Goal: Task Accomplishment & Management: Use online tool/utility

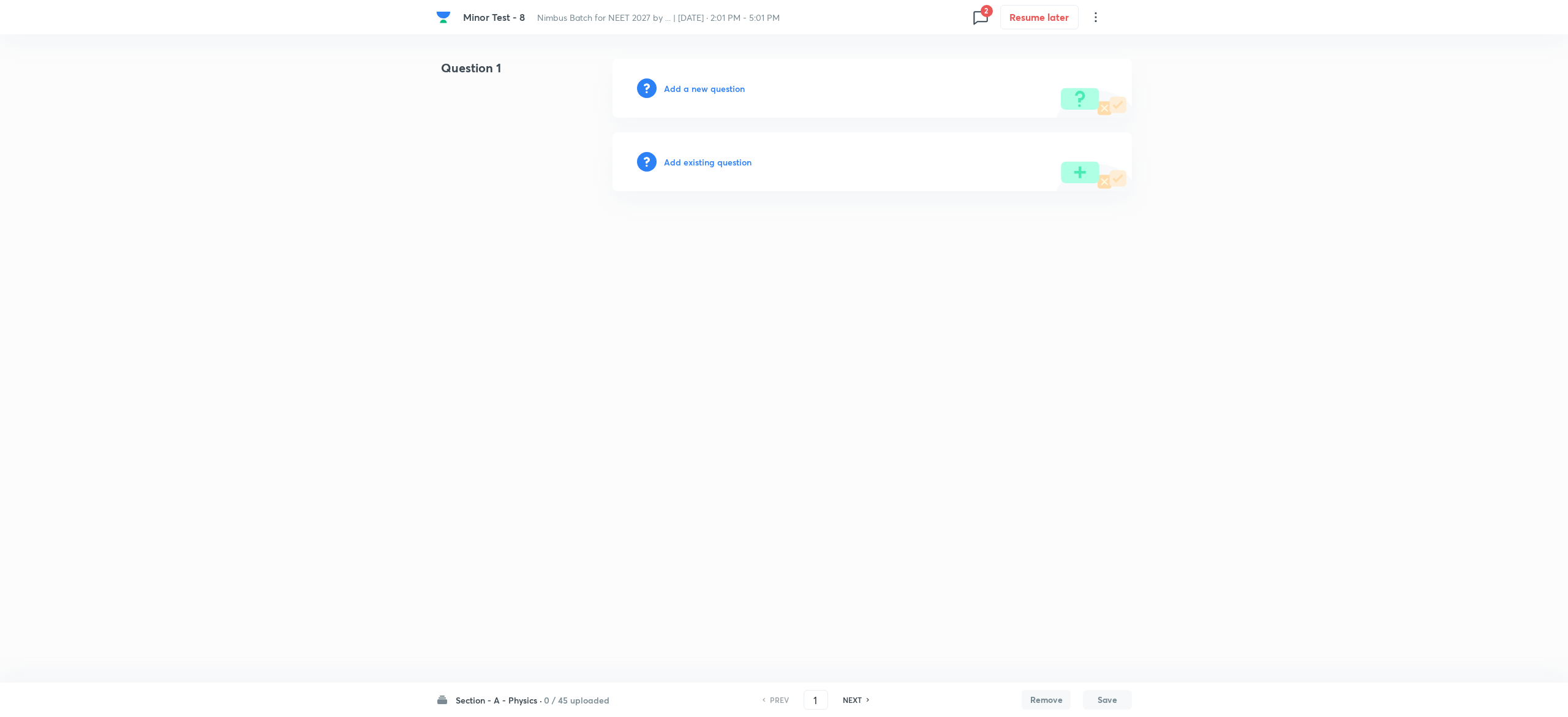
click at [712, 161] on h6 "Add existing question" at bounding box center [708, 162] width 87 height 13
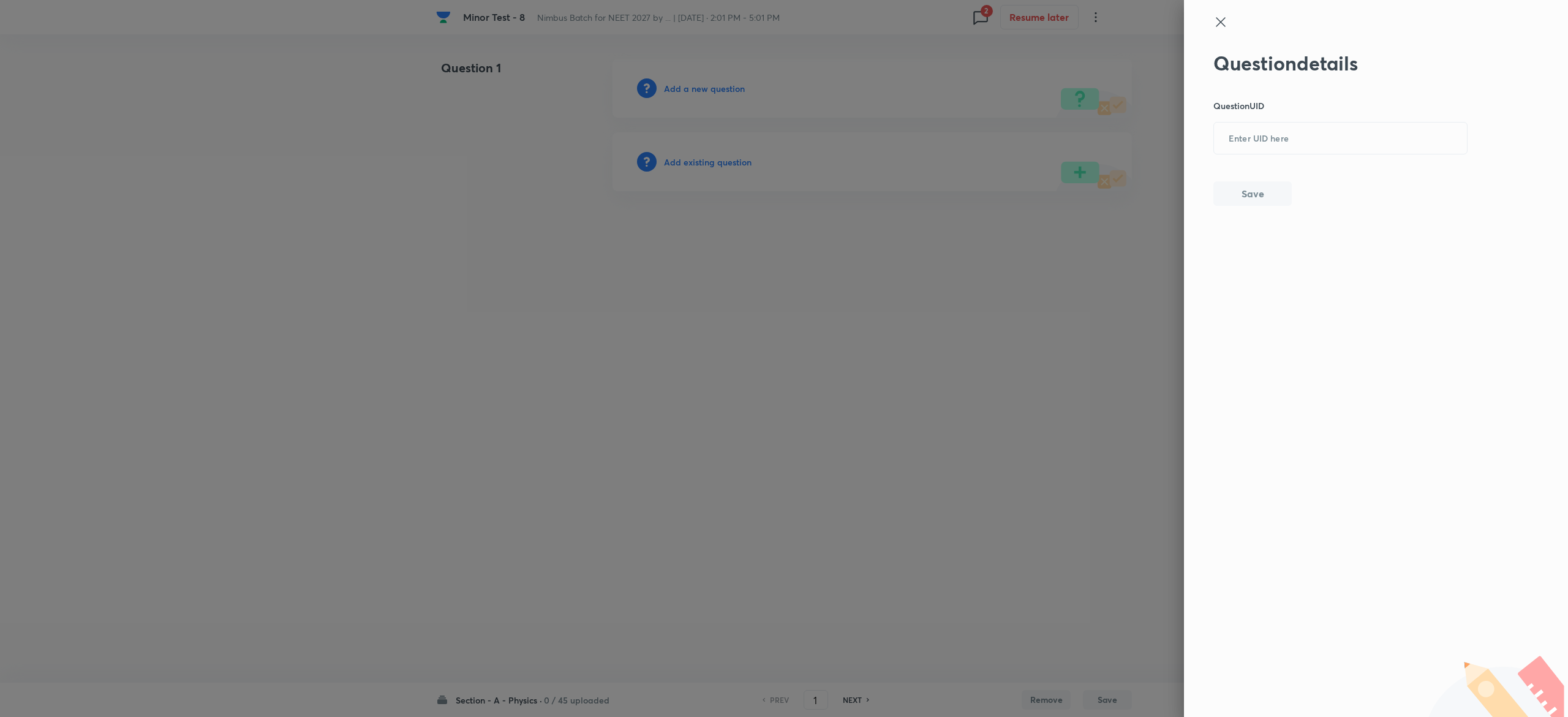
click at [1292, 170] on div "Question details Question UID ​ Save" at bounding box center [1341, 129] width 255 height 154
click at [1283, 149] on input "text" at bounding box center [1341, 138] width 253 height 30
paste input "1YM6A"
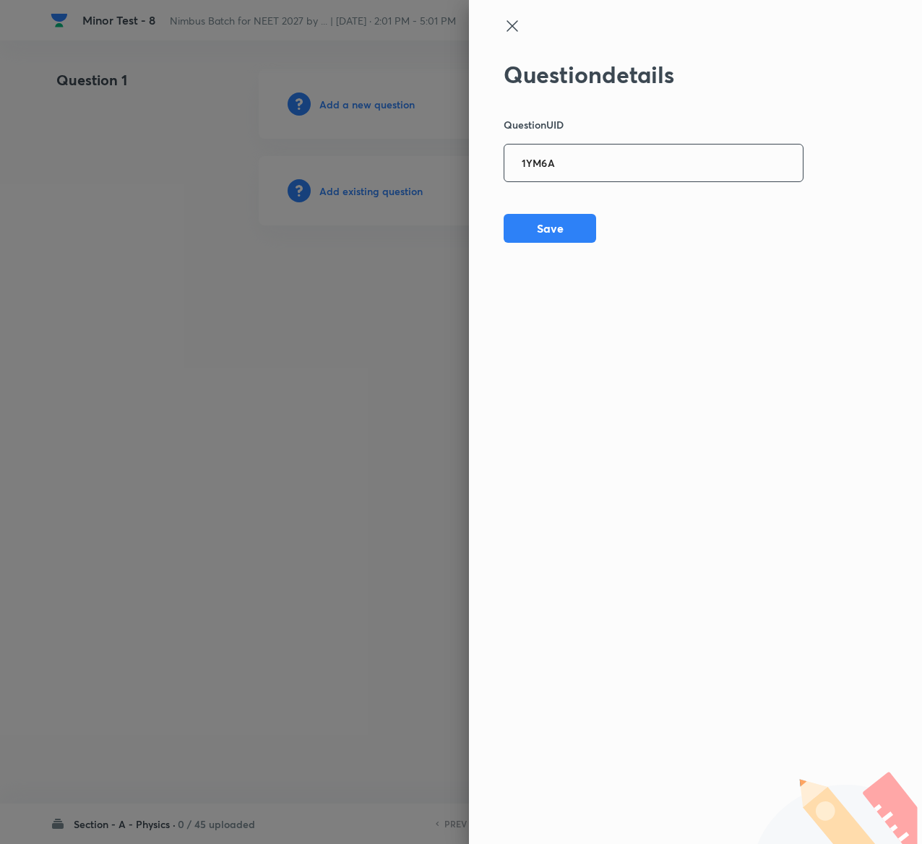
type input "1YM6A"
click at [570, 224] on button "Save" at bounding box center [550, 227] width 93 height 29
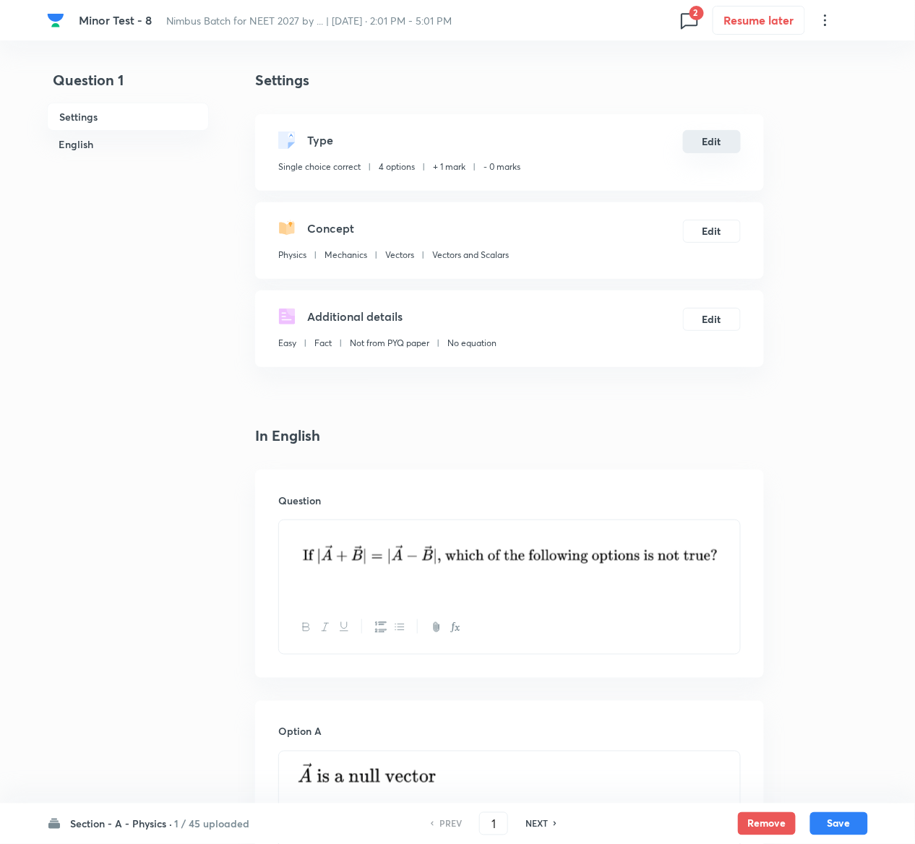
click at [713, 137] on button "Edit" at bounding box center [712, 141] width 58 height 23
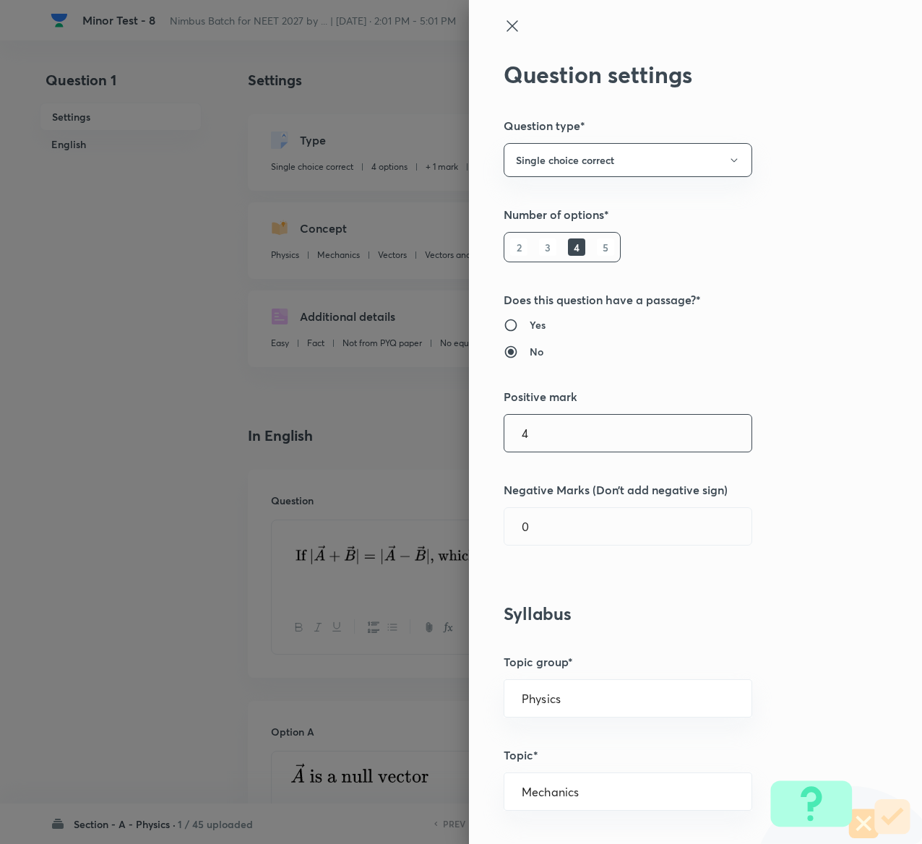
type input "4"
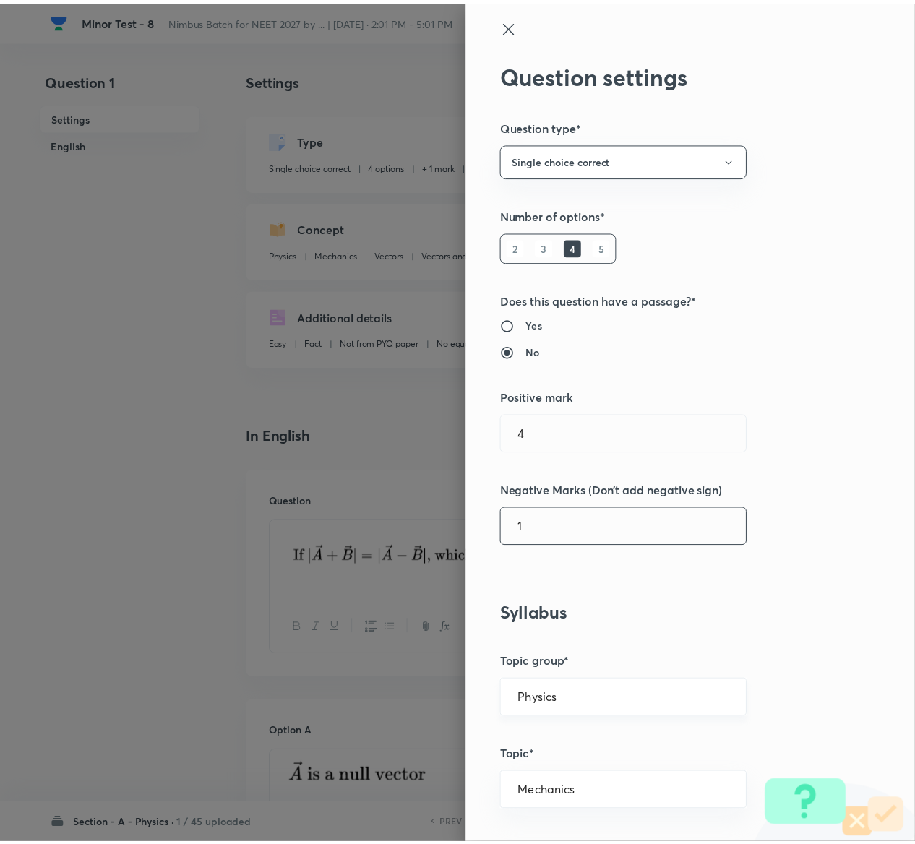
scroll to position [1129, 0]
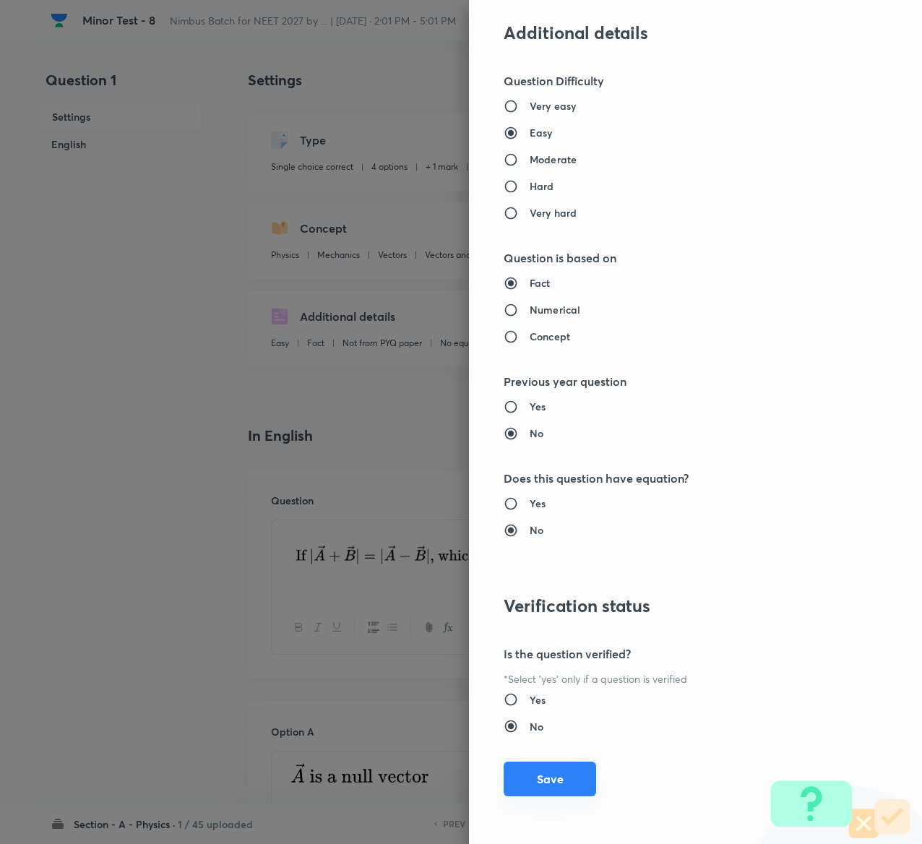
type input "1"
click at [515, 779] on button "Save" at bounding box center [550, 779] width 93 height 35
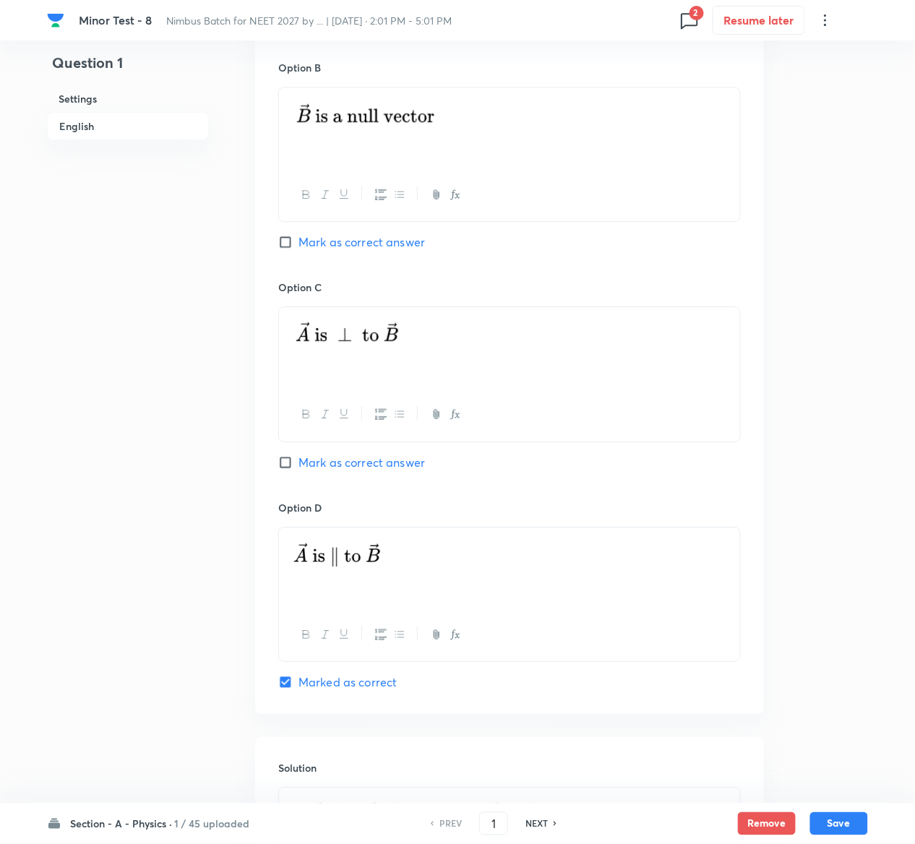
scroll to position [1118, 0]
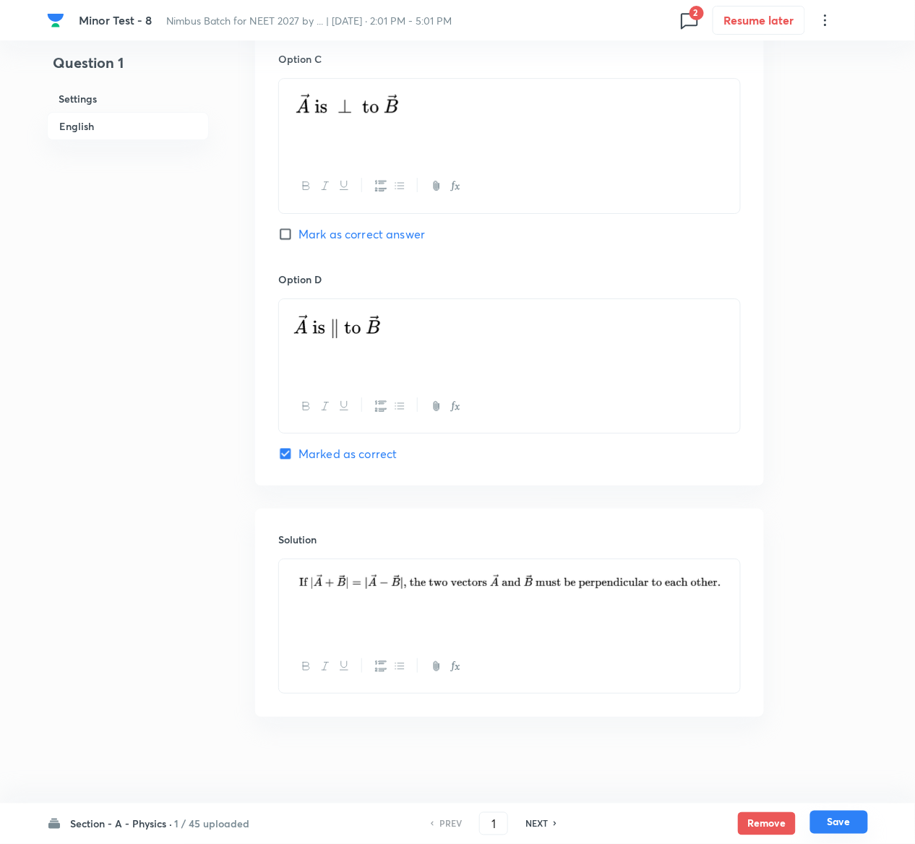
click at [834, 824] on button "Save" at bounding box center [839, 822] width 58 height 23
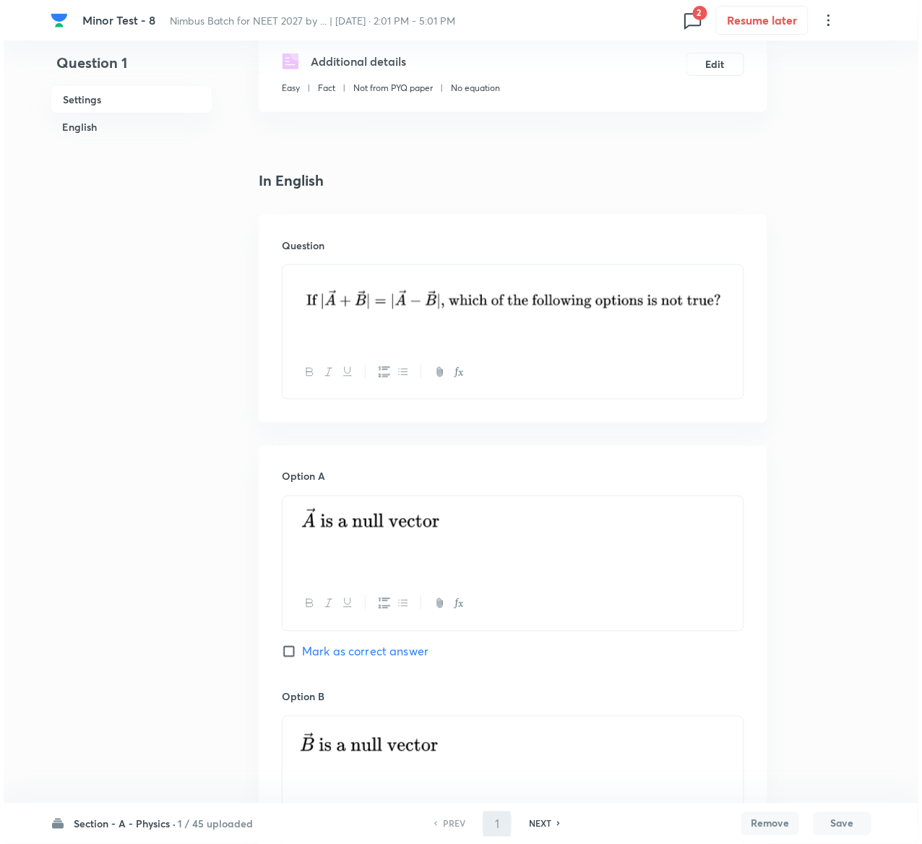
scroll to position [0, 0]
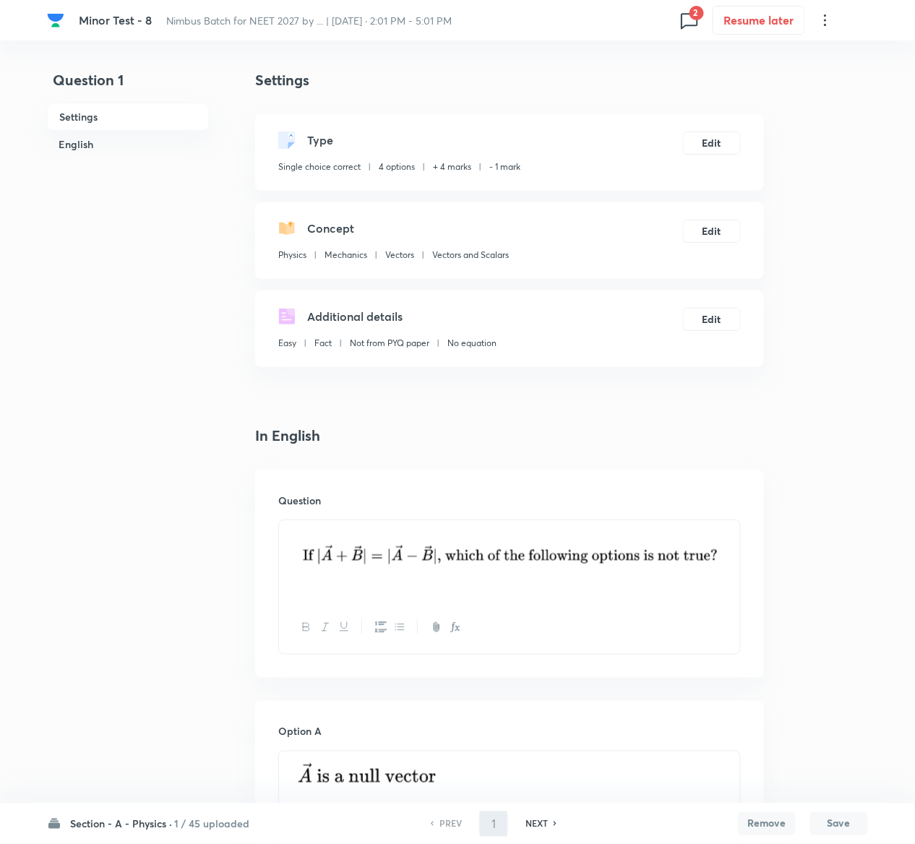
type input "2"
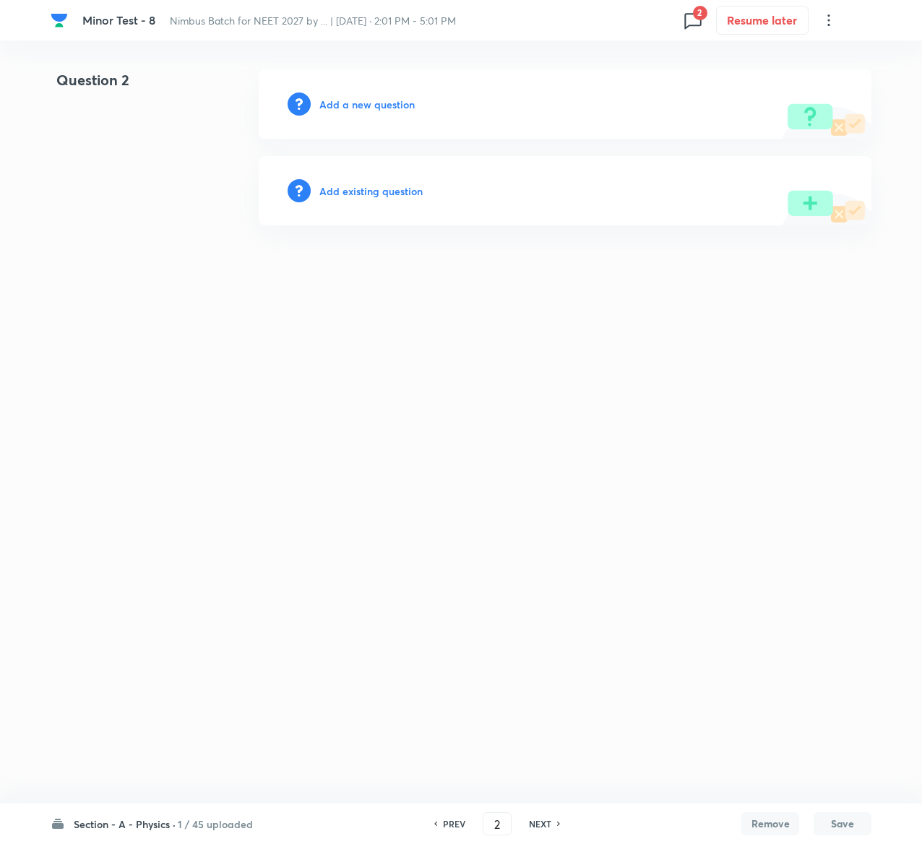
click at [400, 188] on h6 "Add existing question" at bounding box center [370, 191] width 103 height 15
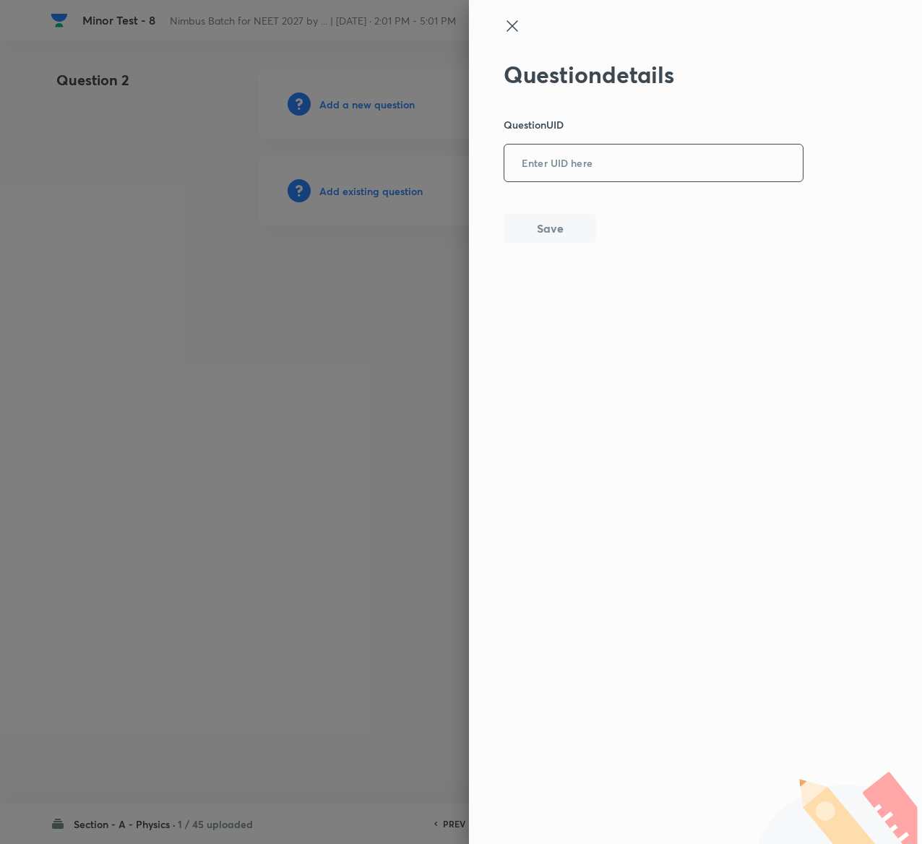
click at [633, 158] on input "text" at bounding box center [654, 163] width 299 height 35
paste input "L5C9Y"
type input "L5C9Y"
click at [547, 231] on button "Save" at bounding box center [550, 227] width 93 height 29
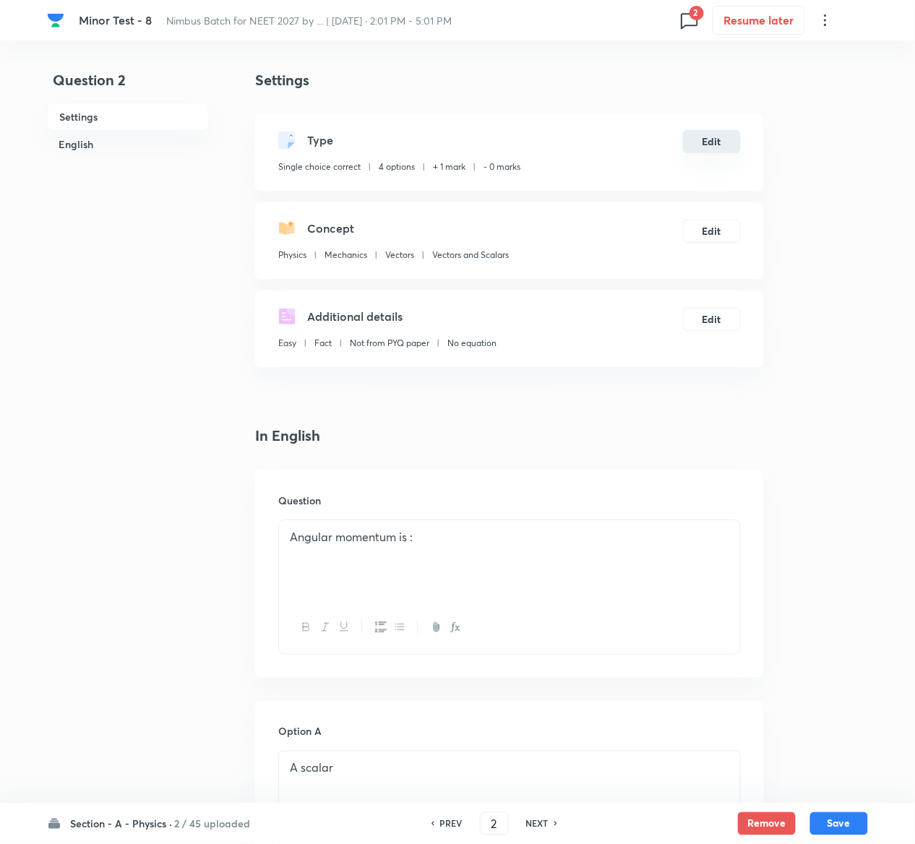
click at [713, 142] on button "Edit" at bounding box center [712, 141] width 58 height 23
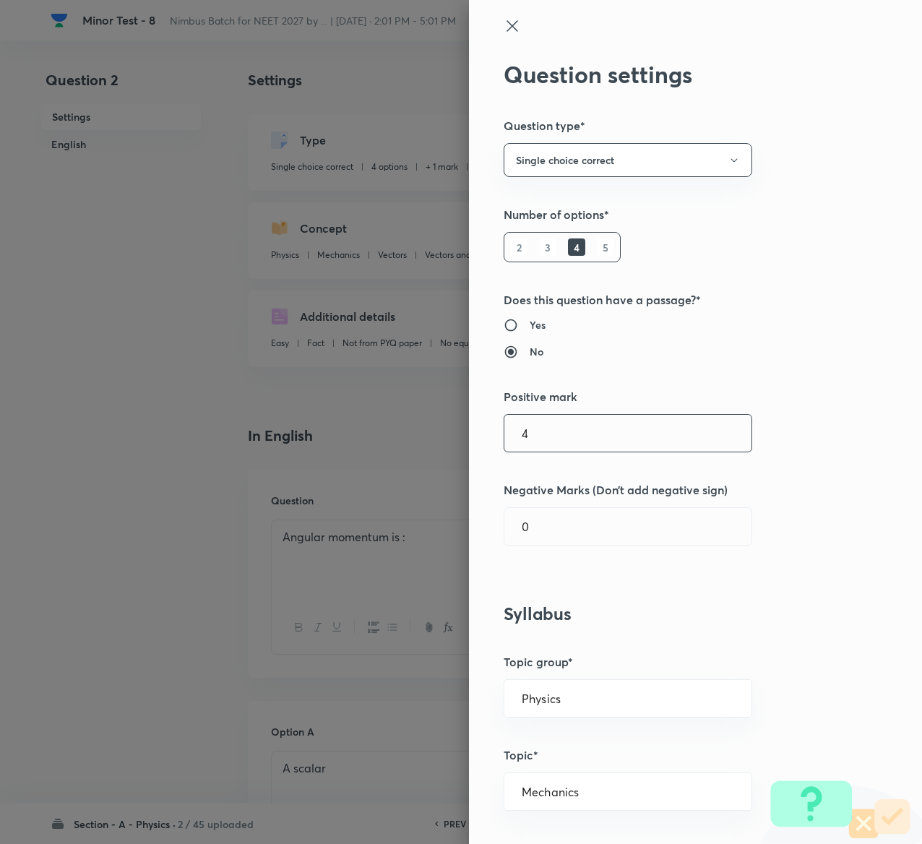
type input "4"
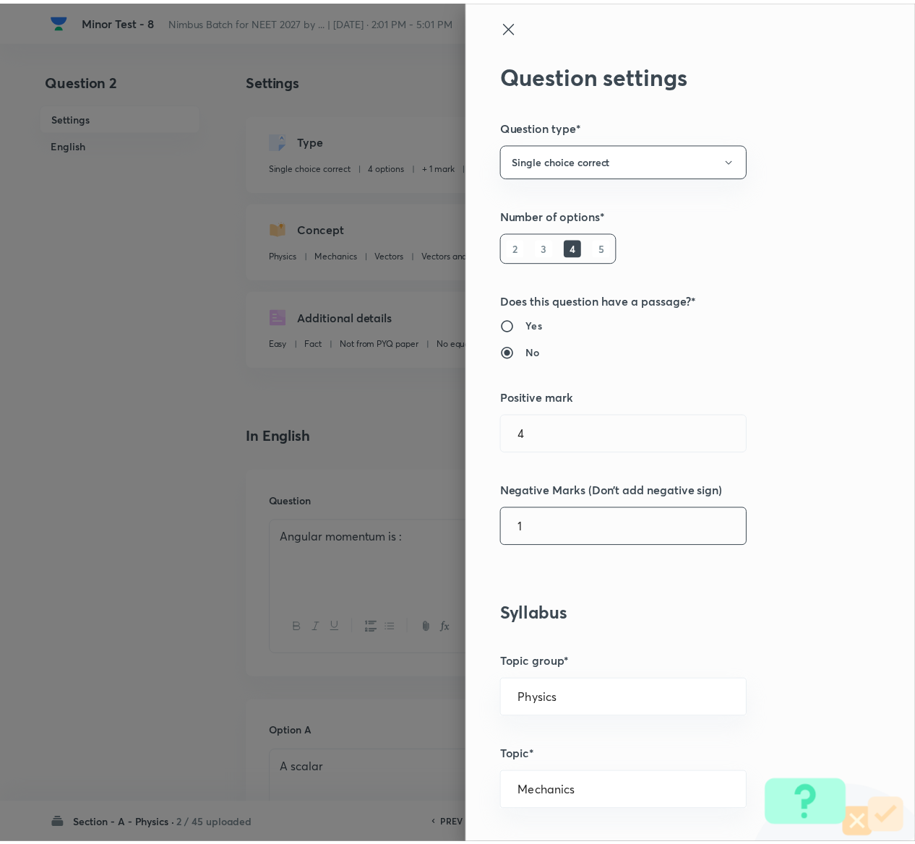
scroll to position [1129, 0]
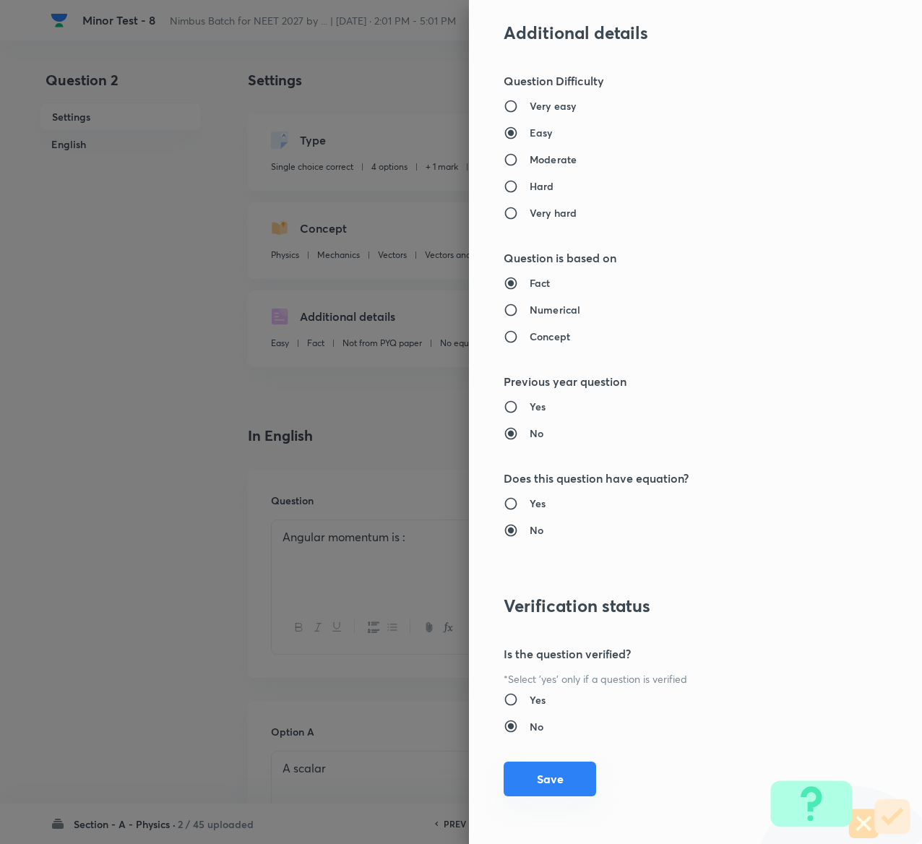
type input "1"
click at [530, 778] on button "Save" at bounding box center [550, 779] width 93 height 35
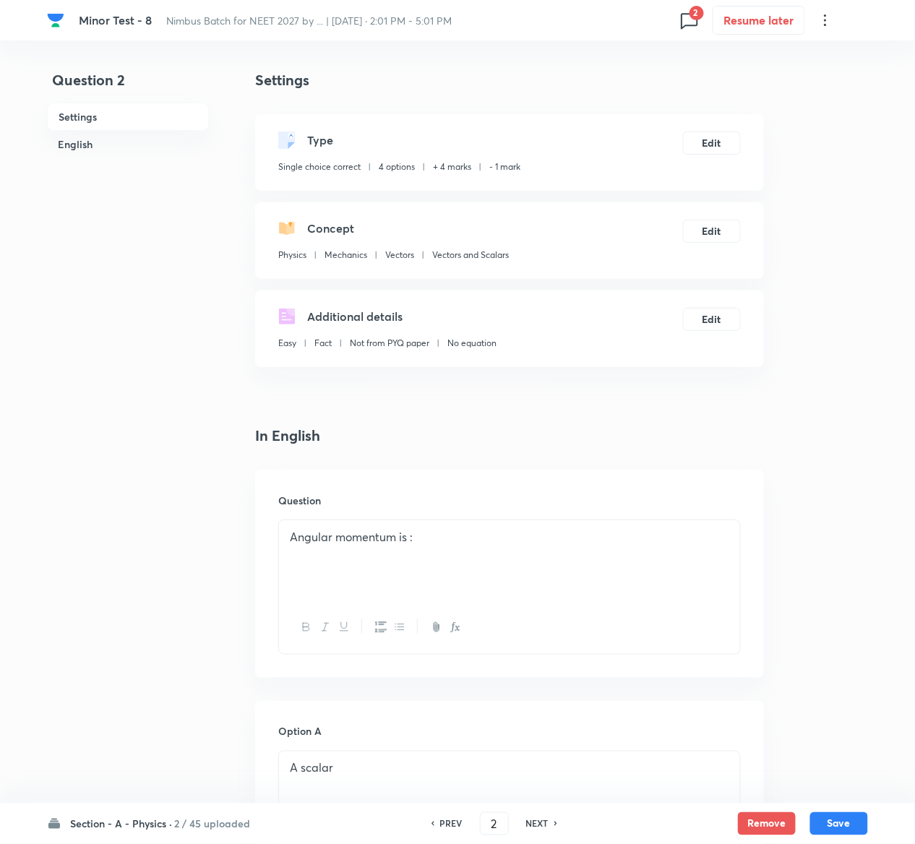
scroll to position [1118, 0]
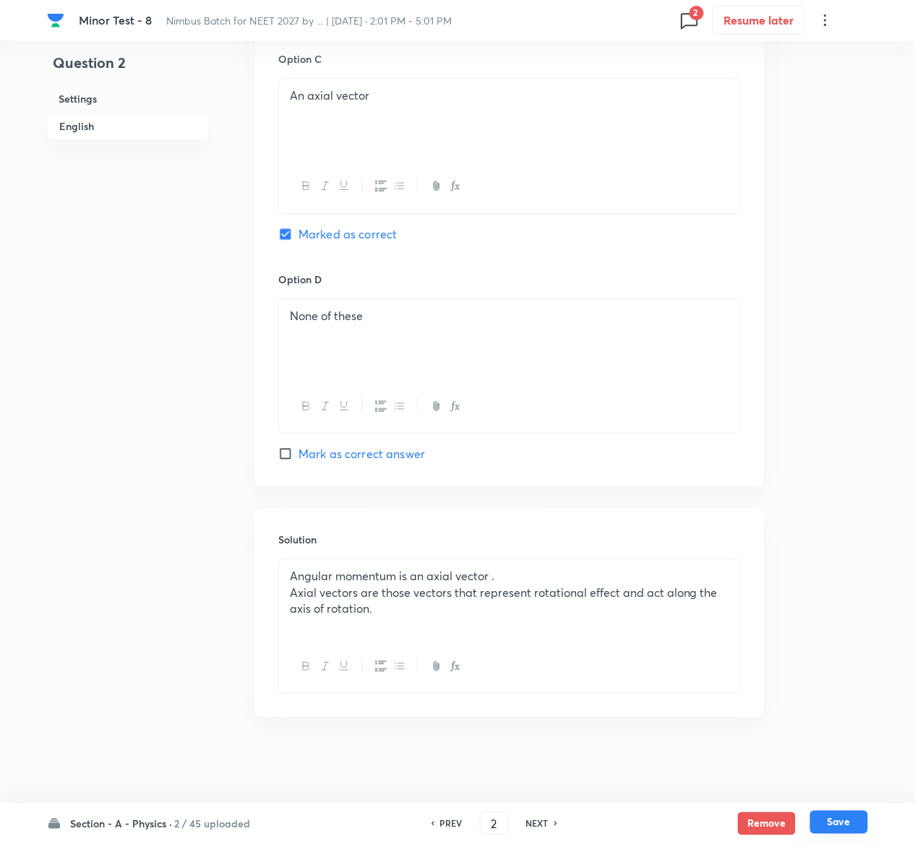
click at [848, 826] on button "Save" at bounding box center [839, 822] width 58 height 23
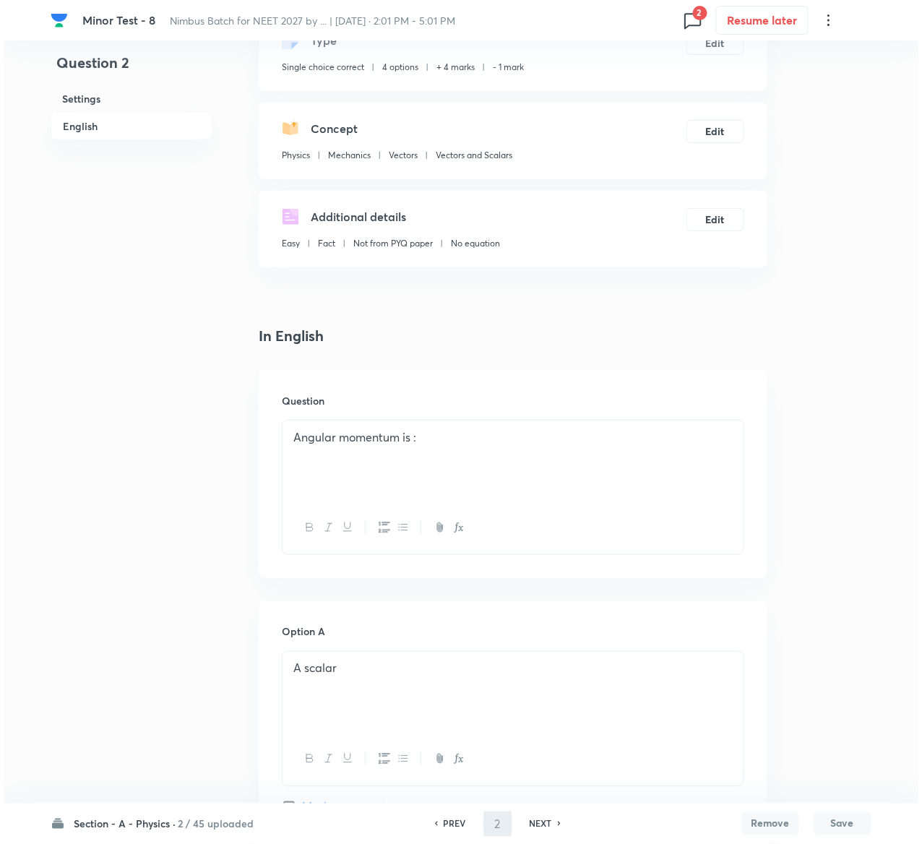
scroll to position [0, 0]
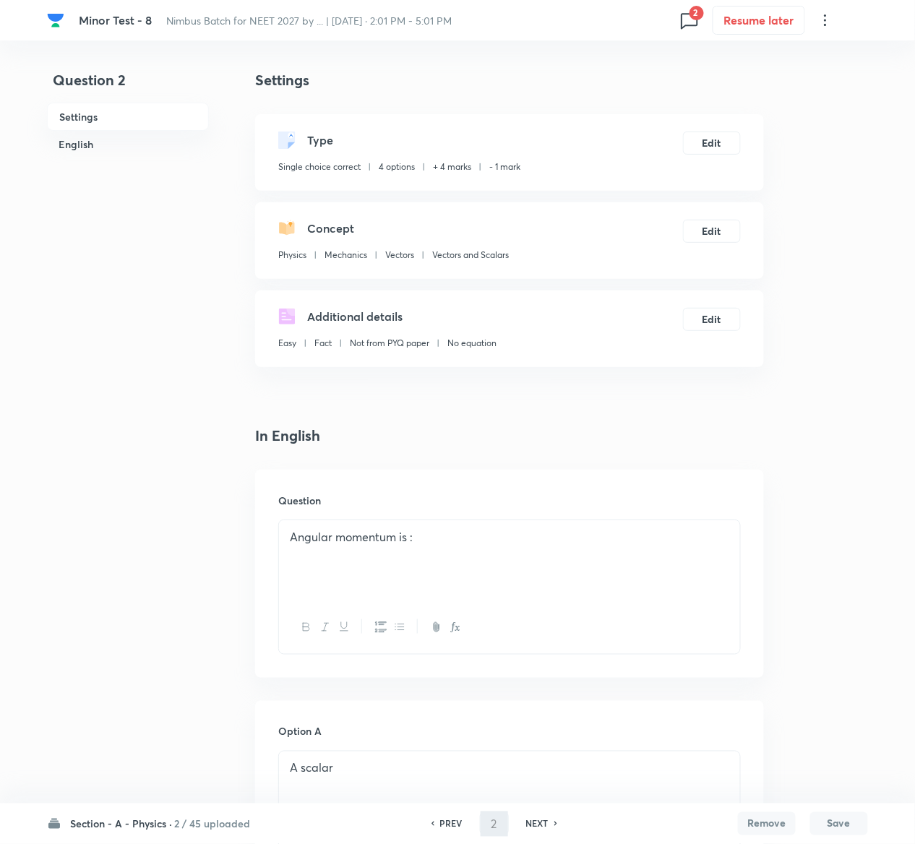
type input "3"
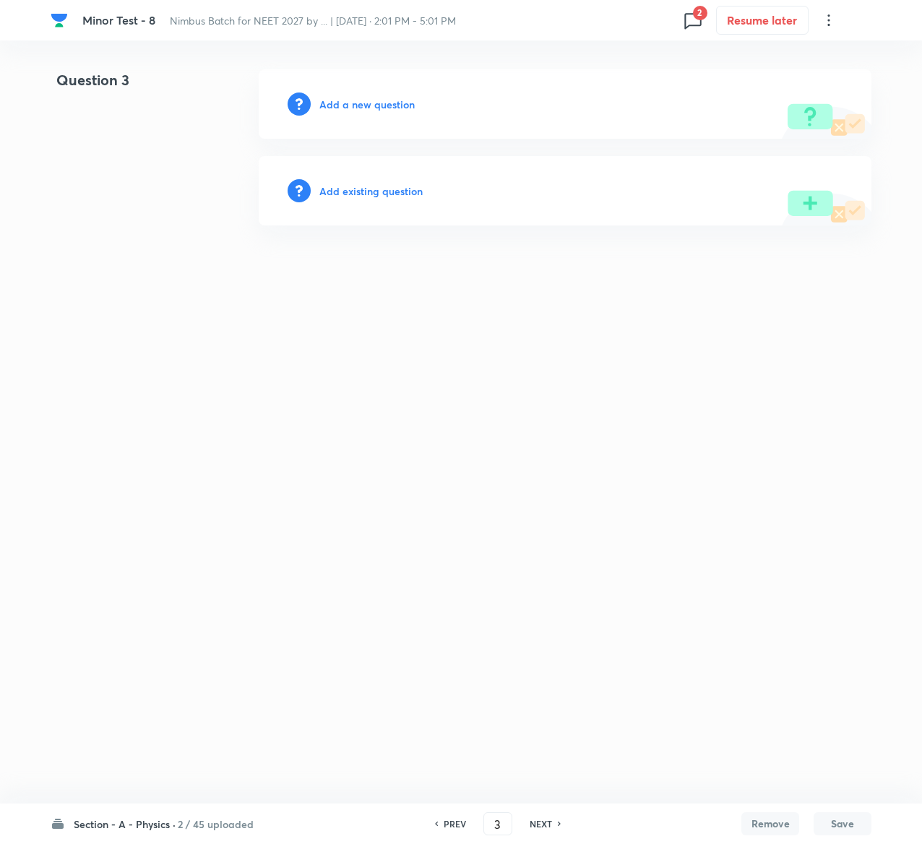
click at [373, 190] on h6 "Add existing question" at bounding box center [370, 191] width 103 height 15
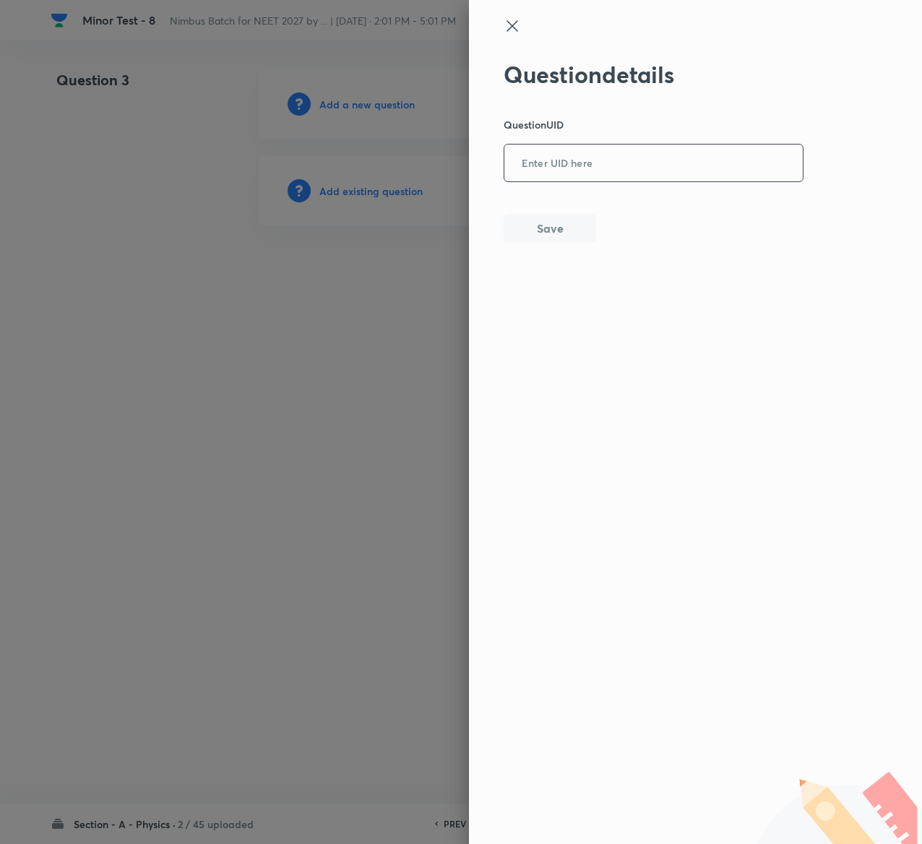
click at [550, 172] on input "text" at bounding box center [654, 163] width 299 height 35
paste input "DRSE2"
type input "DRSE2"
click at [559, 230] on button "Save" at bounding box center [550, 227] width 93 height 29
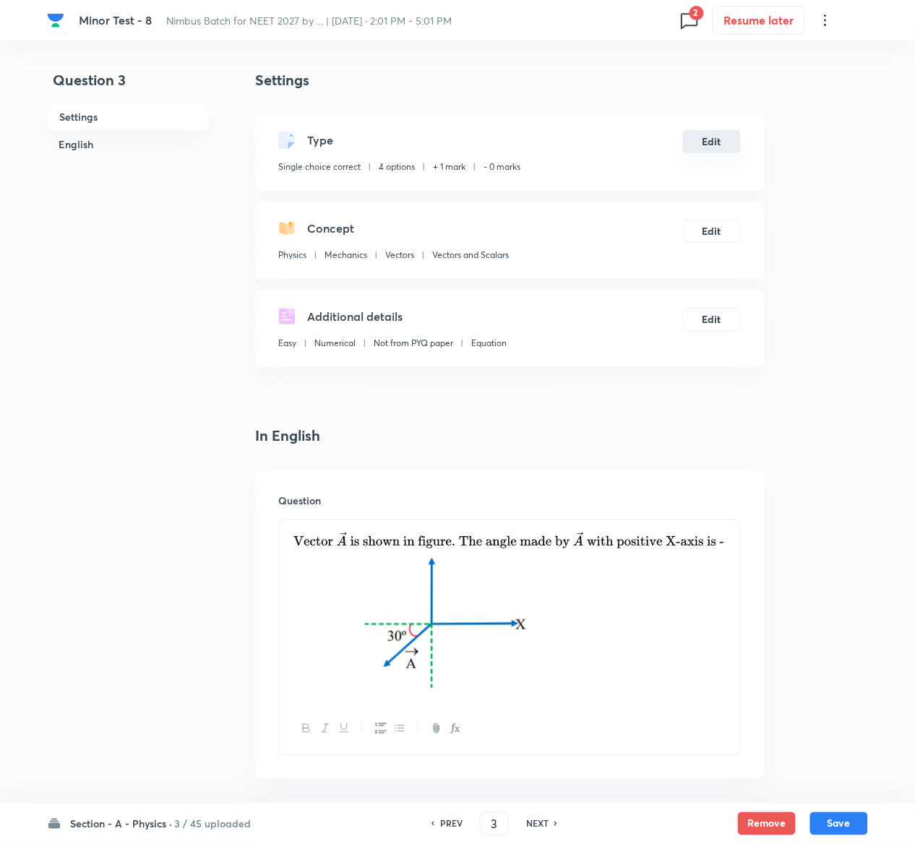
click at [724, 141] on button "Edit" at bounding box center [712, 141] width 58 height 23
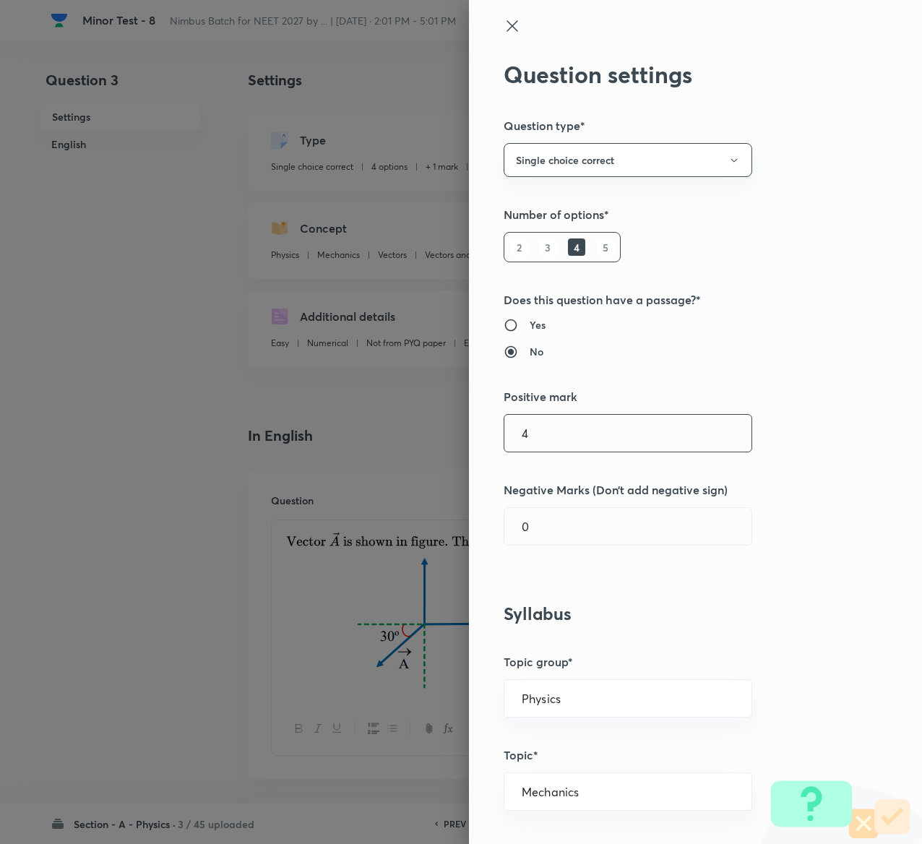
type input "4"
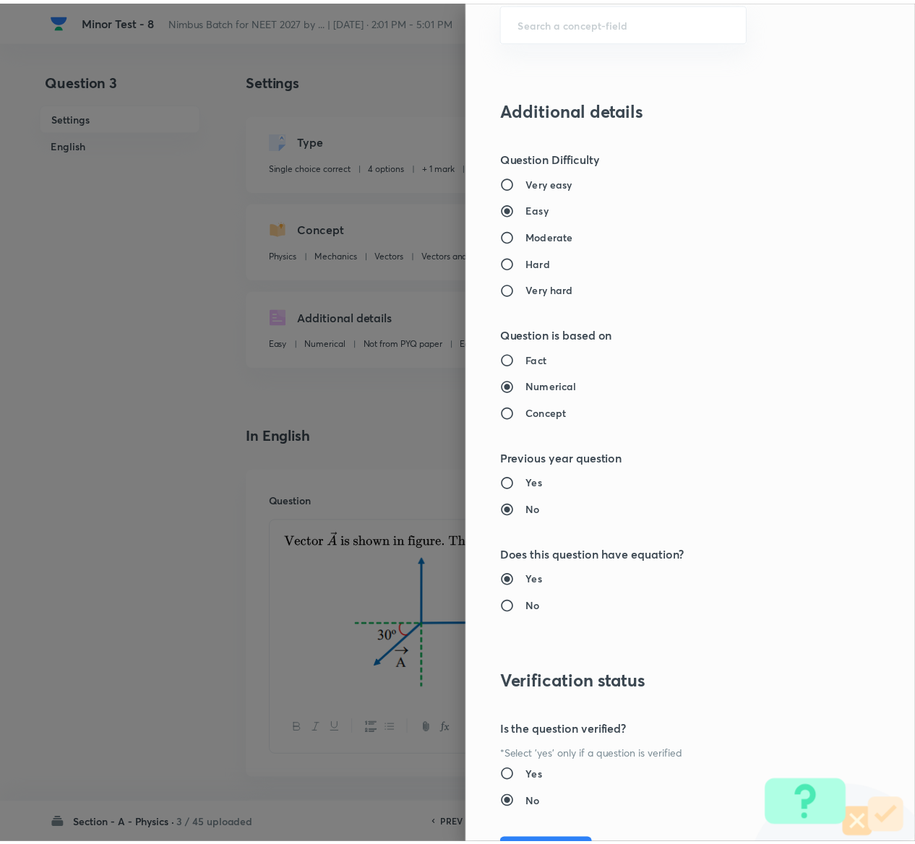
scroll to position [1129, 0]
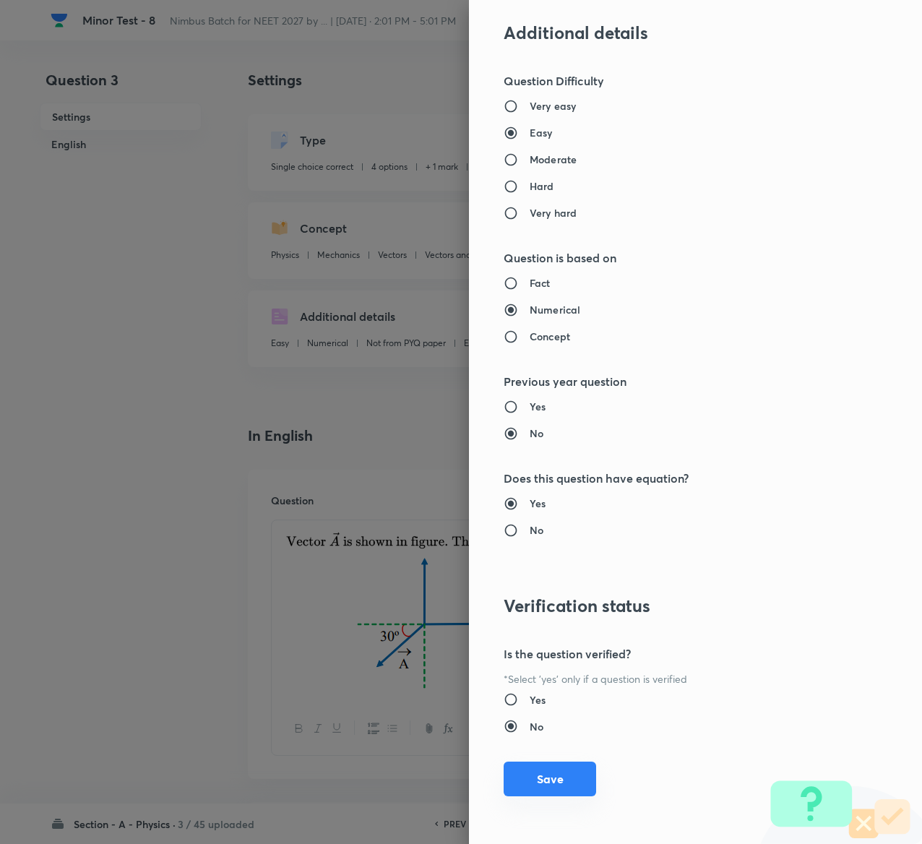
type input "1"
click at [515, 775] on button "Save" at bounding box center [550, 779] width 93 height 35
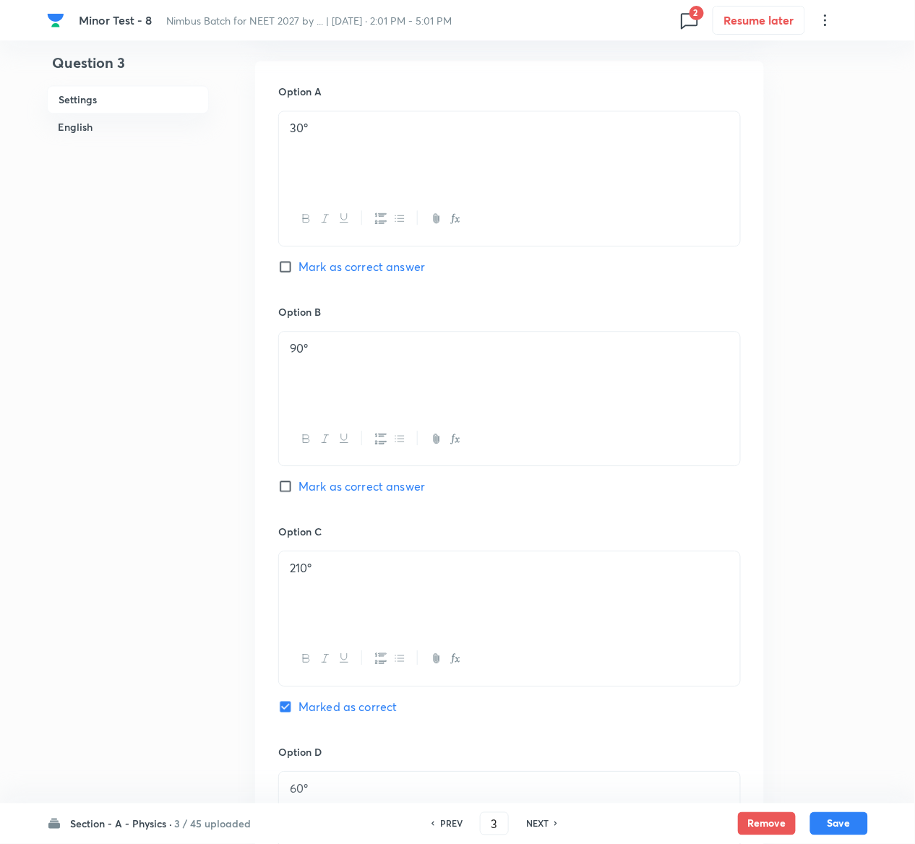
scroll to position [1350, 0]
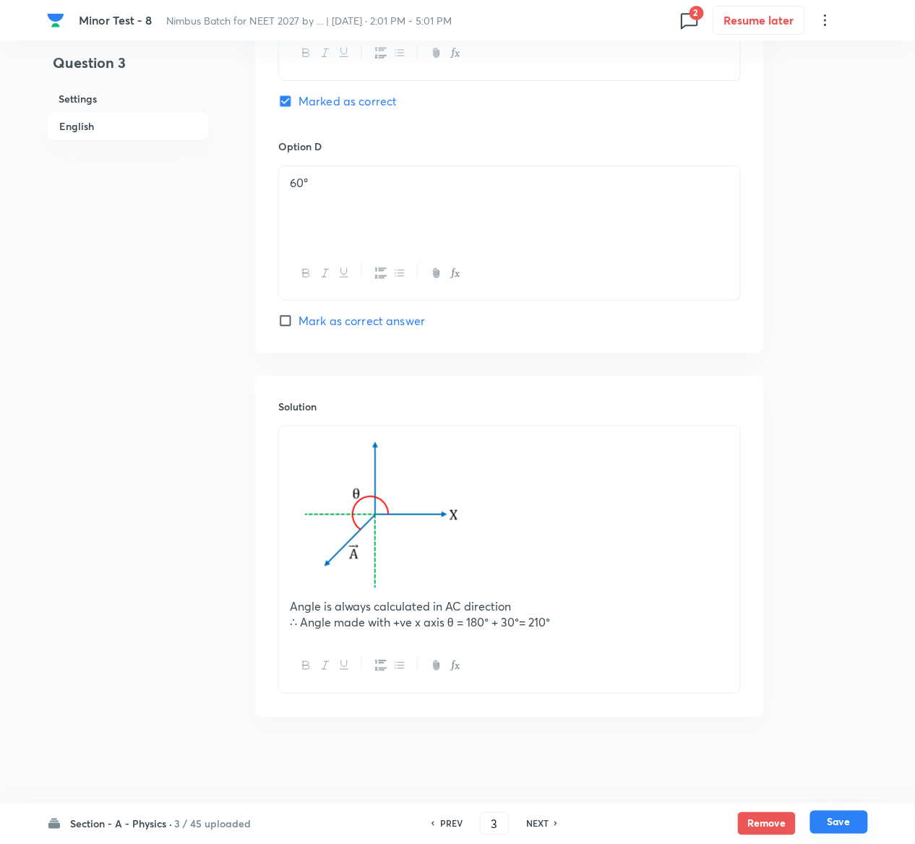
click at [846, 820] on button "Save" at bounding box center [839, 822] width 58 height 23
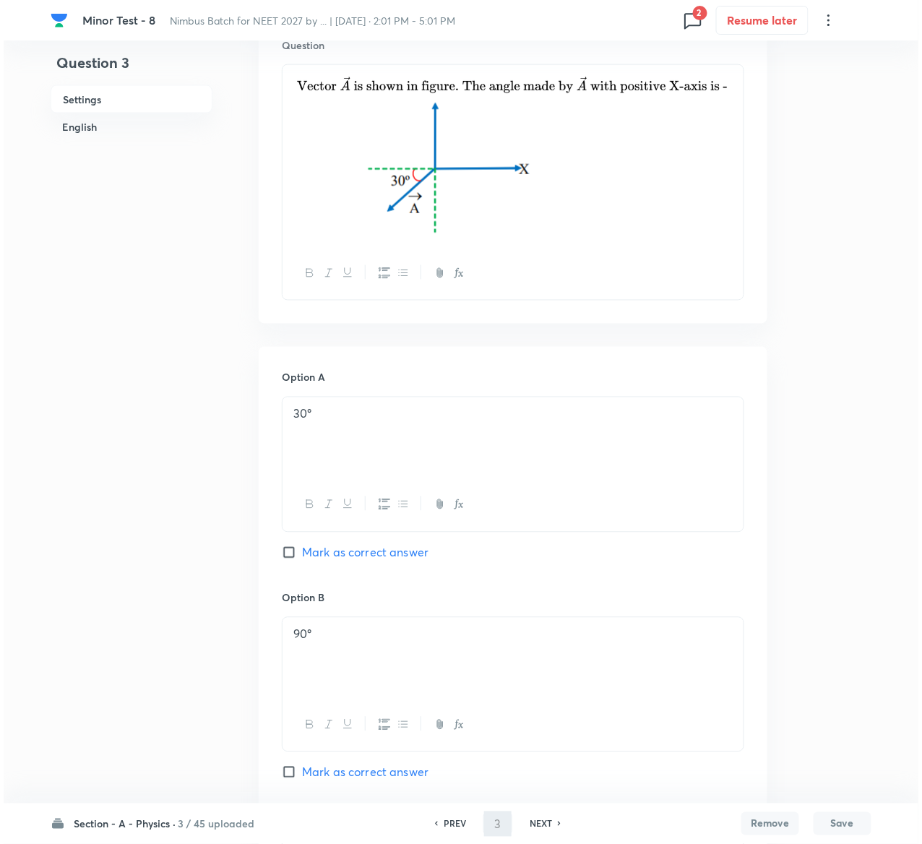
scroll to position [0, 0]
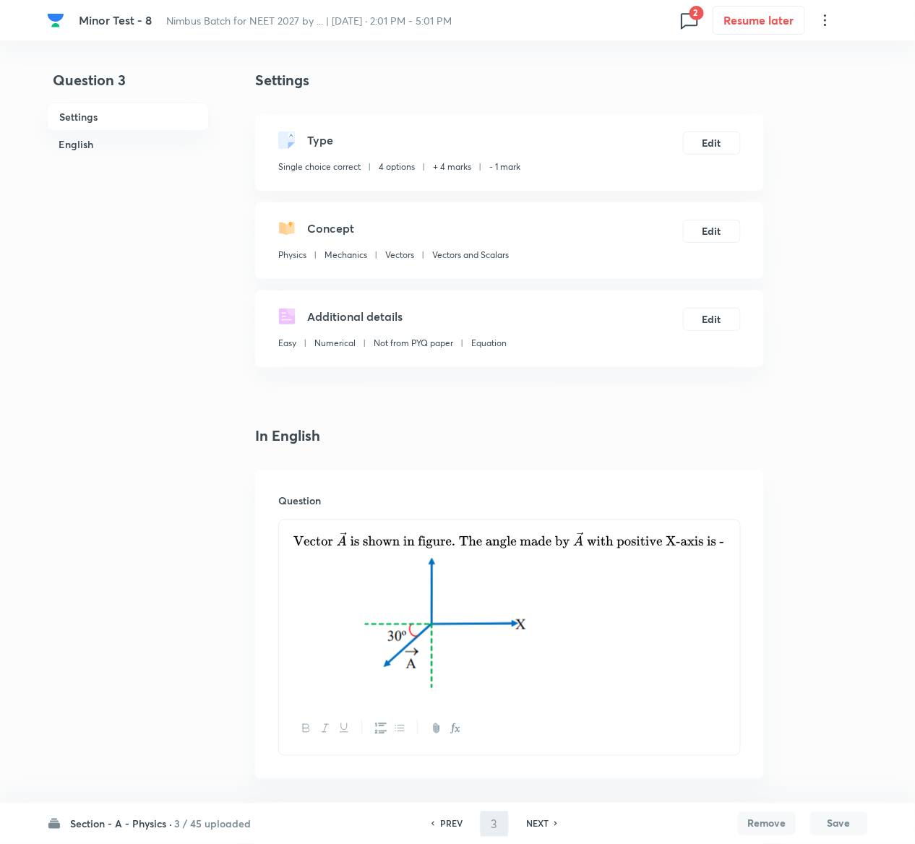
type input "4"
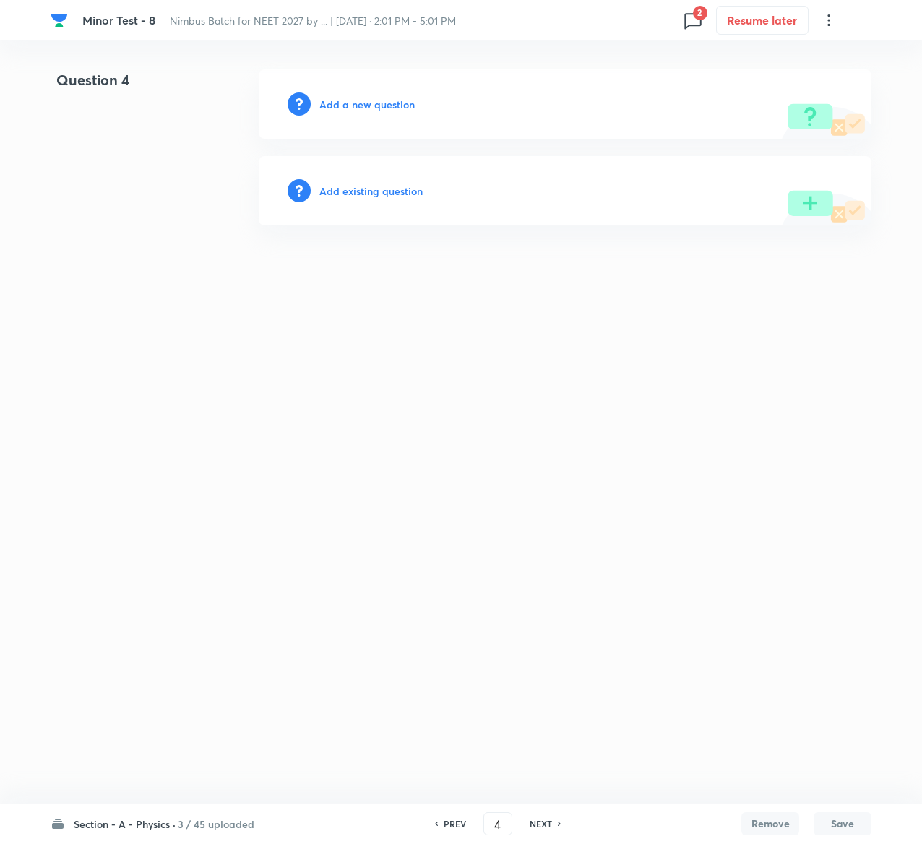
click at [391, 190] on h6 "Add existing question" at bounding box center [370, 191] width 103 height 15
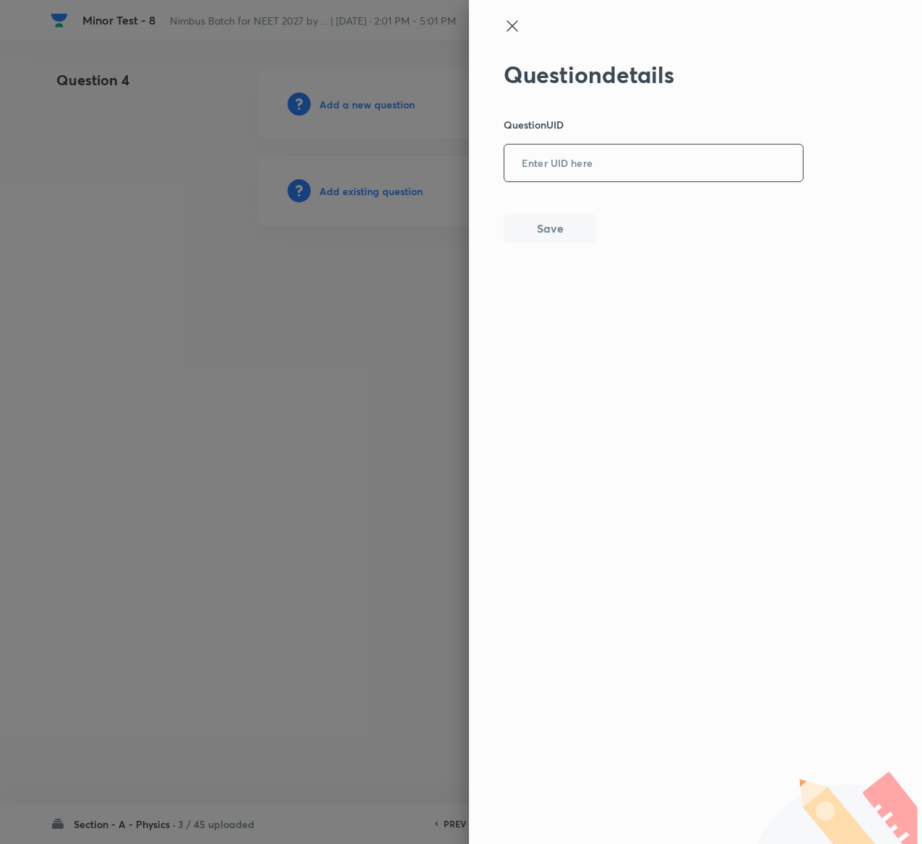
click at [628, 169] on input "text" at bounding box center [654, 163] width 299 height 35
paste input "SM77C"
type input "SM77C"
click at [547, 234] on button "Save" at bounding box center [550, 227] width 93 height 29
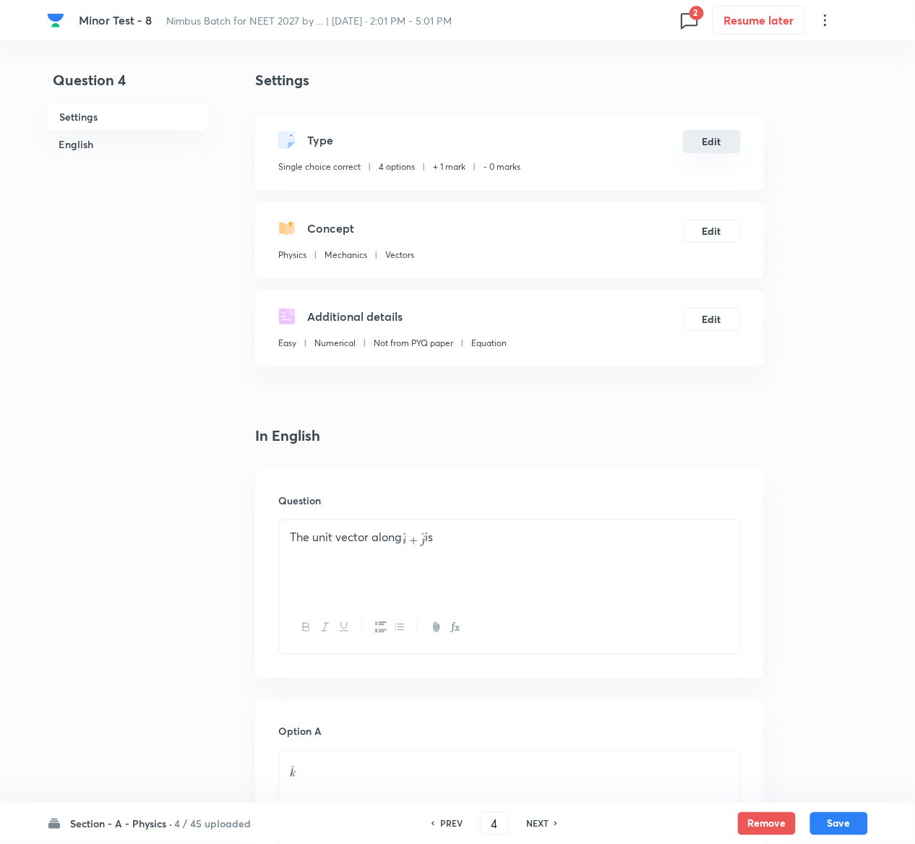
click at [715, 141] on button "Edit" at bounding box center [712, 141] width 58 height 23
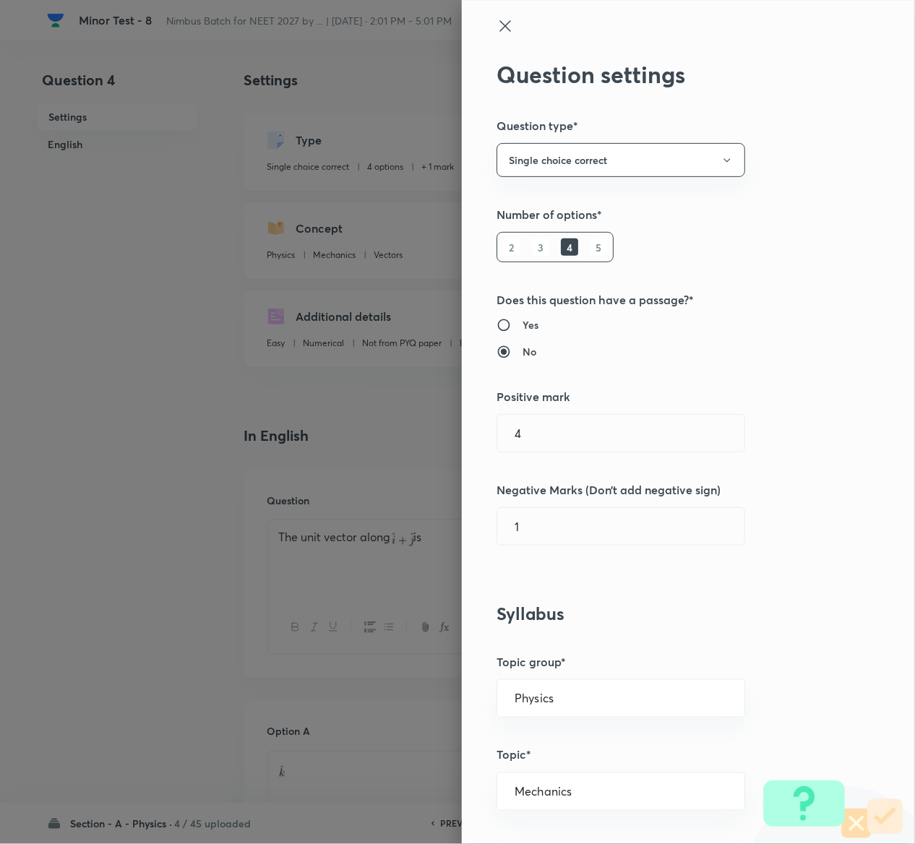
type input "1"
type input "0"
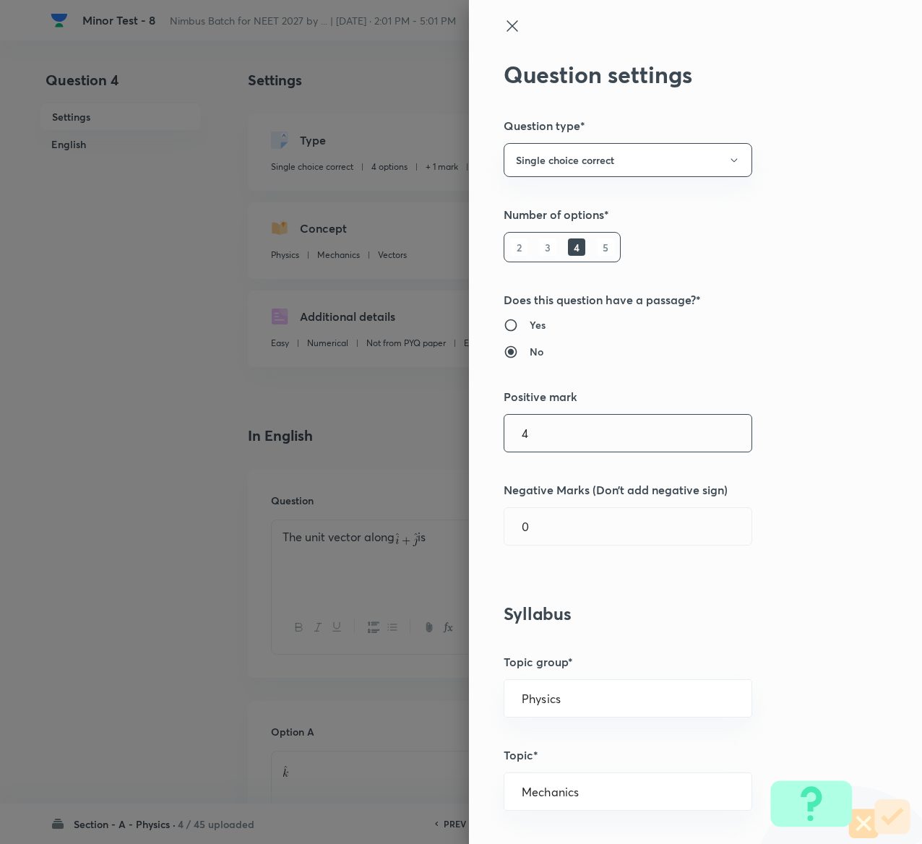
type input "4"
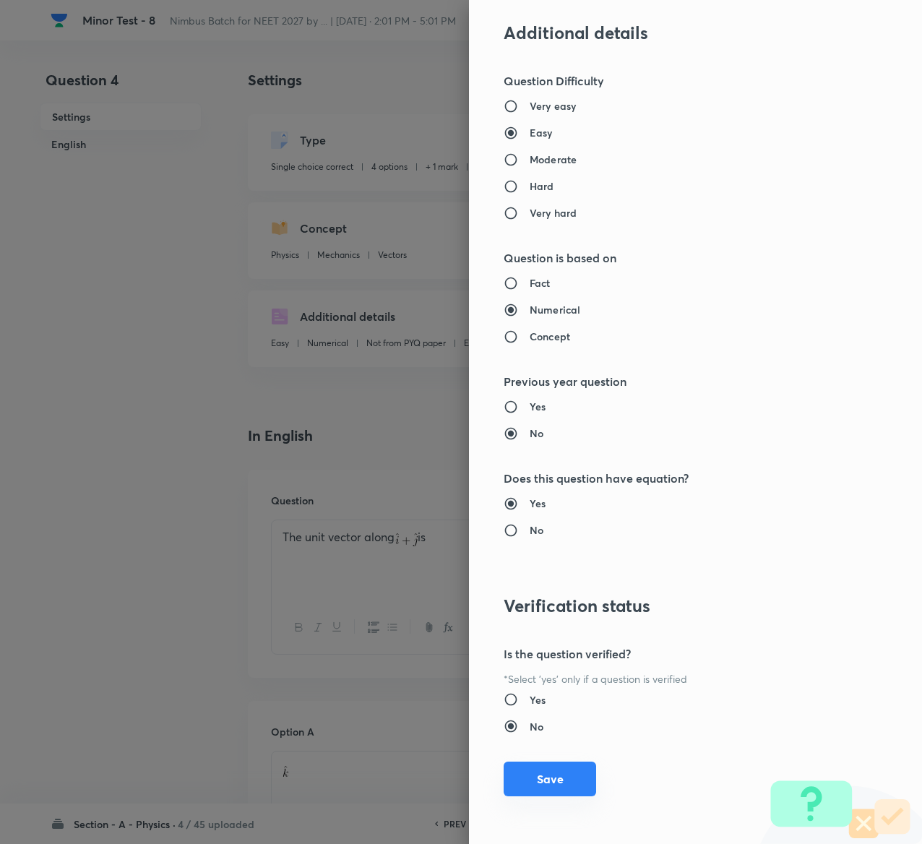
type input "1"
click at [536, 776] on button "Save" at bounding box center [550, 779] width 93 height 35
checkbox input "false"
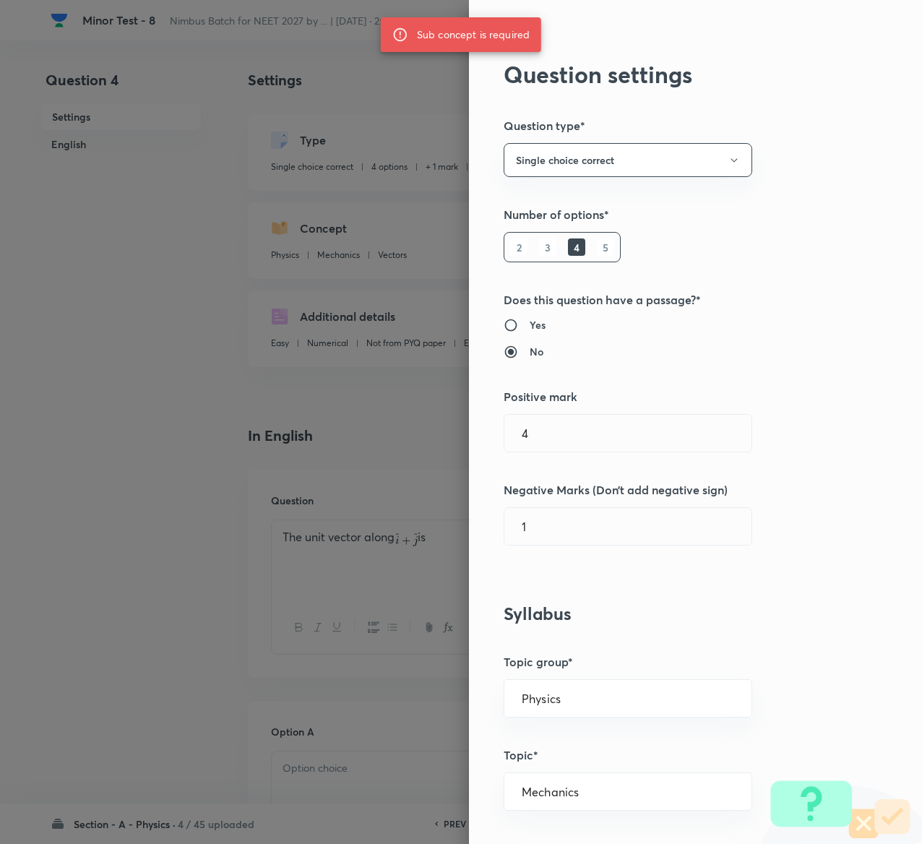
click at [518, 69] on h2 "Question settings" at bounding box center [671, 74] width 335 height 27
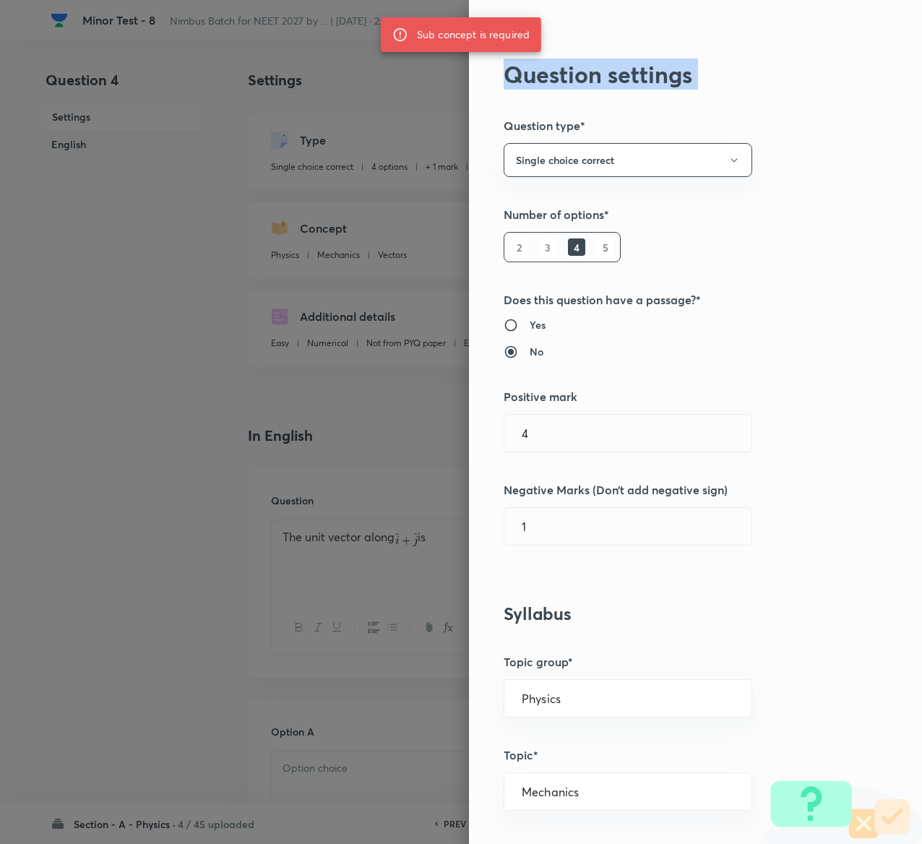
click at [518, 69] on h2 "Question settings" at bounding box center [671, 74] width 335 height 27
click at [502, 31] on div "Sub concept is required" at bounding box center [473, 35] width 113 height 26
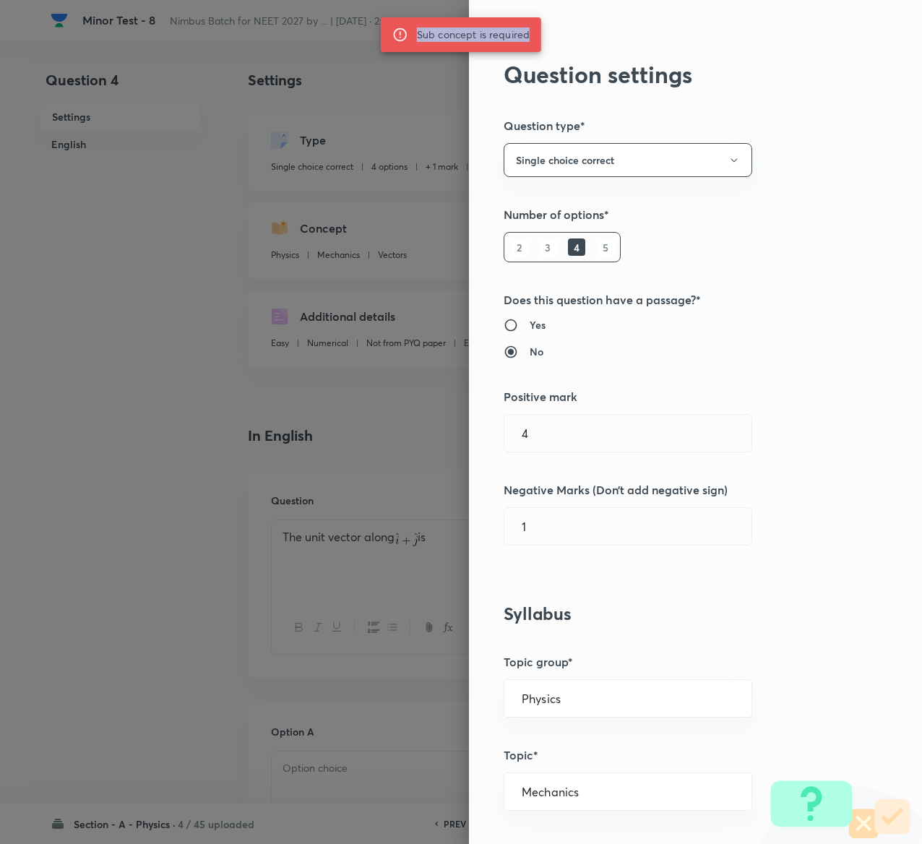
click at [502, 31] on div "Sub concept is required" at bounding box center [473, 35] width 113 height 26
click at [502, 94] on div "Question settings Question type* Single choice correct Number of options* 2 3 4…" at bounding box center [695, 422] width 453 height 844
click at [504, 22] on icon at bounding box center [512, 25] width 17 height 17
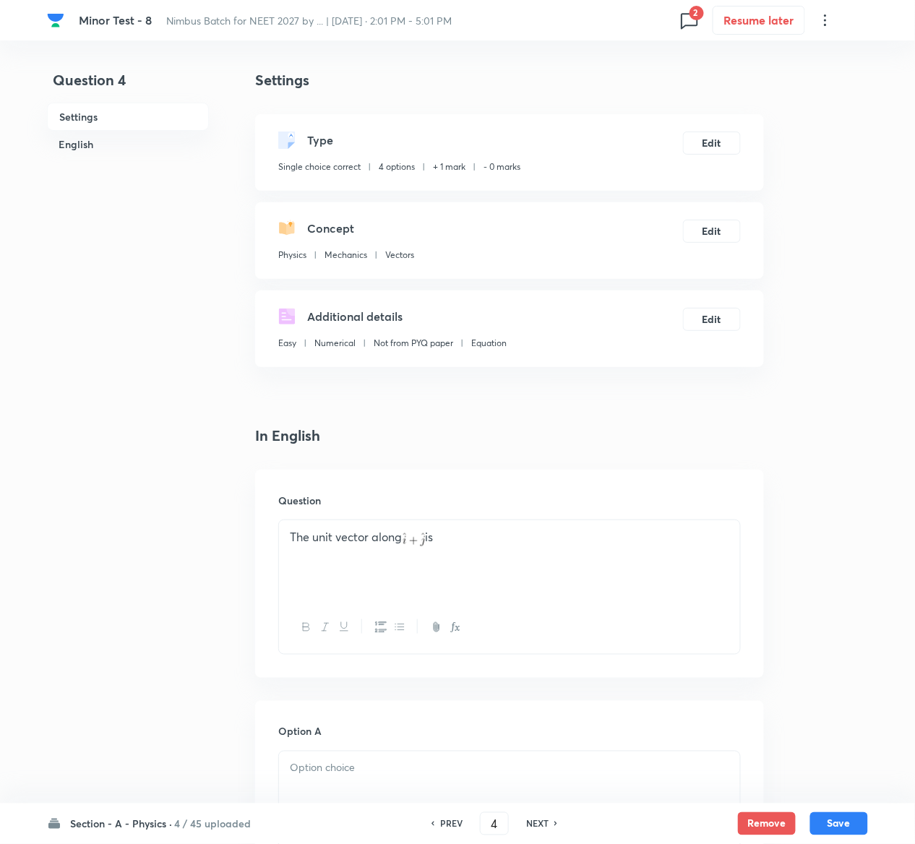
click at [447, 828] on h6 "PREV" at bounding box center [451, 824] width 22 height 13
type input "3"
checkbox input "true"
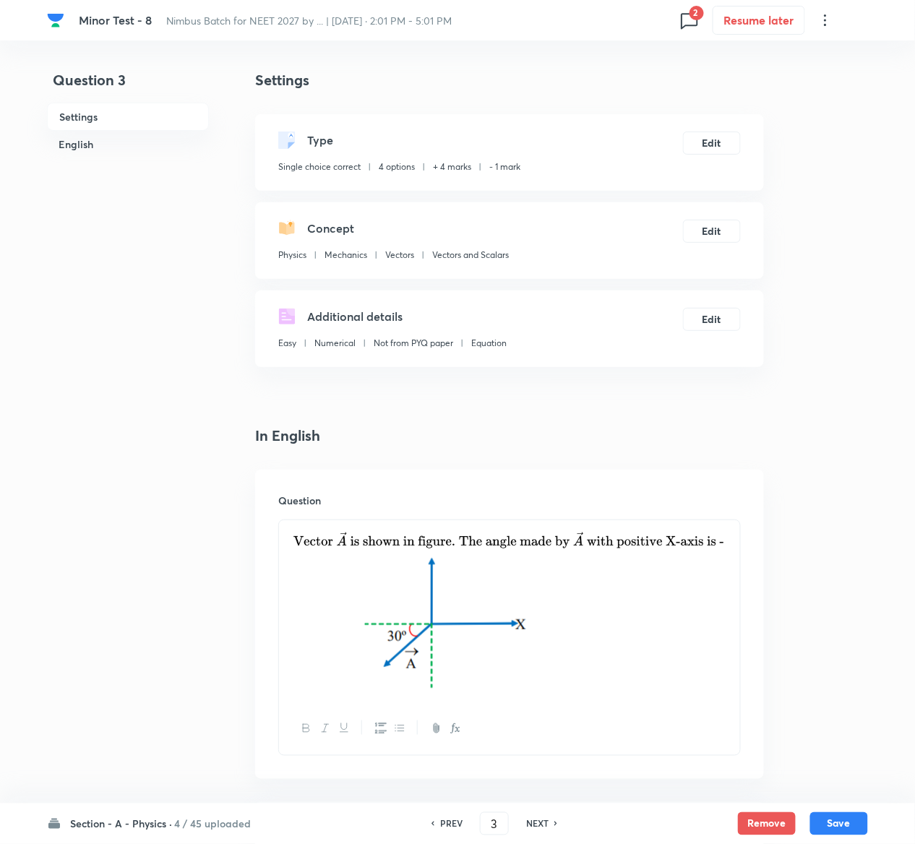
click at [541, 828] on h6 "NEXT" at bounding box center [537, 824] width 22 height 13
type input "4"
checkbox input "true"
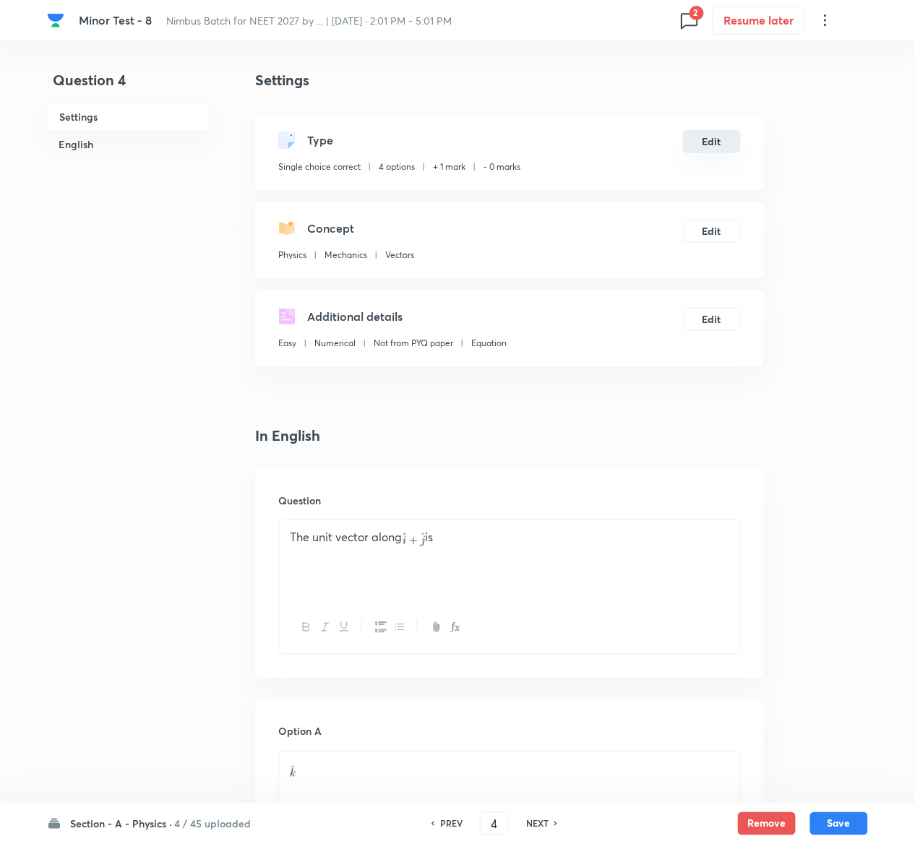
click at [714, 145] on button "Edit" at bounding box center [712, 141] width 58 height 23
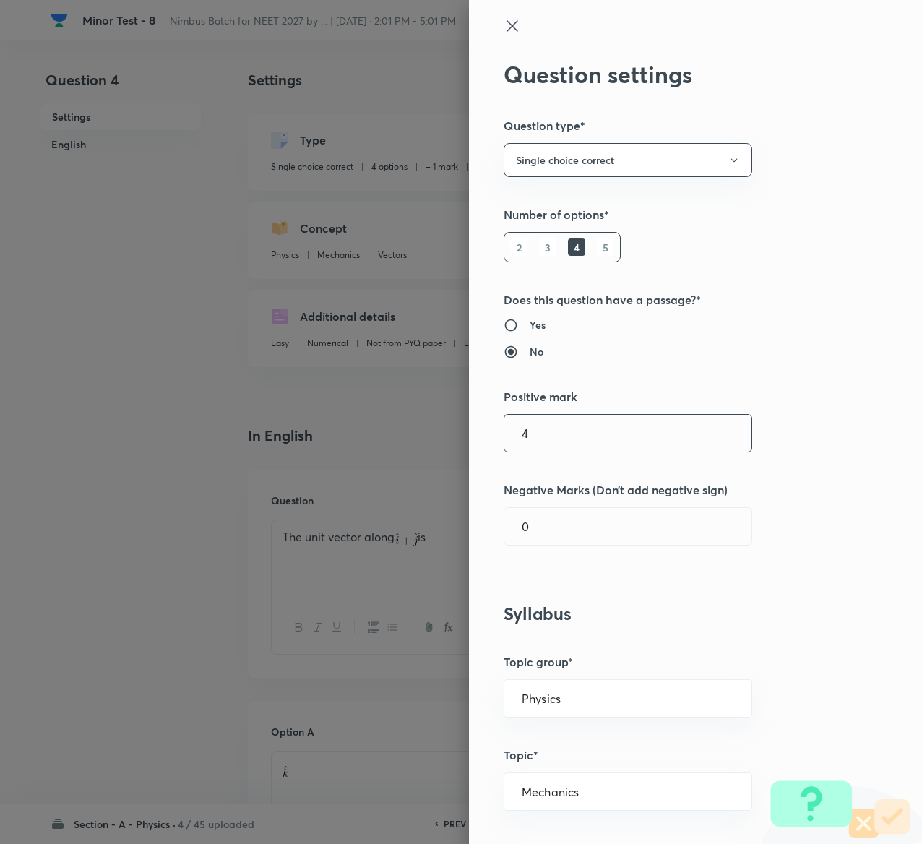
type input "4"
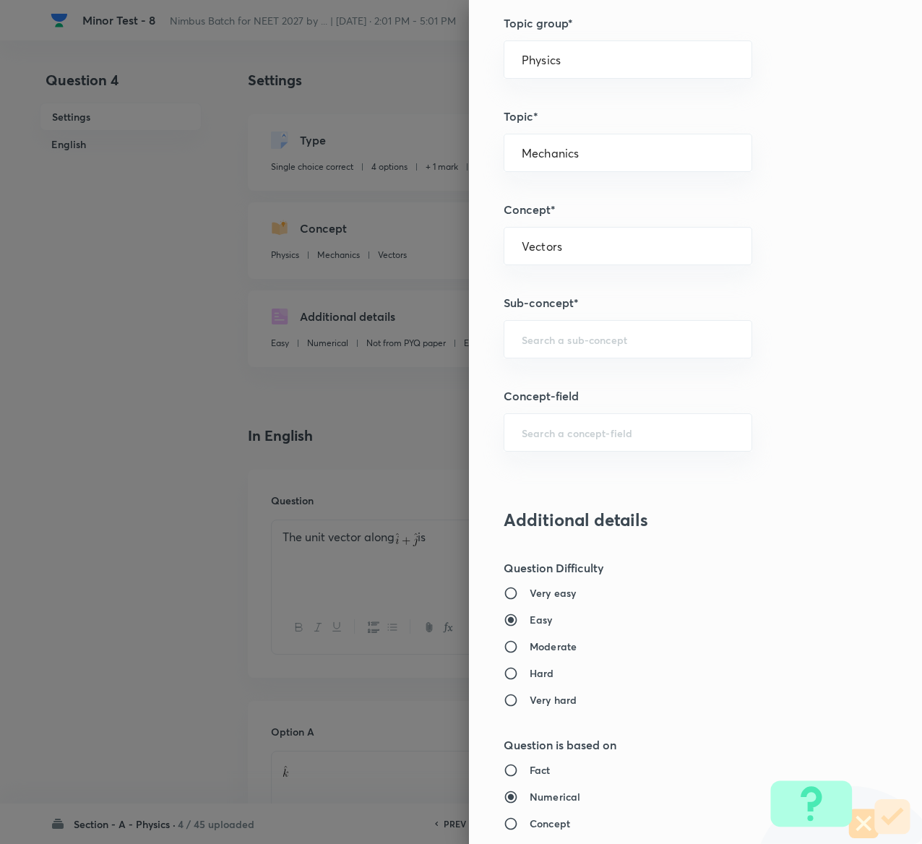
scroll to position [640, 0]
click at [636, 356] on div "​" at bounding box center [628, 338] width 249 height 38
type input "1"
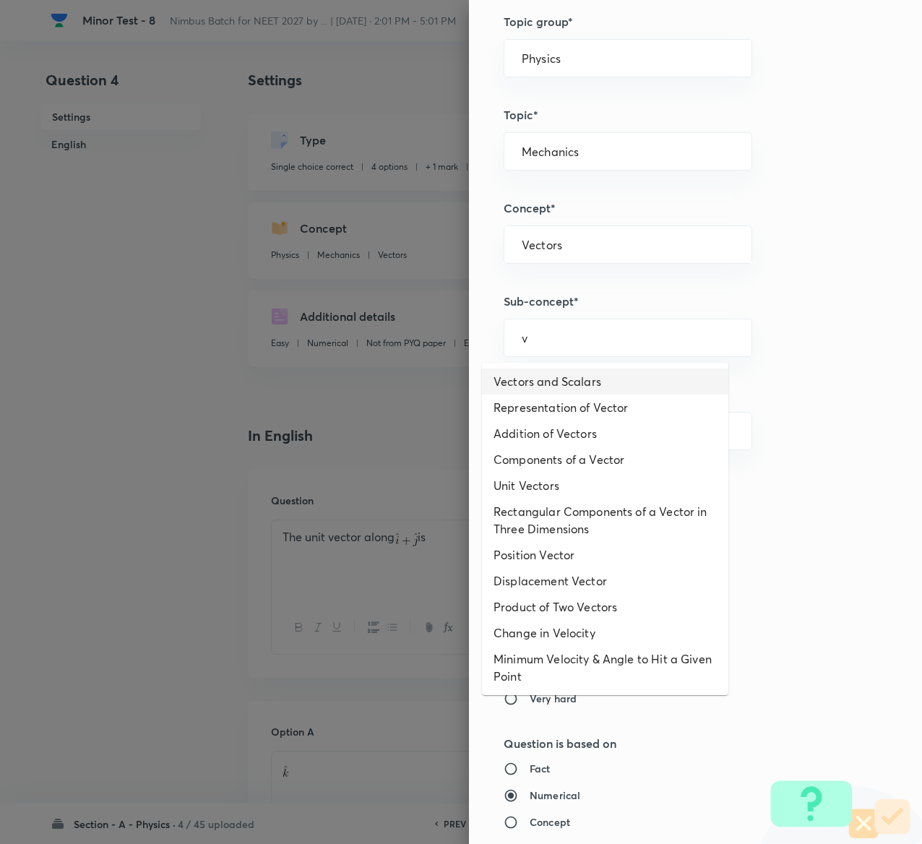
click at [613, 385] on li "Vectors and Scalars" at bounding box center [605, 382] width 246 height 26
type input "Vectors and Scalars"
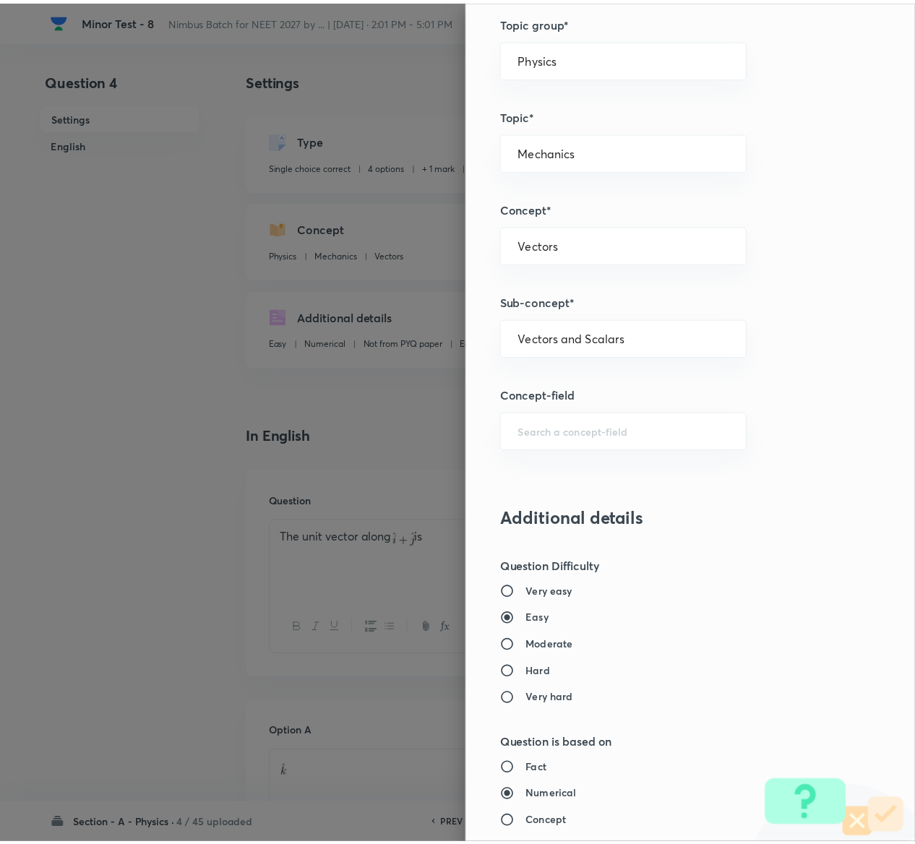
scroll to position [1129, 0]
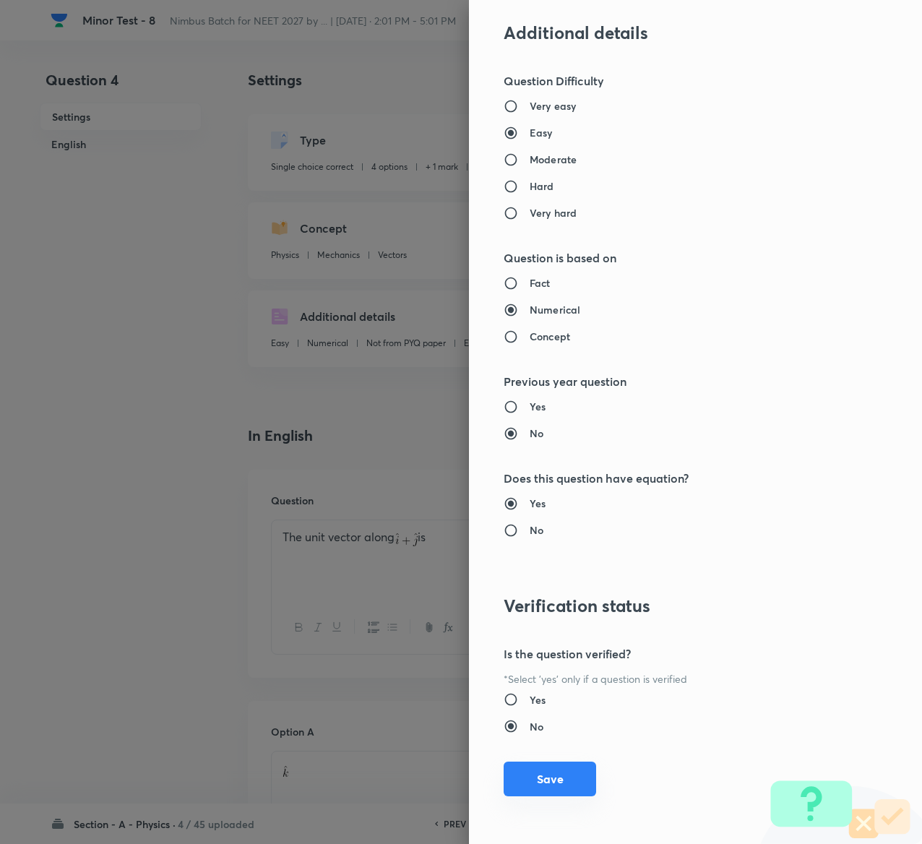
click at [545, 777] on button "Save" at bounding box center [550, 779] width 93 height 35
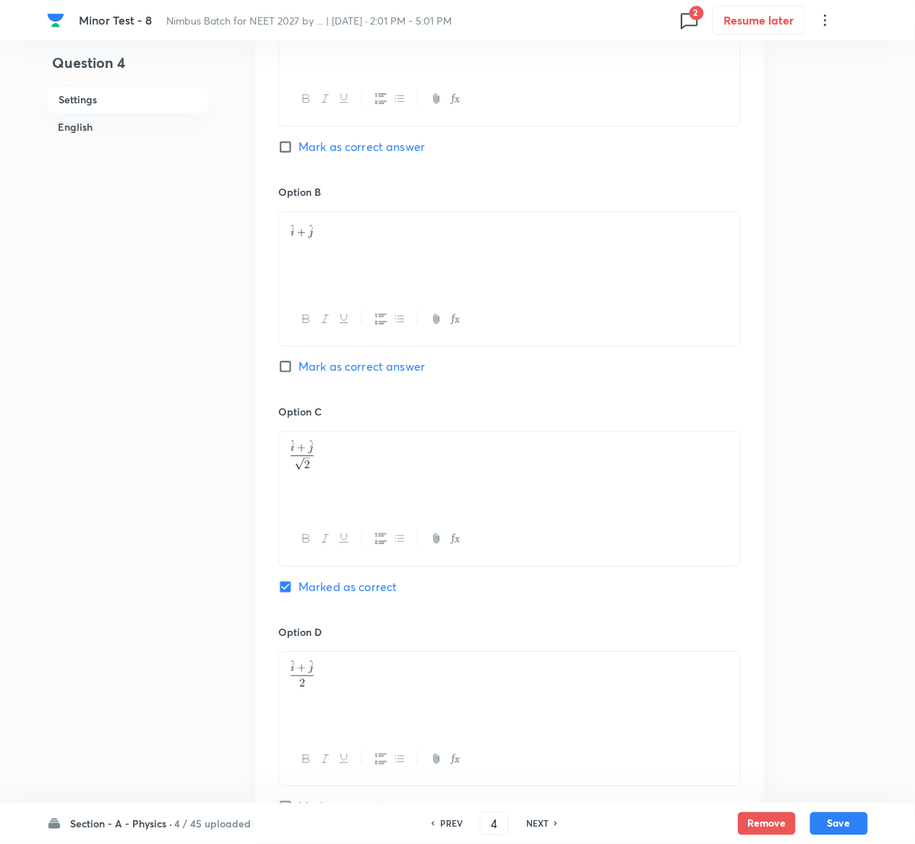
scroll to position [1118, 0]
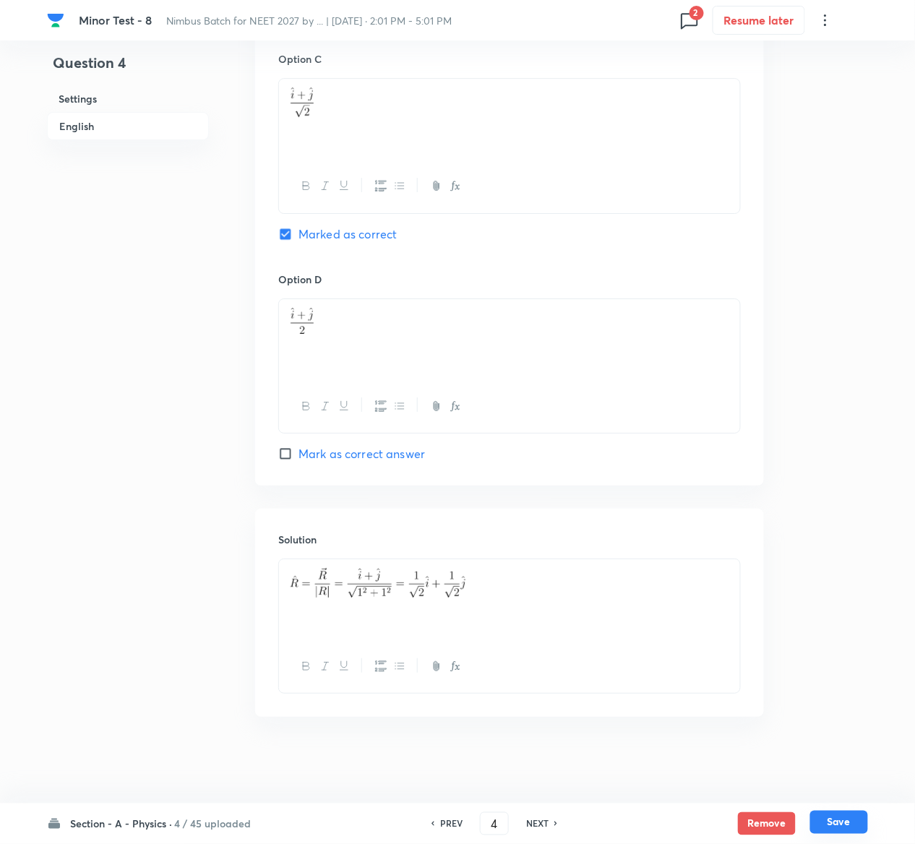
click at [851, 828] on button "Save" at bounding box center [839, 822] width 58 height 23
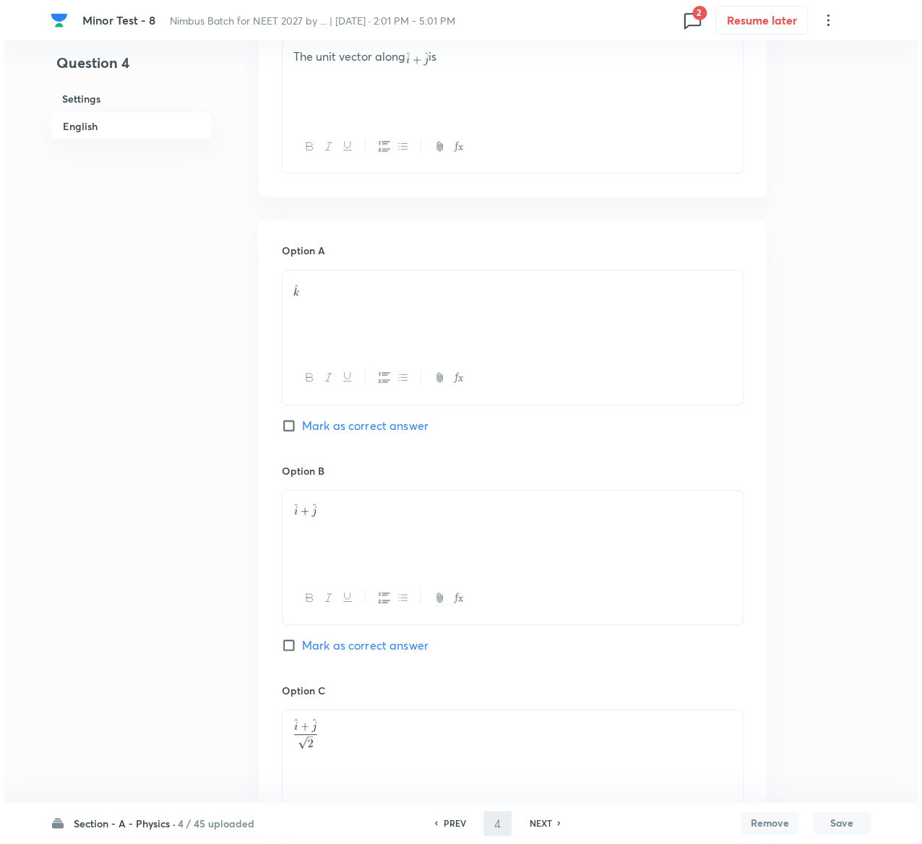
scroll to position [0, 0]
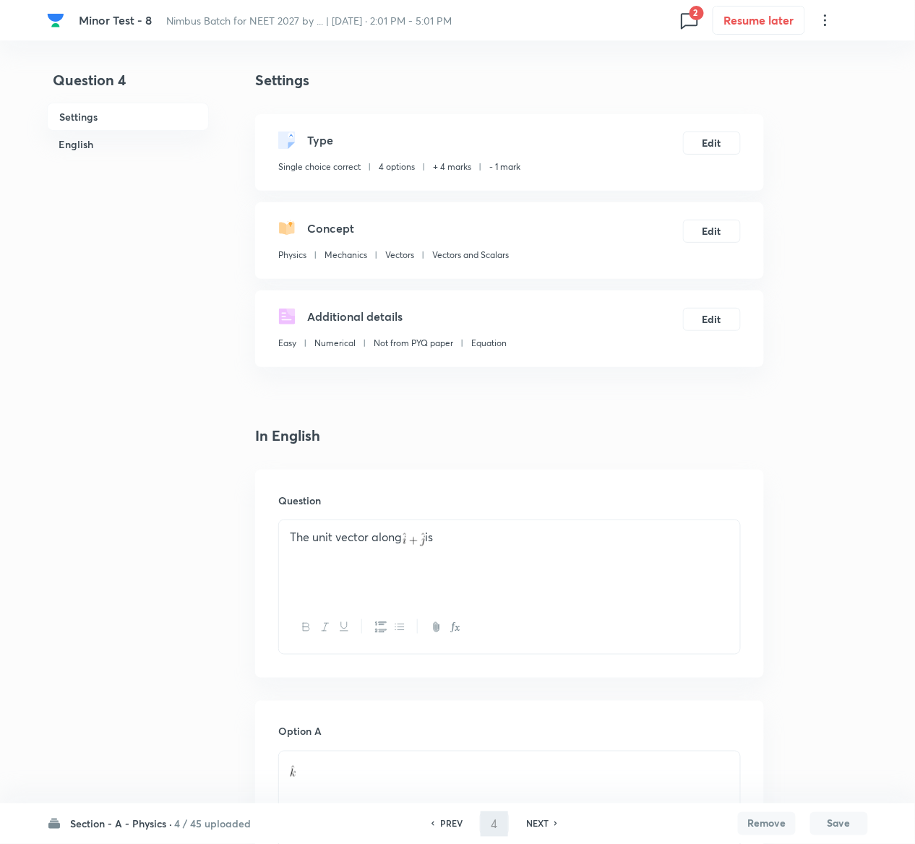
type input "5"
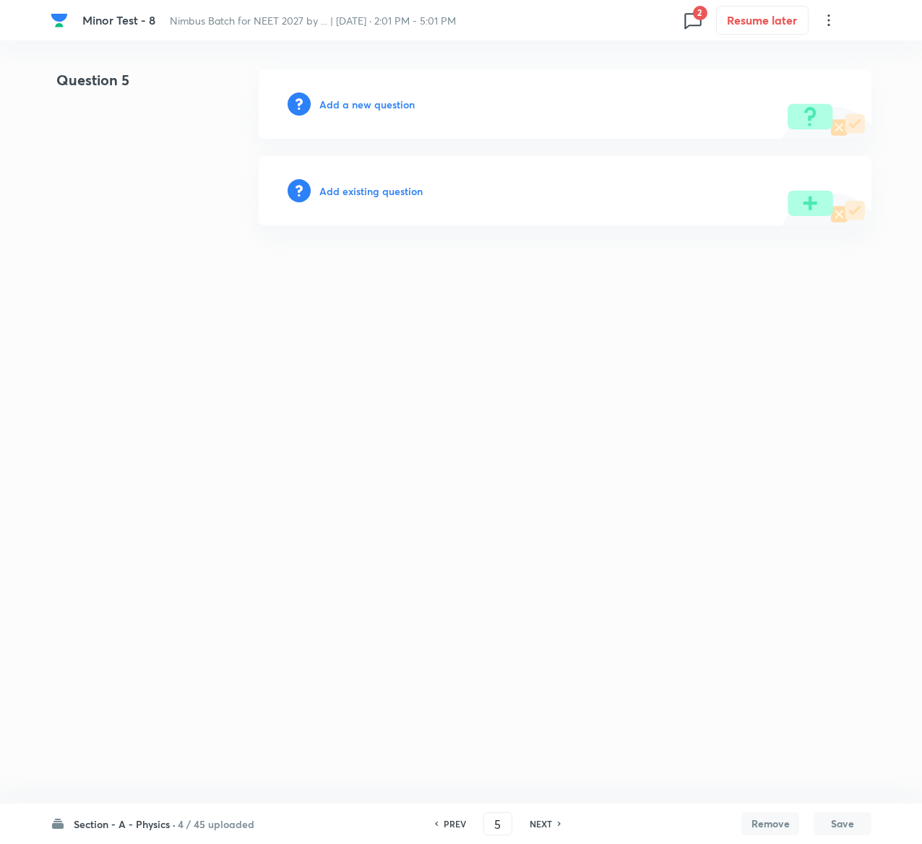
click at [411, 192] on h6 "Add existing question" at bounding box center [370, 191] width 103 height 15
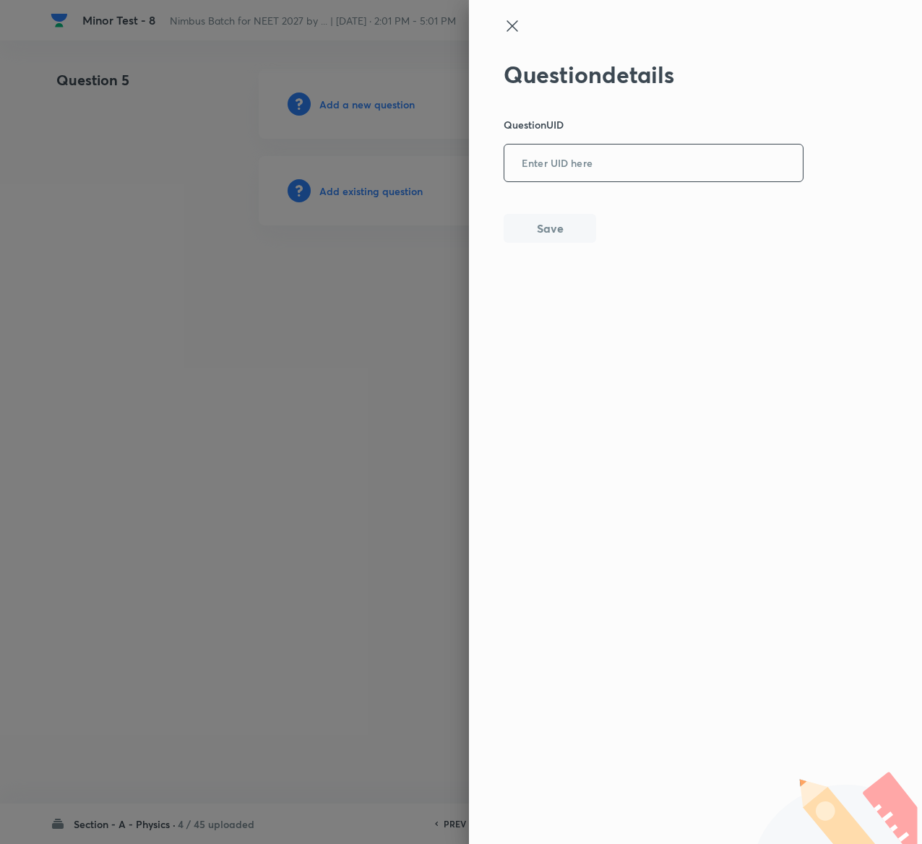
click at [591, 156] on input "text" at bounding box center [654, 163] width 299 height 35
paste input "B04N9"
click at [591, 156] on input "B04N9" at bounding box center [654, 163] width 299 height 35
type input "B04N9"
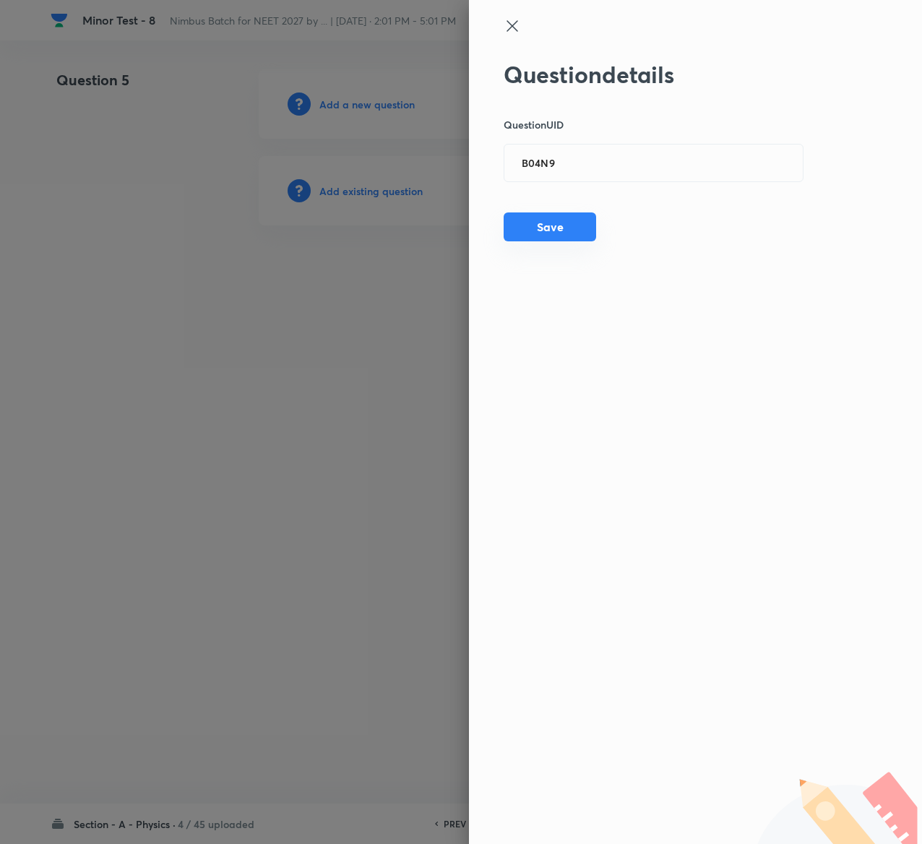
click at [583, 226] on button "Save" at bounding box center [550, 227] width 93 height 29
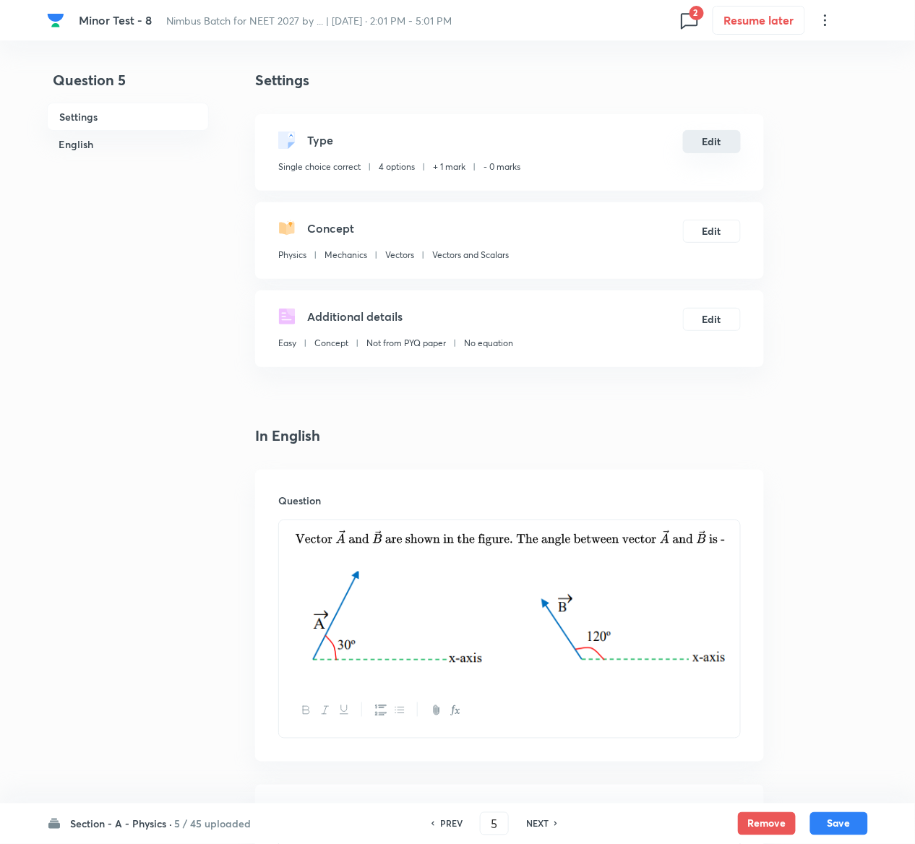
click at [723, 142] on button "Edit" at bounding box center [712, 141] width 58 height 23
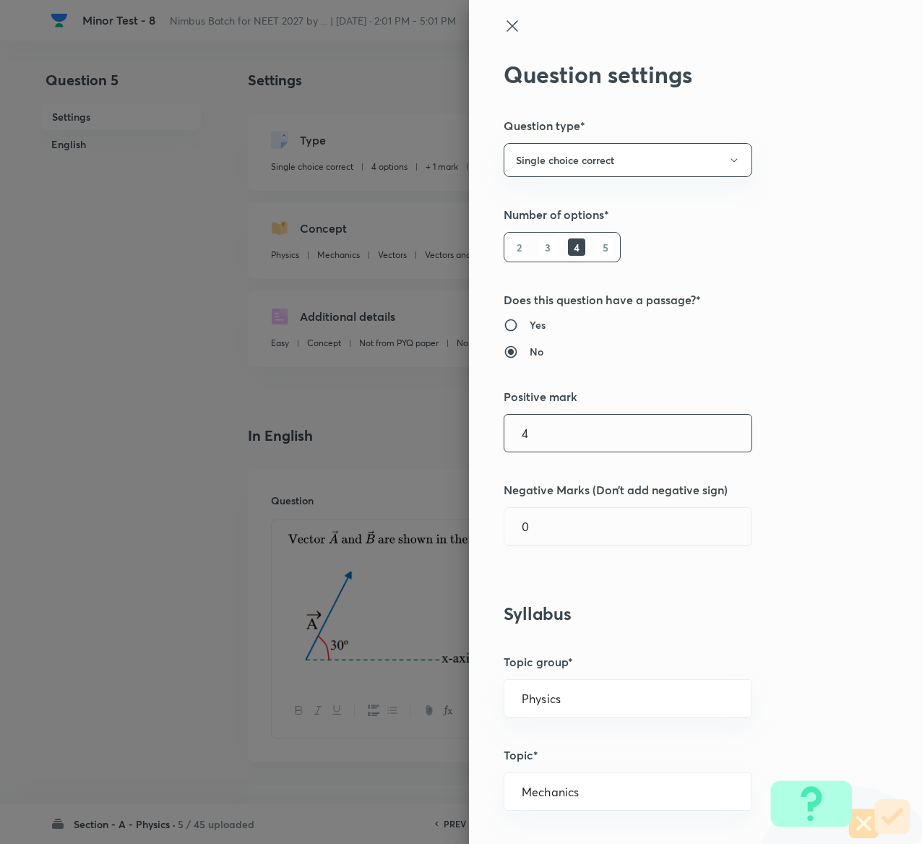
type input "4"
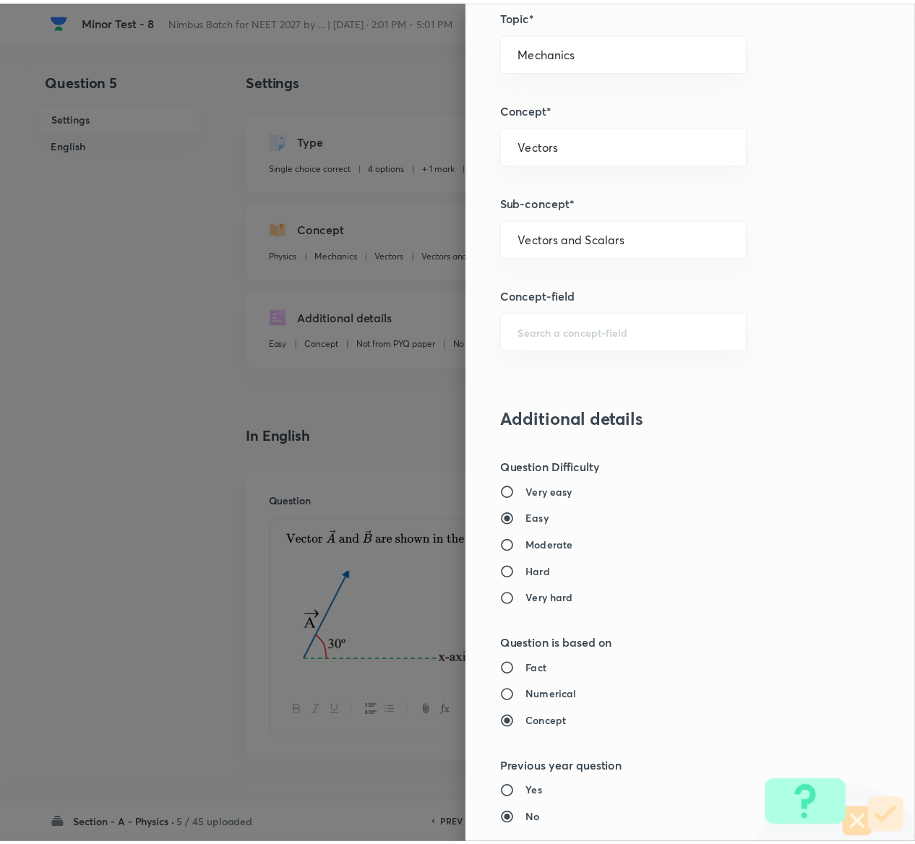
scroll to position [1129, 0]
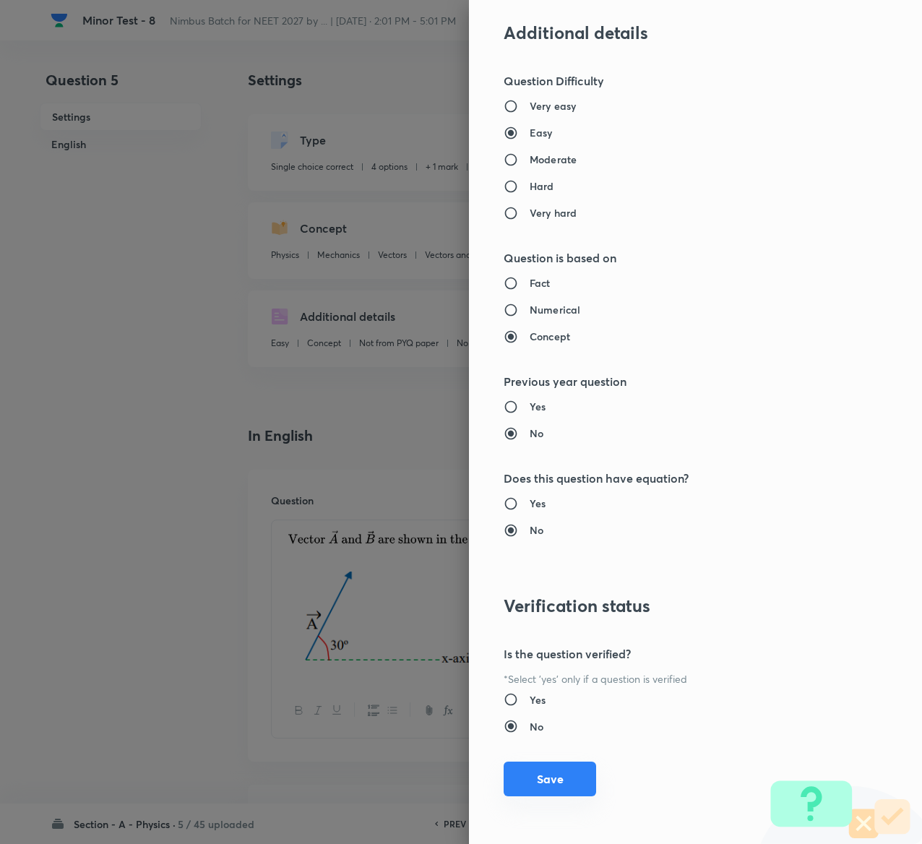
type input "1"
click at [558, 795] on button "Save" at bounding box center [550, 779] width 93 height 35
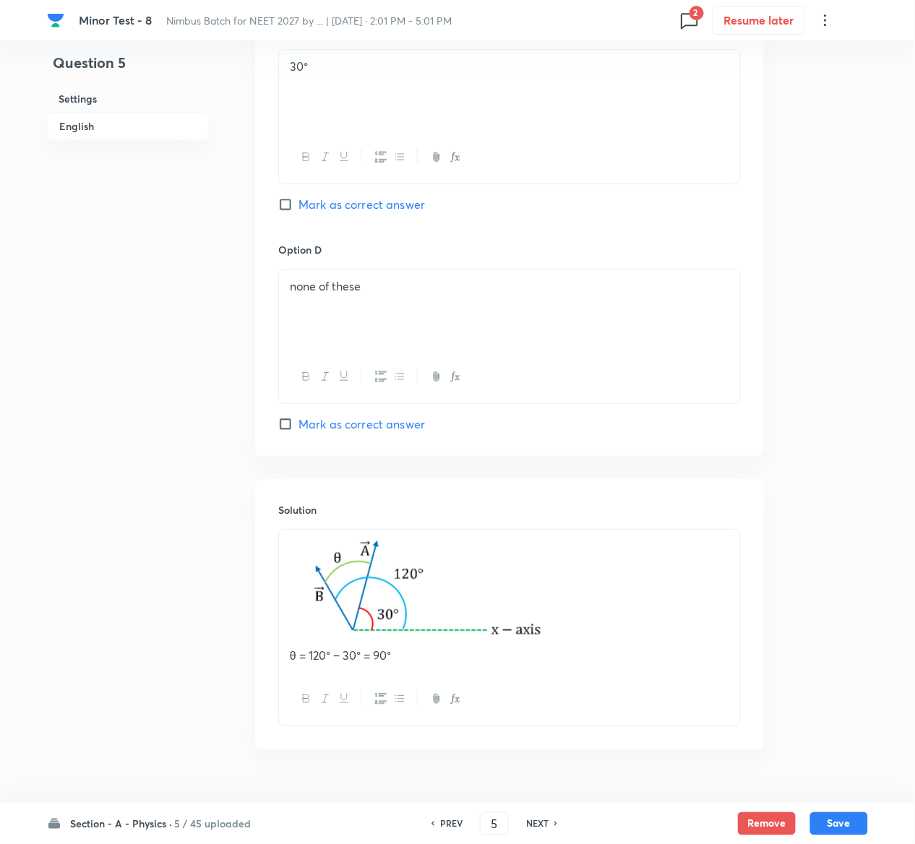
scroll to position [1262, 0]
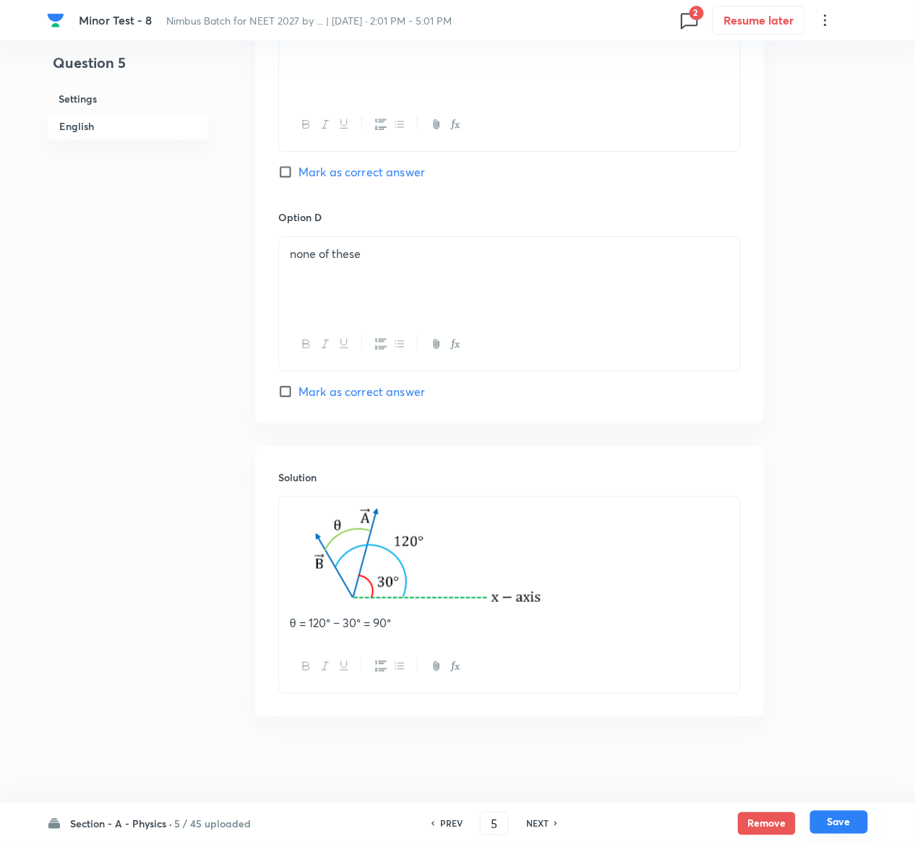
click at [844, 818] on button "Save" at bounding box center [839, 822] width 58 height 23
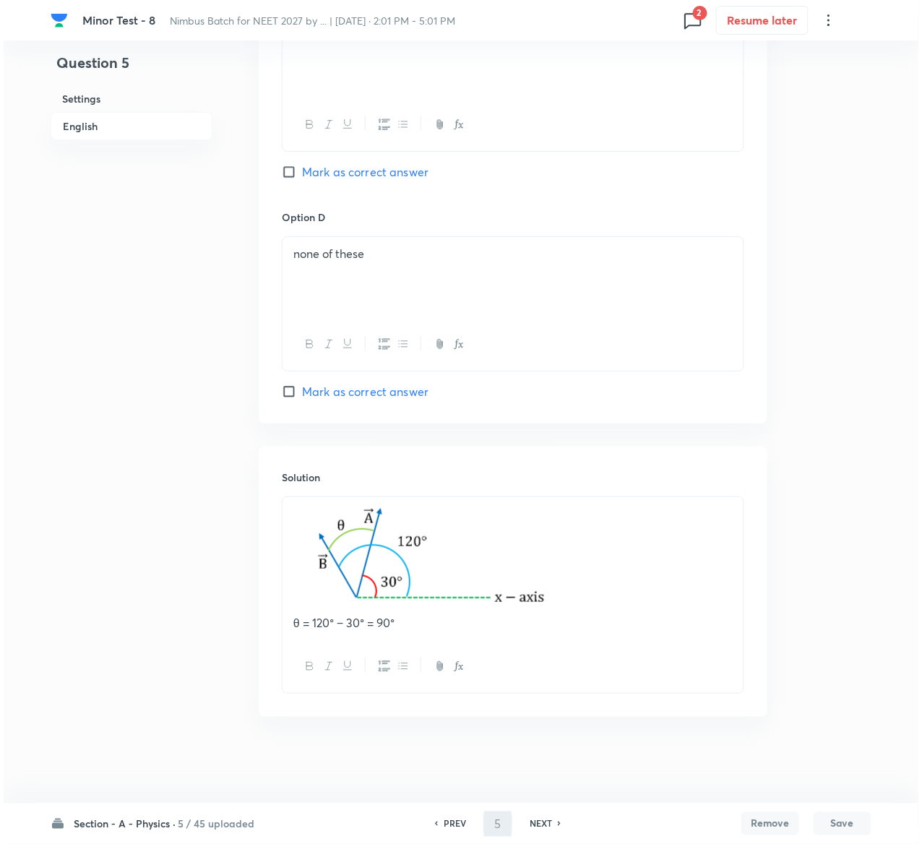
scroll to position [0, 0]
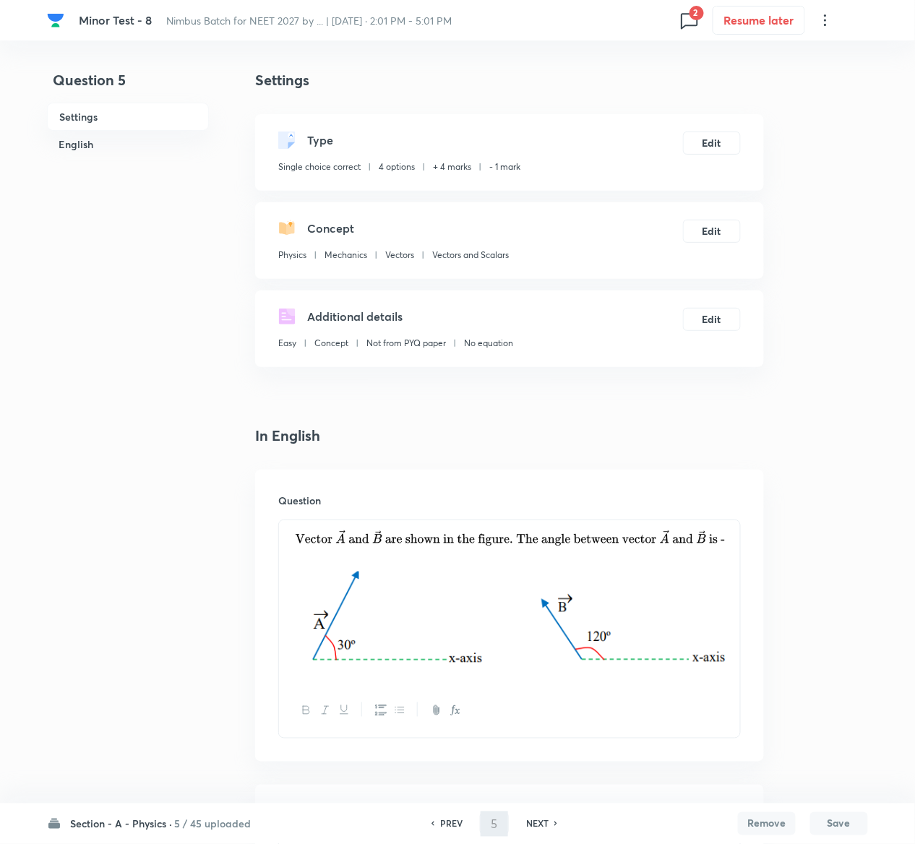
type input "6"
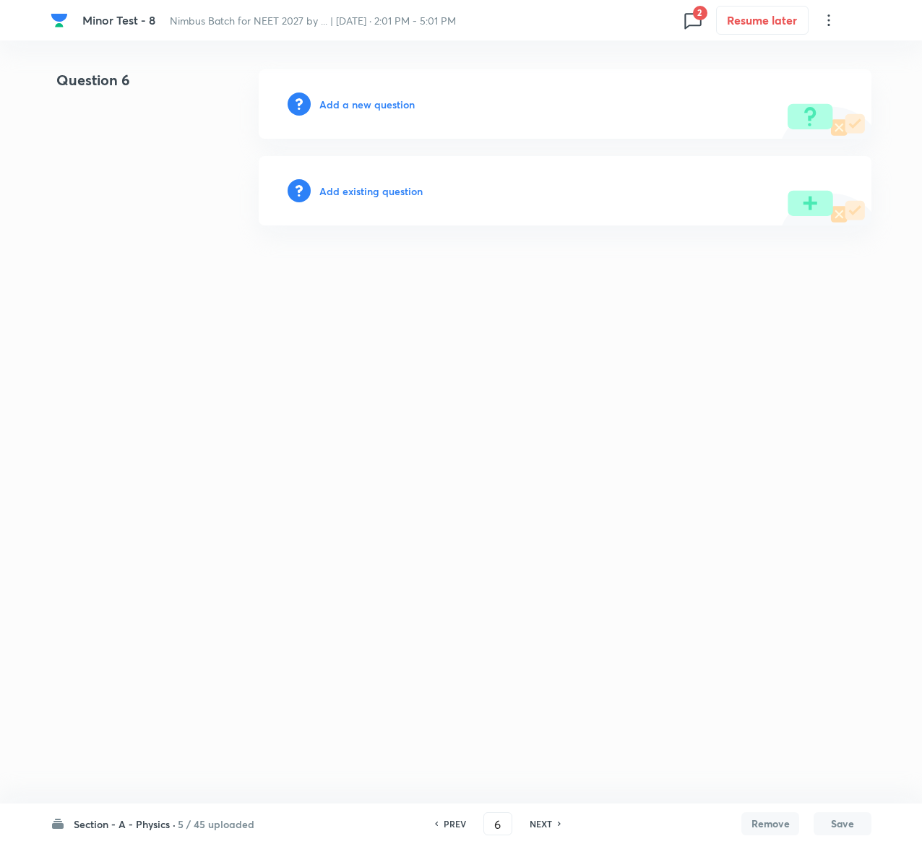
click at [365, 186] on h6 "Add existing question" at bounding box center [370, 191] width 103 height 15
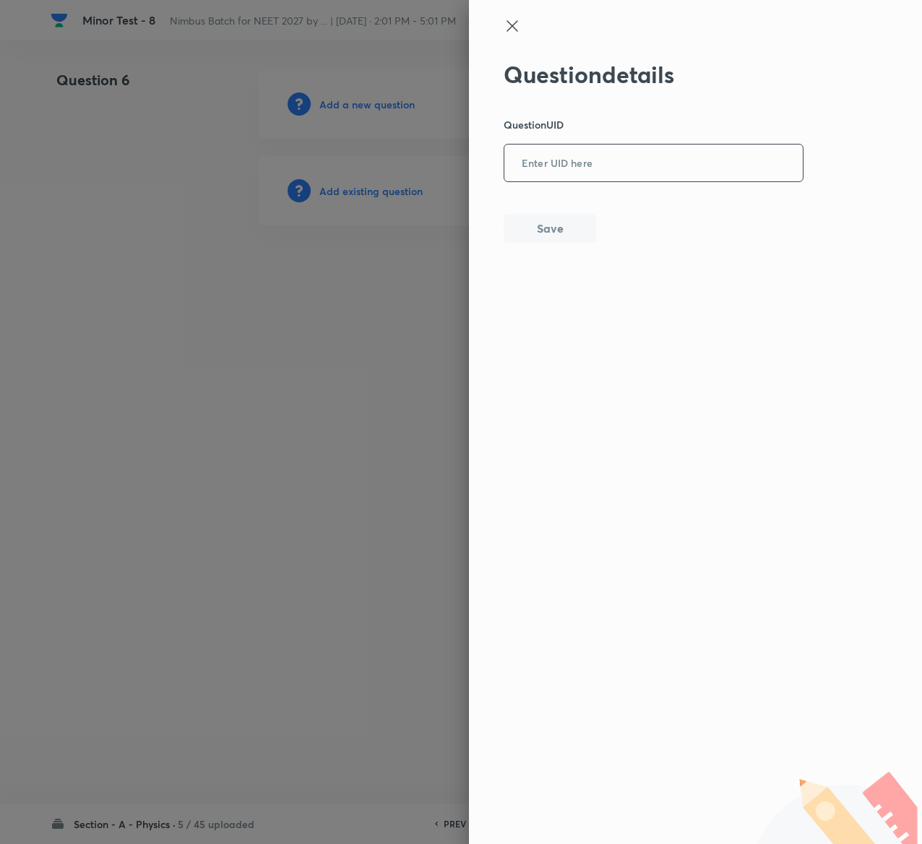
click at [626, 160] on input "text" at bounding box center [654, 163] width 299 height 35
paste input "AABSL"
type input "AABSL"
click at [580, 218] on button "Save" at bounding box center [550, 227] width 93 height 29
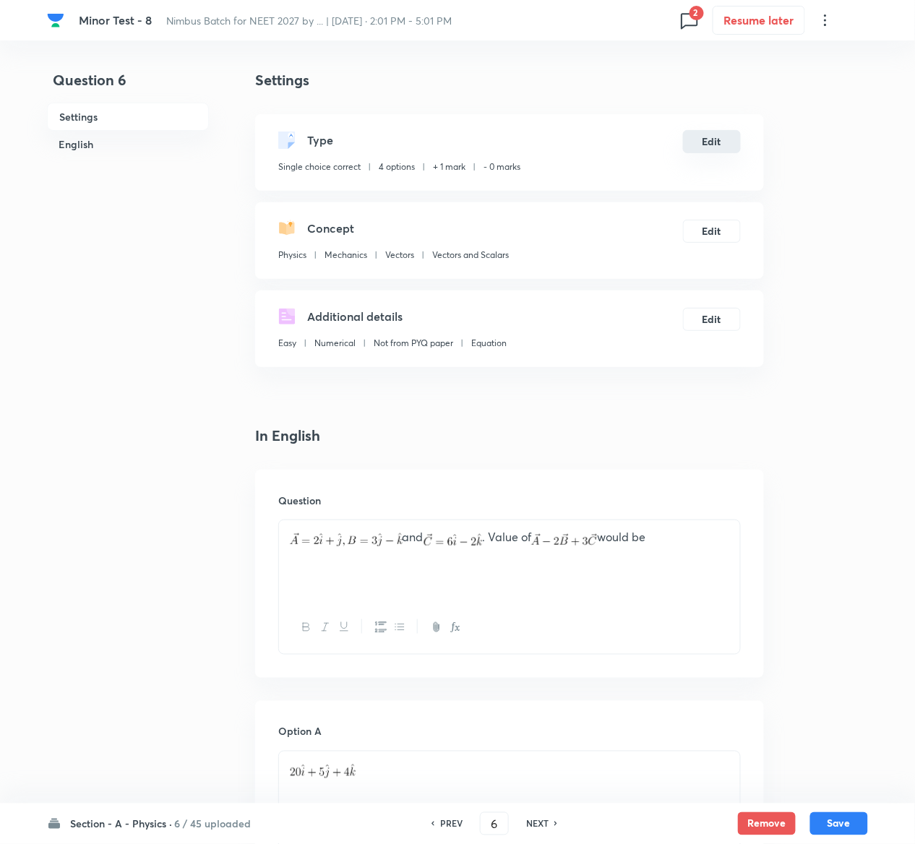
click at [709, 138] on button "Edit" at bounding box center [712, 141] width 58 height 23
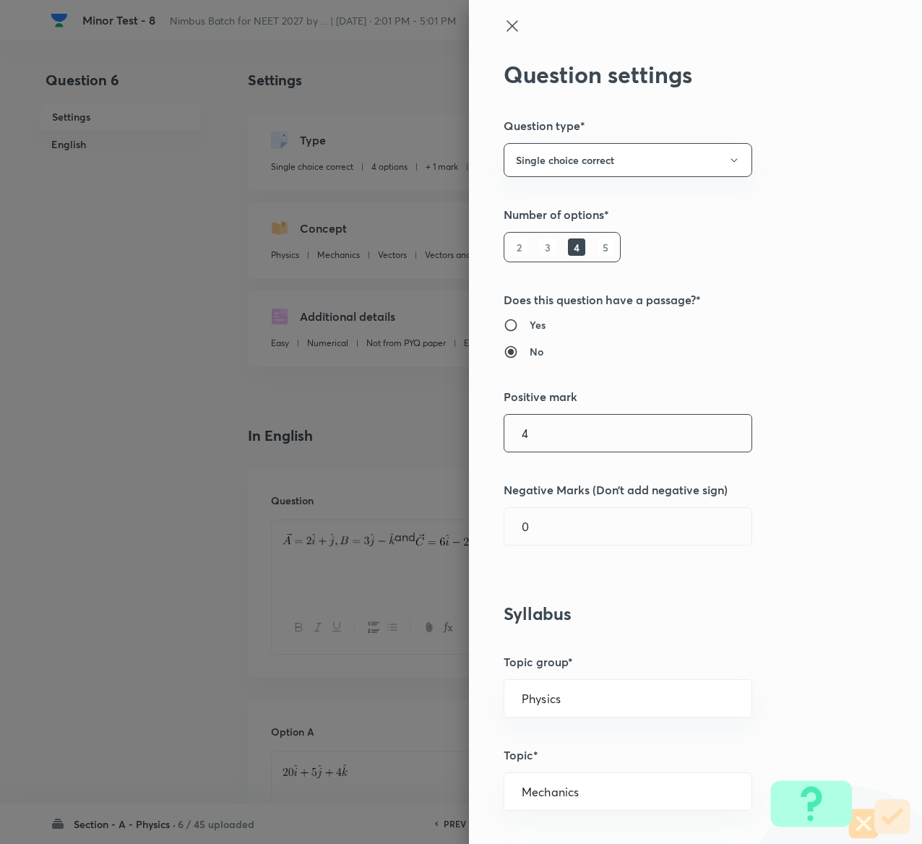
type input "4"
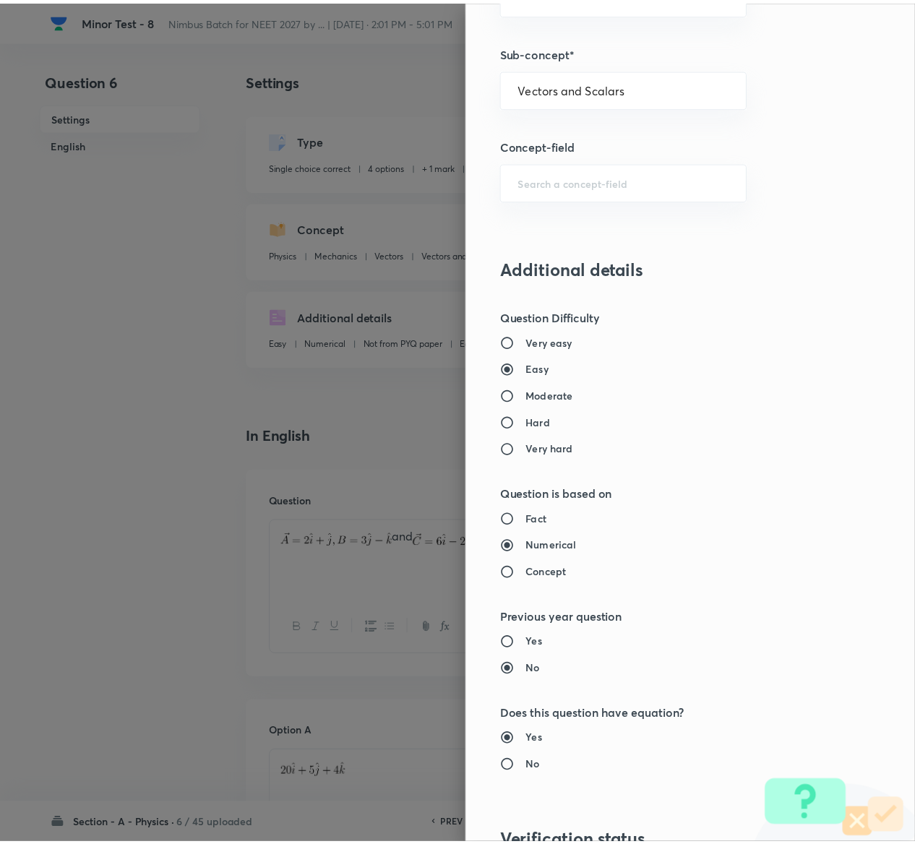
scroll to position [1129, 0]
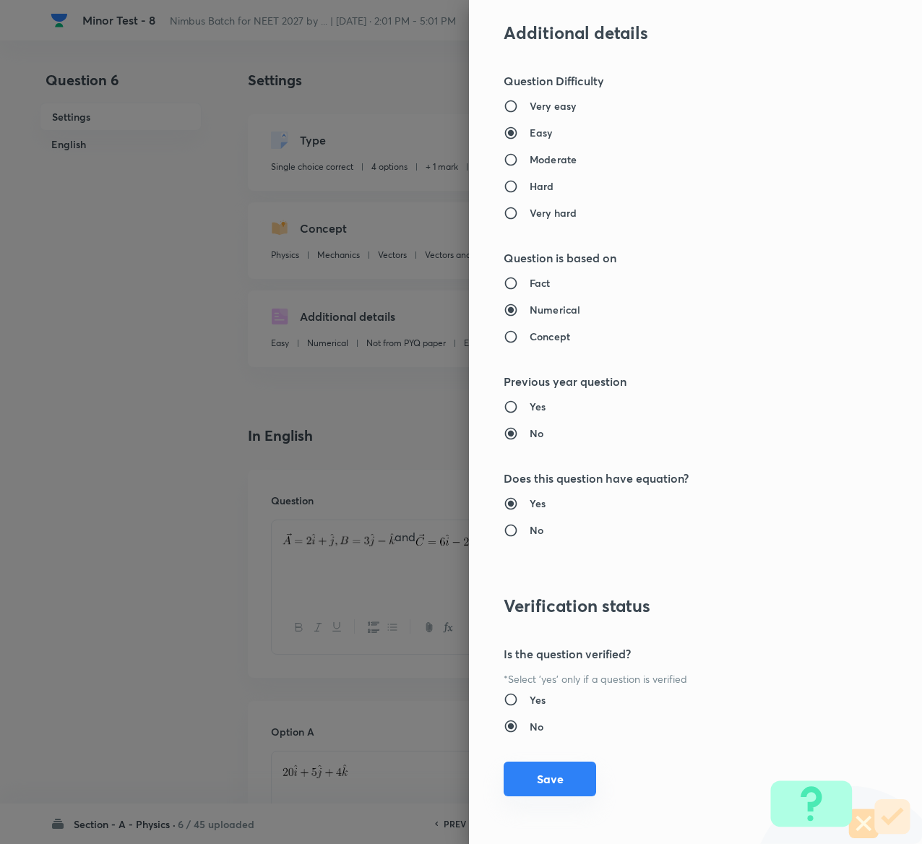
type input "1"
click at [519, 774] on button "Save" at bounding box center [550, 779] width 93 height 35
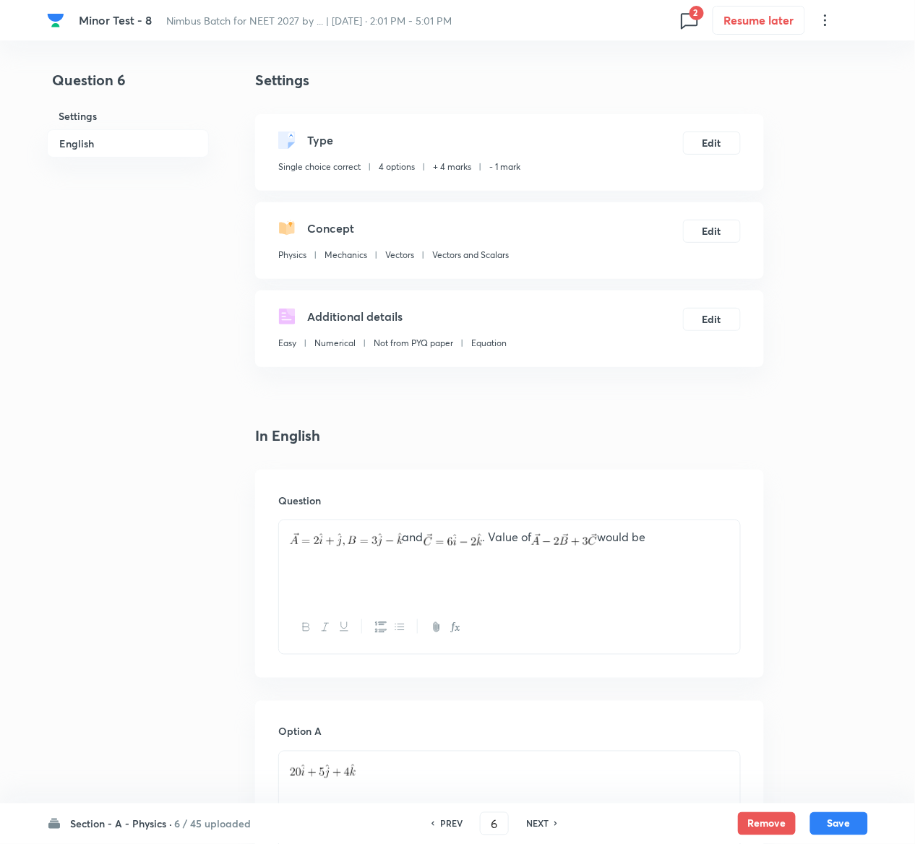
scroll to position [1118, 0]
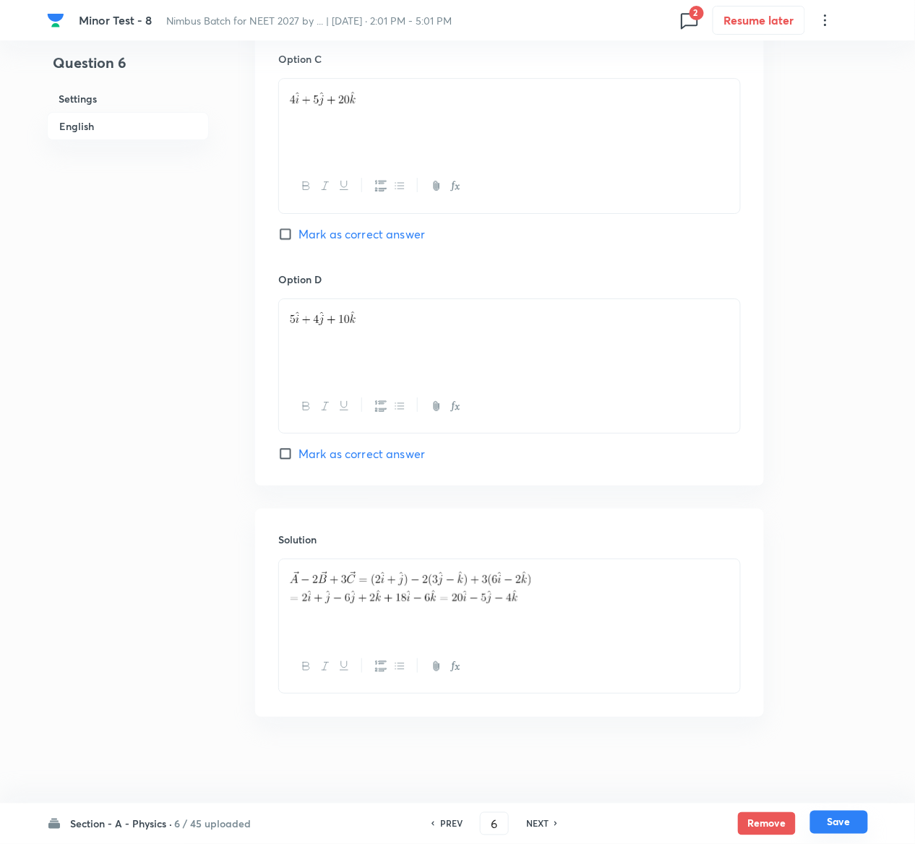
click at [851, 824] on button "Save" at bounding box center [839, 822] width 58 height 23
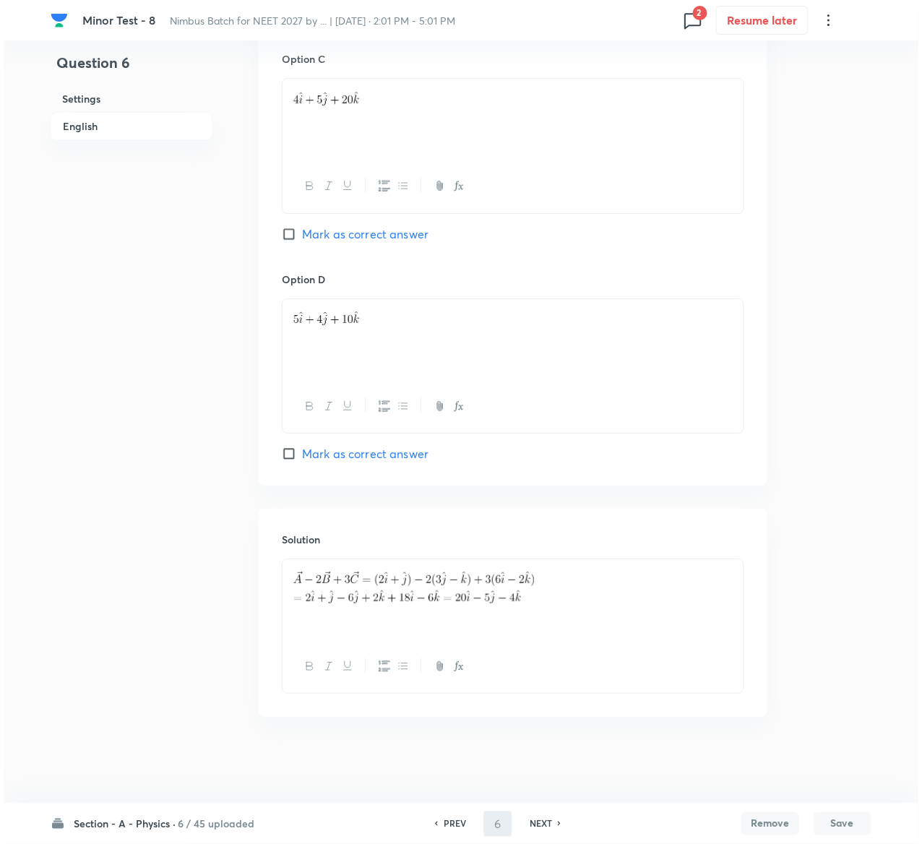
scroll to position [0, 0]
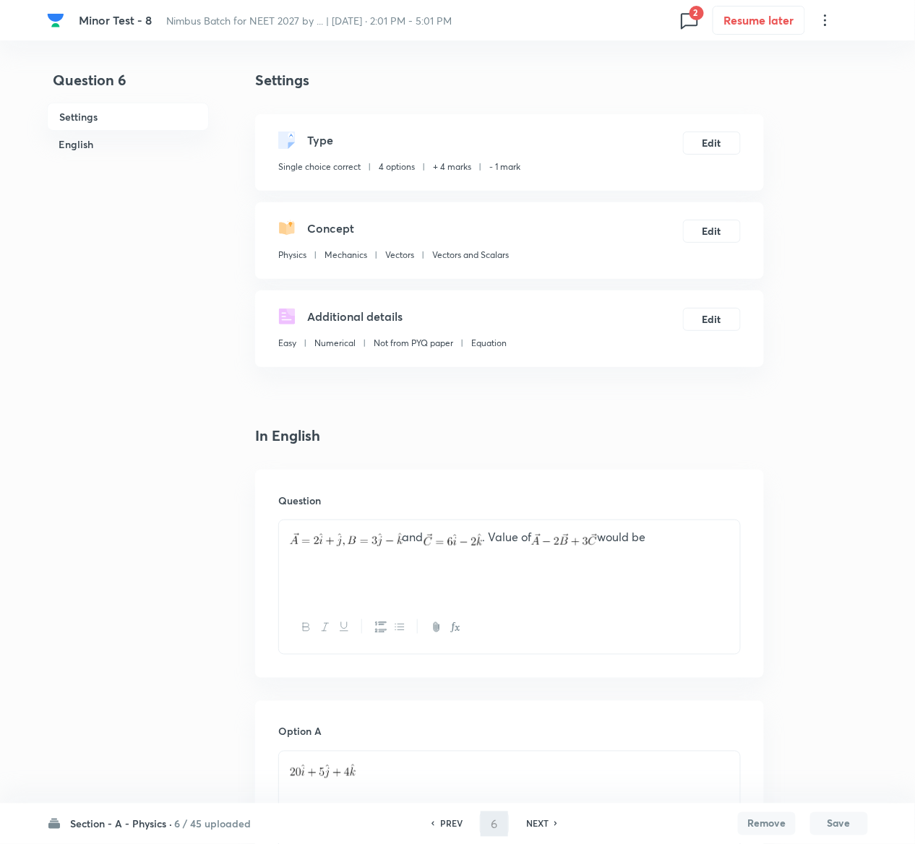
type input "7"
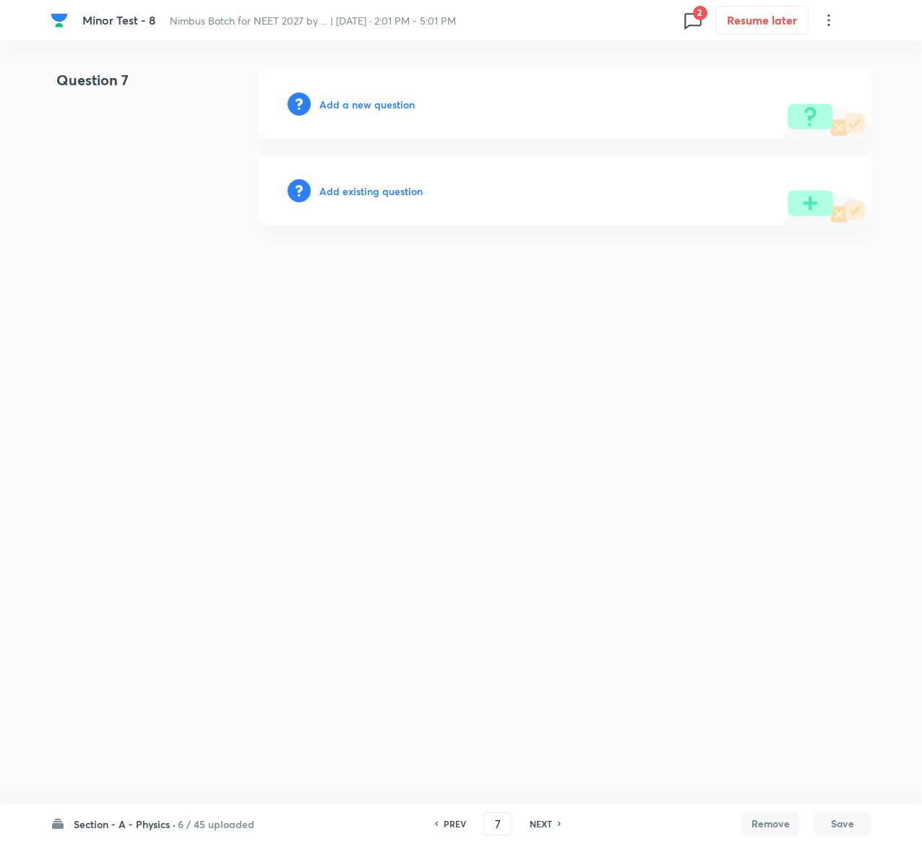
click at [411, 190] on h6 "Add existing question" at bounding box center [370, 191] width 103 height 15
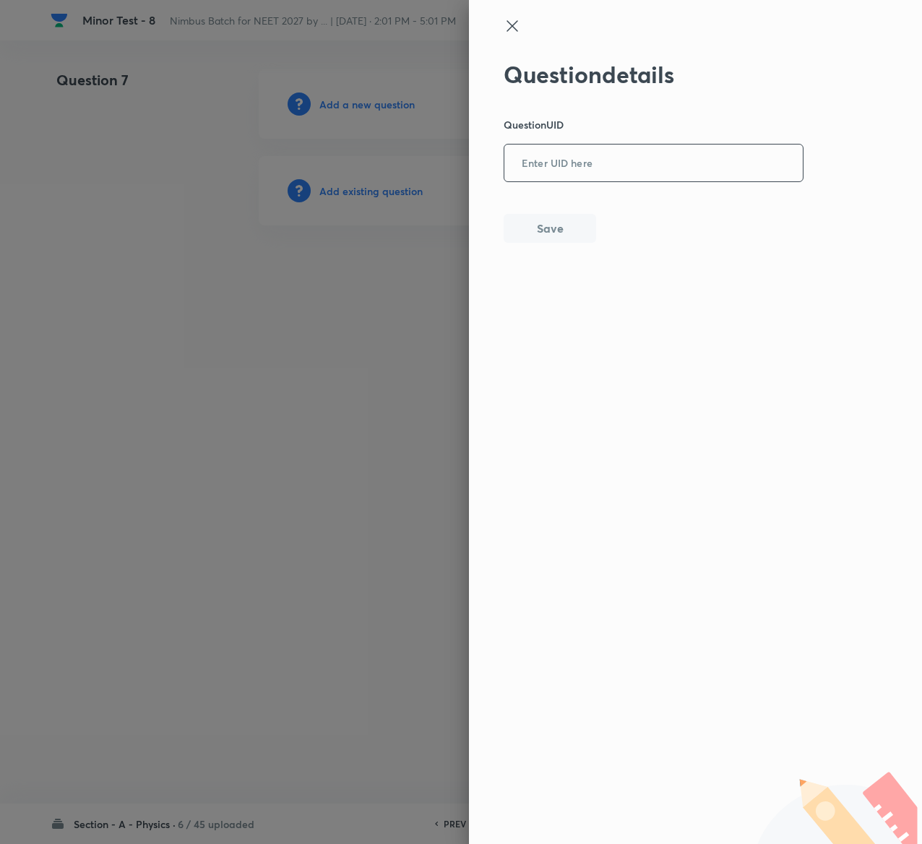
click at [668, 166] on input "text" at bounding box center [654, 163] width 299 height 35
paste input "8UWCL"
type input "8UWCL"
click at [568, 236] on button "Save" at bounding box center [550, 227] width 93 height 29
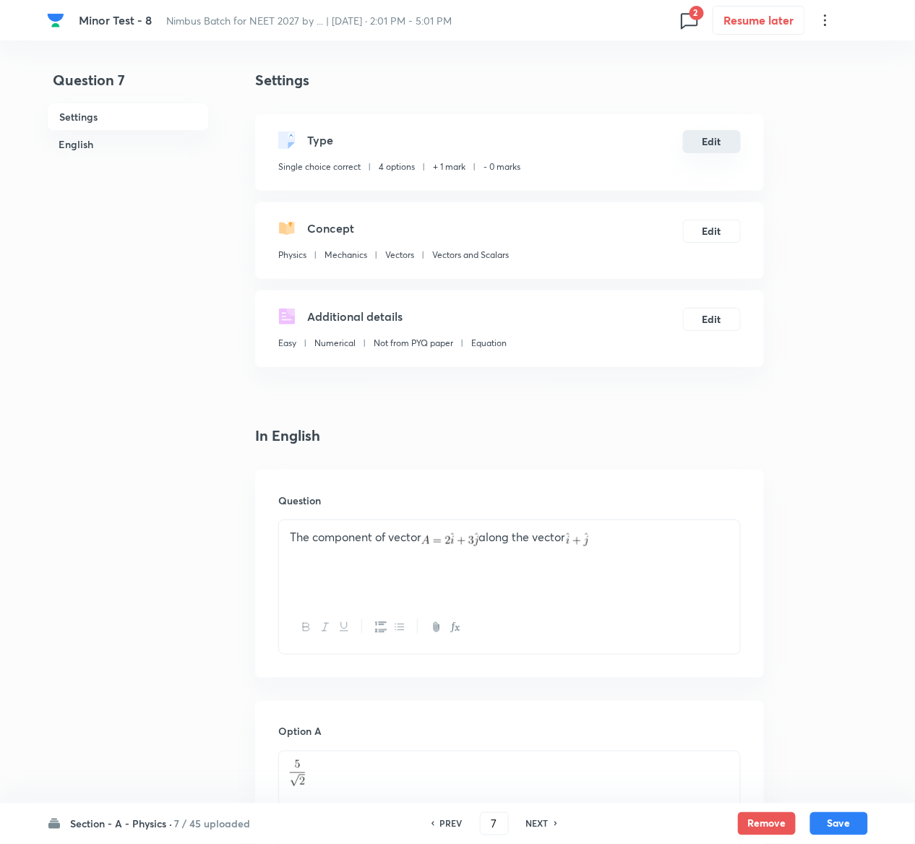
click at [713, 143] on button "Edit" at bounding box center [712, 141] width 58 height 23
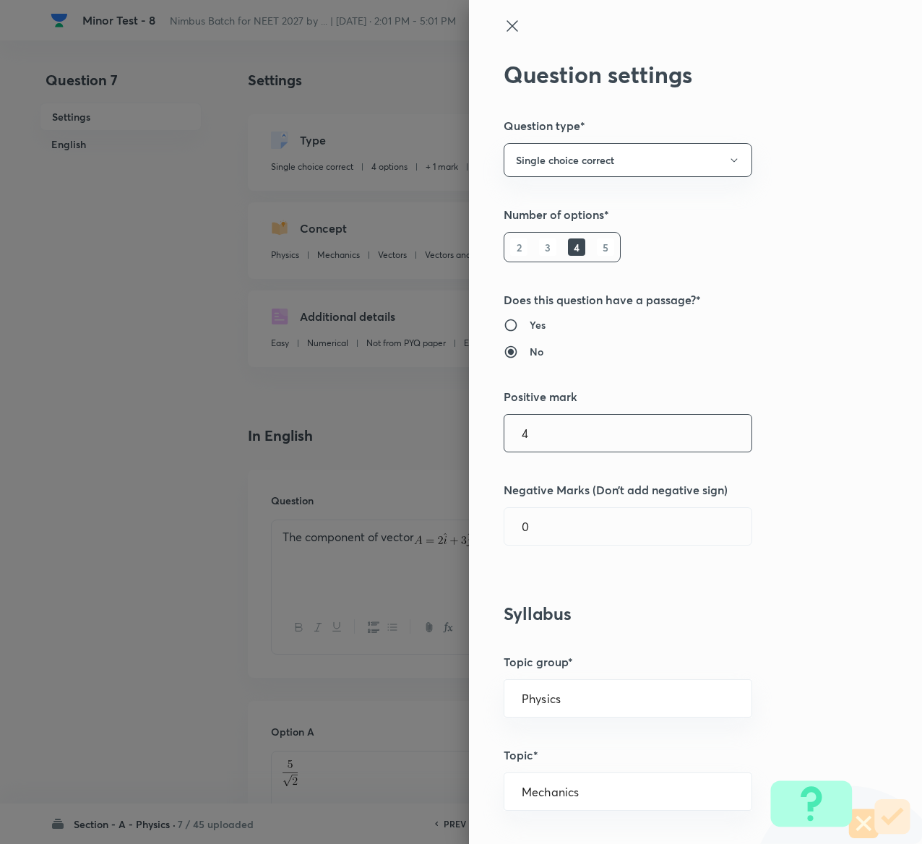
type input "4"
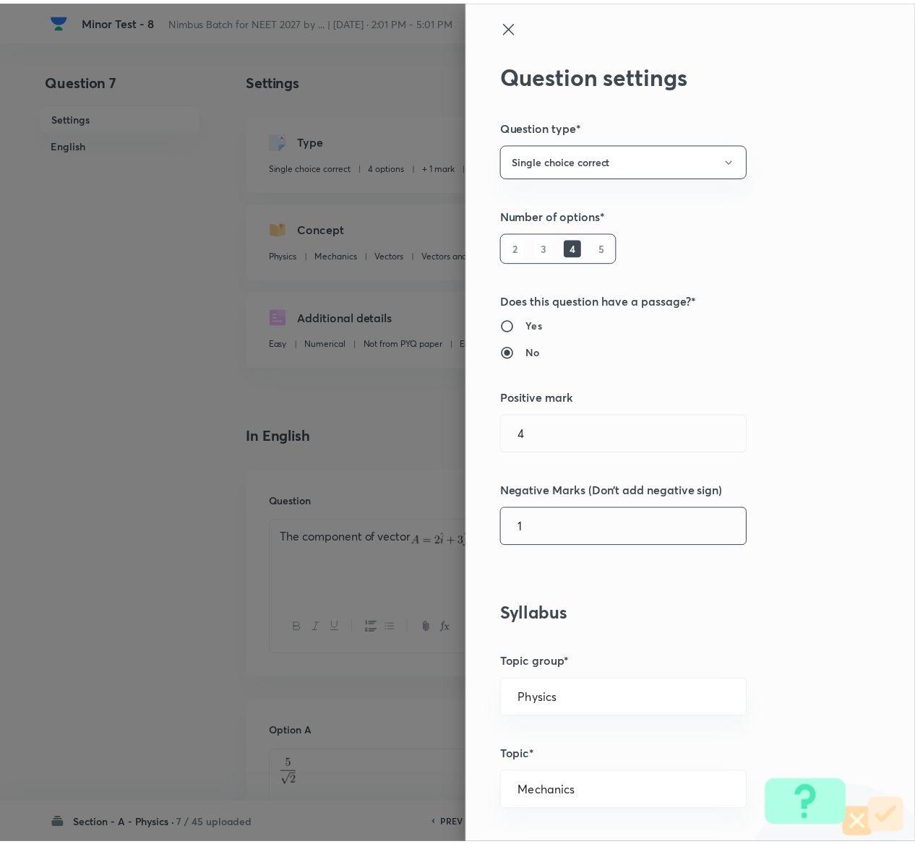
scroll to position [1129, 0]
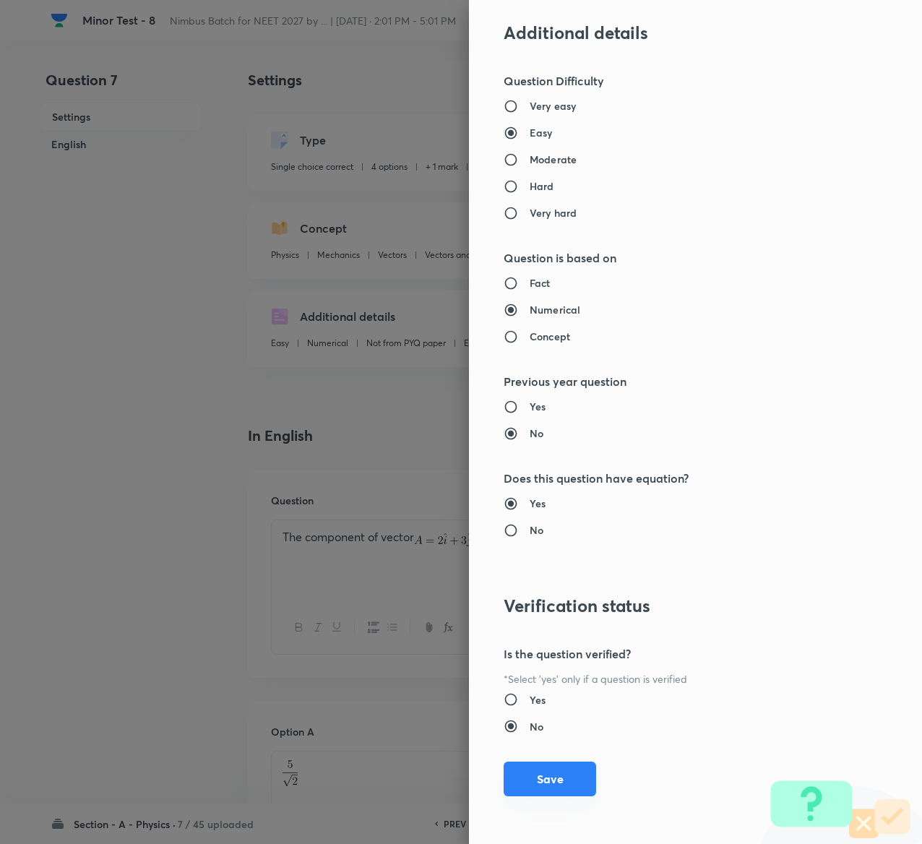
type input "1"
click at [529, 782] on button "Save" at bounding box center [550, 779] width 93 height 35
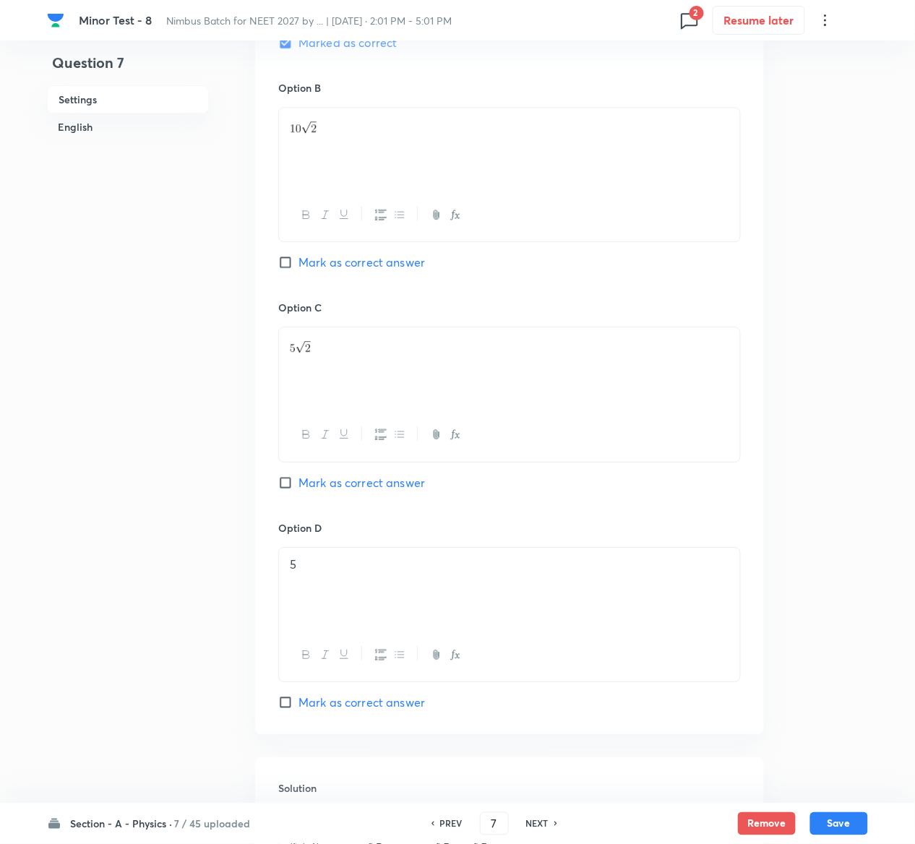
scroll to position [1118, 0]
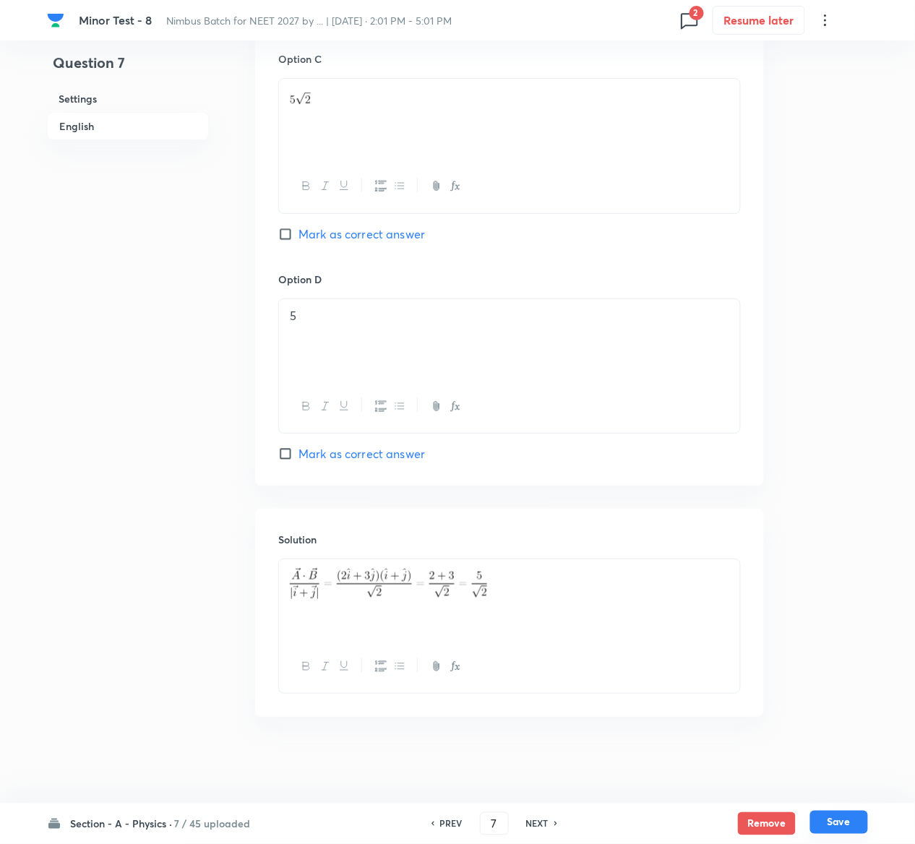
click at [849, 814] on button "Save" at bounding box center [839, 822] width 58 height 23
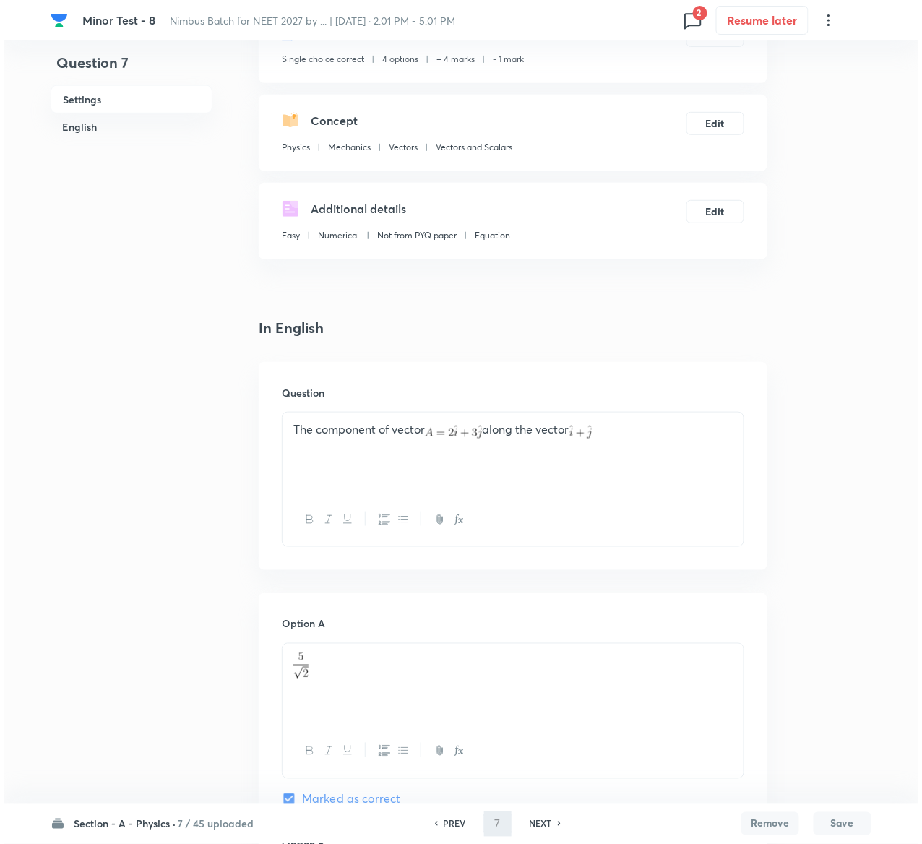
scroll to position [0, 0]
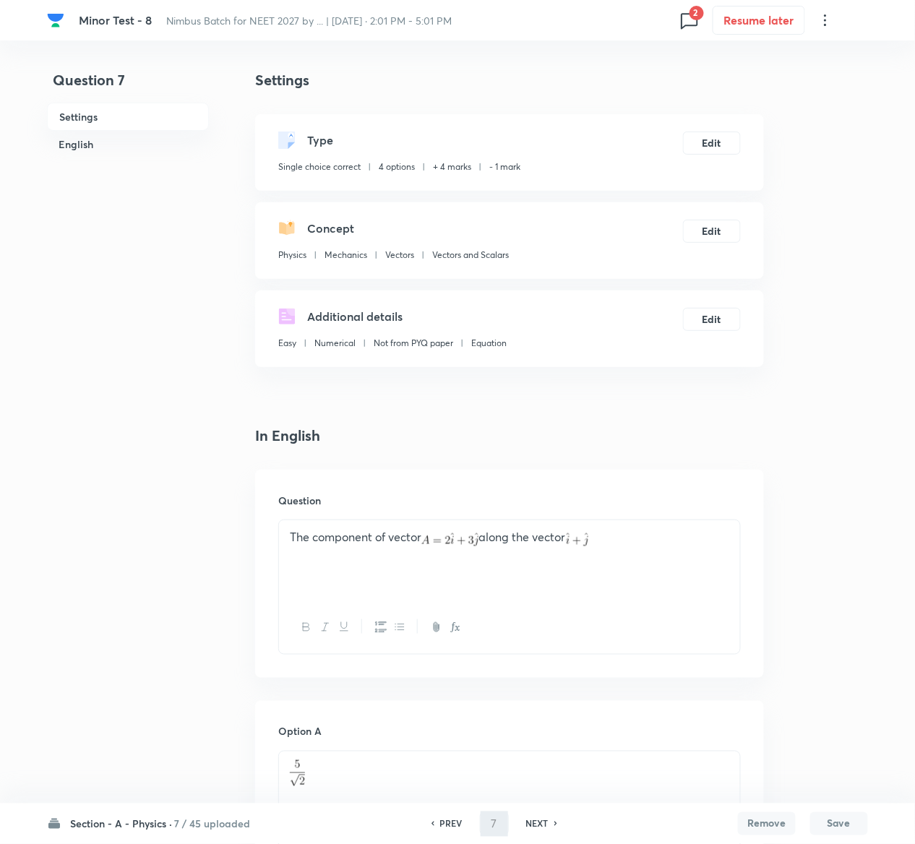
type input "8"
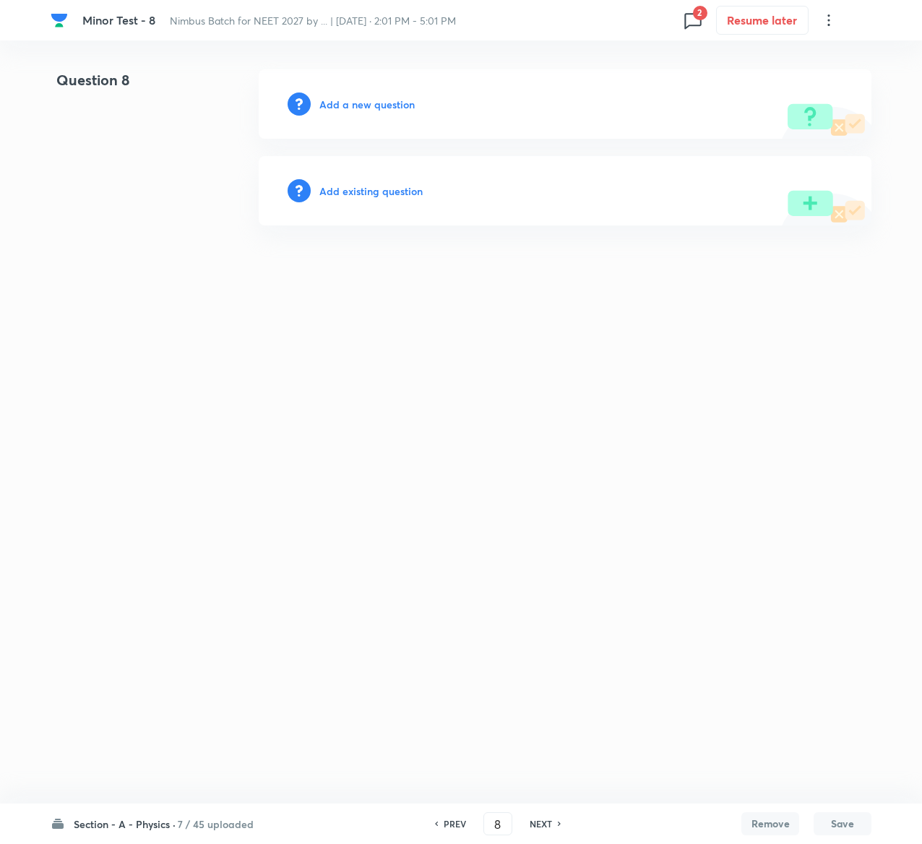
click at [395, 189] on h6 "Add existing question" at bounding box center [370, 191] width 103 height 15
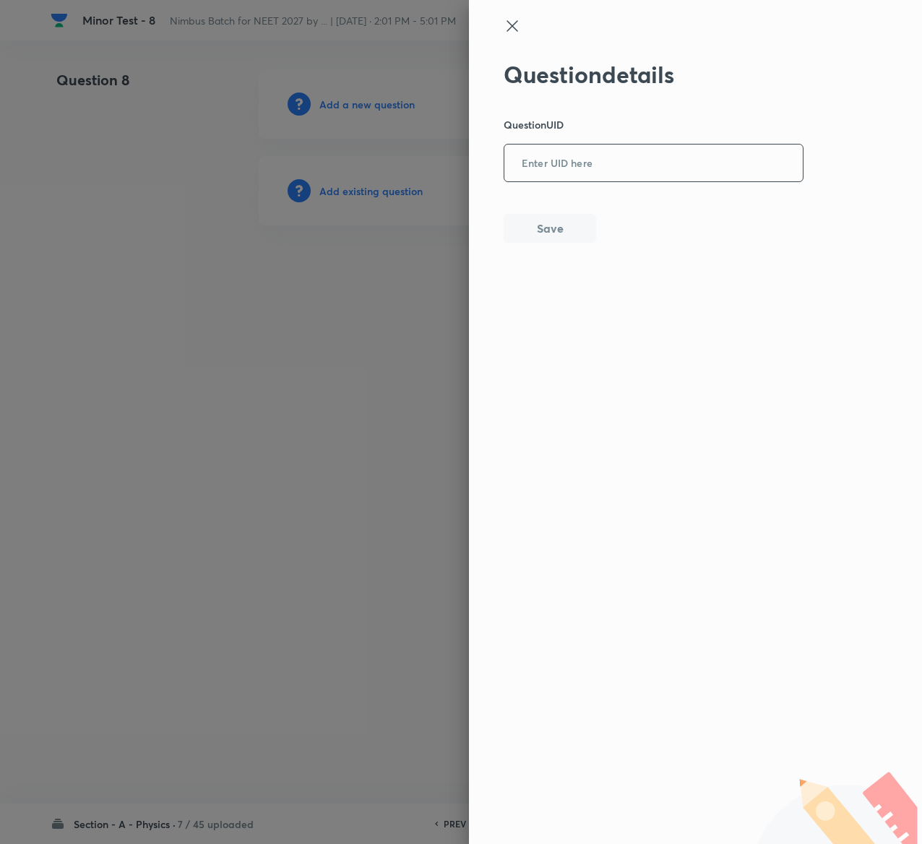
drag, startPoint x: 666, startPoint y: 140, endPoint x: 666, endPoint y: 150, distance: 10.1
click at [666, 150] on div "Question details Question UID ​ Save" at bounding box center [654, 152] width 301 height 182
click at [666, 150] on input "text" at bounding box center [654, 163] width 299 height 35
paste input "Q1O1P"
type input "Q1O1P"
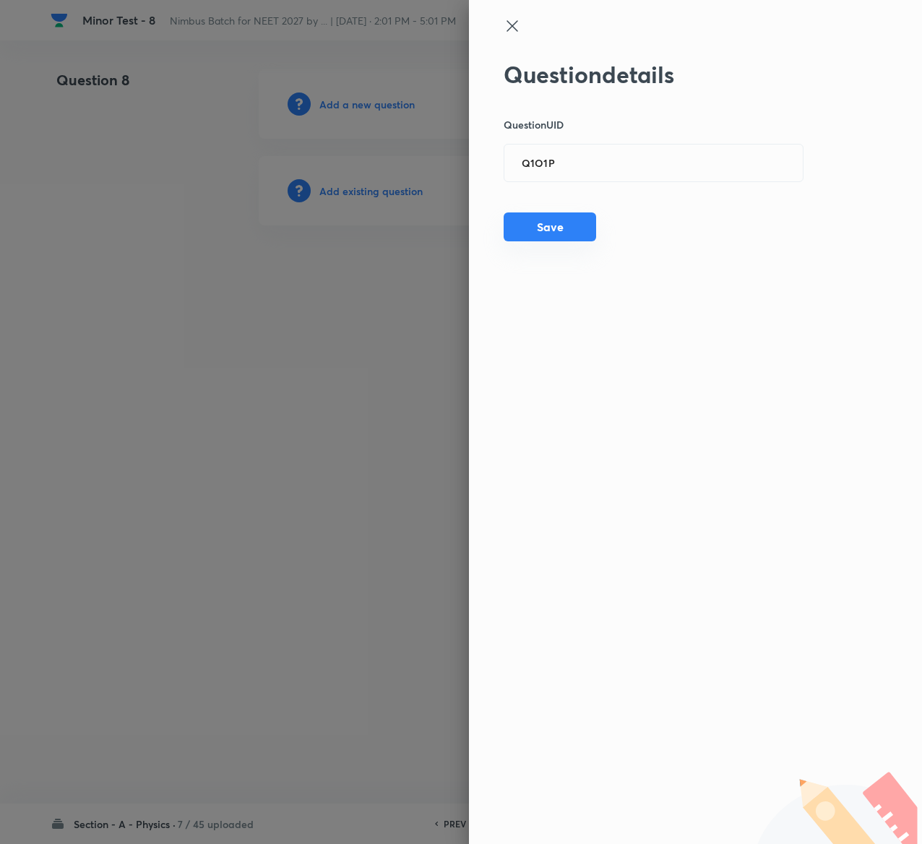
click at [574, 230] on button "Save" at bounding box center [550, 227] width 93 height 29
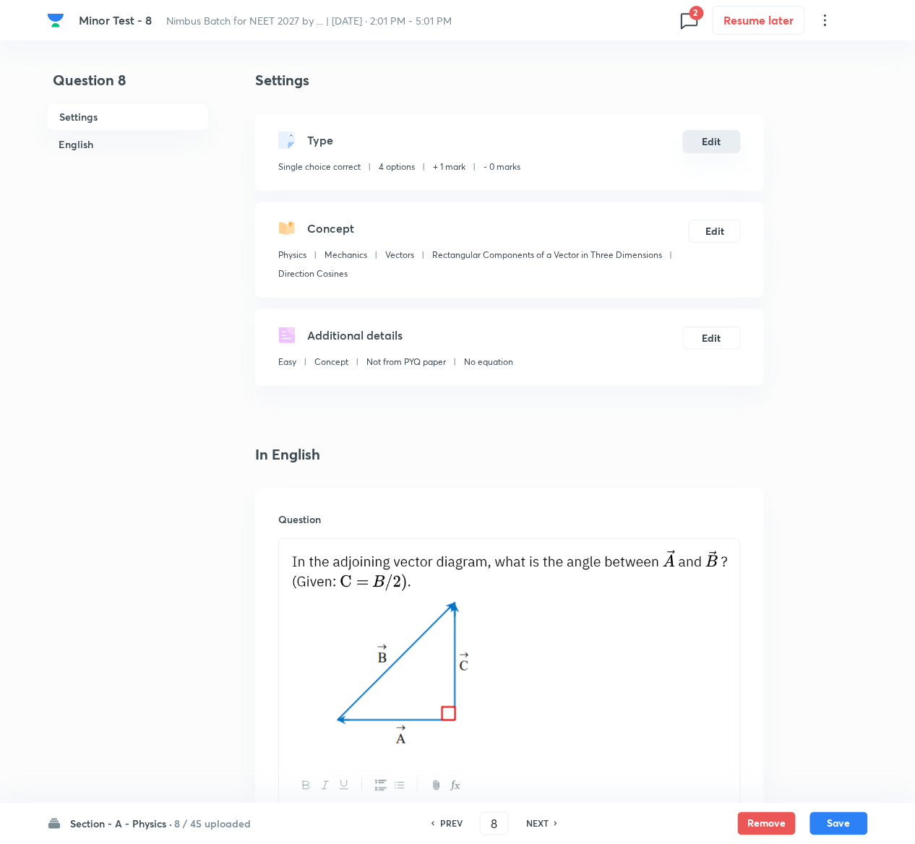
click at [726, 141] on button "Edit" at bounding box center [712, 141] width 58 height 23
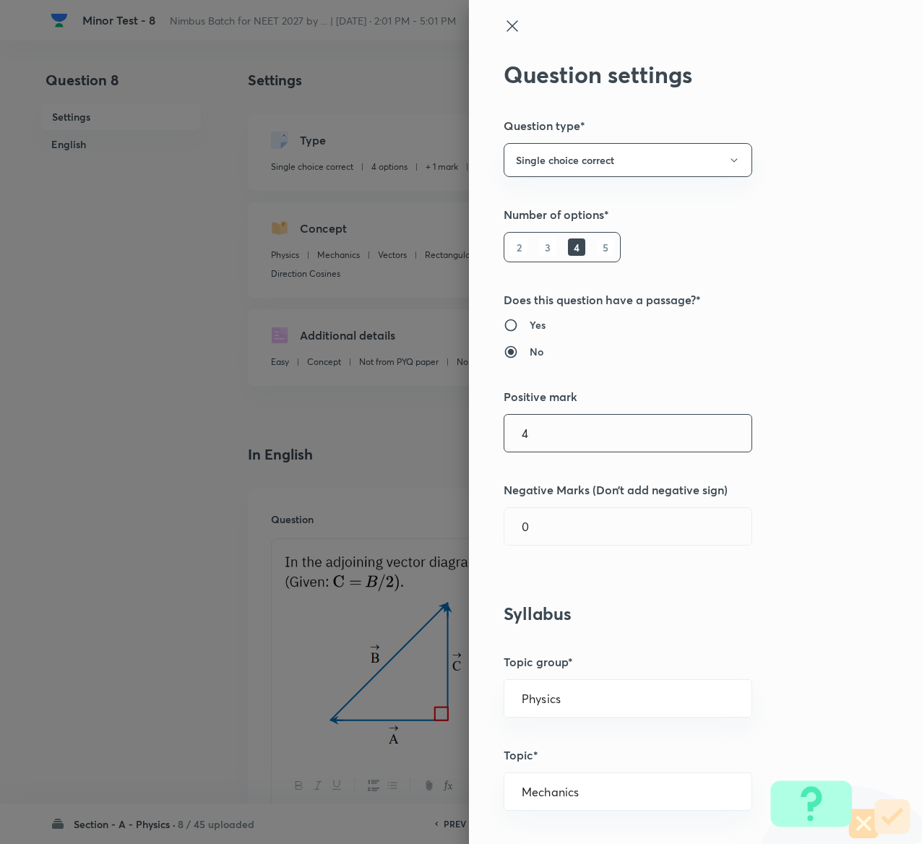
type input "4"
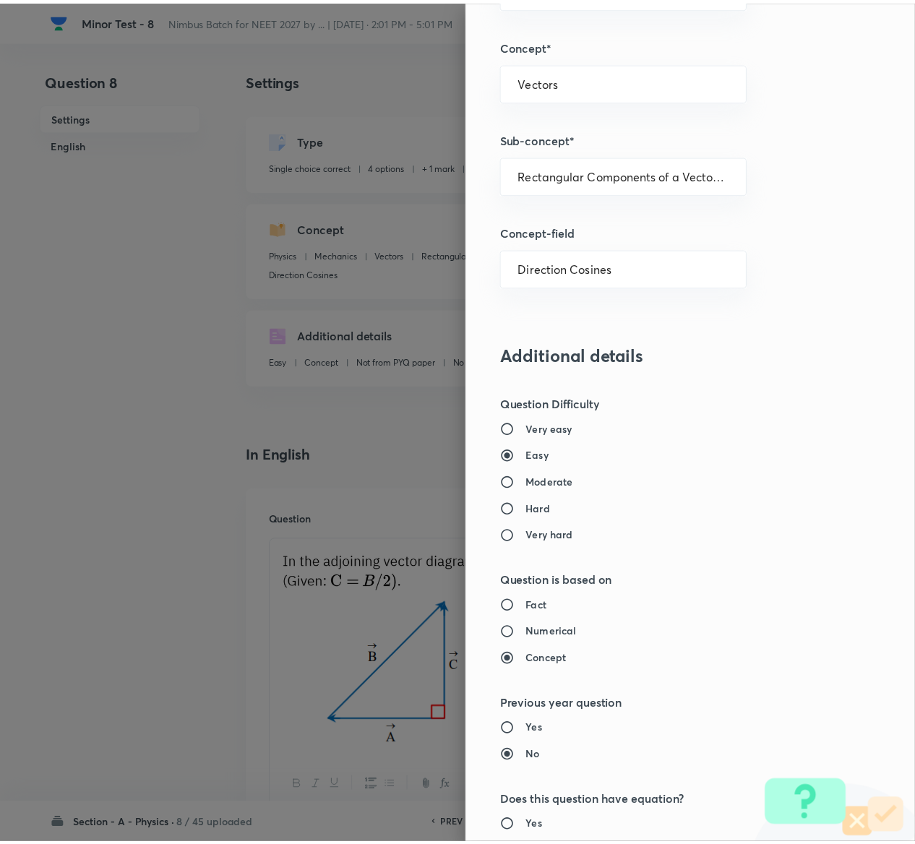
scroll to position [1129, 0]
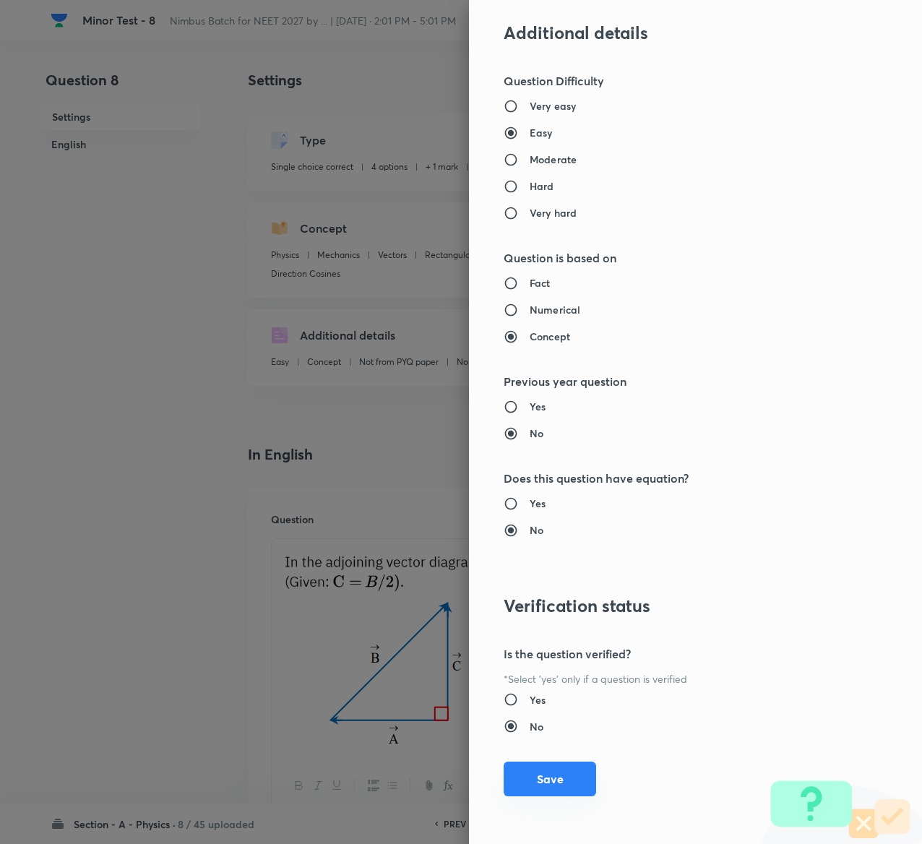
type input "1"
click at [533, 773] on button "Save" at bounding box center [550, 779] width 93 height 35
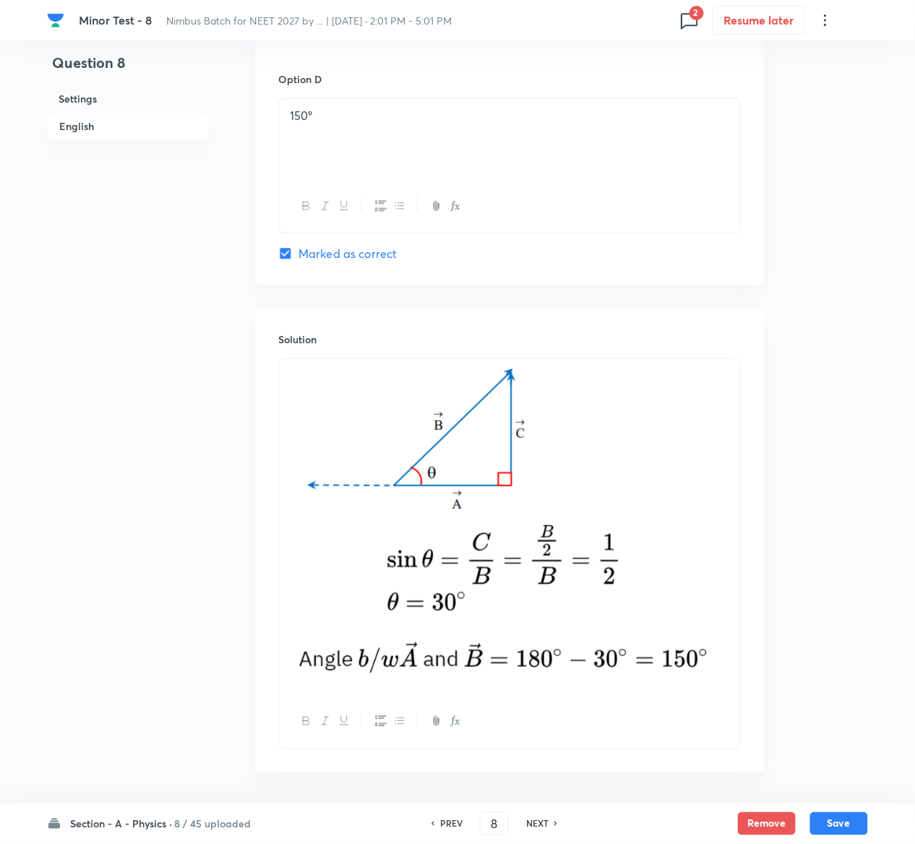
scroll to position [1530, 0]
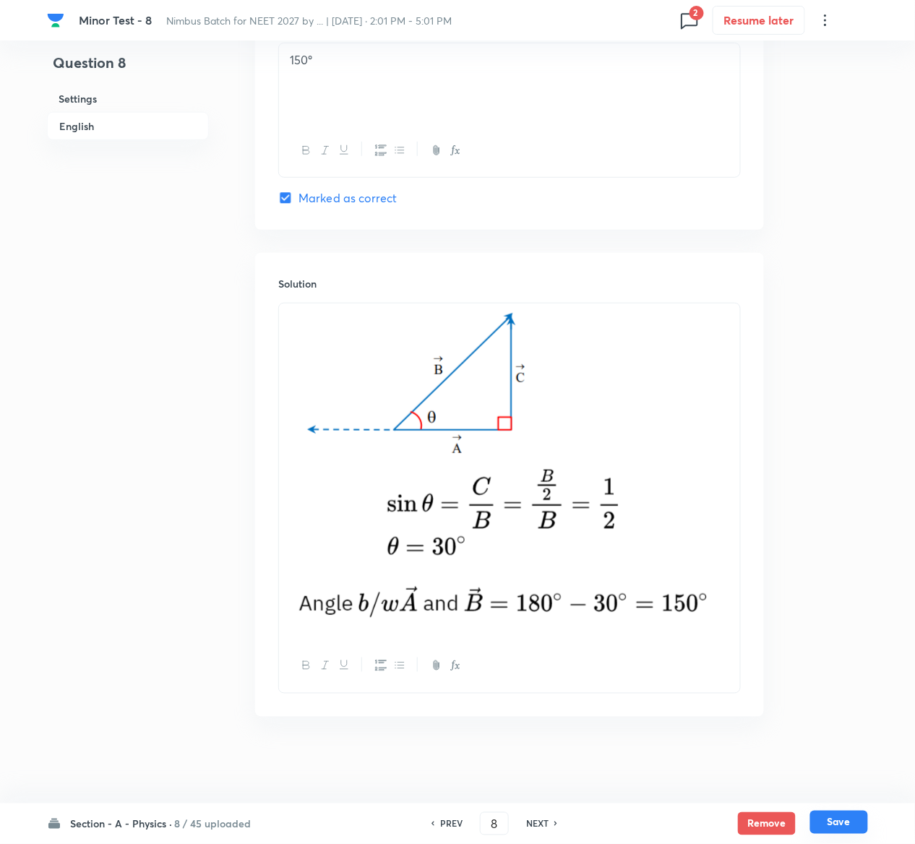
click at [851, 820] on button "Save" at bounding box center [839, 822] width 58 height 23
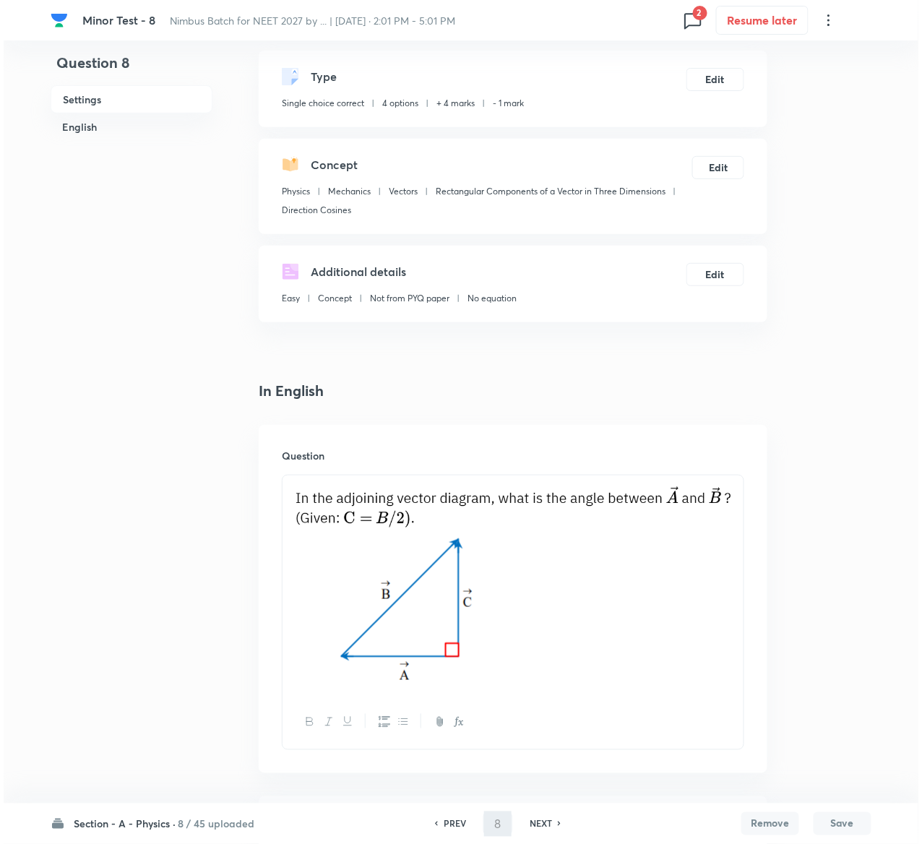
scroll to position [0, 0]
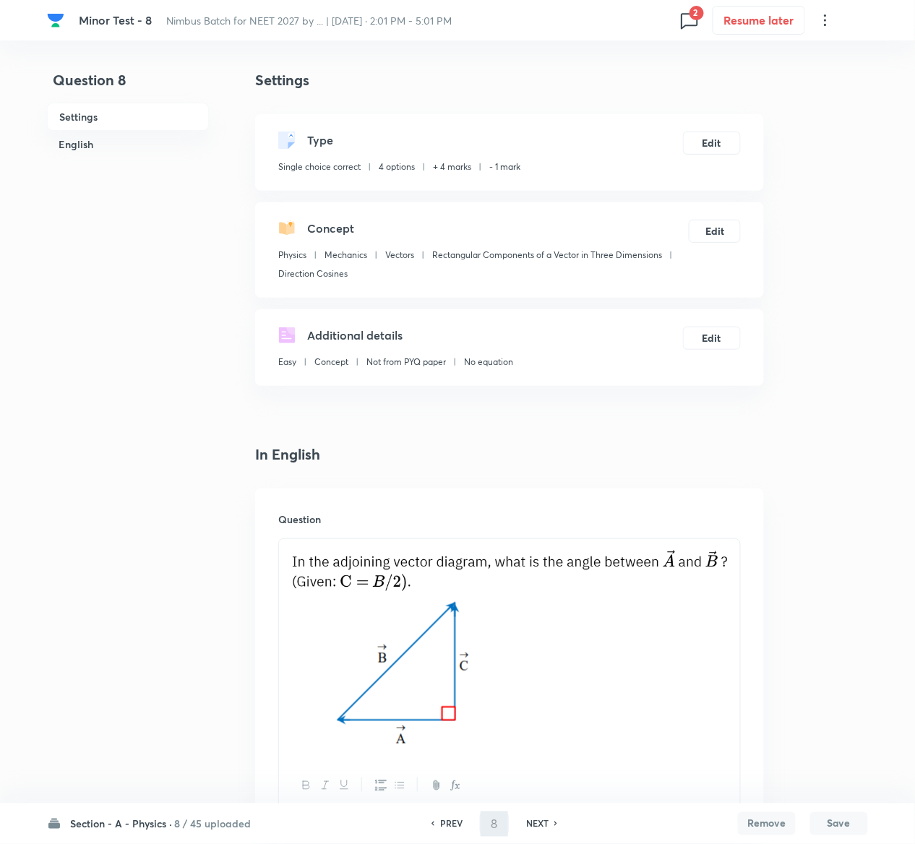
type input "9"
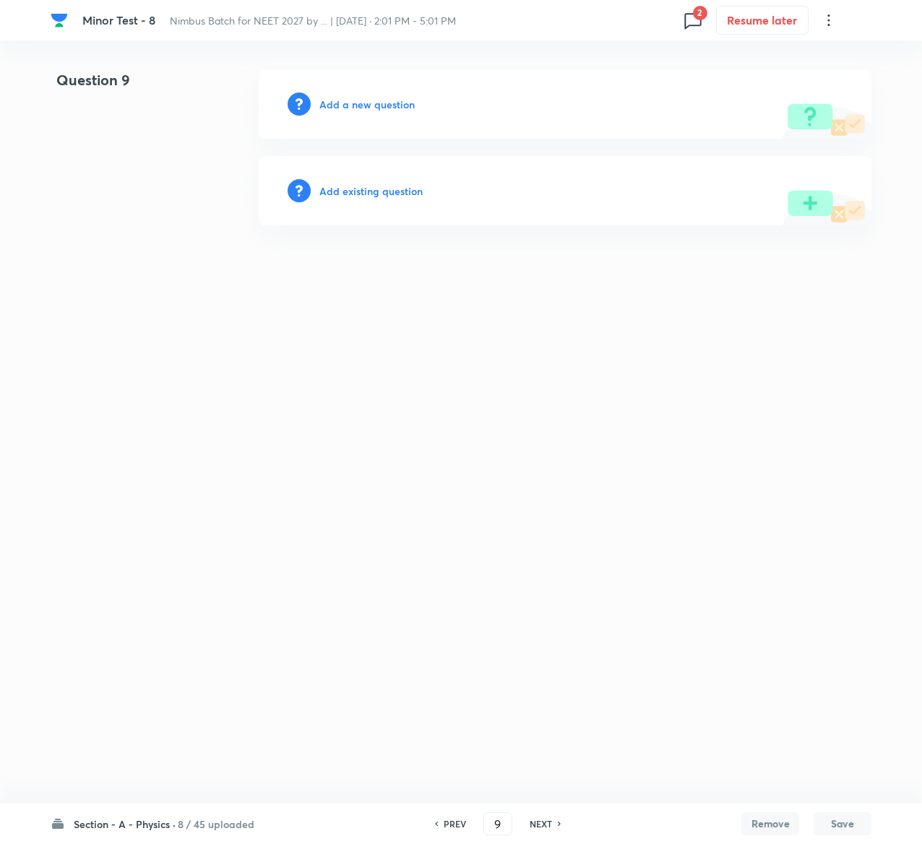
click at [394, 184] on h6 "Add existing question" at bounding box center [370, 191] width 103 height 15
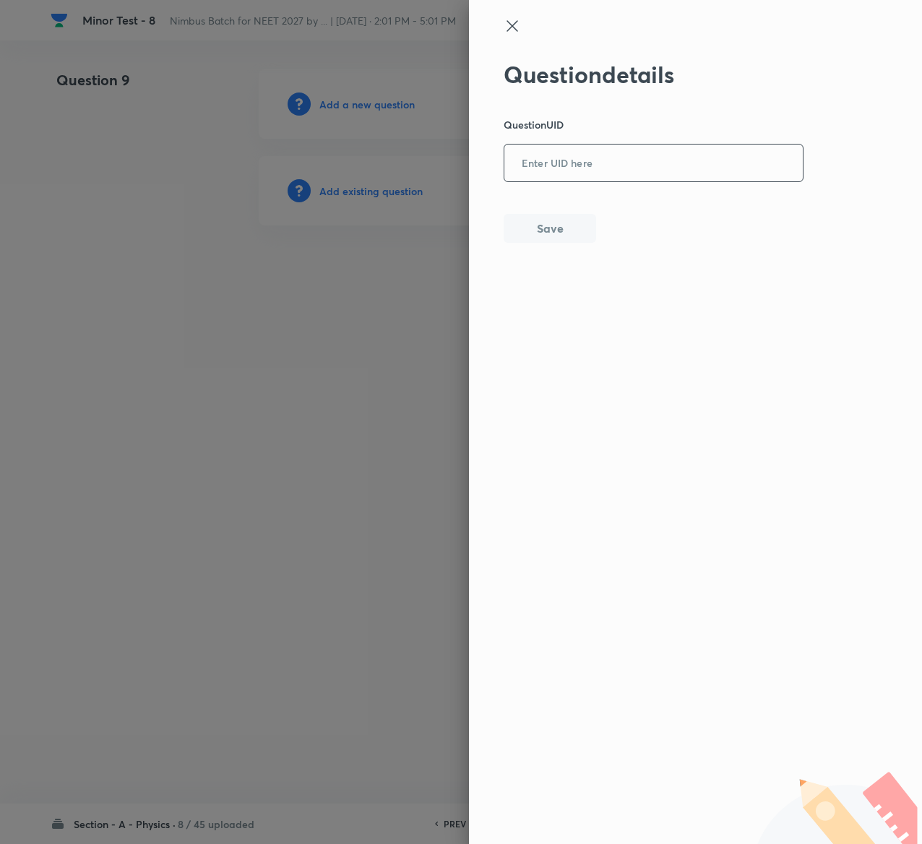
click at [591, 163] on input "text" at bounding box center [654, 163] width 299 height 35
paste input "NOD6V"
type input "NOD6V"
drag, startPoint x: 562, startPoint y: 253, endPoint x: 559, endPoint y: 245, distance: 8.2
click at [559, 245] on div "Question details Question UID NOD6V ​ Save" at bounding box center [695, 422] width 453 height 844
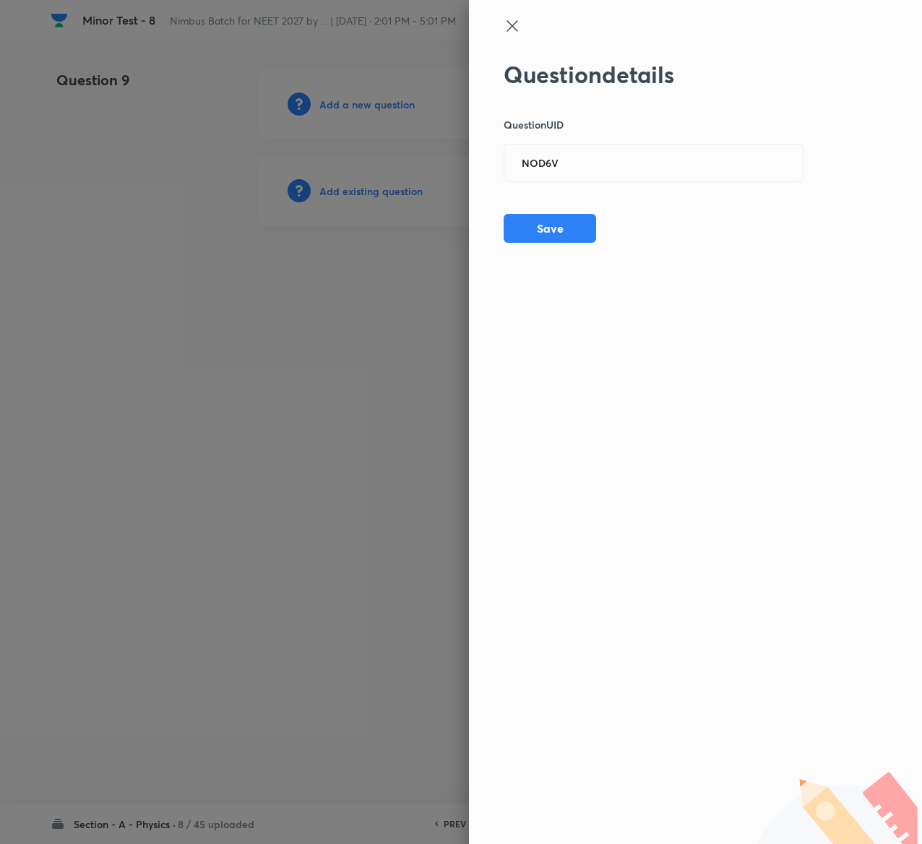
click at [559, 245] on div "Question details Question UID NOD6V ​ Save" at bounding box center [695, 422] width 453 height 844
click at [559, 233] on button "Save" at bounding box center [550, 227] width 93 height 29
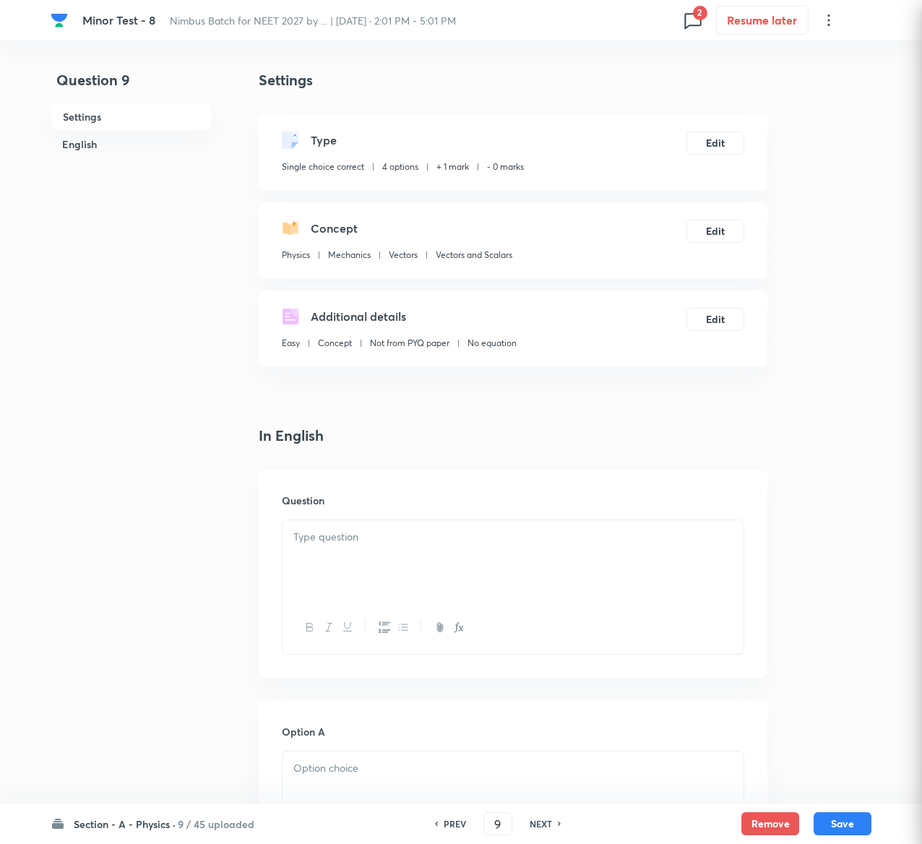
checkbox input "true"
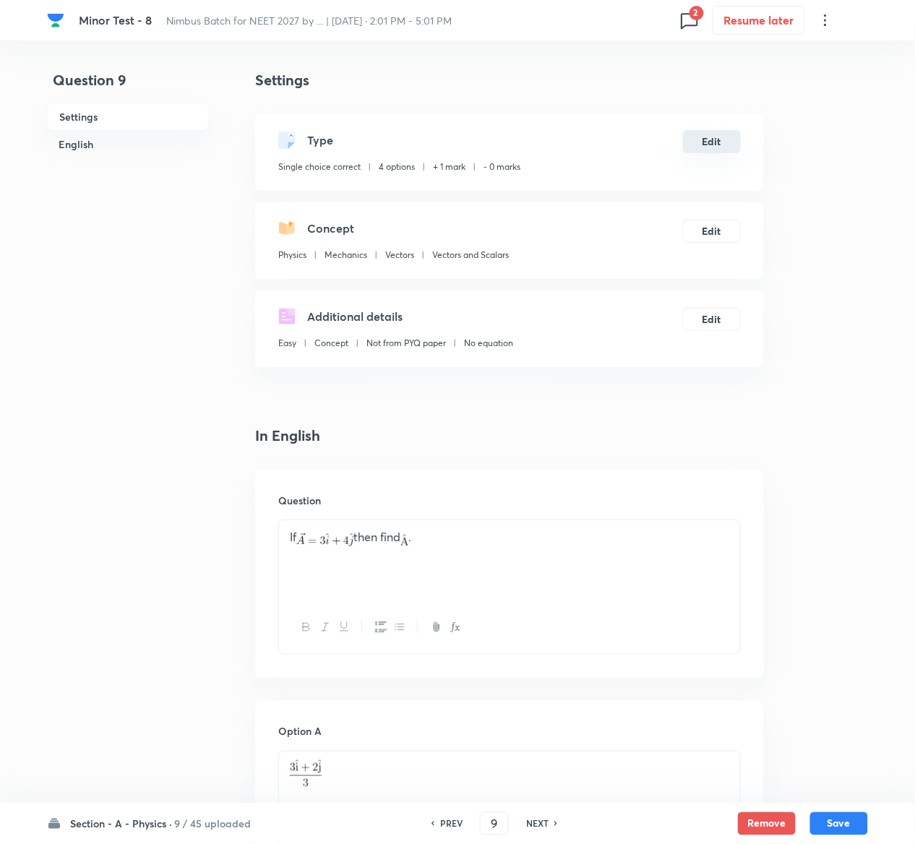
click at [705, 132] on button "Edit" at bounding box center [712, 141] width 58 height 23
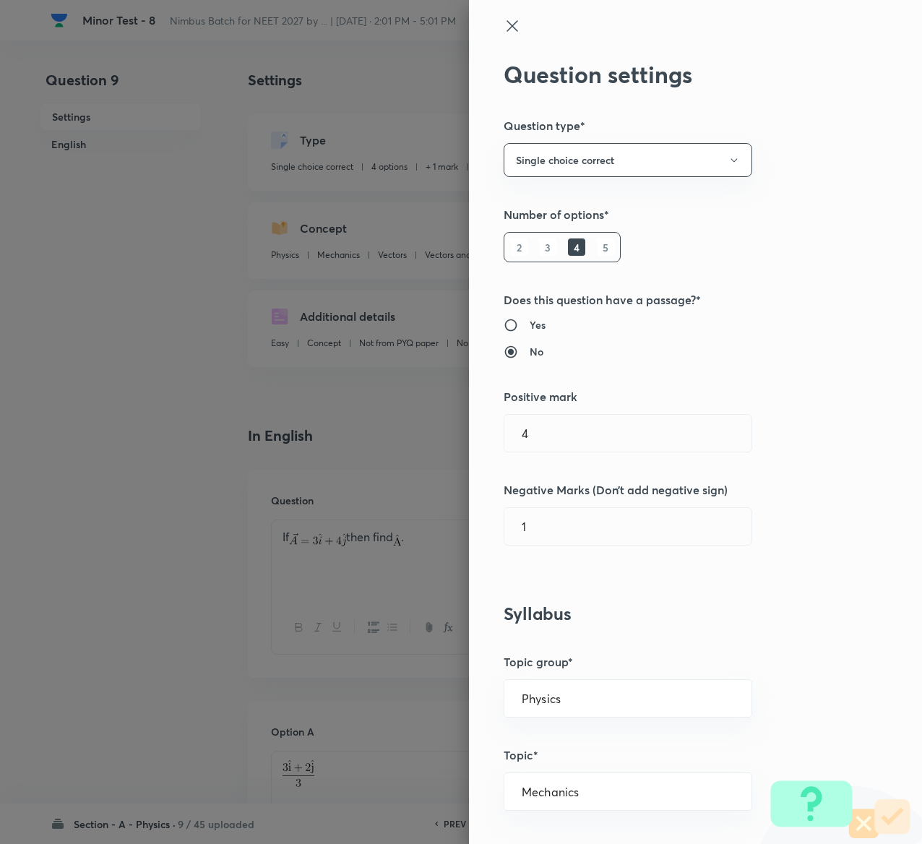
type input "1"
type input "0"
type input "Vectors and Scalars"
type input "4"
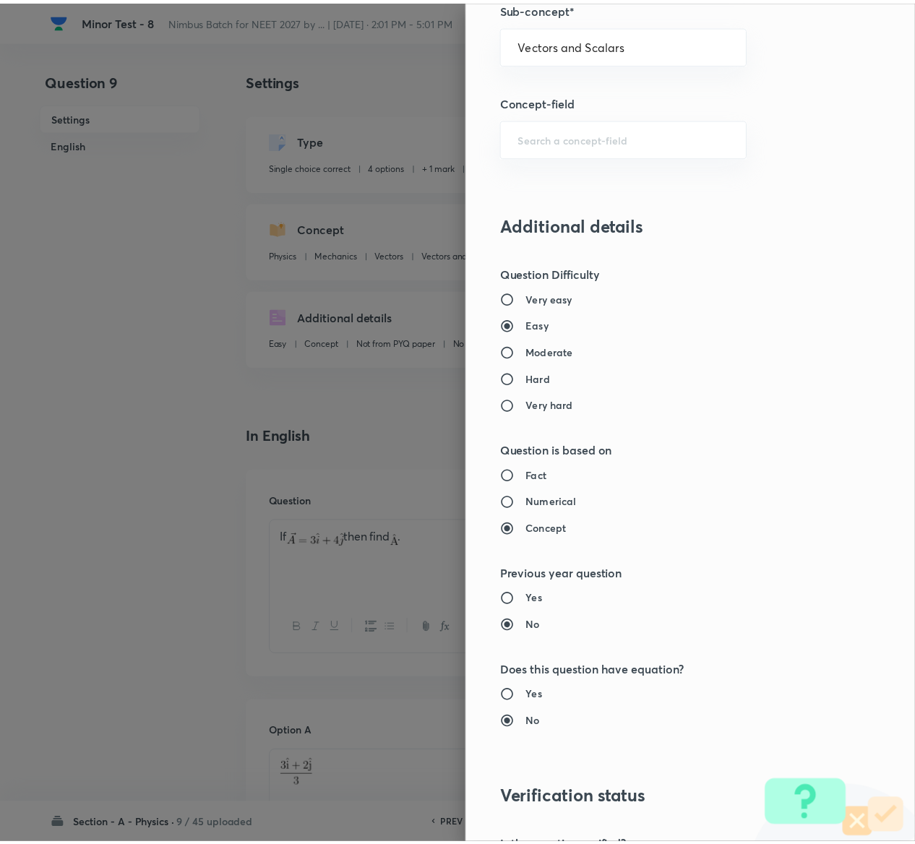
scroll to position [1129, 0]
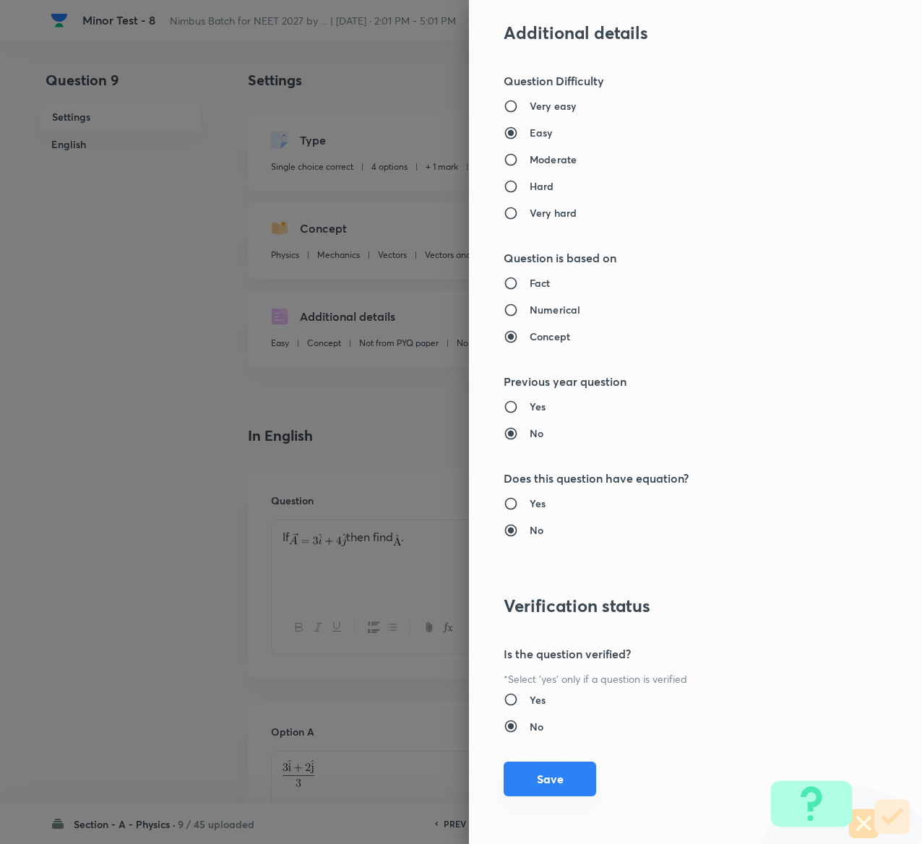
type input "1"
click at [544, 774] on button "Save" at bounding box center [550, 779] width 93 height 35
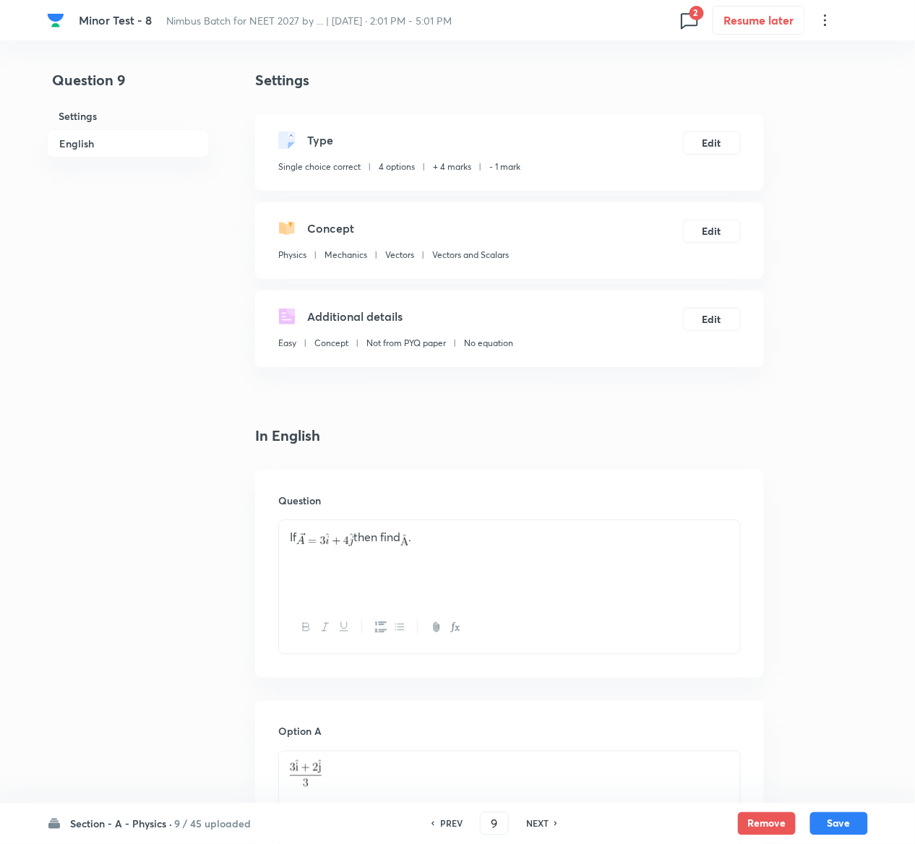
scroll to position [1122, 0]
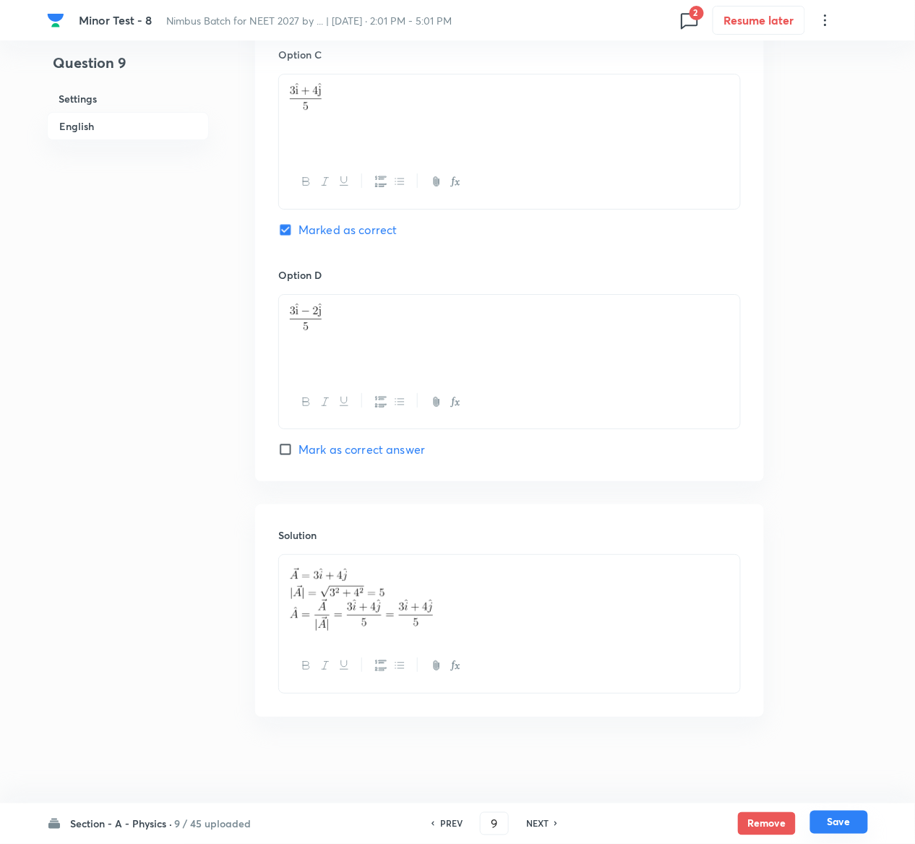
click at [856, 823] on button "Save" at bounding box center [839, 822] width 58 height 23
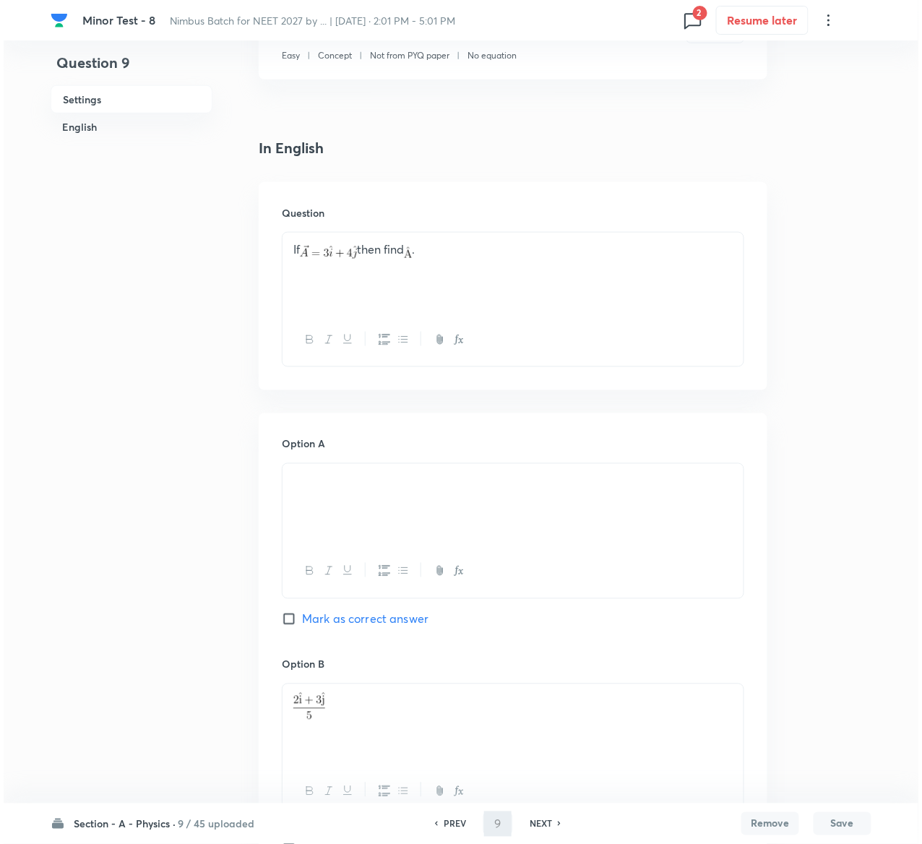
scroll to position [0, 0]
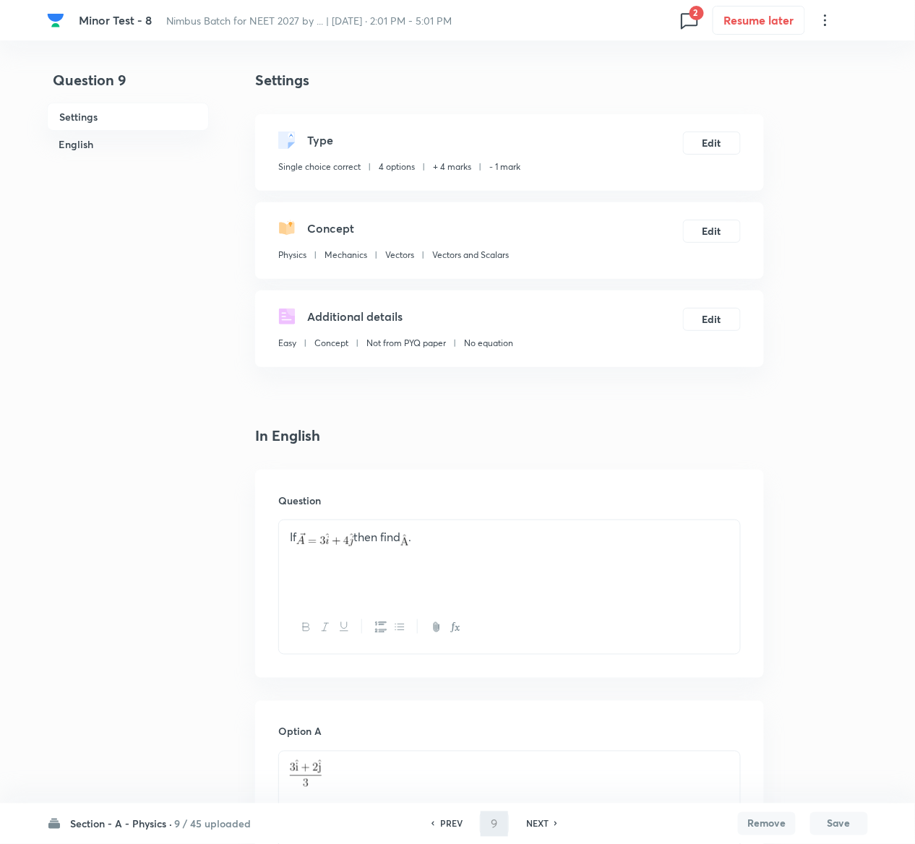
type input "10"
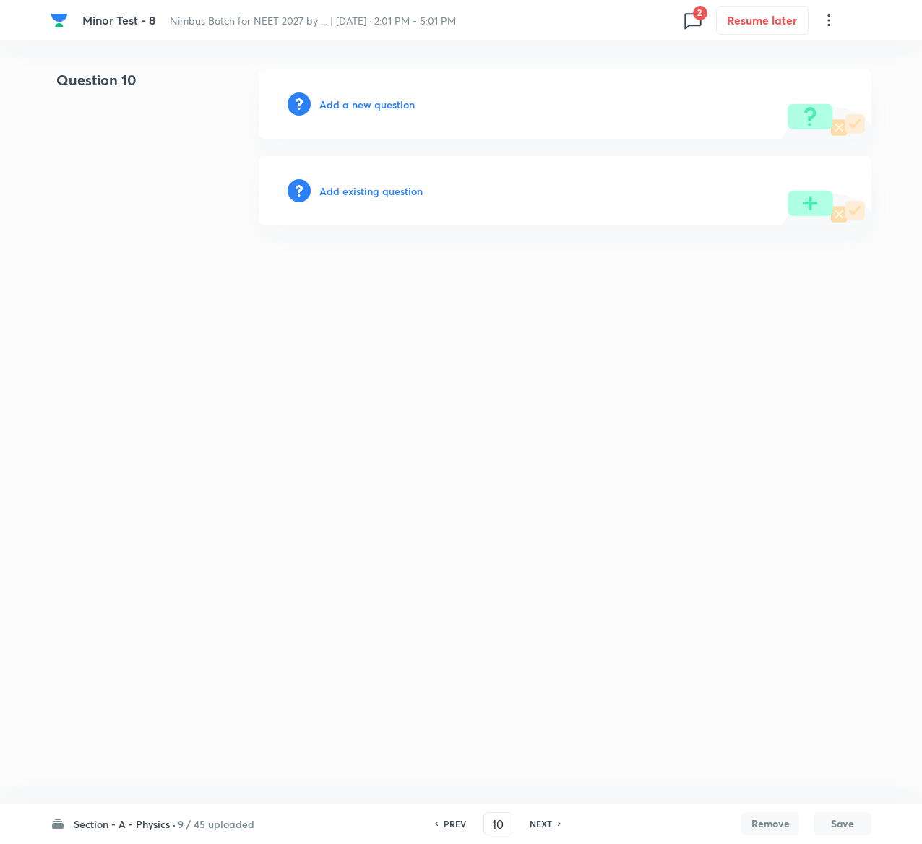
click at [402, 188] on h6 "Add existing question" at bounding box center [370, 191] width 103 height 15
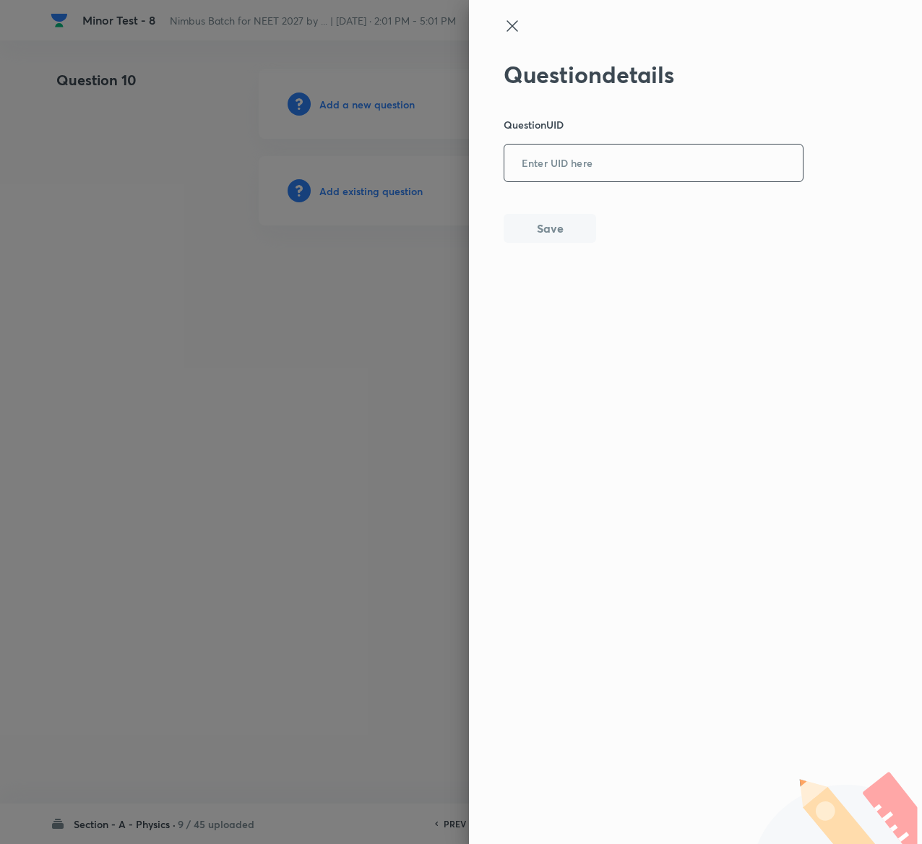
click at [633, 167] on input "text" at bounding box center [654, 163] width 299 height 35
paste input "Q0G8H"
type input "Q0G8H"
click at [582, 228] on button "Save" at bounding box center [550, 227] width 93 height 29
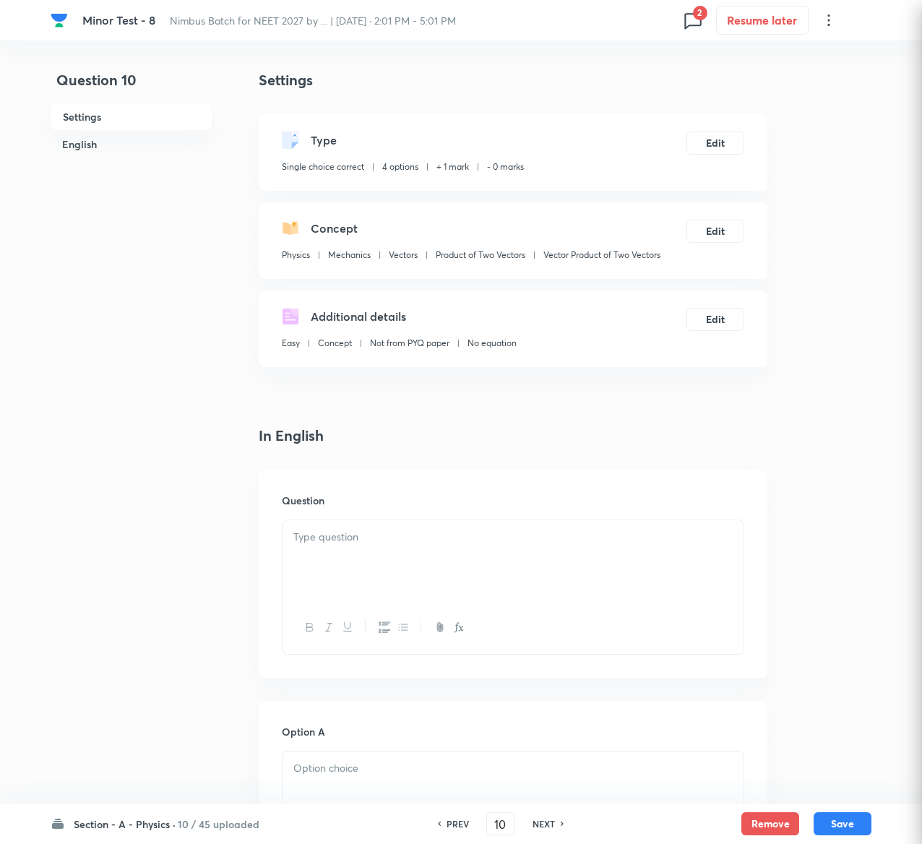
checkbox input "true"
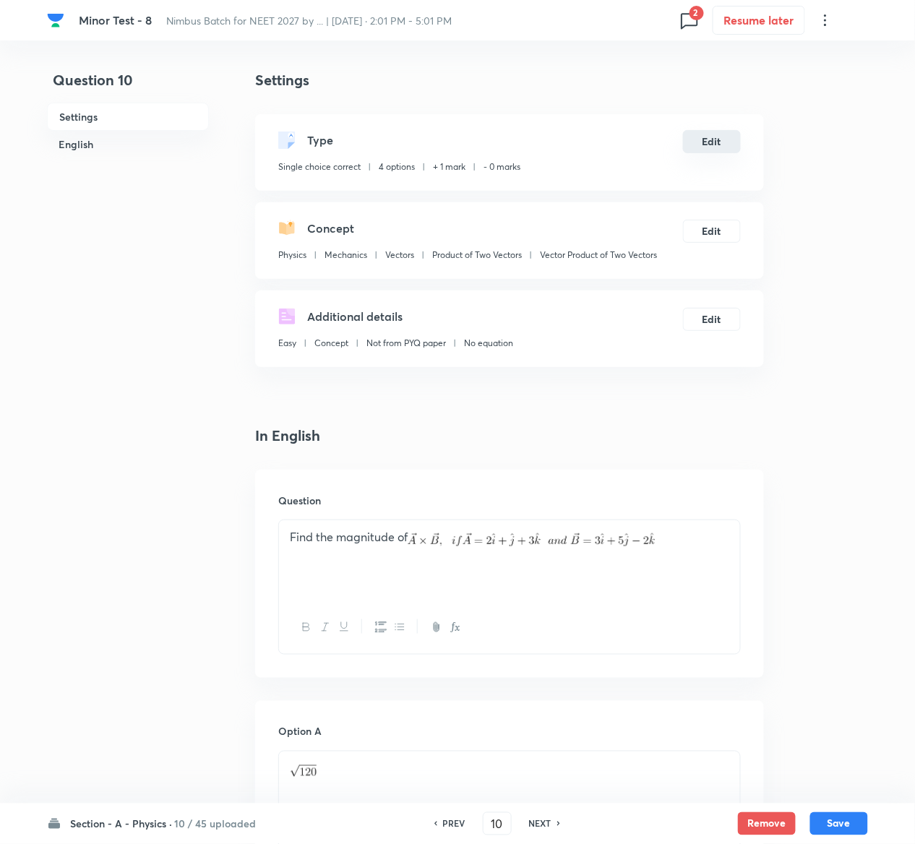
click at [718, 147] on button "Edit" at bounding box center [712, 141] width 58 height 23
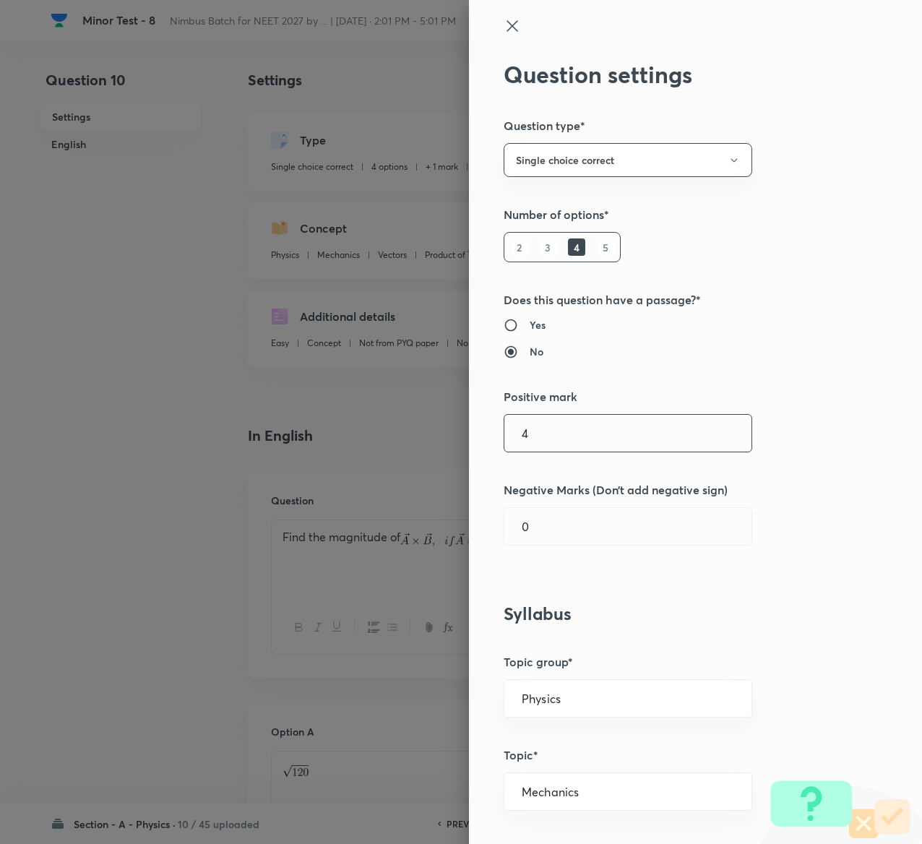
type input "4"
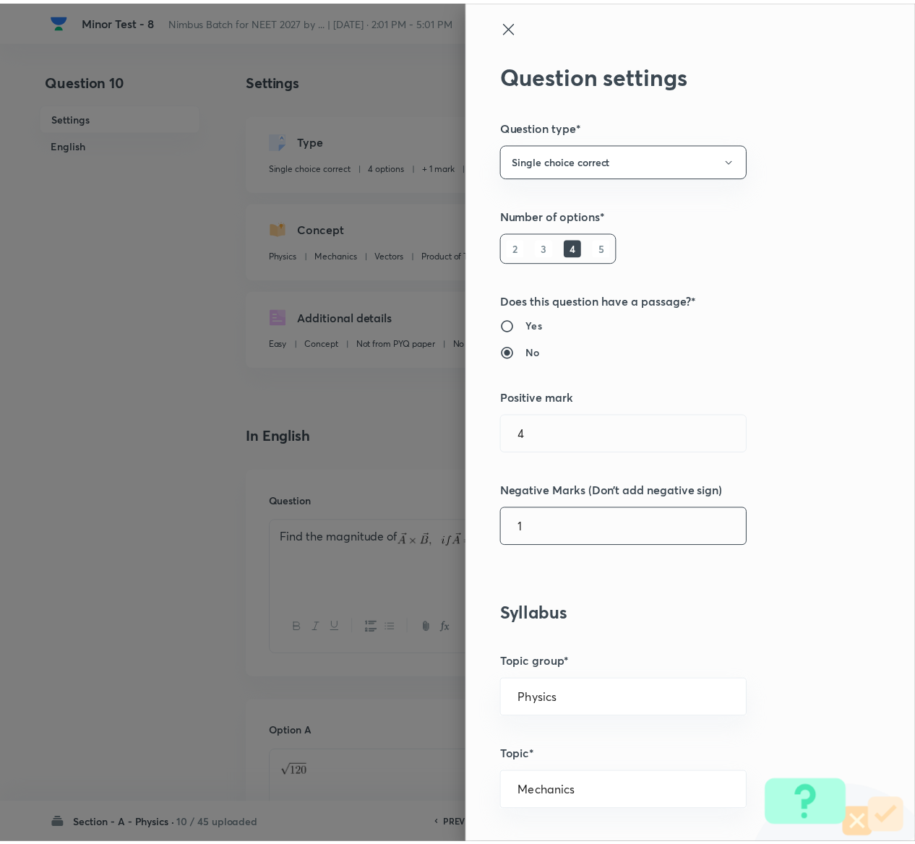
scroll to position [1129, 0]
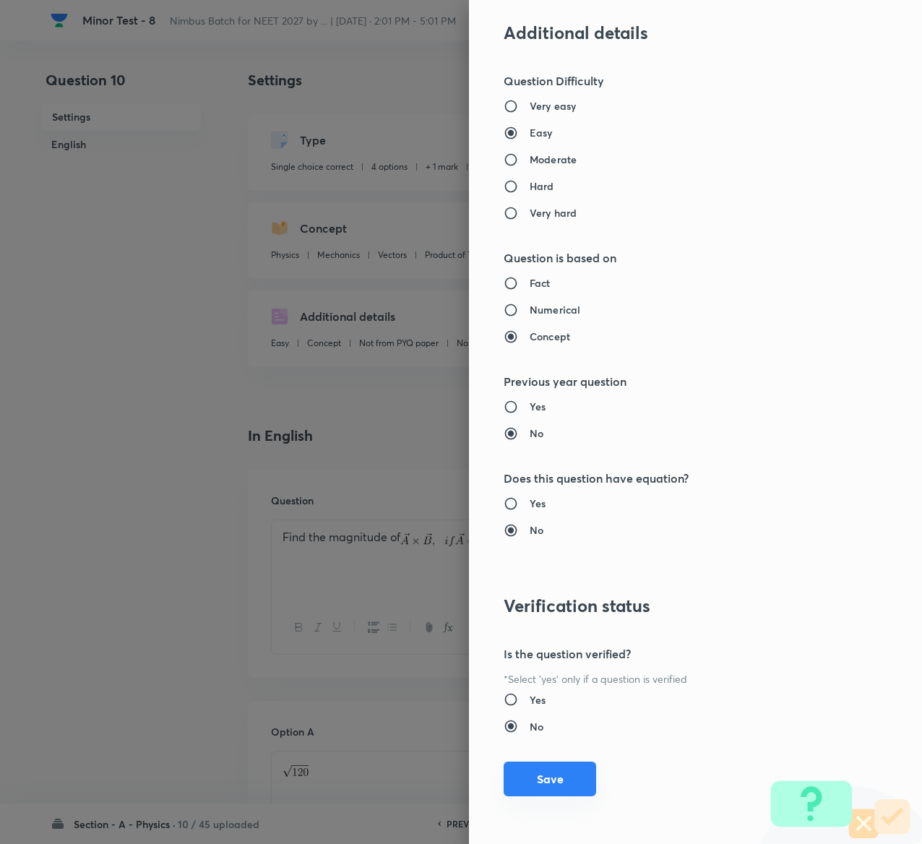
type input "1"
click at [521, 773] on button "Save" at bounding box center [550, 779] width 93 height 35
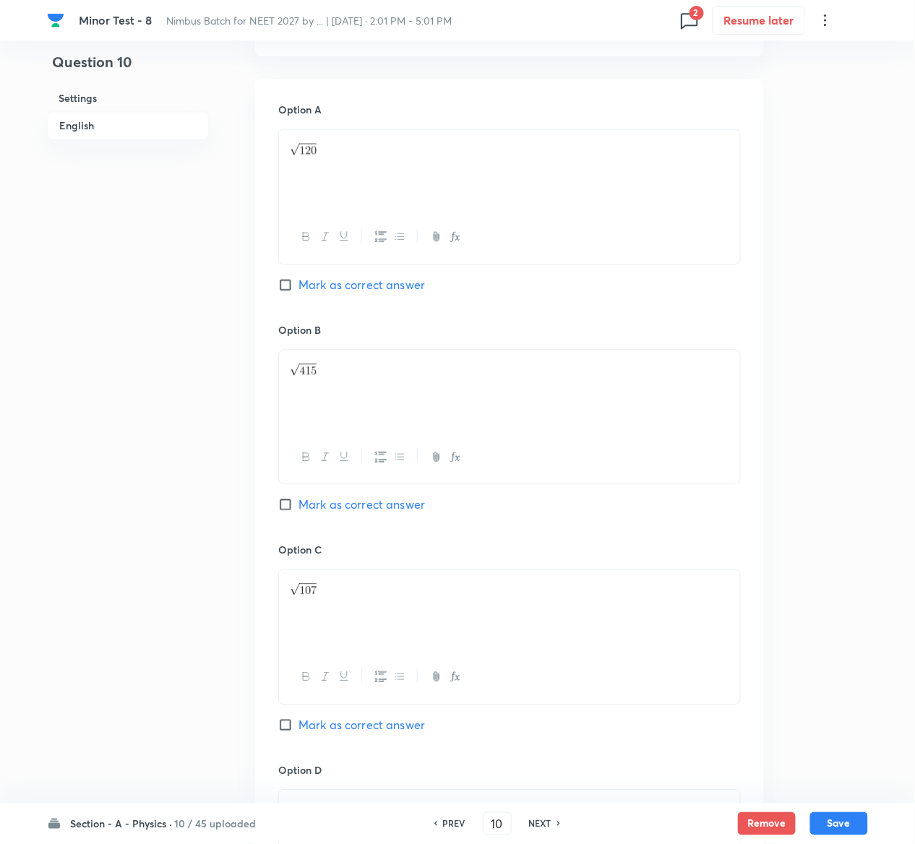
scroll to position [1149, 0]
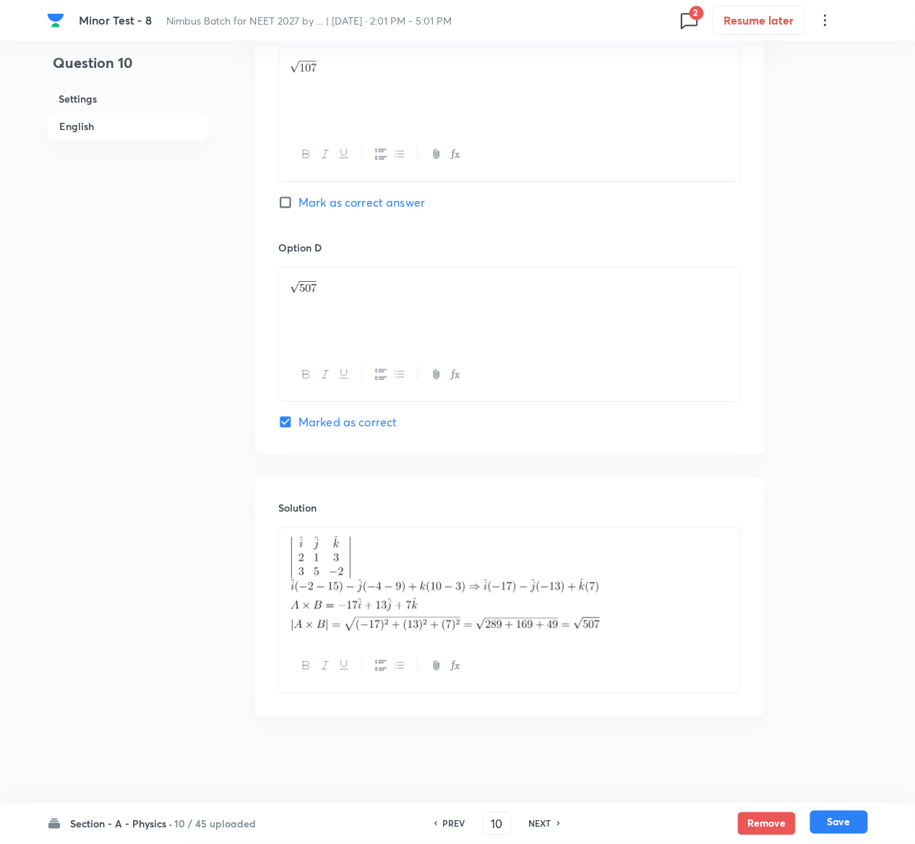
click at [840, 815] on button "Save" at bounding box center [839, 822] width 58 height 23
type input "11"
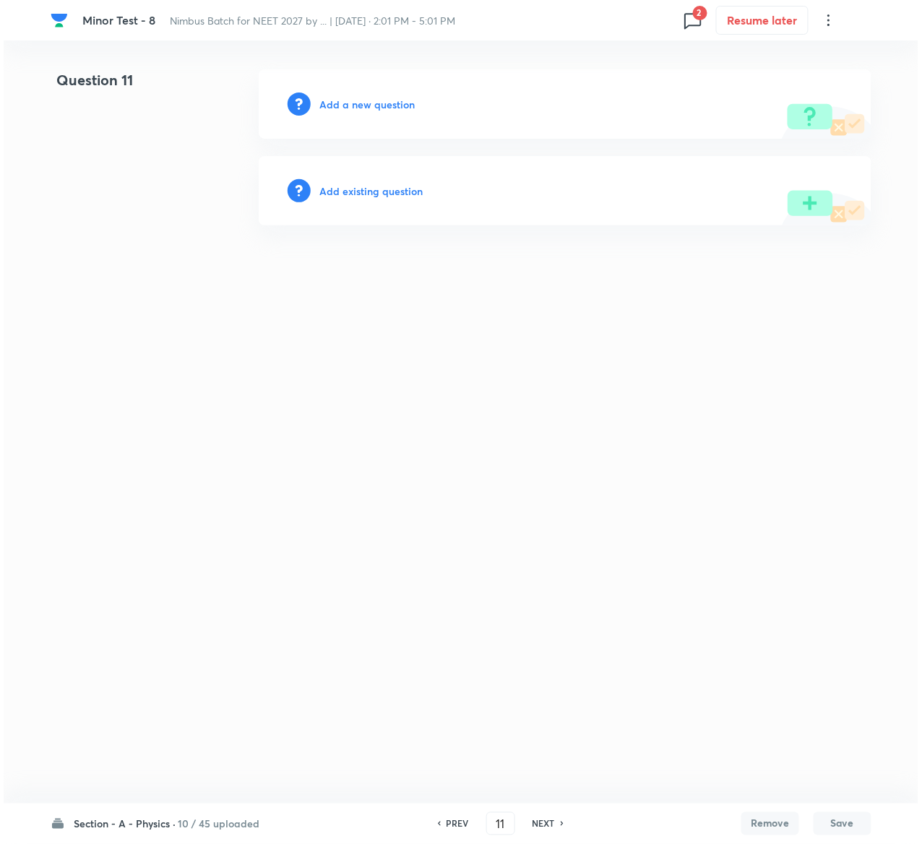
scroll to position [0, 0]
click at [386, 189] on h6 "Add existing question" at bounding box center [370, 191] width 103 height 15
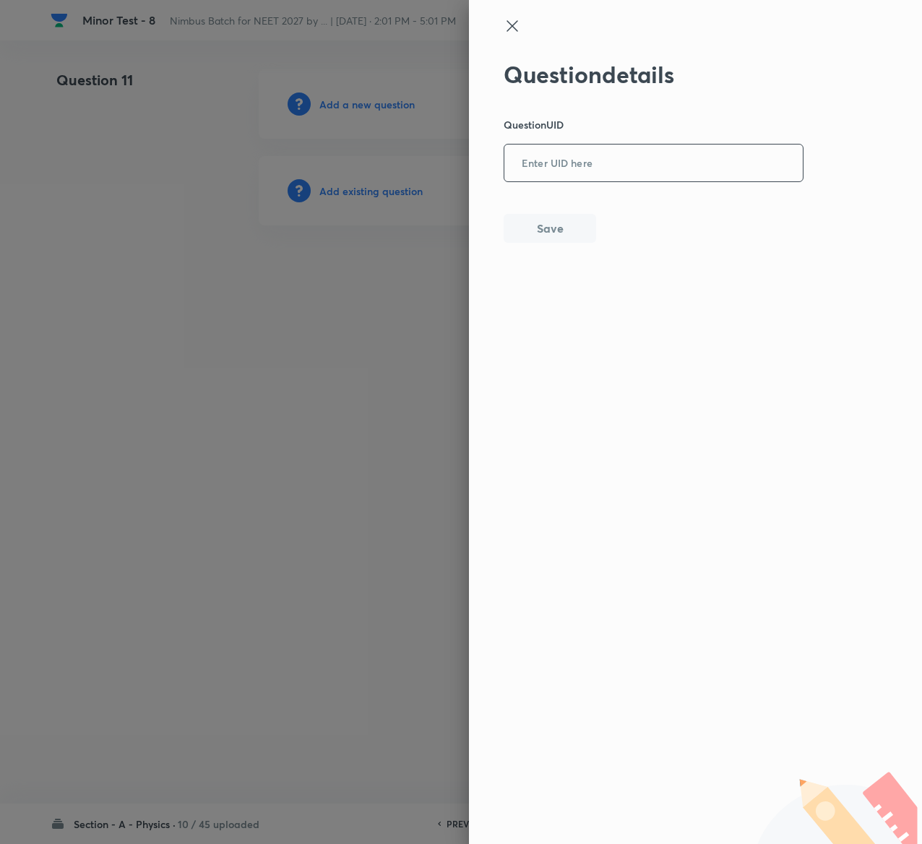
click at [718, 150] on input "text" at bounding box center [654, 163] width 299 height 35
paste input "YVL8J"
type input "YVL8J"
click at [539, 226] on button "Save" at bounding box center [550, 227] width 93 height 29
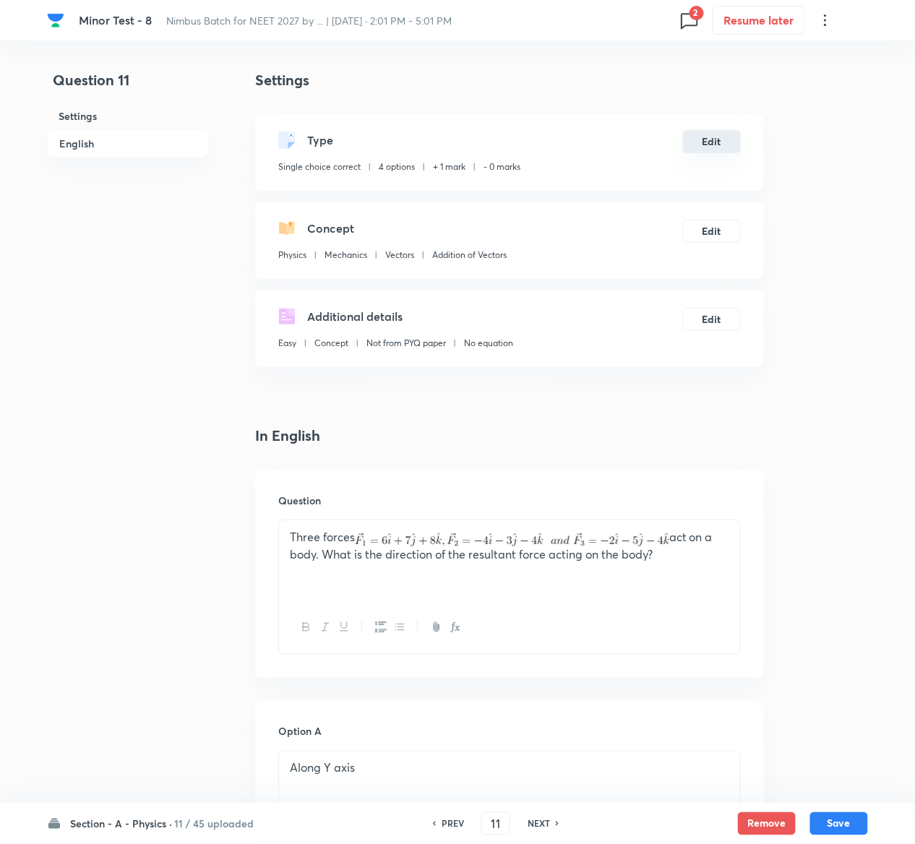
click at [726, 135] on button "Edit" at bounding box center [712, 141] width 58 height 23
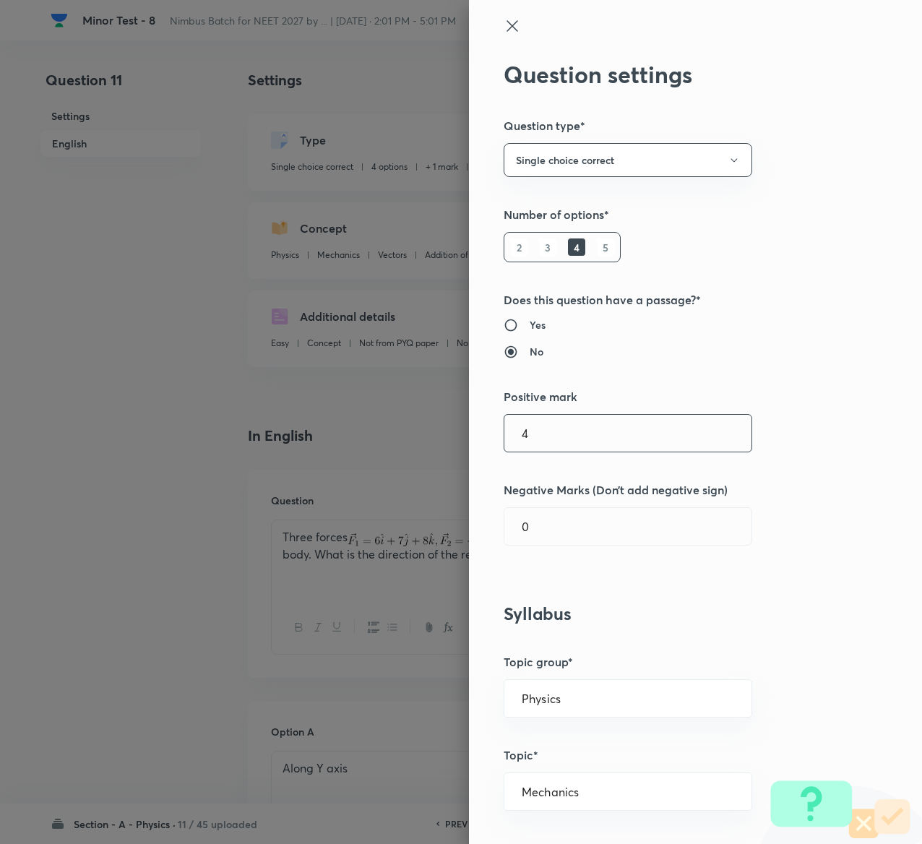
type input "4"
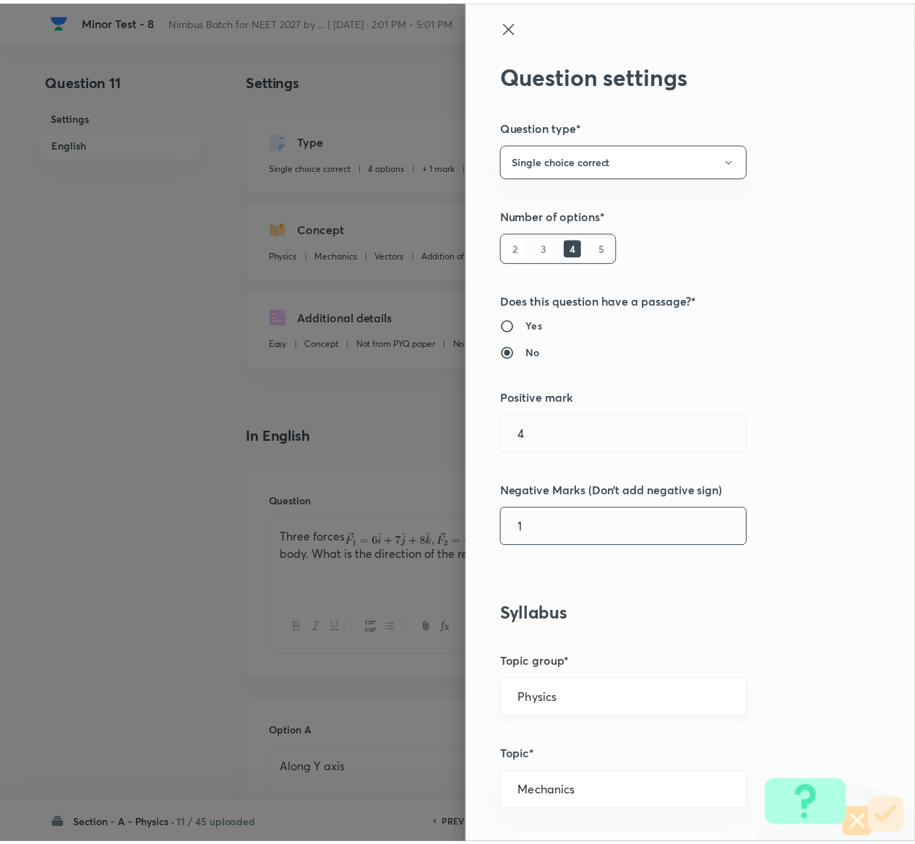
scroll to position [1129, 0]
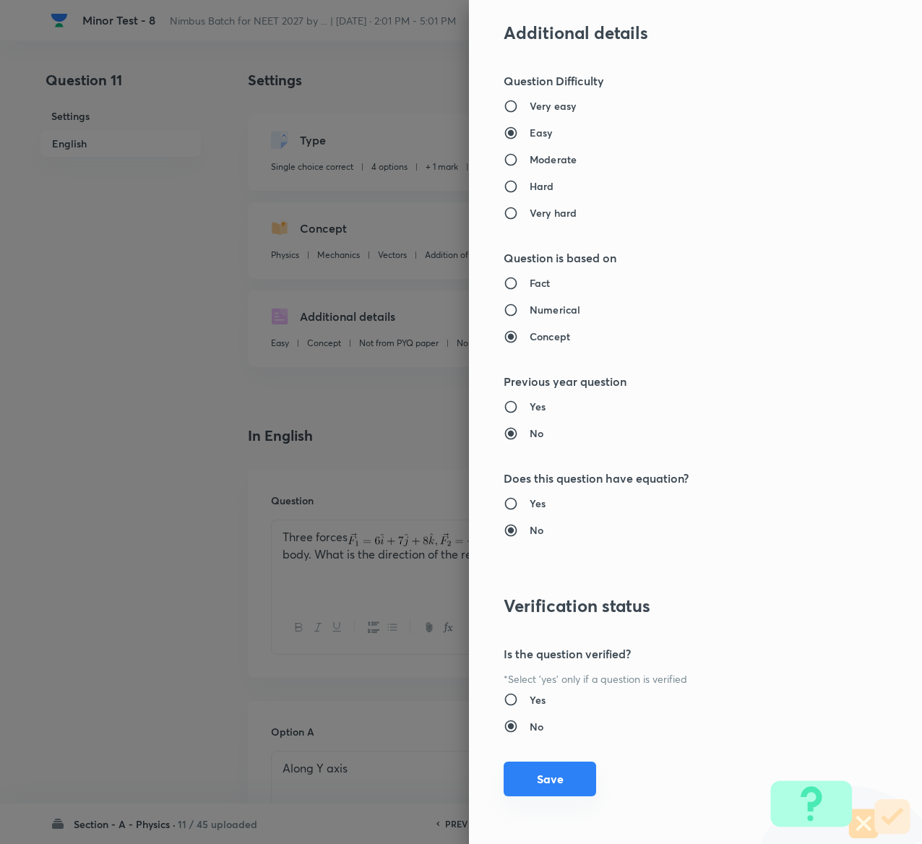
type input "1"
click at [518, 778] on button "Save" at bounding box center [550, 779] width 93 height 35
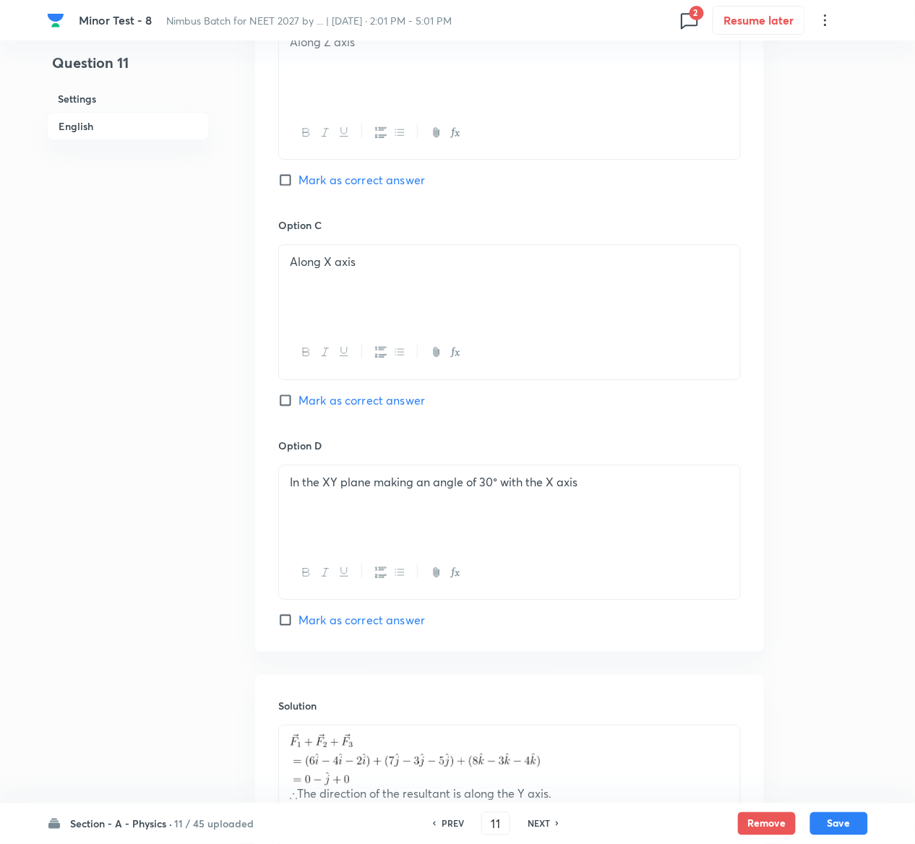
scroll to position [1122, 0]
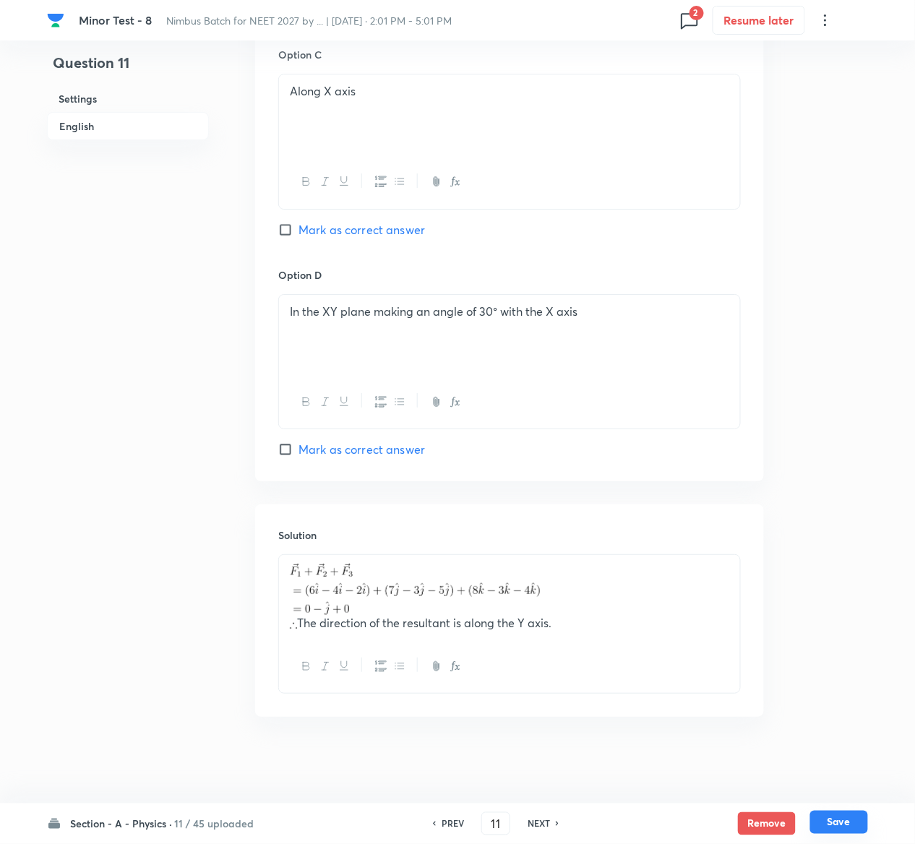
click at [854, 832] on button "Save" at bounding box center [839, 822] width 58 height 23
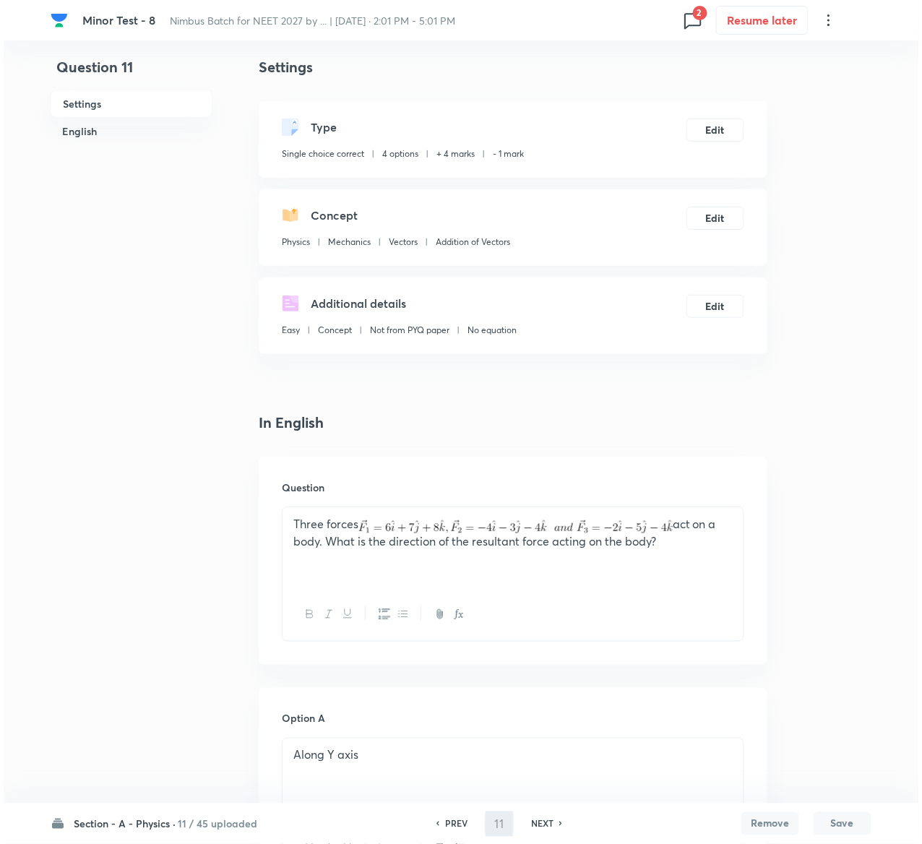
scroll to position [0, 0]
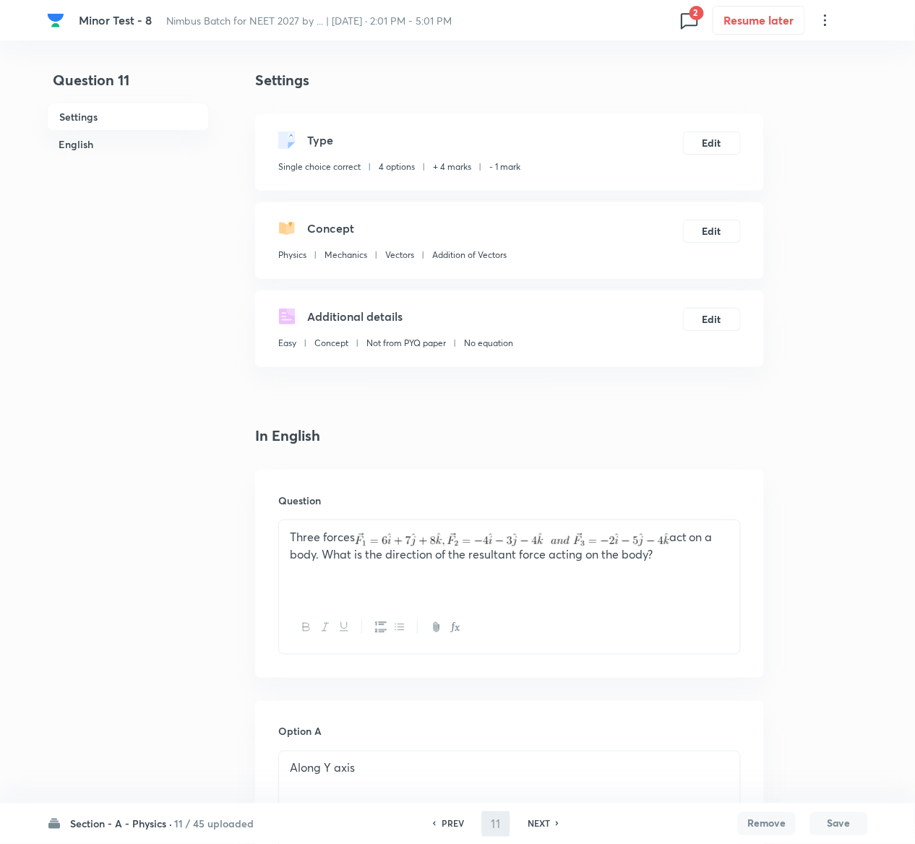
type input "12"
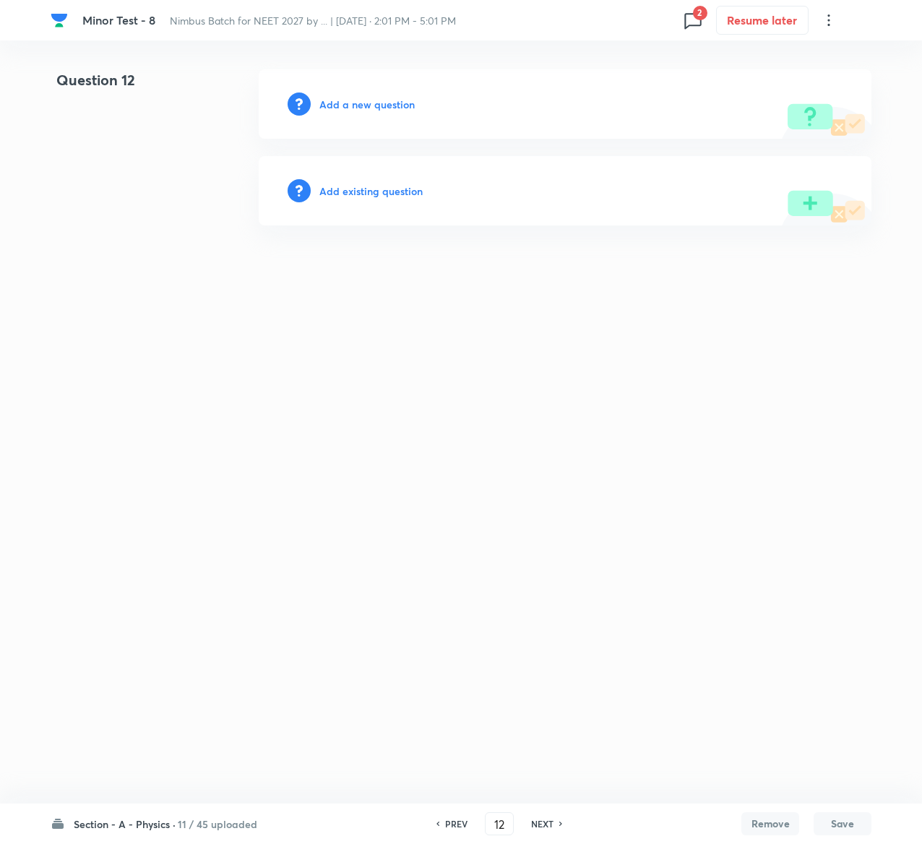
click at [394, 186] on h6 "Add existing question" at bounding box center [370, 191] width 103 height 15
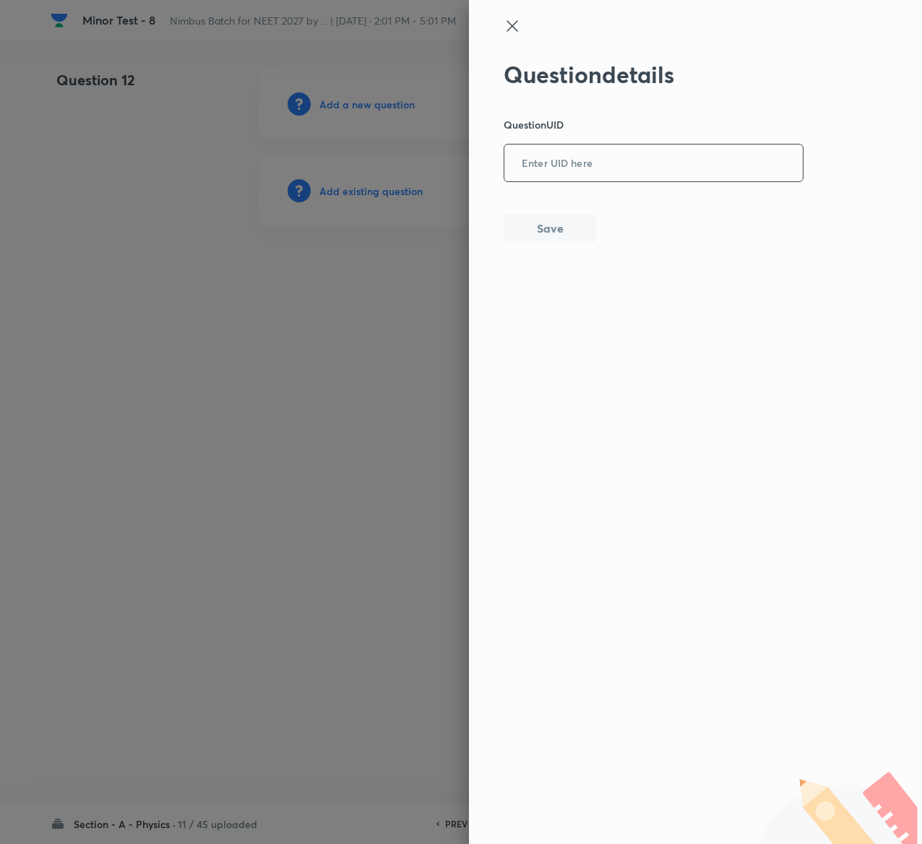
click at [583, 165] on input "text" at bounding box center [654, 163] width 299 height 35
paste input "PDVYD"
type input "PDVYD"
click at [574, 226] on button "Save" at bounding box center [550, 227] width 93 height 29
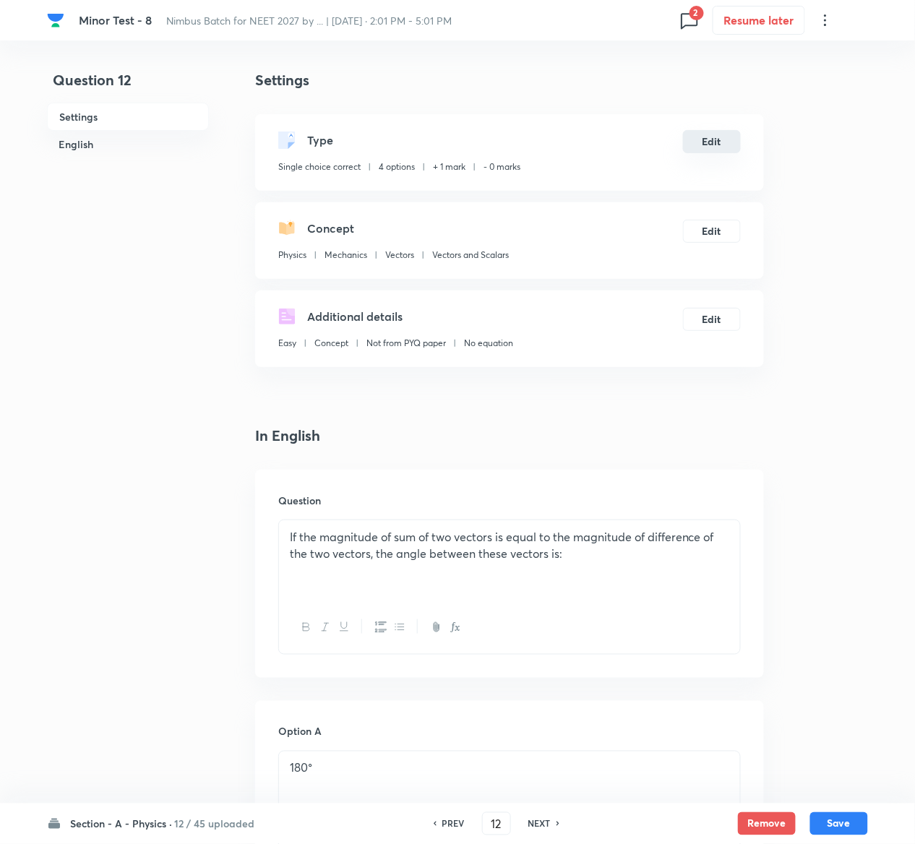
click at [717, 142] on button "Edit" at bounding box center [712, 141] width 58 height 23
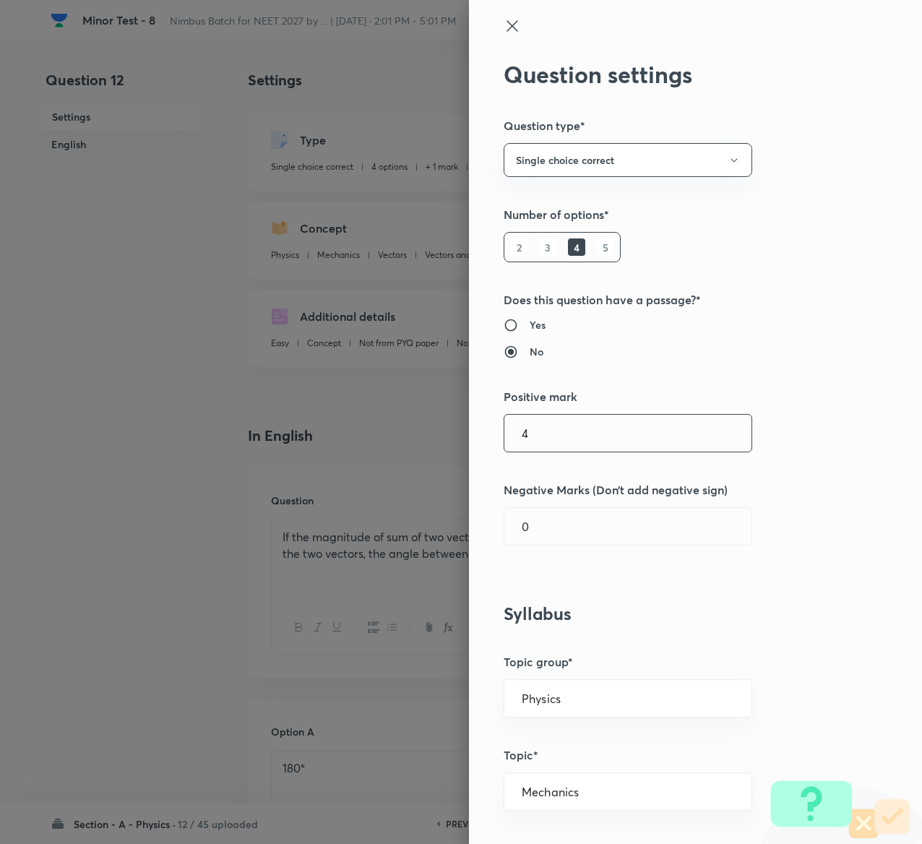
type input "4"
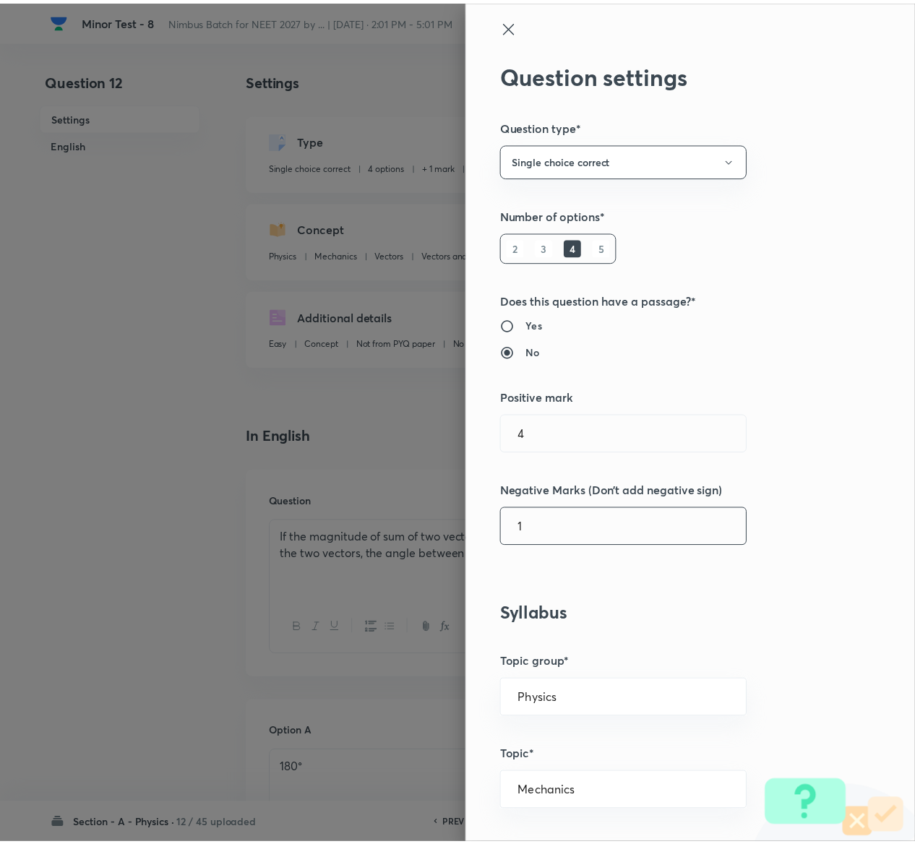
scroll to position [1129, 0]
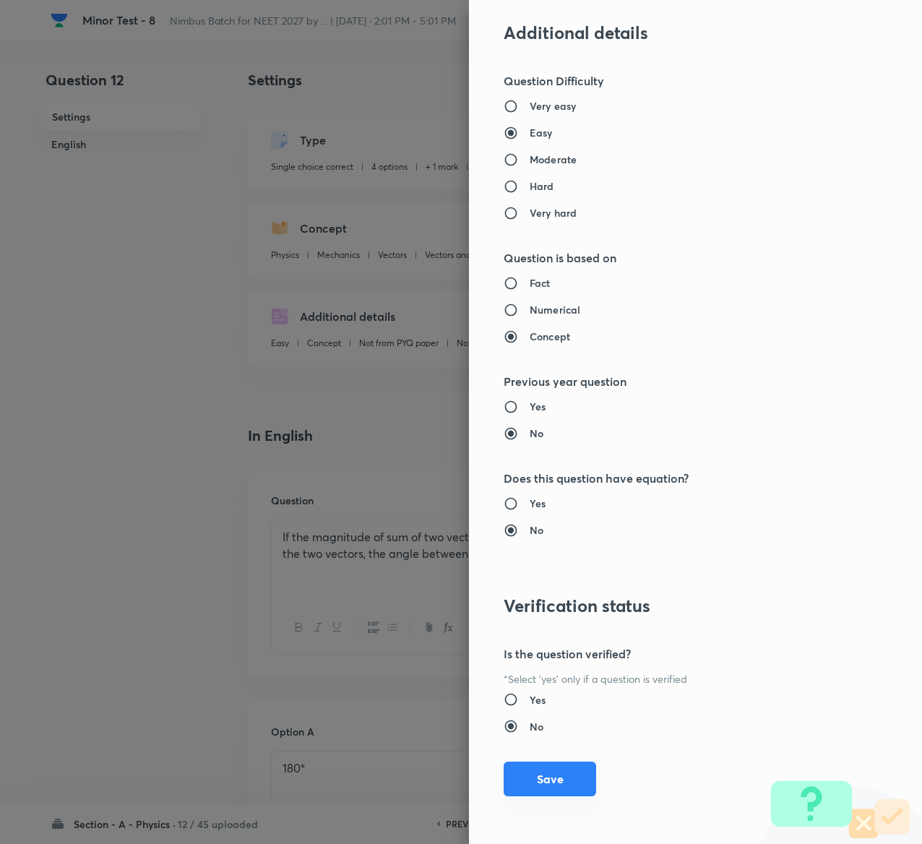
type input "1"
click at [539, 785] on button "Save" at bounding box center [550, 779] width 93 height 35
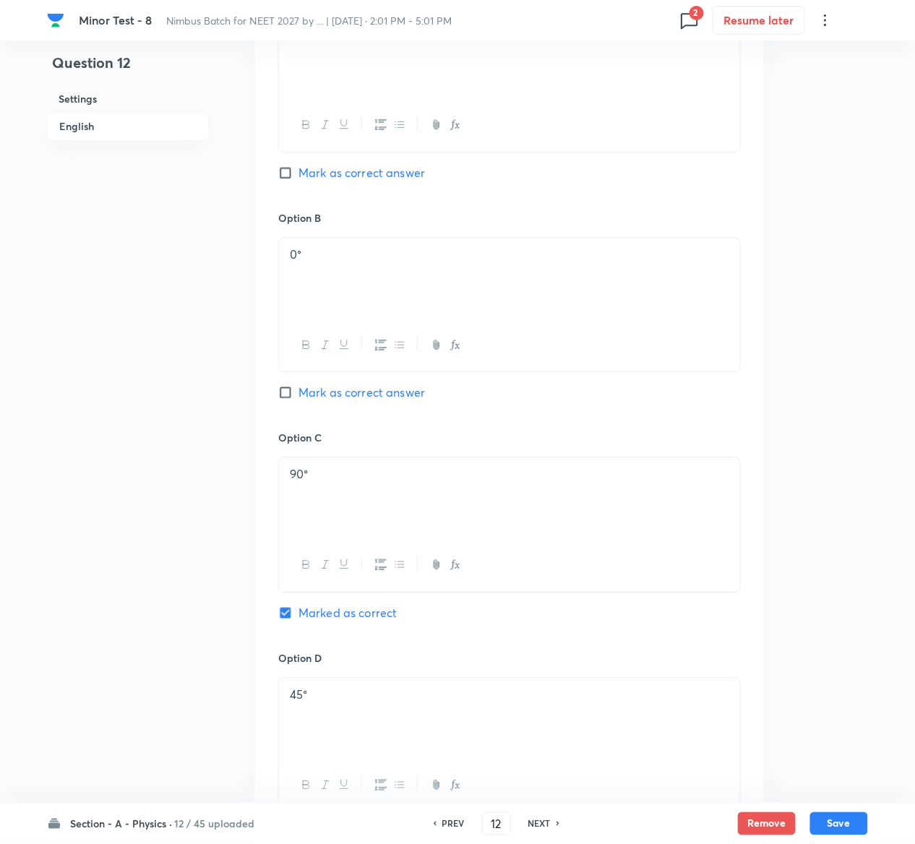
scroll to position [1118, 0]
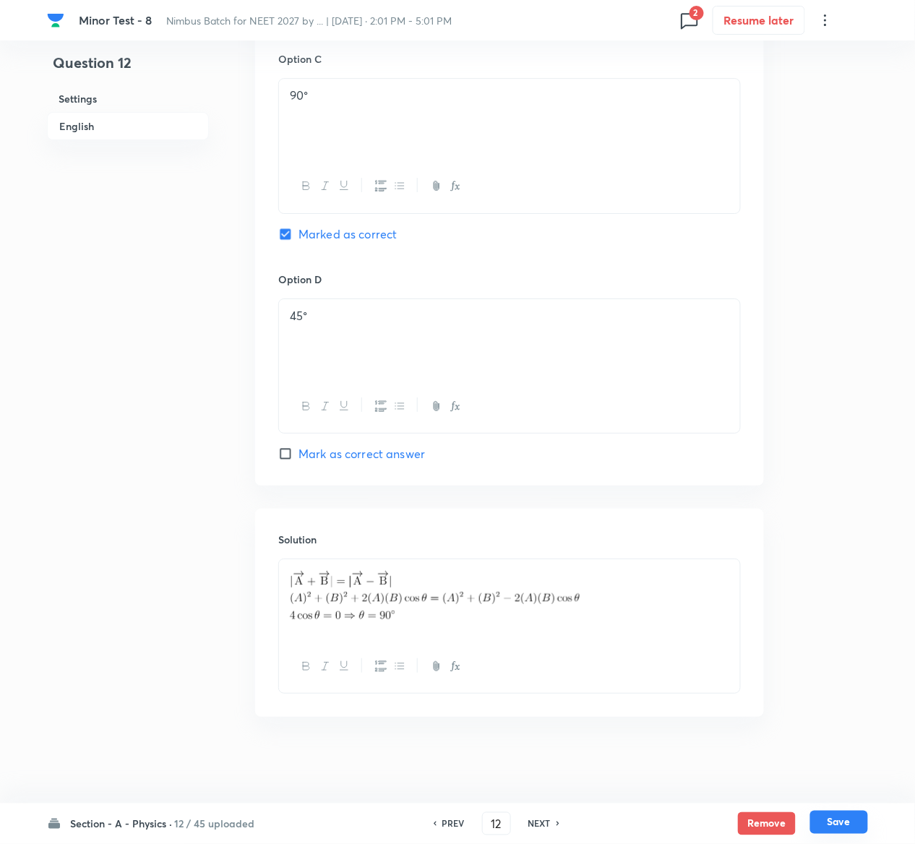
click at [851, 828] on button "Save" at bounding box center [839, 822] width 58 height 23
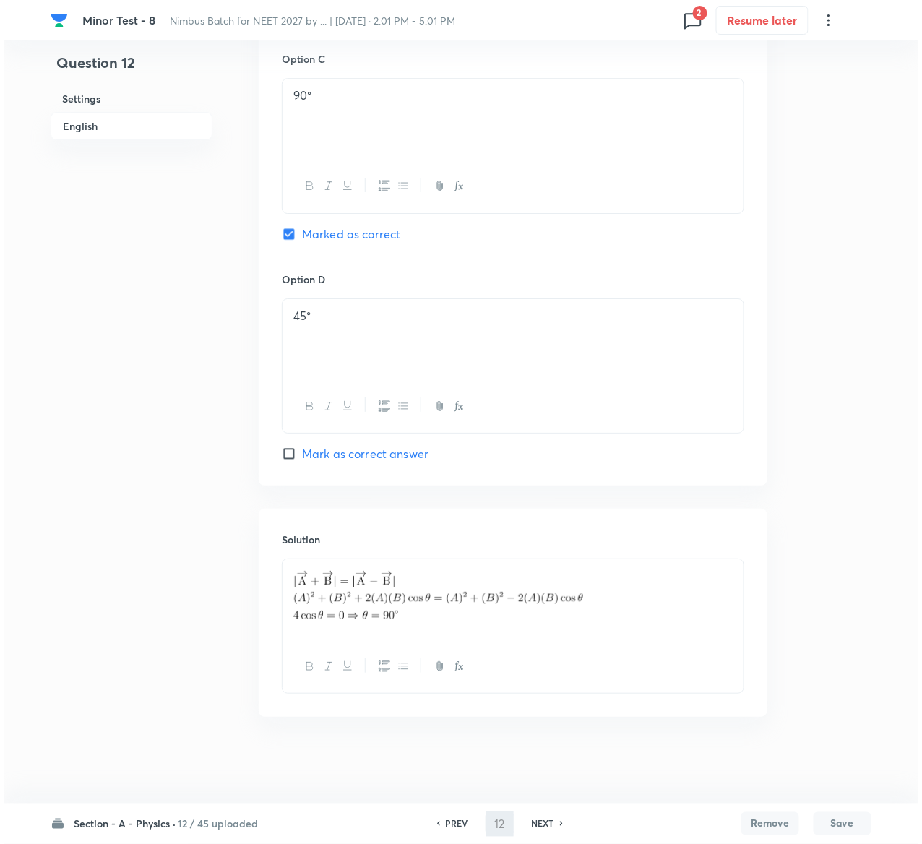
scroll to position [0, 0]
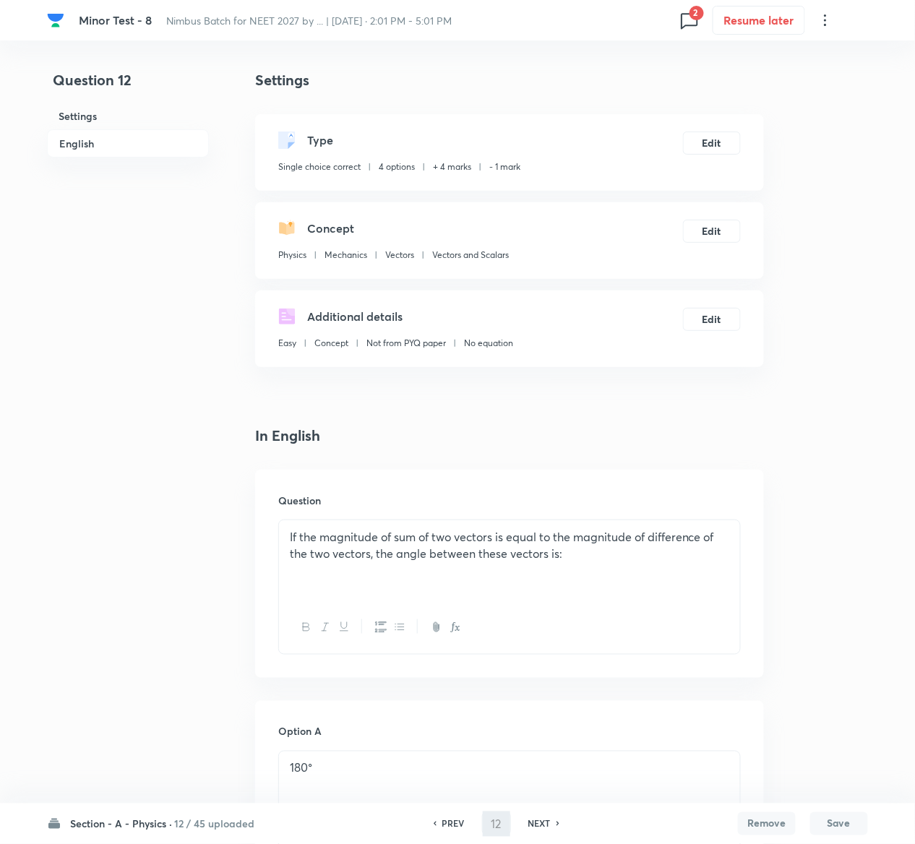
type input "13"
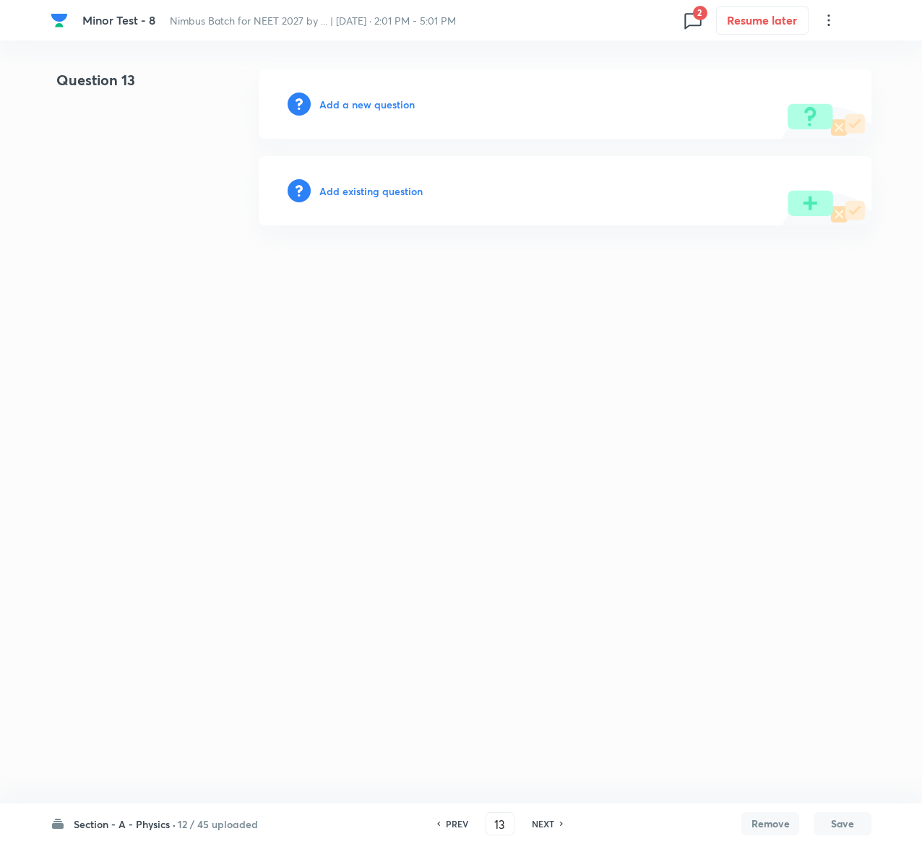
click at [383, 188] on h6 "Add existing question" at bounding box center [370, 191] width 103 height 15
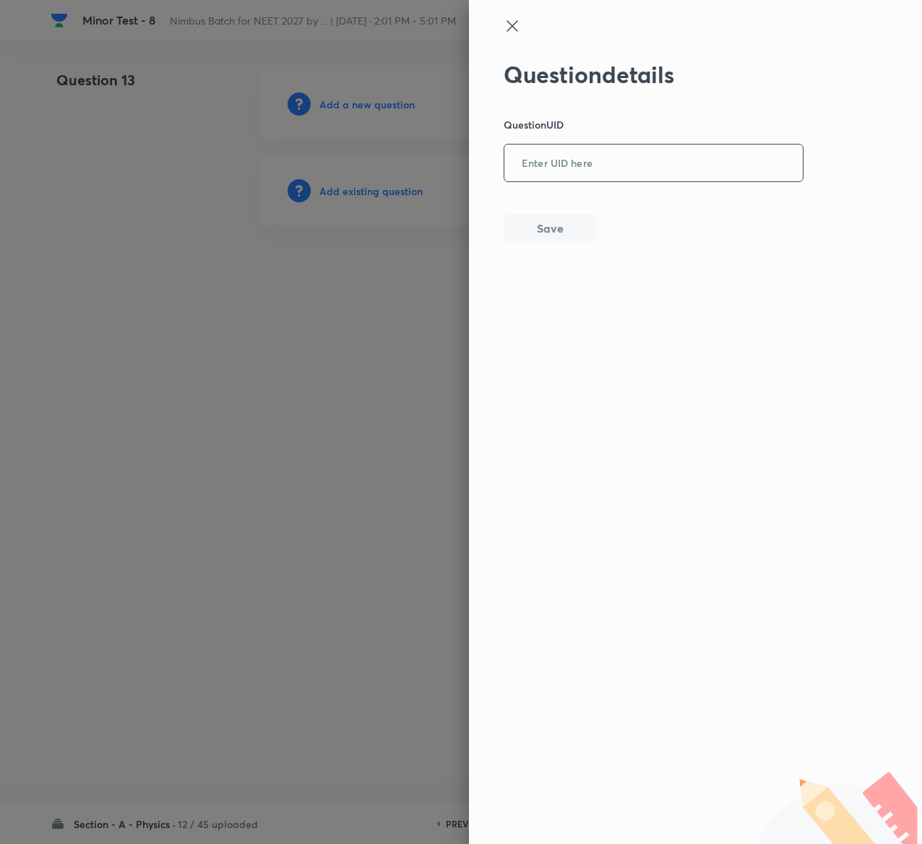
click at [617, 161] on input "text" at bounding box center [654, 163] width 299 height 35
paste input "HN7V2"
type input "HN7V2"
click at [565, 230] on button "Save" at bounding box center [550, 227] width 93 height 29
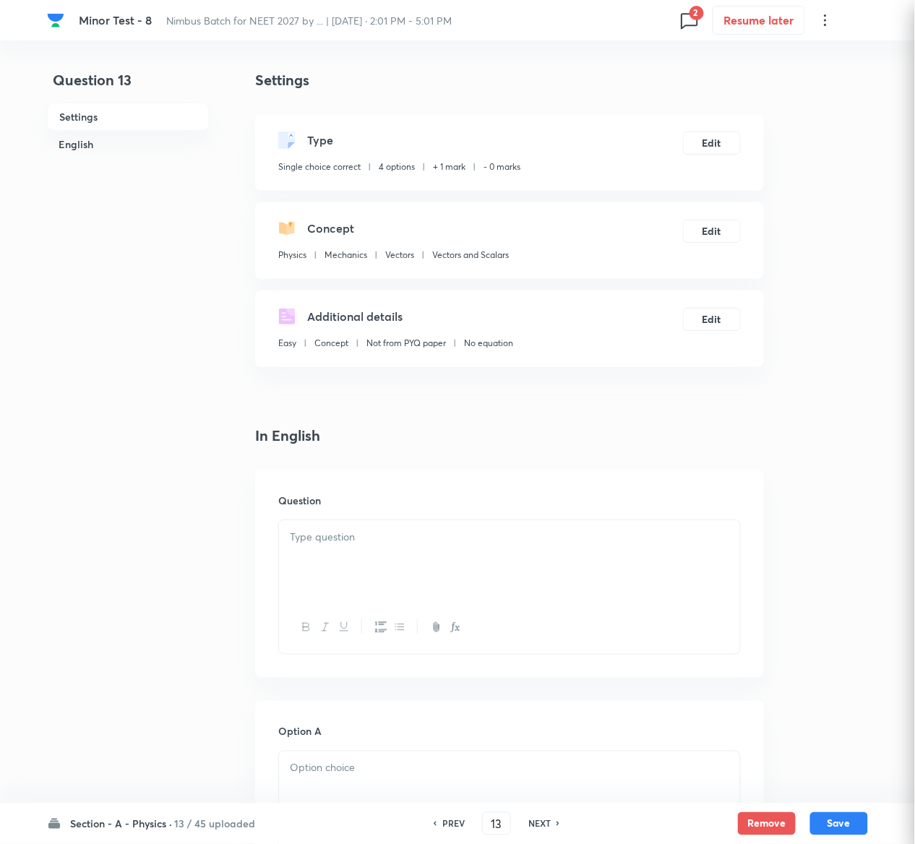
checkbox input "true"
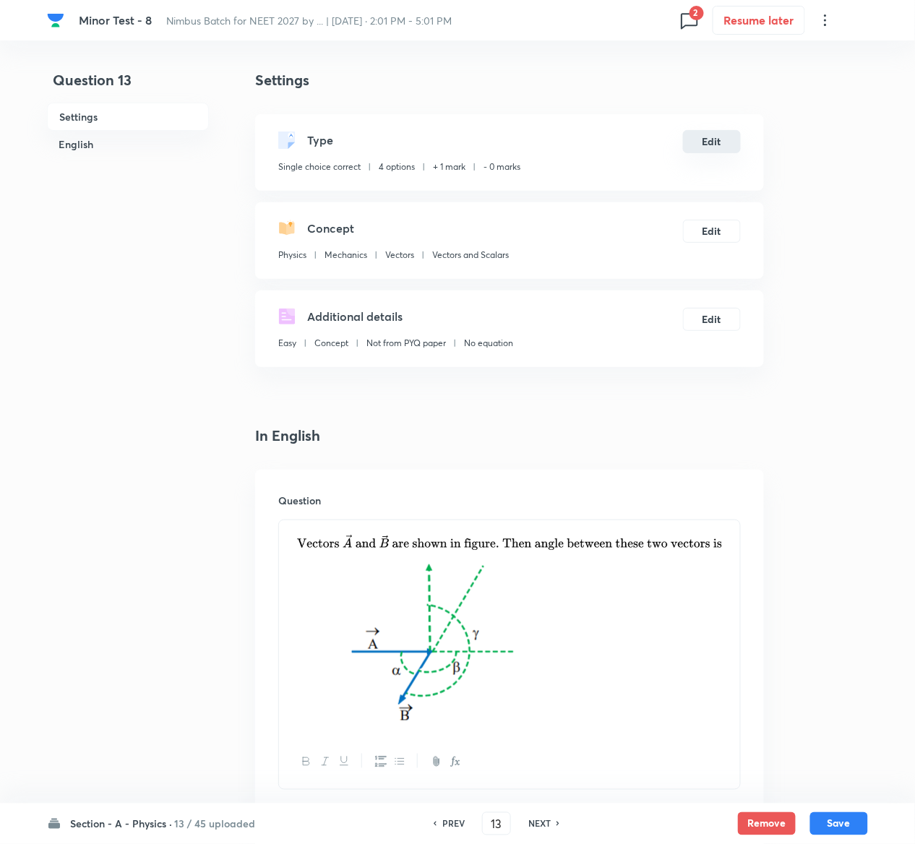
click at [701, 142] on button "Edit" at bounding box center [712, 141] width 58 height 23
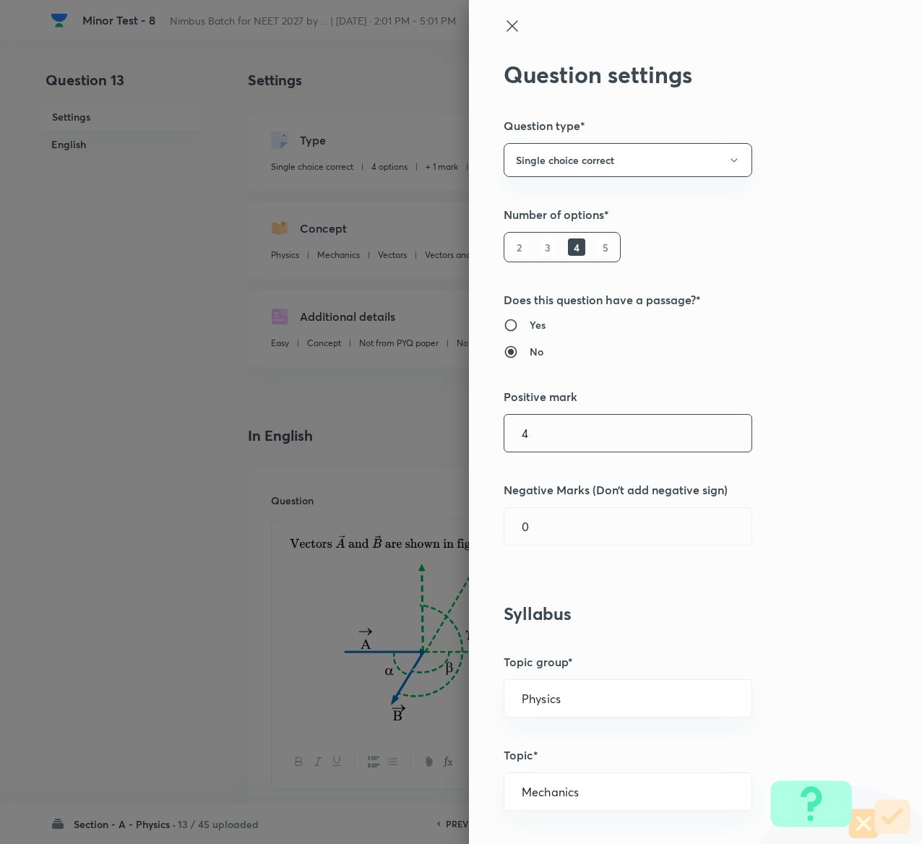
type input "4"
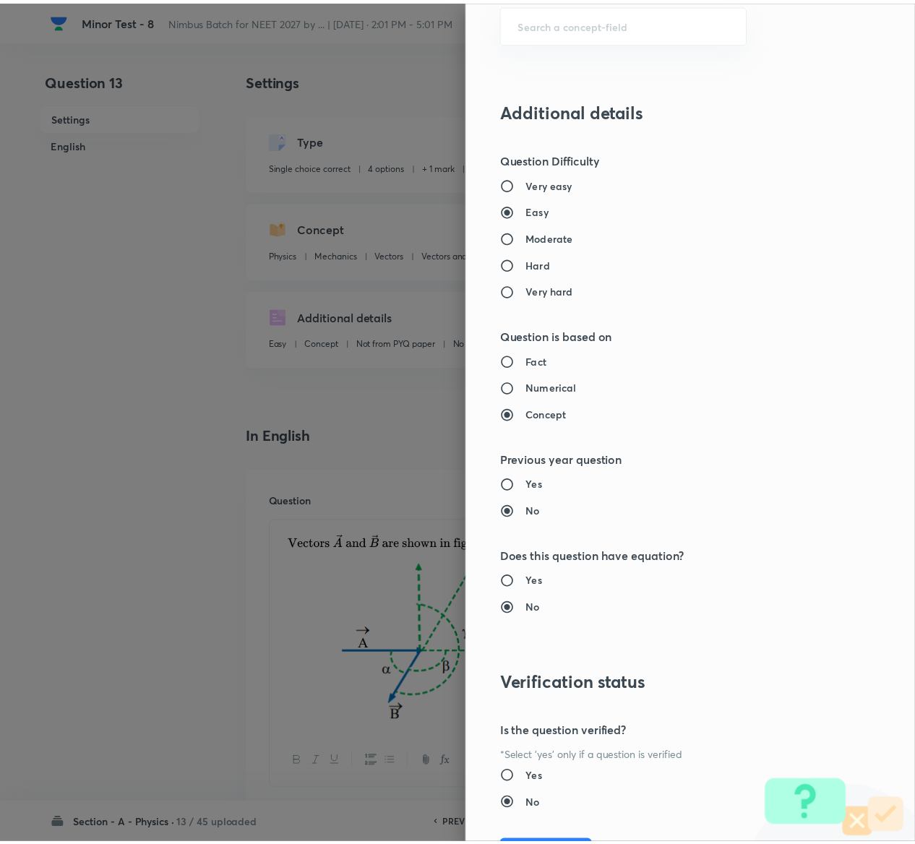
scroll to position [1129, 0]
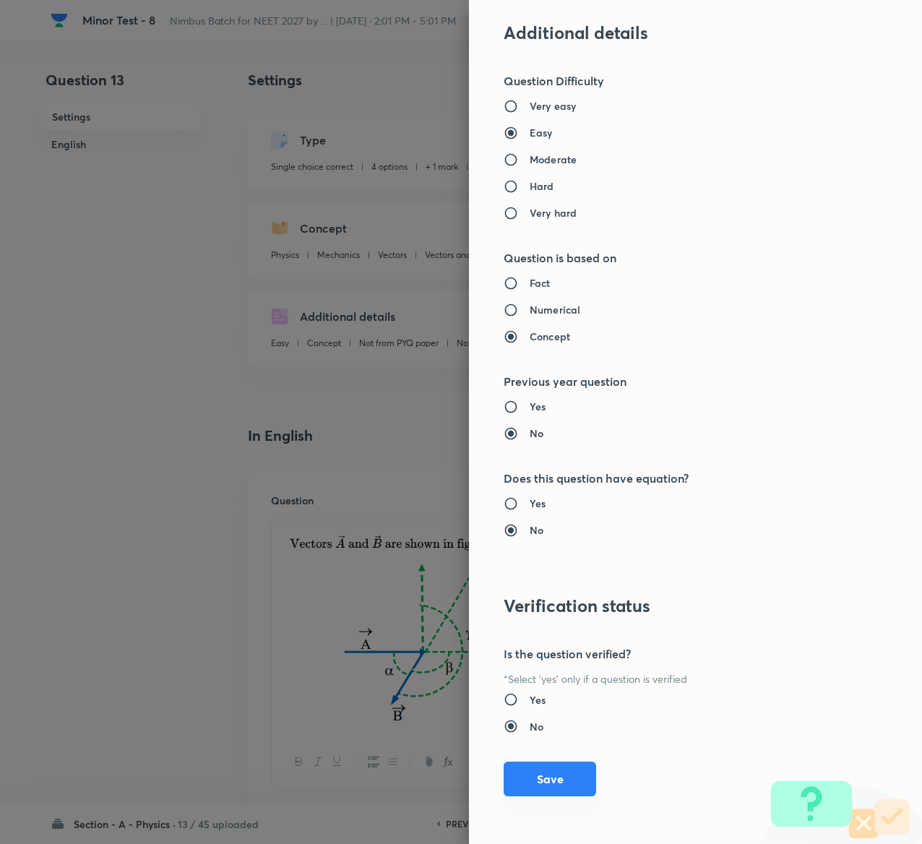
type input "1"
click at [539, 766] on button "Save" at bounding box center [550, 779] width 93 height 35
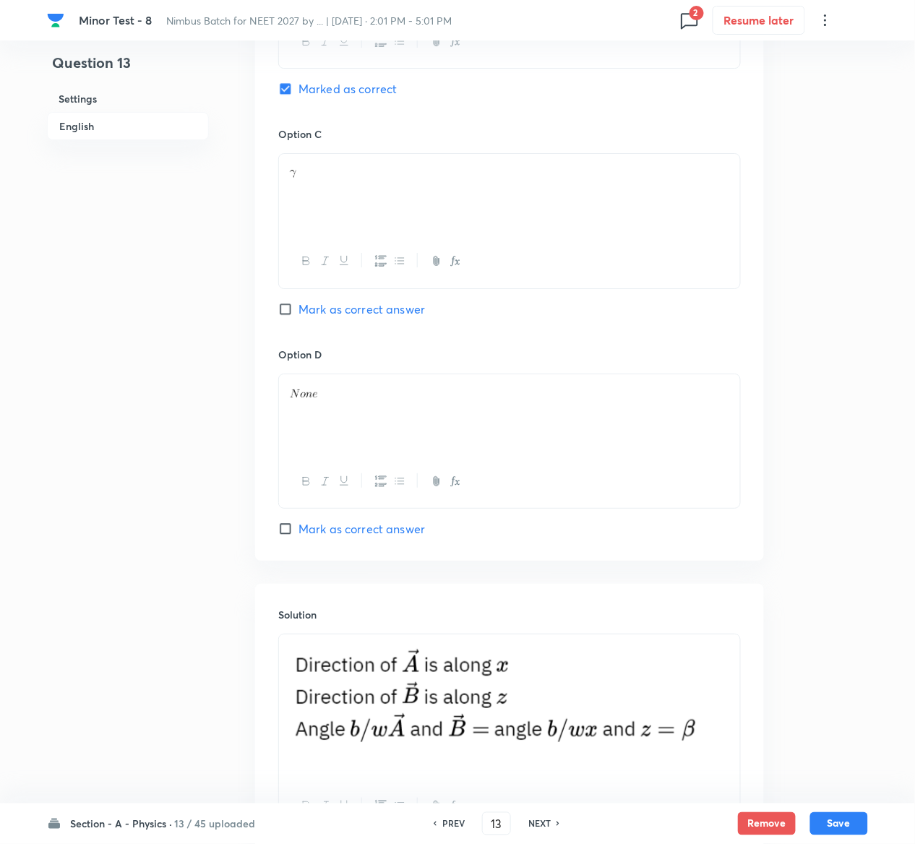
scroll to position [1316, 0]
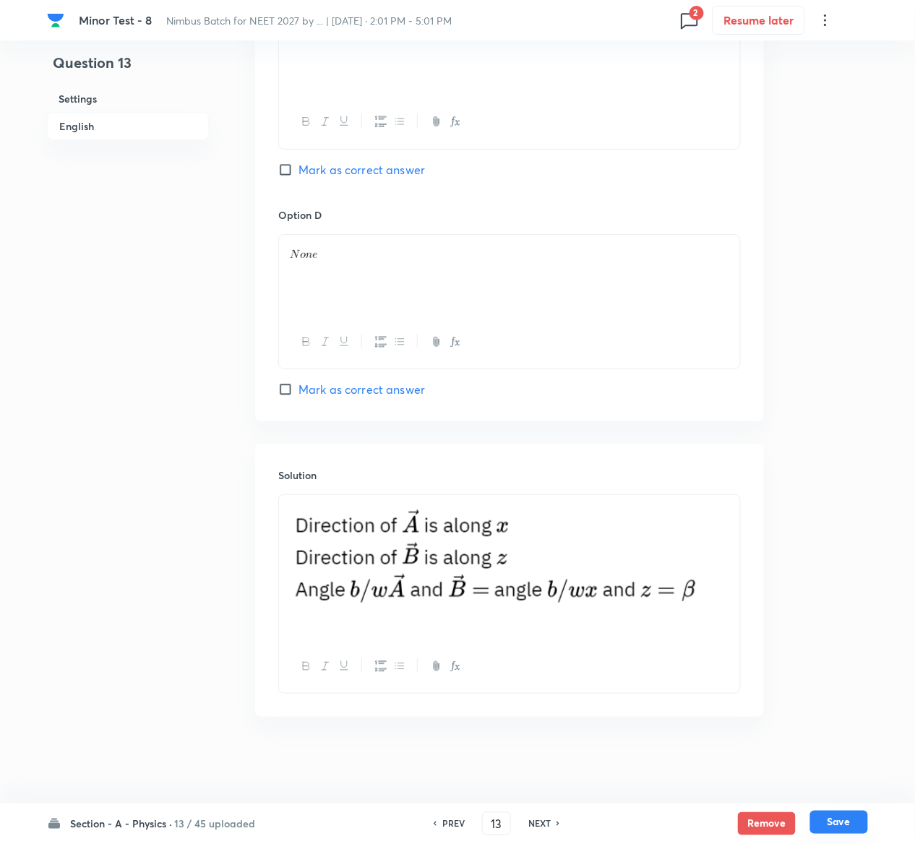
click at [856, 825] on button "Save" at bounding box center [839, 822] width 58 height 23
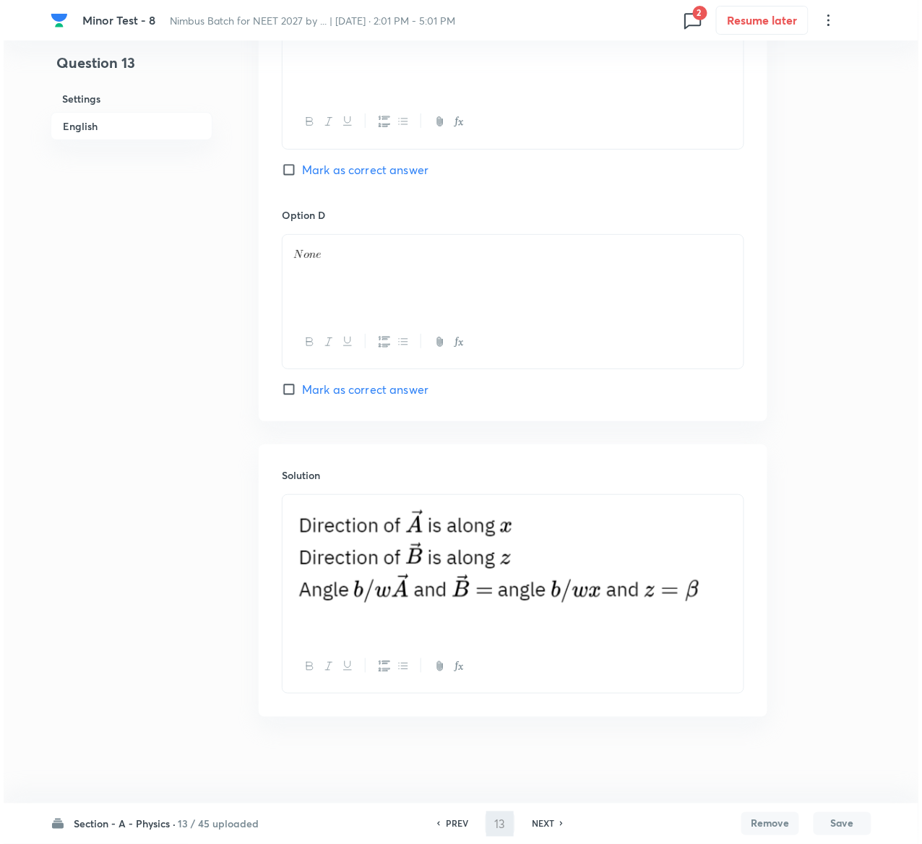
scroll to position [0, 0]
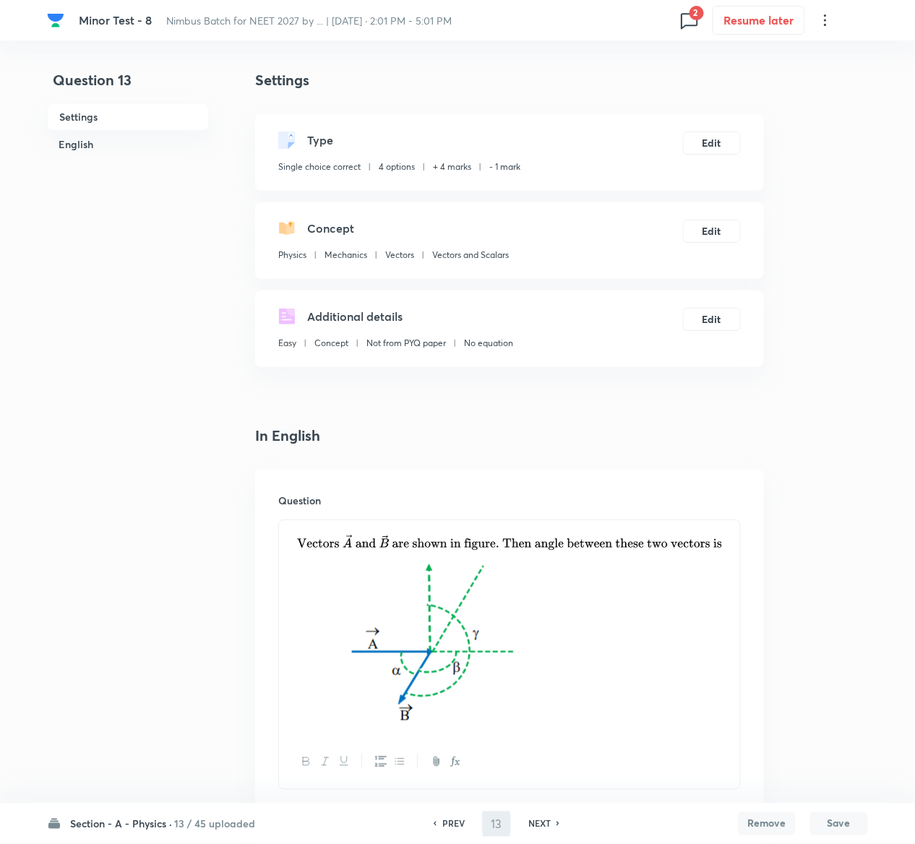
type input "14"
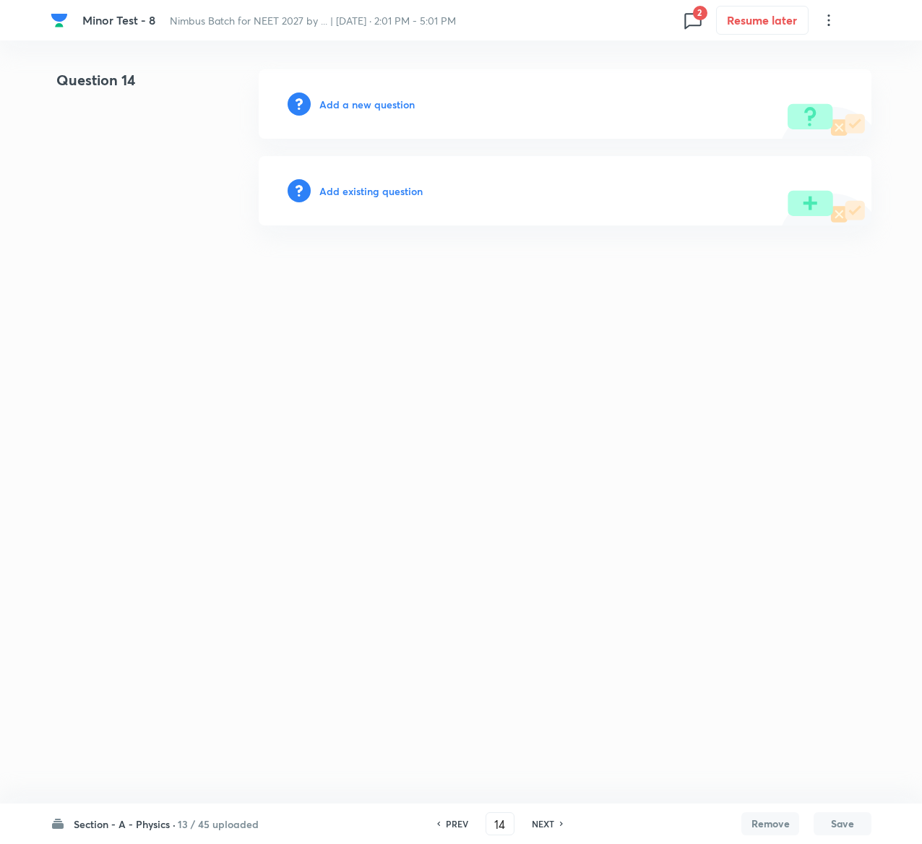
click at [379, 198] on h6 "Add existing question" at bounding box center [370, 191] width 103 height 15
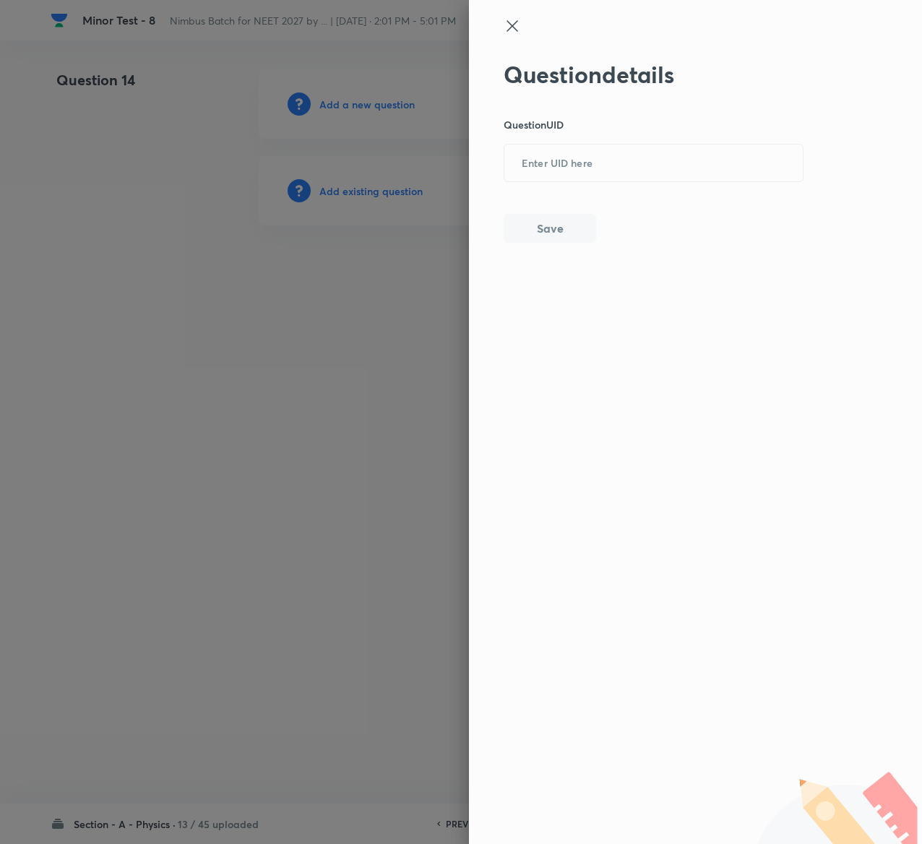
click at [602, 187] on div "Question details Question UID ​ Save" at bounding box center [654, 152] width 301 height 182
click at [602, 182] on div "Question details Question UID ​ Save" at bounding box center [654, 152] width 301 height 182
click at [602, 176] on input "text" at bounding box center [654, 163] width 299 height 35
paste input "CUNPY"
type input "CUNPY"
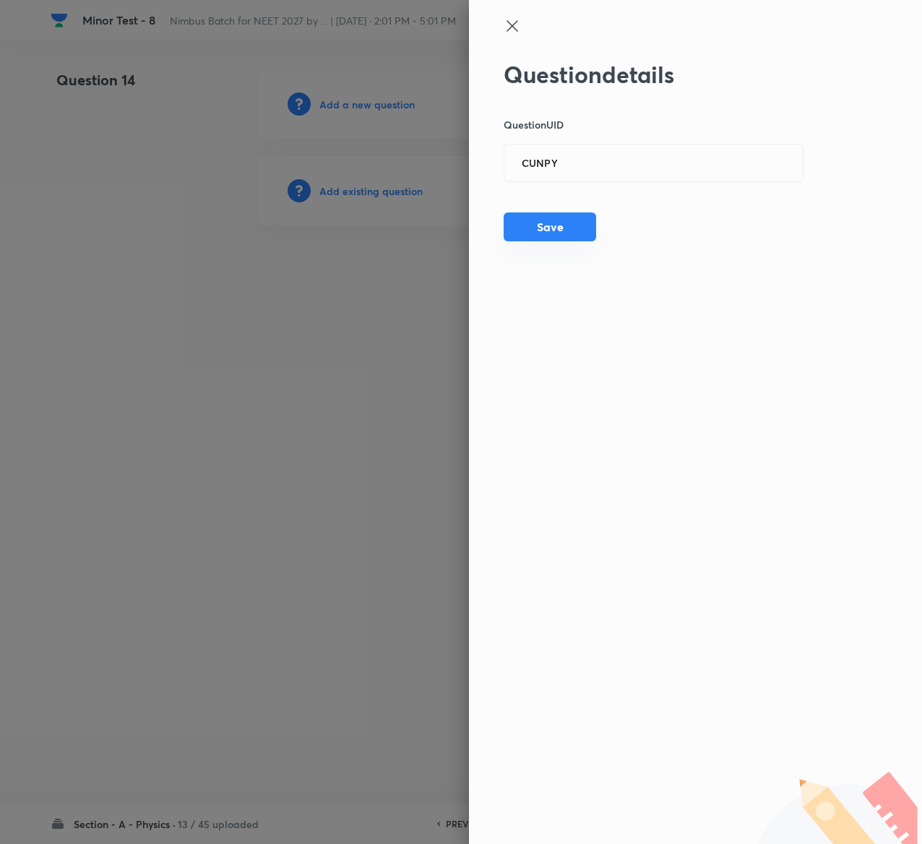
click at [553, 239] on button "Save" at bounding box center [550, 227] width 93 height 29
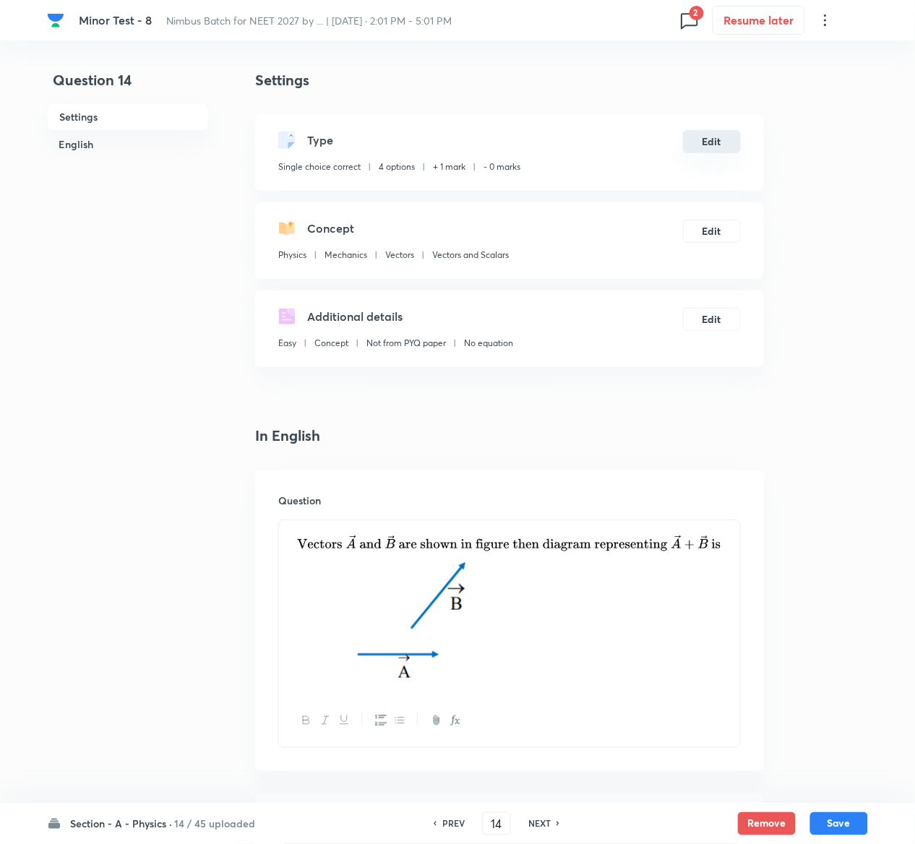
click at [705, 141] on button "Edit" at bounding box center [712, 141] width 58 height 23
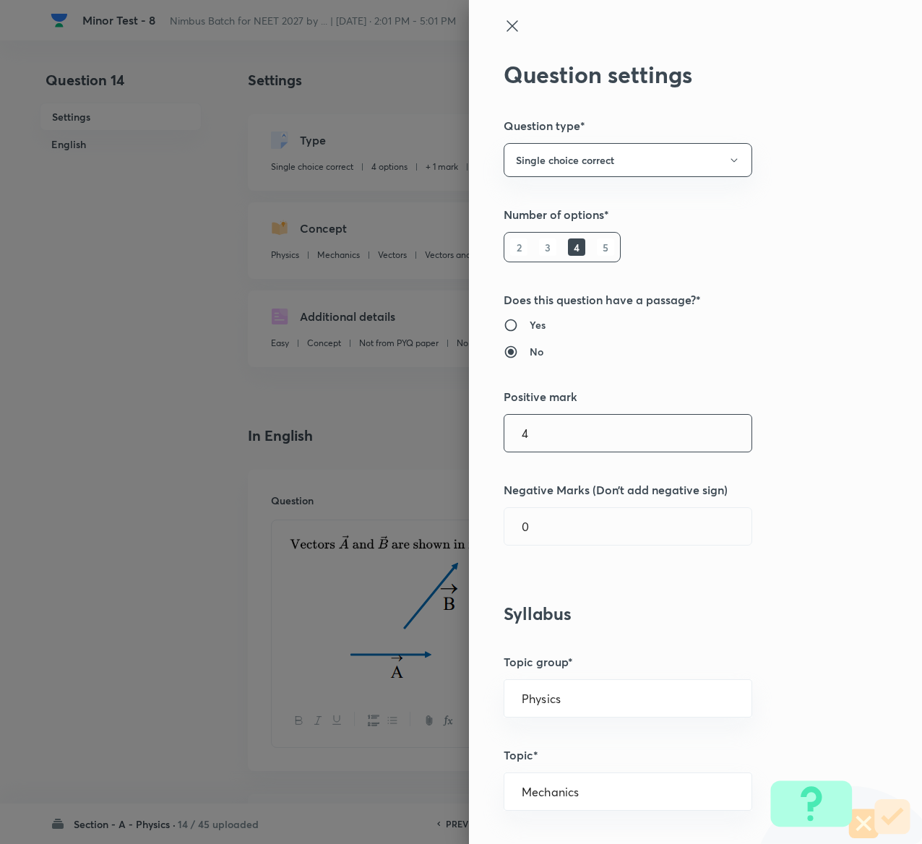
type input "4"
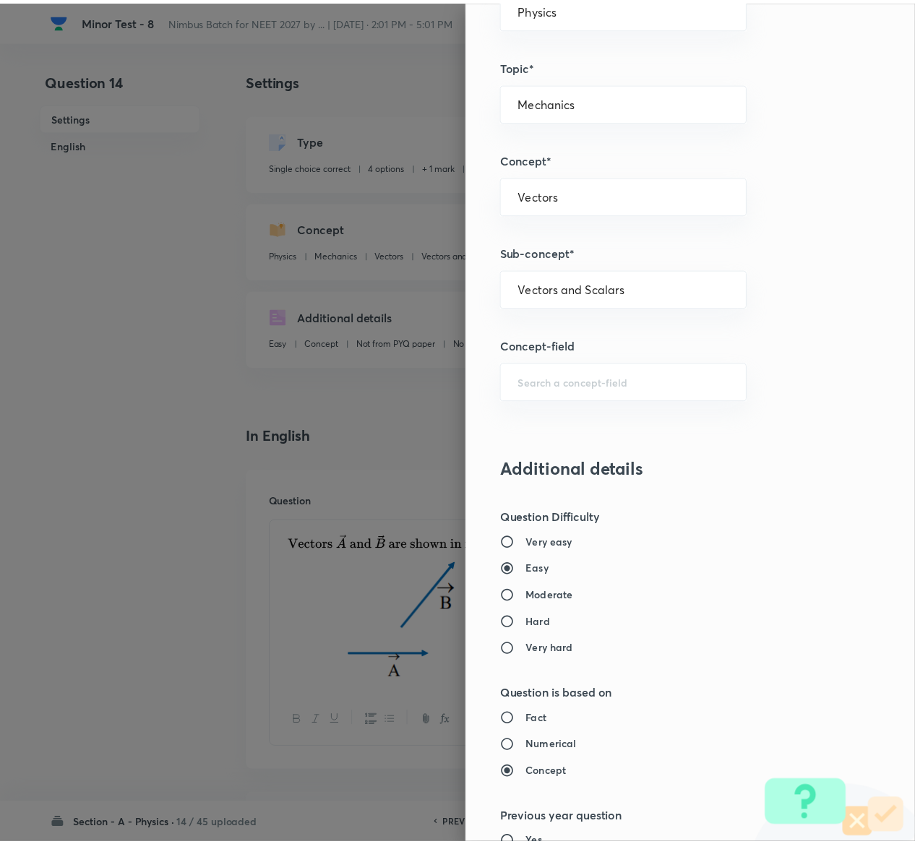
scroll to position [1129, 0]
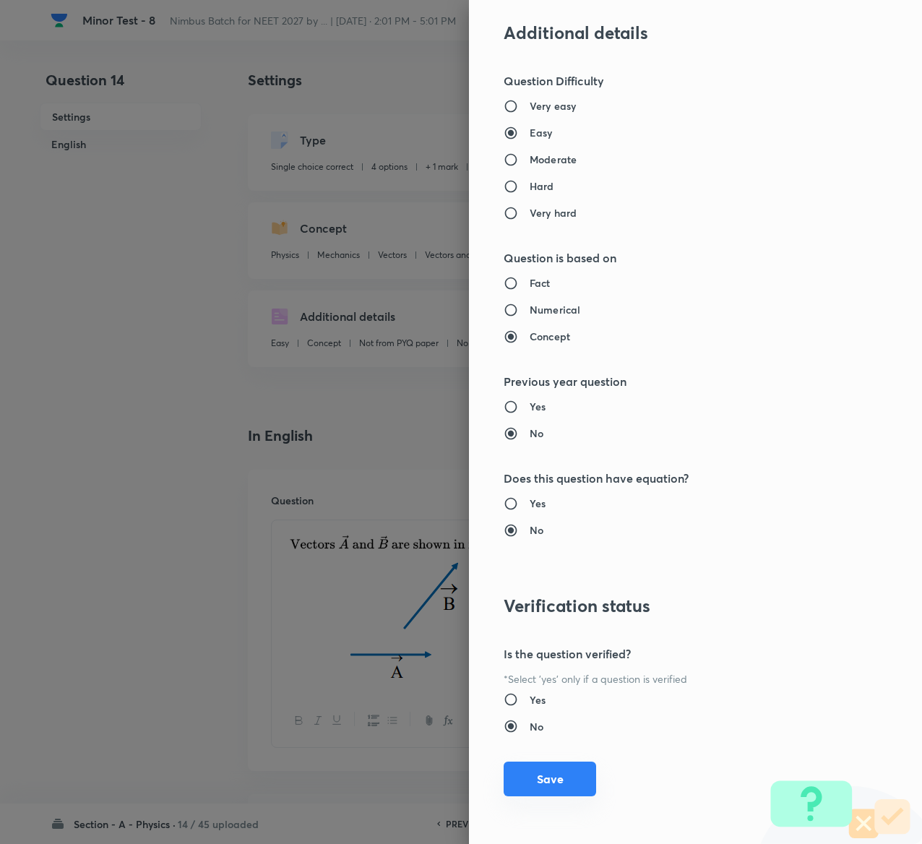
type input "1"
click at [526, 783] on button "Save" at bounding box center [550, 779] width 93 height 35
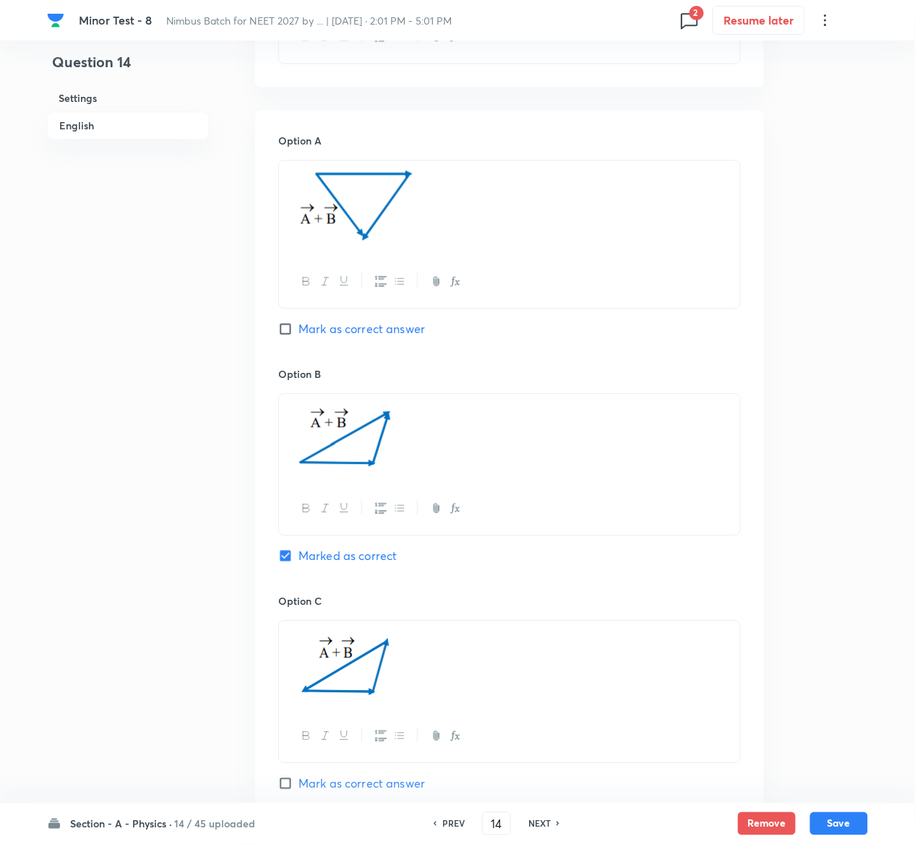
scroll to position [1238, 0]
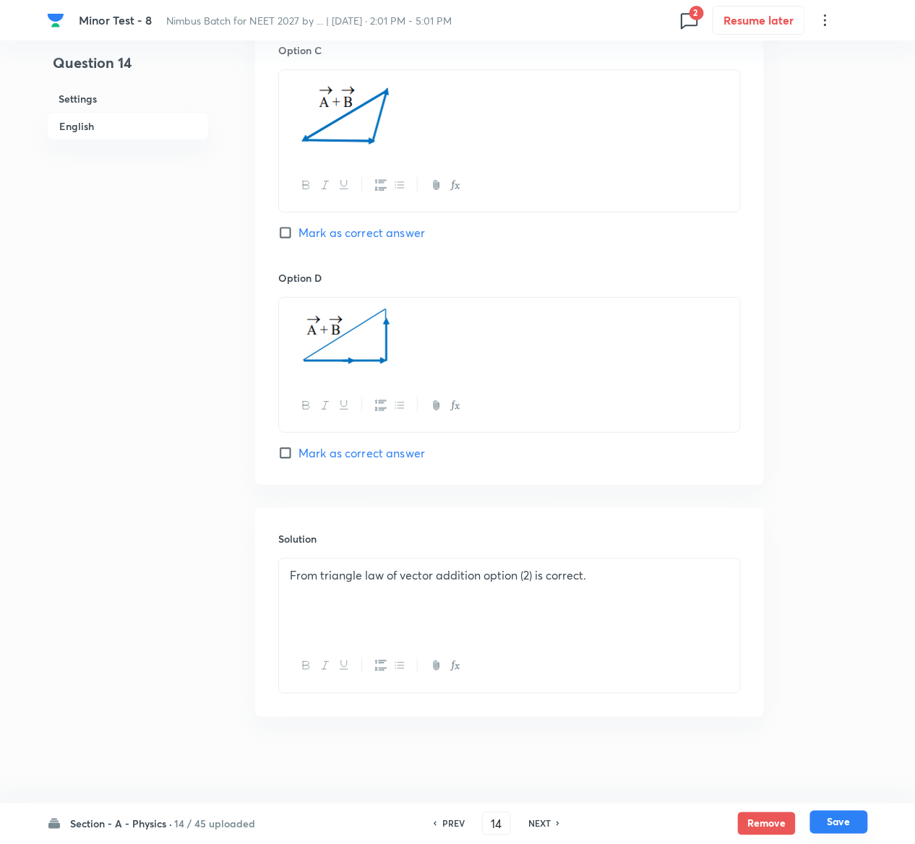
click at [845, 823] on button "Save" at bounding box center [839, 822] width 58 height 23
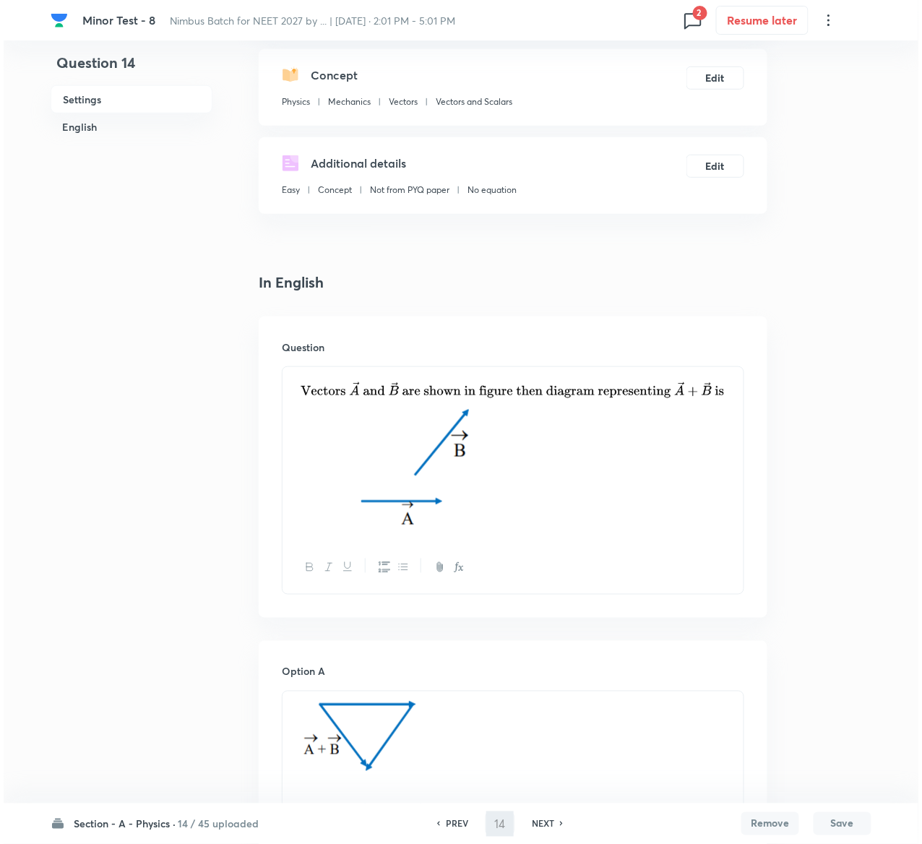
scroll to position [0, 0]
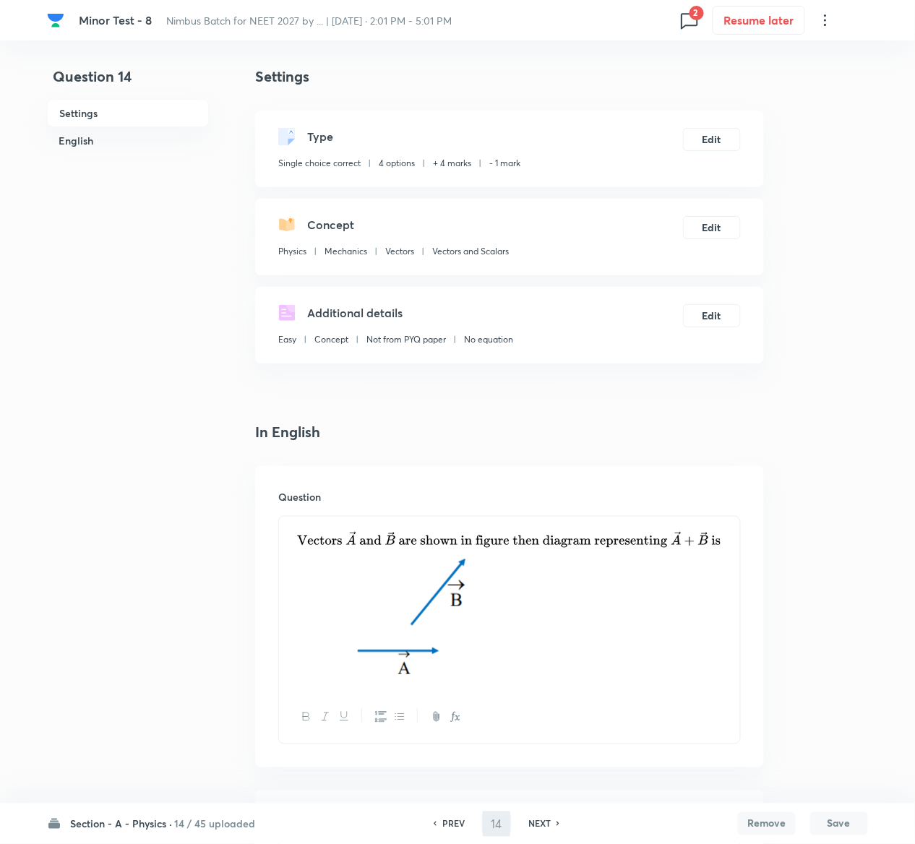
type input "15"
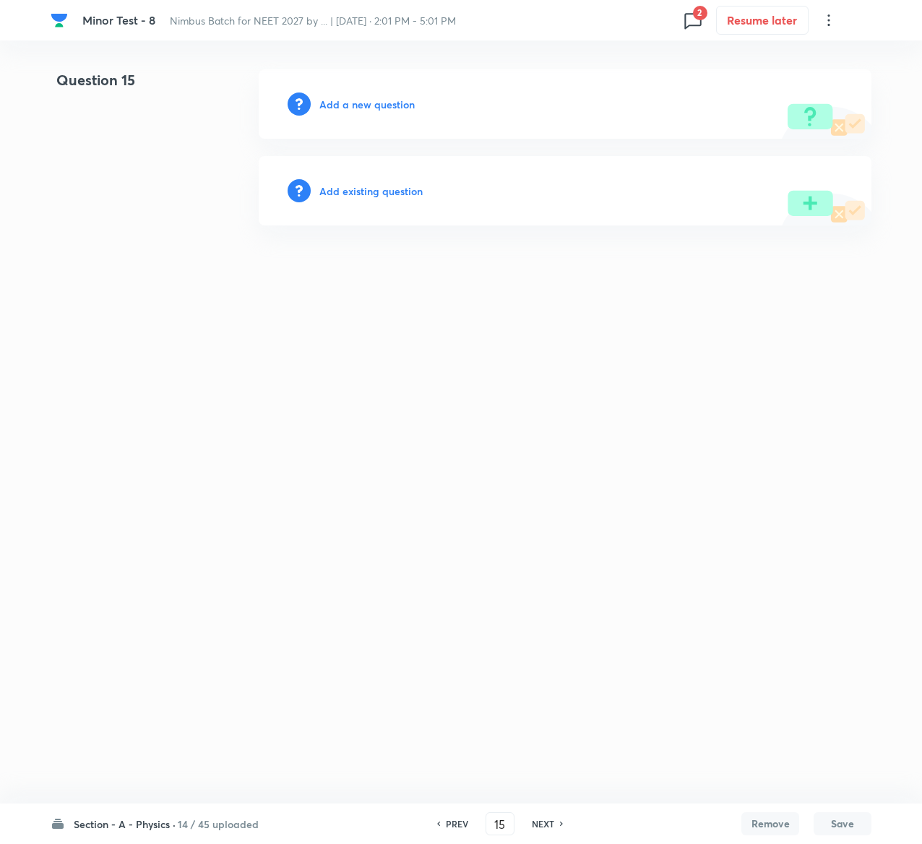
click at [406, 184] on h6 "Add existing question" at bounding box center [370, 191] width 103 height 15
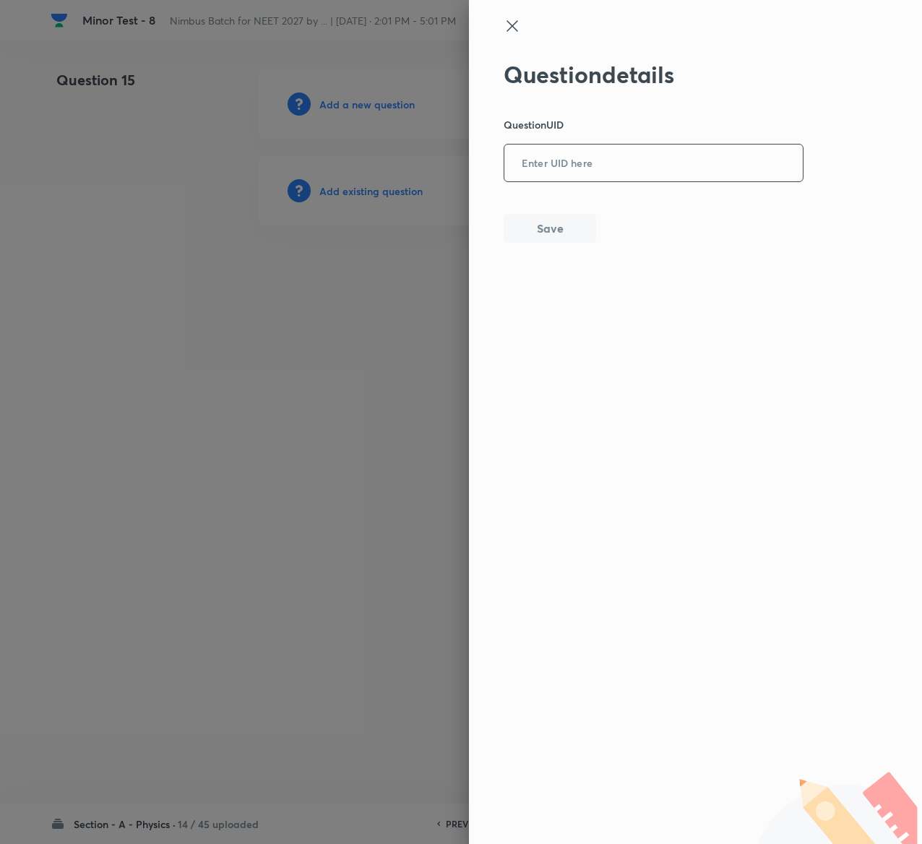
click at [603, 171] on input "text" at bounding box center [654, 163] width 299 height 35
paste input "0K5YH"
type input "0K5YH"
drag, startPoint x: 548, startPoint y: 210, endPoint x: 548, endPoint y: 224, distance: 13.7
click at [548, 224] on div "Question details Question UID 0K5YH ​ Save" at bounding box center [654, 152] width 301 height 182
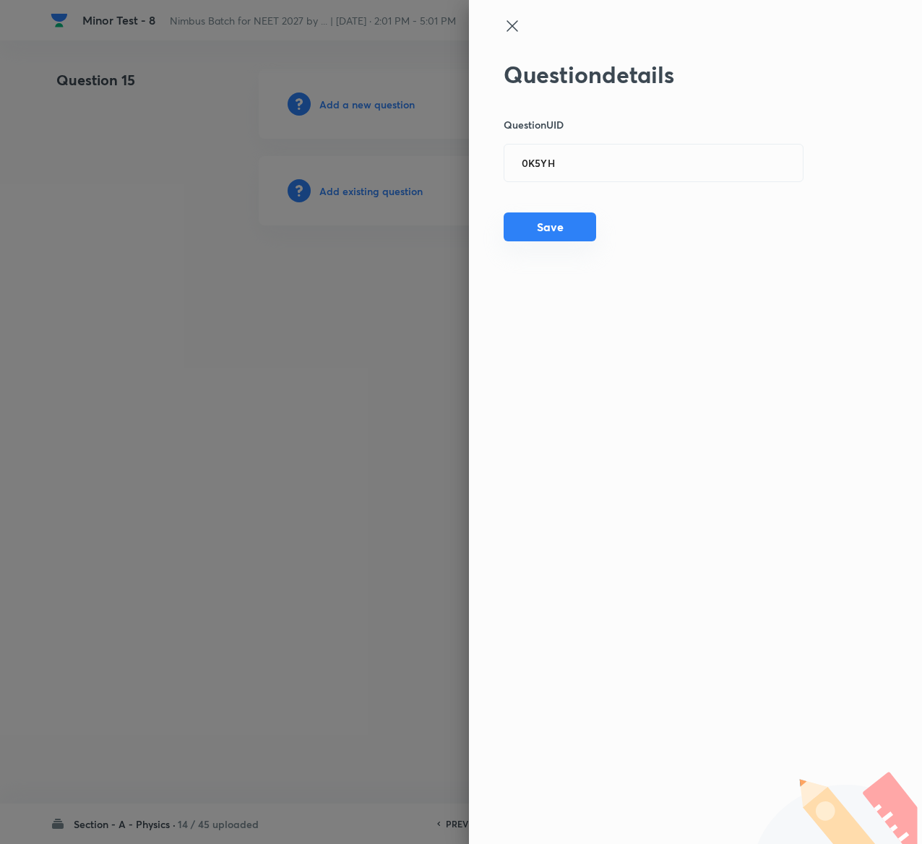
click at [548, 224] on button "Save" at bounding box center [550, 227] width 93 height 29
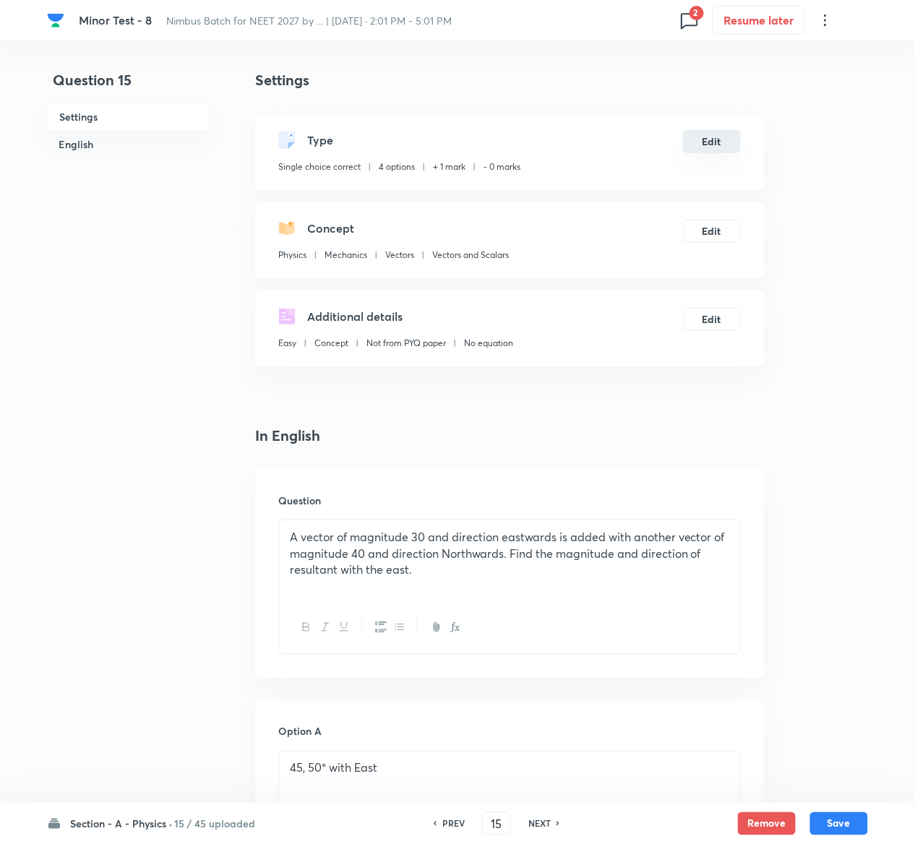
click at [703, 143] on button "Edit" at bounding box center [712, 141] width 58 height 23
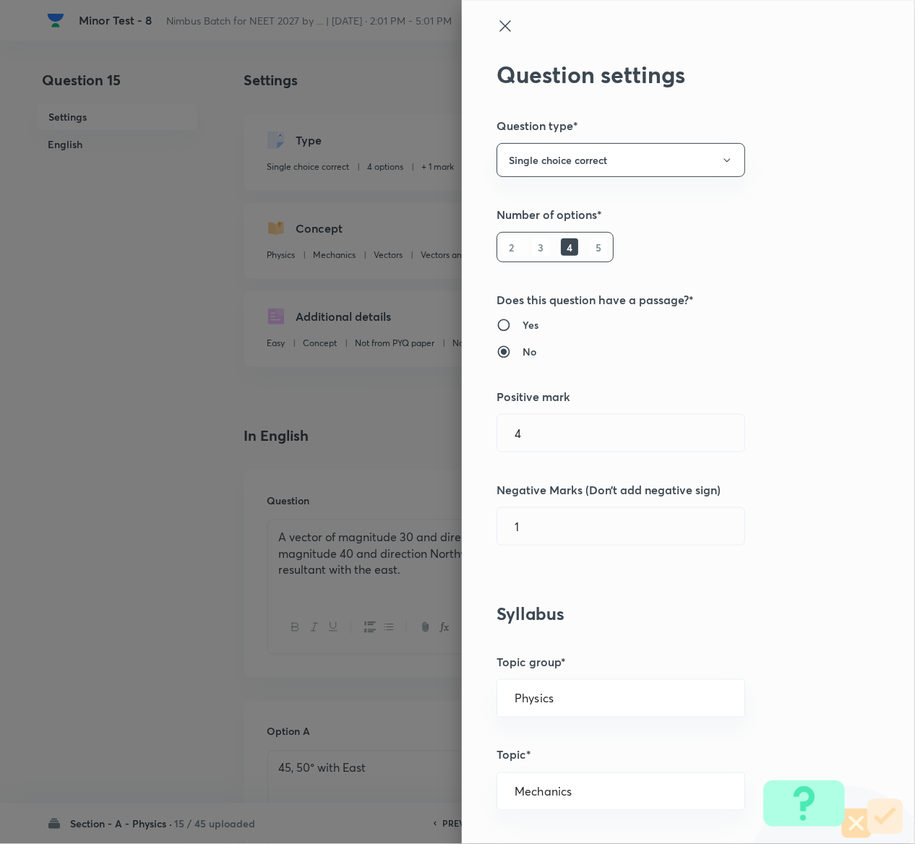
type input "1"
type input "0"
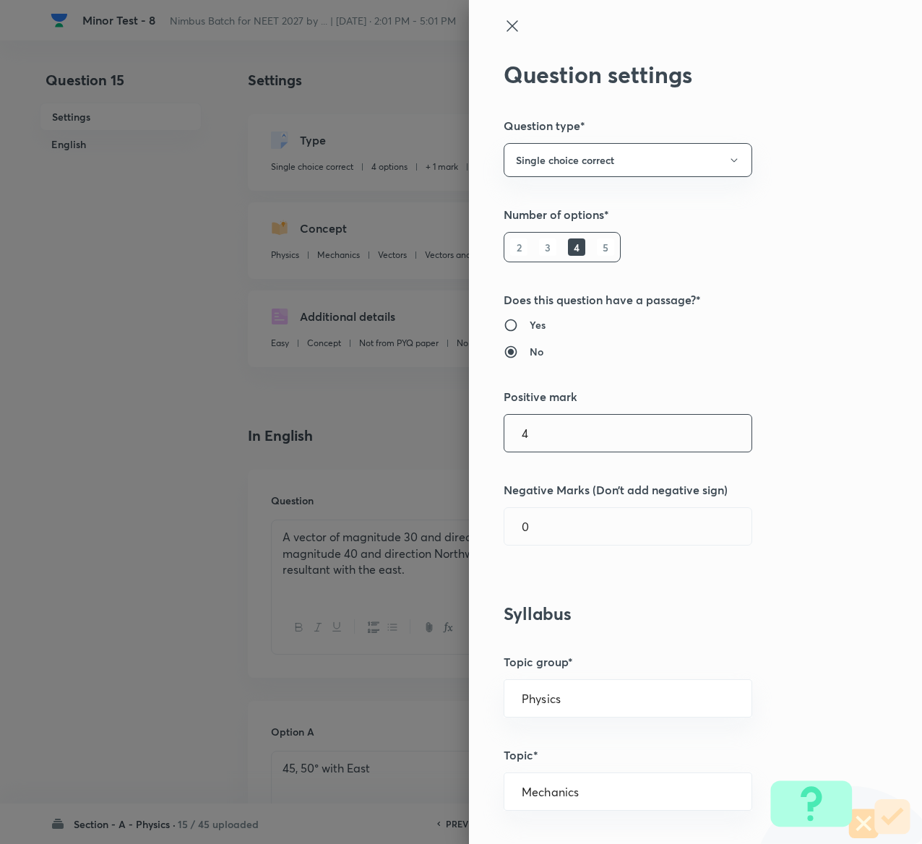
type input "4"
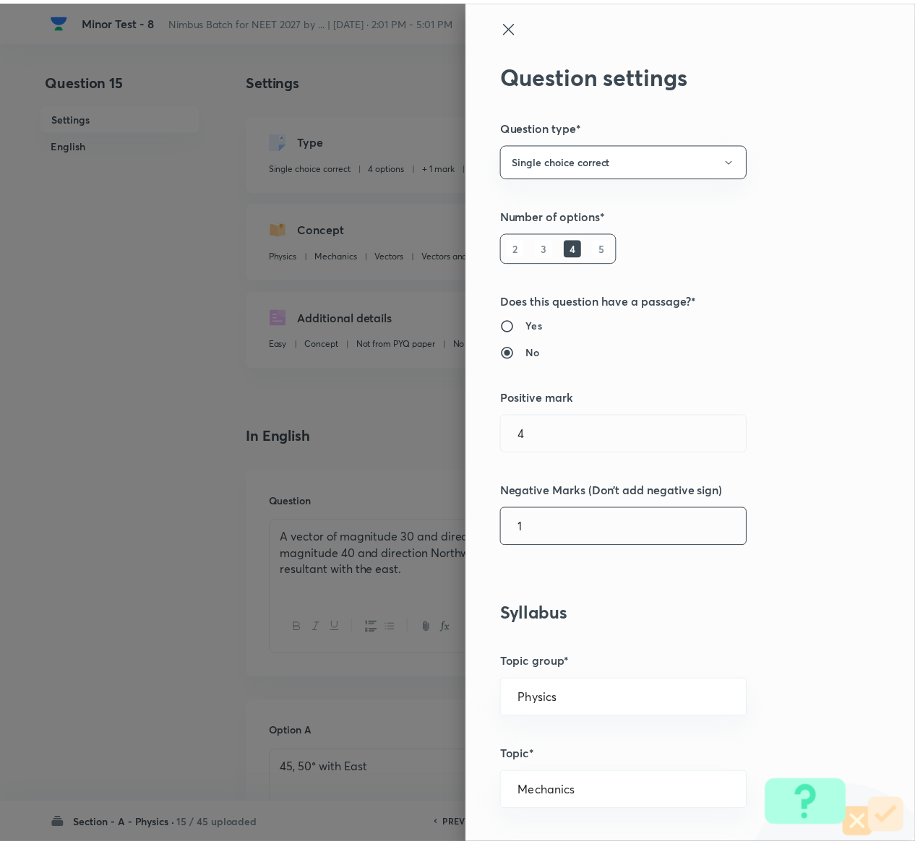
scroll to position [1129, 0]
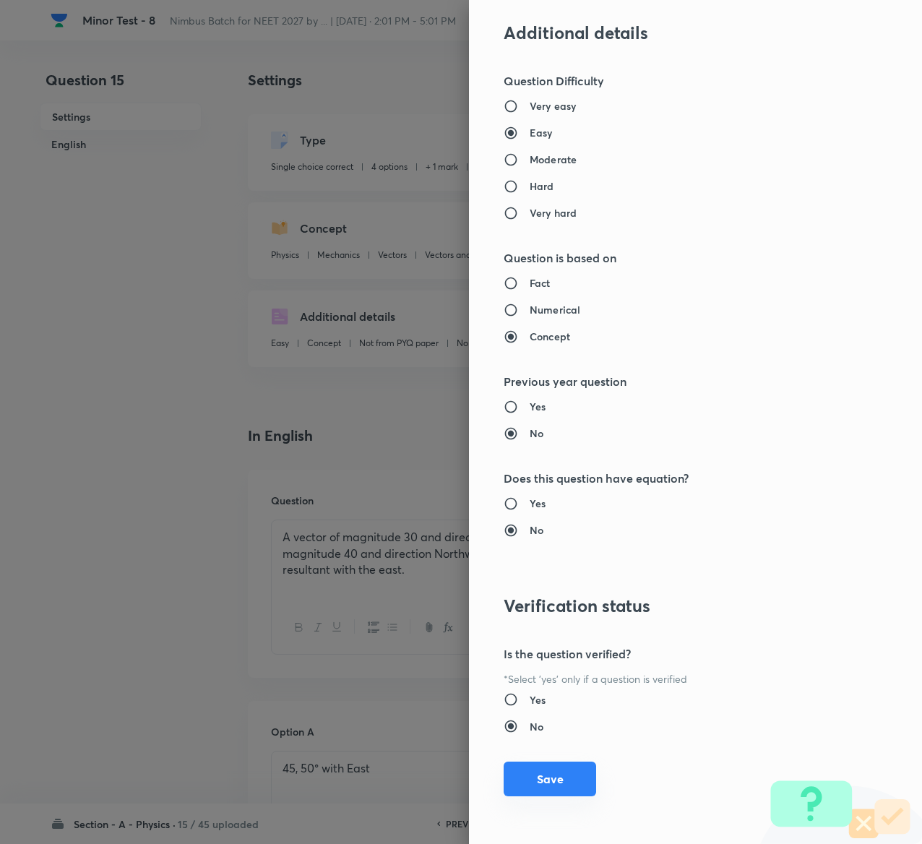
type input "1"
click at [518, 776] on button "Save" at bounding box center [550, 779] width 93 height 35
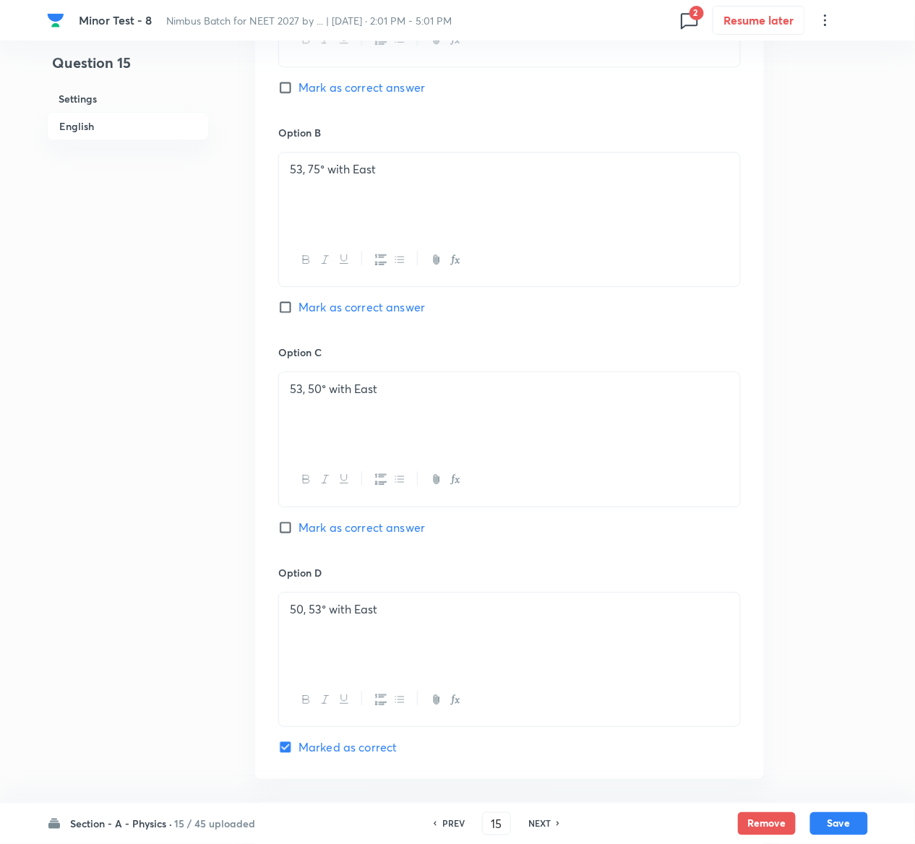
scroll to position [1244, 0]
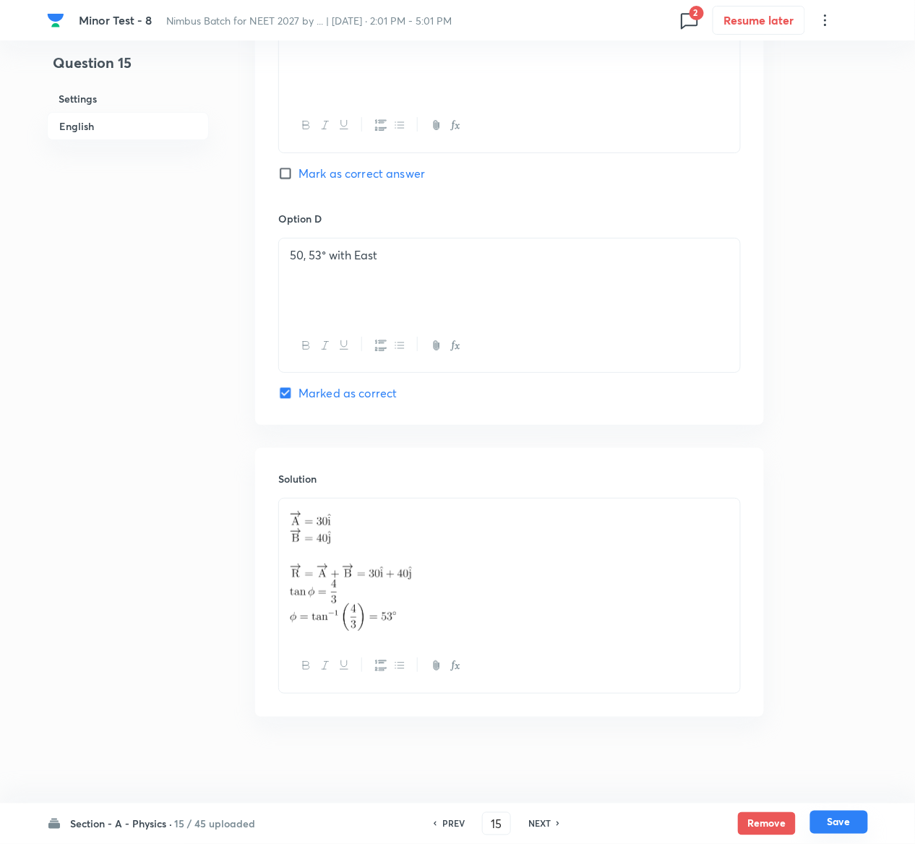
click at [848, 828] on button "Save" at bounding box center [839, 822] width 58 height 23
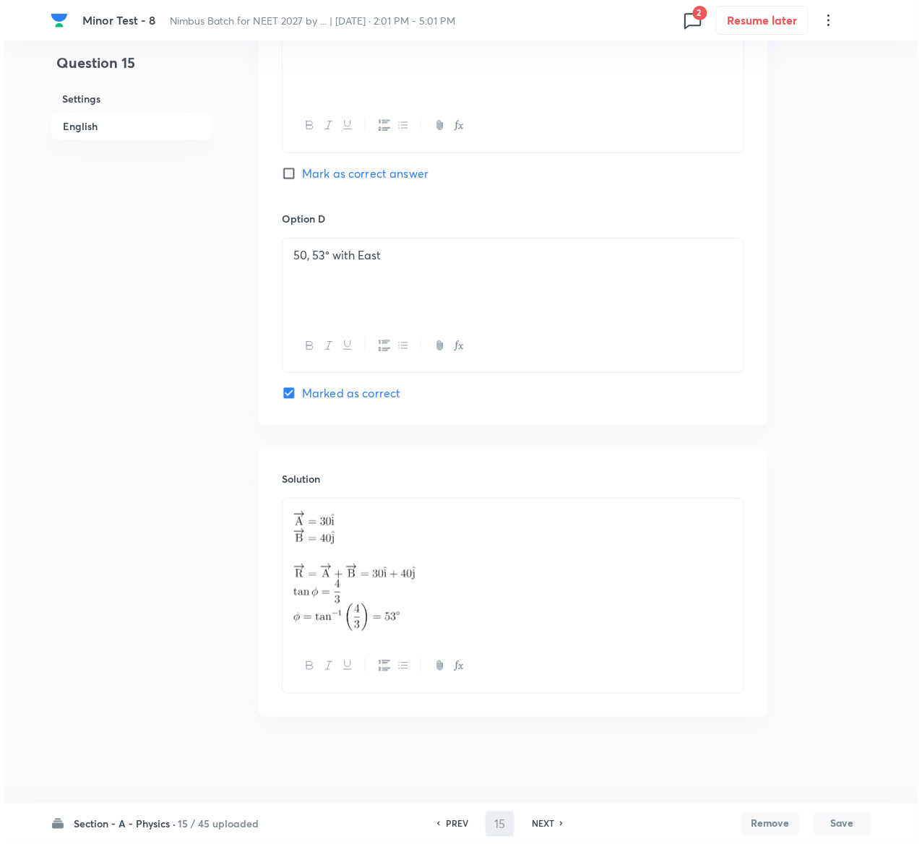
scroll to position [0, 0]
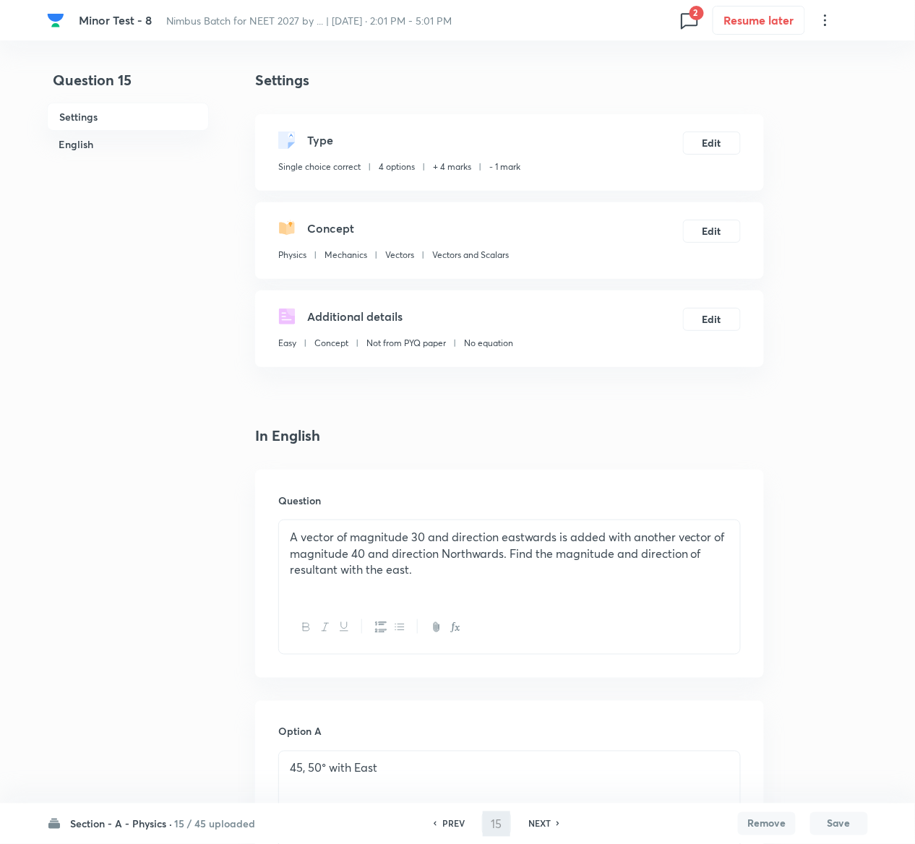
type input "16"
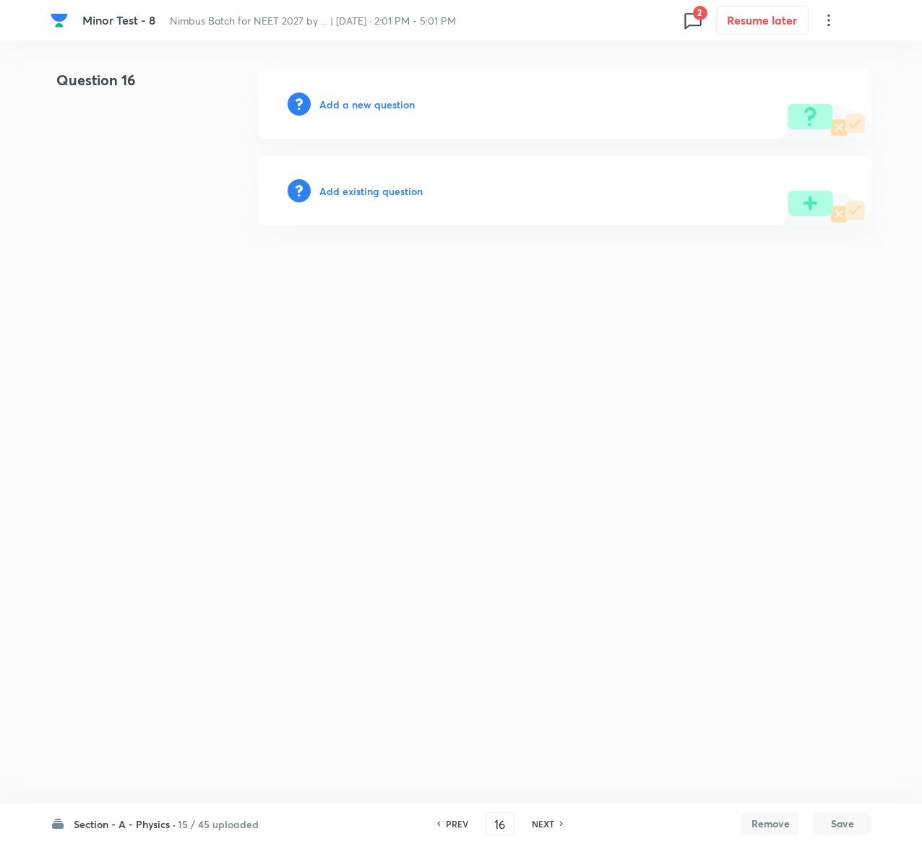
click at [398, 197] on h6 "Add existing question" at bounding box center [370, 191] width 103 height 15
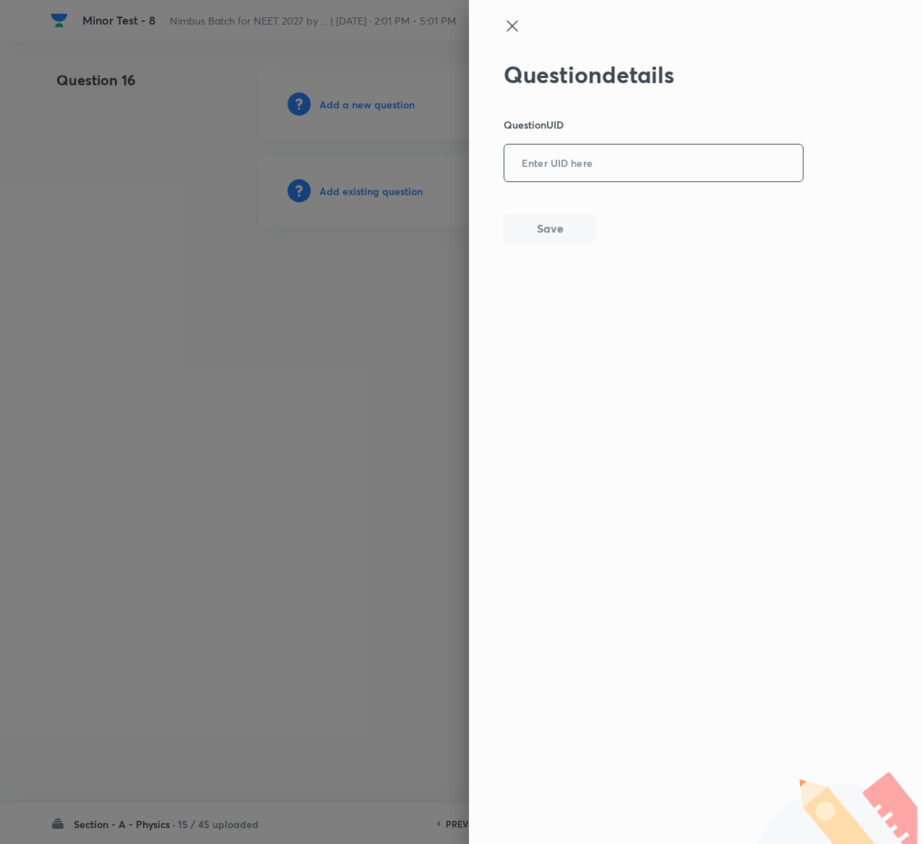
click at [617, 152] on input "text" at bounding box center [654, 163] width 299 height 35
paste input "DPWF5"
type input "DPWF5"
click at [568, 225] on button "Save" at bounding box center [550, 227] width 93 height 29
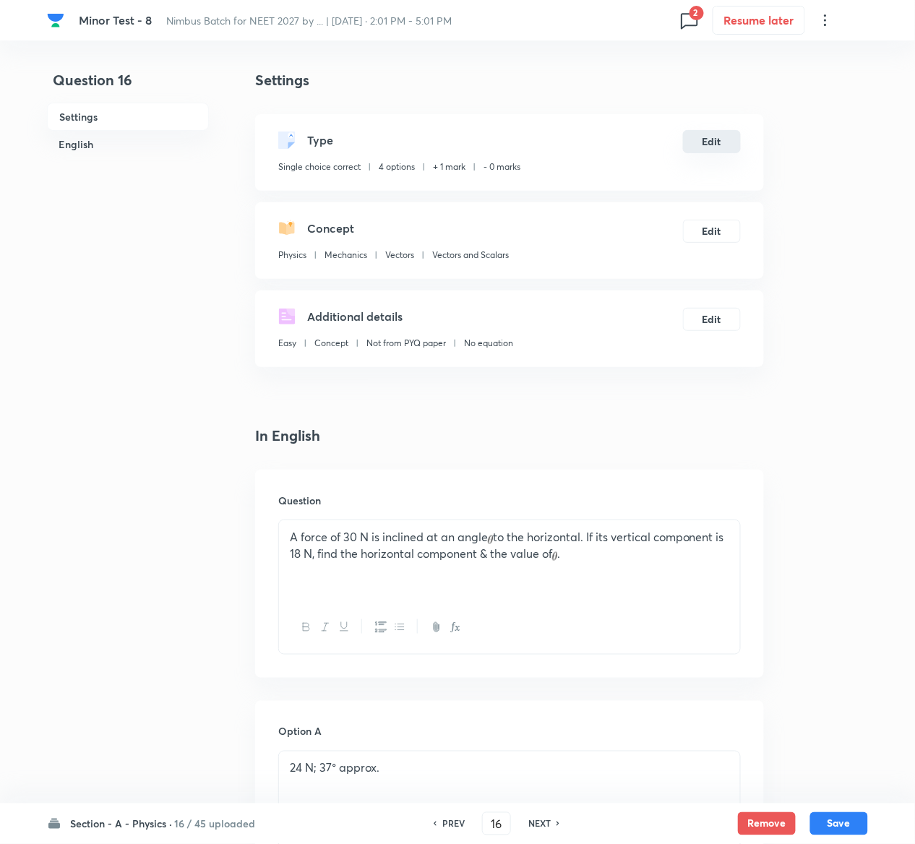
click at [720, 136] on button "Edit" at bounding box center [712, 141] width 58 height 23
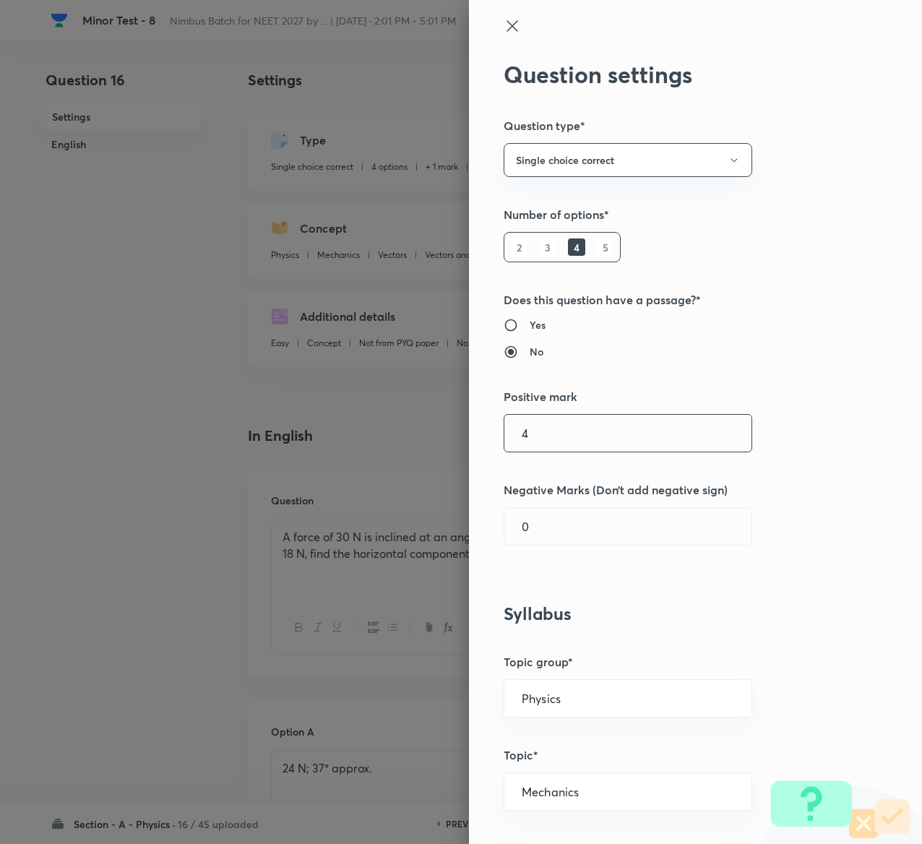
type input "4"
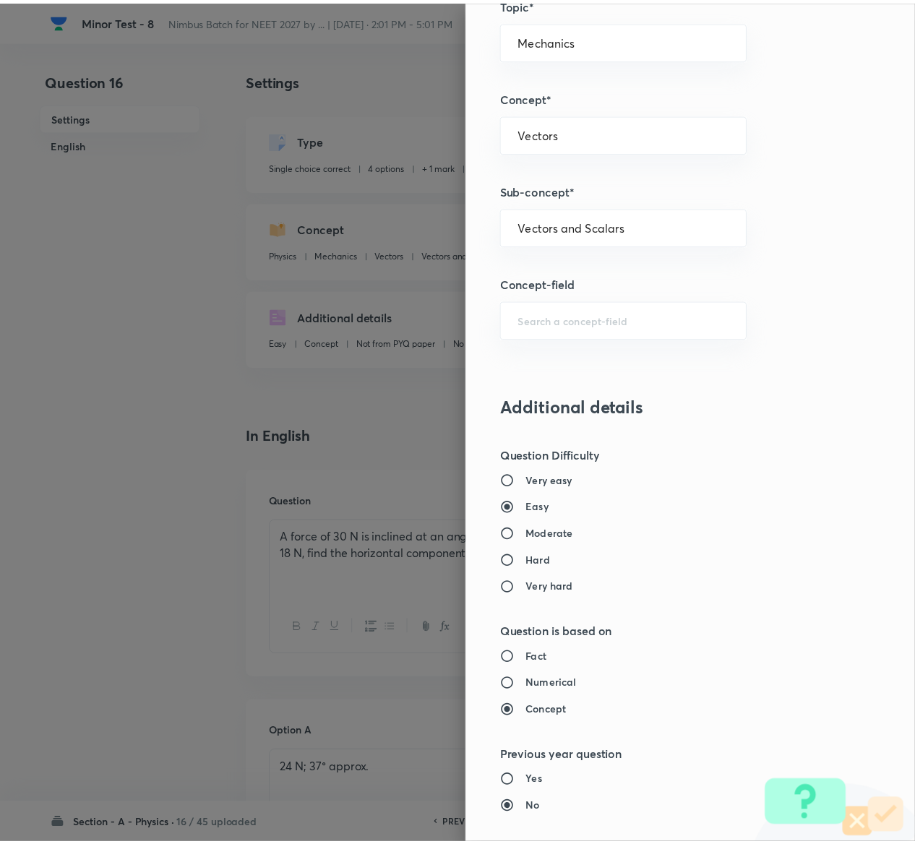
scroll to position [1129, 0]
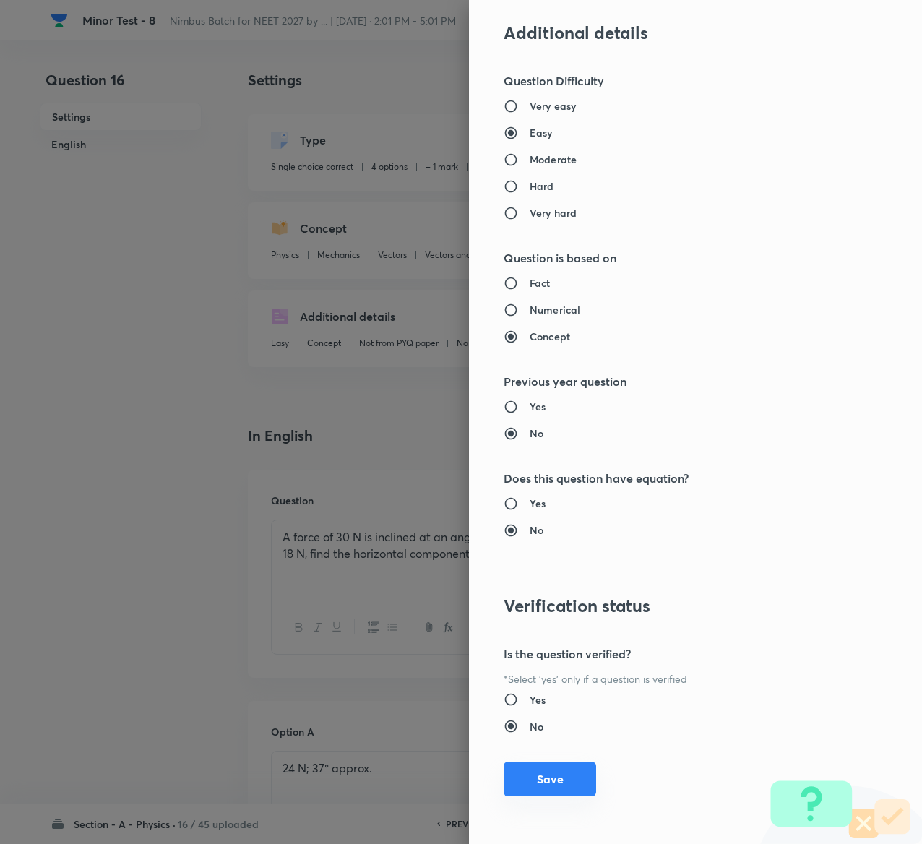
type input "1"
click at [544, 779] on button "Save" at bounding box center [550, 779] width 93 height 35
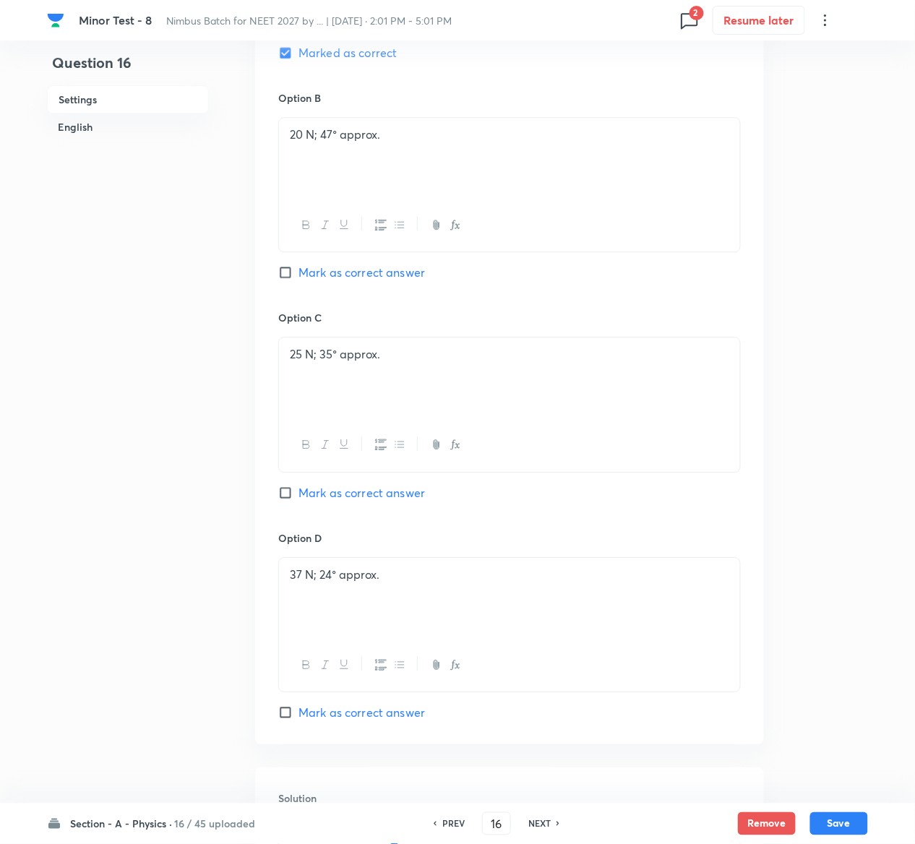
scroll to position [1246, 0]
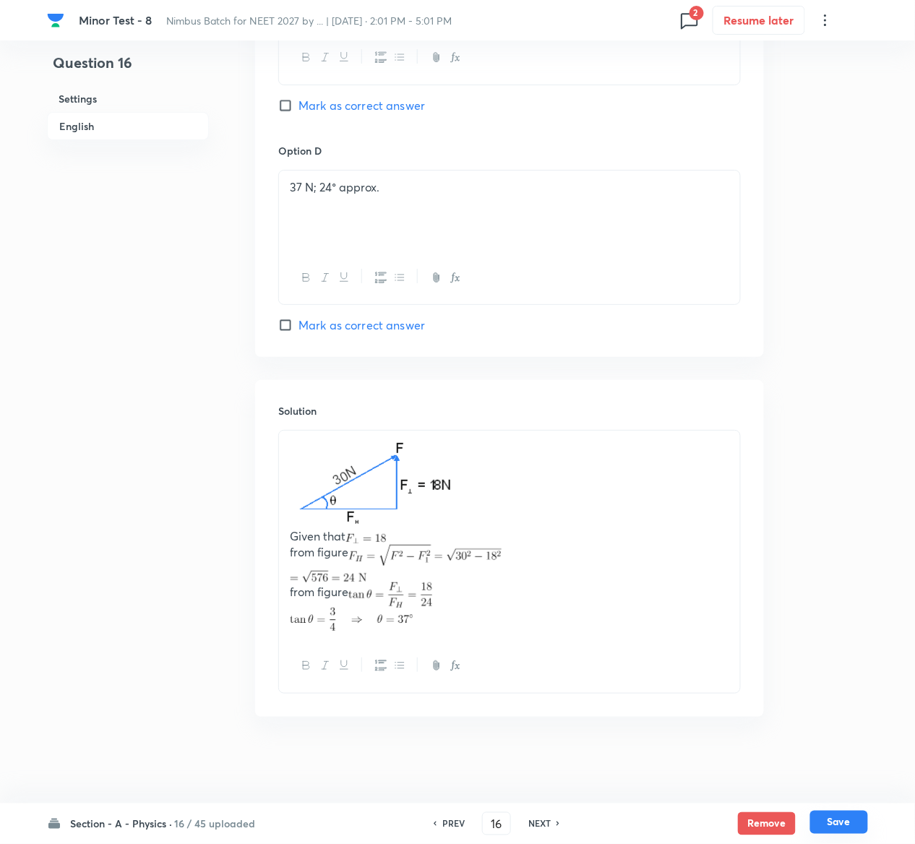
click at [854, 818] on button "Save" at bounding box center [839, 822] width 58 height 23
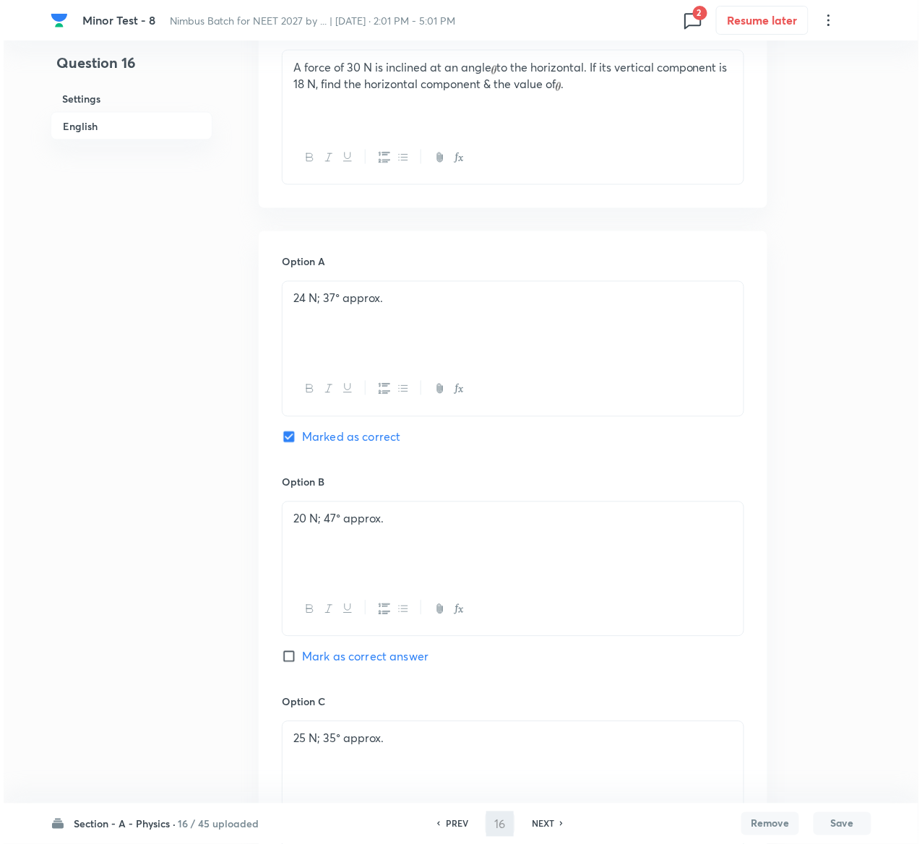
scroll to position [0, 0]
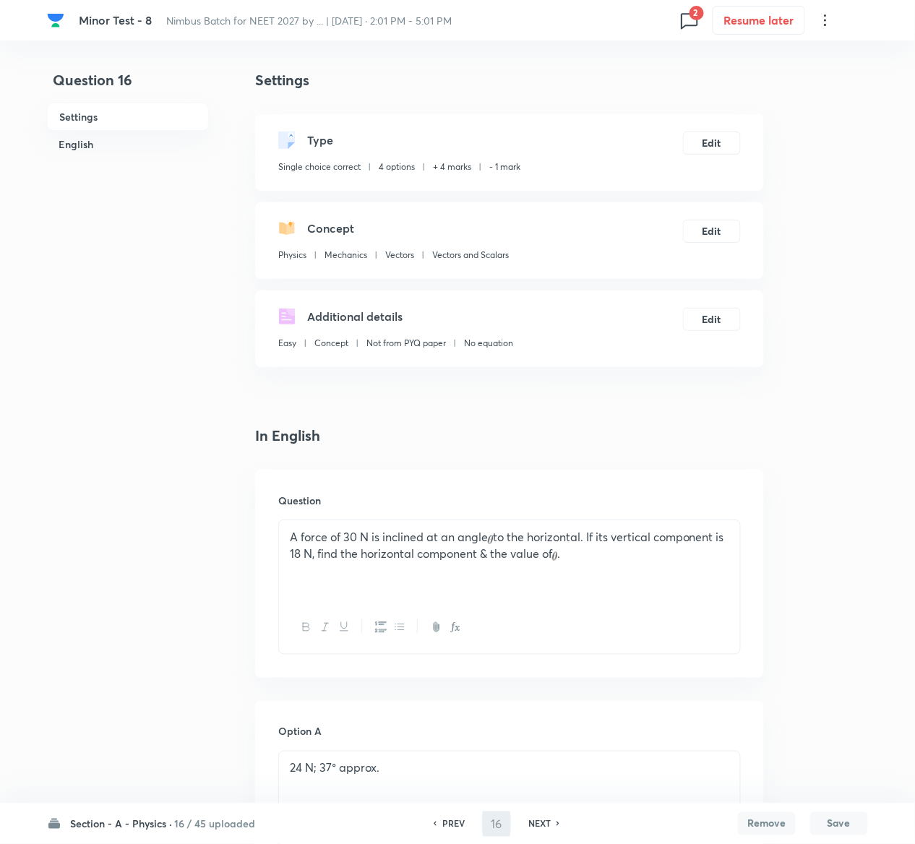
type input "17"
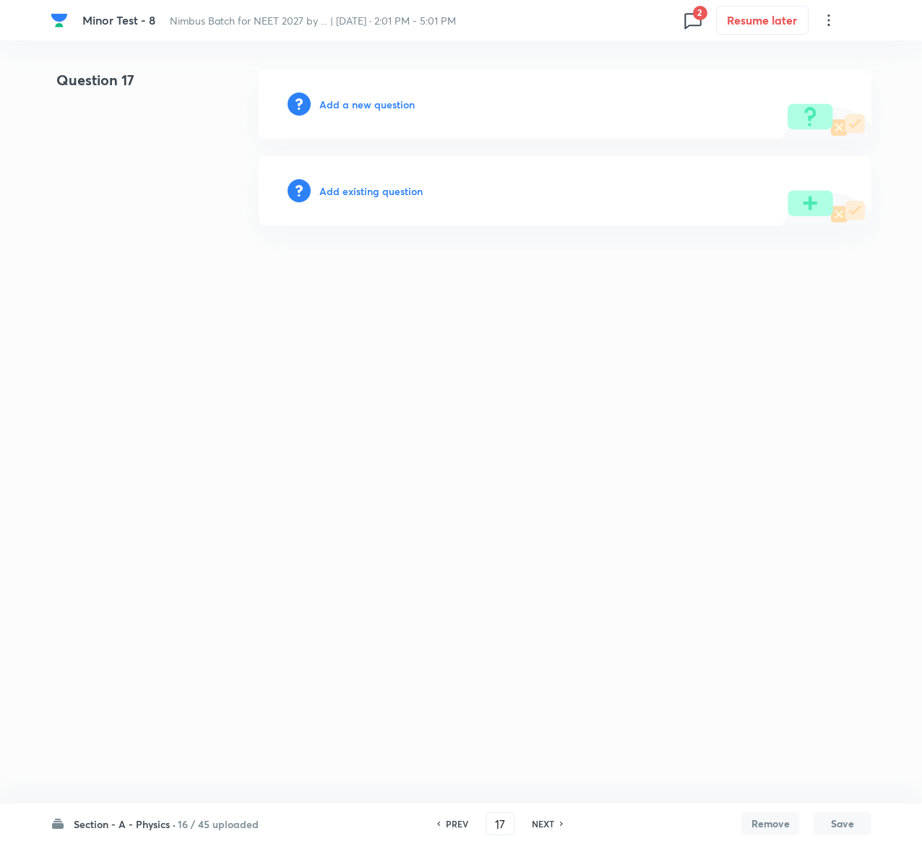
click at [400, 189] on h6 "Add existing question" at bounding box center [370, 191] width 103 height 15
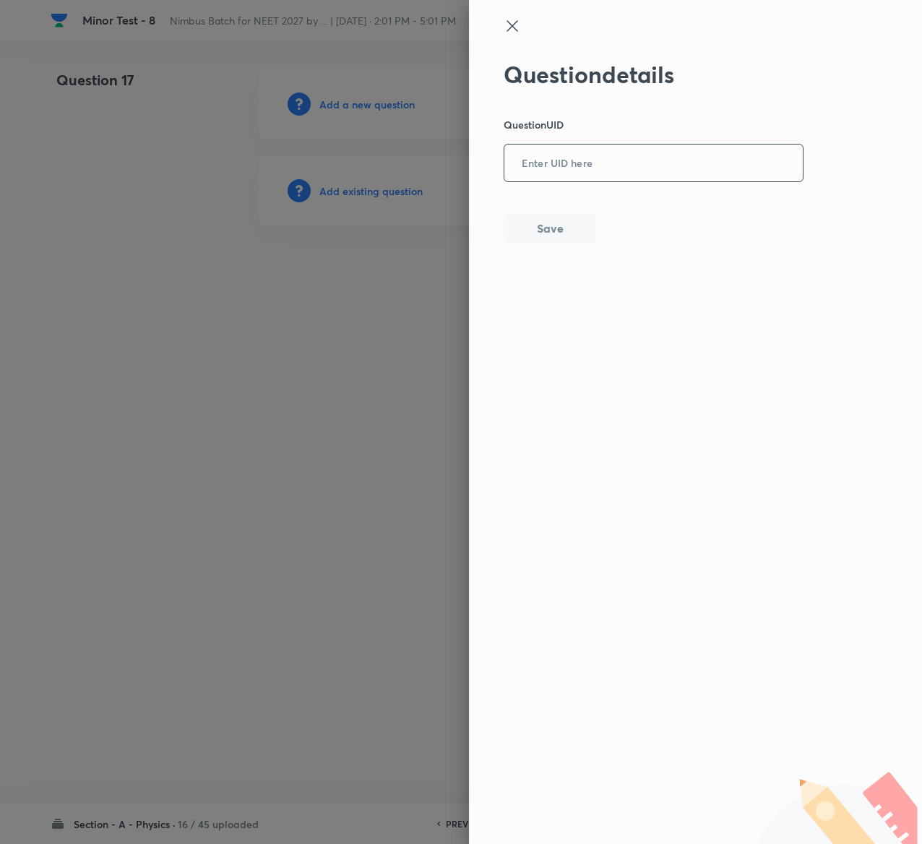
click at [634, 153] on input "text" at bounding box center [654, 163] width 299 height 35
paste input "K4AB9"
type input "K4AB9"
click at [582, 239] on button "Save" at bounding box center [550, 227] width 93 height 29
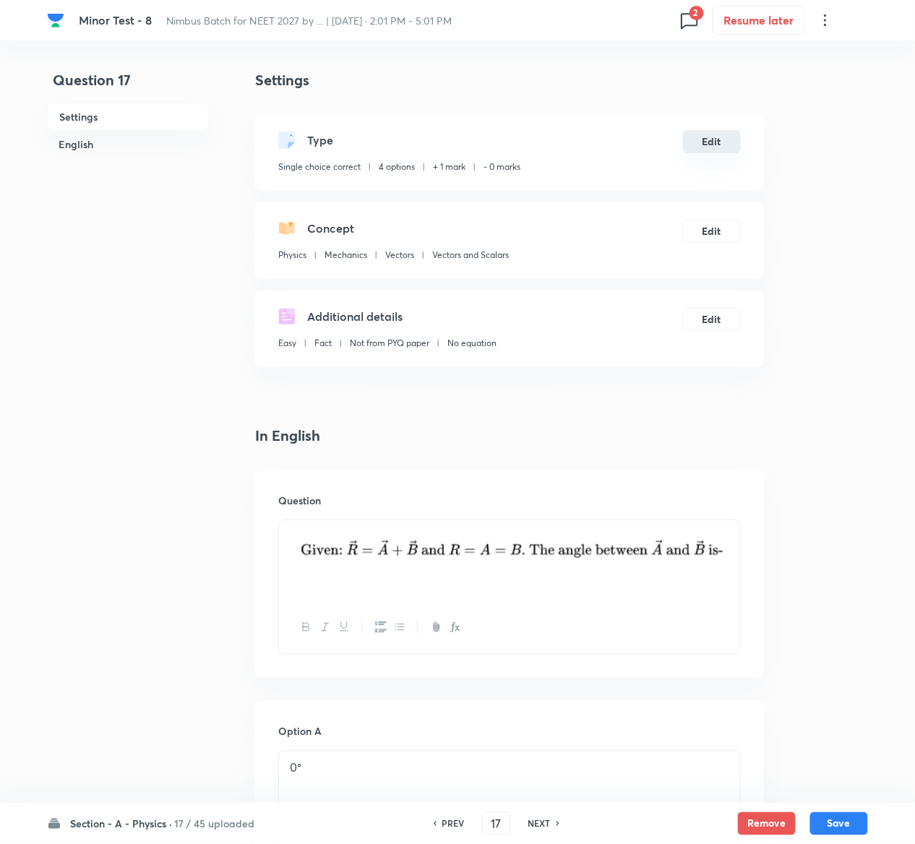
click at [723, 147] on button "Edit" at bounding box center [712, 141] width 58 height 23
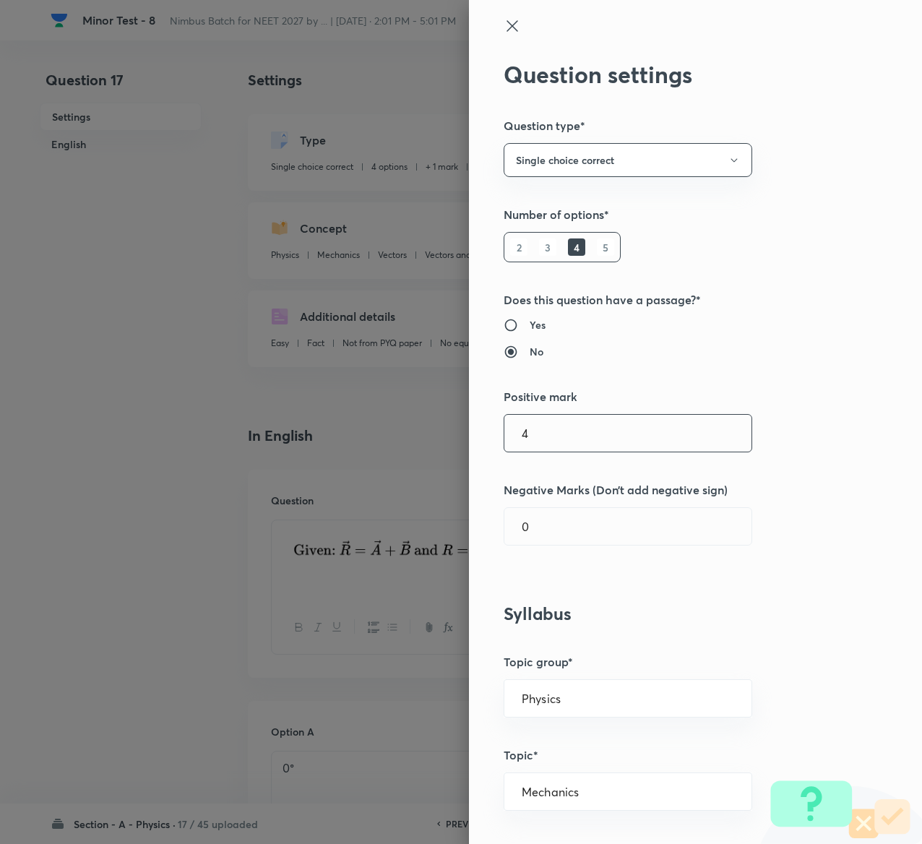
type input "4"
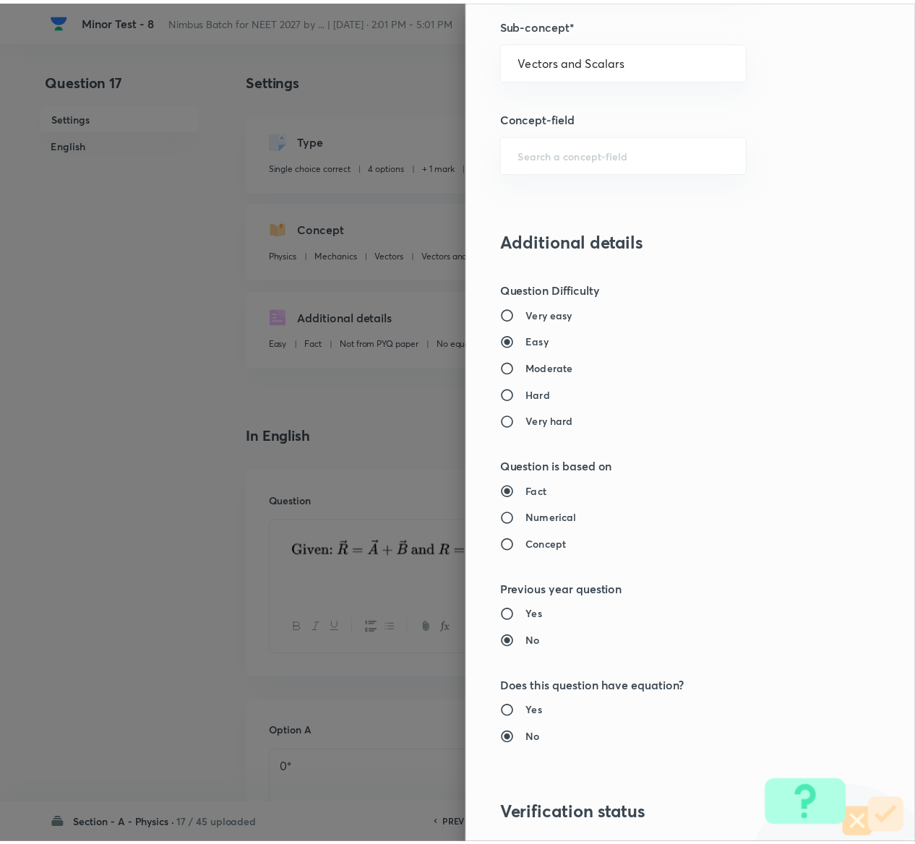
scroll to position [1129, 0]
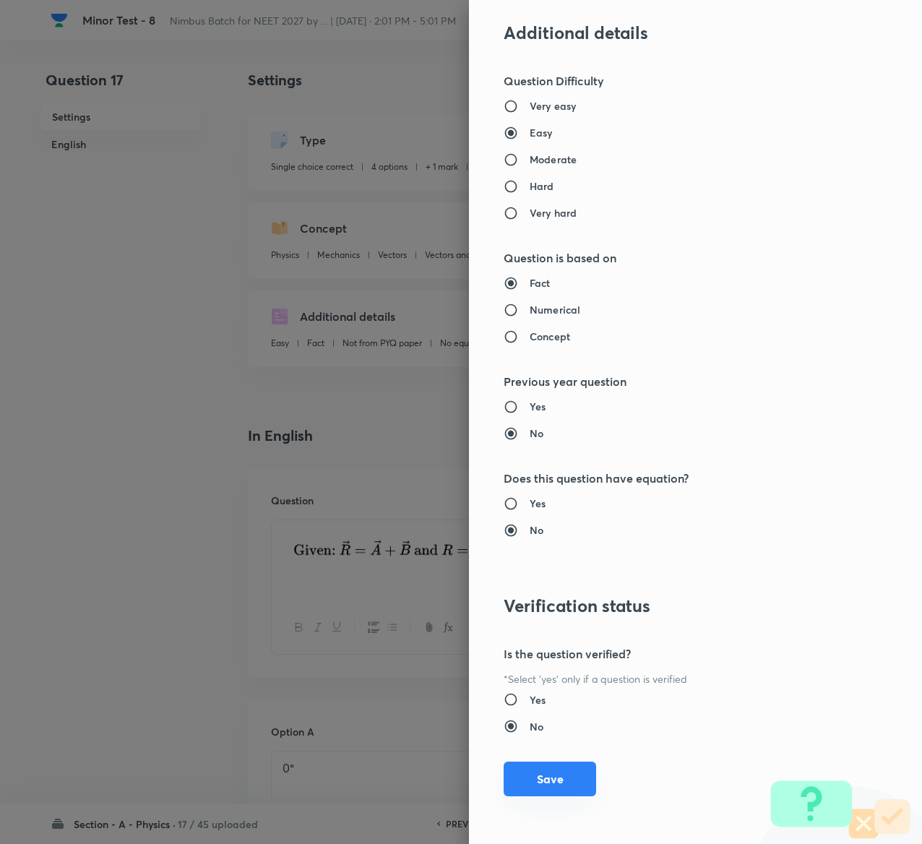
type input "1"
click at [544, 778] on button "Save" at bounding box center [550, 779] width 93 height 35
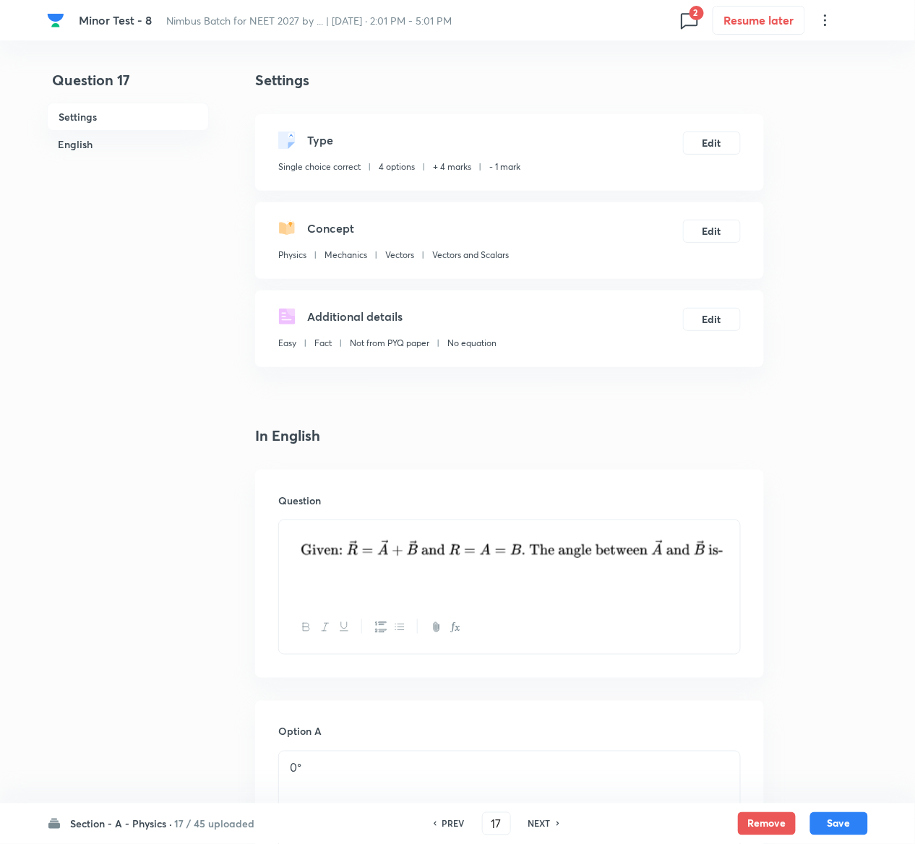
scroll to position [1230, 0]
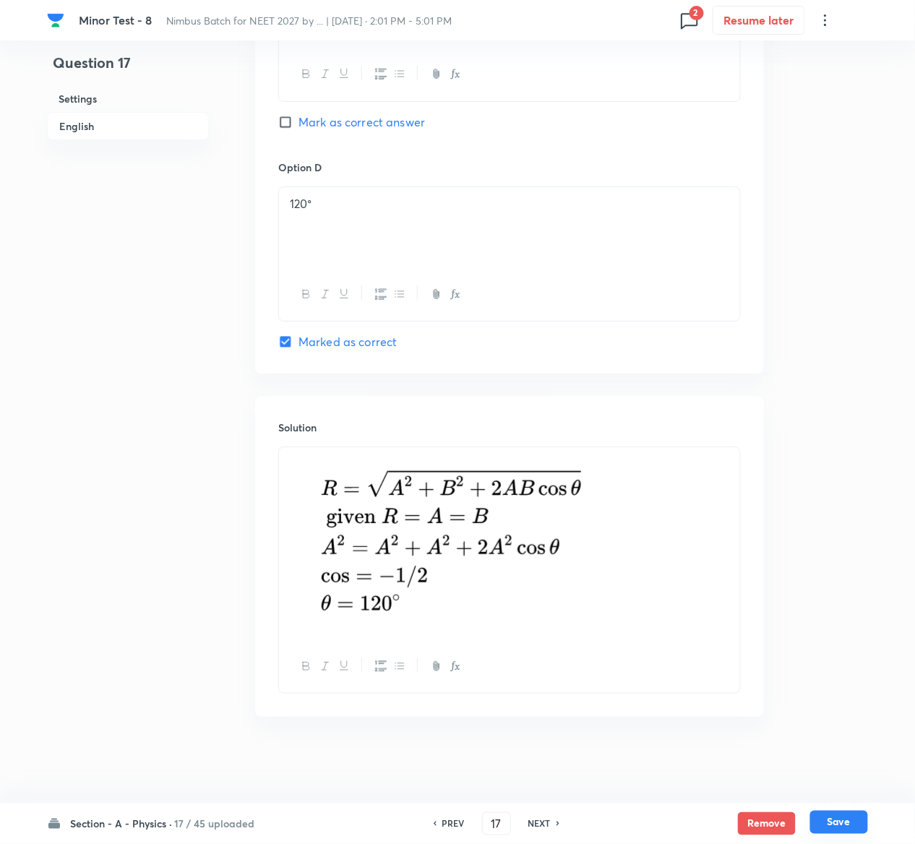
click at [857, 818] on button "Save" at bounding box center [839, 822] width 58 height 23
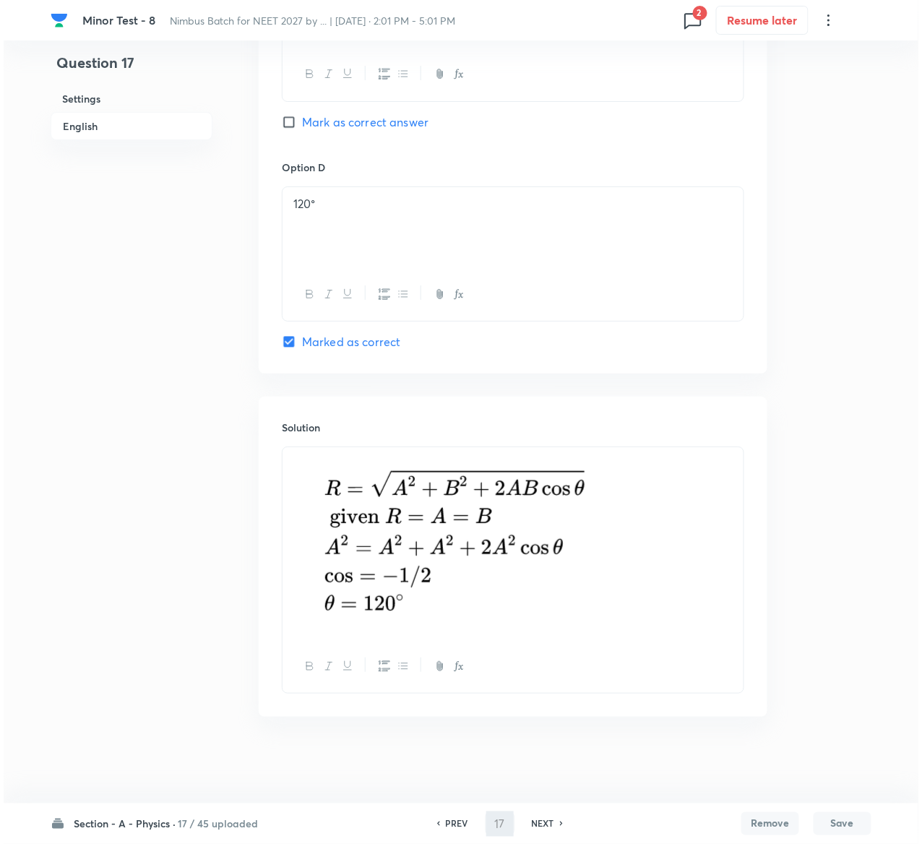
scroll to position [0, 0]
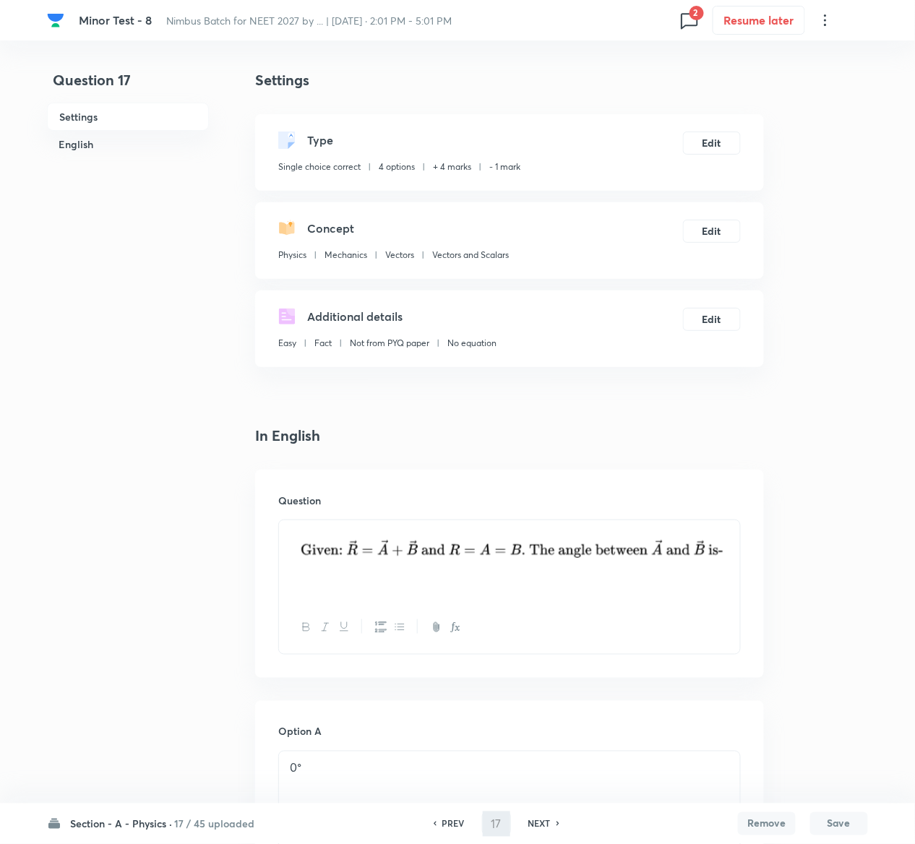
type input "18"
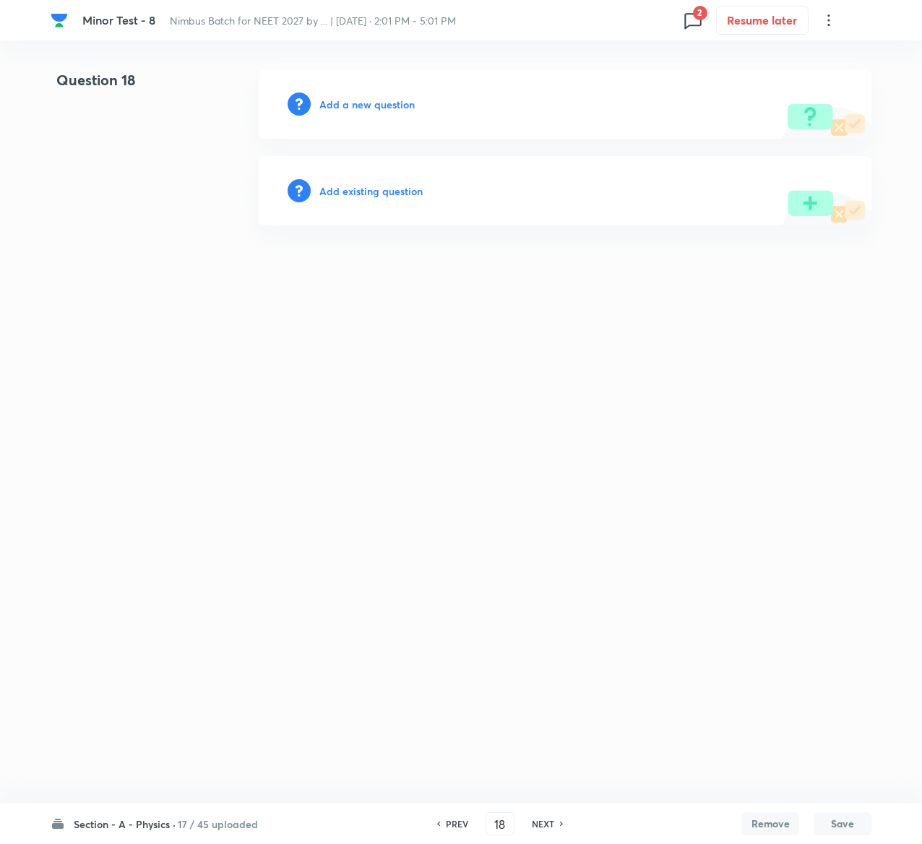
click at [387, 191] on h6 "Add existing question" at bounding box center [370, 191] width 103 height 15
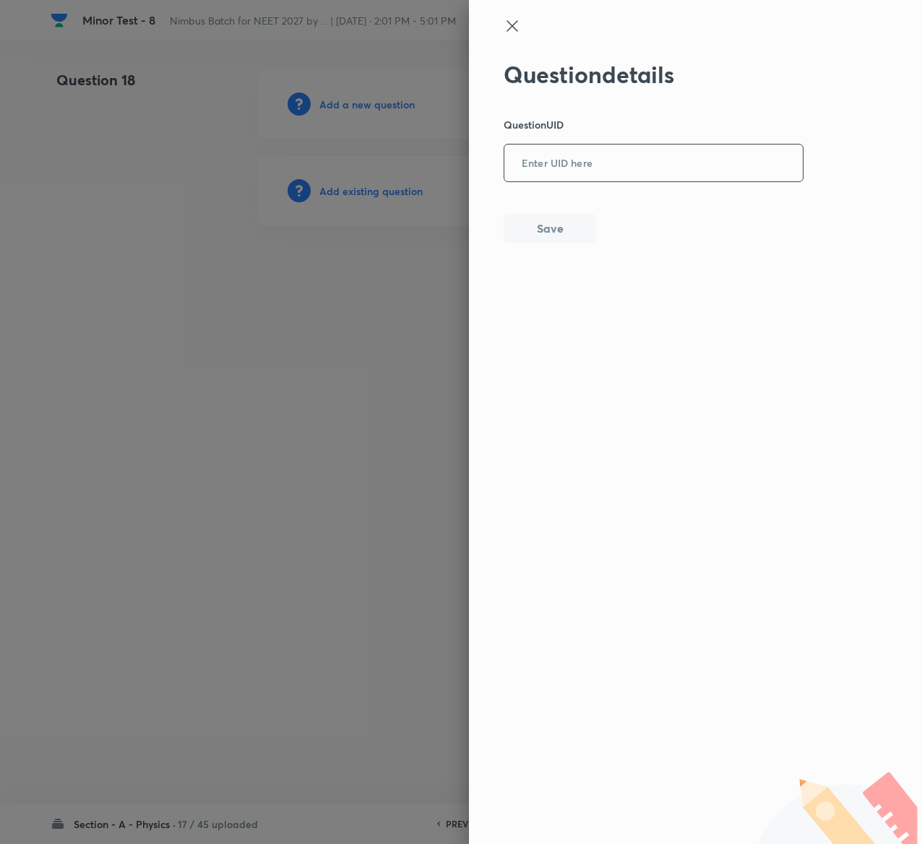
click at [629, 149] on input "text" at bounding box center [654, 163] width 299 height 35
paste input "4F16N"
type input "4F16N"
click at [559, 233] on button "Save" at bounding box center [550, 227] width 93 height 29
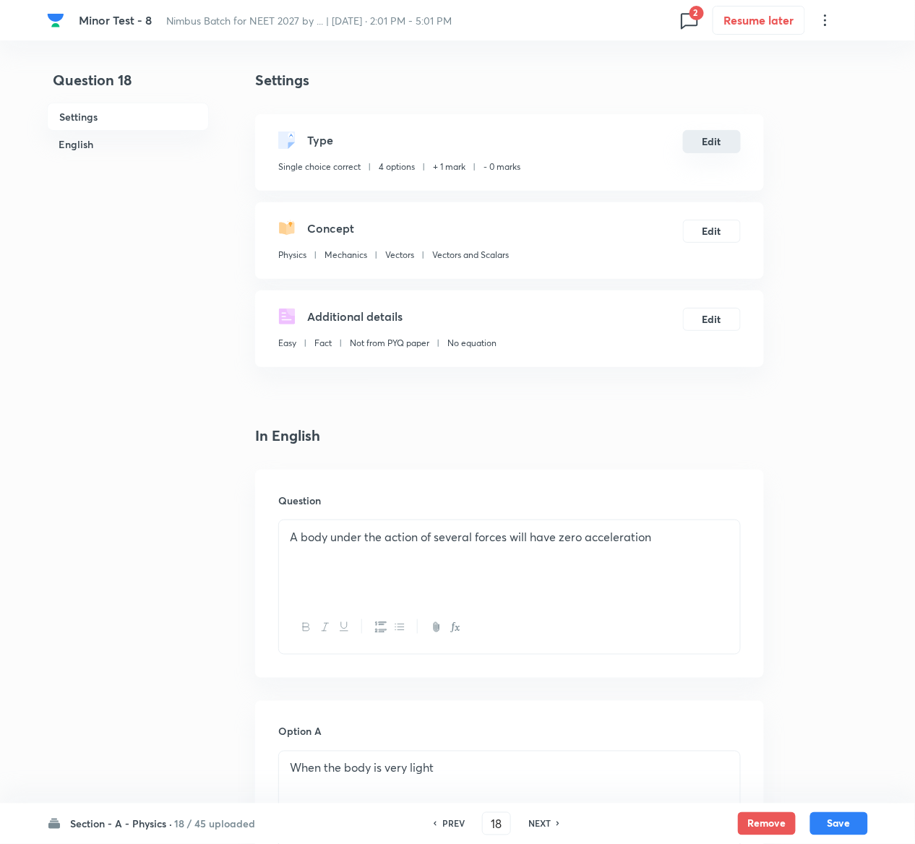
click at [721, 141] on button "Edit" at bounding box center [712, 141] width 58 height 23
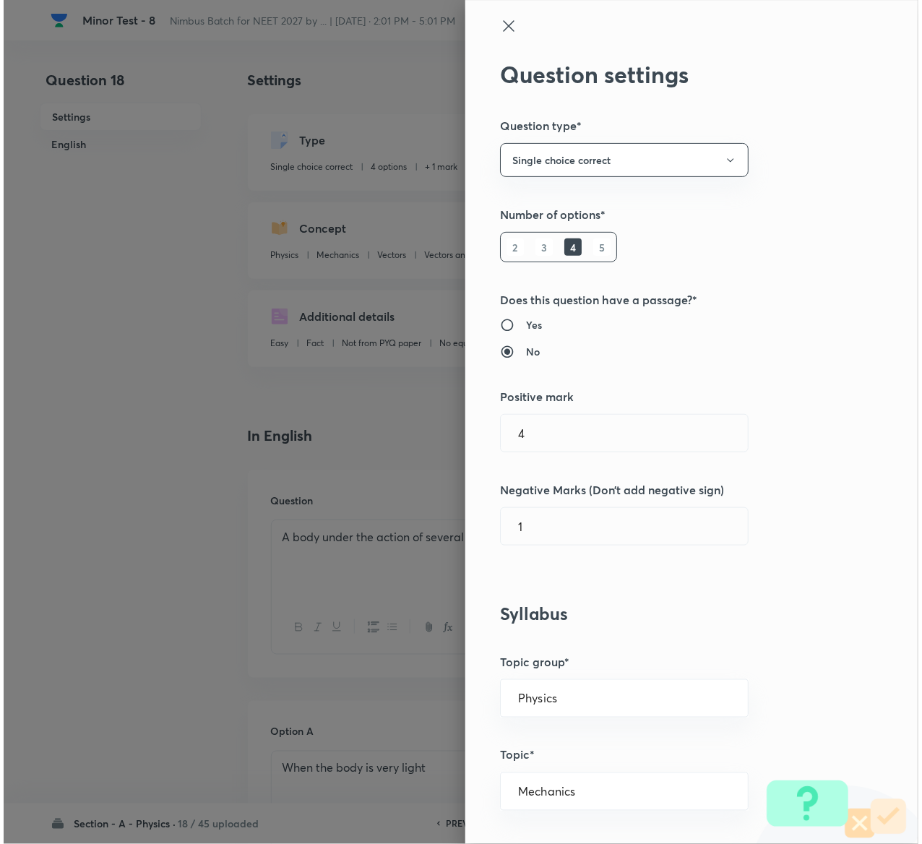
type input "1"
type input "0"
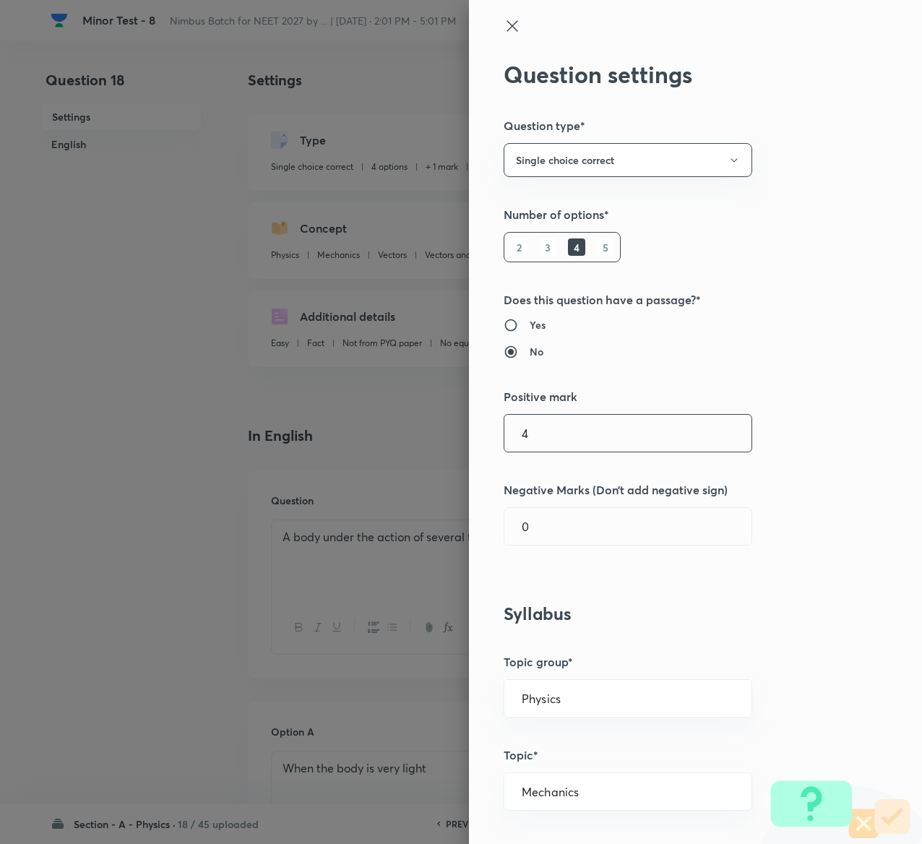
type input "4"
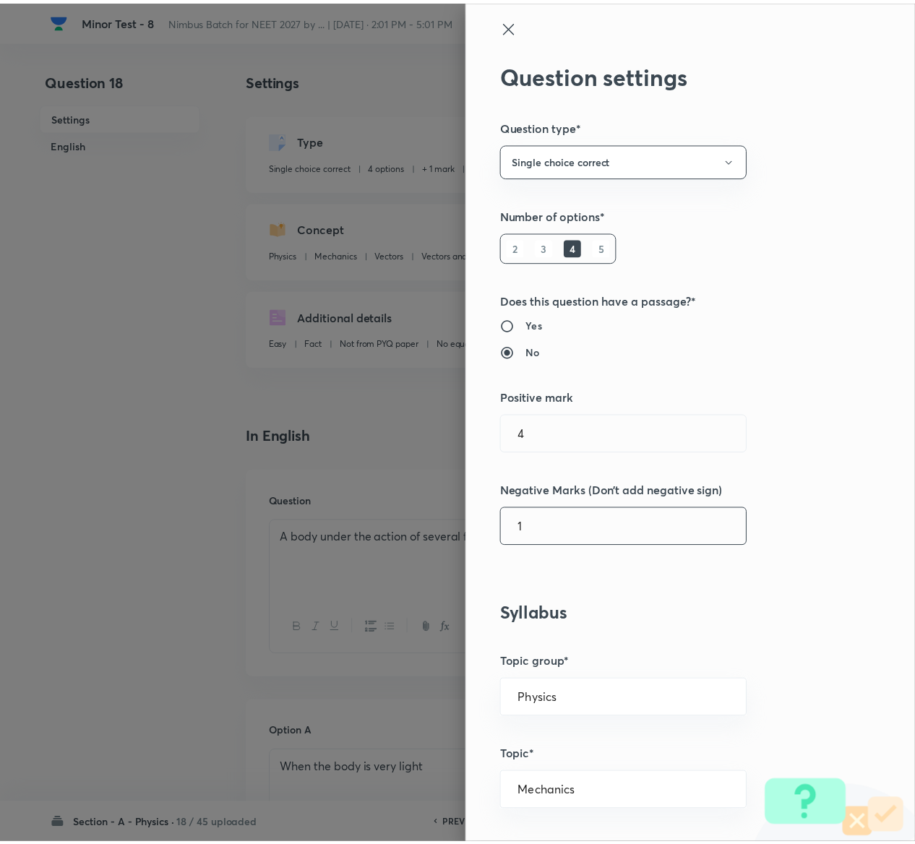
scroll to position [1129, 0]
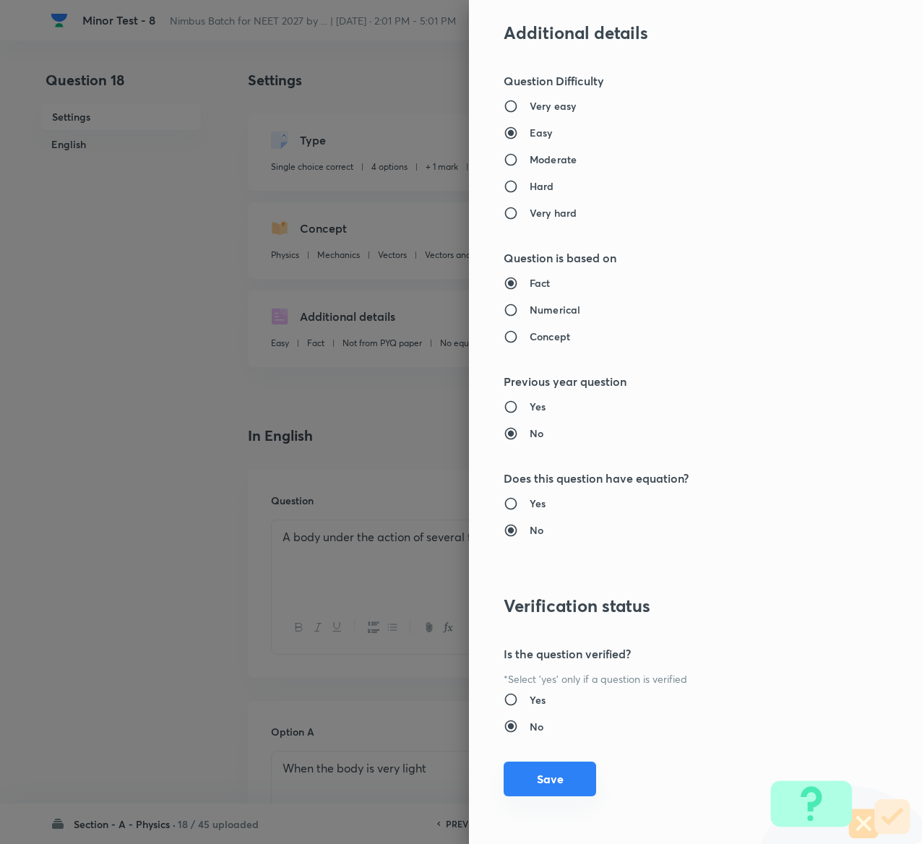
type input "1"
click at [546, 789] on button "Save" at bounding box center [550, 779] width 93 height 35
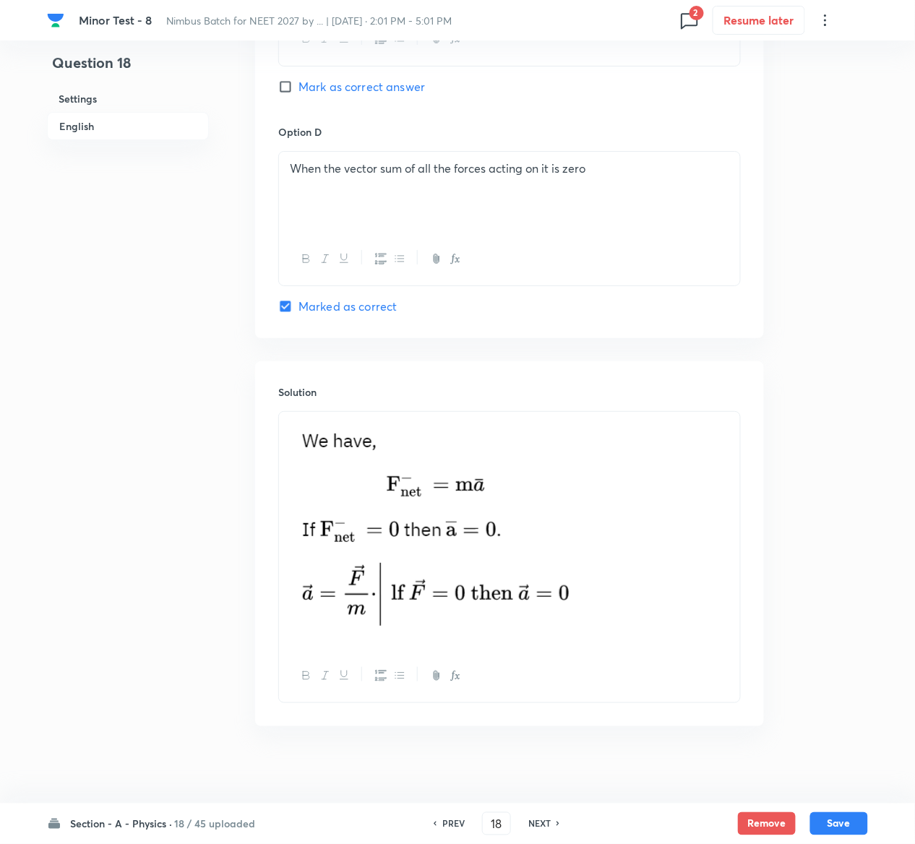
scroll to position [1274, 0]
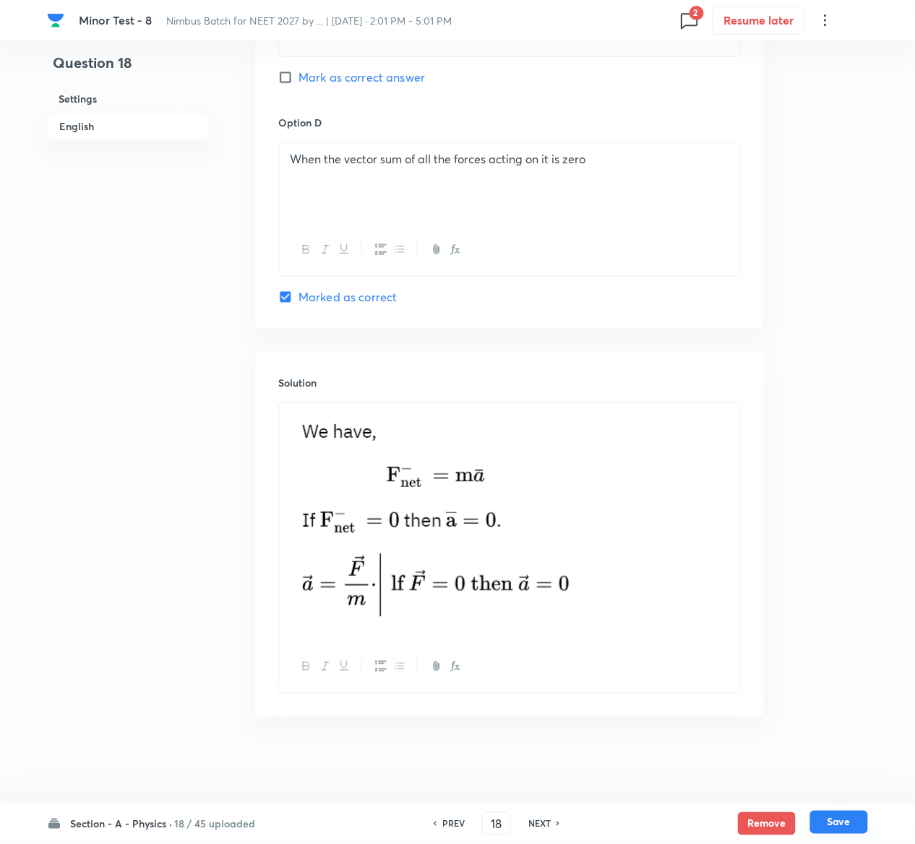
click at [859, 827] on button "Save" at bounding box center [839, 822] width 58 height 23
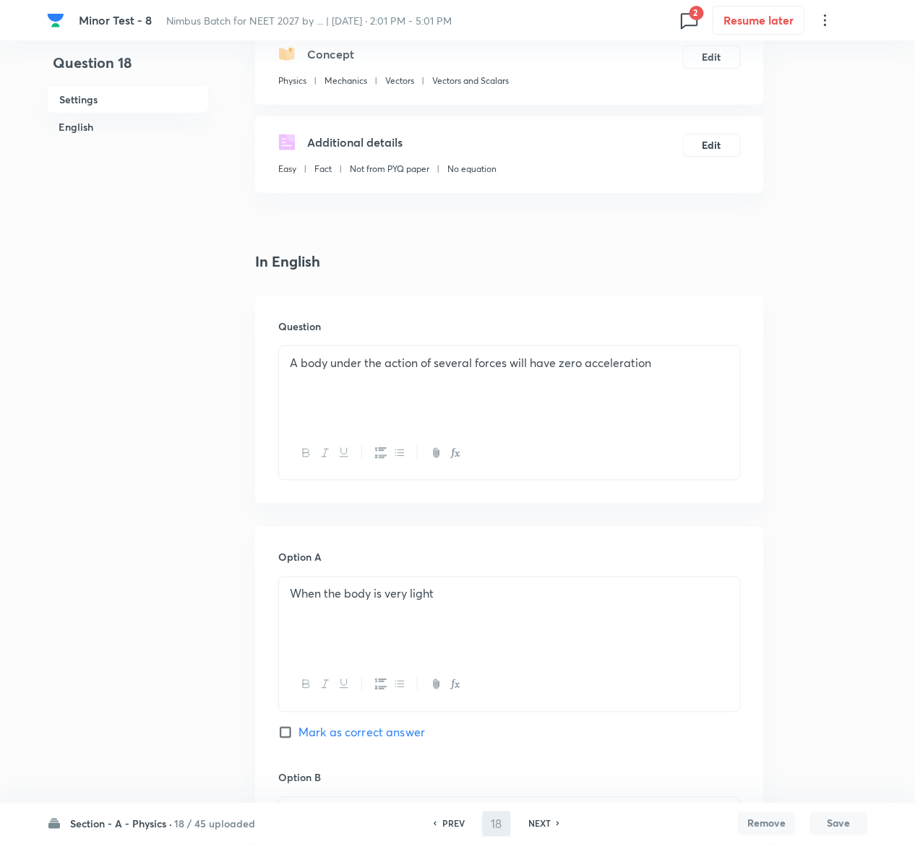
type input "19"
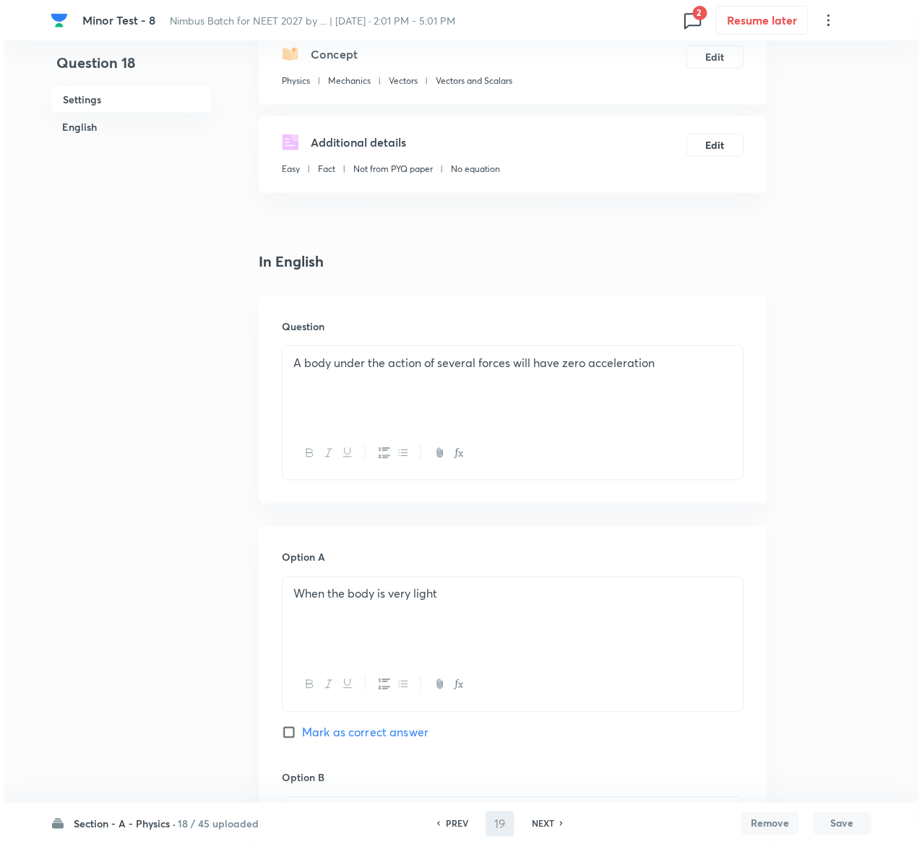
scroll to position [0, 0]
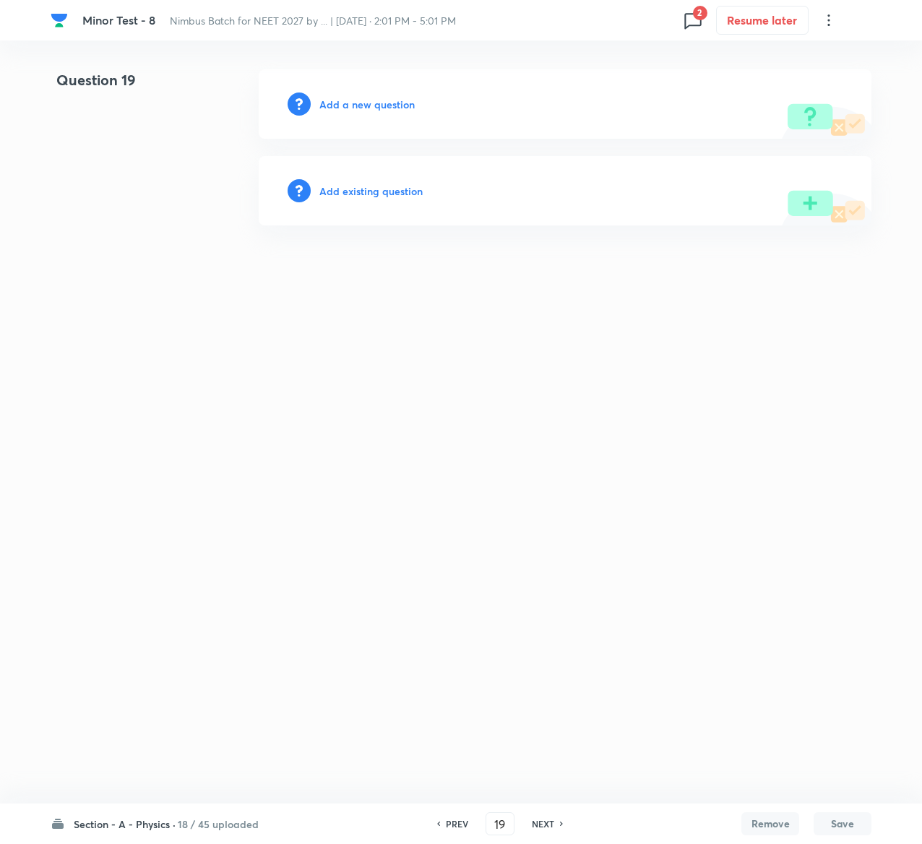
click at [394, 181] on div "Add existing question" at bounding box center [565, 190] width 613 height 69
click at [394, 192] on h6 "Add existing question" at bounding box center [370, 191] width 103 height 15
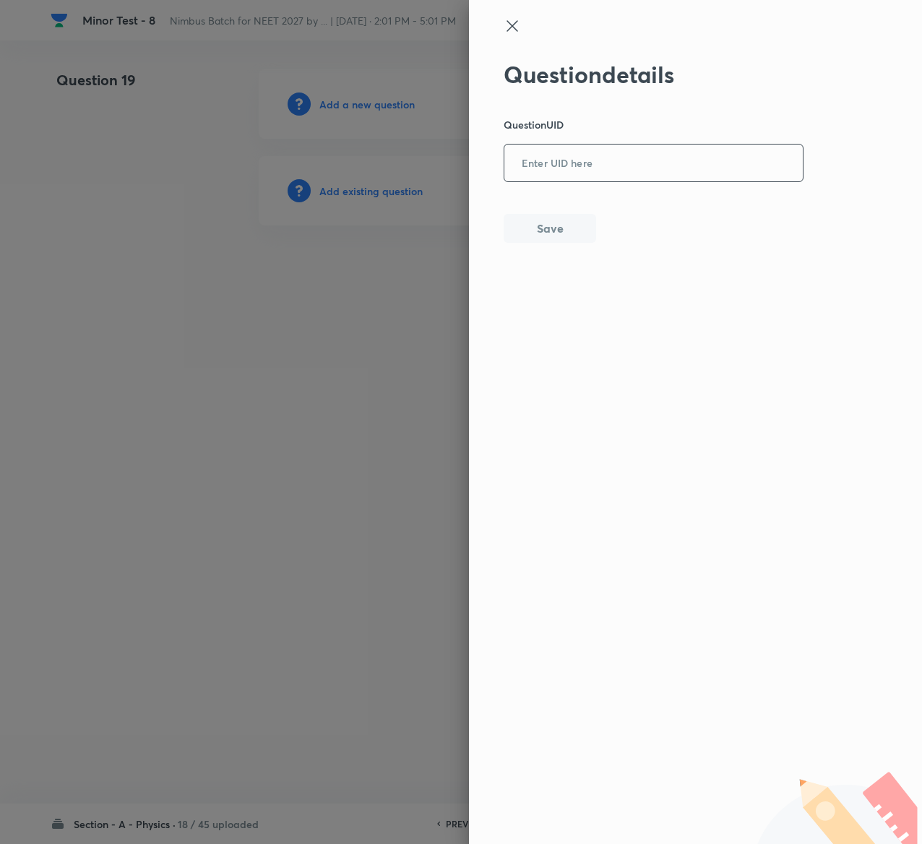
click at [580, 158] on input "text" at bounding box center [654, 163] width 299 height 35
paste input "6HI0T"
type input "6HI0T"
click at [580, 226] on button "Save" at bounding box center [550, 227] width 93 height 29
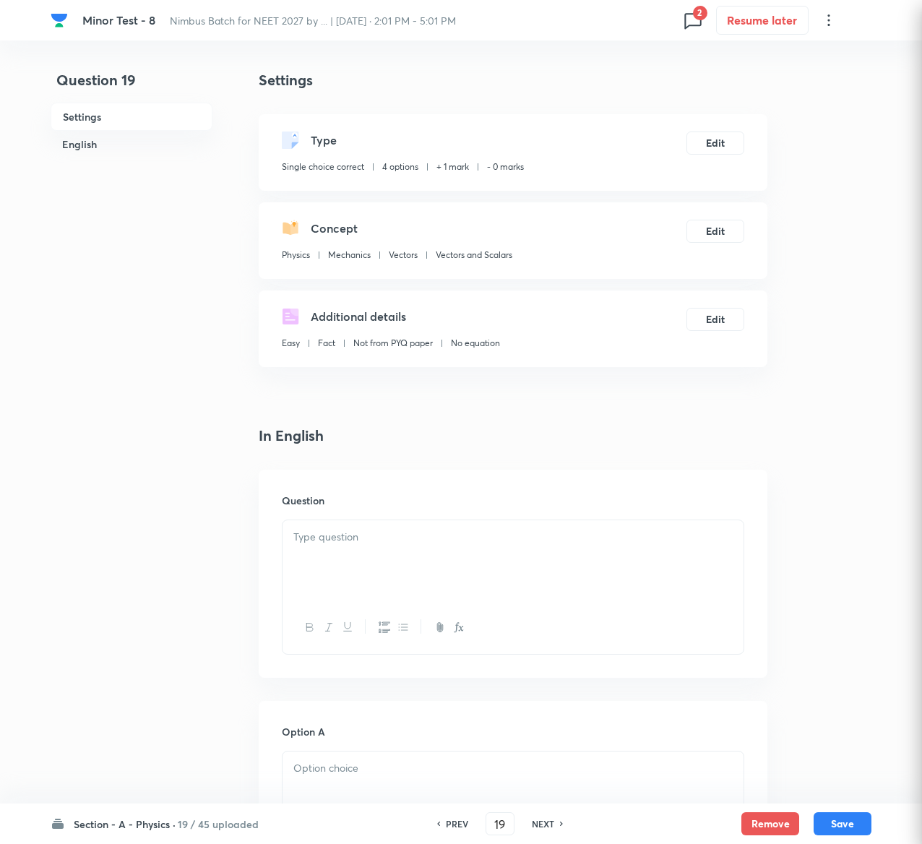
checkbox input "true"
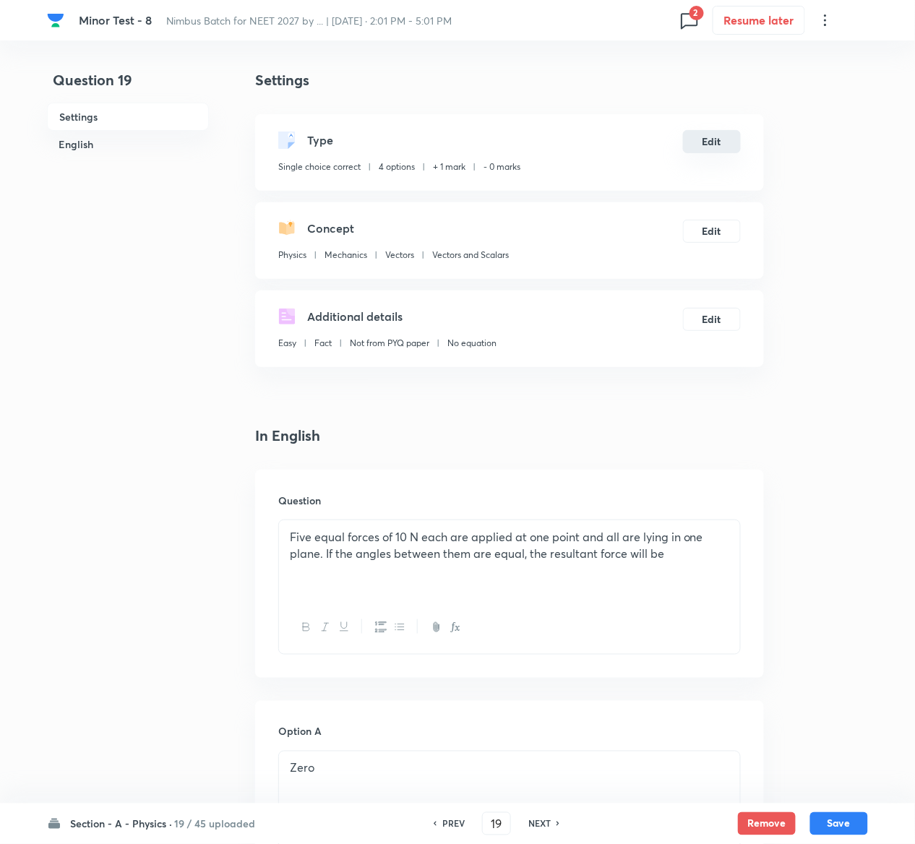
click at [704, 143] on button "Edit" at bounding box center [712, 141] width 58 height 23
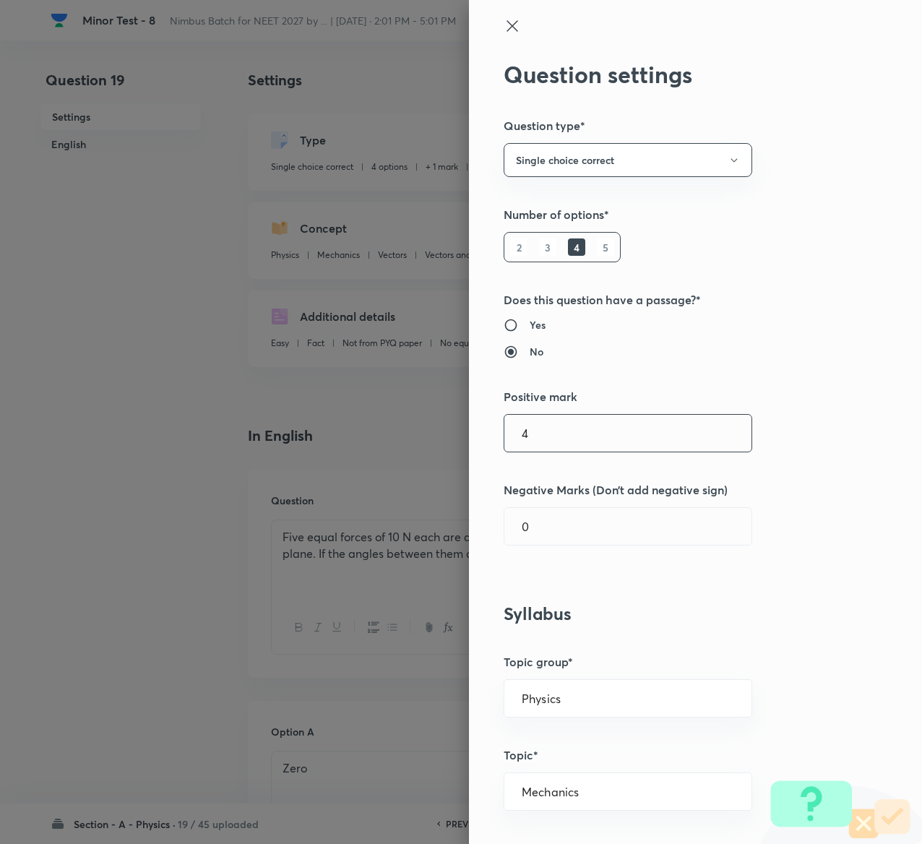
type input "4"
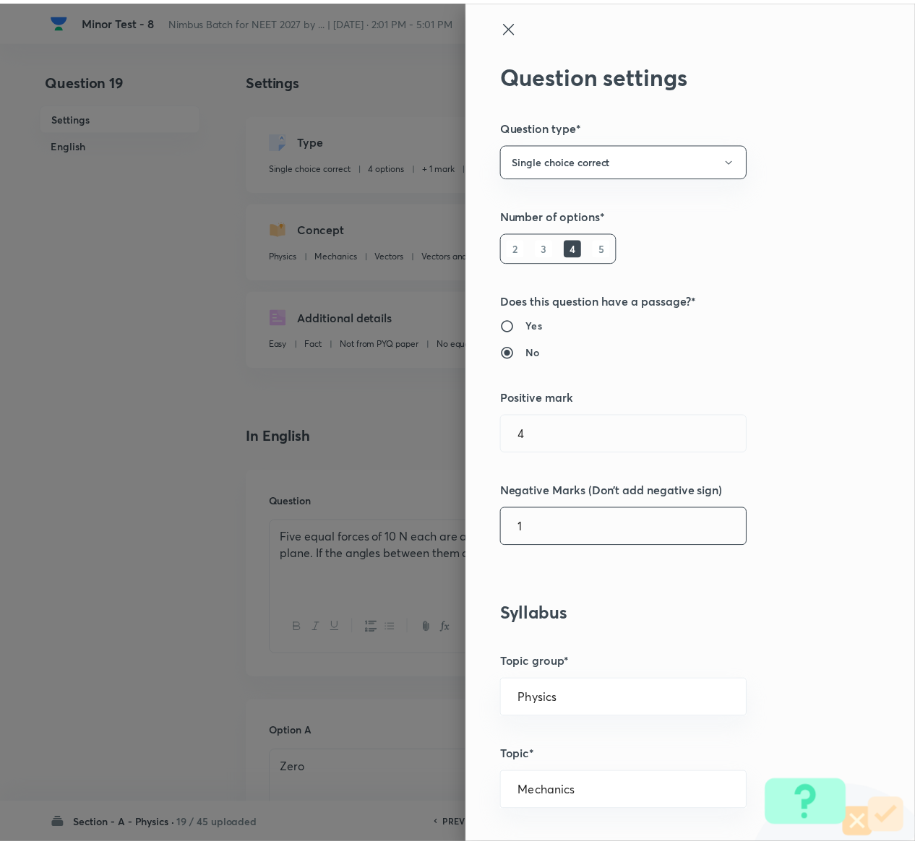
scroll to position [1129, 0]
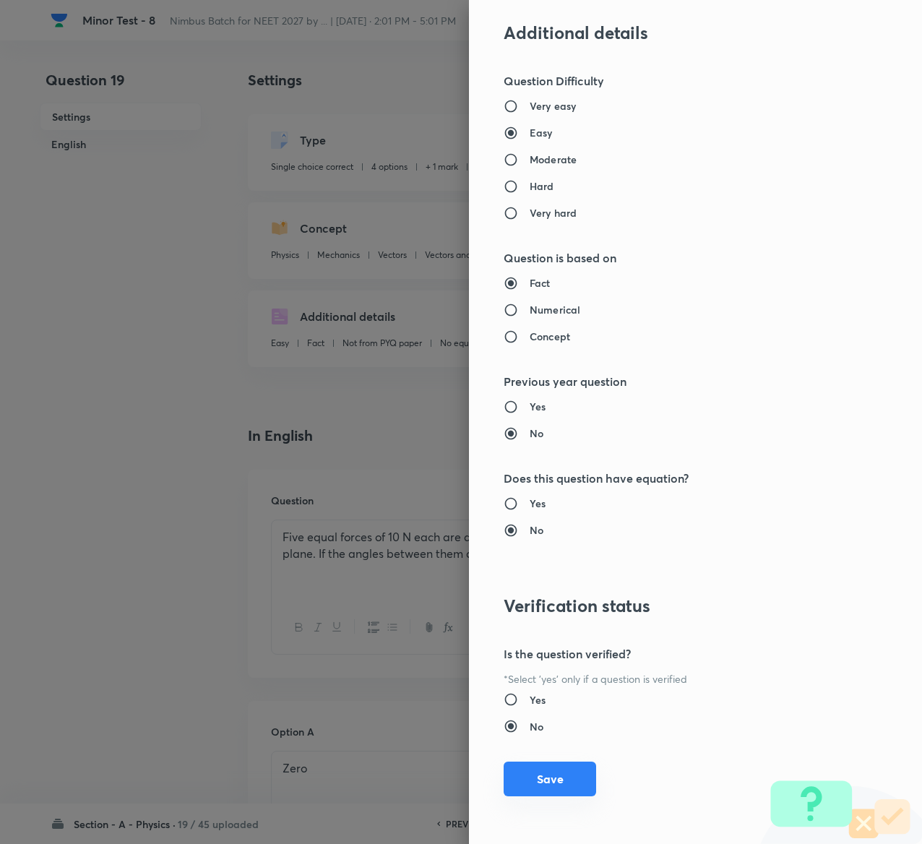
type input "1"
click at [556, 769] on button "Save" at bounding box center [550, 779] width 93 height 35
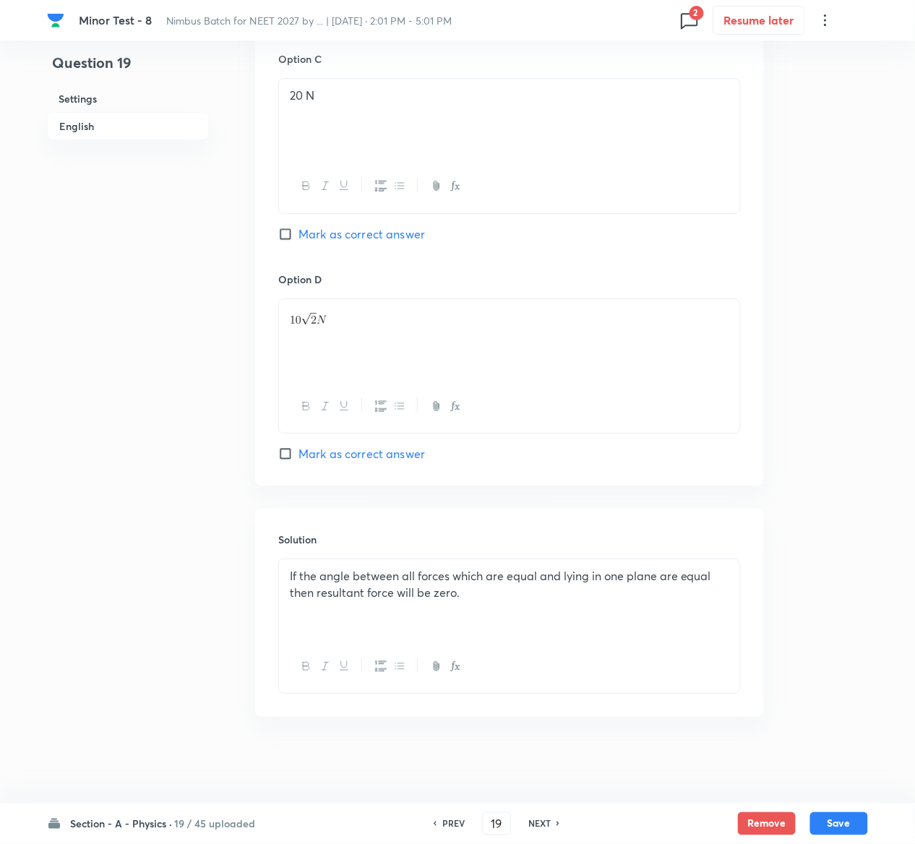
scroll to position [1118, 0]
click at [859, 823] on button "Save" at bounding box center [839, 822] width 58 height 23
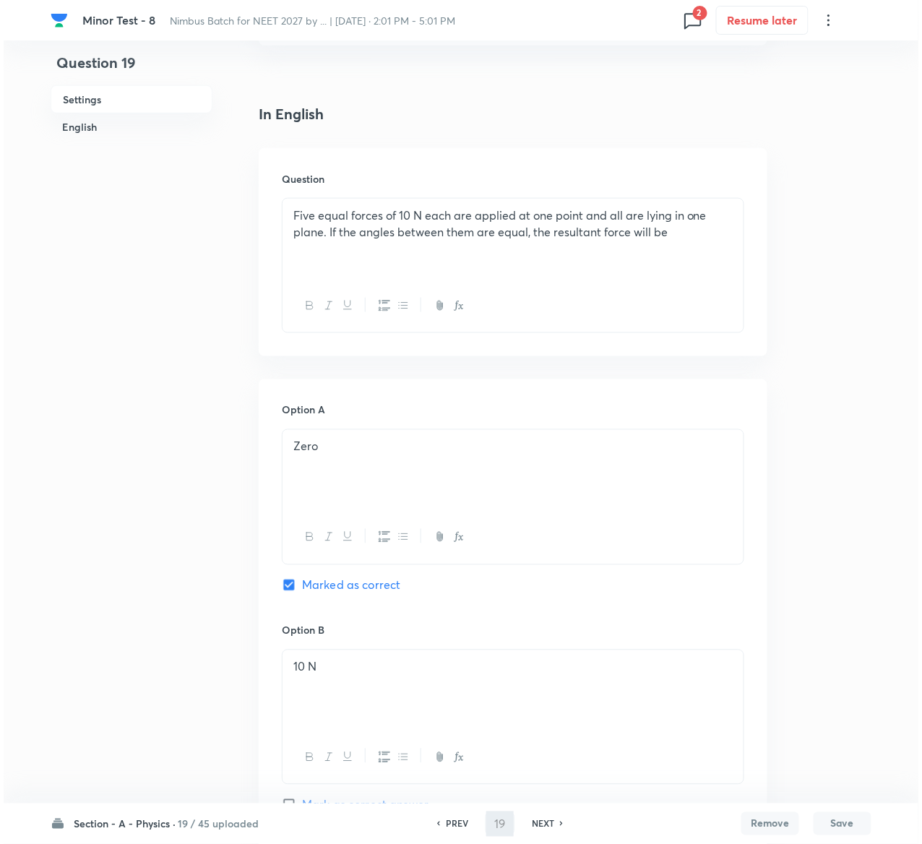
scroll to position [0, 0]
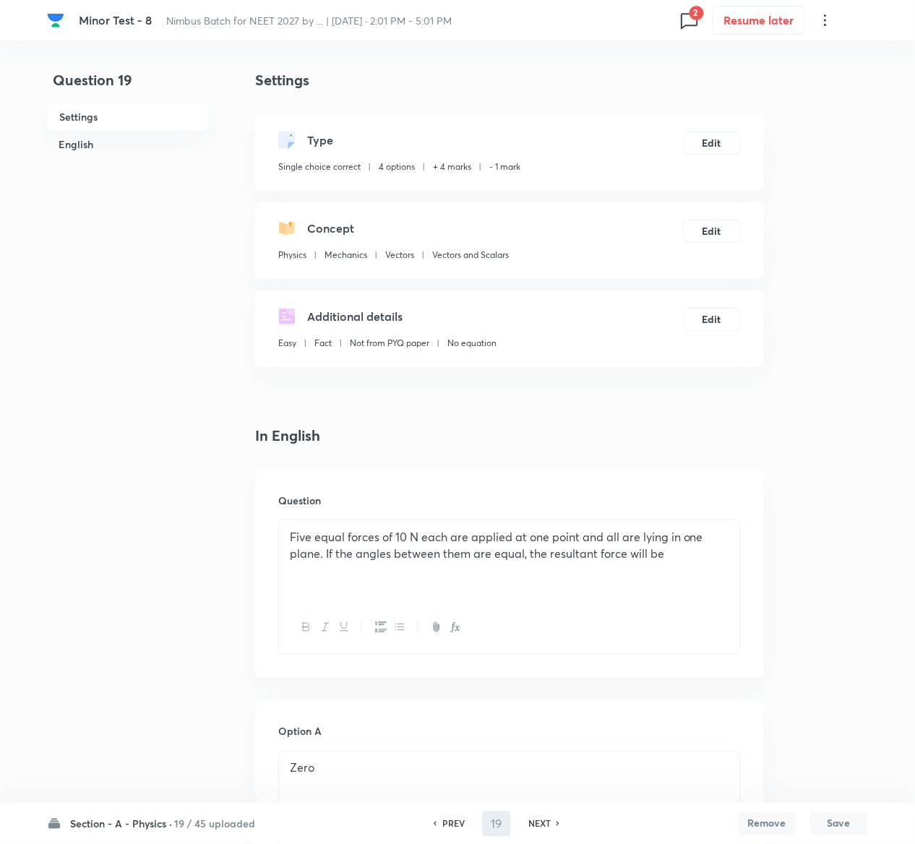
type input "20"
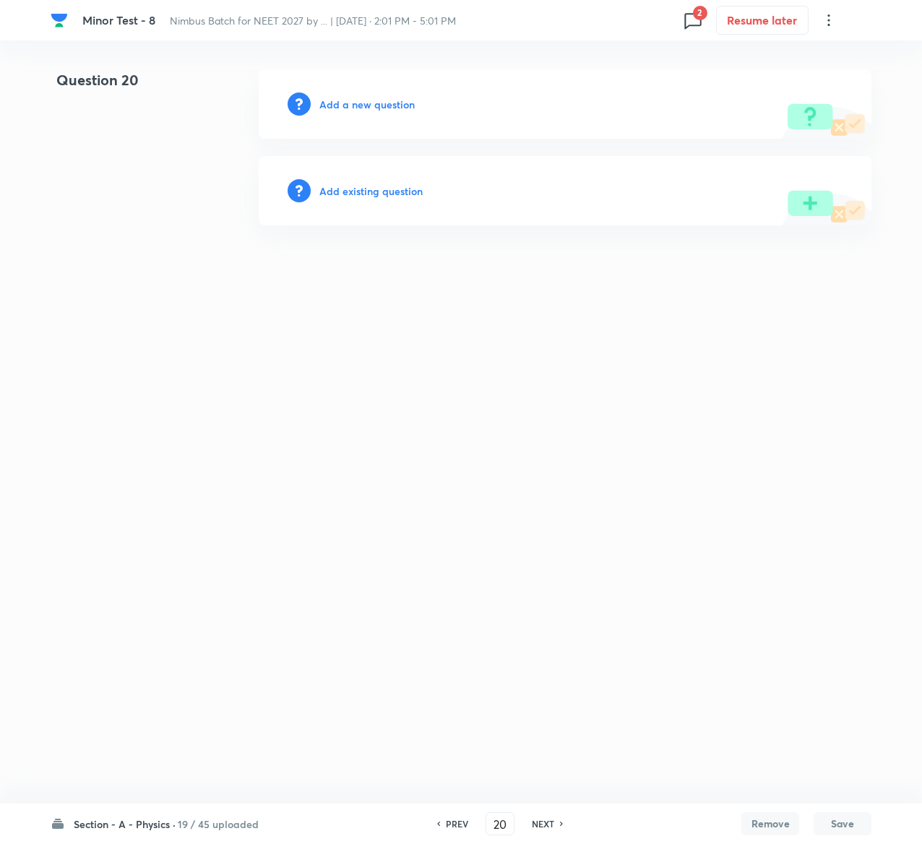
click at [390, 184] on h6 "Add existing question" at bounding box center [370, 191] width 103 height 15
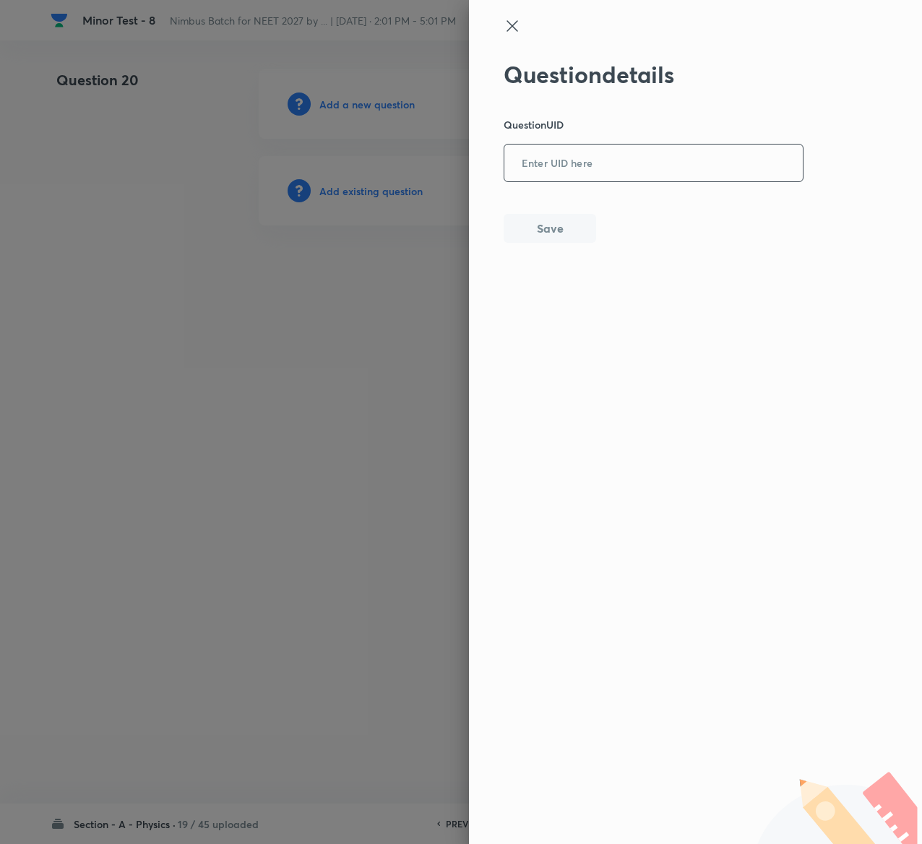
click at [594, 158] on input "text" at bounding box center [654, 163] width 299 height 35
paste input "RZ81S"
type input "RZ81S"
click at [553, 228] on button "Save" at bounding box center [550, 227] width 93 height 29
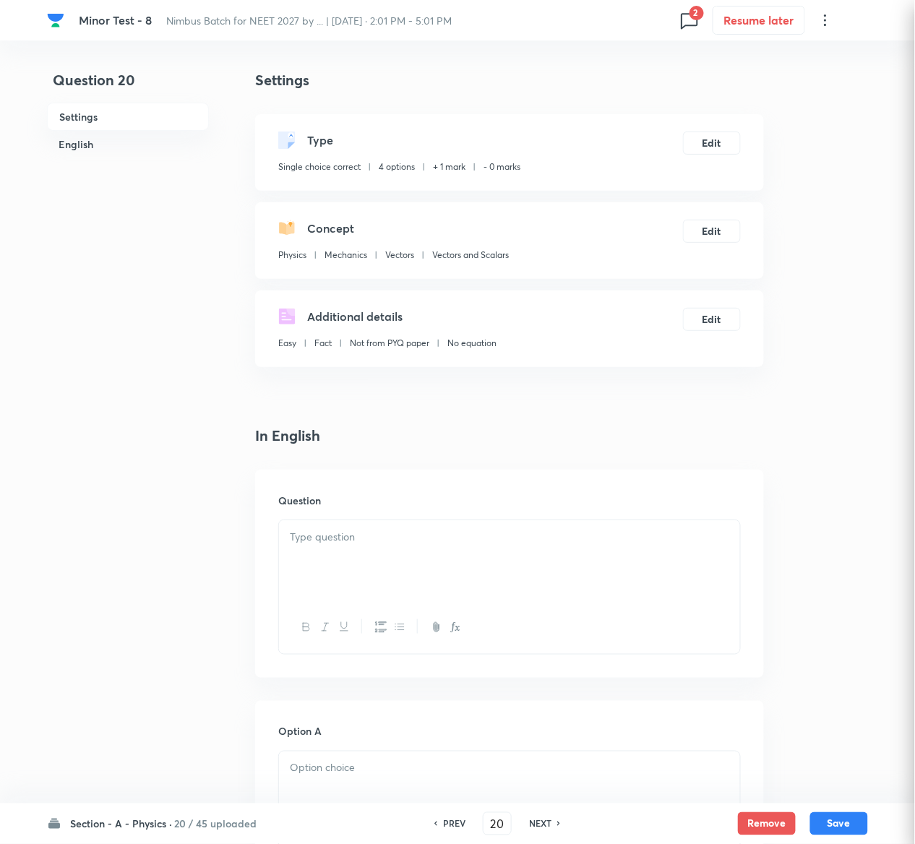
checkbox input "true"
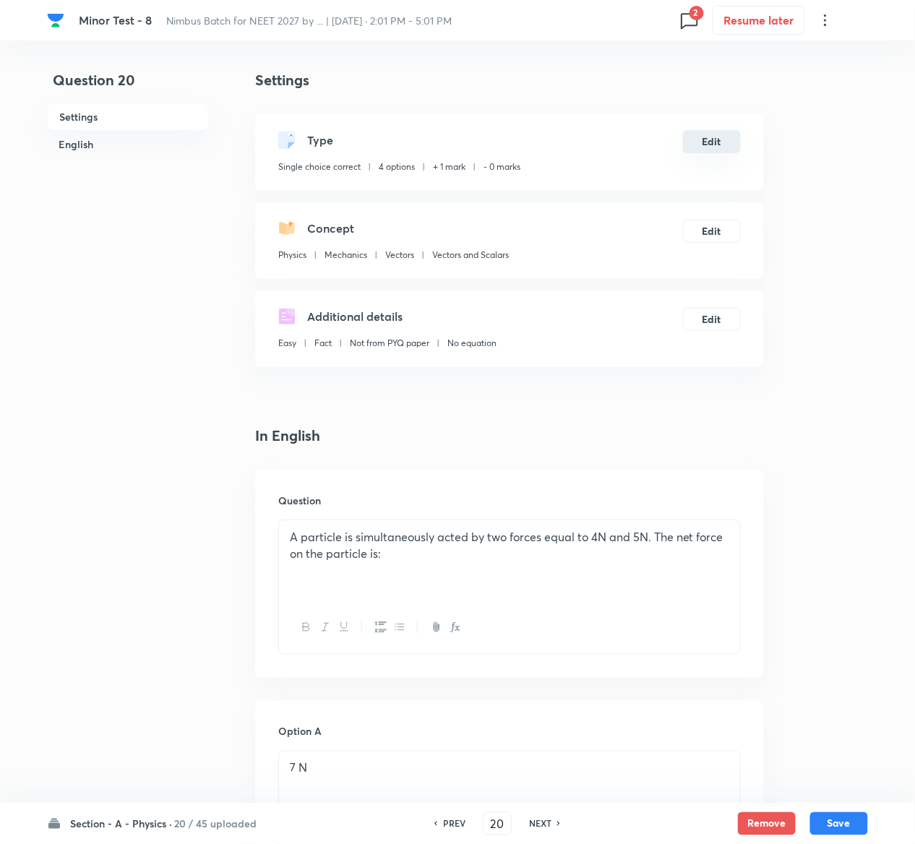
click at [718, 138] on button "Edit" at bounding box center [712, 141] width 58 height 23
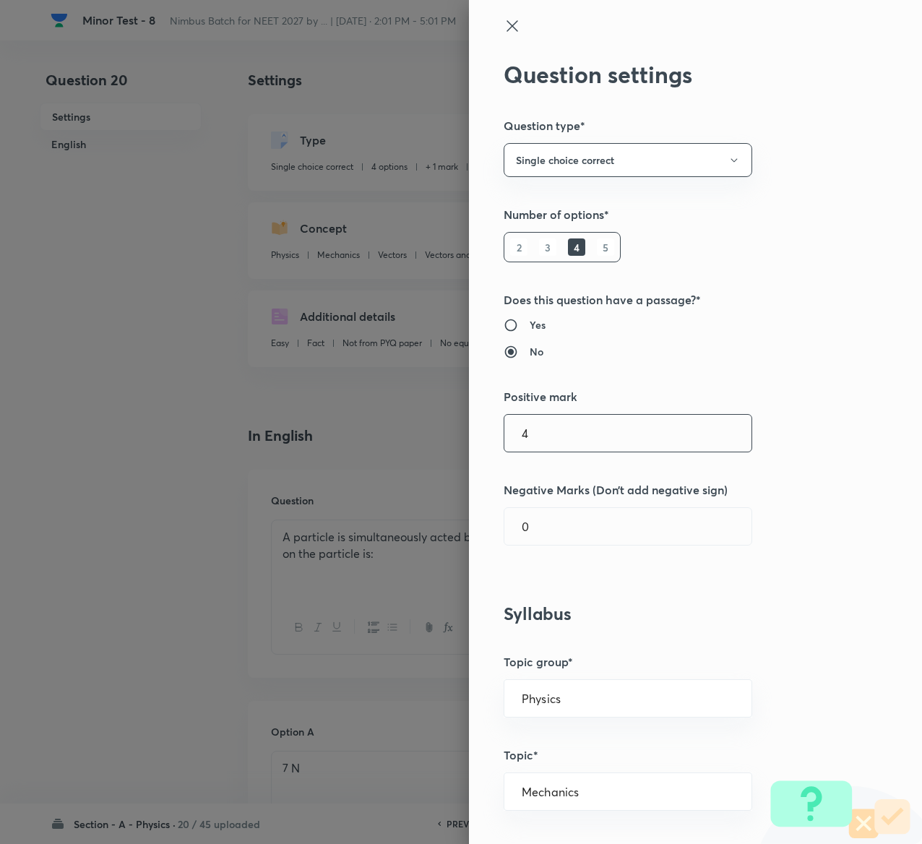
type input "4"
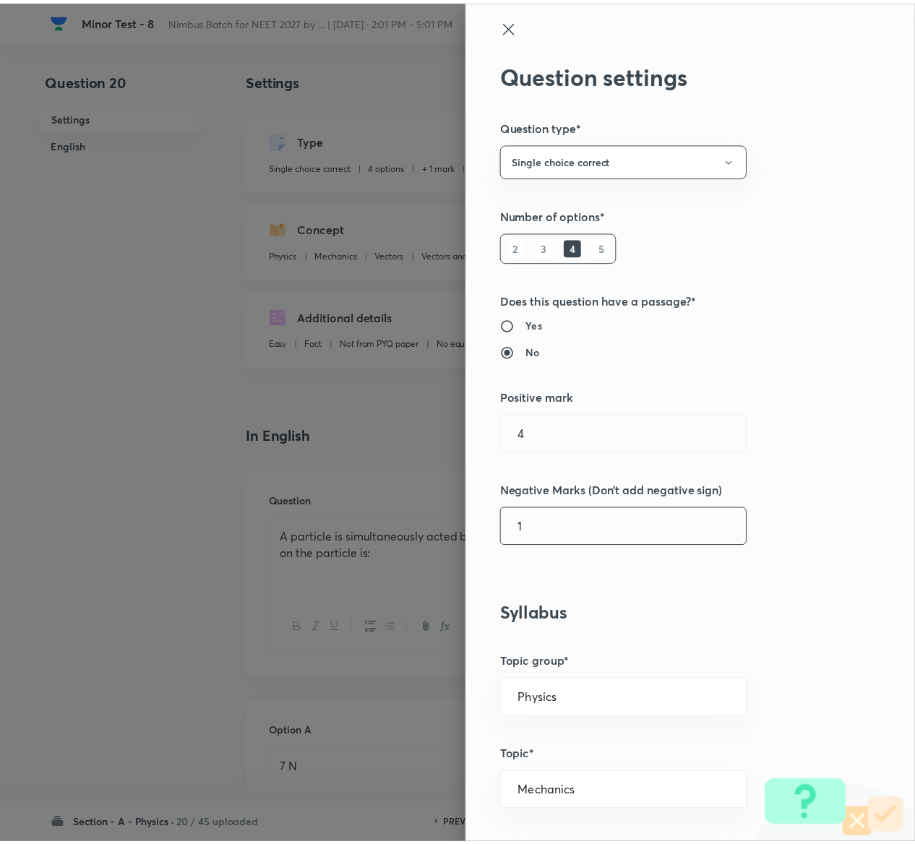
scroll to position [1129, 0]
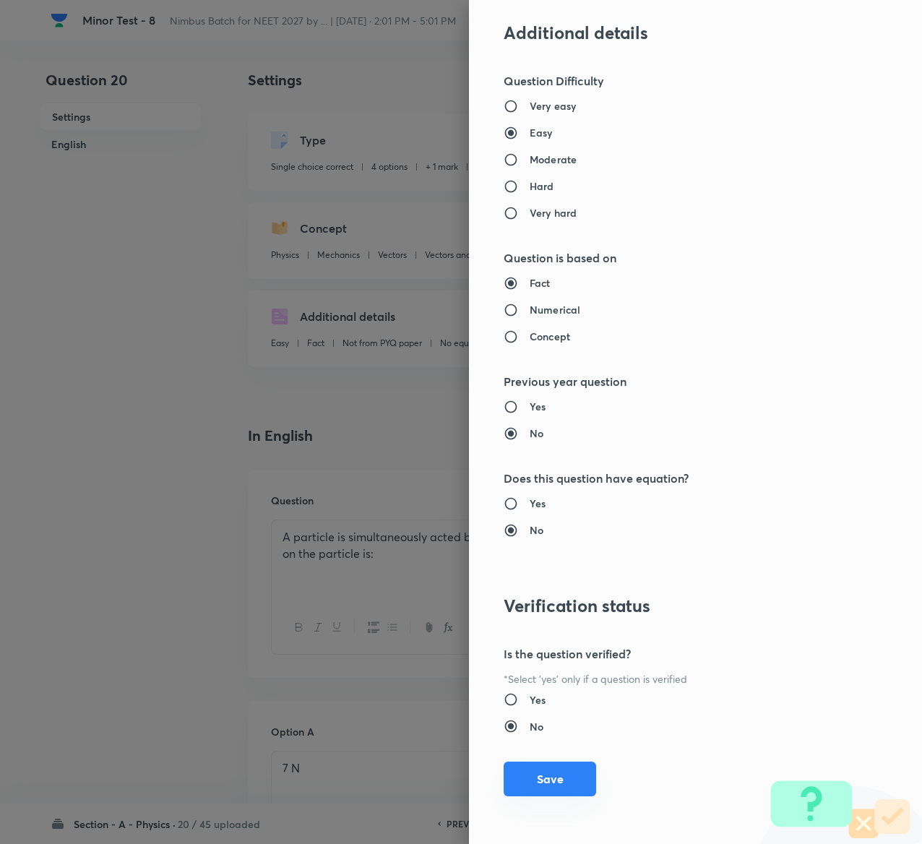
type input "1"
click at [519, 784] on button "Save" at bounding box center [550, 779] width 93 height 35
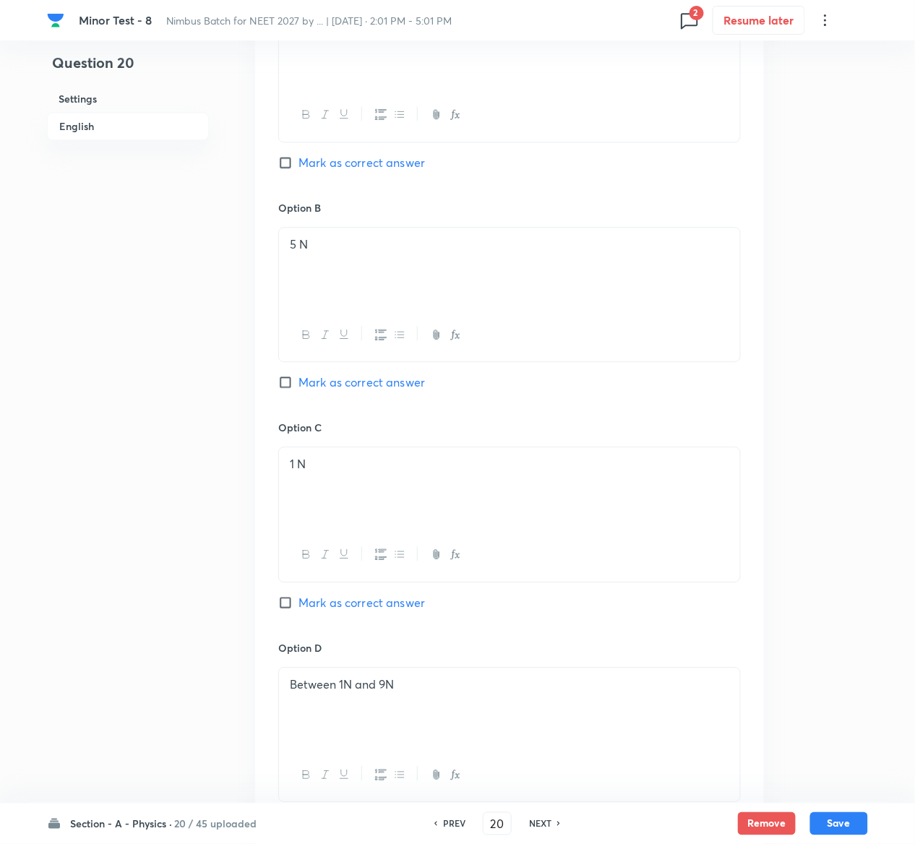
scroll to position [1120, 0]
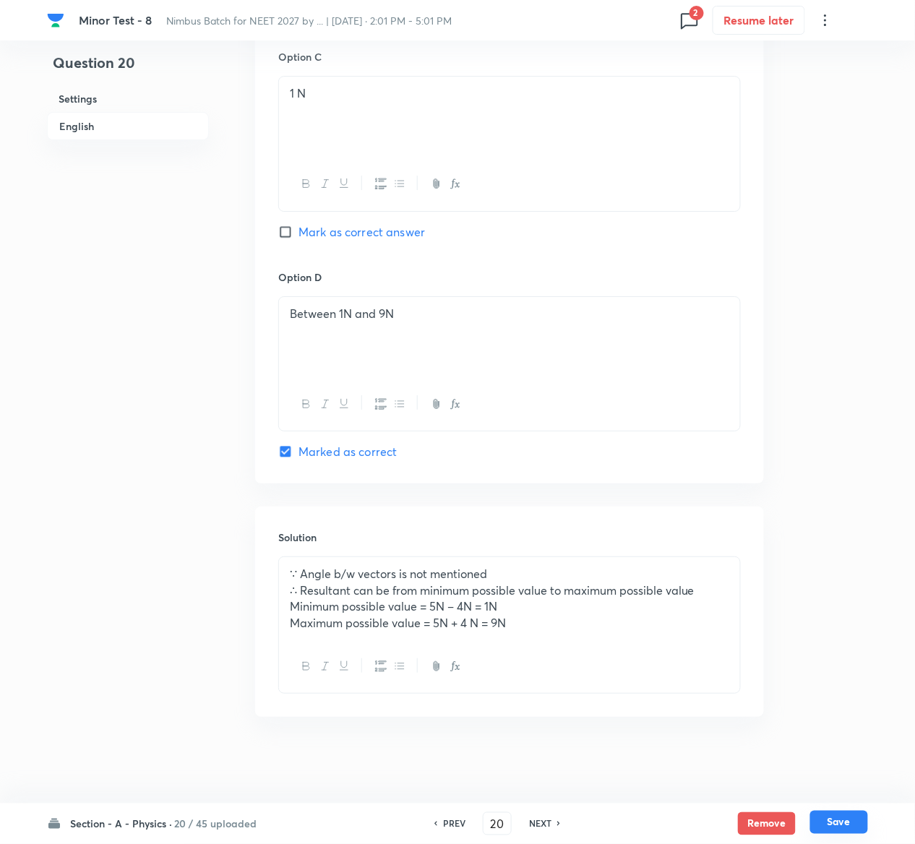
click at [842, 821] on button "Save" at bounding box center [839, 822] width 58 height 23
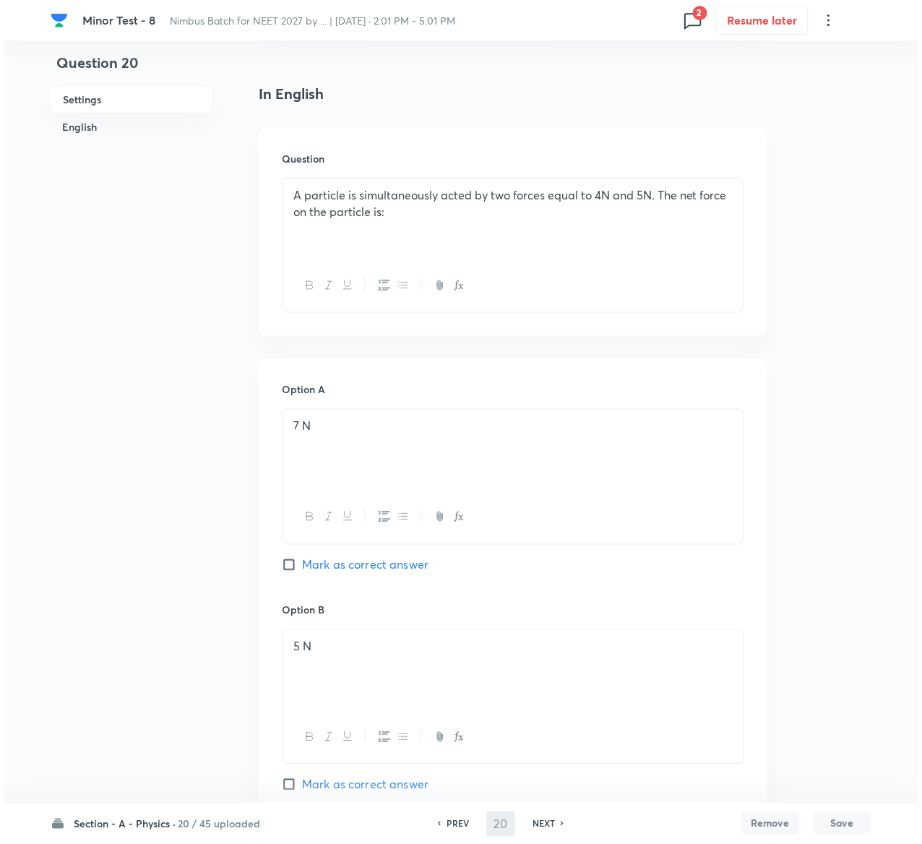
scroll to position [0, 0]
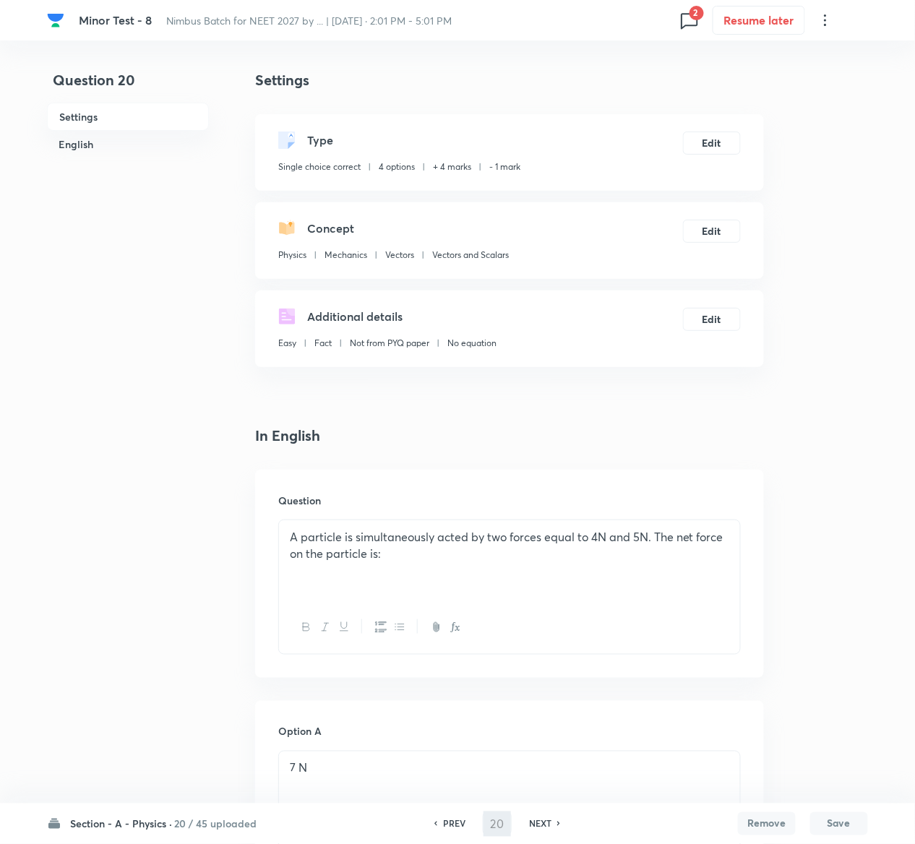
type input "21"
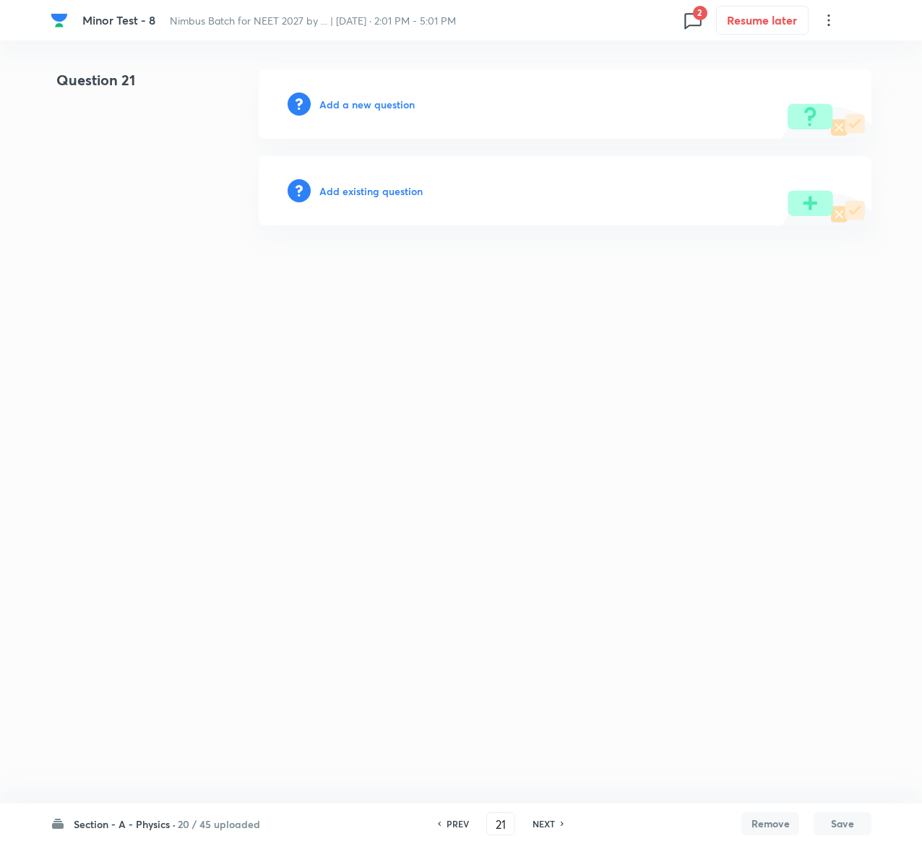
click at [387, 187] on h6 "Add existing question" at bounding box center [370, 191] width 103 height 15
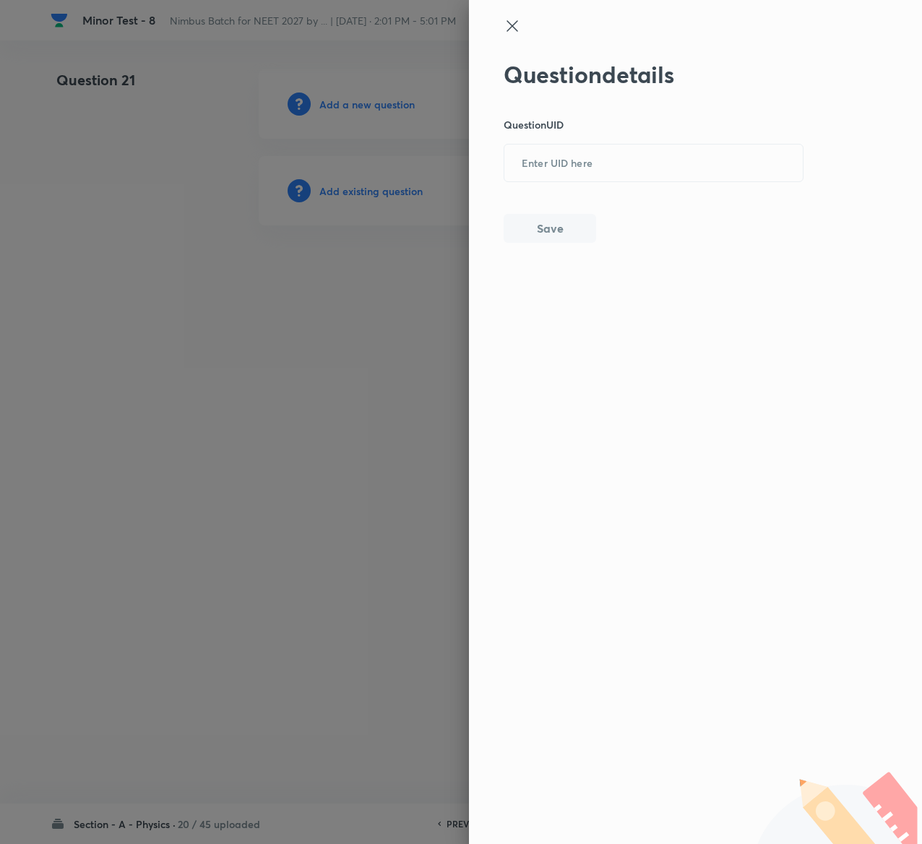
click at [658, 193] on div "Question details Question UID ​ Save" at bounding box center [654, 152] width 301 height 182
click at [654, 170] on input "text" at bounding box center [654, 163] width 299 height 35
paste input "6COP5"
type input "6COP5"
click at [554, 231] on button "Save" at bounding box center [550, 227] width 93 height 29
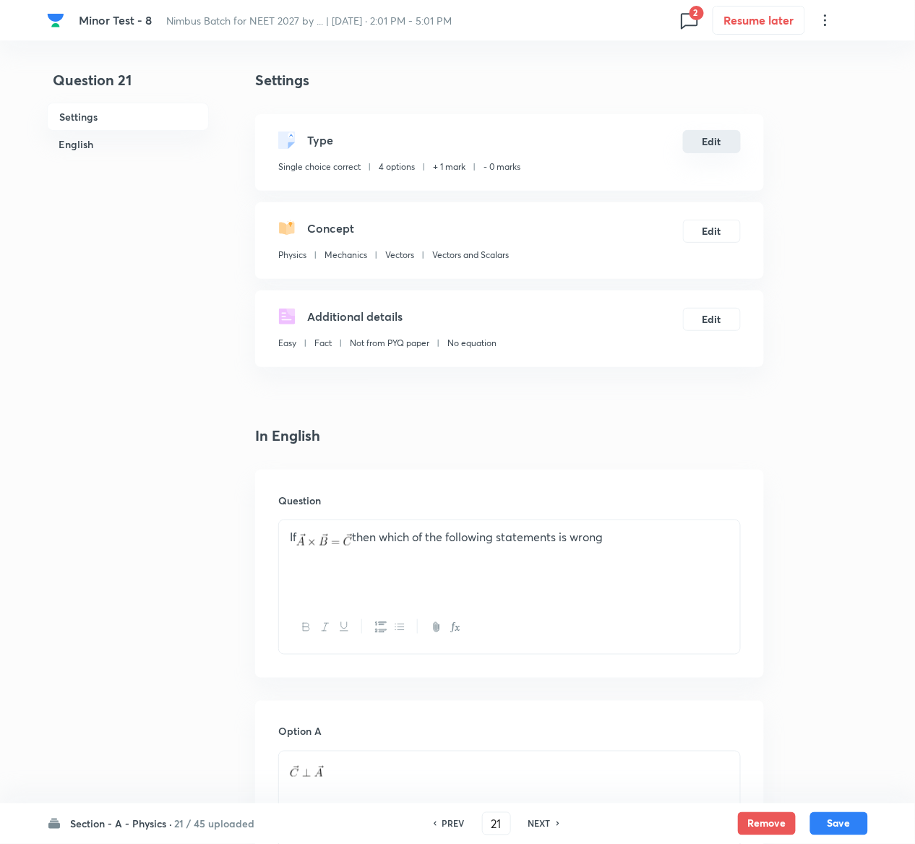
click at [712, 133] on button "Edit" at bounding box center [712, 141] width 58 height 23
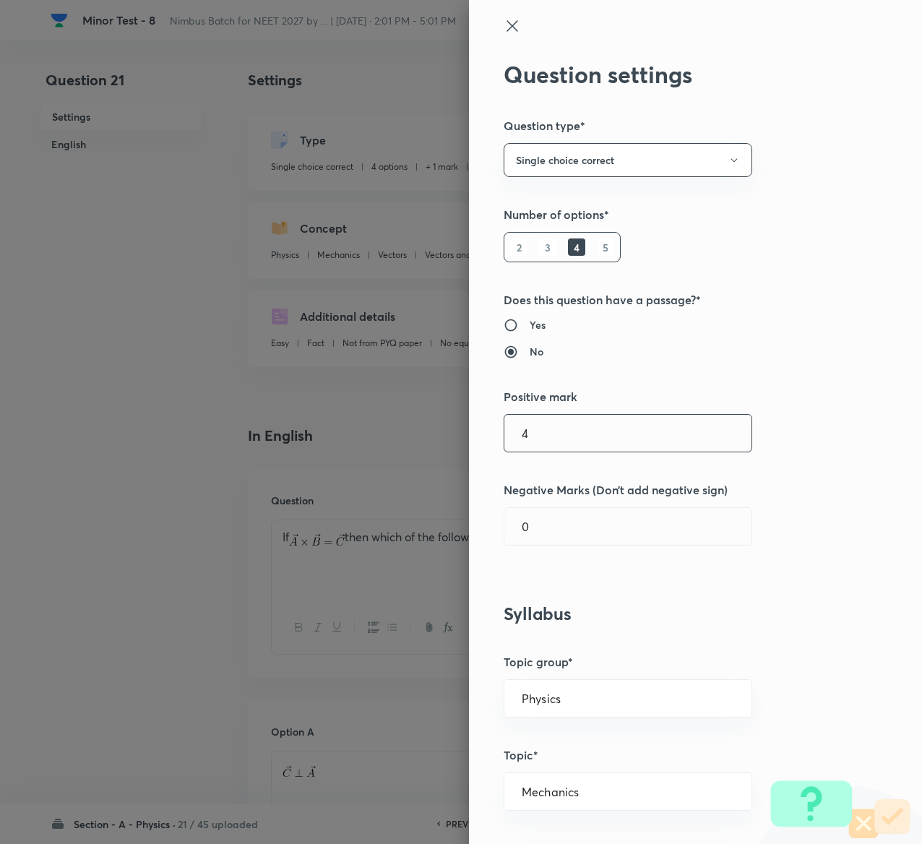
type input "4"
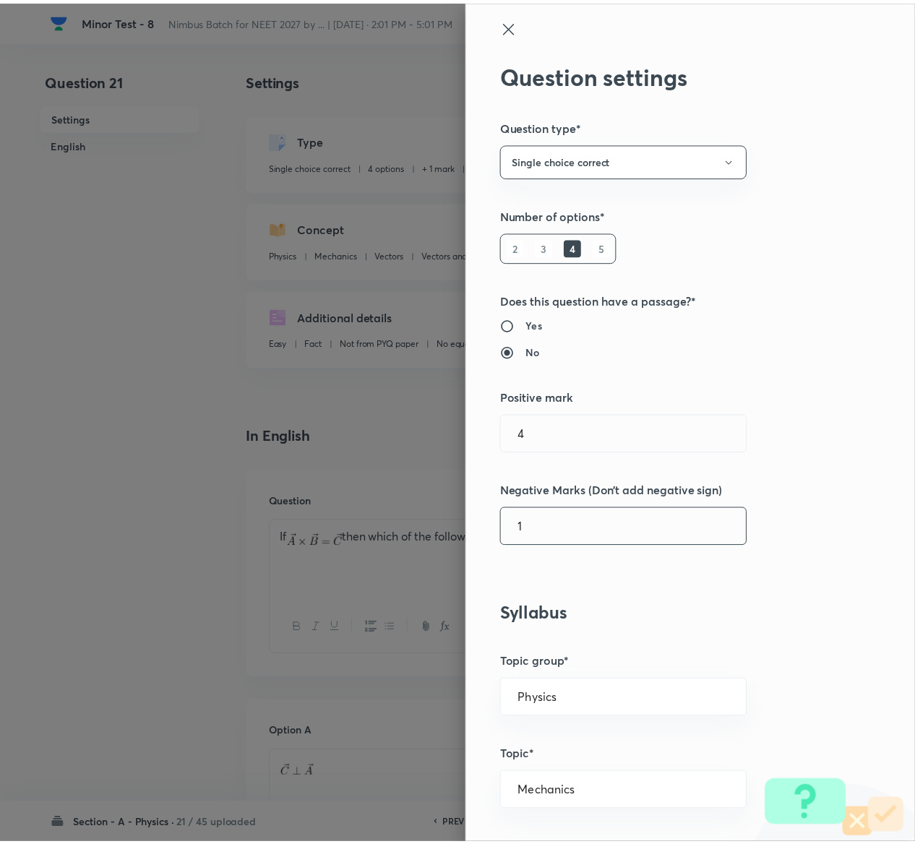
scroll to position [1129, 0]
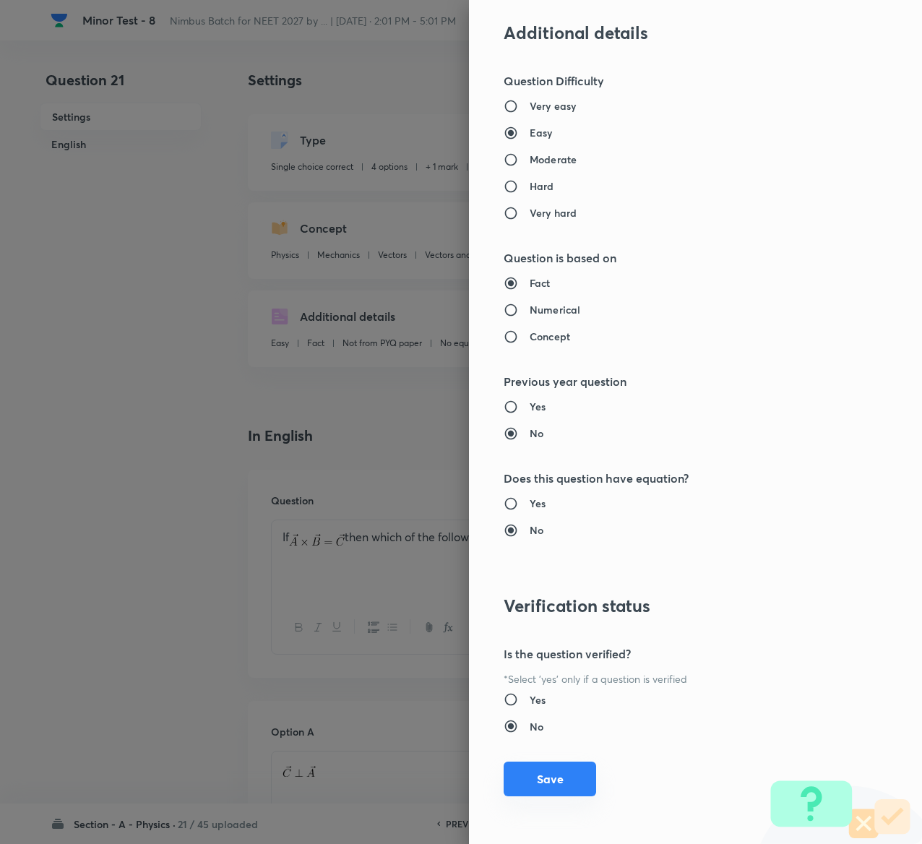
type input "1"
click at [542, 772] on button "Save" at bounding box center [550, 779] width 93 height 35
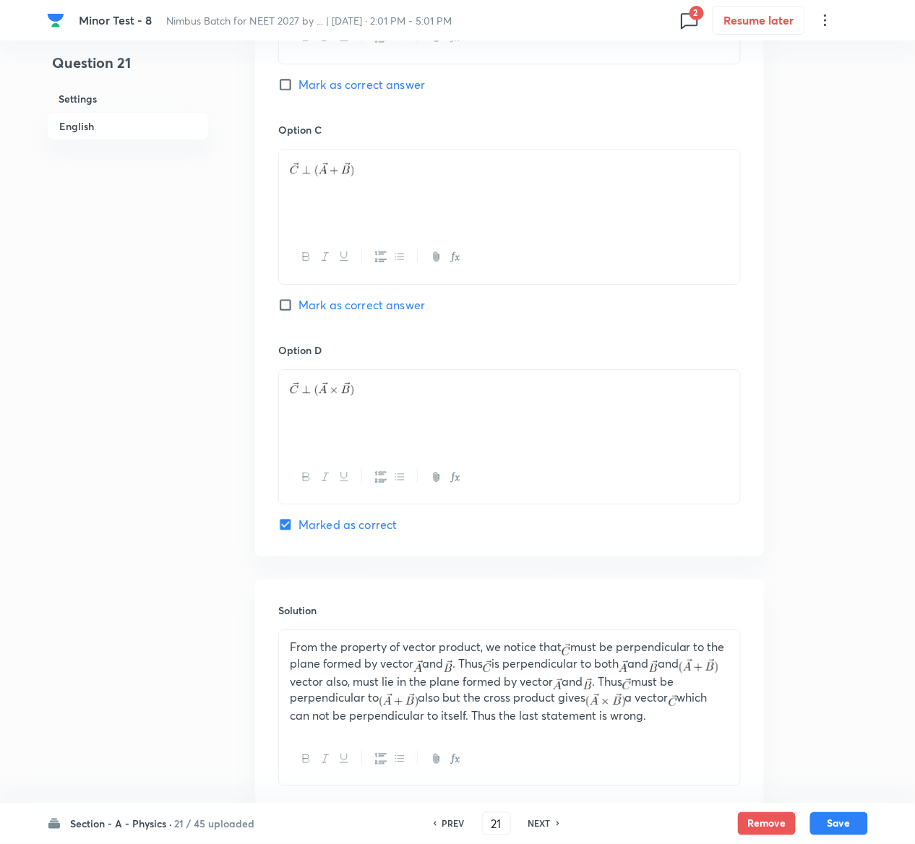
scroll to position [1141, 0]
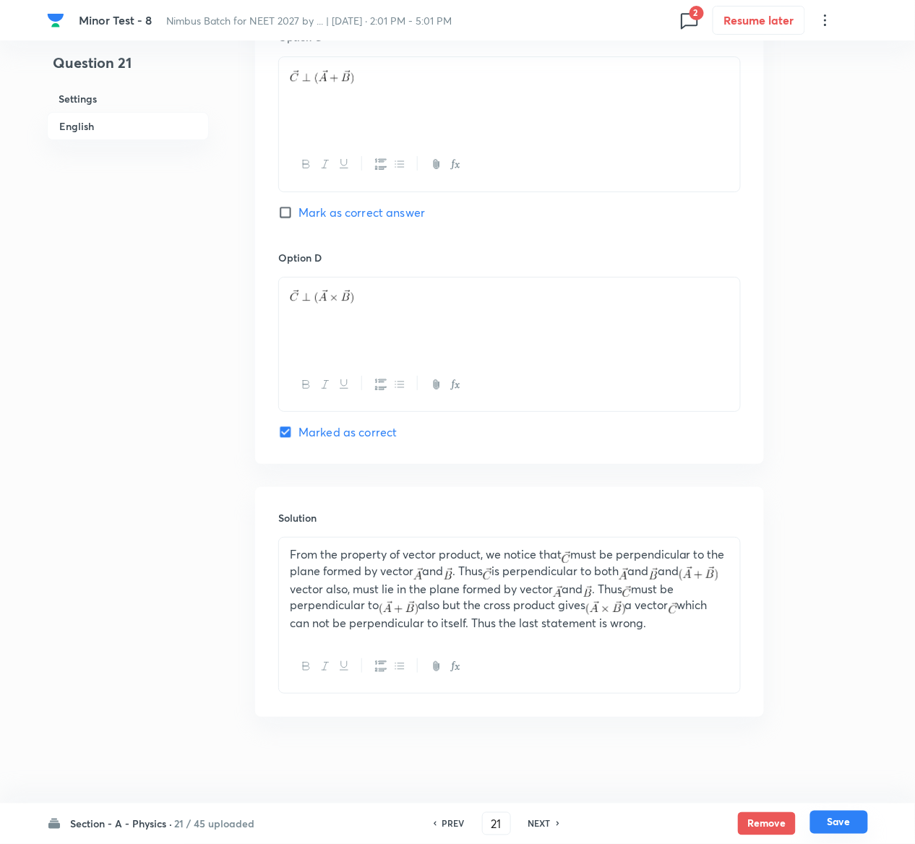
click at [848, 818] on button "Save" at bounding box center [839, 822] width 58 height 23
type input "22"
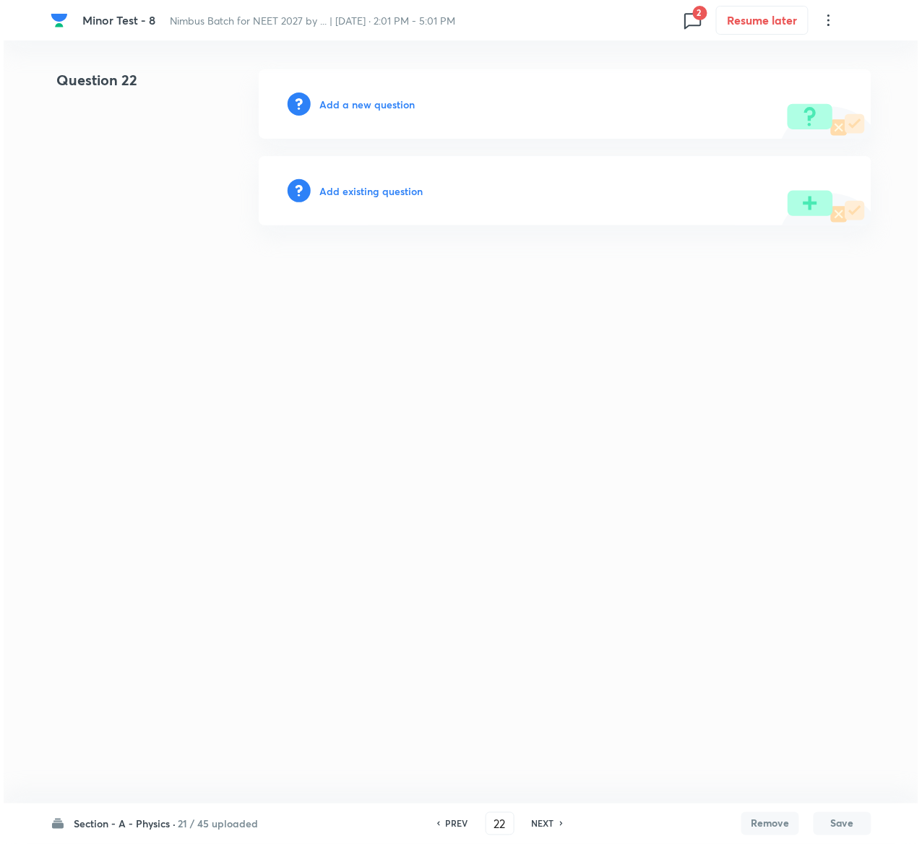
scroll to position [0, 0]
drag, startPoint x: 382, startPoint y: 181, endPoint x: 385, endPoint y: 192, distance: 12.1
click at [385, 192] on div "Add existing question" at bounding box center [565, 190] width 613 height 69
click at [385, 192] on h6 "Add existing question" at bounding box center [370, 191] width 103 height 15
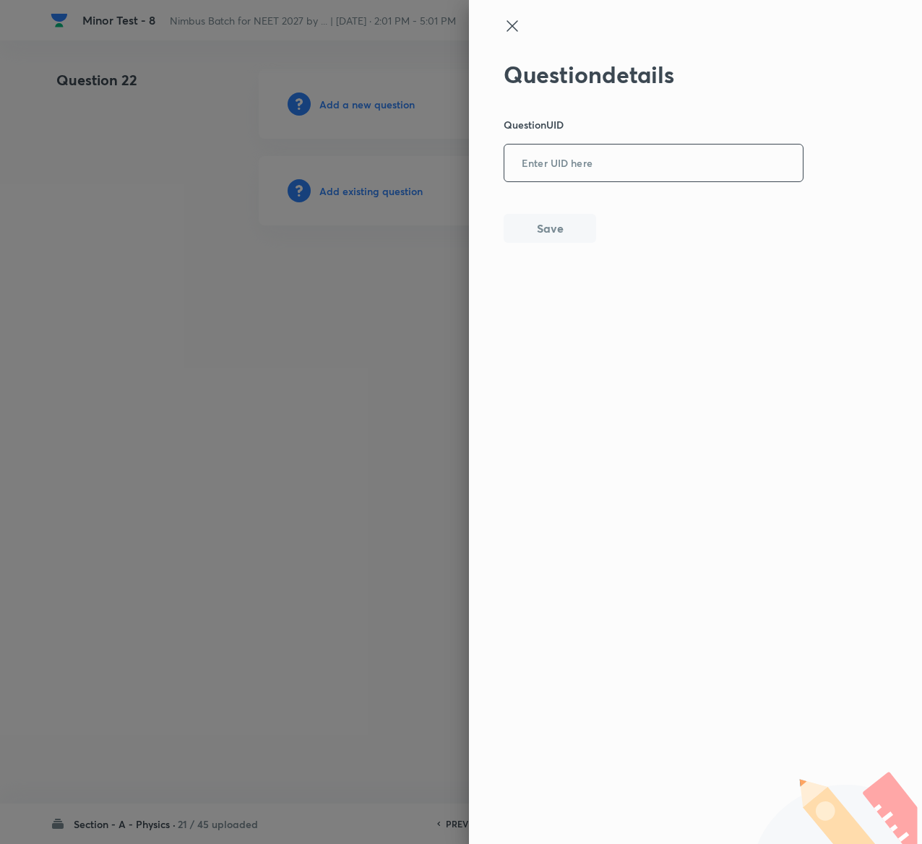
click at [665, 150] on input "text" at bounding box center [654, 163] width 299 height 35
paste input "E0L2Y"
type input "E0L2Y"
click at [553, 228] on button "Save" at bounding box center [550, 227] width 93 height 29
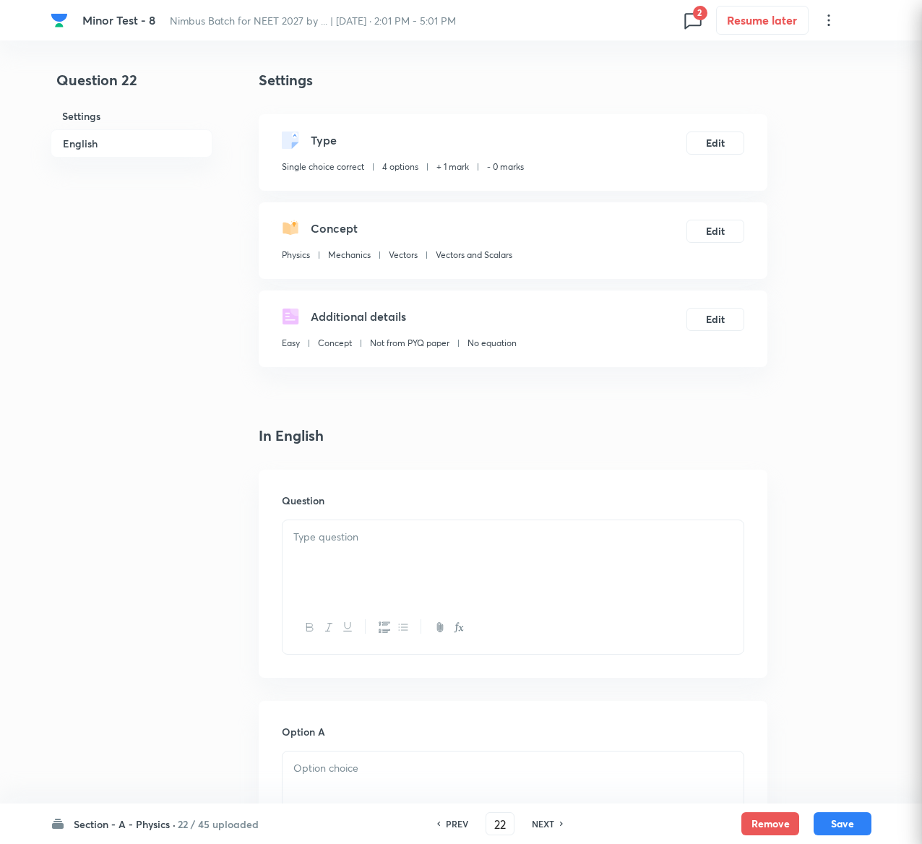
checkbox input "true"
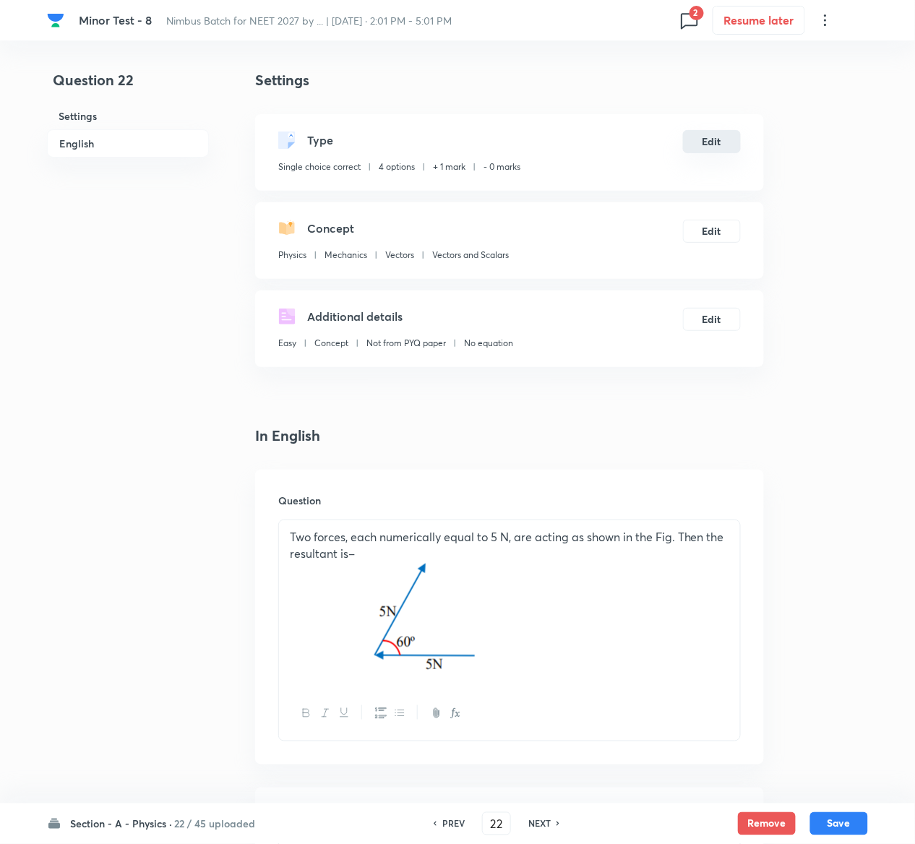
click at [709, 150] on button "Edit" at bounding box center [712, 141] width 58 height 23
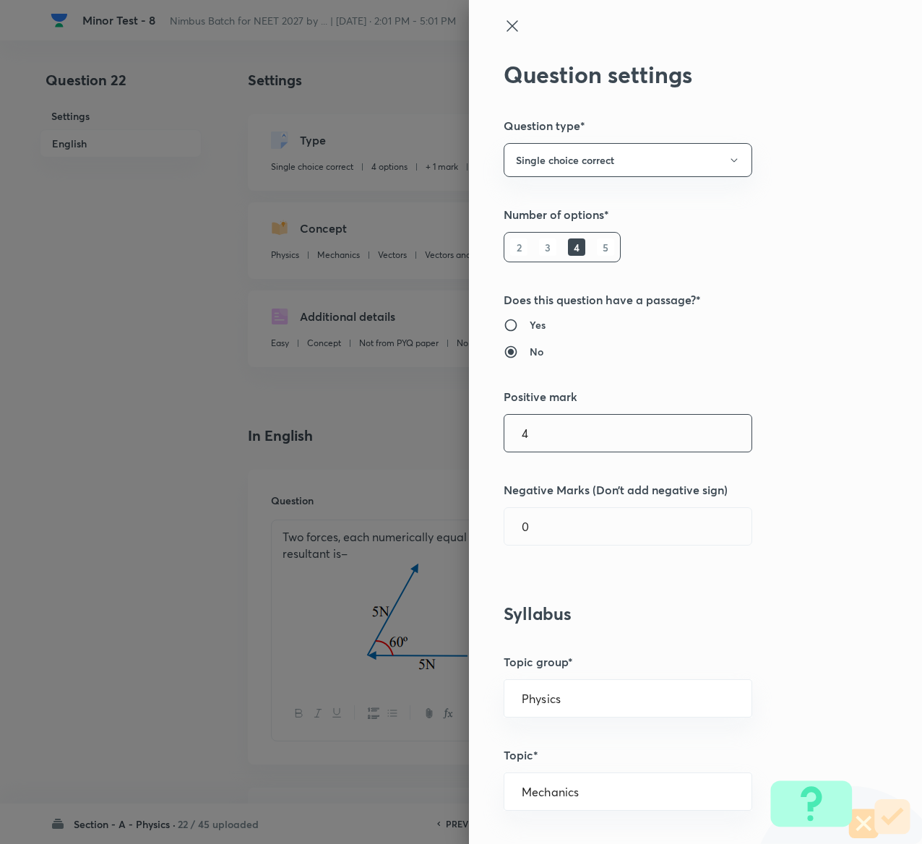
type input "4"
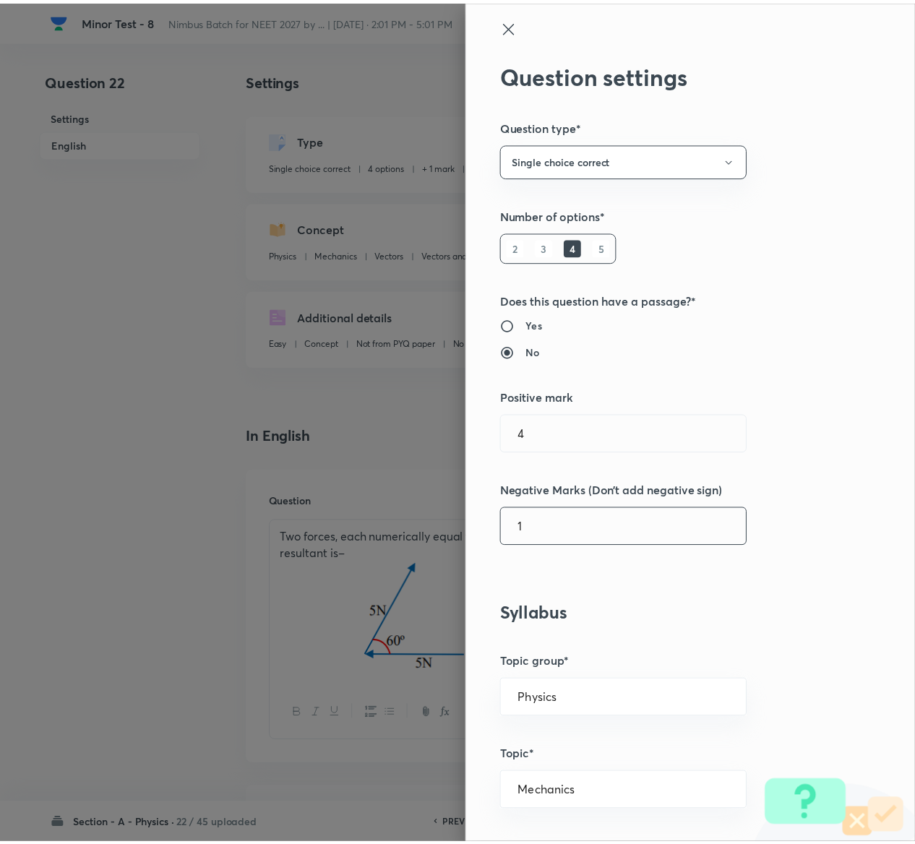
scroll to position [1129, 0]
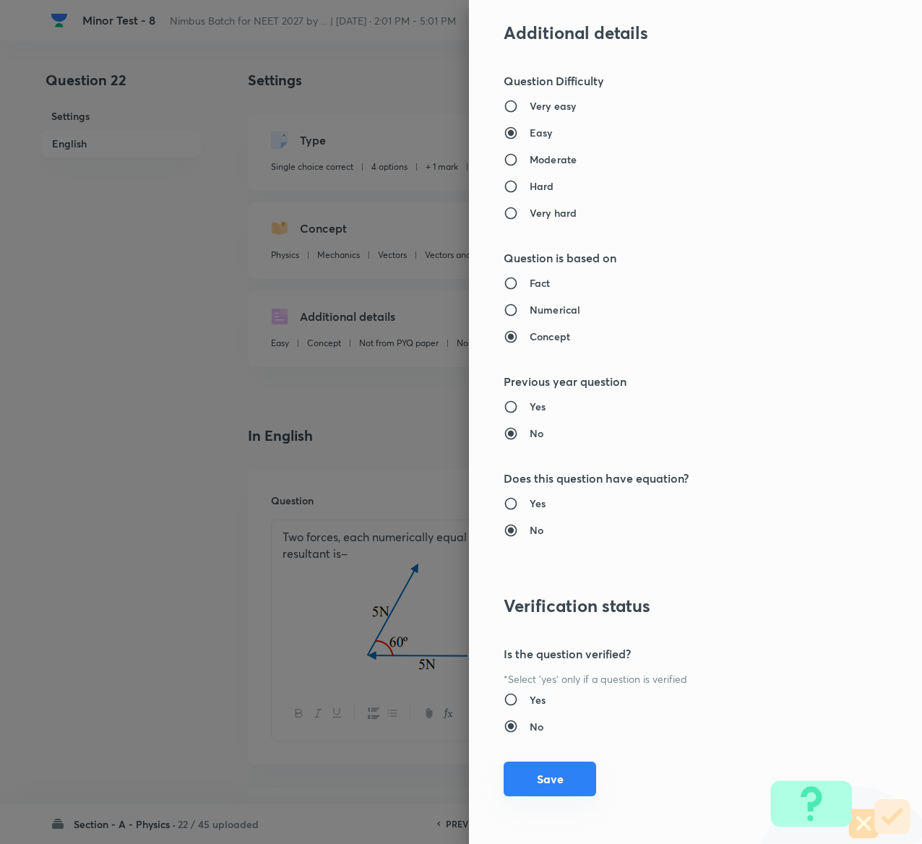
type input "1"
click at [515, 774] on button "Save" at bounding box center [550, 779] width 93 height 35
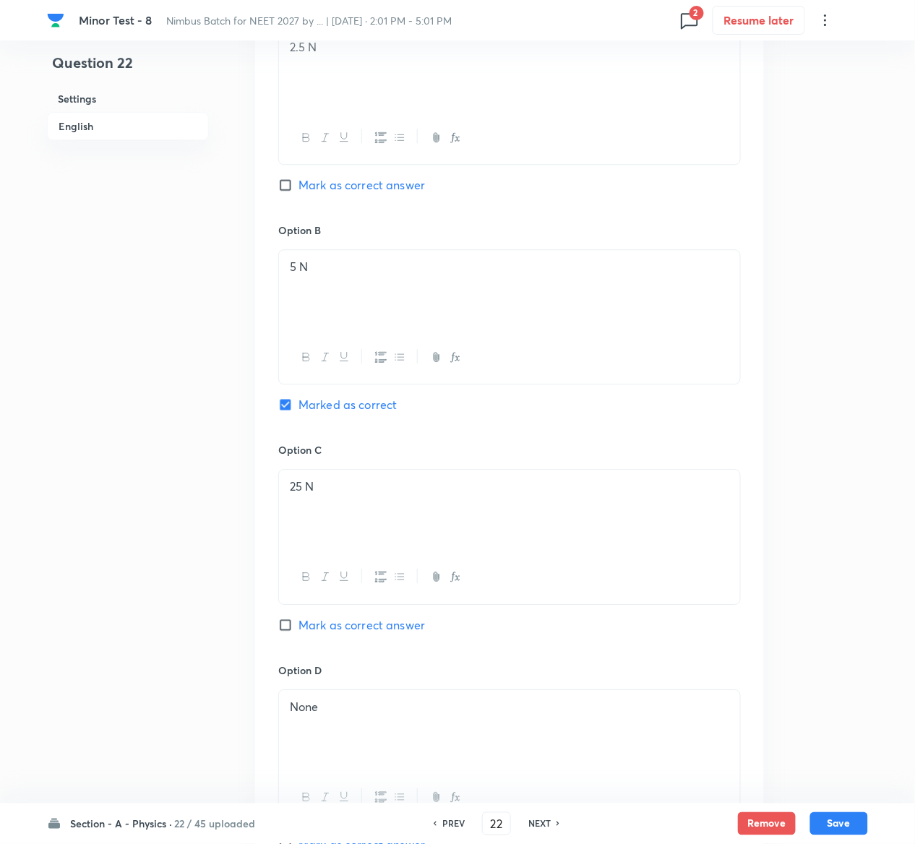
scroll to position [1246, 0]
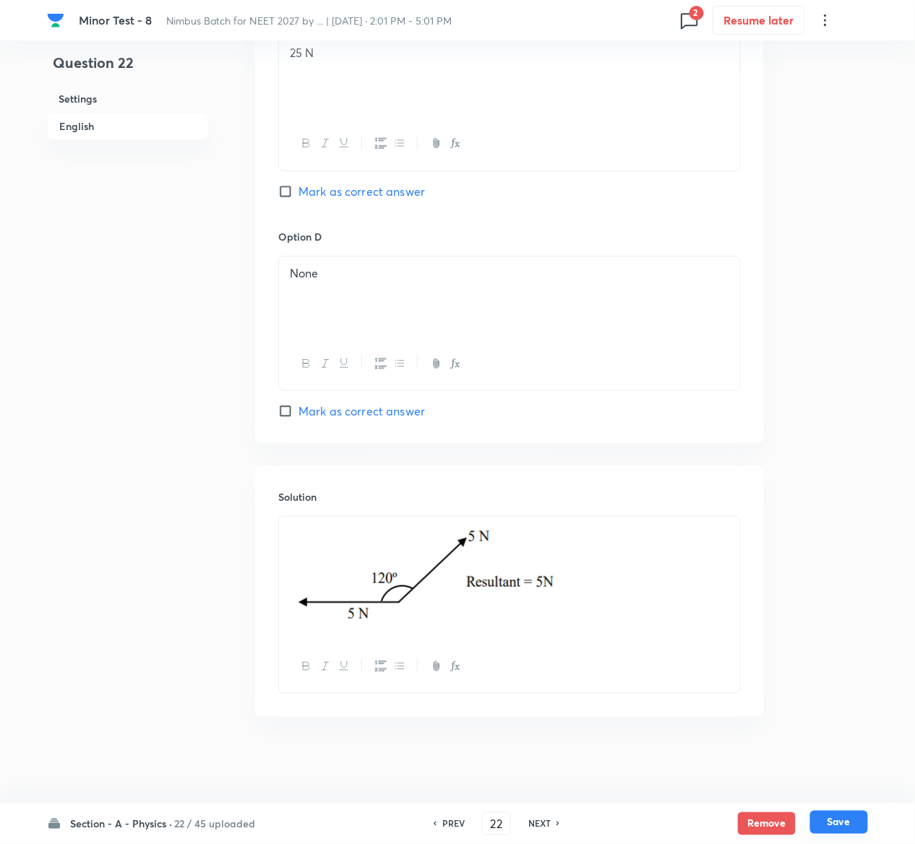
click at [857, 828] on button "Save" at bounding box center [839, 822] width 58 height 23
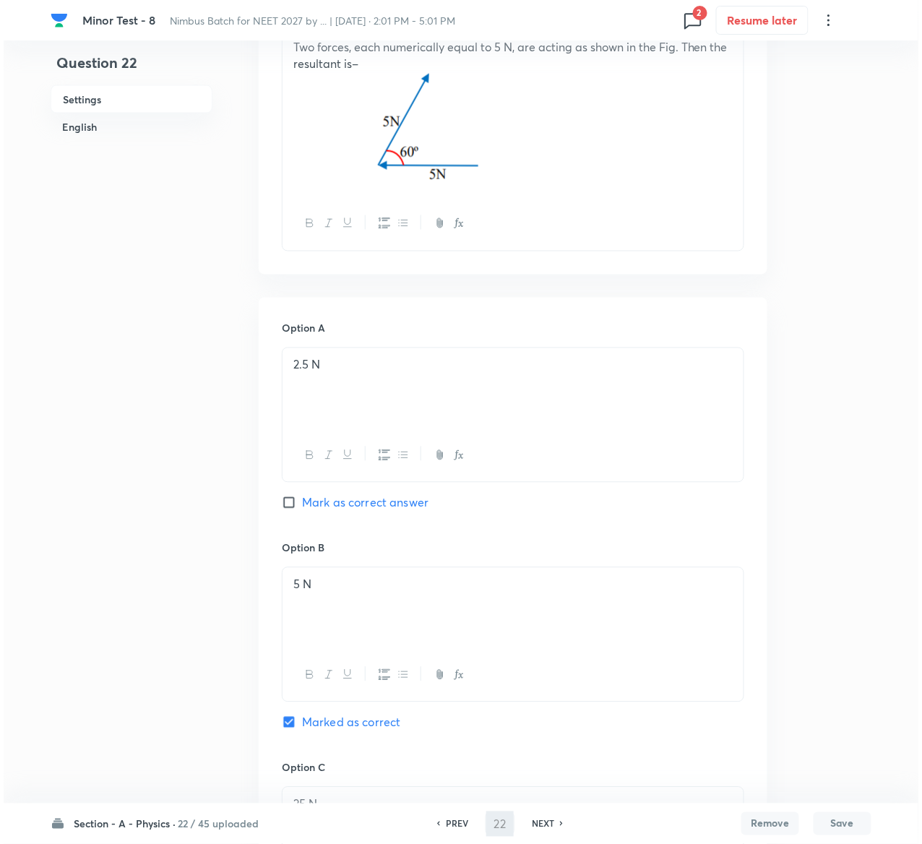
scroll to position [0, 0]
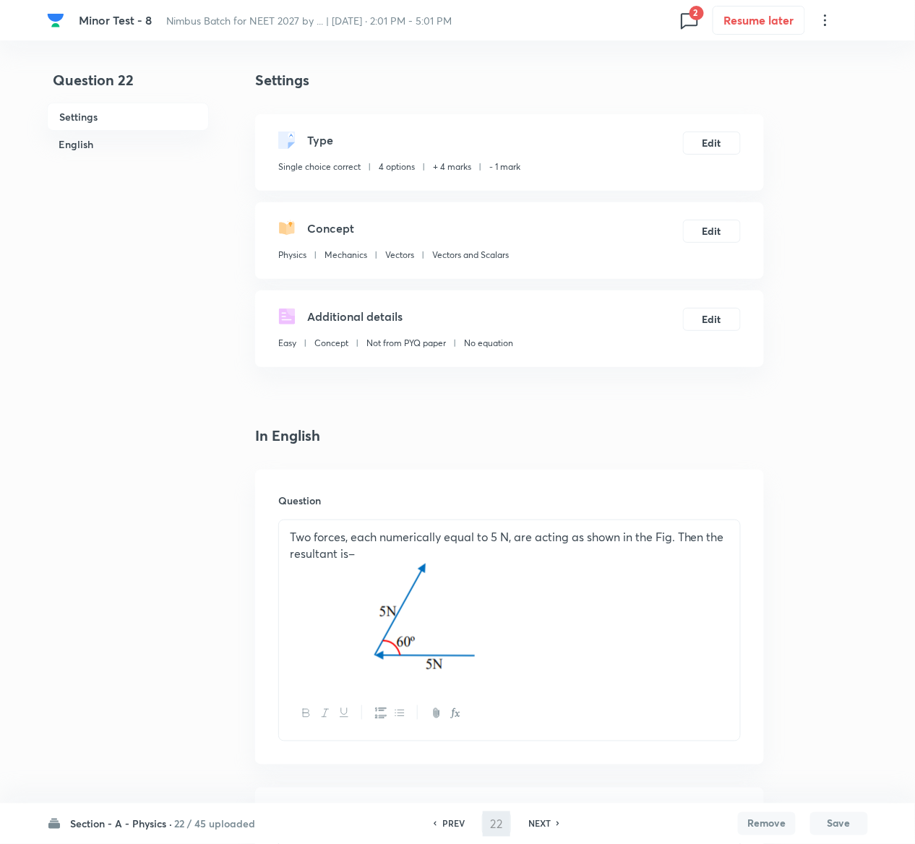
type input "23"
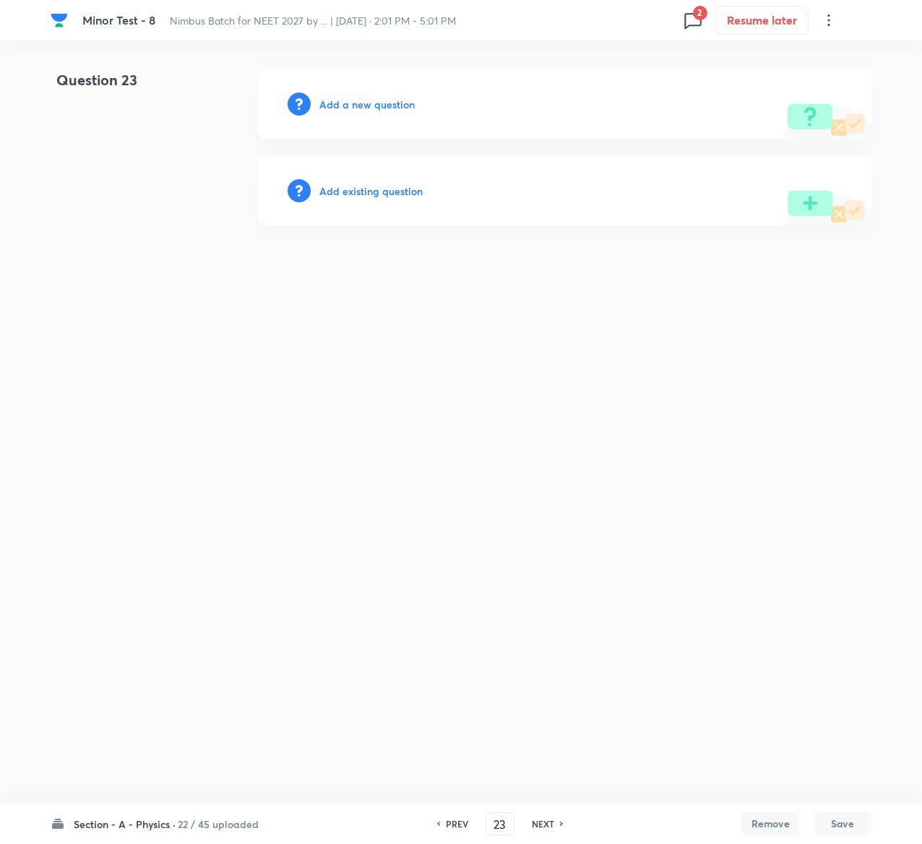
click at [377, 192] on h6 "Add existing question" at bounding box center [370, 191] width 103 height 15
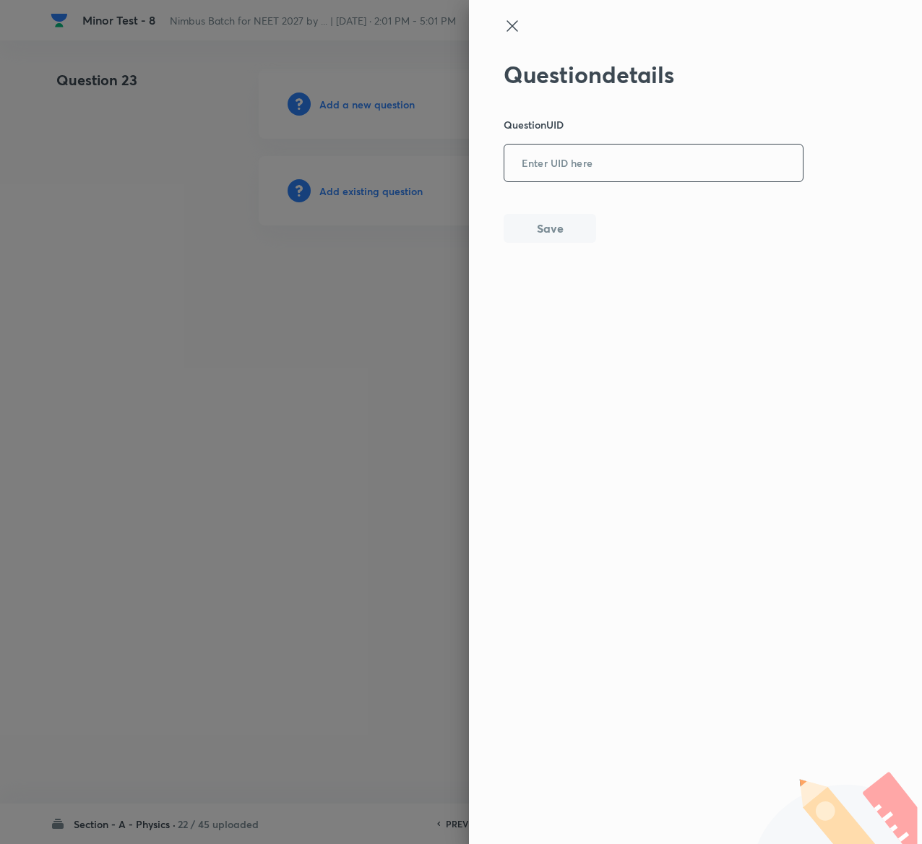
click at [616, 176] on input "text" at bounding box center [654, 163] width 299 height 35
paste input "2BUU0"
type input "2BUU0"
click at [571, 237] on button "Save" at bounding box center [550, 227] width 93 height 29
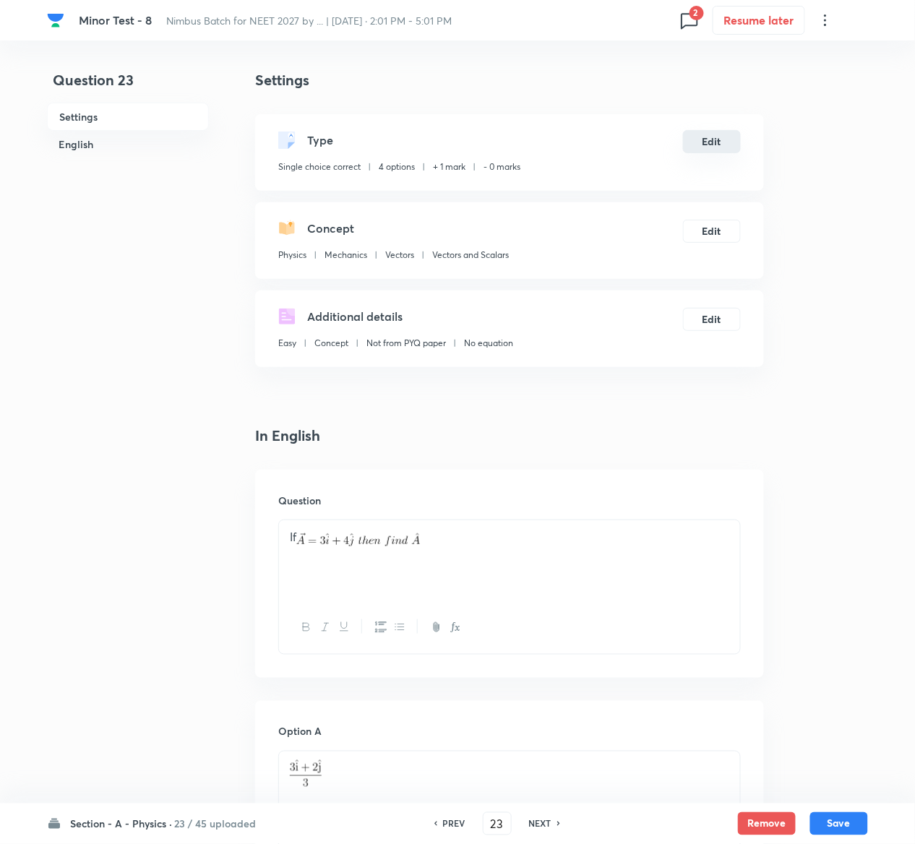
click at [713, 145] on button "Edit" at bounding box center [712, 141] width 58 height 23
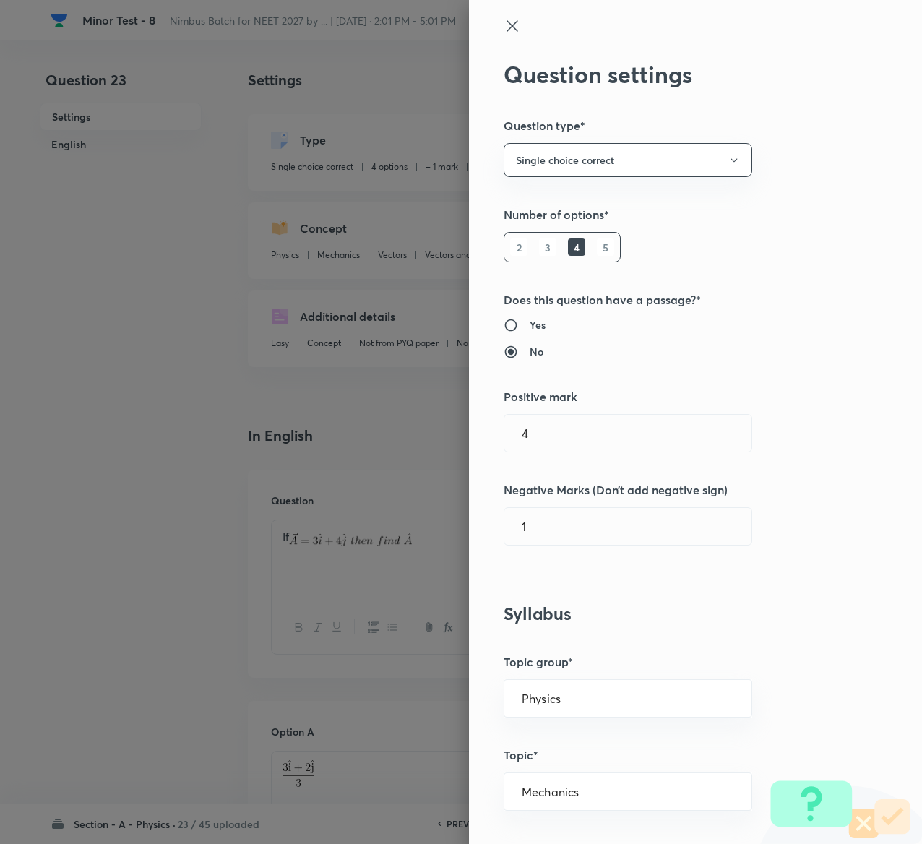
type input "1"
type input "0"
type input "4"
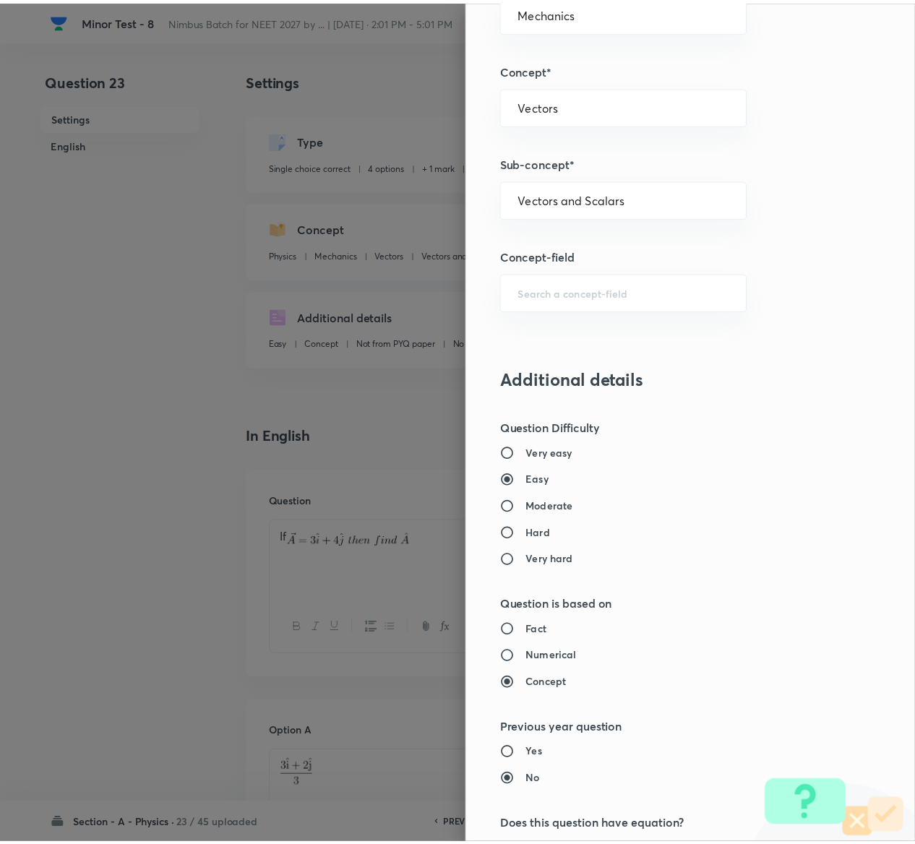
scroll to position [1129, 0]
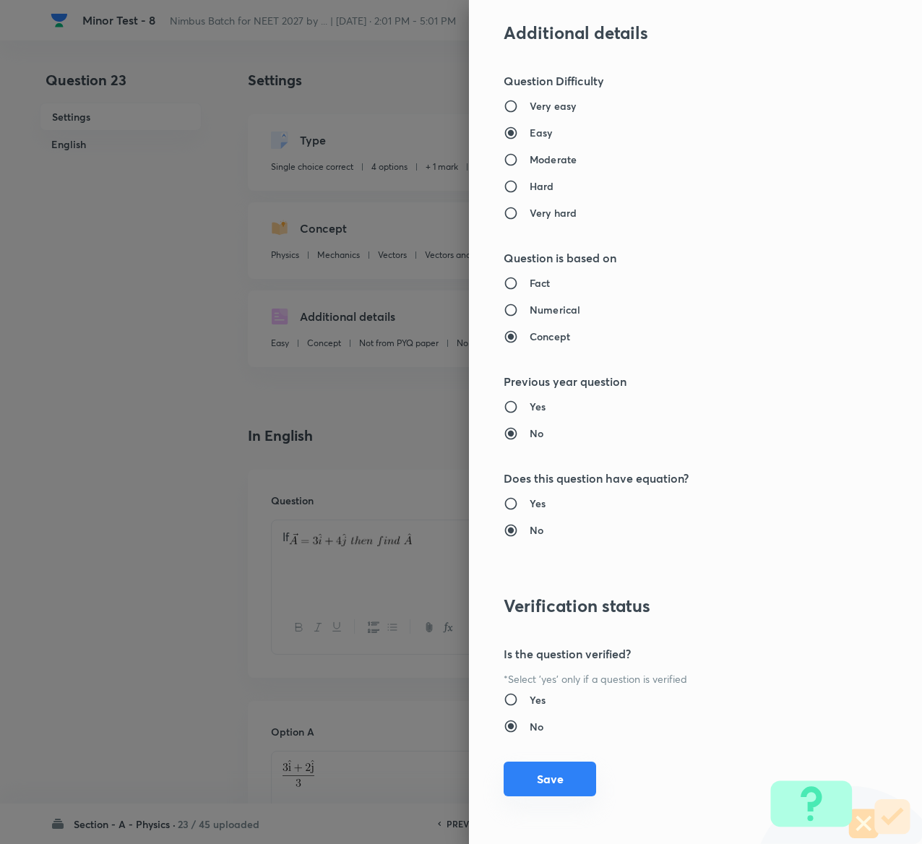
type input "1"
click at [556, 772] on button "Save" at bounding box center [550, 779] width 93 height 35
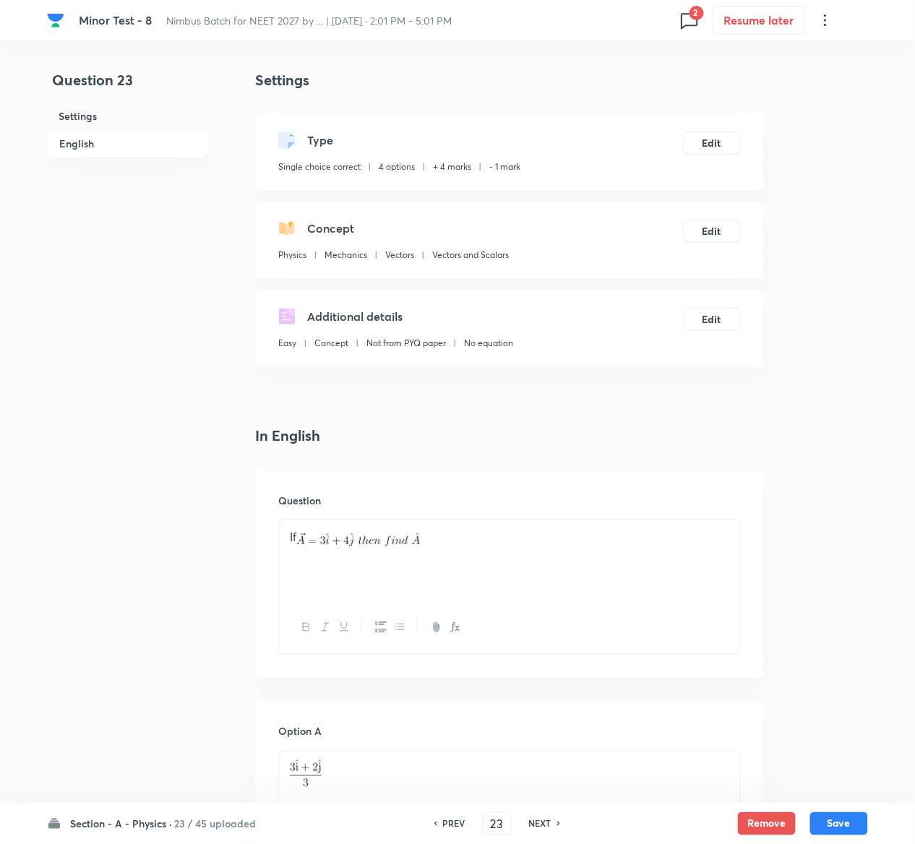
scroll to position [1128, 0]
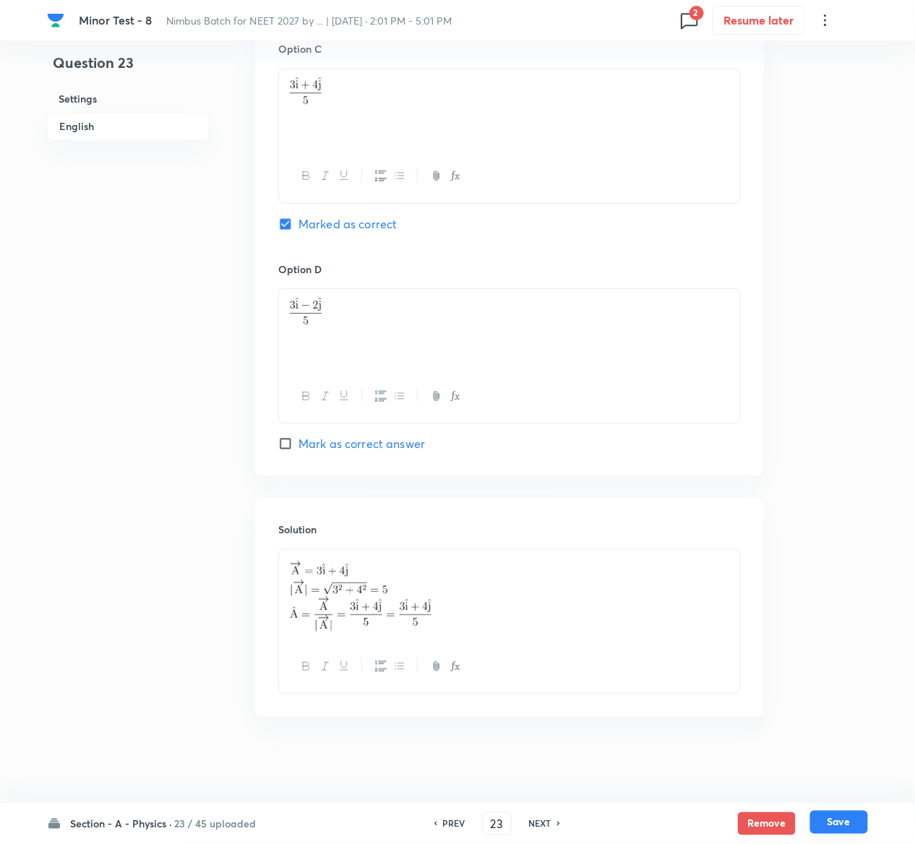
click at [854, 823] on button "Save" at bounding box center [839, 822] width 58 height 23
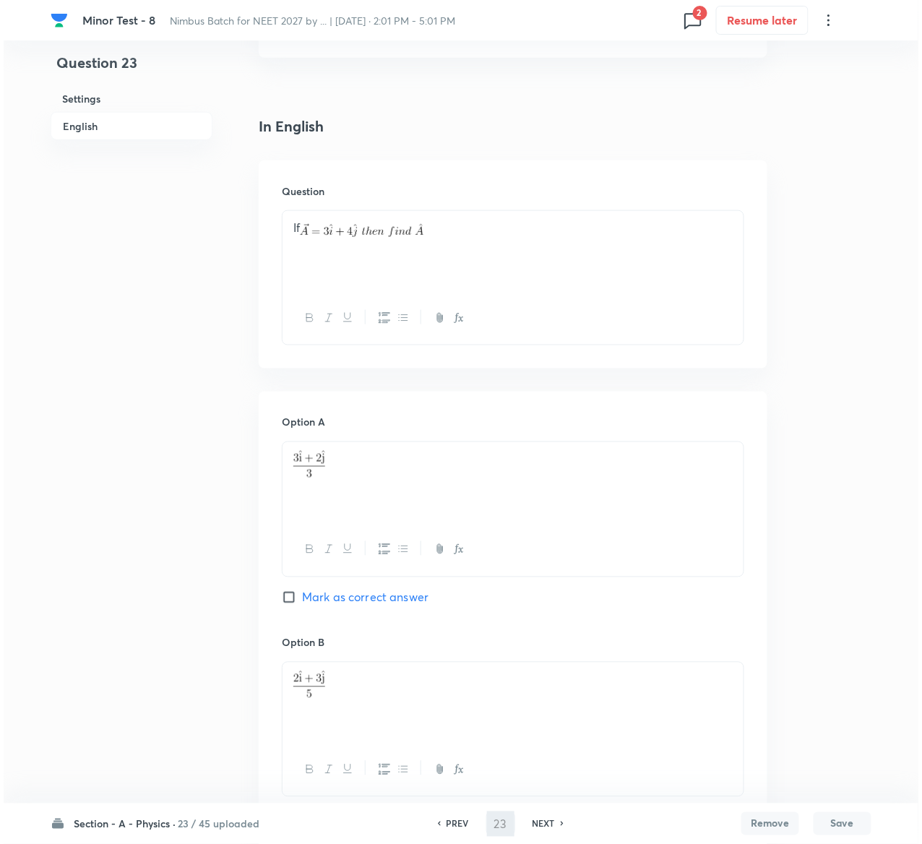
scroll to position [0, 0]
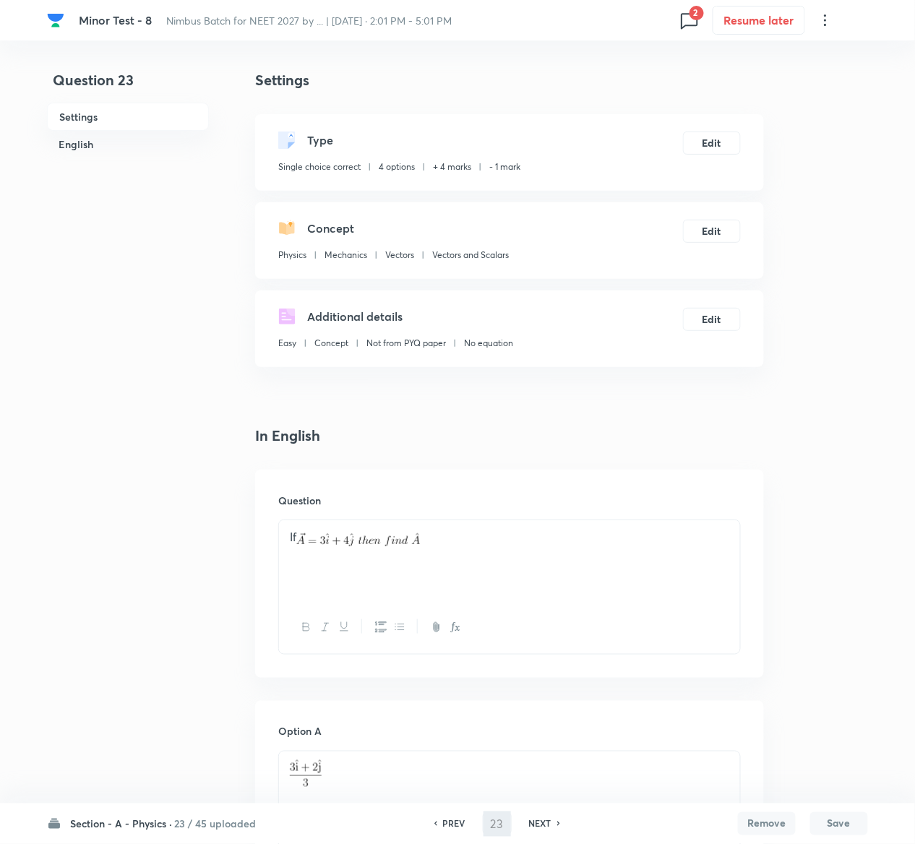
type input "24"
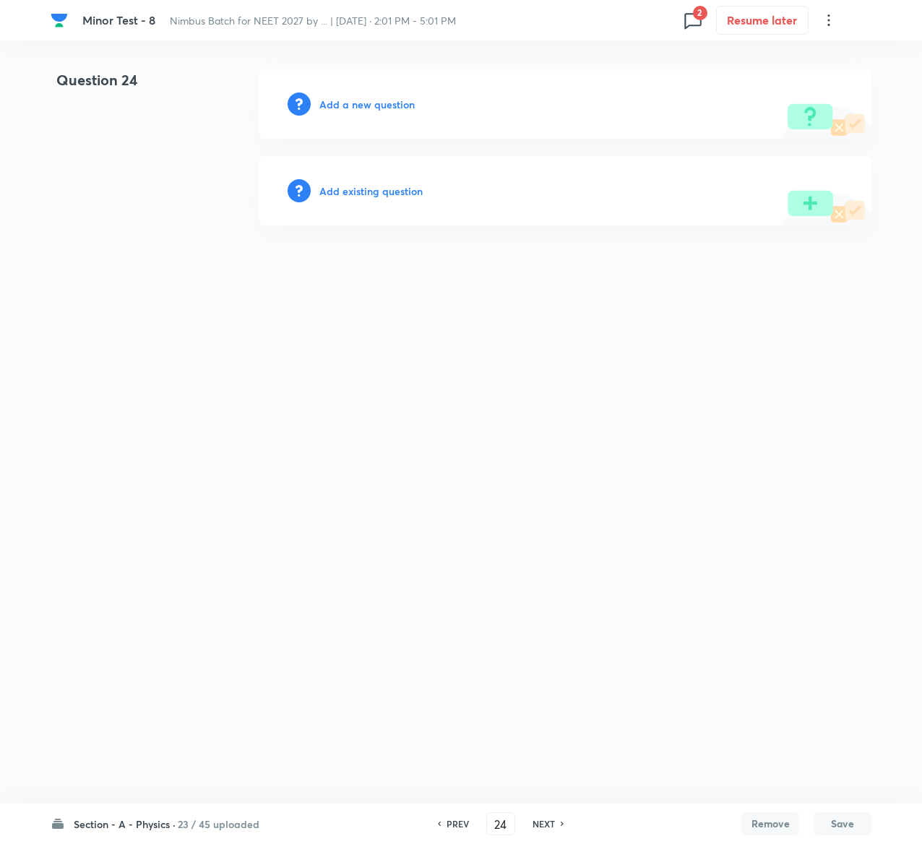
click at [416, 191] on h6 "Add existing question" at bounding box center [370, 191] width 103 height 15
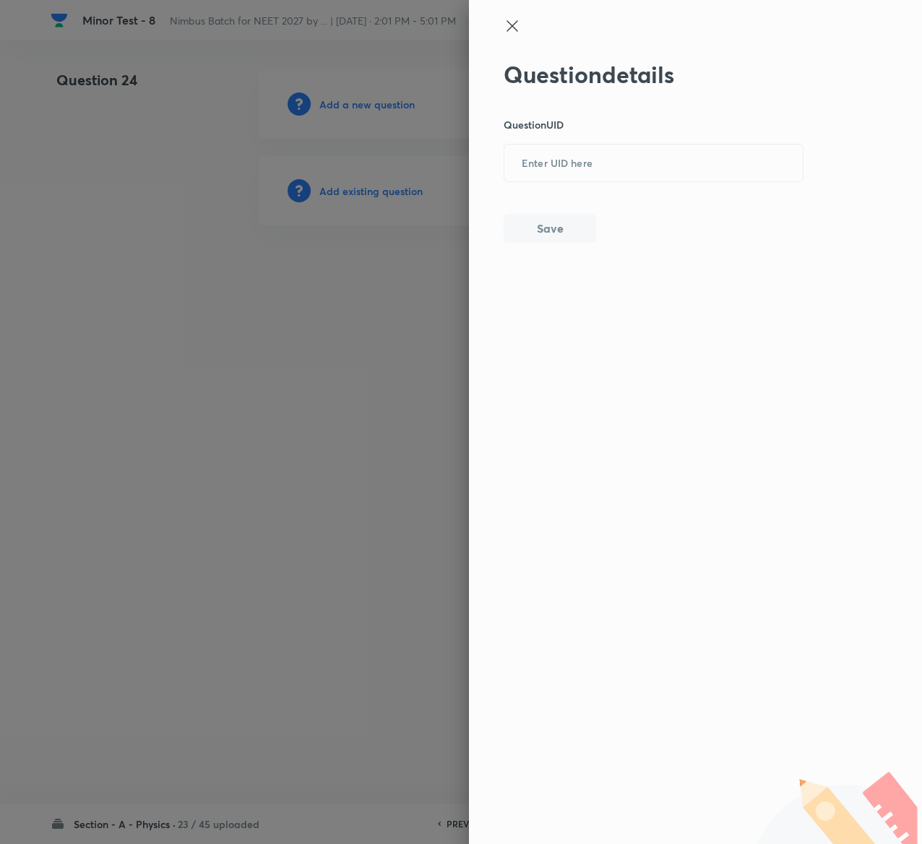
click at [692, 138] on div "Question details Question UID ​ Save" at bounding box center [654, 152] width 301 height 182
click at [691, 156] on input "text" at bounding box center [654, 163] width 299 height 35
paste input "B7813"
type input "B7813"
click at [570, 233] on button "Save" at bounding box center [550, 227] width 93 height 29
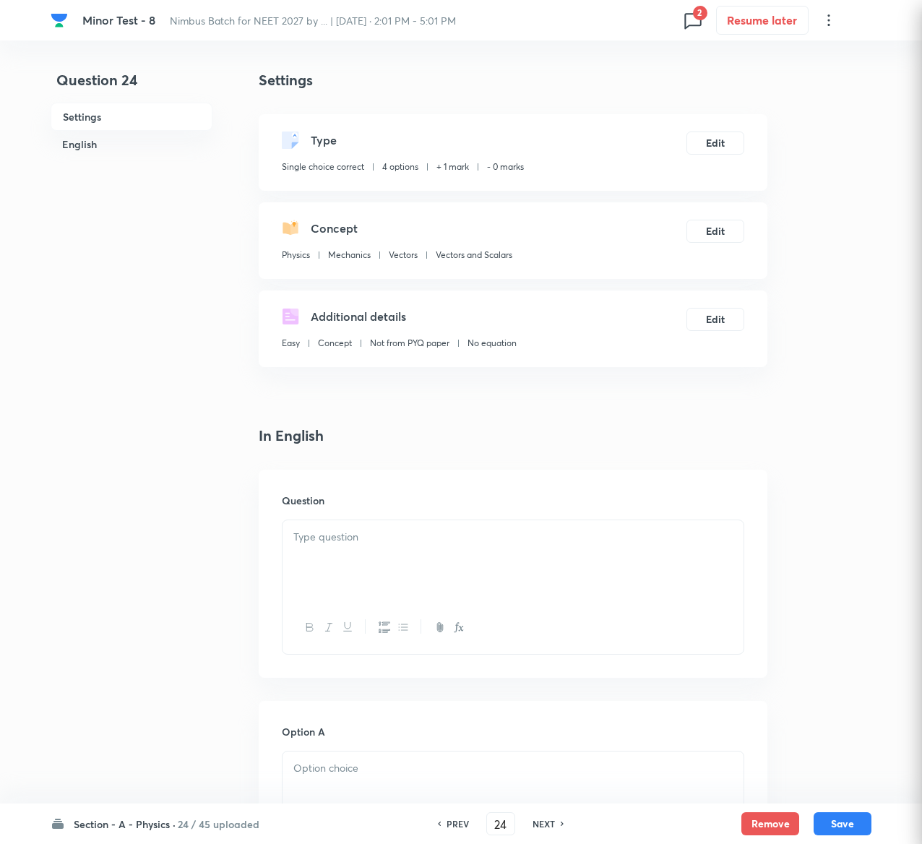
checkbox input "true"
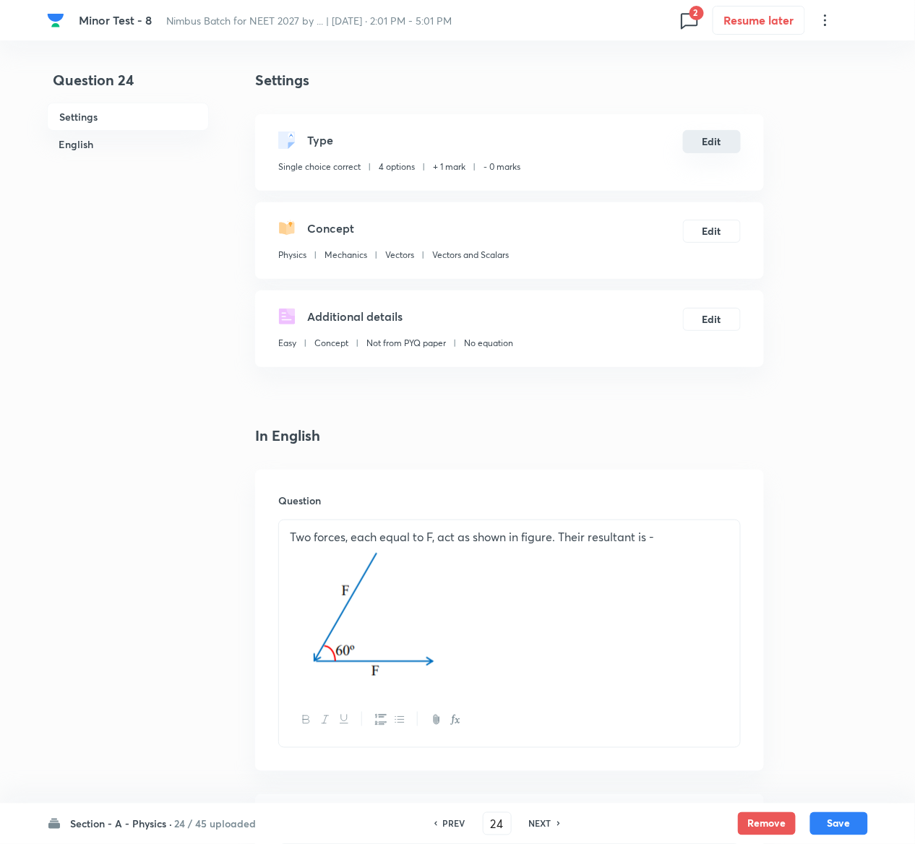
click at [713, 146] on button "Edit" at bounding box center [712, 141] width 58 height 23
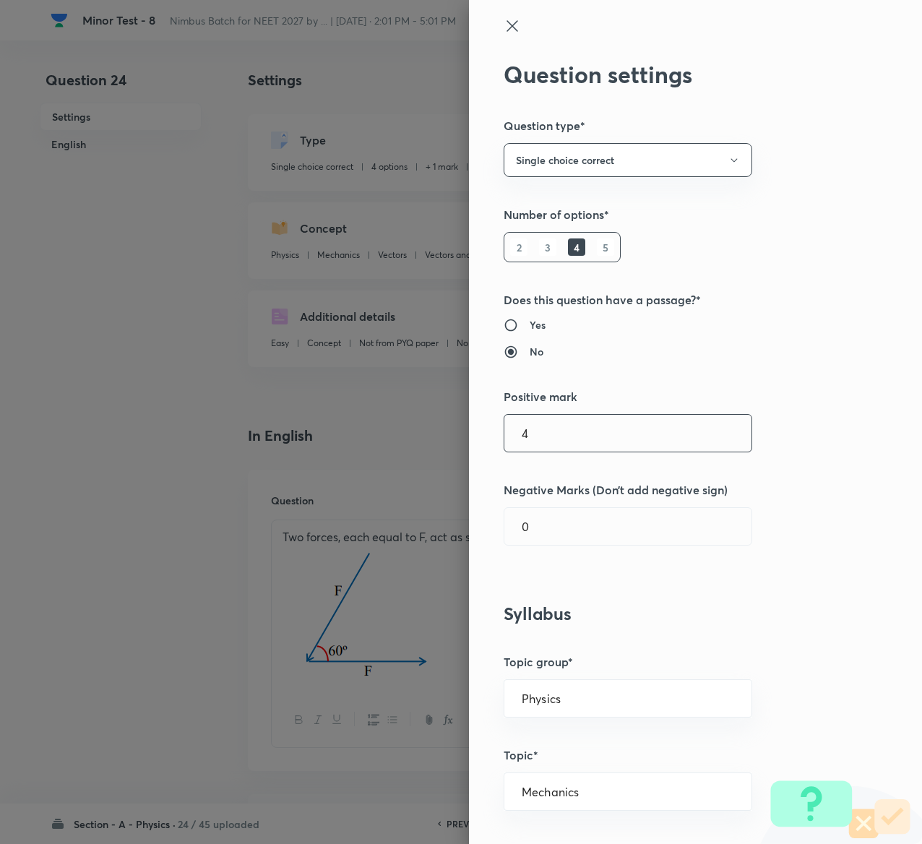
type input "4"
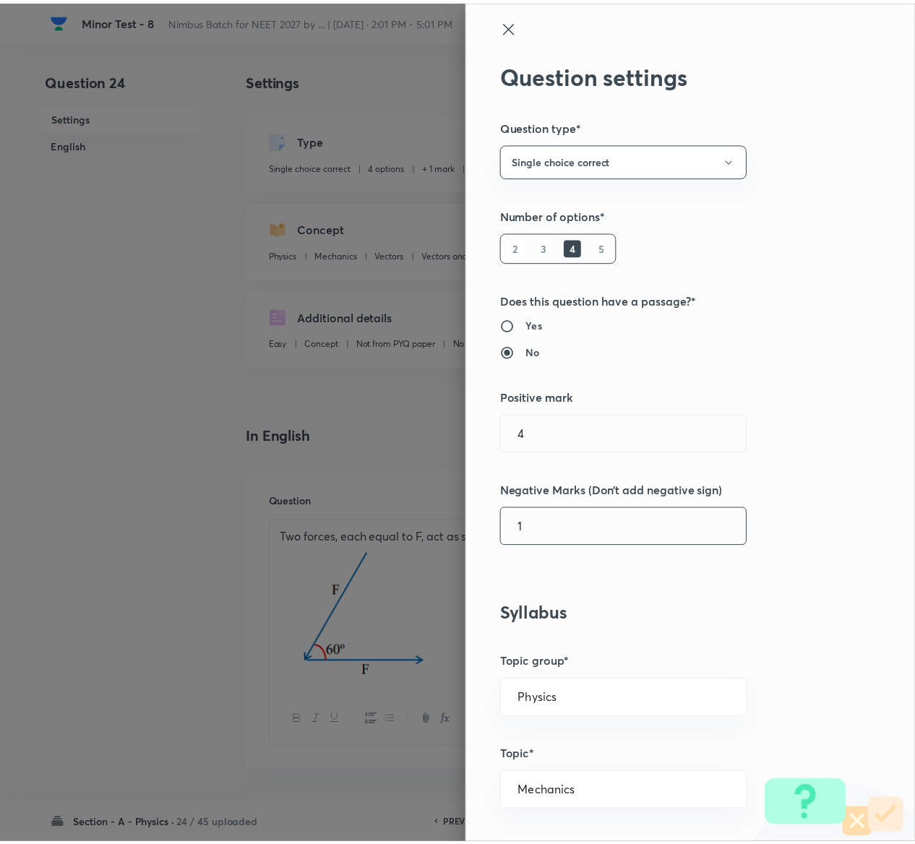
scroll to position [1129, 0]
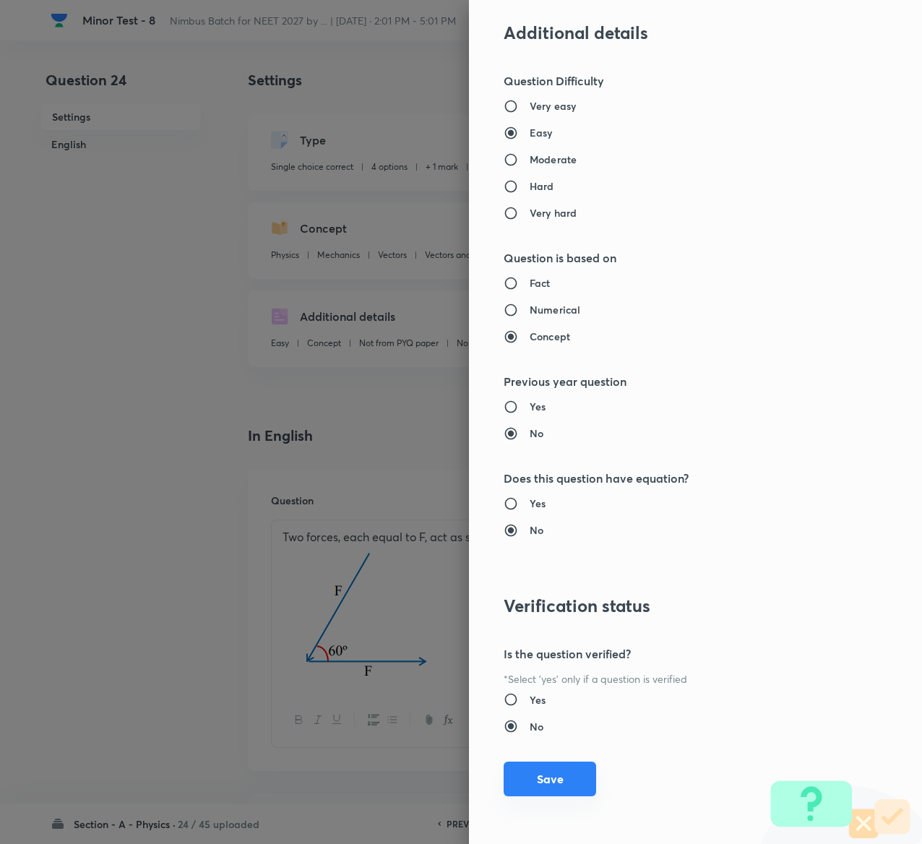
type input "1"
click at [549, 784] on button "Save" at bounding box center [550, 779] width 93 height 35
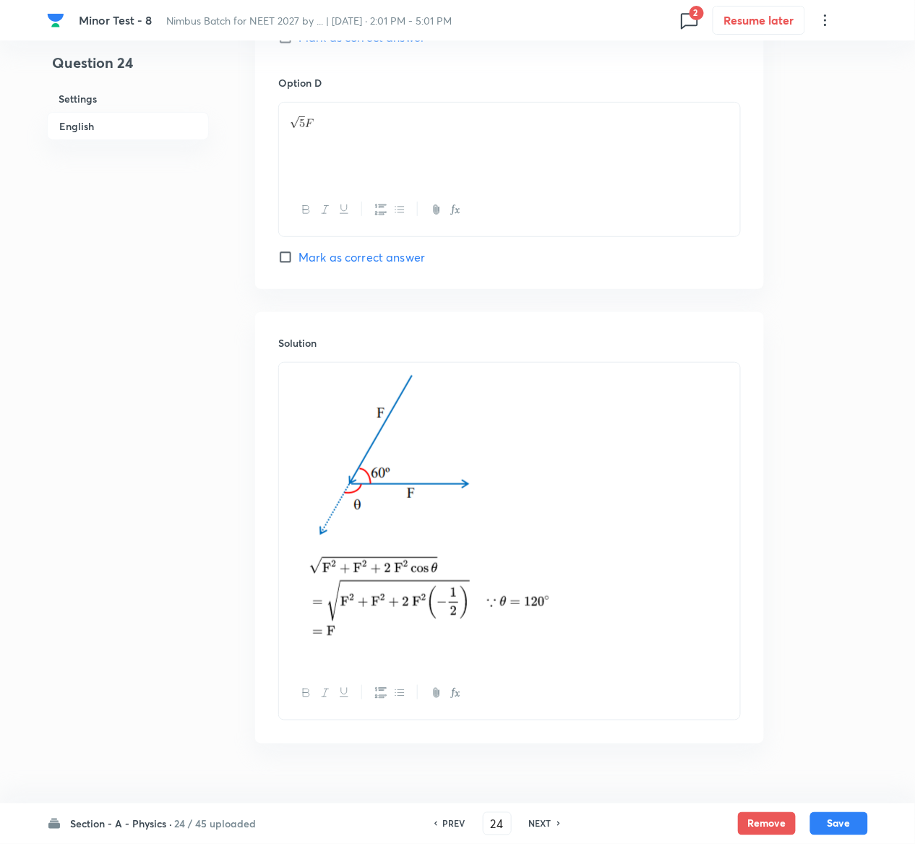
scroll to position [1433, 0]
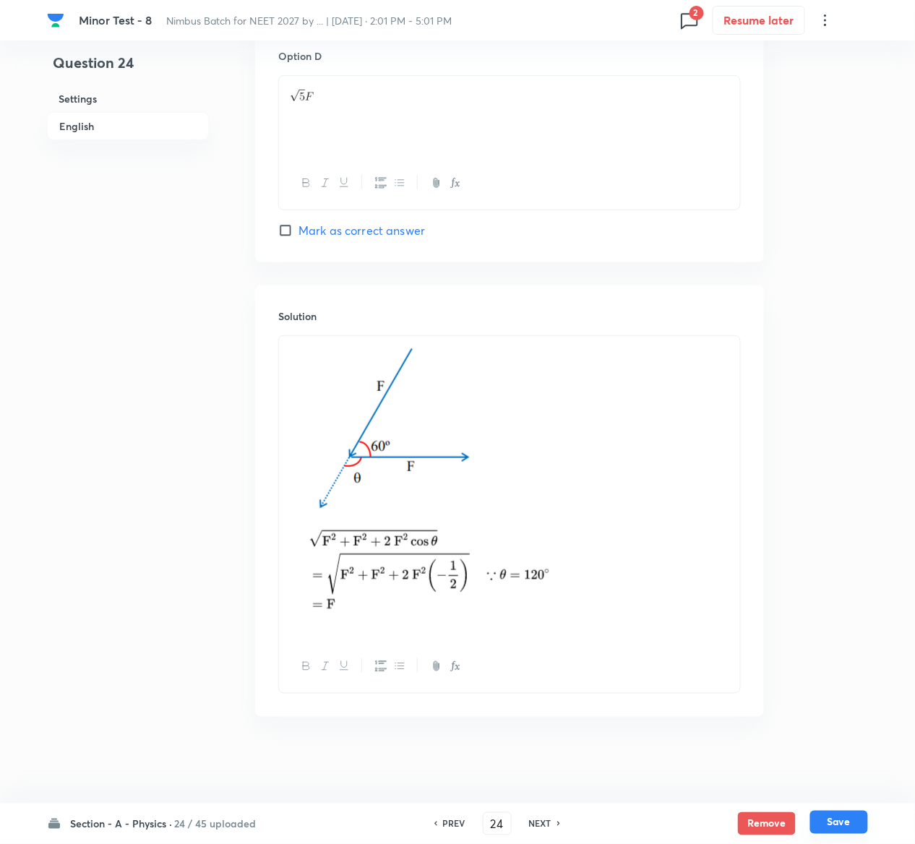
click at [862, 821] on button "Save" at bounding box center [839, 822] width 58 height 23
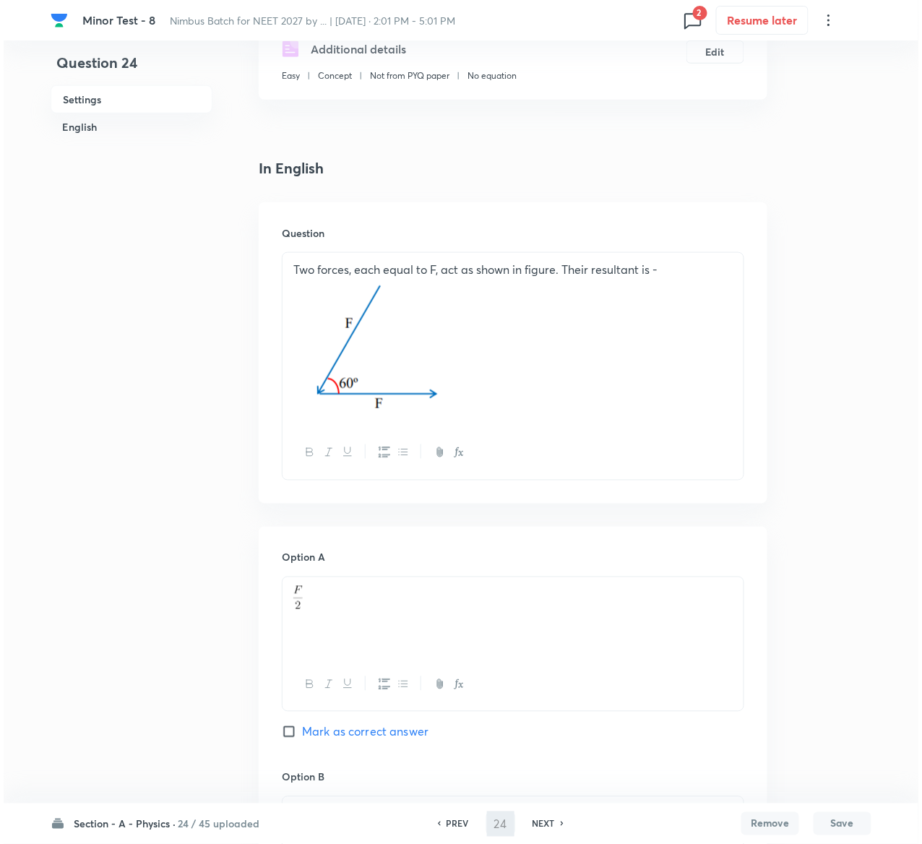
scroll to position [0, 0]
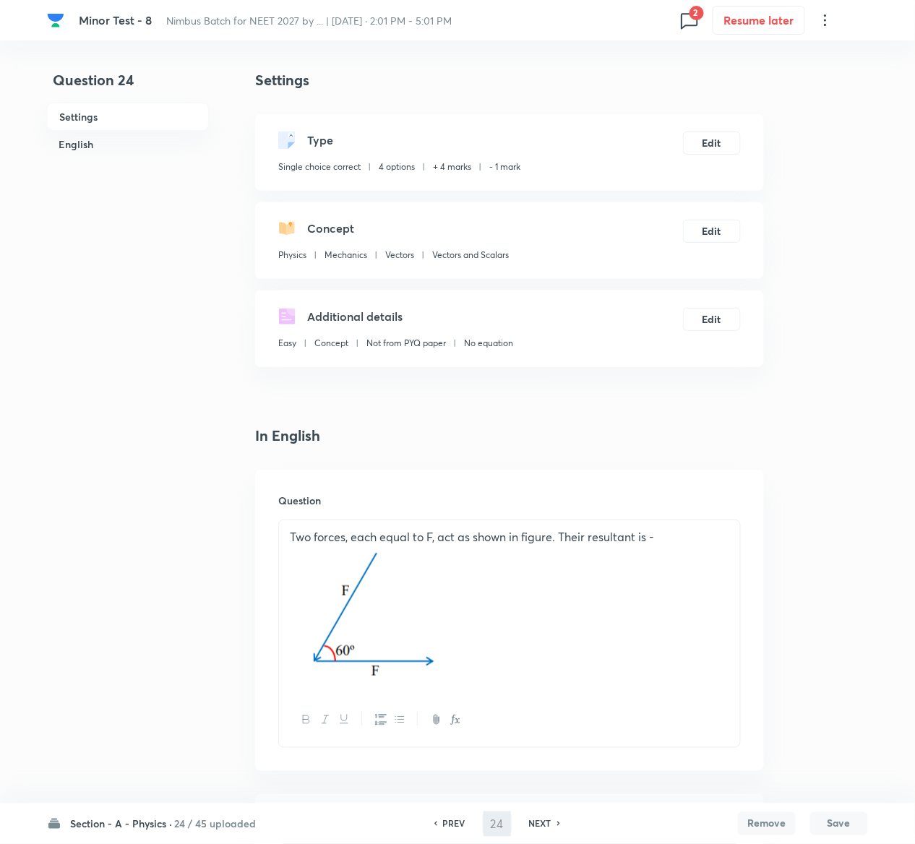
type input "25"
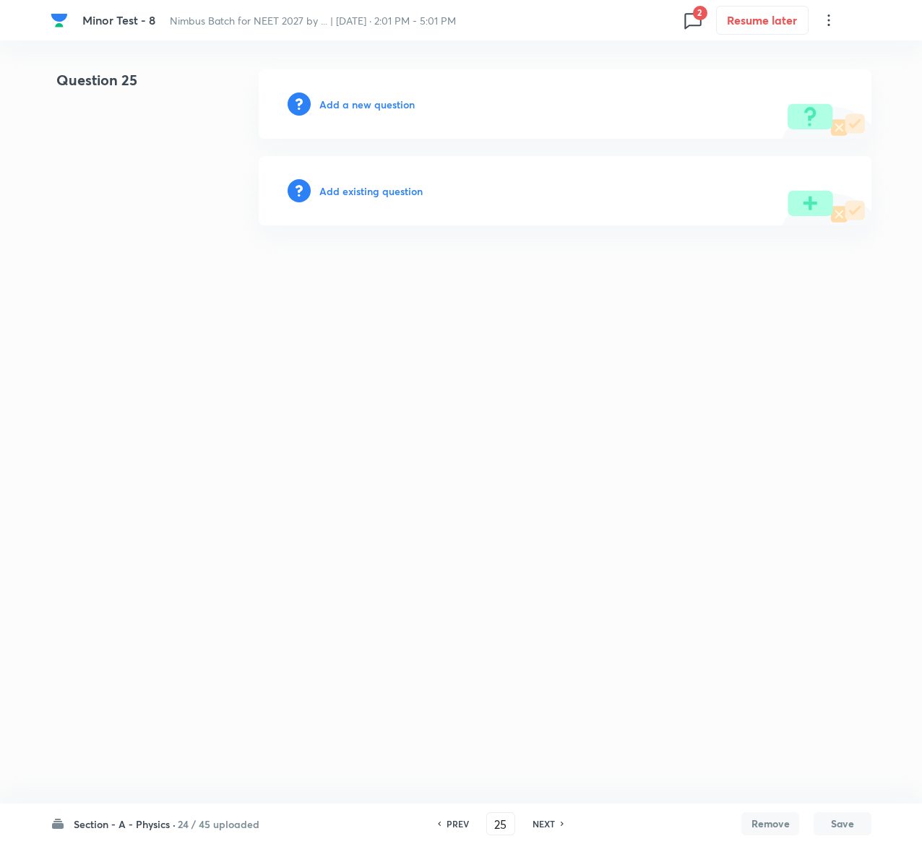
click at [382, 194] on h6 "Add existing question" at bounding box center [370, 191] width 103 height 15
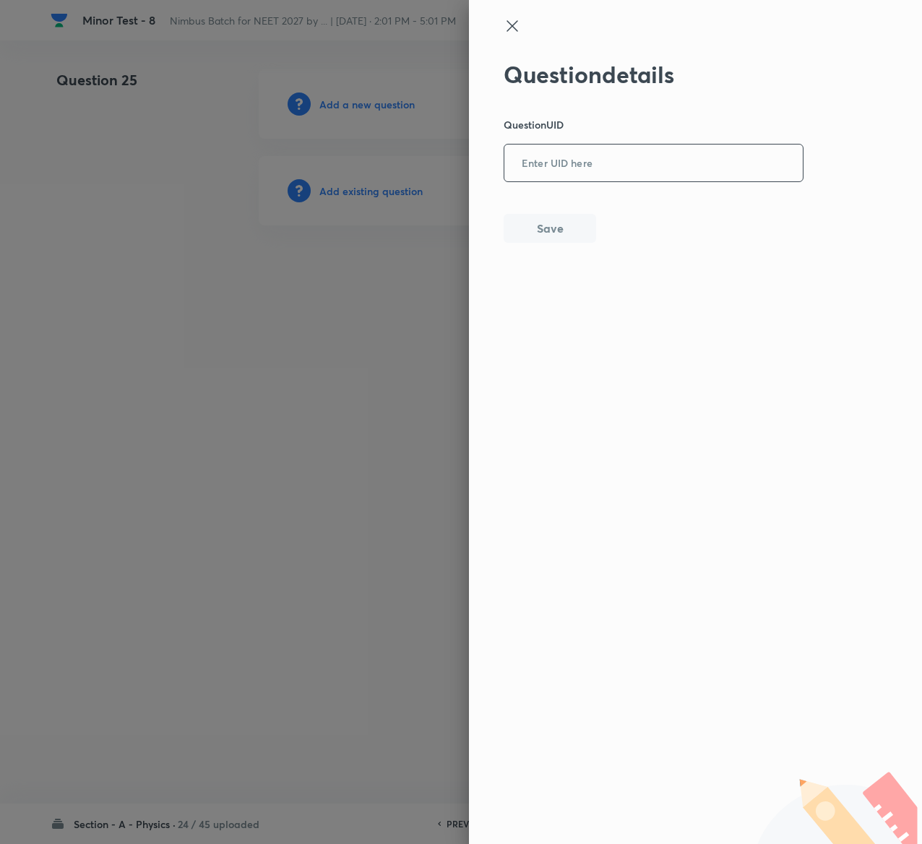
click at [523, 167] on input "text" at bounding box center [654, 163] width 299 height 35
paste input "DCVOZ"
type input "DCVOZ"
click at [553, 228] on button "Save" at bounding box center [550, 227] width 93 height 29
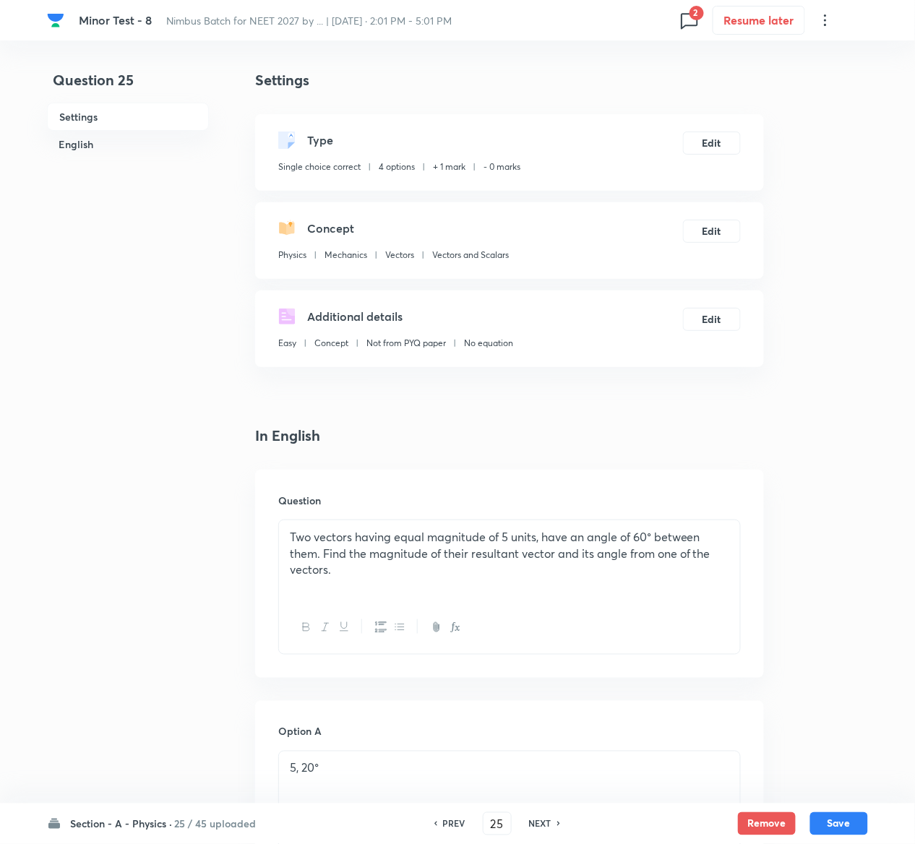
click at [718, 129] on div "Type Single choice correct 4 options + 1 mark - 0 marks Edit" at bounding box center [509, 152] width 509 height 77
click at [718, 136] on button "Edit" at bounding box center [712, 141] width 58 height 23
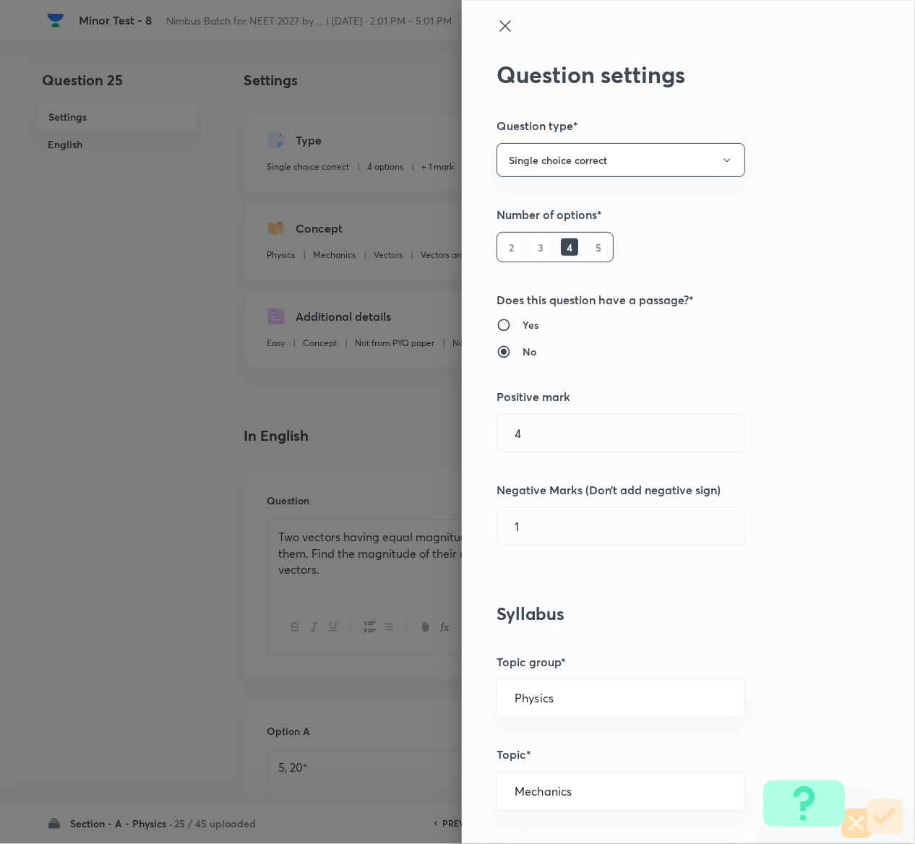
type input "1"
type input "0"
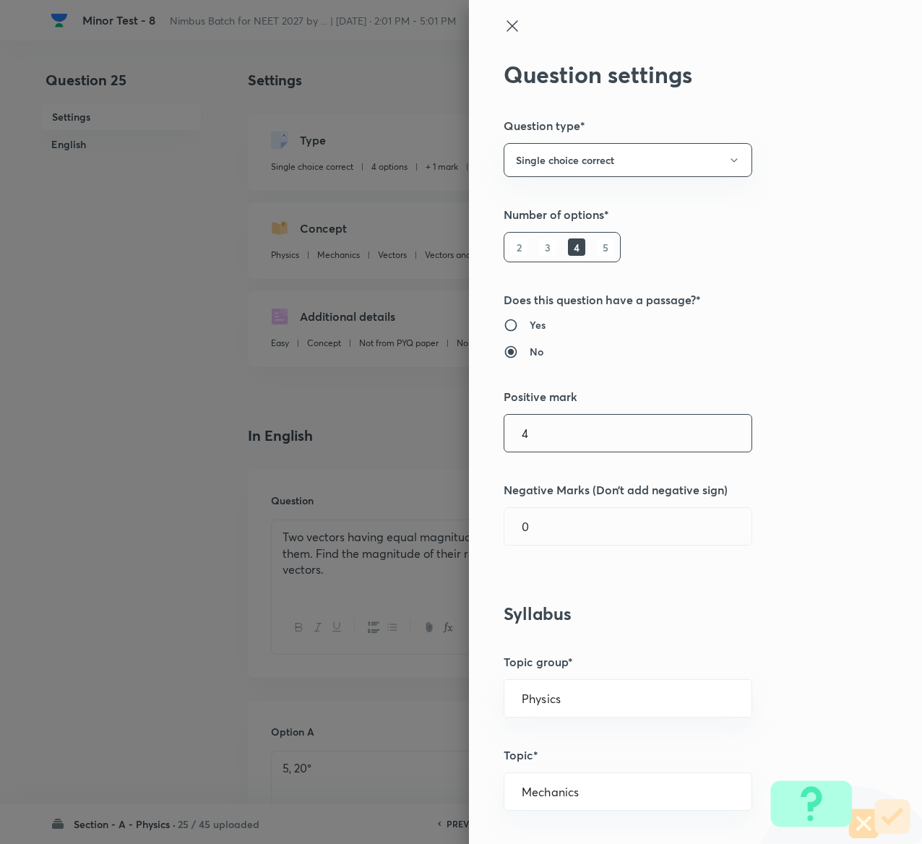
type input "4"
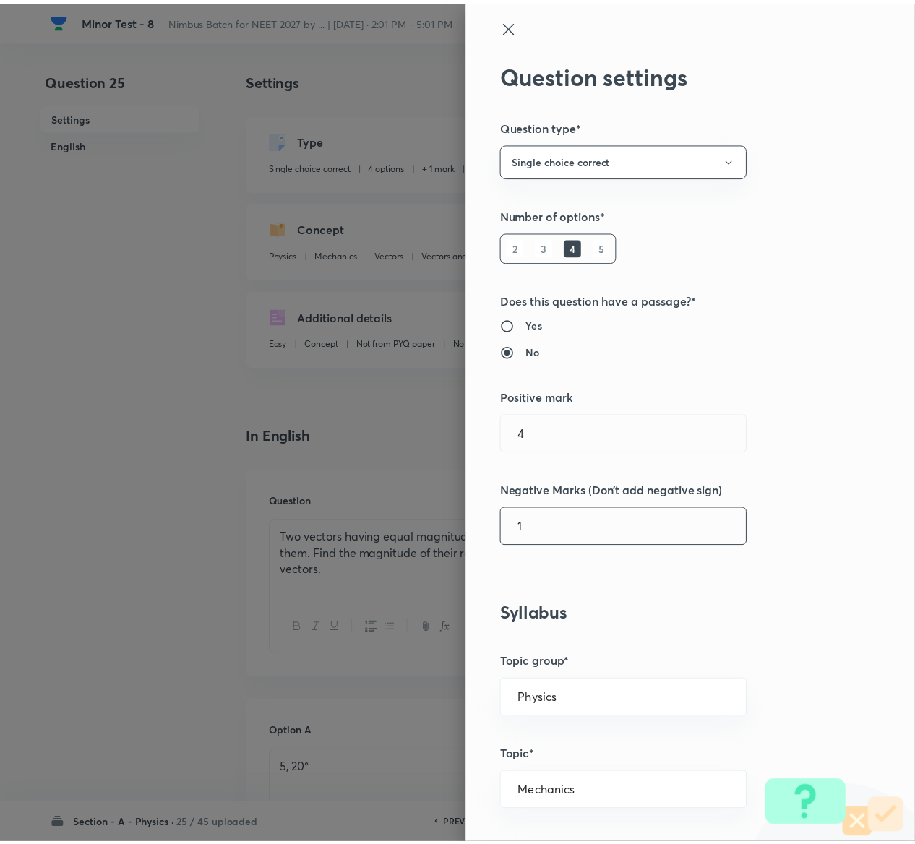
scroll to position [1129, 0]
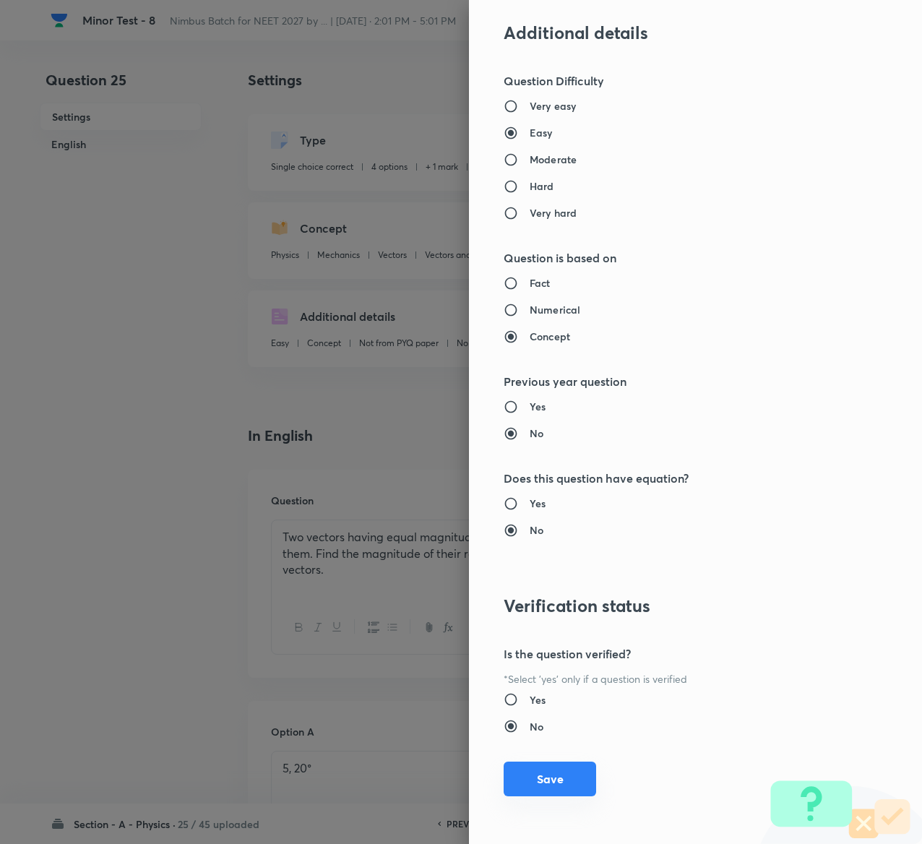
type input "1"
click at [525, 774] on button "Save" at bounding box center [550, 779] width 93 height 35
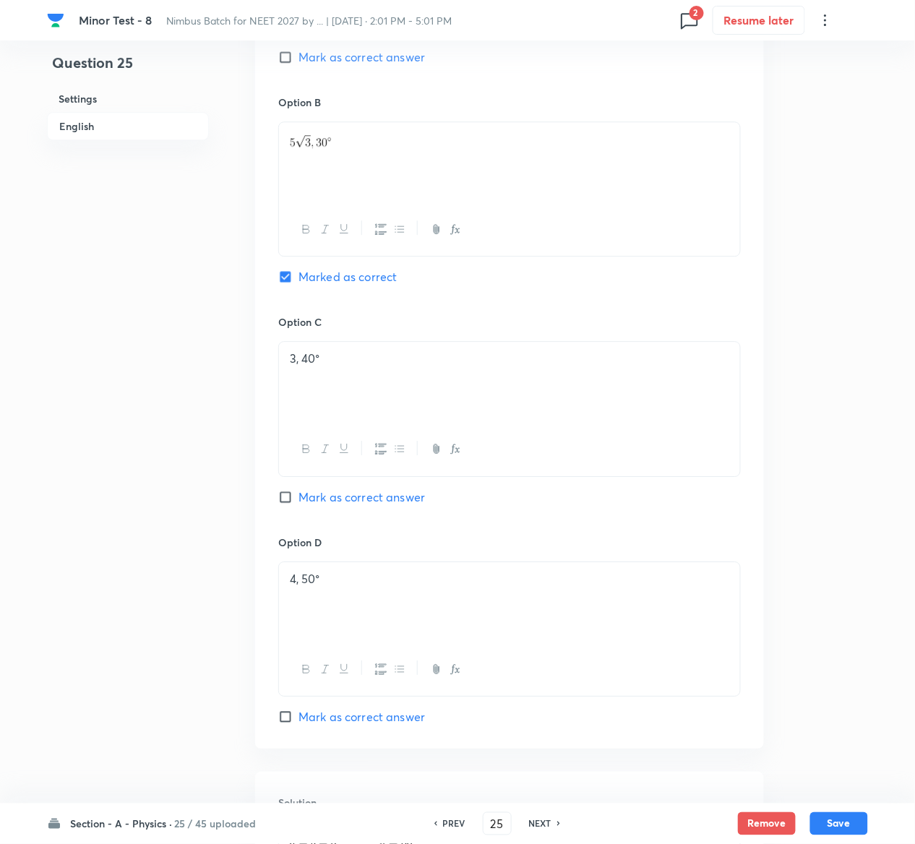
scroll to position [1273, 0]
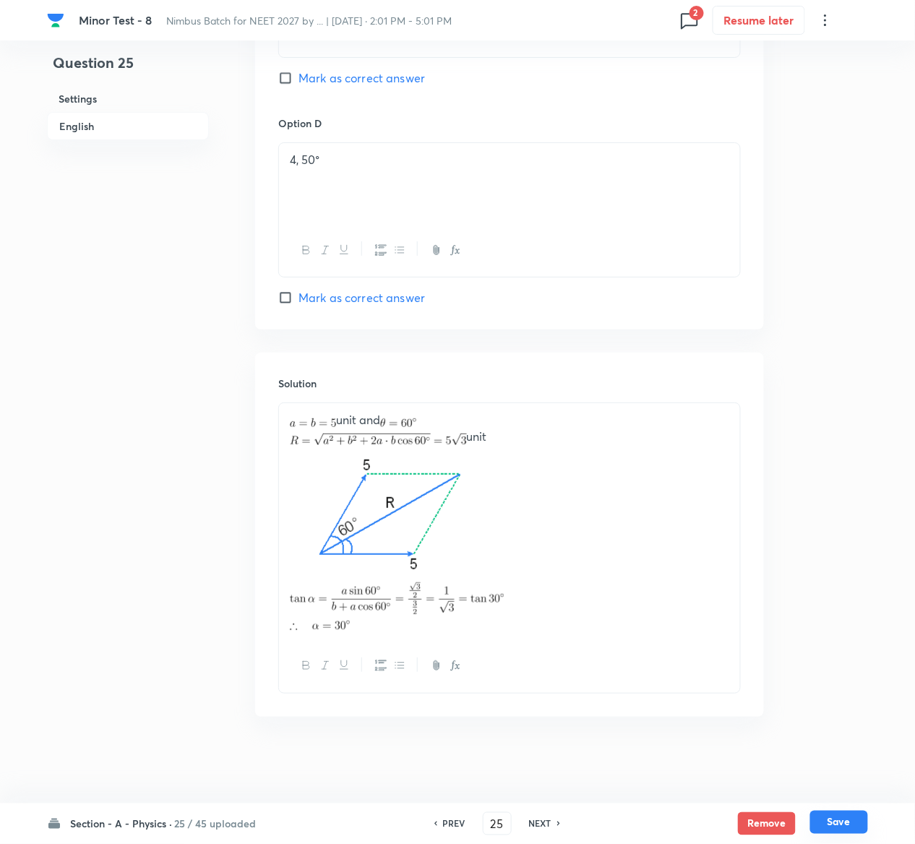
click at [856, 823] on button "Save" at bounding box center [839, 822] width 58 height 23
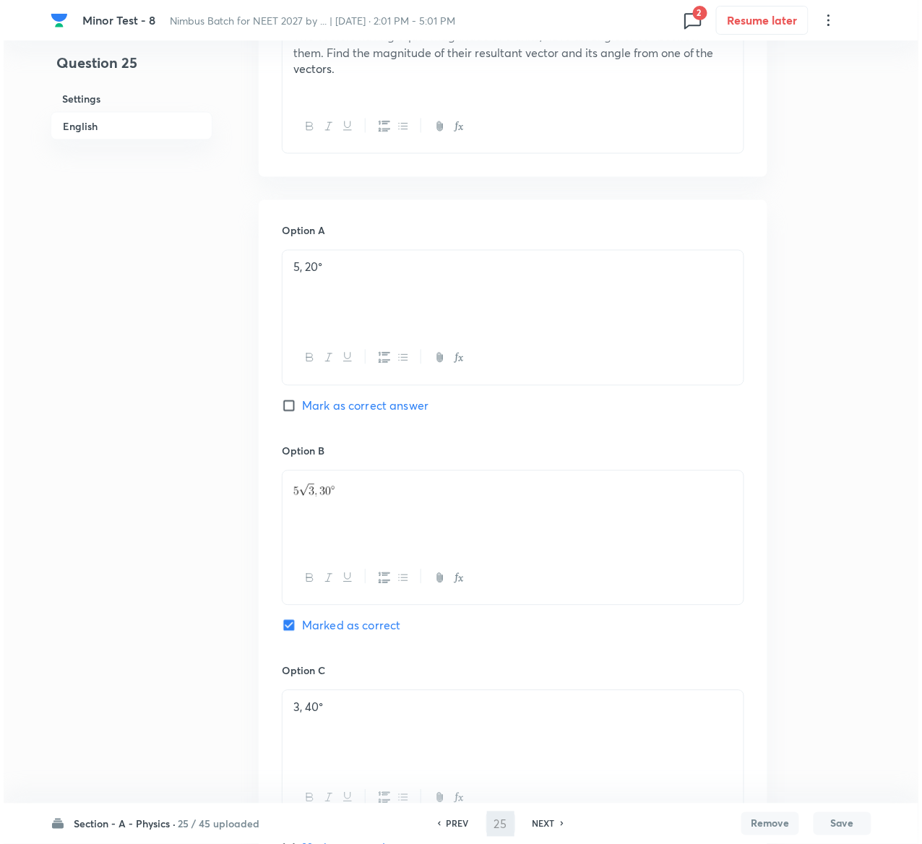
scroll to position [0, 0]
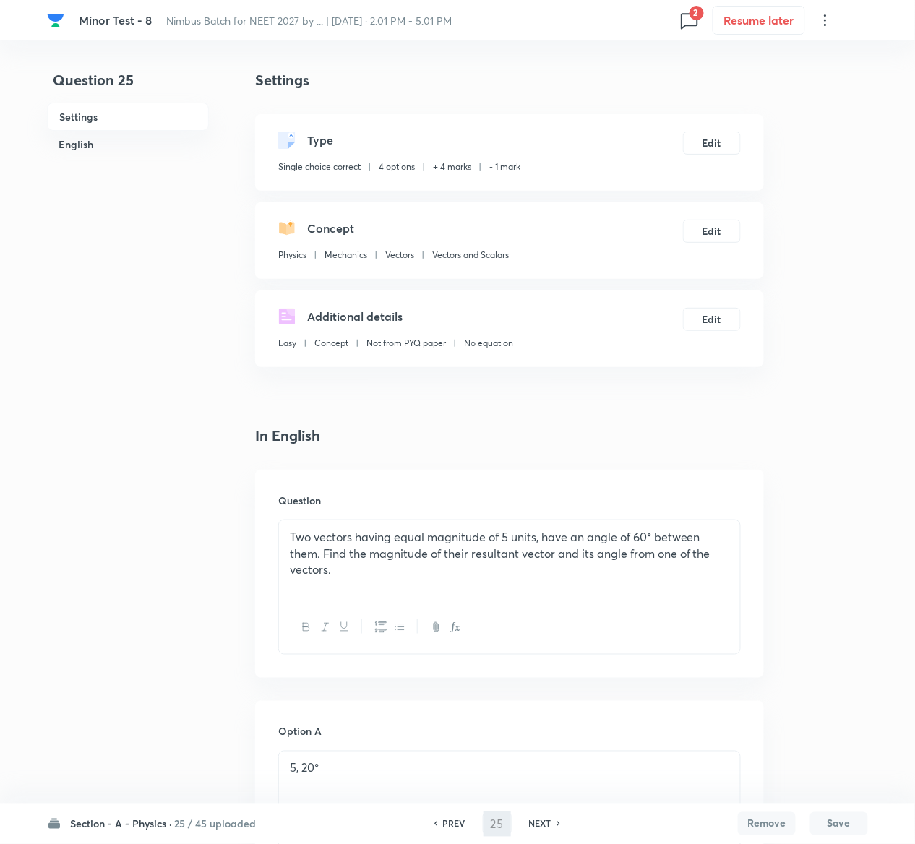
type input "26"
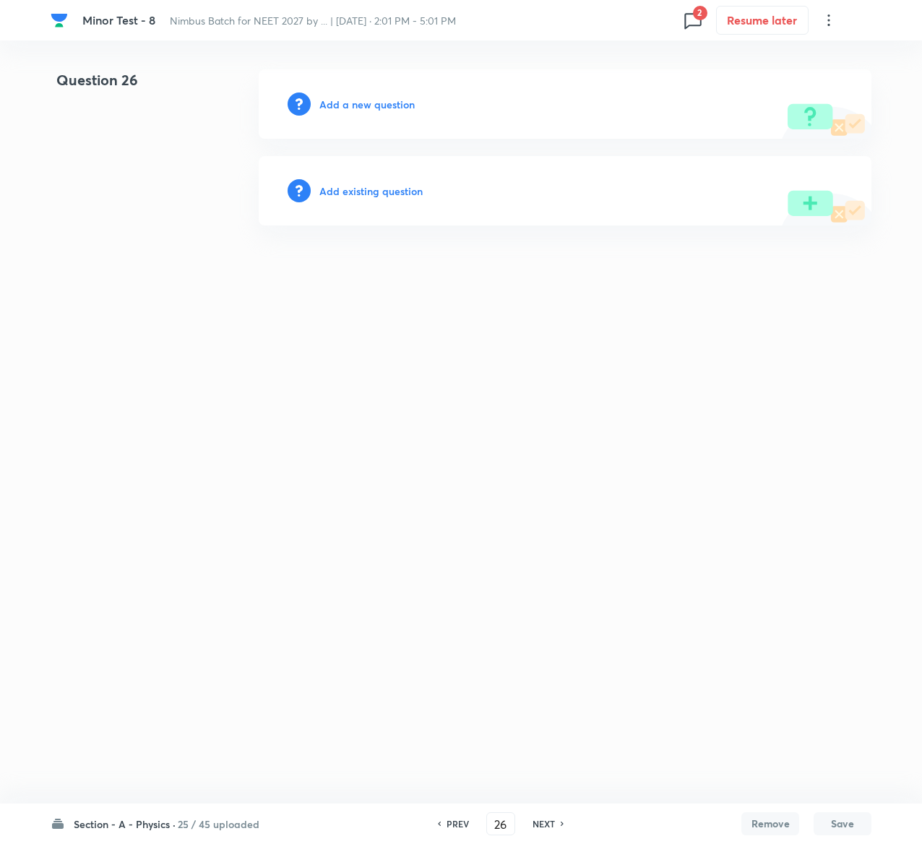
click at [385, 186] on h6 "Add existing question" at bounding box center [370, 191] width 103 height 15
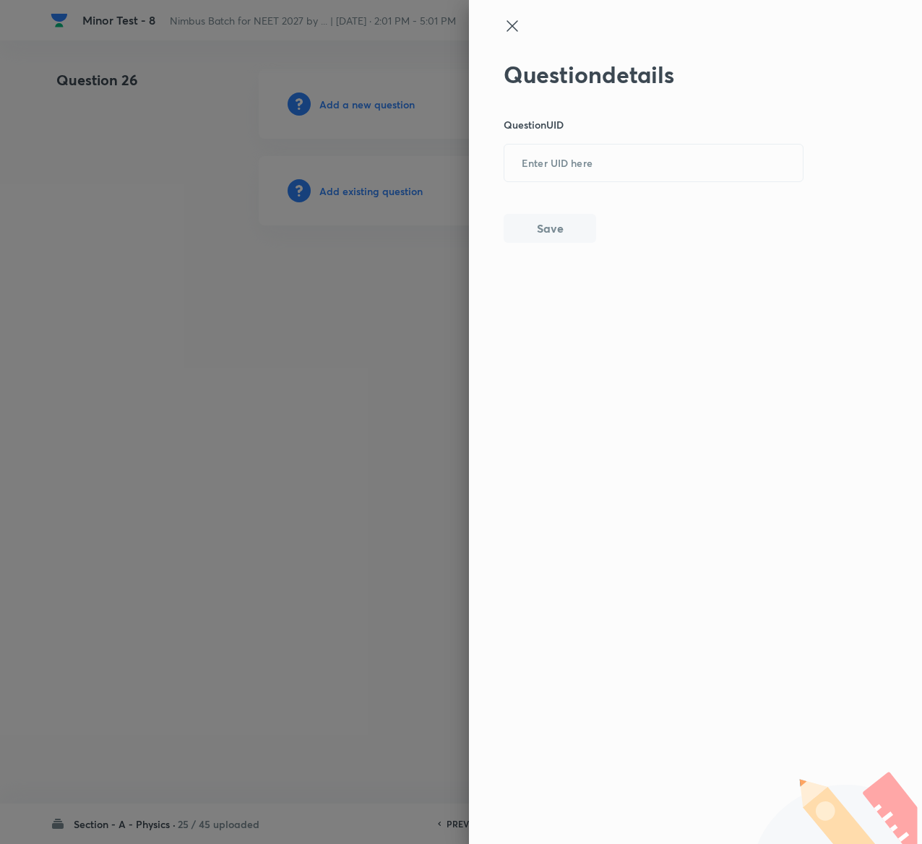
drag, startPoint x: 655, startPoint y: 189, endPoint x: 643, endPoint y: 142, distance: 49.3
click at [643, 142] on div "Question details Question UID ​ Save" at bounding box center [654, 152] width 301 height 182
click at [632, 161] on input "text" at bounding box center [654, 163] width 299 height 35
paste input "LSH3G"
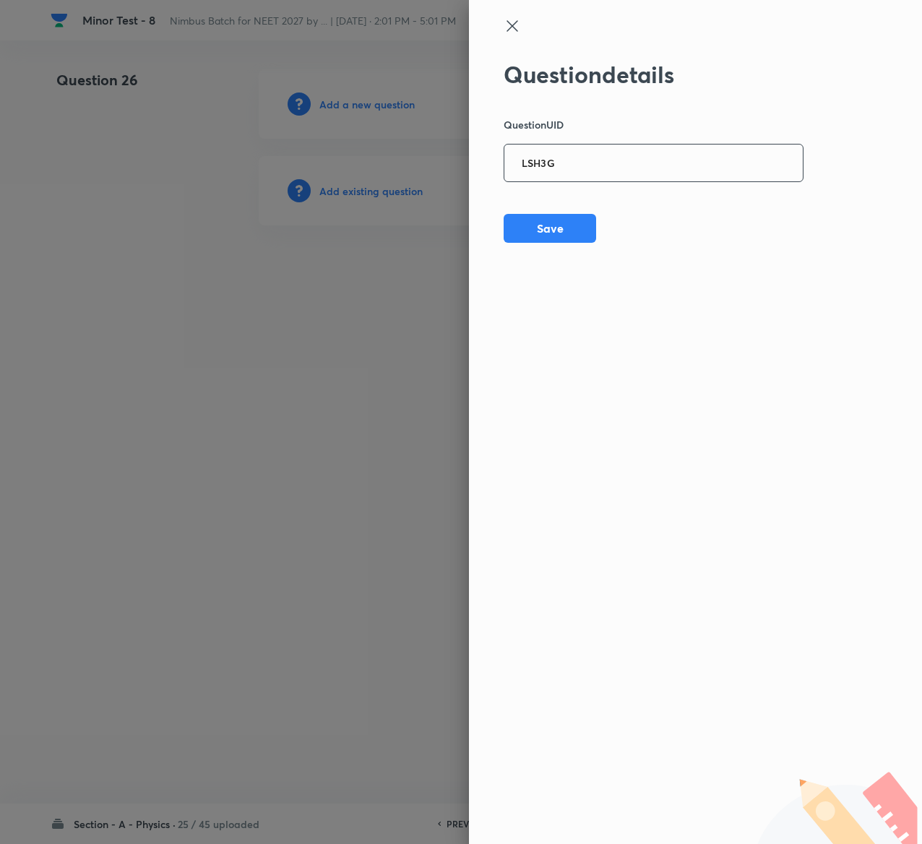
type input "LSH3G"
click at [556, 221] on button "Save" at bounding box center [550, 227] width 93 height 29
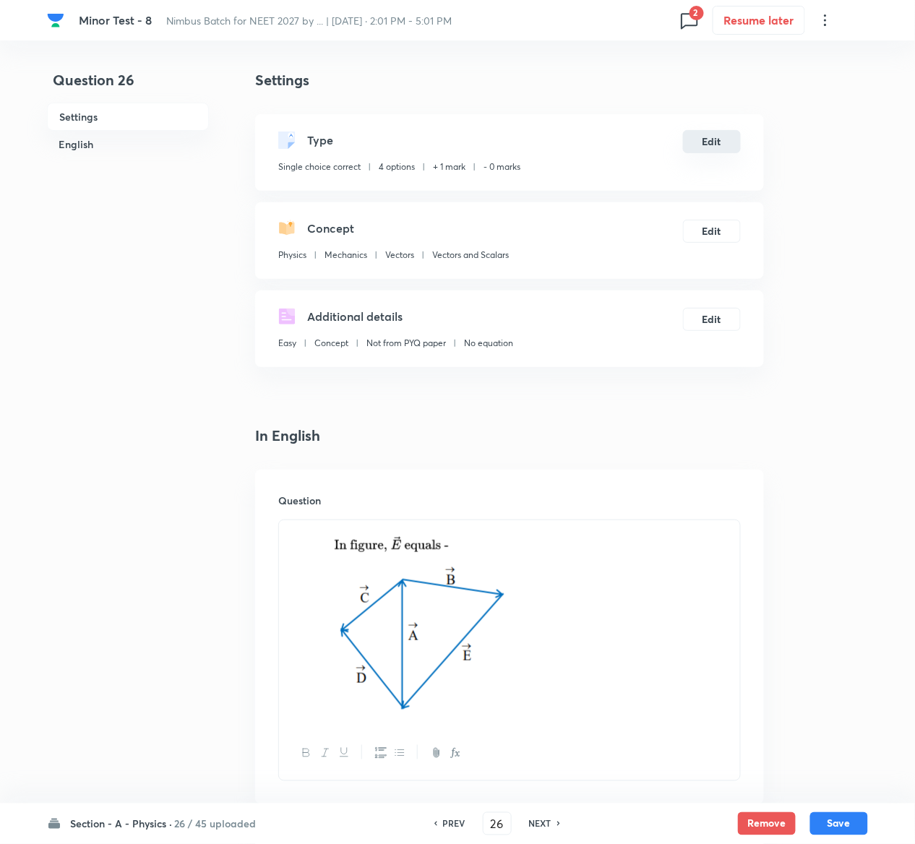
click at [732, 135] on button "Edit" at bounding box center [712, 141] width 58 height 23
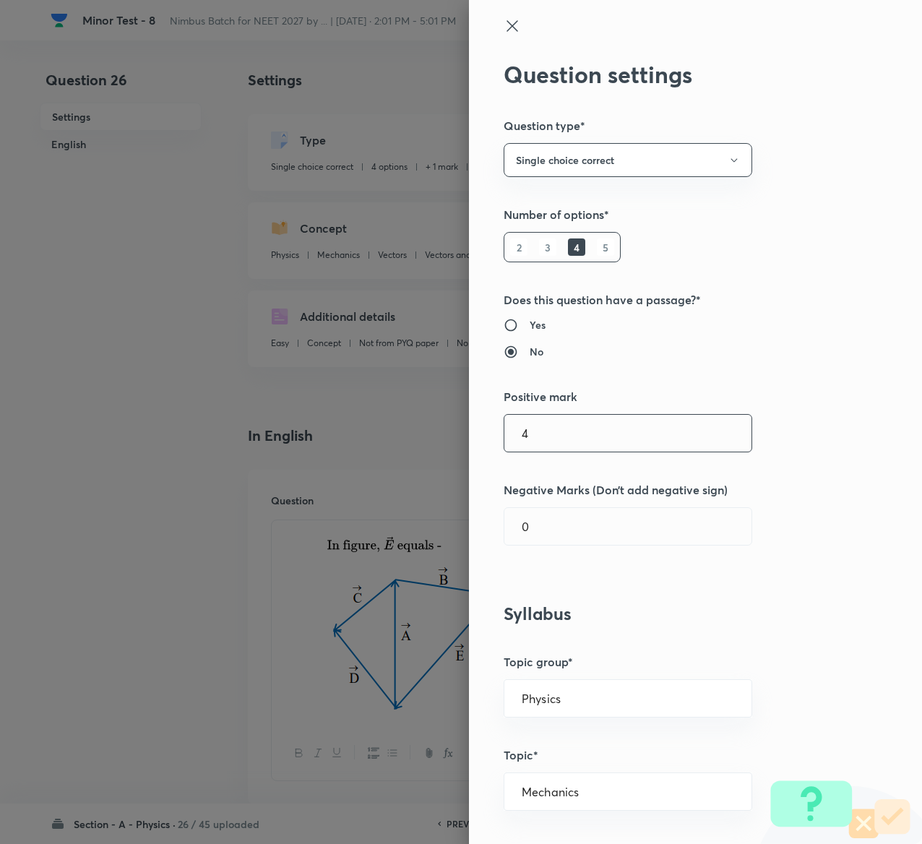
type input "4"
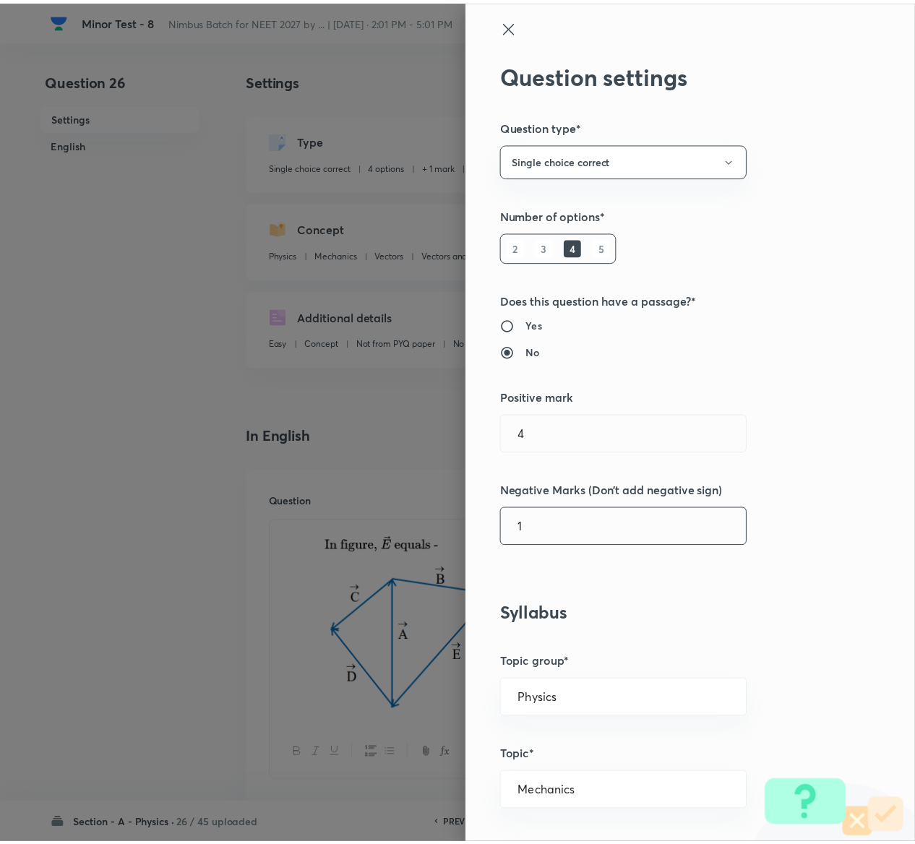
scroll to position [1129, 0]
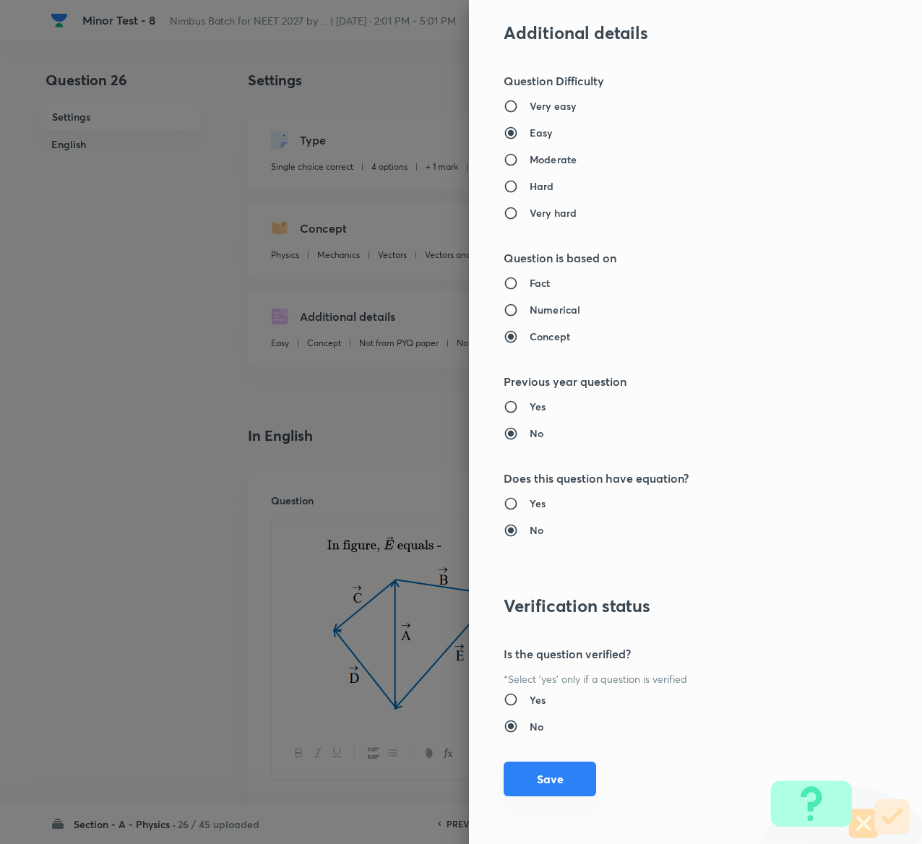
type input "1"
click at [522, 780] on button "Save" at bounding box center [550, 779] width 93 height 35
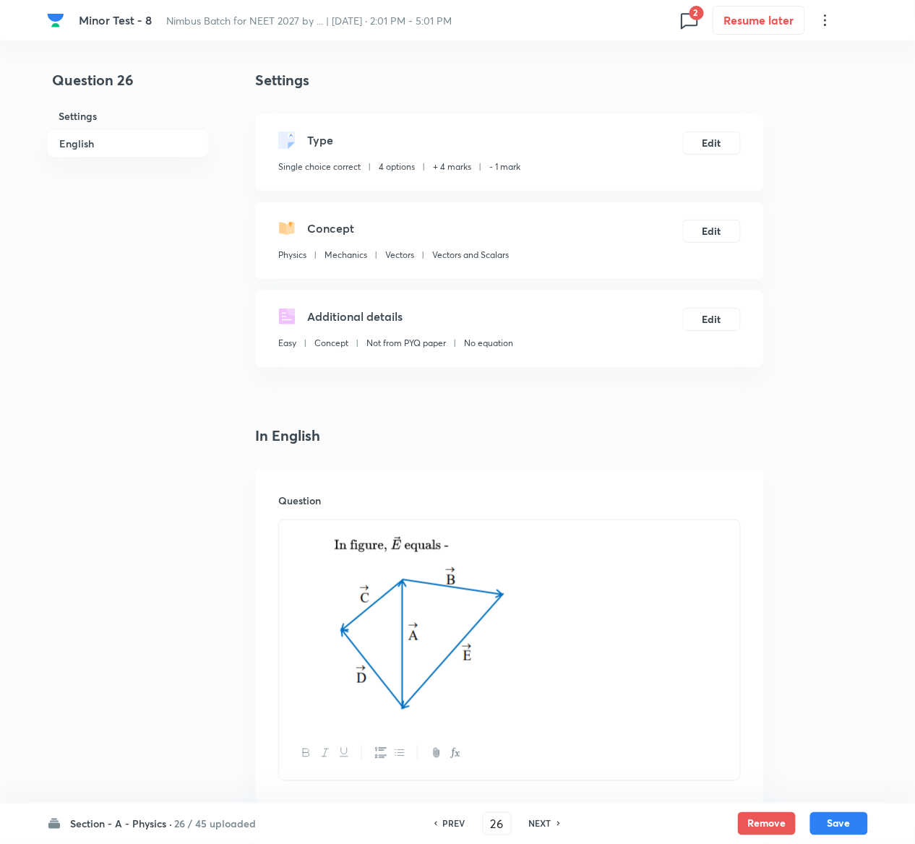
scroll to position [1333, 0]
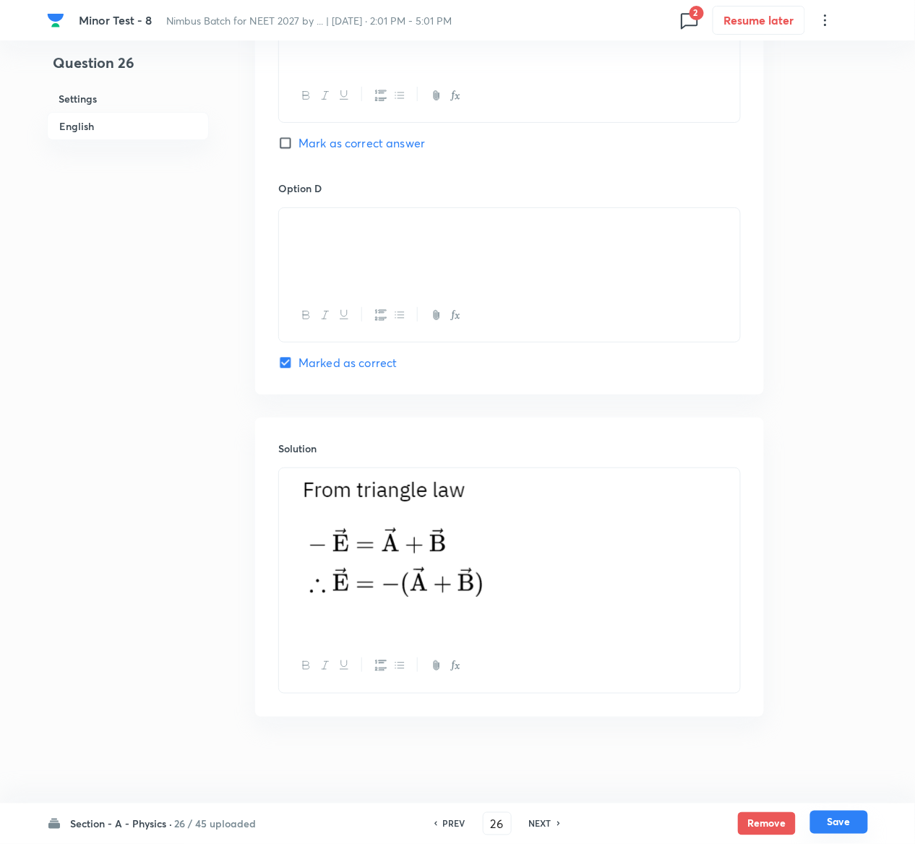
click at [854, 815] on button "Save" at bounding box center [839, 822] width 58 height 23
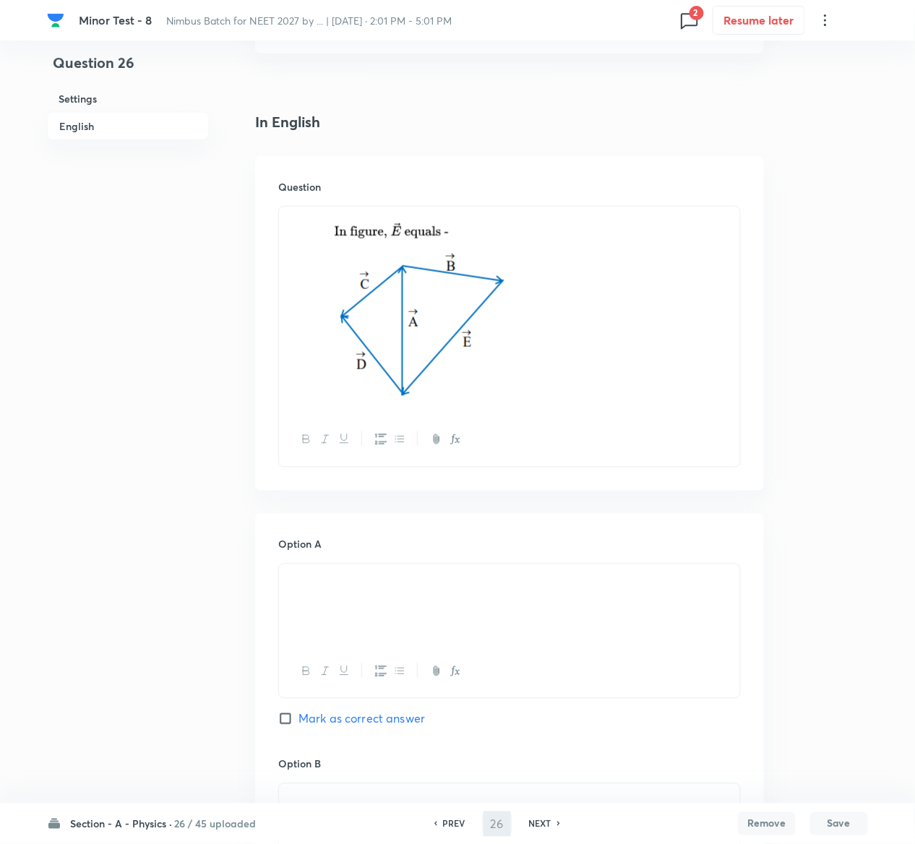
type input "27"
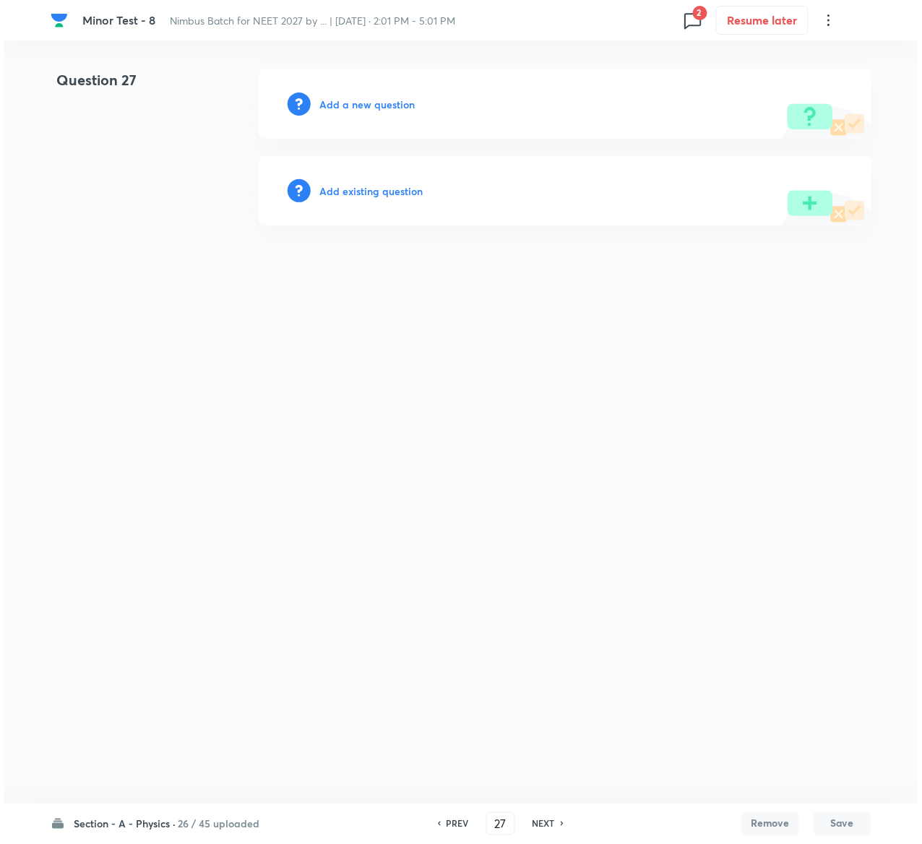
scroll to position [0, 0]
click at [391, 195] on h6 "Add existing question" at bounding box center [370, 191] width 103 height 15
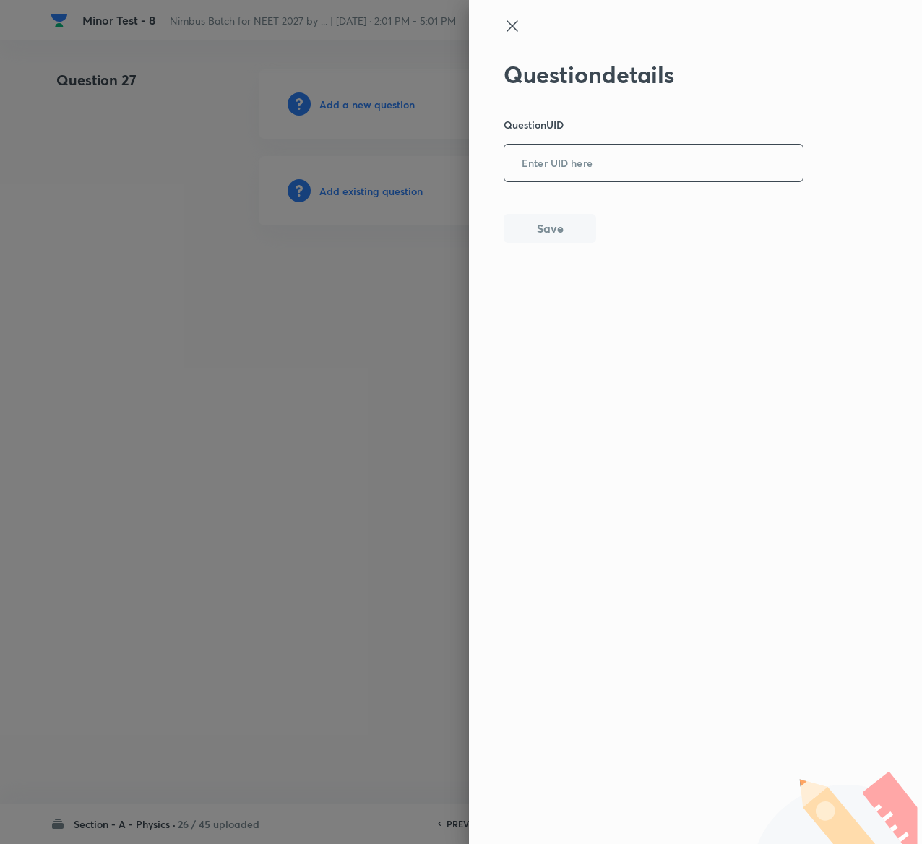
click at [608, 172] on input "text" at bounding box center [654, 163] width 299 height 35
paste input "IVMDU"
type input "IVMDU"
click at [570, 239] on button "Save" at bounding box center [550, 227] width 93 height 29
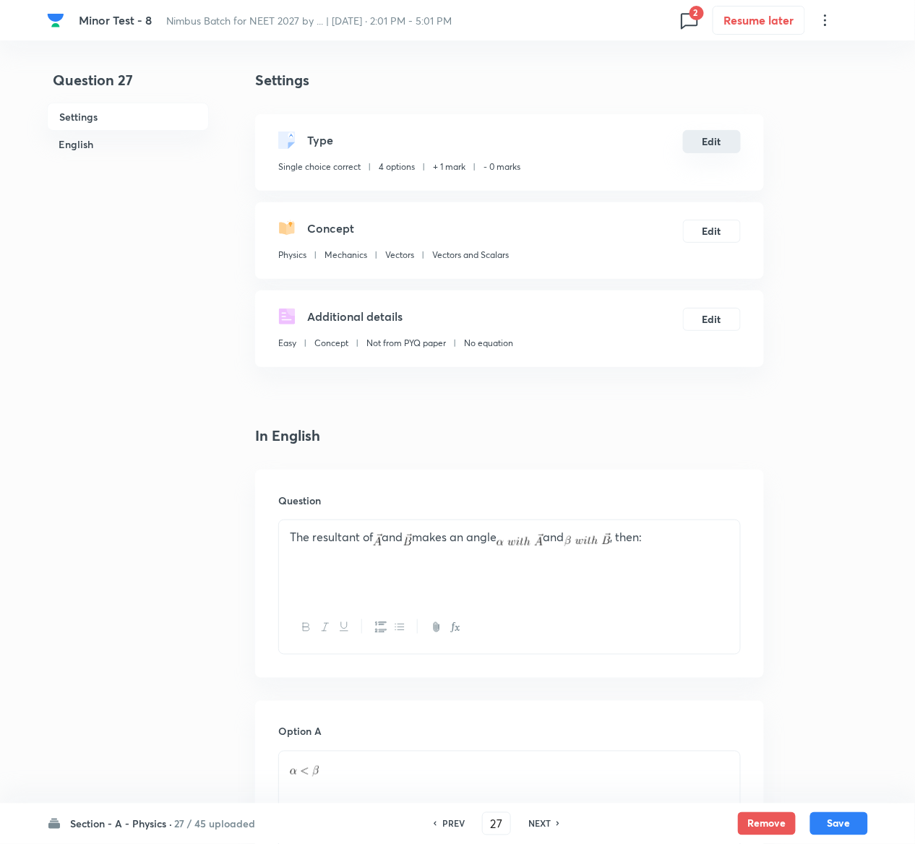
click at [716, 144] on button "Edit" at bounding box center [712, 141] width 58 height 23
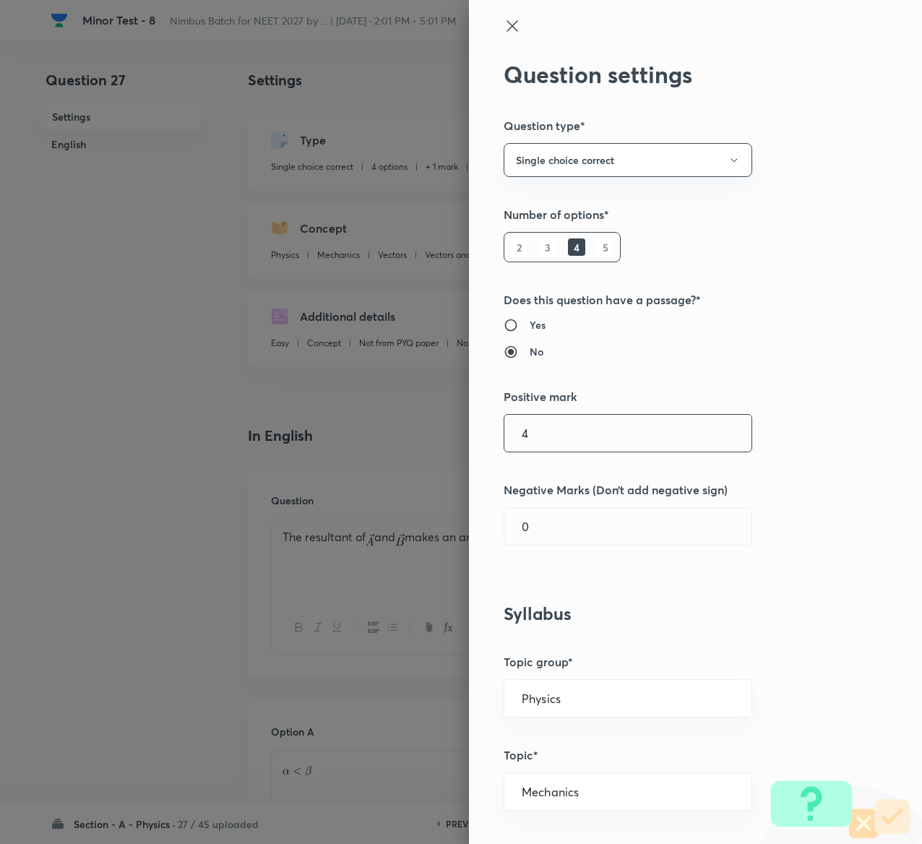
type input "4"
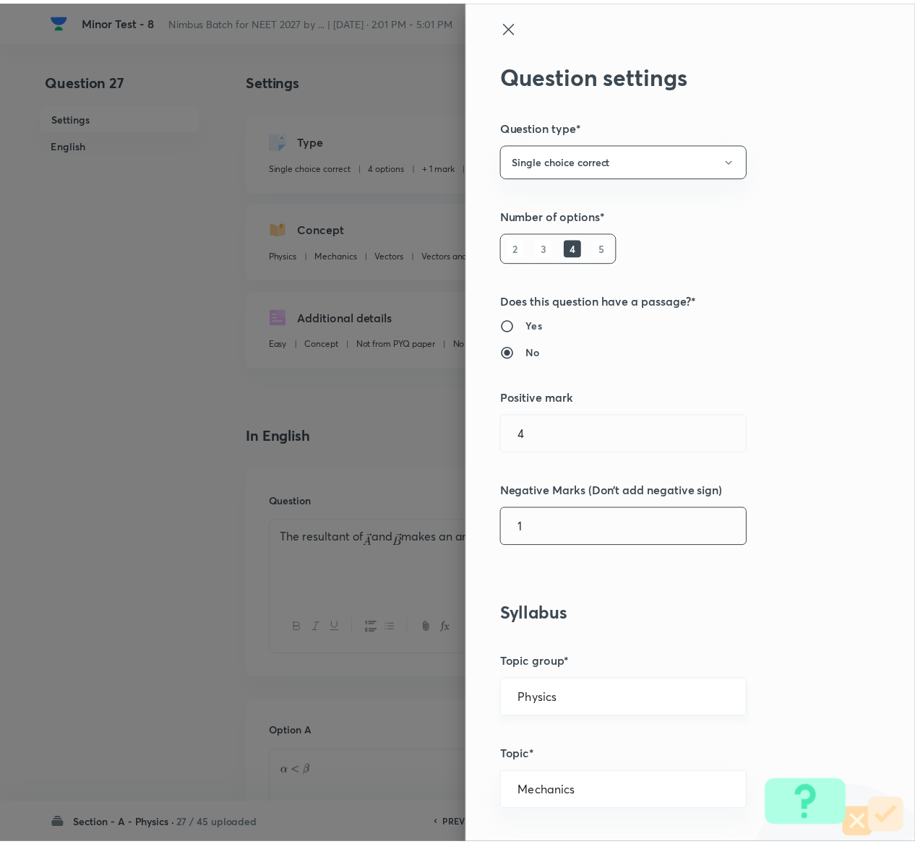
scroll to position [1129, 0]
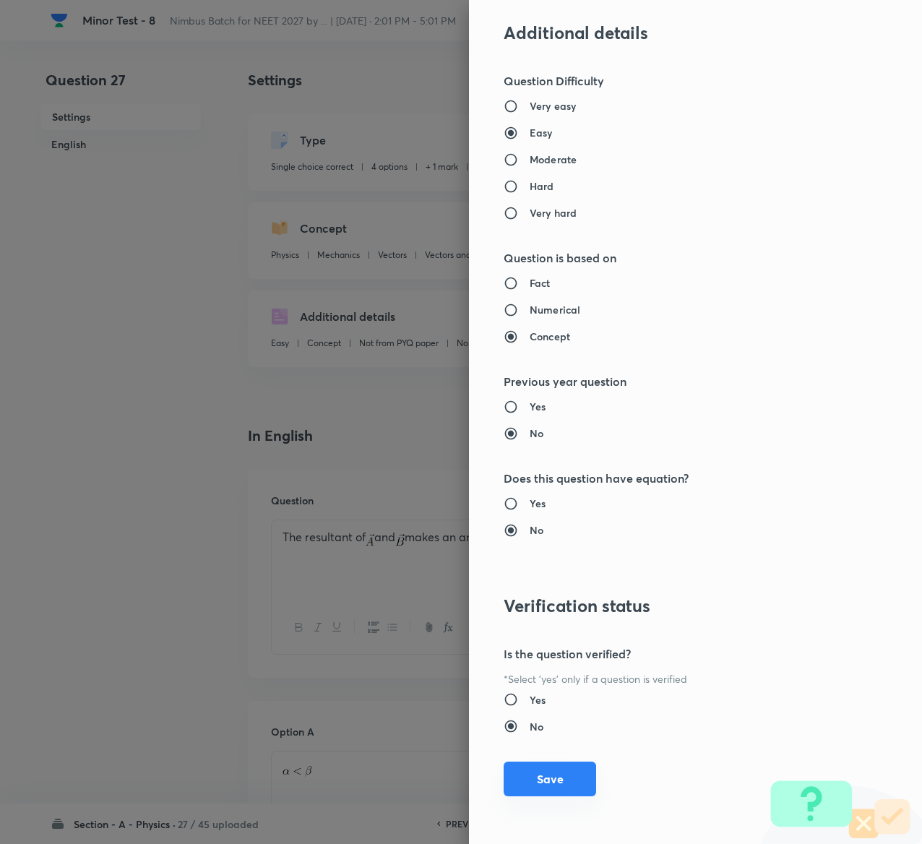
type input "1"
click at [550, 769] on button "Save" at bounding box center [550, 779] width 93 height 35
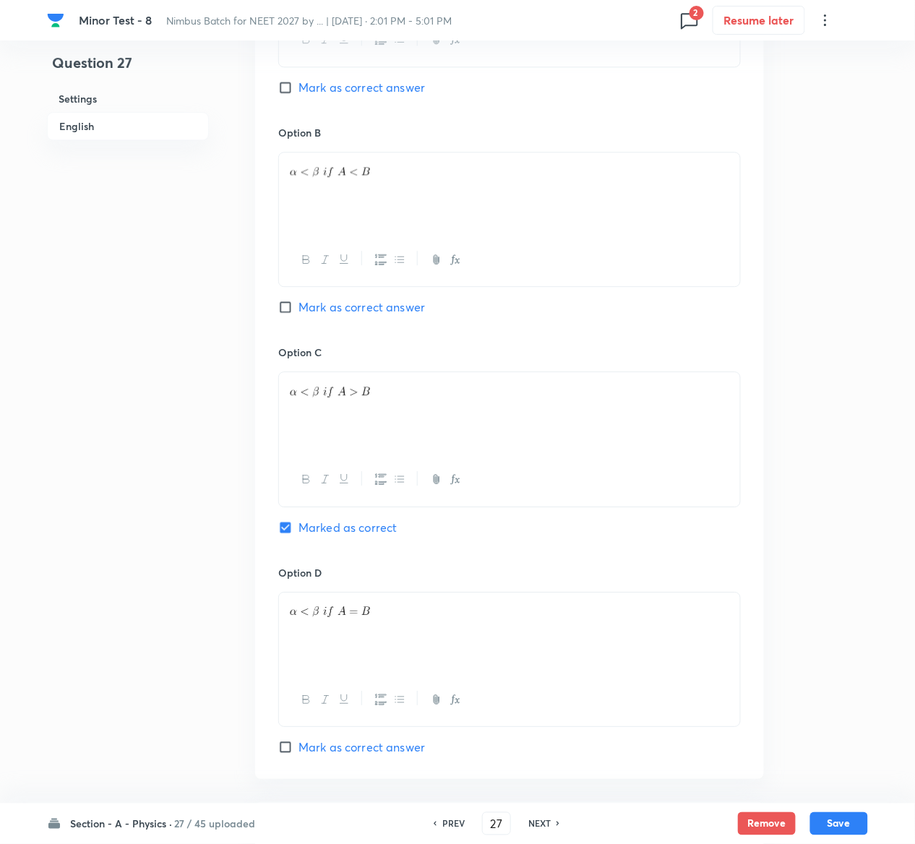
scroll to position [1204, 0]
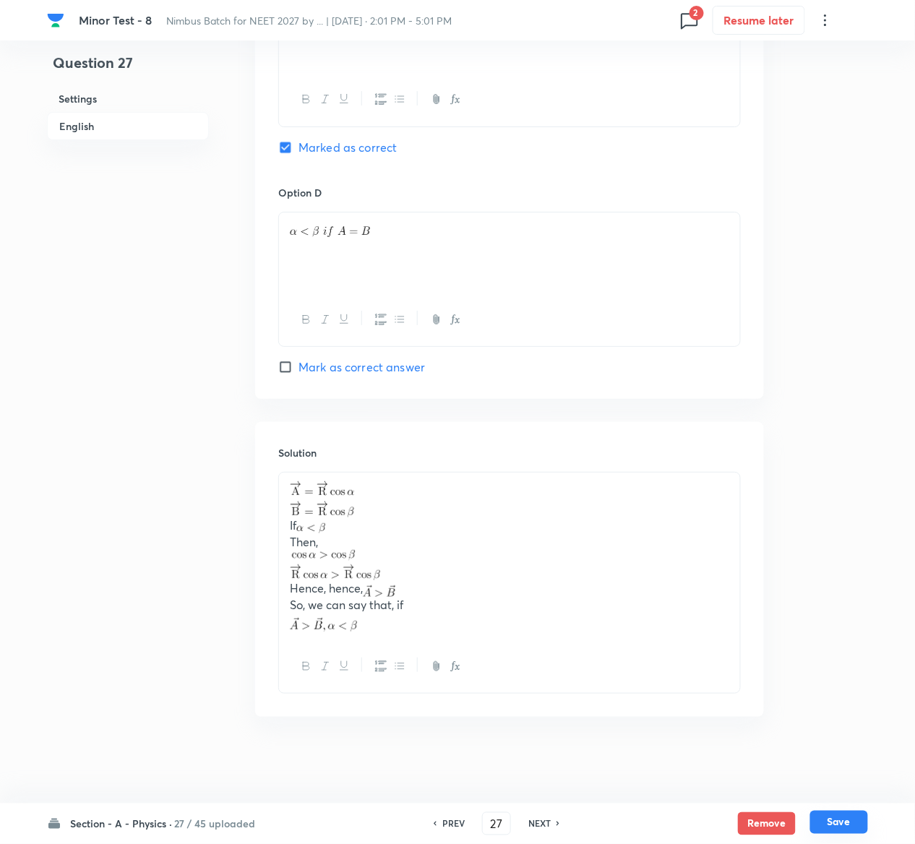
click at [851, 820] on button "Save" at bounding box center [839, 822] width 58 height 23
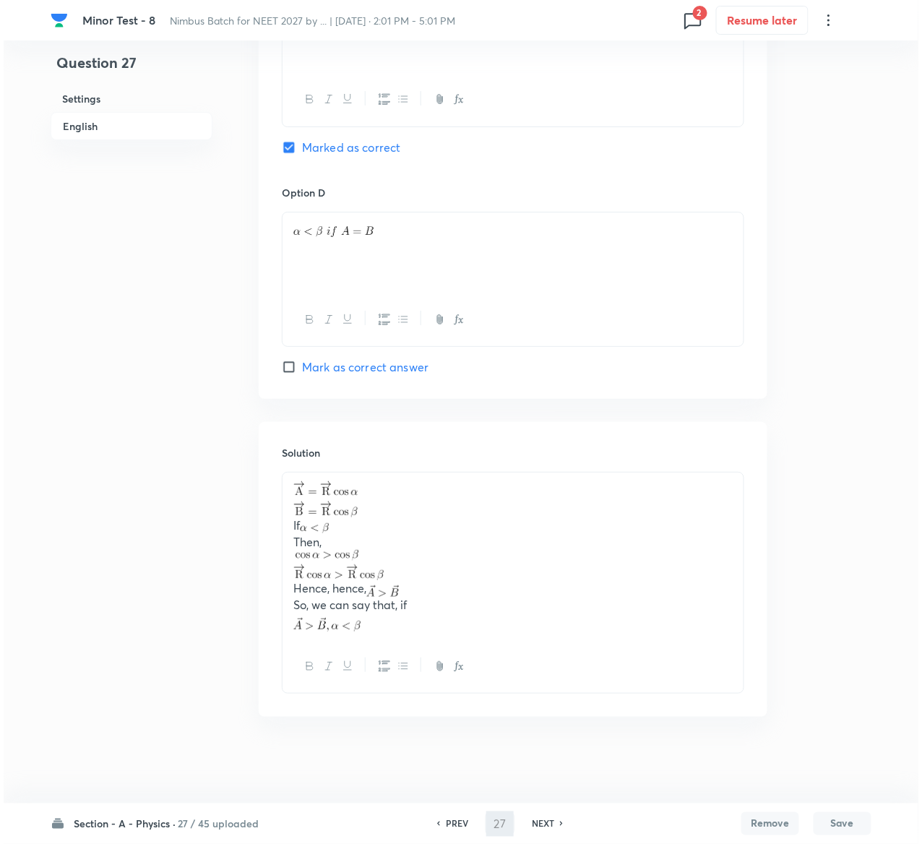
scroll to position [0, 0]
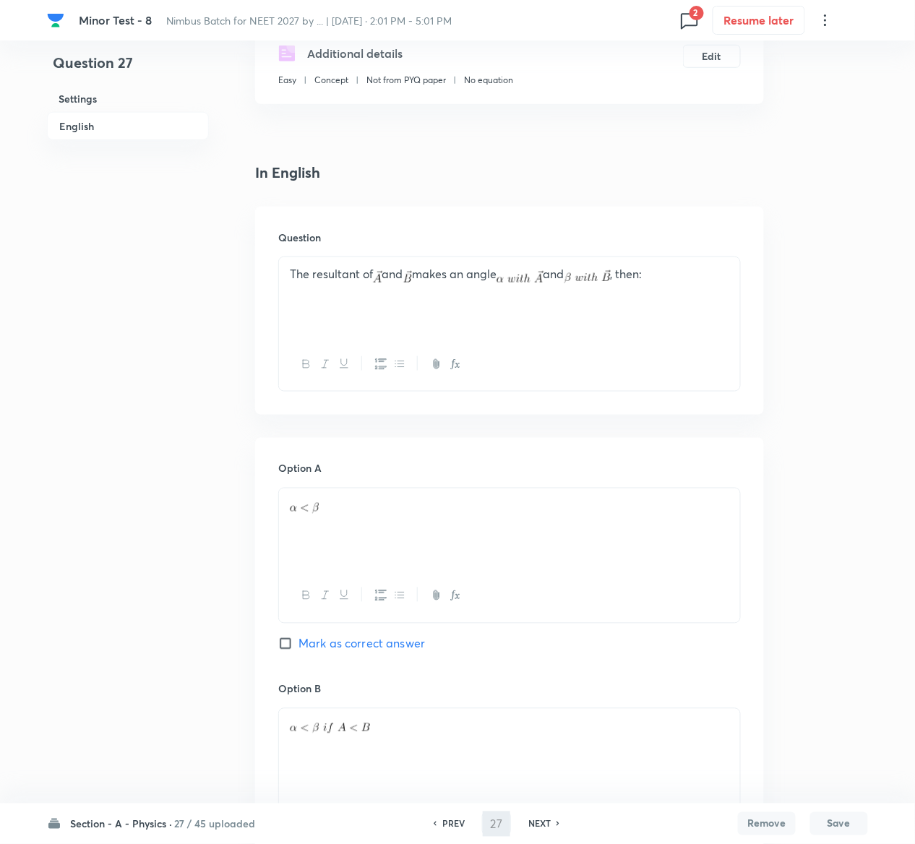
type input "28"
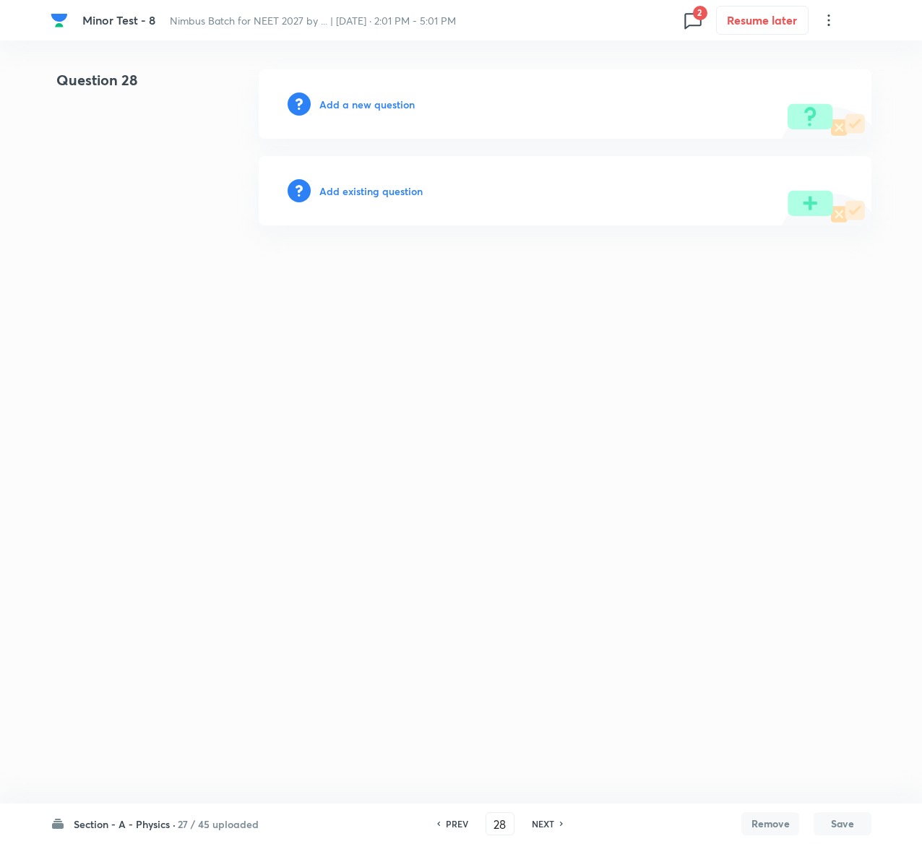
click at [402, 190] on h6 "Add existing question" at bounding box center [370, 191] width 103 height 15
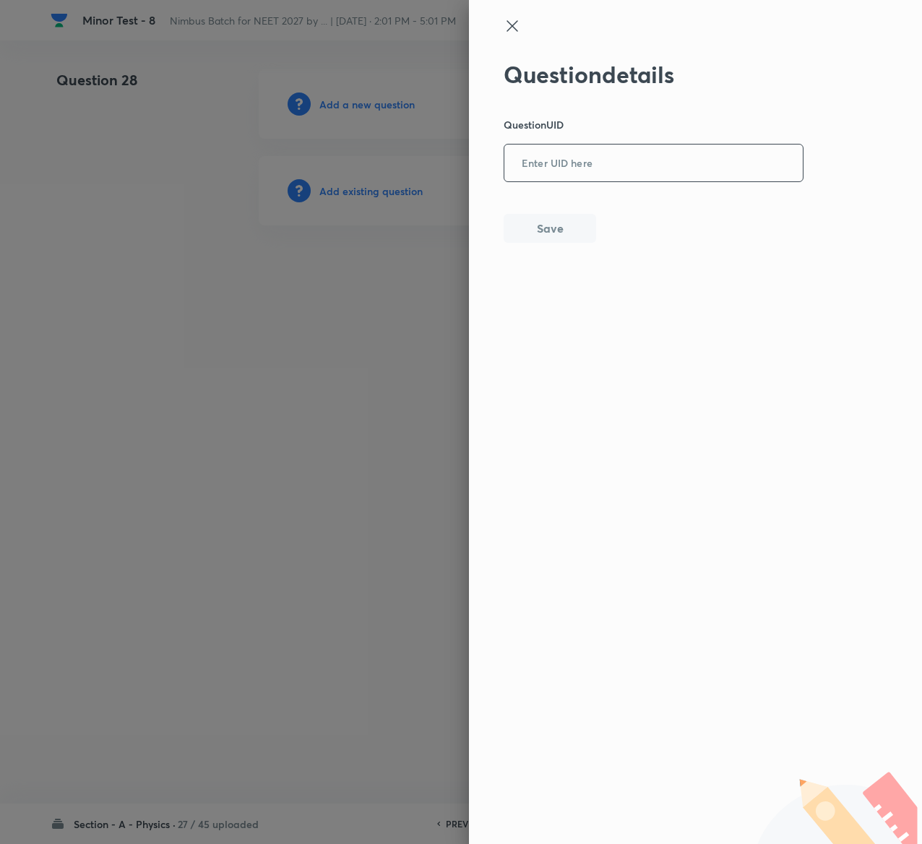
click at [616, 181] on div "​" at bounding box center [654, 163] width 300 height 38
paste input "1V9FX"
type input "1V9FX"
click at [579, 236] on button "Save" at bounding box center [550, 227] width 93 height 29
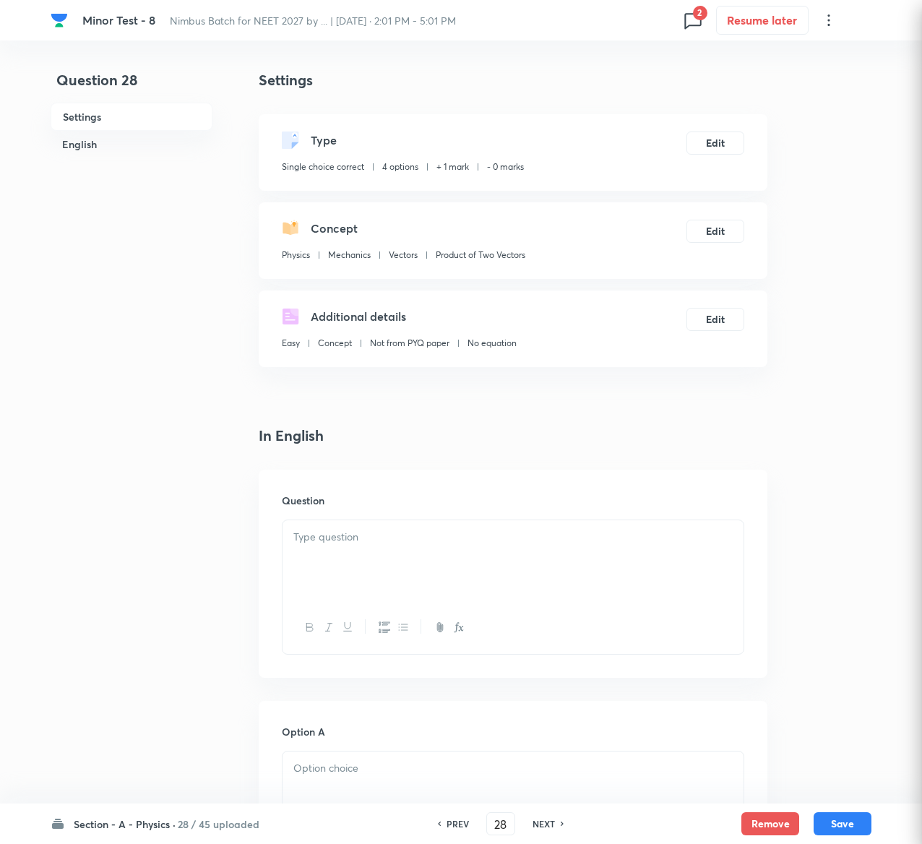
checkbox input "true"
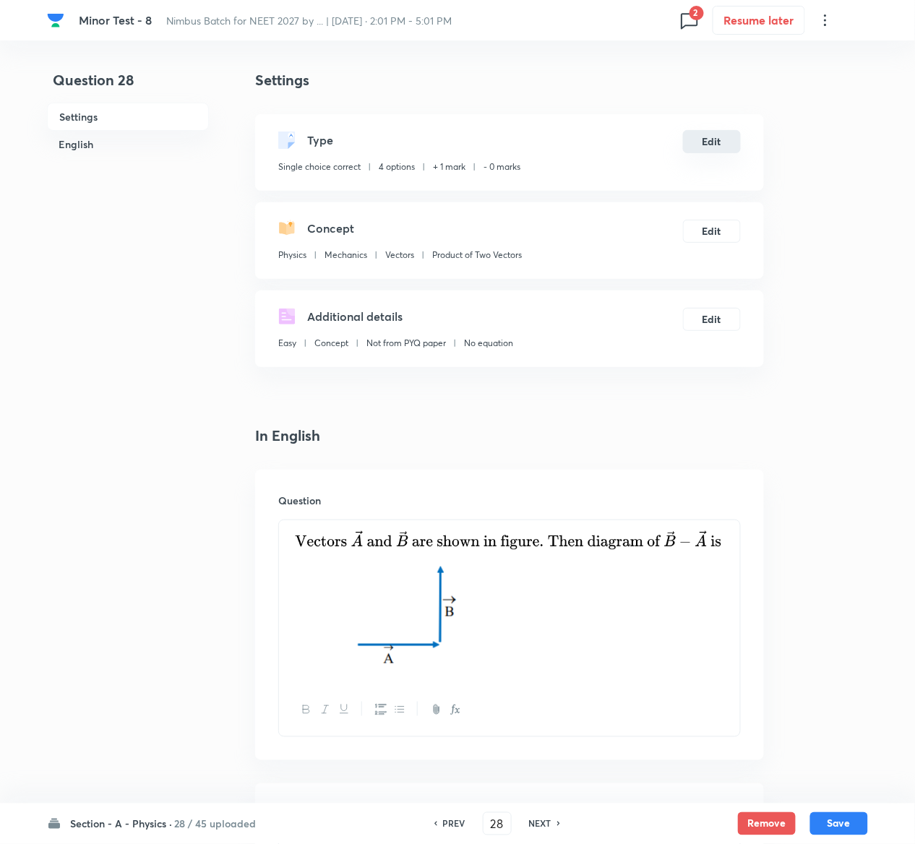
click at [713, 143] on button "Edit" at bounding box center [712, 141] width 58 height 23
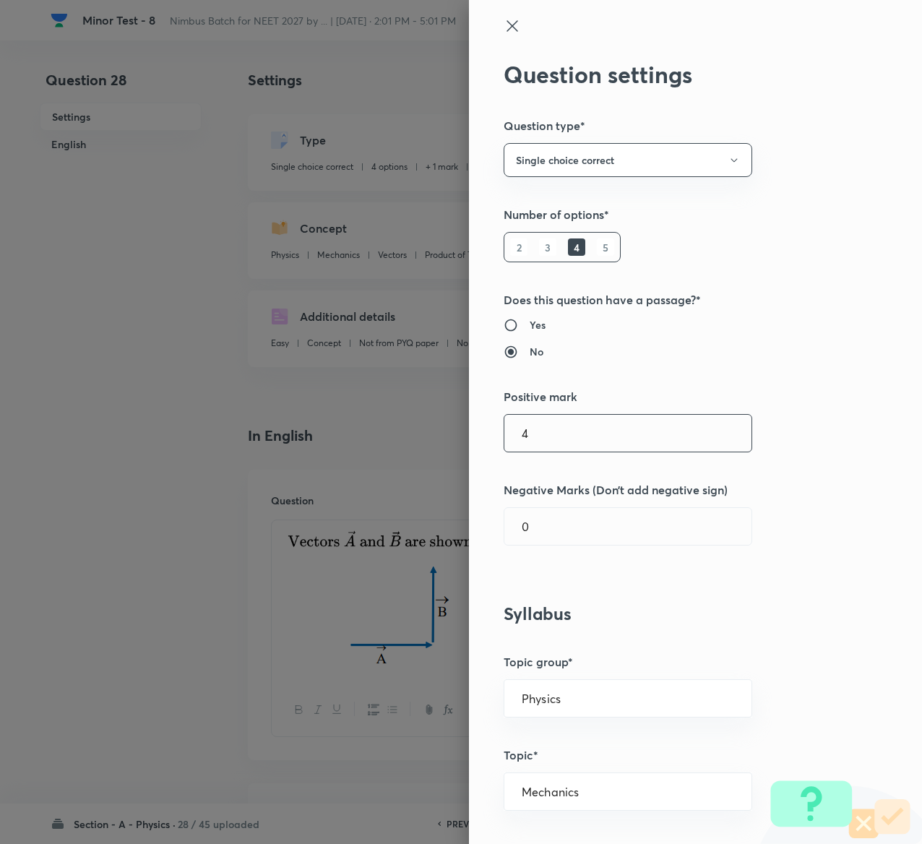
type input "4"
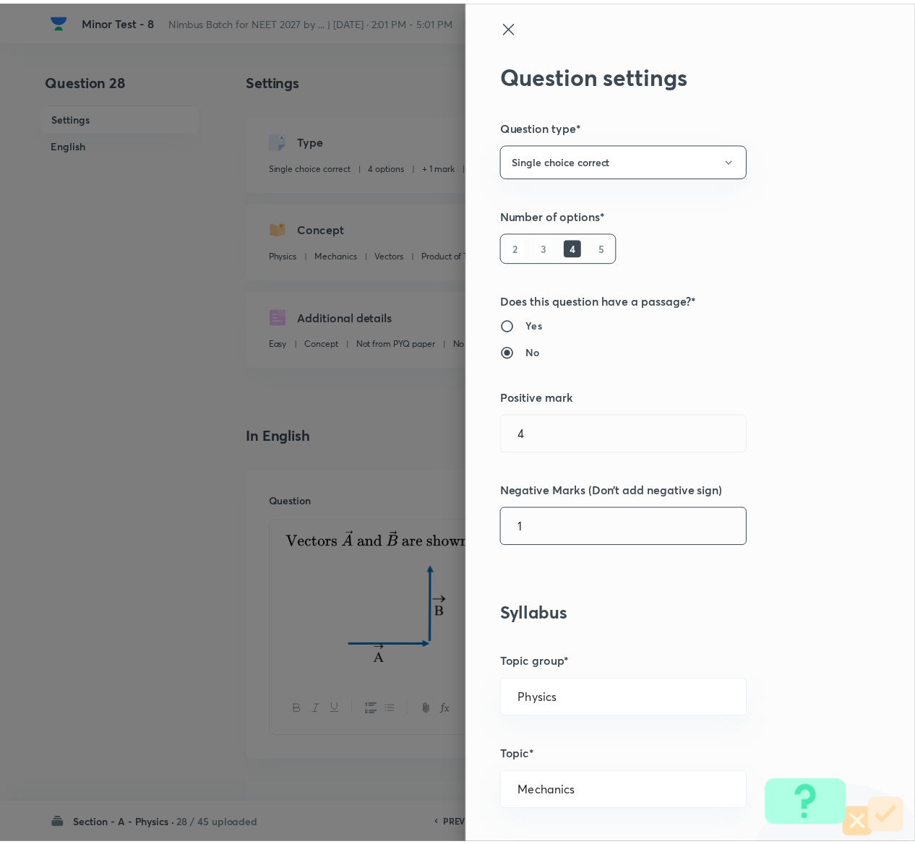
scroll to position [1129, 0]
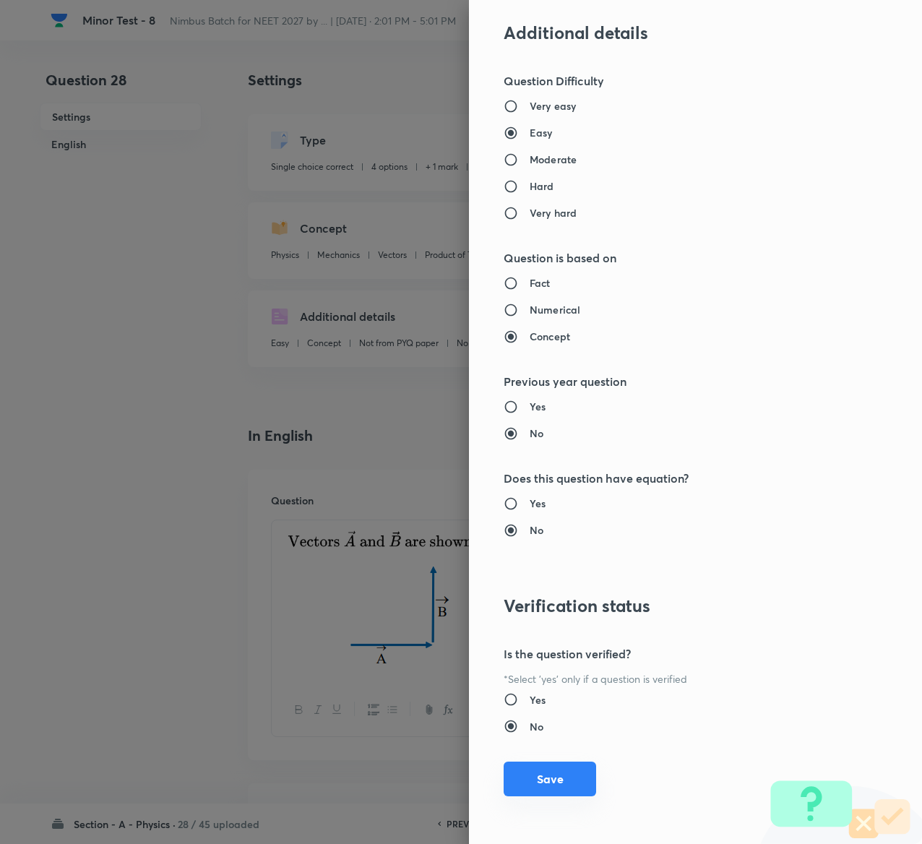
type input "1"
click at [541, 775] on button "Save" at bounding box center [550, 779] width 93 height 35
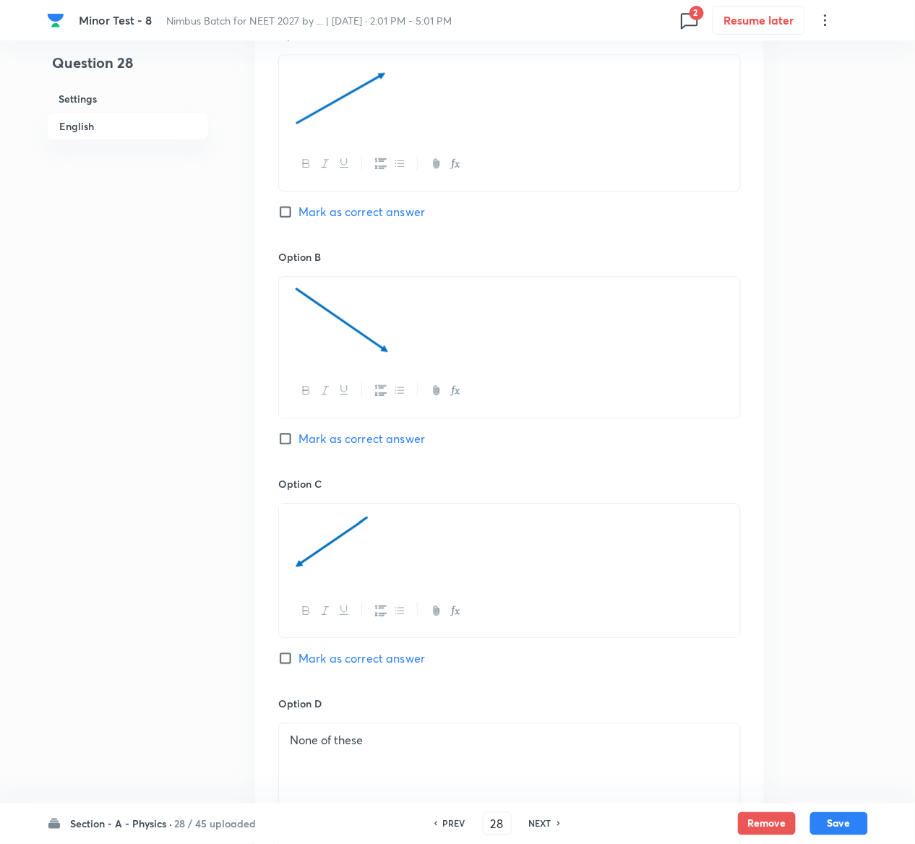
scroll to position [1273, 0]
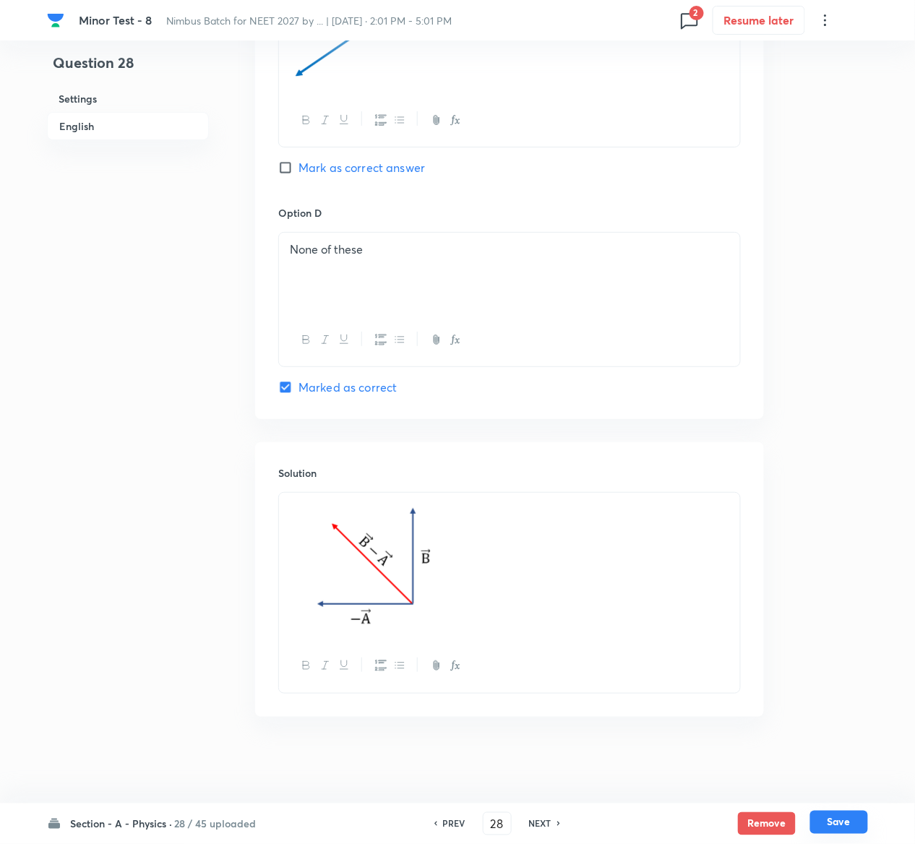
click at [845, 820] on button "Save" at bounding box center [839, 822] width 58 height 23
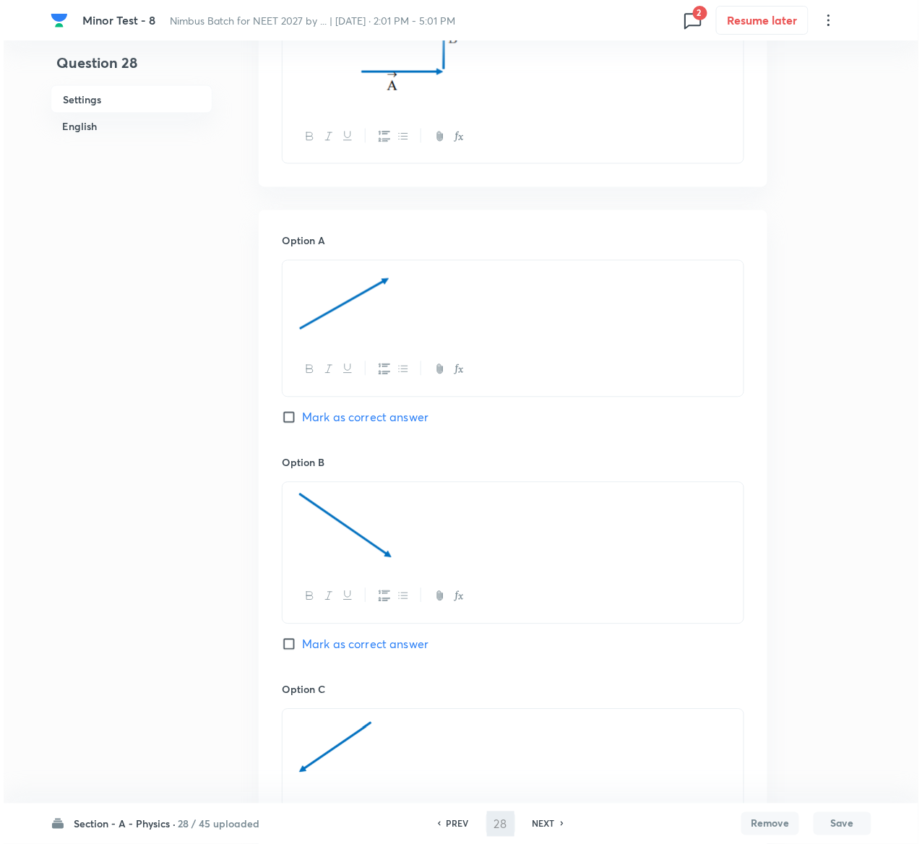
scroll to position [0, 0]
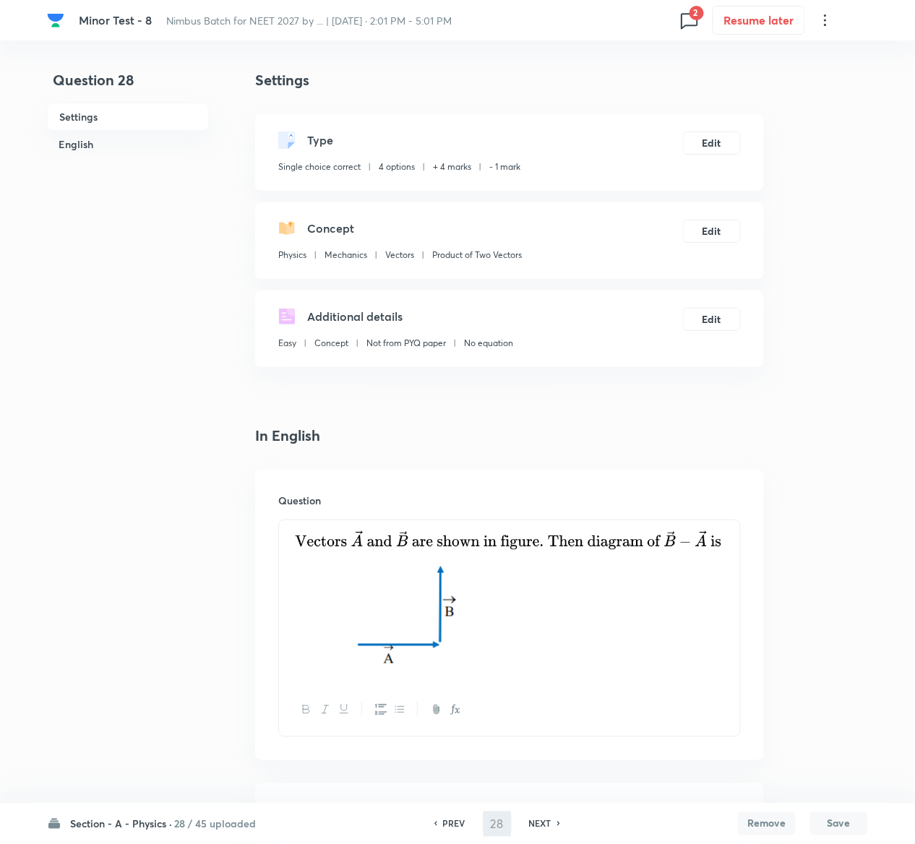
type input "29"
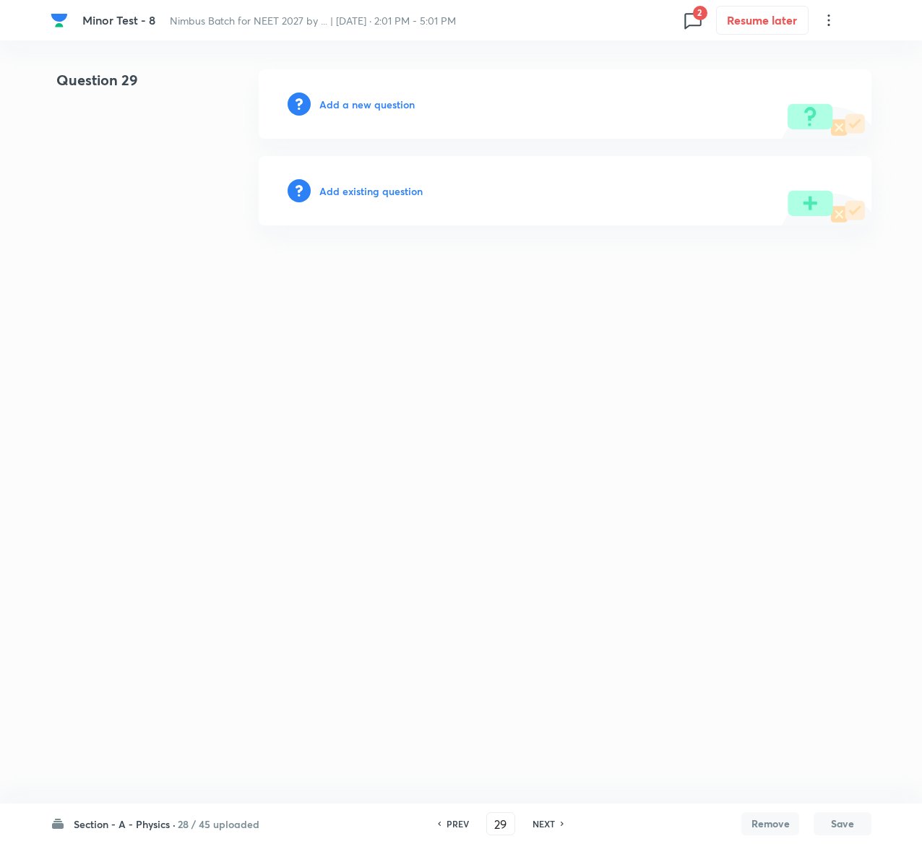
click at [390, 195] on h6 "Add existing question" at bounding box center [370, 191] width 103 height 15
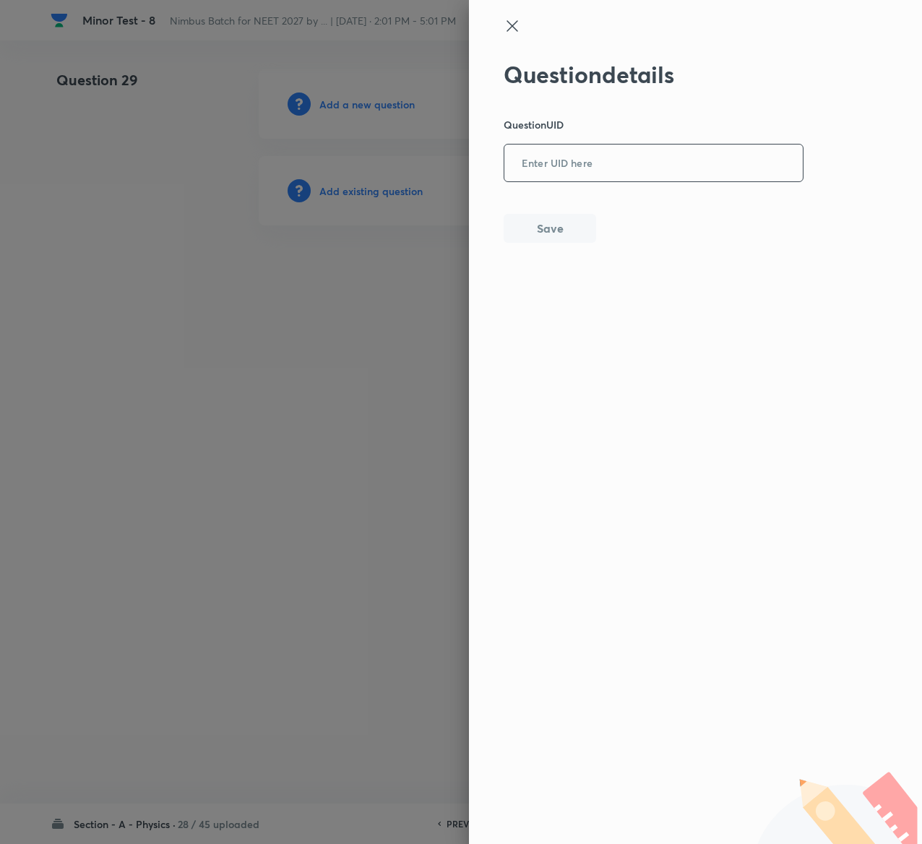
click at [645, 179] on input "text" at bounding box center [654, 163] width 299 height 35
paste input "B2DEH"
type input "B2DEH"
click at [559, 226] on button "Save" at bounding box center [550, 227] width 93 height 29
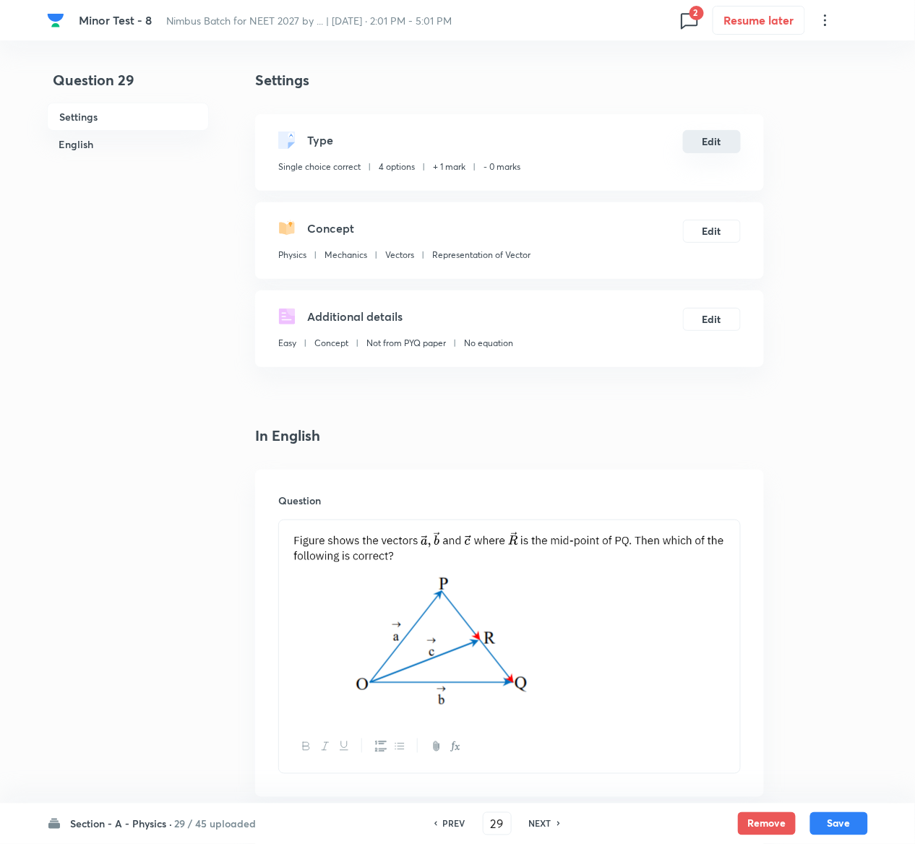
click at [709, 138] on button "Edit" at bounding box center [712, 141] width 58 height 23
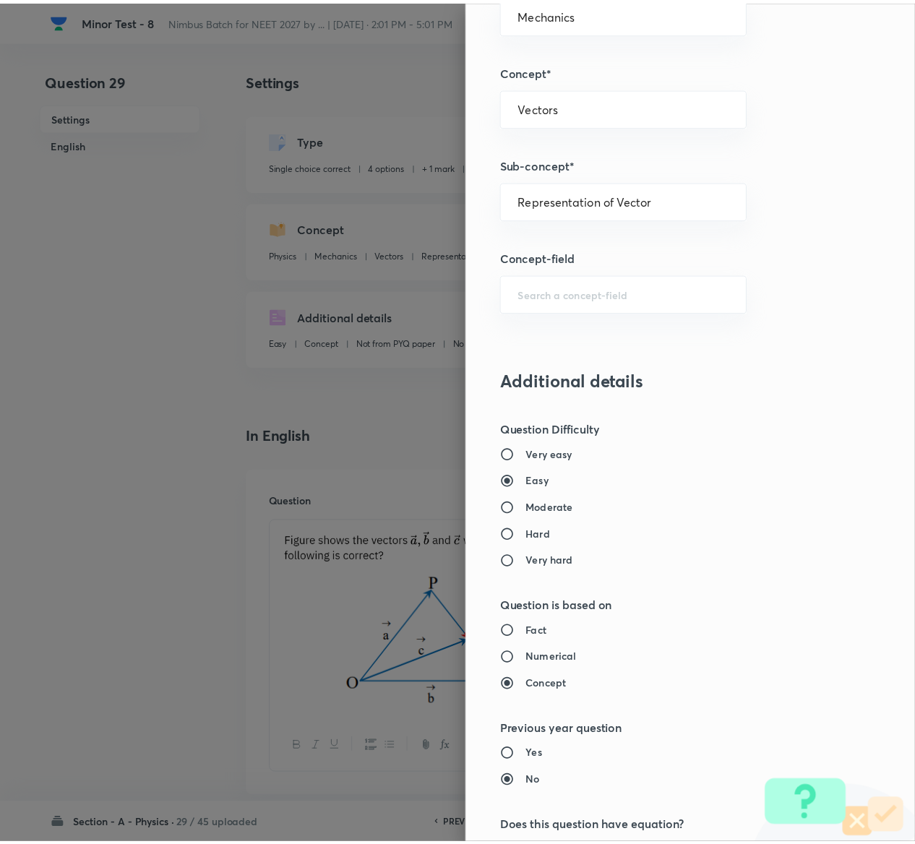
scroll to position [1129, 0]
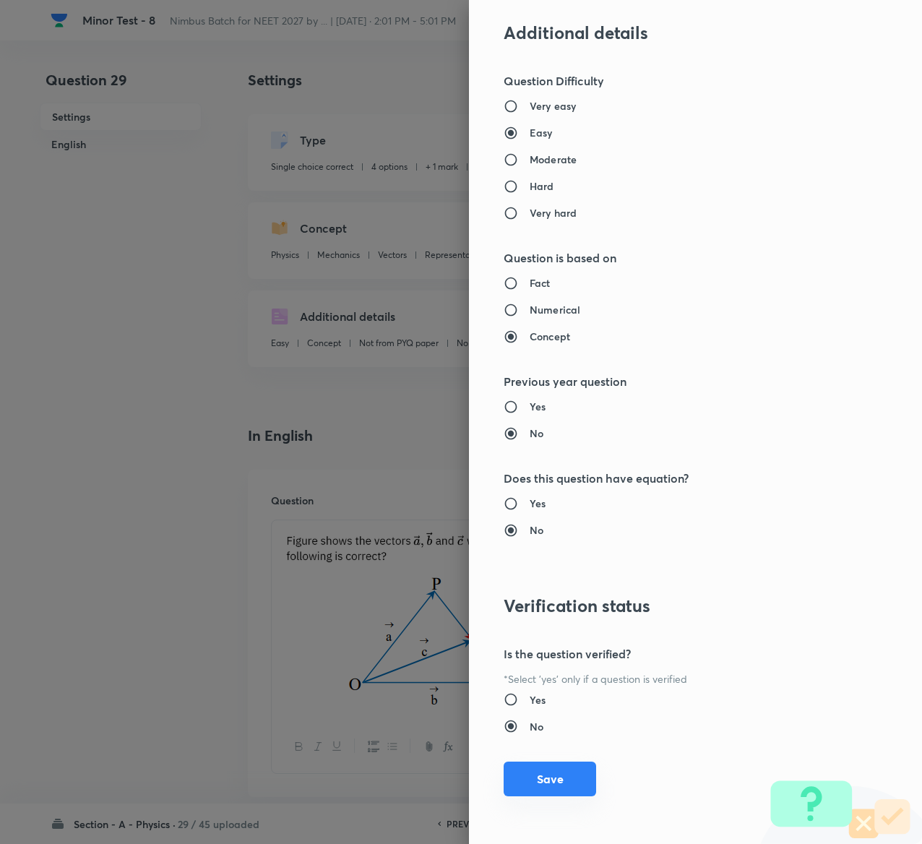
click at [526, 779] on button "Save" at bounding box center [550, 779] width 93 height 35
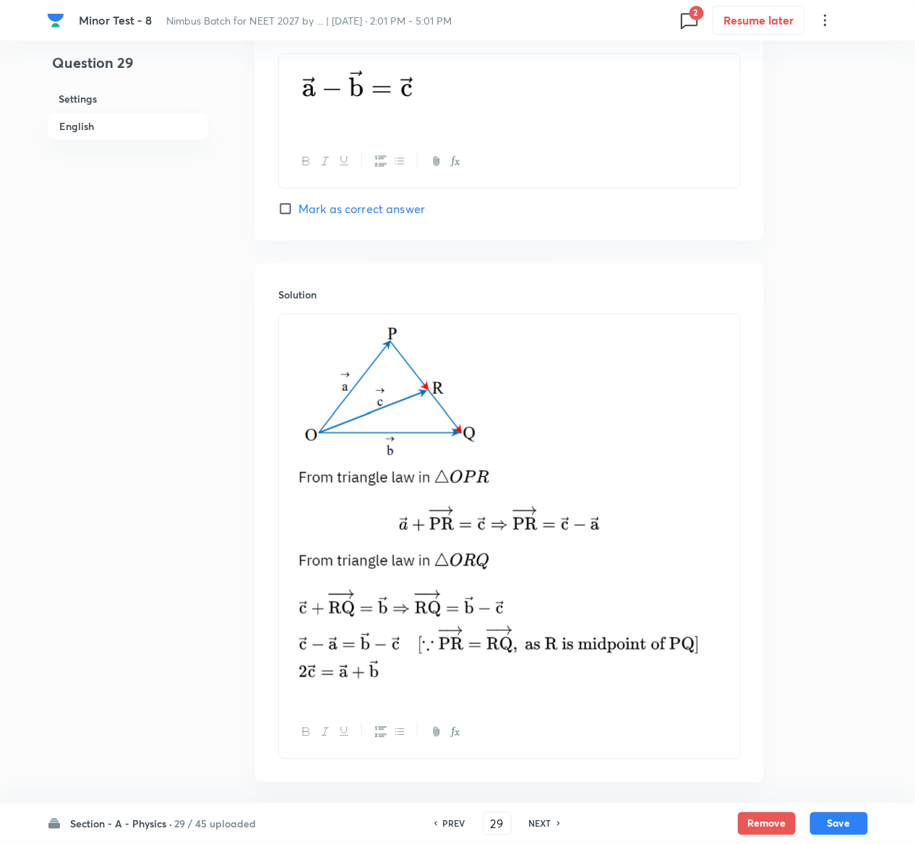
scroll to position [1547, 0]
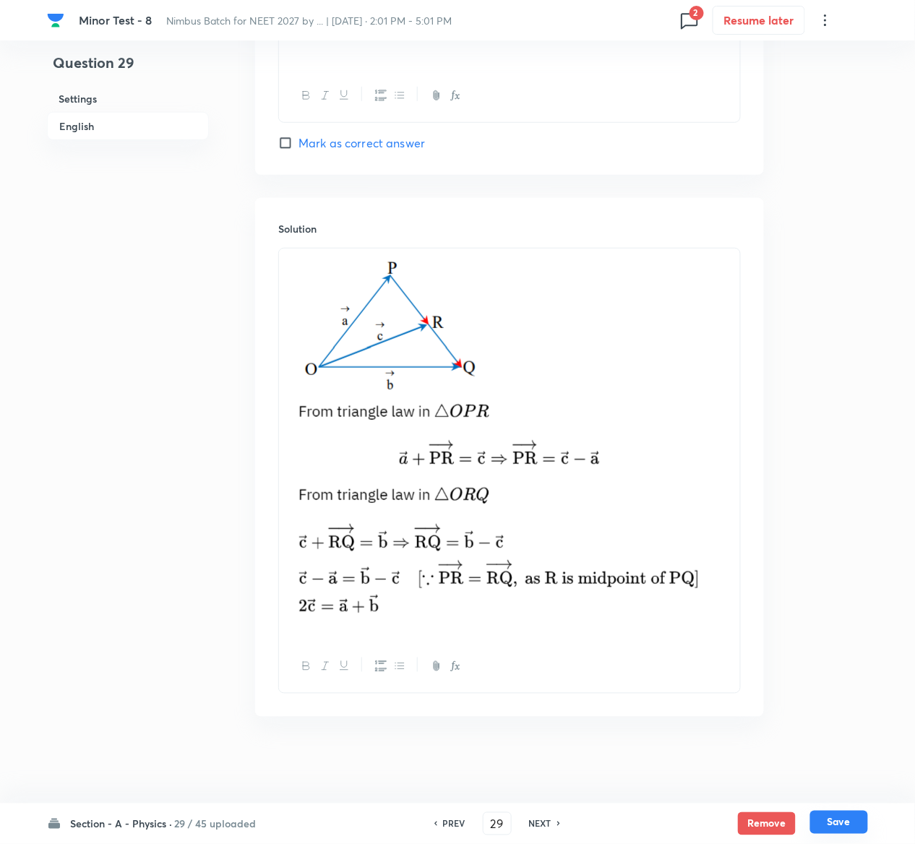
click at [851, 831] on button "Save" at bounding box center [839, 822] width 58 height 23
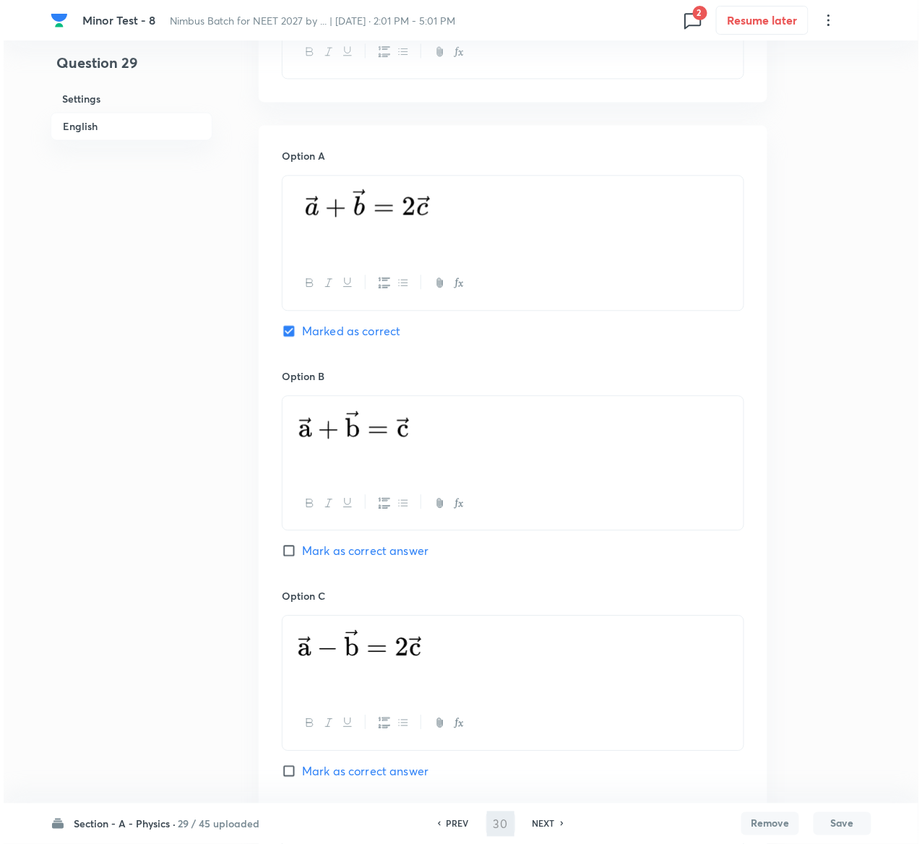
scroll to position [0, 0]
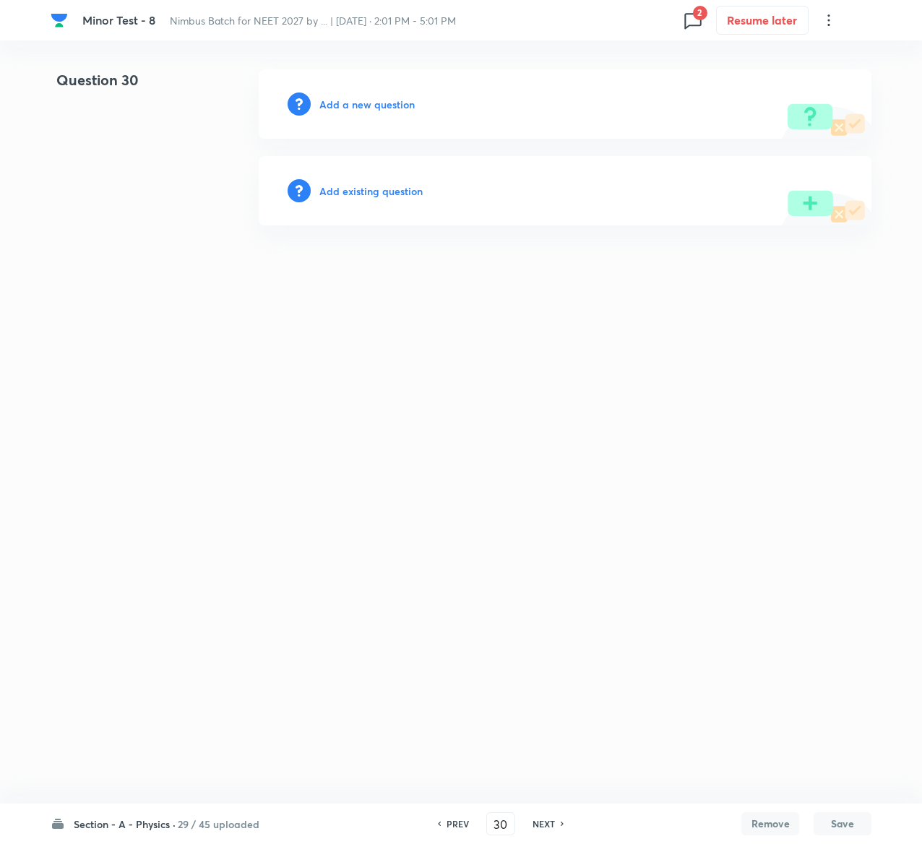
click at [385, 186] on h6 "Add existing question" at bounding box center [370, 191] width 103 height 15
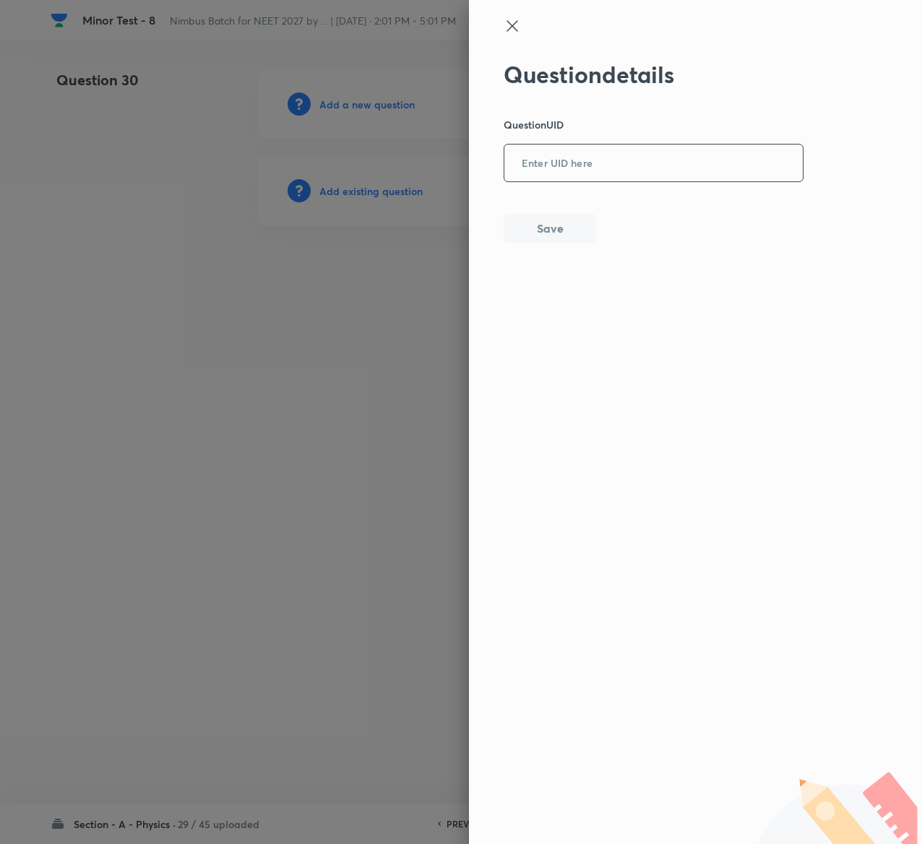
click at [612, 161] on input "text" at bounding box center [654, 163] width 299 height 35
paste input "BLTSU"
click at [564, 234] on button "Save" at bounding box center [550, 227] width 93 height 29
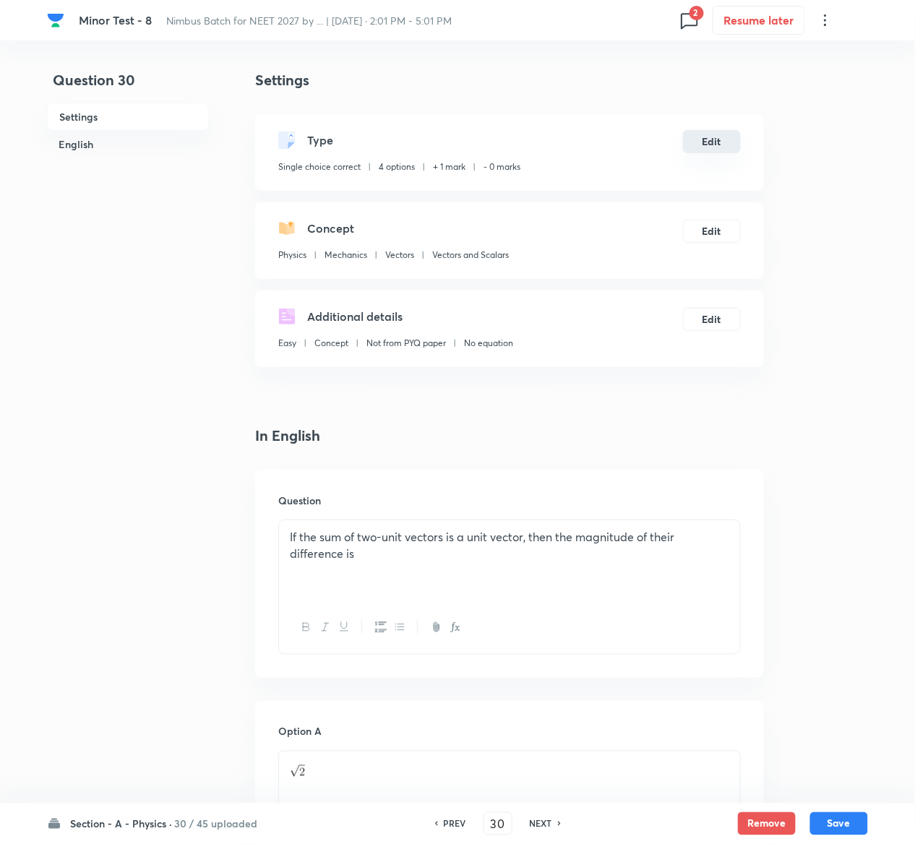
click at [712, 143] on button "Edit" at bounding box center [712, 141] width 58 height 23
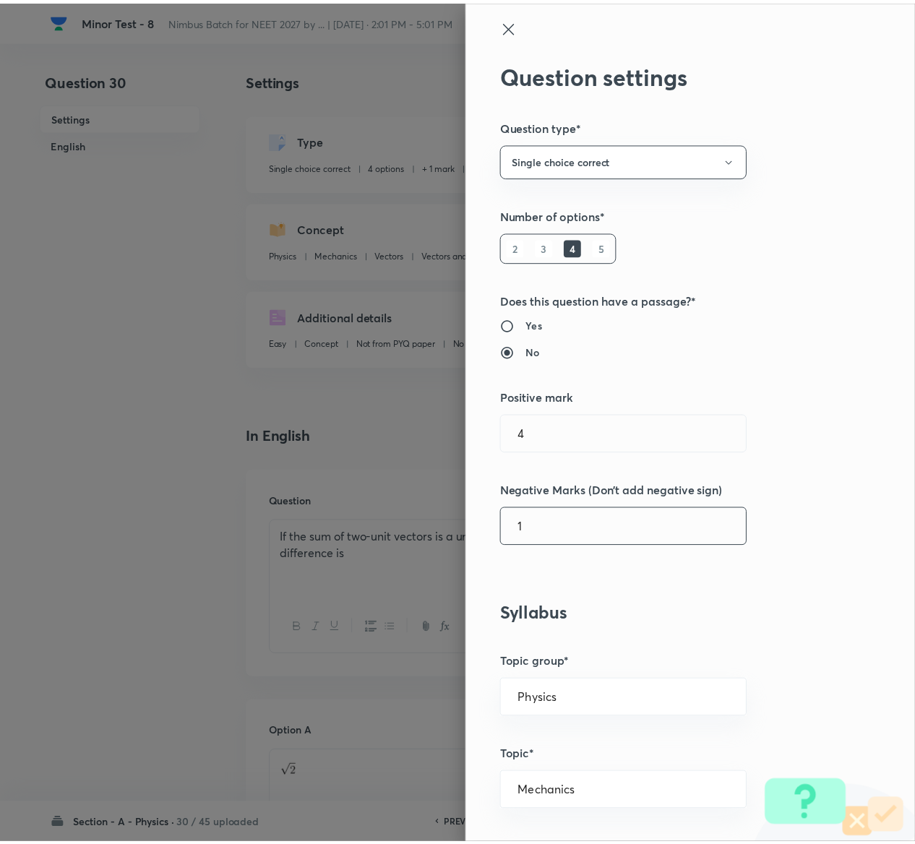
scroll to position [1129, 0]
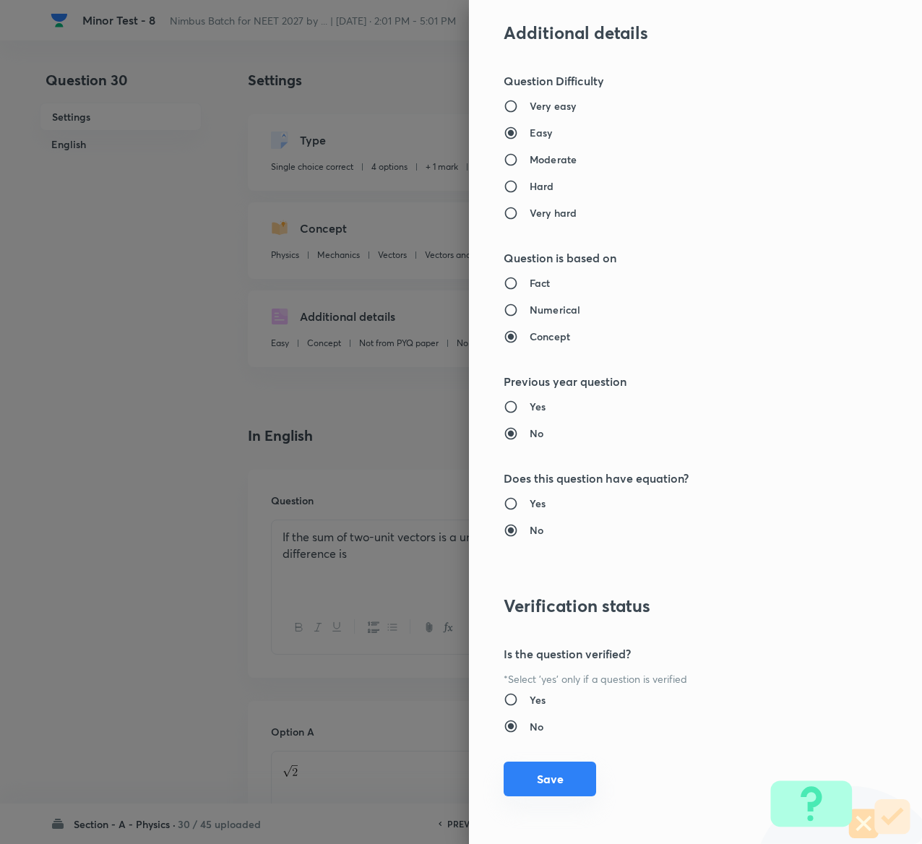
click at [526, 765] on button "Save" at bounding box center [550, 779] width 93 height 35
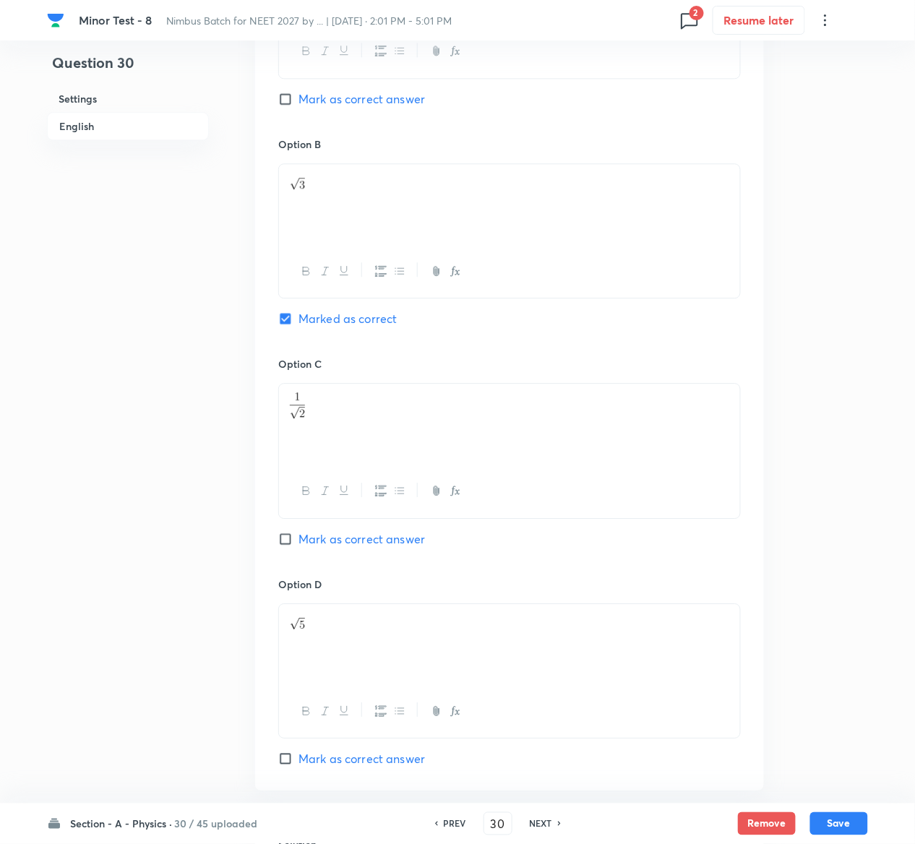
scroll to position [1258, 0]
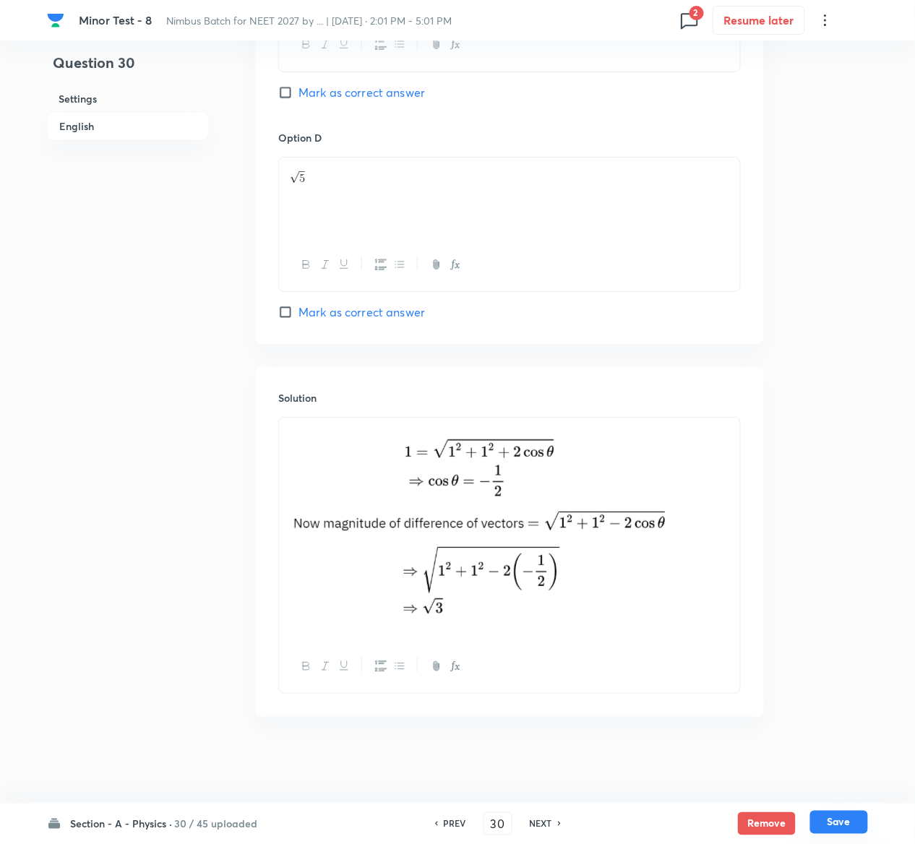
click at [851, 827] on button "Save" at bounding box center [839, 822] width 58 height 23
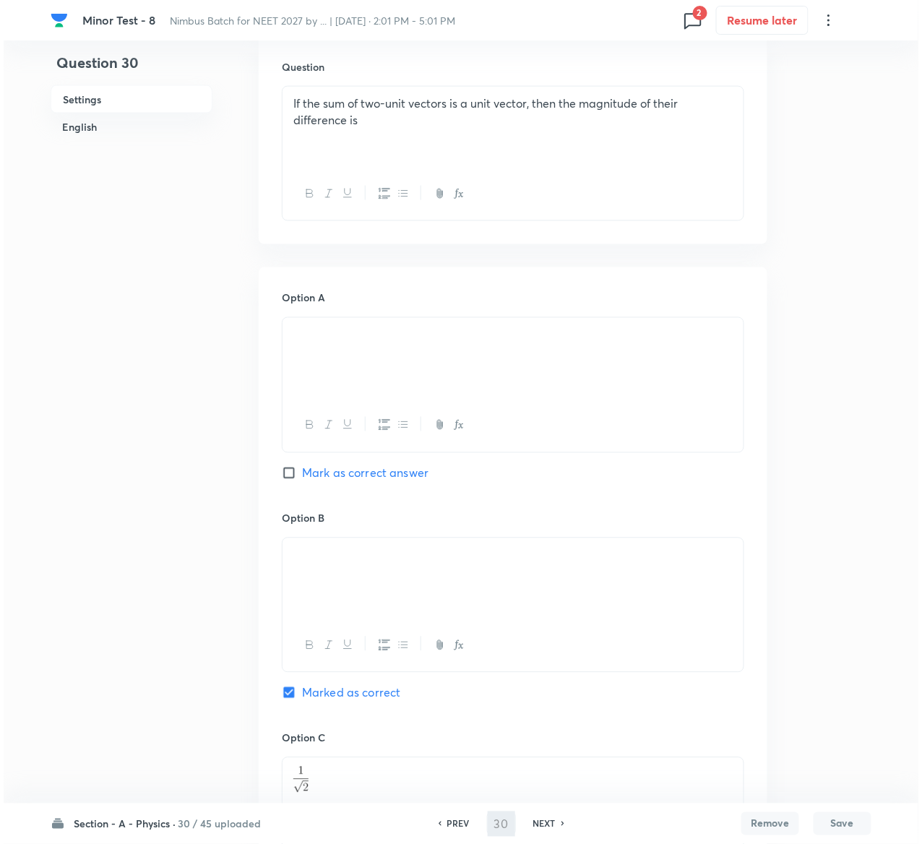
scroll to position [0, 0]
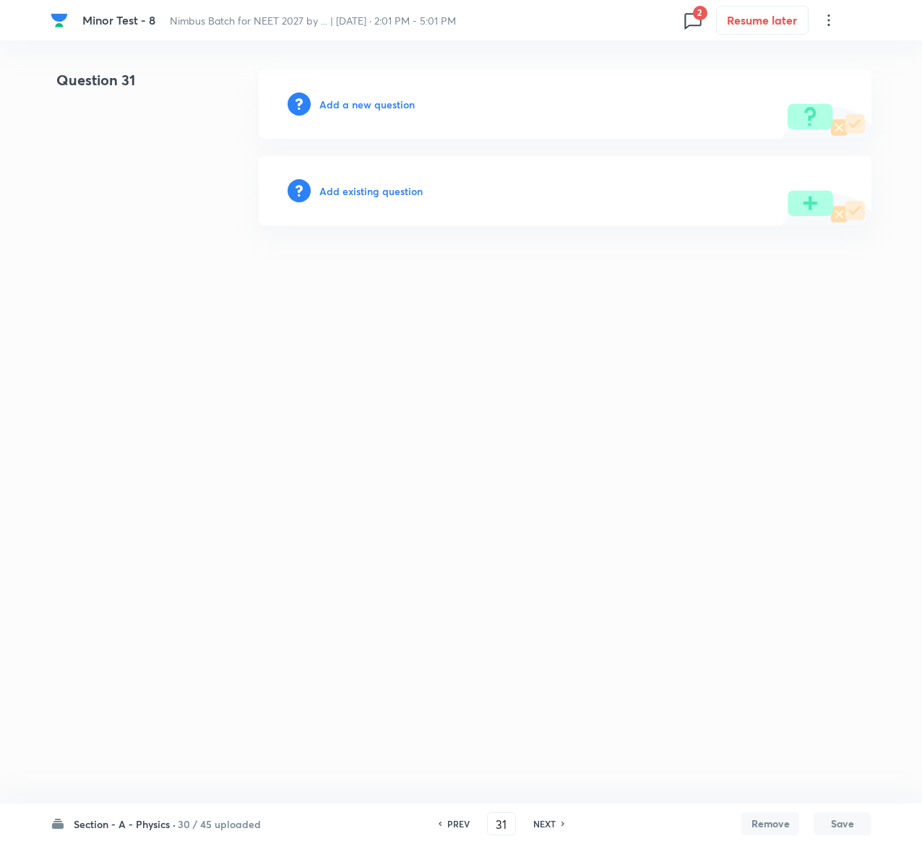
click at [400, 190] on h6 "Add existing question" at bounding box center [370, 191] width 103 height 15
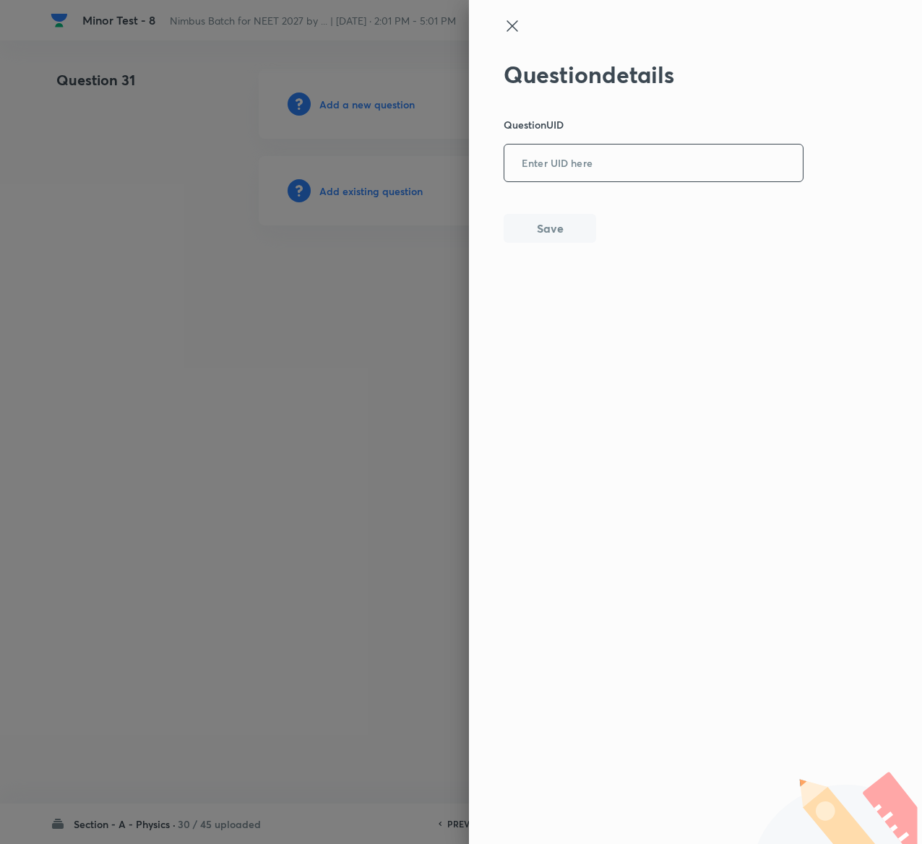
click at [651, 155] on input "text" at bounding box center [654, 163] width 299 height 35
paste input "SYGT6"
click at [555, 228] on button "Save" at bounding box center [550, 227] width 93 height 29
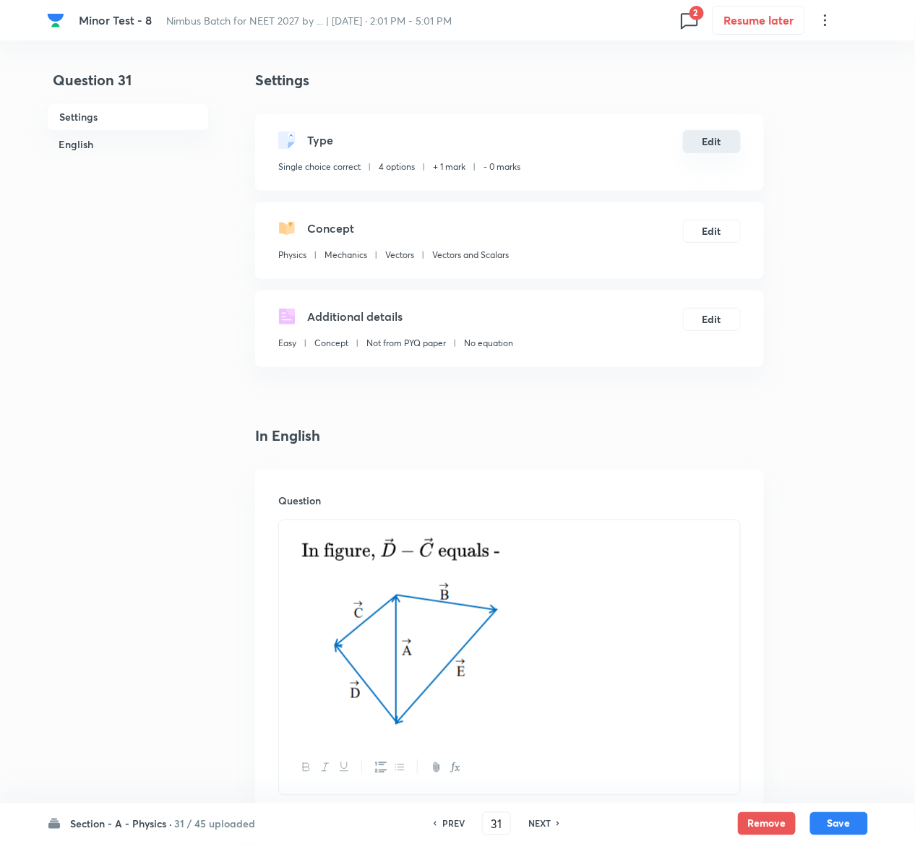
click at [704, 142] on button "Edit" at bounding box center [712, 141] width 58 height 23
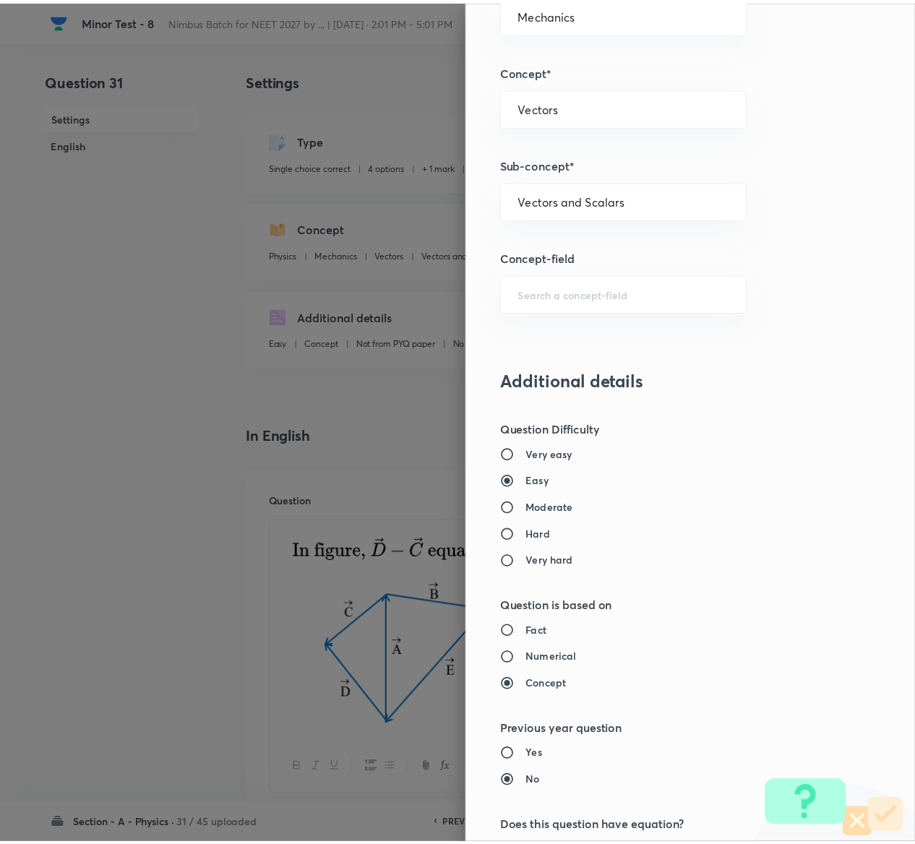
scroll to position [1129, 0]
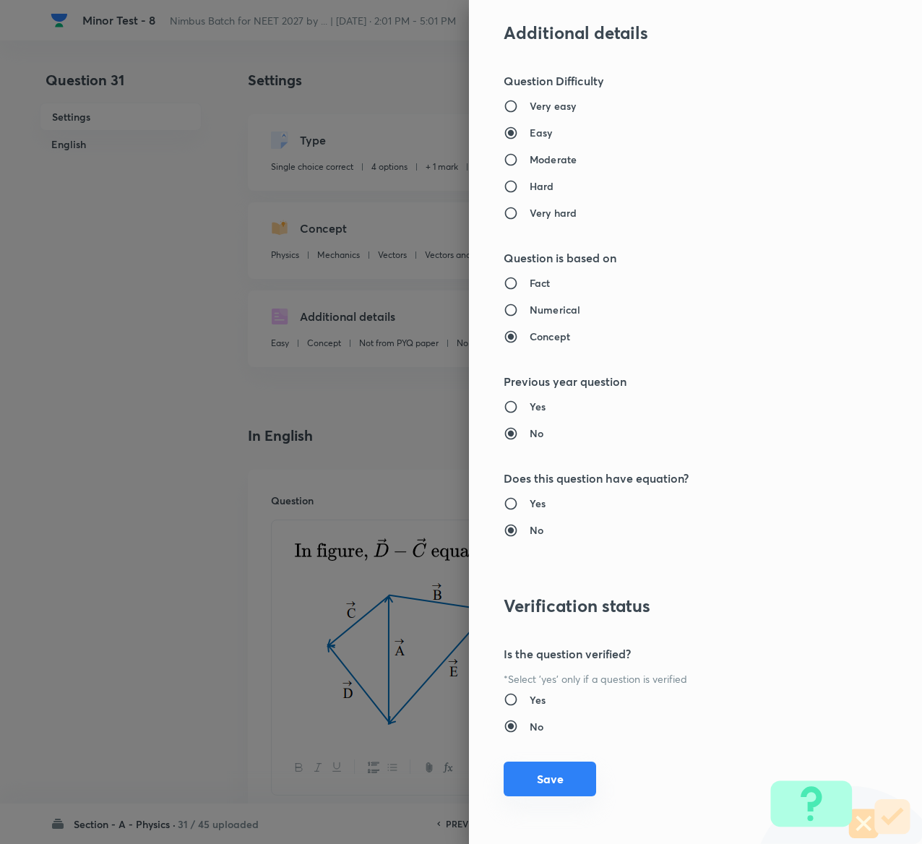
click at [521, 765] on button "Save" at bounding box center [550, 779] width 93 height 35
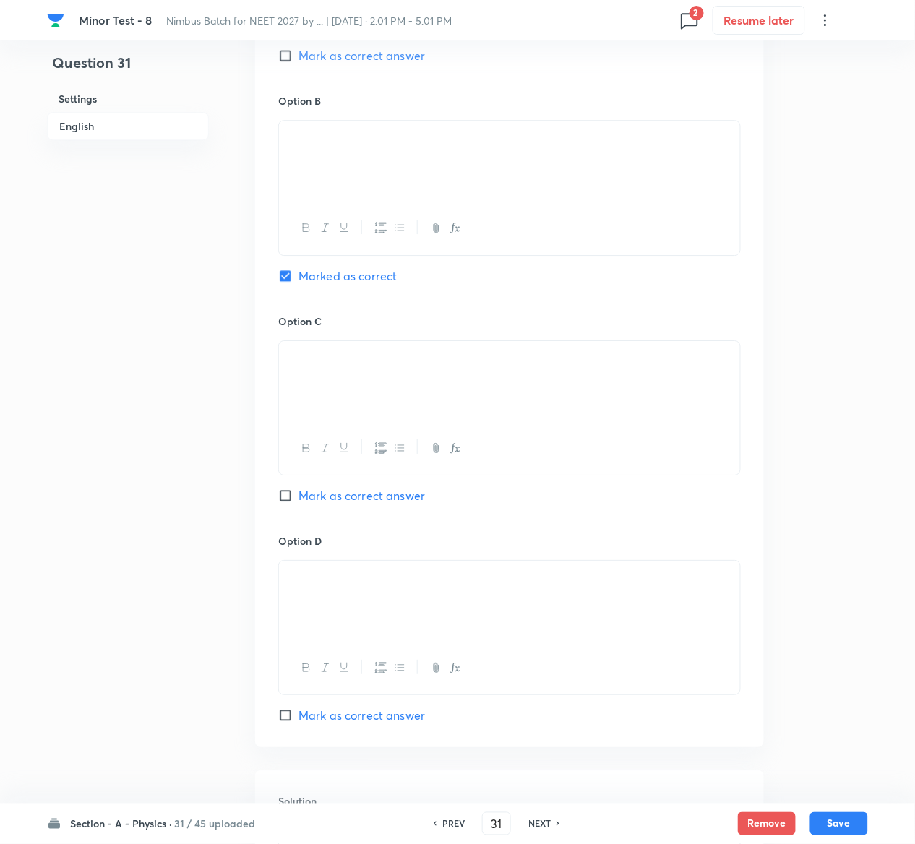
scroll to position [1323, 0]
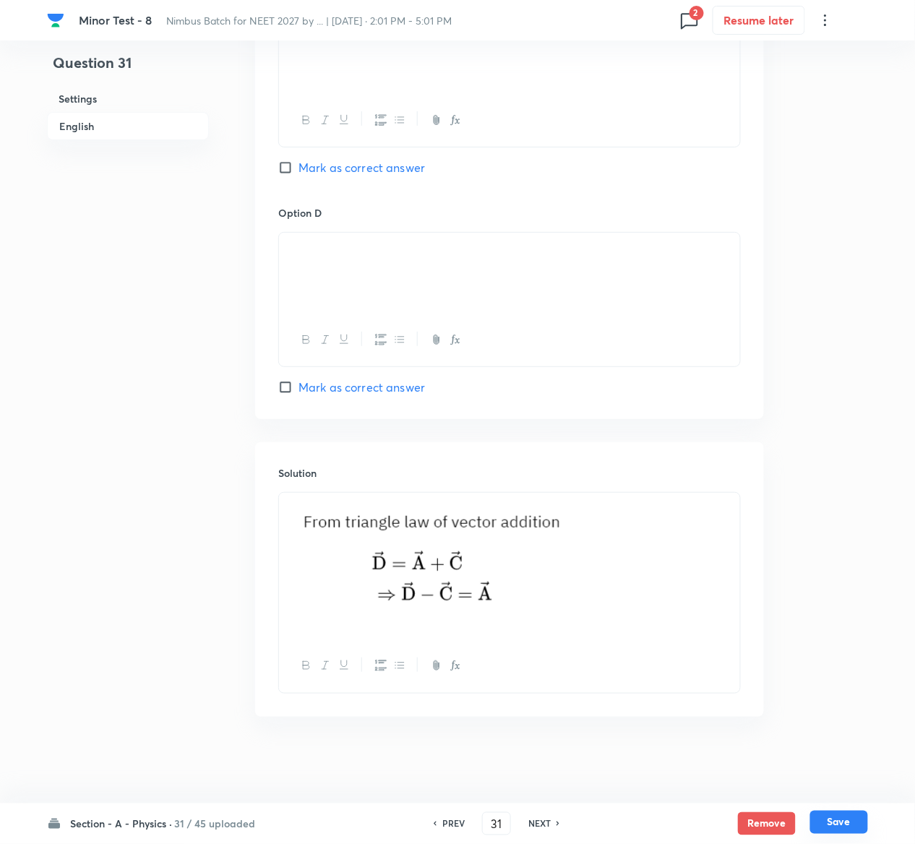
click at [853, 815] on button "Save" at bounding box center [839, 822] width 58 height 23
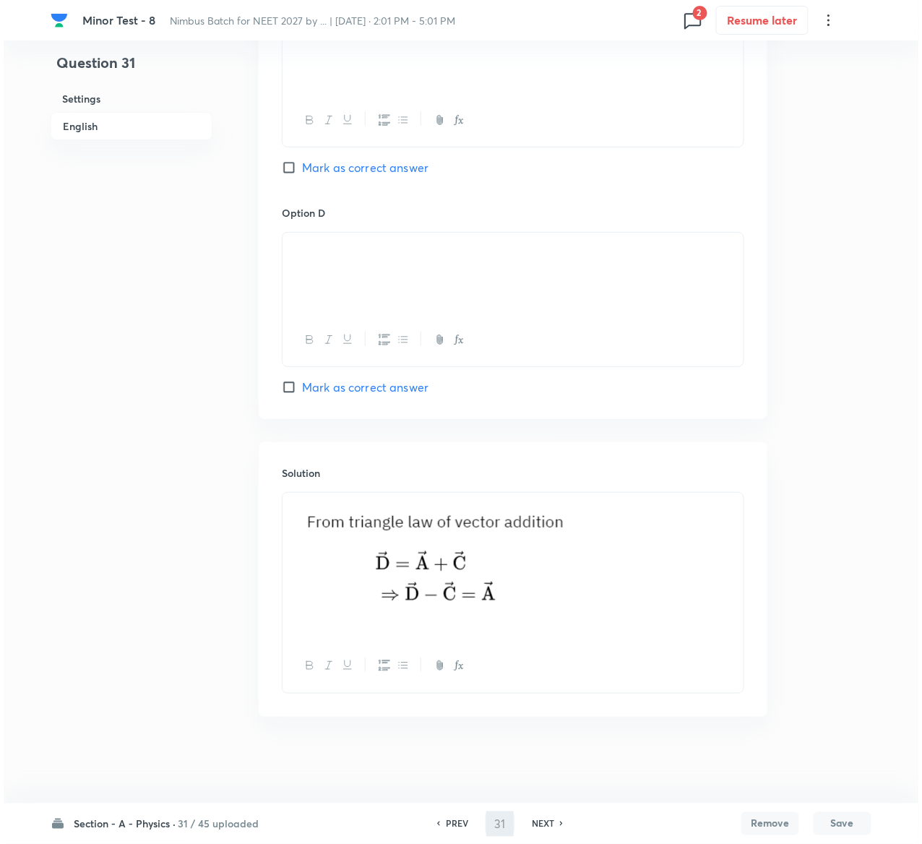
scroll to position [0, 0]
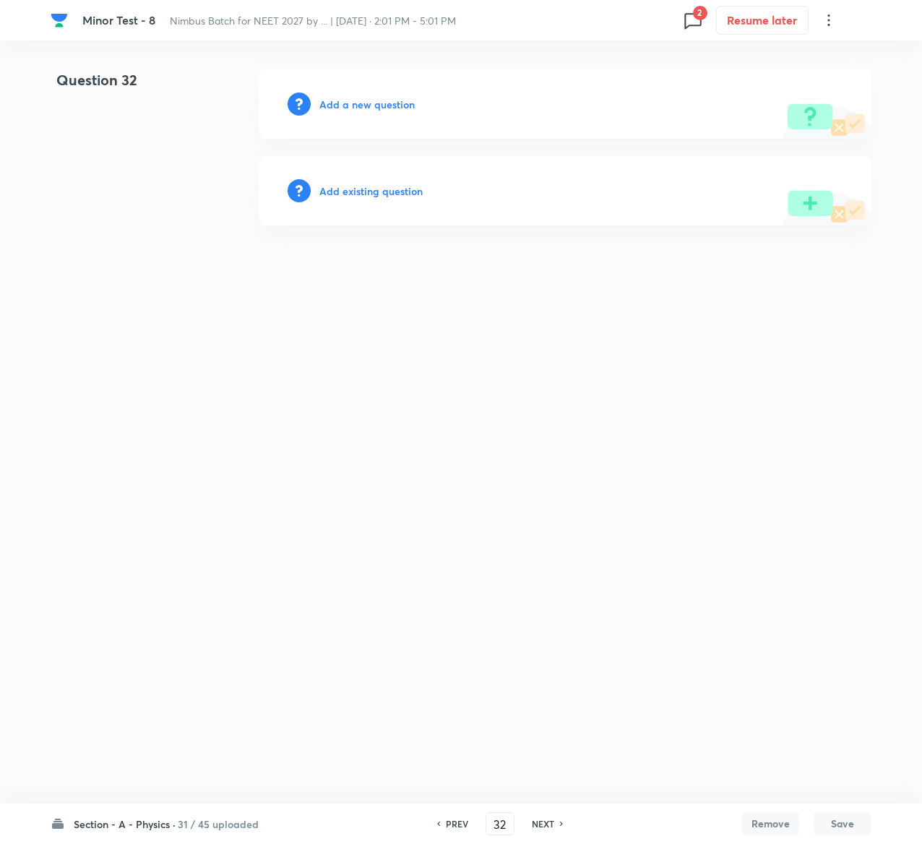
click at [394, 184] on h6 "Add existing question" at bounding box center [370, 191] width 103 height 15
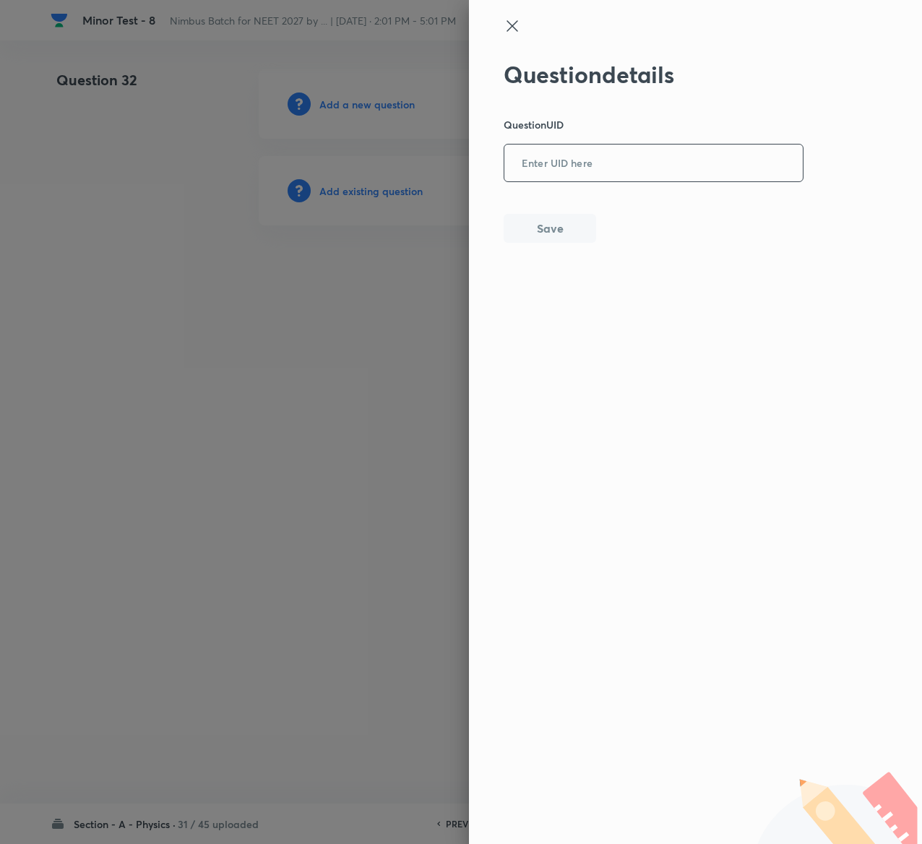
click at [601, 152] on input "text" at bounding box center [654, 163] width 299 height 35
paste input "DSIOJ"
click at [554, 231] on button "Save" at bounding box center [550, 227] width 93 height 29
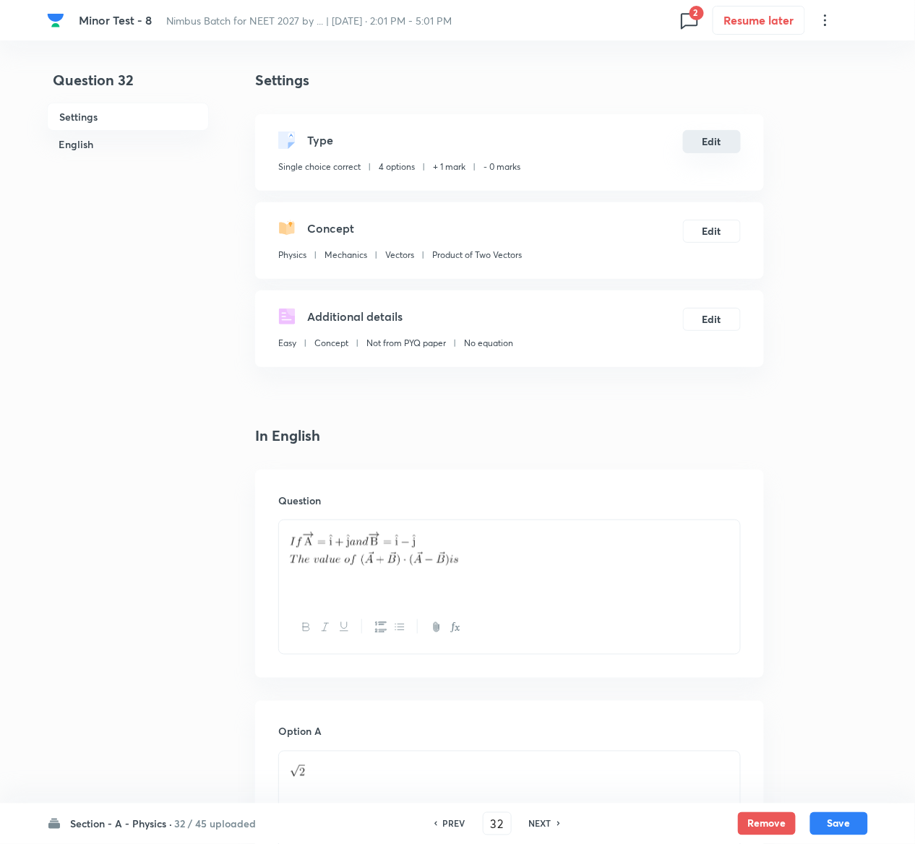
click at [718, 133] on button "Edit" at bounding box center [712, 141] width 58 height 23
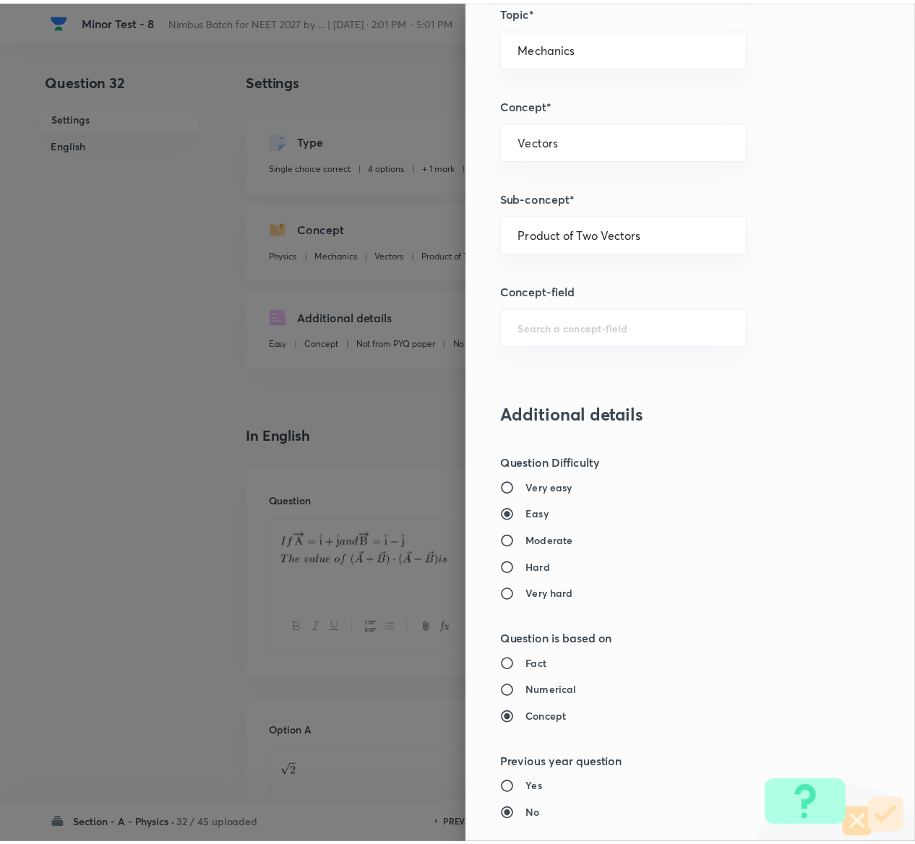
scroll to position [1129, 0]
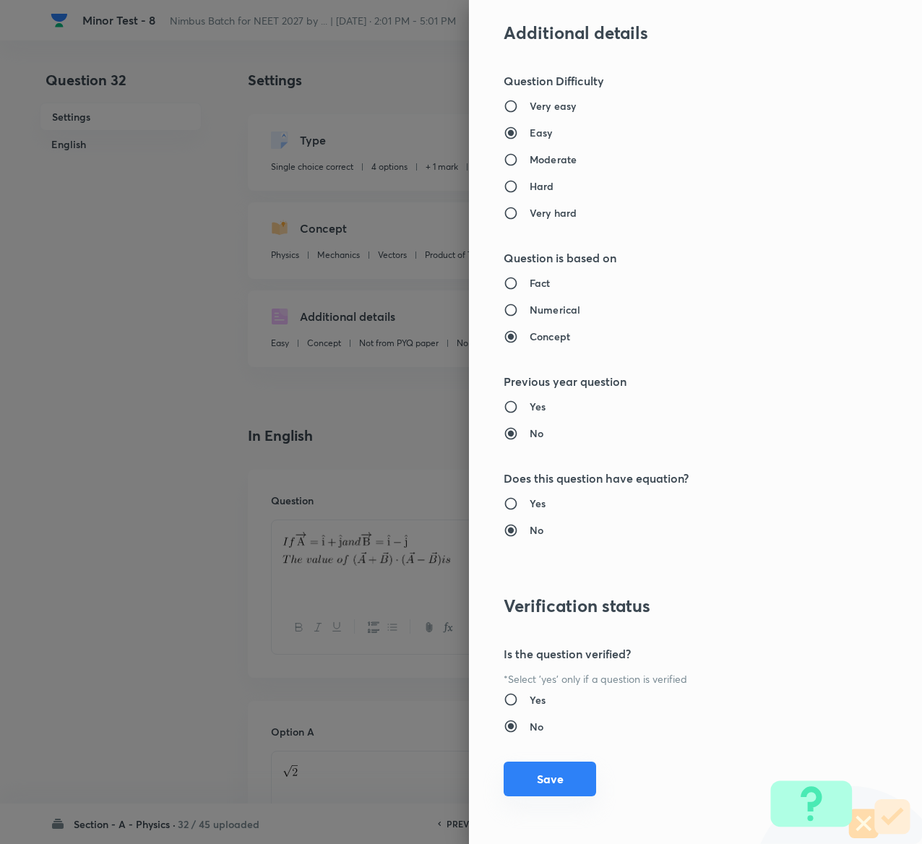
click at [553, 788] on button "Save" at bounding box center [550, 779] width 93 height 35
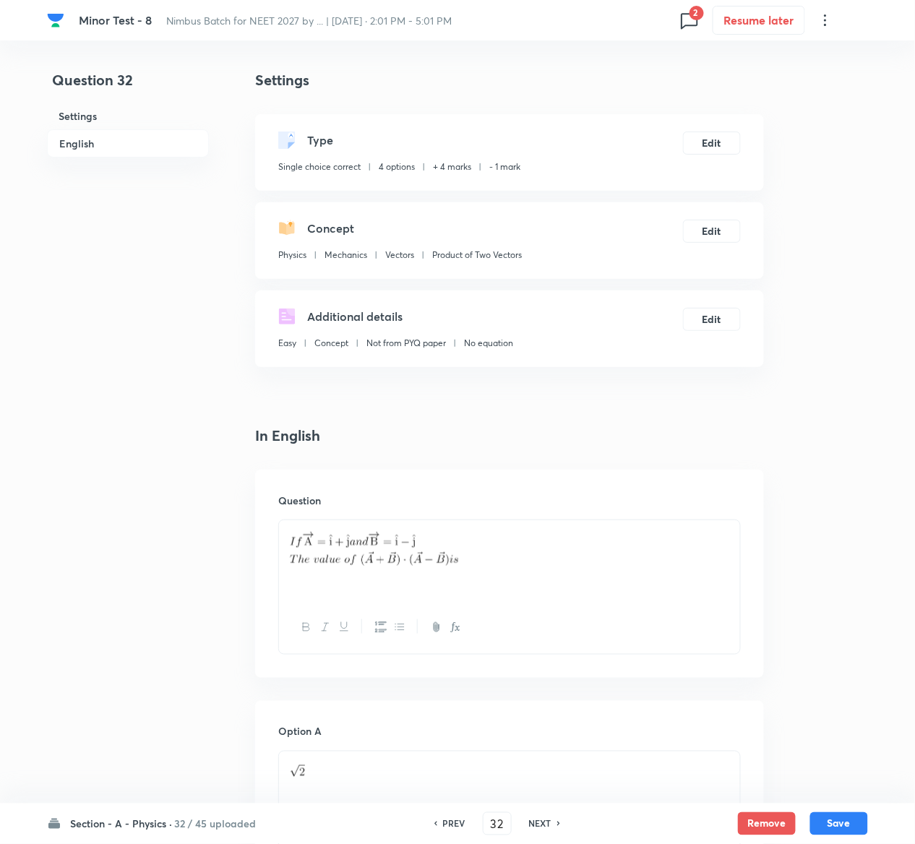
scroll to position [1118, 0]
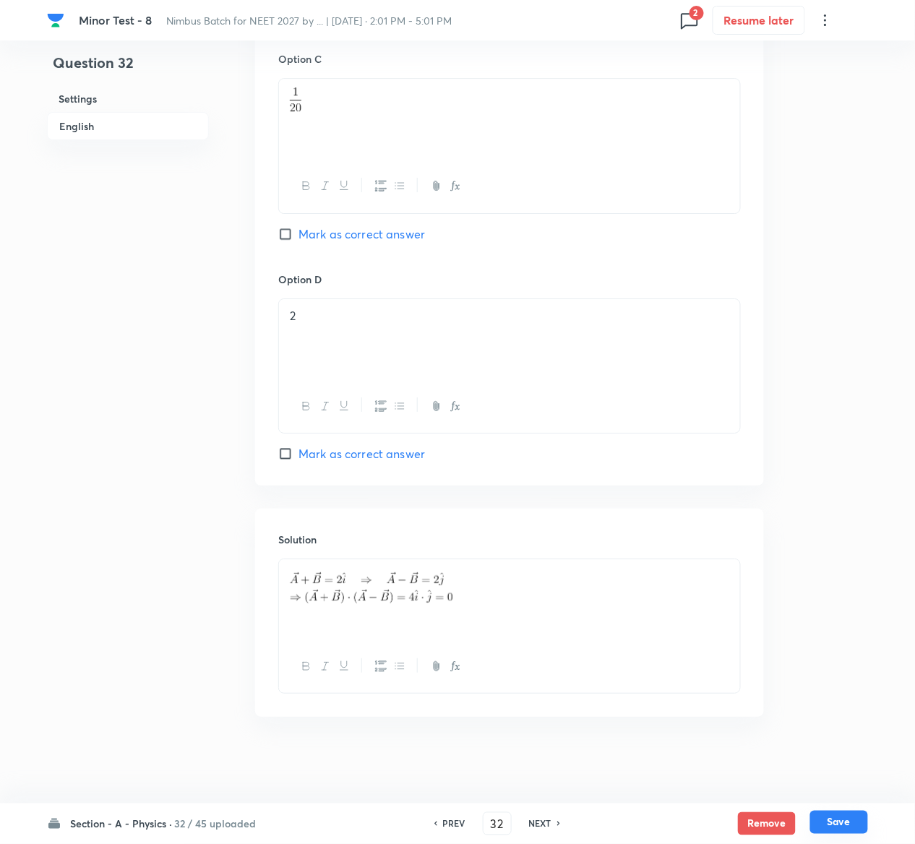
click at [851, 820] on button "Save" at bounding box center [839, 822] width 58 height 23
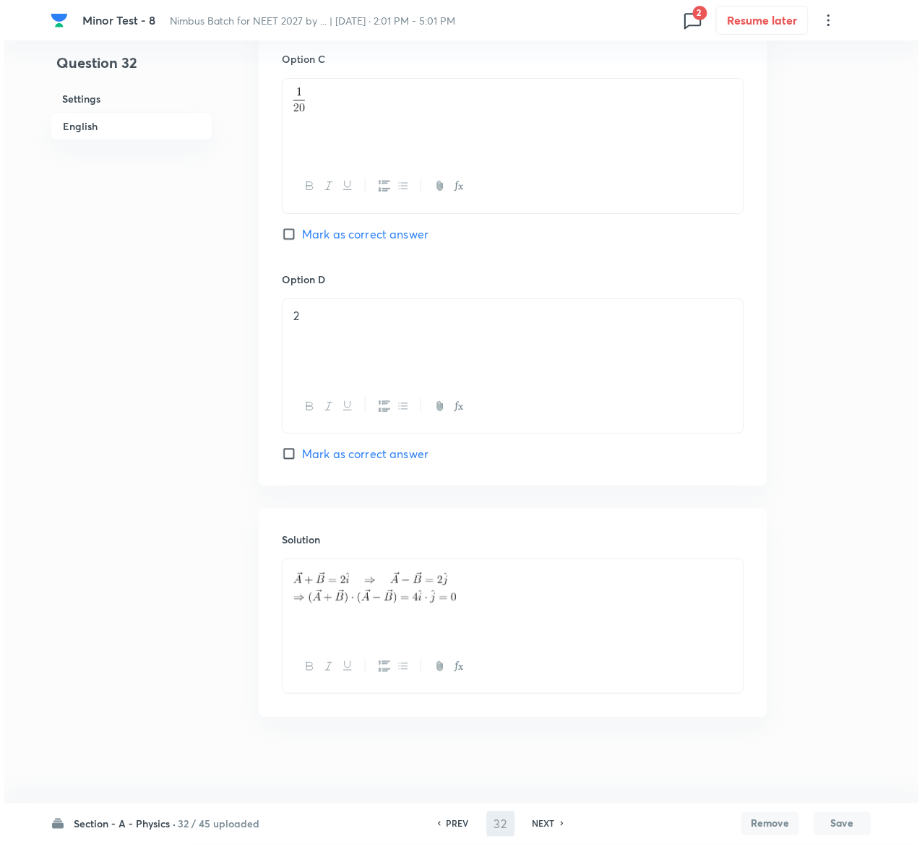
scroll to position [0, 0]
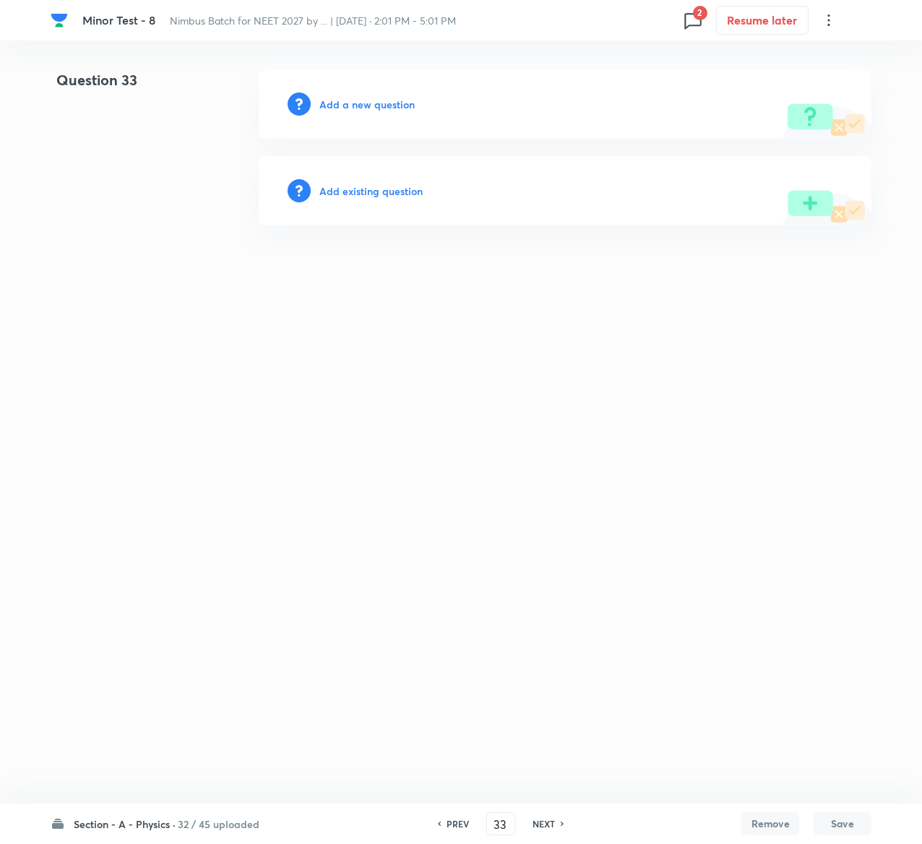
click at [390, 179] on div "Add existing question" at bounding box center [565, 190] width 613 height 69
click at [391, 193] on h6 "Add existing question" at bounding box center [370, 191] width 103 height 15
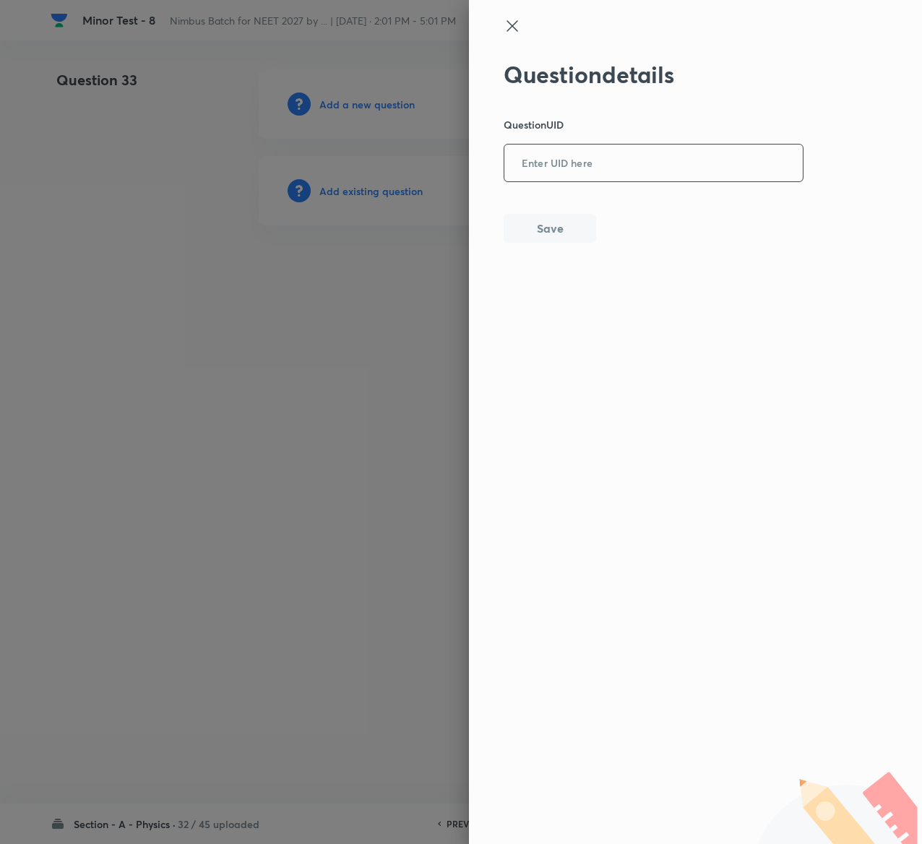
click at [542, 147] on input "text" at bounding box center [654, 163] width 299 height 35
paste input "QGI37"
click at [583, 240] on button "Save" at bounding box center [550, 227] width 93 height 29
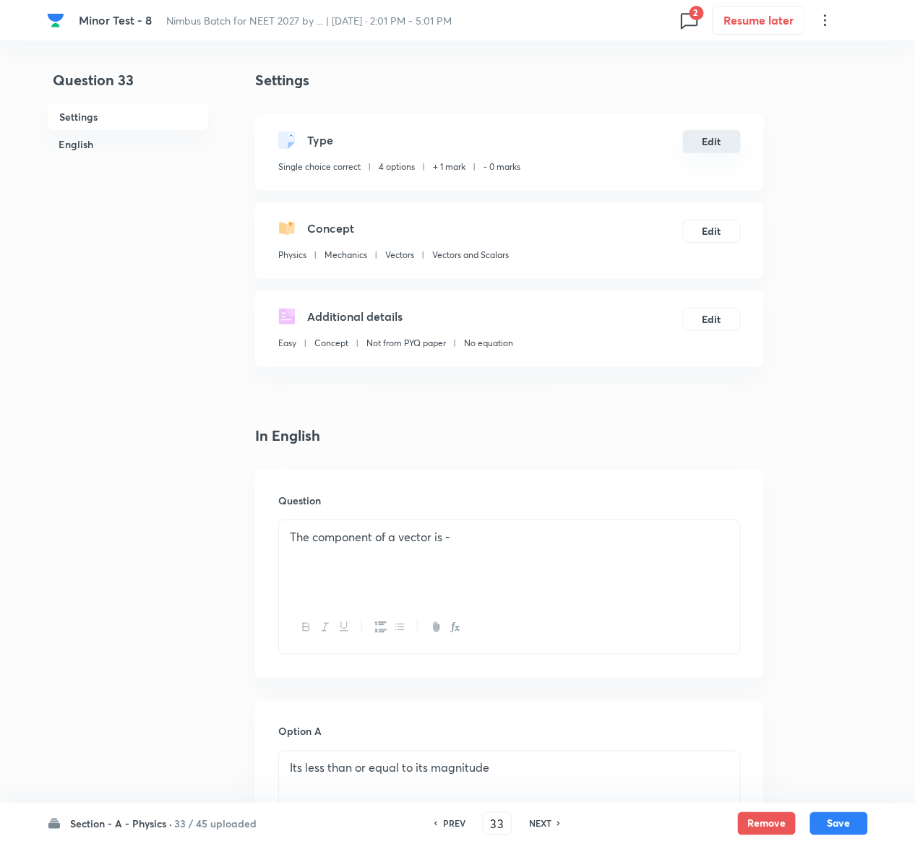
click at [720, 143] on button "Edit" at bounding box center [712, 141] width 58 height 23
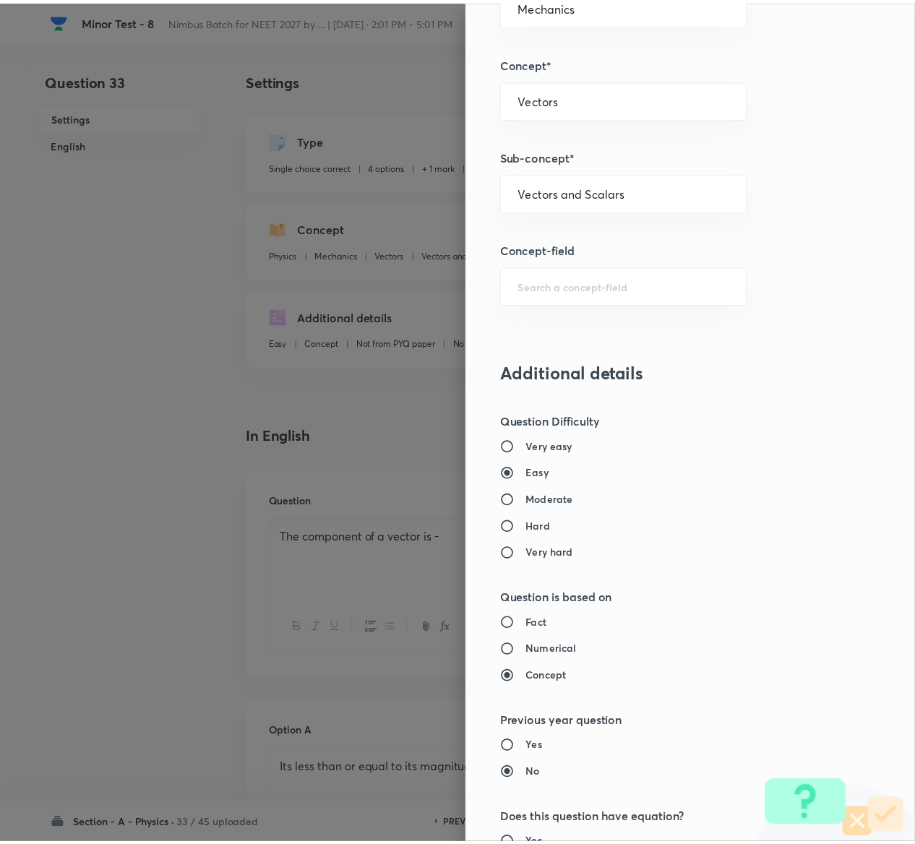
scroll to position [1129, 0]
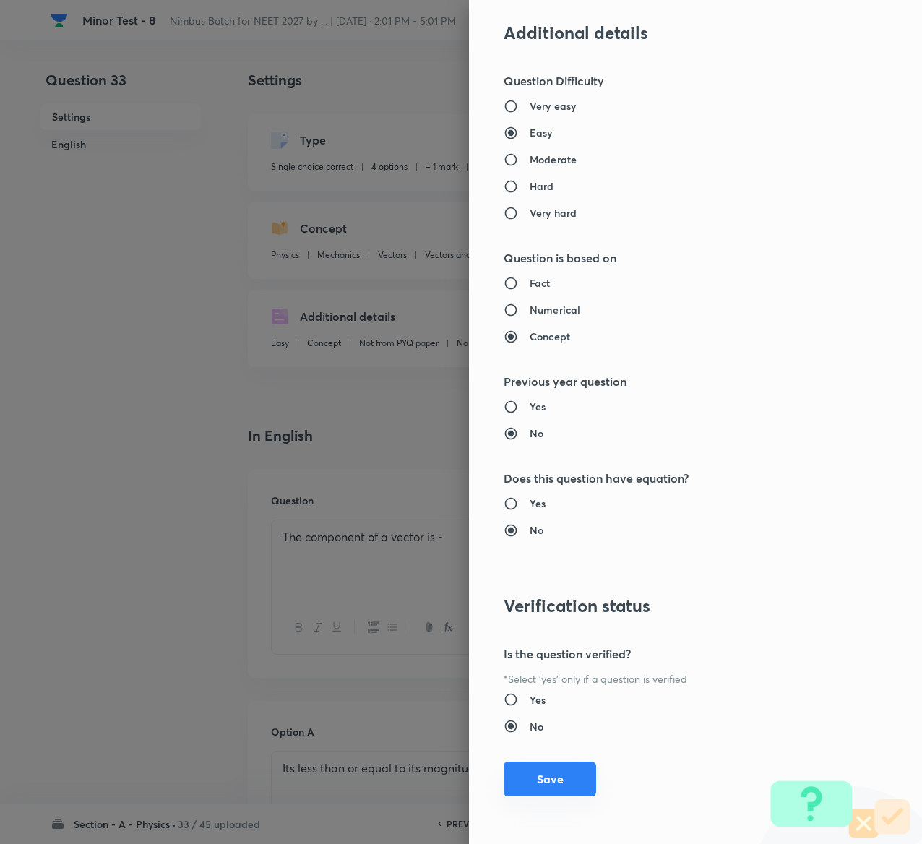
click at [523, 765] on button "Save" at bounding box center [550, 779] width 93 height 35
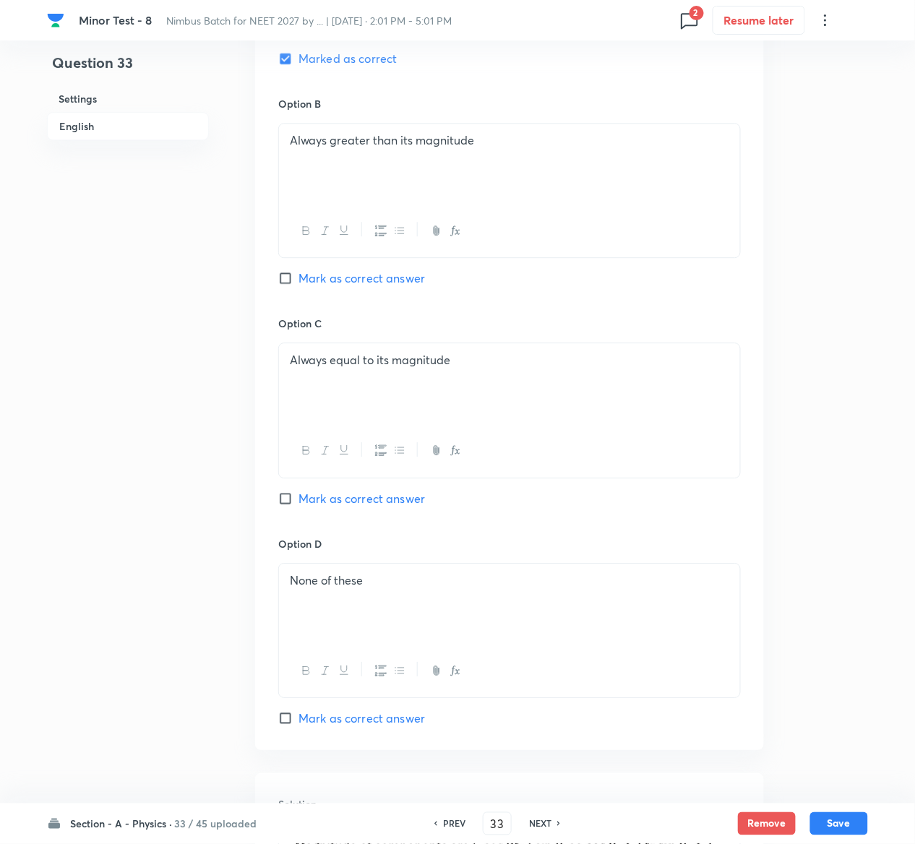
scroll to position [1118, 0]
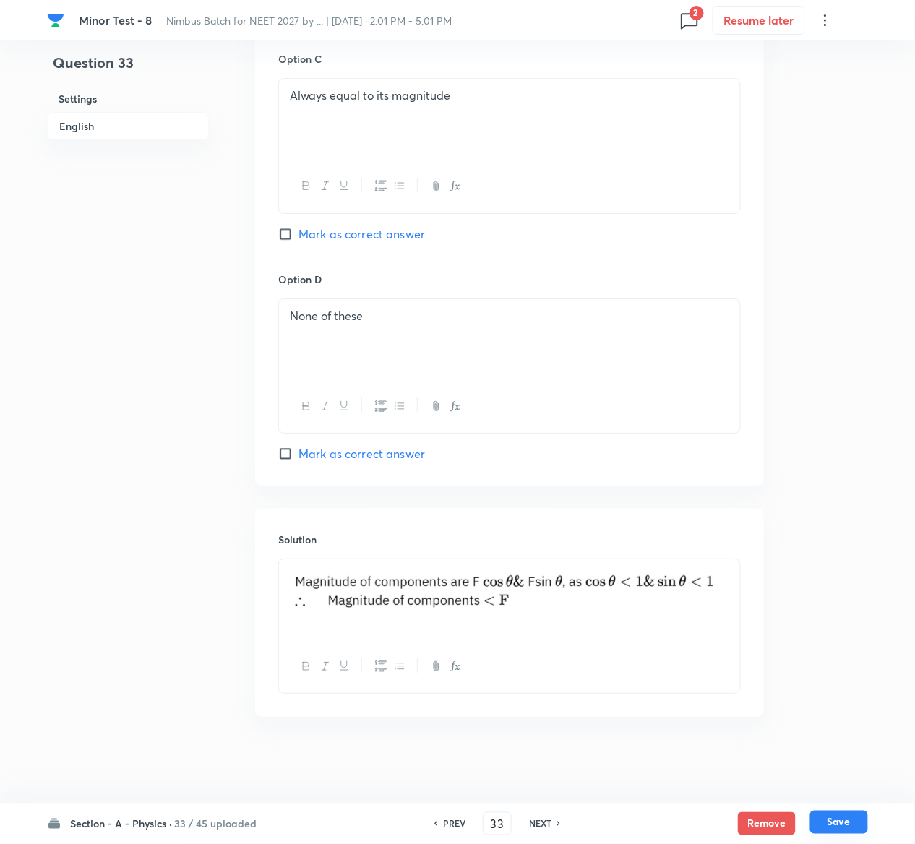
click at [862, 824] on button "Save" at bounding box center [839, 822] width 58 height 23
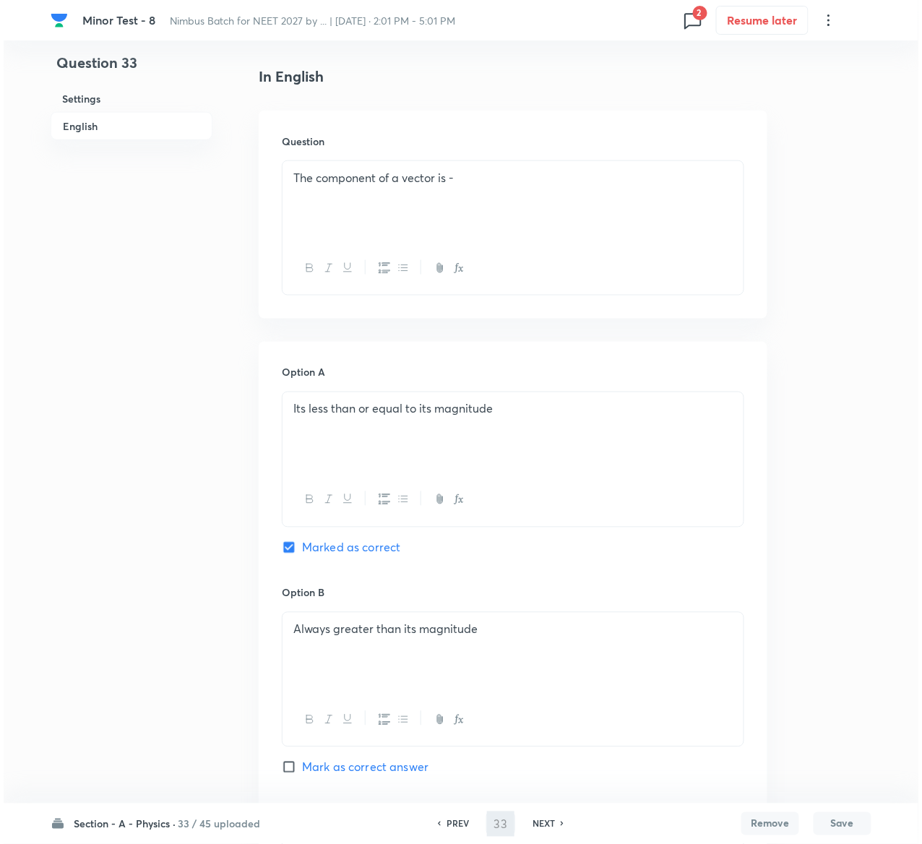
scroll to position [0, 0]
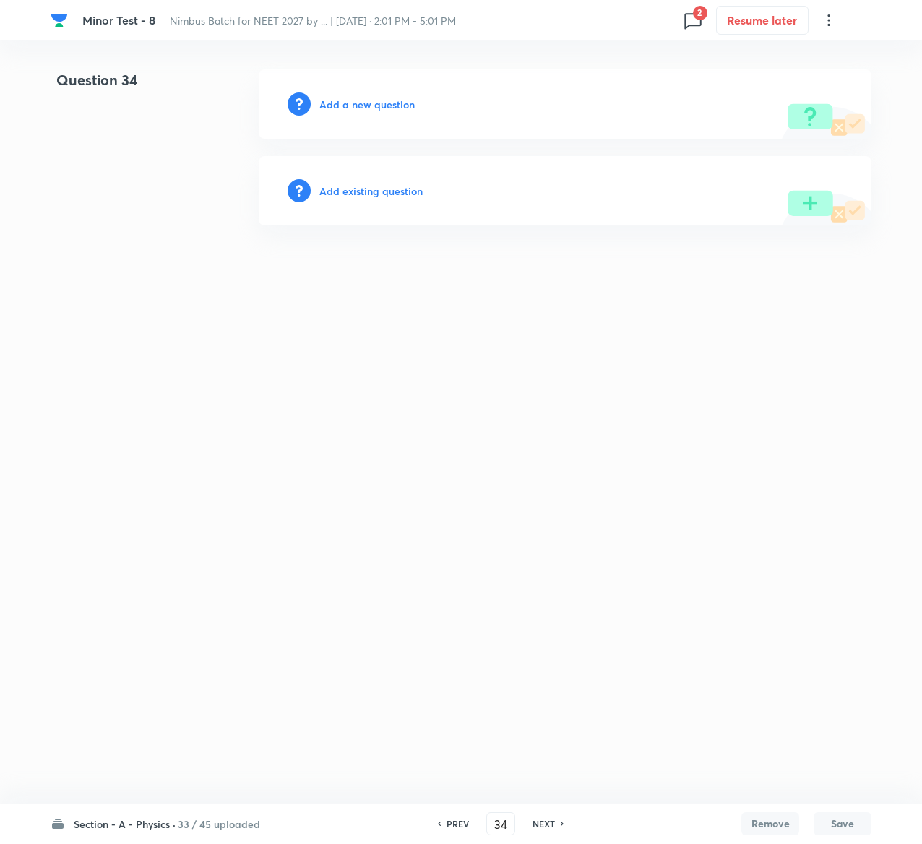
click at [399, 201] on div "Add existing question" at bounding box center [565, 190] width 613 height 69
click at [399, 186] on h6 "Add existing question" at bounding box center [370, 191] width 103 height 15
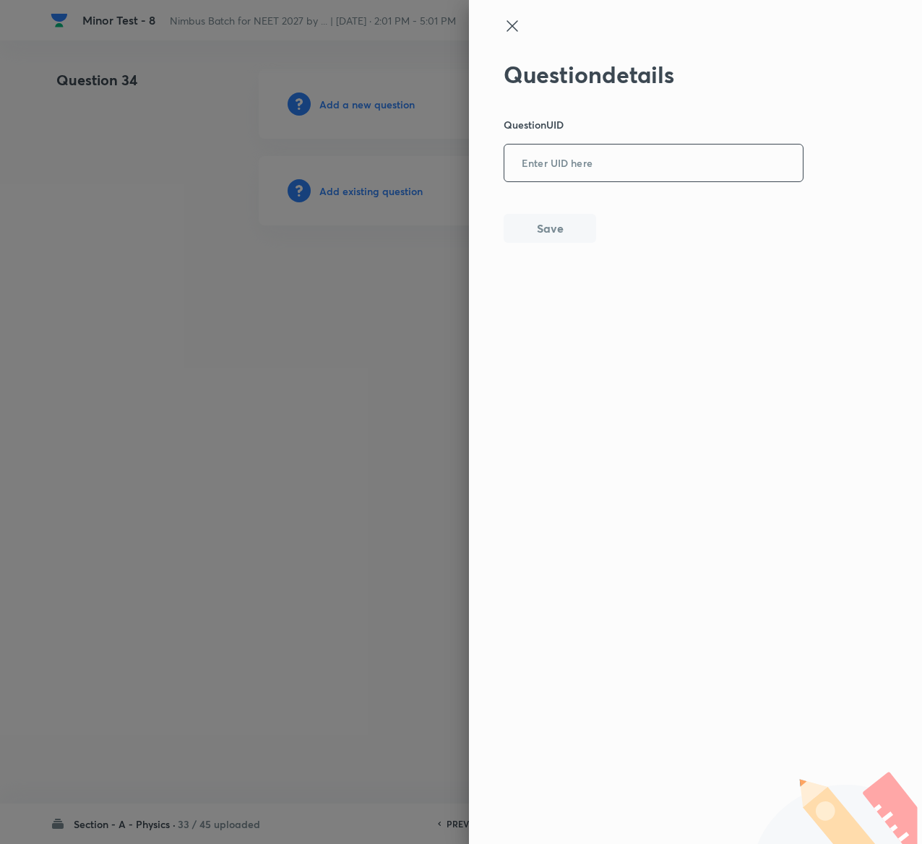
click at [653, 155] on input "text" at bounding box center [654, 163] width 299 height 35
paste input "04GUO"
click at [571, 217] on button "Save" at bounding box center [550, 227] width 93 height 29
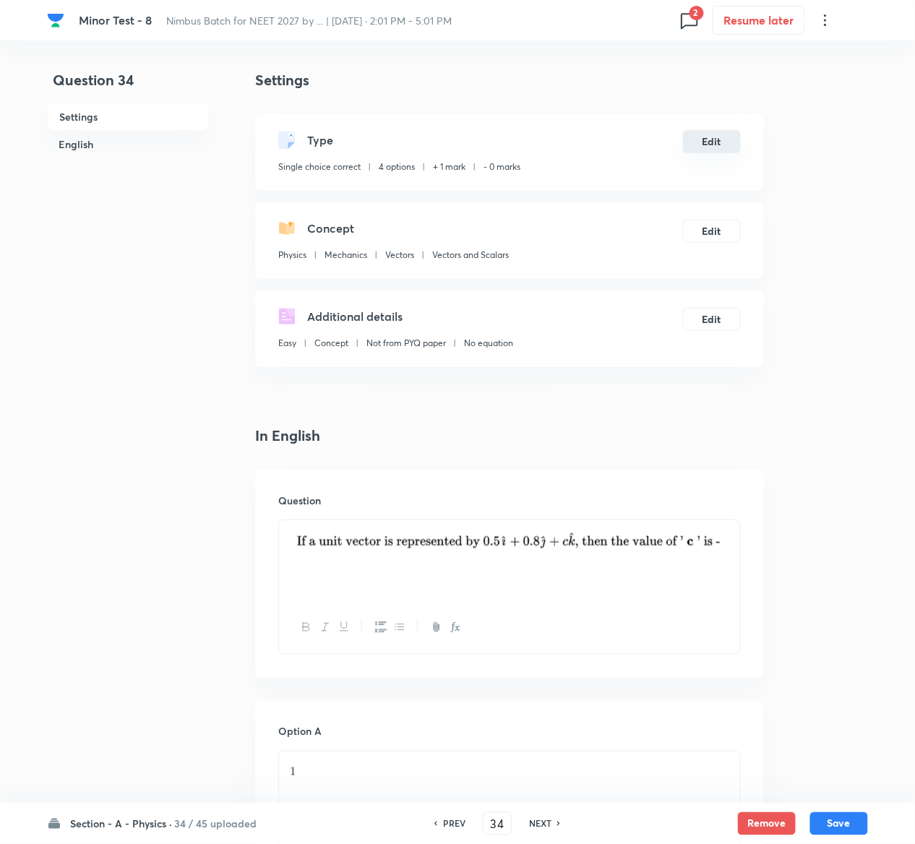
click at [708, 146] on button "Edit" at bounding box center [712, 141] width 58 height 23
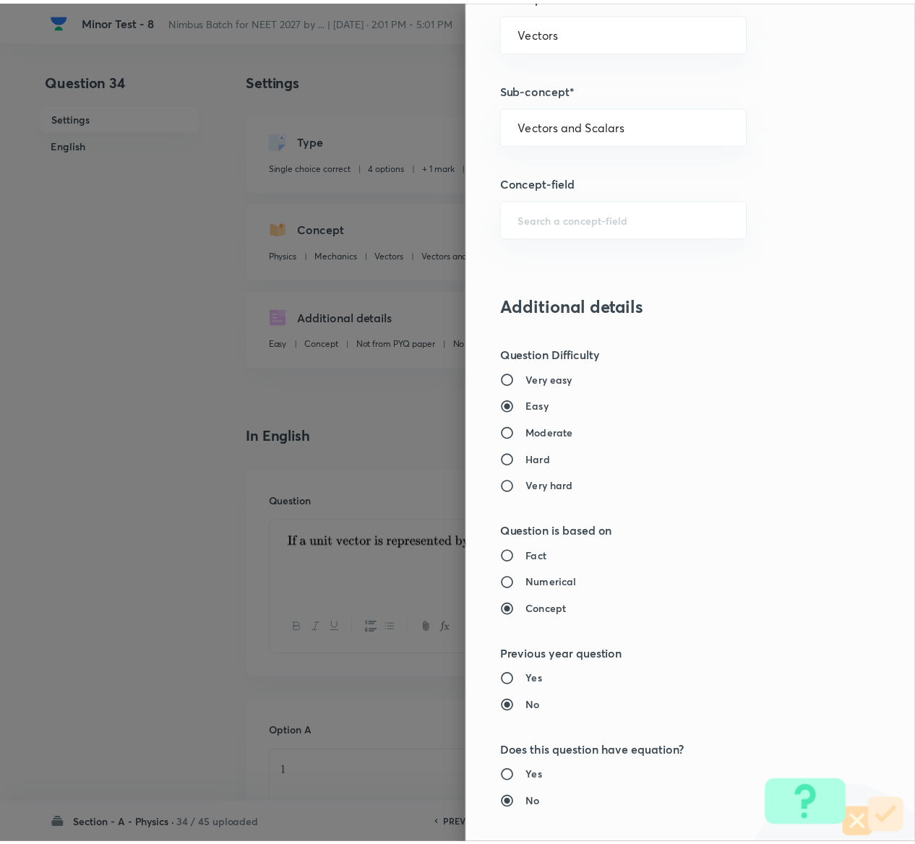
scroll to position [1129, 0]
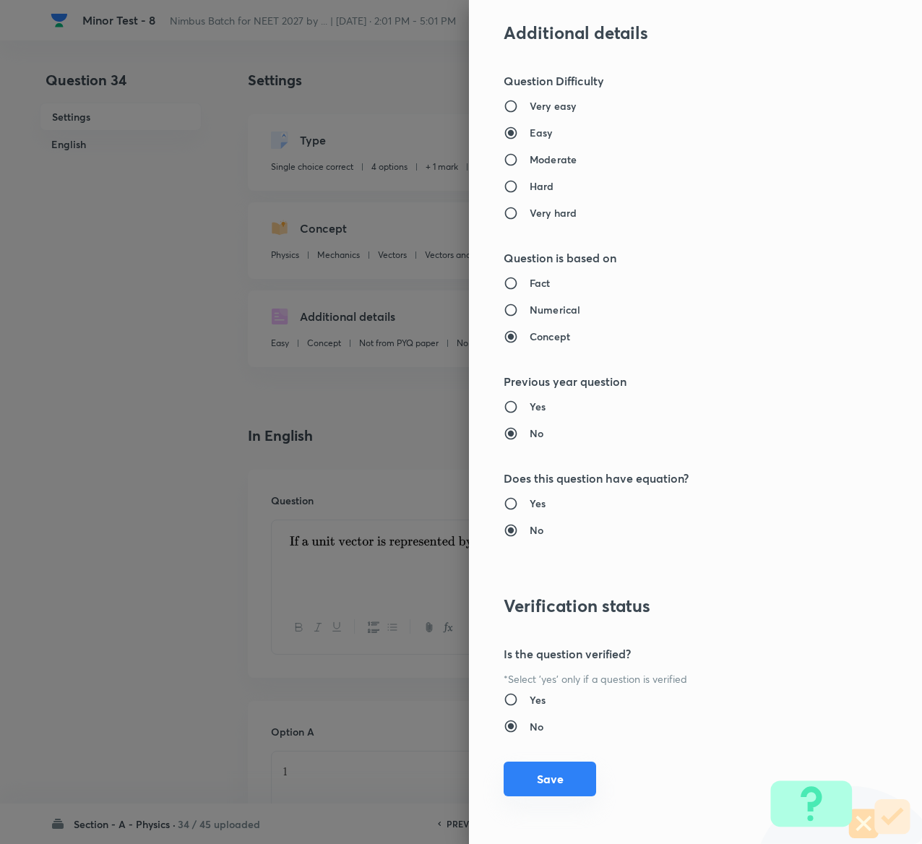
click at [533, 779] on button "Save" at bounding box center [550, 779] width 93 height 35
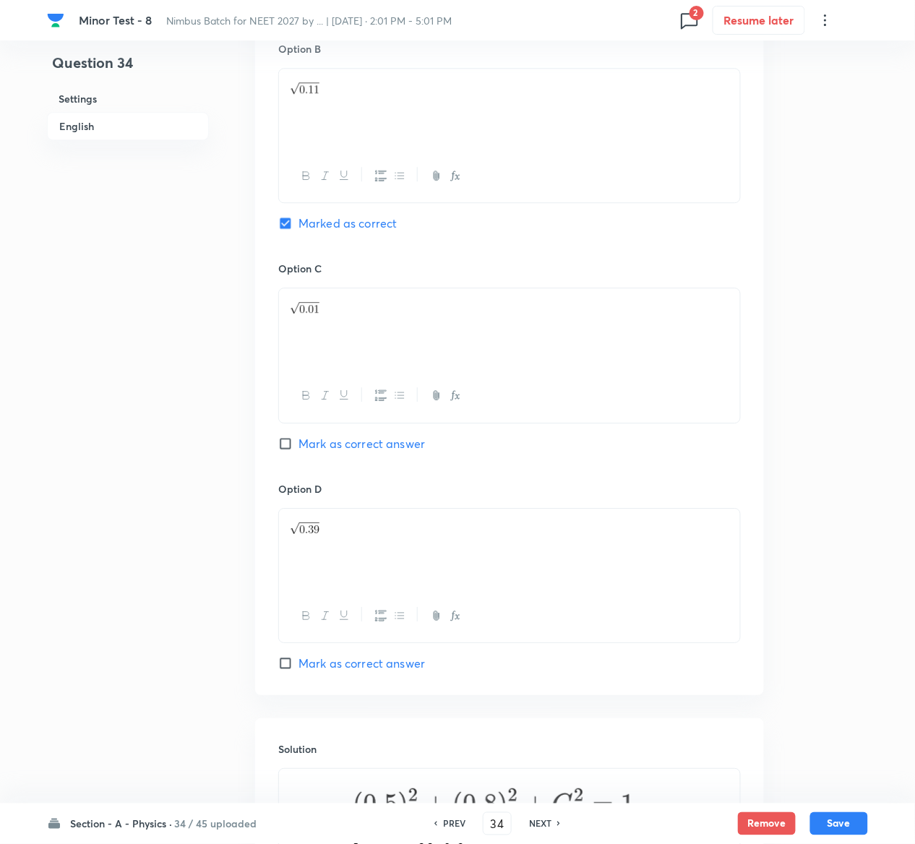
scroll to position [1175, 0]
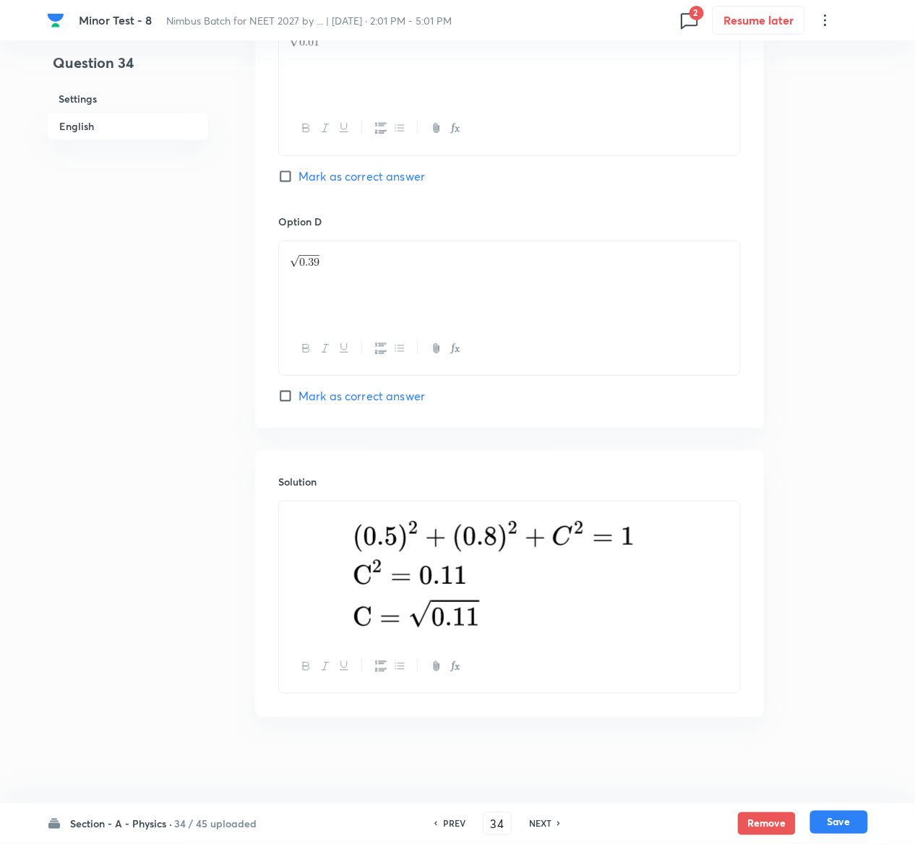
click at [851, 817] on button "Save" at bounding box center [839, 822] width 58 height 23
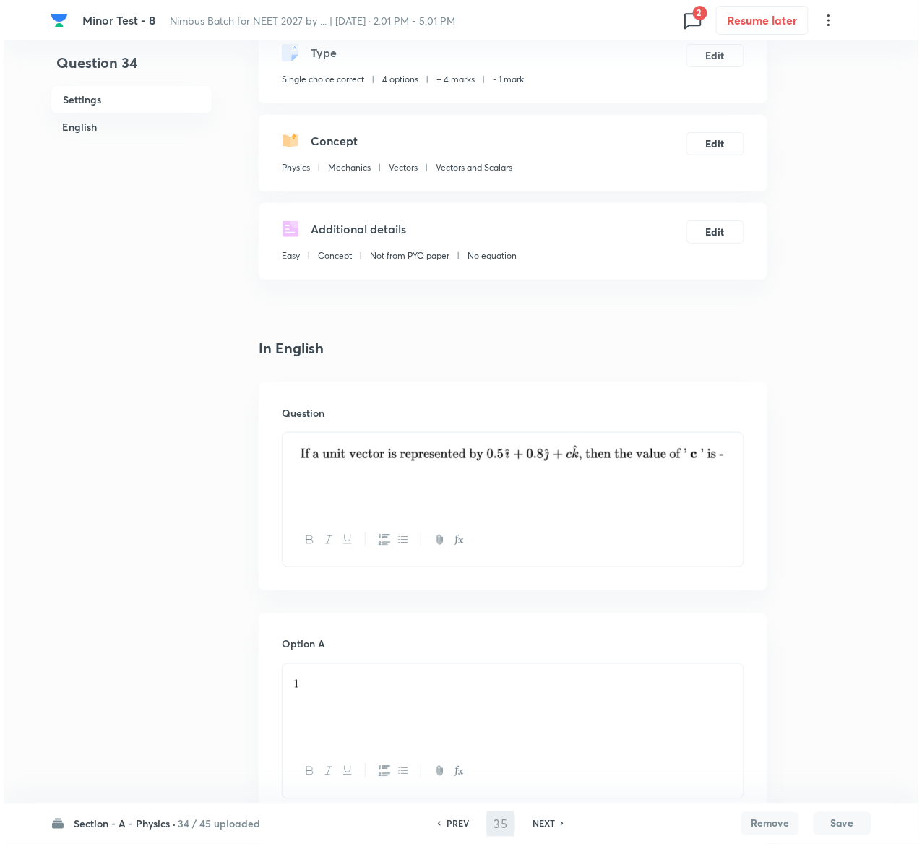
scroll to position [0, 0]
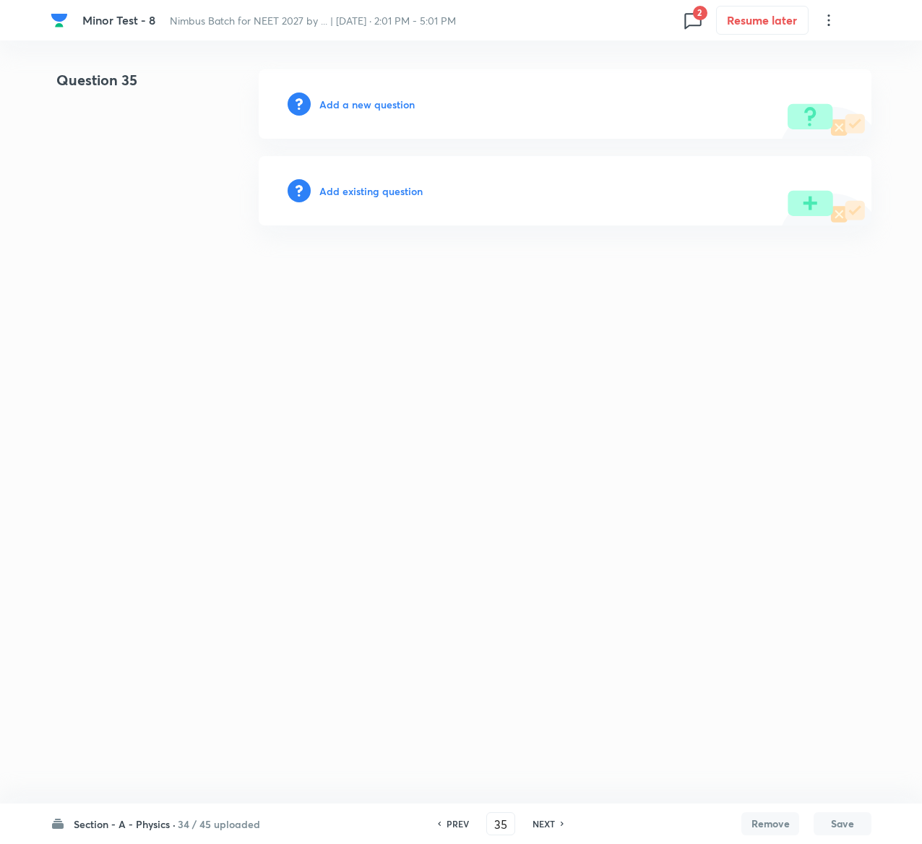
click at [368, 184] on h6 "Add existing question" at bounding box center [370, 191] width 103 height 15
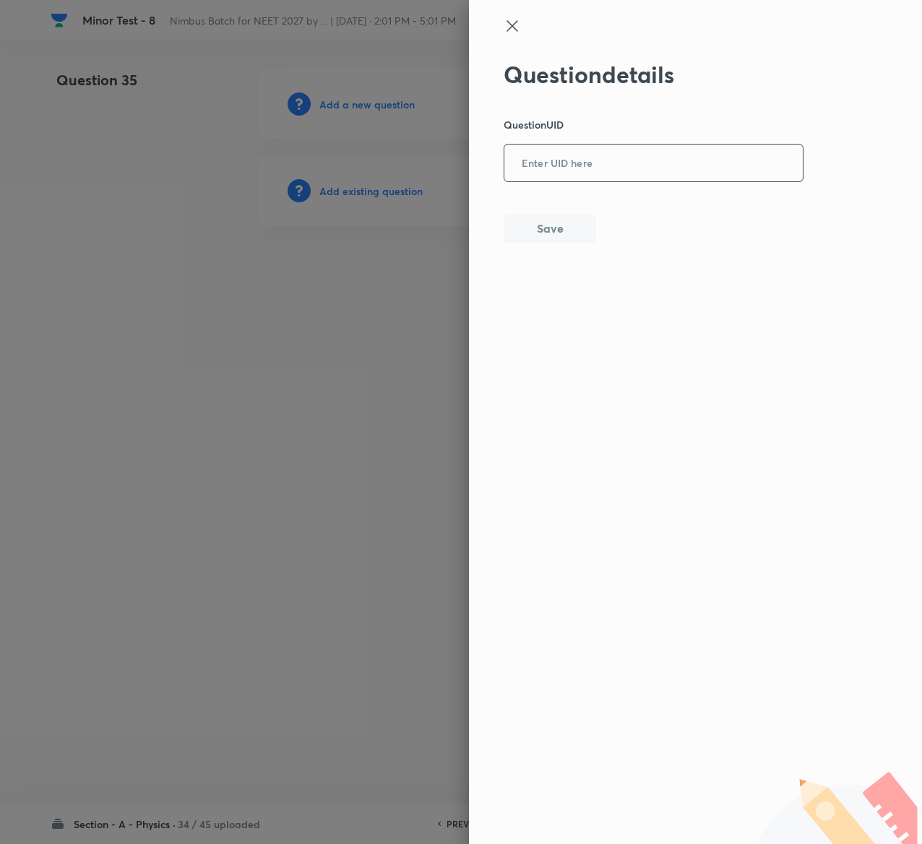
click at [664, 161] on input "text" at bounding box center [654, 163] width 299 height 35
paste input "DAXBY"
click at [562, 228] on button "Save" at bounding box center [550, 227] width 93 height 29
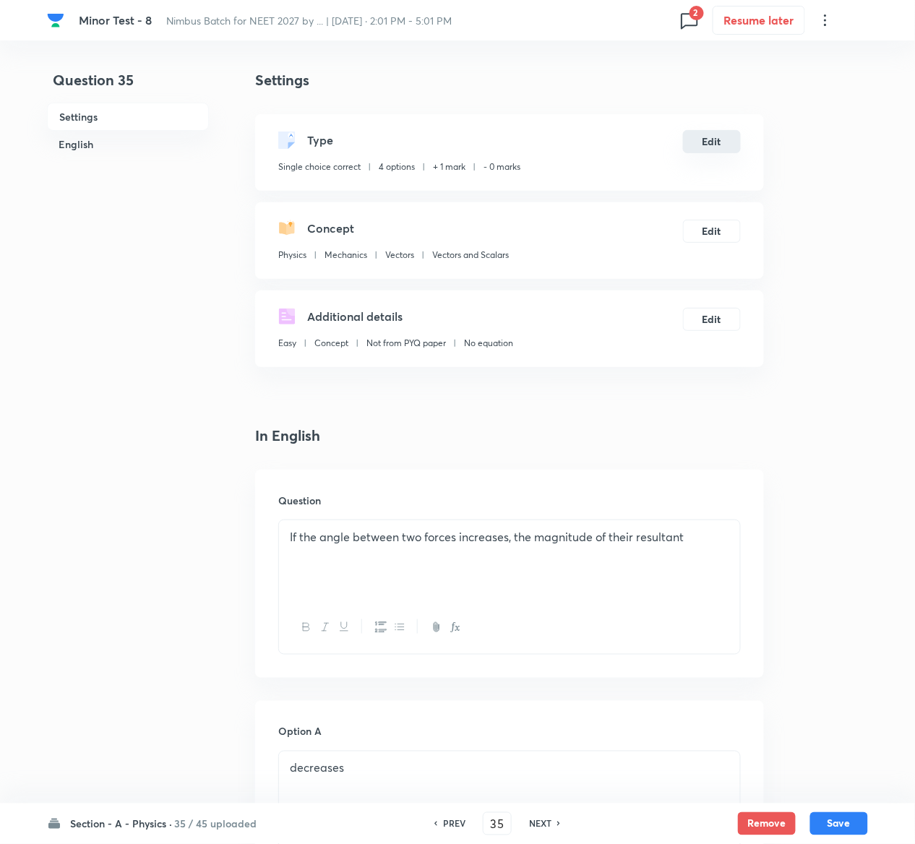
click at [716, 142] on button "Edit" at bounding box center [712, 141] width 58 height 23
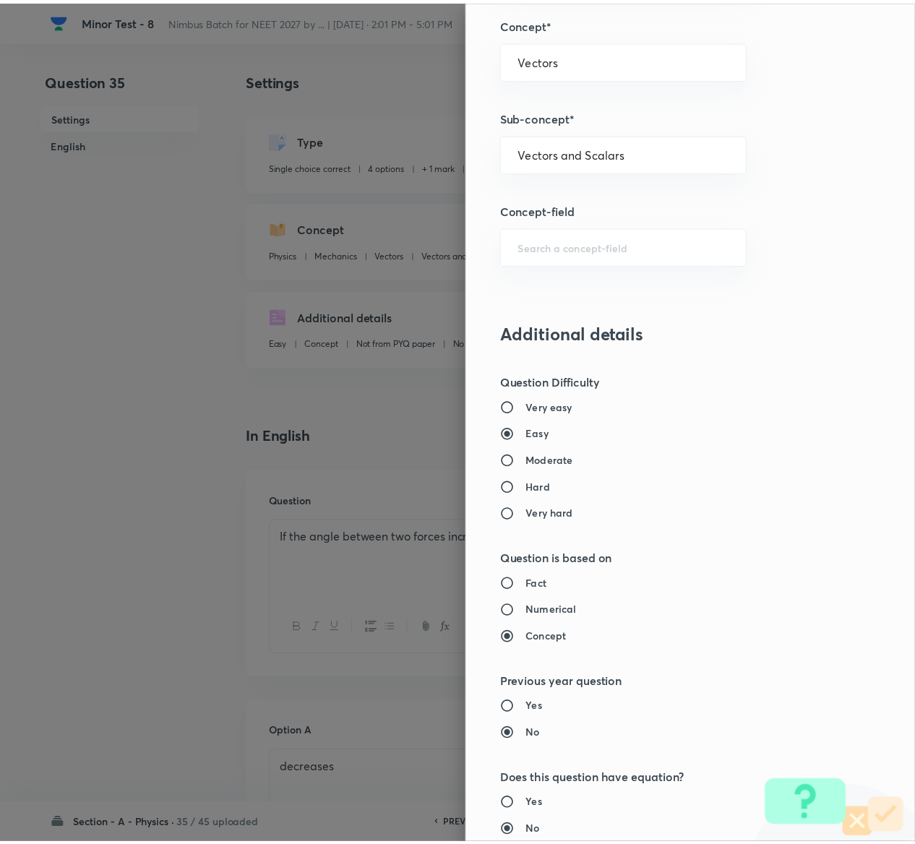
scroll to position [1129, 0]
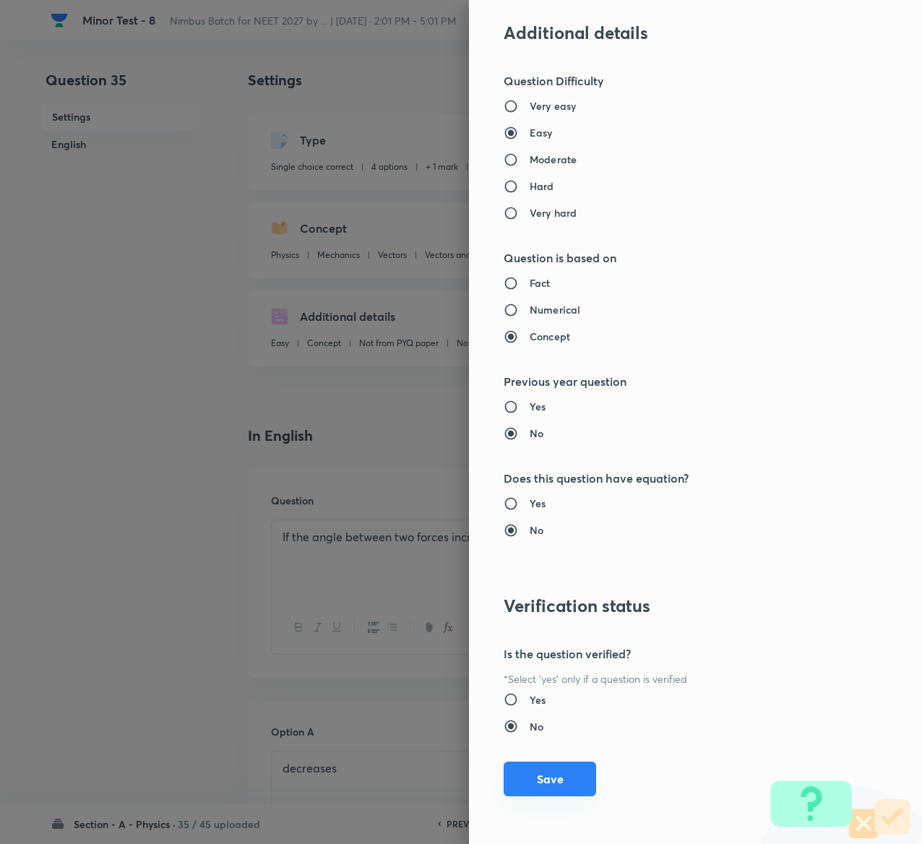
click at [509, 777] on button "Save" at bounding box center [550, 779] width 93 height 35
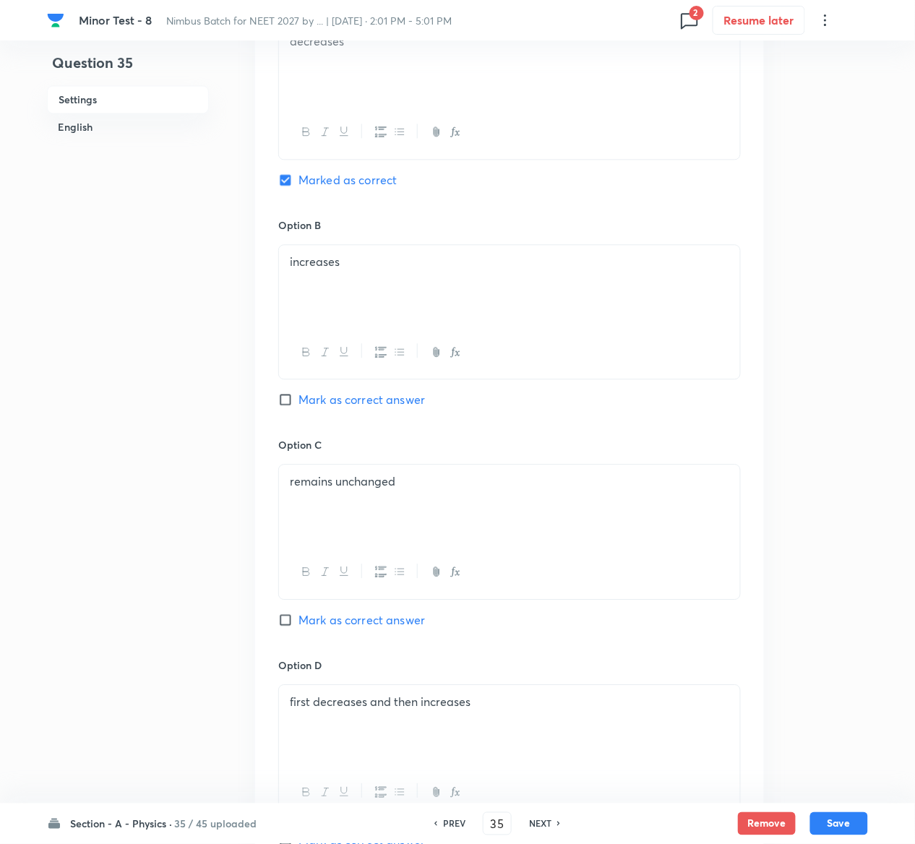
scroll to position [1178, 0]
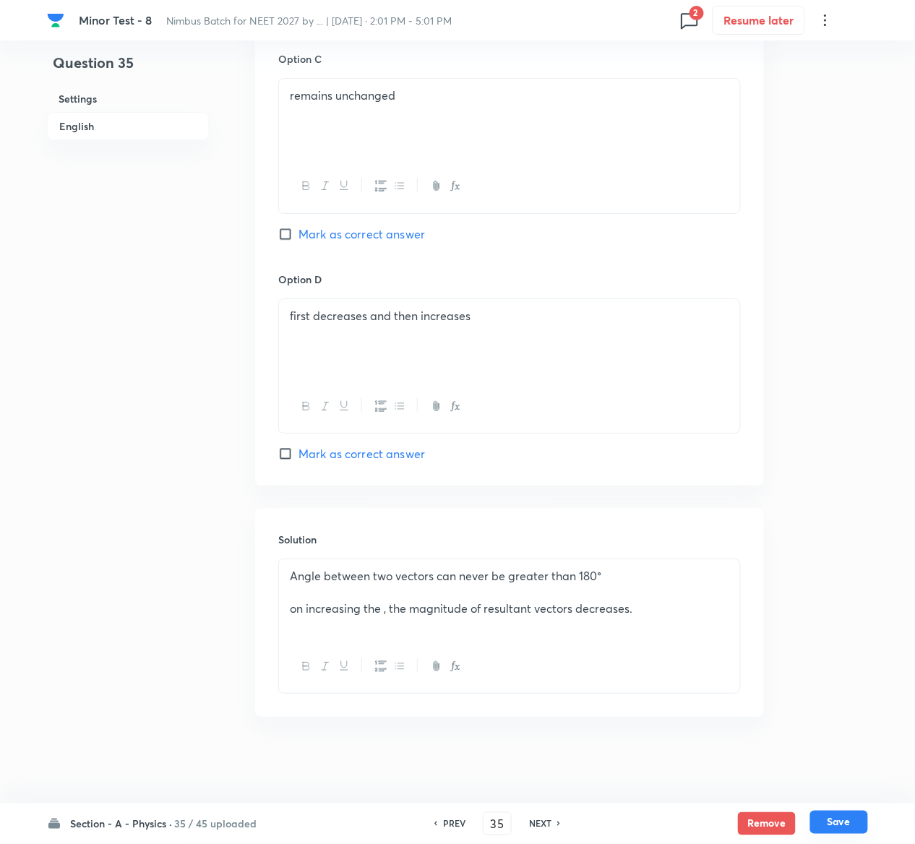
click at [860, 820] on button "Save" at bounding box center [839, 822] width 58 height 23
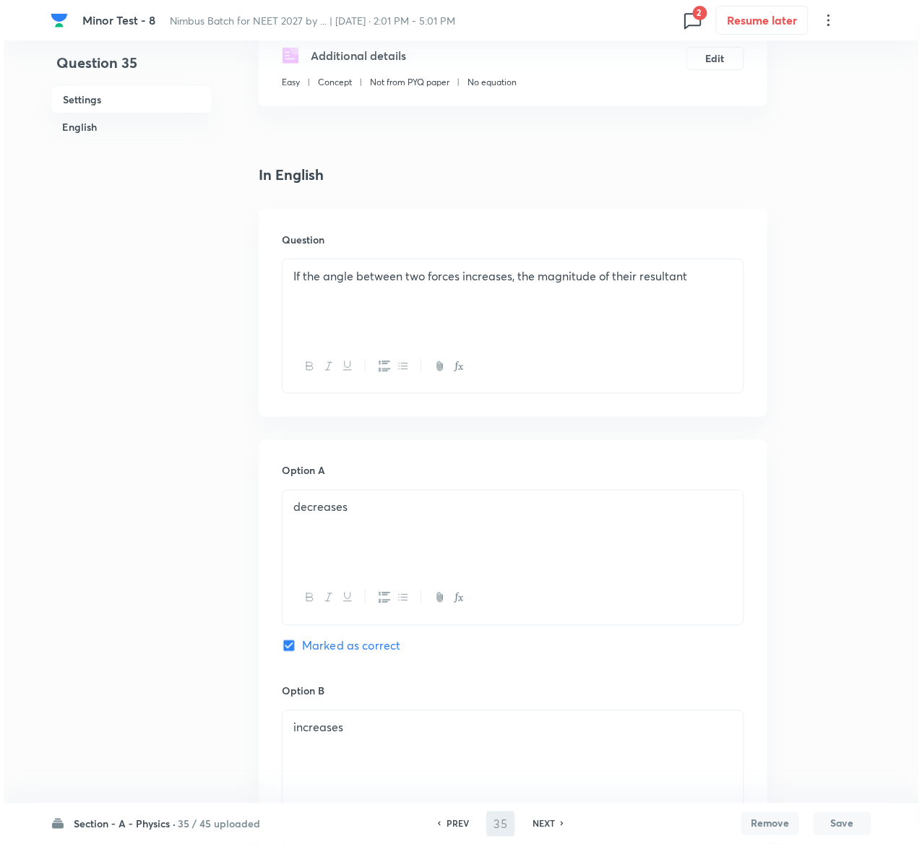
scroll to position [0, 0]
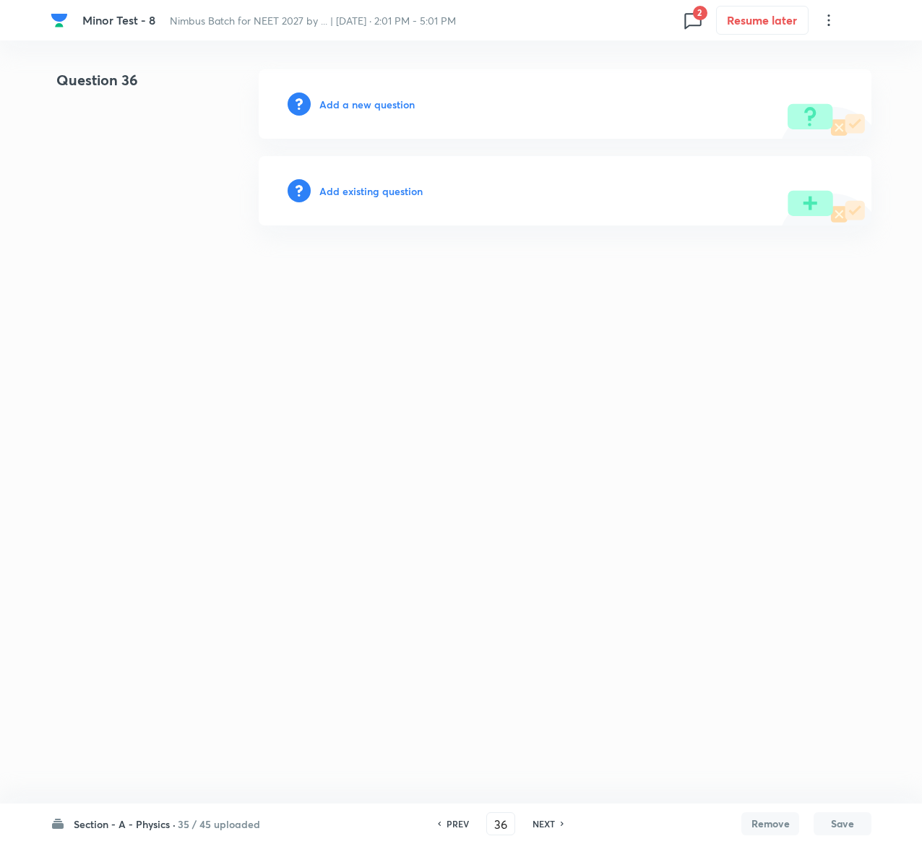
click at [367, 192] on h6 "Add existing question" at bounding box center [370, 191] width 103 height 15
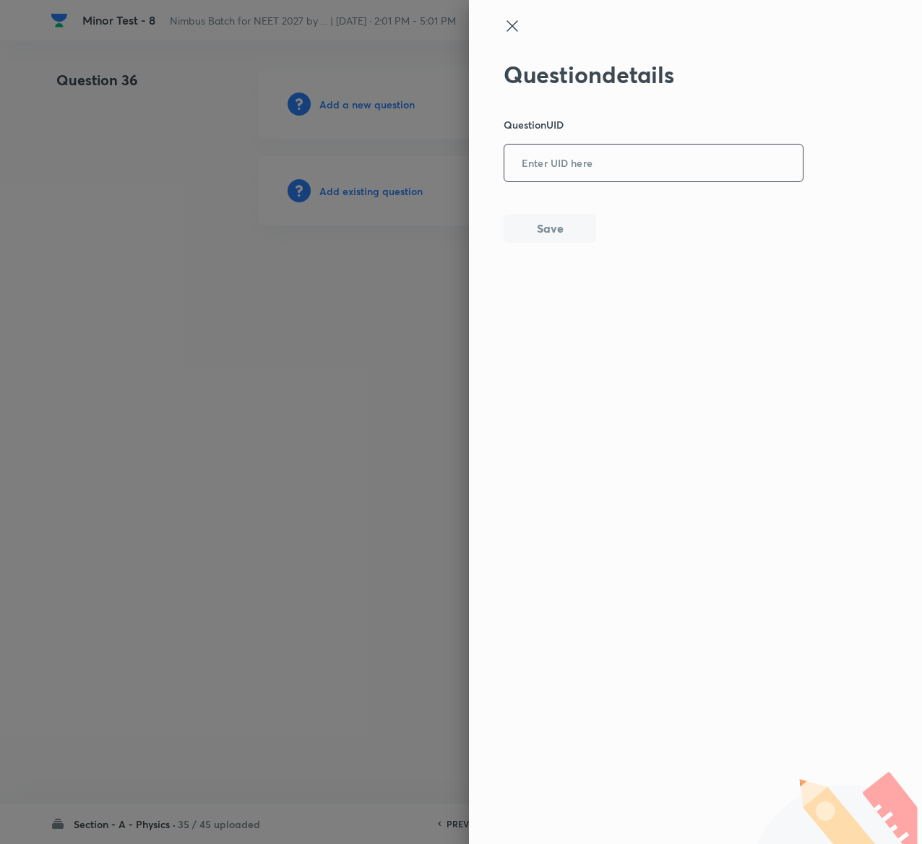
click at [584, 165] on input "text" at bounding box center [654, 163] width 299 height 35
paste input "79MUF"
click at [568, 236] on button "Save" at bounding box center [550, 227] width 93 height 29
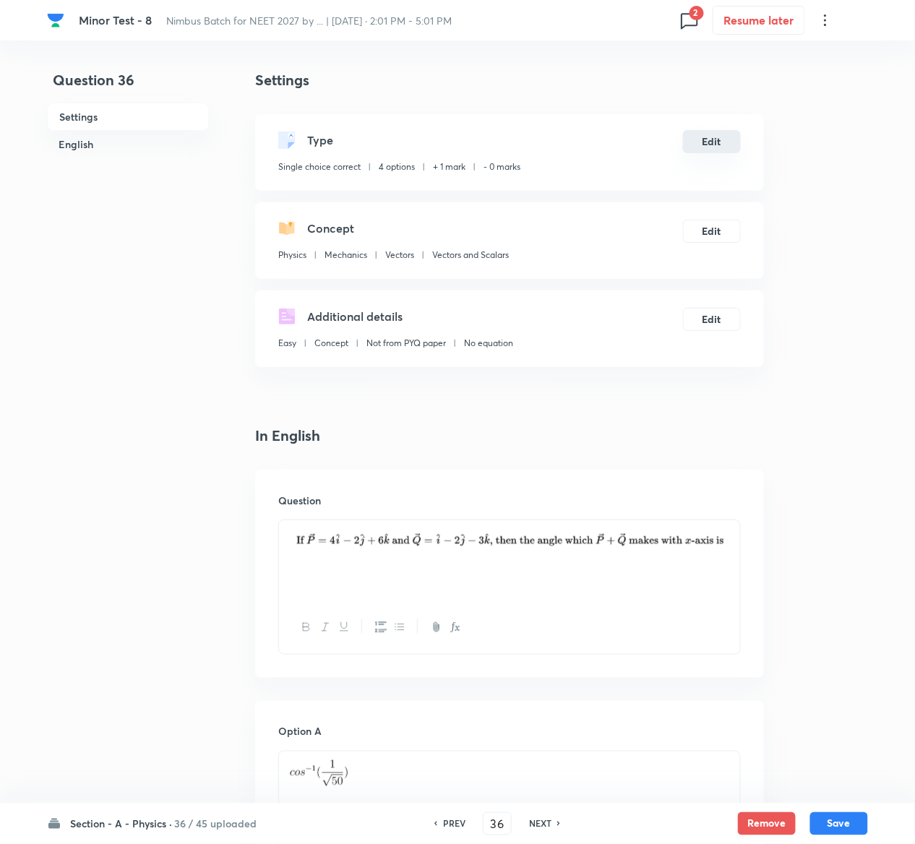
click at [717, 141] on button "Edit" at bounding box center [712, 141] width 58 height 23
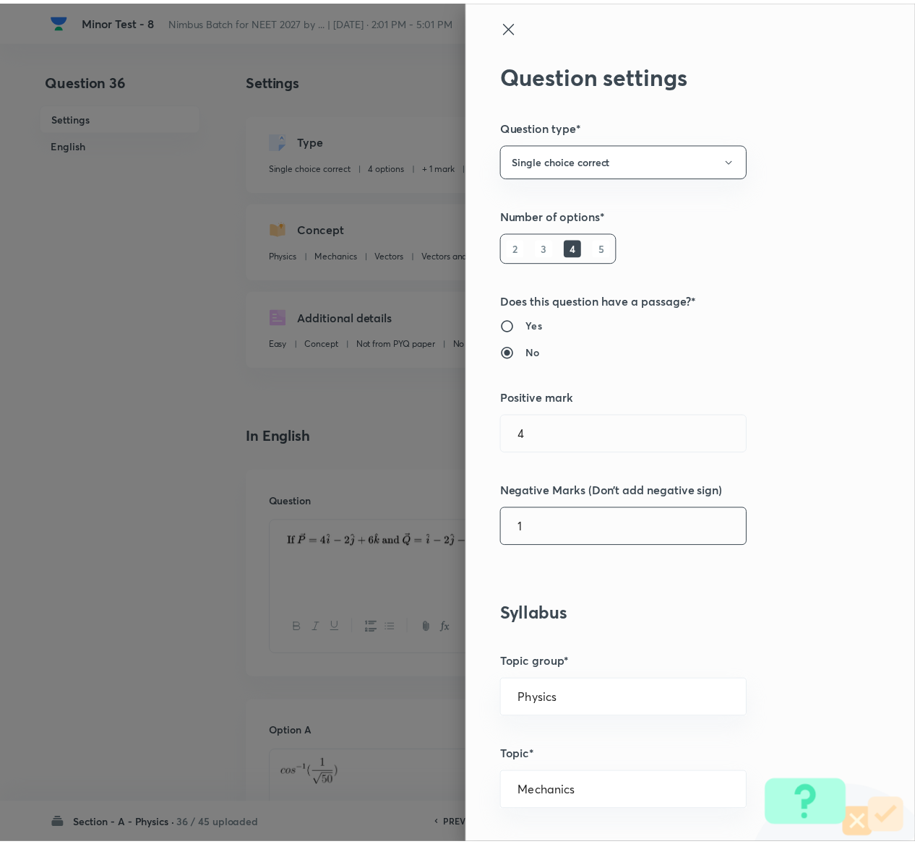
scroll to position [1129, 0]
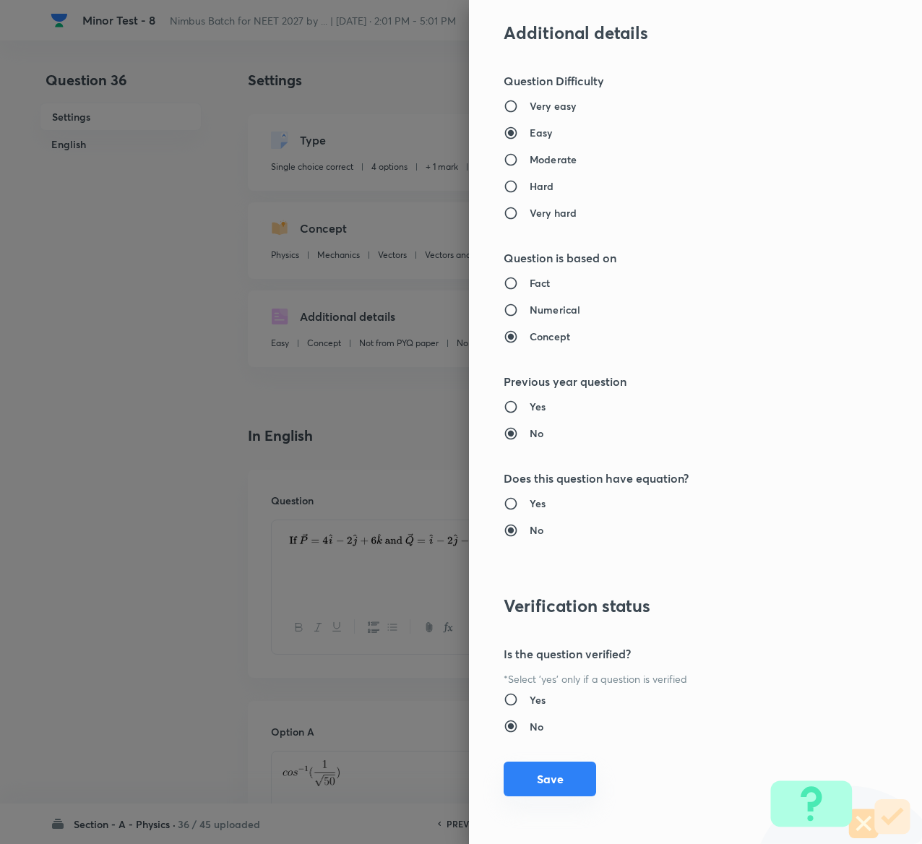
click at [515, 772] on button "Save" at bounding box center [550, 779] width 93 height 35
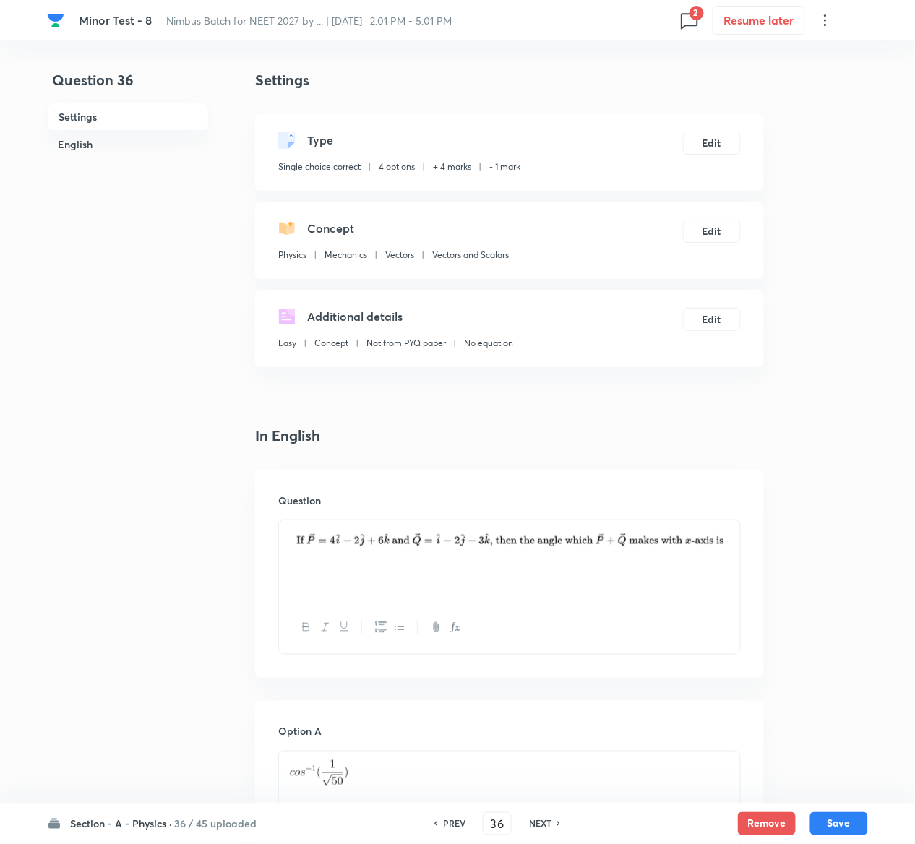
scroll to position [1252, 0]
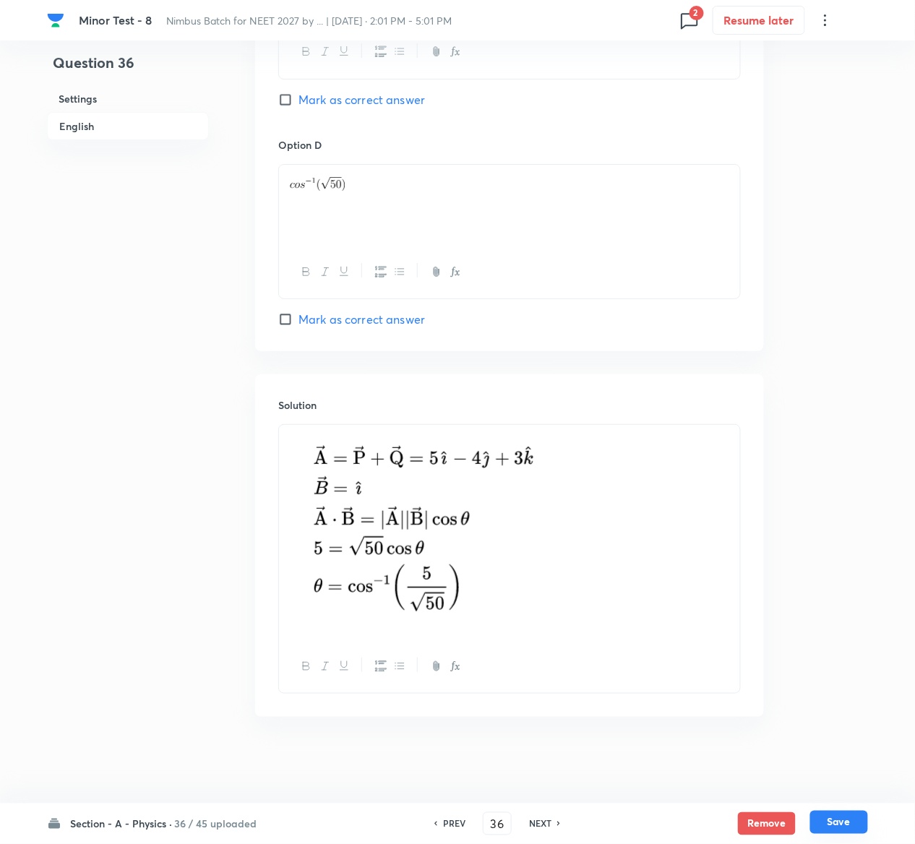
click at [847, 812] on button "Save" at bounding box center [839, 822] width 58 height 23
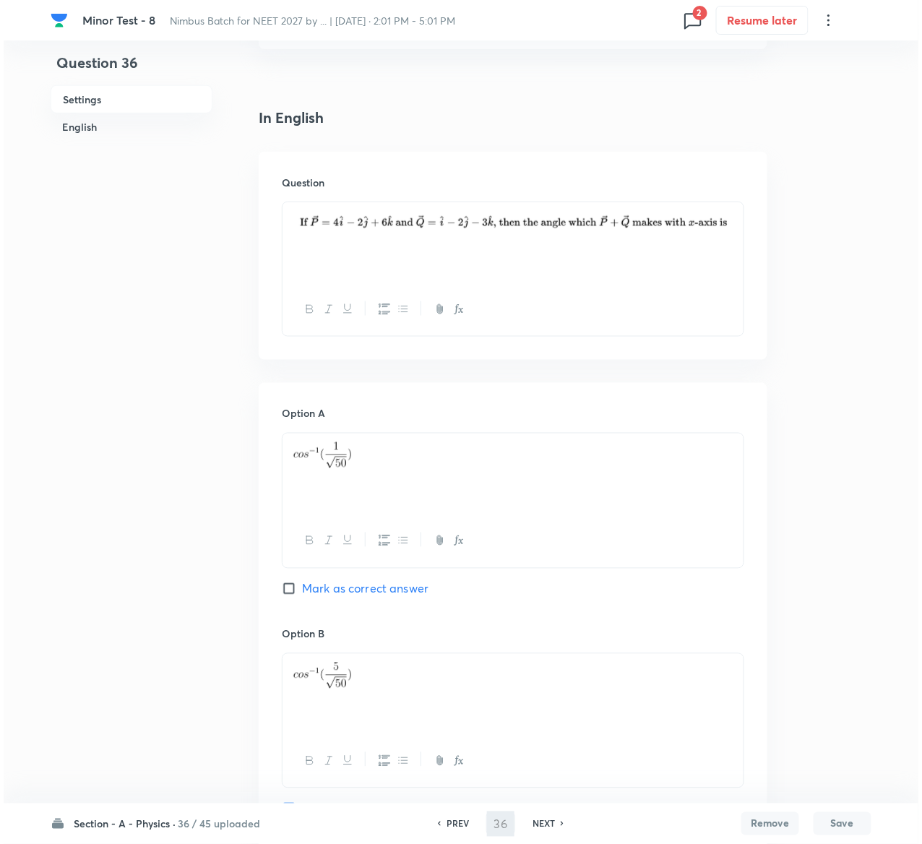
scroll to position [0, 0]
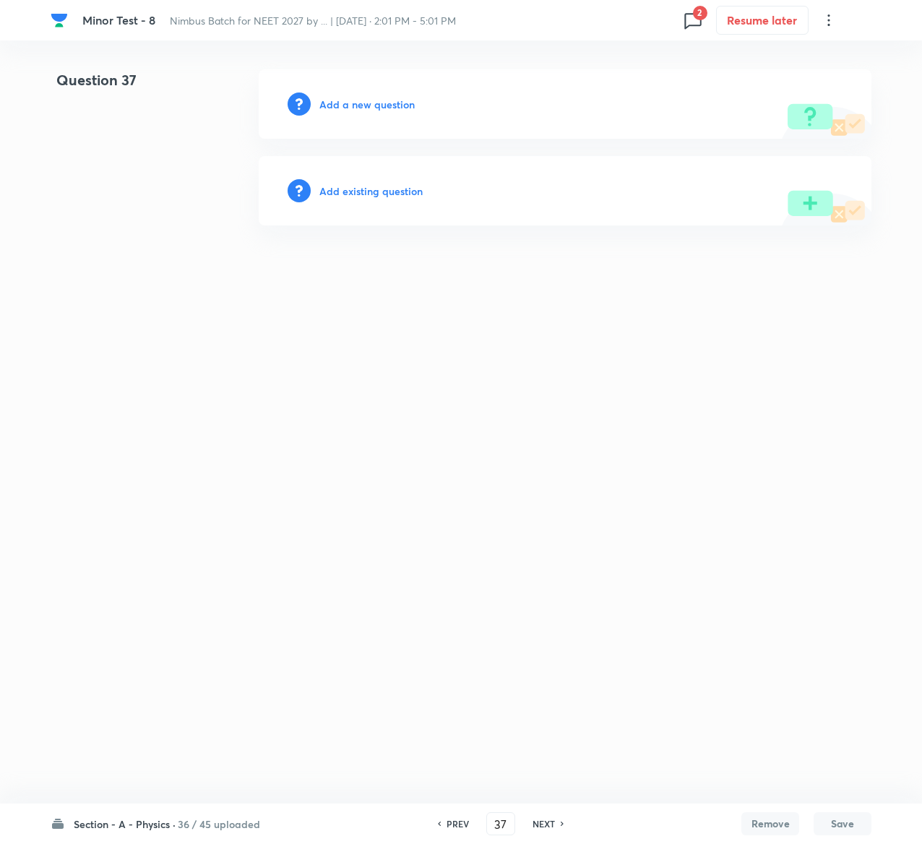
click at [406, 190] on h6 "Add existing question" at bounding box center [370, 191] width 103 height 15
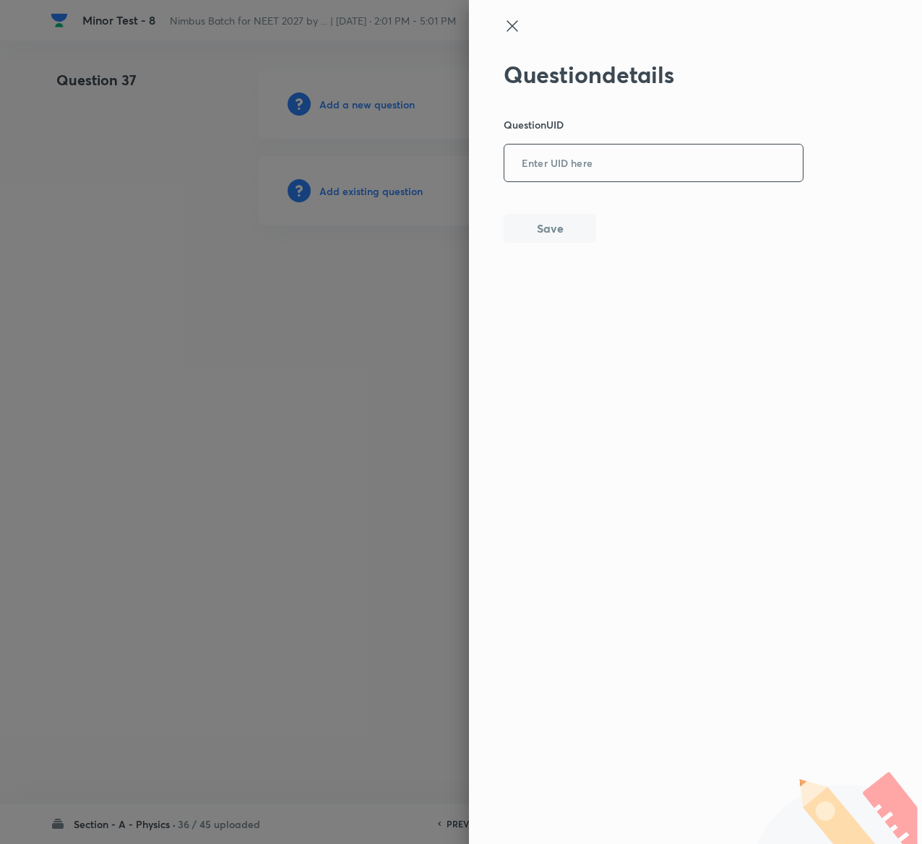
click at [648, 150] on input "text" at bounding box center [654, 163] width 299 height 35
paste input "DRZR8"
click at [559, 228] on button "Save" at bounding box center [550, 227] width 93 height 29
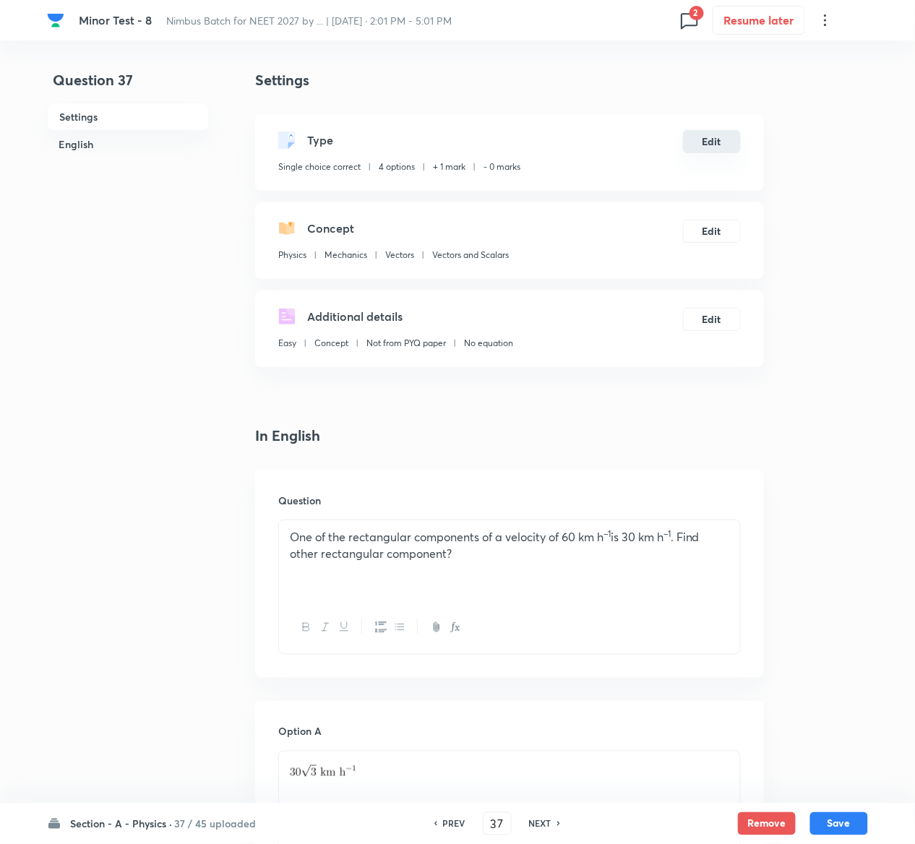
click at [717, 138] on button "Edit" at bounding box center [712, 141] width 58 height 23
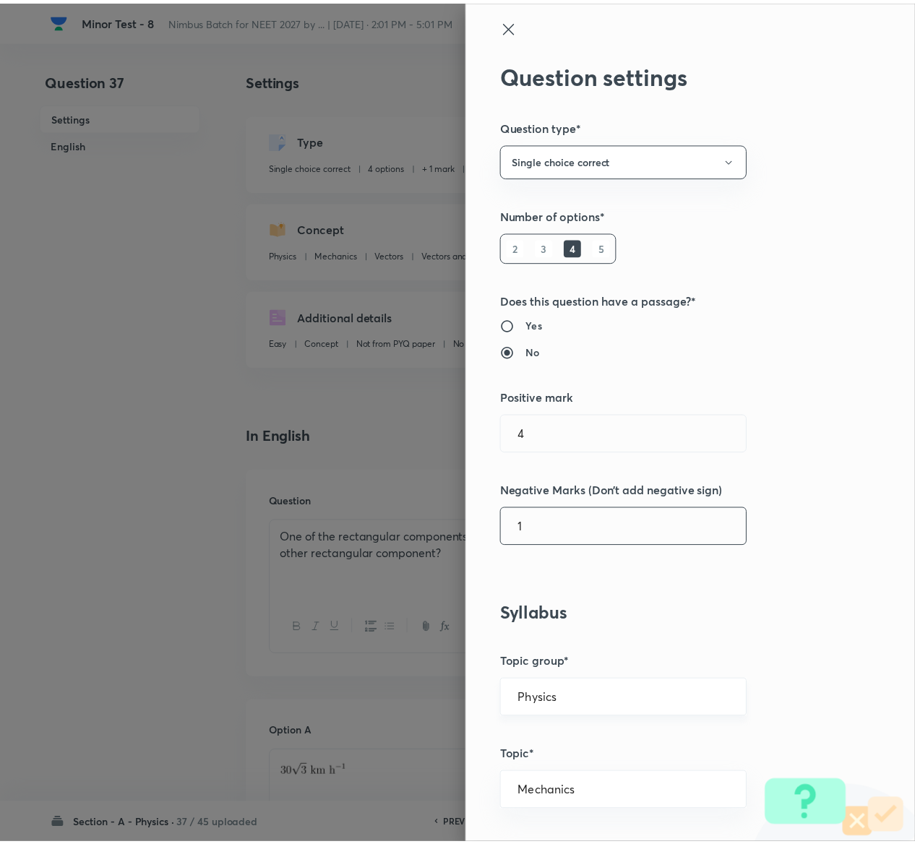
scroll to position [1129, 0]
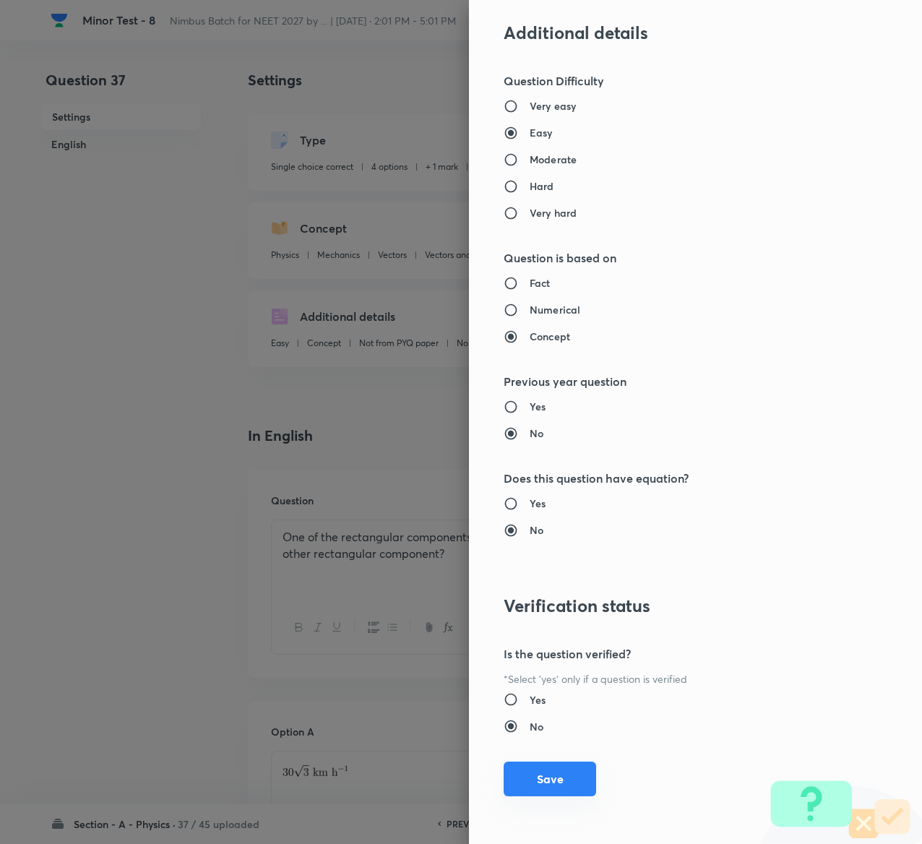
click at [556, 786] on button "Save" at bounding box center [550, 779] width 93 height 35
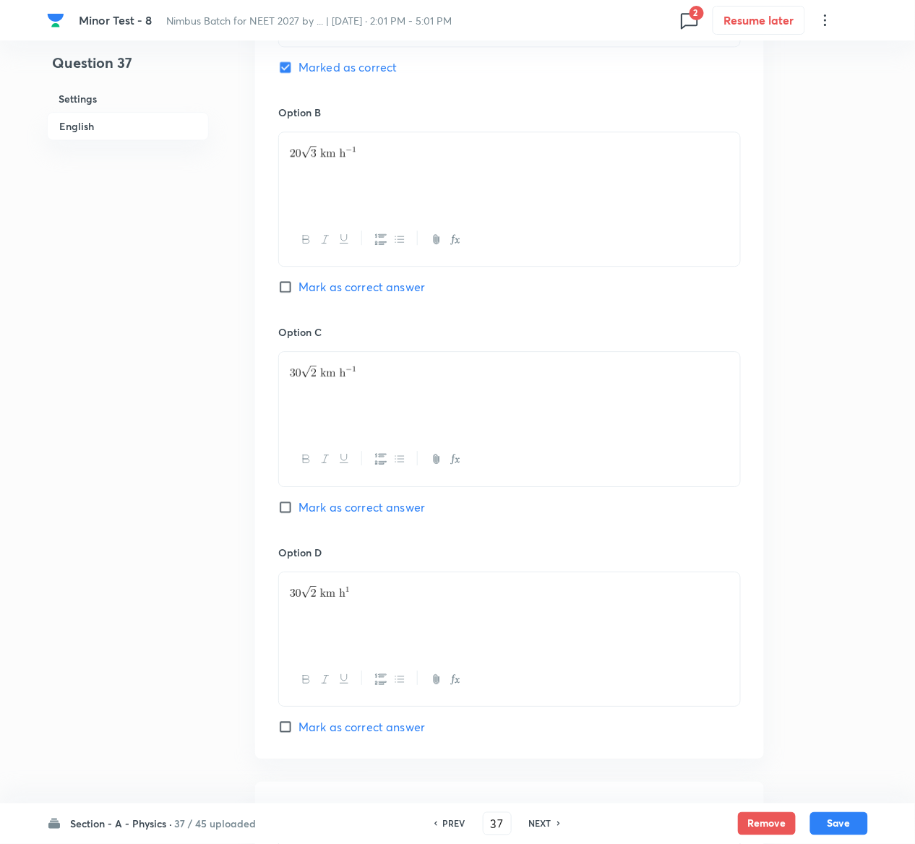
scroll to position [1175, 0]
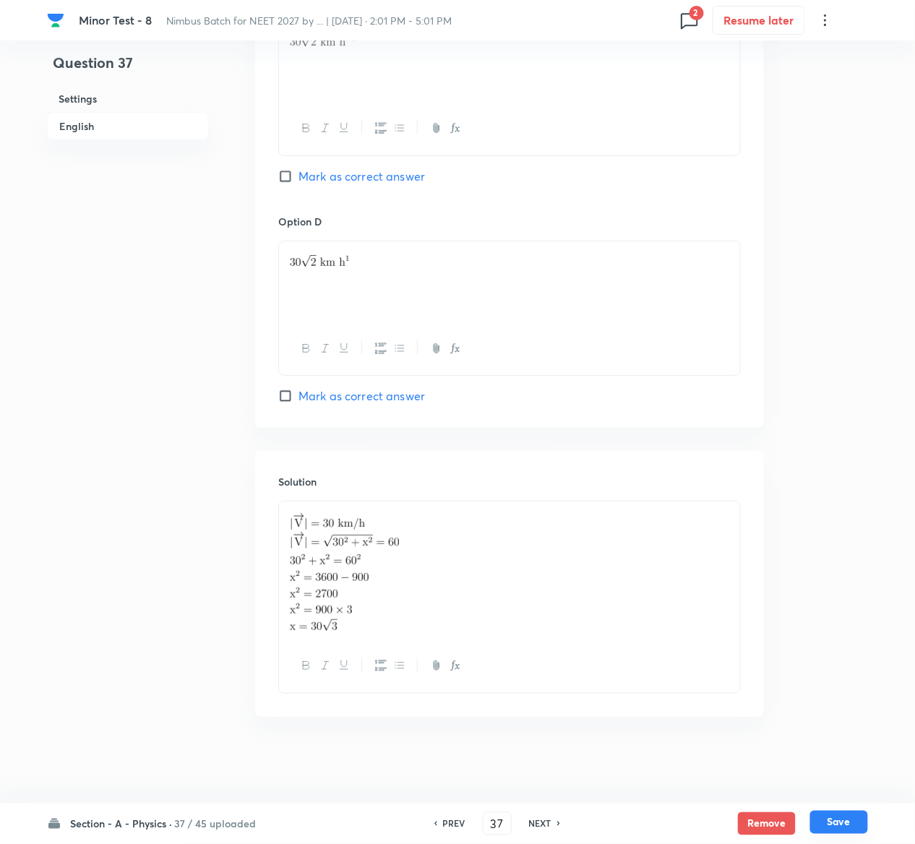
click at [850, 821] on button "Save" at bounding box center [839, 822] width 58 height 23
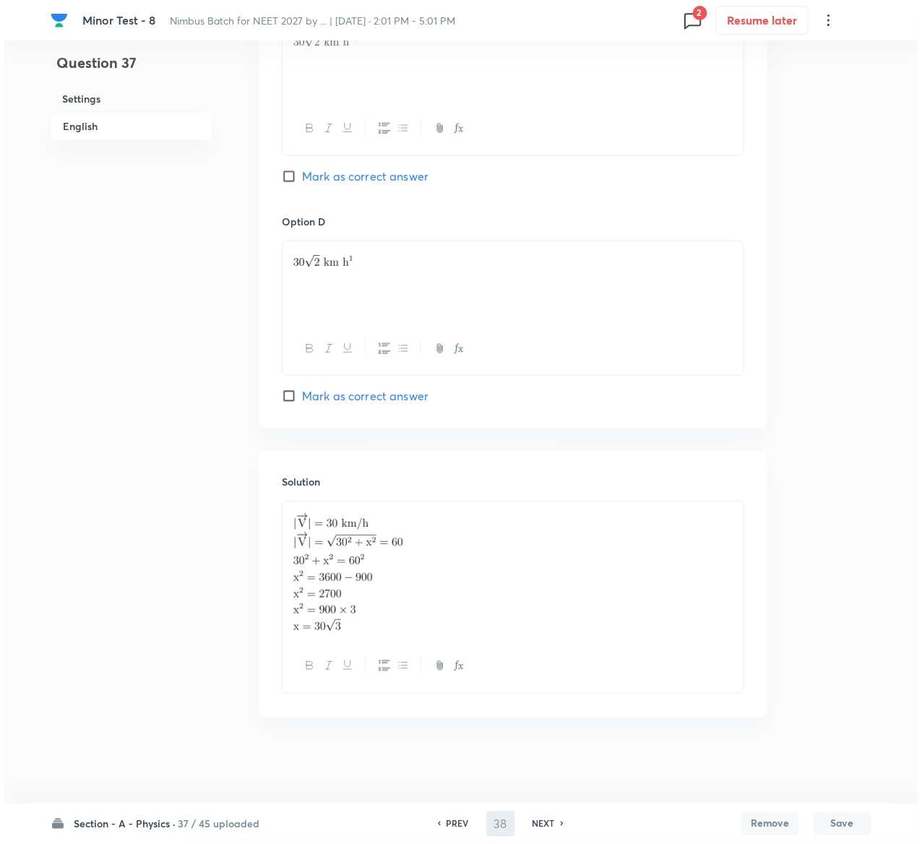
scroll to position [0, 0]
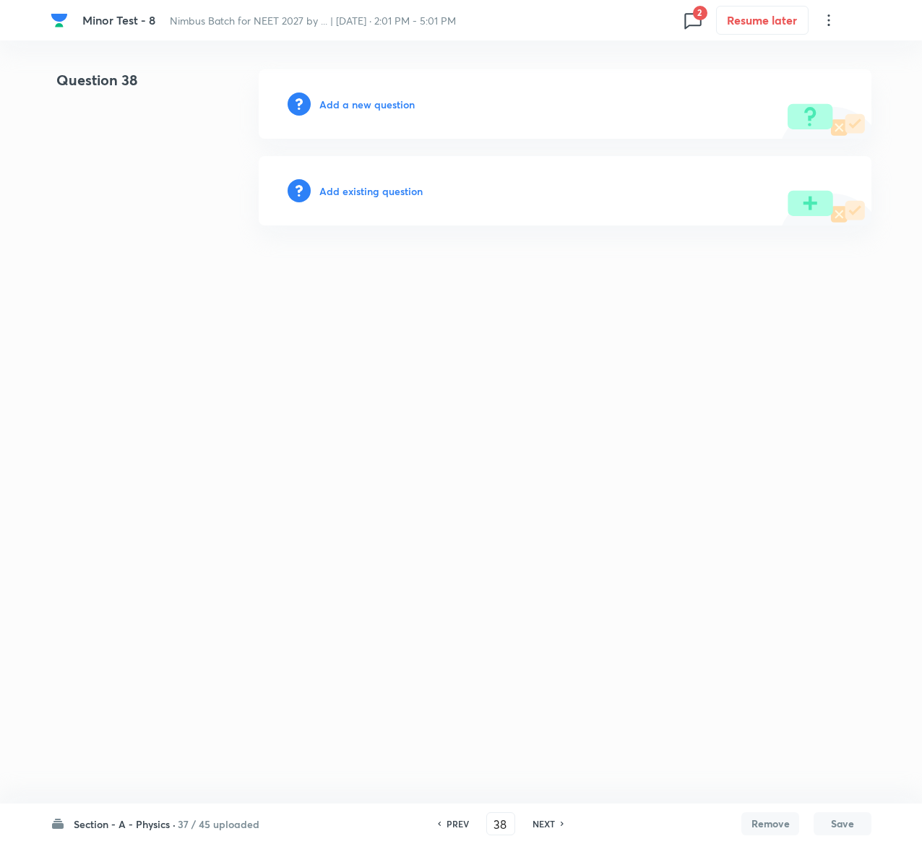
click at [400, 189] on h6 "Add existing question" at bounding box center [370, 191] width 103 height 15
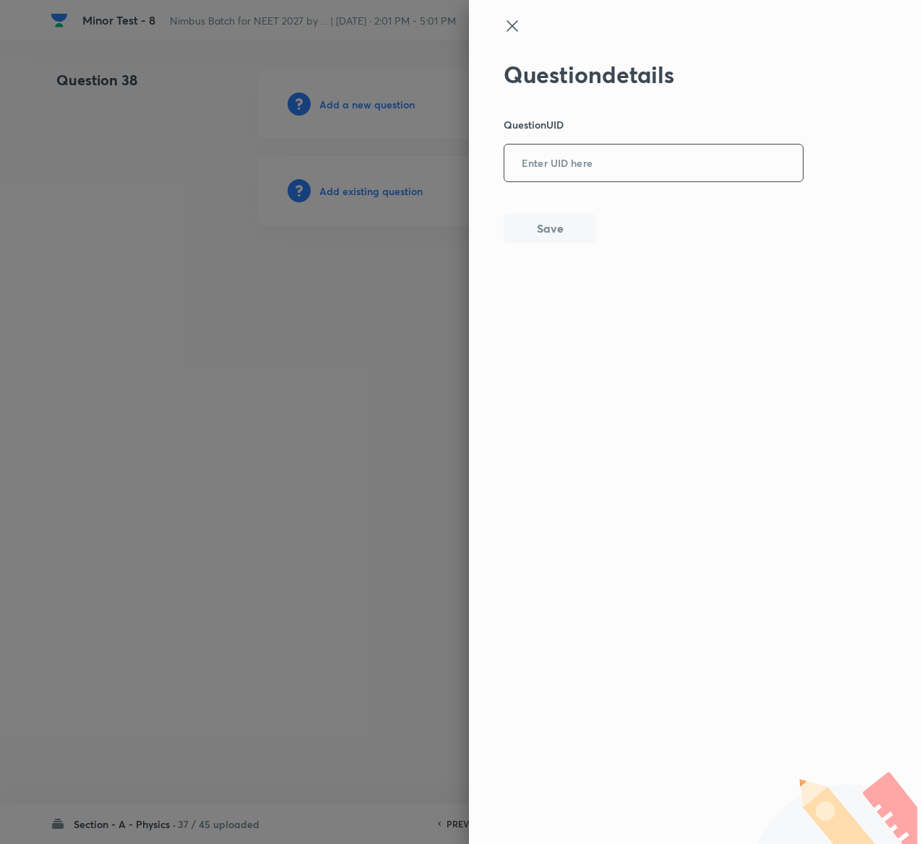
click at [577, 164] on input "text" at bounding box center [654, 163] width 299 height 35
paste input "P64IY"
click at [567, 231] on button "Save" at bounding box center [550, 227] width 93 height 29
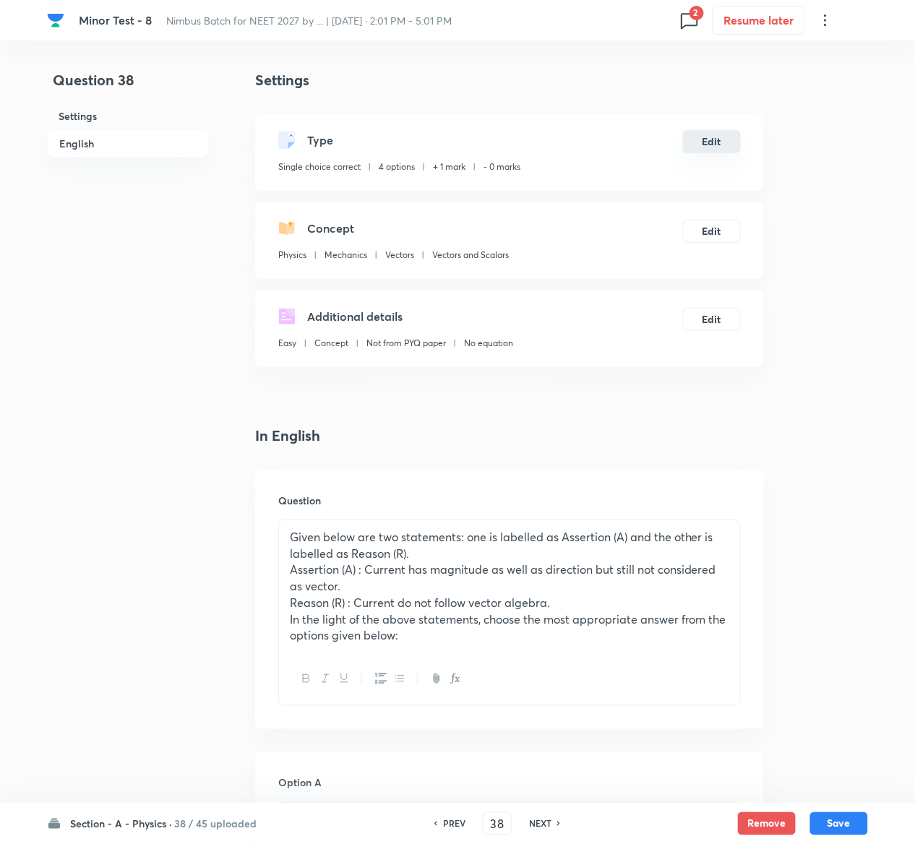
click at [723, 143] on button "Edit" at bounding box center [712, 141] width 58 height 23
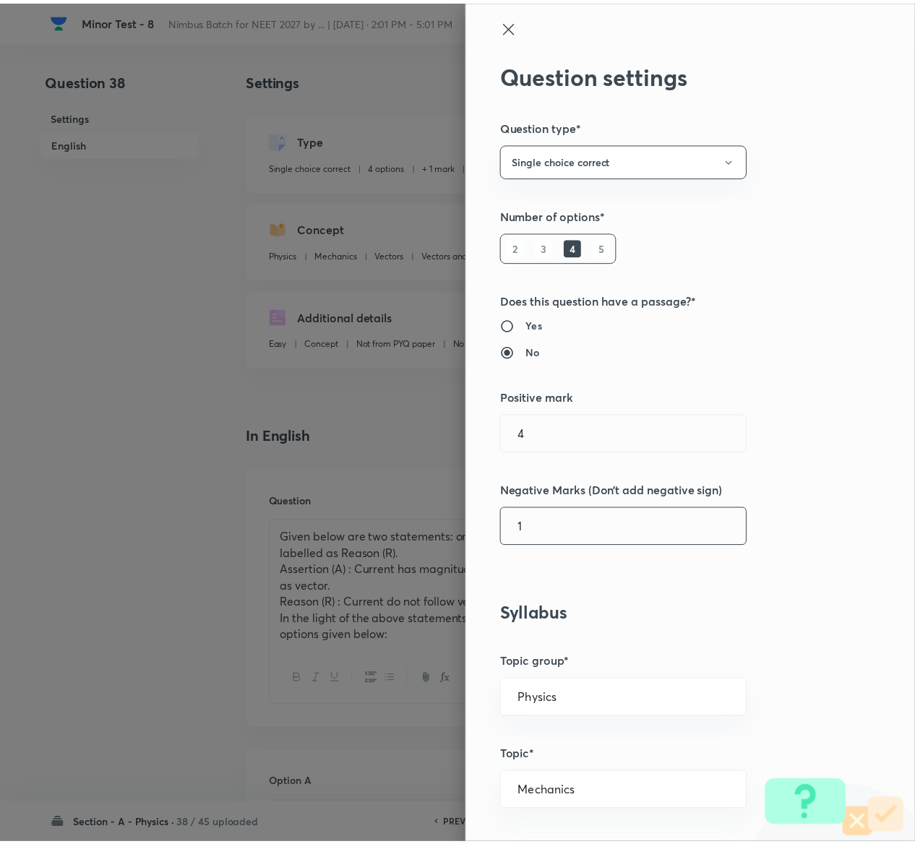
scroll to position [1129, 0]
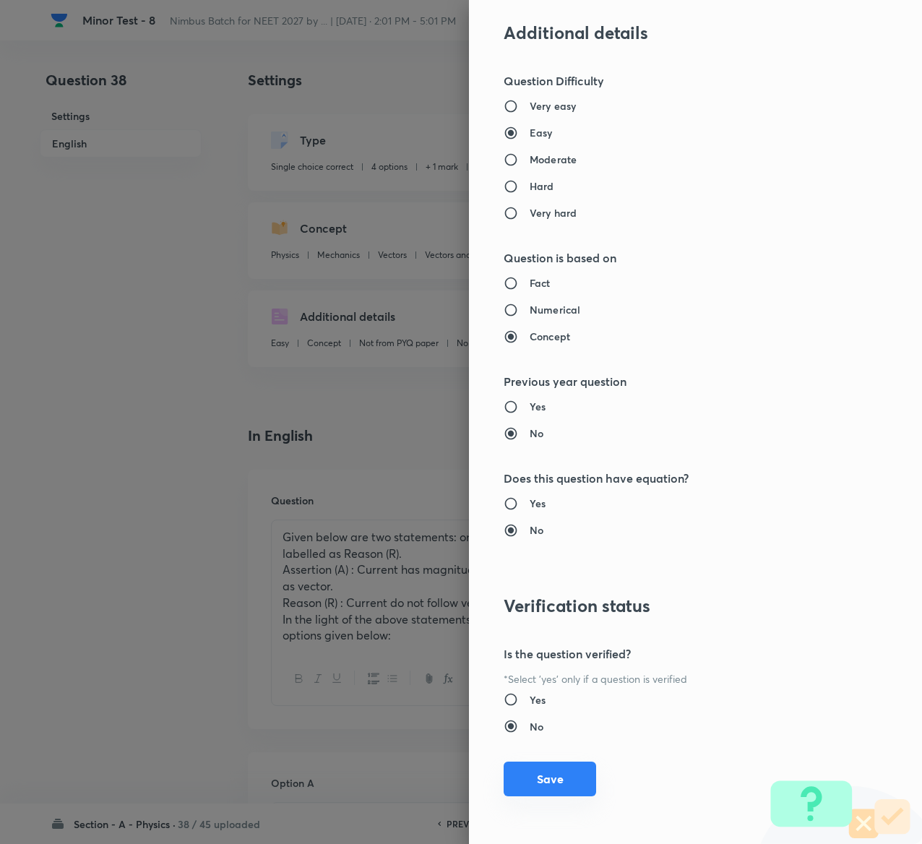
click at [520, 780] on button "Save" at bounding box center [550, 779] width 93 height 35
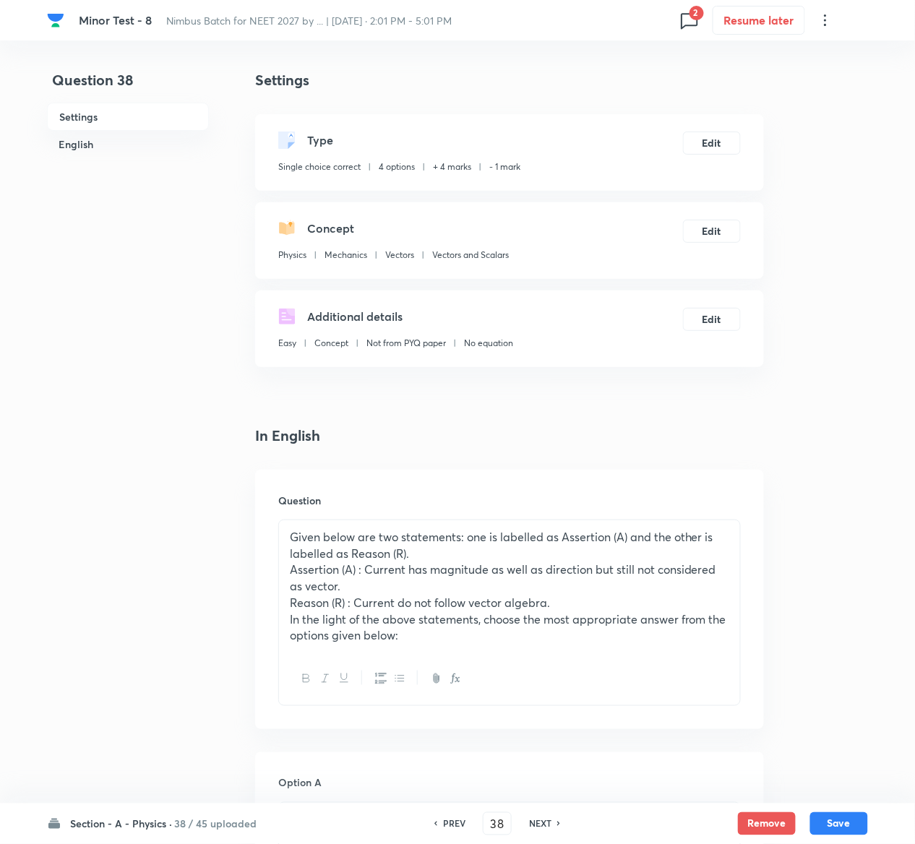
scroll to position [1169, 0]
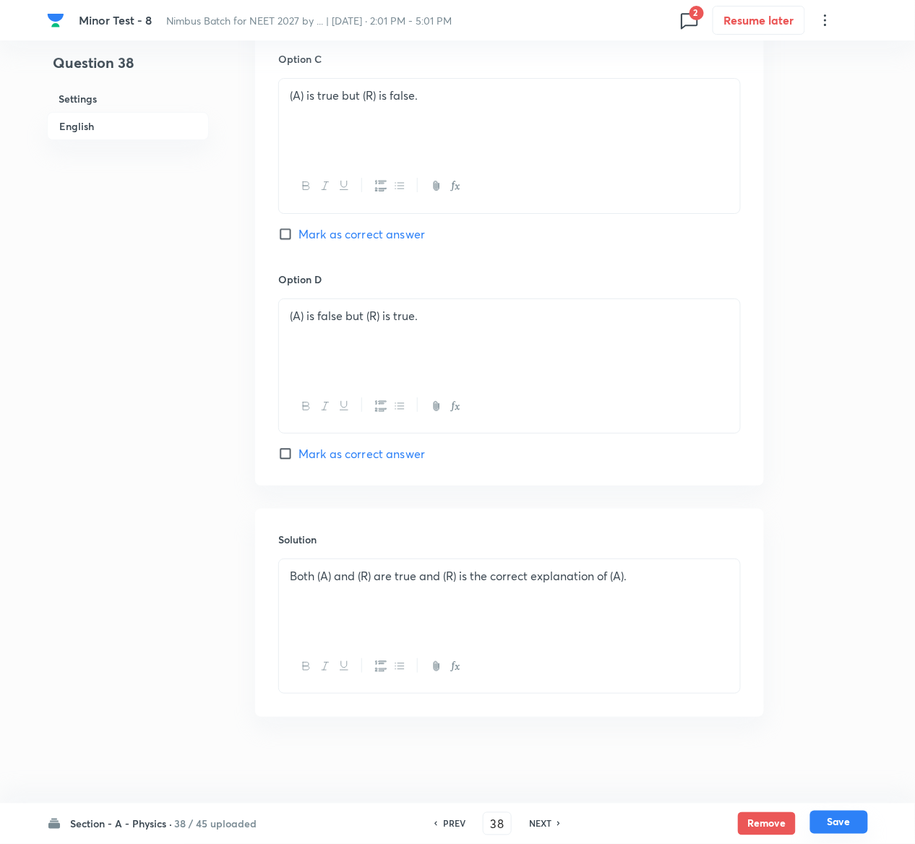
click at [851, 815] on button "Save" at bounding box center [839, 822] width 58 height 23
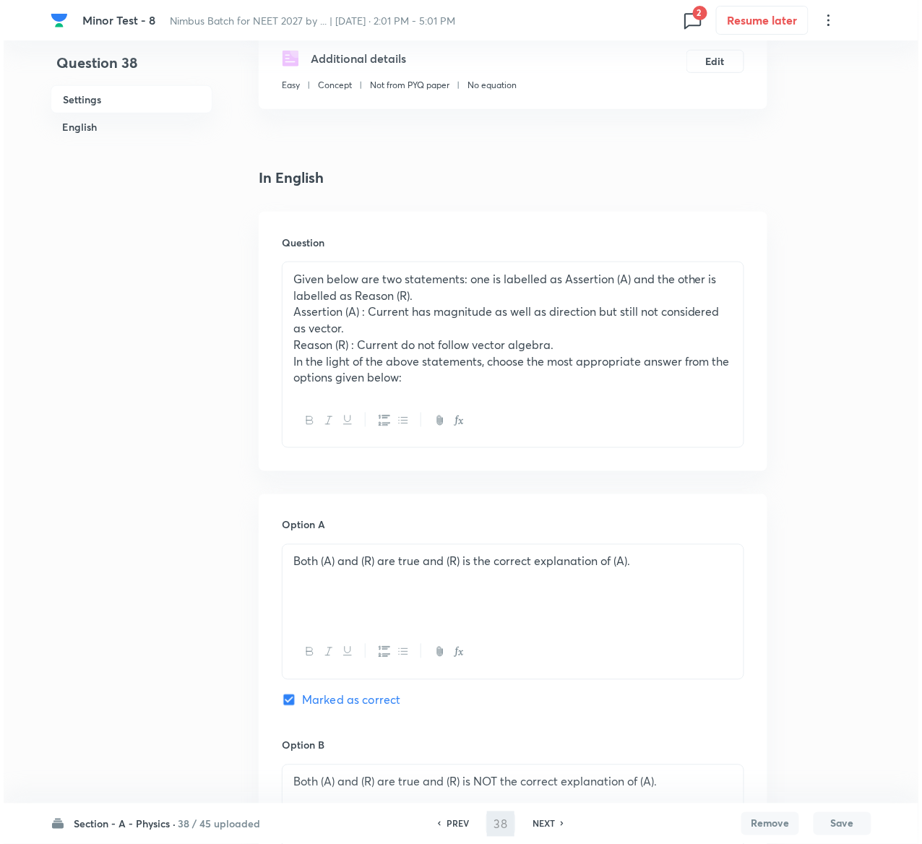
scroll to position [0, 0]
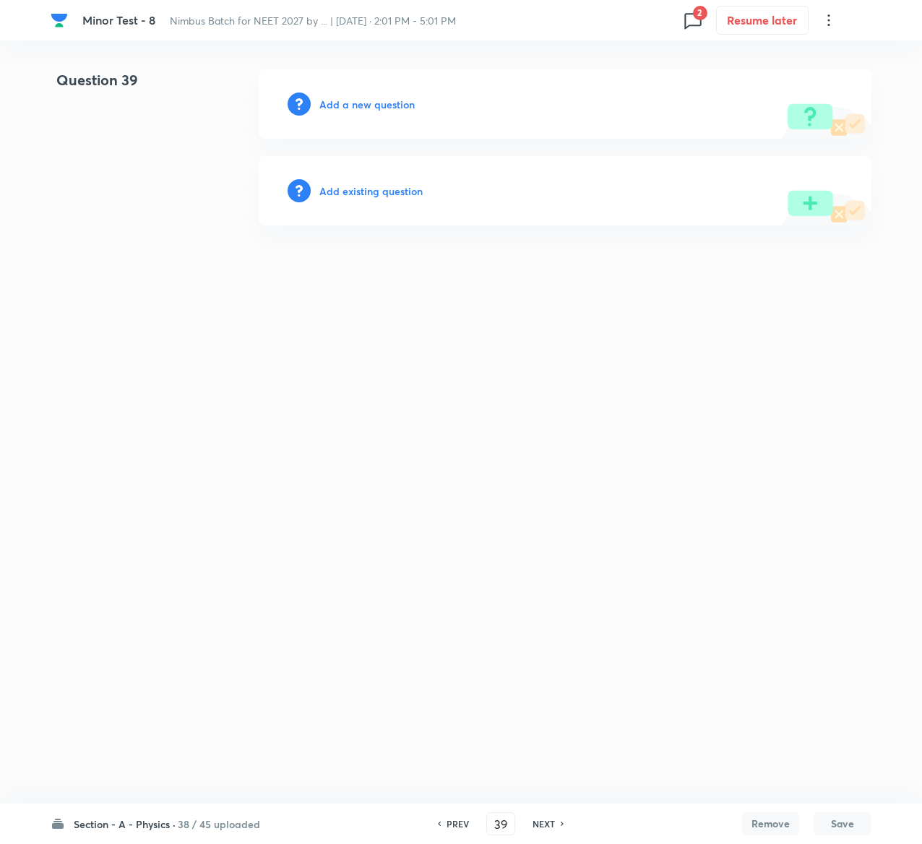
click at [400, 191] on h6 "Add existing question" at bounding box center [370, 191] width 103 height 15
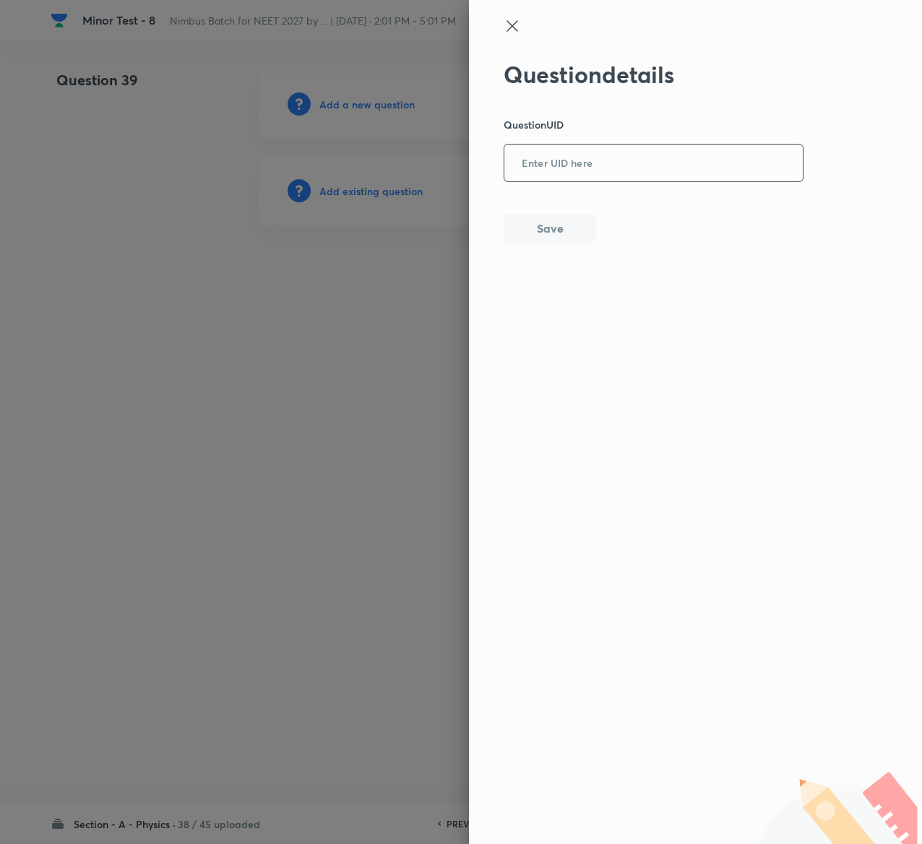
click at [628, 181] on div "​" at bounding box center [654, 163] width 300 height 38
paste input "DM3YH"
click at [561, 226] on button "Save" at bounding box center [550, 227] width 93 height 29
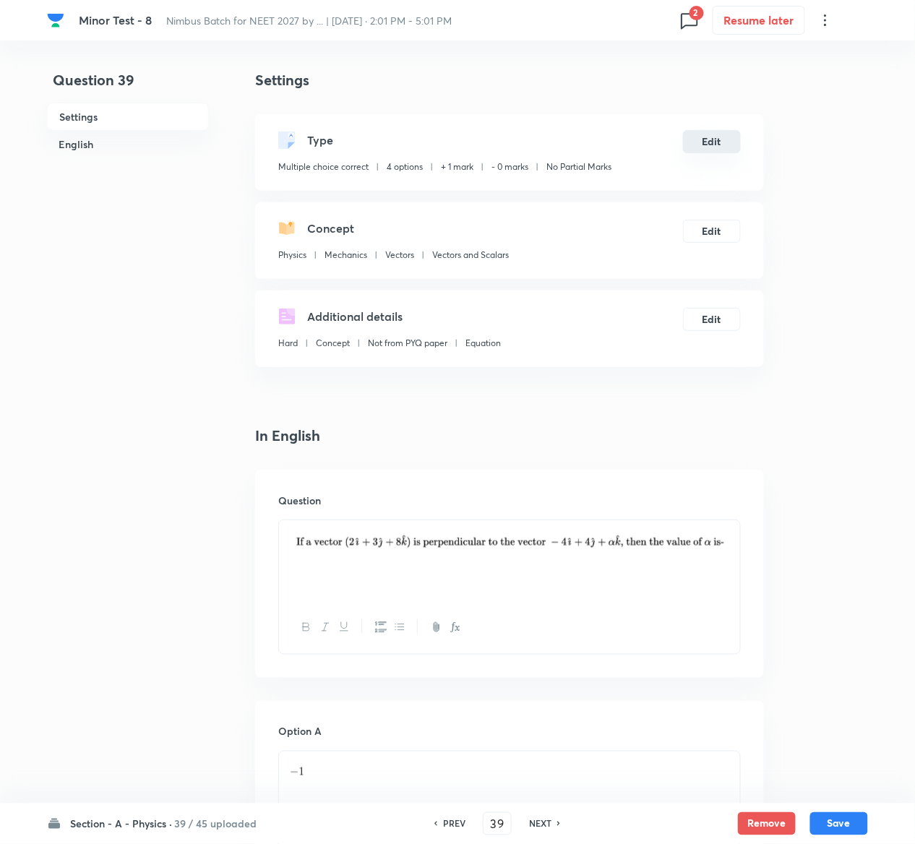
click at [718, 137] on button "Edit" at bounding box center [712, 141] width 58 height 23
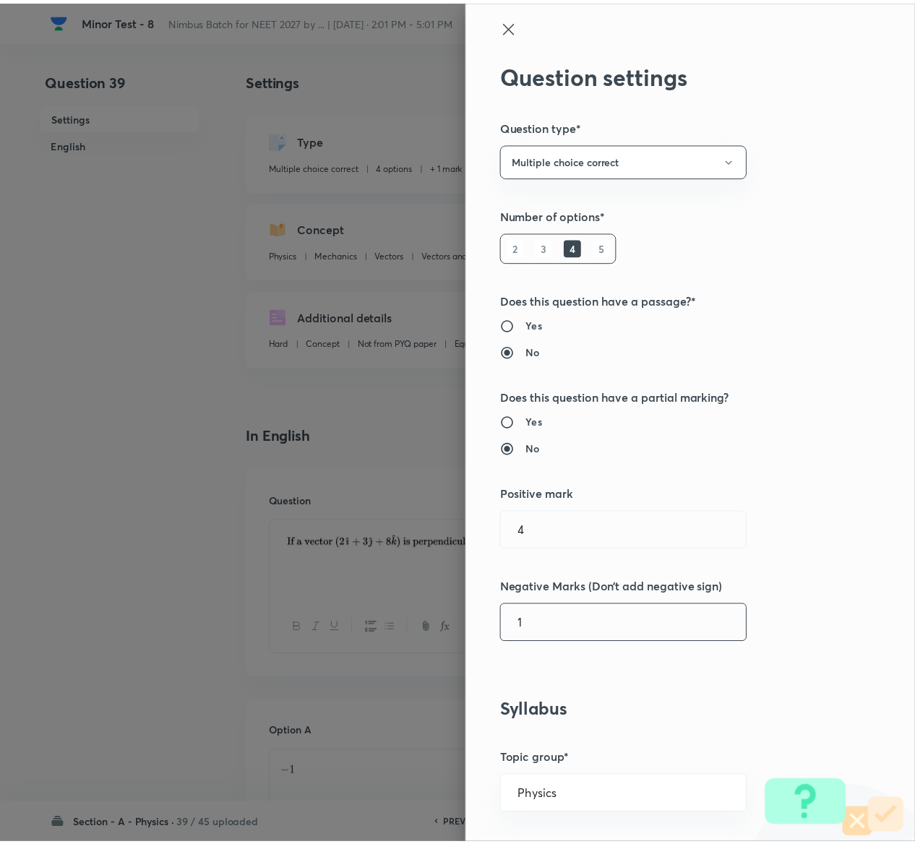
scroll to position [1227, 0]
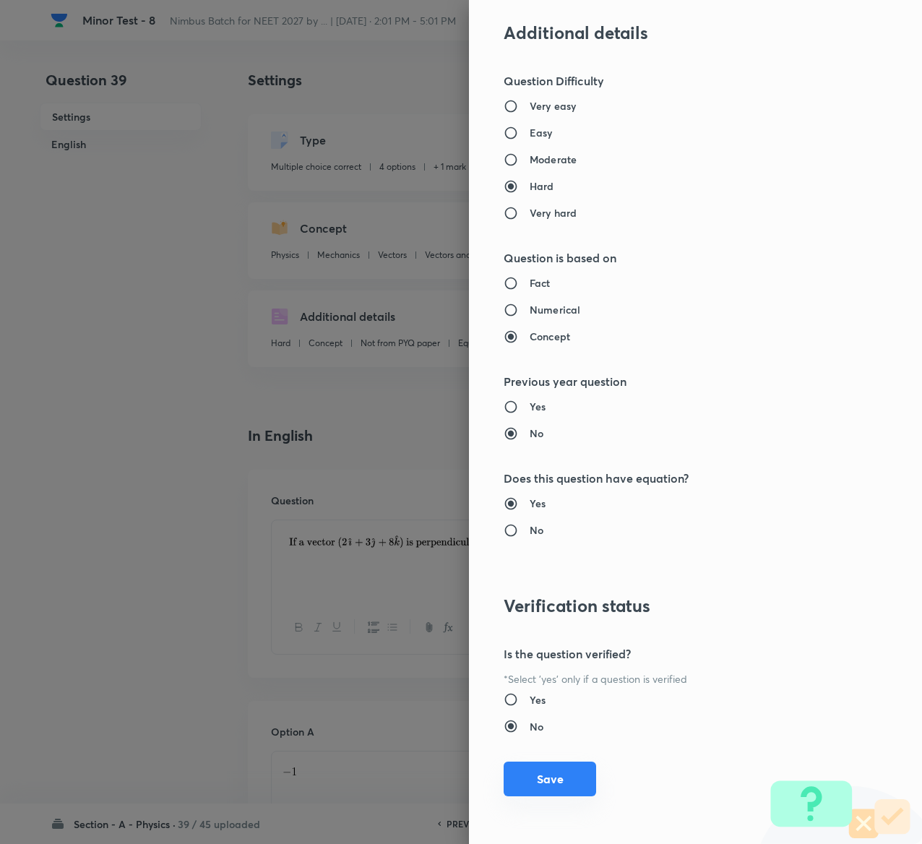
click at [541, 772] on button "Save" at bounding box center [550, 779] width 93 height 35
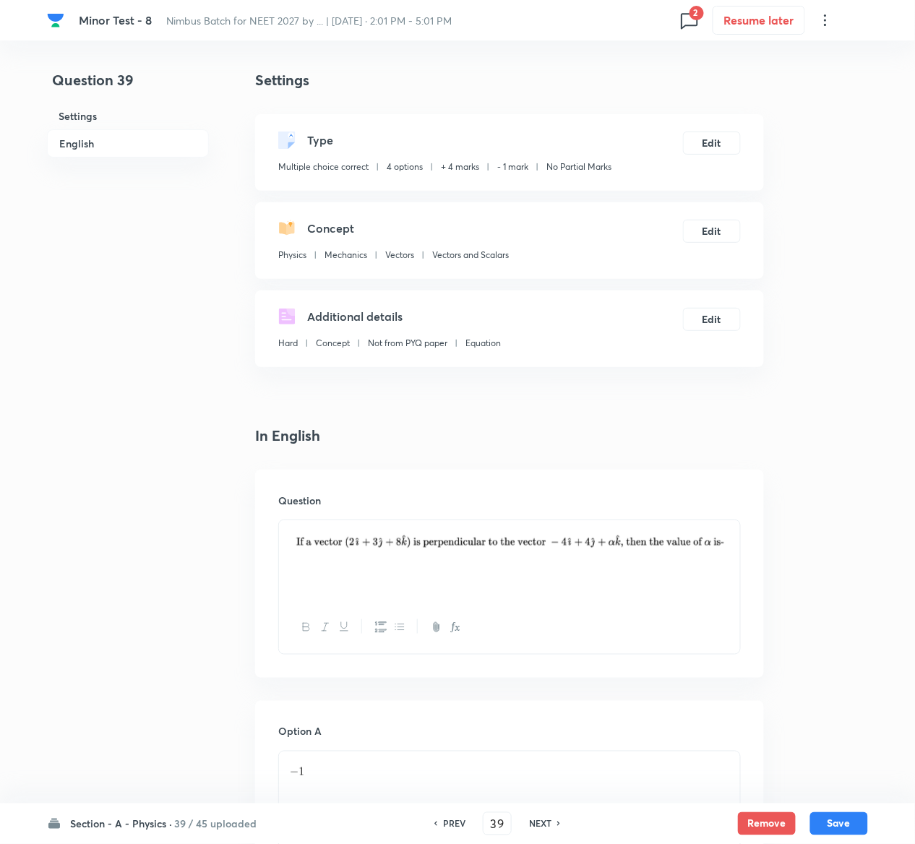
scroll to position [1201, 0]
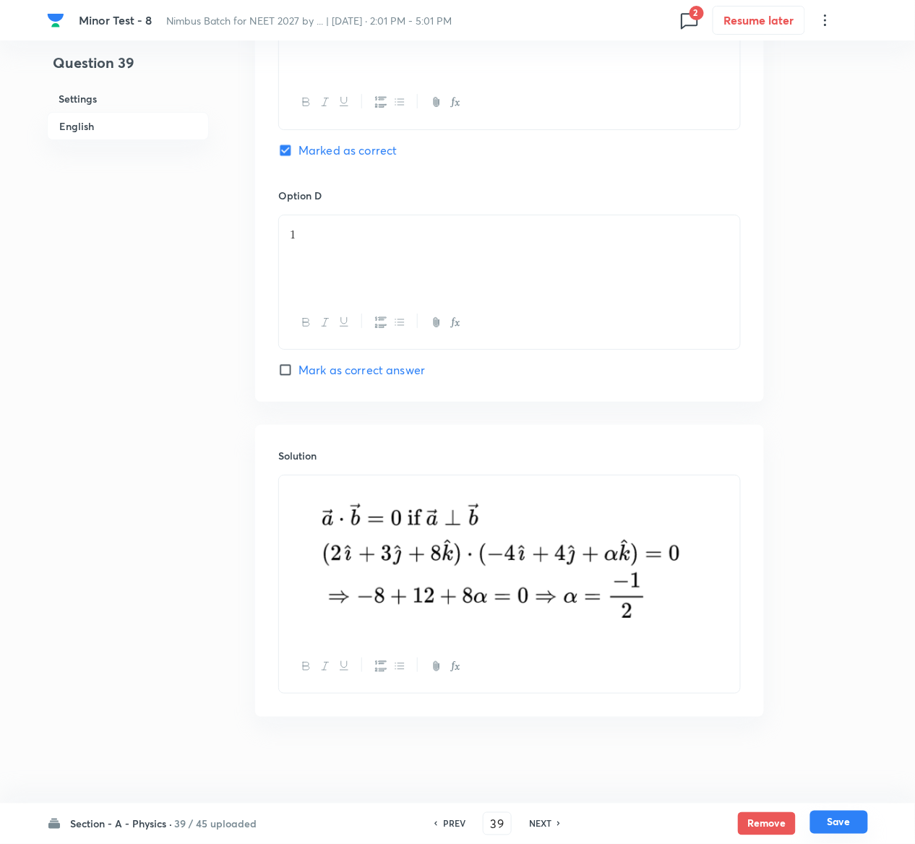
click at [854, 825] on button "Save" at bounding box center [839, 822] width 58 height 23
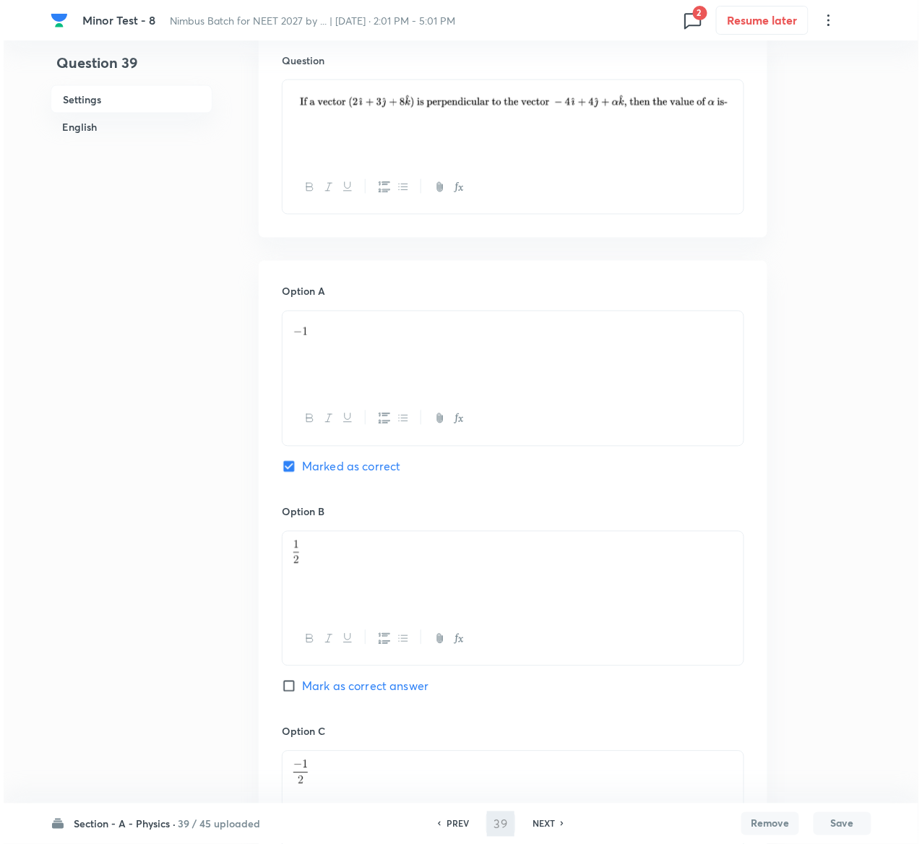
scroll to position [0, 0]
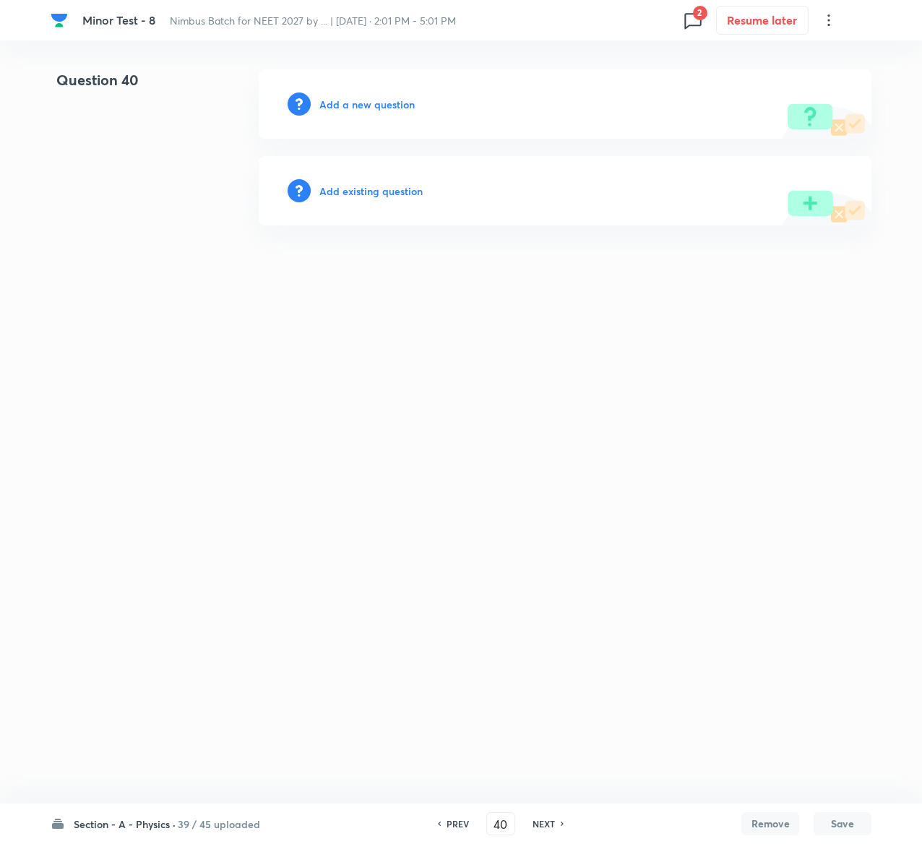
click at [395, 189] on h6 "Add existing question" at bounding box center [370, 191] width 103 height 15
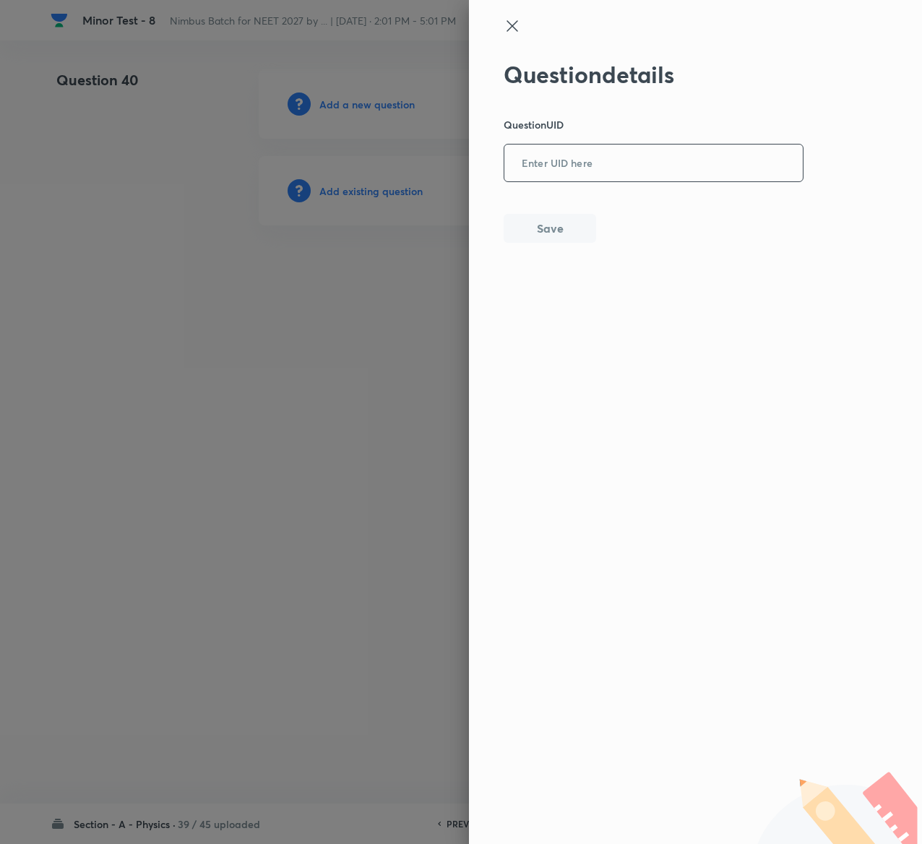
click at [591, 159] on input "text" at bounding box center [654, 163] width 299 height 35
paste input "N5CTC"
click at [562, 239] on button "Save" at bounding box center [550, 227] width 93 height 29
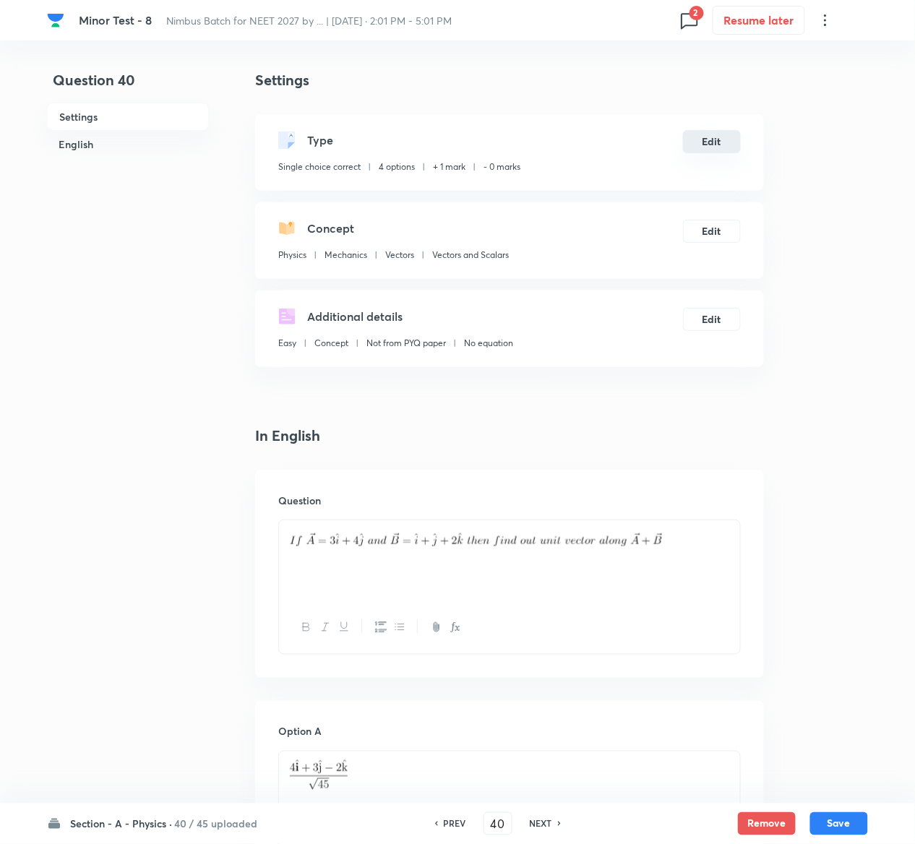
click at [716, 147] on button "Edit" at bounding box center [712, 141] width 58 height 23
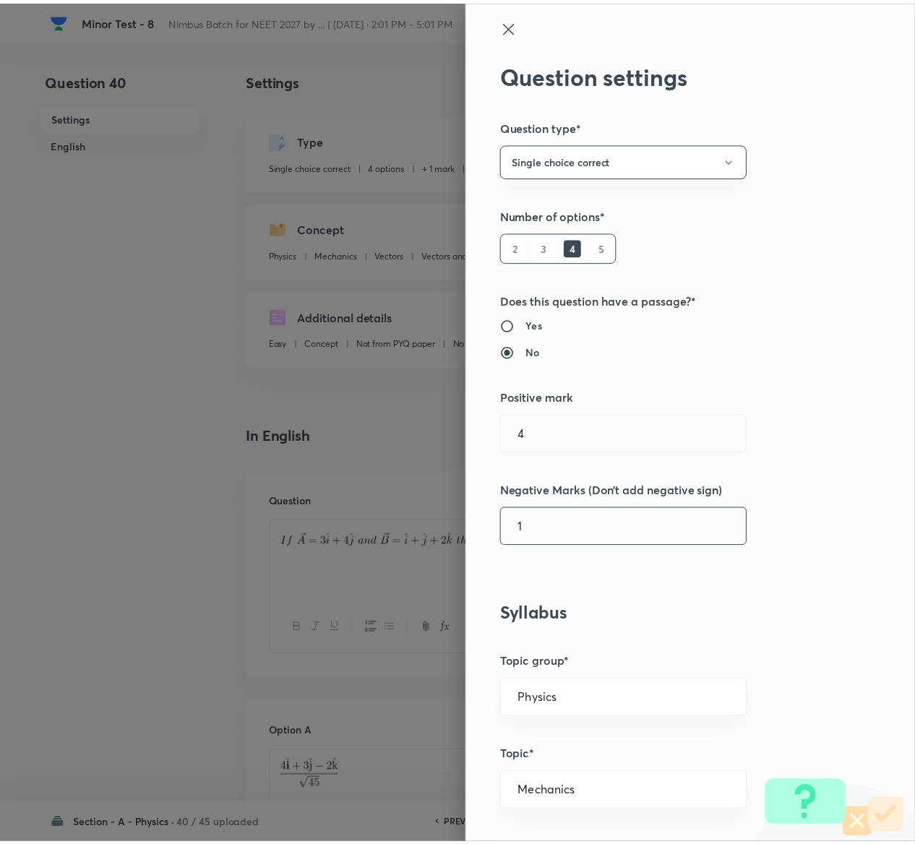
scroll to position [1129, 0]
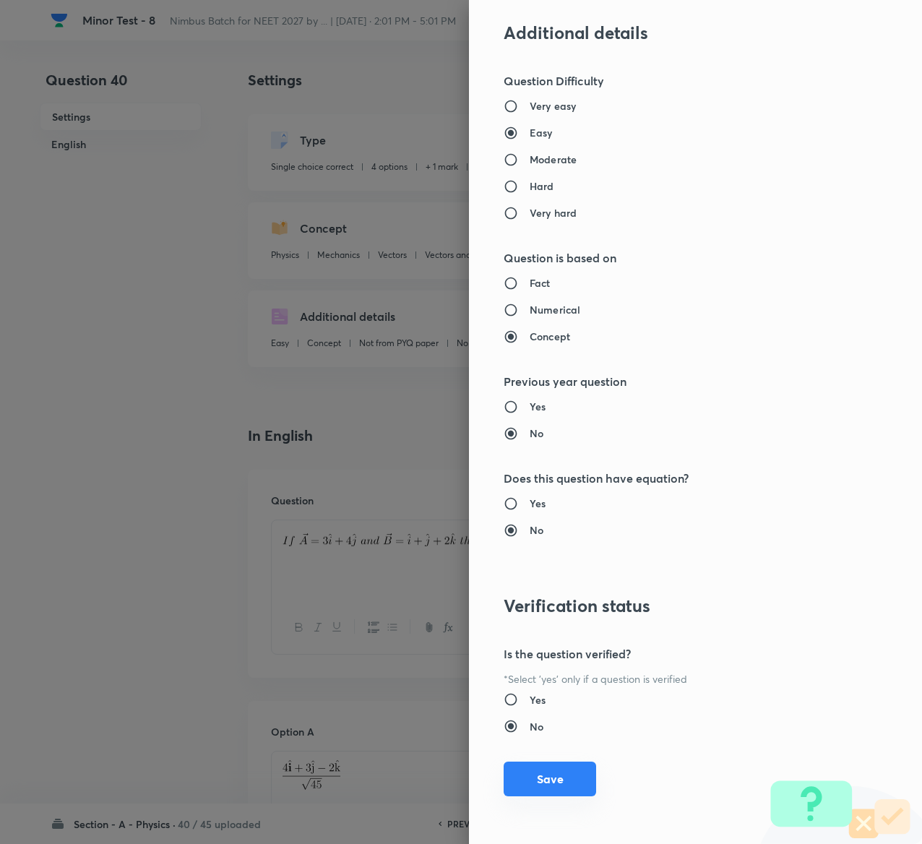
click at [523, 783] on button "Save" at bounding box center [550, 779] width 93 height 35
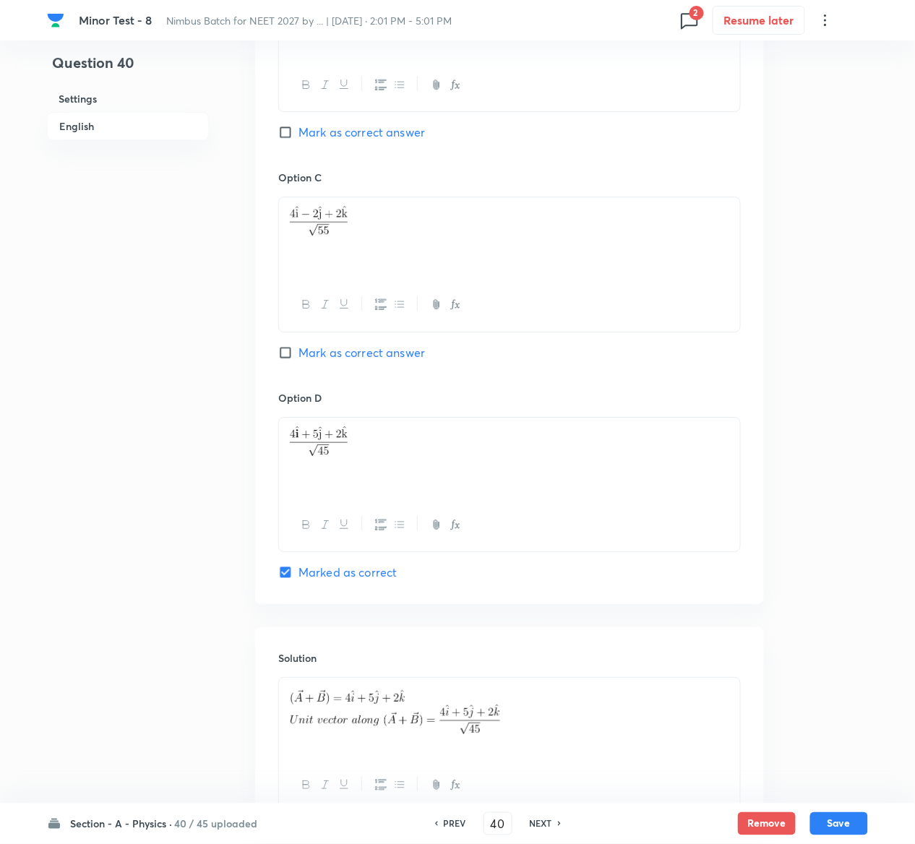
scroll to position [1118, 0]
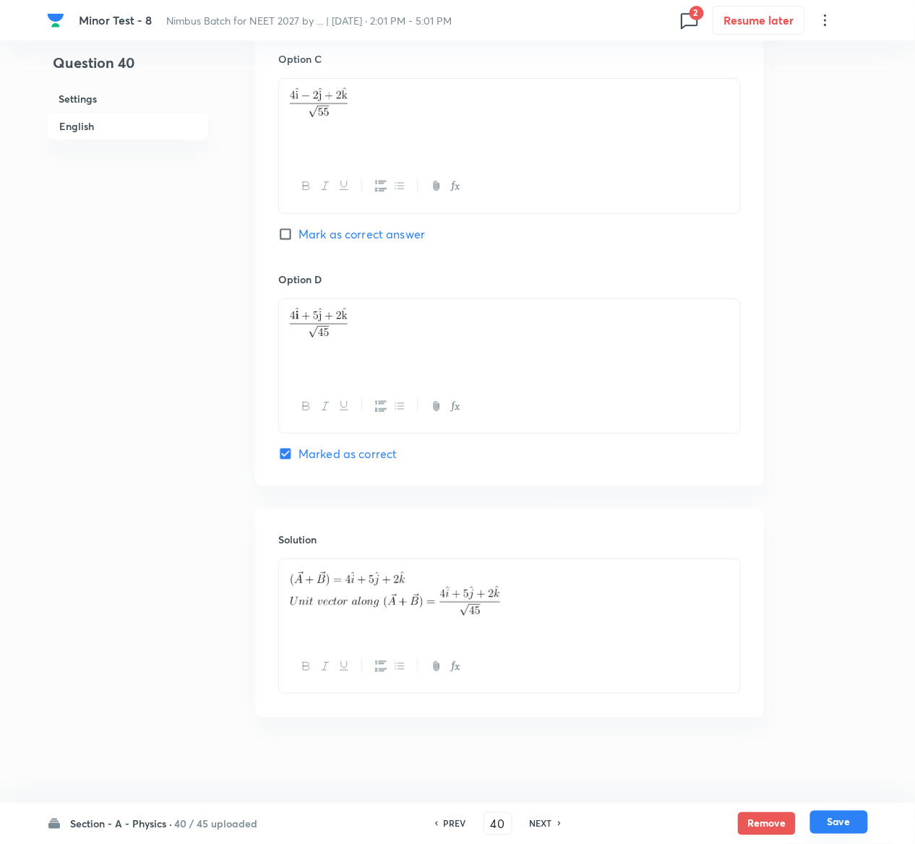
click at [849, 828] on button "Save" at bounding box center [839, 822] width 58 height 23
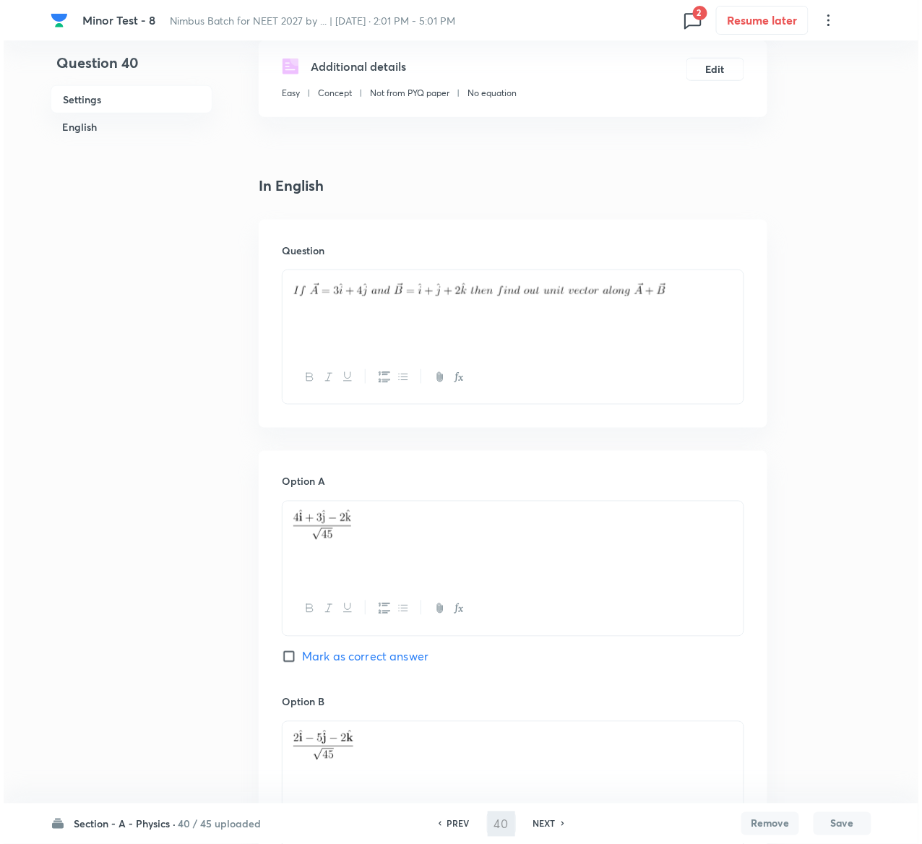
scroll to position [0, 0]
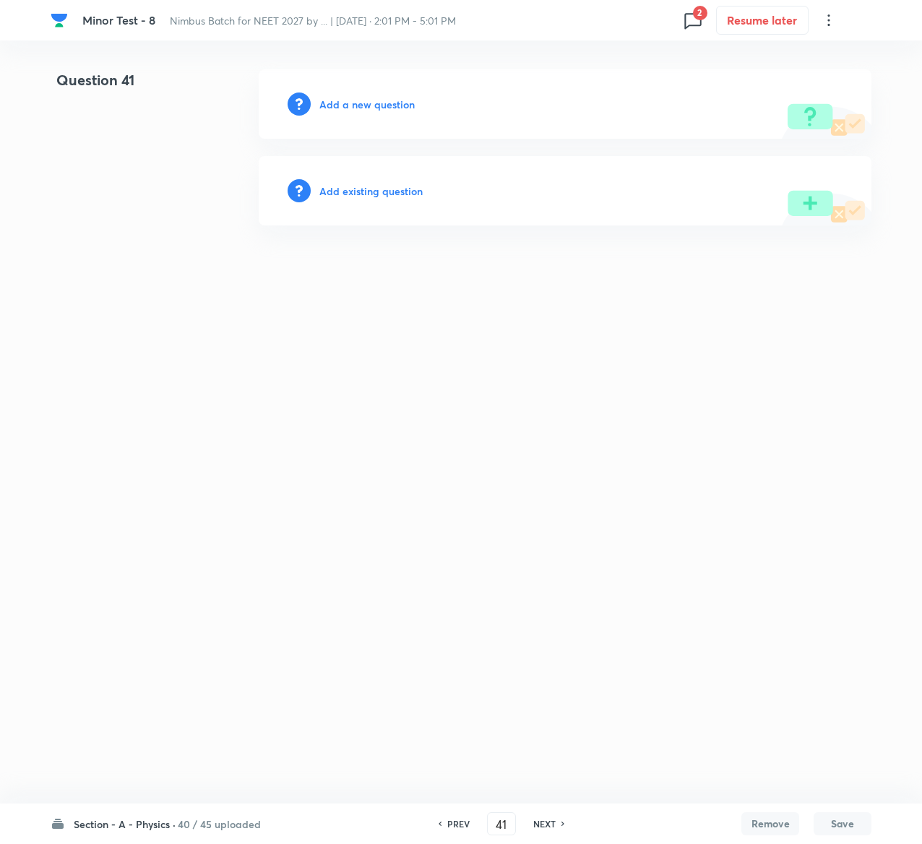
click at [394, 191] on h6 "Add existing question" at bounding box center [370, 191] width 103 height 15
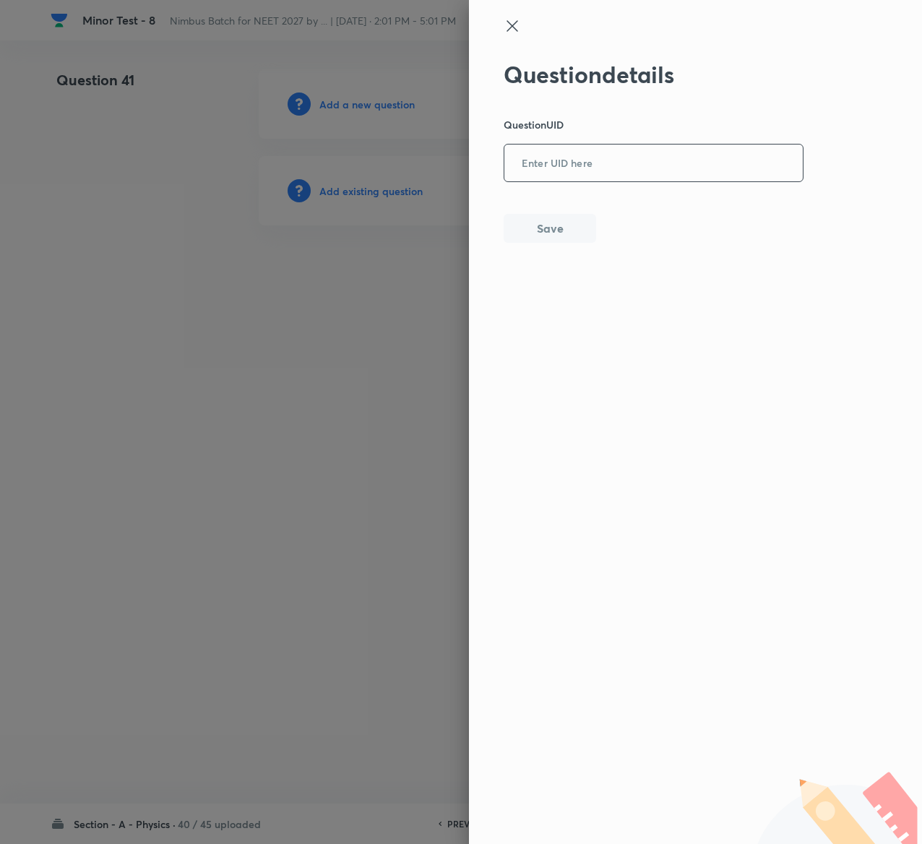
click at [661, 153] on input "text" at bounding box center [654, 163] width 299 height 35
paste input "ZYAYK"
click at [561, 236] on button "Save" at bounding box center [550, 227] width 93 height 29
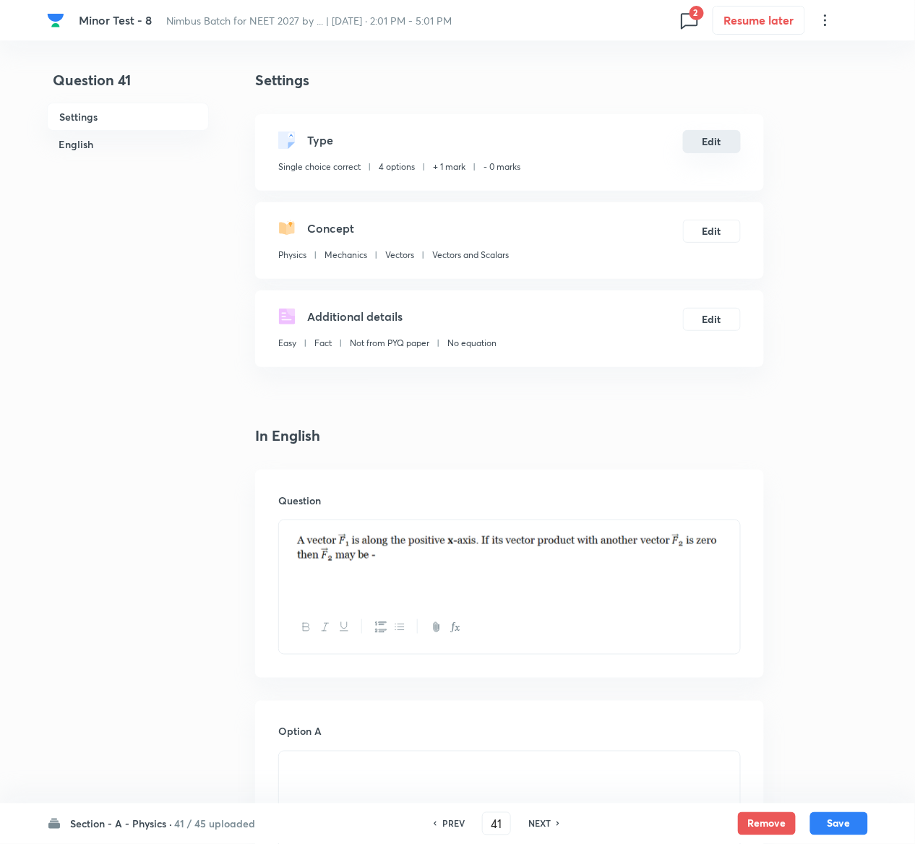
click at [724, 140] on button "Edit" at bounding box center [712, 141] width 58 height 23
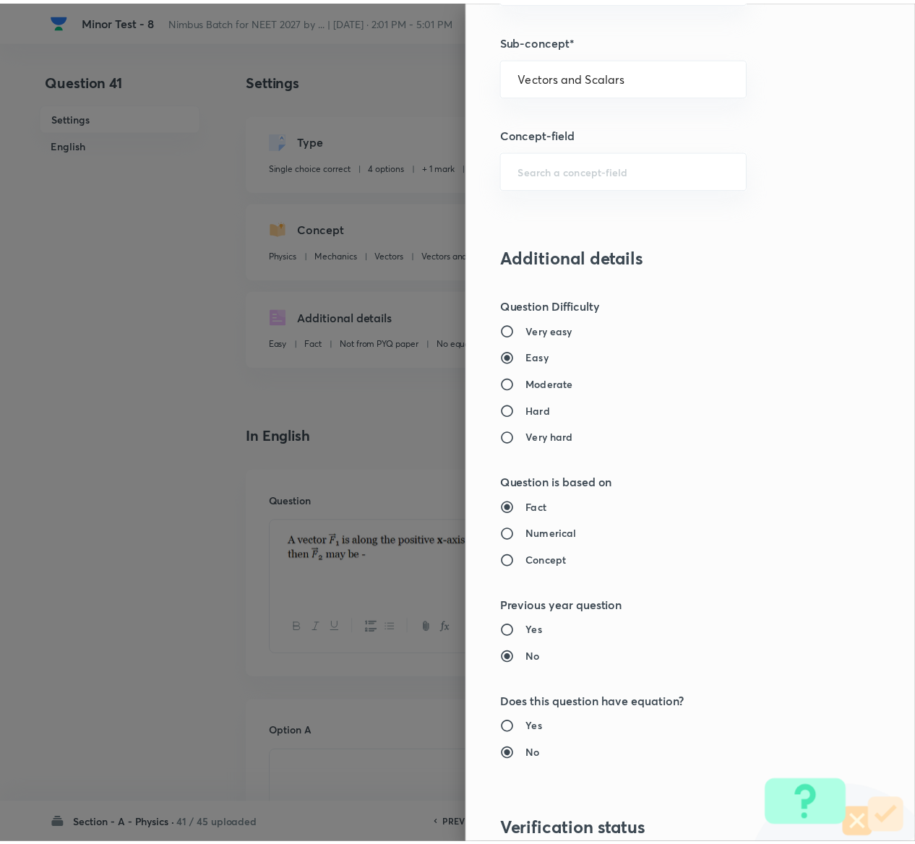
scroll to position [1129, 0]
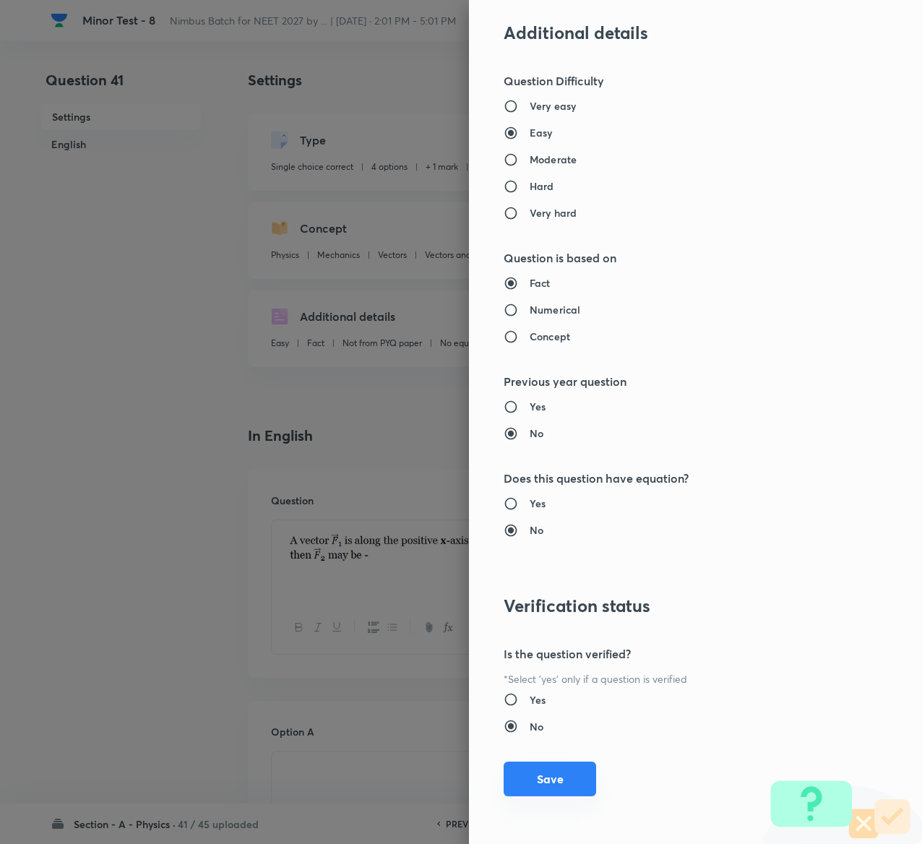
click at [536, 784] on button "Save" at bounding box center [550, 779] width 93 height 35
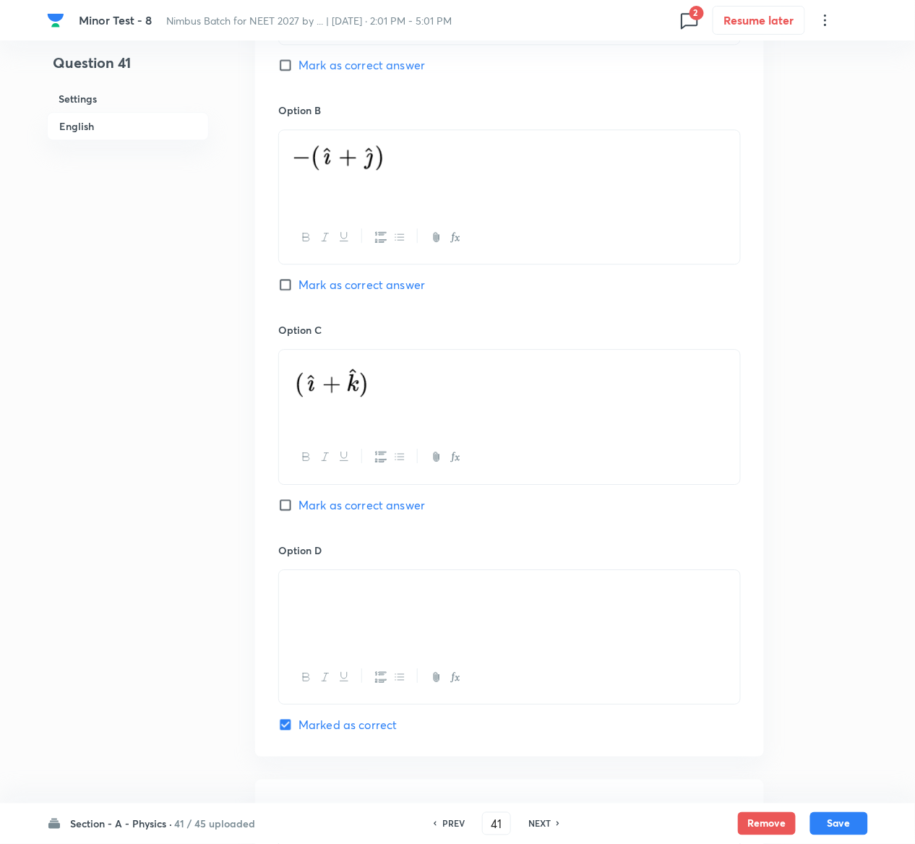
scroll to position [1118, 0]
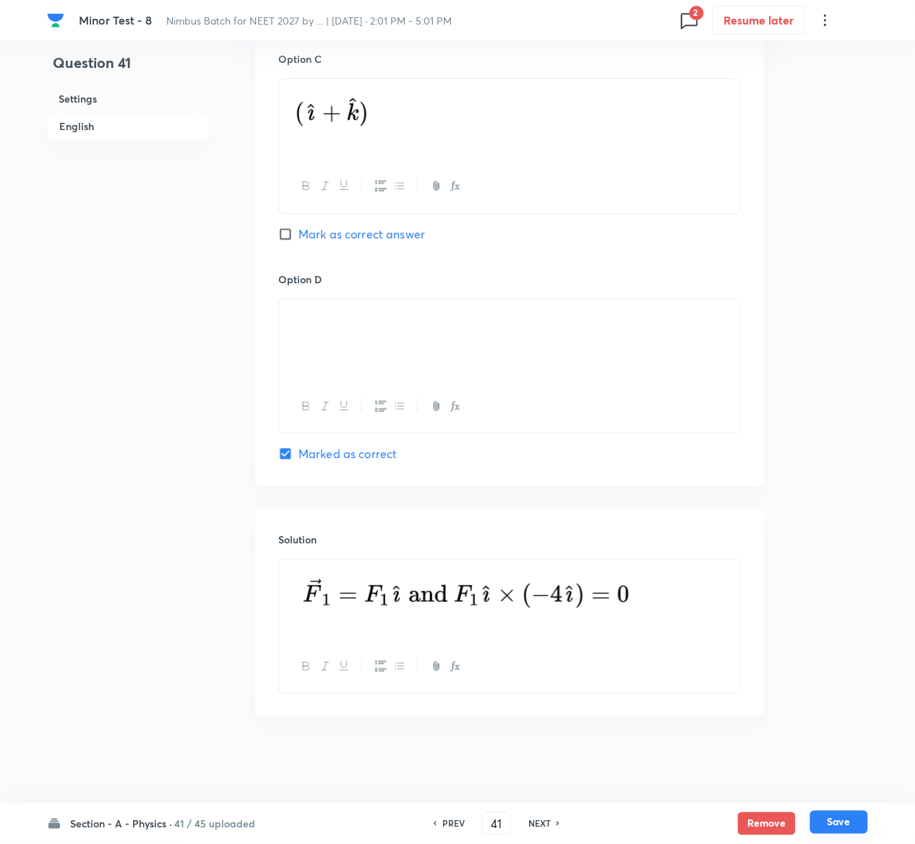
click at [859, 821] on button "Save" at bounding box center [839, 822] width 58 height 23
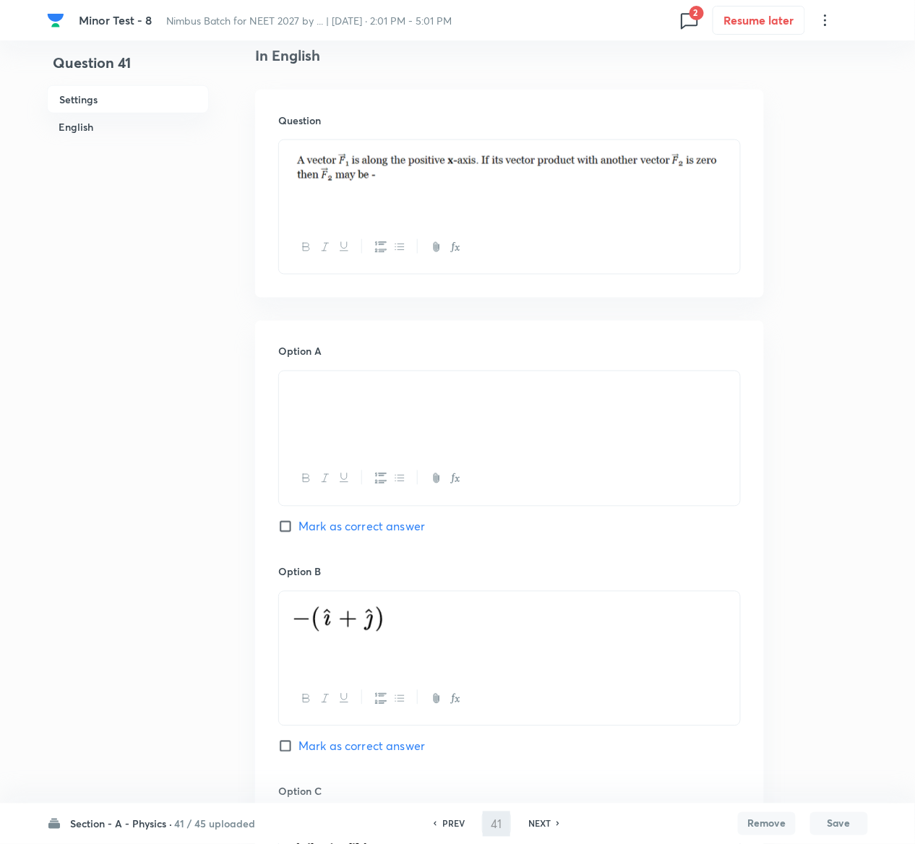
scroll to position [0, 0]
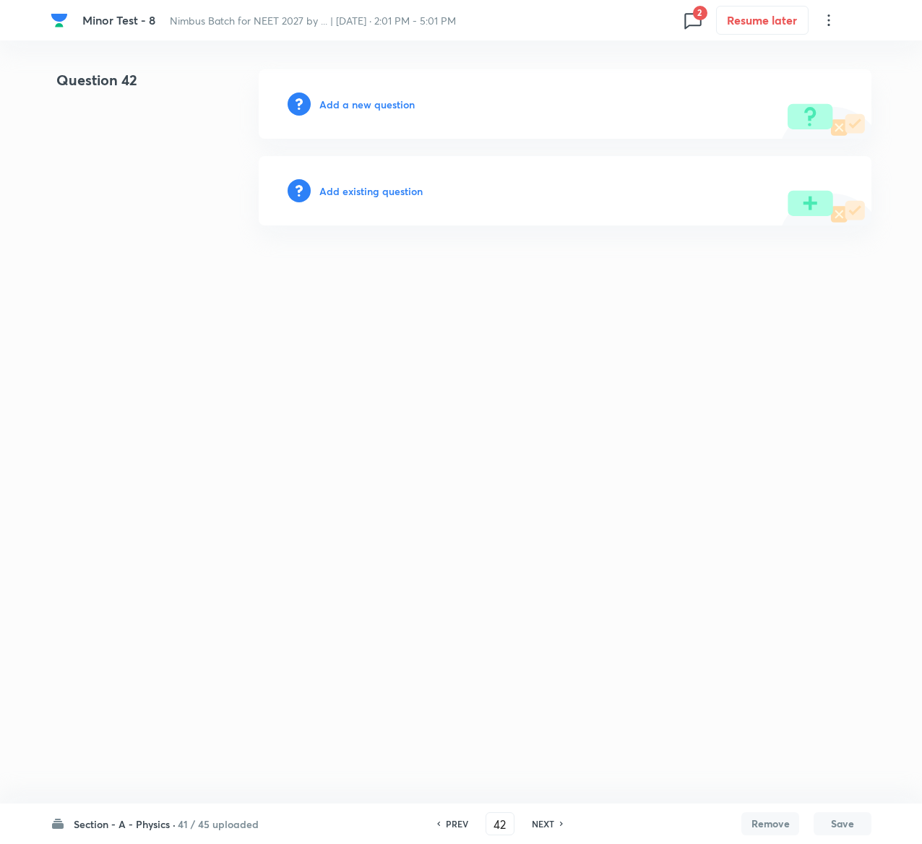
click at [408, 194] on h6 "Add existing question" at bounding box center [370, 191] width 103 height 15
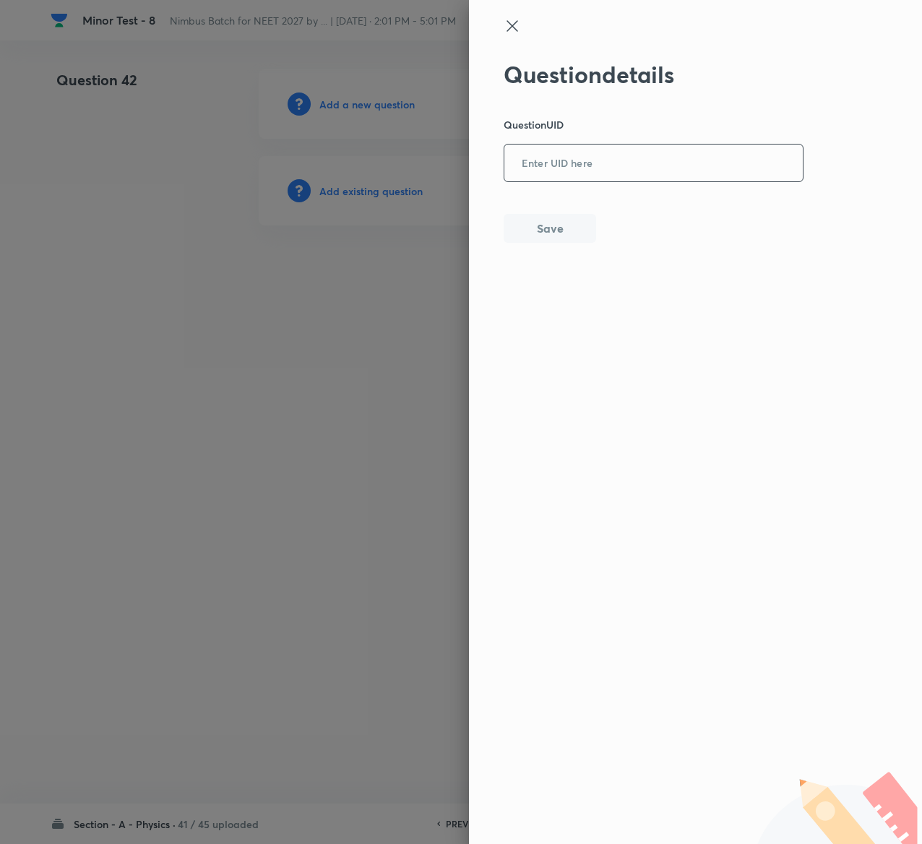
click at [611, 176] on input "text" at bounding box center [654, 163] width 299 height 35
paste input "AYGQG"
click at [565, 228] on button "Save" at bounding box center [550, 227] width 93 height 29
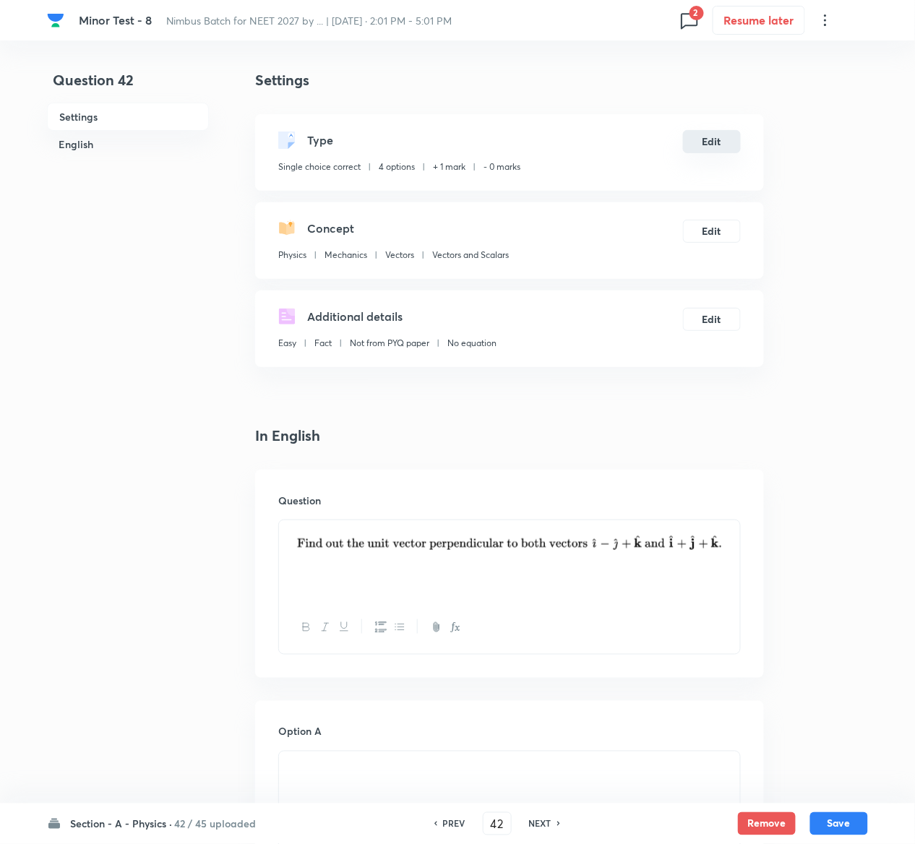
click at [720, 139] on button "Edit" at bounding box center [712, 141] width 58 height 23
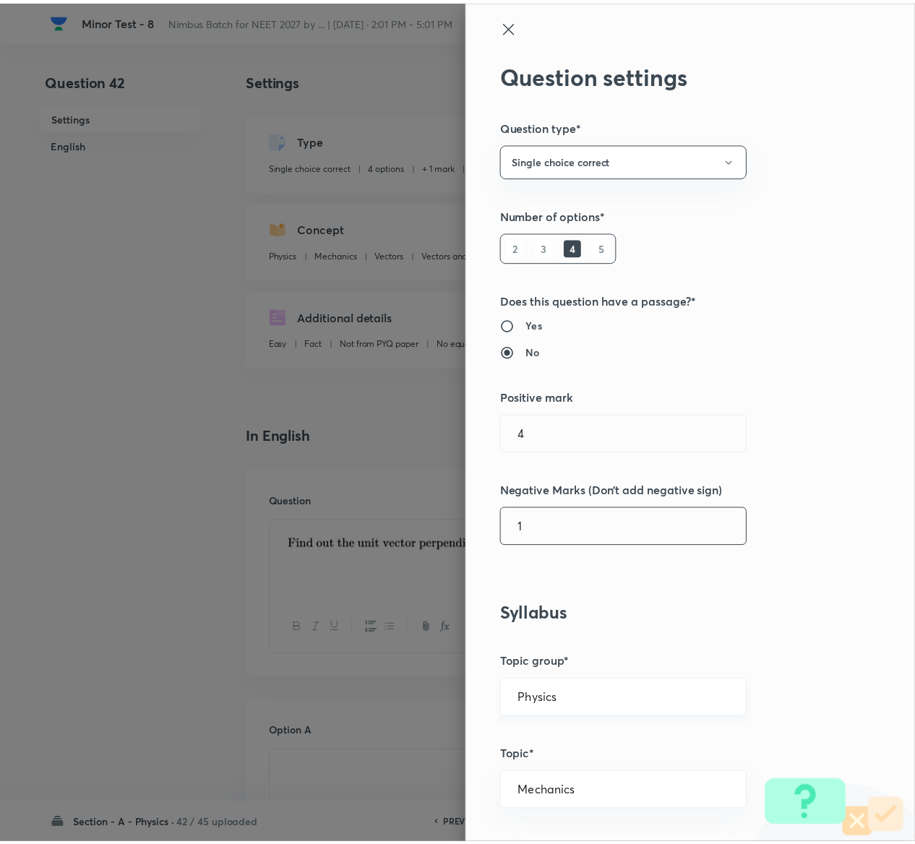
scroll to position [1129, 0]
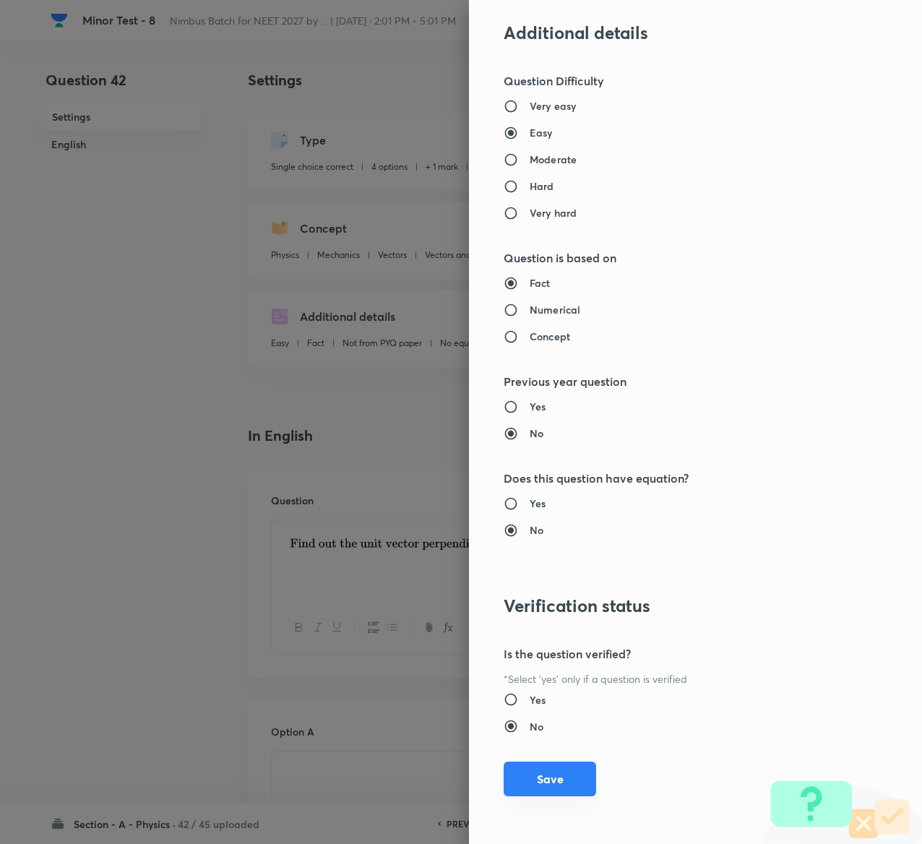
click at [518, 769] on button "Save" at bounding box center [550, 779] width 93 height 35
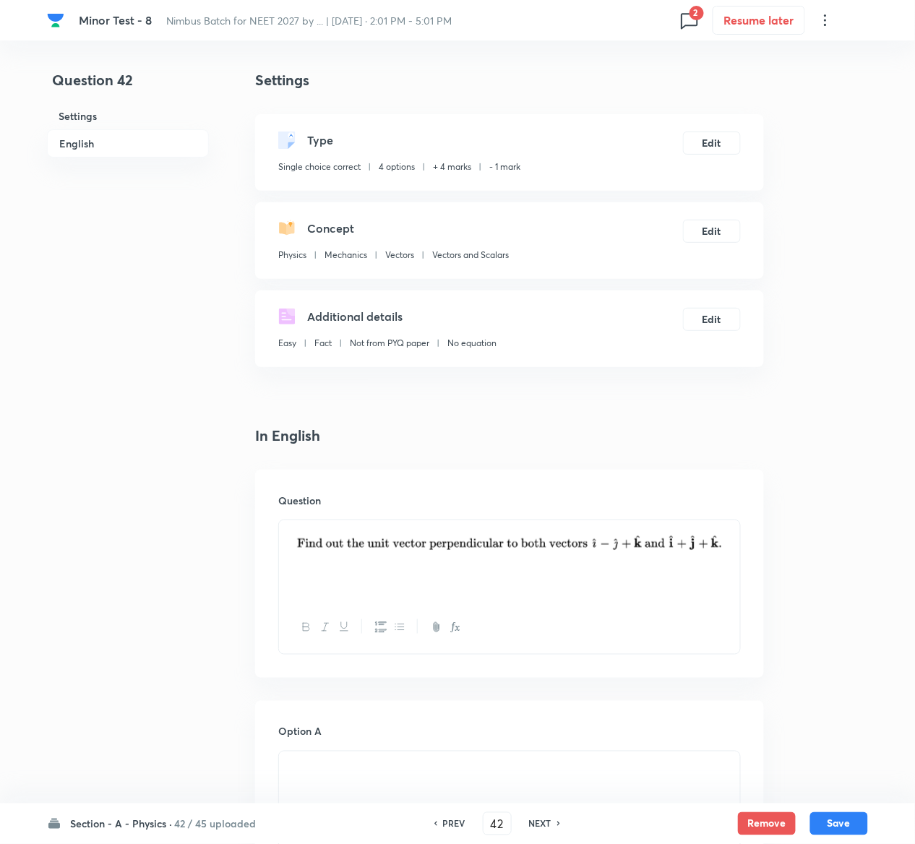
scroll to position [1217, 0]
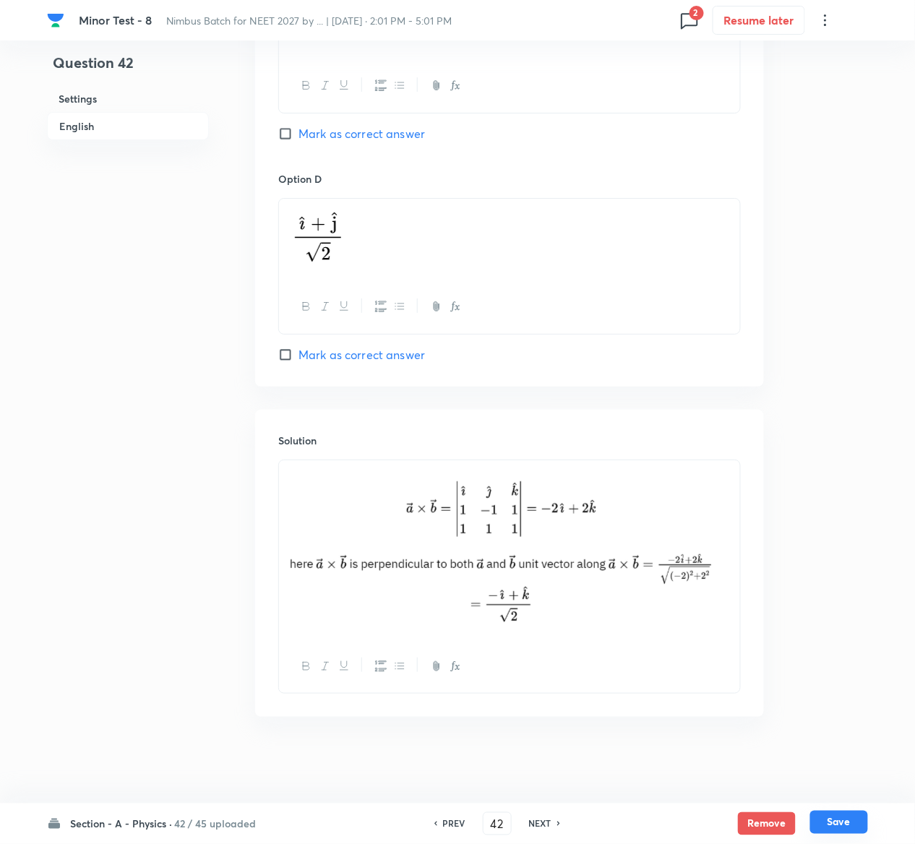
click at [859, 823] on button "Save" at bounding box center [839, 822] width 58 height 23
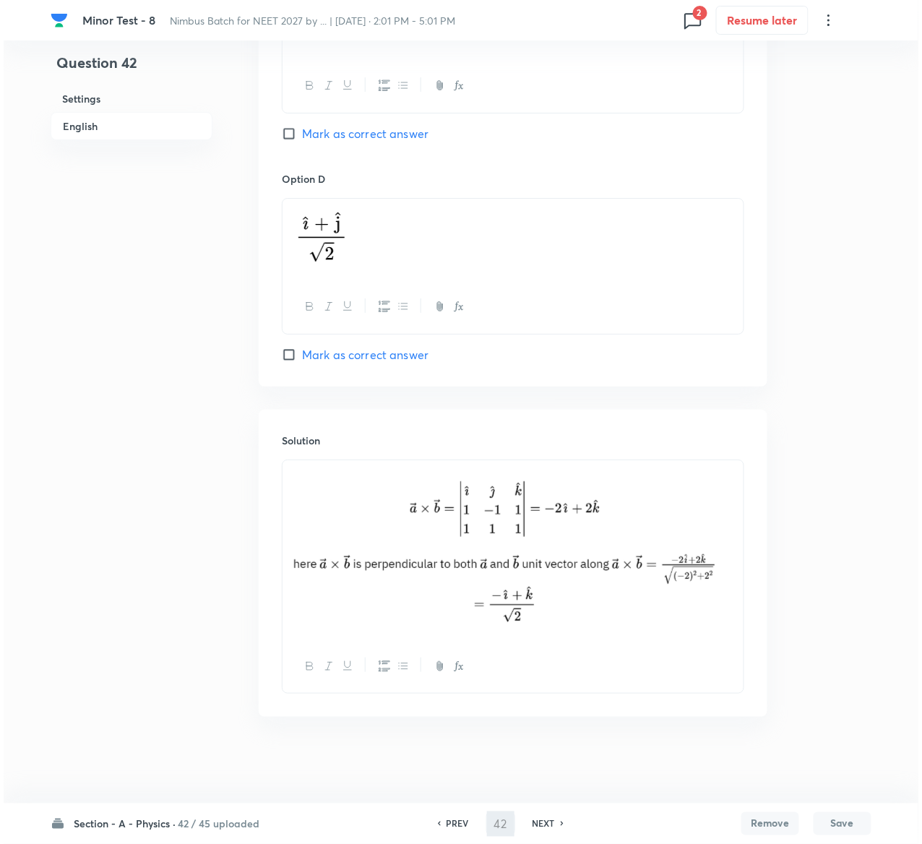
scroll to position [0, 0]
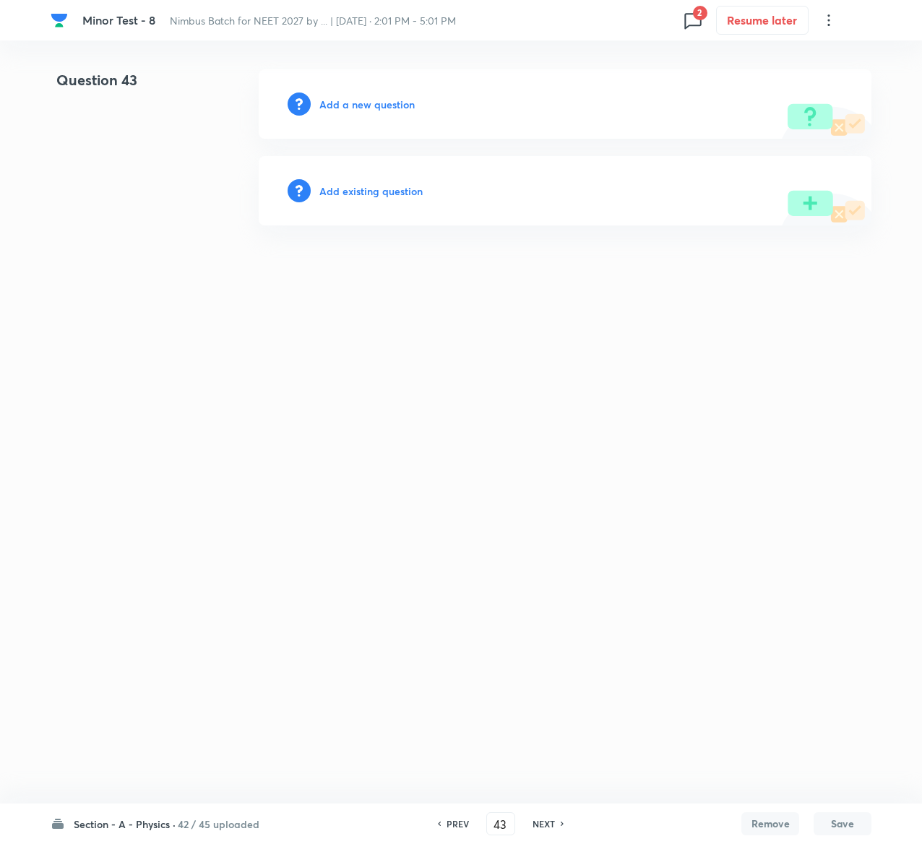
click at [377, 192] on h6 "Add existing question" at bounding box center [370, 191] width 103 height 15
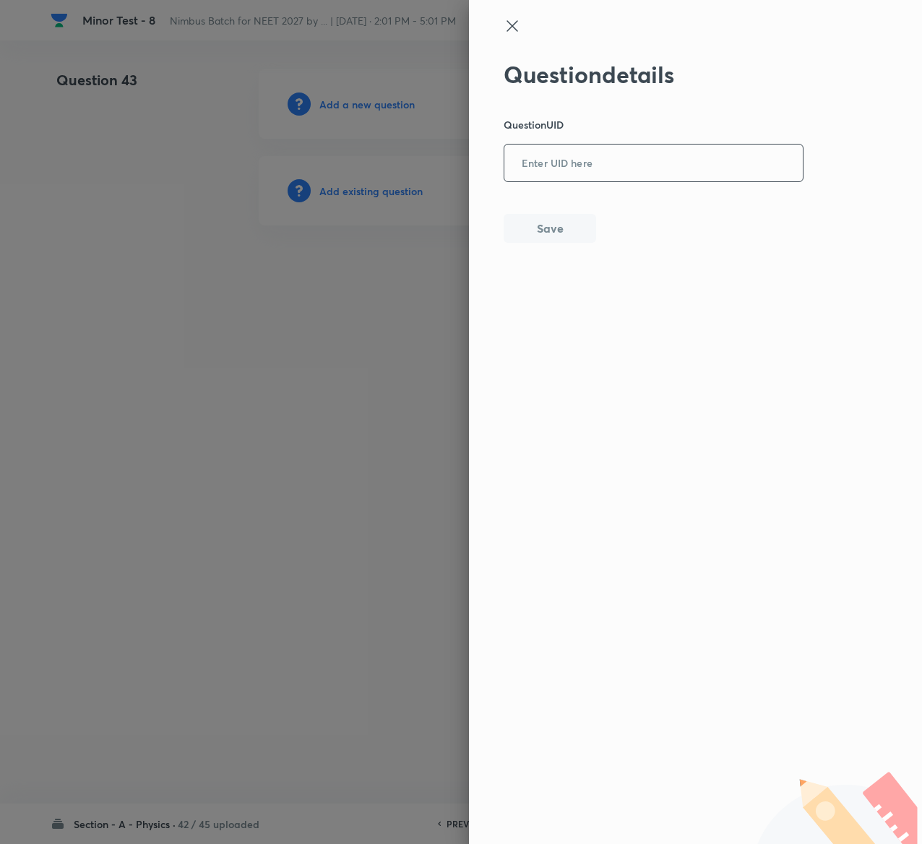
click at [580, 176] on input "text" at bounding box center [654, 163] width 299 height 35
paste input "ZMXP5"
click at [548, 225] on button "Save" at bounding box center [550, 227] width 93 height 29
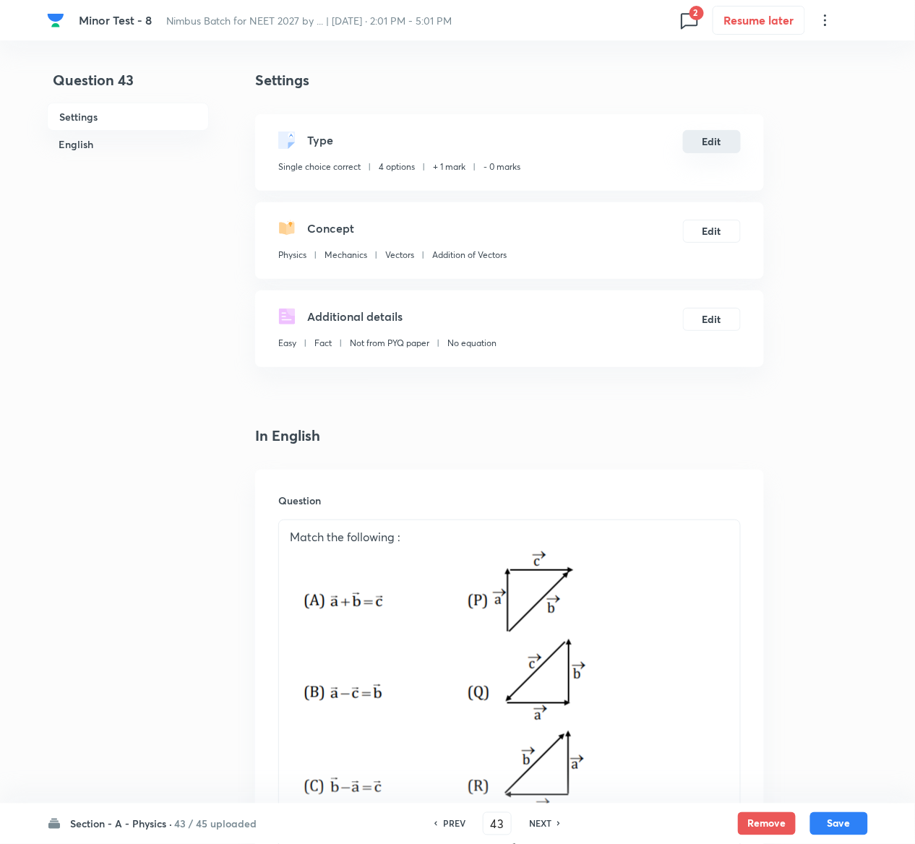
click at [708, 141] on button "Edit" at bounding box center [712, 141] width 58 height 23
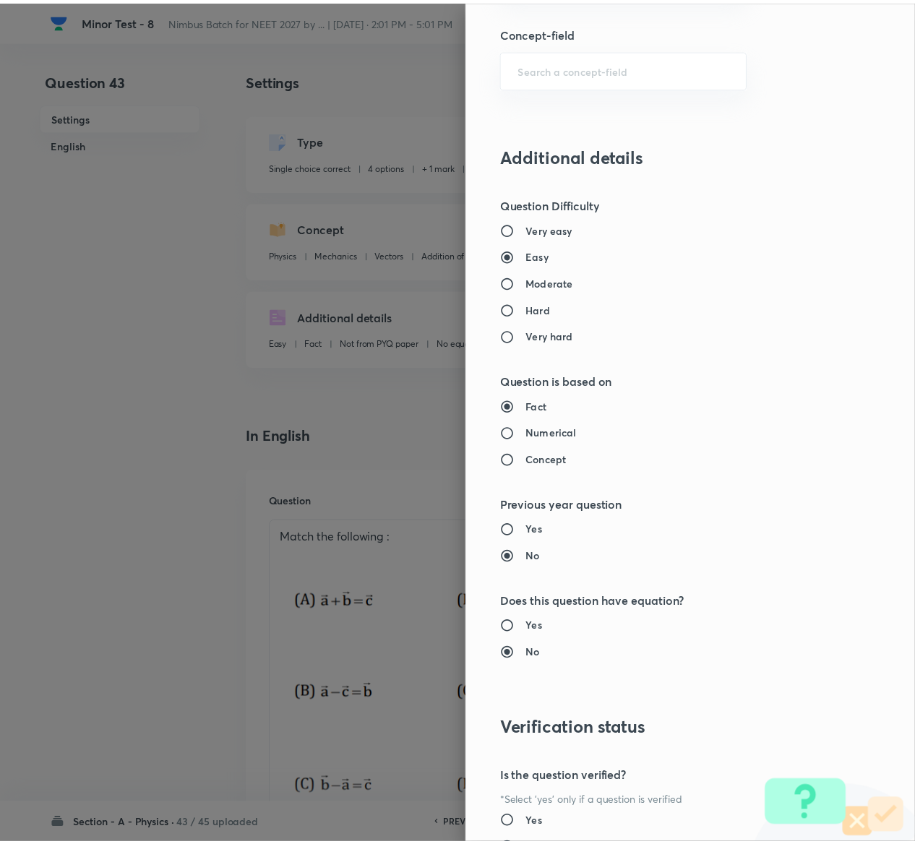
scroll to position [1129, 0]
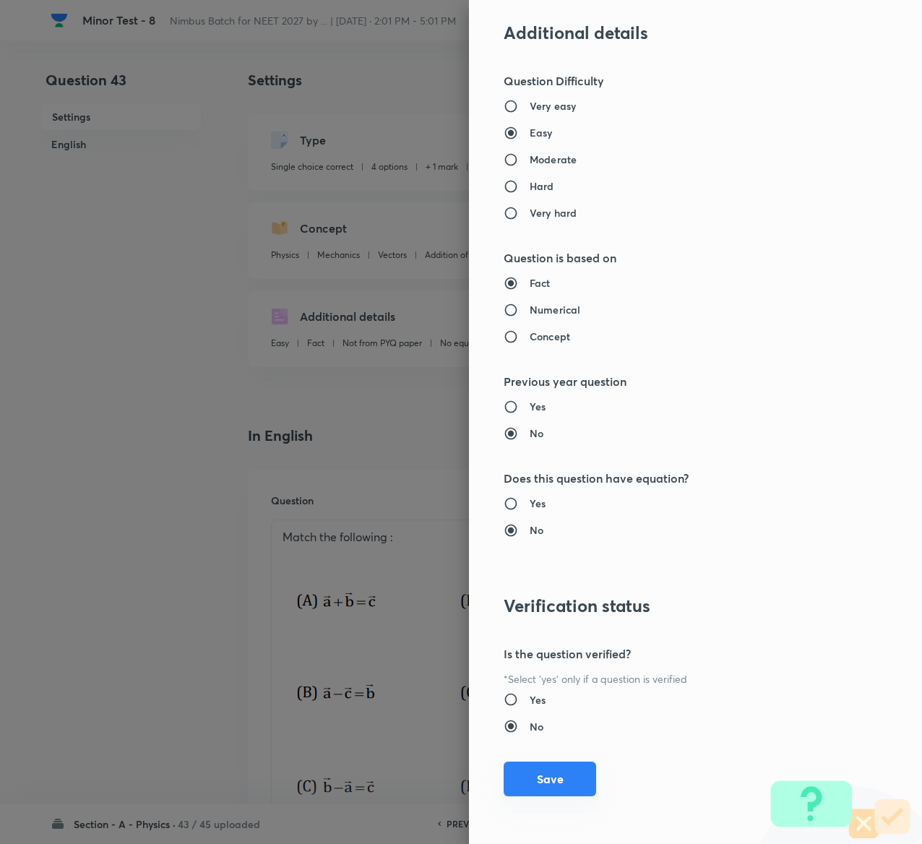
click at [541, 776] on button "Save" at bounding box center [550, 779] width 93 height 35
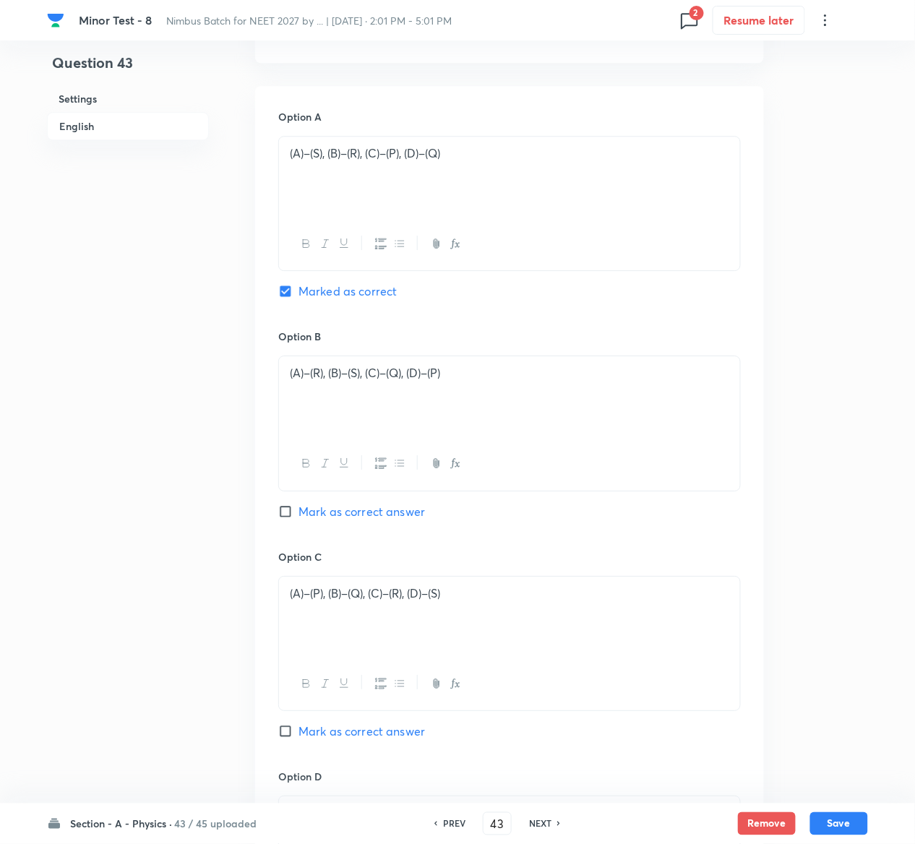
scroll to position [1437, 0]
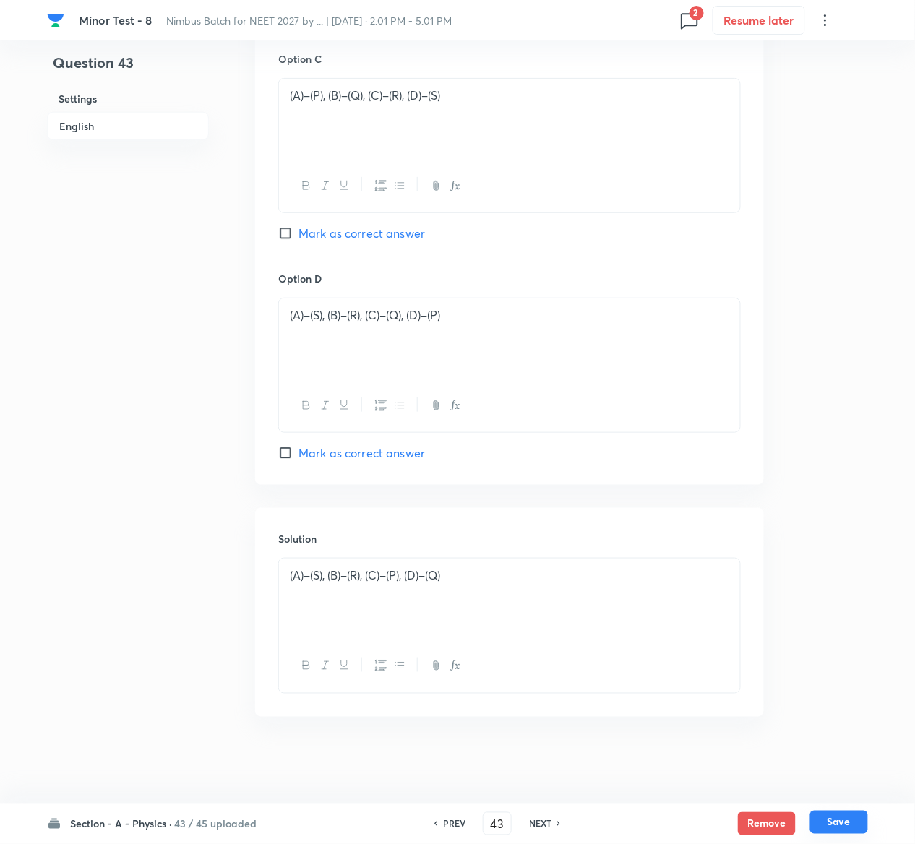
click at [854, 815] on button "Save" at bounding box center [839, 822] width 58 height 23
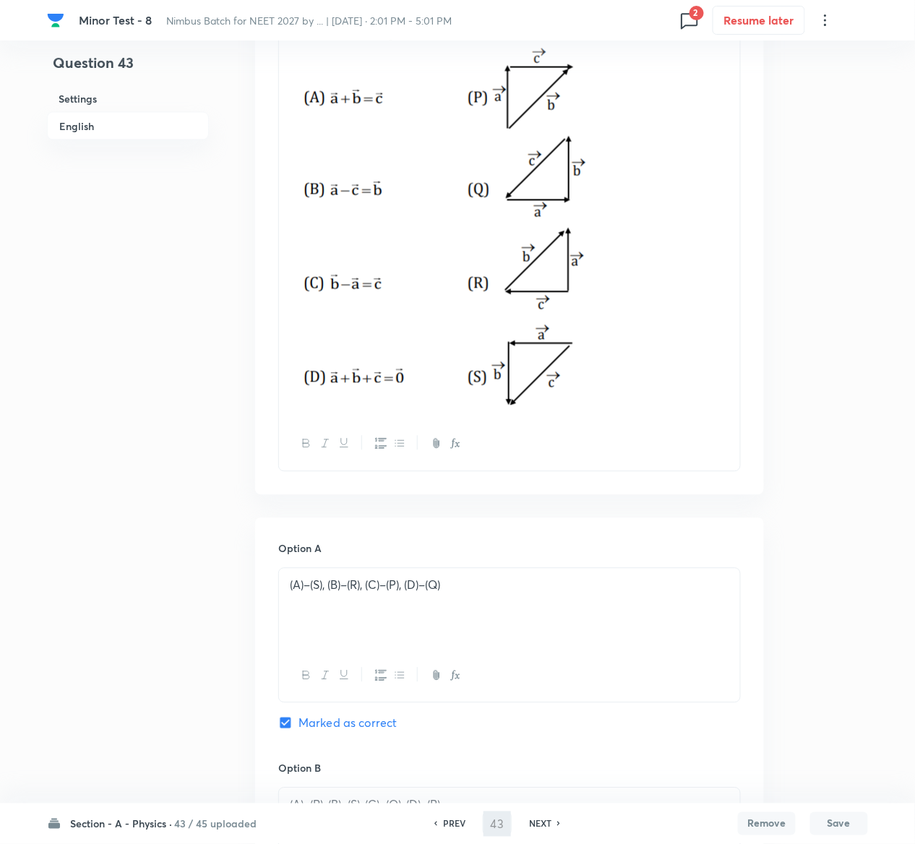
scroll to position [0, 0]
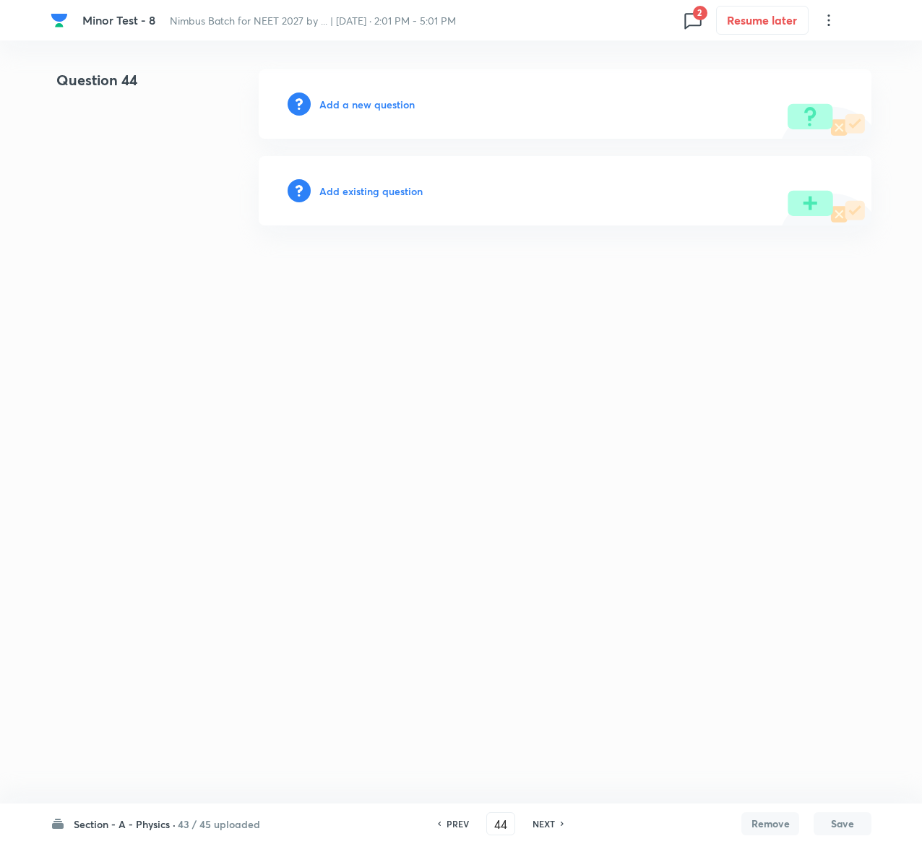
click at [374, 184] on h6 "Add existing question" at bounding box center [370, 191] width 103 height 15
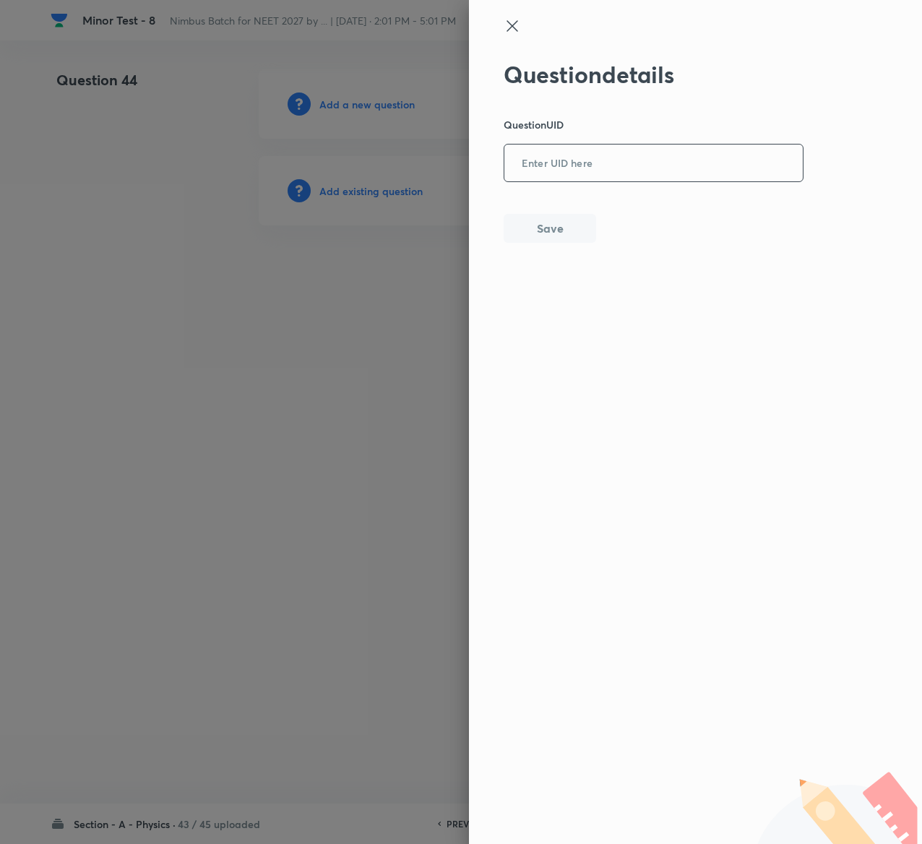
click at [648, 179] on input "text" at bounding box center [654, 163] width 299 height 35
paste input "XAJMX"
click at [577, 234] on button "Save" at bounding box center [550, 227] width 93 height 29
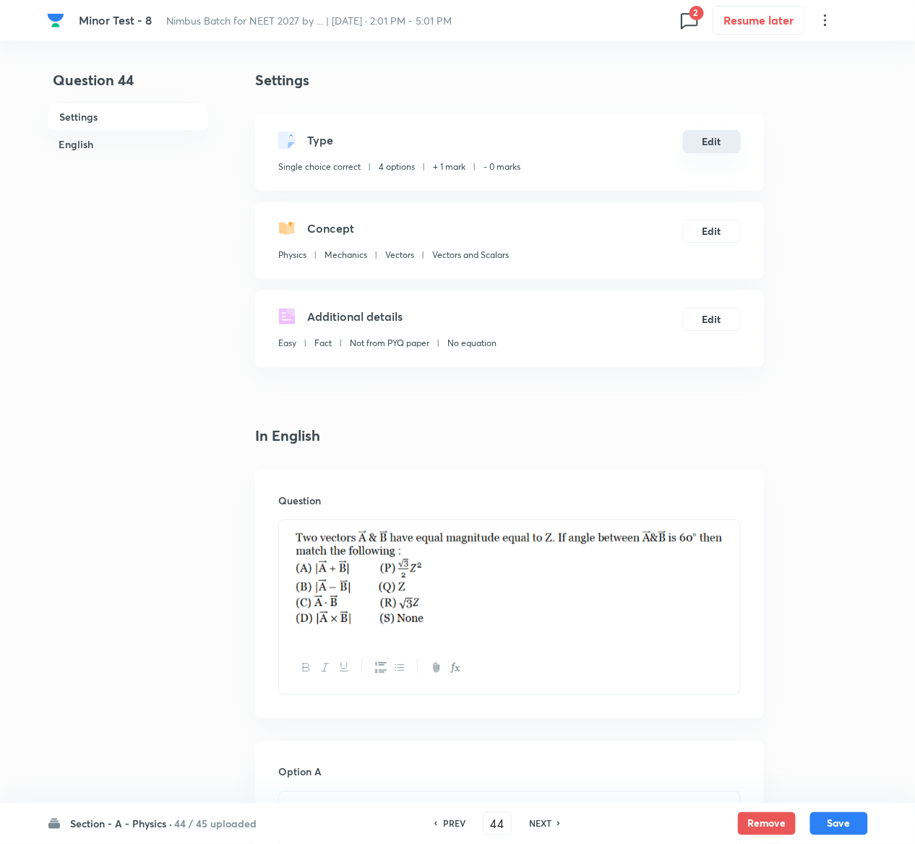
click at [700, 139] on button "Edit" at bounding box center [712, 141] width 58 height 23
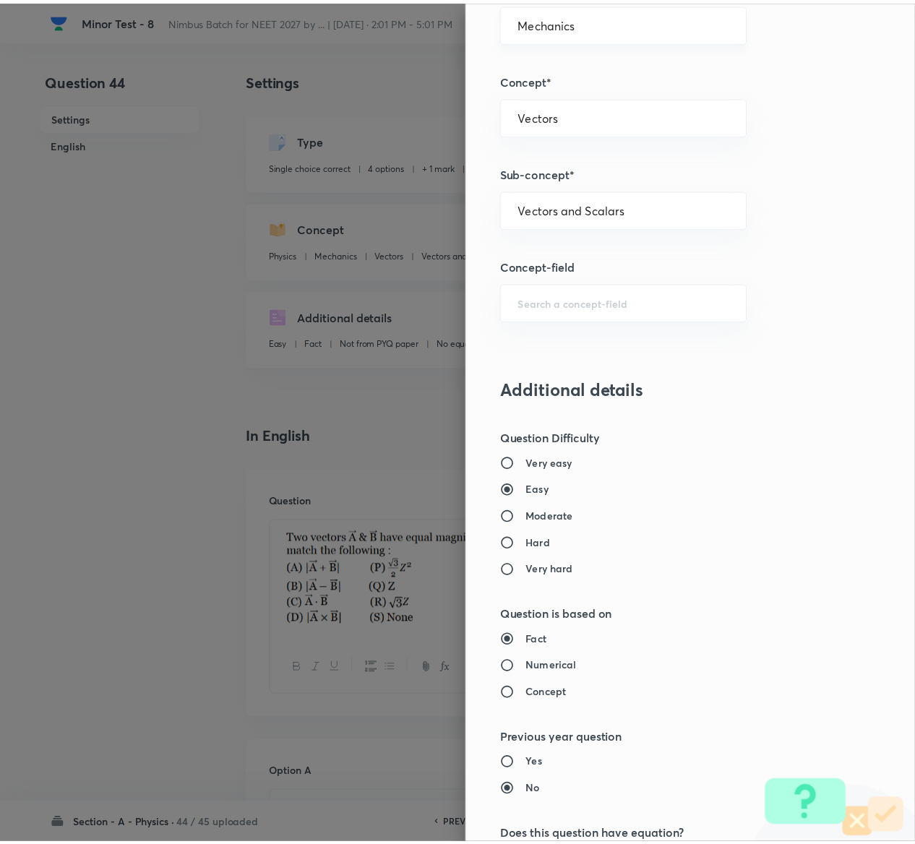
scroll to position [1129, 0]
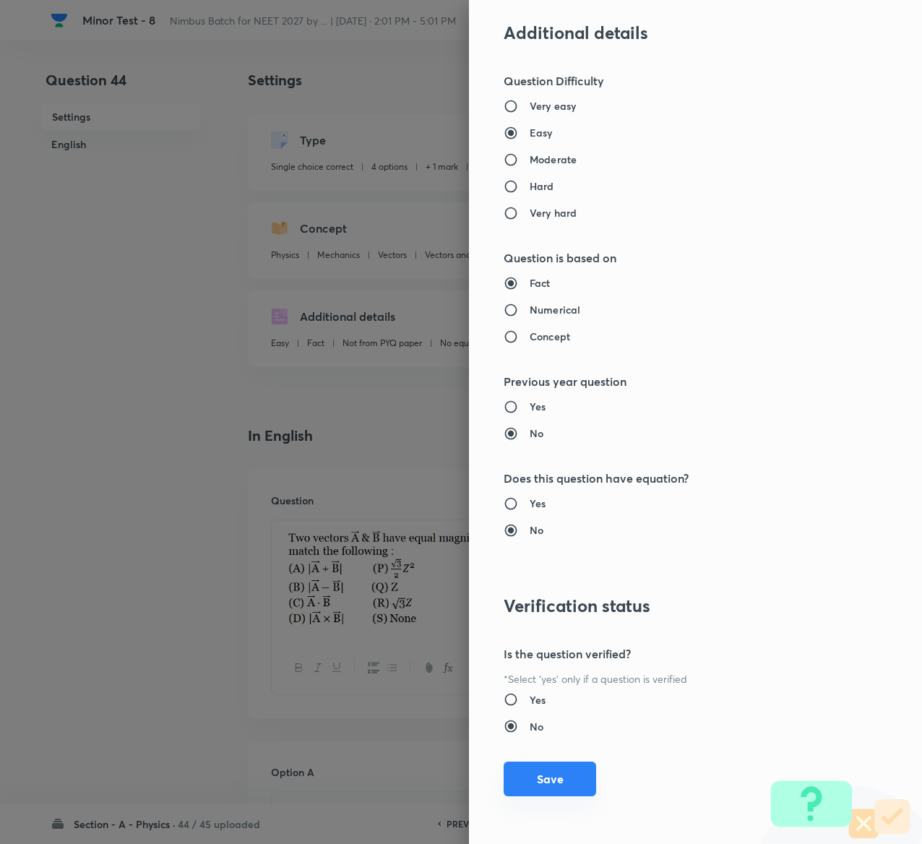
click at [536, 789] on button "Save" at bounding box center [550, 779] width 93 height 35
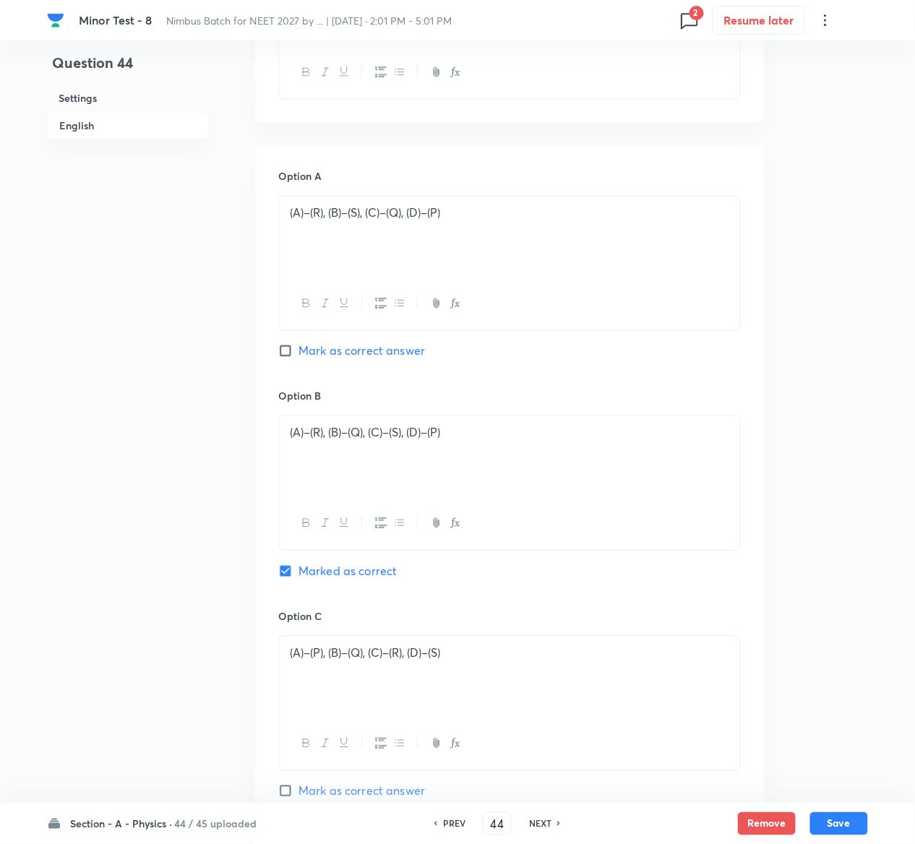
scroll to position [1300, 0]
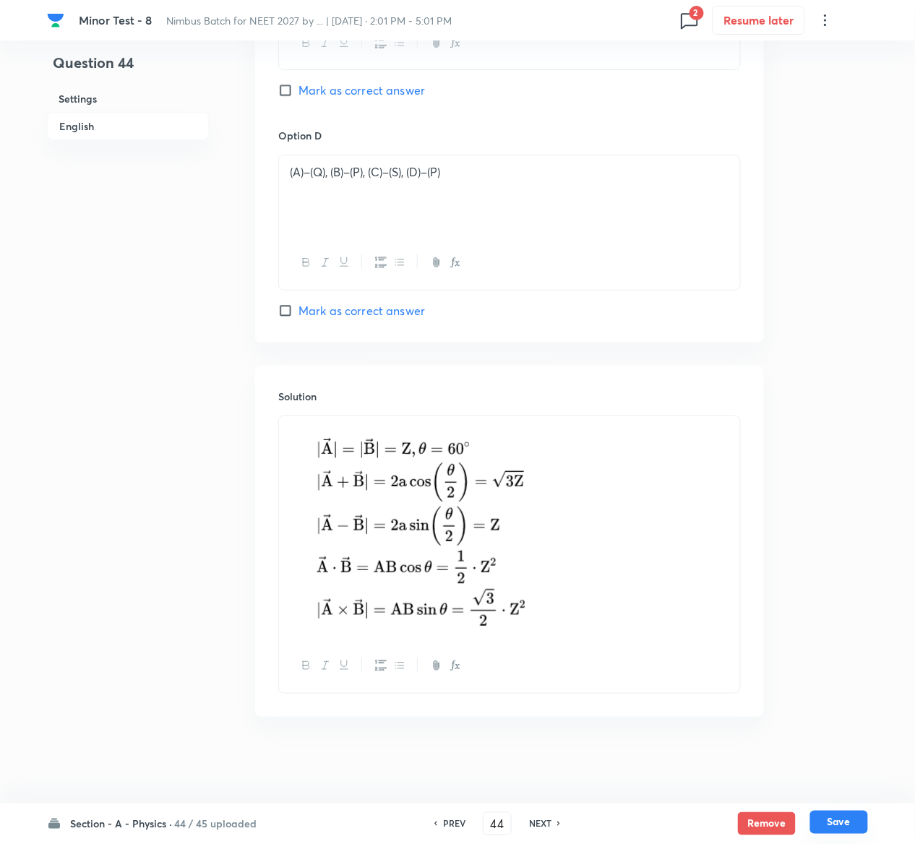
click at [851, 820] on button "Save" at bounding box center [839, 822] width 58 height 23
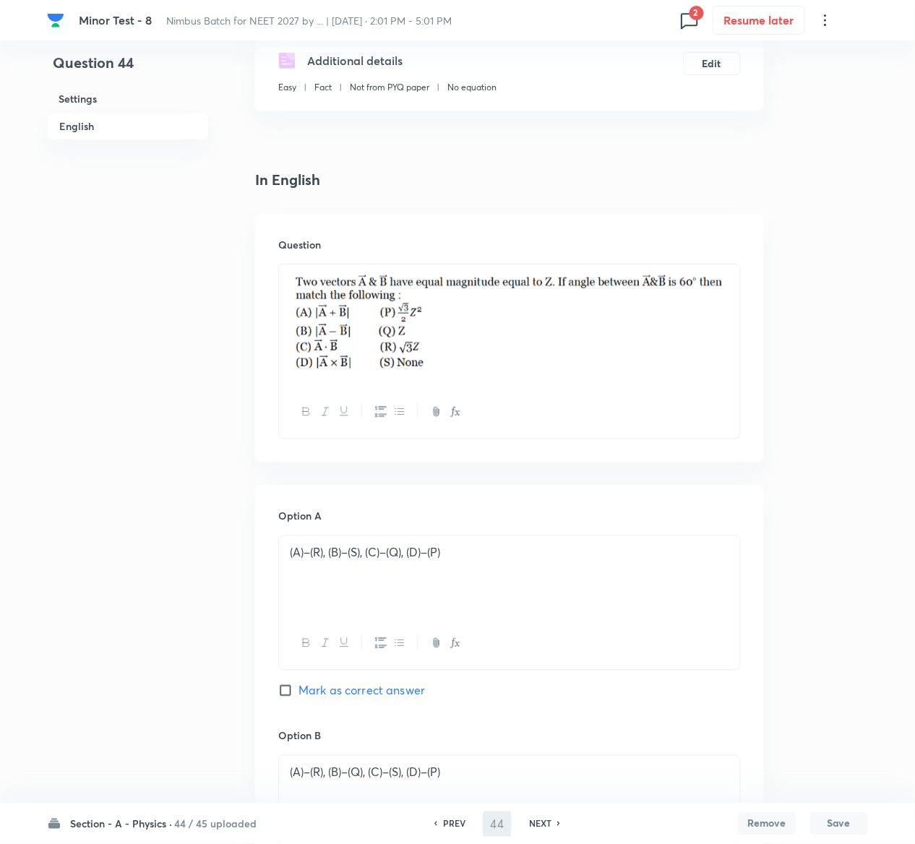
scroll to position [0, 0]
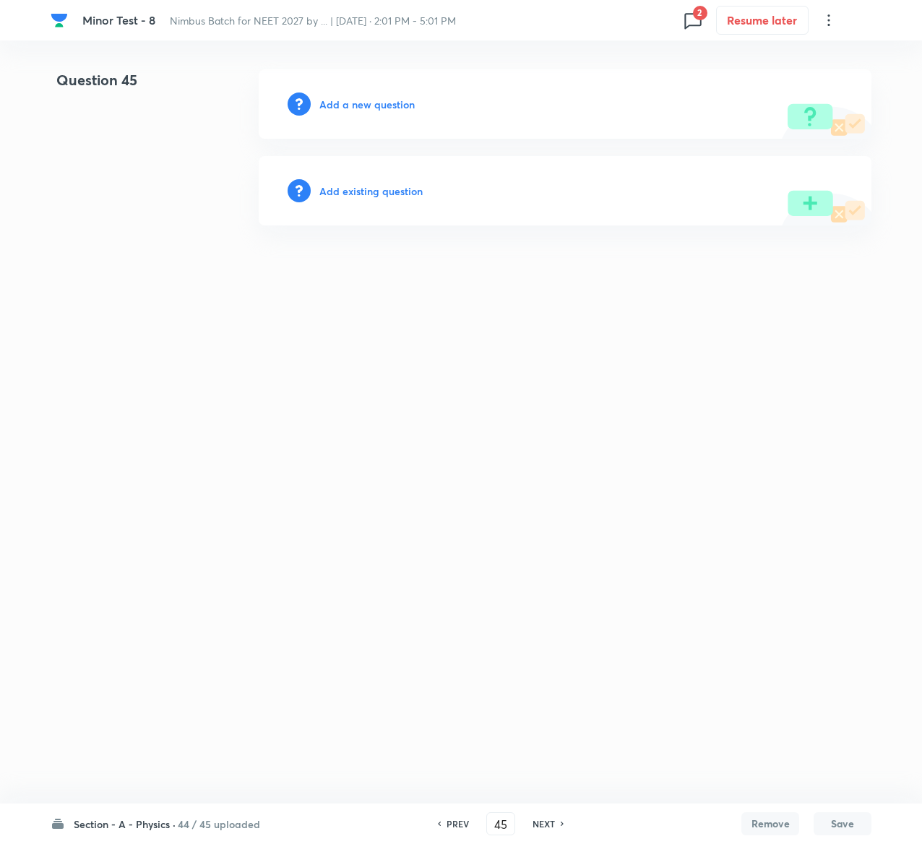
click at [370, 184] on h6 "Add existing question" at bounding box center [370, 191] width 103 height 15
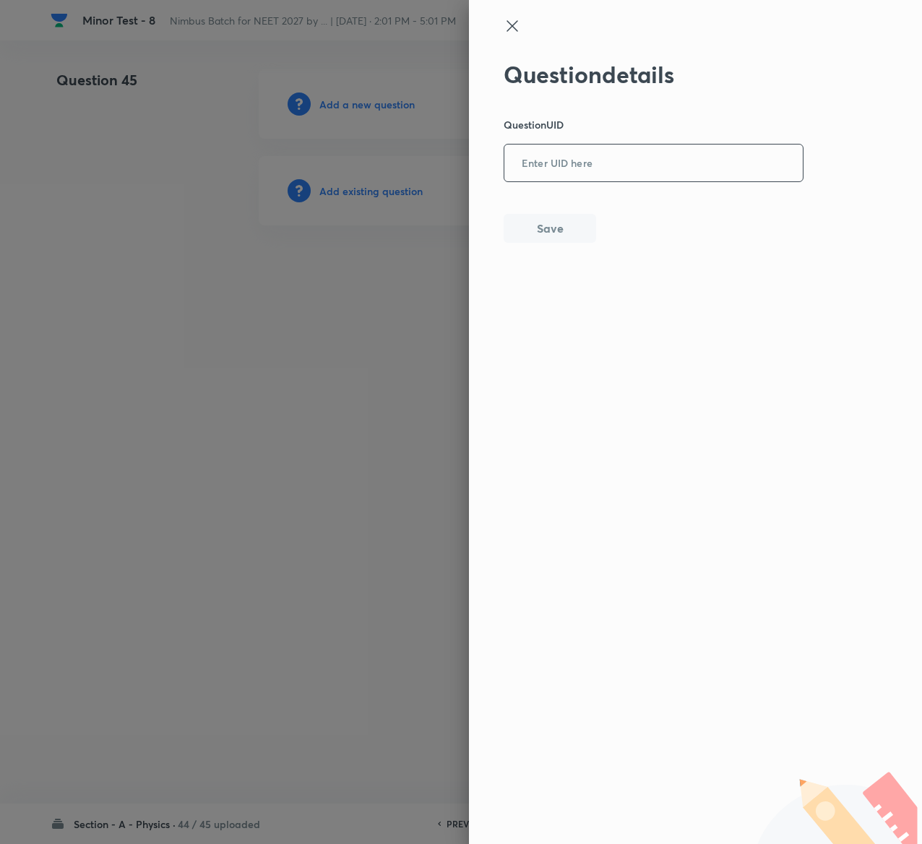
click at [605, 166] on input "text" at bounding box center [654, 163] width 299 height 35
paste input "KK2EQ"
click at [577, 234] on button "Save" at bounding box center [550, 227] width 93 height 29
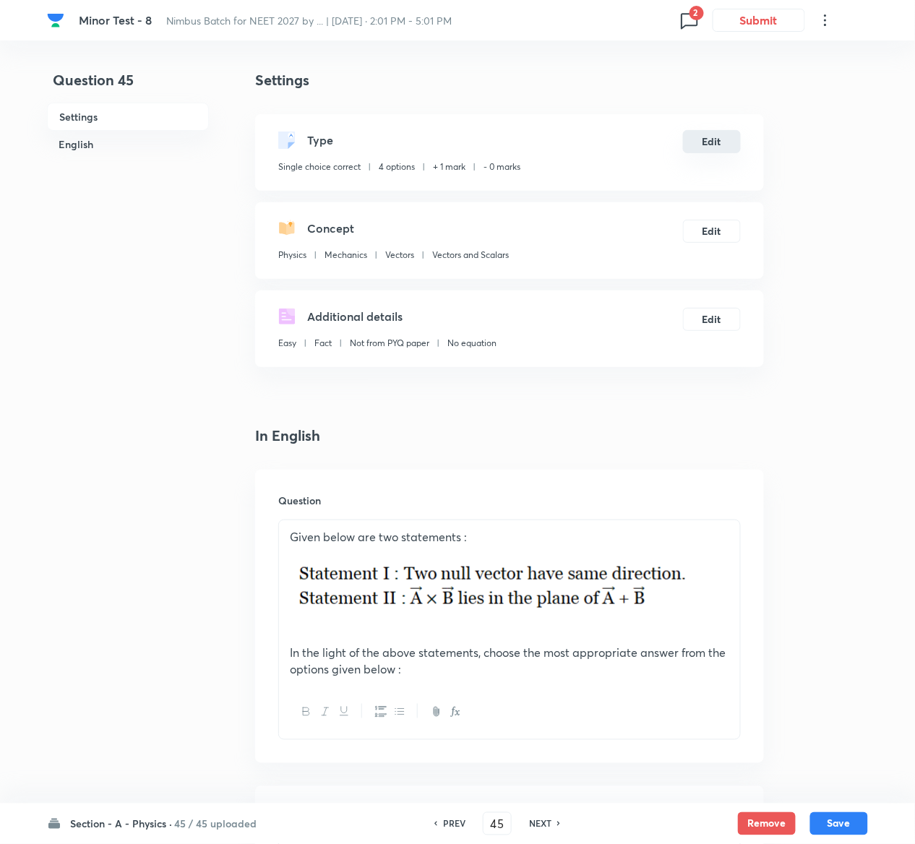
click at [726, 141] on button "Edit" at bounding box center [712, 141] width 58 height 23
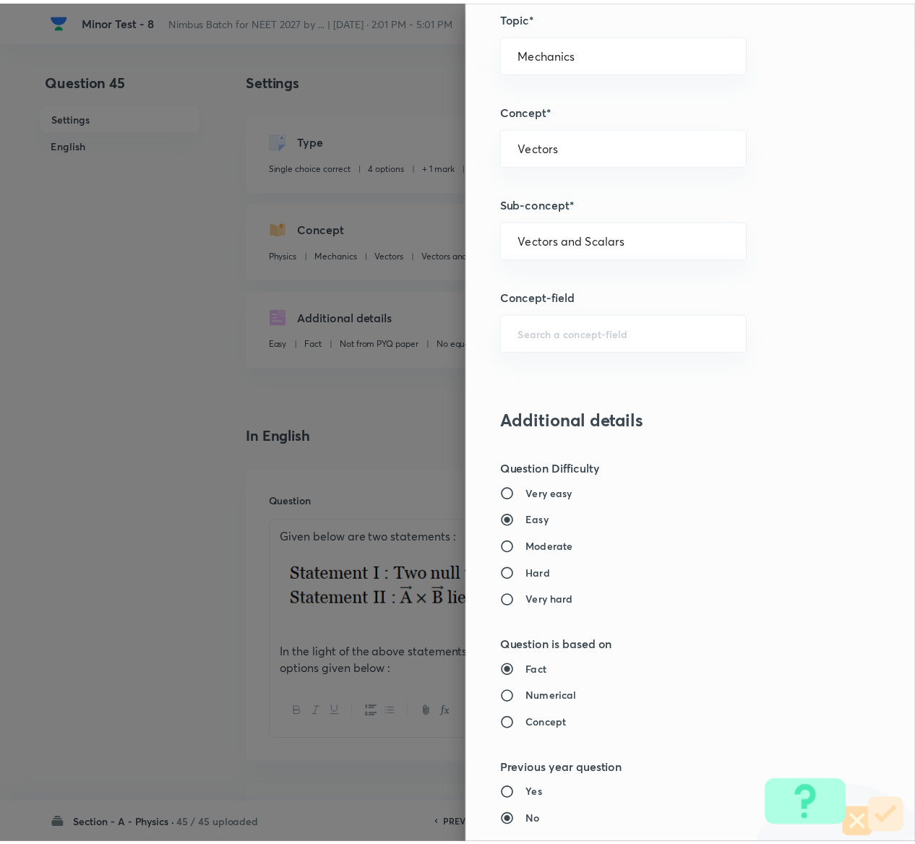
scroll to position [1129, 0]
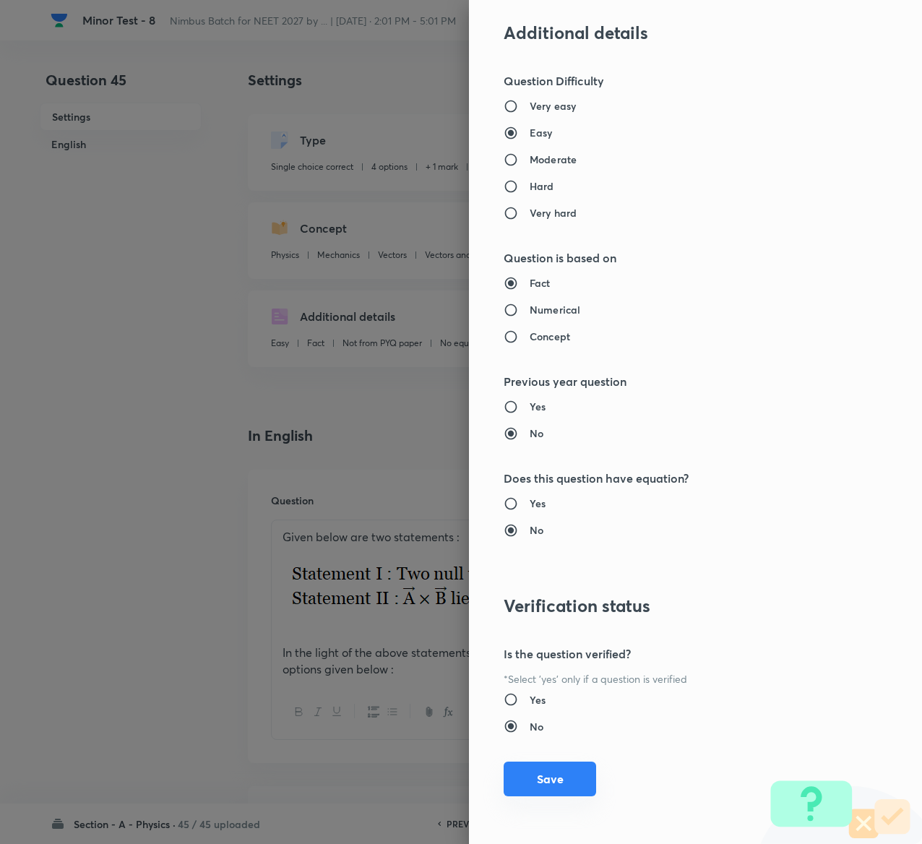
click at [528, 786] on button "Save" at bounding box center [550, 779] width 93 height 35
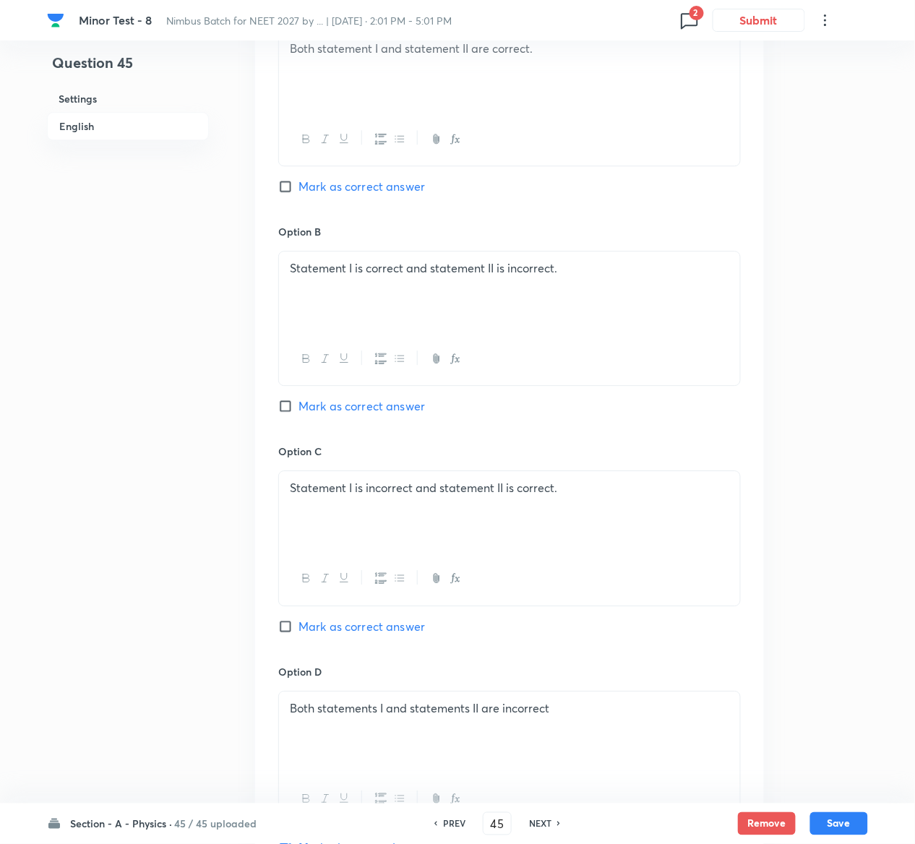
scroll to position [1201, 0]
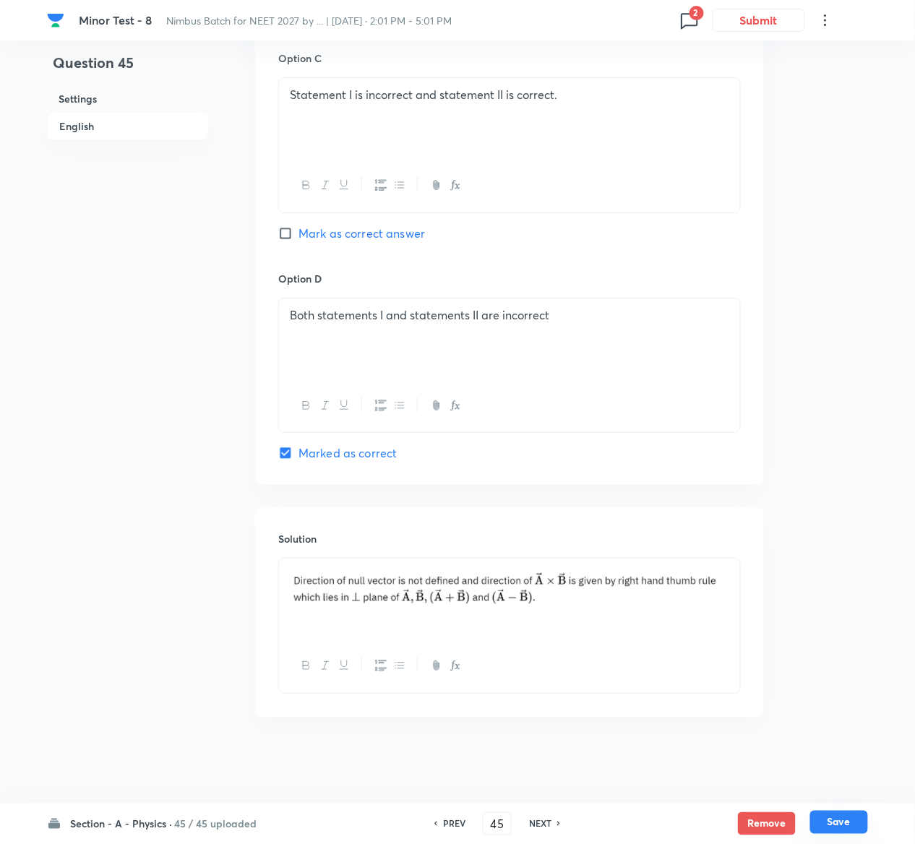
click at [851, 823] on button "Save" at bounding box center [839, 822] width 58 height 23
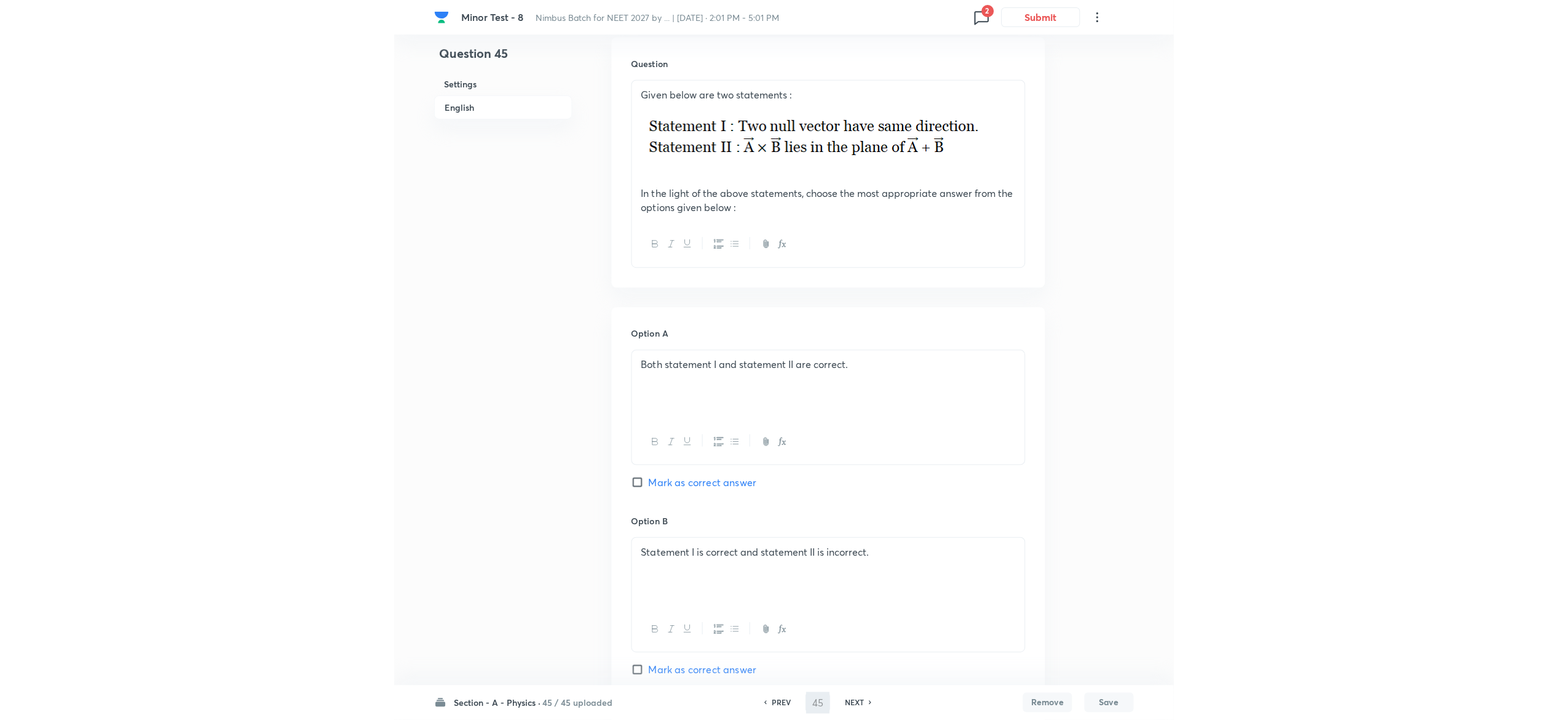
scroll to position [0, 0]
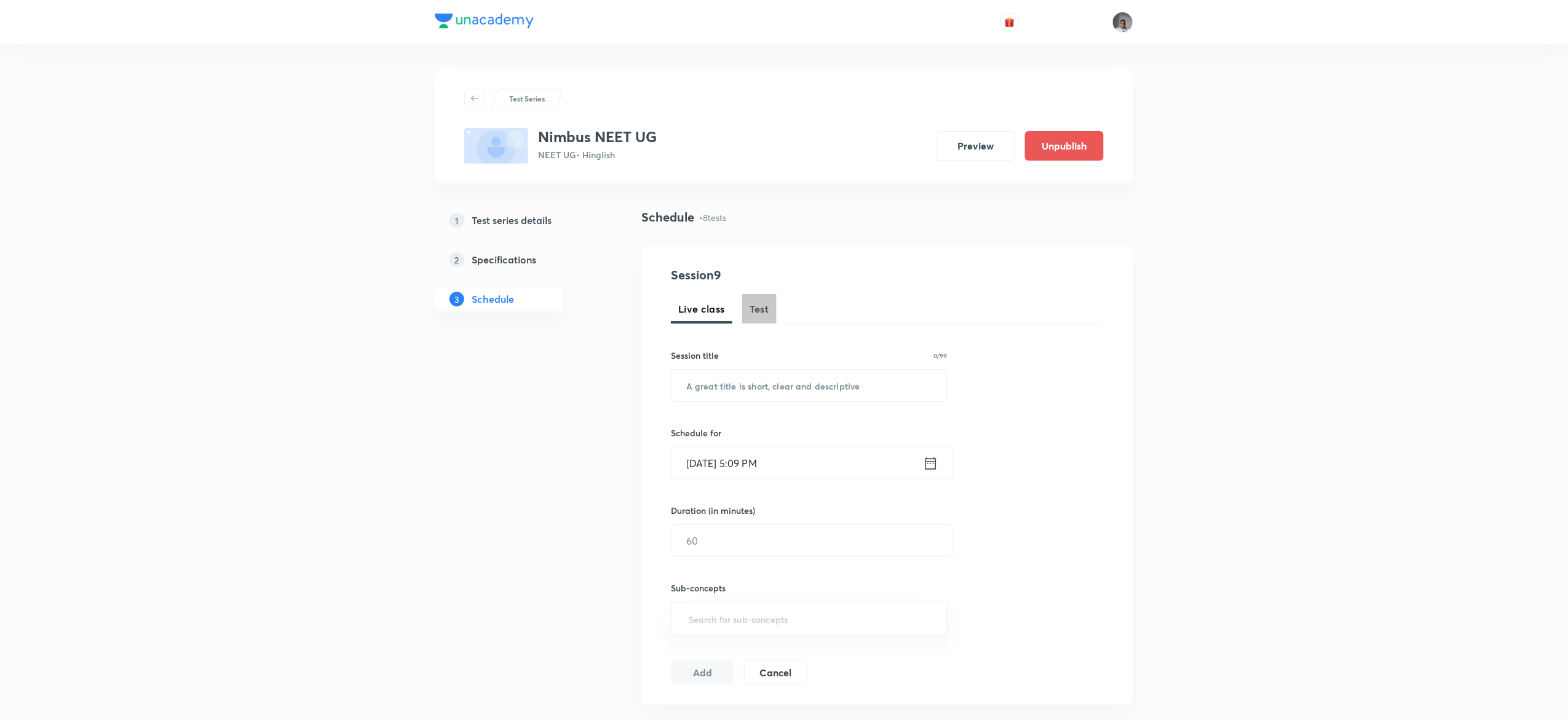
click at [765, 302] on span "Test" at bounding box center [759, 308] width 20 height 14
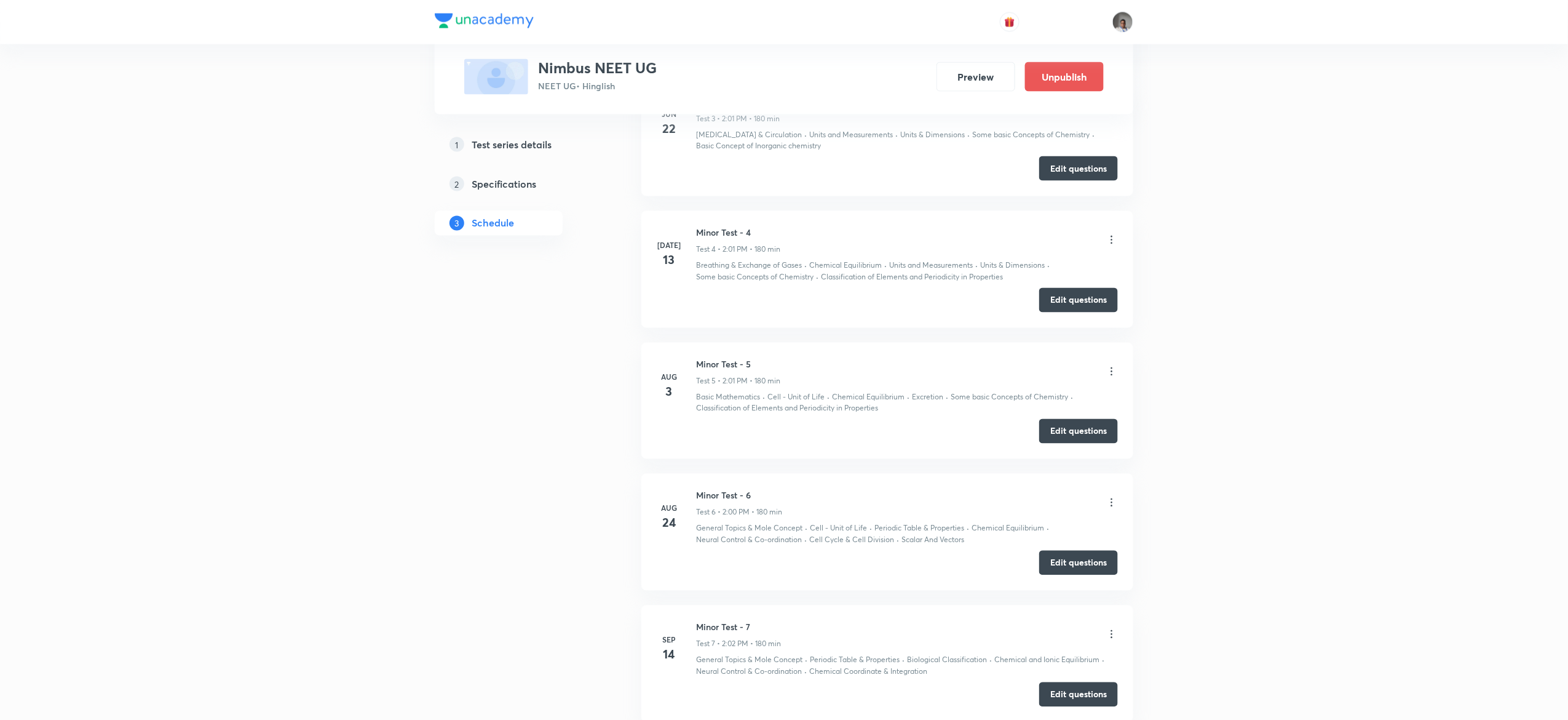
scroll to position [1237, 0]
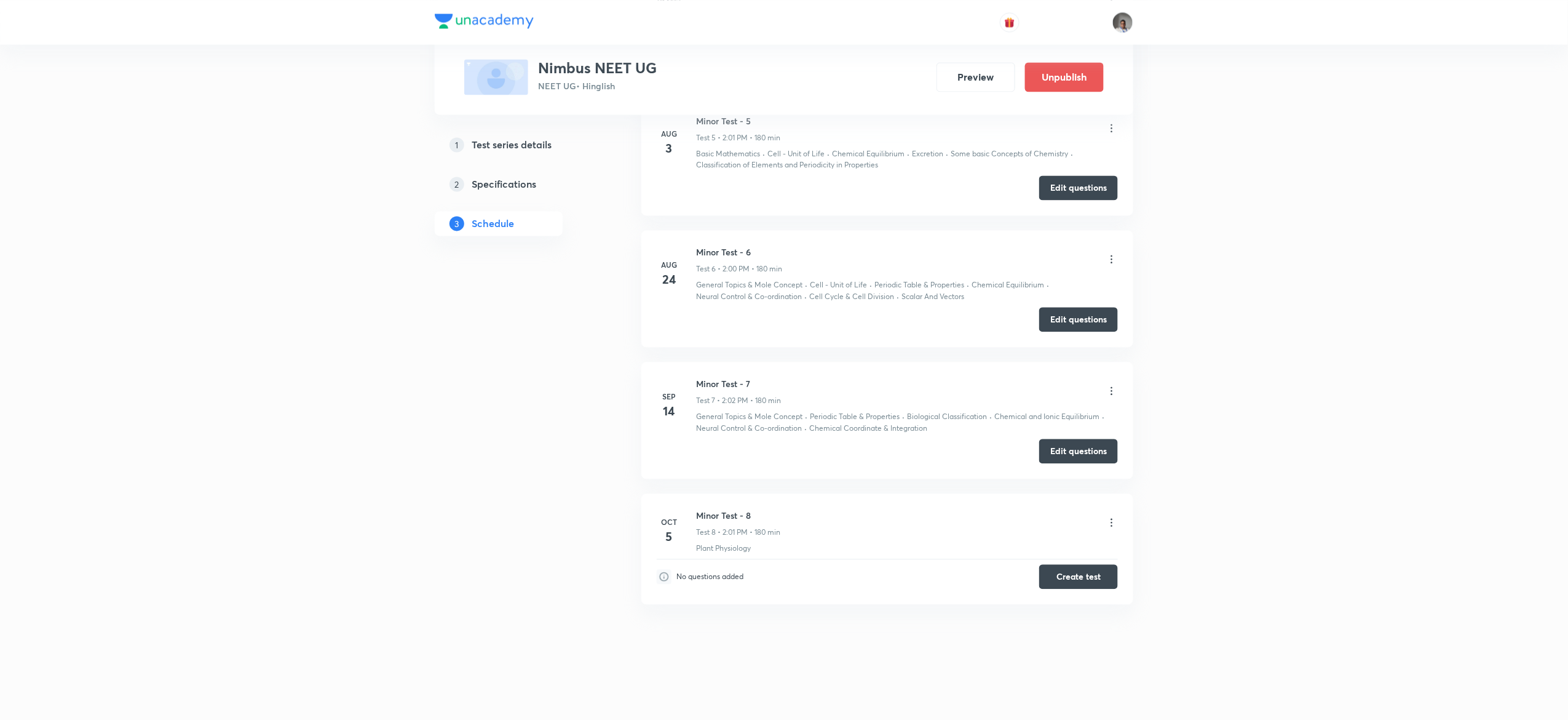
click at [1115, 391] on icon at bounding box center [1112, 391] width 12 height 12
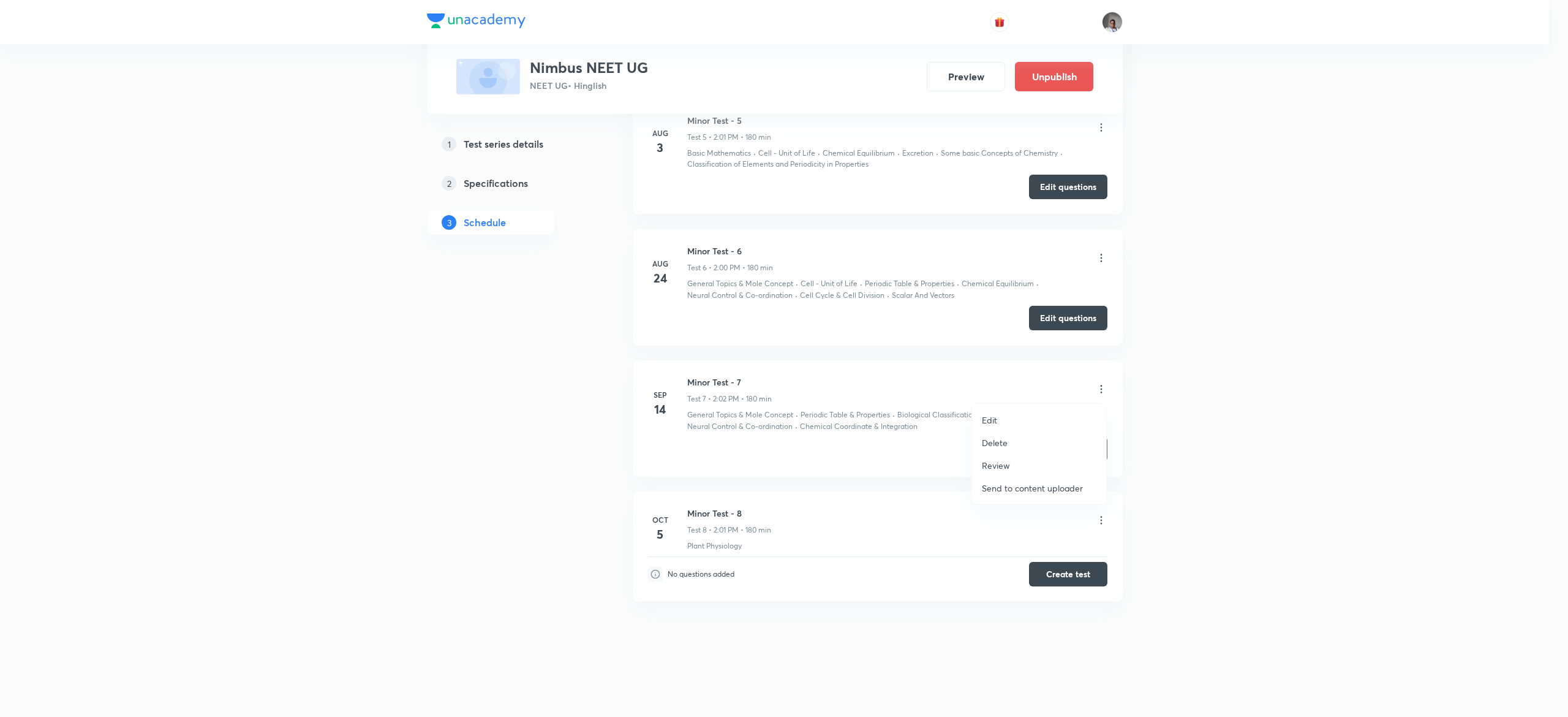
click at [1003, 421] on li "Edit" at bounding box center [1039, 420] width 134 height 23
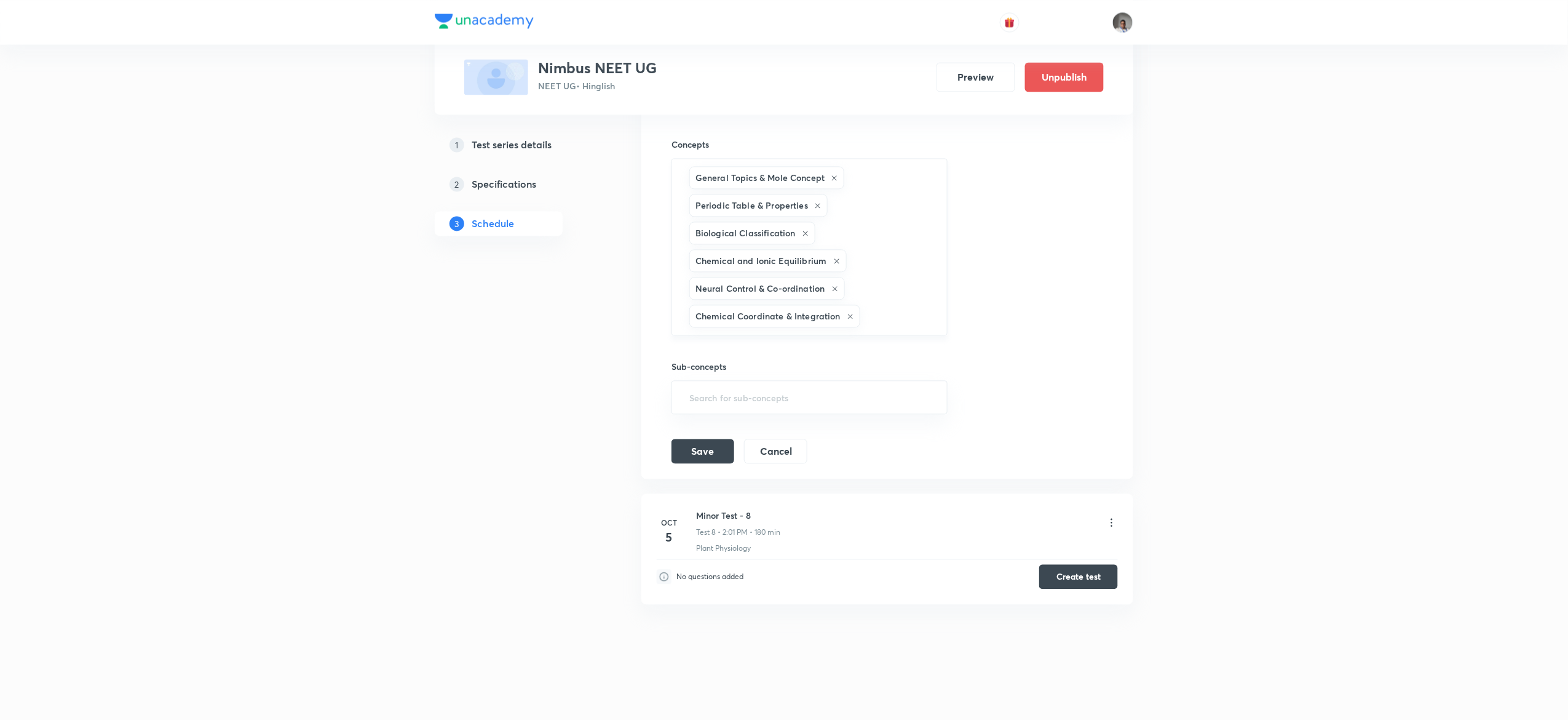
click at [910, 300] on div "General Topics & Mole Concept Periodic Table & Properties Biological Classifica…" at bounding box center [809, 247] width 277 height 177
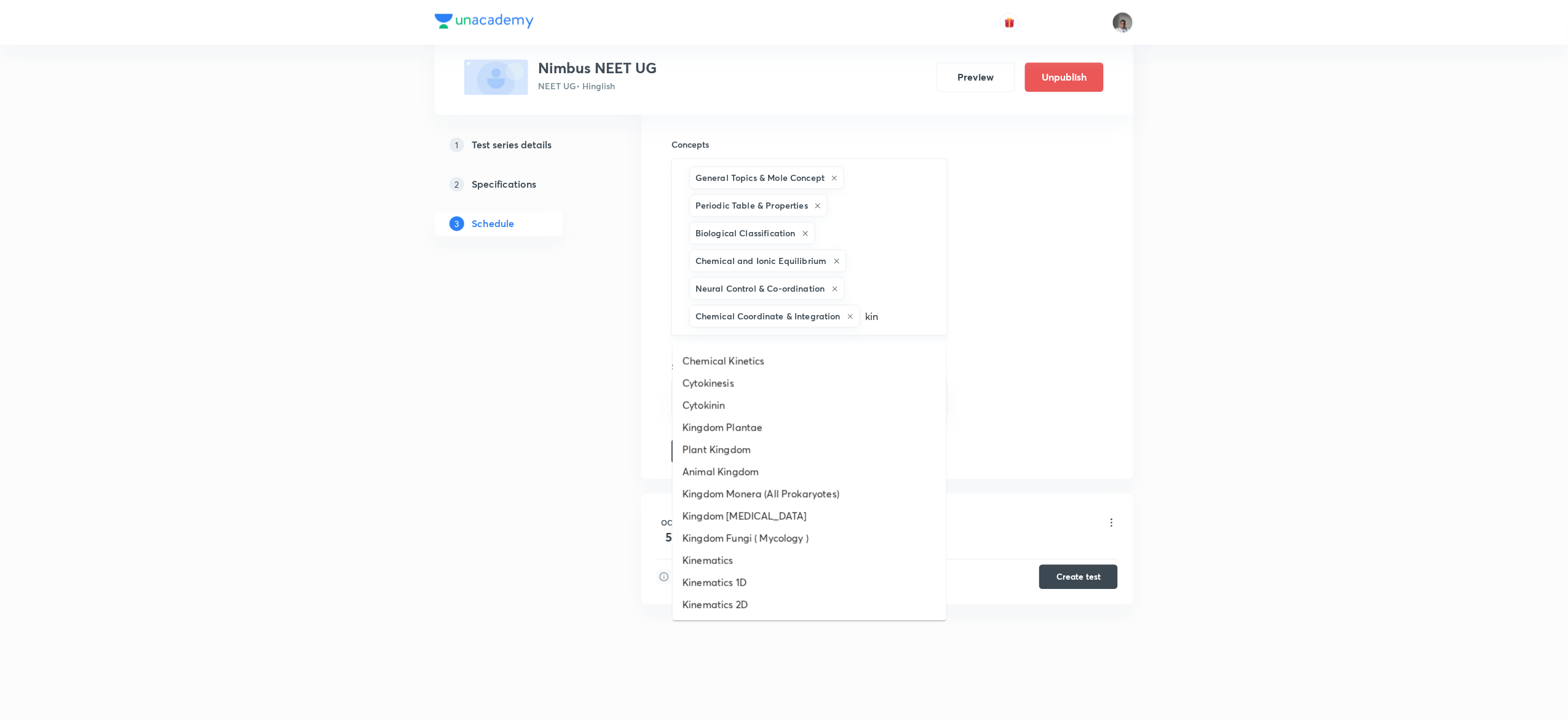
type input "kine"
click at [743, 416] on li "Kinematics 1D" at bounding box center [810, 427] width 274 height 22
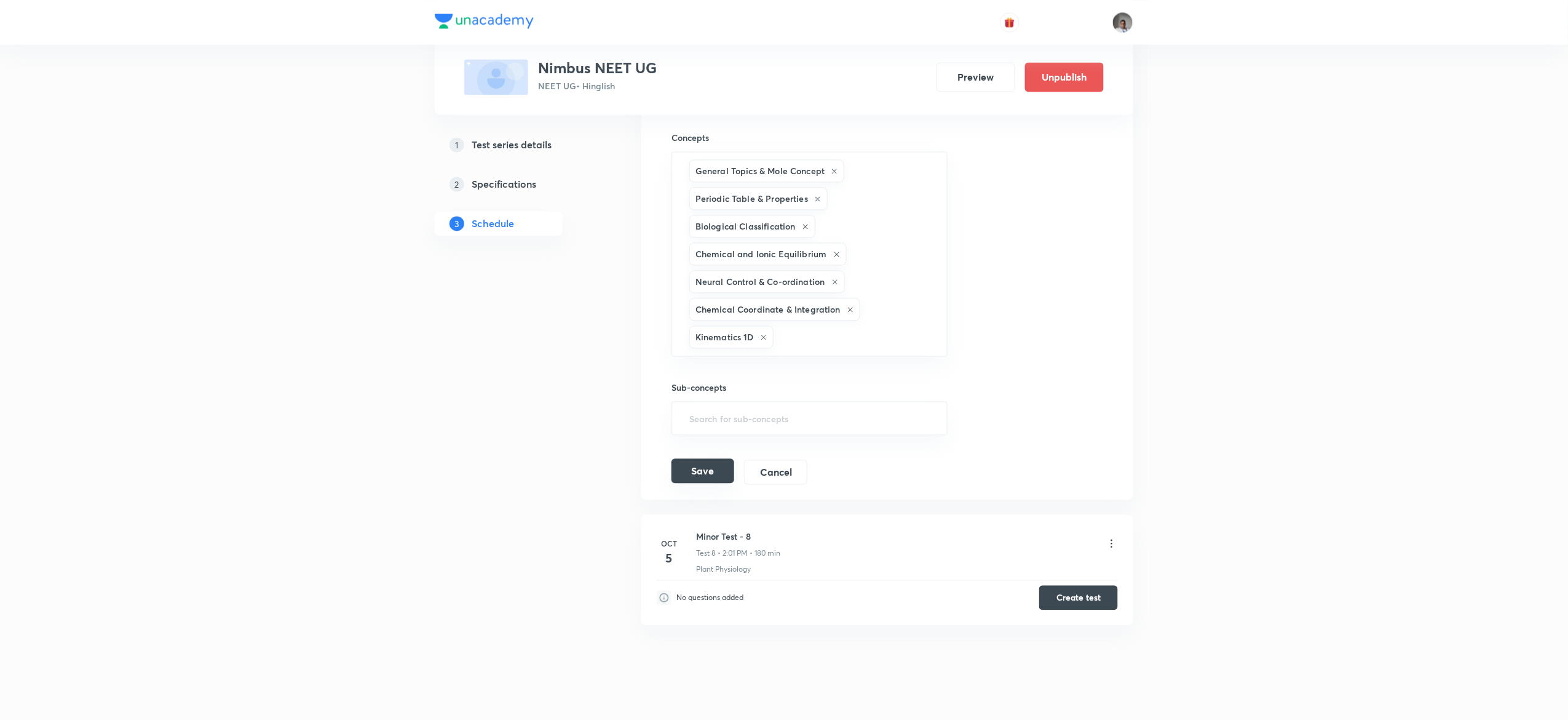
click at [709, 483] on button "Save" at bounding box center [703, 471] width 63 height 25
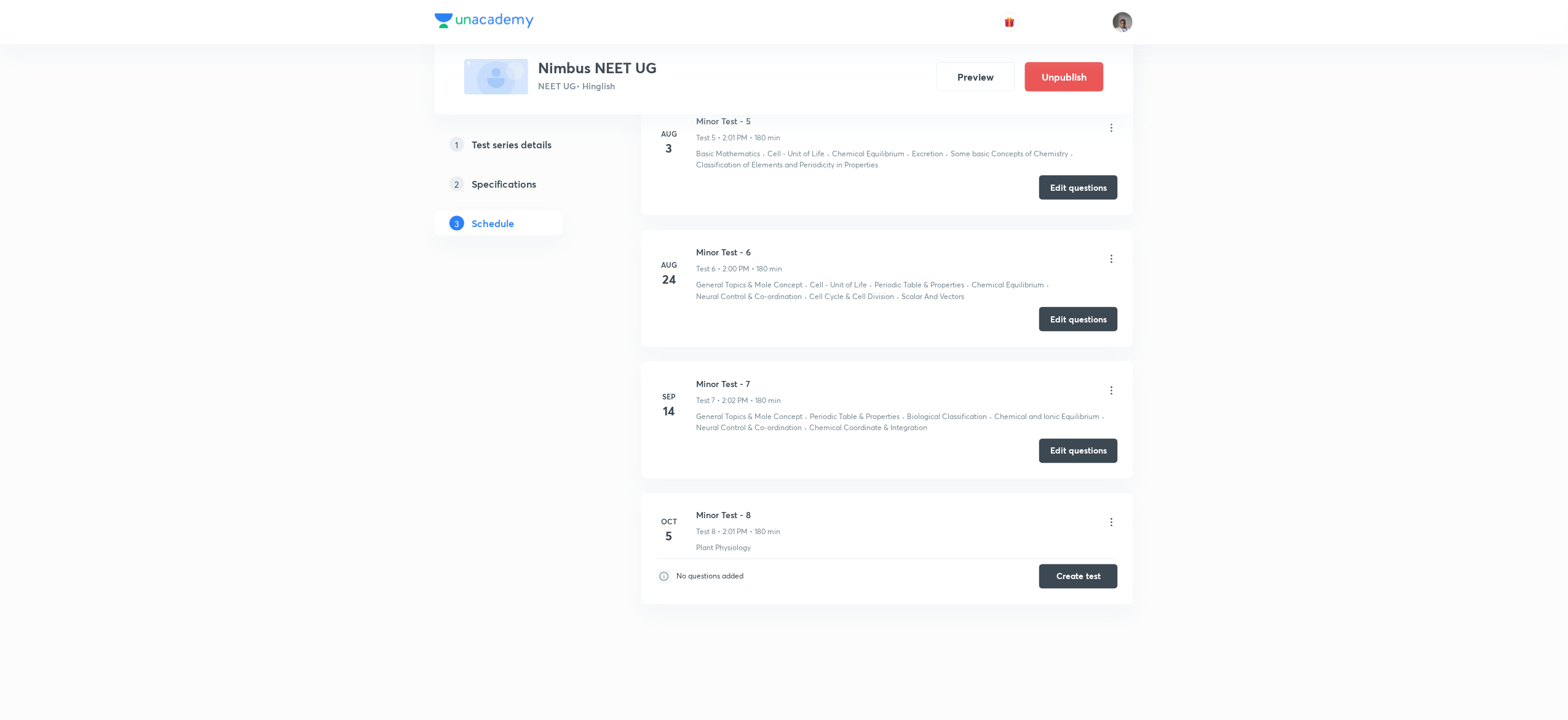
scroll to position [749, 0]
click at [1090, 450] on button "Edit questions" at bounding box center [1079, 449] width 79 height 25
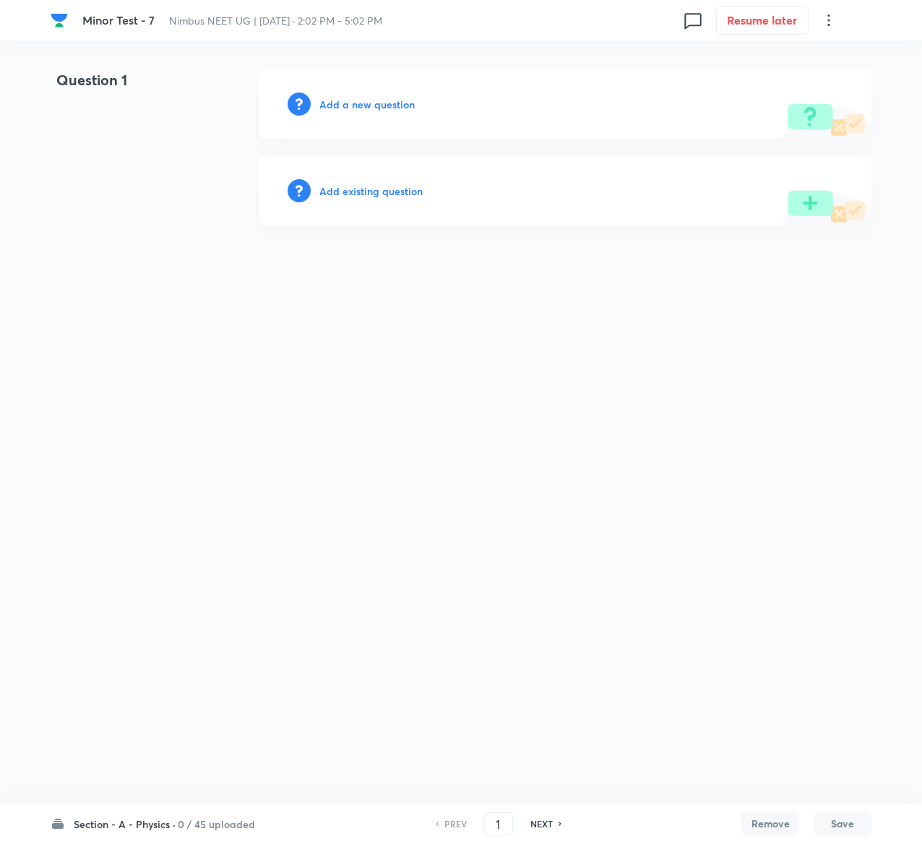
click at [389, 184] on h6 "Add existing question" at bounding box center [370, 191] width 103 height 15
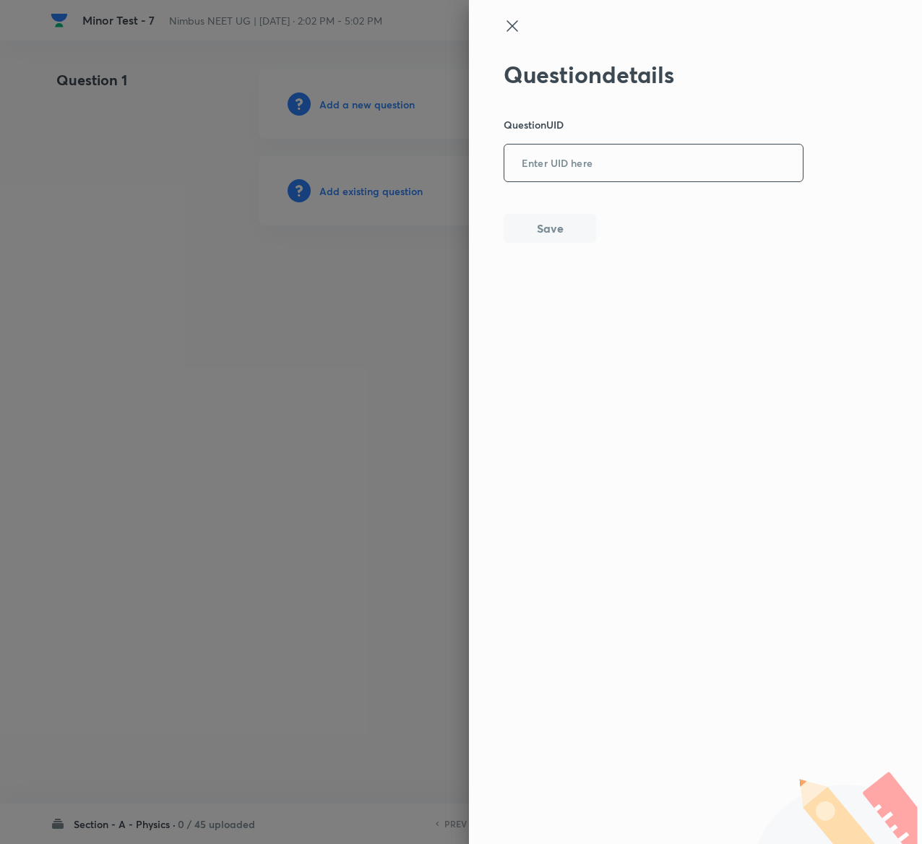
click at [556, 159] on input "text" at bounding box center [654, 163] width 299 height 35
paste input "T24KS"
type input "T24KS"
click at [576, 231] on button "Save" at bounding box center [550, 227] width 93 height 29
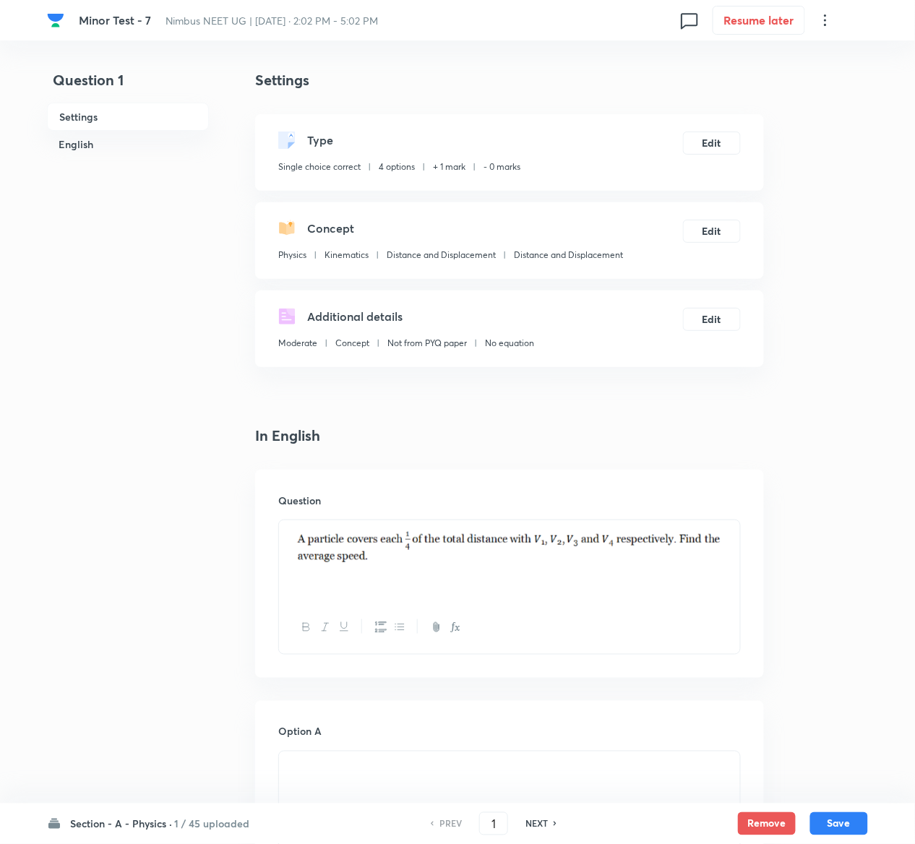
click at [718, 127] on div "Type Single choice correct 4 options + 1 mark - 0 marks Edit" at bounding box center [509, 152] width 509 height 77
click at [718, 136] on button "Edit" at bounding box center [712, 141] width 58 height 23
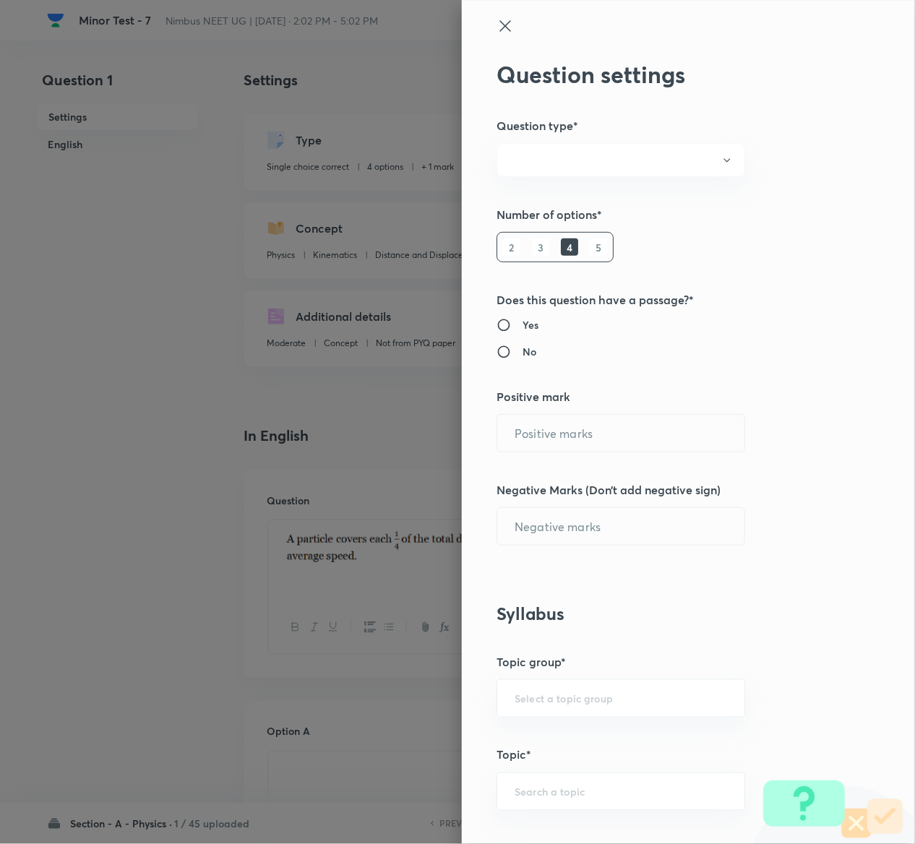
radio input "true"
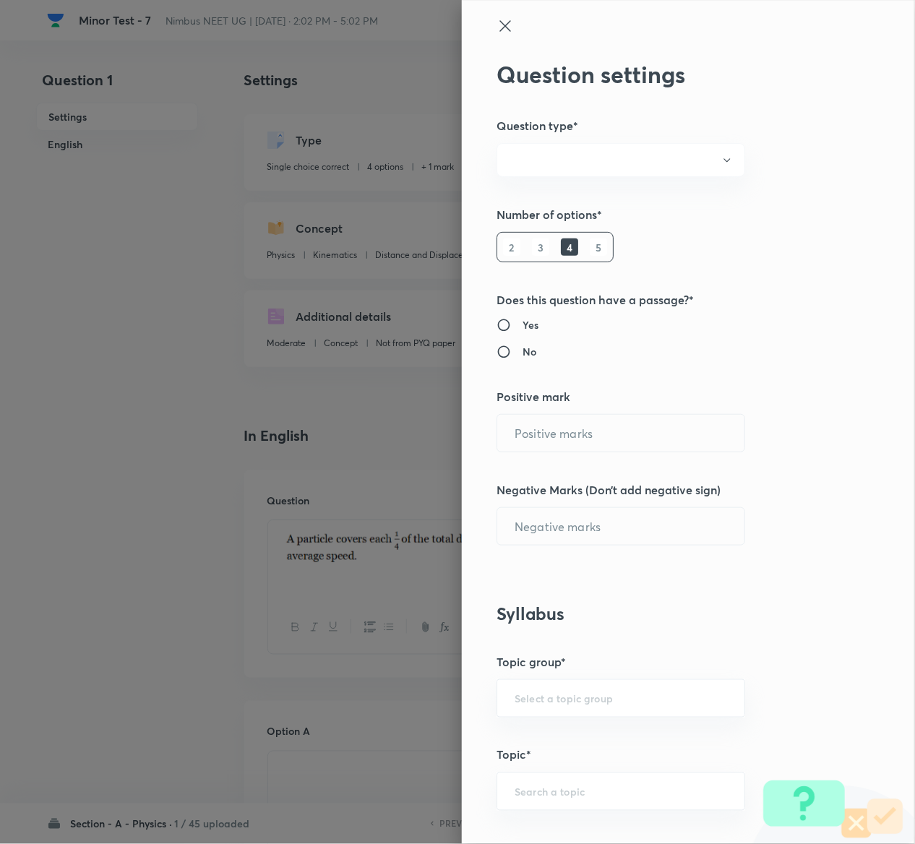
radio input "true"
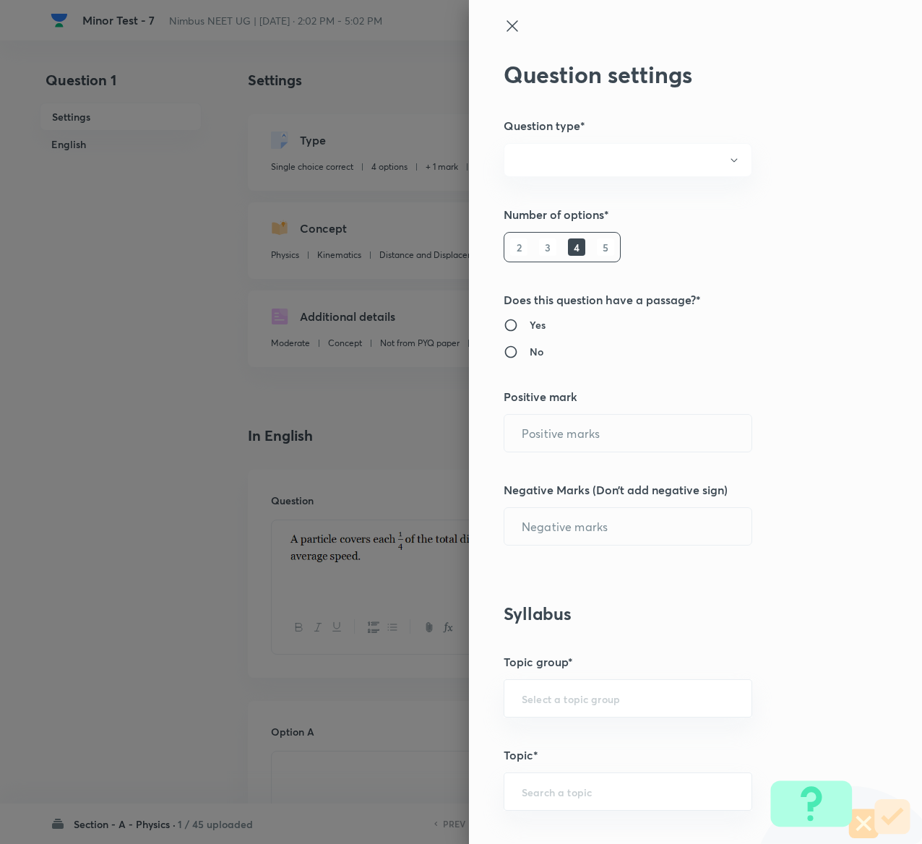
type input "1"
type input "0"
type input "Physics"
type input "Kinematics"
type input "Distance and Displacement"
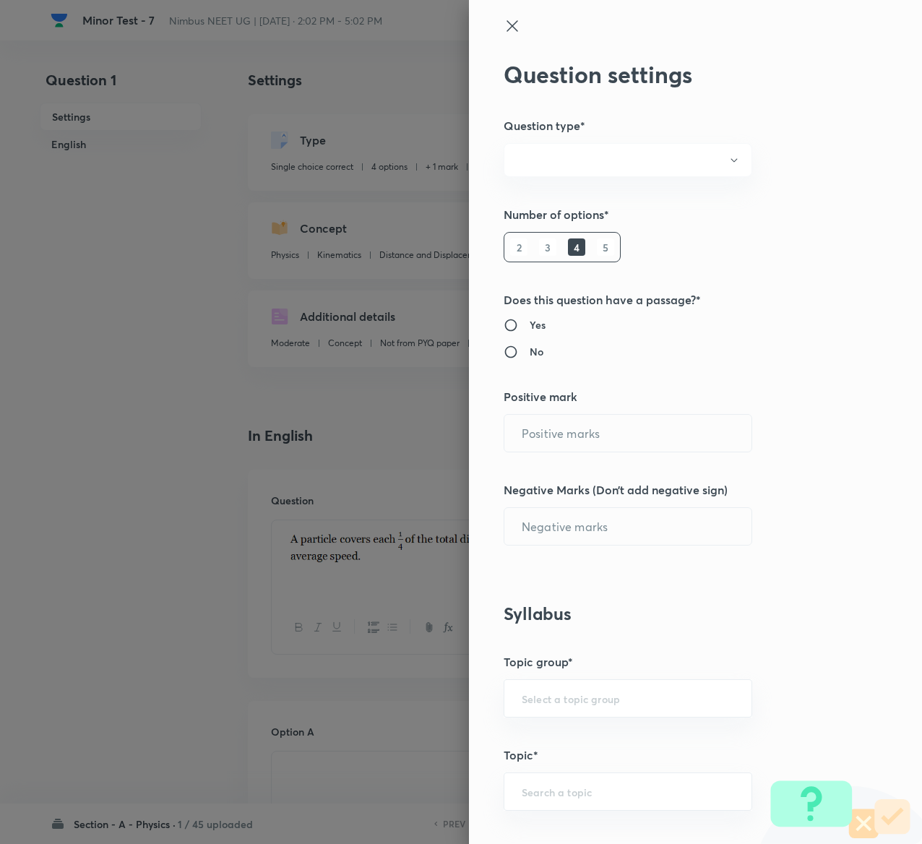
type input "Distance and Displacement"
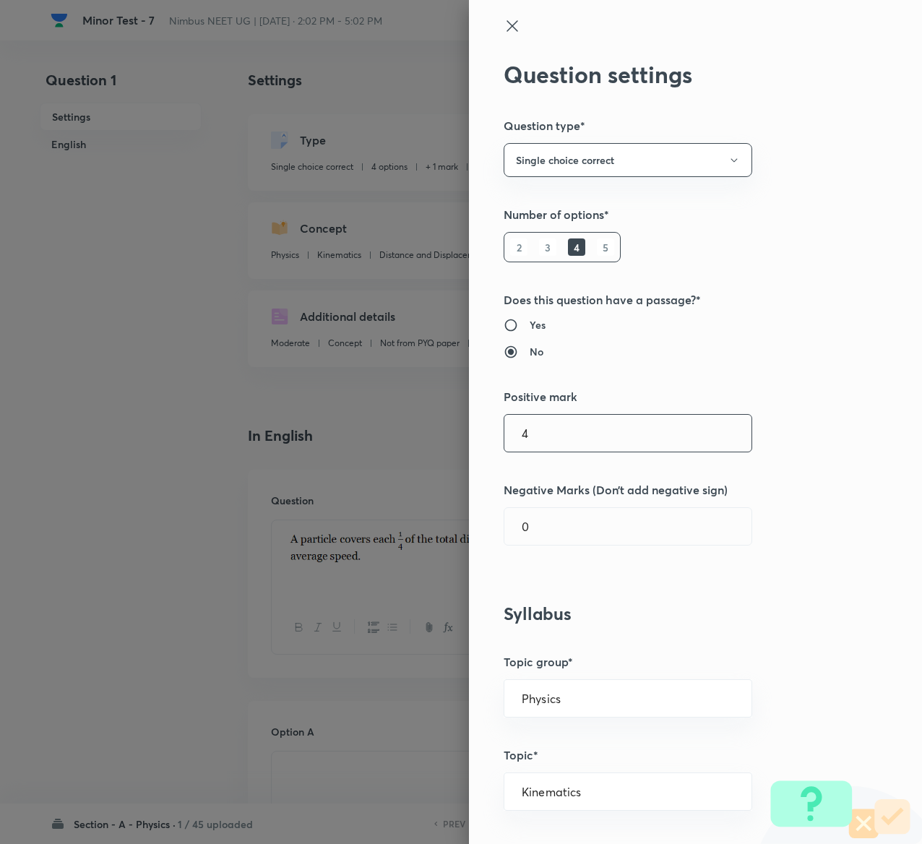
type input "4"
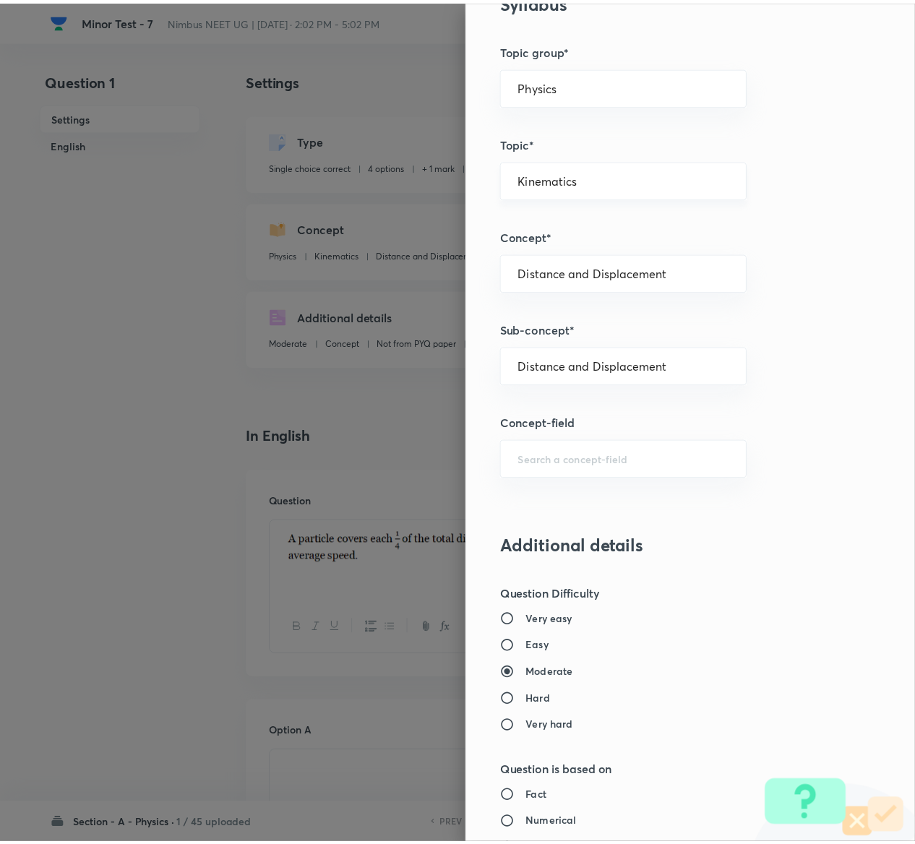
scroll to position [1129, 0]
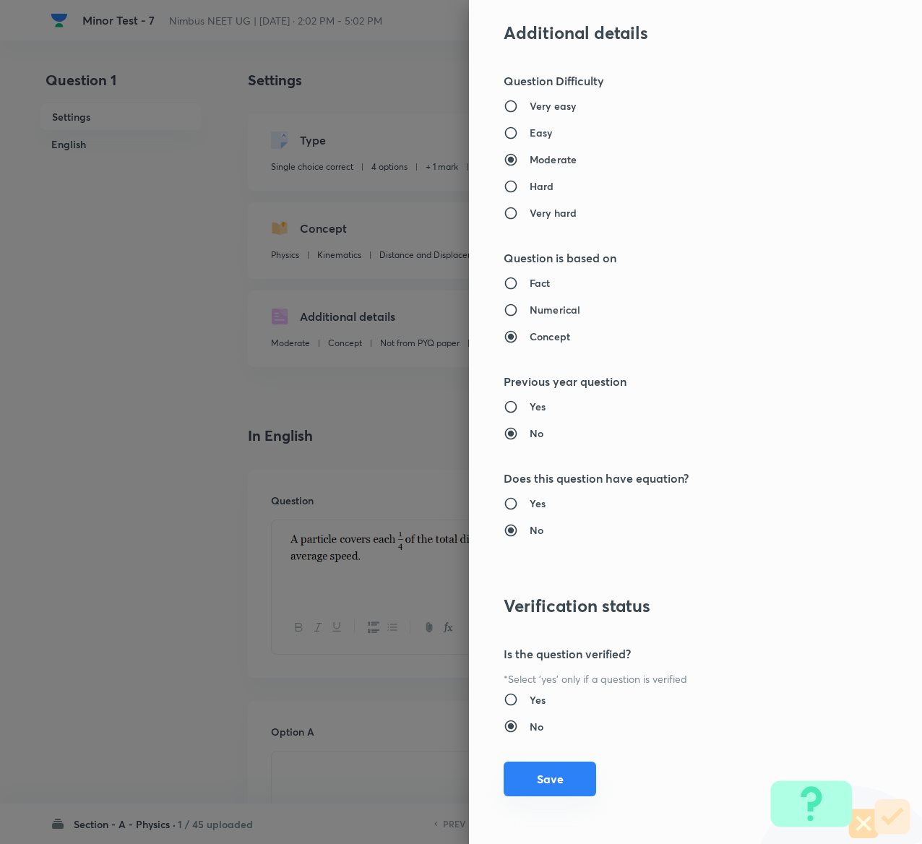
type input "1"
click at [527, 789] on button "Save" at bounding box center [550, 779] width 93 height 35
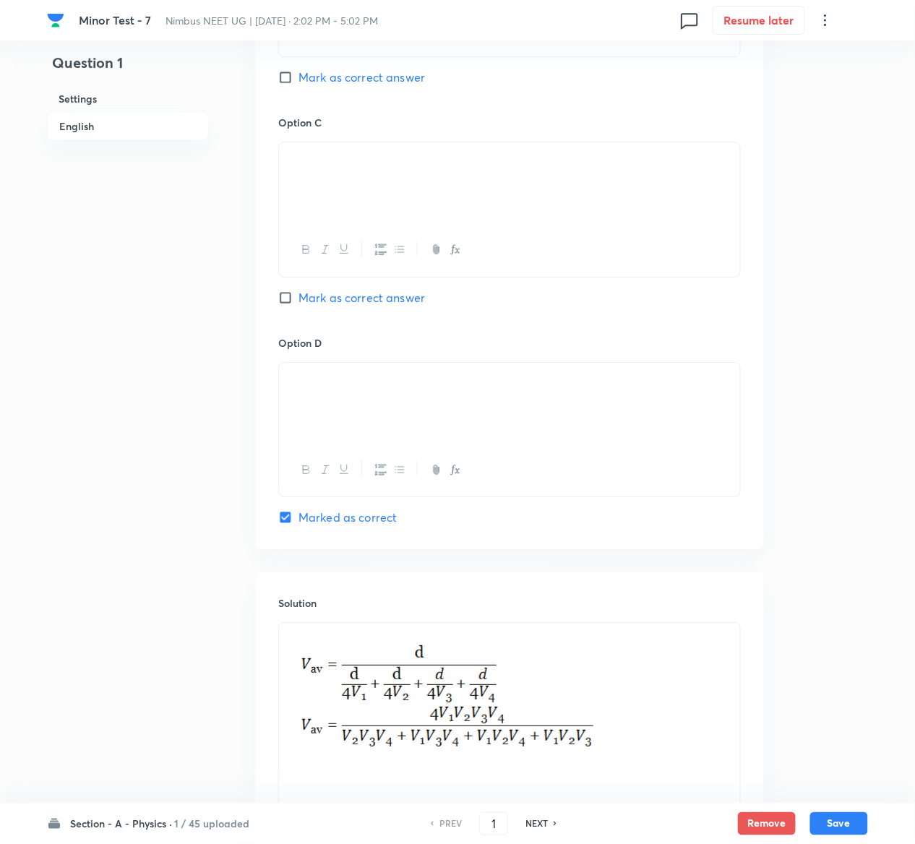
scroll to position [1204, 0]
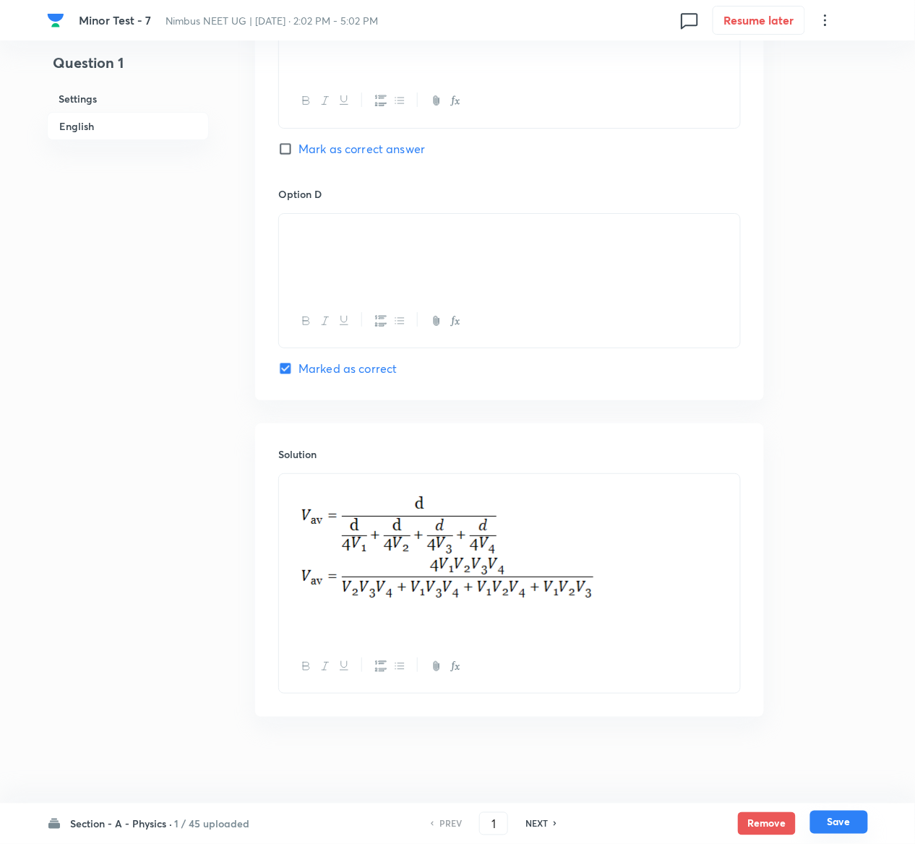
click at [851, 818] on button "Save" at bounding box center [839, 822] width 58 height 23
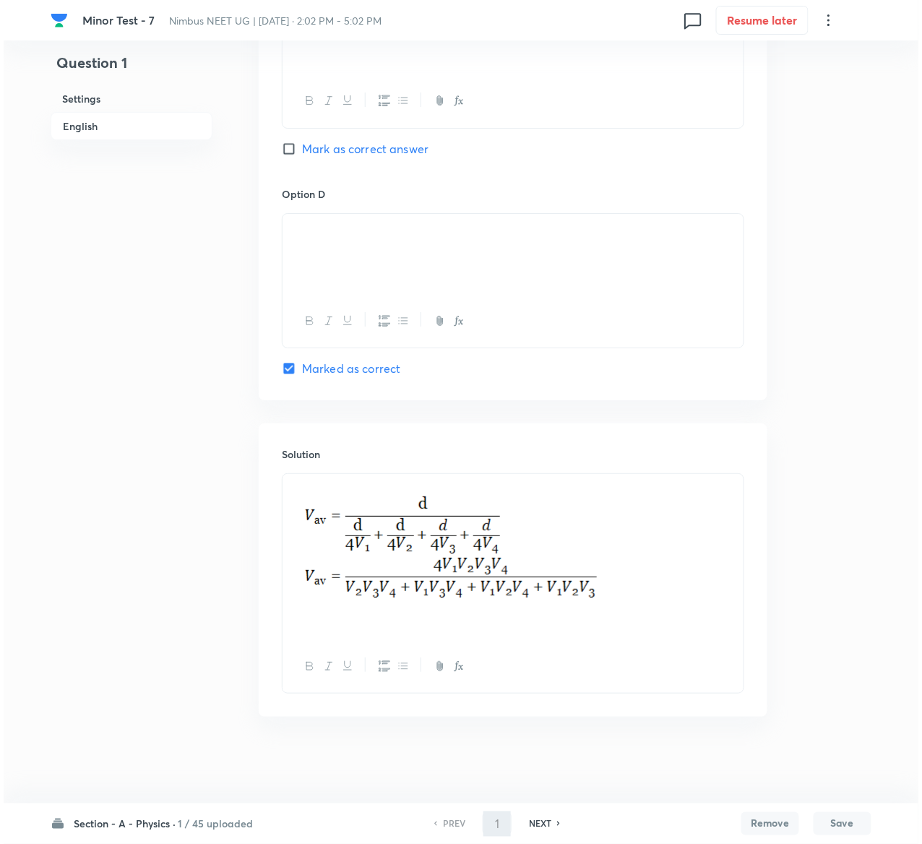
scroll to position [0, 0]
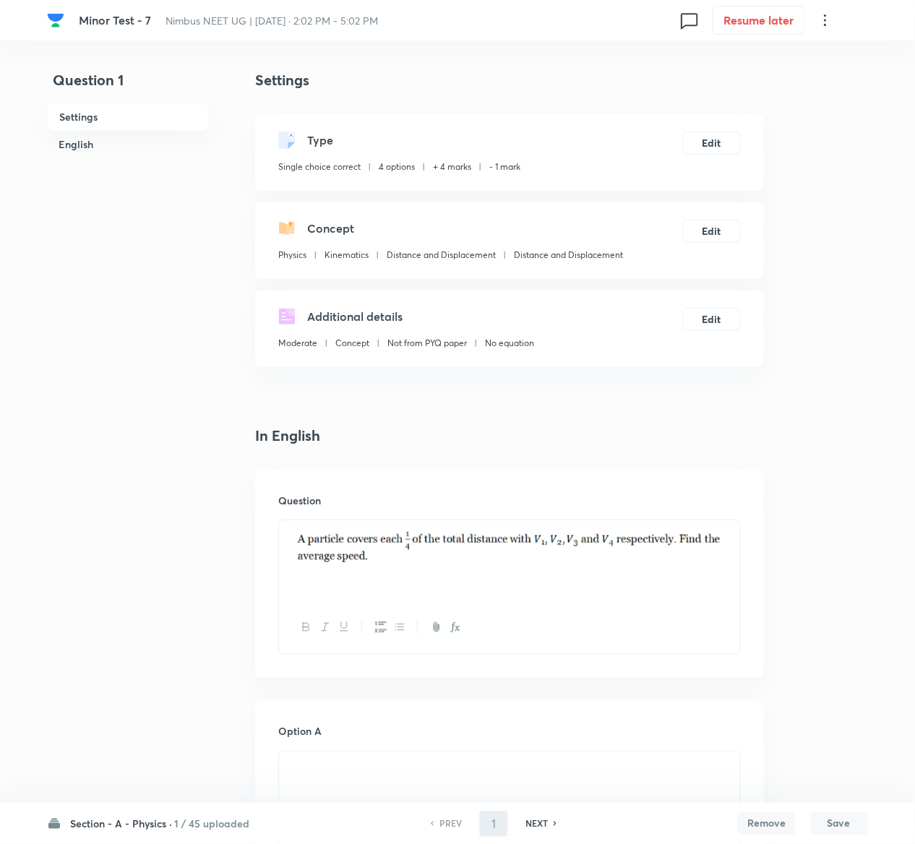
type input "2"
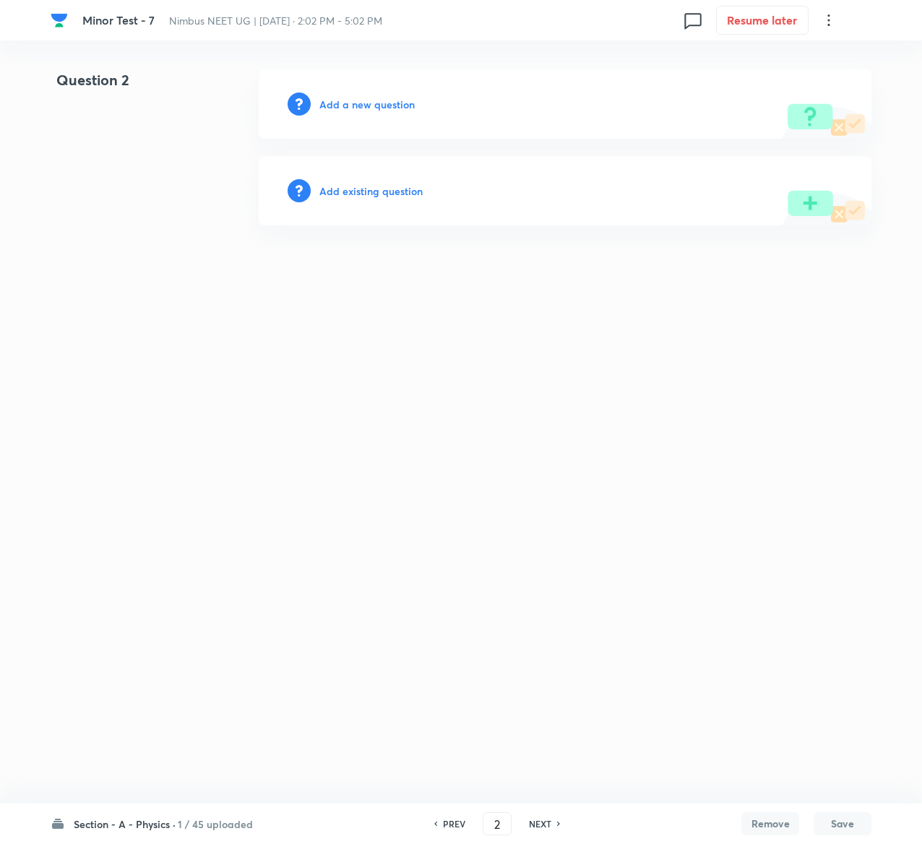
click at [386, 192] on h6 "Add existing question" at bounding box center [370, 191] width 103 height 15
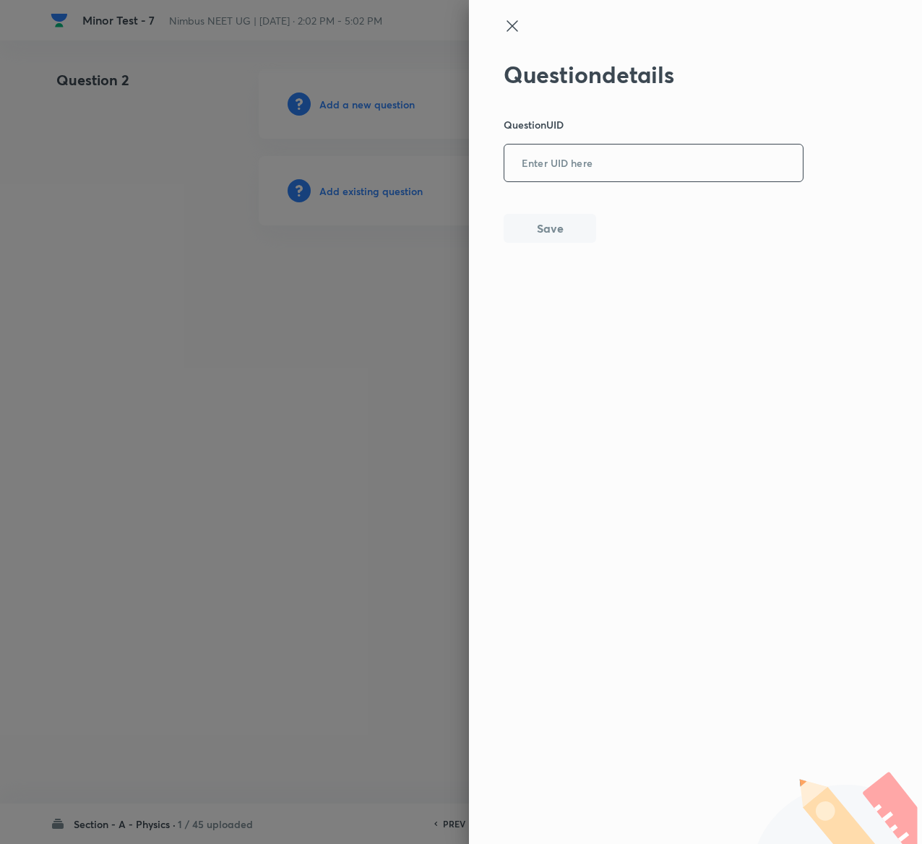
click at [583, 166] on input "text" at bounding box center [654, 163] width 299 height 35
paste input "CHVNV"
type input "CHVNV"
click at [567, 233] on button "Save" at bounding box center [550, 227] width 93 height 29
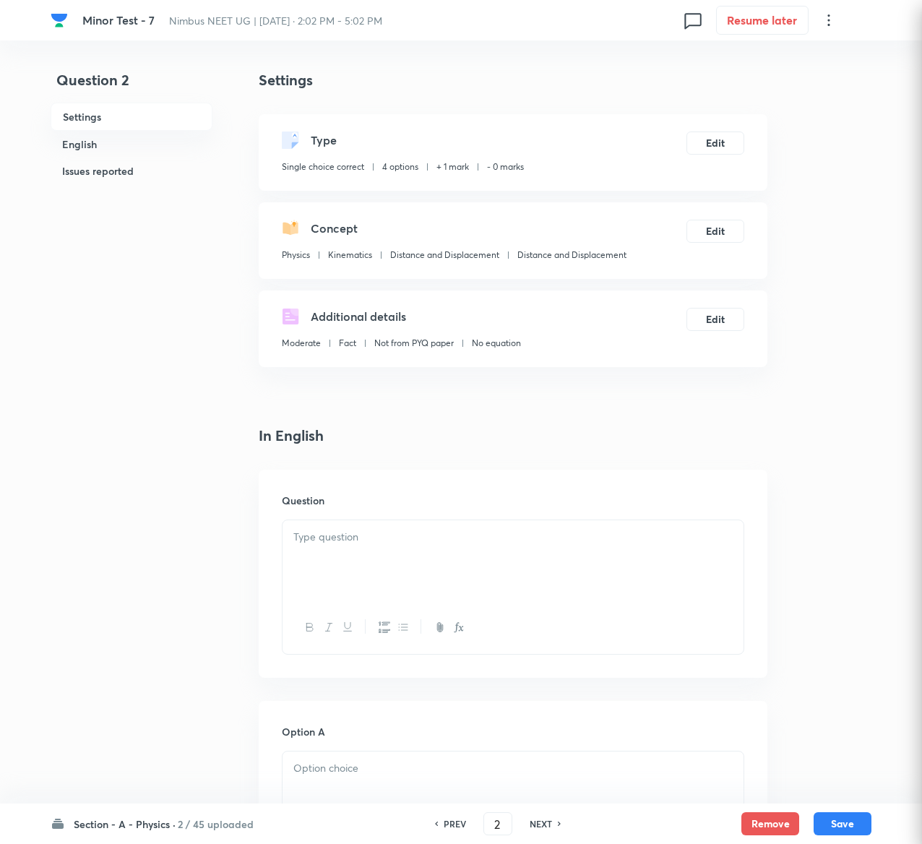
checkbox input "true"
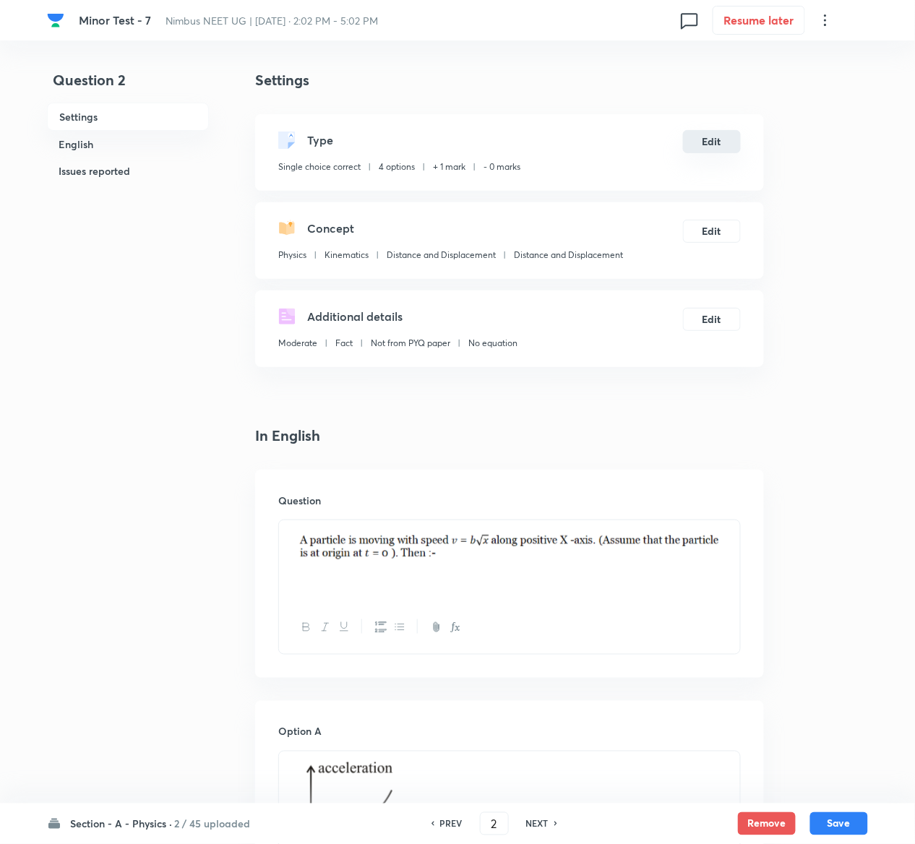
click at [711, 142] on button "Edit" at bounding box center [712, 141] width 58 height 23
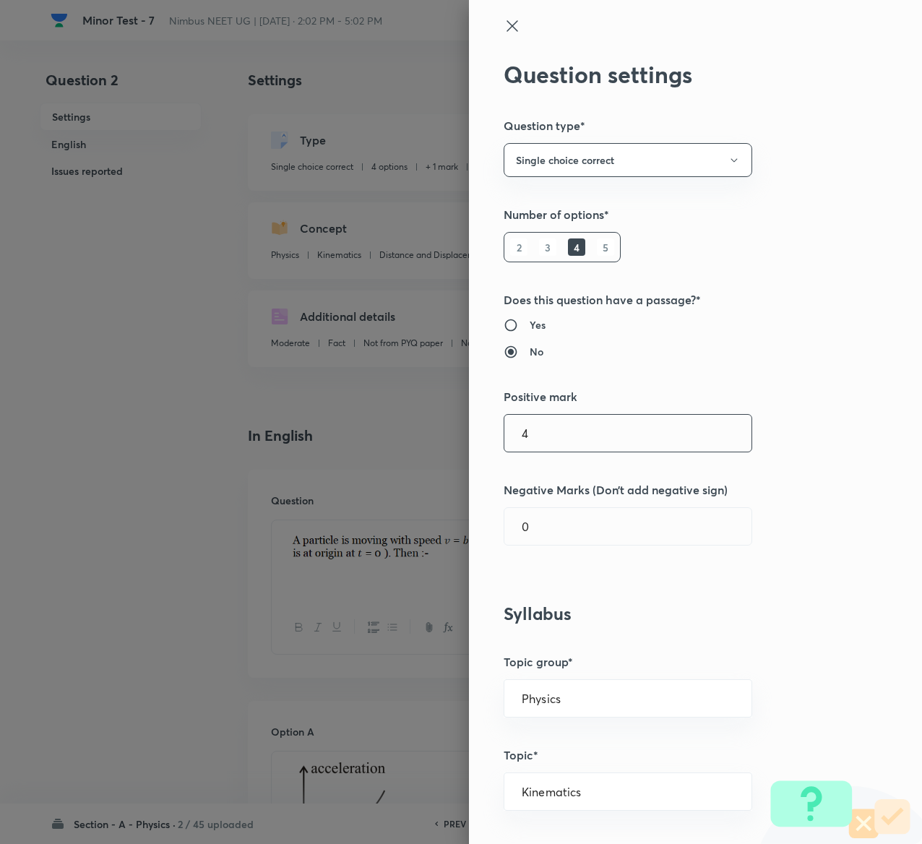
type input "4"
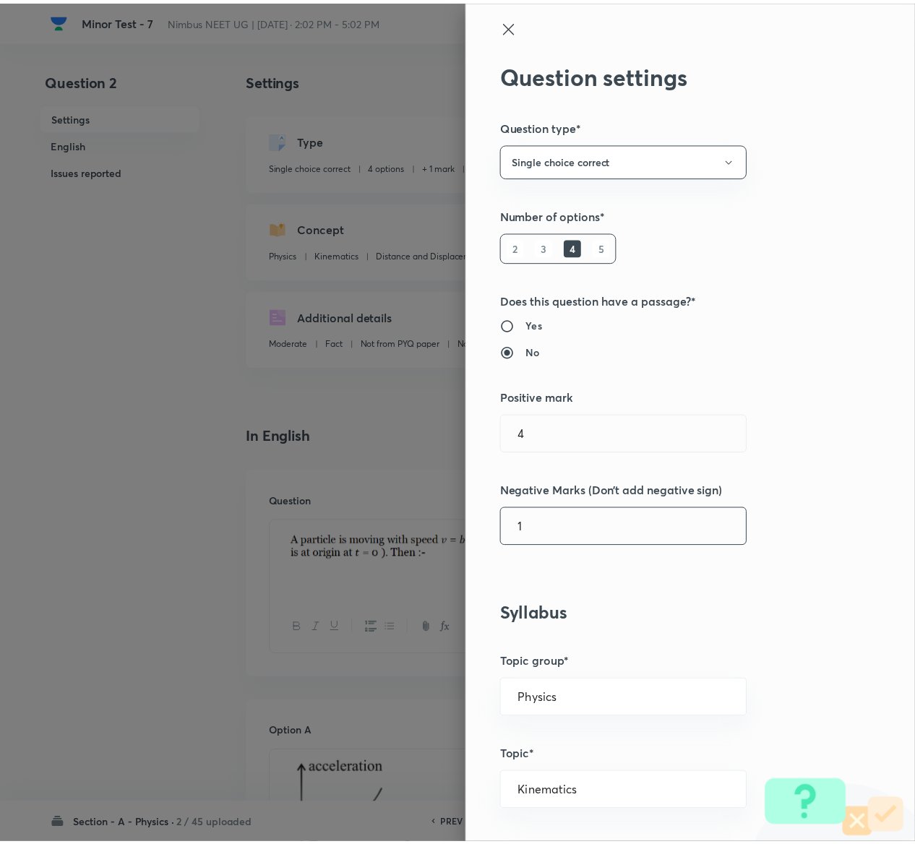
scroll to position [1129, 0]
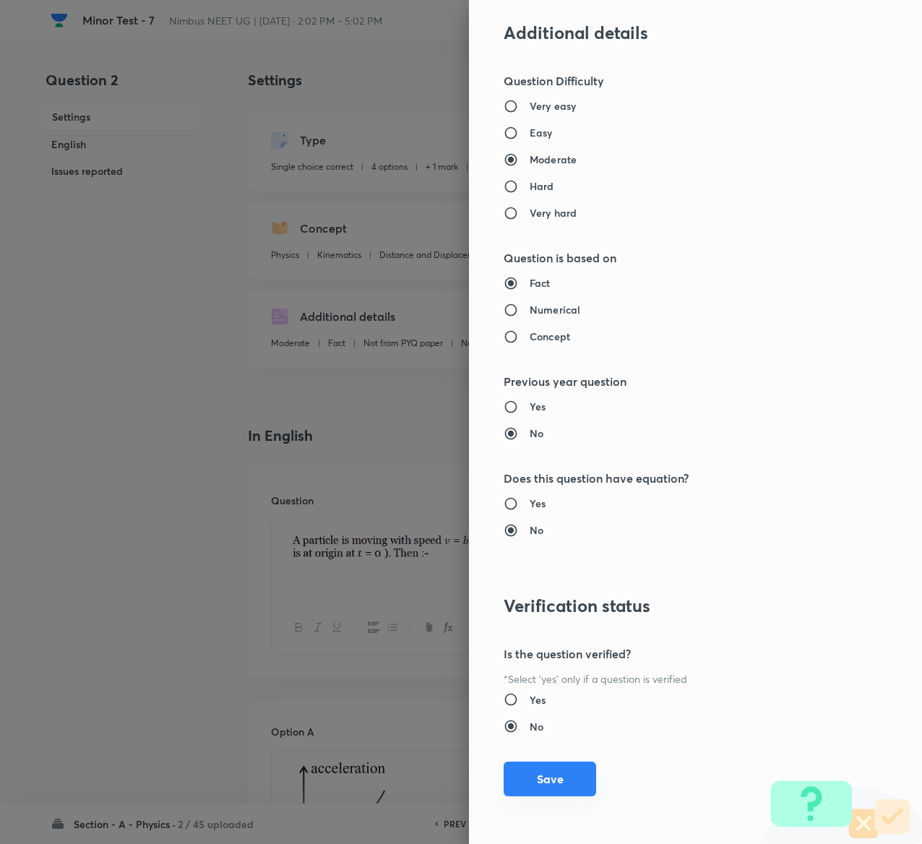
type input "1"
click at [535, 781] on button "Save" at bounding box center [550, 779] width 93 height 35
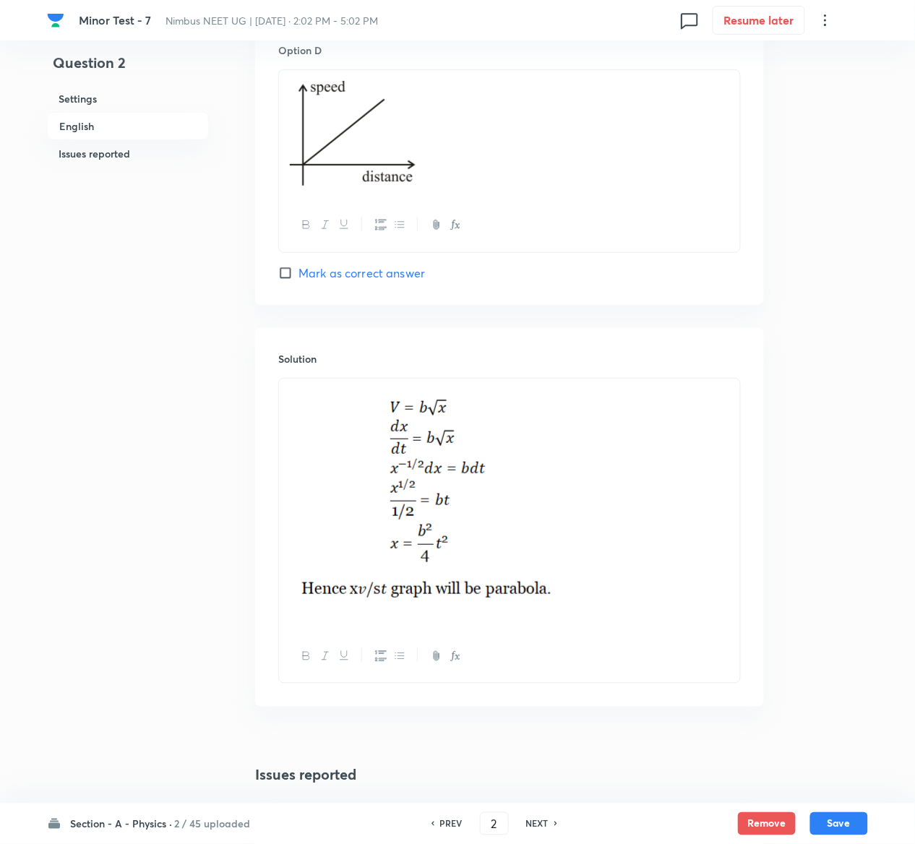
scroll to position [1783, 0]
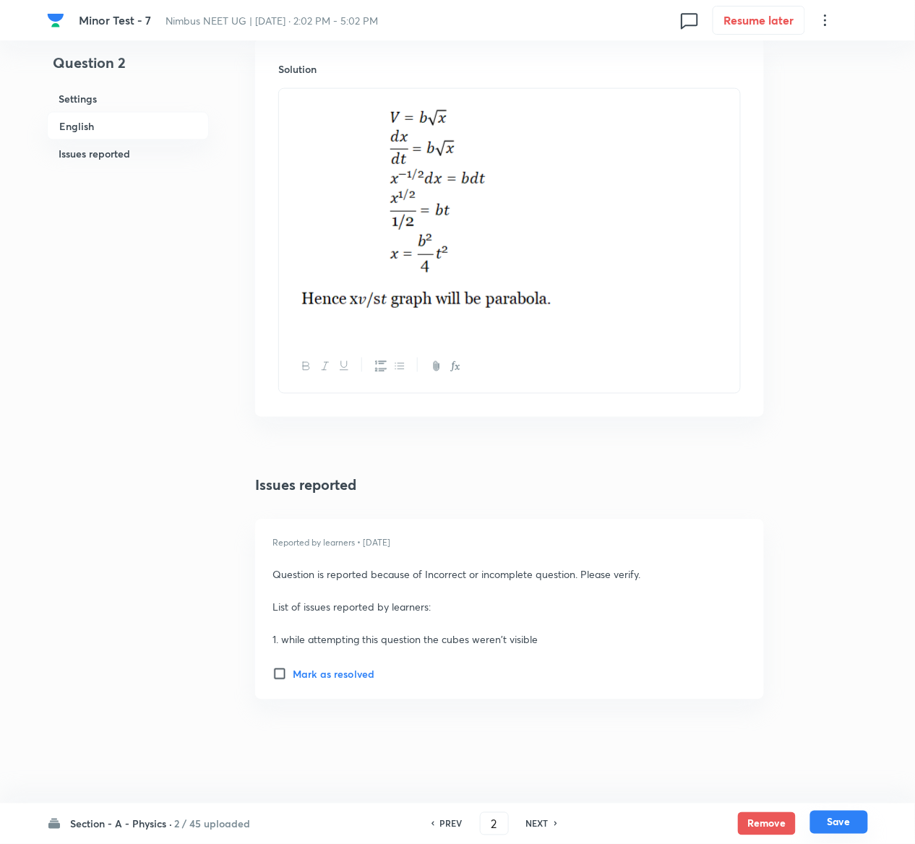
click at [846, 818] on button "Save" at bounding box center [839, 822] width 58 height 23
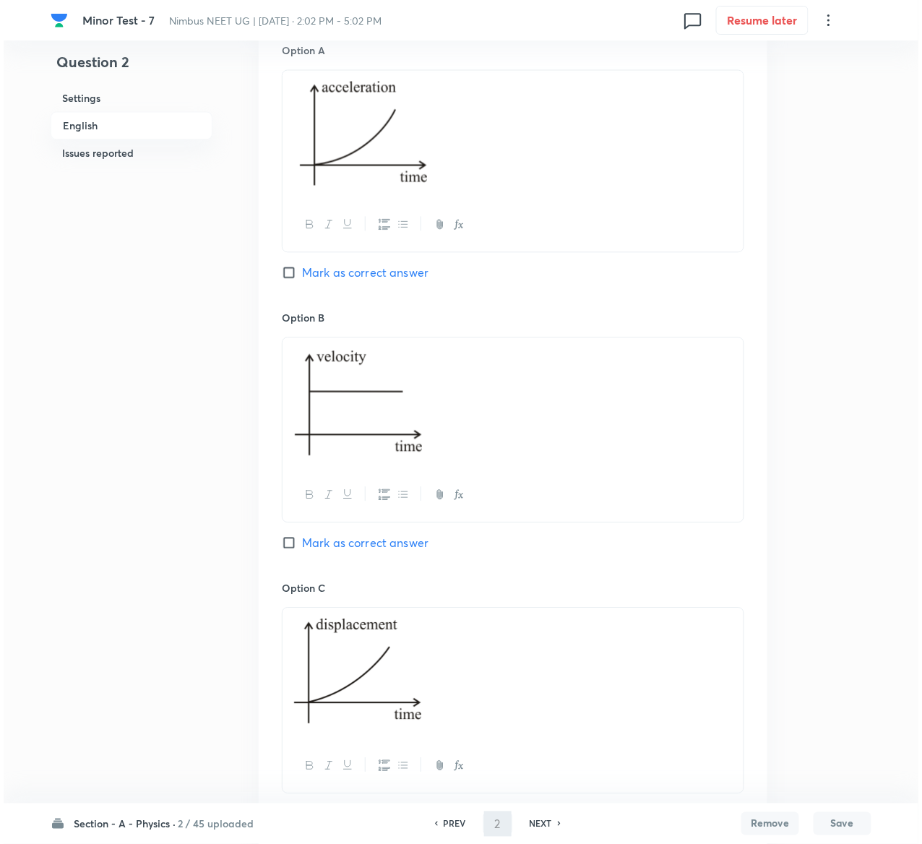
scroll to position [0, 0]
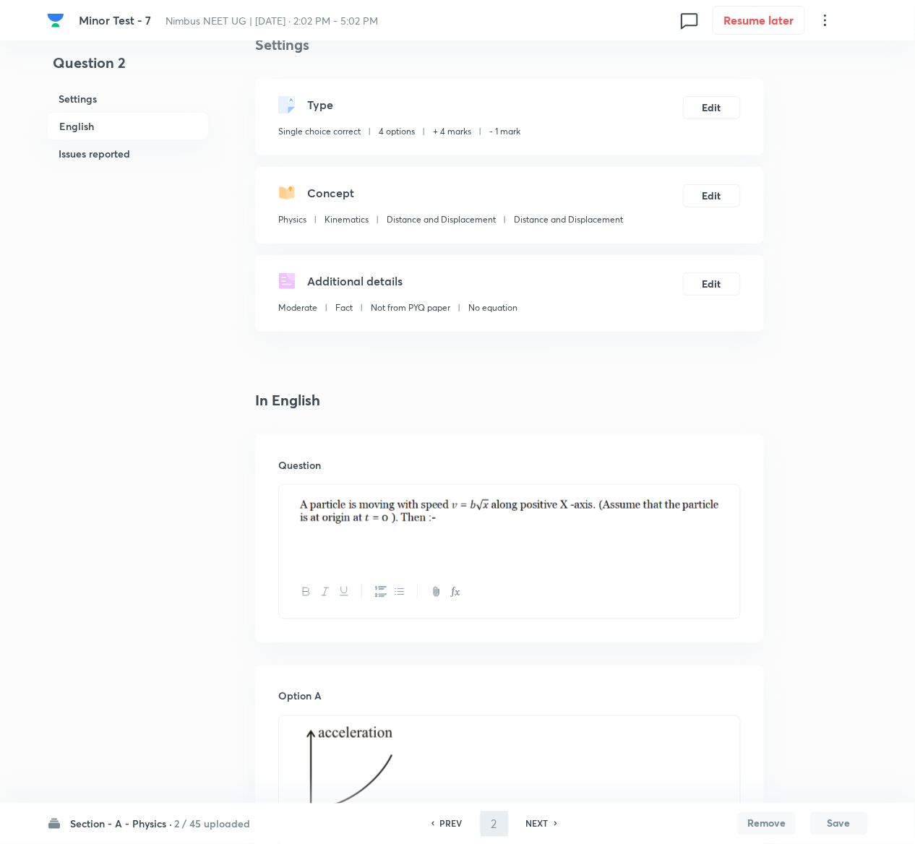
type input "3"
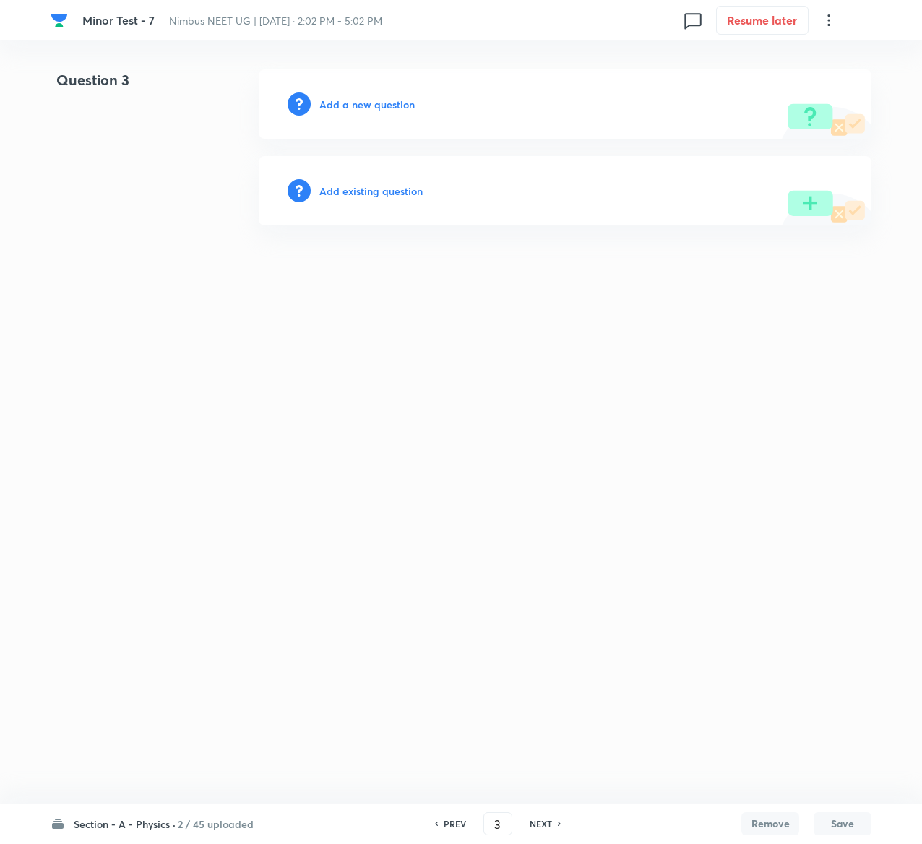
click at [411, 199] on div "Add existing question" at bounding box center [565, 190] width 613 height 69
click at [395, 191] on h6 "Add existing question" at bounding box center [370, 191] width 103 height 15
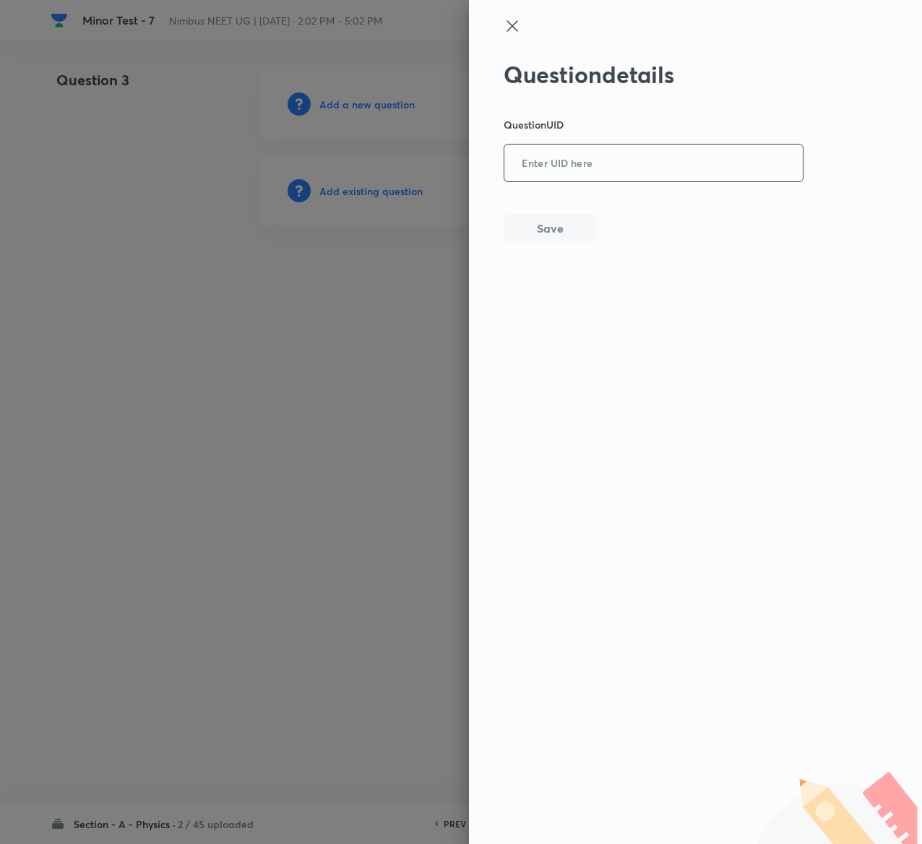
click at [593, 144] on div "​" at bounding box center [654, 163] width 300 height 38
paste input "5PF8M"
type input "5PF8M"
click at [588, 224] on button "Save" at bounding box center [550, 227] width 93 height 29
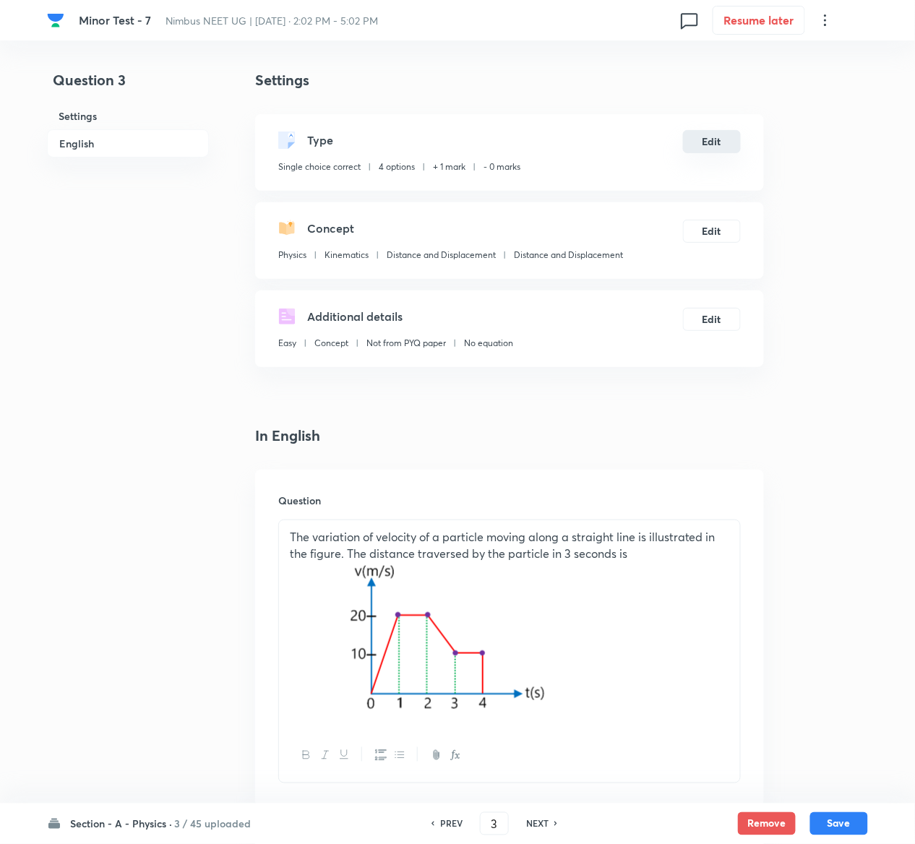
click at [734, 133] on button "Edit" at bounding box center [712, 141] width 58 height 23
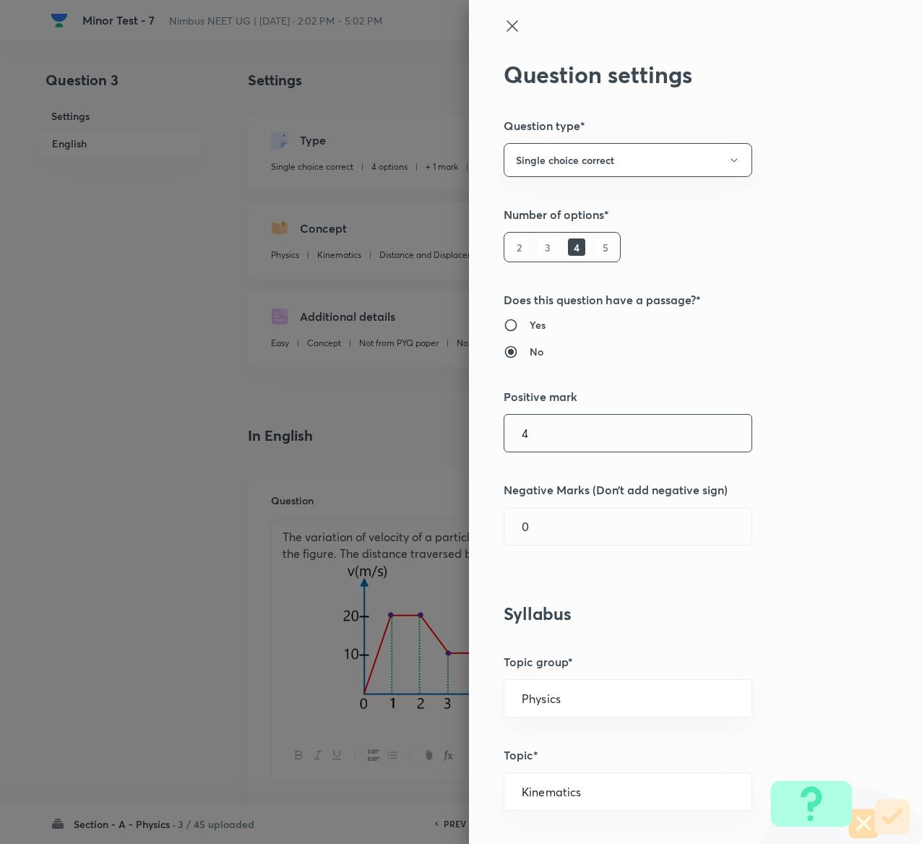
type input "4"
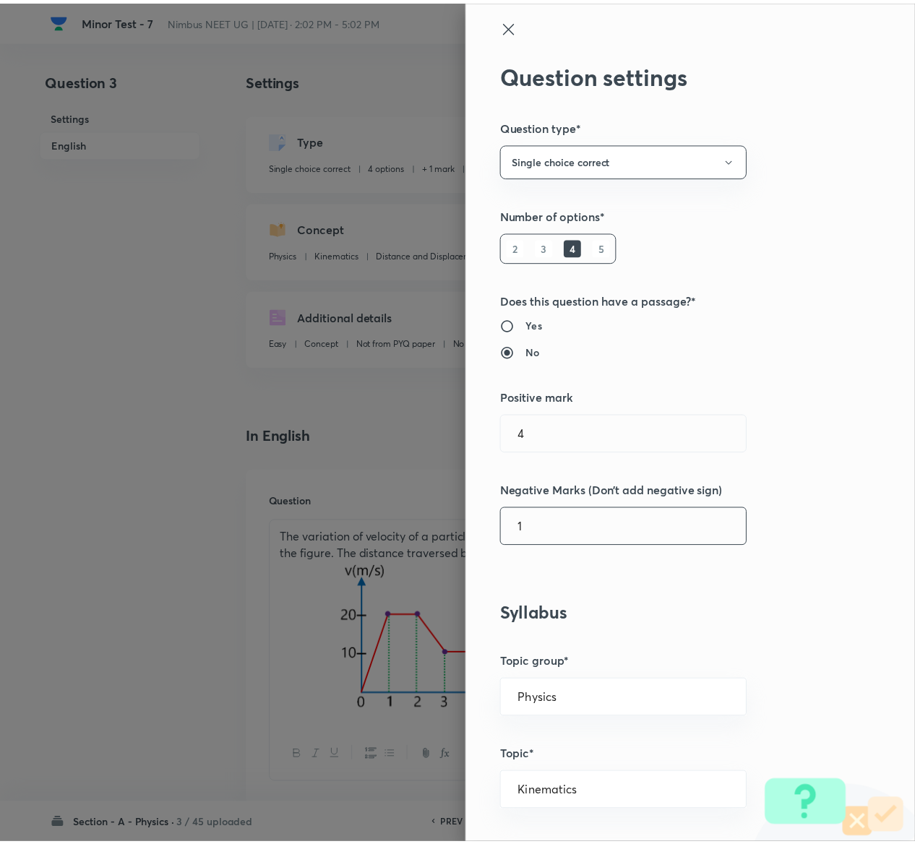
scroll to position [1129, 0]
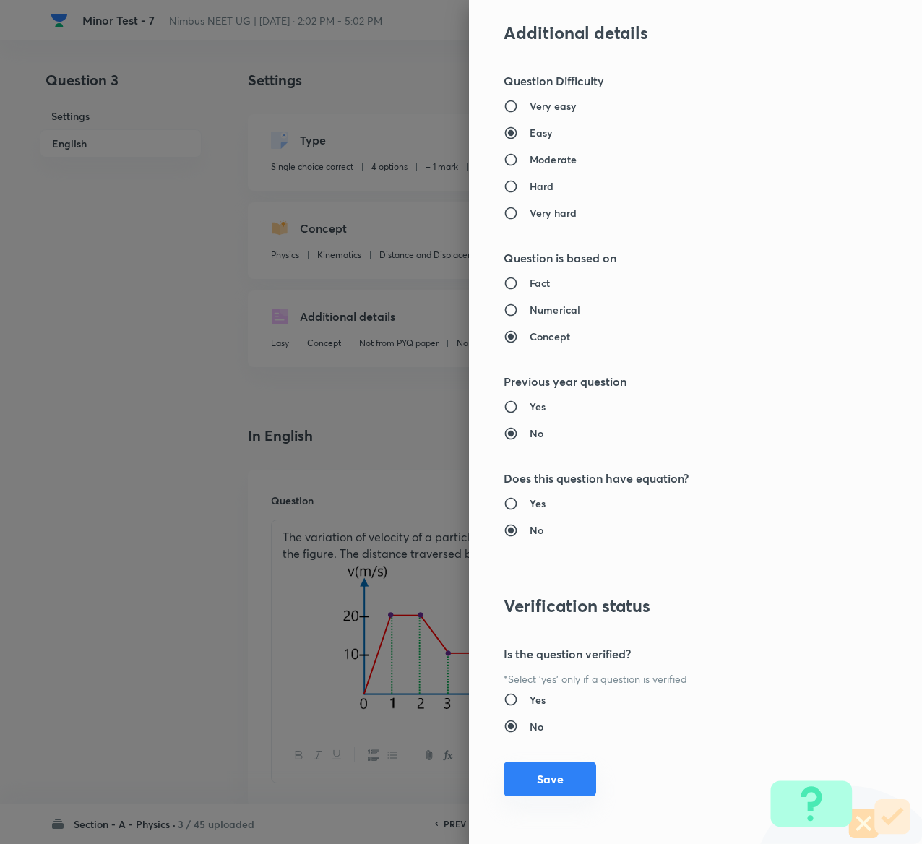
type input "1"
click at [539, 775] on button "Save" at bounding box center [550, 779] width 93 height 35
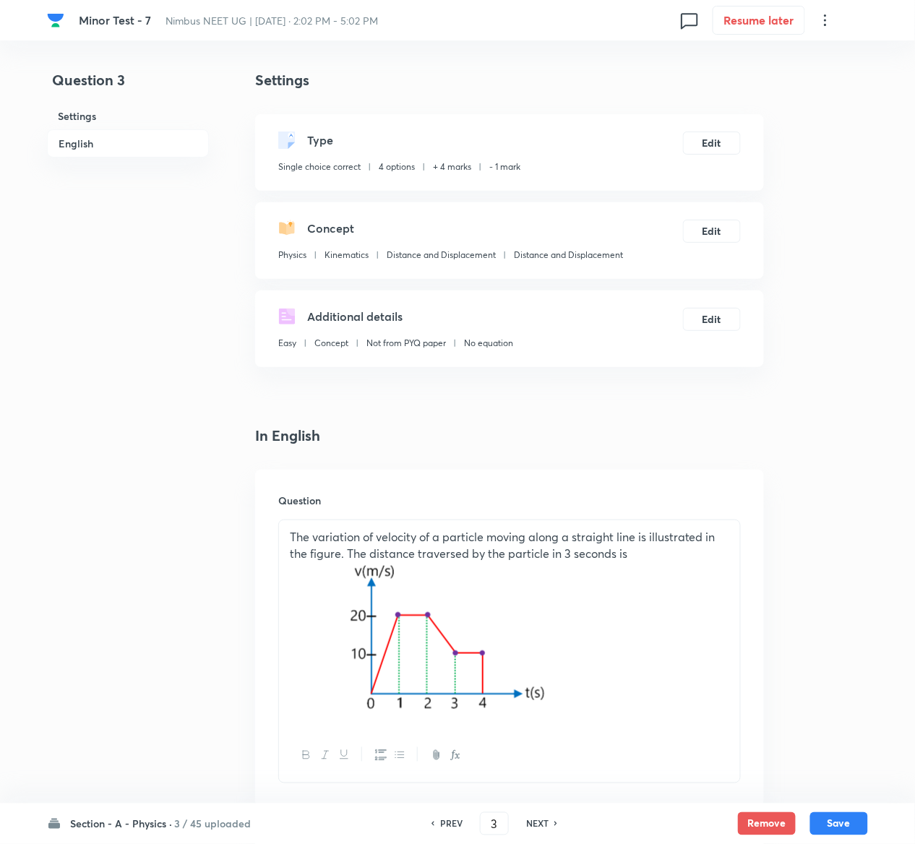
scroll to position [1316, 0]
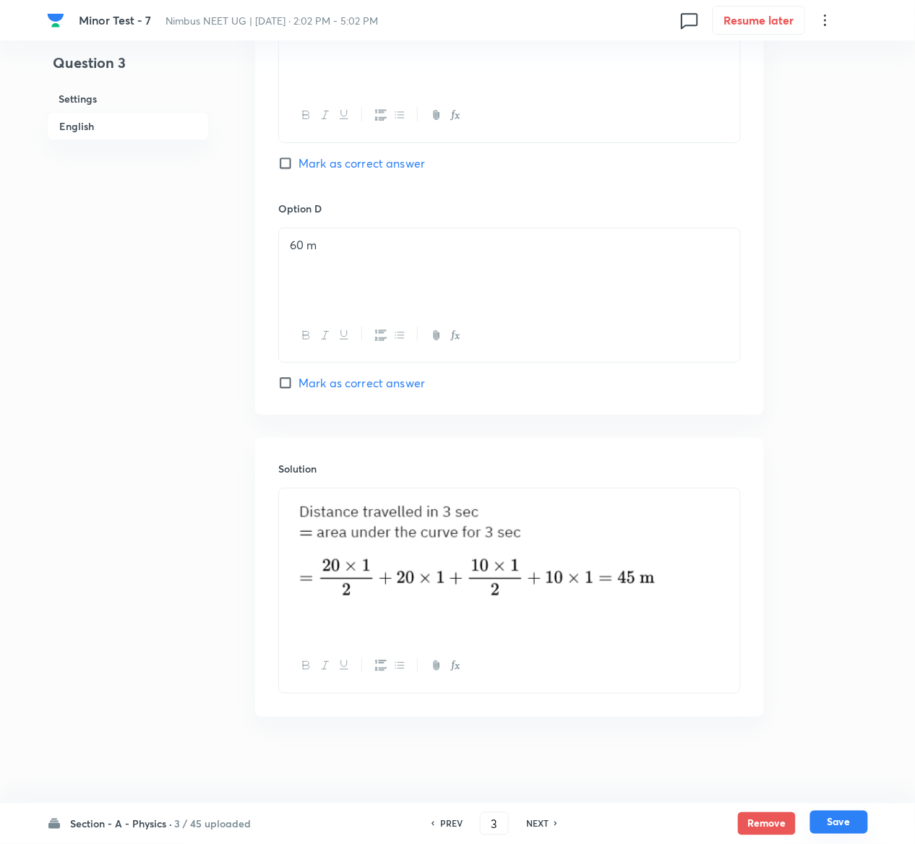
click at [851, 823] on button "Save" at bounding box center [839, 822] width 58 height 23
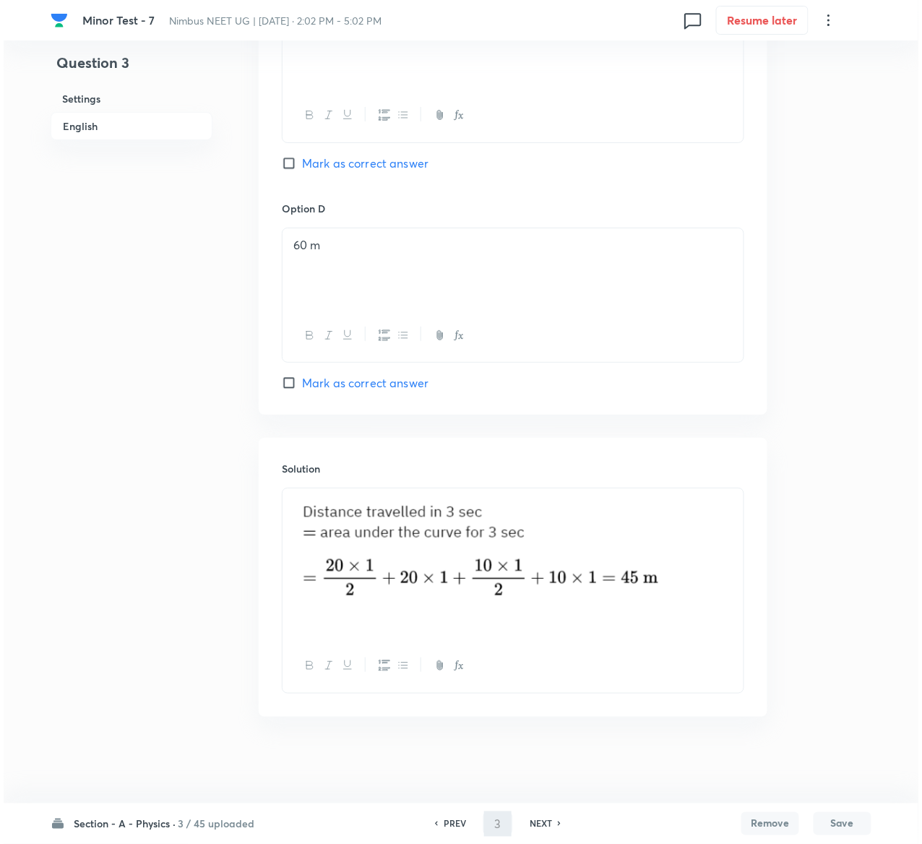
scroll to position [0, 0]
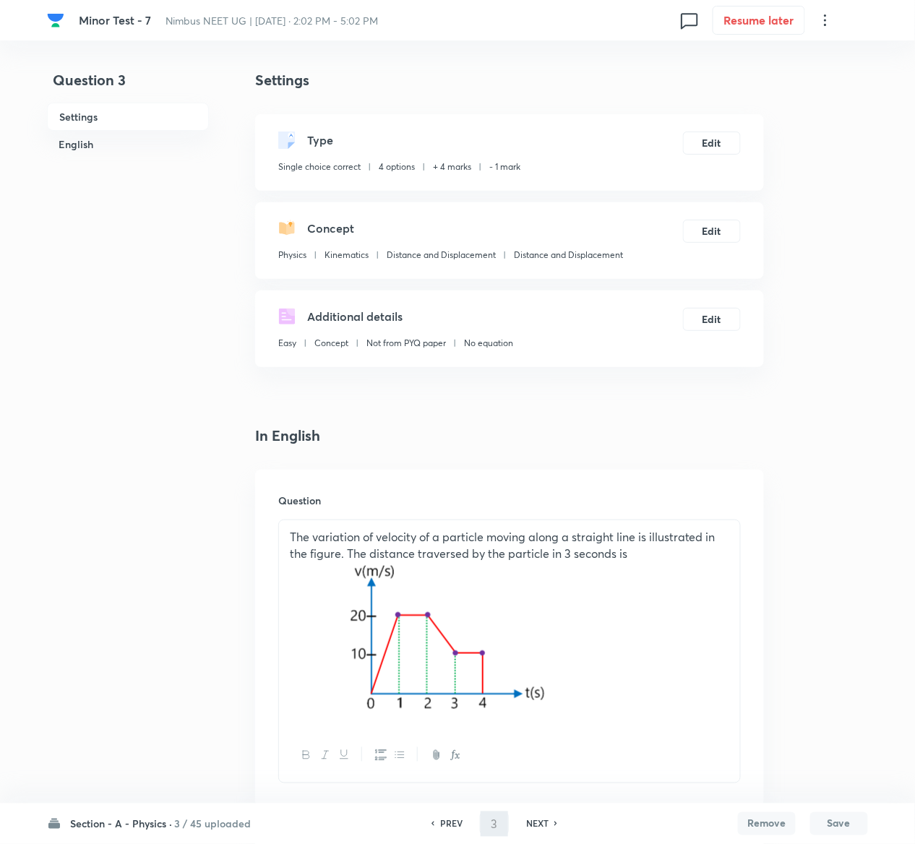
type input "4"
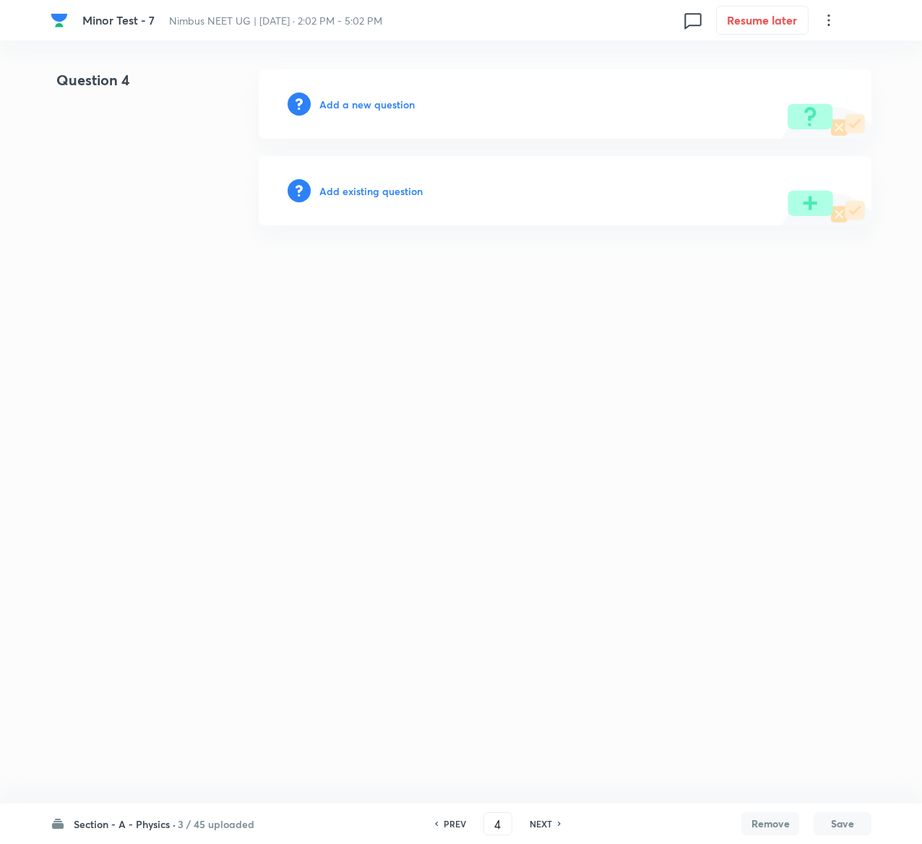
click at [390, 190] on h6 "Add existing question" at bounding box center [370, 191] width 103 height 15
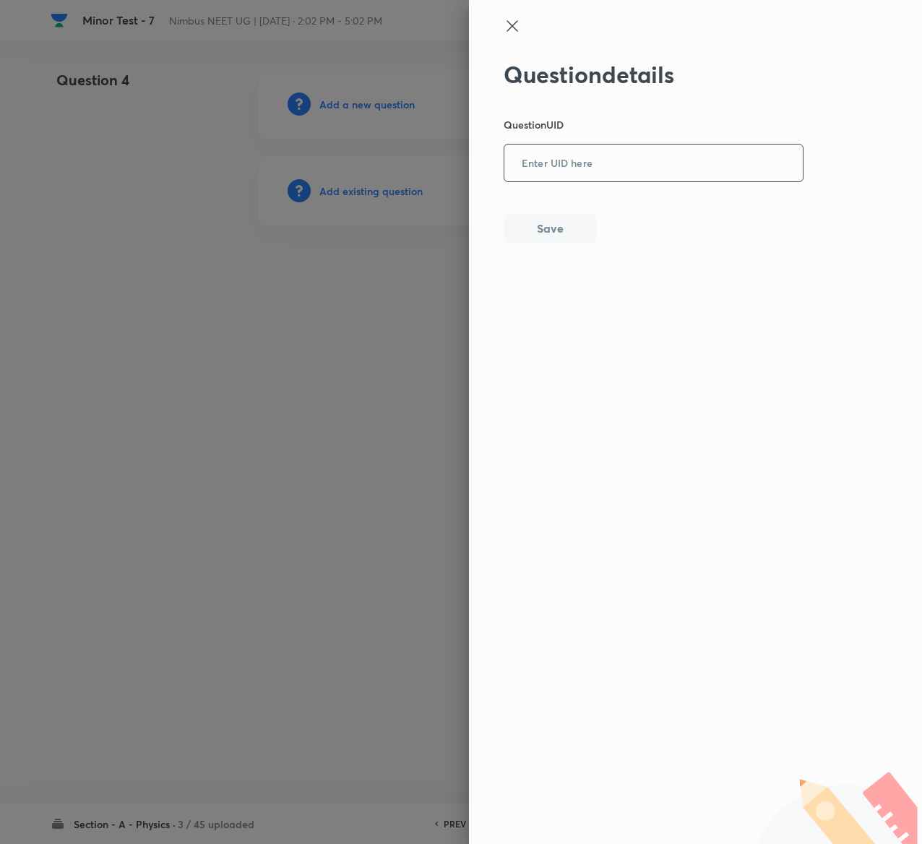
click at [571, 156] on input "text" at bounding box center [654, 163] width 299 height 35
paste input "V166T"
type input "V166T"
click at [578, 236] on button "Save" at bounding box center [550, 227] width 93 height 29
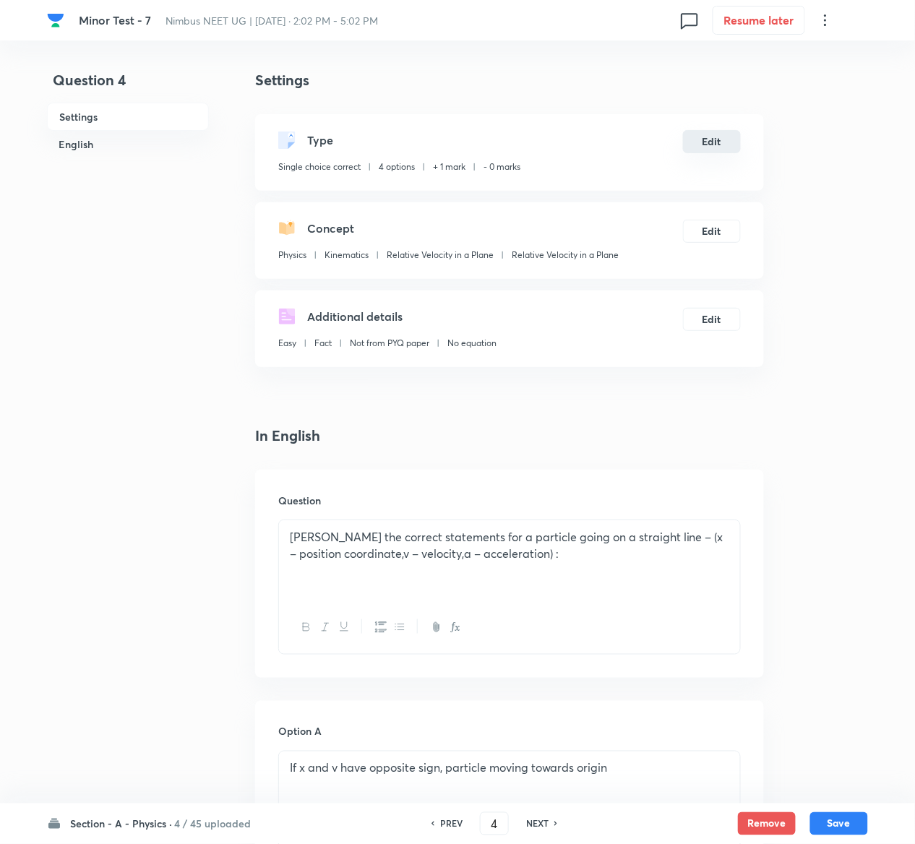
click at [712, 132] on button "Edit" at bounding box center [712, 141] width 58 height 23
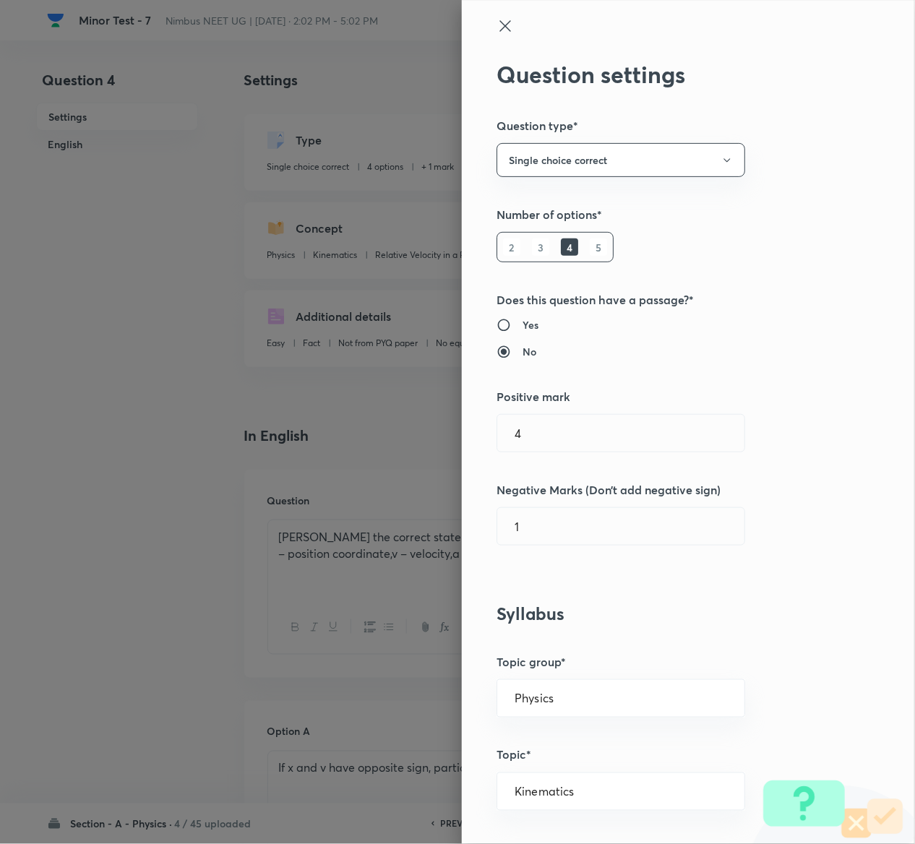
radio input "true"
radio input "false"
type input "1"
type input "0"
type input "Relative Velocity in a Plane"
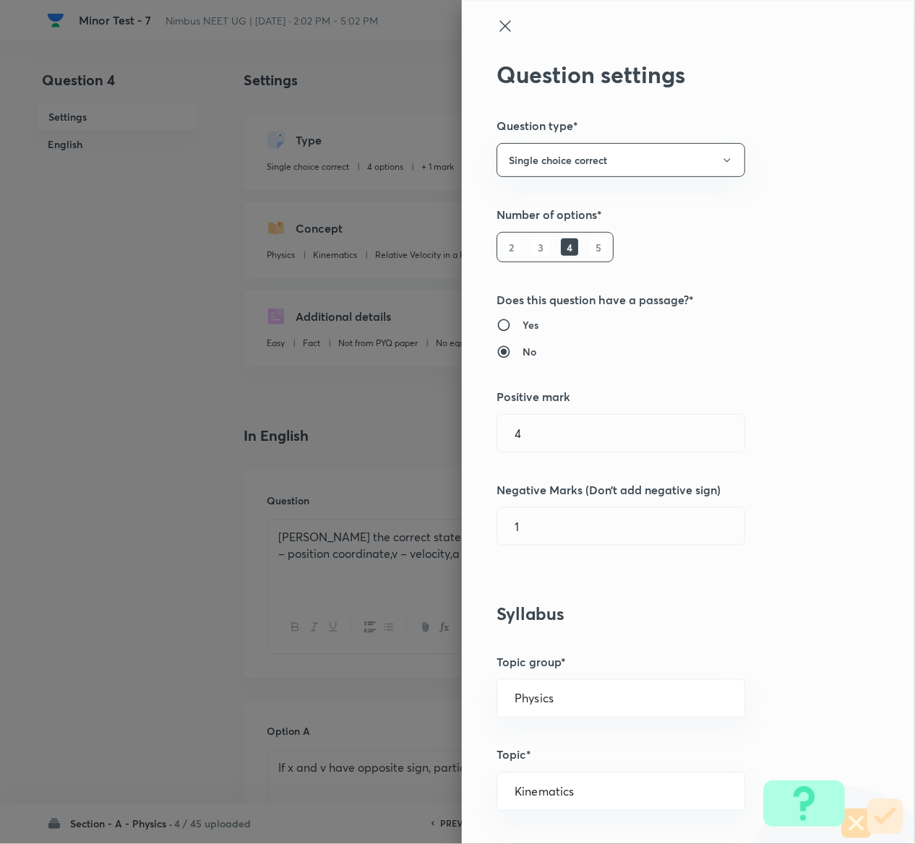
type input "Relative Velocity in a Plane"
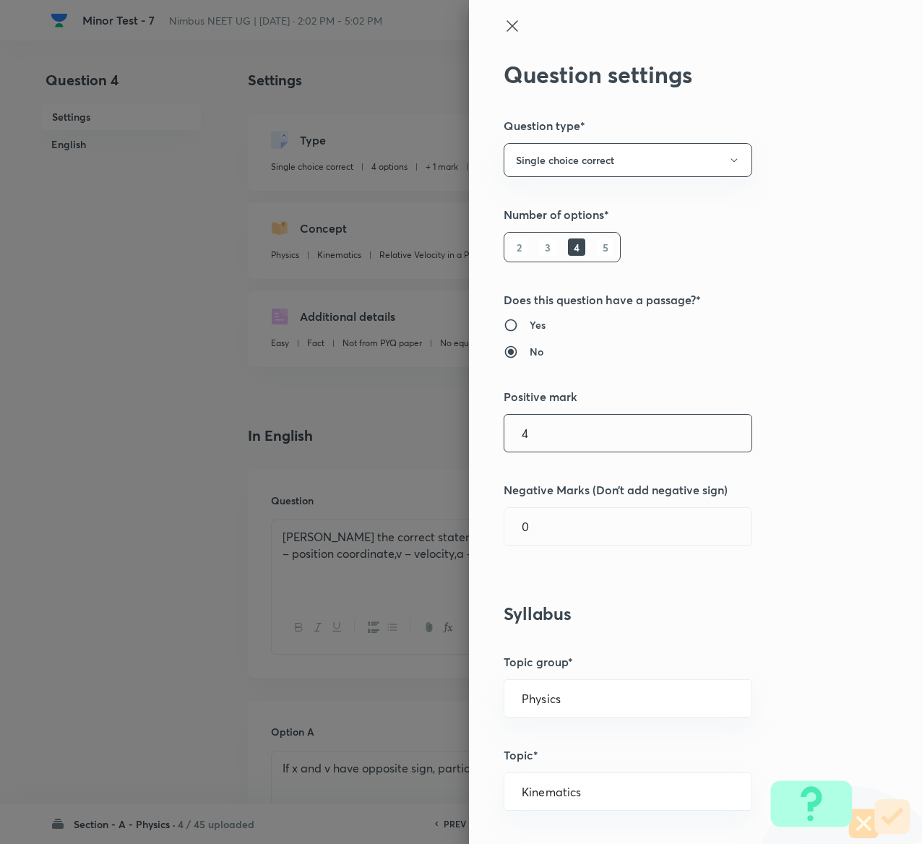
type input "4"
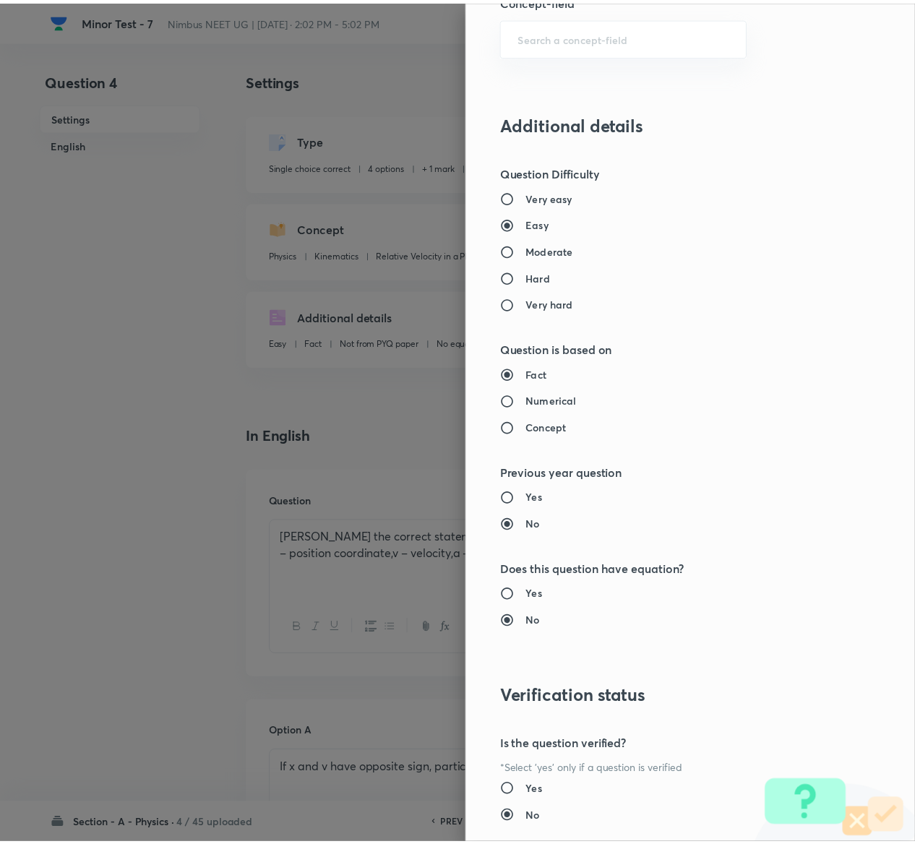
scroll to position [1129, 0]
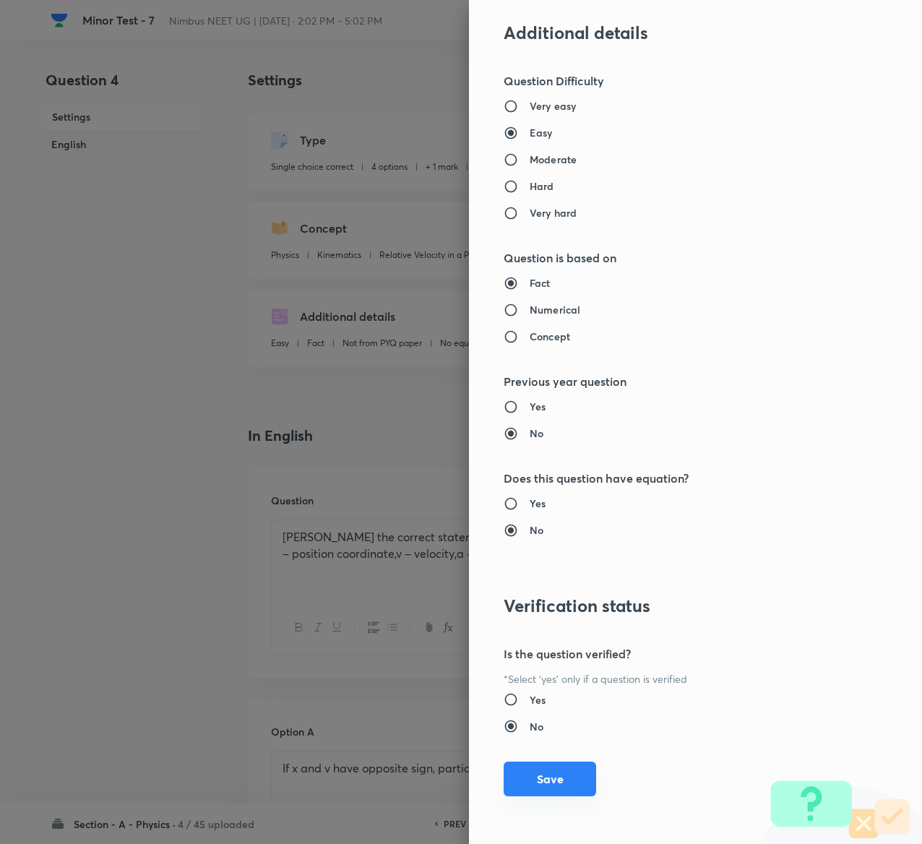
type input "1"
click at [525, 788] on button "Save" at bounding box center [550, 779] width 93 height 35
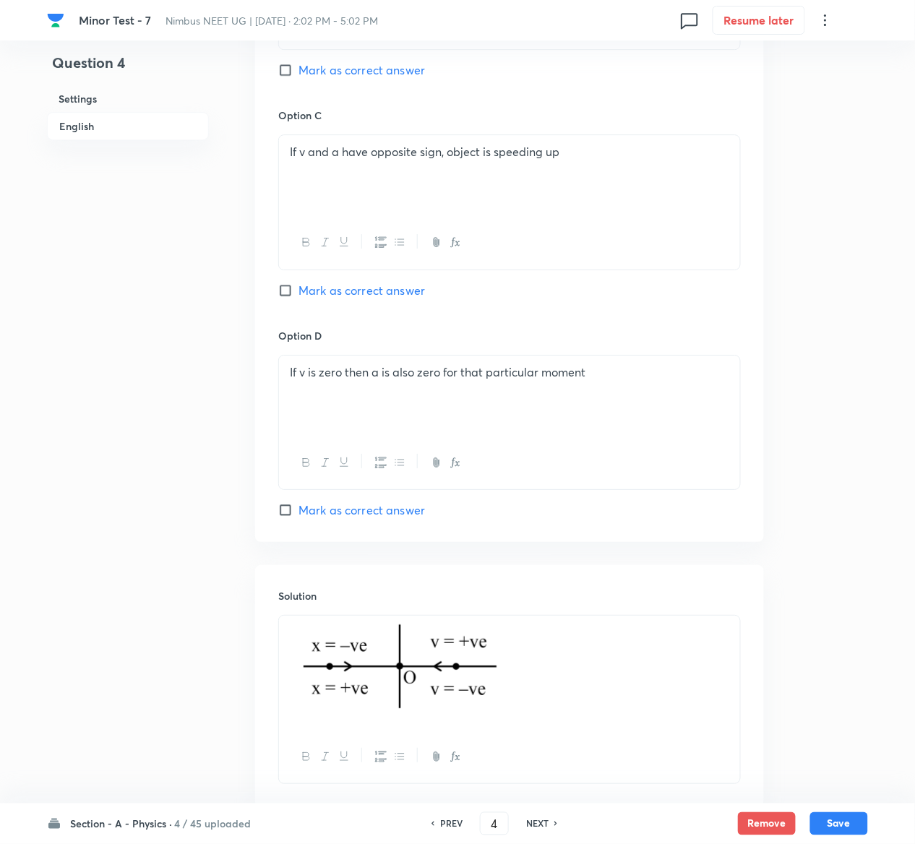
scroll to position [1151, 0]
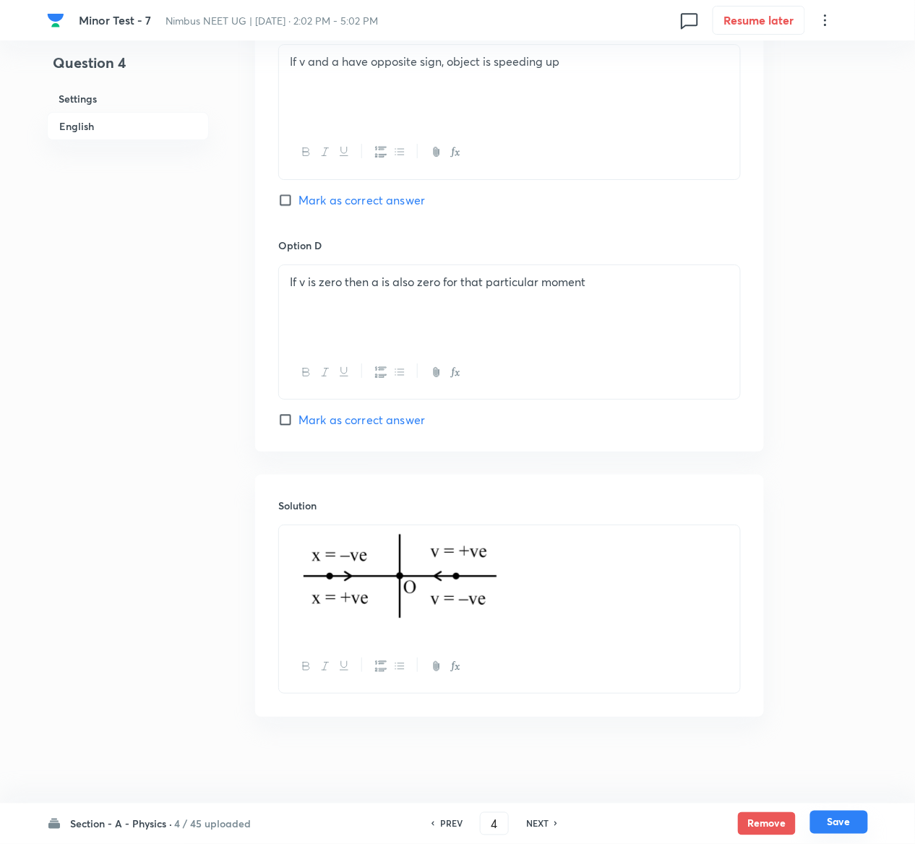
click at [859, 823] on button "Save" at bounding box center [839, 822] width 58 height 23
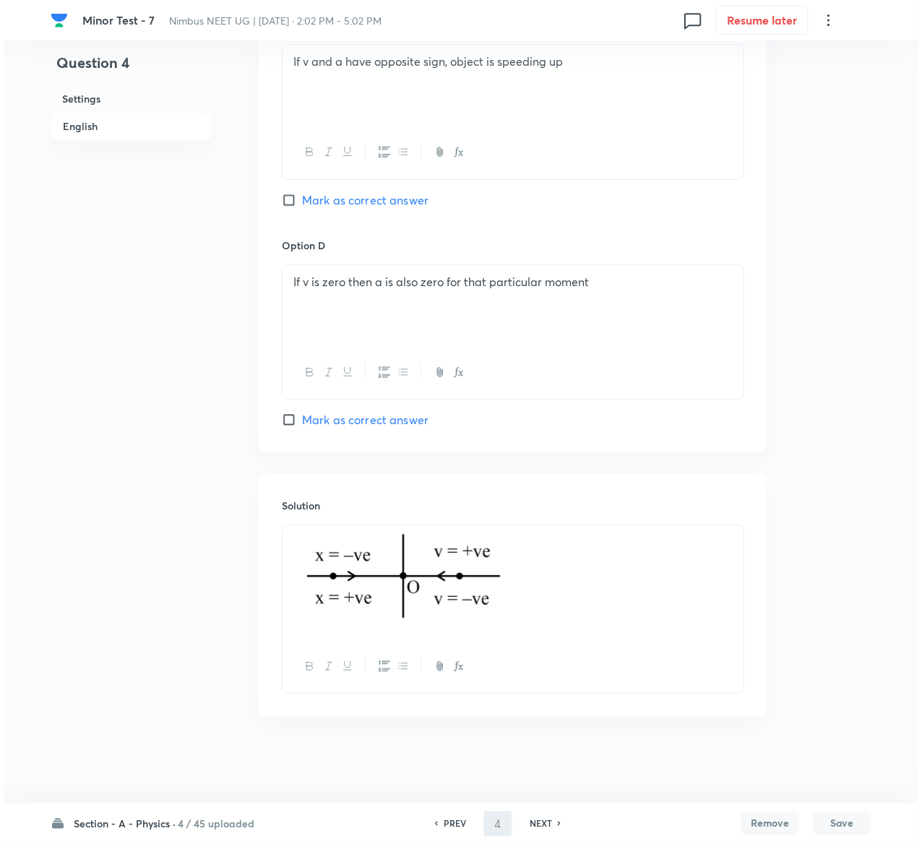
scroll to position [0, 0]
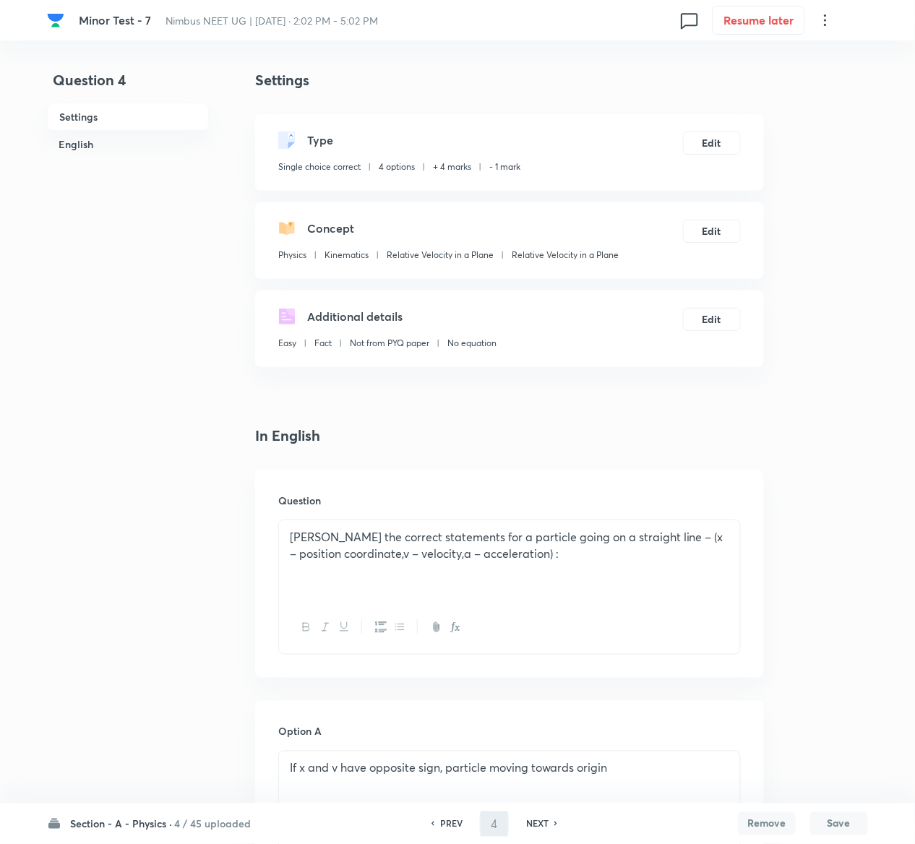
type input "5"
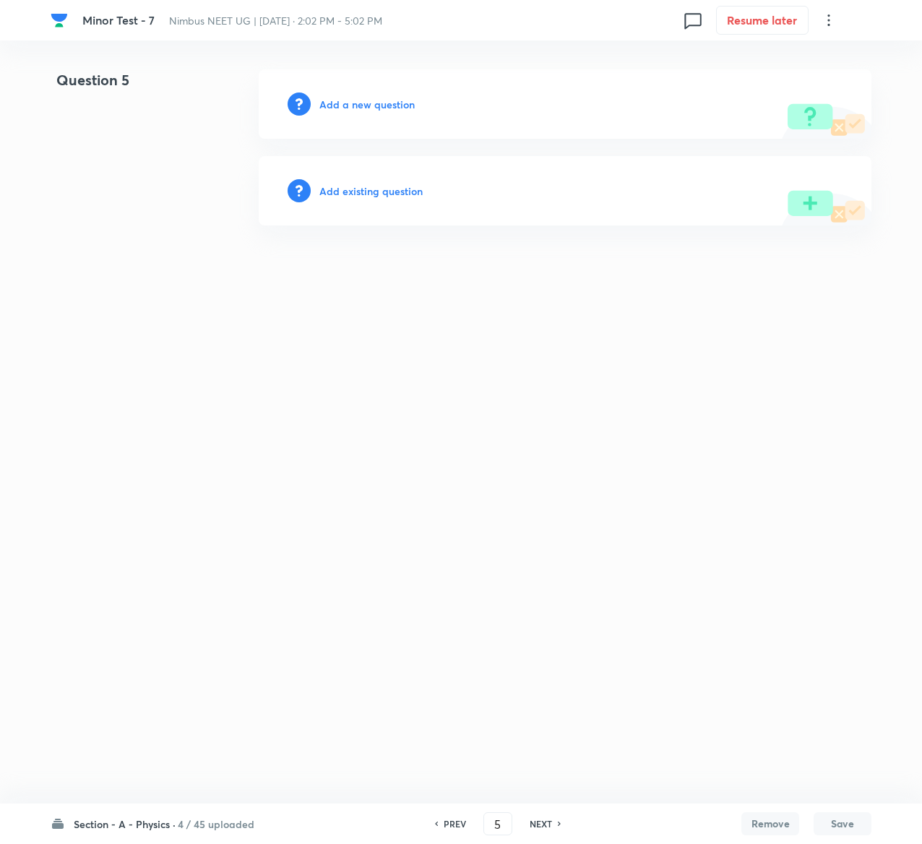
click at [376, 184] on h6 "Add existing question" at bounding box center [370, 191] width 103 height 15
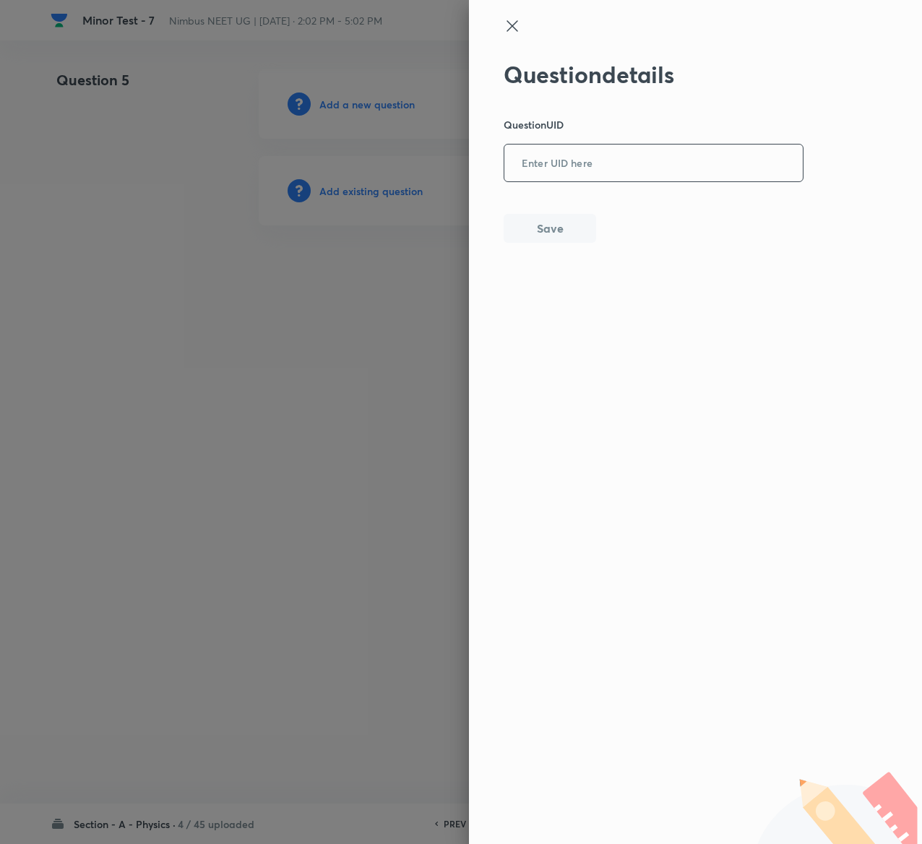
click at [622, 165] on input "text" at bounding box center [654, 163] width 299 height 35
paste input "2DGBV"
type input "2DGBV"
click at [570, 223] on button "Save" at bounding box center [550, 227] width 93 height 29
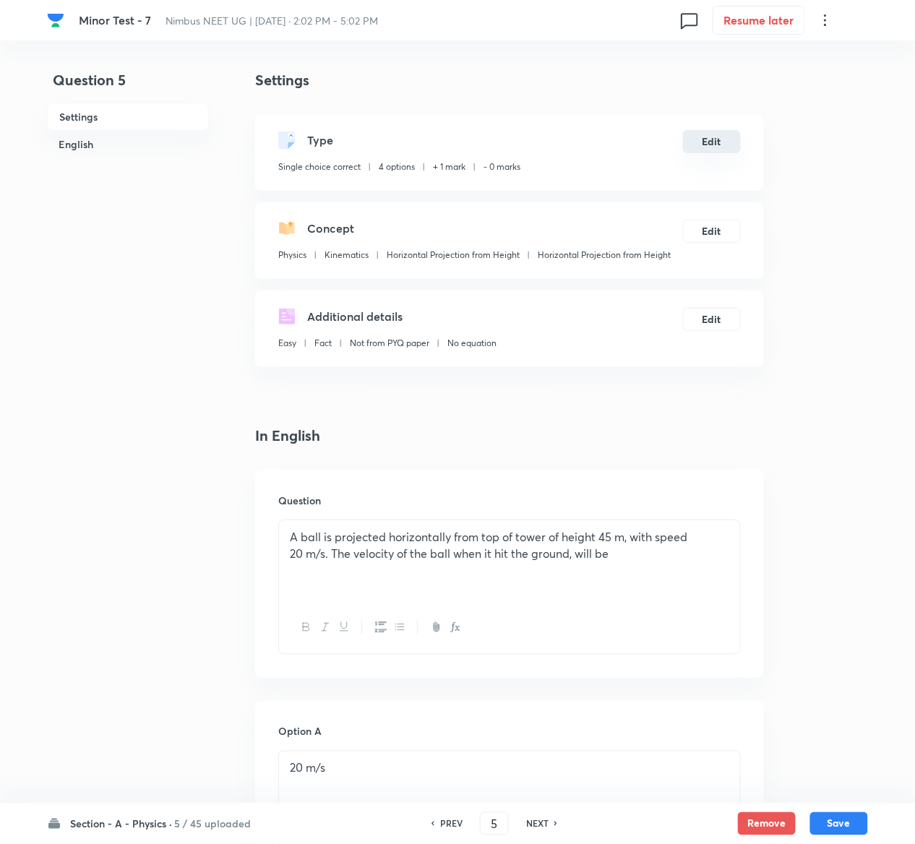
click at [710, 150] on button "Edit" at bounding box center [712, 141] width 58 height 23
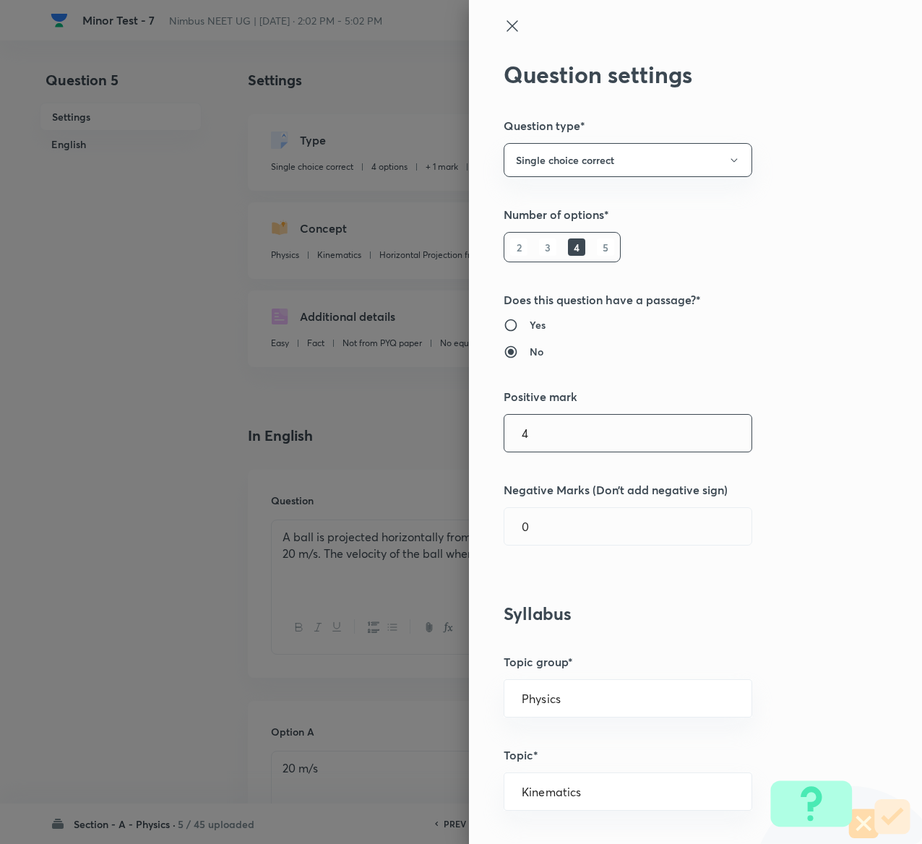
type input "4"
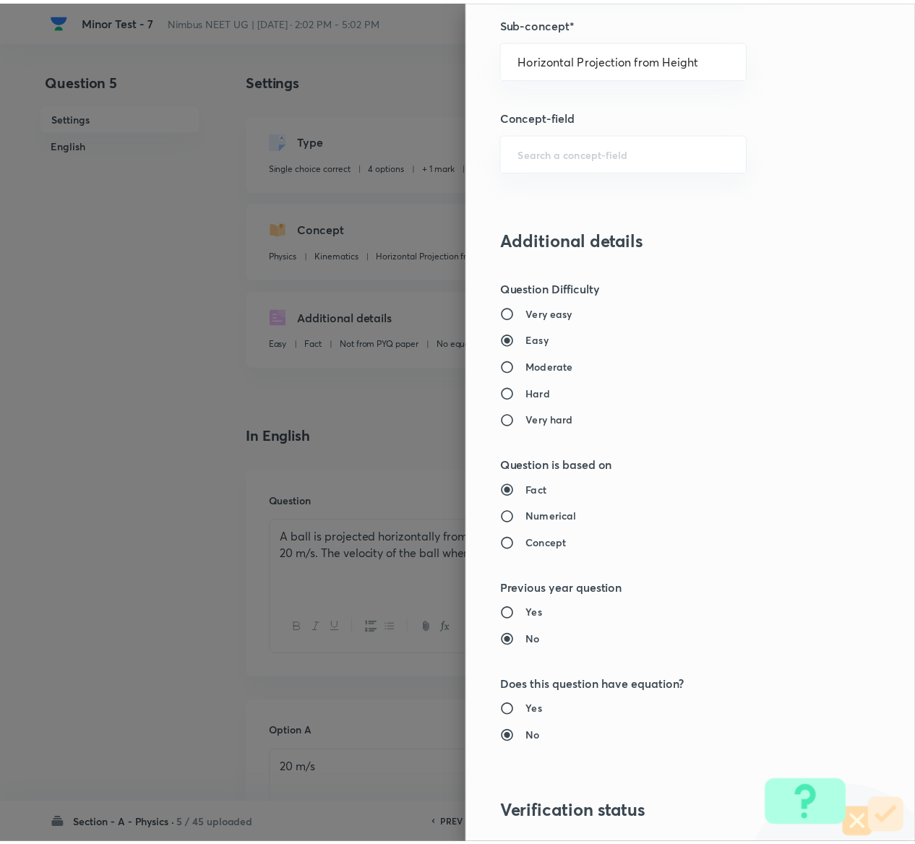
scroll to position [1129, 0]
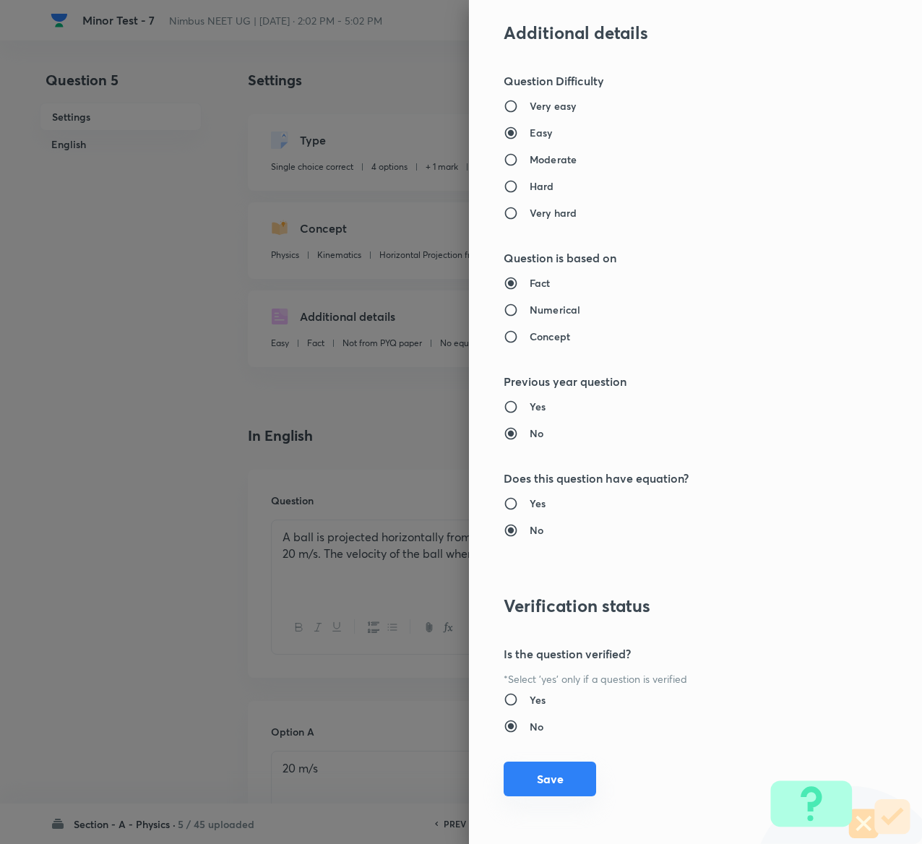
type input "1"
click at [548, 775] on button "Save" at bounding box center [550, 779] width 93 height 35
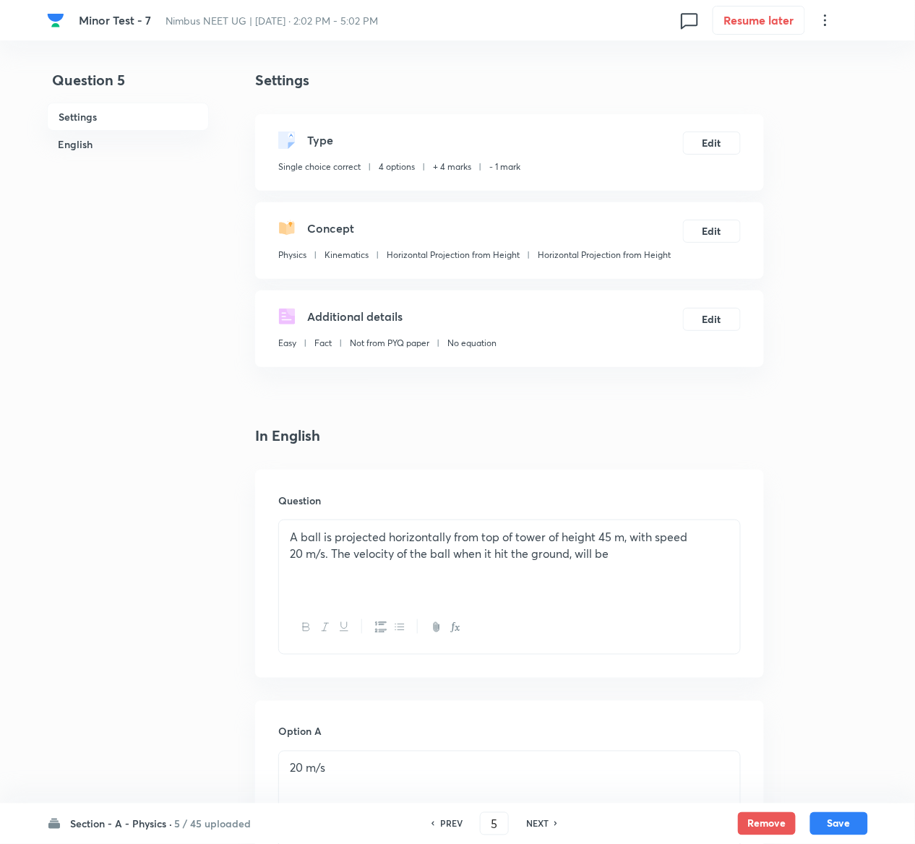
scroll to position [1138, 0]
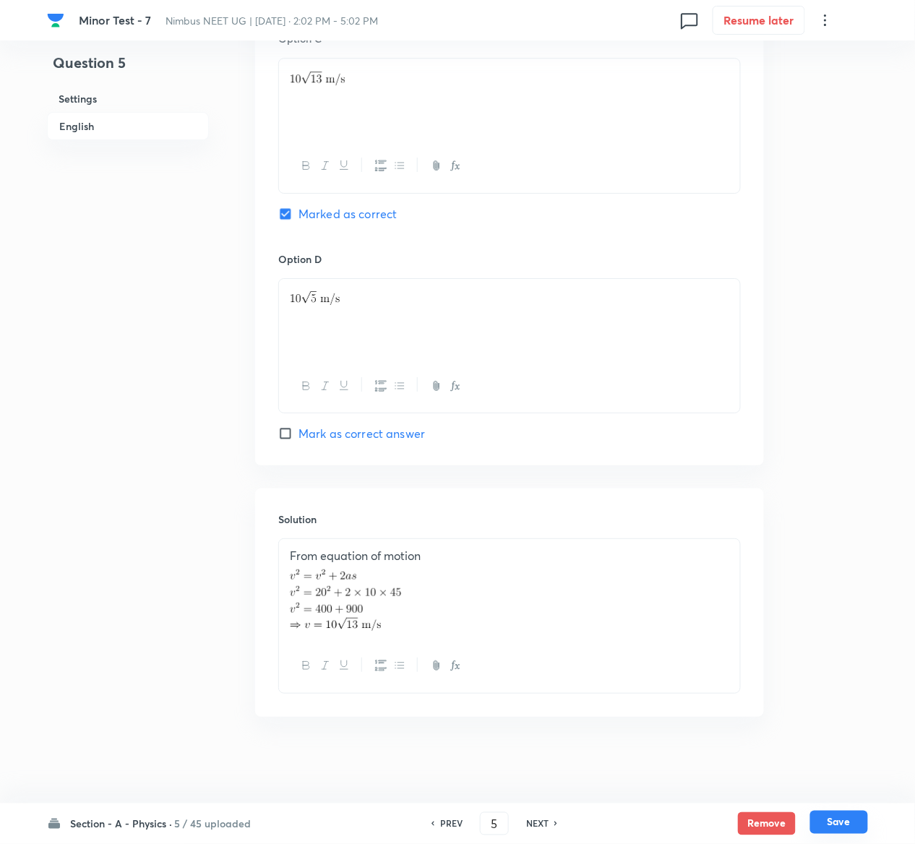
click at [847, 827] on button "Save" at bounding box center [839, 822] width 58 height 23
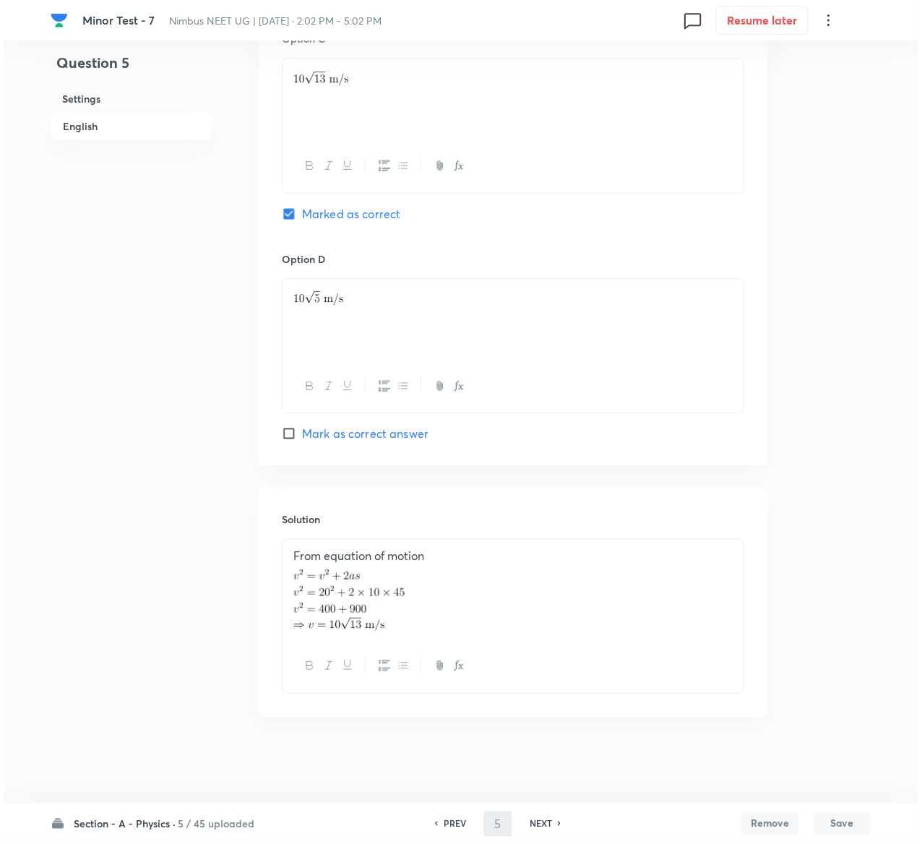
scroll to position [0, 0]
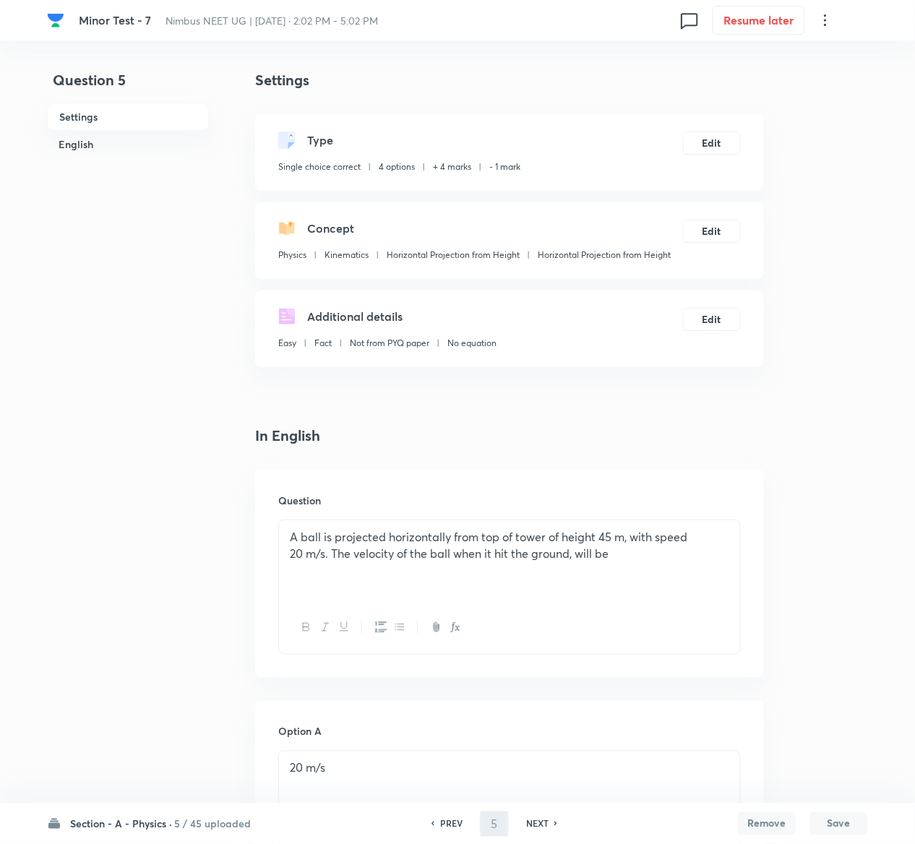
type input "6"
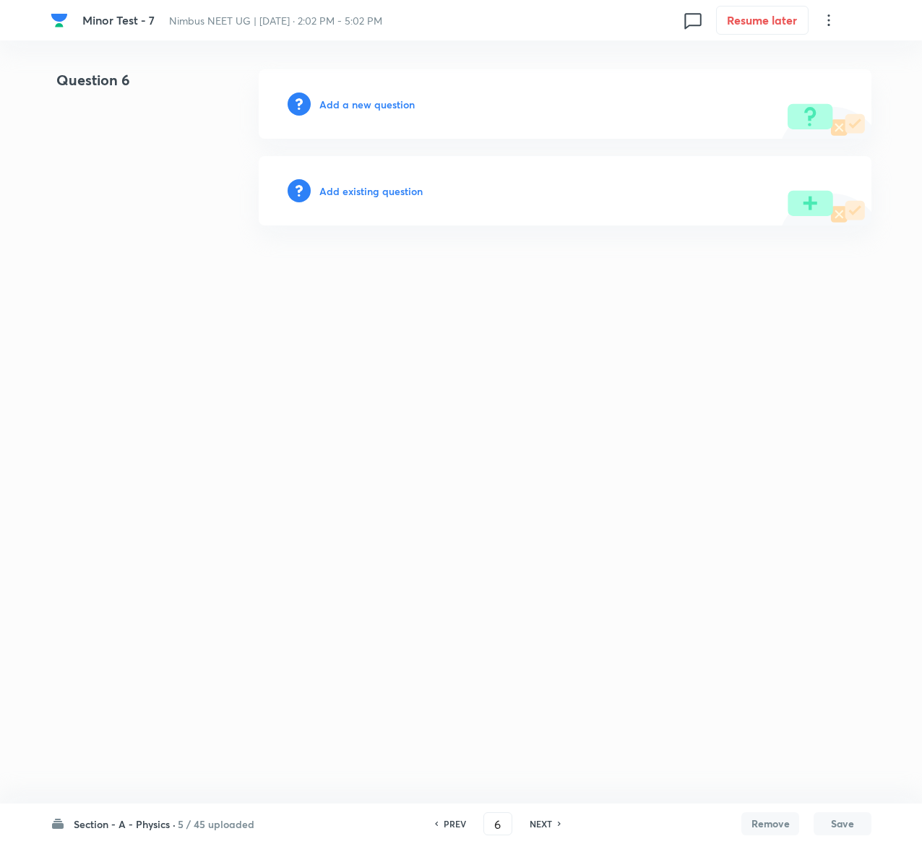
click at [394, 188] on h6 "Add existing question" at bounding box center [370, 191] width 103 height 15
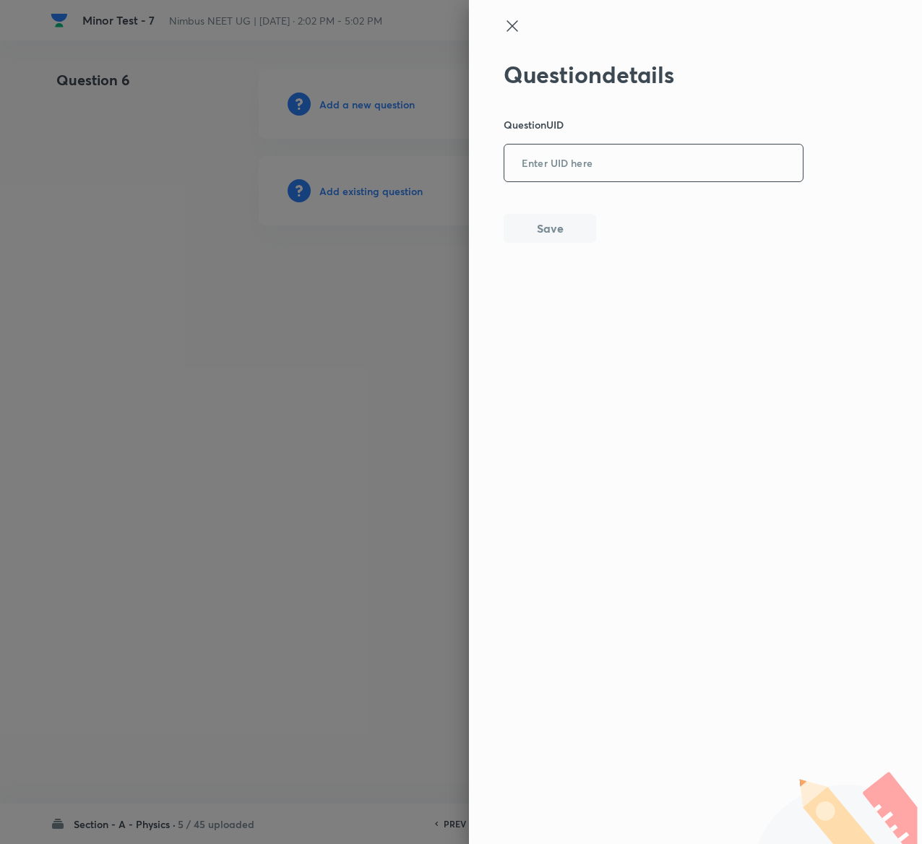
click at [642, 166] on input "text" at bounding box center [654, 163] width 299 height 35
paste input "U3F9R"
type input "U3F9R"
click at [567, 231] on button "Save" at bounding box center [550, 227] width 93 height 29
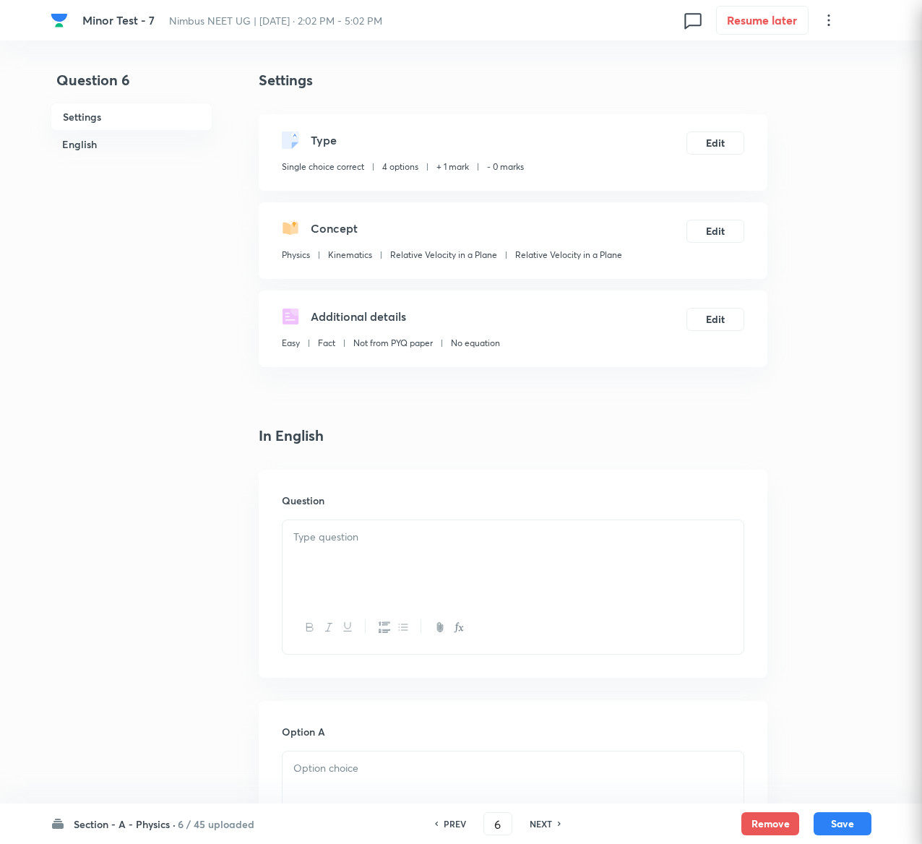
checkbox input "true"
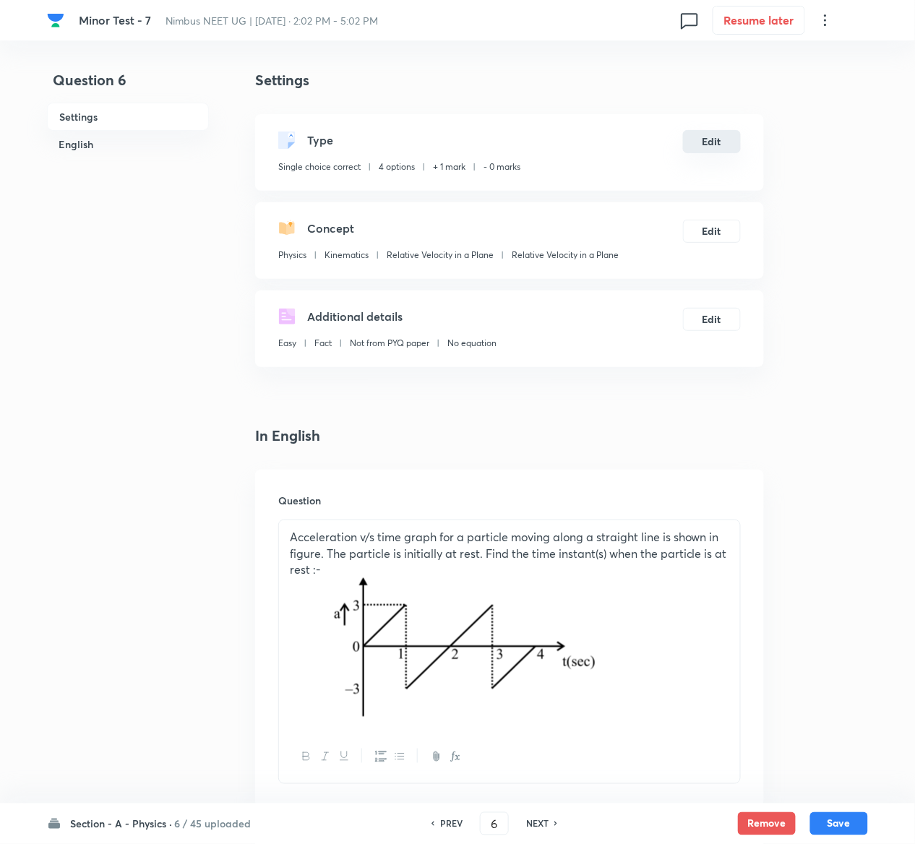
click at [709, 141] on button "Edit" at bounding box center [712, 141] width 58 height 23
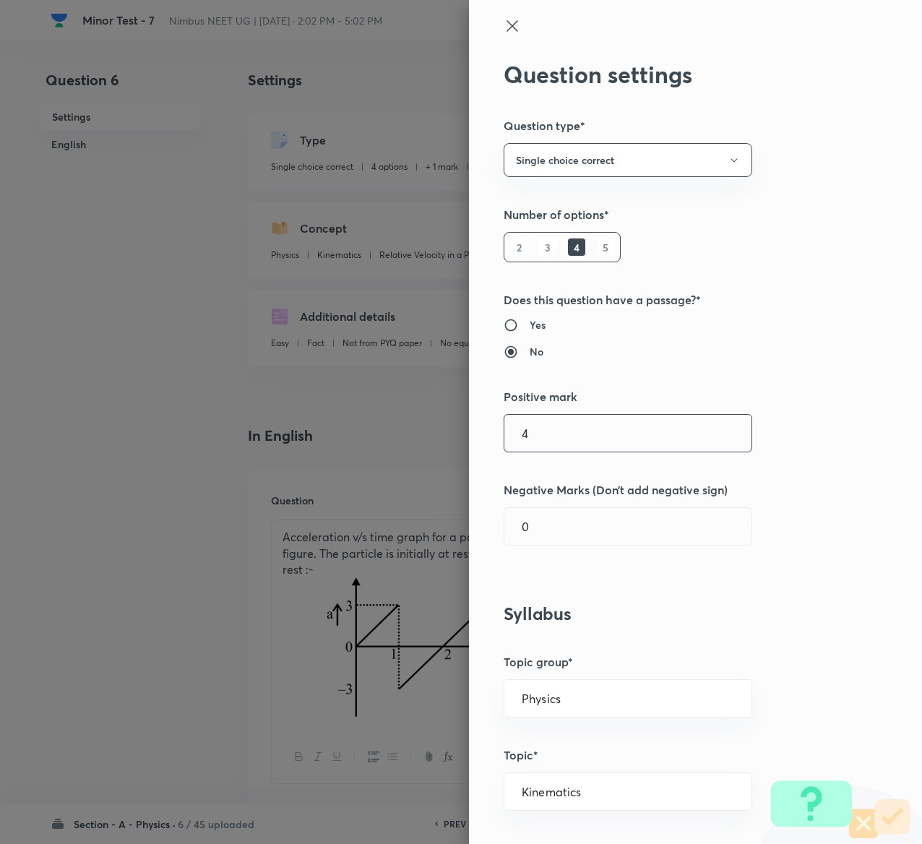
type input "4"
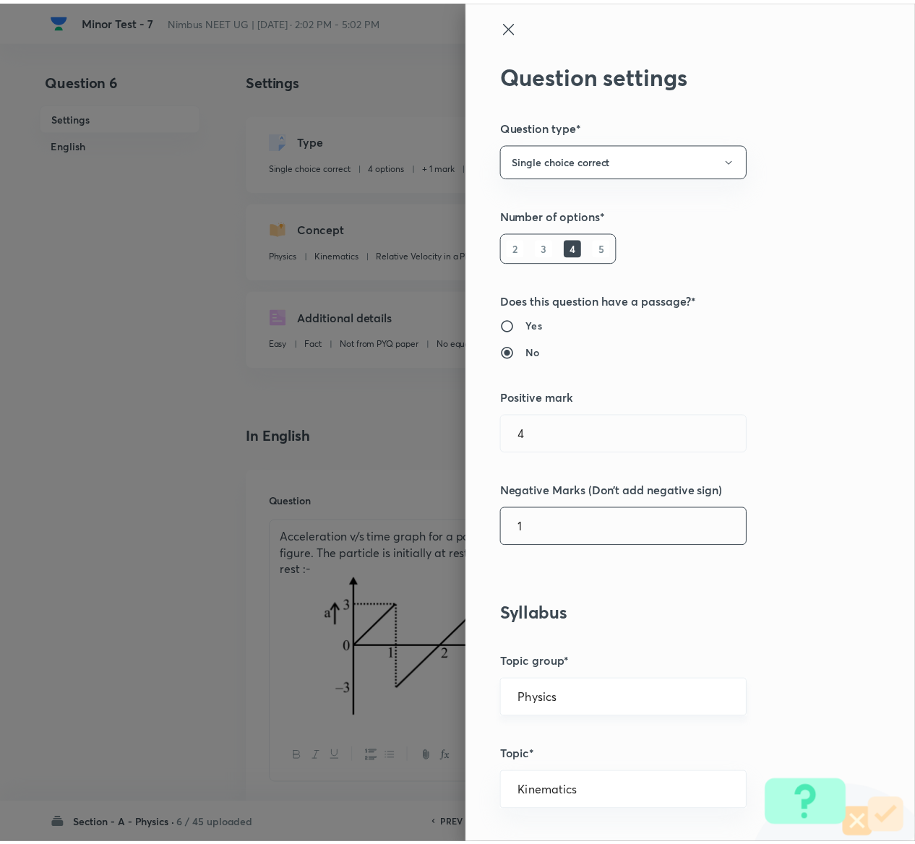
scroll to position [1129, 0]
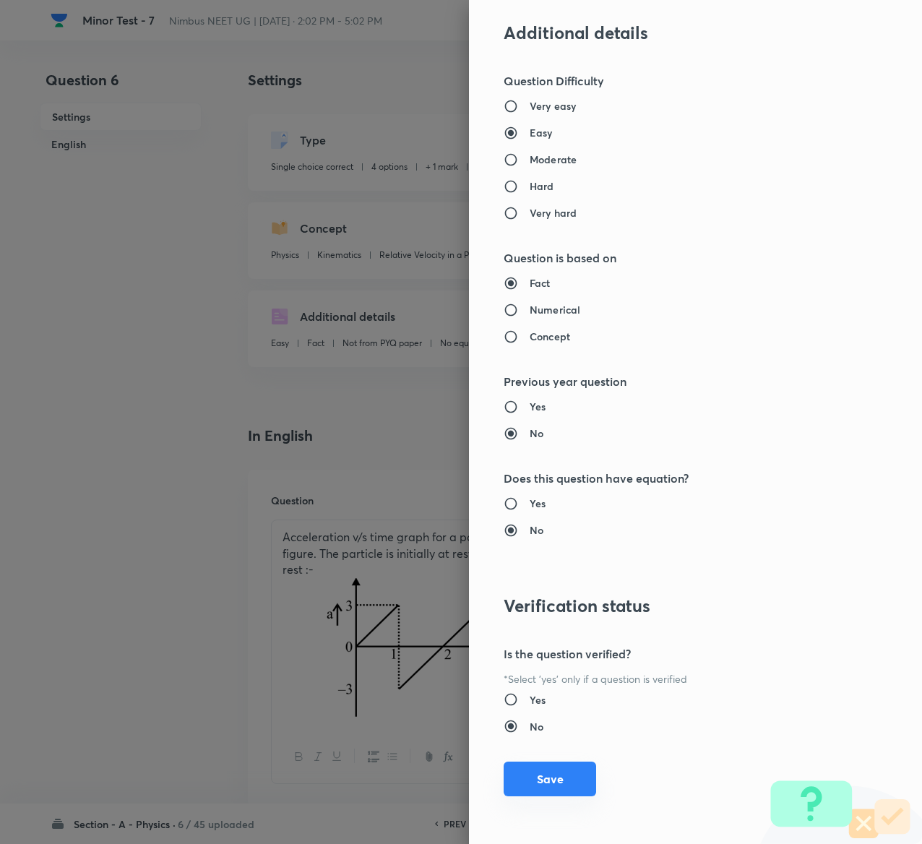
type input "1"
click at [529, 774] on button "Save" at bounding box center [550, 779] width 93 height 35
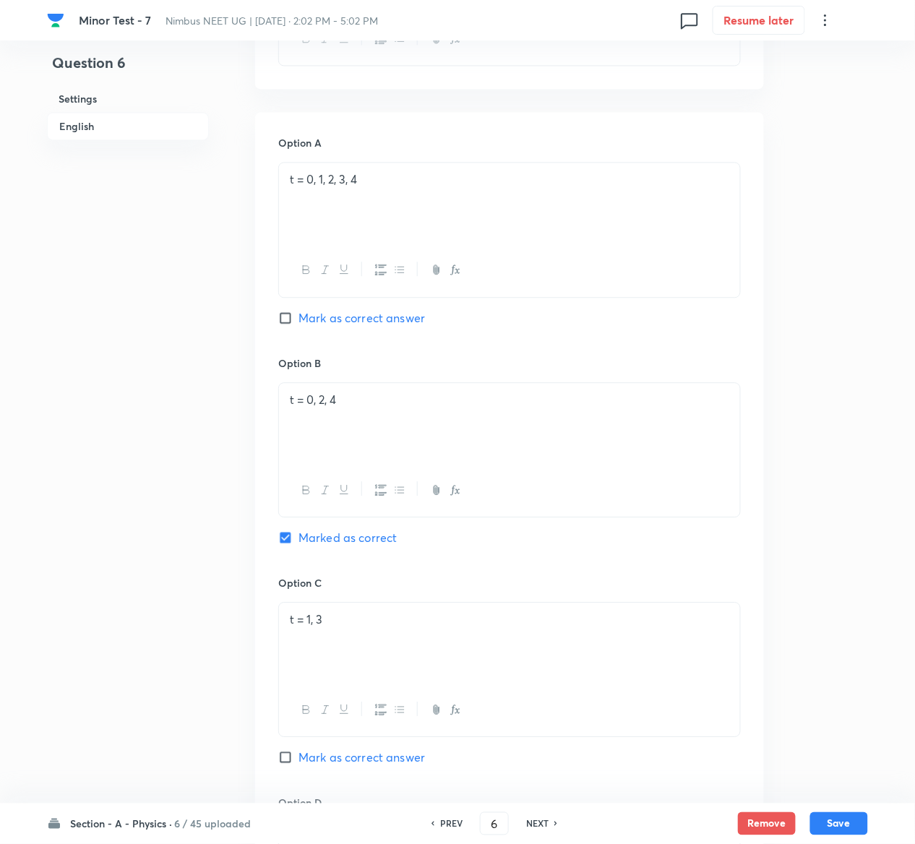
scroll to position [1247, 0]
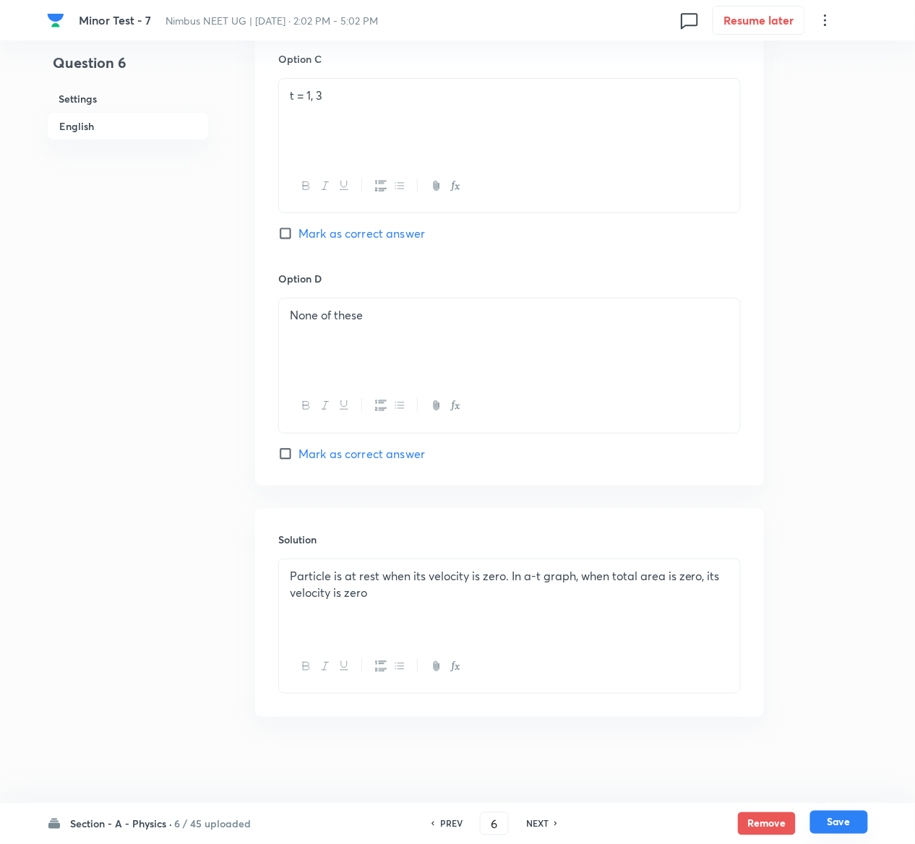
click at [853, 818] on button "Save" at bounding box center [839, 822] width 58 height 23
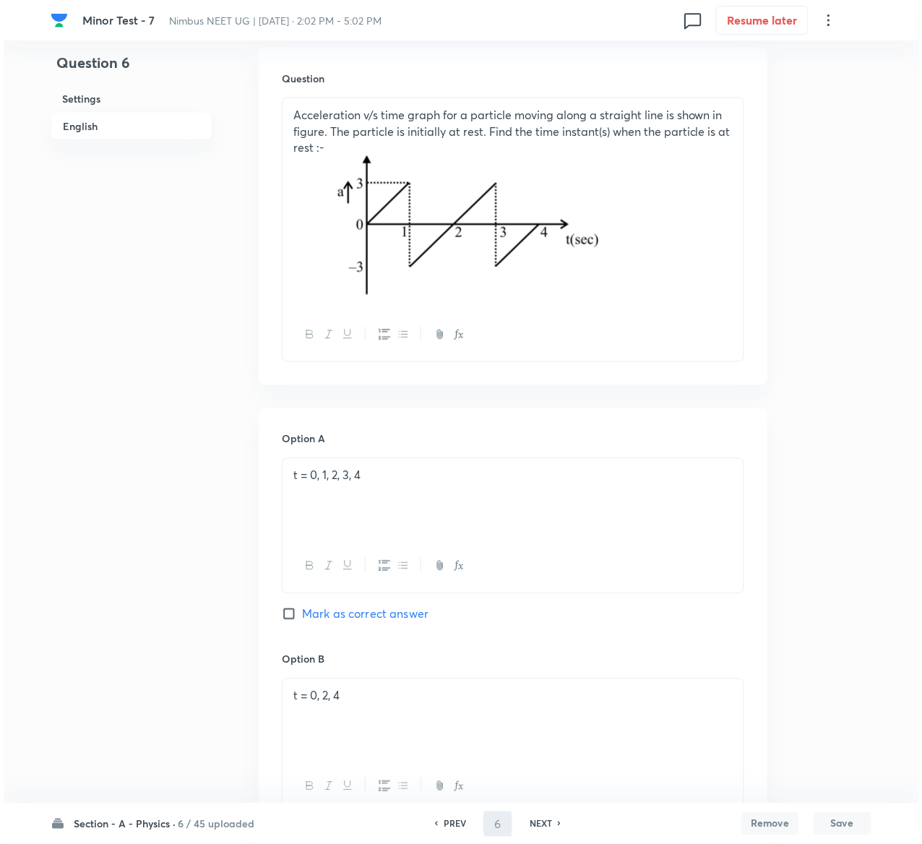
scroll to position [0, 0]
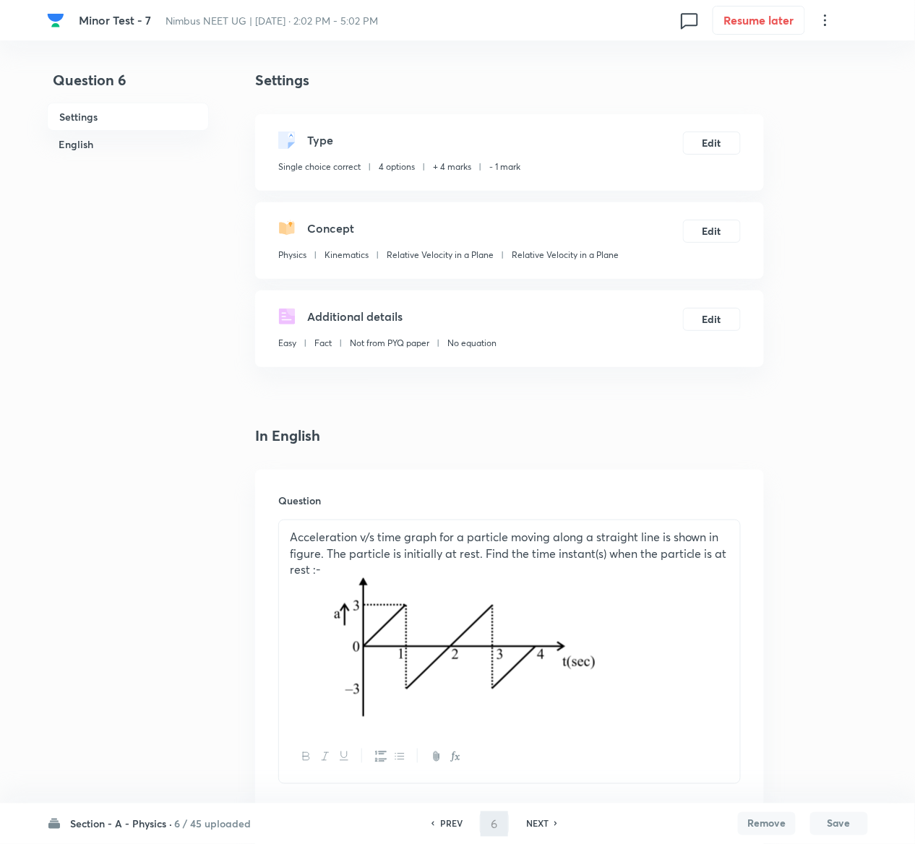
type input "7"
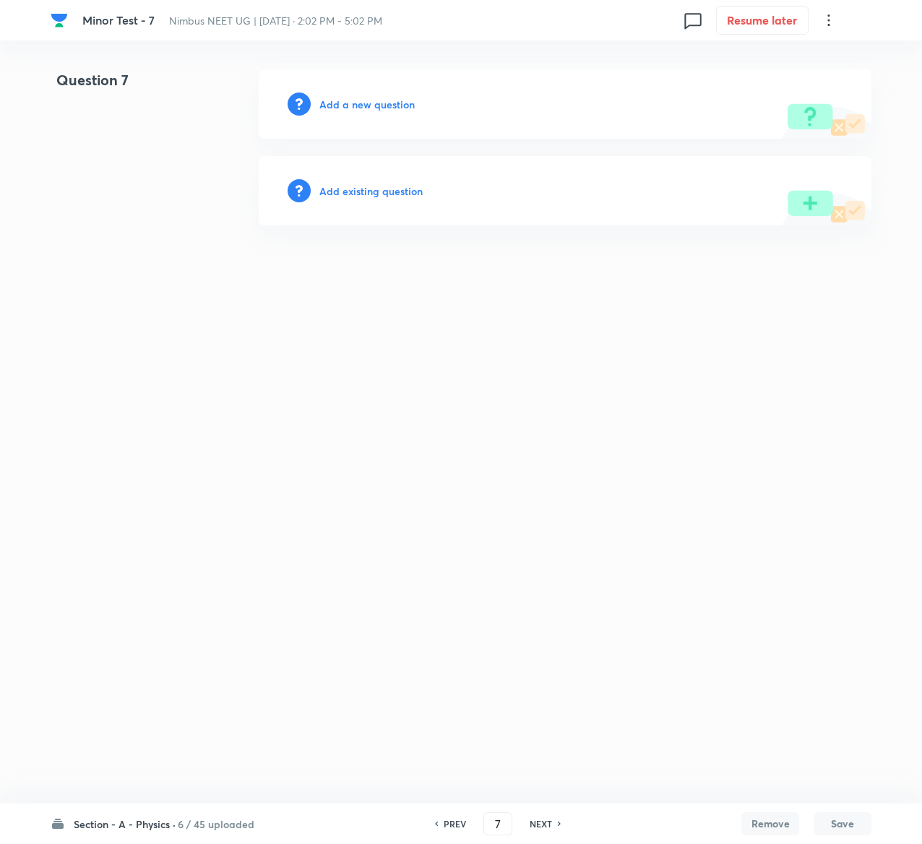
click at [411, 187] on h6 "Add existing question" at bounding box center [370, 191] width 103 height 15
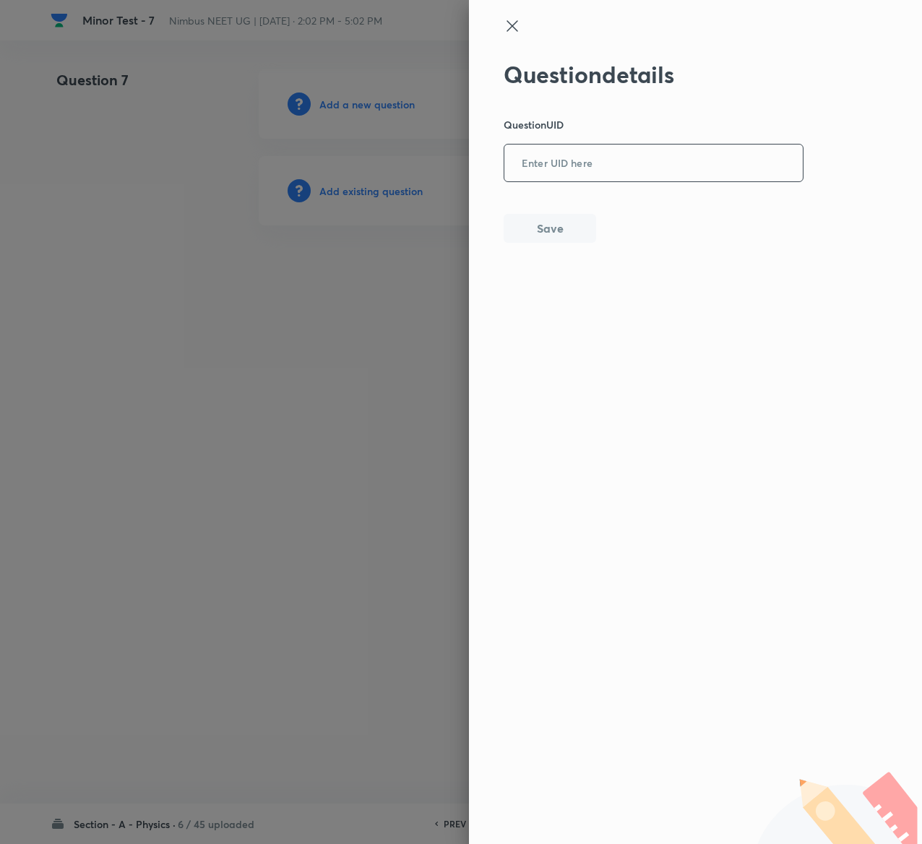
click at [645, 173] on input "text" at bounding box center [654, 163] width 299 height 35
paste input "XETU2"
type input "XETU2"
click at [538, 224] on button "Save" at bounding box center [550, 227] width 93 height 29
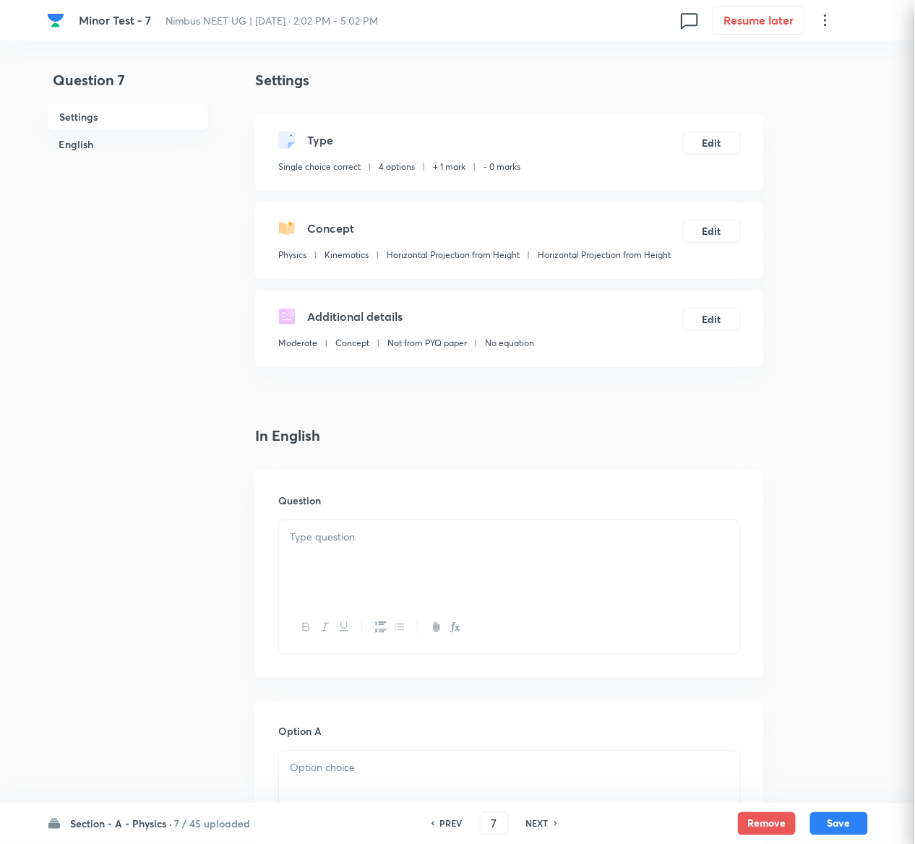
checkbox input "true"
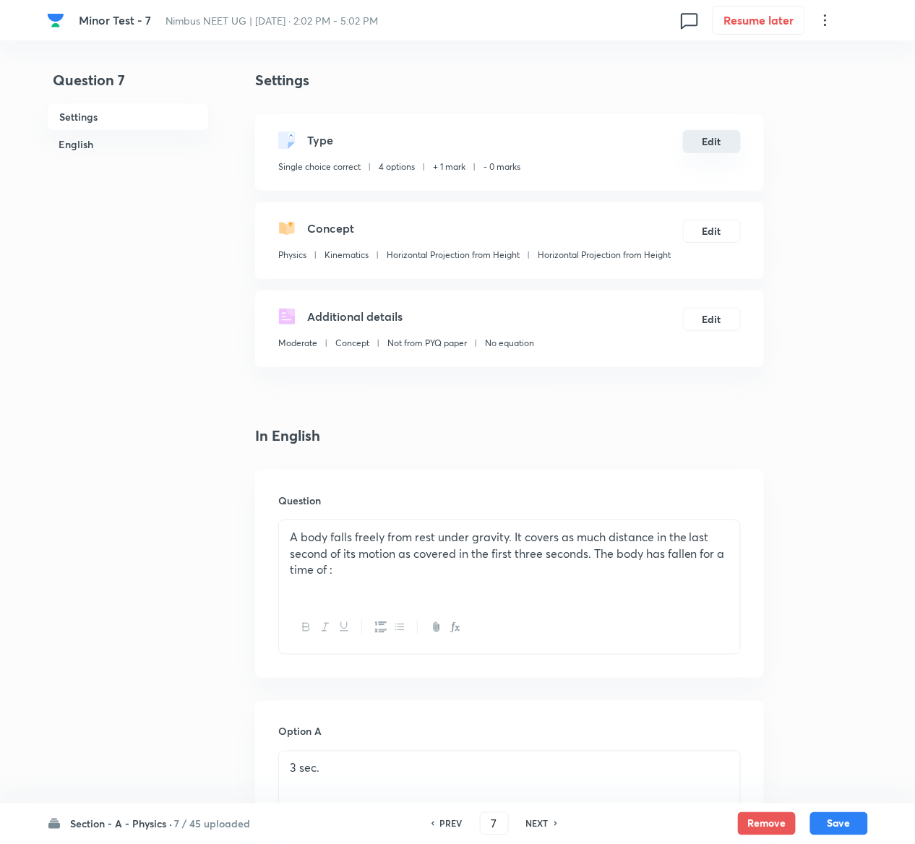
click at [712, 139] on button "Edit" at bounding box center [712, 141] width 58 height 23
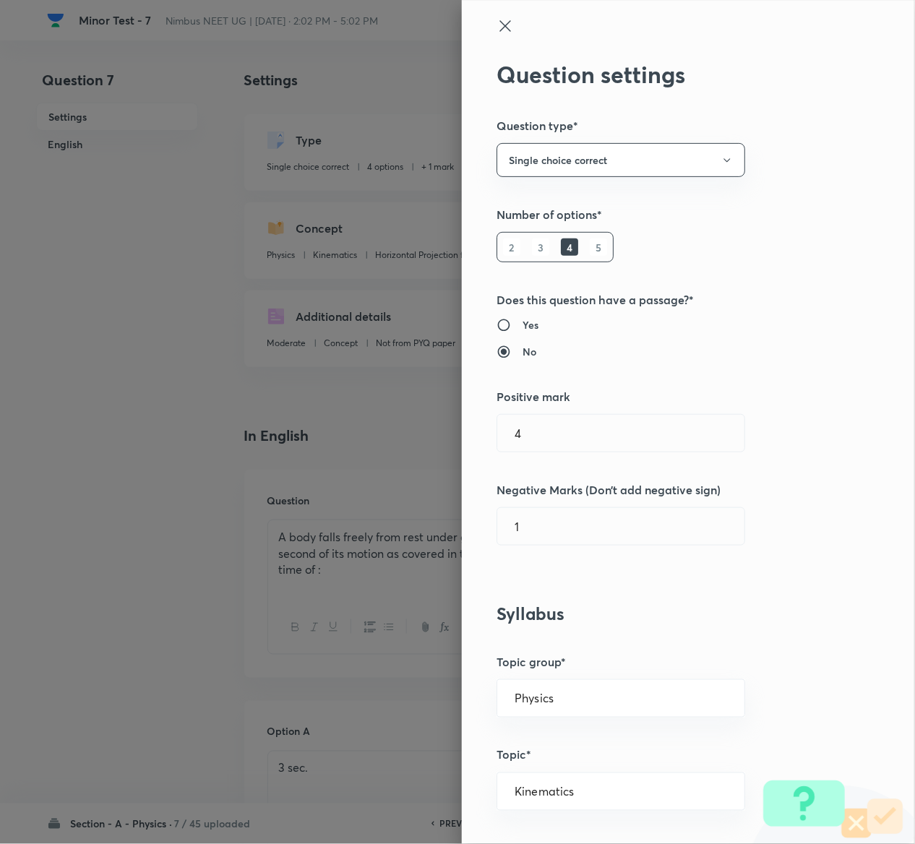
type input "1"
type input "0"
type input "Horizontal Projection from Height"
radio input "false"
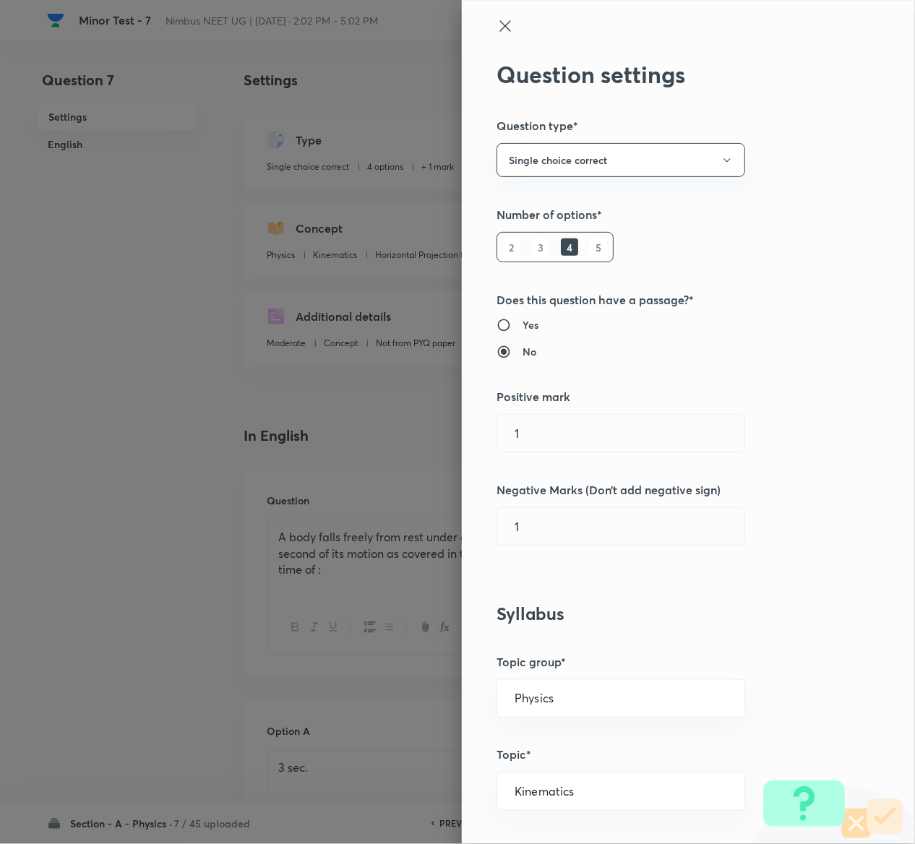
radio input "true"
radio input "false"
radio input "true"
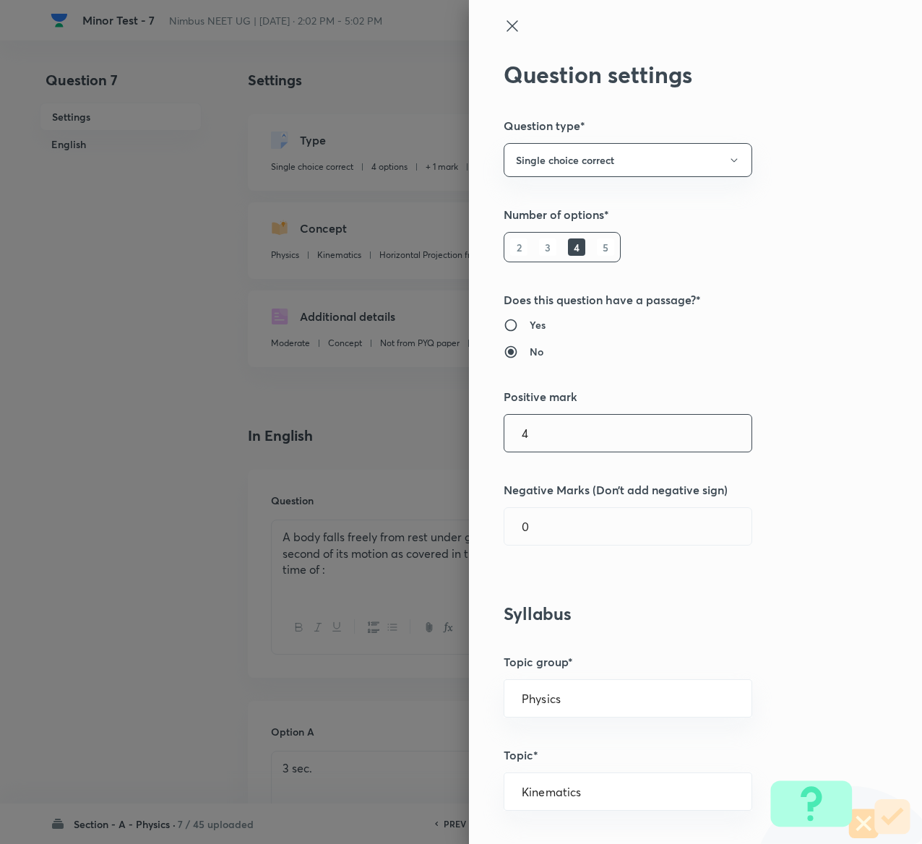
type input "4"
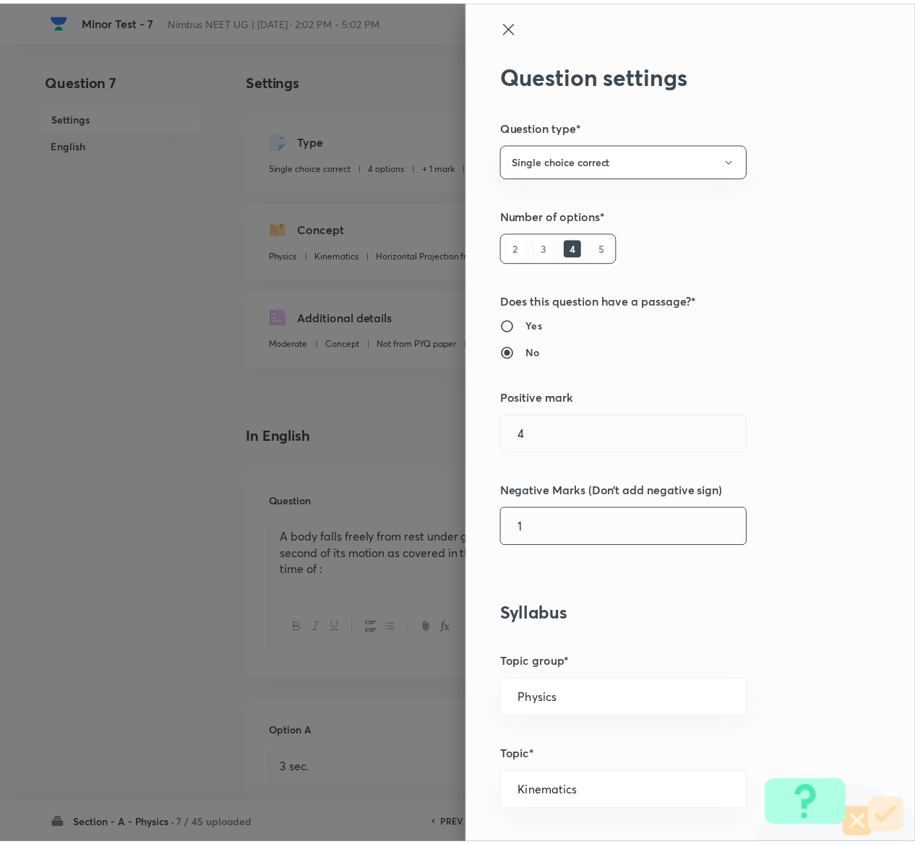
scroll to position [1129, 0]
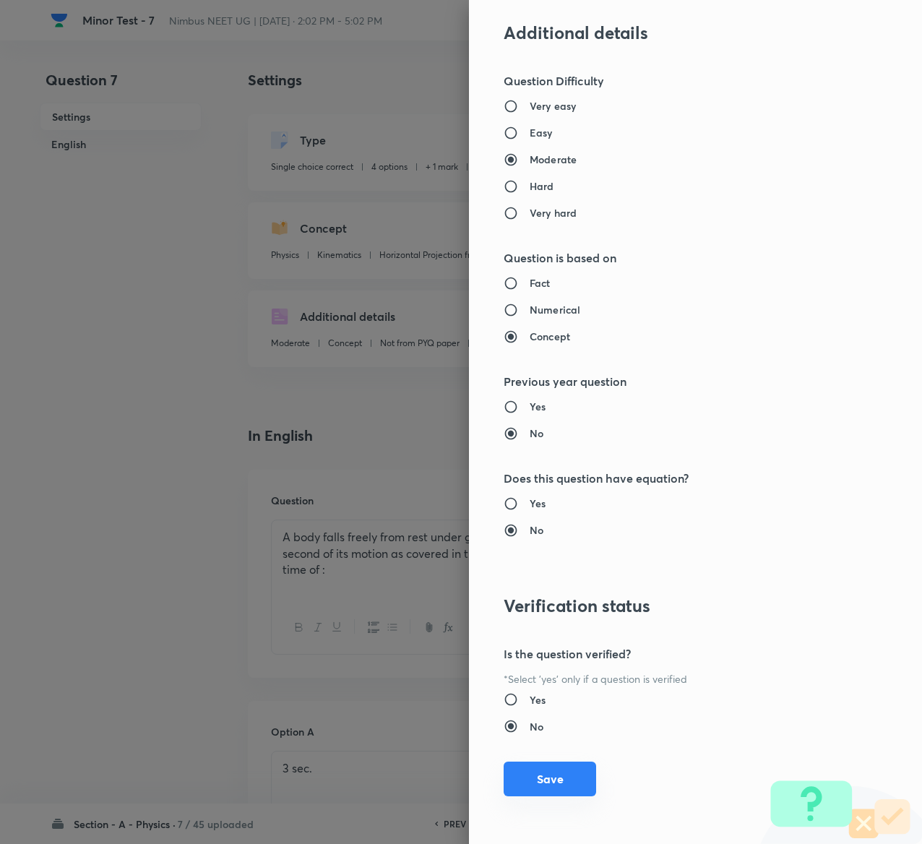
type input "1"
click at [533, 776] on button "Save" at bounding box center [550, 779] width 93 height 35
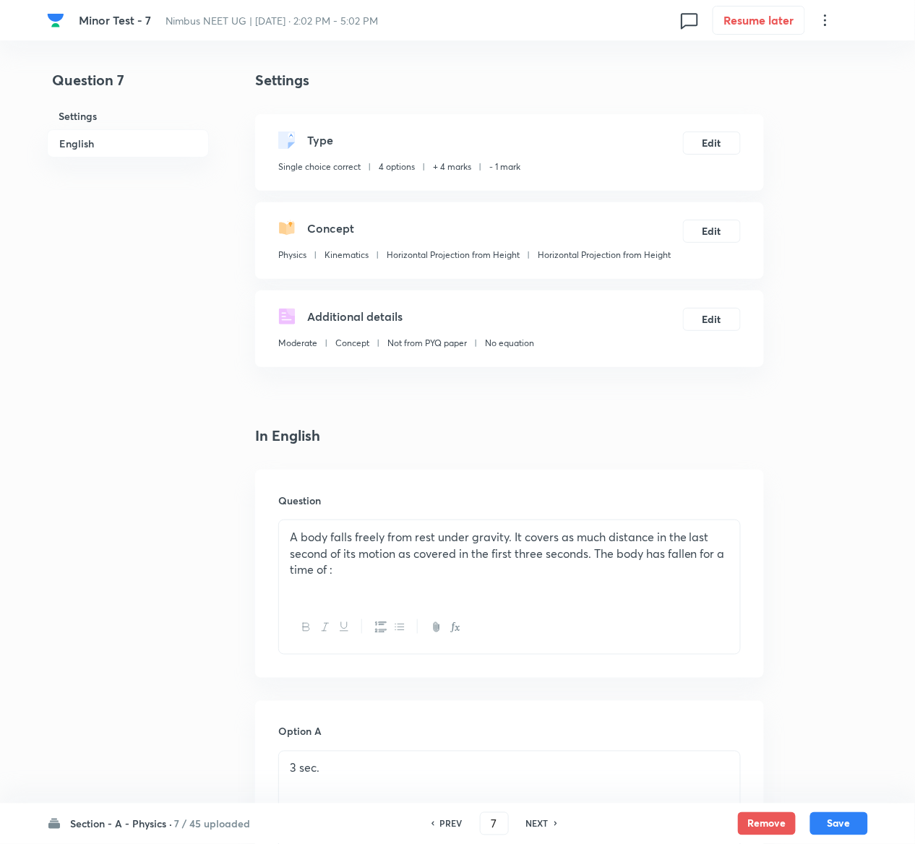
scroll to position [1166, 0]
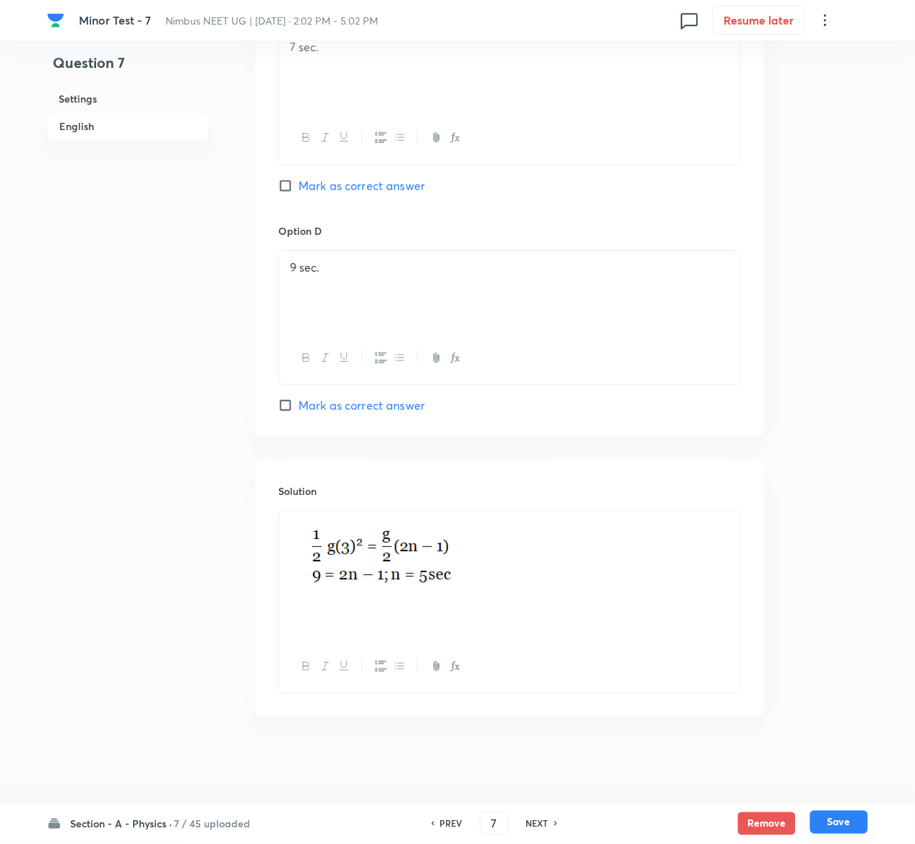
click at [827, 815] on button "Save" at bounding box center [839, 822] width 58 height 23
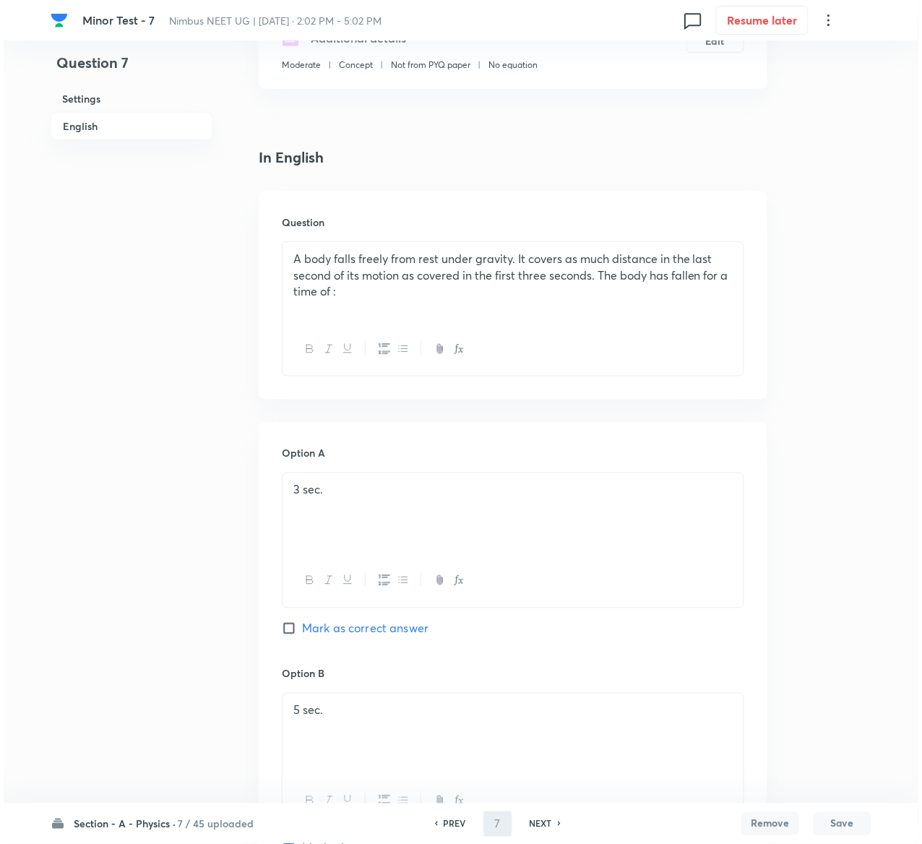
scroll to position [0, 0]
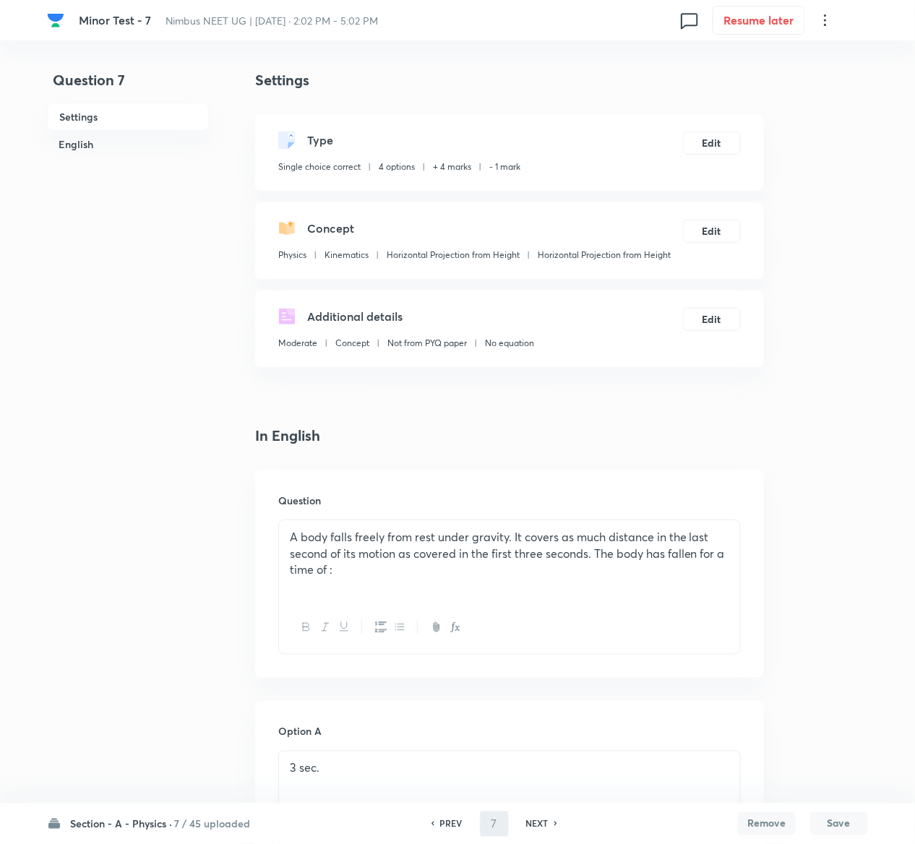
type input "8"
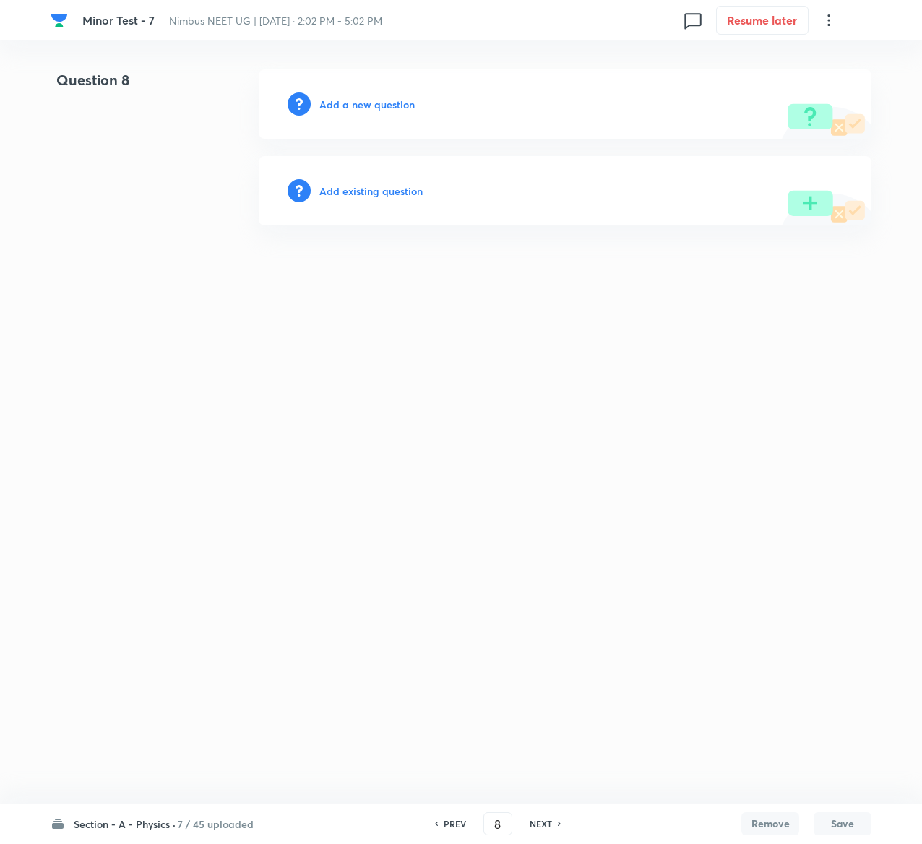
click at [416, 186] on h6 "Add existing question" at bounding box center [370, 191] width 103 height 15
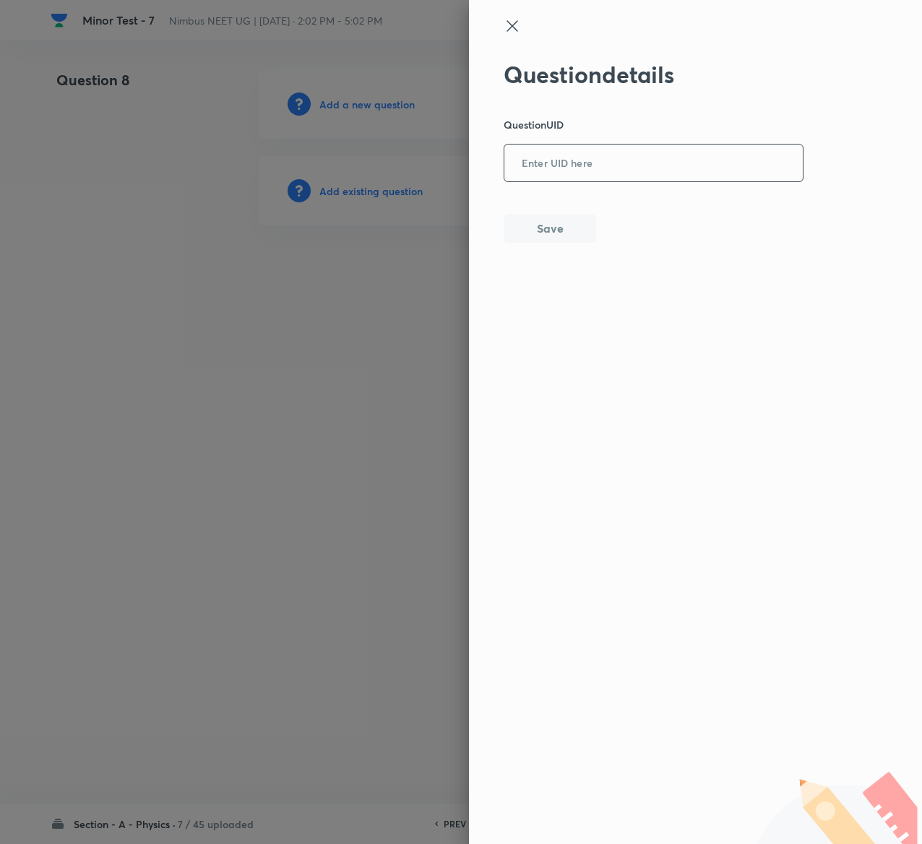
click at [633, 147] on input "text" at bounding box center [654, 163] width 299 height 35
paste input "CUOEH"
type input "CUOEH"
click at [529, 218] on button "Save" at bounding box center [550, 227] width 93 height 29
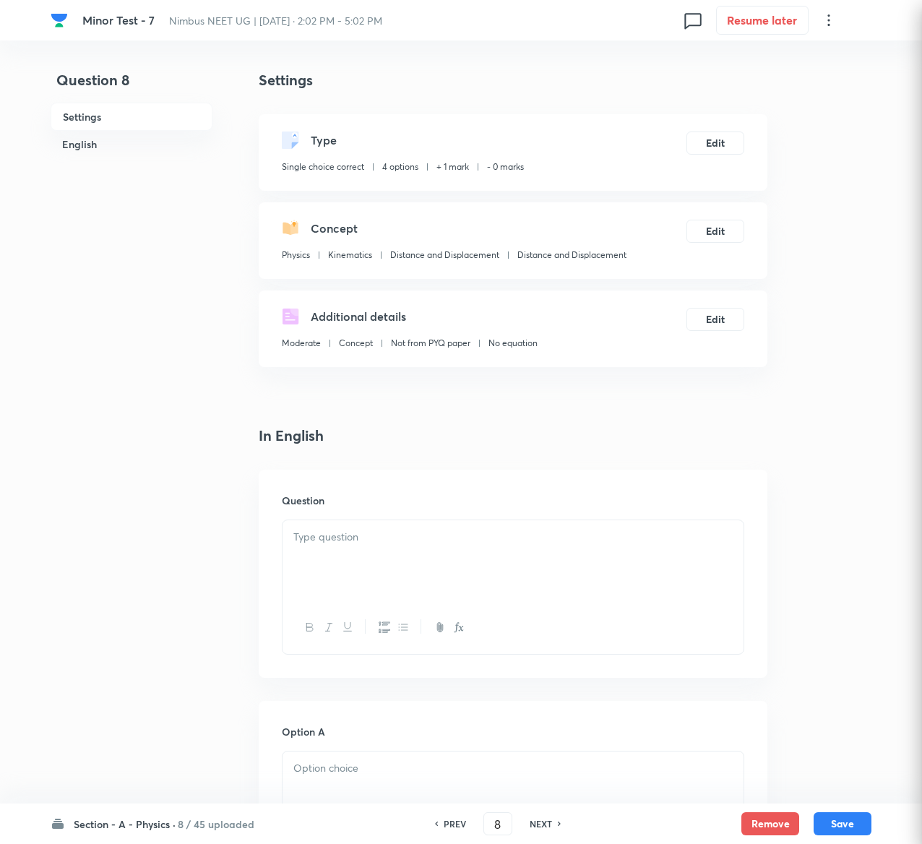
checkbox input "true"
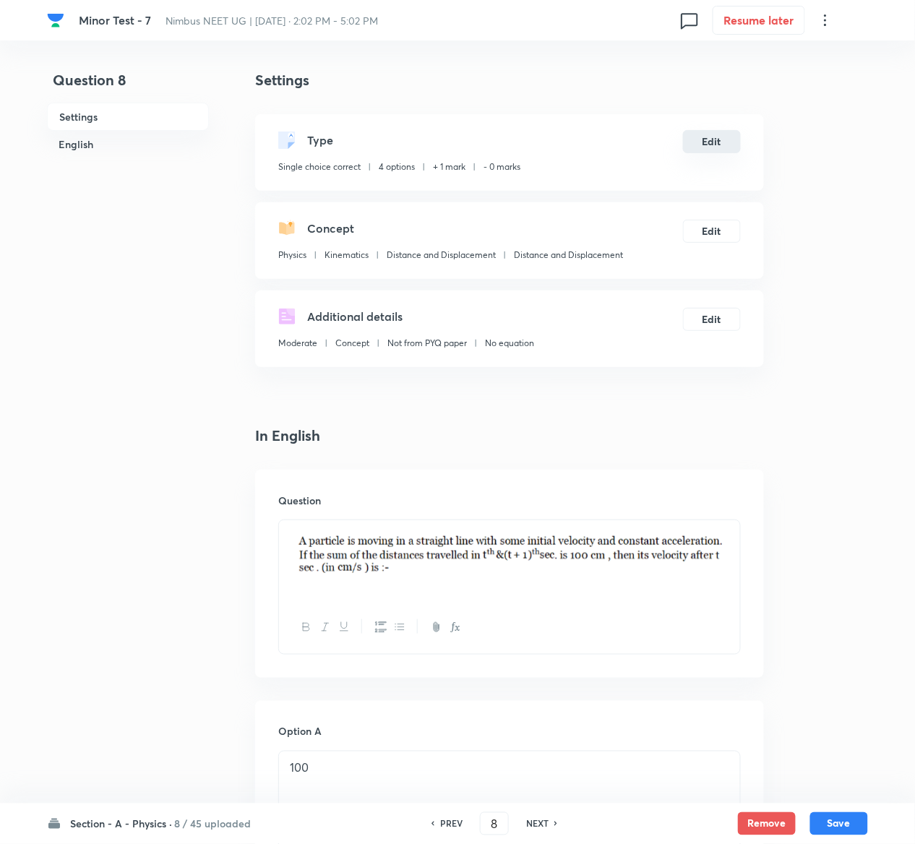
click at [712, 140] on button "Edit" at bounding box center [712, 141] width 58 height 23
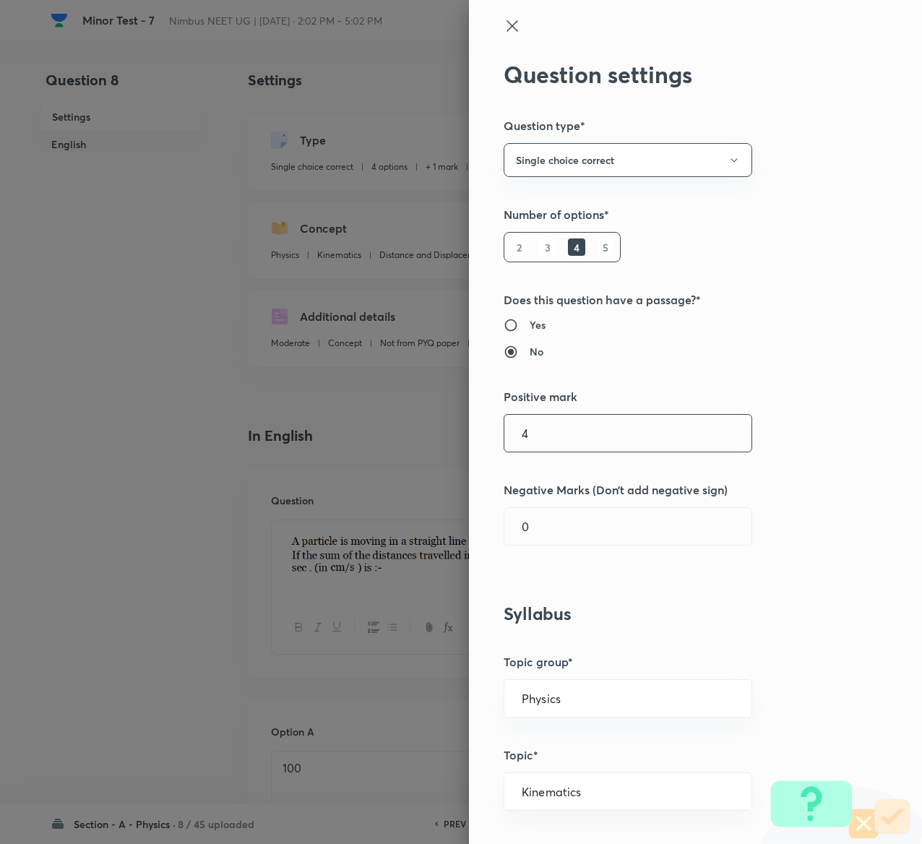
type input "4"
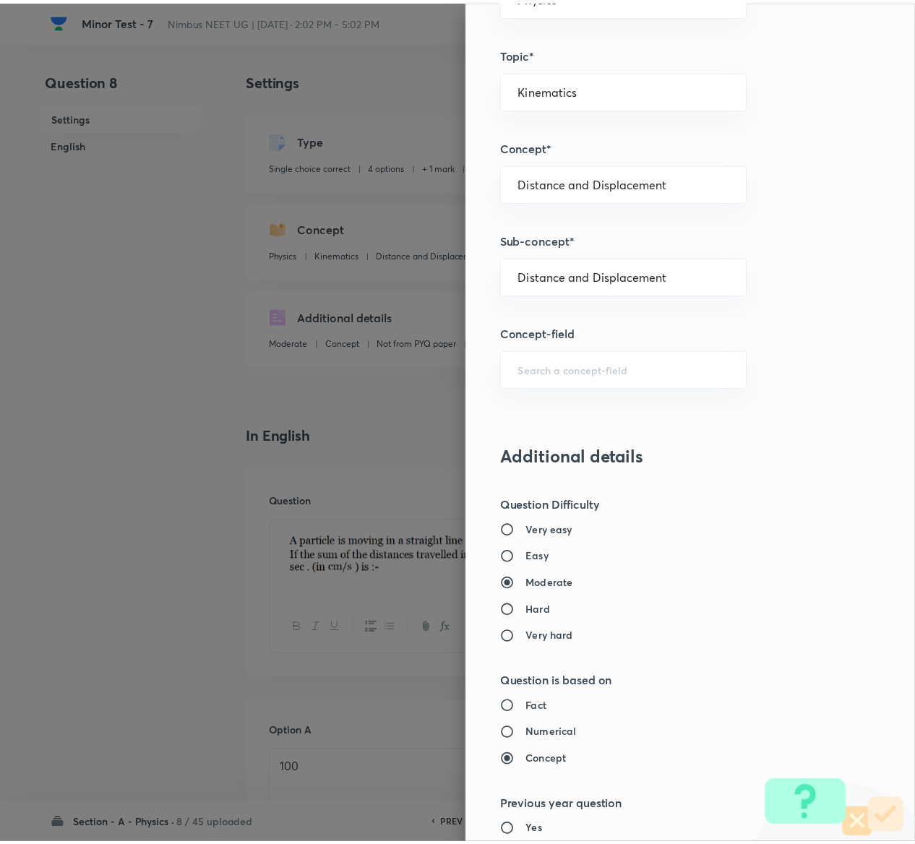
scroll to position [1129, 0]
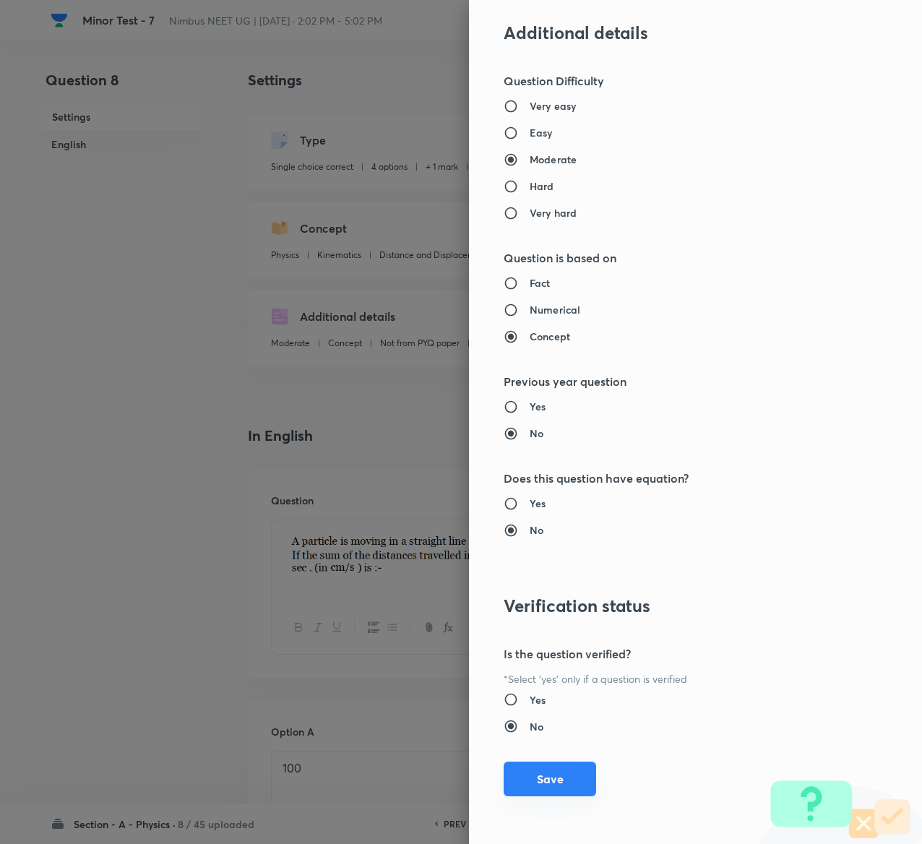
type input "1"
click at [522, 772] on button "Save" at bounding box center [550, 779] width 93 height 35
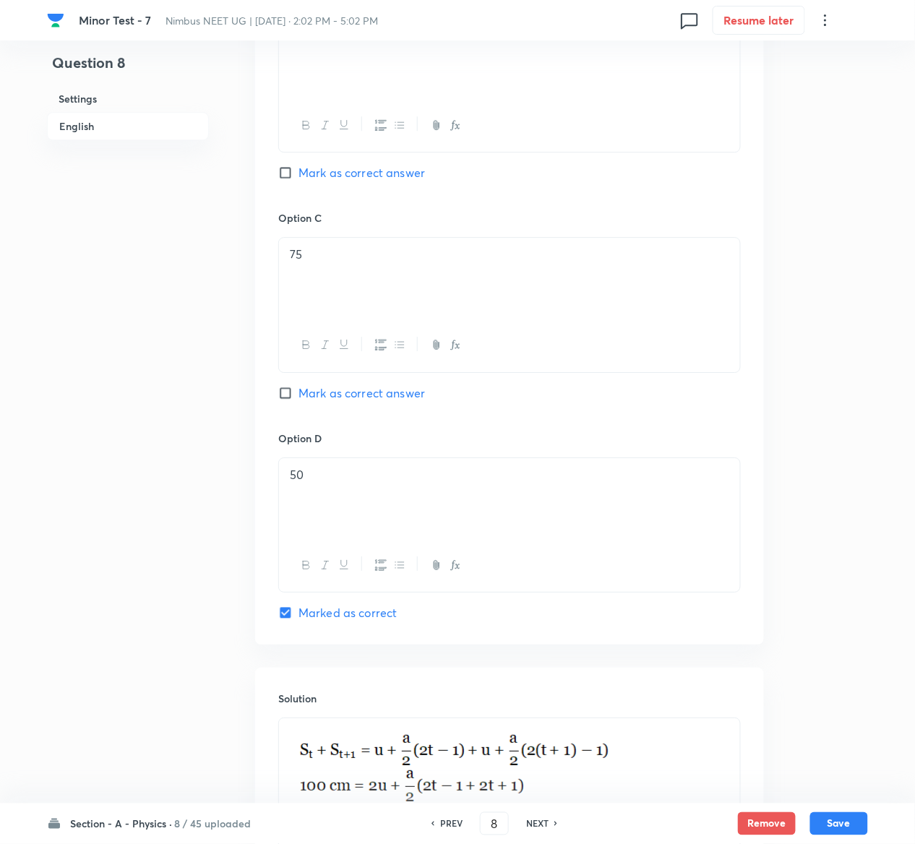
scroll to position [1226, 0]
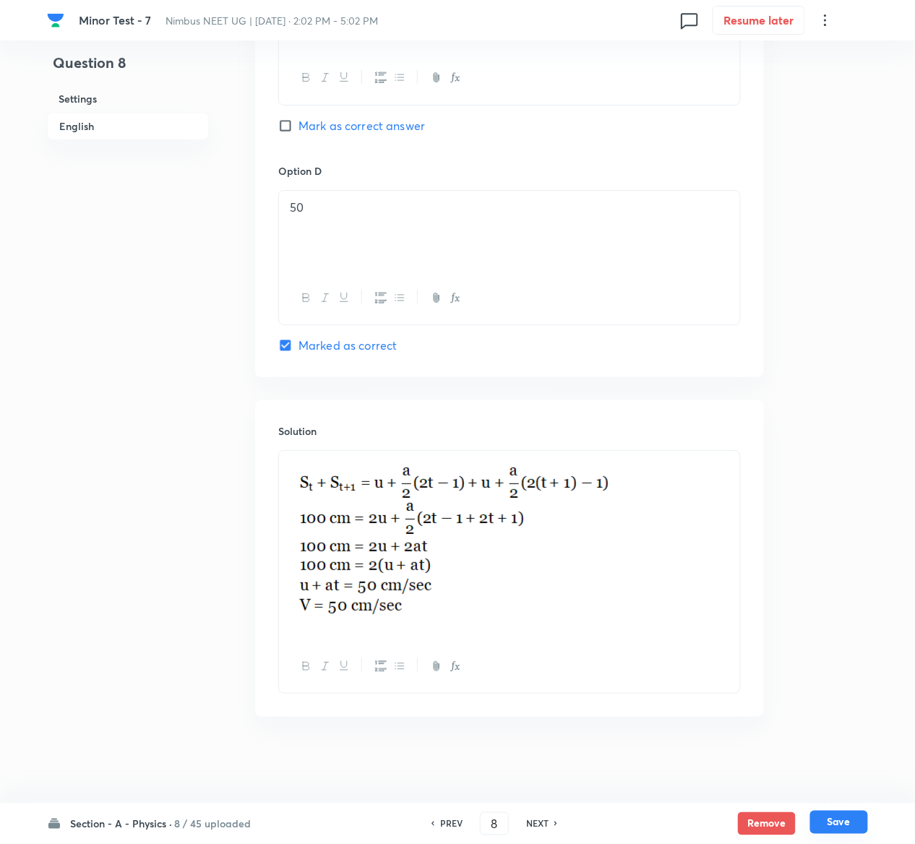
click at [847, 821] on button "Save" at bounding box center [839, 822] width 58 height 23
type input "9"
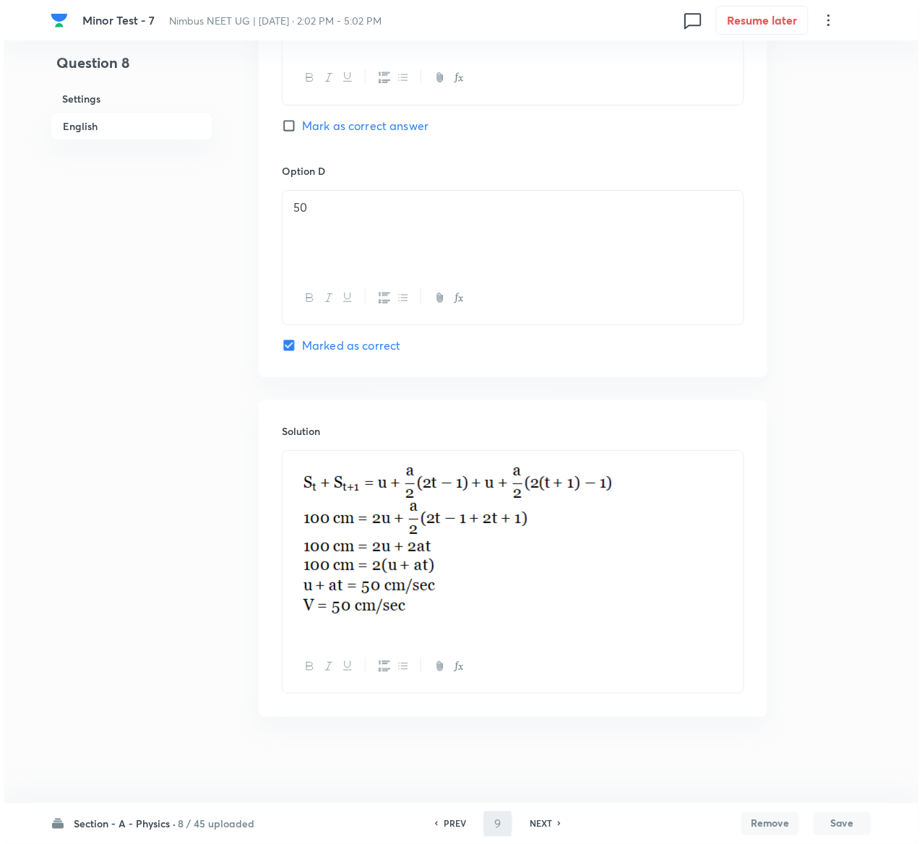
scroll to position [0, 0]
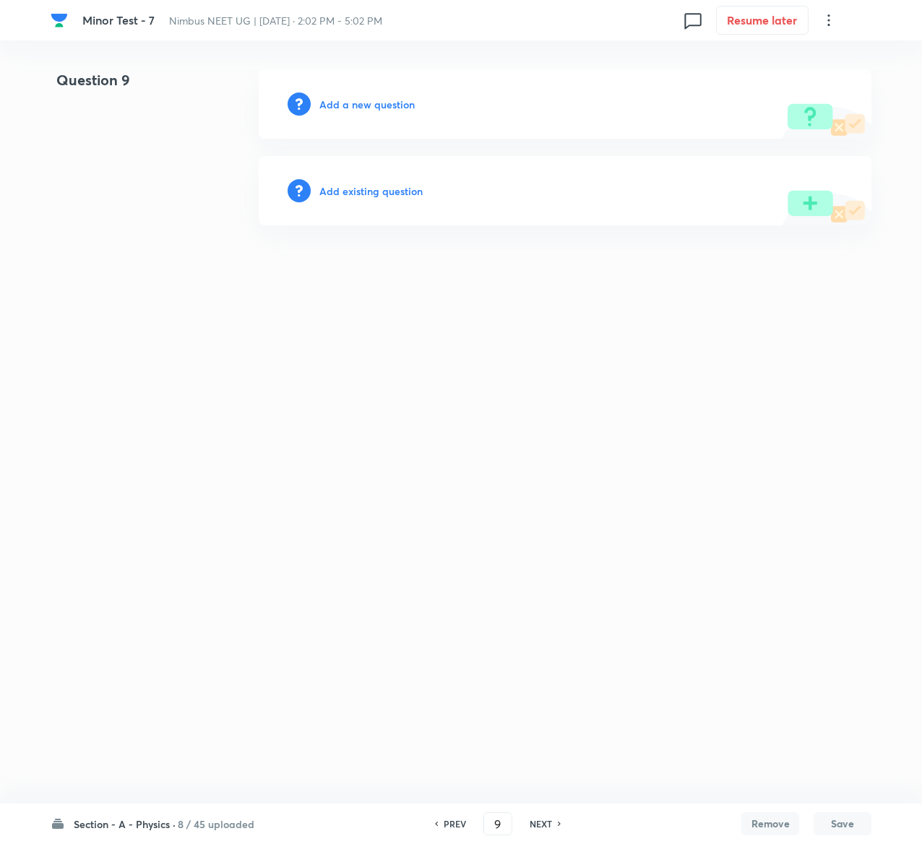
click at [394, 194] on h6 "Add existing question" at bounding box center [370, 191] width 103 height 15
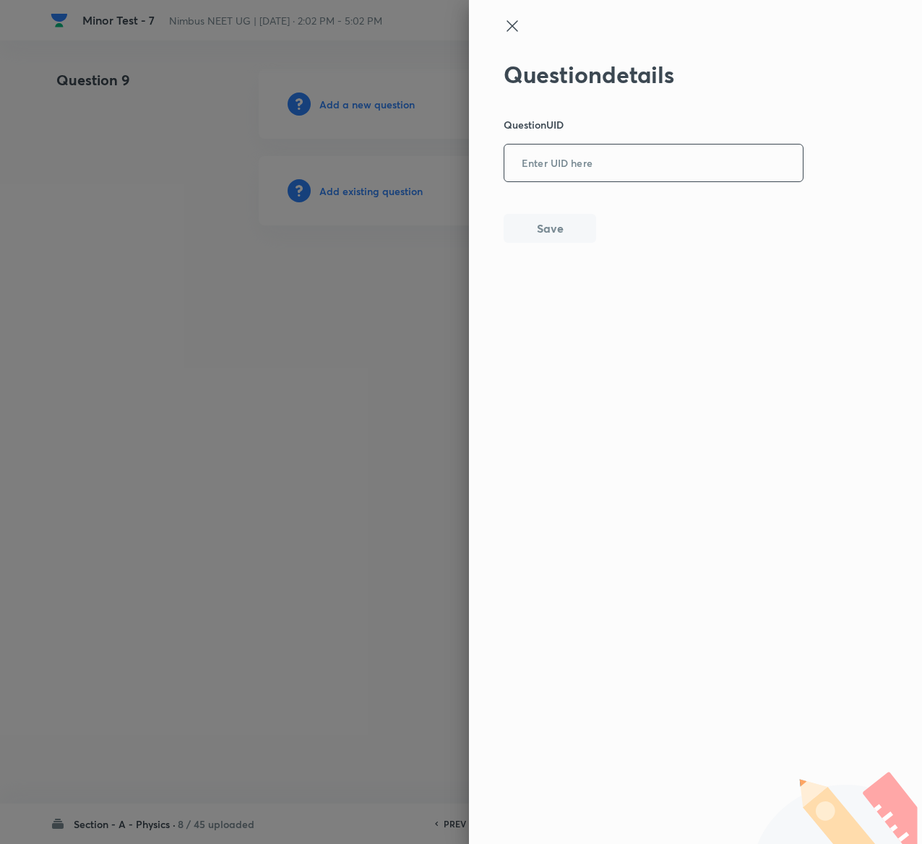
click at [546, 181] on div "​" at bounding box center [654, 163] width 300 height 38
paste input "CL313"
type input "CL313"
click at [557, 225] on button "Save" at bounding box center [550, 227] width 93 height 29
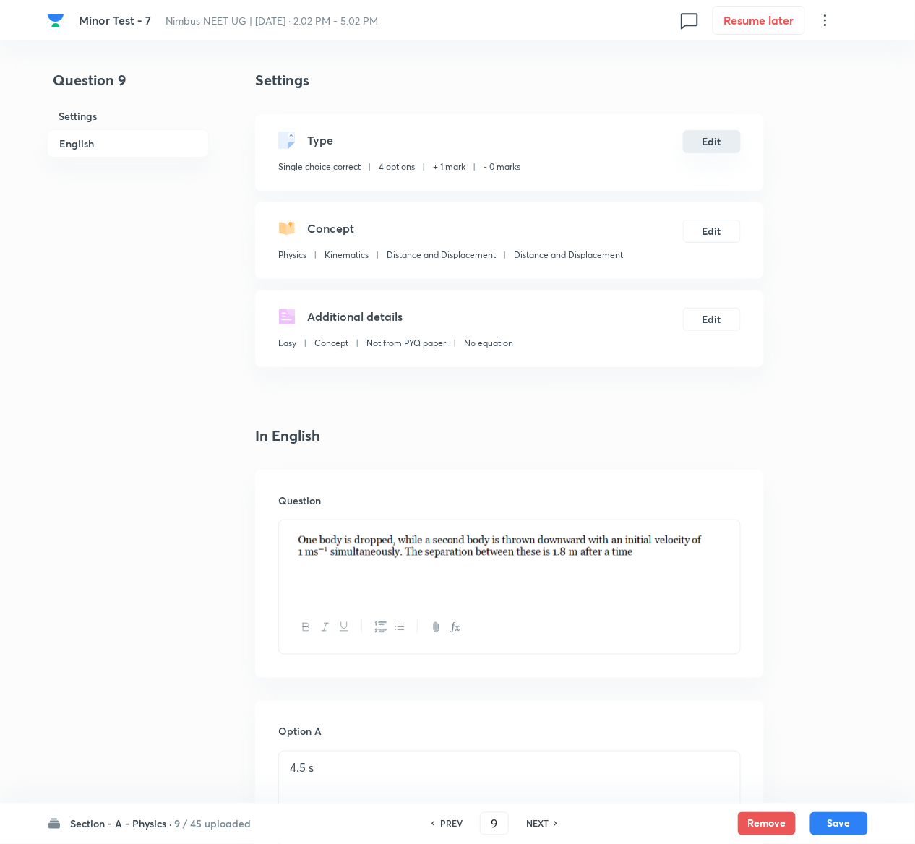
click at [716, 140] on button "Edit" at bounding box center [712, 141] width 58 height 23
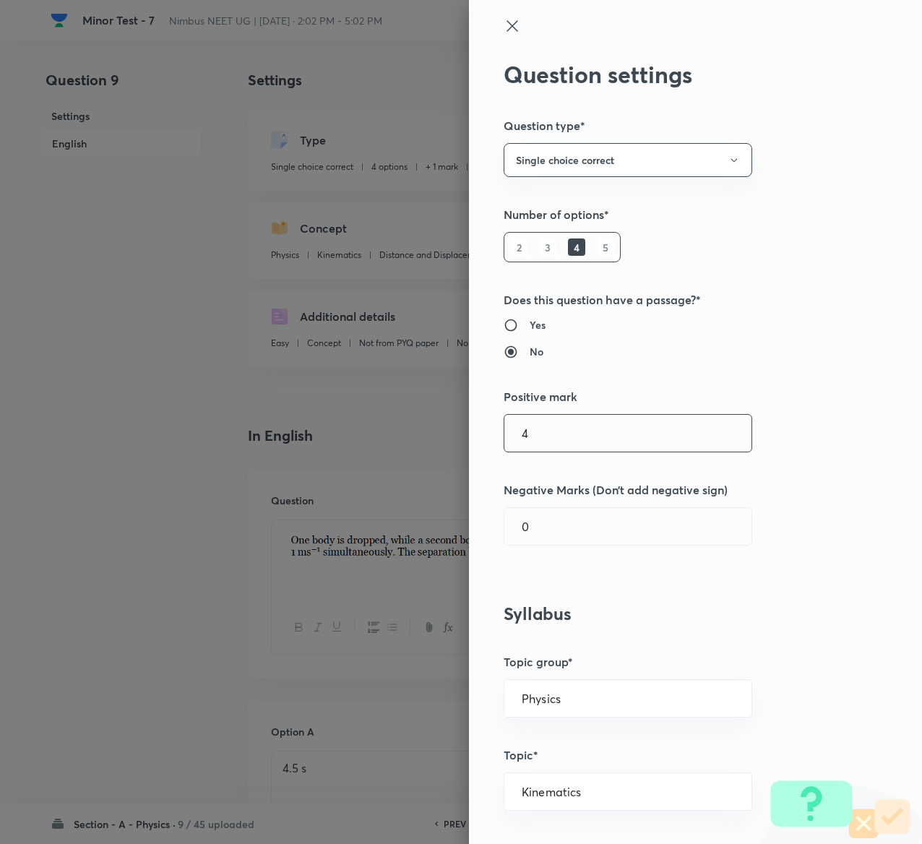
type input "4"
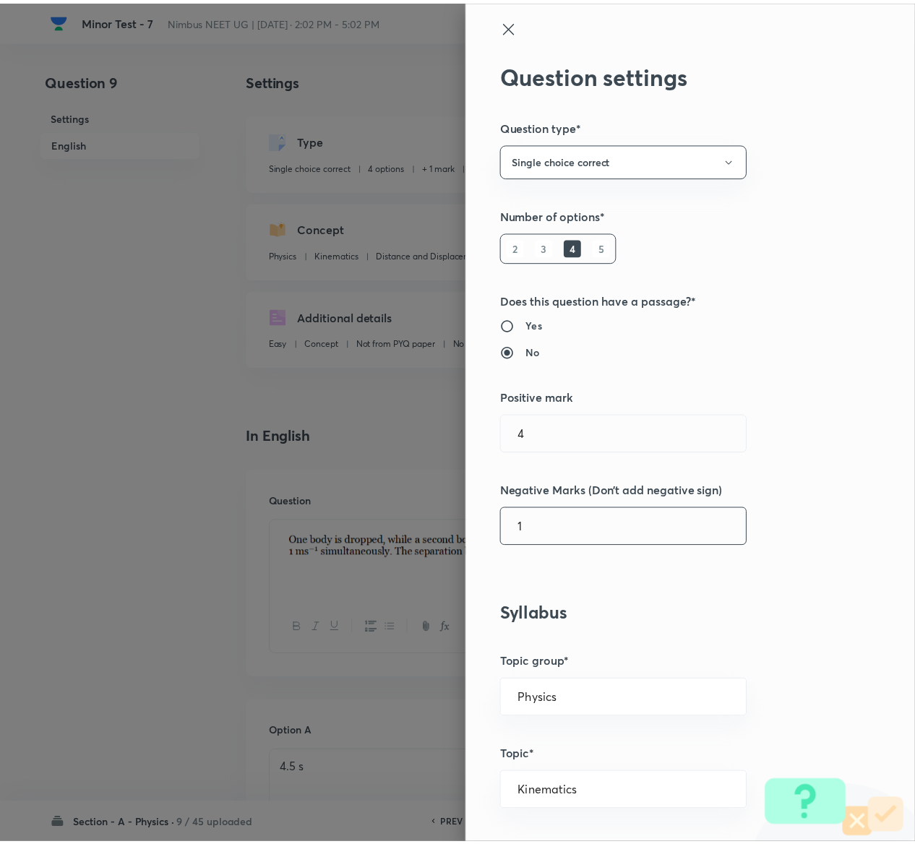
scroll to position [1129, 0]
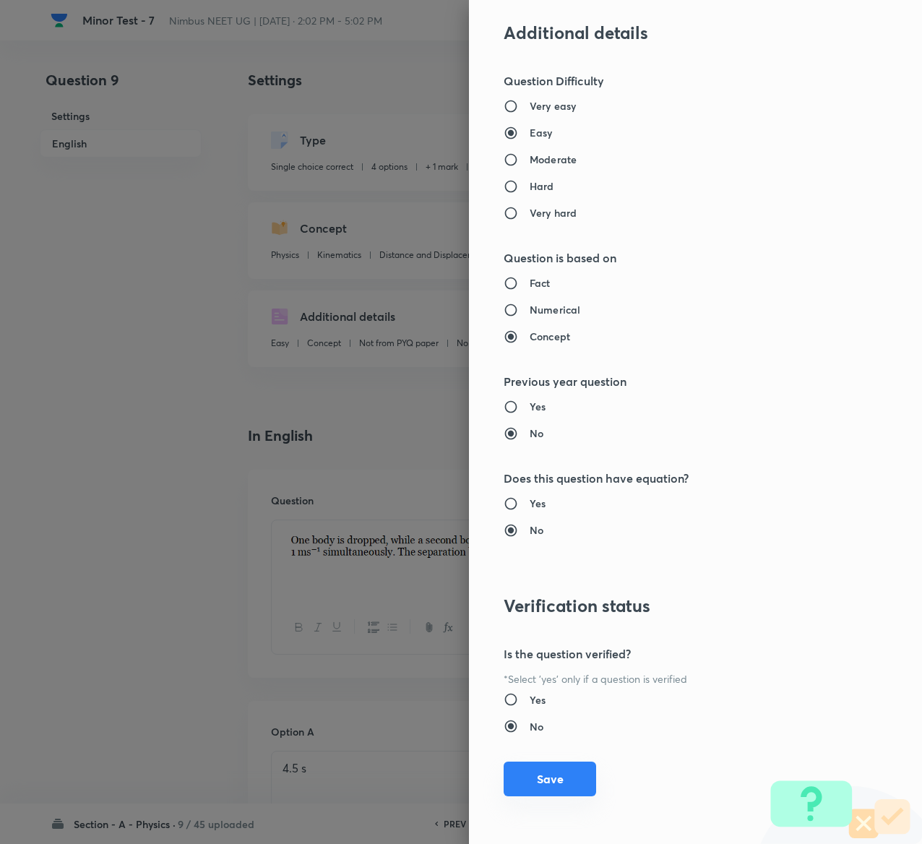
type input "1"
click at [528, 780] on button "Save" at bounding box center [550, 779] width 93 height 35
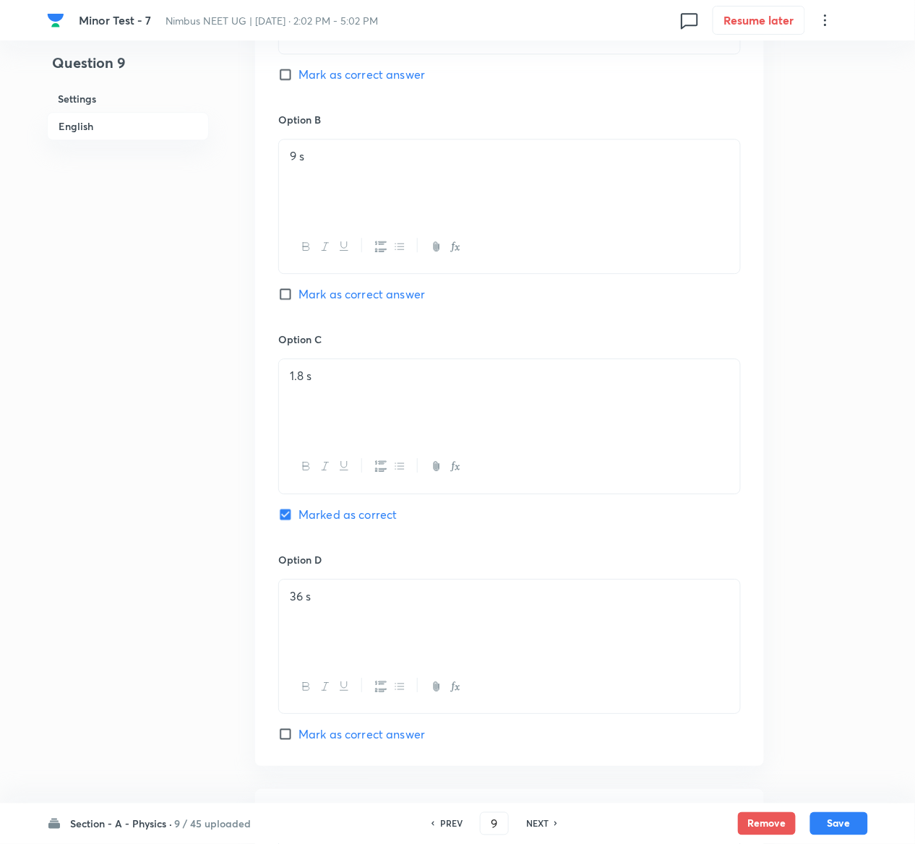
scroll to position [1177, 0]
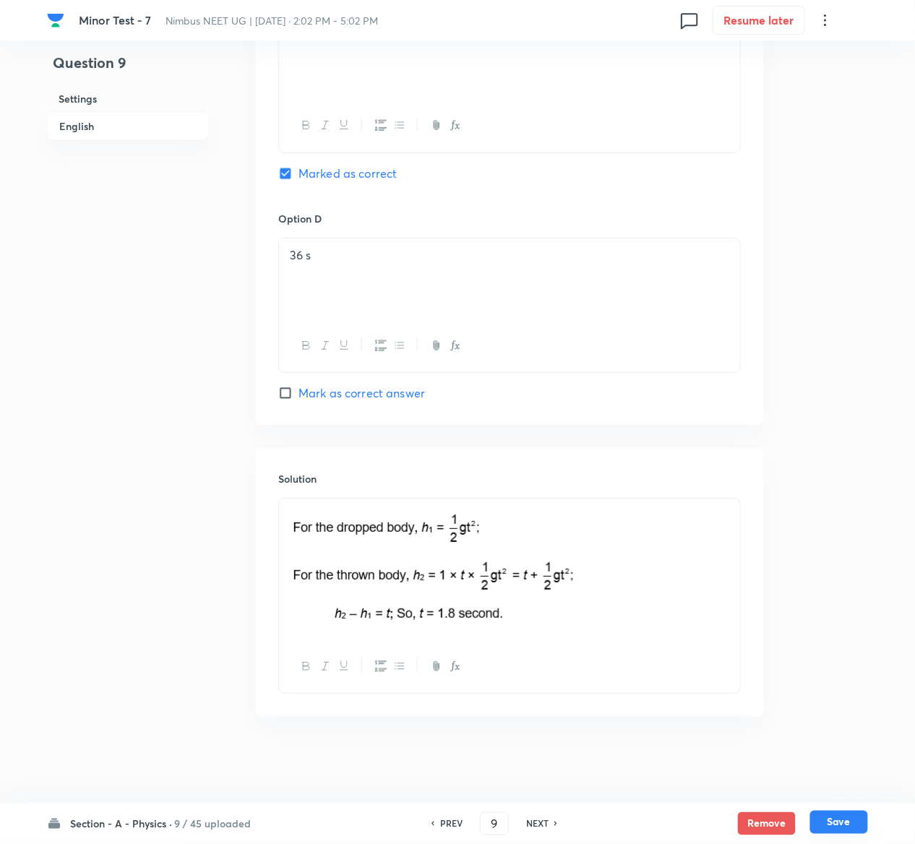
click at [862, 823] on button "Save" at bounding box center [839, 822] width 58 height 23
type input "10"
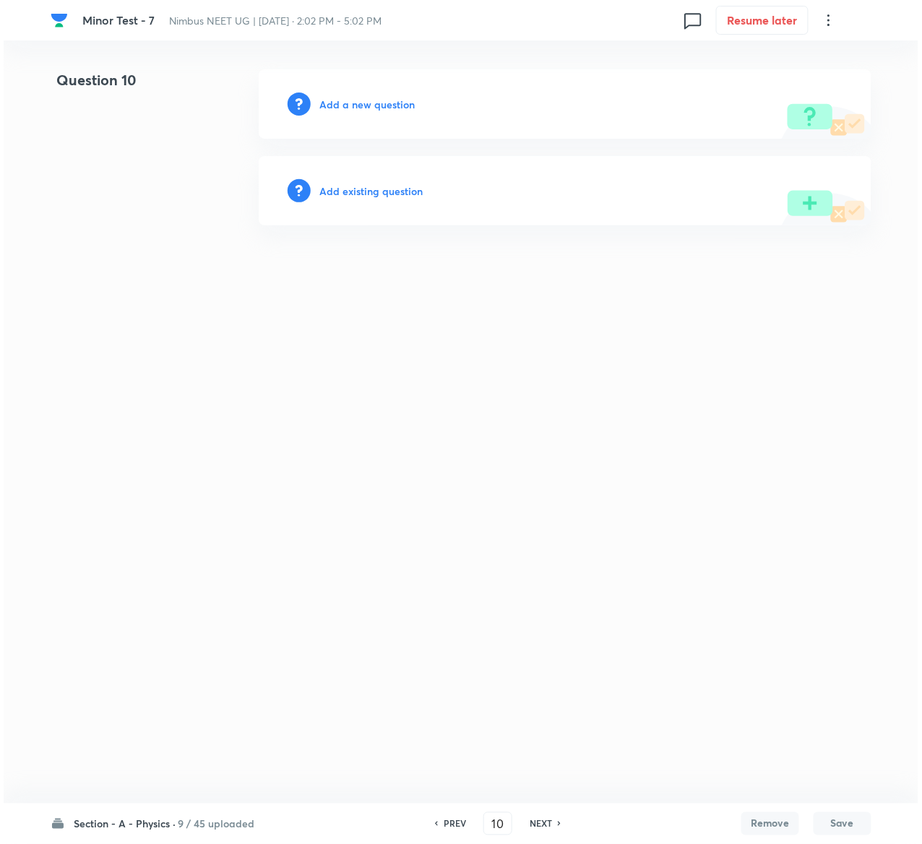
scroll to position [0, 0]
click at [372, 190] on h6 "Add existing question" at bounding box center [370, 191] width 103 height 15
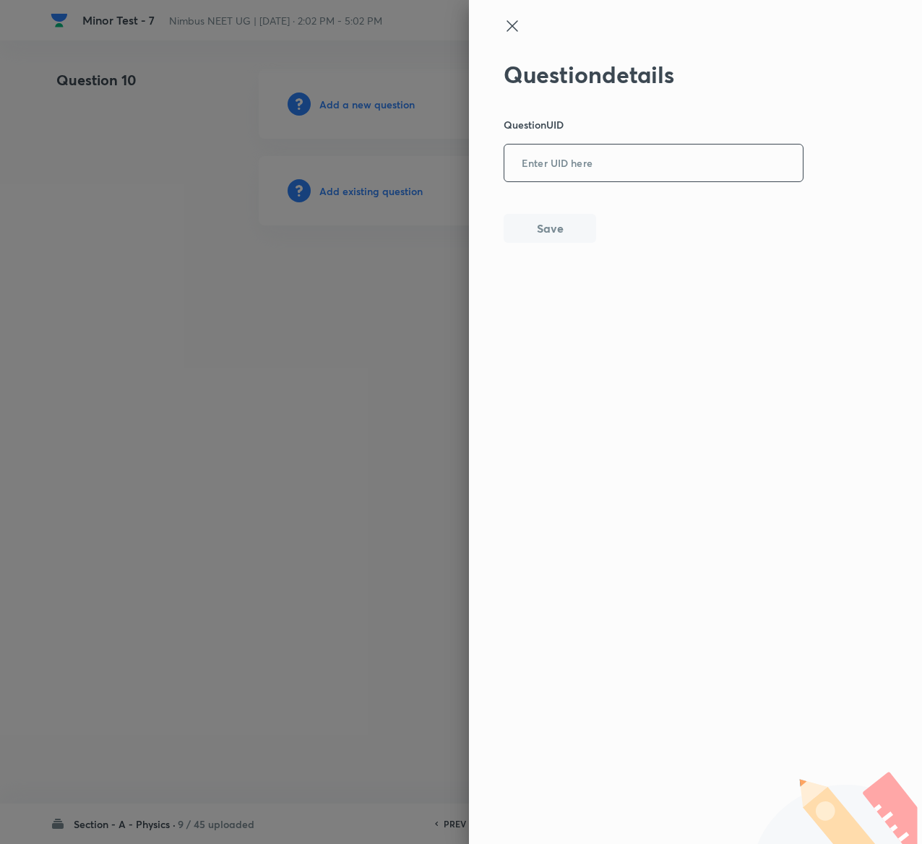
click at [590, 150] on input "text" at bounding box center [654, 163] width 299 height 35
paste input "2RW6T"
type input "2RW6T"
click at [547, 215] on button "Save" at bounding box center [550, 227] width 93 height 29
click at [547, 215] on button "Save" at bounding box center [550, 228] width 93 height 29
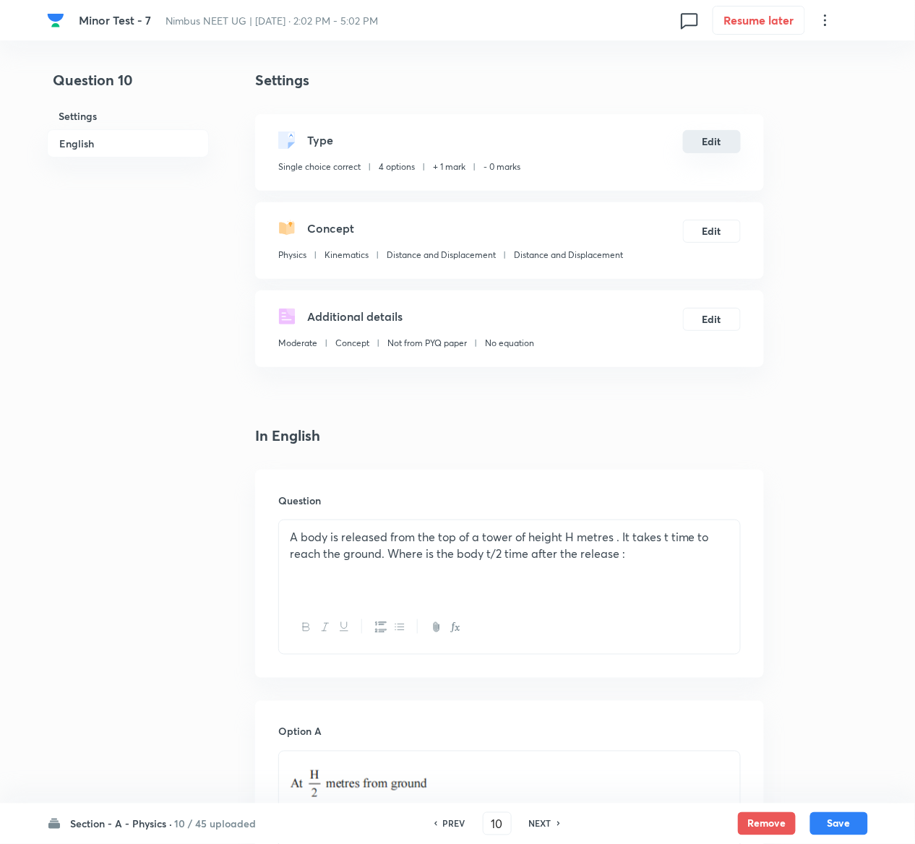
click at [718, 145] on button "Edit" at bounding box center [712, 141] width 58 height 23
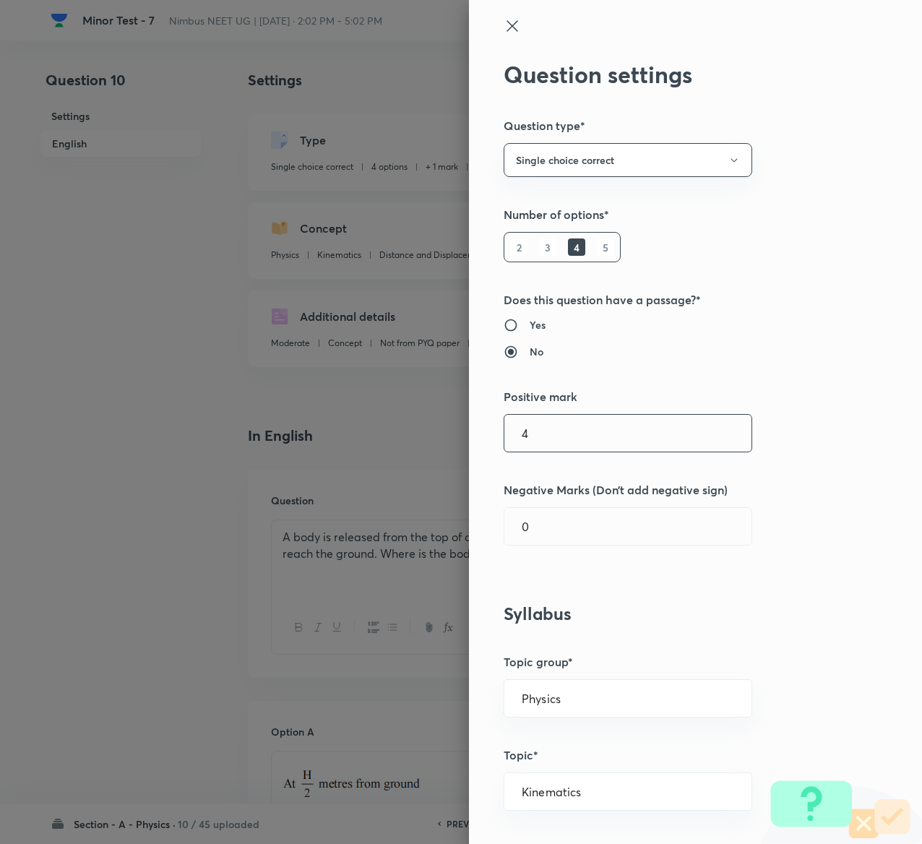
type input "4"
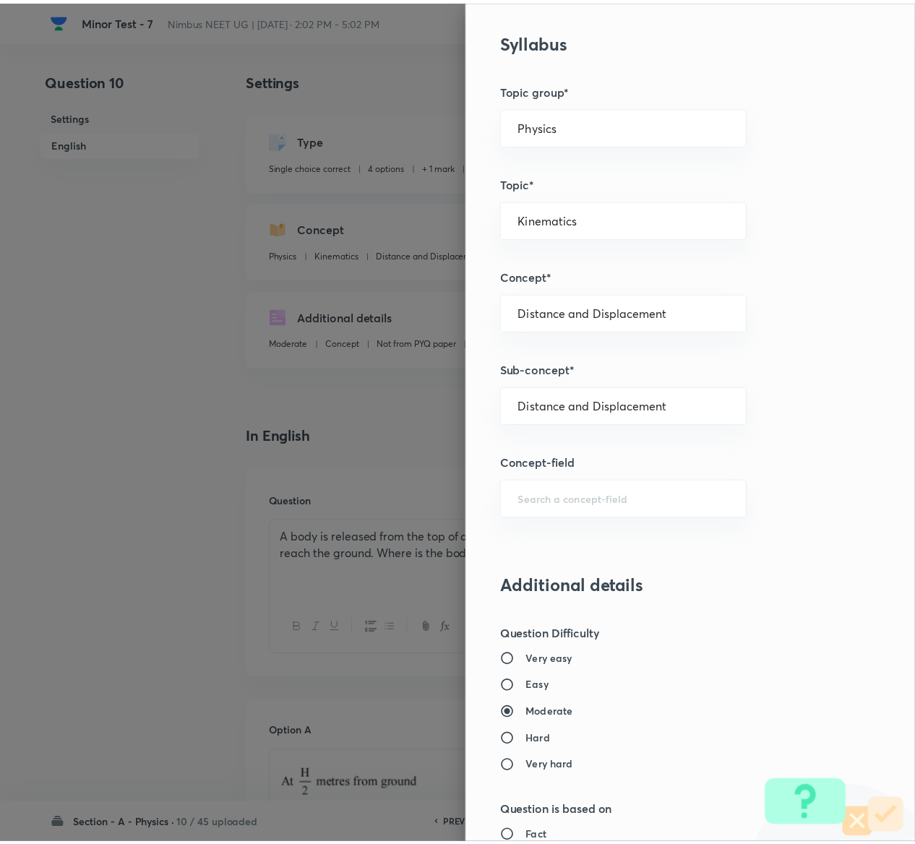
scroll to position [1129, 0]
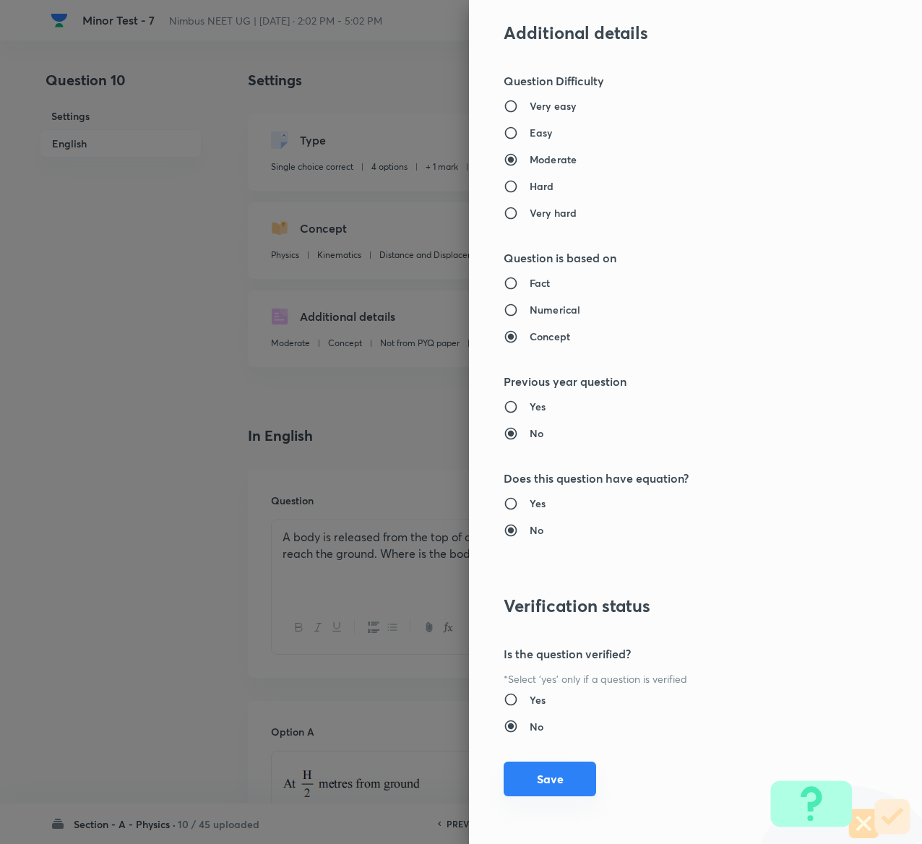
type input "1"
click at [542, 774] on button "Save" at bounding box center [550, 779] width 93 height 35
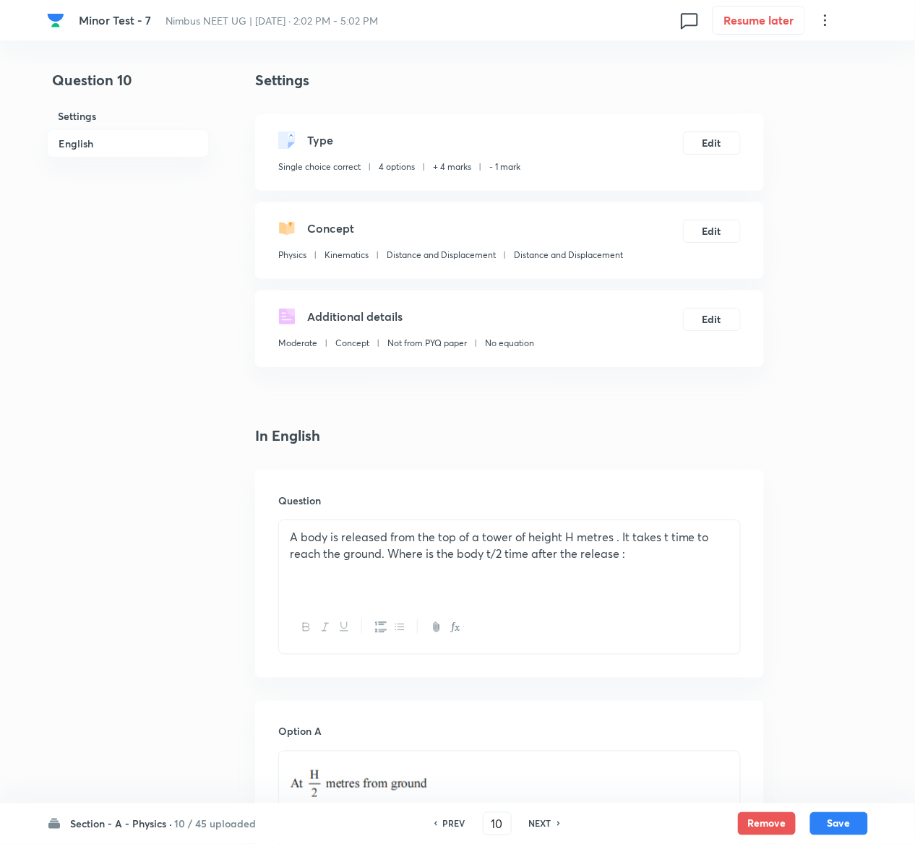
scroll to position [1236, 0]
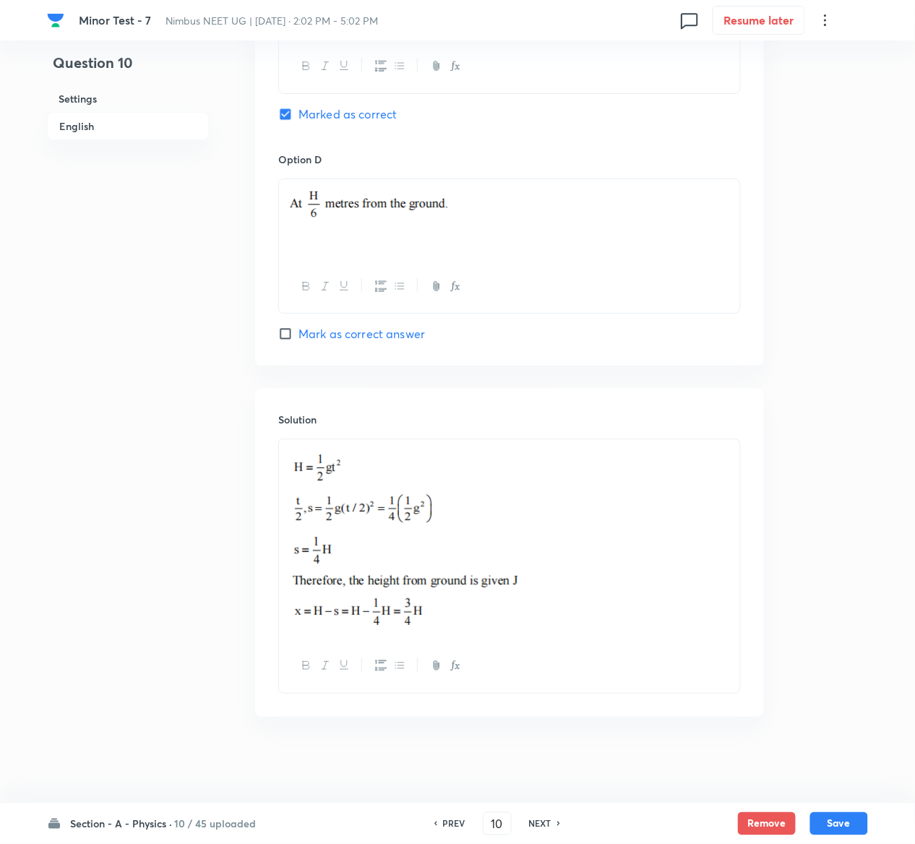
click at [860, 812] on button "Save" at bounding box center [839, 823] width 58 height 23
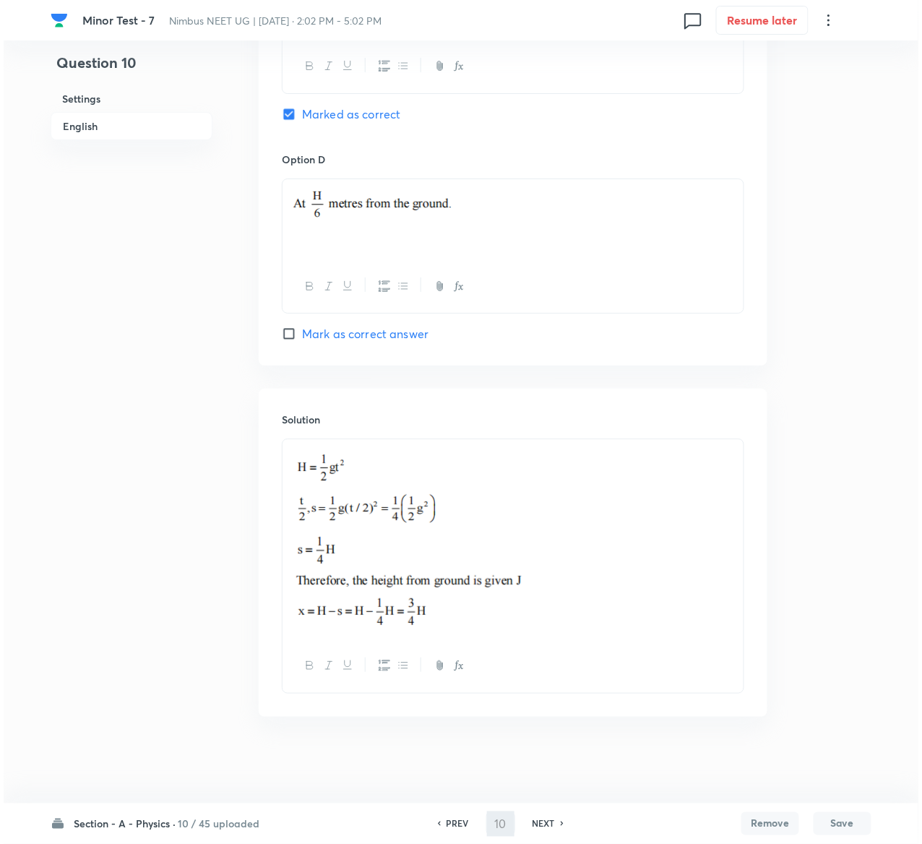
scroll to position [0, 0]
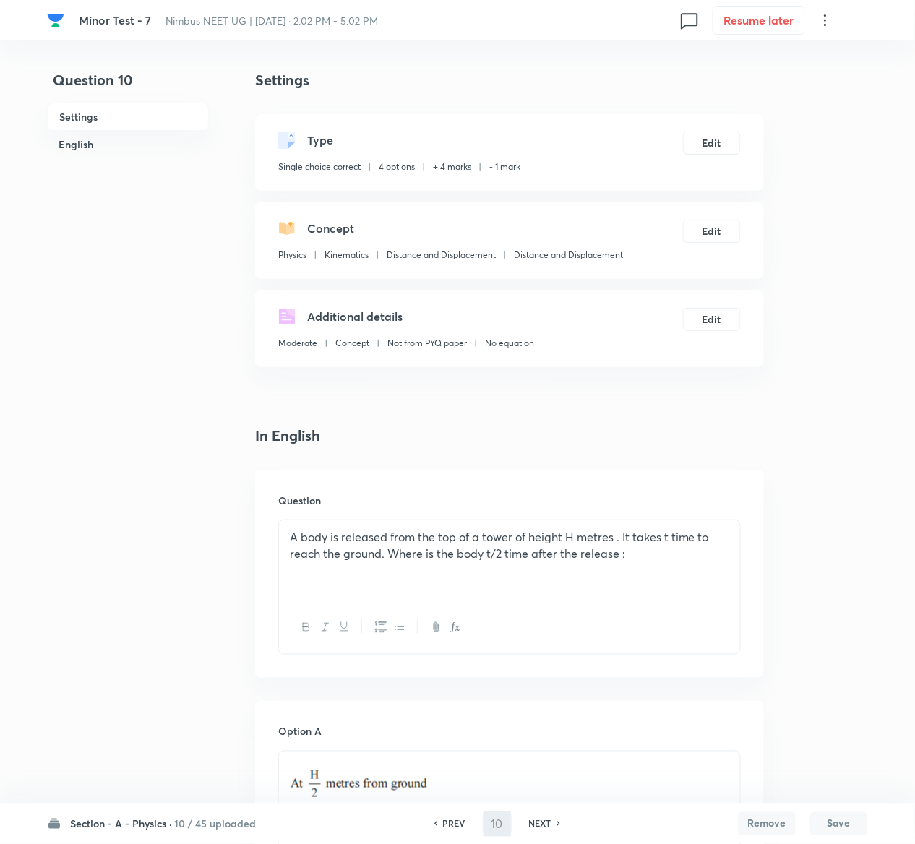
type input "11"
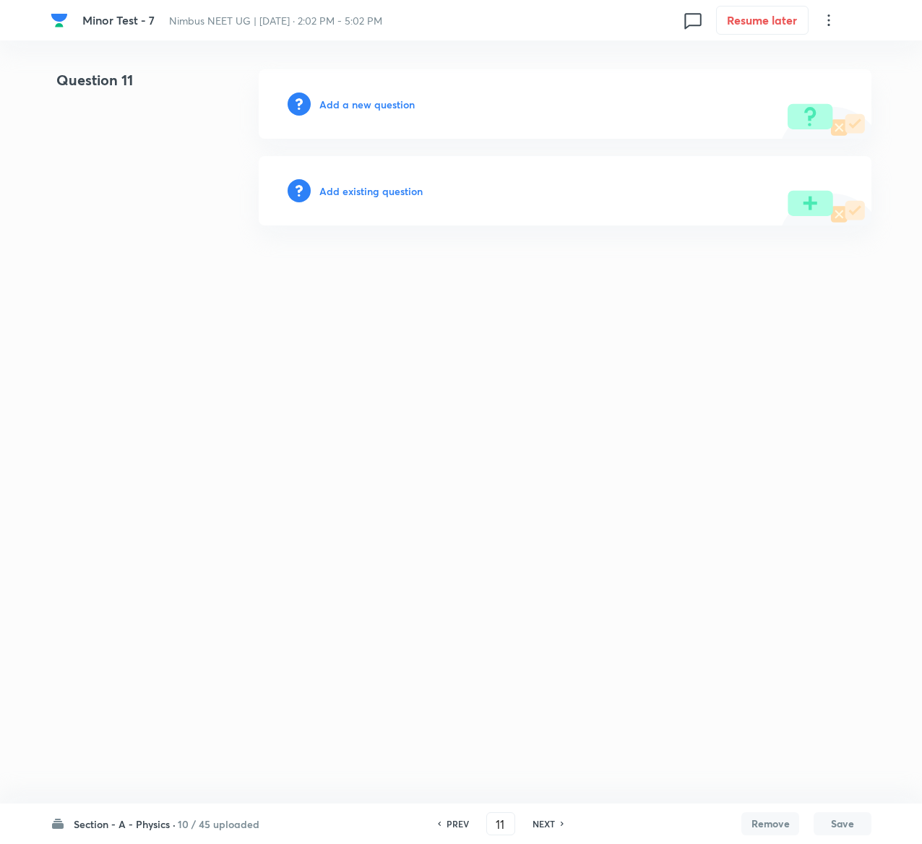
click at [399, 187] on h6 "Add existing question" at bounding box center [370, 191] width 103 height 15
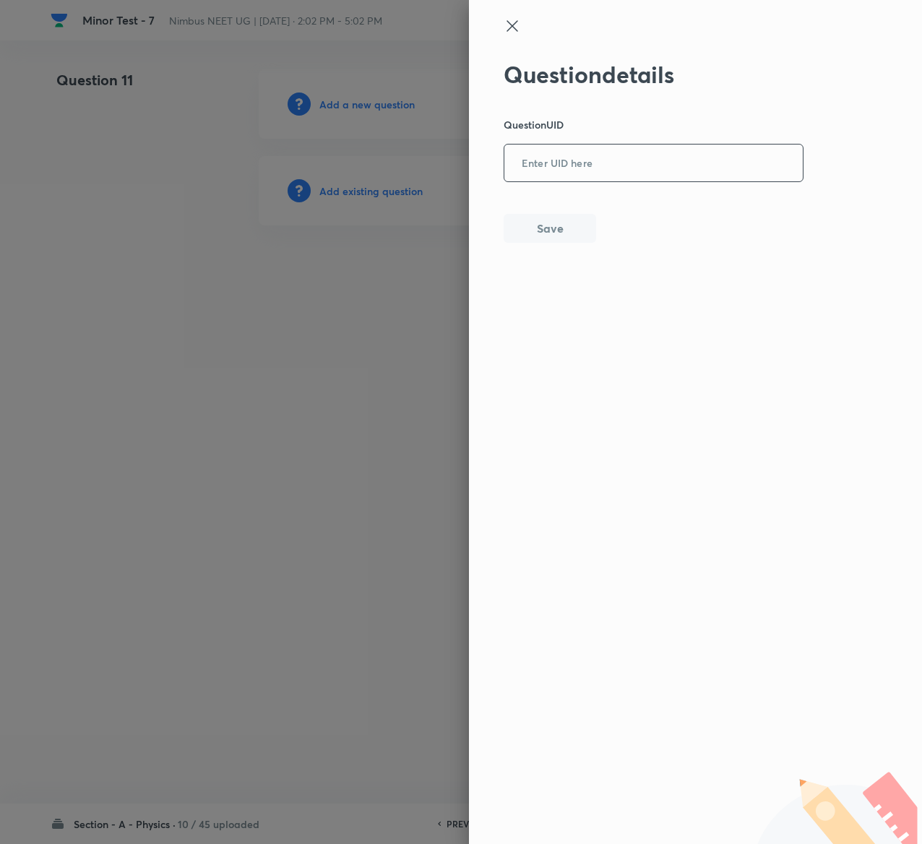
click at [631, 146] on input "text" at bounding box center [654, 163] width 299 height 35
paste input "IHUZV"
type input "IHUZV"
click at [571, 231] on button "Save" at bounding box center [550, 227] width 93 height 29
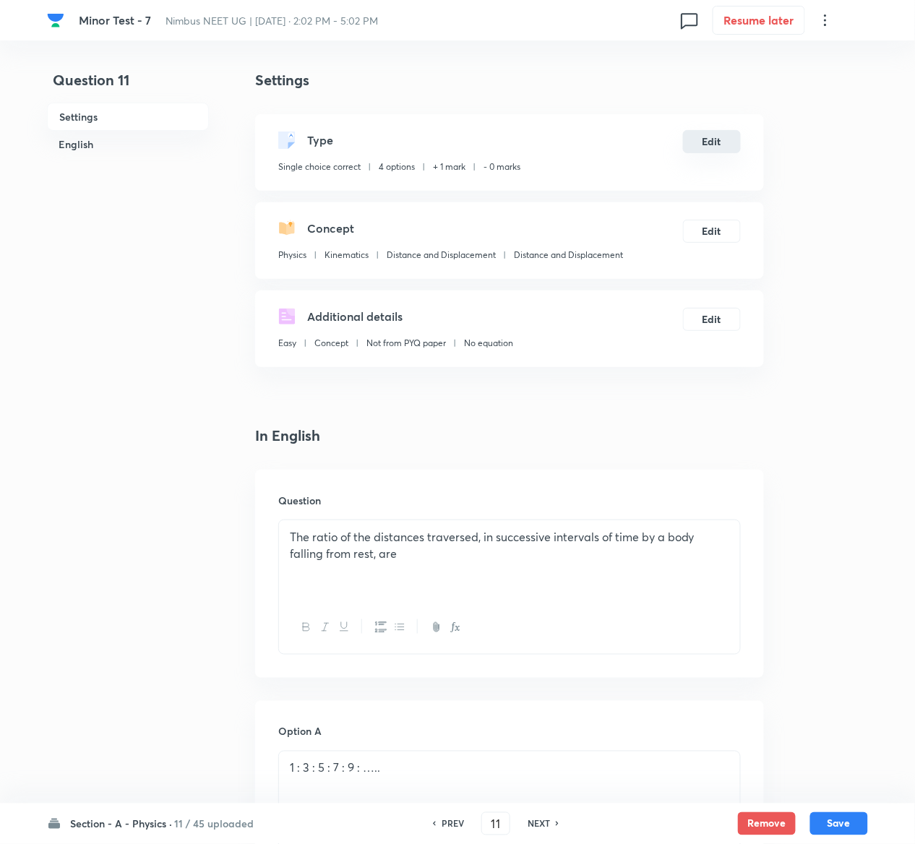
click at [711, 134] on button "Edit" at bounding box center [712, 141] width 58 height 23
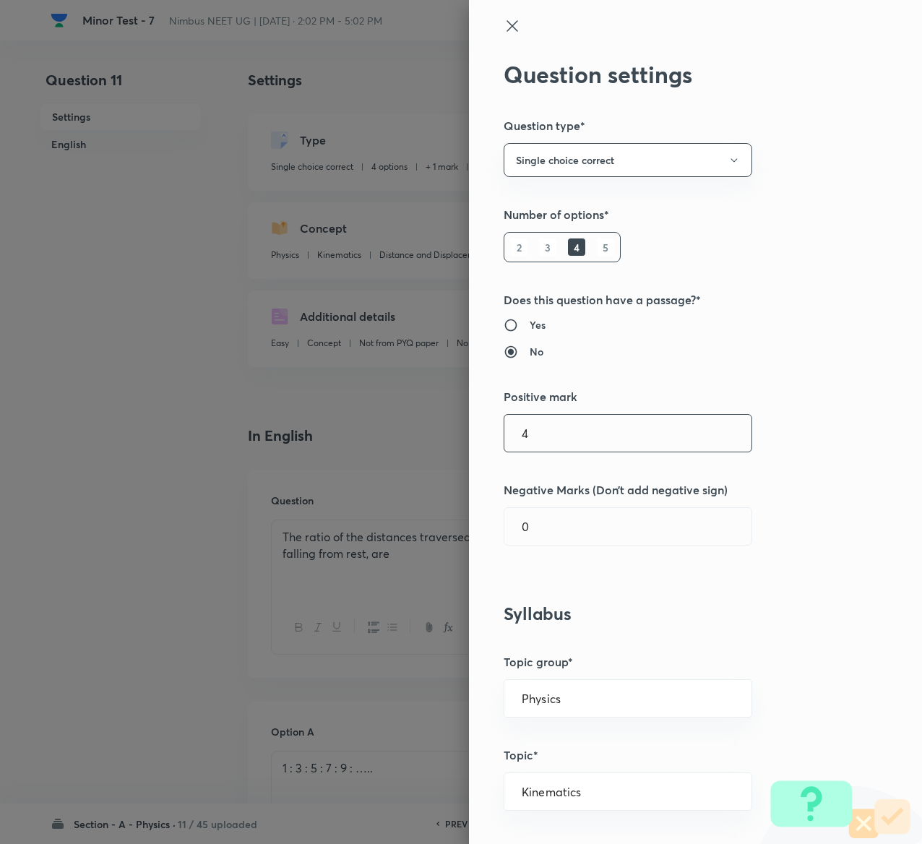
type input "4"
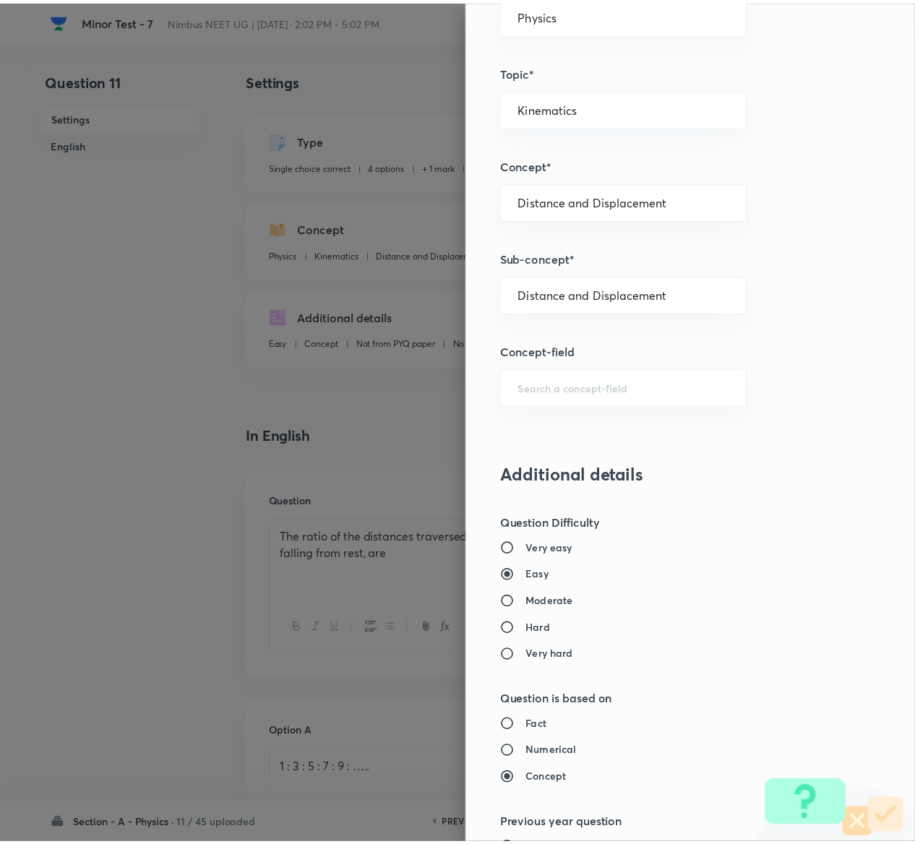
scroll to position [1129, 0]
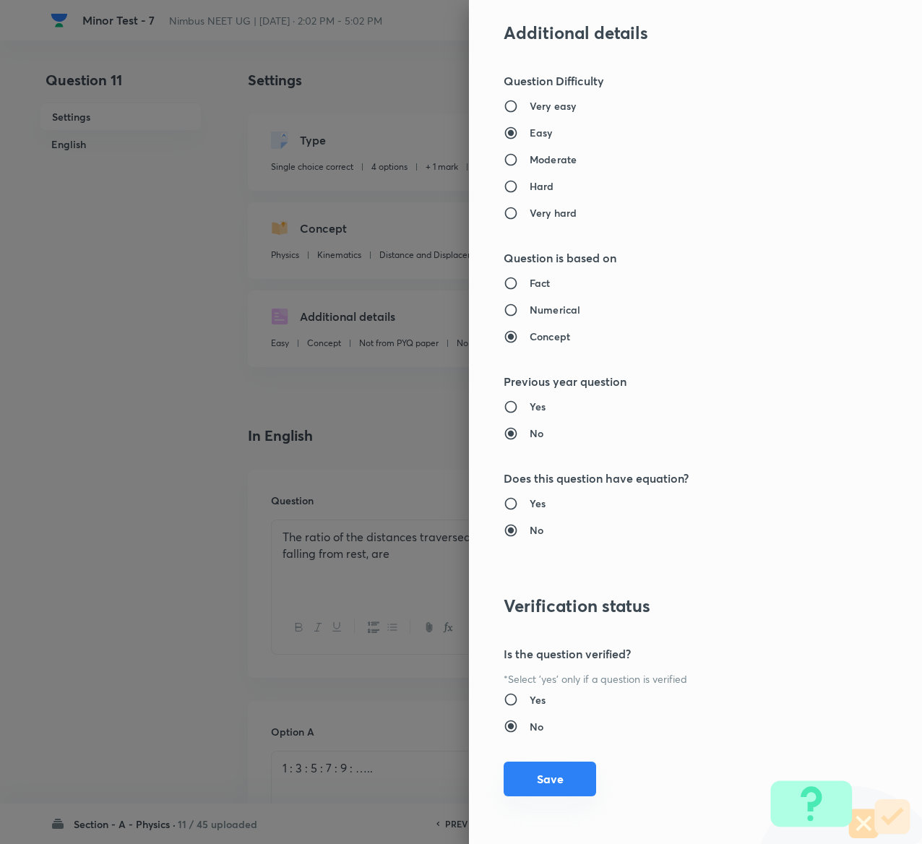
type input "1"
click at [510, 777] on button "Save" at bounding box center [550, 779] width 93 height 35
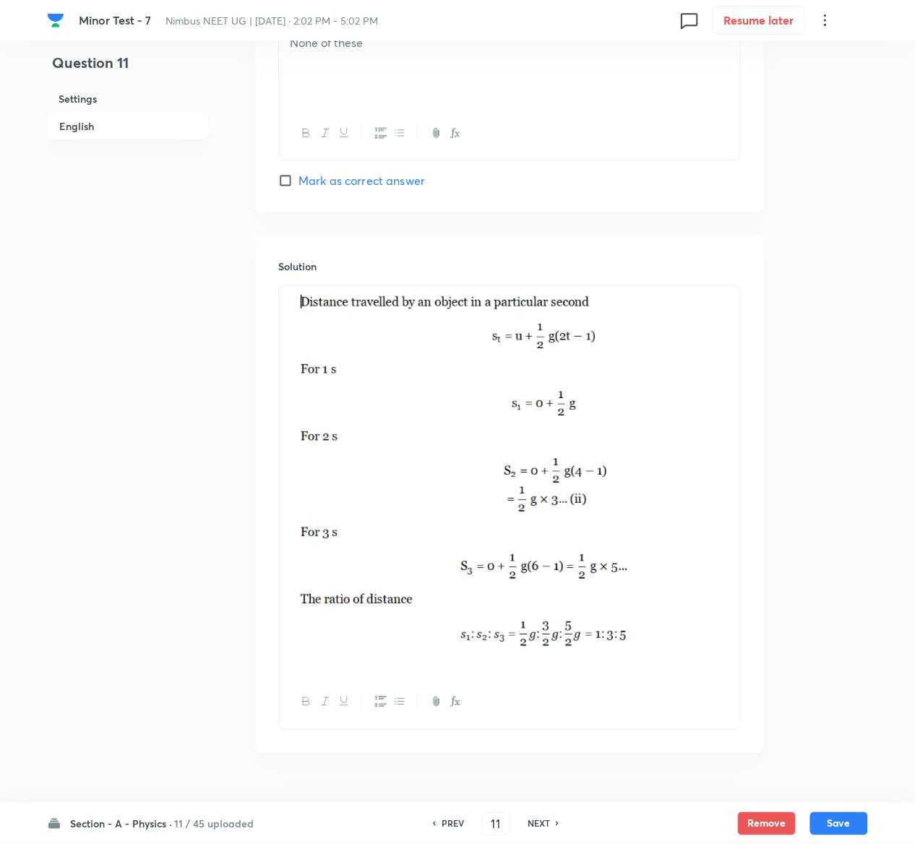
scroll to position [1426, 0]
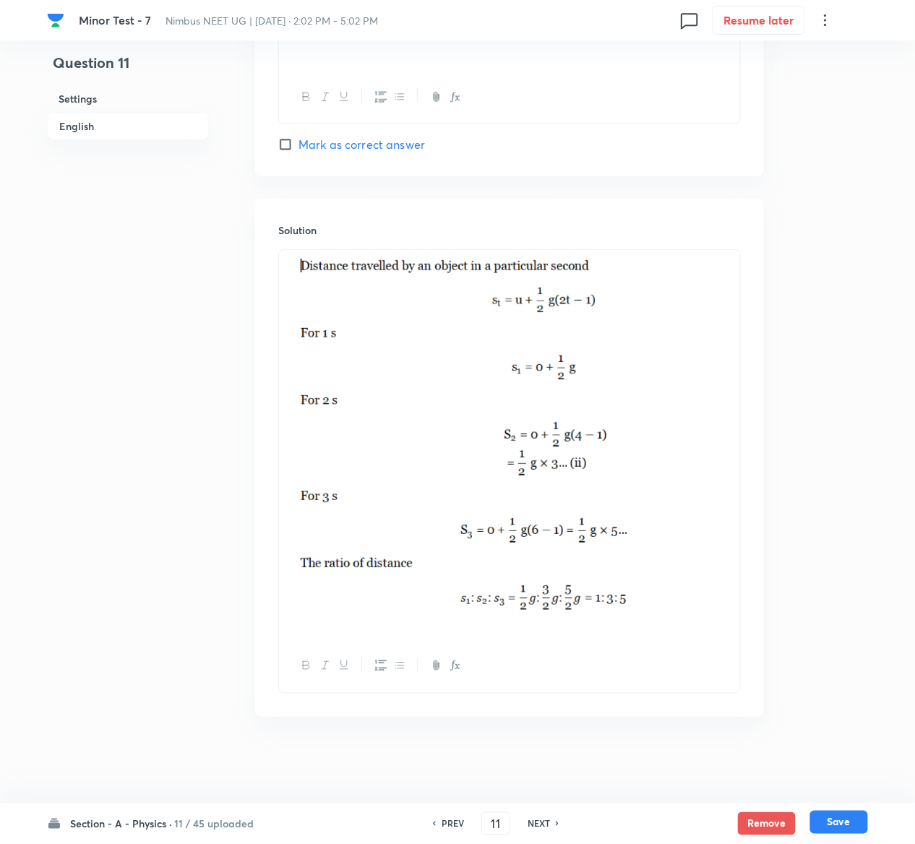
click at [847, 824] on button "Save" at bounding box center [839, 822] width 58 height 23
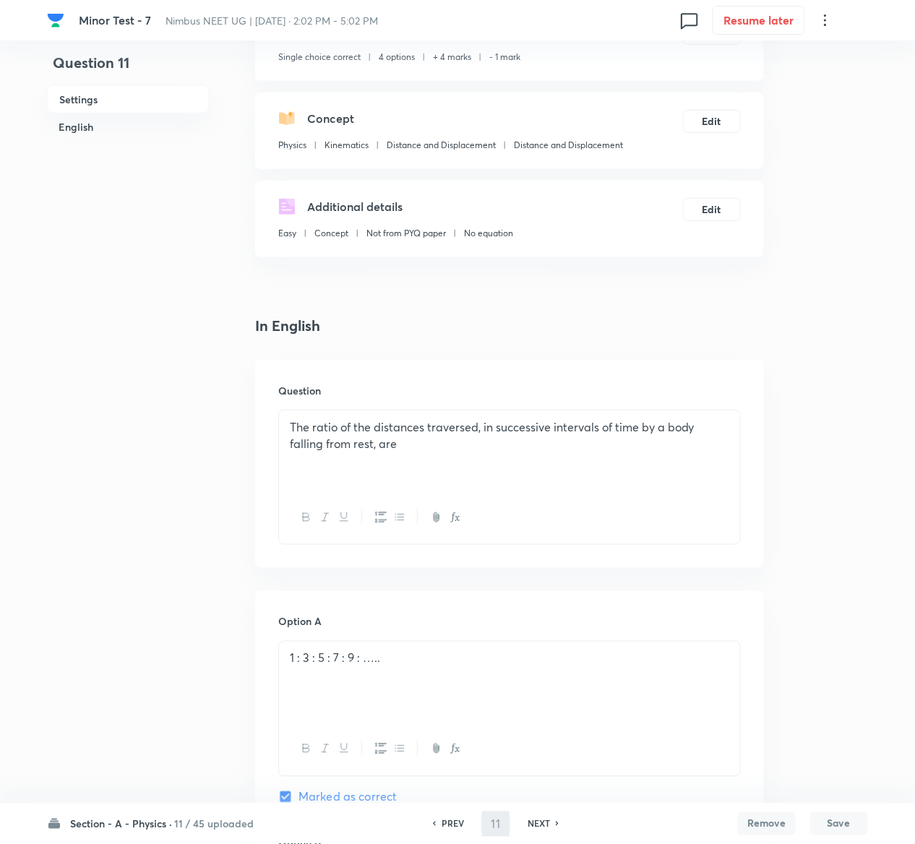
scroll to position [26, 0]
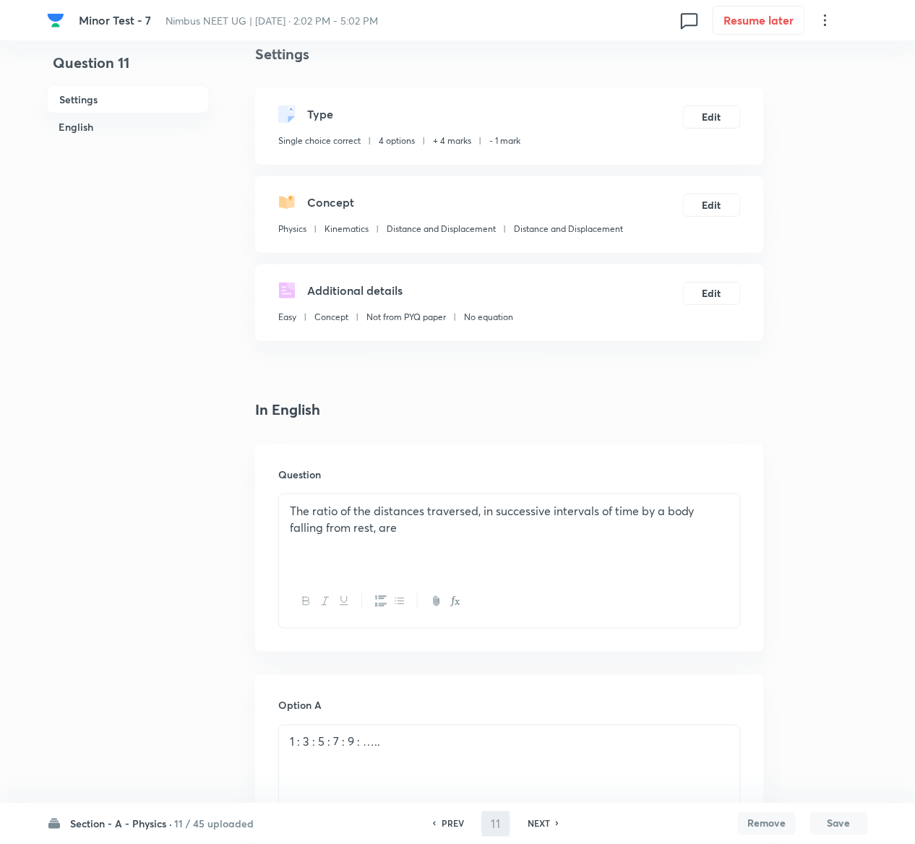
type input "12"
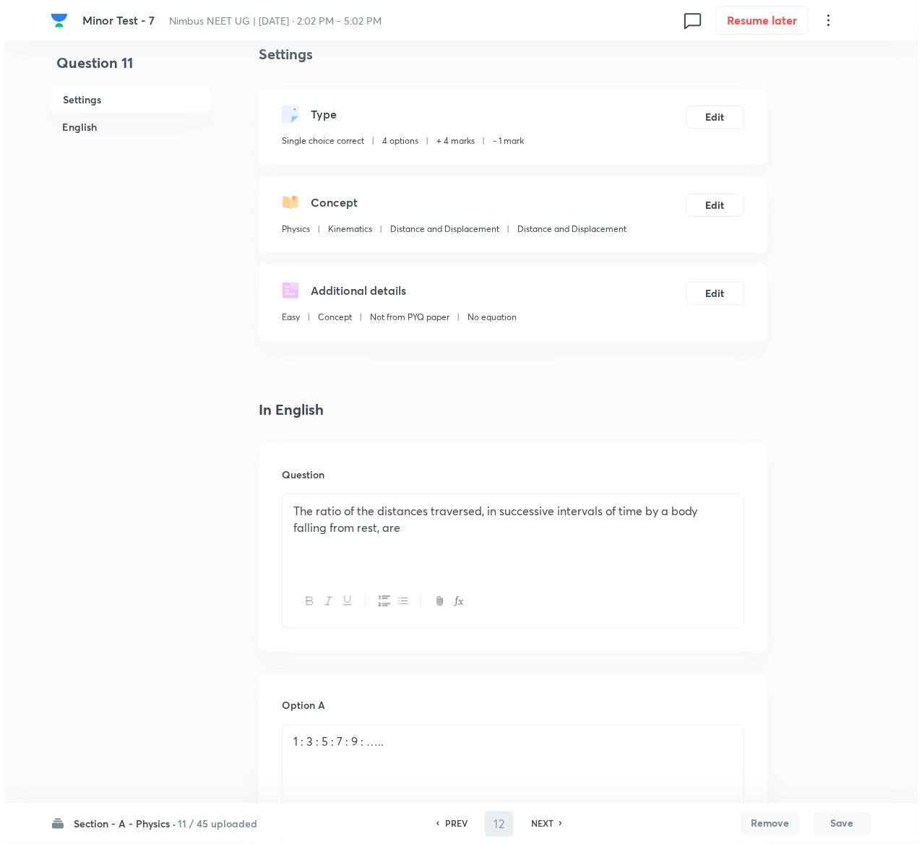
scroll to position [0, 0]
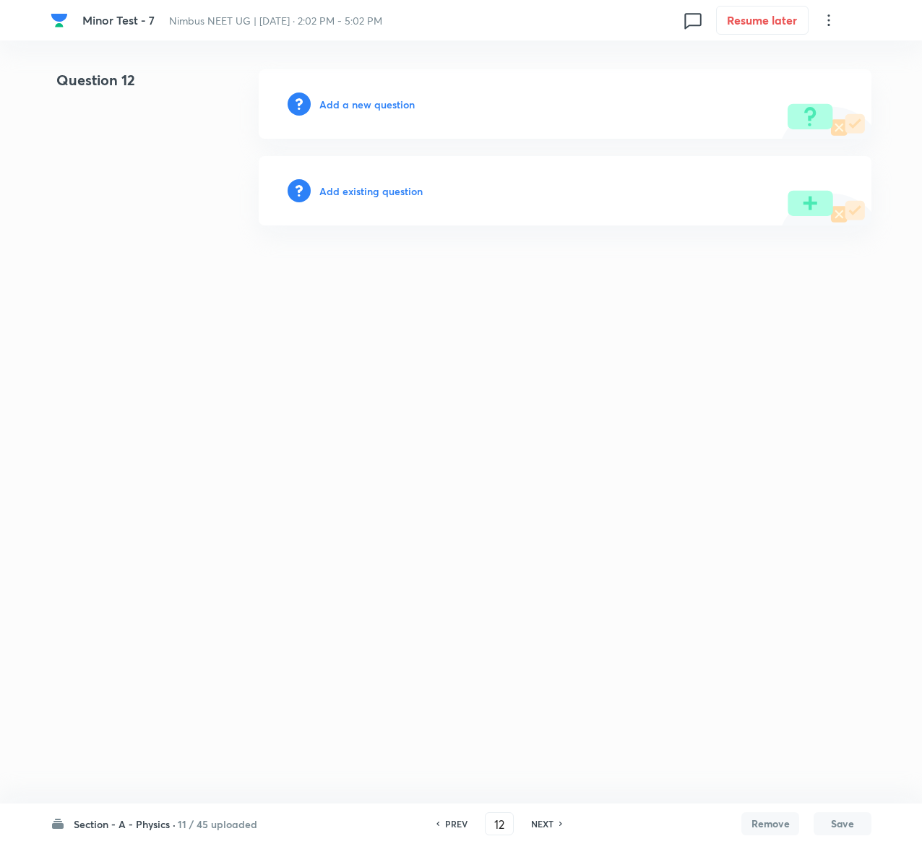
click at [402, 189] on h6 "Add existing question" at bounding box center [370, 191] width 103 height 15
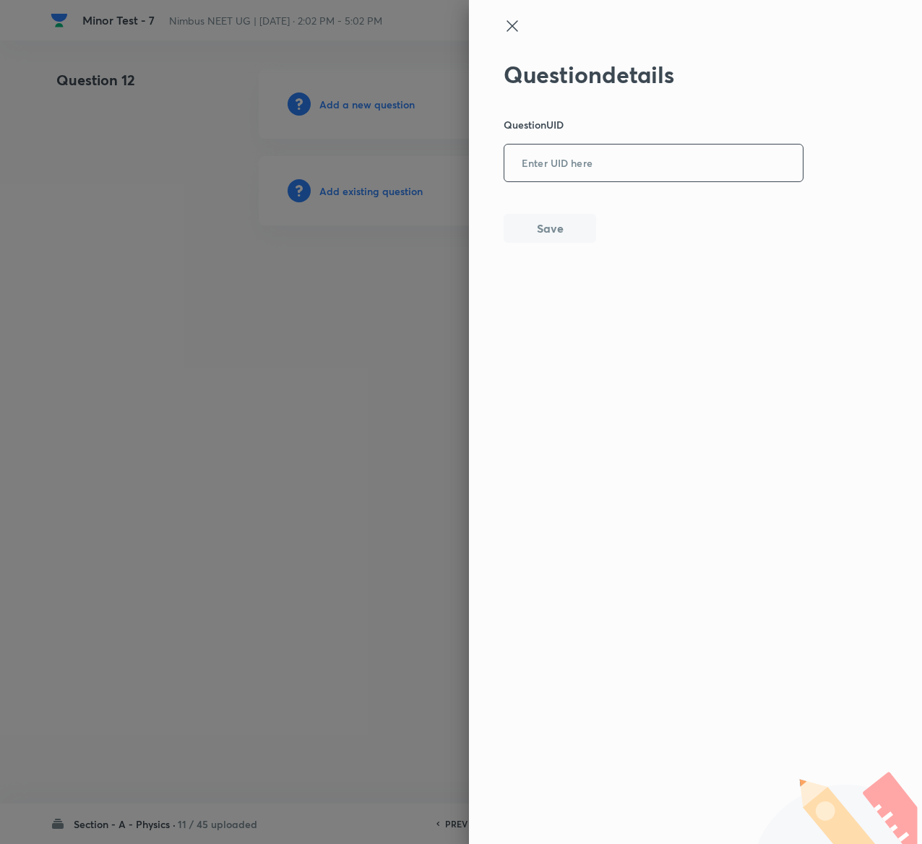
click at [608, 162] on input "text" at bounding box center [654, 163] width 299 height 35
paste input "E0OLU"
type input "E0OLU"
click at [548, 227] on button "Save" at bounding box center [550, 227] width 93 height 29
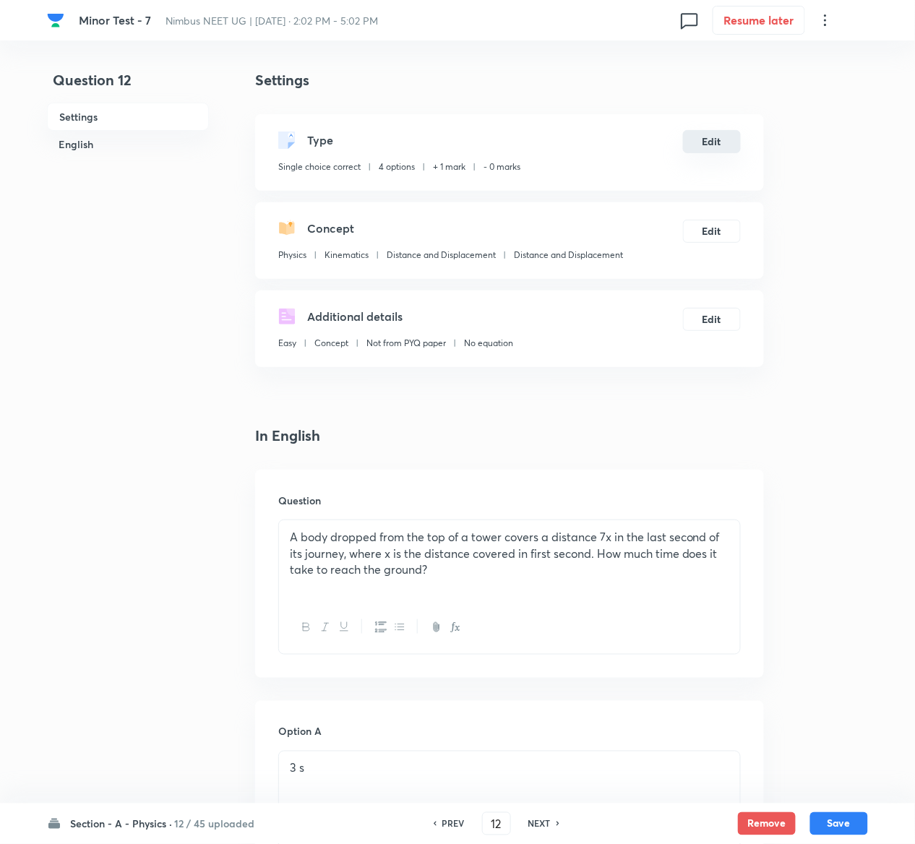
click at [732, 141] on button "Edit" at bounding box center [712, 141] width 58 height 23
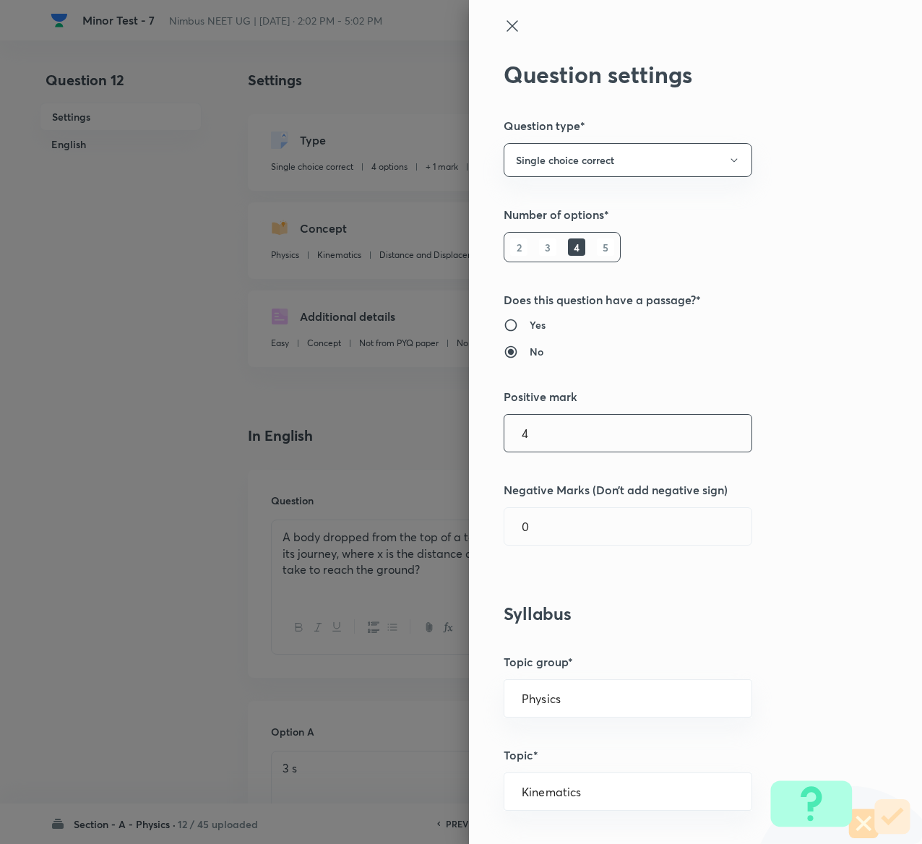
type input "4"
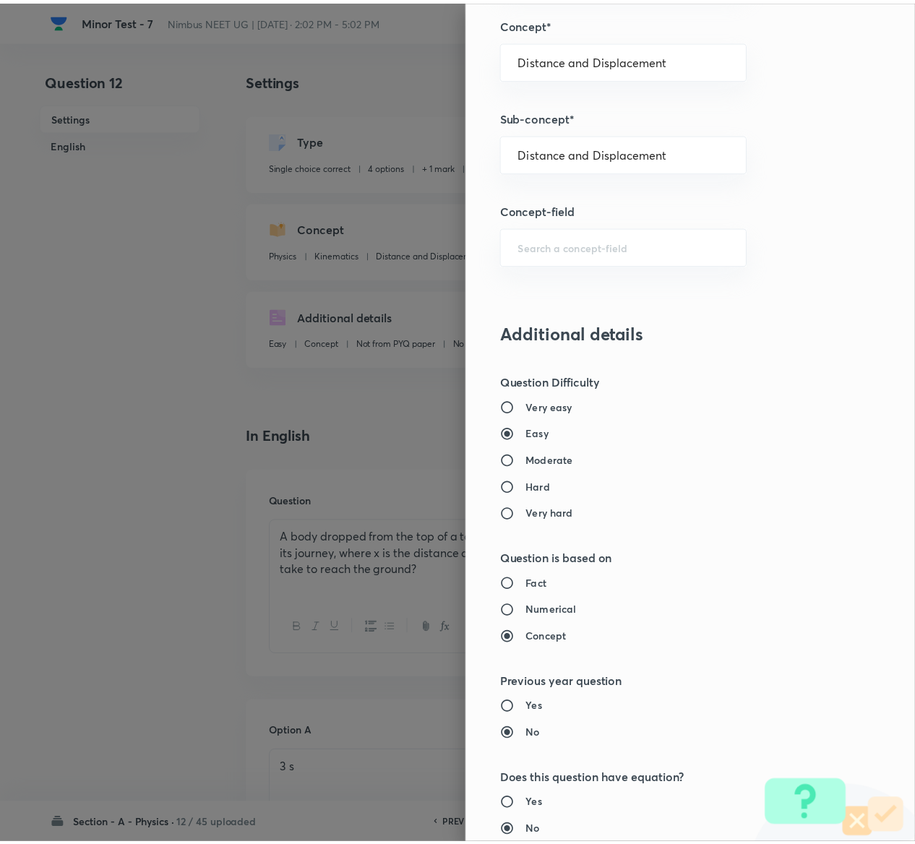
scroll to position [1129, 0]
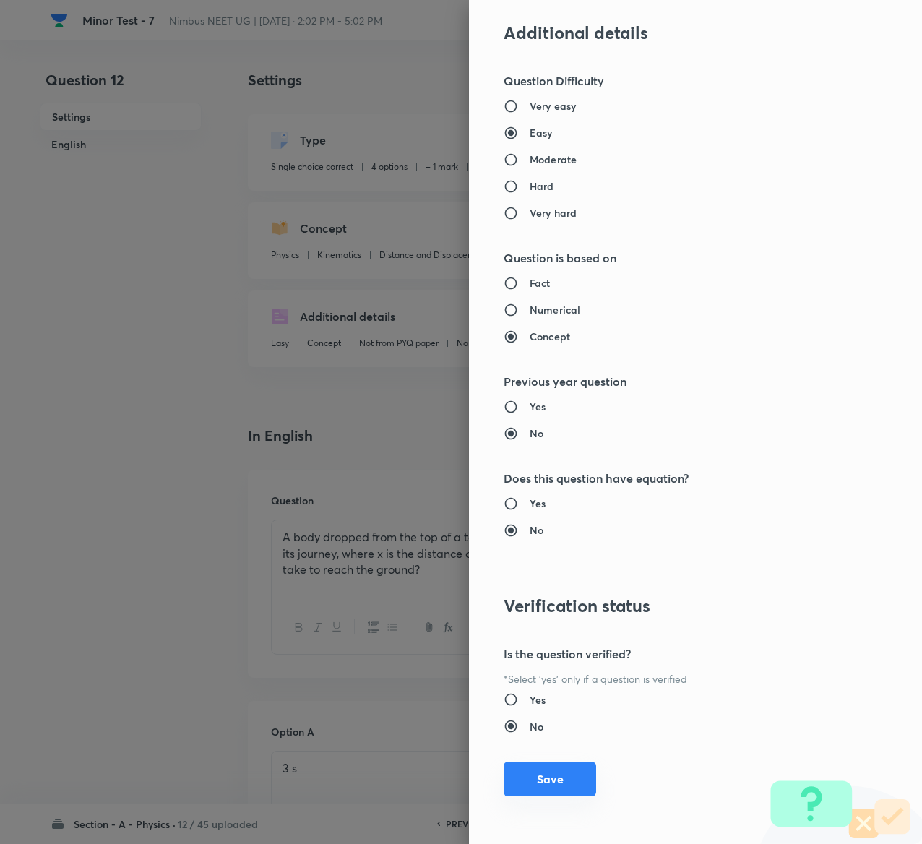
type input "1"
click at [547, 783] on button "Save" at bounding box center [550, 779] width 93 height 35
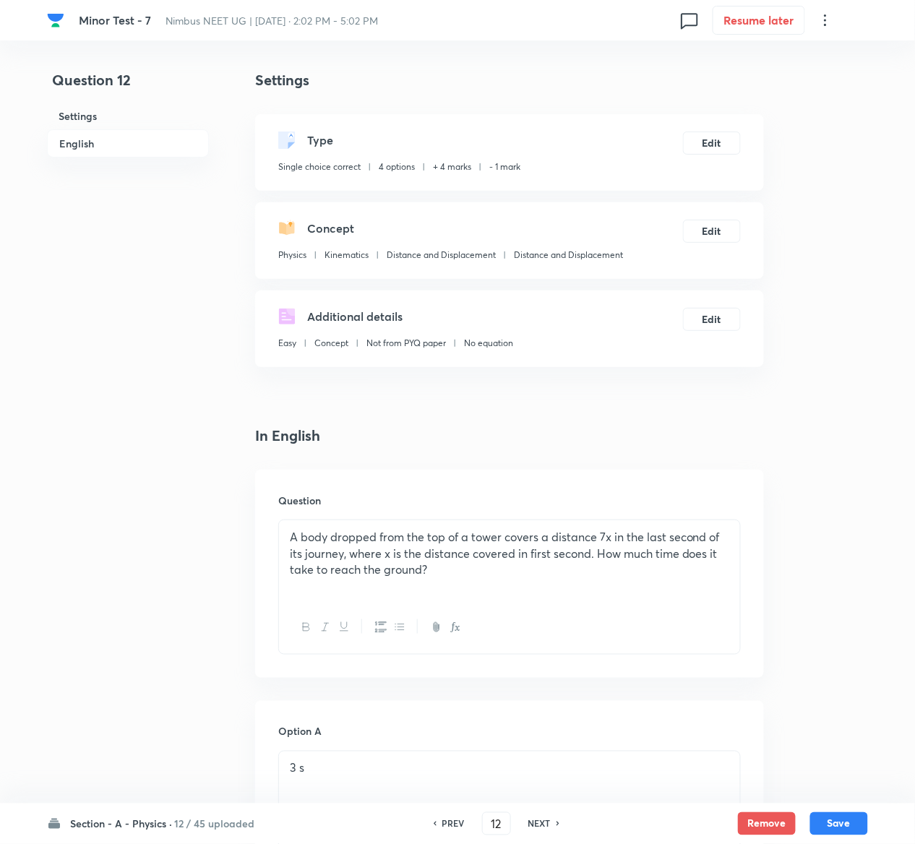
scroll to position [1227, 0]
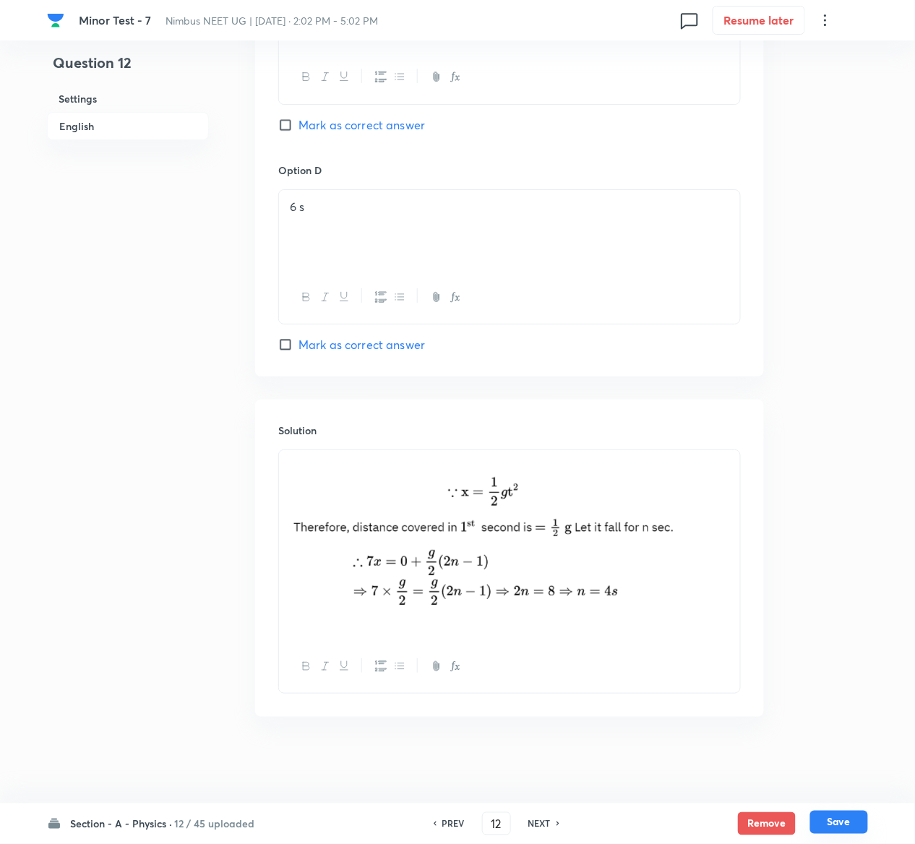
click at [857, 826] on button "Save" at bounding box center [839, 822] width 58 height 23
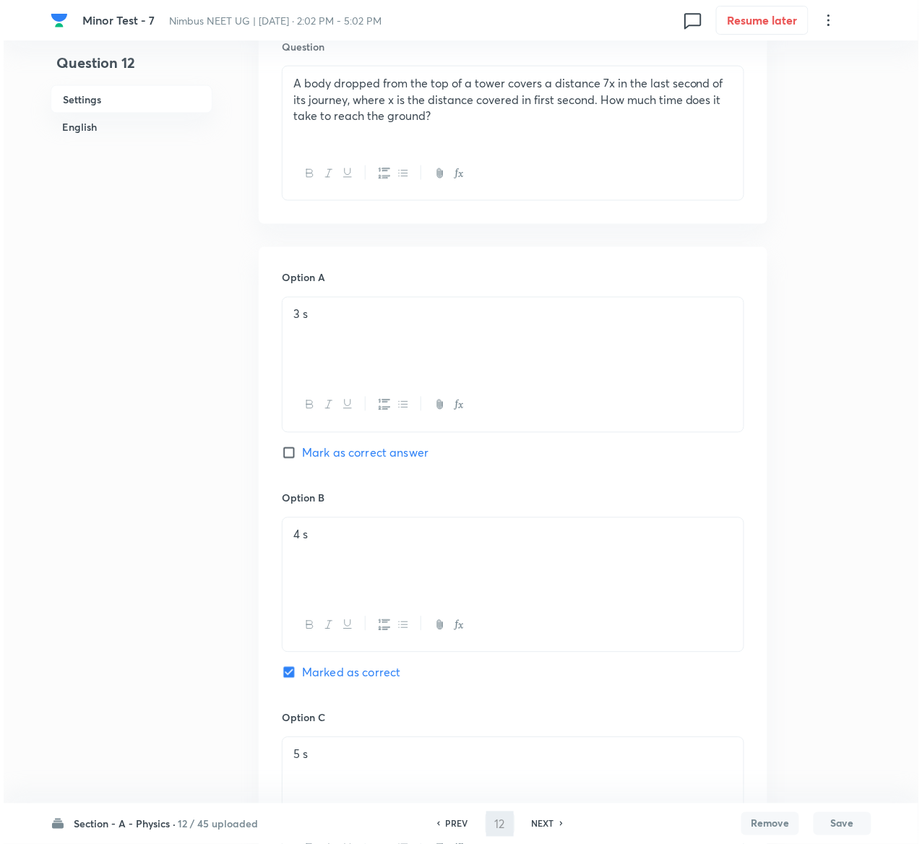
scroll to position [0, 0]
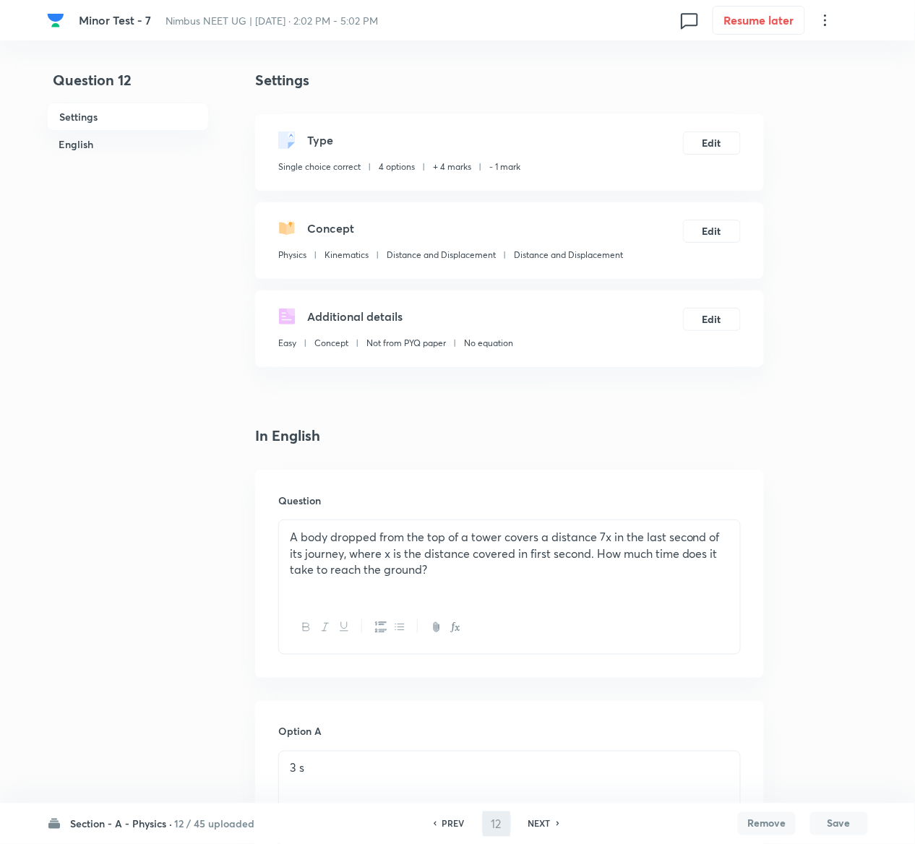
type input "13"
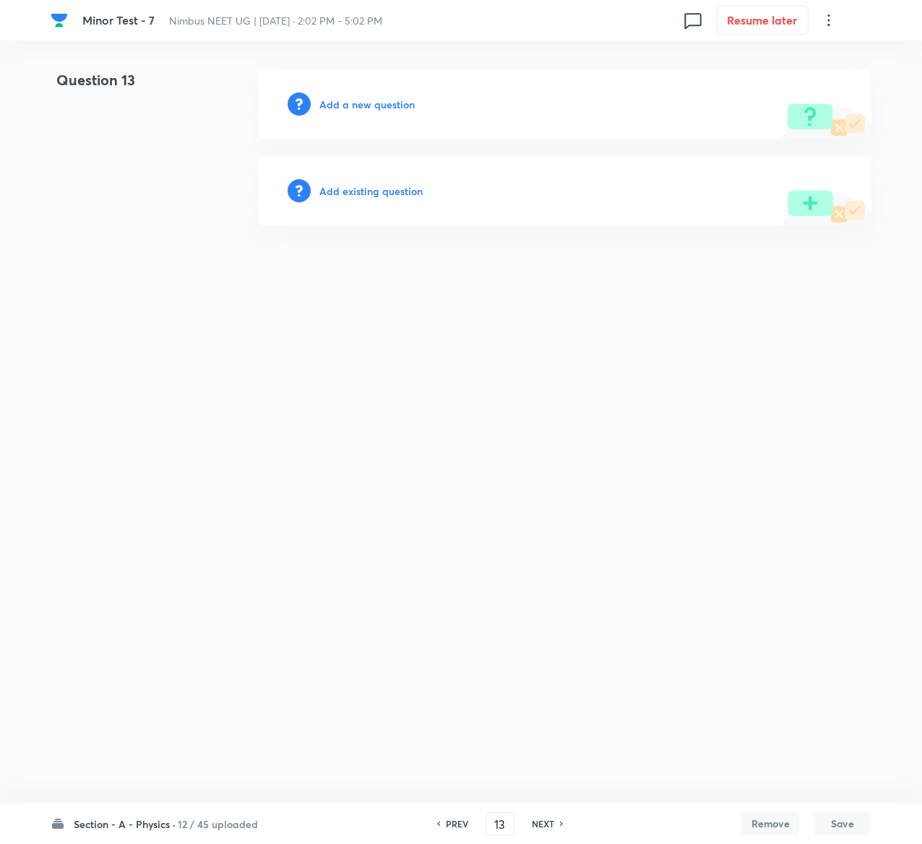
click at [387, 181] on div "Add existing question" at bounding box center [565, 190] width 613 height 69
click at [389, 195] on h6 "Add existing question" at bounding box center [370, 191] width 103 height 15
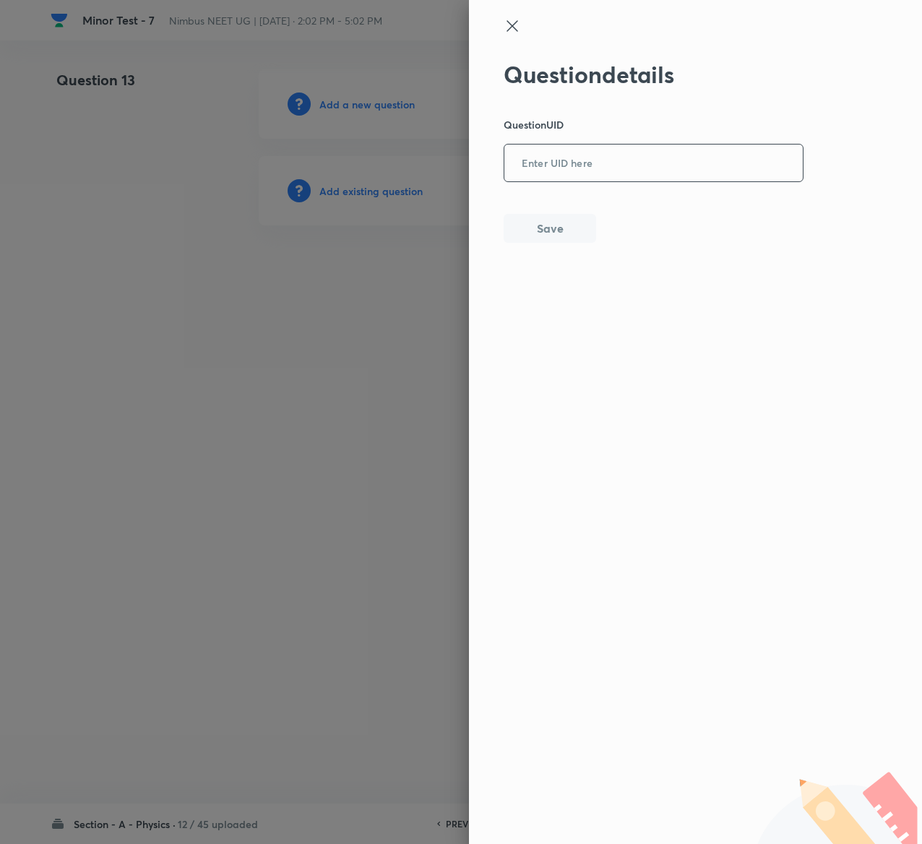
click at [697, 163] on input "text" at bounding box center [654, 163] width 299 height 35
paste input "RBI63"
type input "RBI63"
click at [539, 222] on button "Save" at bounding box center [550, 227] width 93 height 29
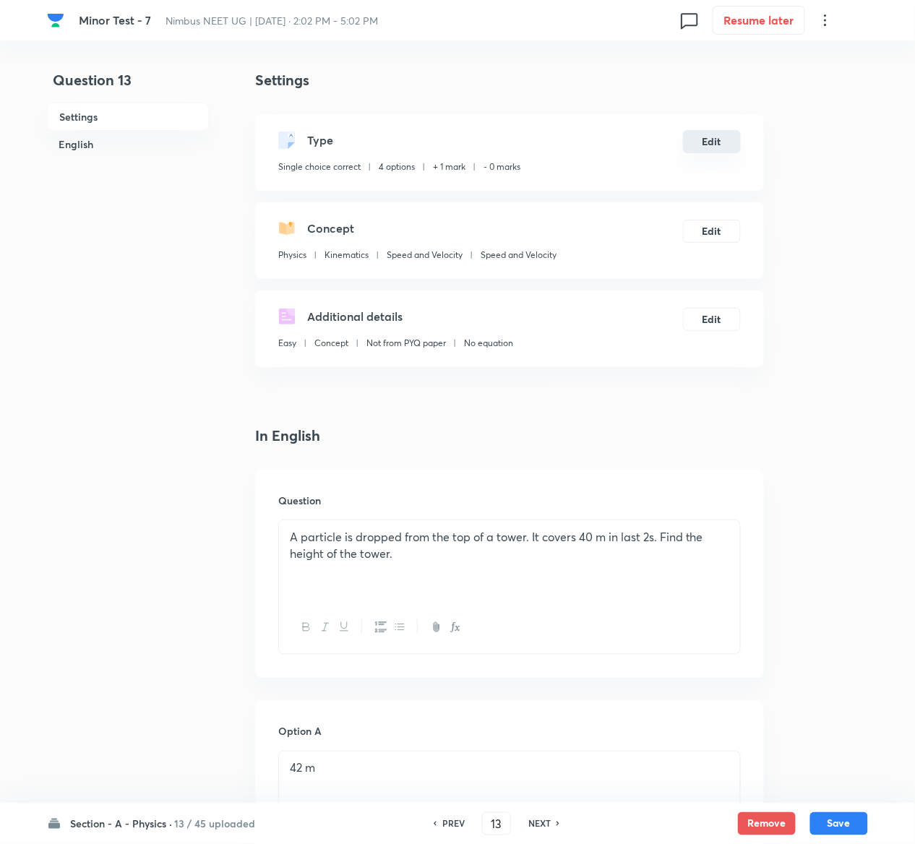
click at [701, 144] on button "Edit" at bounding box center [712, 141] width 58 height 23
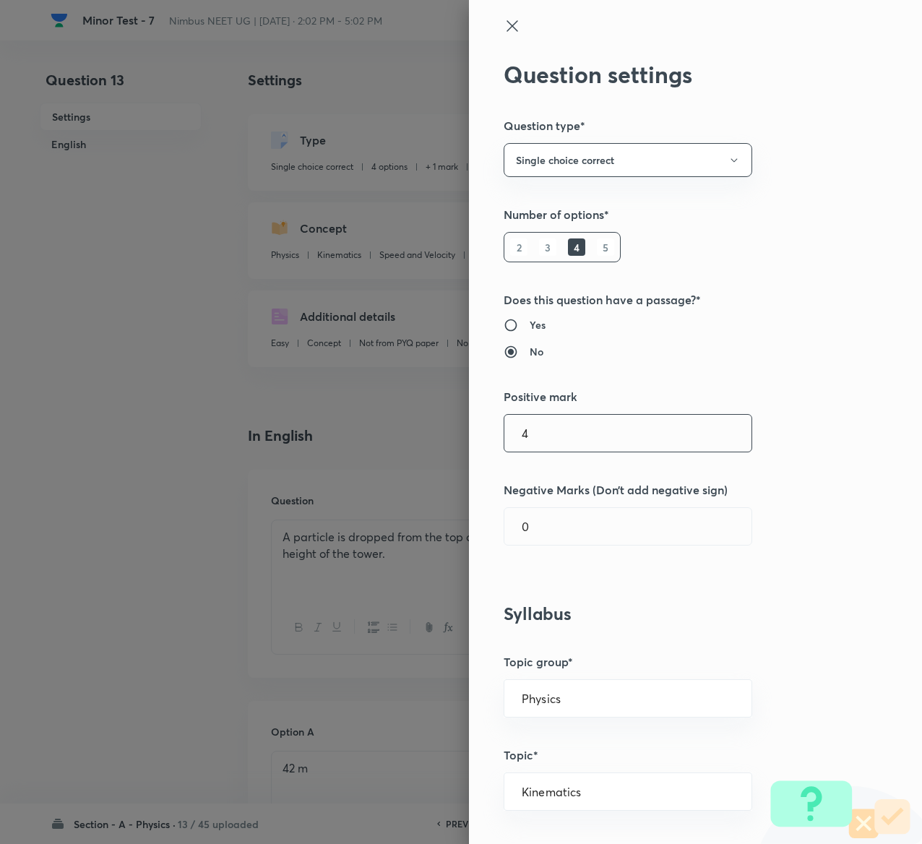
type input "4"
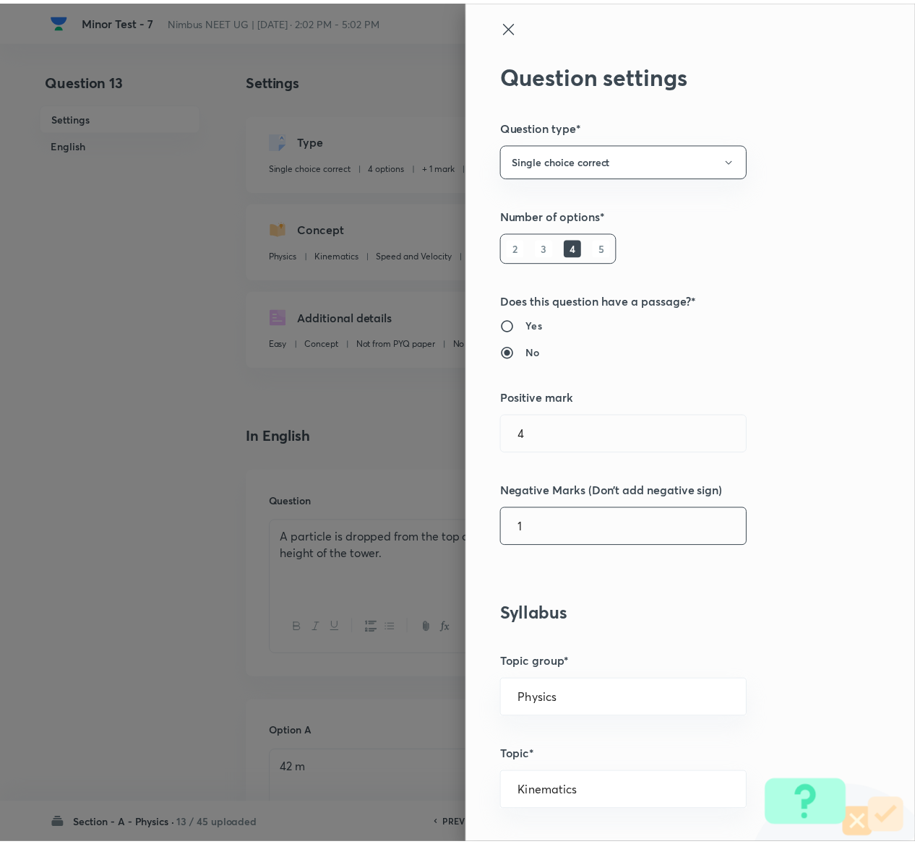
scroll to position [1129, 0]
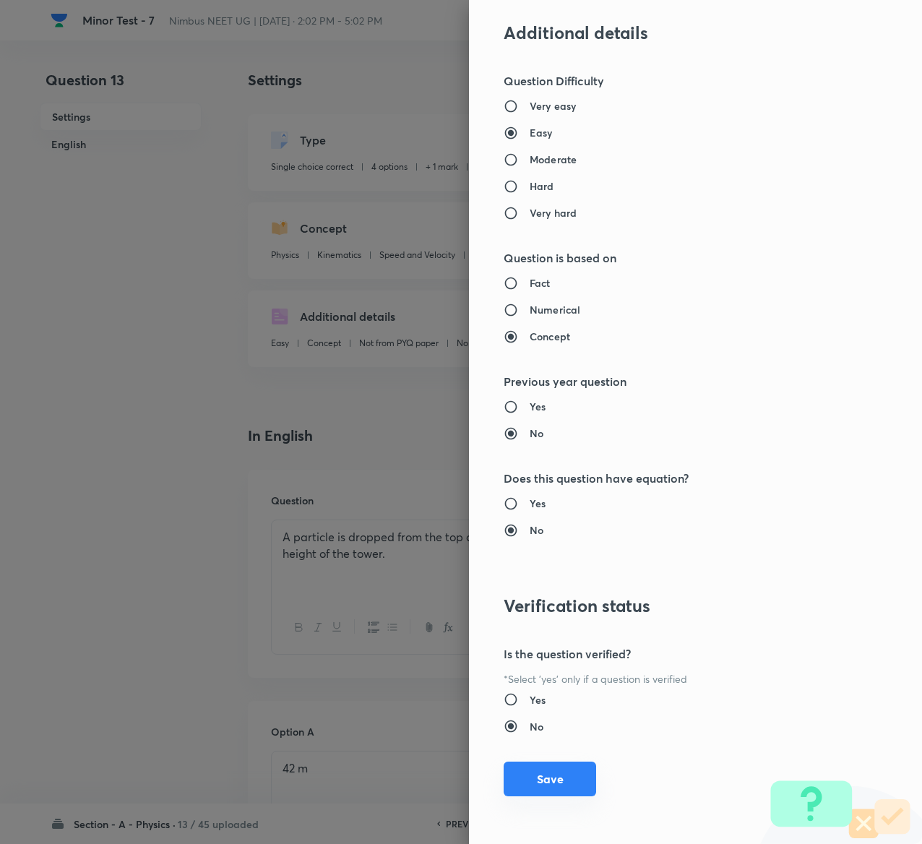
type input "1"
click at [520, 781] on button "Save" at bounding box center [550, 779] width 93 height 35
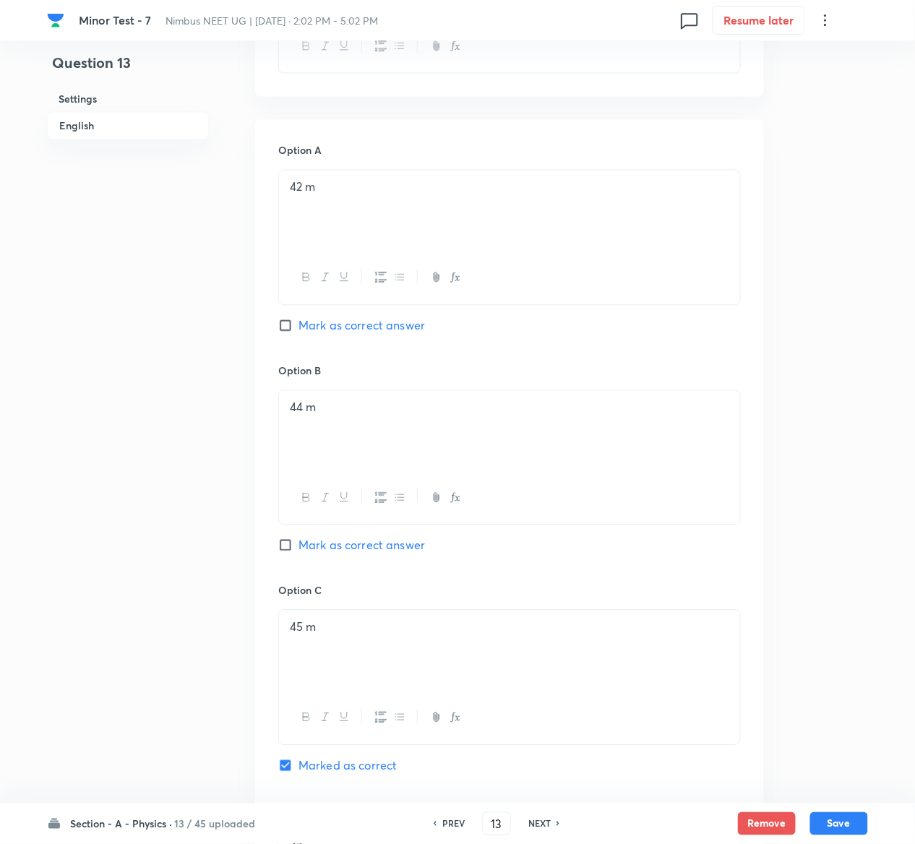
scroll to position [1217, 0]
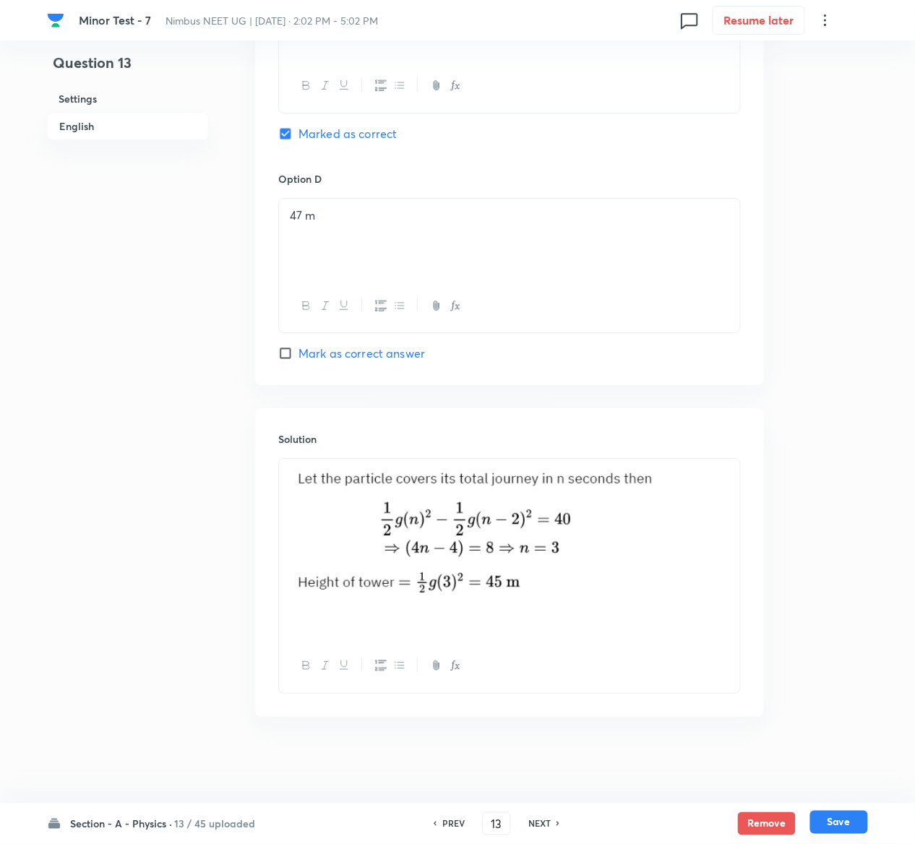
click at [846, 824] on button "Save" at bounding box center [839, 822] width 58 height 23
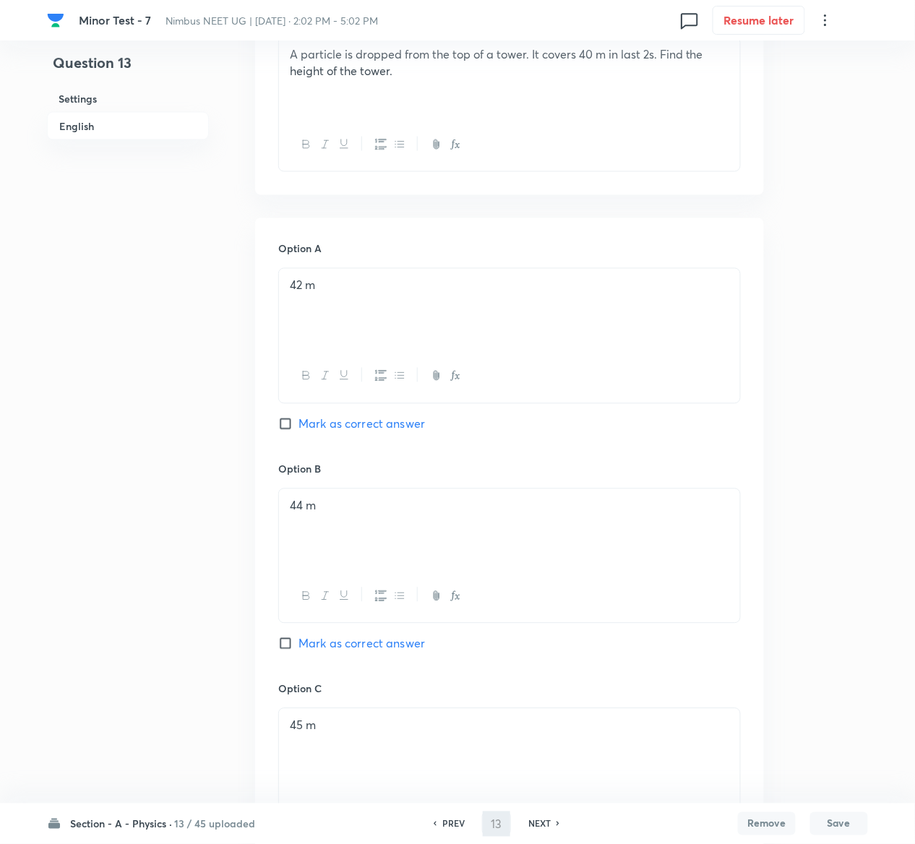
type input "14"
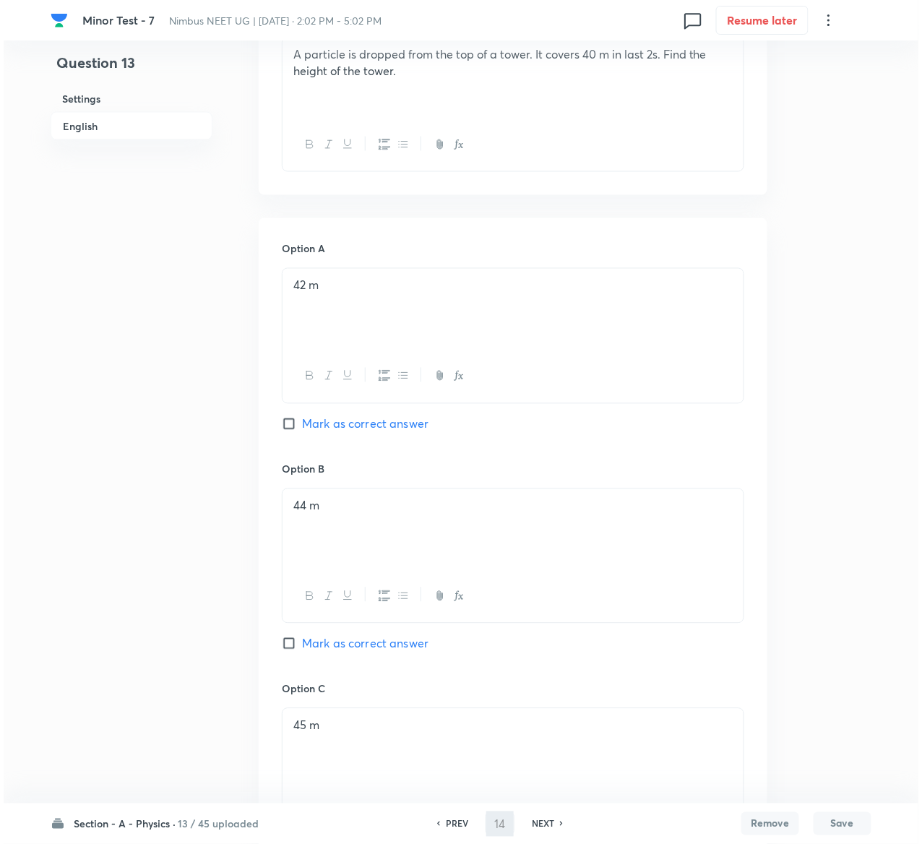
scroll to position [0, 0]
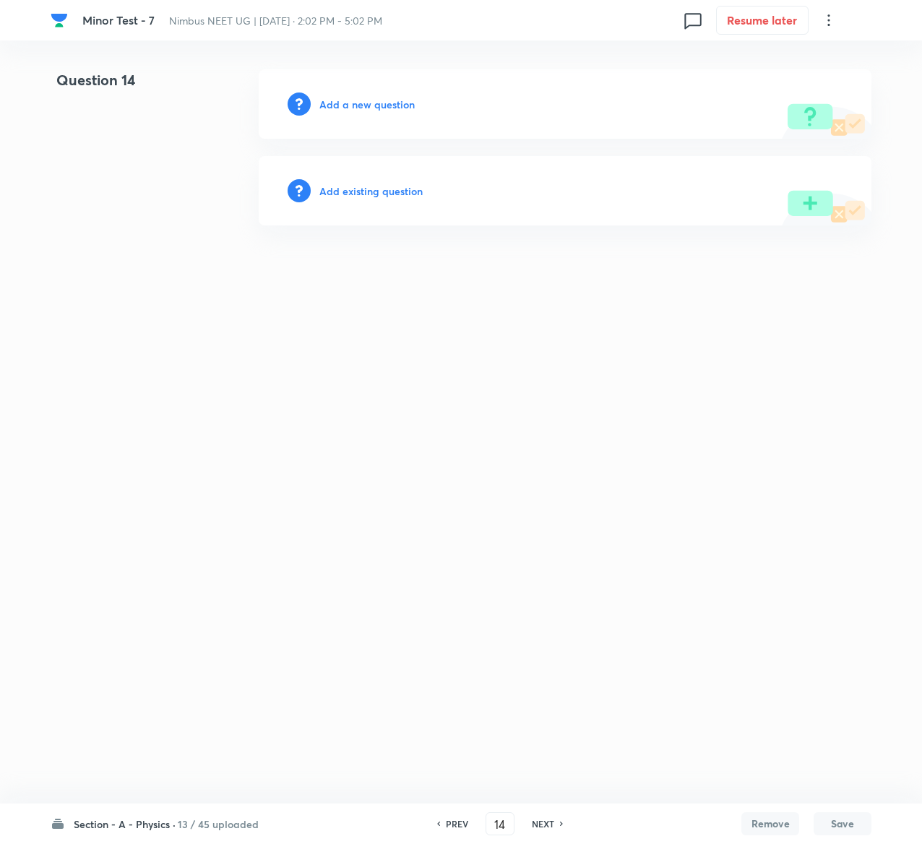
click at [383, 184] on h6 "Add existing question" at bounding box center [370, 191] width 103 height 15
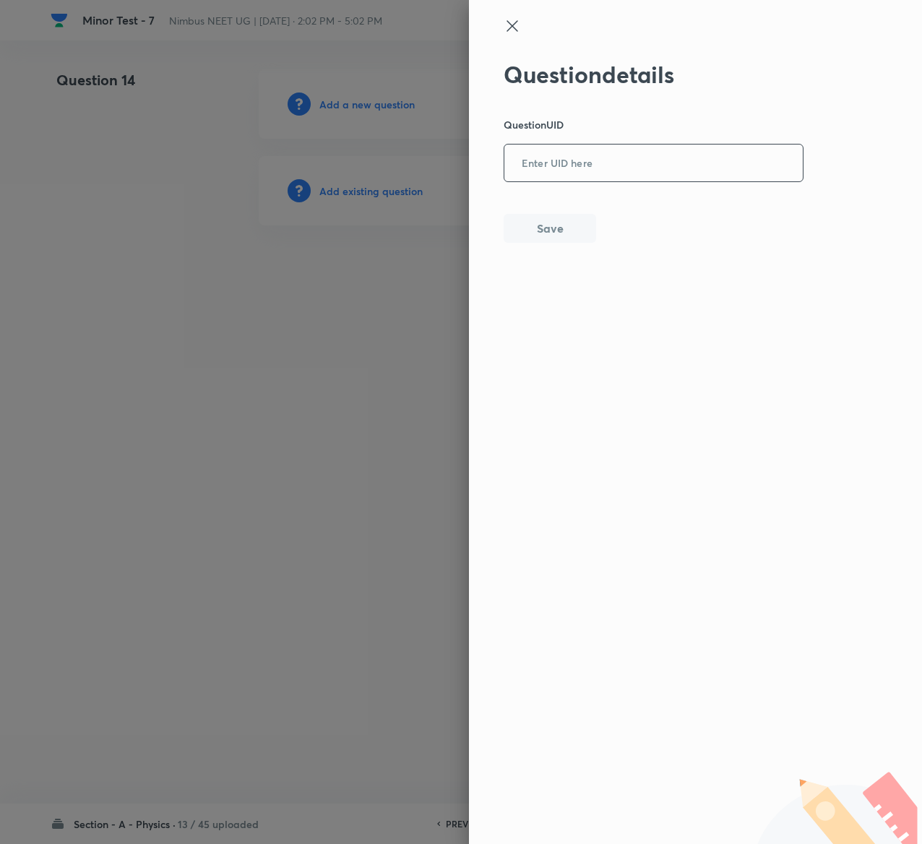
drag, startPoint x: 687, startPoint y: 134, endPoint x: 688, endPoint y: 158, distance: 23.2
click at [688, 158] on div "Question details Question UID ​ Save" at bounding box center [654, 152] width 301 height 182
click at [688, 158] on input "text" at bounding box center [654, 163] width 299 height 35
paste input "6IRF6"
type input "6IRF6"
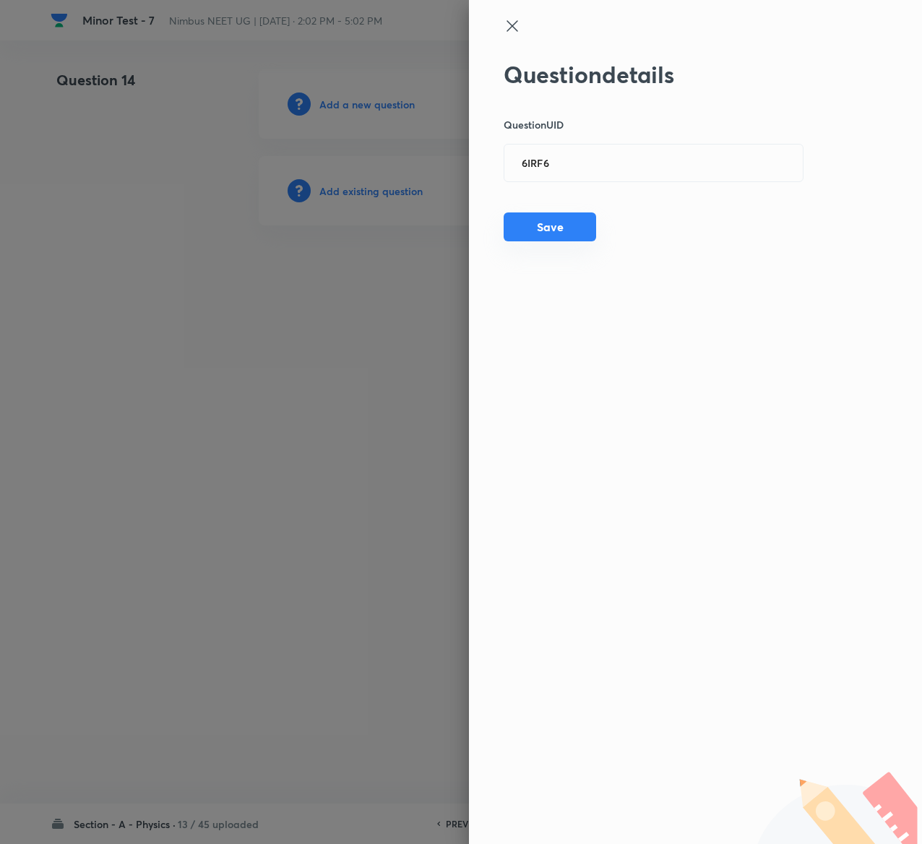
click at [570, 226] on button "Save" at bounding box center [550, 227] width 93 height 29
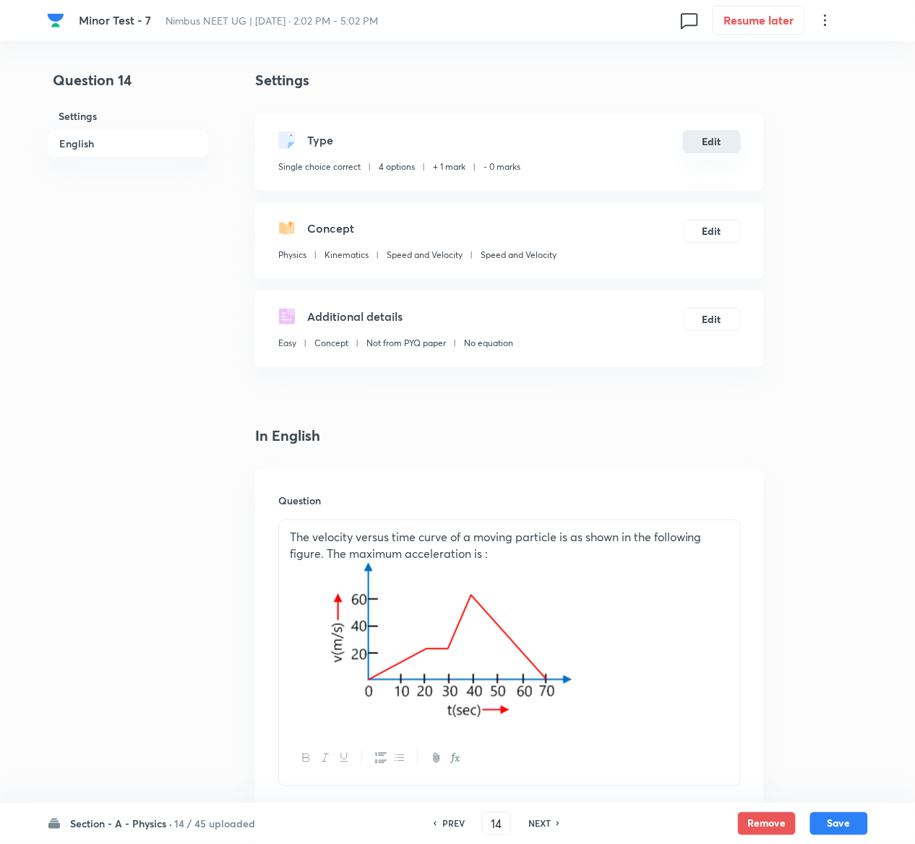
click at [711, 152] on button "Edit" at bounding box center [712, 141] width 58 height 23
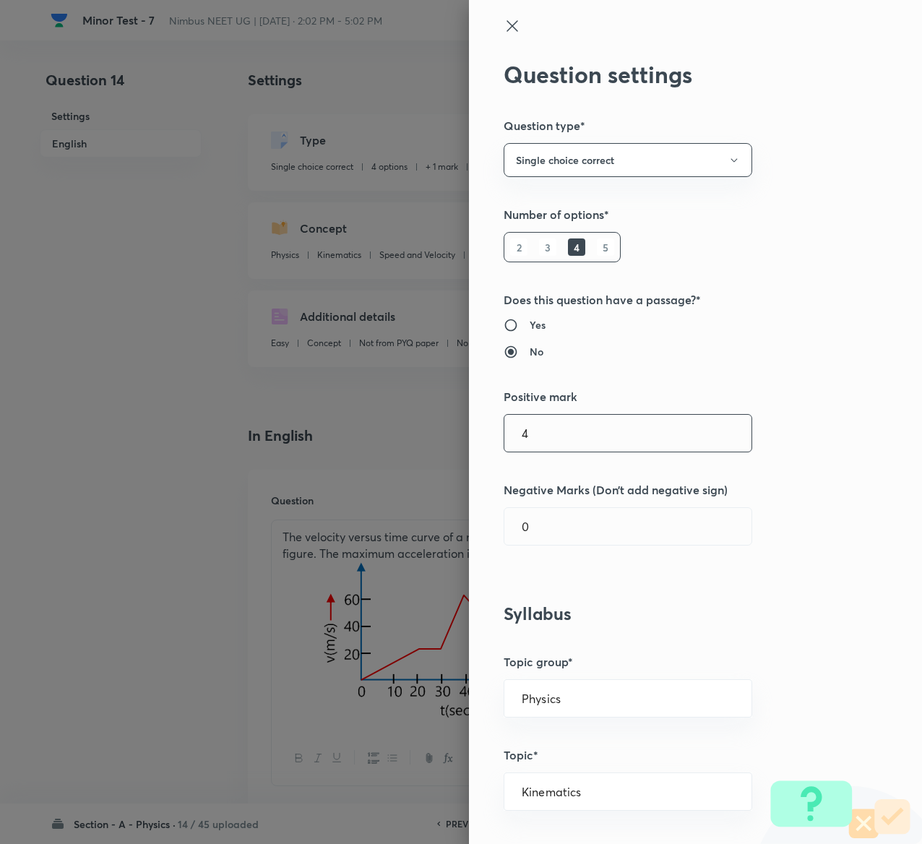
type input "4"
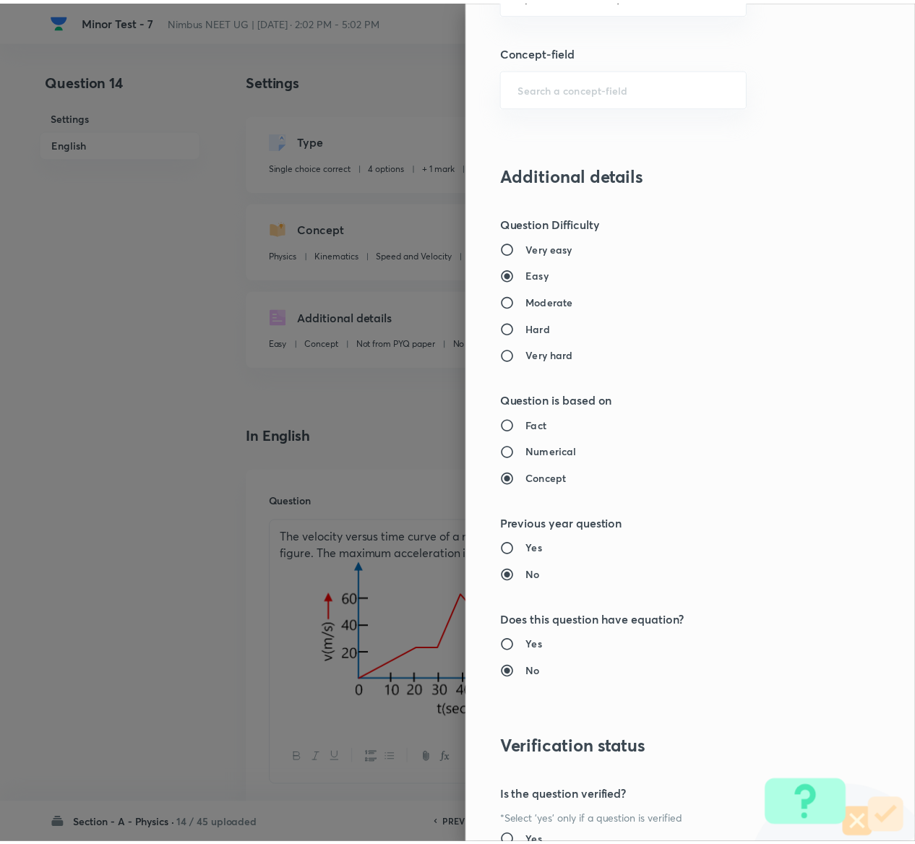
scroll to position [1129, 0]
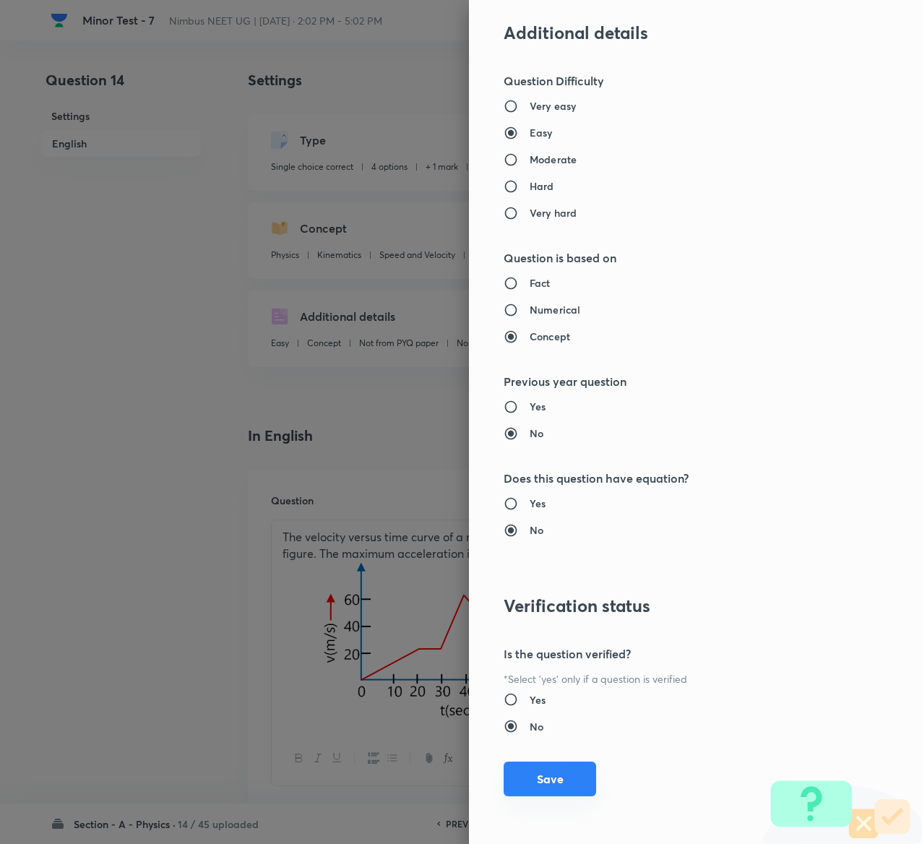
type input "1"
click at [518, 785] on button "Save" at bounding box center [550, 779] width 93 height 35
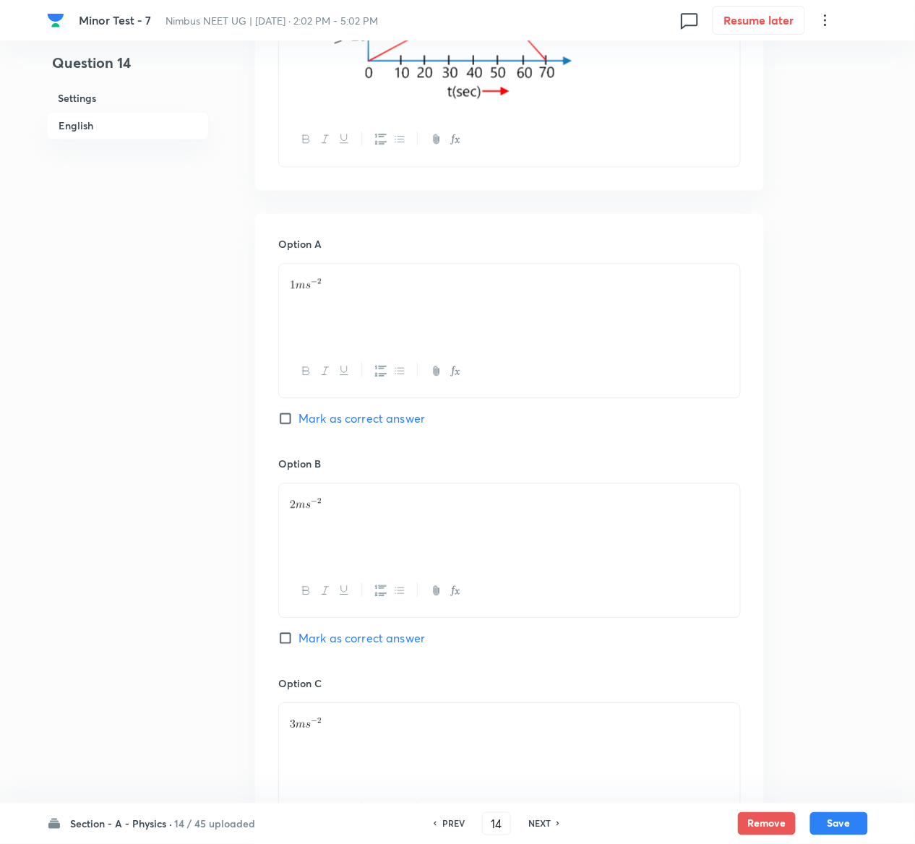
scroll to position [1261, 0]
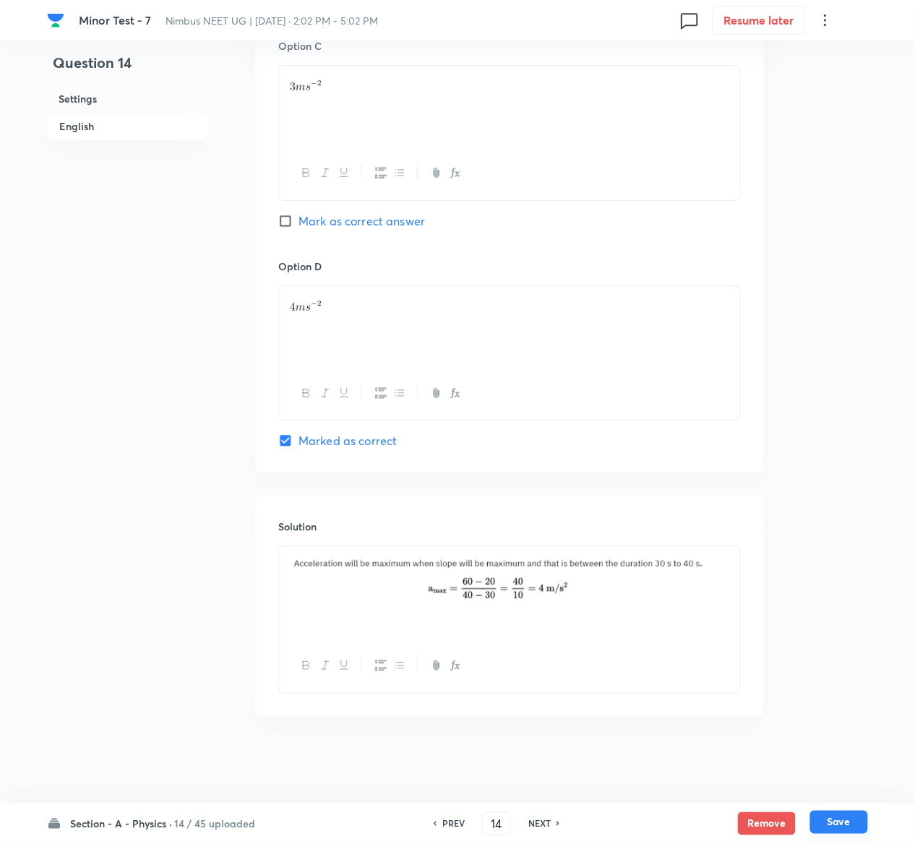
click at [857, 821] on button "Save" at bounding box center [839, 822] width 58 height 23
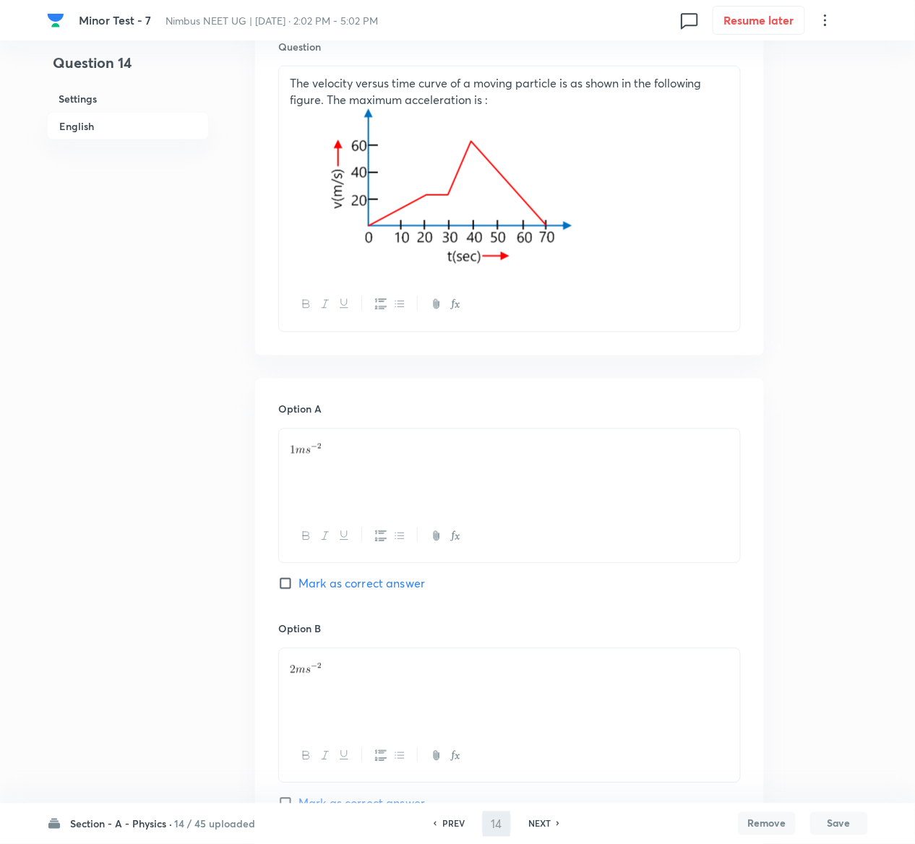
scroll to position [301, 0]
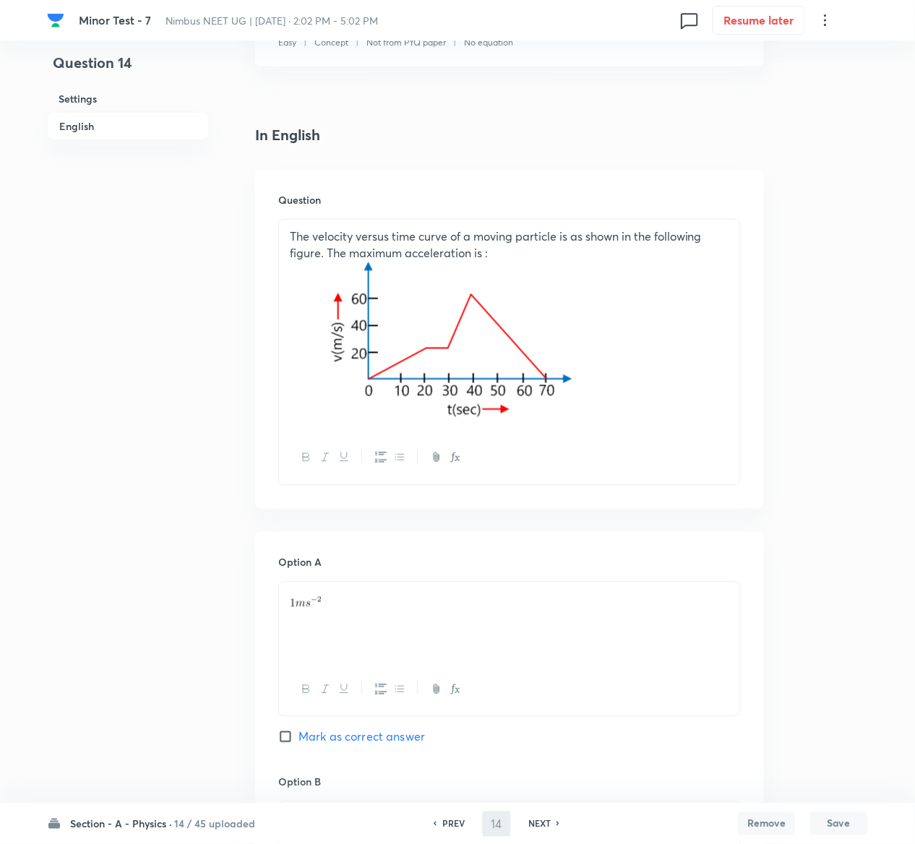
type input "15"
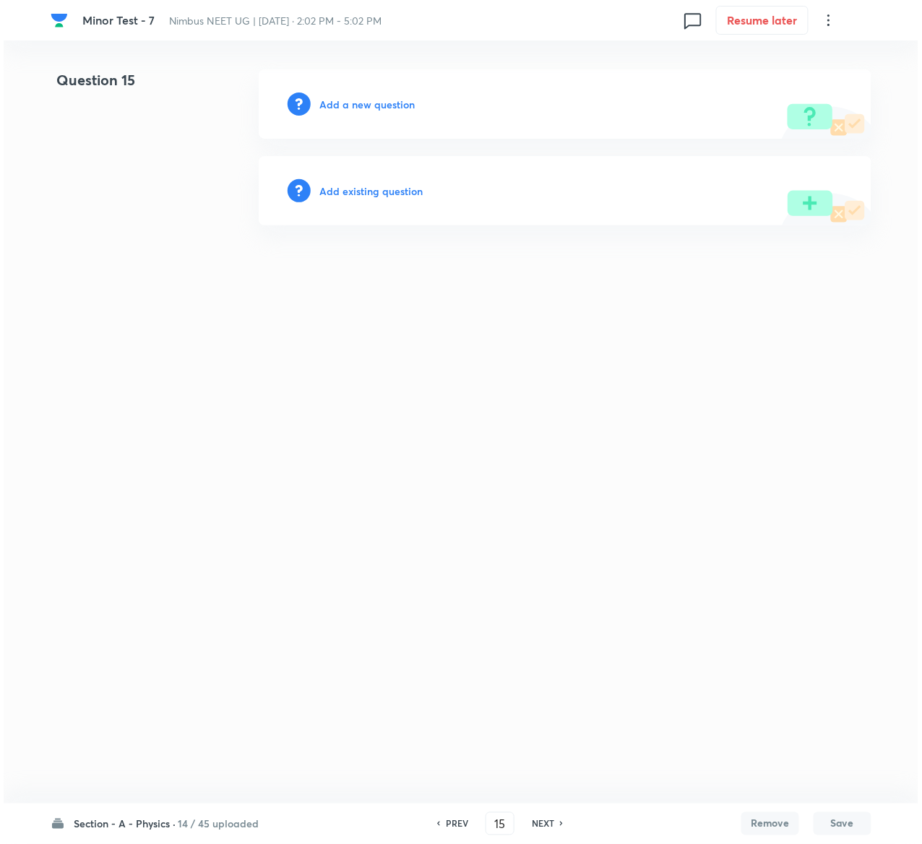
scroll to position [0, 0]
click at [406, 186] on h6 "Add existing question" at bounding box center [370, 191] width 103 height 15
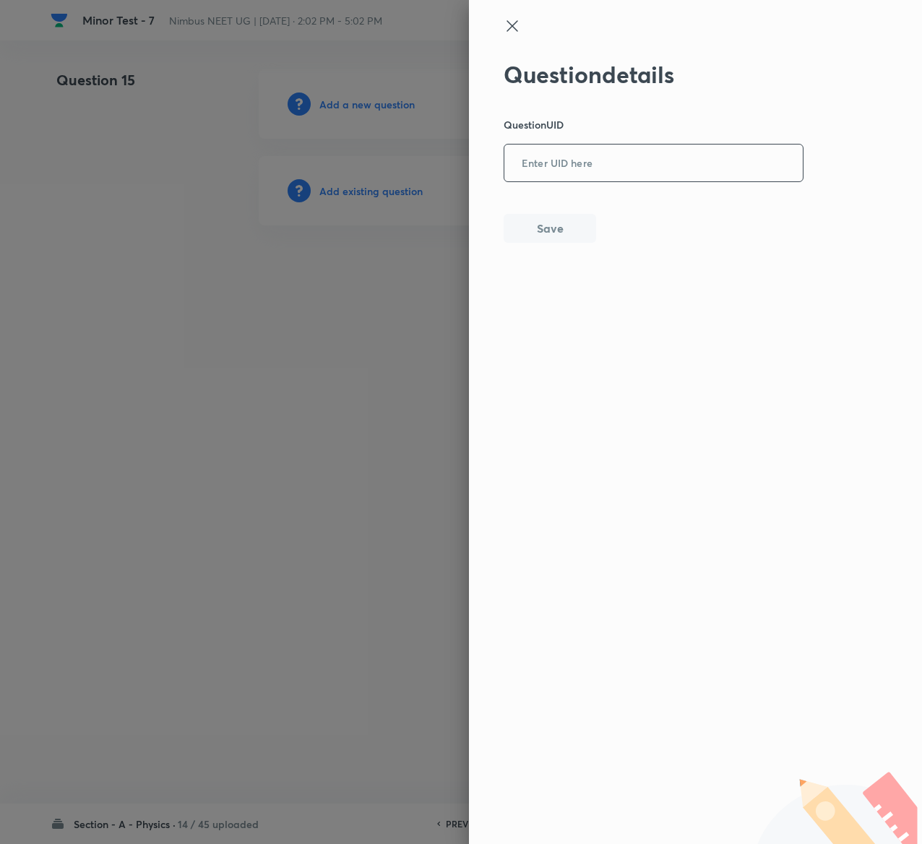
click at [662, 161] on input "text" at bounding box center [654, 163] width 299 height 35
paste input "RL0BY"
type input "RL0BY"
click at [579, 228] on button "Save" at bounding box center [550, 227] width 93 height 29
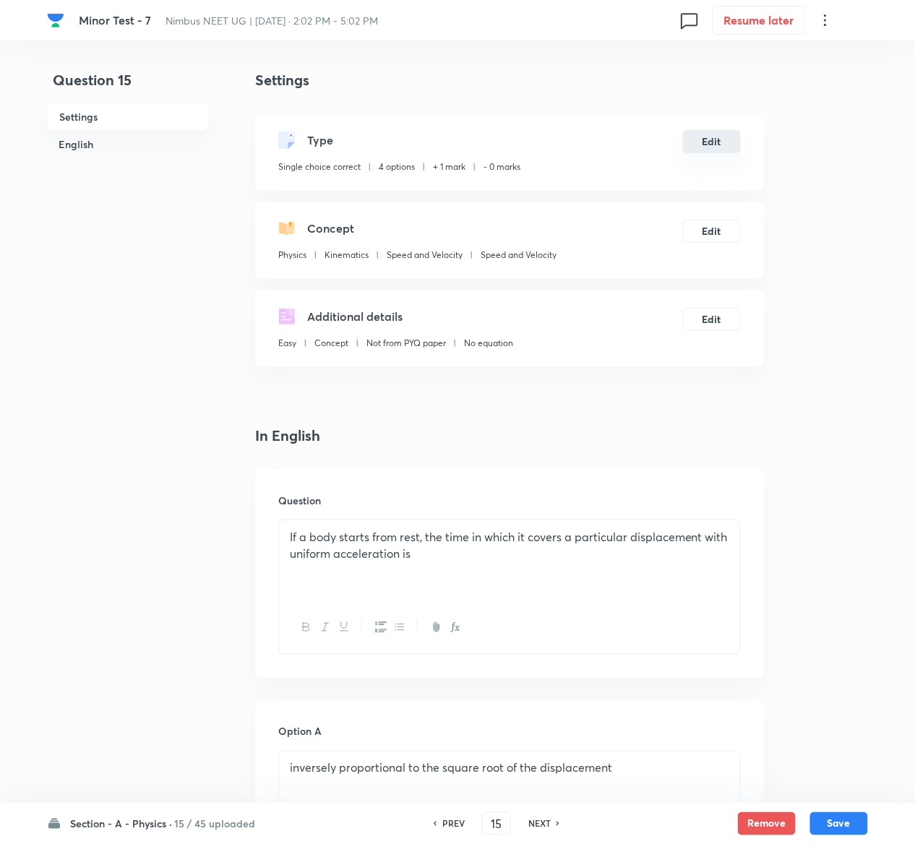
click at [704, 137] on button "Edit" at bounding box center [712, 141] width 58 height 23
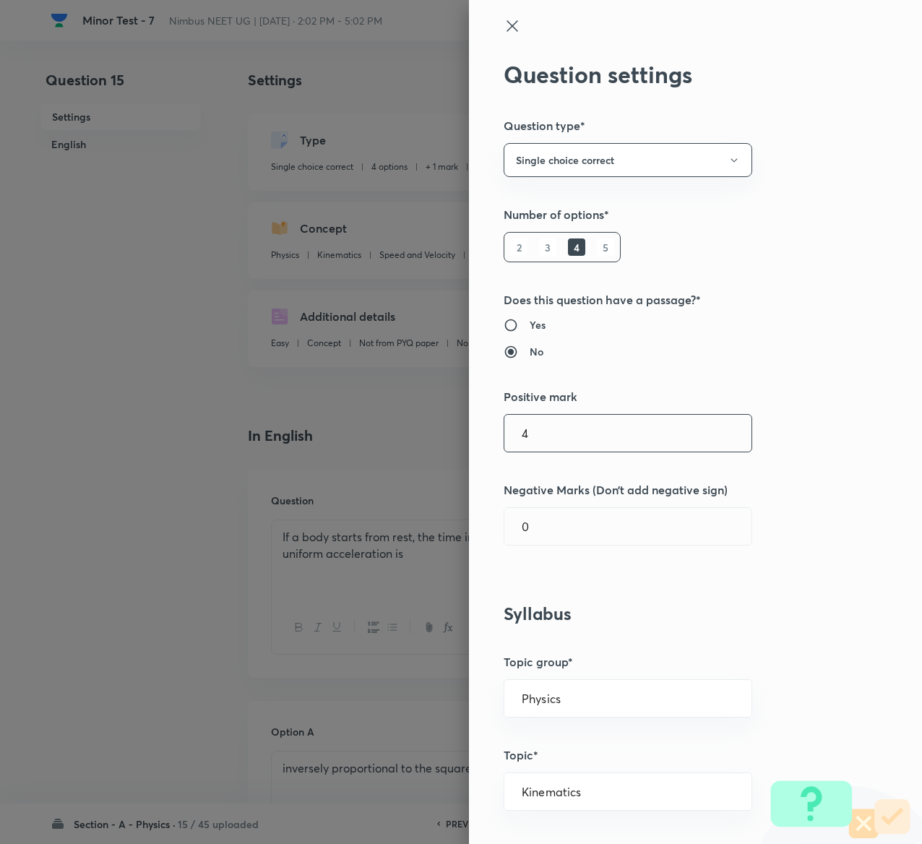
type input "4"
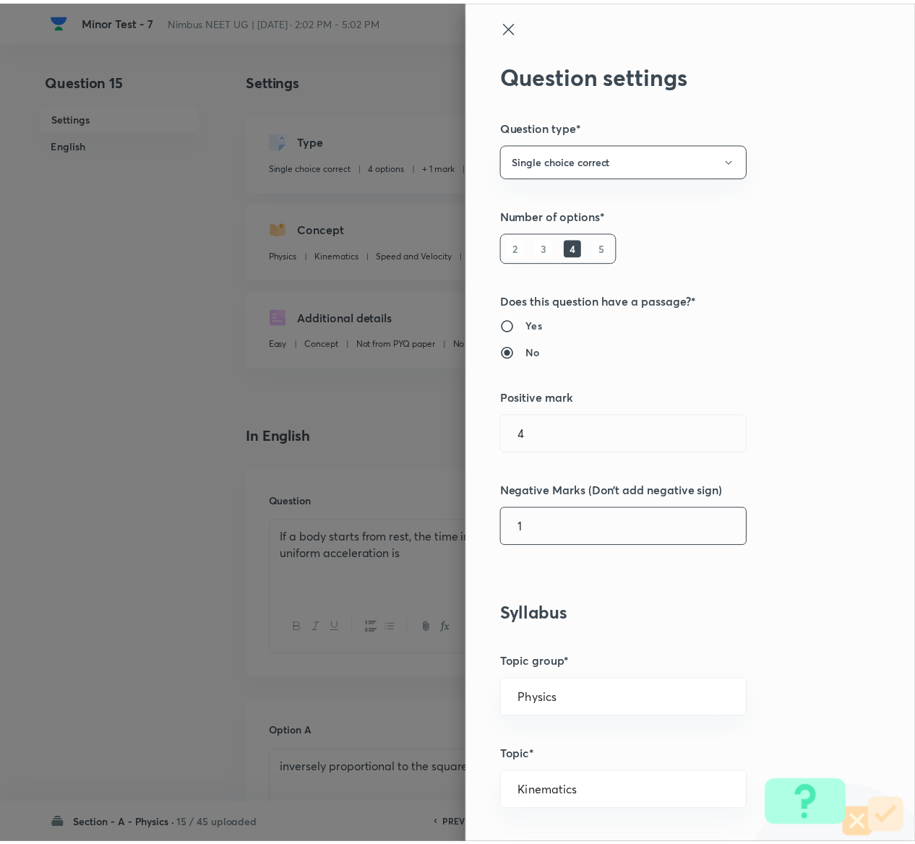
scroll to position [1129, 0]
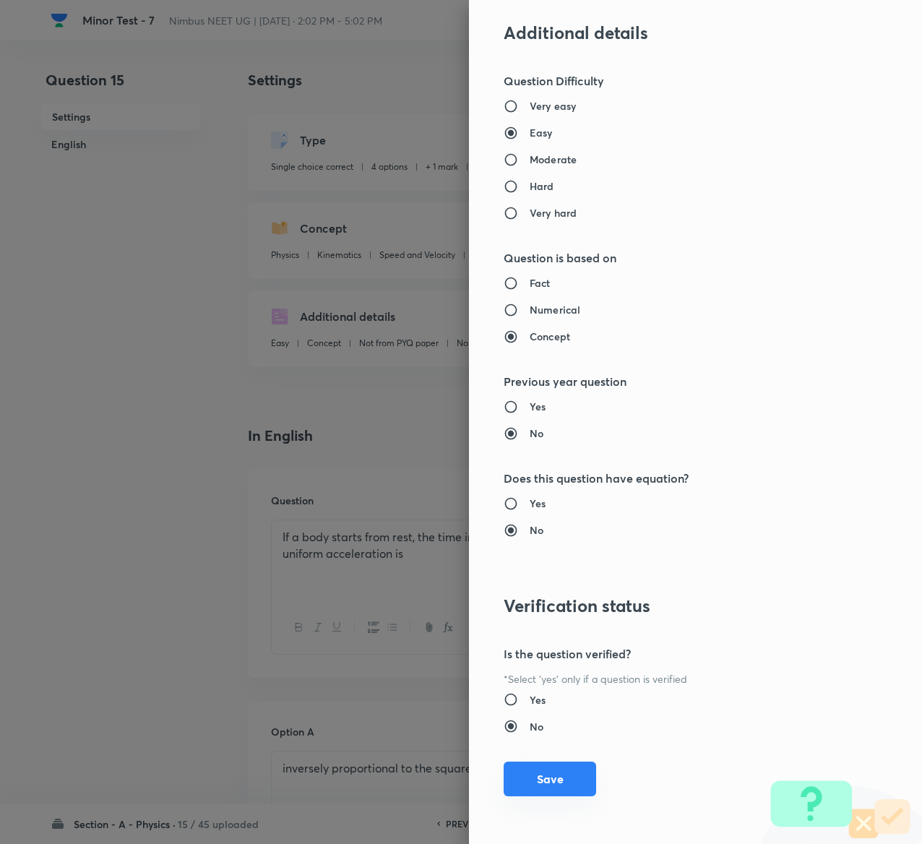
type input "1"
click at [518, 771] on button "Save" at bounding box center [550, 779] width 93 height 35
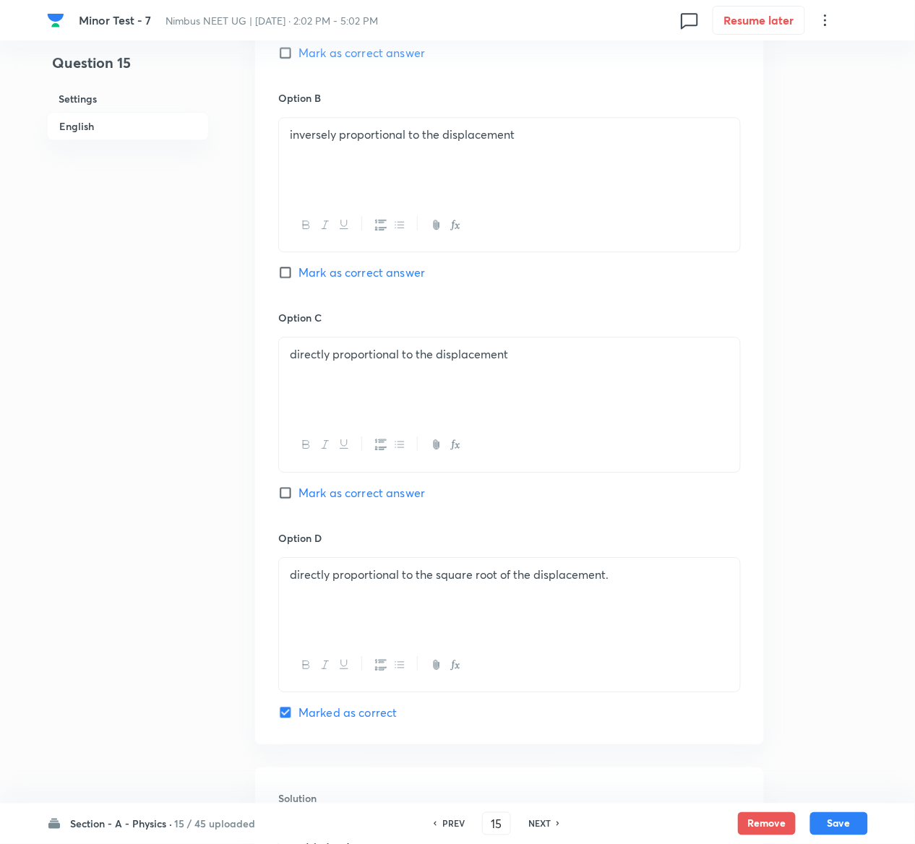
scroll to position [1299, 0]
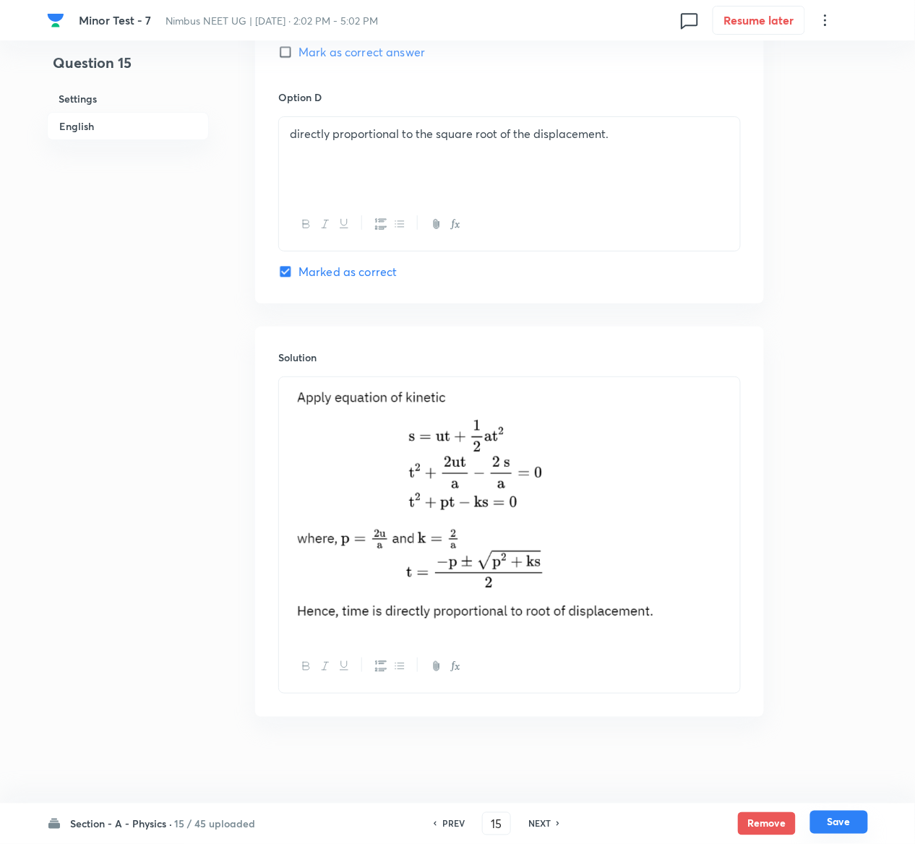
click at [849, 821] on button "Save" at bounding box center [839, 822] width 58 height 23
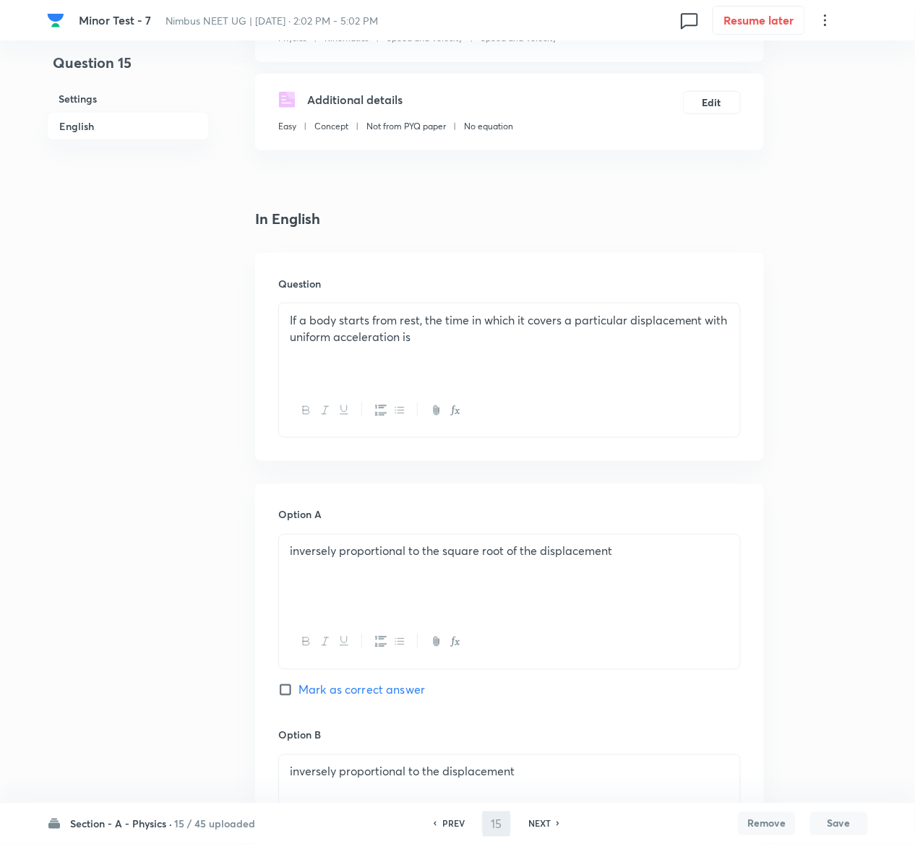
type input "16"
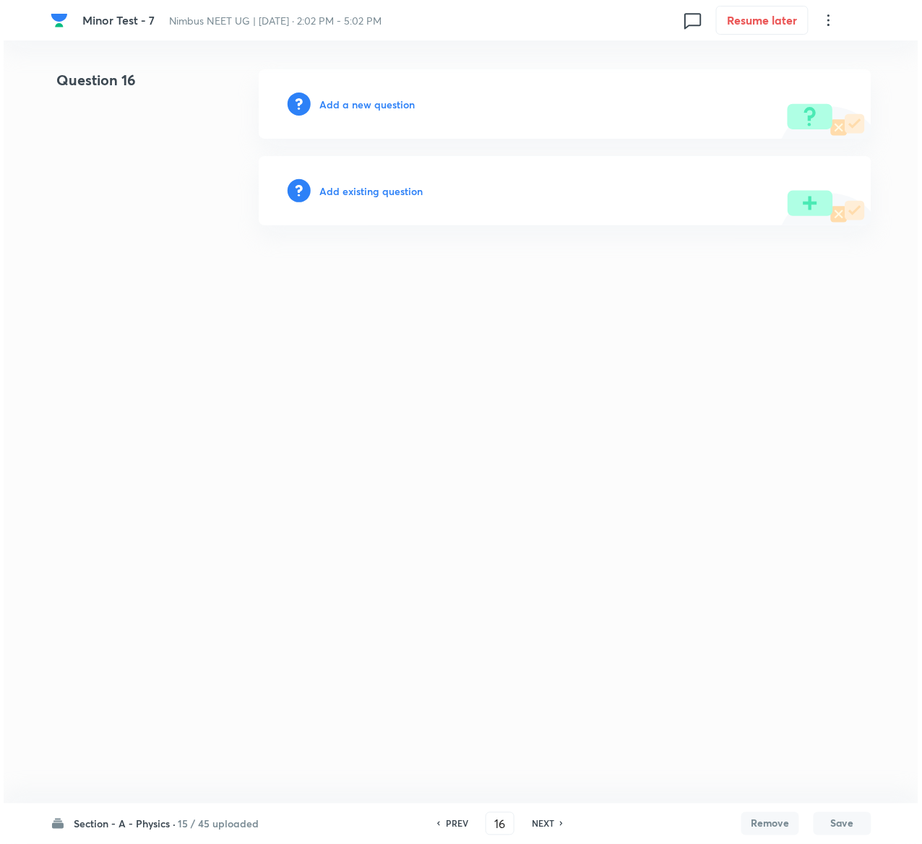
scroll to position [0, 0]
click at [385, 190] on h6 "Add existing question" at bounding box center [370, 191] width 103 height 15
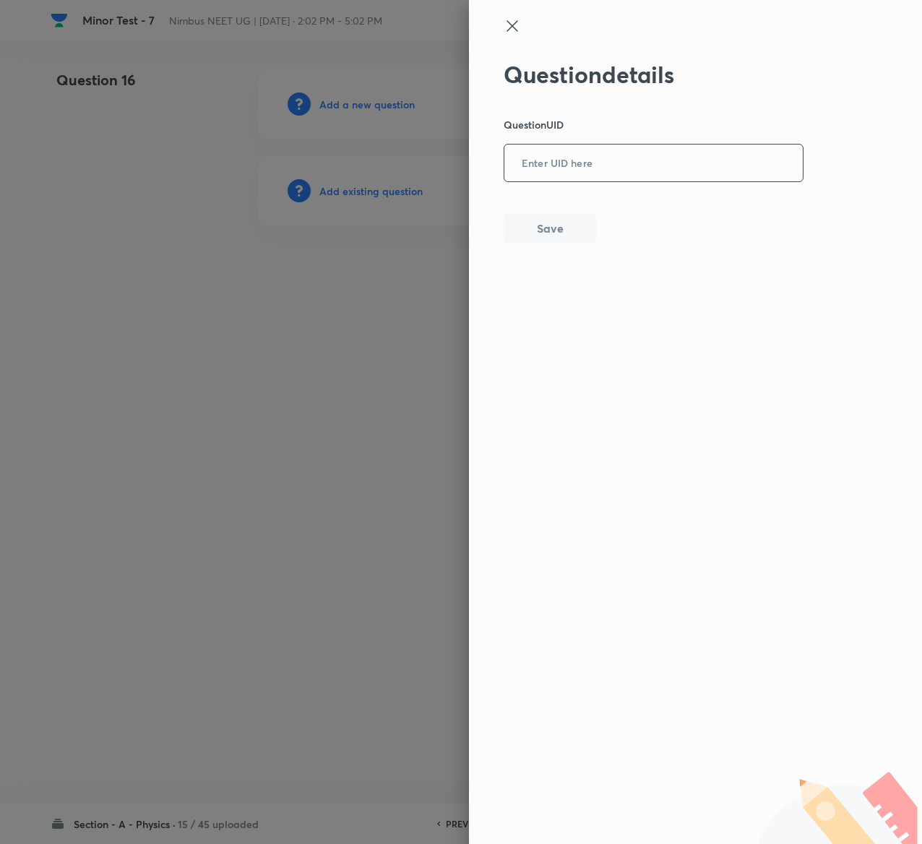
click at [581, 166] on input "text" at bounding box center [654, 163] width 299 height 35
paste input "OZ0NB"
type input "OZ0NB"
click at [564, 219] on button "Save" at bounding box center [550, 227] width 93 height 29
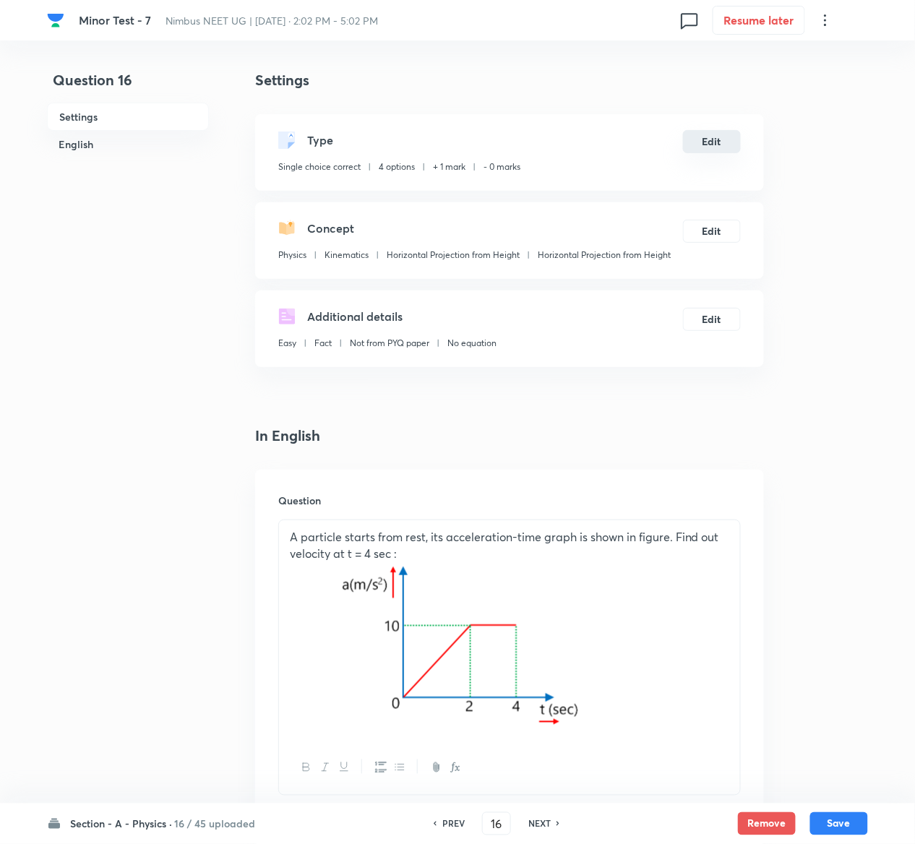
click at [721, 144] on button "Edit" at bounding box center [712, 141] width 58 height 23
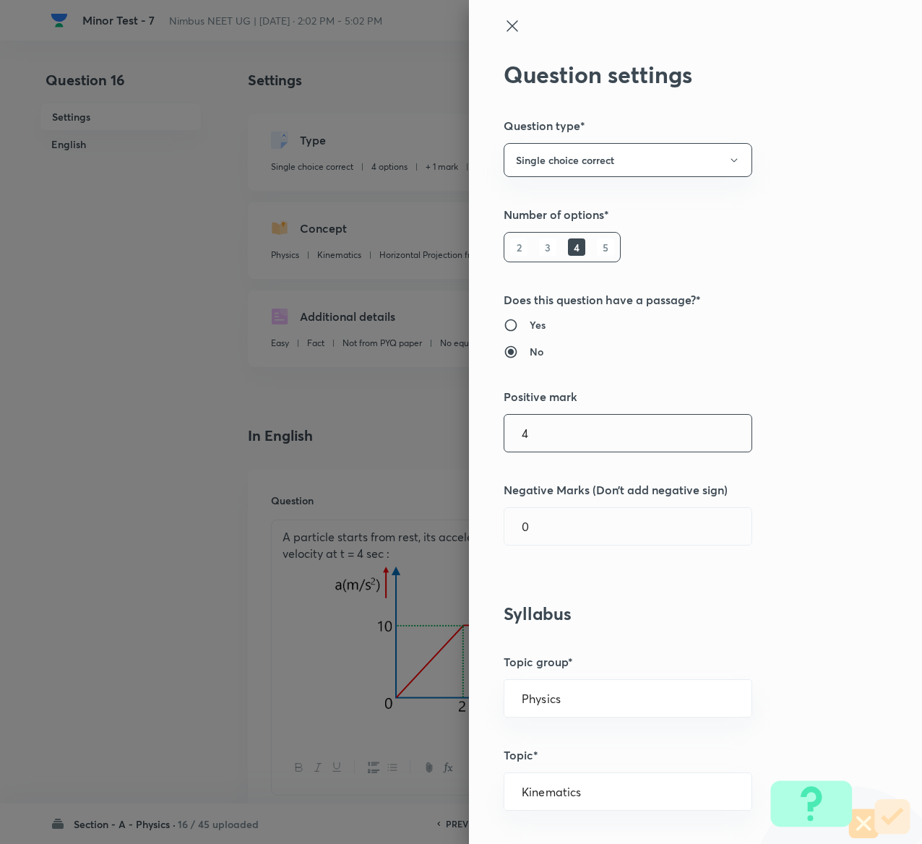
type input "4"
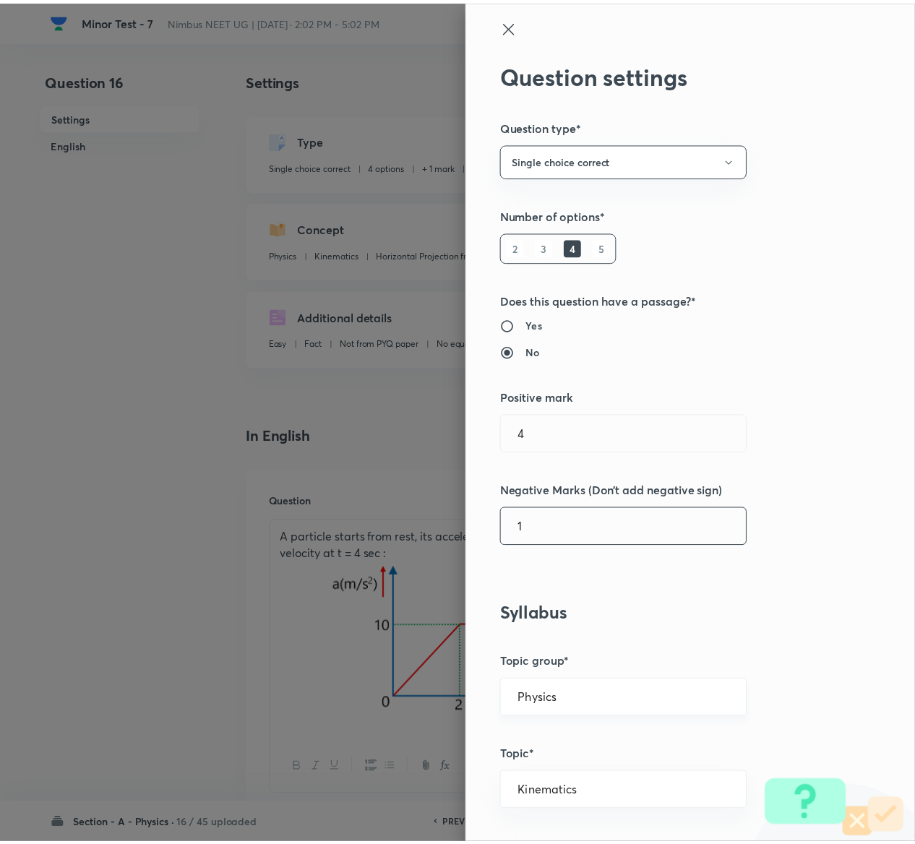
scroll to position [1129, 0]
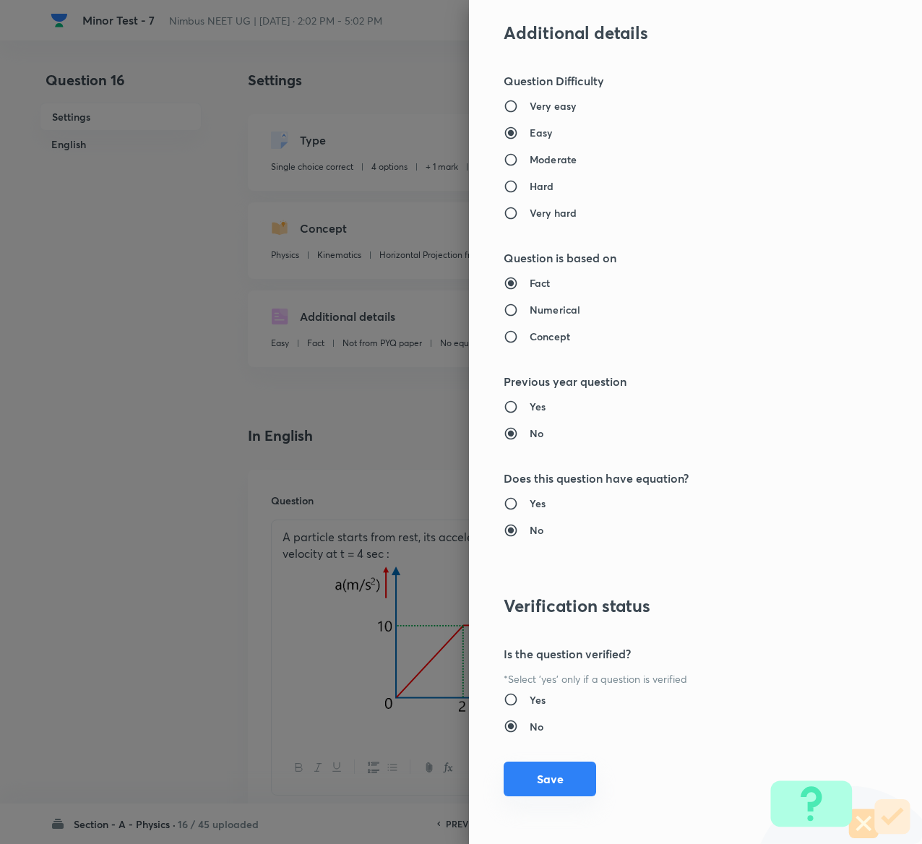
type input "1"
click at [505, 786] on button "Save" at bounding box center [550, 779] width 93 height 35
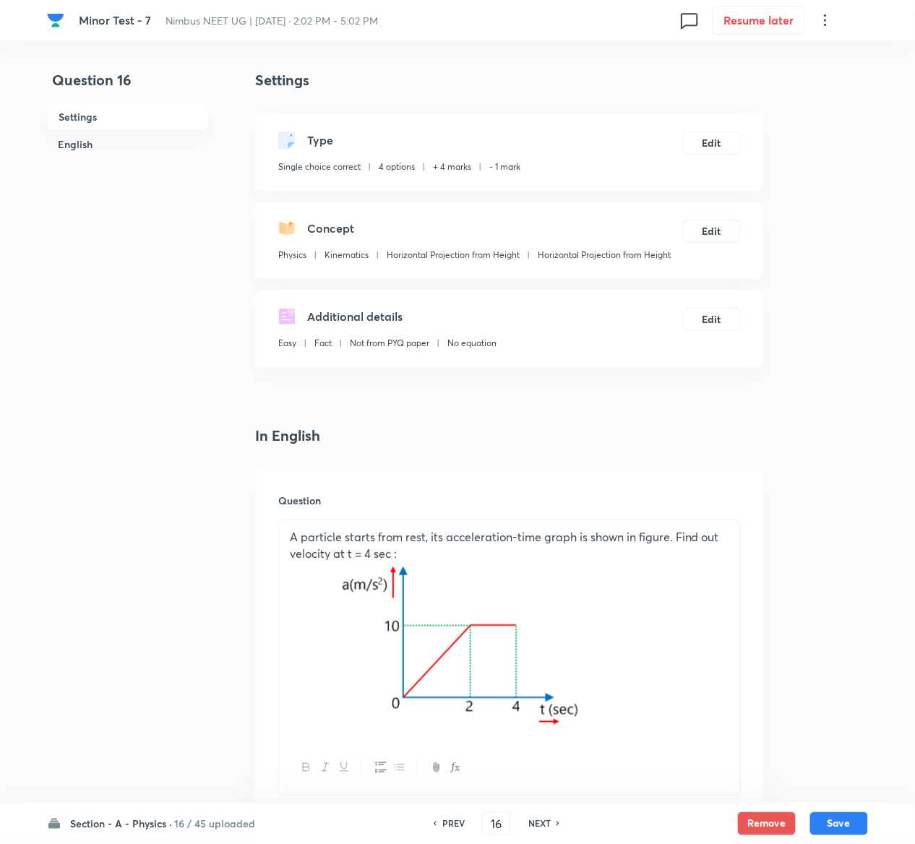
scroll to position [1328, 0]
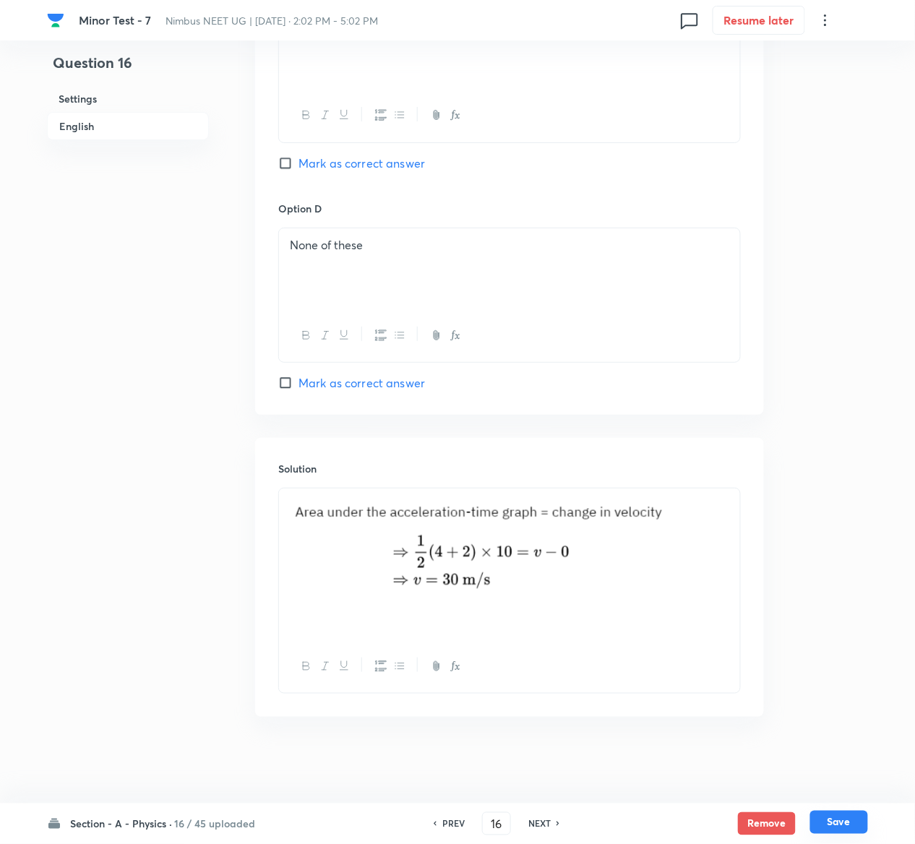
click at [854, 818] on button "Save" at bounding box center [839, 822] width 58 height 23
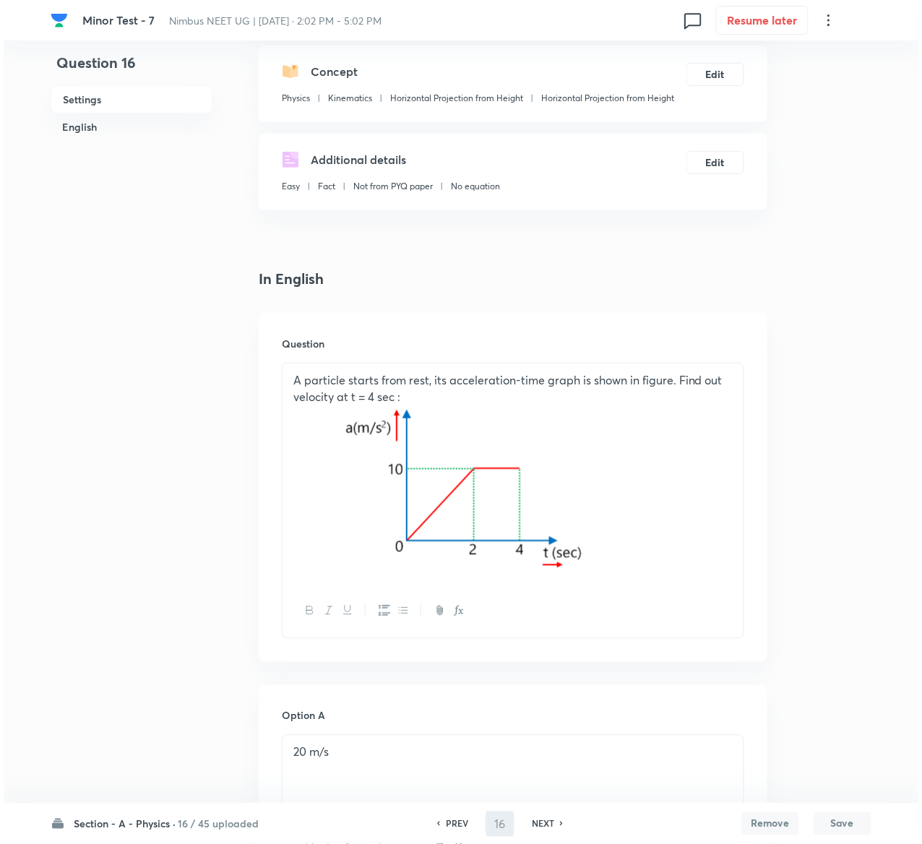
scroll to position [0, 0]
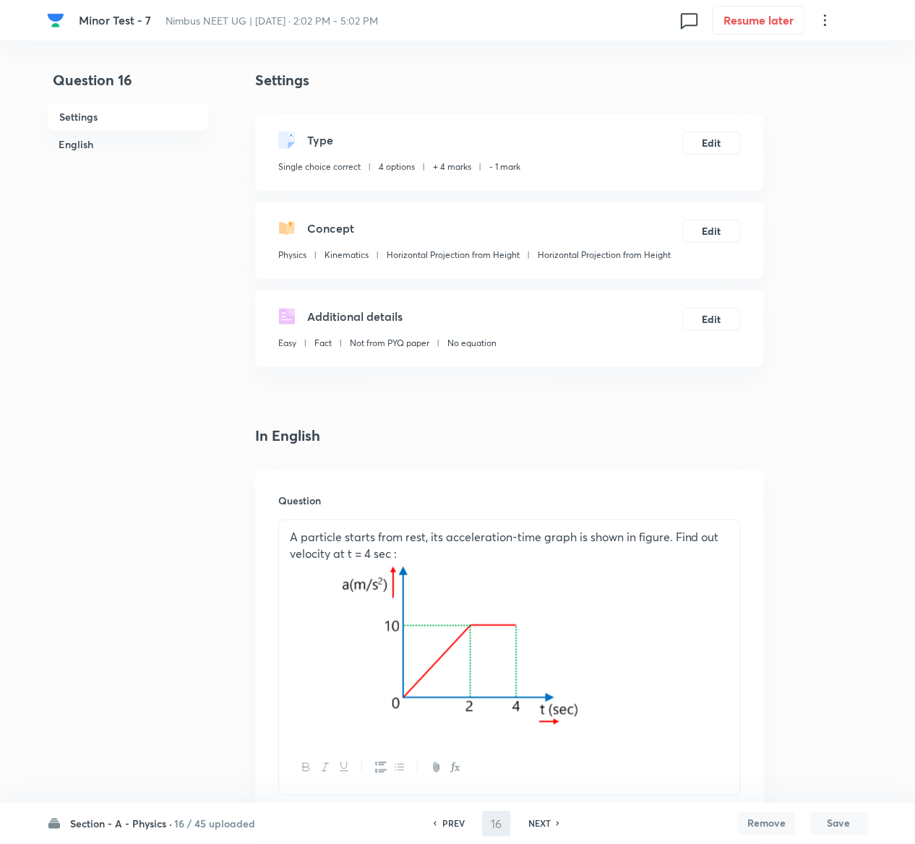
type input "17"
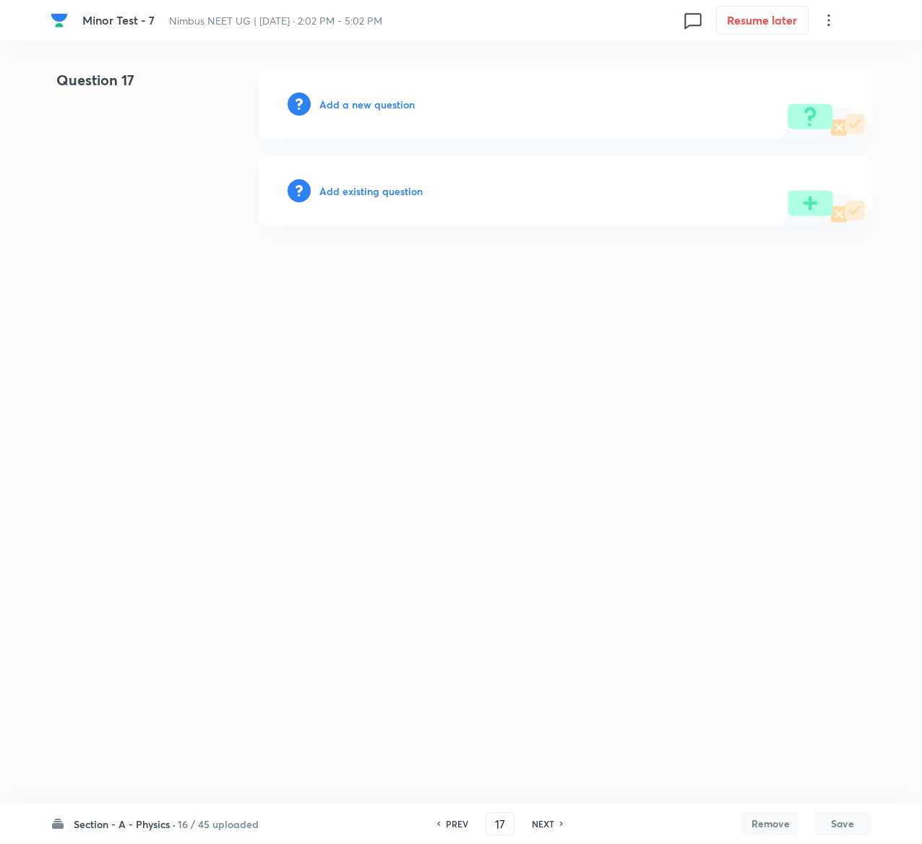
click at [383, 181] on div "Add existing question" at bounding box center [565, 190] width 613 height 69
click at [385, 194] on h6 "Add existing question" at bounding box center [370, 191] width 103 height 15
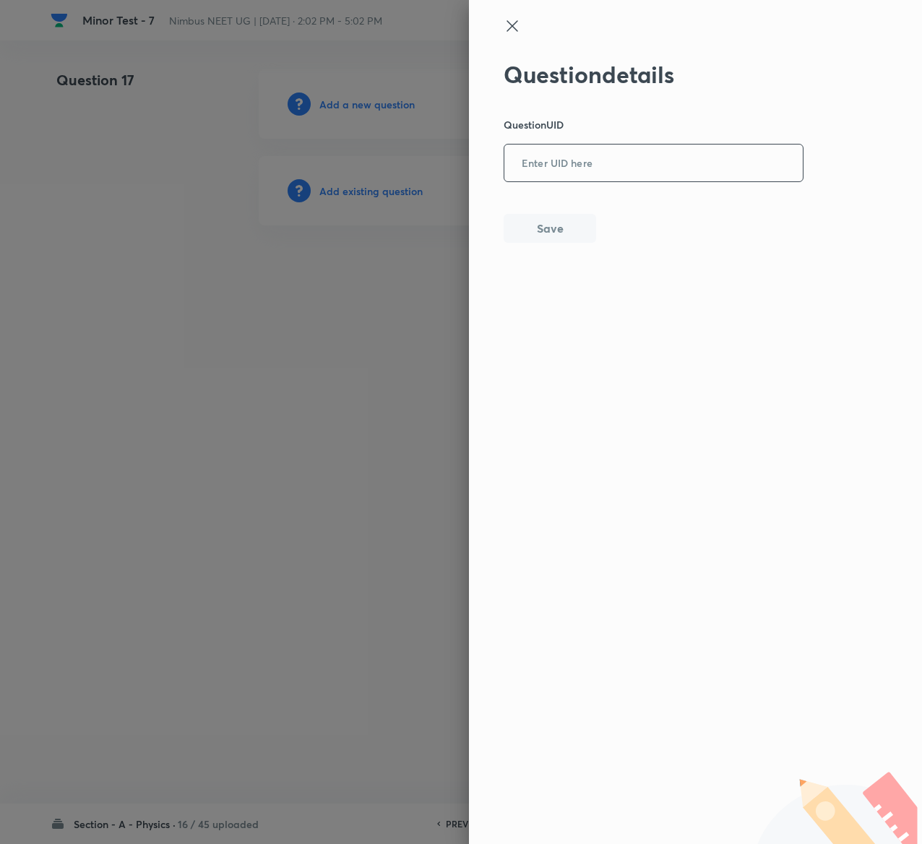
click at [625, 163] on input "text" at bounding box center [654, 163] width 299 height 35
paste input "2P6VW"
type input "2P6VW"
click at [585, 225] on button "Save" at bounding box center [550, 227] width 93 height 29
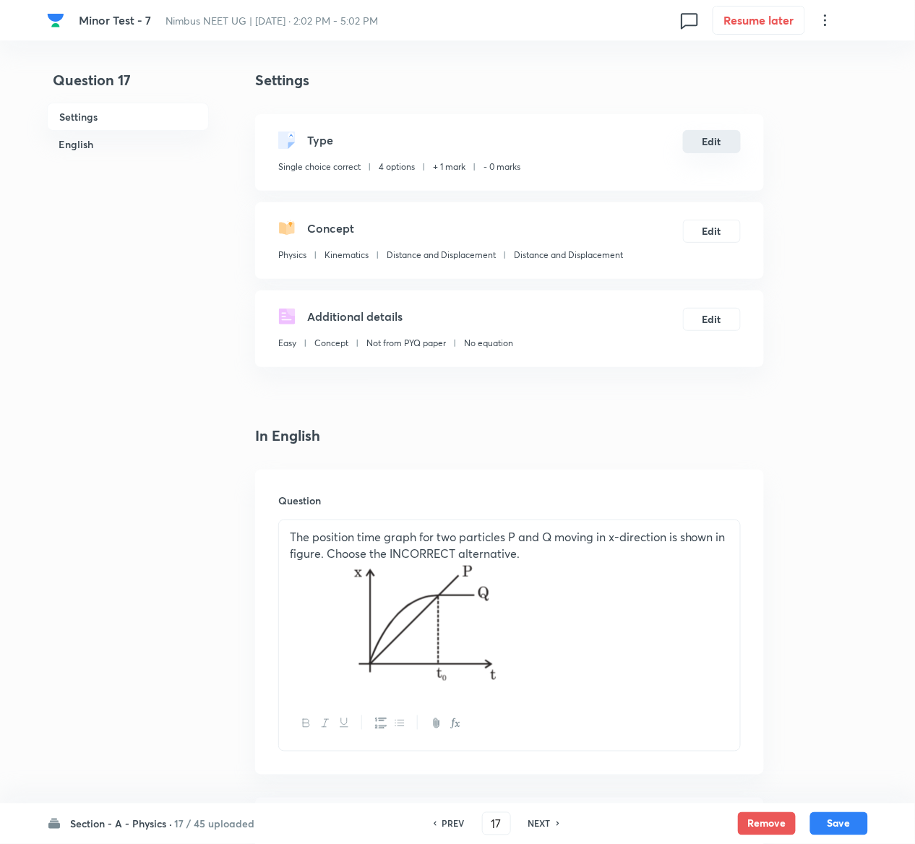
click at [721, 135] on button "Edit" at bounding box center [712, 141] width 58 height 23
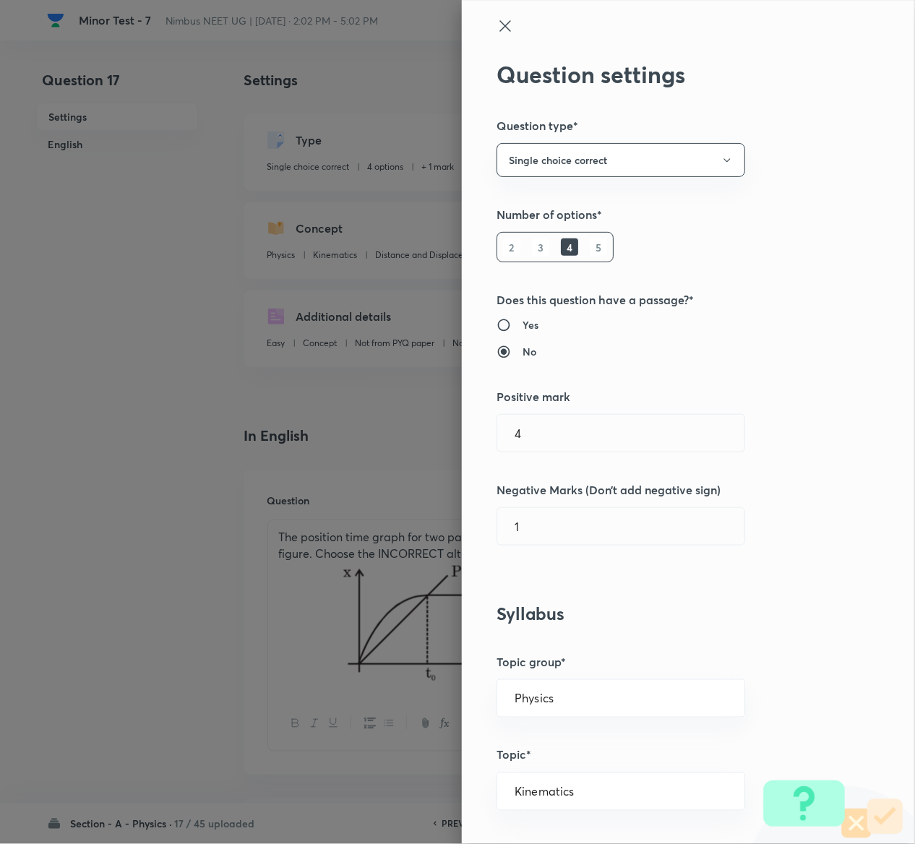
type input "1"
type input "0"
type input "Distance and Displacement"
radio input "false"
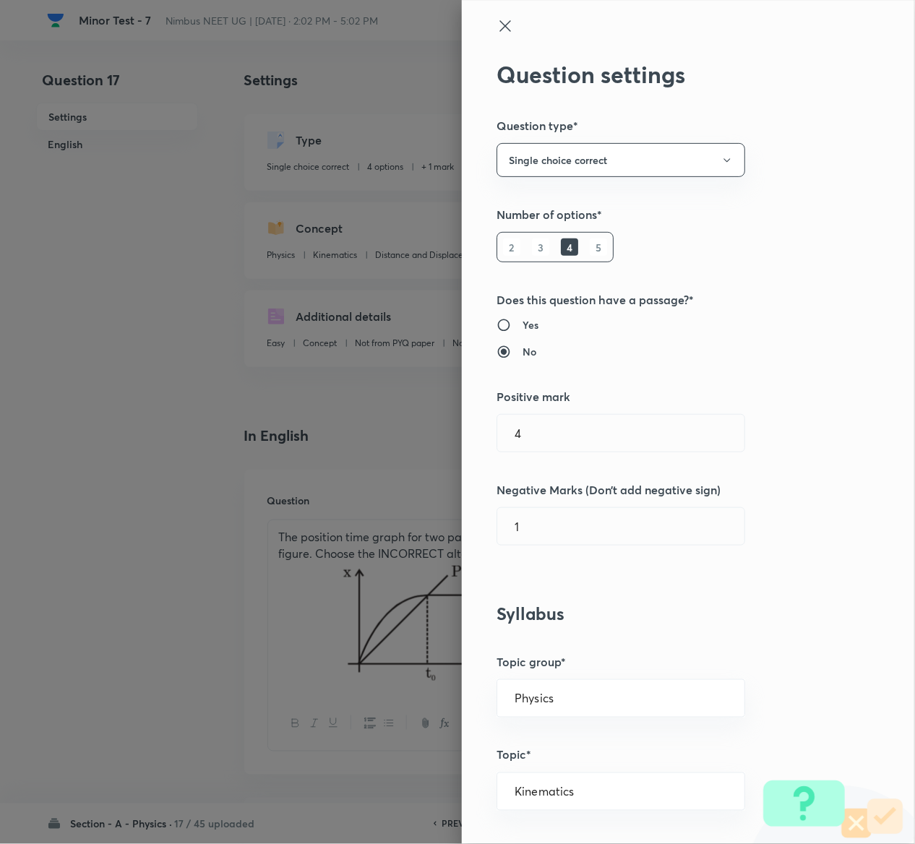
radio input "true"
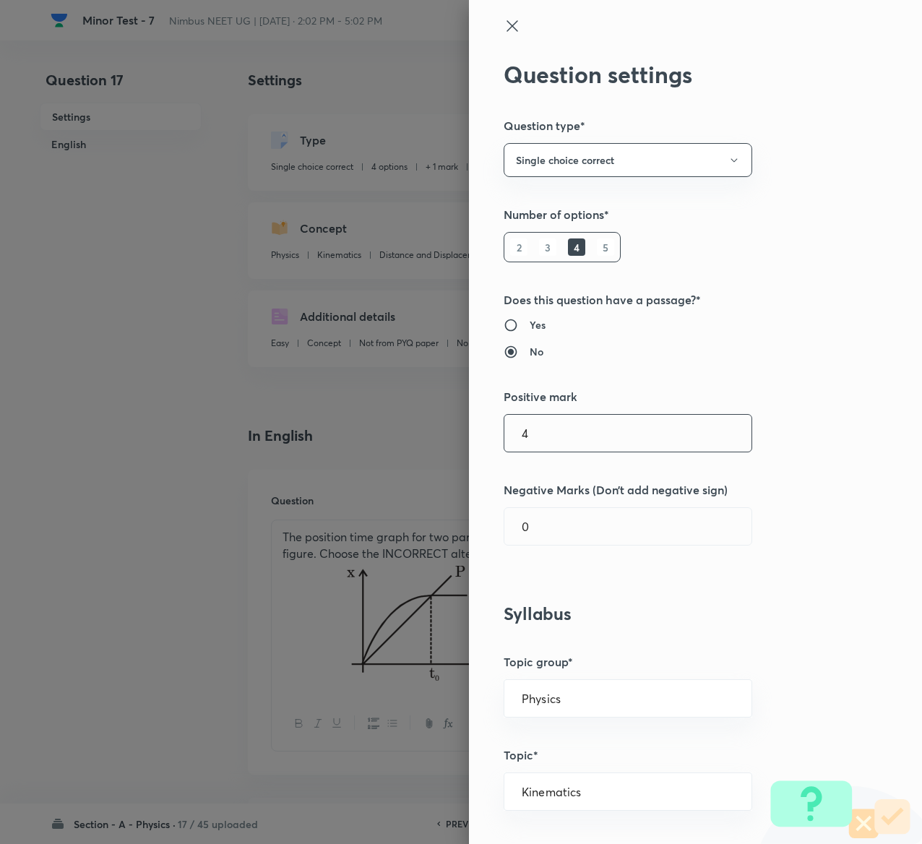
type input "4"
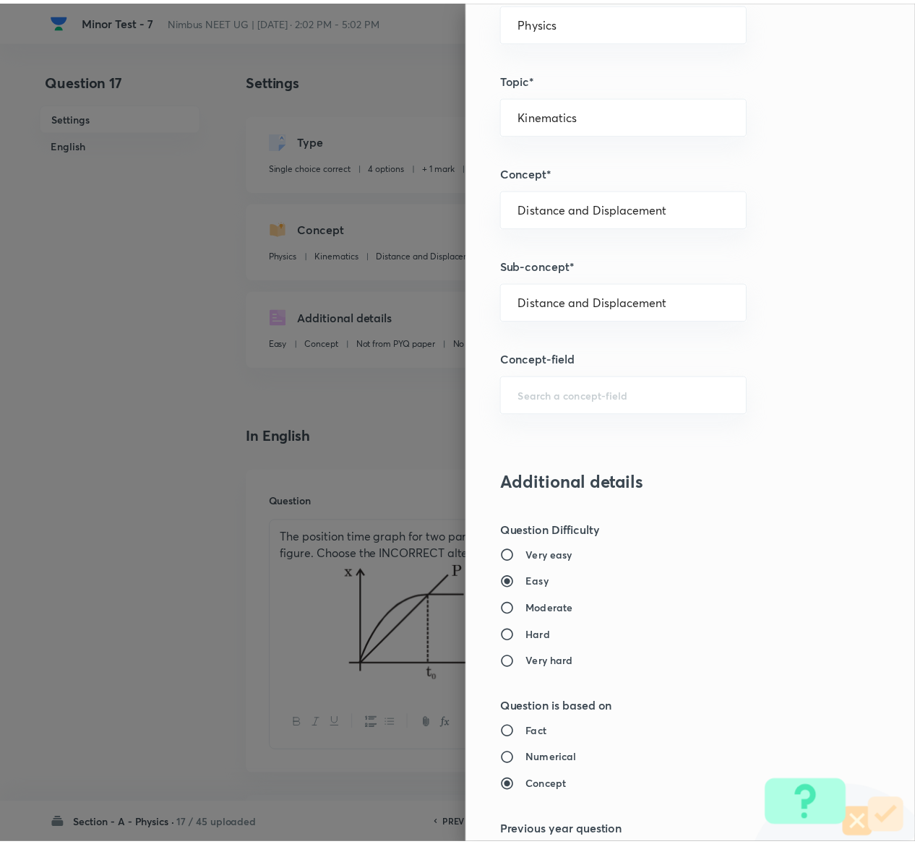
scroll to position [1129, 0]
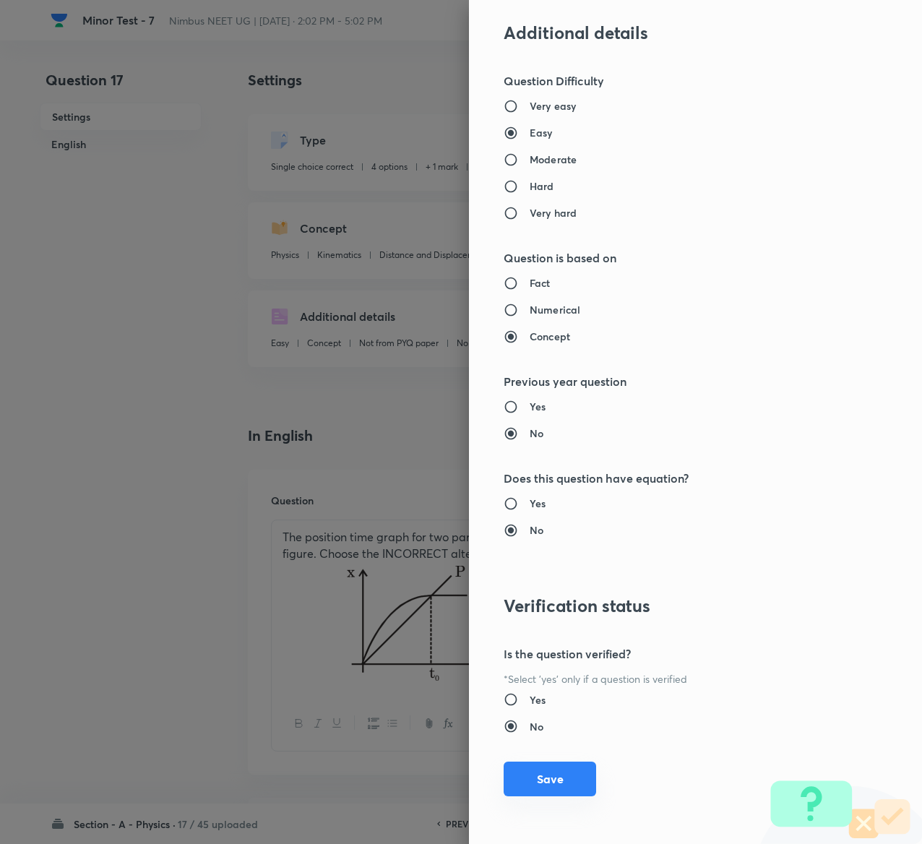
type input "1"
click at [541, 782] on button "Save" at bounding box center [550, 779] width 93 height 35
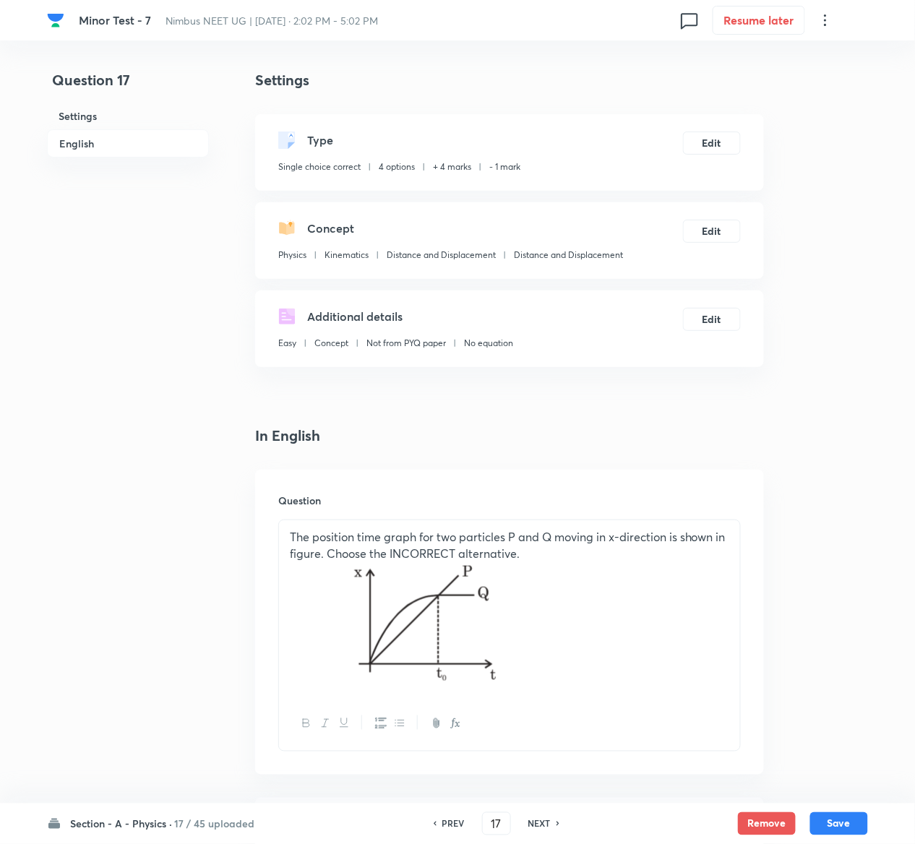
scroll to position [1214, 0]
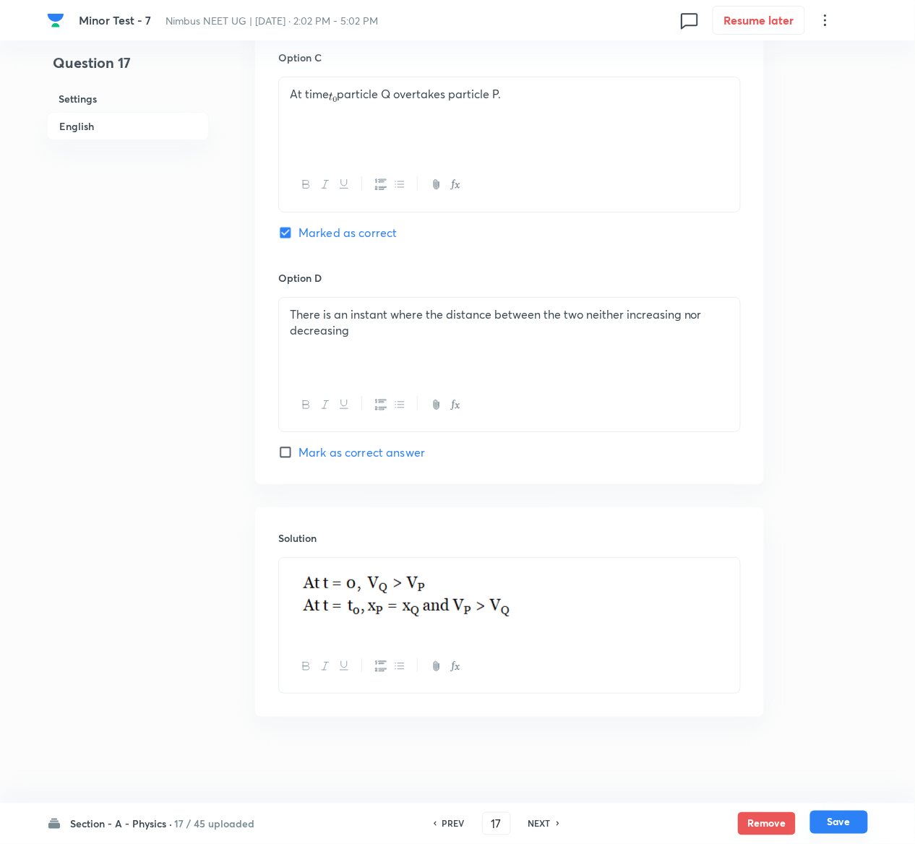
click at [845, 821] on button "Save" at bounding box center [839, 822] width 58 height 23
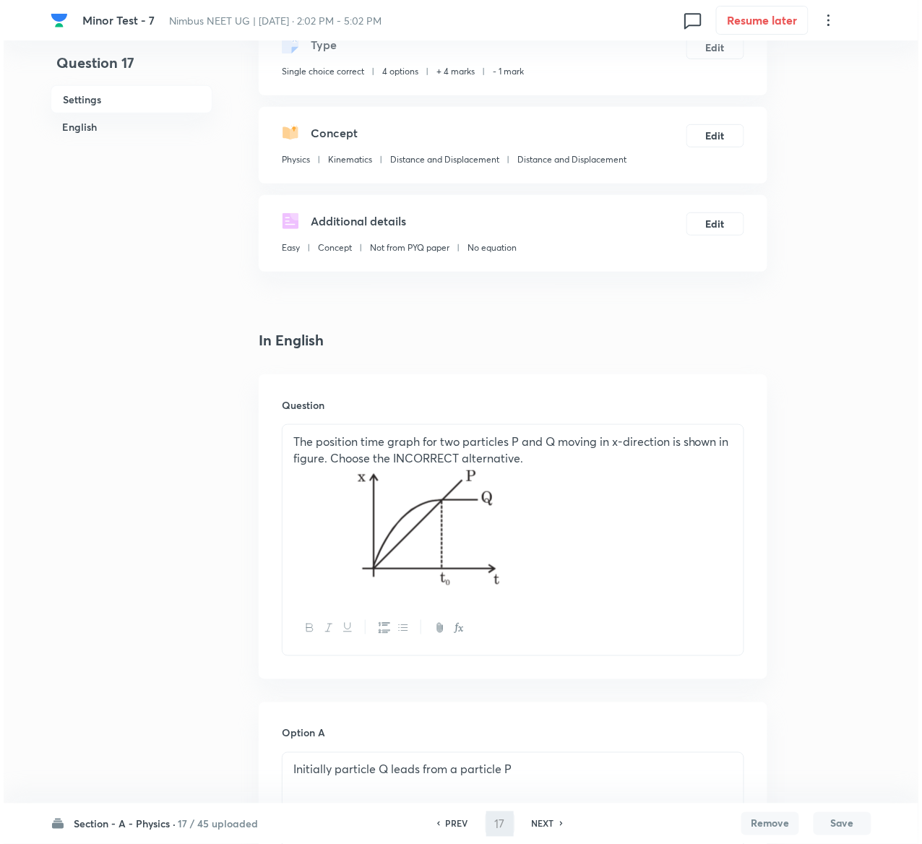
scroll to position [0, 0]
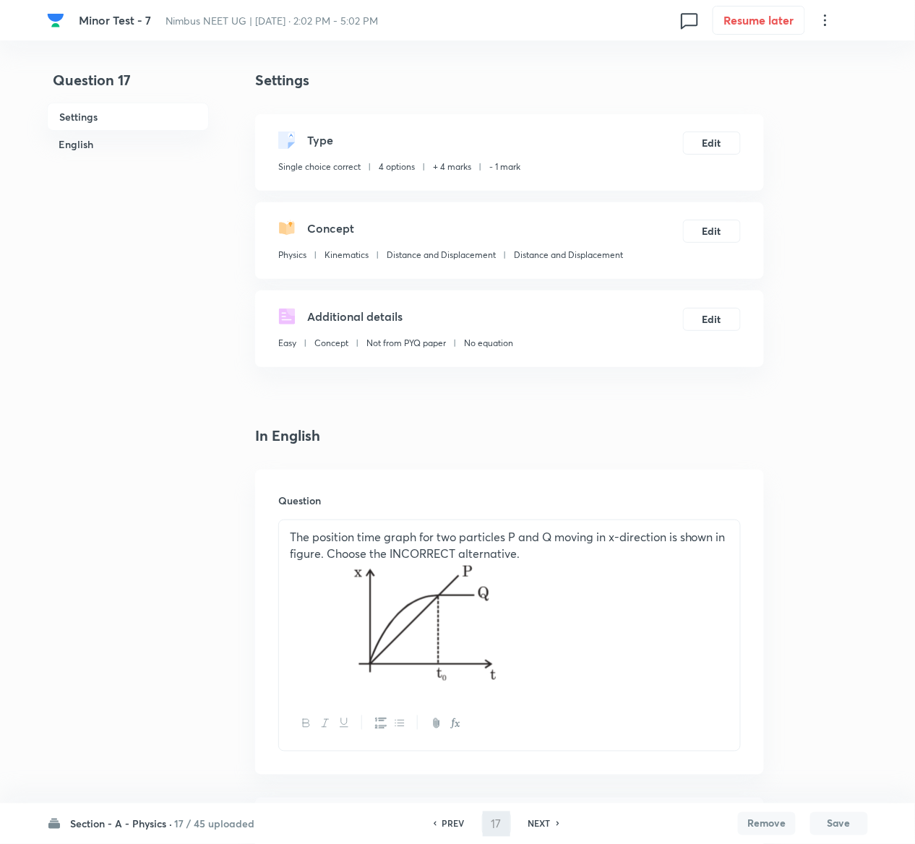
type input "18"
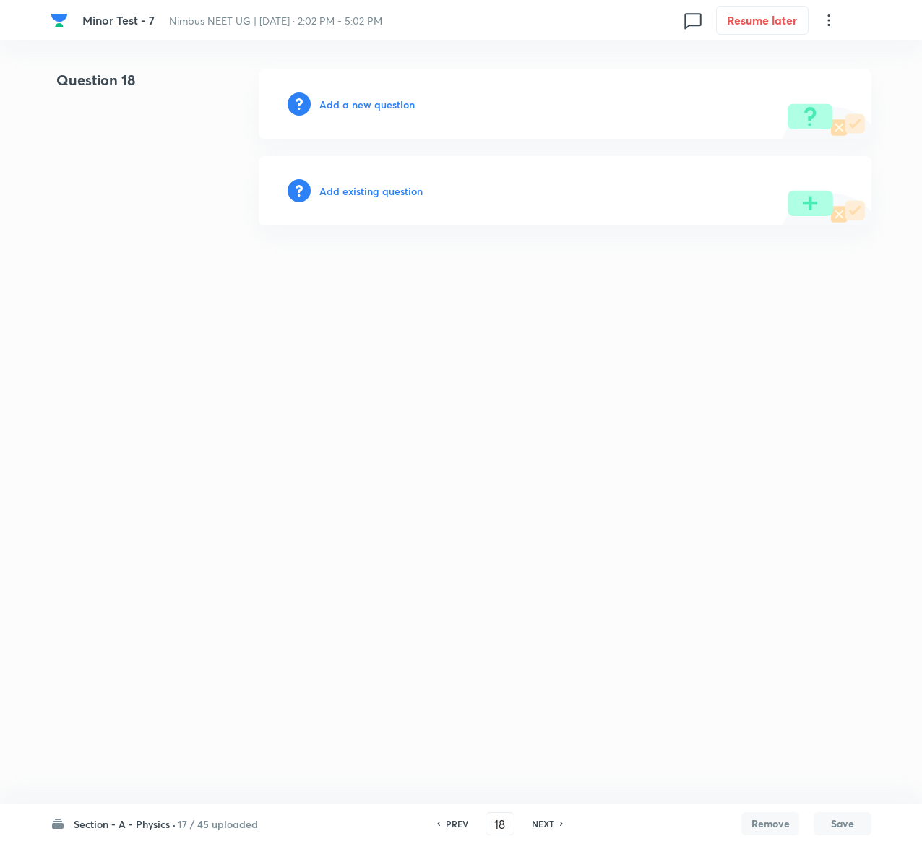
click at [403, 190] on h6 "Add existing question" at bounding box center [370, 191] width 103 height 15
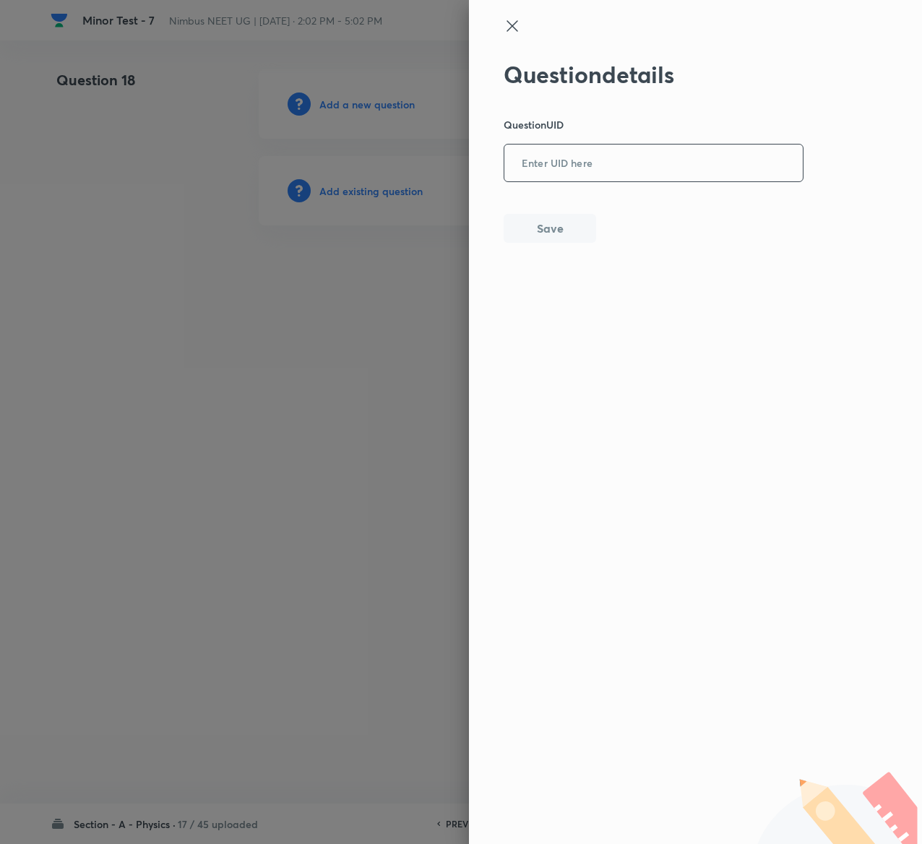
click at [668, 167] on input "text" at bounding box center [654, 163] width 299 height 35
paste input "C5L6J"
type input "C5L6J"
click at [571, 231] on button "Save" at bounding box center [550, 227] width 93 height 29
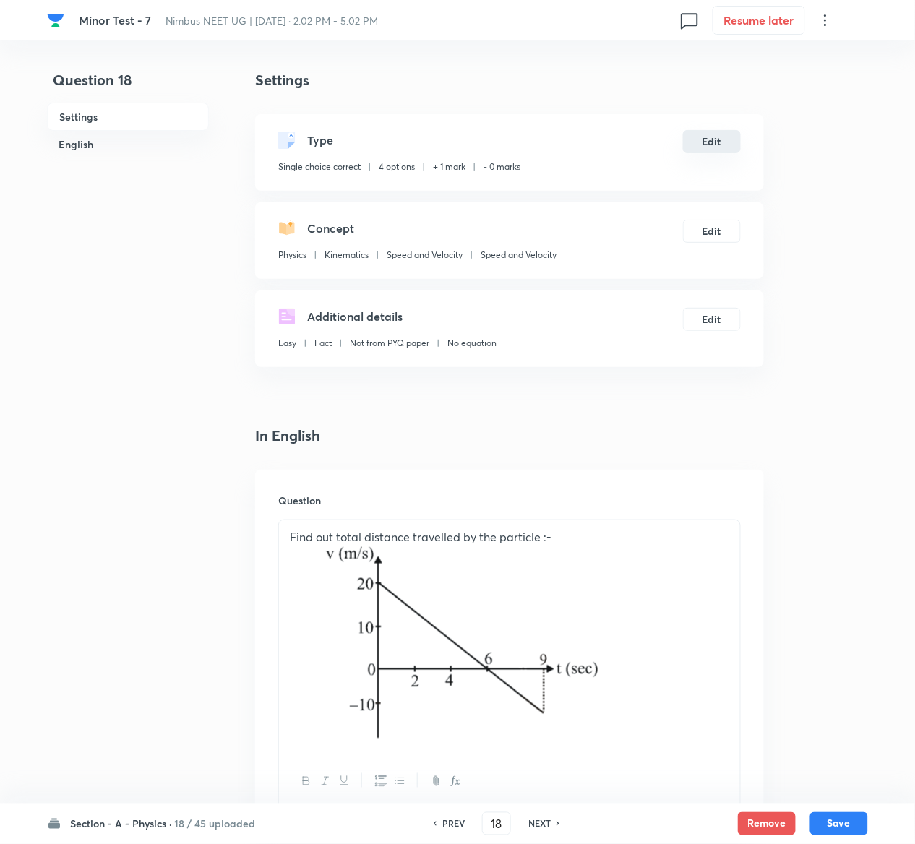
click at [706, 142] on button "Edit" at bounding box center [712, 141] width 58 height 23
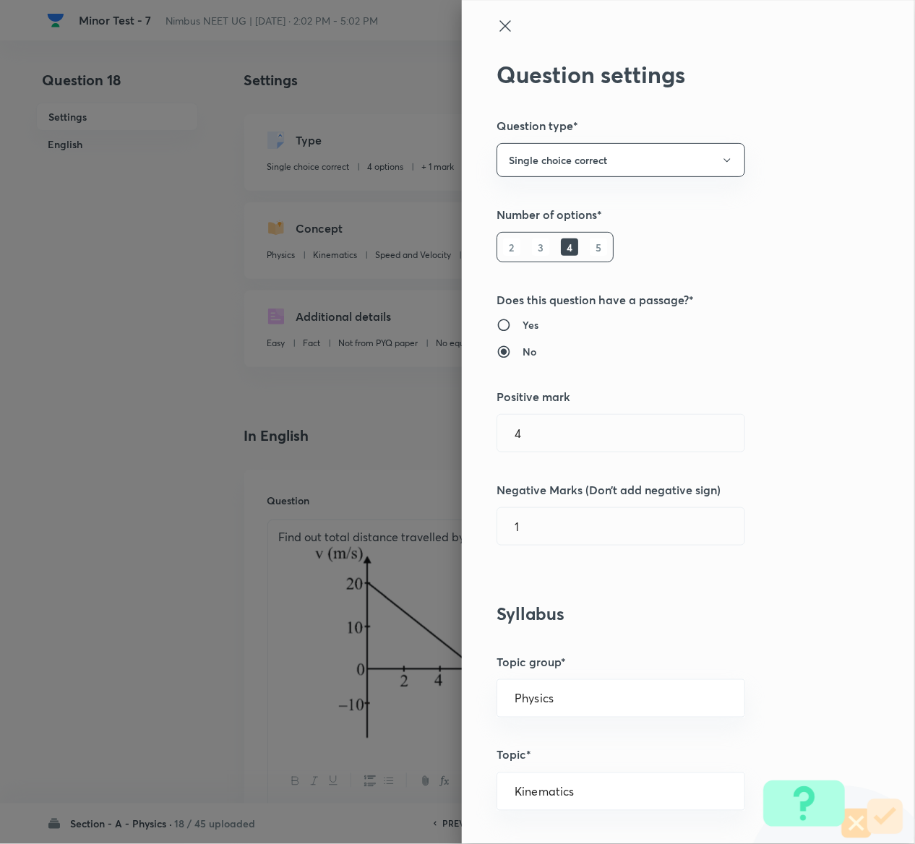
radio input "true"
radio input "false"
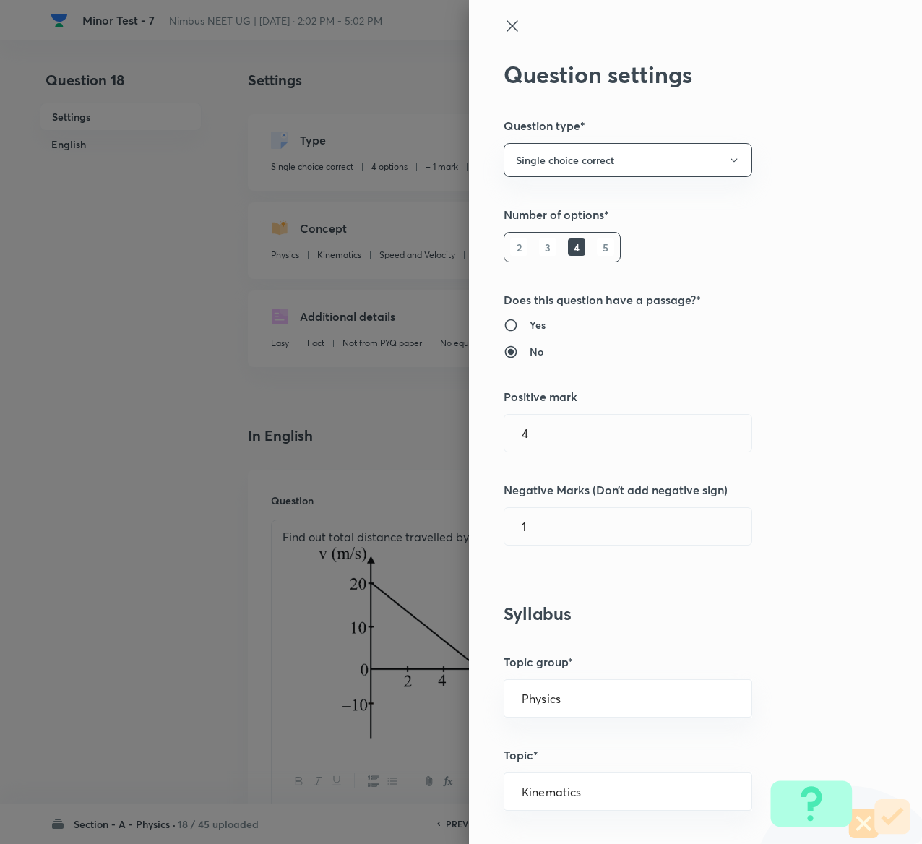
type input "1"
type input "0"
type input "Speed and Velocity"
type input "4"
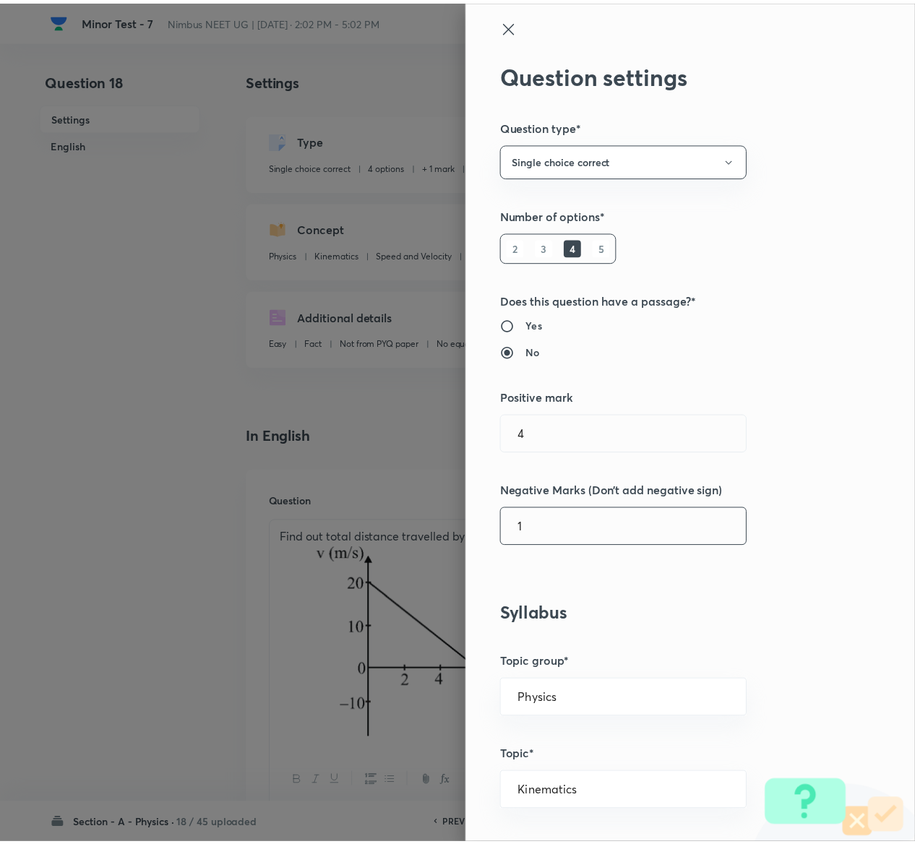
scroll to position [1129, 0]
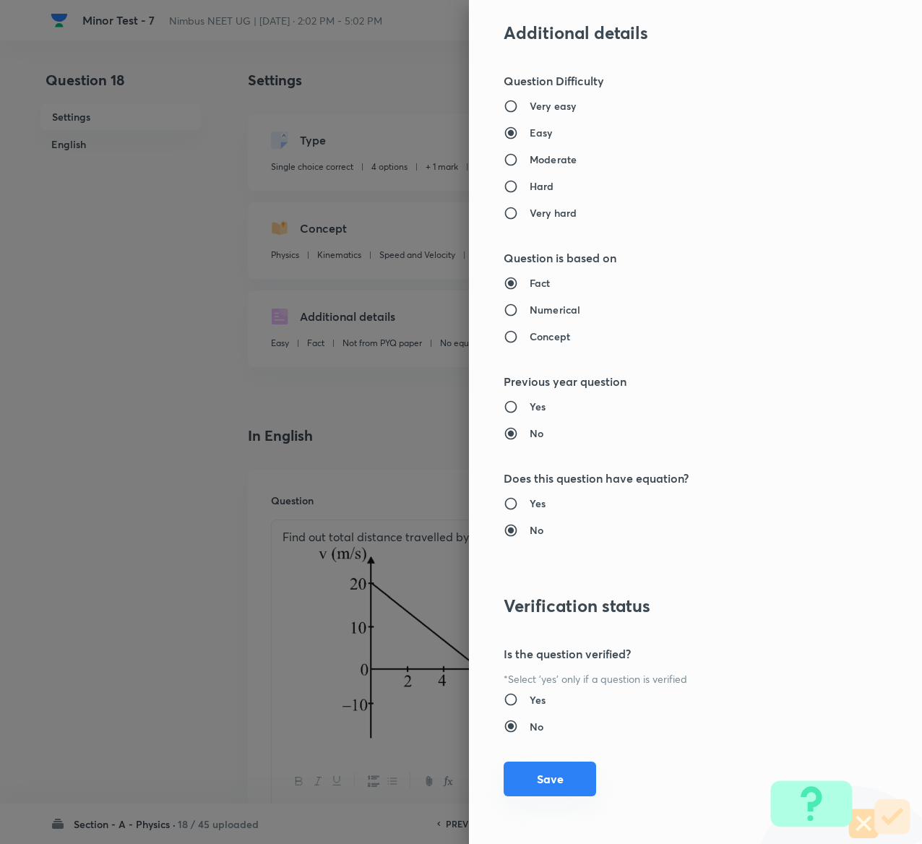
type input "1"
click at [528, 783] on button "Save" at bounding box center [550, 779] width 93 height 35
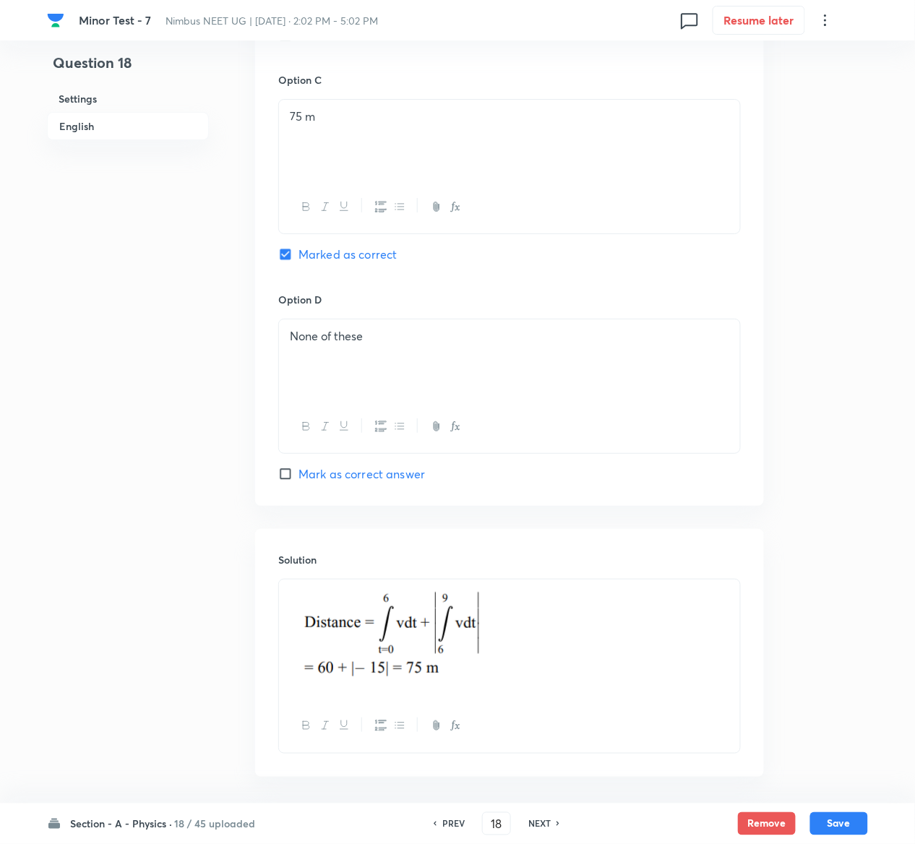
scroll to position [1310, 0]
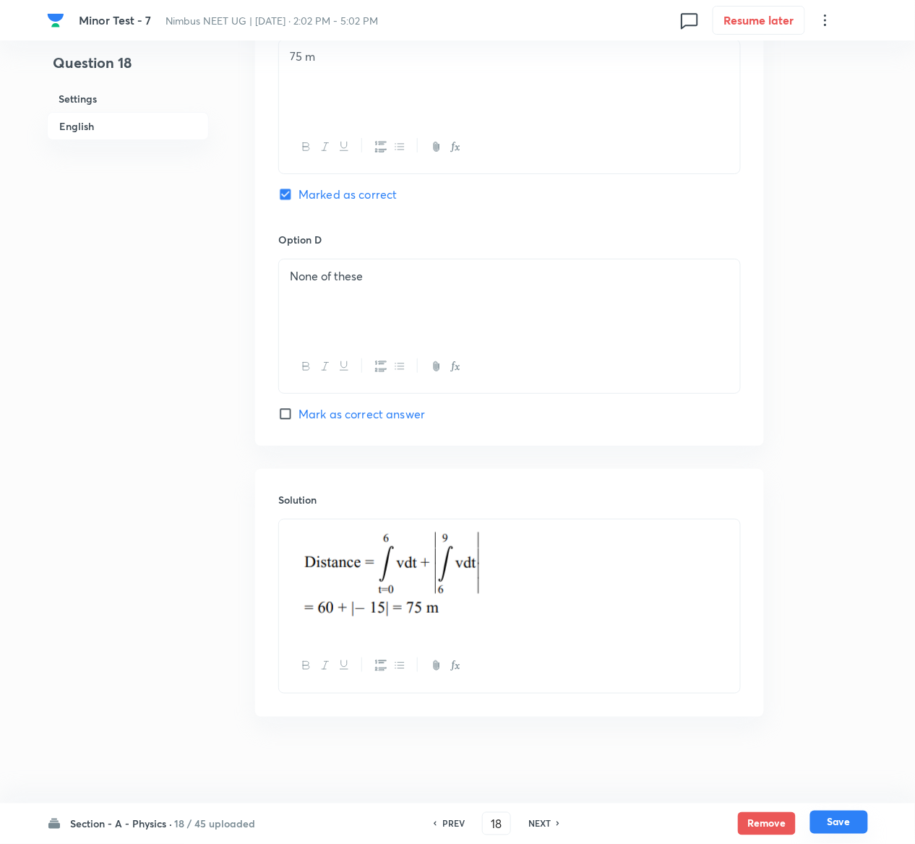
click at [846, 820] on button "Save" at bounding box center [839, 822] width 58 height 23
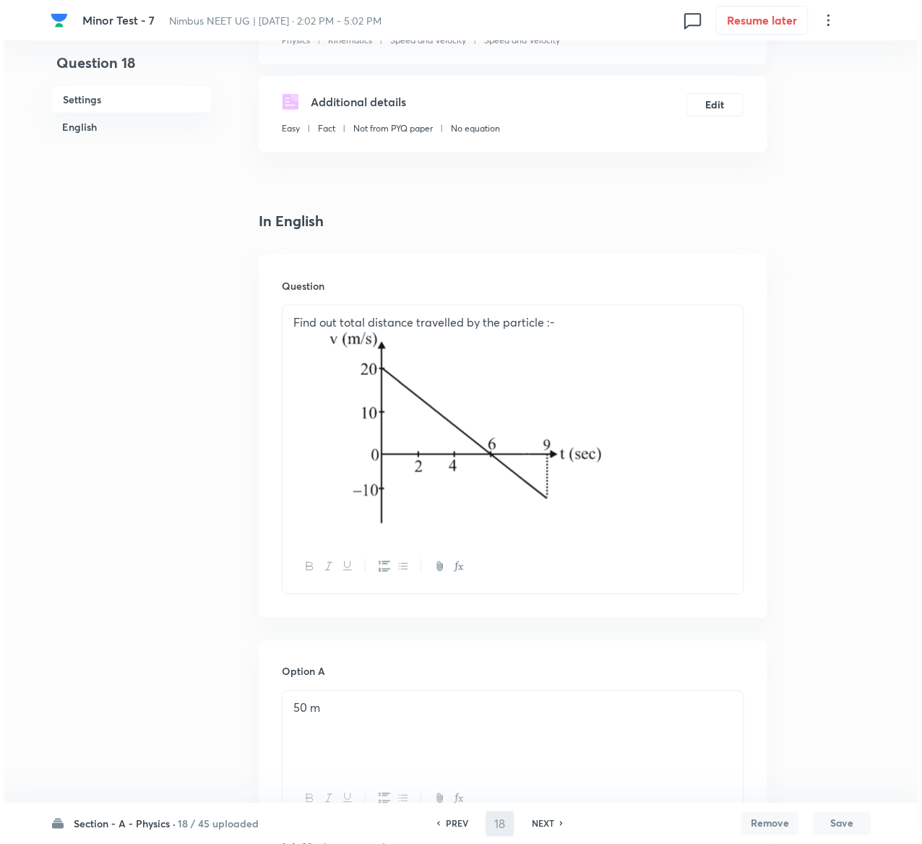
scroll to position [0, 0]
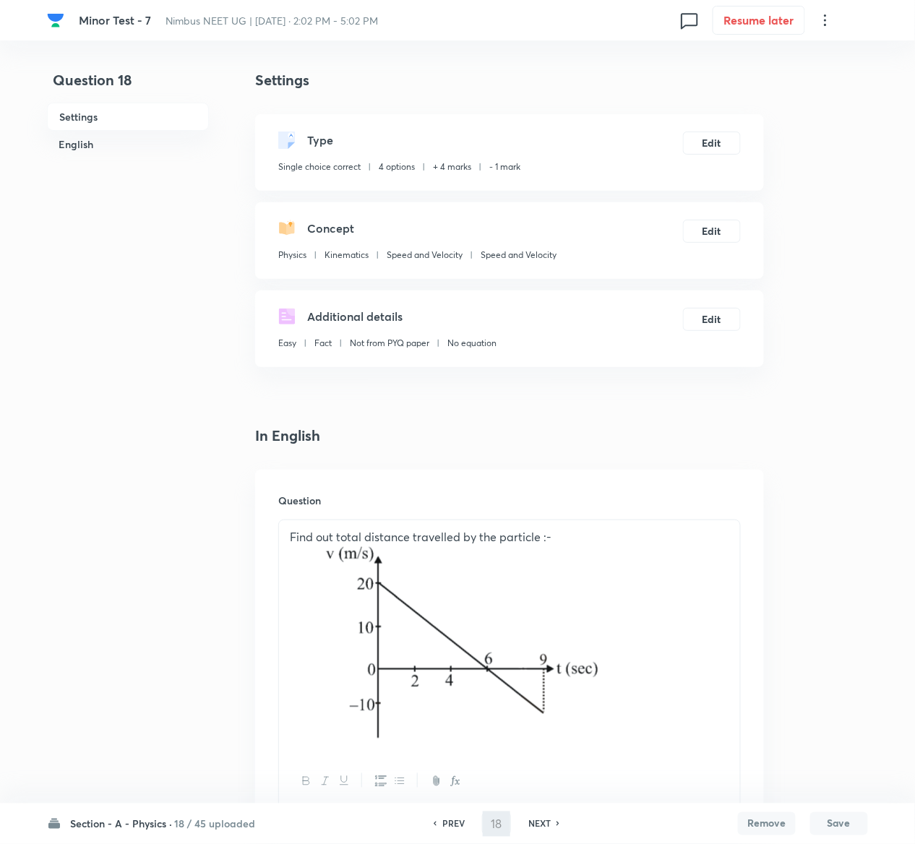
type input "19"
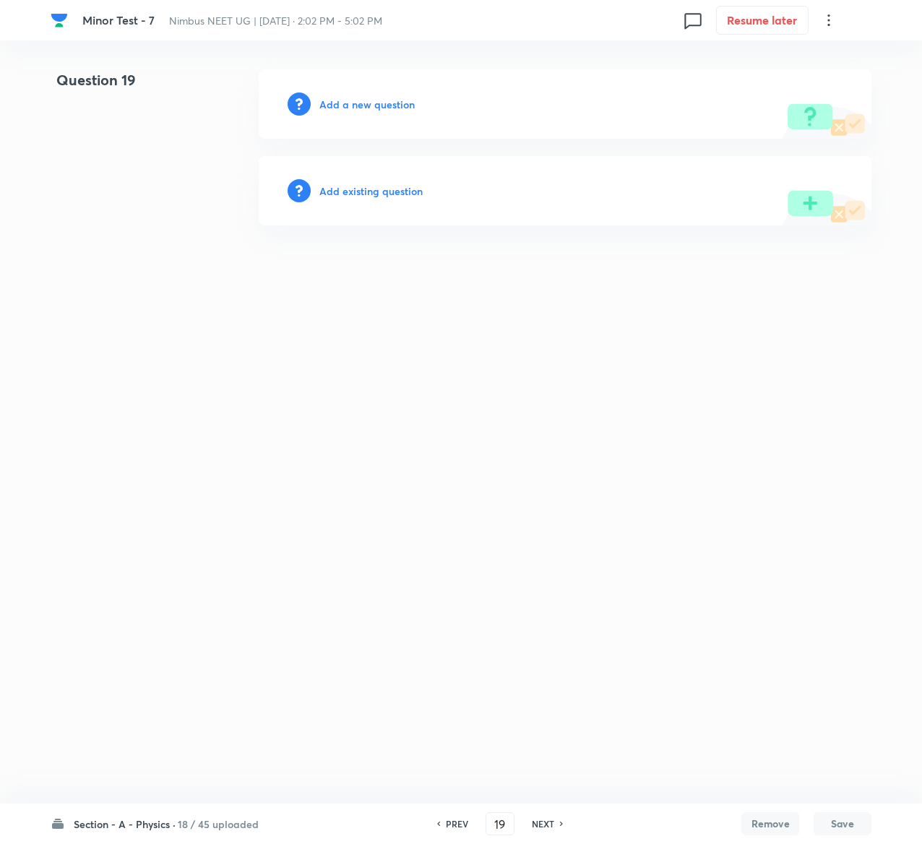
click at [390, 193] on h6 "Add existing question" at bounding box center [370, 191] width 103 height 15
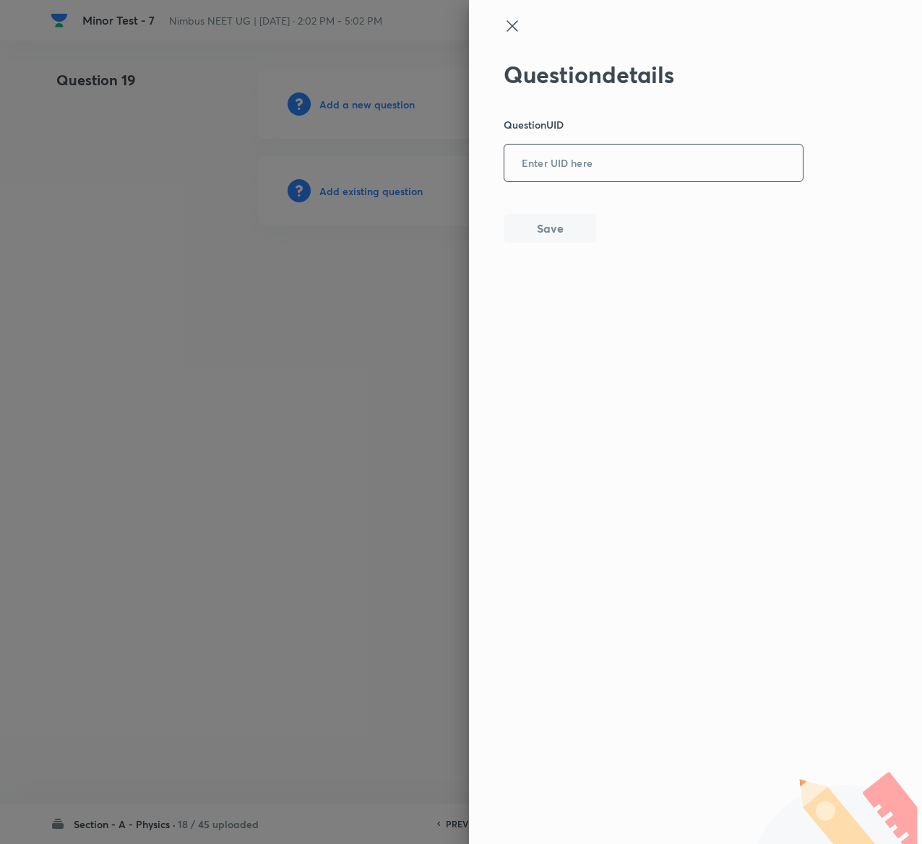
click at [602, 179] on input "text" at bounding box center [654, 163] width 299 height 35
paste input "40F6Z"
type input "40F6Z"
click at [528, 243] on div "Question details Question UID 40F6Z ​ Save" at bounding box center [695, 422] width 453 height 844
click at [528, 241] on button "Save" at bounding box center [550, 227] width 93 height 29
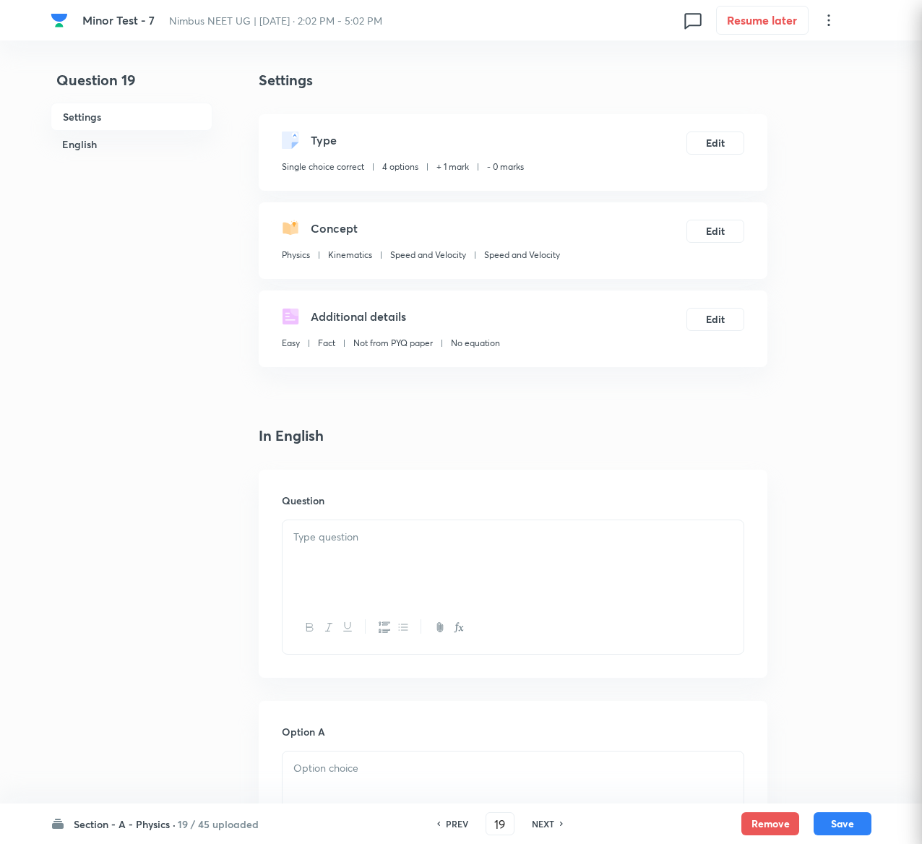
checkbox input "true"
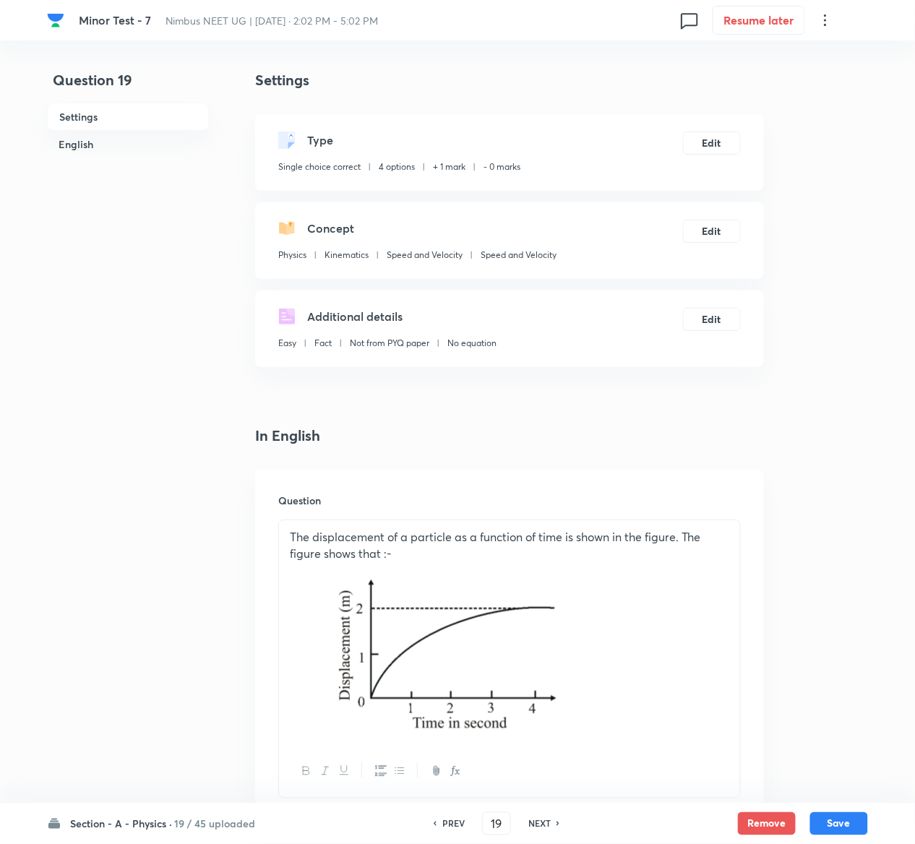
click at [713, 129] on div "Type Single choice correct 4 options + 1 mark - 0 marks Edit" at bounding box center [509, 152] width 509 height 77
click at [714, 145] on button "Edit" at bounding box center [712, 141] width 58 height 23
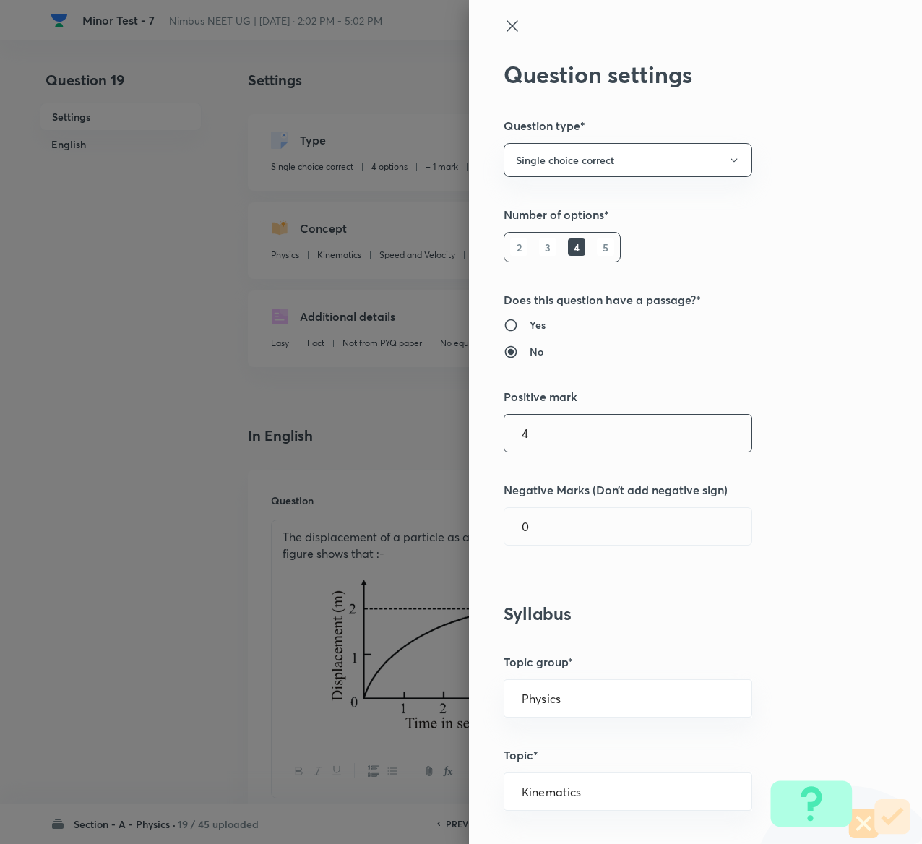
type input "4"
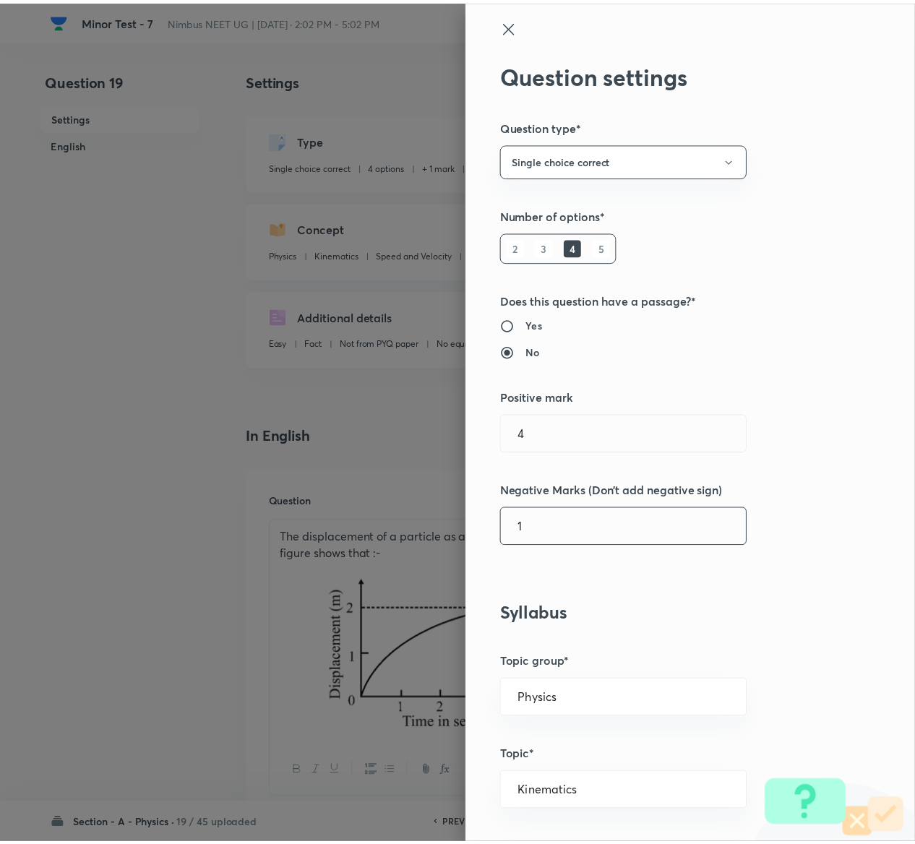
scroll to position [1129, 0]
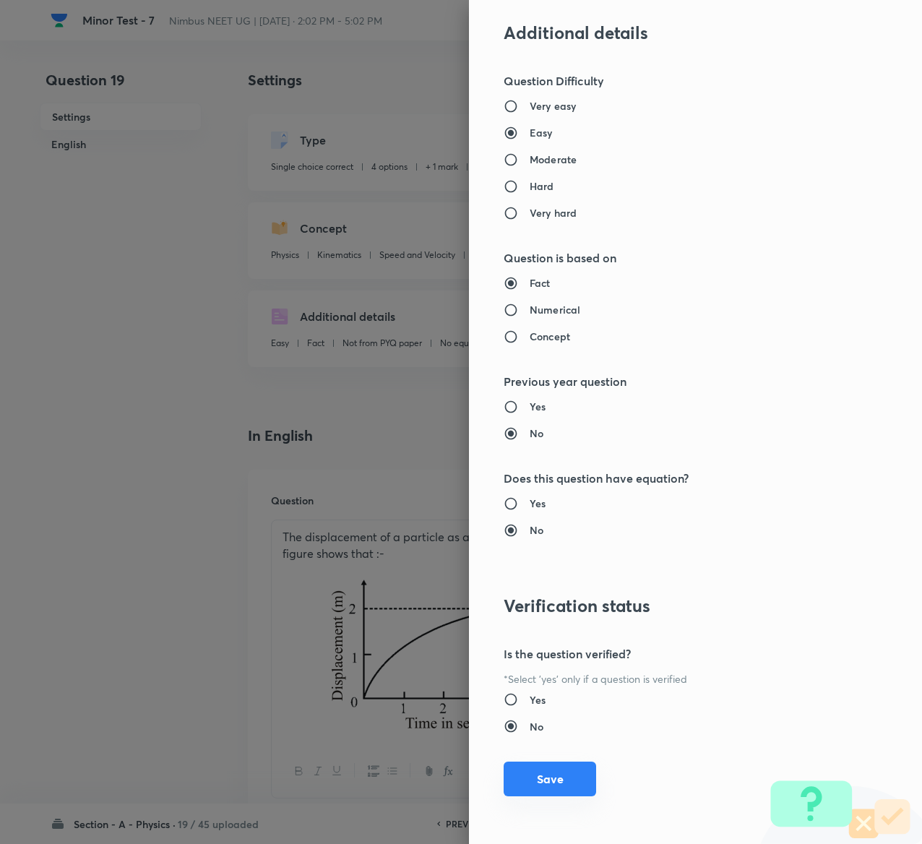
type input "1"
click at [555, 778] on button "Save" at bounding box center [550, 779] width 93 height 35
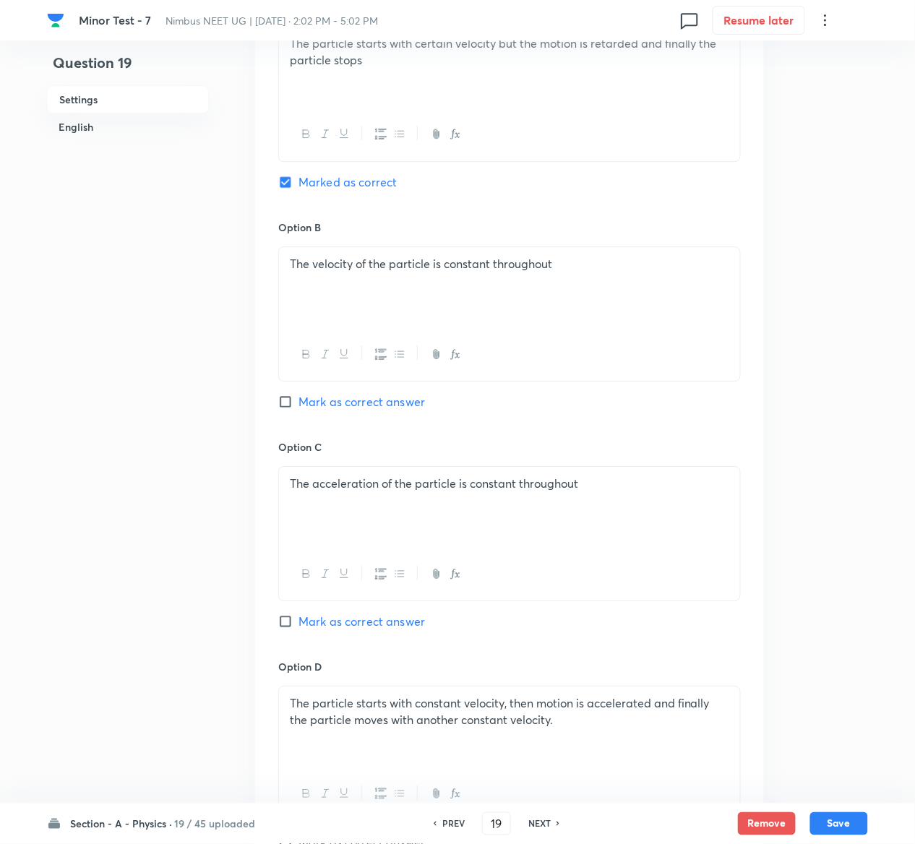
scroll to position [1261, 0]
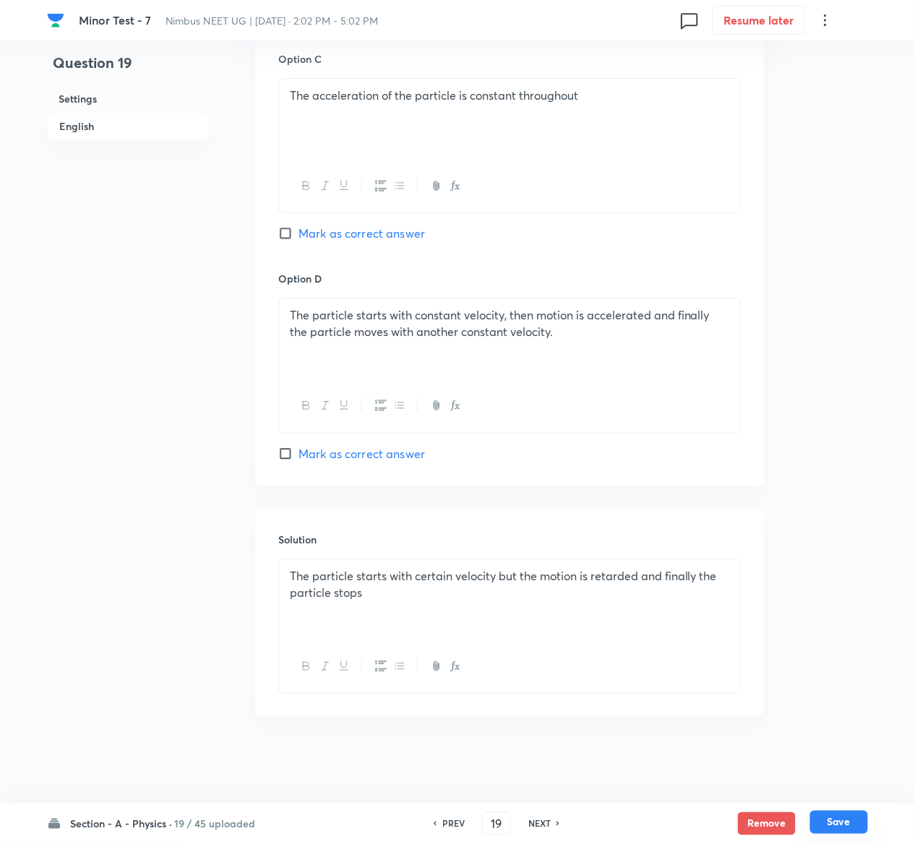
click at [854, 824] on button "Save" at bounding box center [839, 822] width 58 height 23
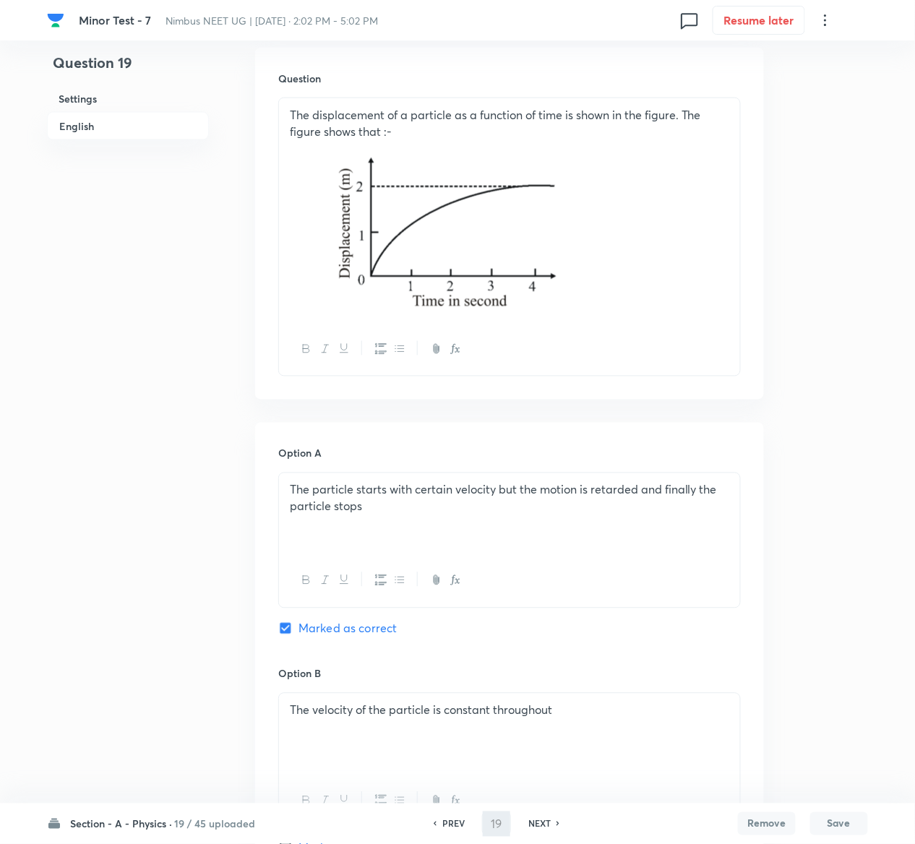
scroll to position [206, 0]
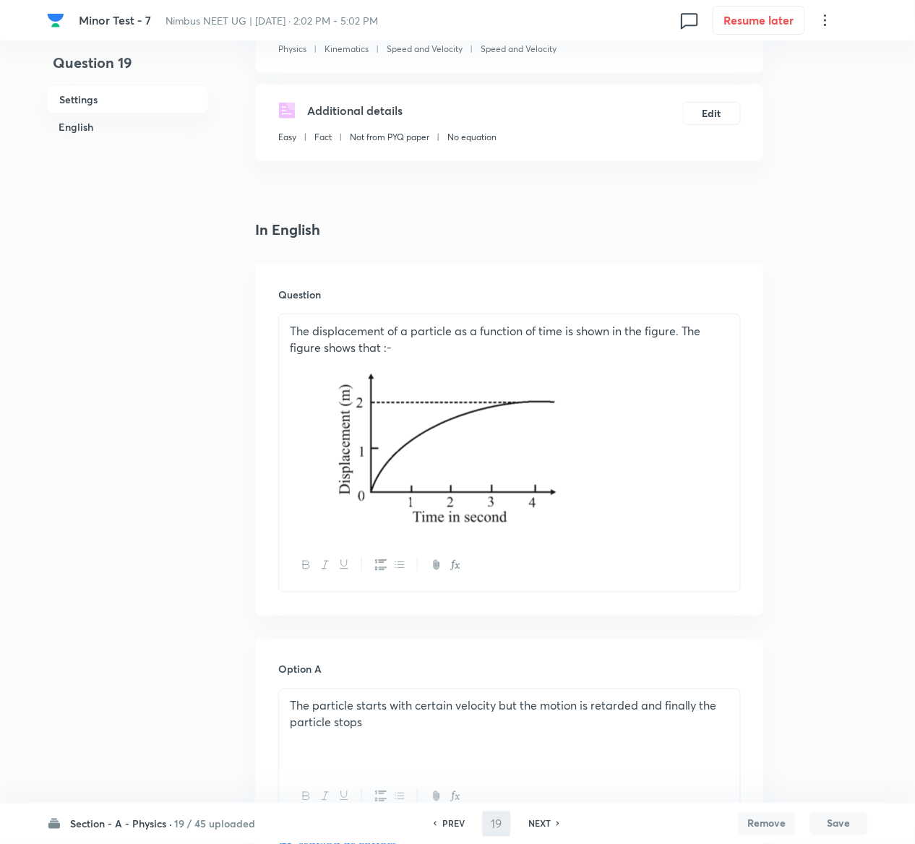
type input "20"
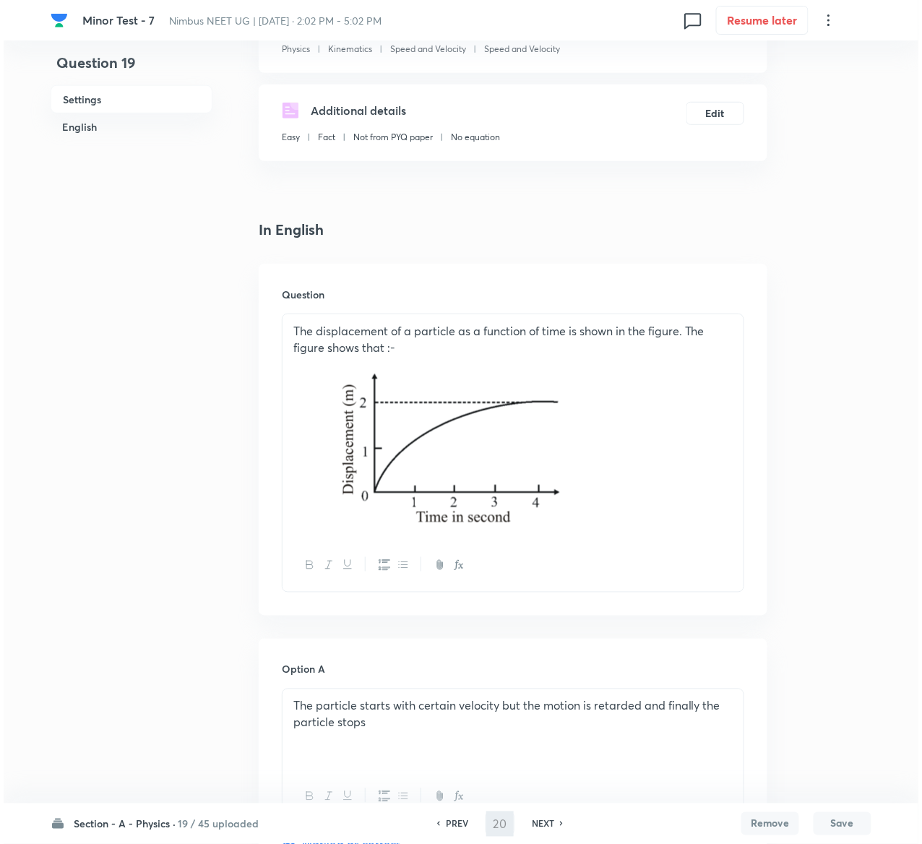
scroll to position [0, 0]
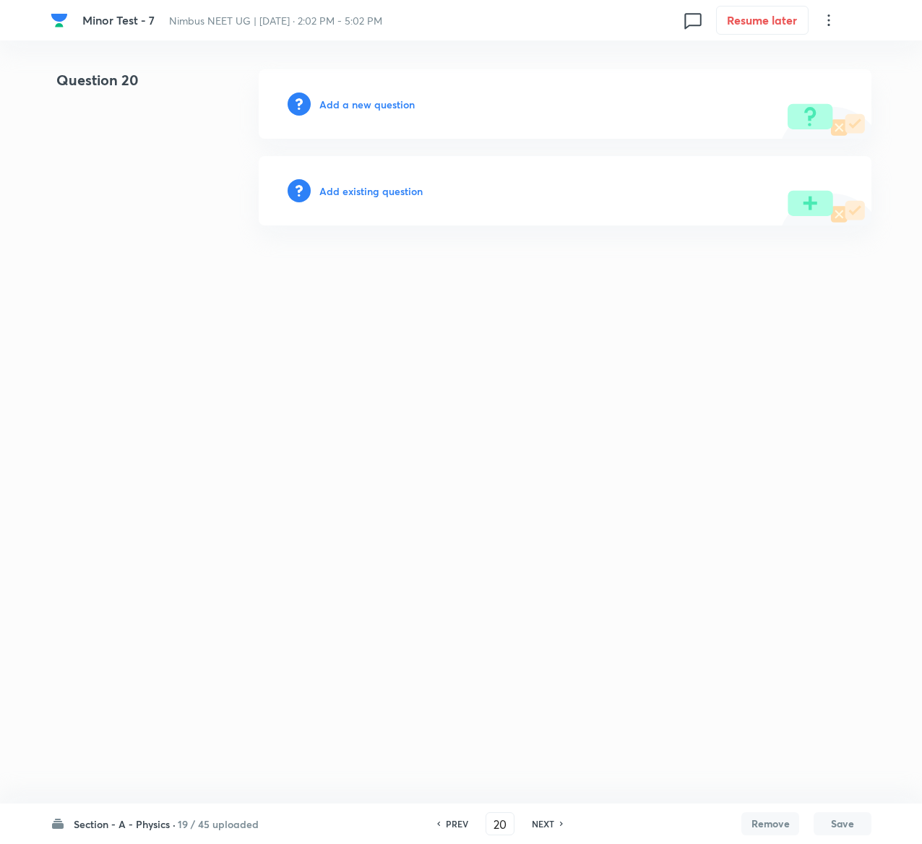
click at [390, 189] on h6 "Add existing question" at bounding box center [370, 191] width 103 height 15
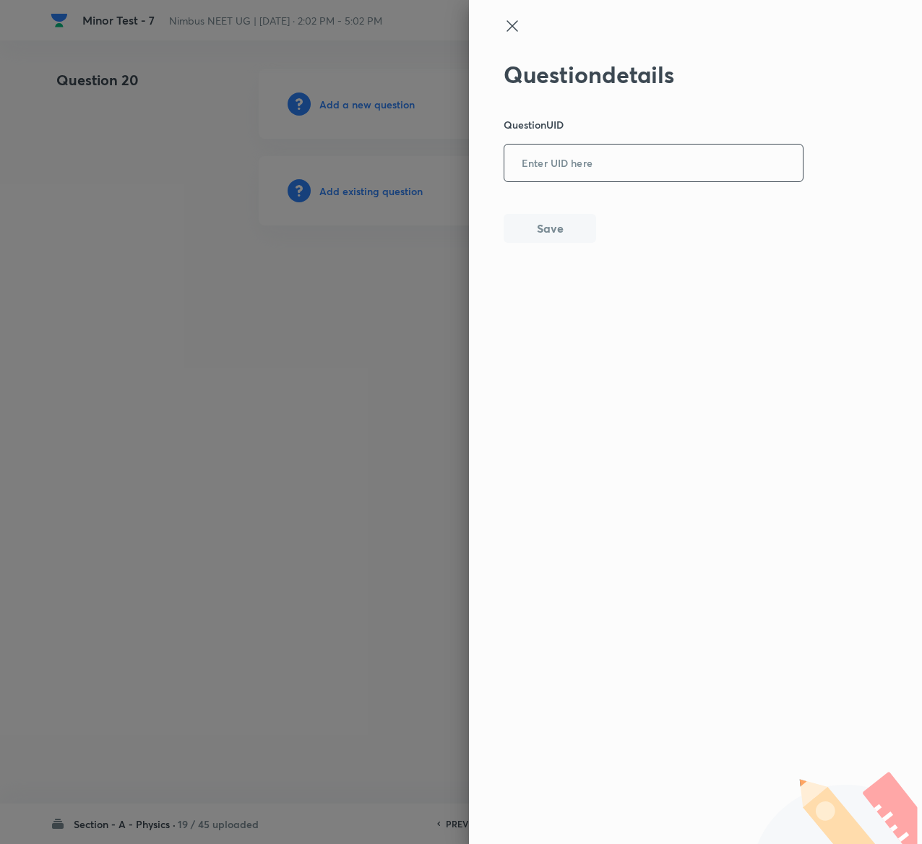
click at [643, 160] on input "text" at bounding box center [654, 163] width 299 height 35
paste input "NLR9E"
type input "NLR9E"
click at [551, 228] on button "Save" at bounding box center [550, 227] width 93 height 29
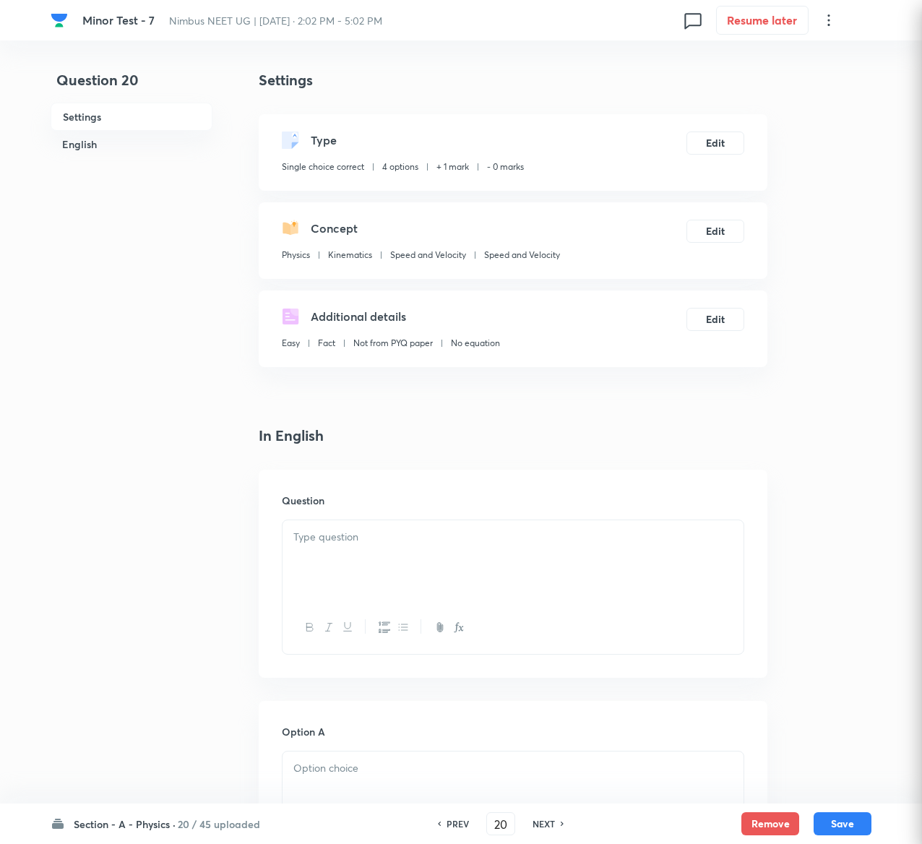
checkbox input "true"
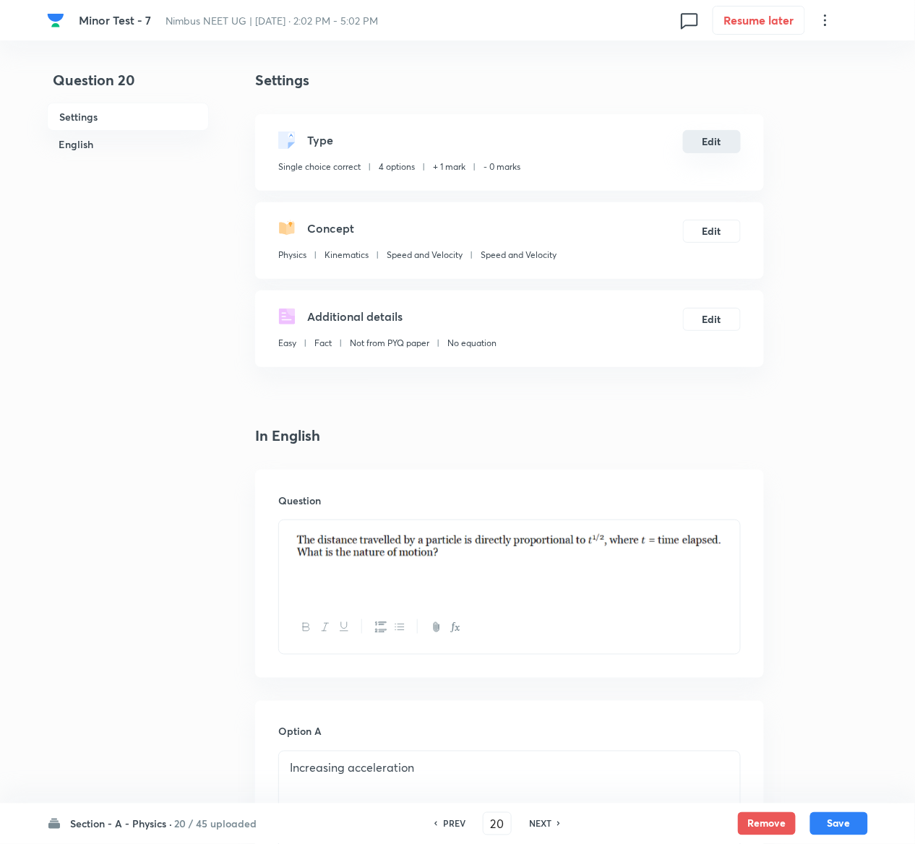
click at [705, 140] on button "Edit" at bounding box center [712, 141] width 58 height 23
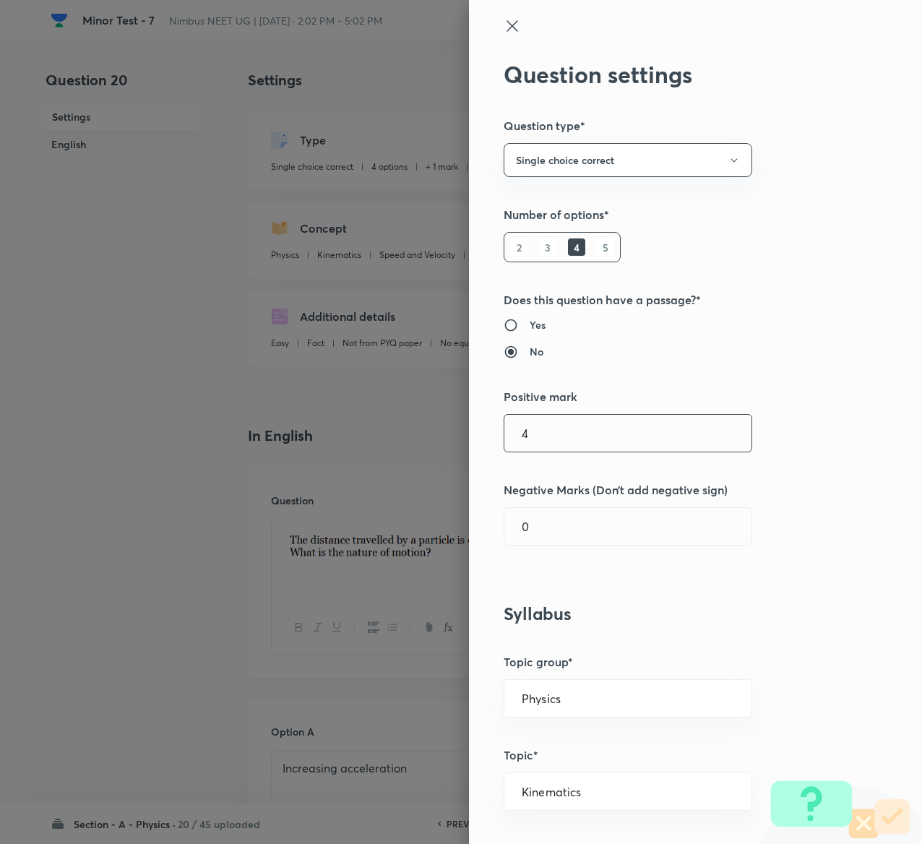
type input "4"
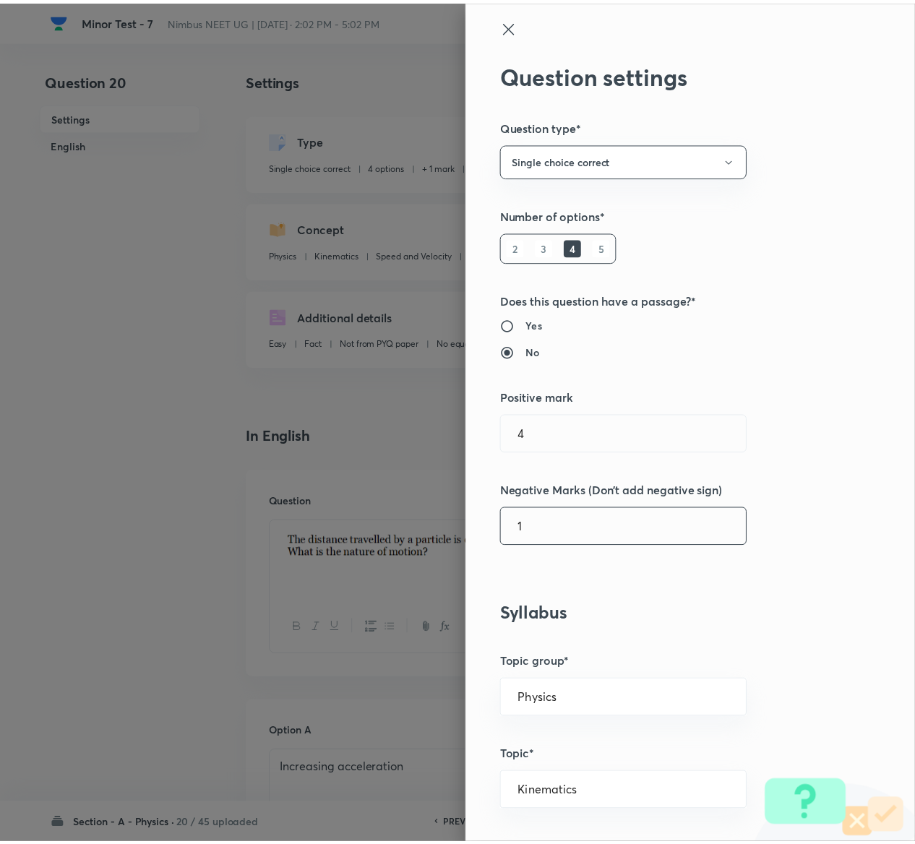
scroll to position [1129, 0]
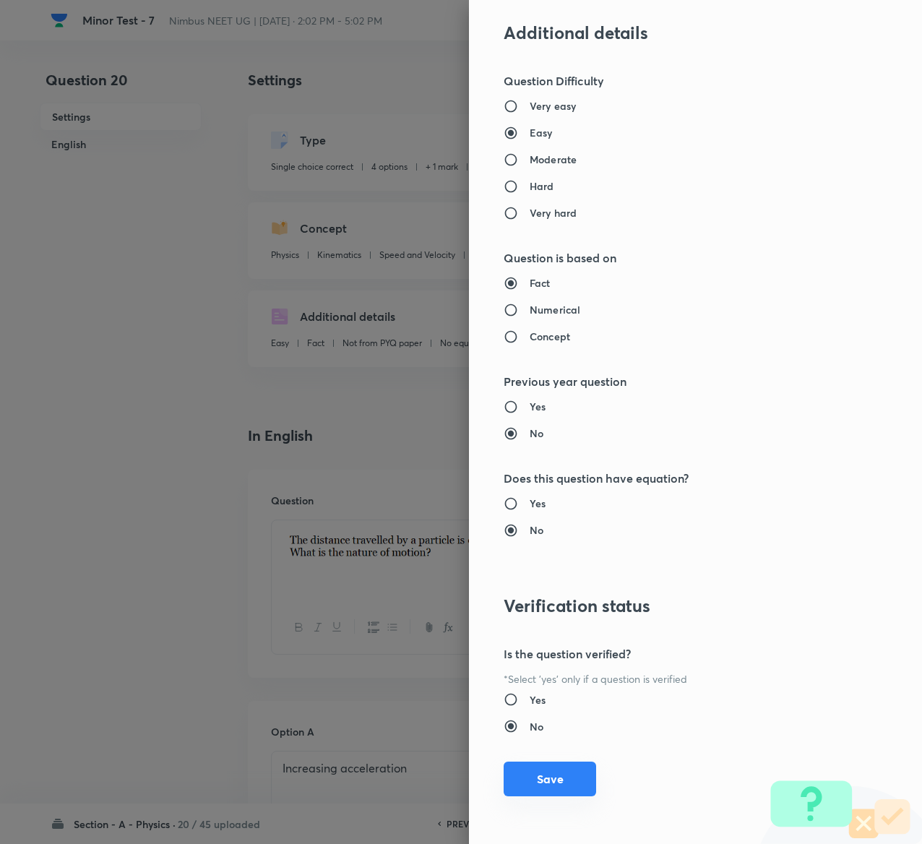
type input "1"
click at [528, 779] on button "Save" at bounding box center [550, 779] width 93 height 35
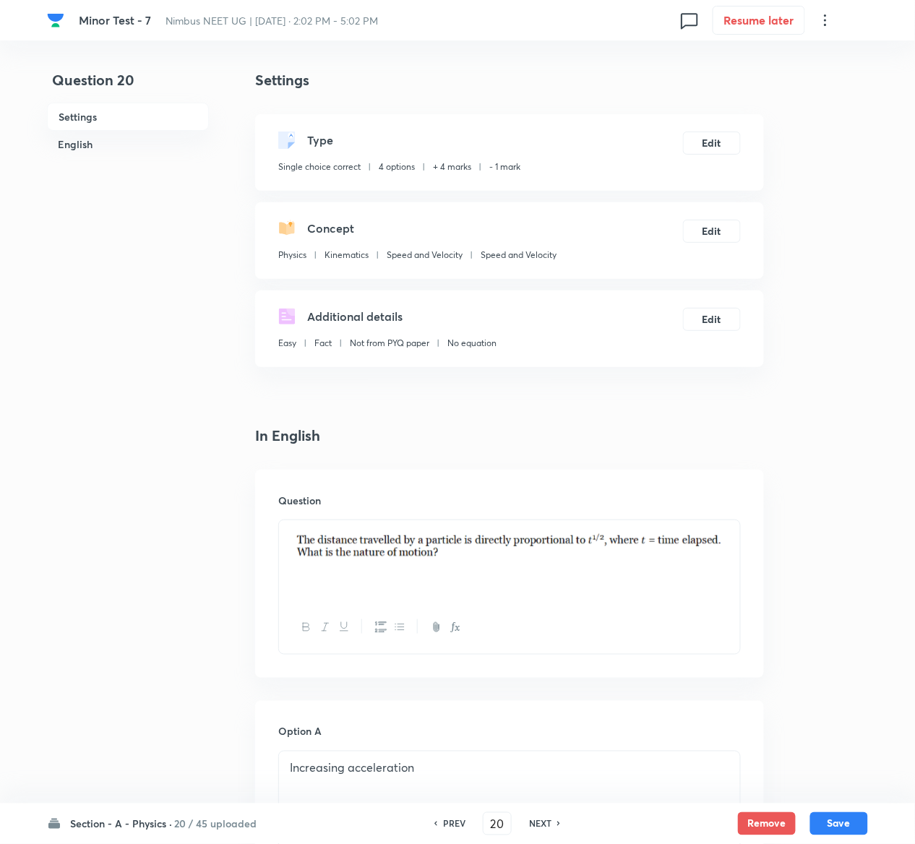
scroll to position [1177, 0]
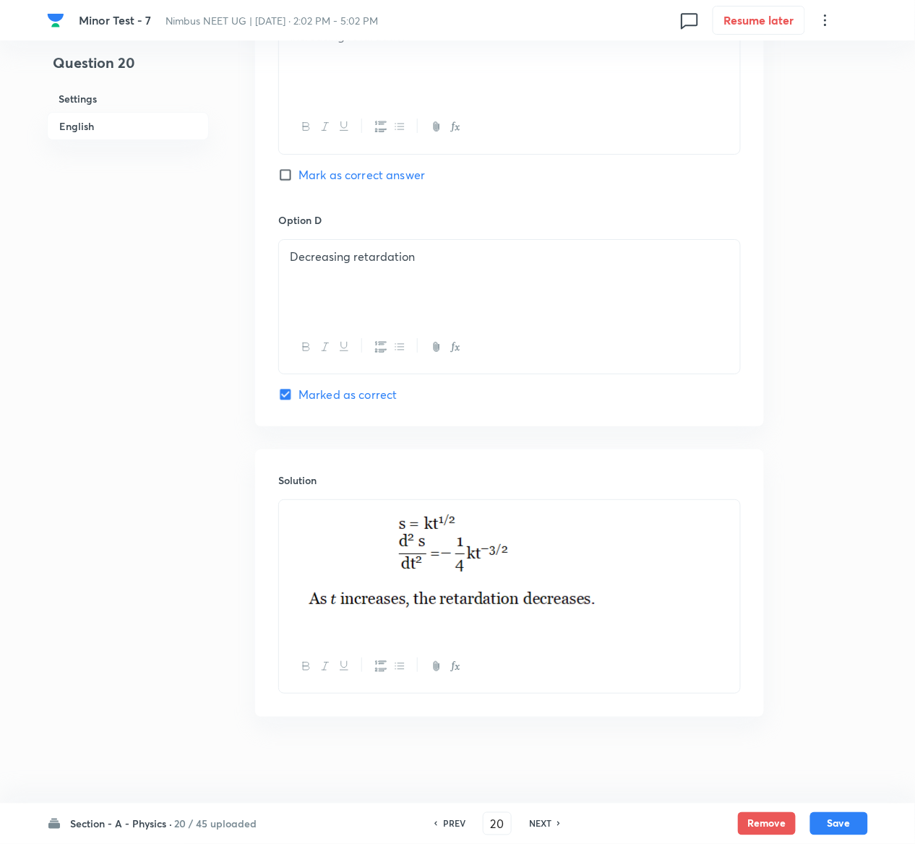
click at [849, 821] on button "Save" at bounding box center [839, 822] width 58 height 23
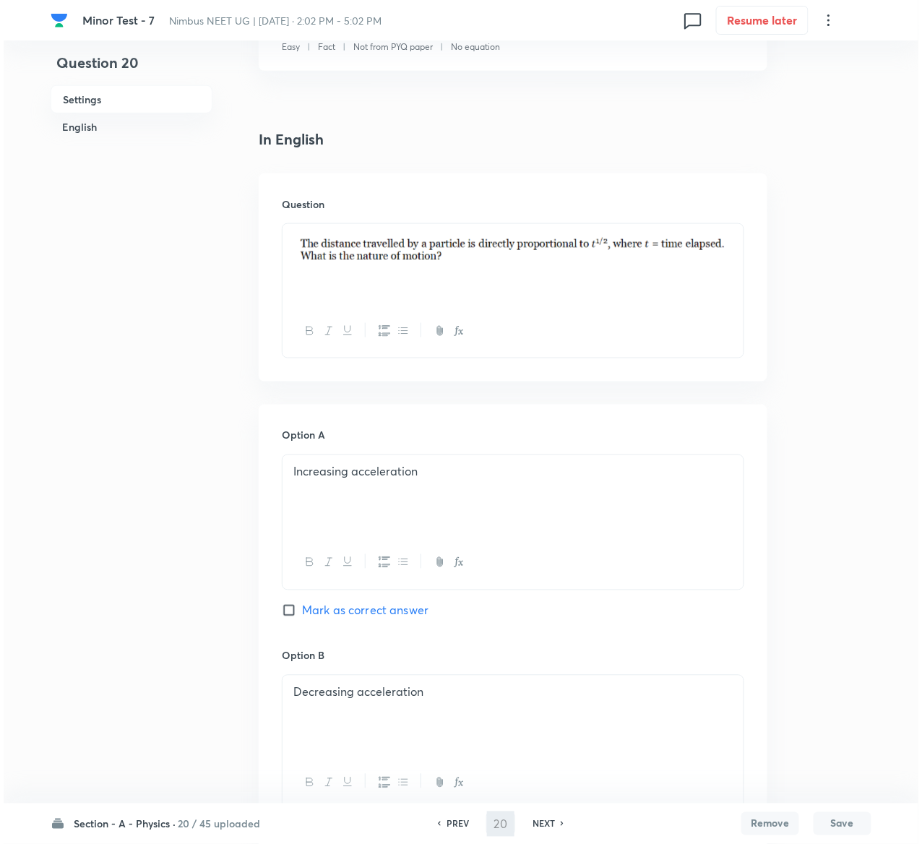
scroll to position [0, 0]
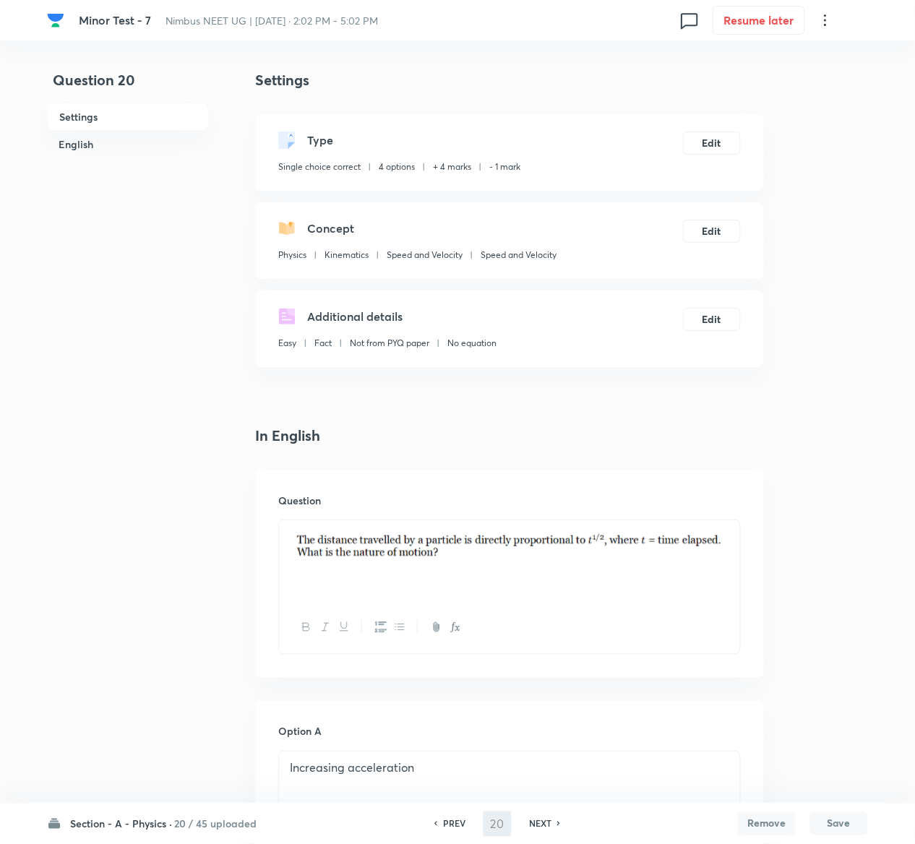
type input "21"
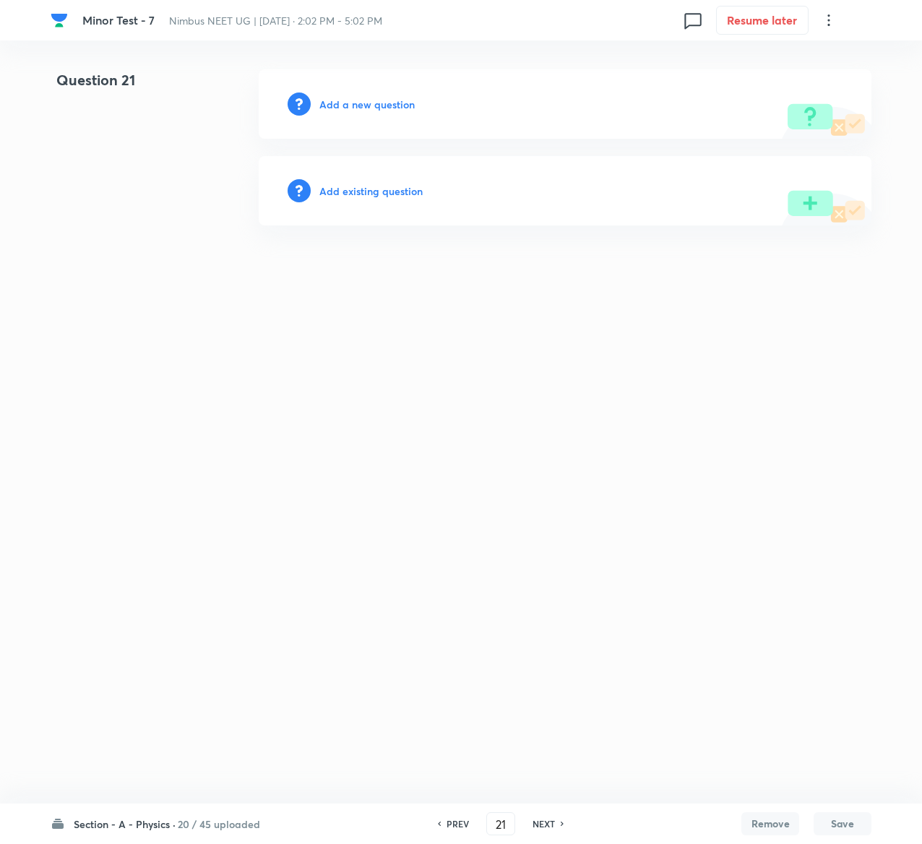
click at [357, 181] on div "Add existing question" at bounding box center [565, 190] width 613 height 69
click at [359, 187] on h6 "Add existing question" at bounding box center [370, 191] width 103 height 15
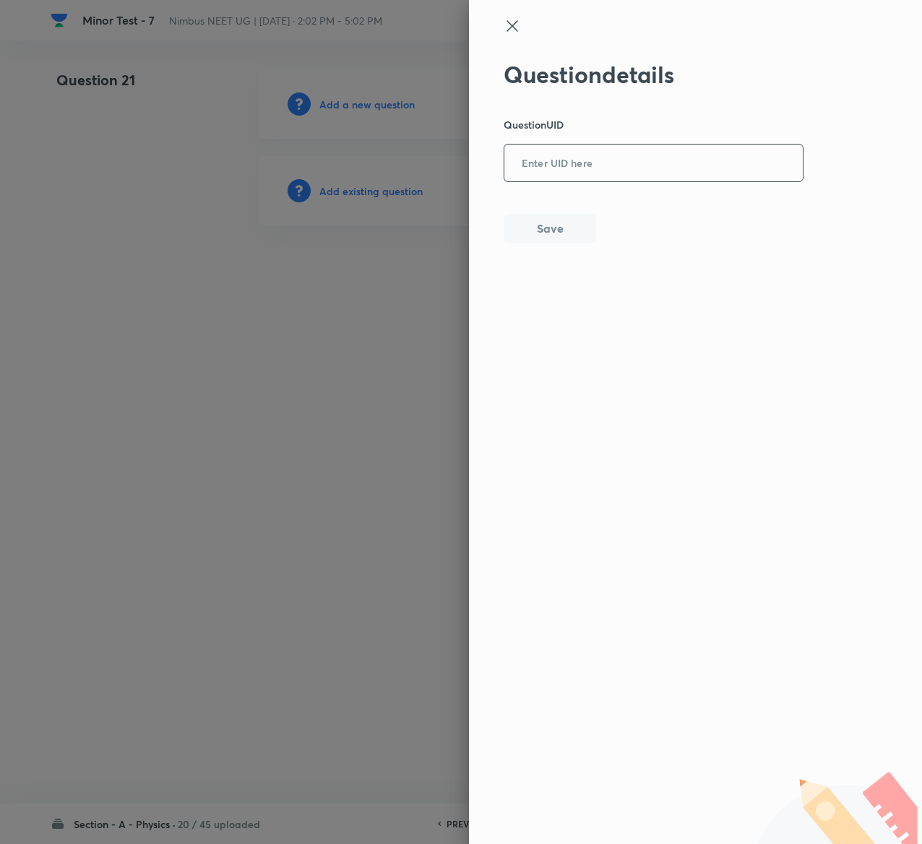
click at [638, 164] on input "text" at bounding box center [654, 163] width 299 height 35
paste input "3CBUF"
type input "3CBUF"
click at [541, 223] on button "Save" at bounding box center [550, 227] width 93 height 29
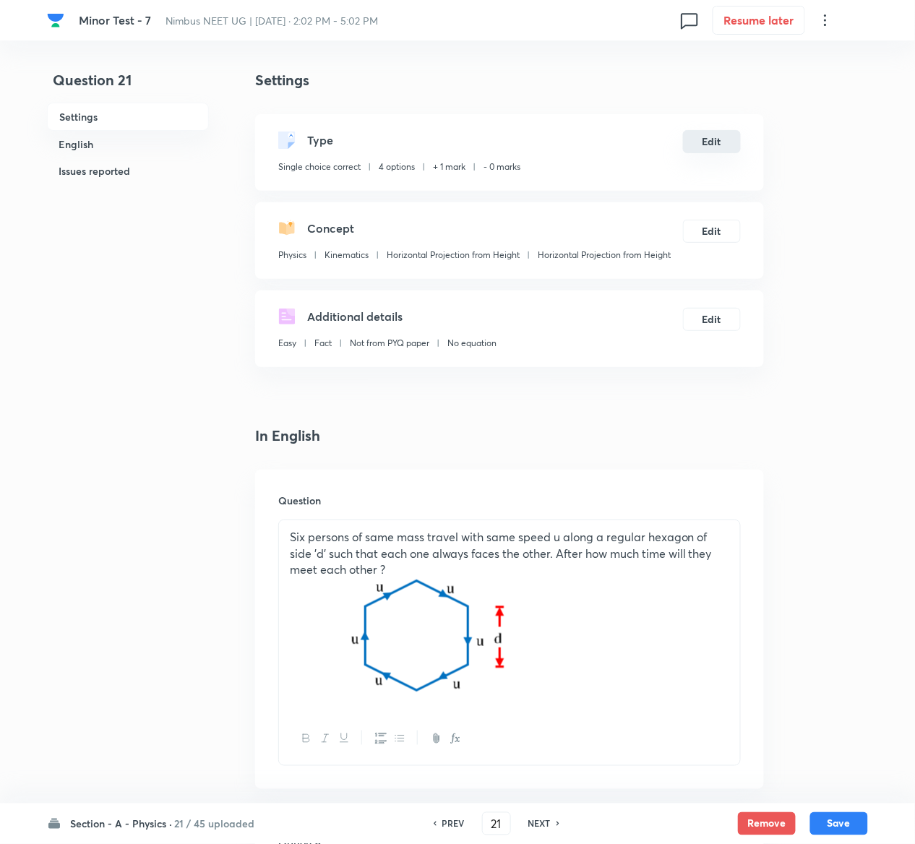
click at [712, 142] on button "Edit" at bounding box center [712, 141] width 58 height 23
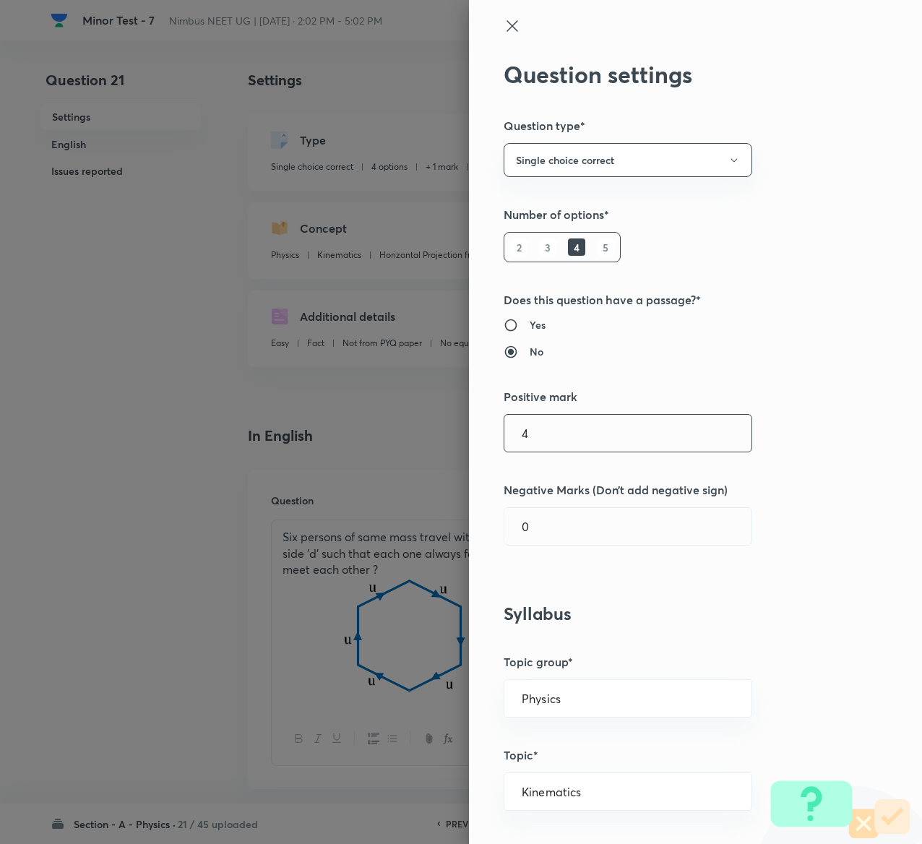
type input "4"
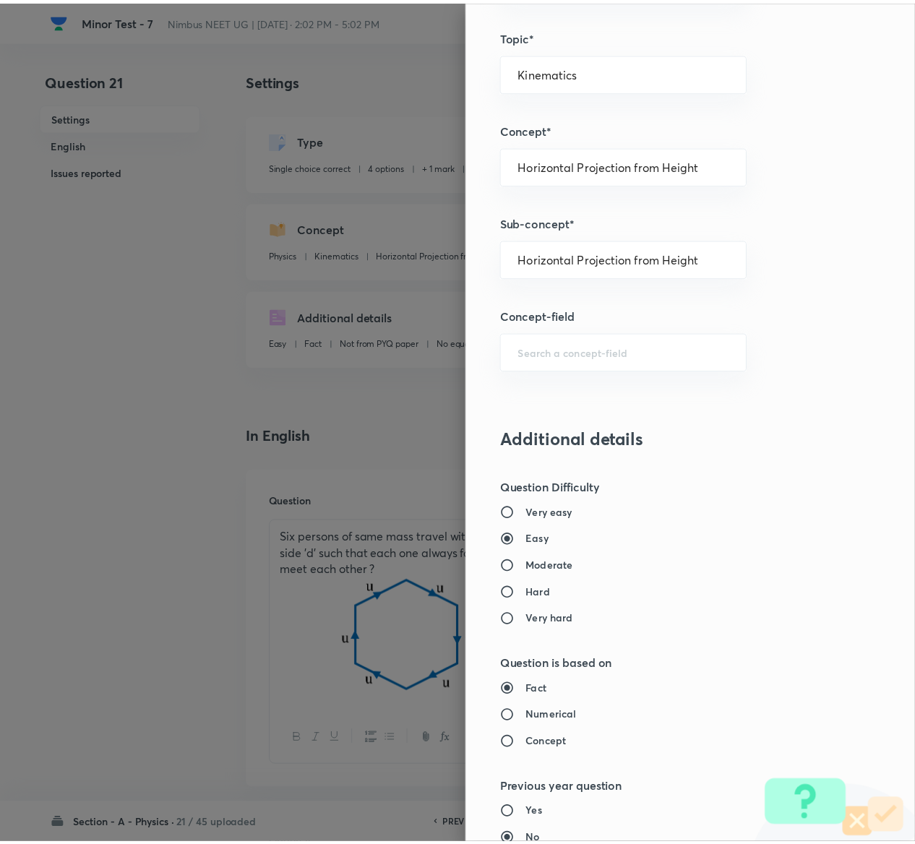
scroll to position [1129, 0]
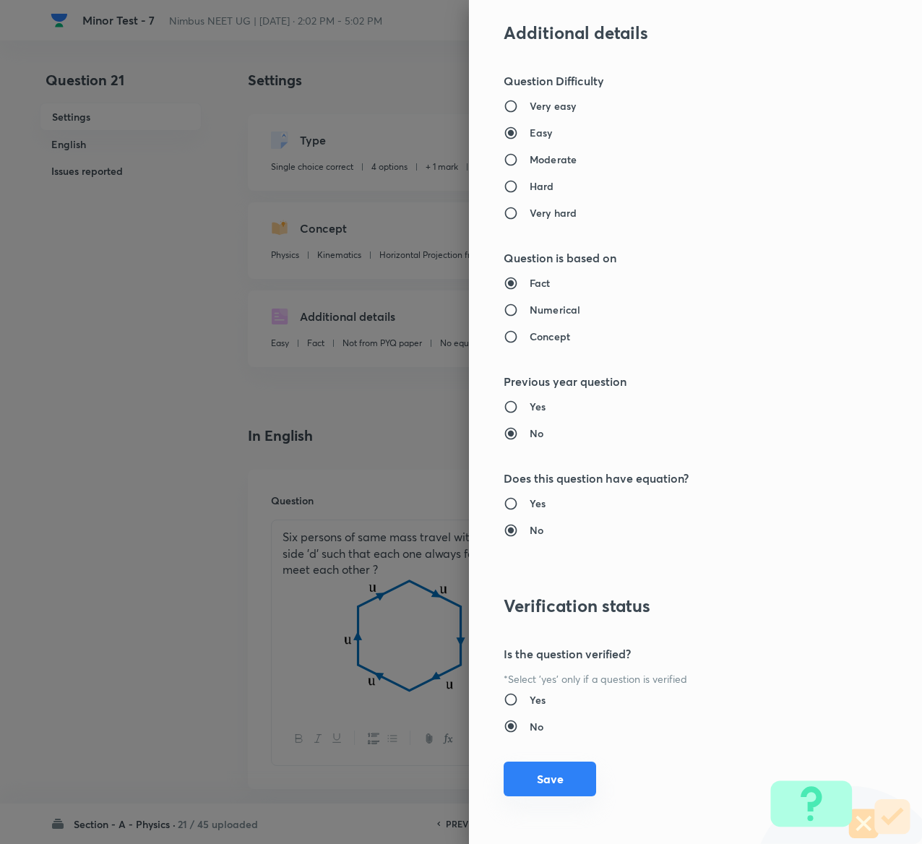
type input "1"
click at [541, 772] on button "Save" at bounding box center [550, 779] width 93 height 35
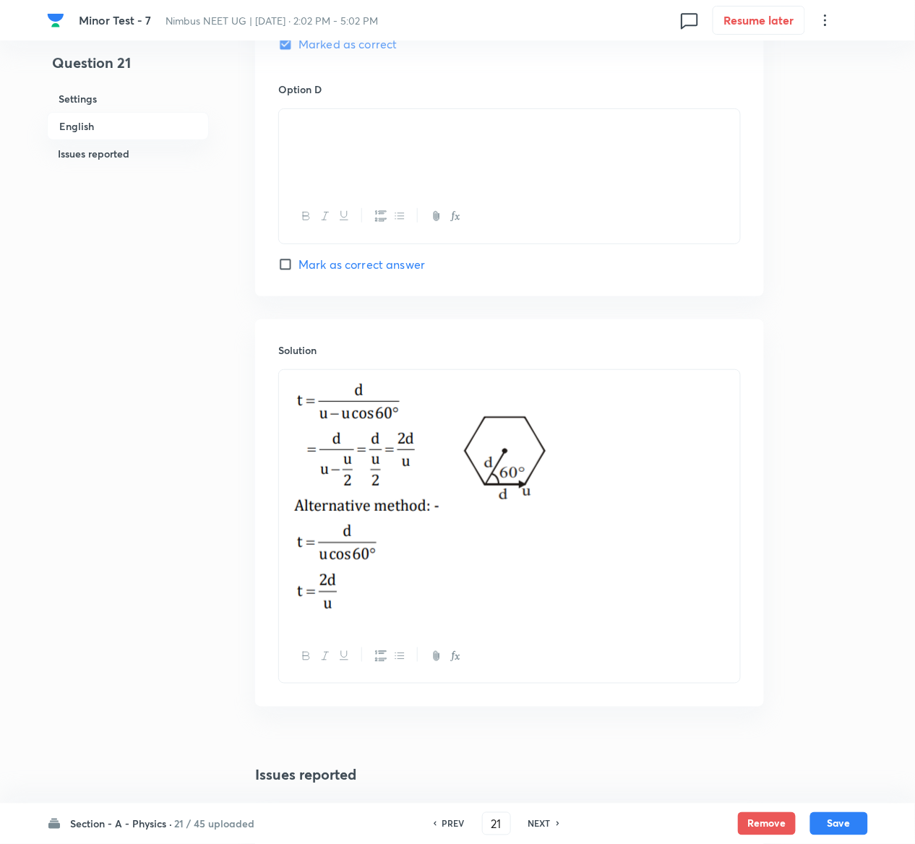
scroll to position [1837, 0]
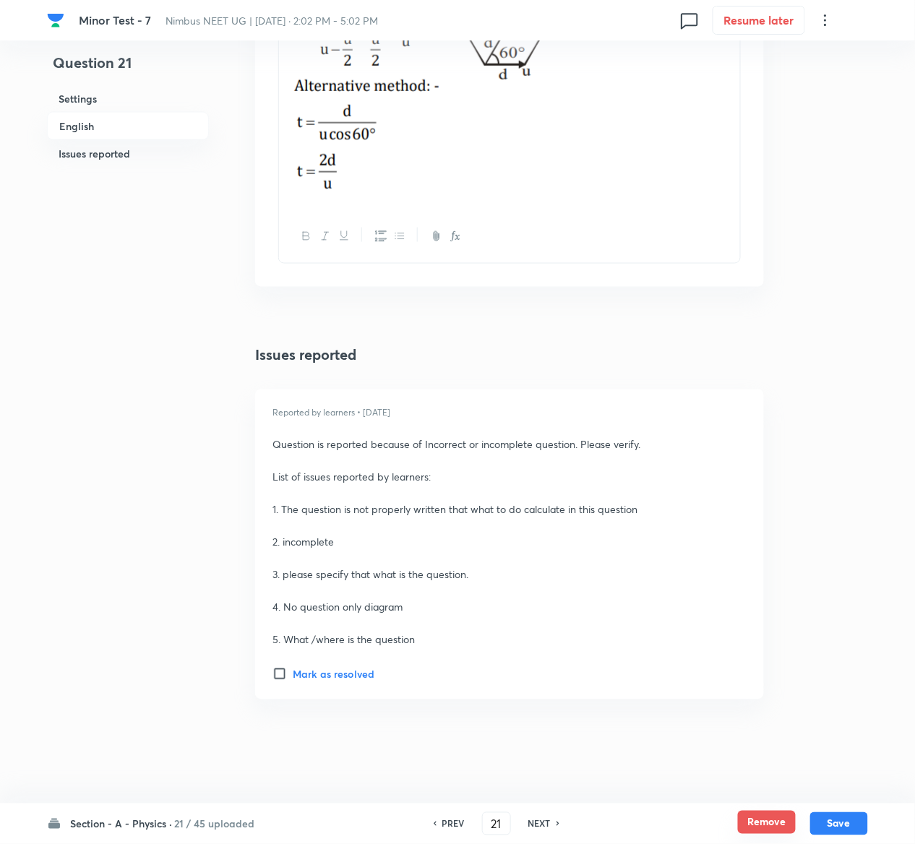
click at [778, 829] on button "Remove" at bounding box center [767, 822] width 58 height 23
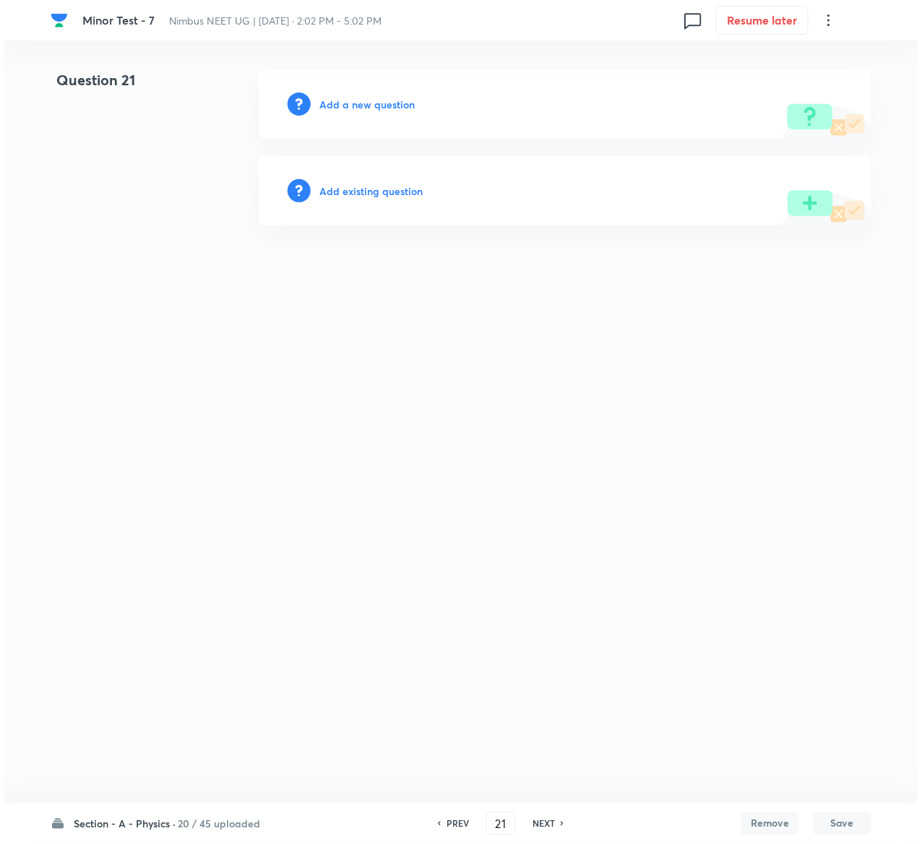
scroll to position [0, 0]
click at [397, 194] on h6 "Add existing question" at bounding box center [370, 191] width 103 height 15
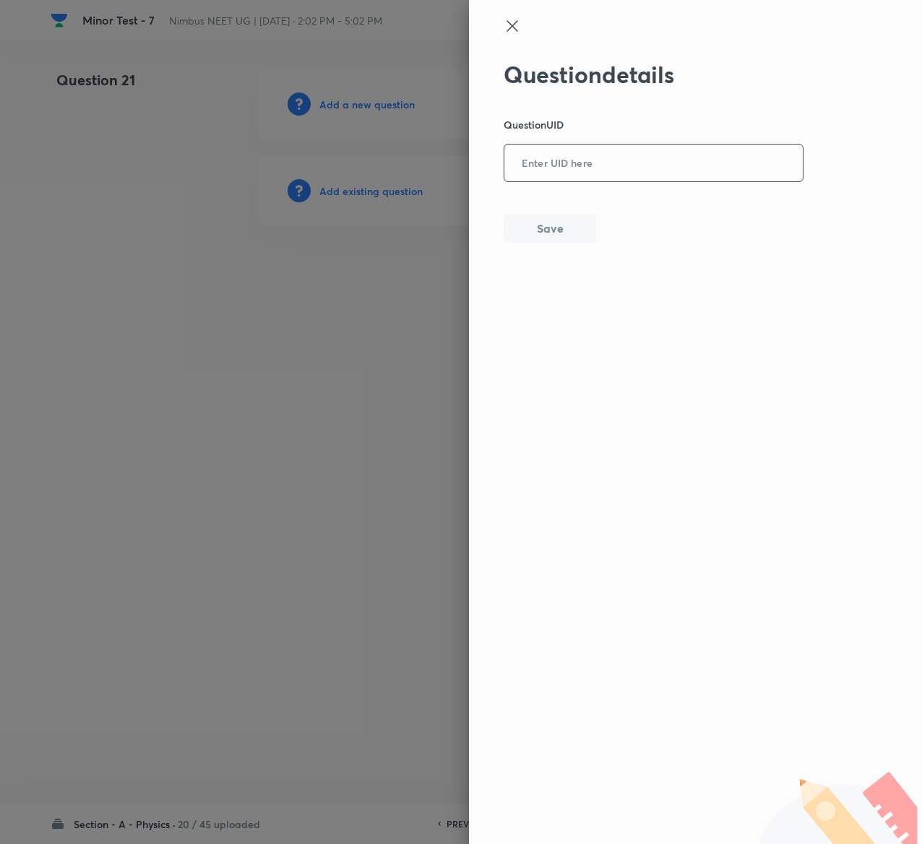
click at [625, 169] on input "text" at bounding box center [654, 163] width 299 height 35
paste input "ZO3HH"
type input "ZO3HH"
click at [568, 239] on button "Save" at bounding box center [550, 227] width 93 height 29
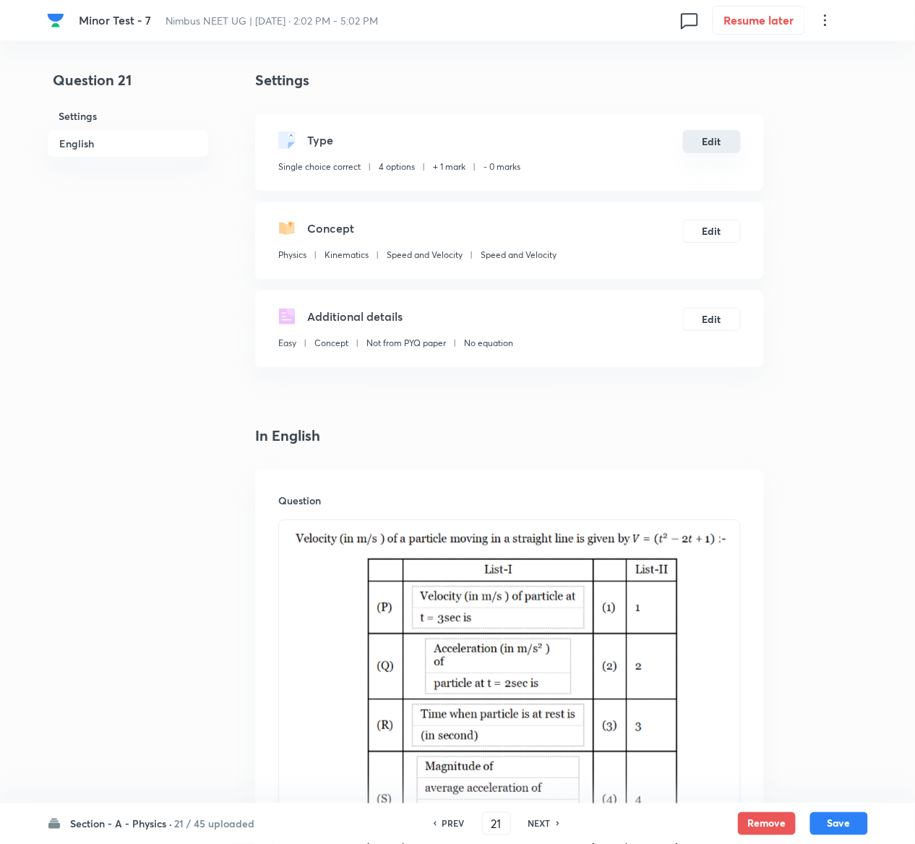
click at [713, 144] on button "Edit" at bounding box center [712, 141] width 58 height 23
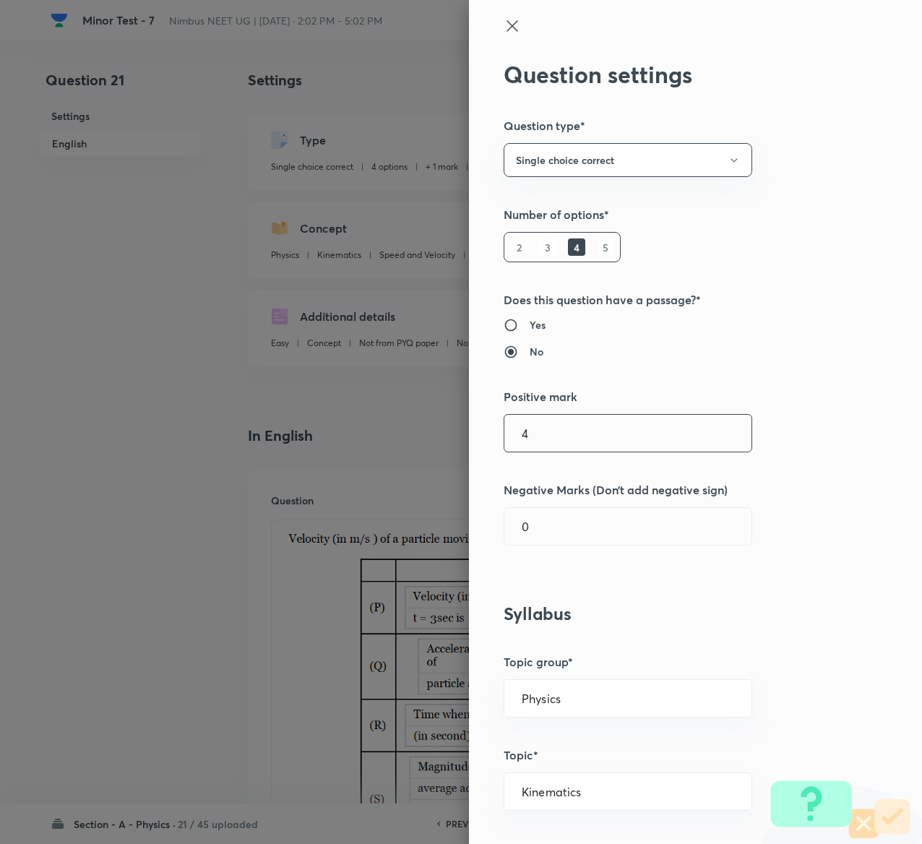
type input "4"
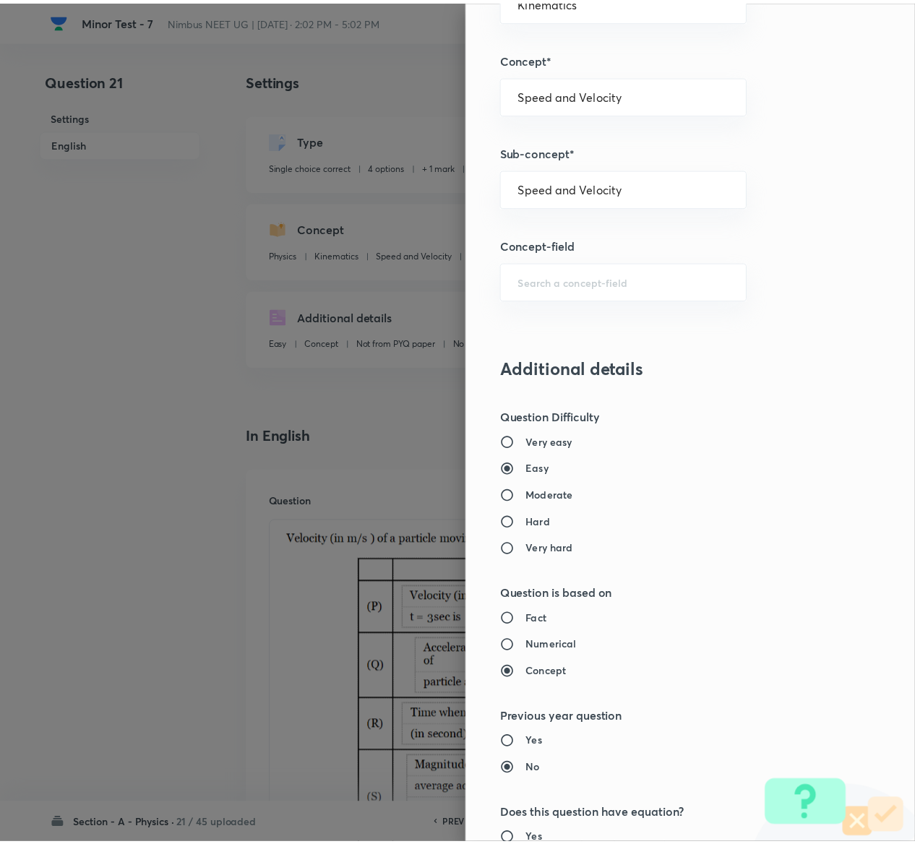
scroll to position [1129, 0]
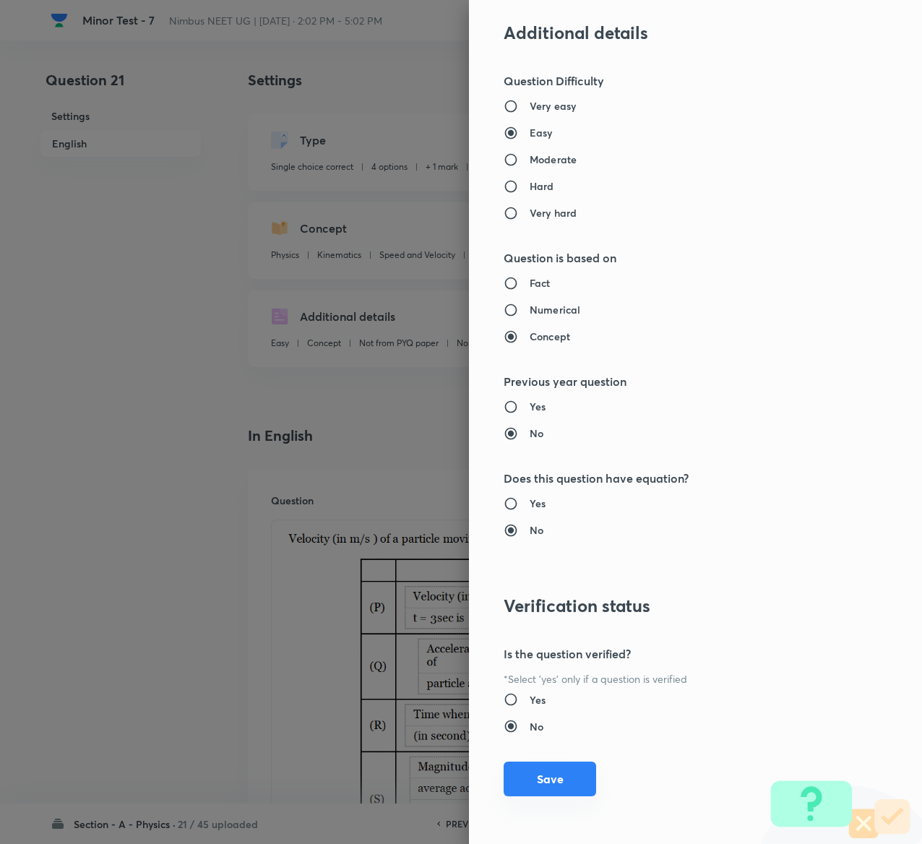
type input "1"
click at [521, 788] on button "Save" at bounding box center [550, 779] width 93 height 35
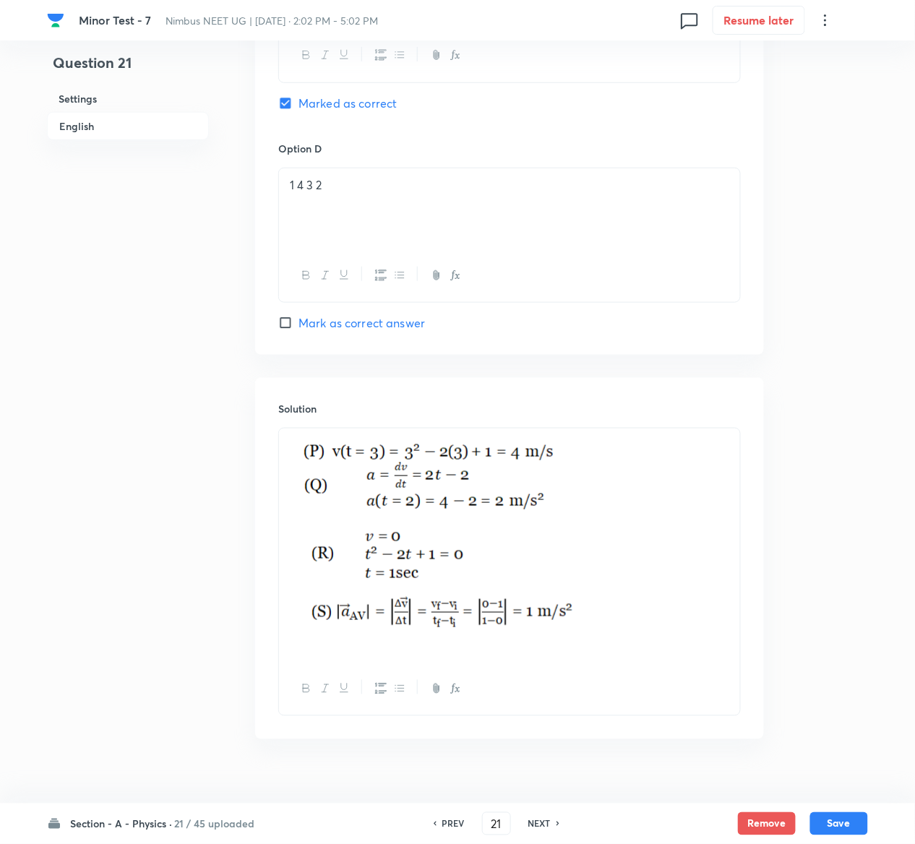
scroll to position [1596, 0]
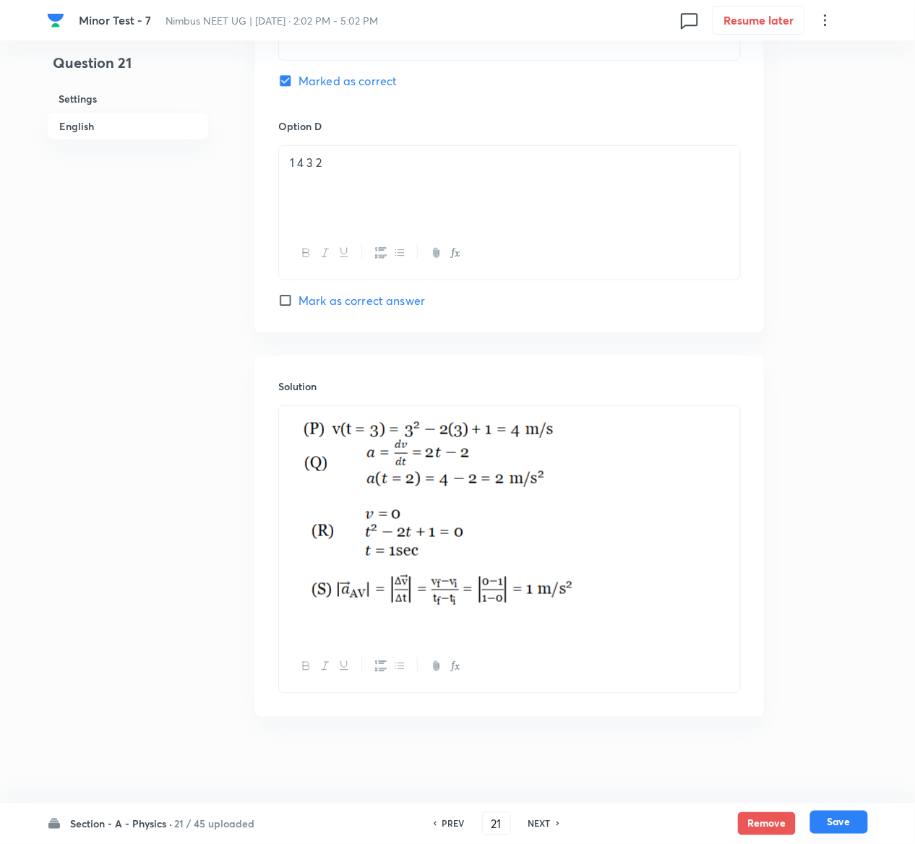
click at [831, 825] on button "Save" at bounding box center [839, 822] width 58 height 23
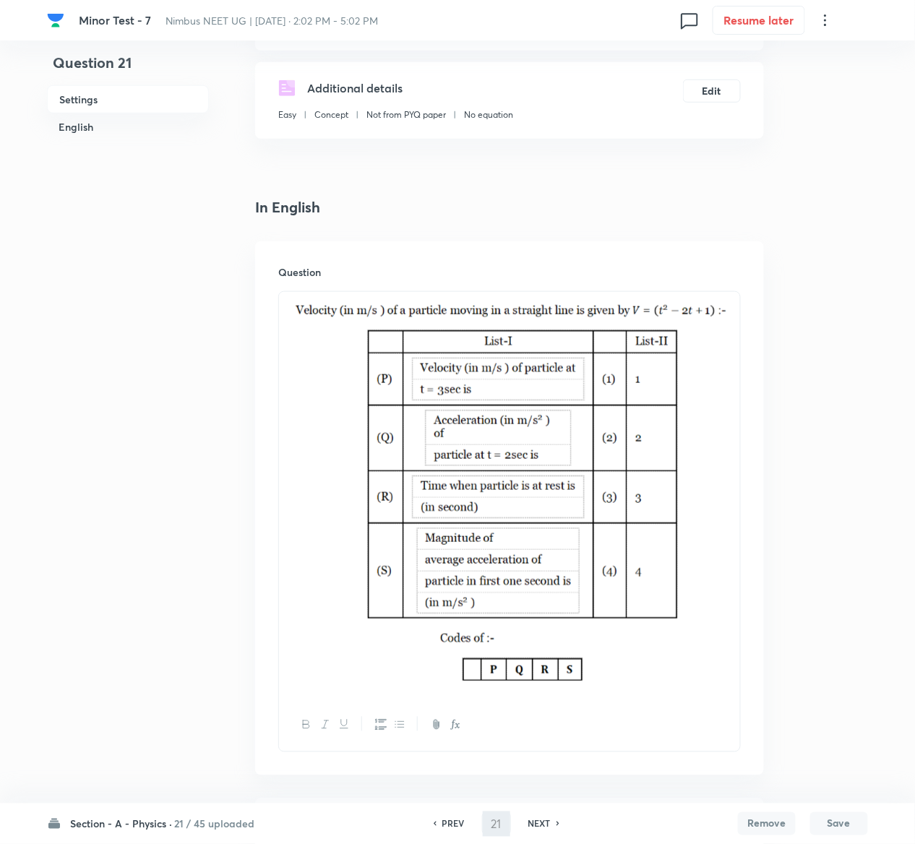
scroll to position [0, 0]
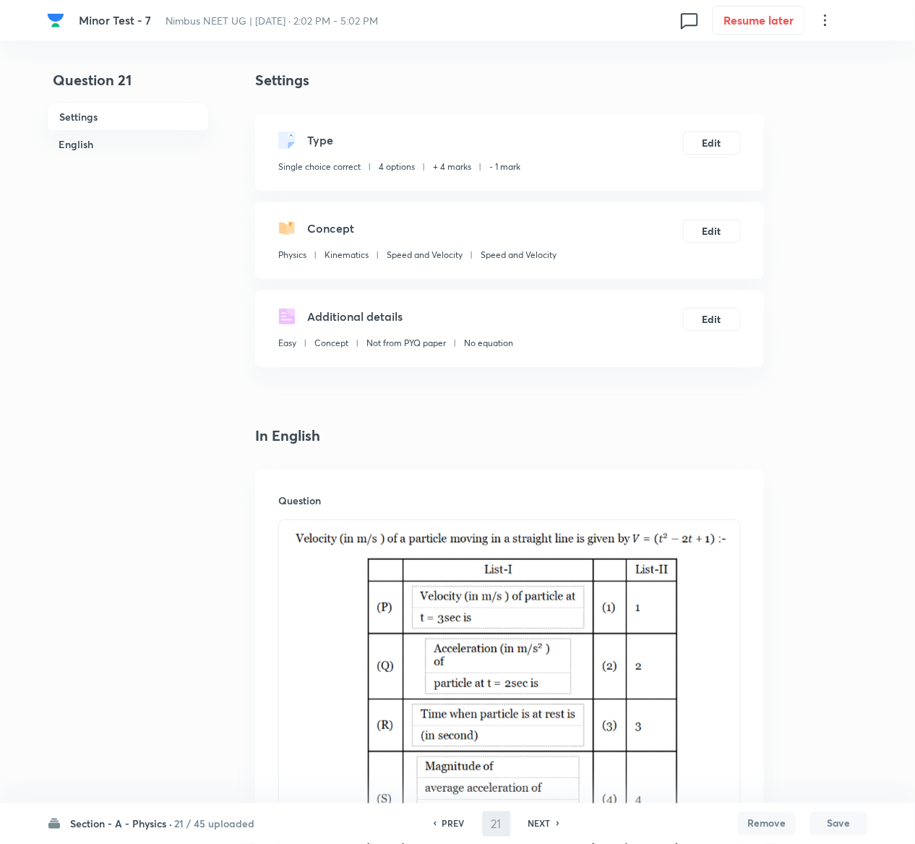
type input "22"
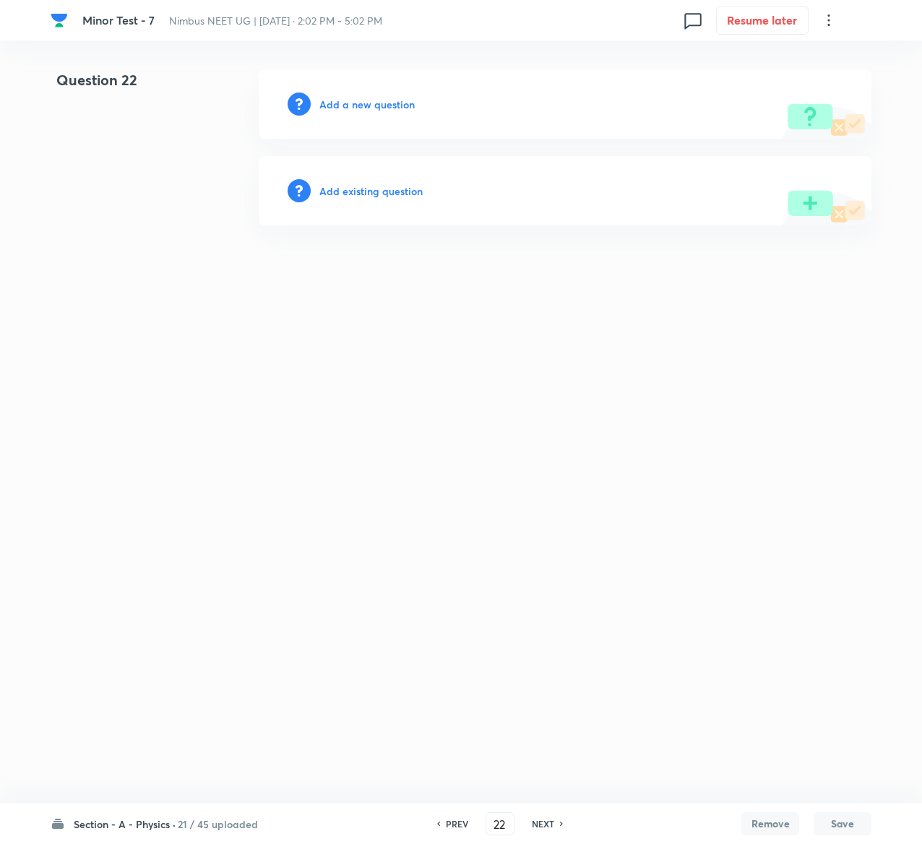
click at [412, 186] on h6 "Add existing question" at bounding box center [370, 191] width 103 height 15
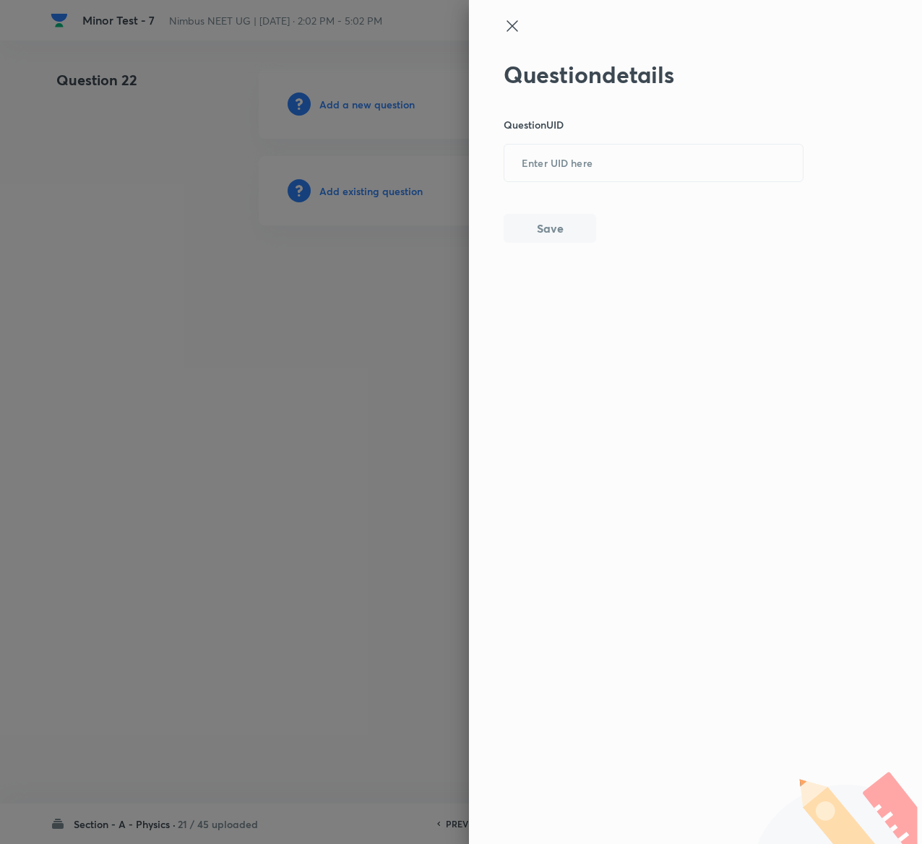
click at [565, 182] on div "Question details Question UID ​ Save" at bounding box center [654, 152] width 301 height 182
click at [574, 171] on input "text" at bounding box center [654, 163] width 299 height 35
paste input "ZNOWU"
type input "ZNOWU"
click at [546, 228] on button "Save" at bounding box center [550, 227] width 93 height 29
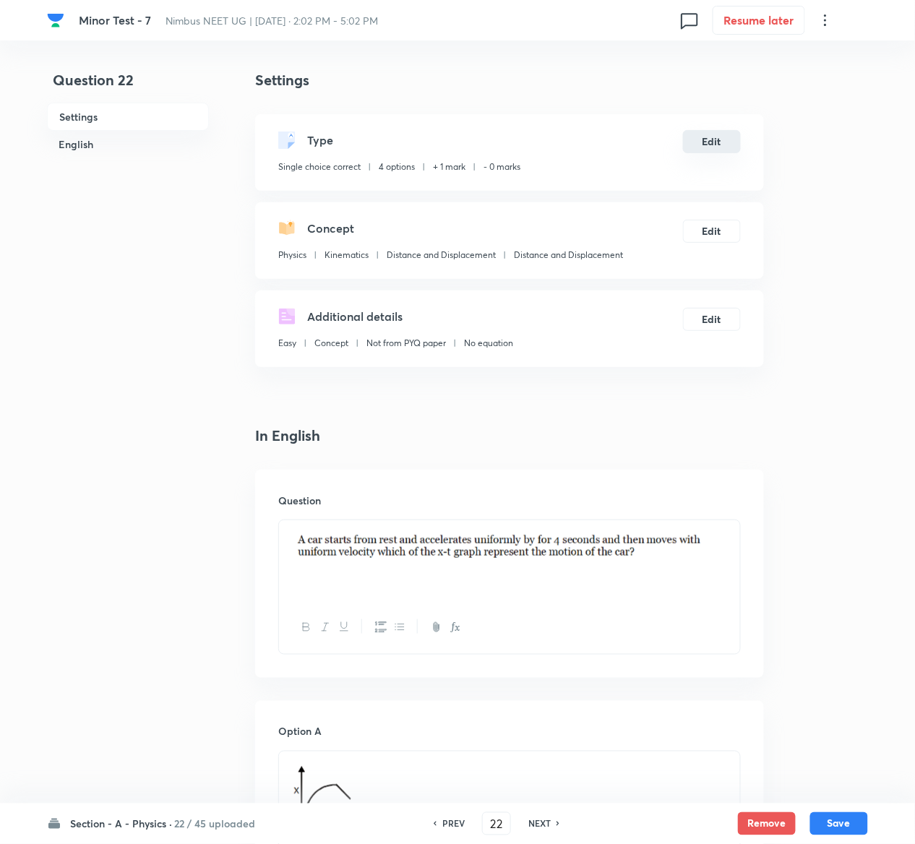
click at [732, 144] on button "Edit" at bounding box center [712, 141] width 58 height 23
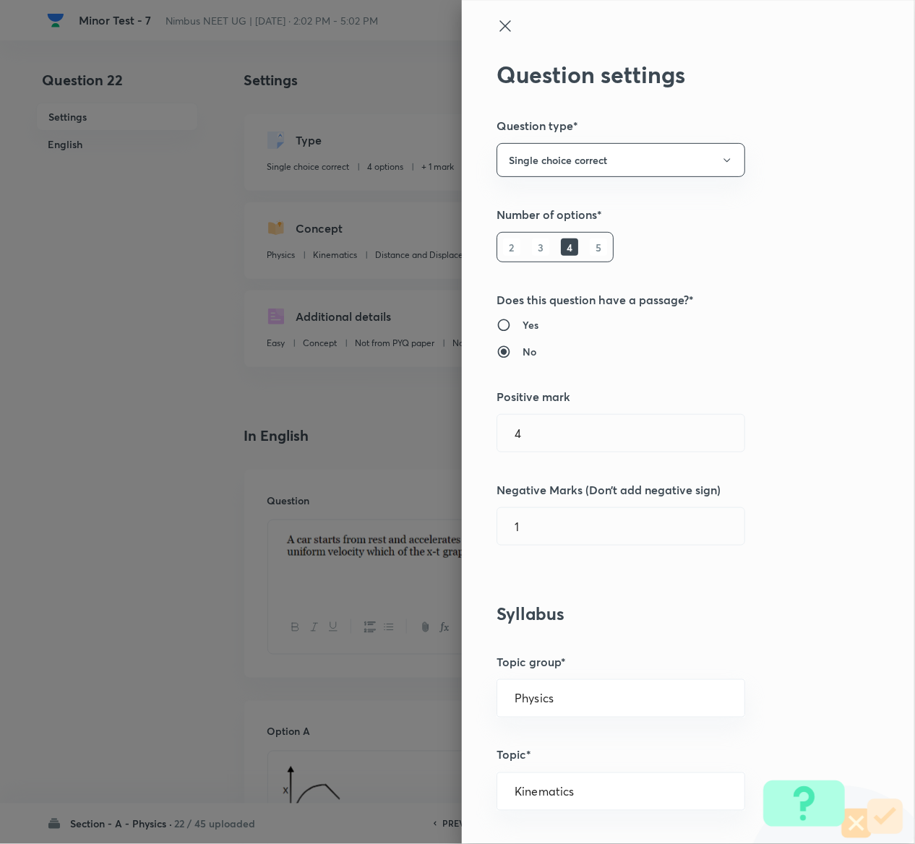
type input "1"
type input "0"
type input "Distance and Displacement"
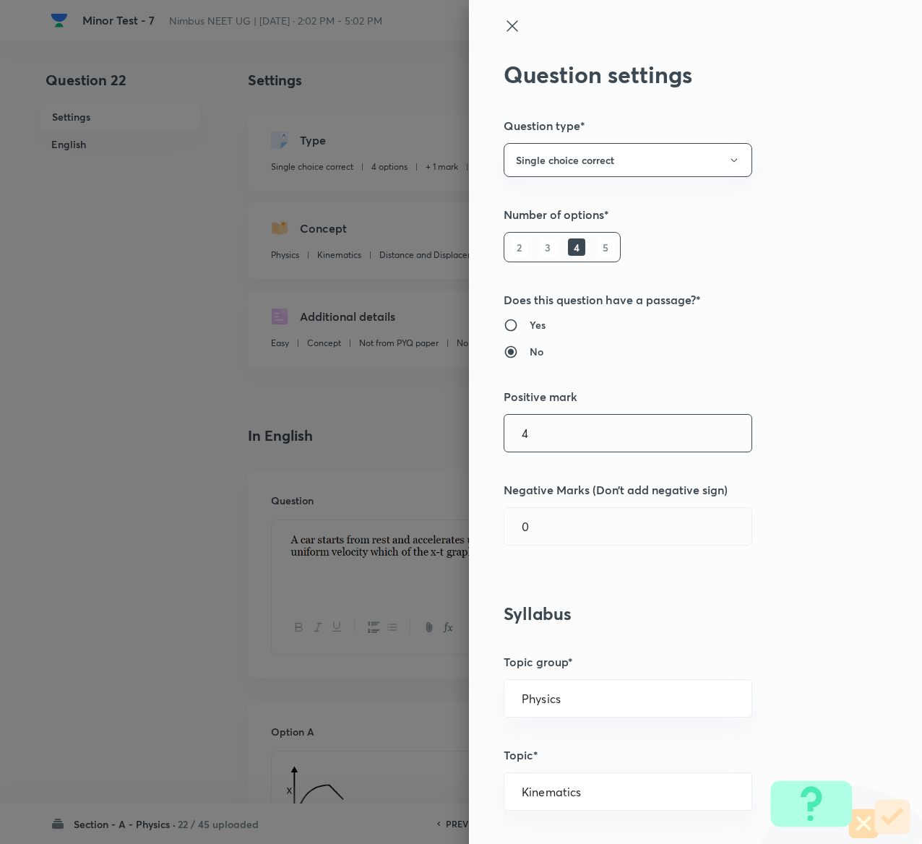
type input "4"
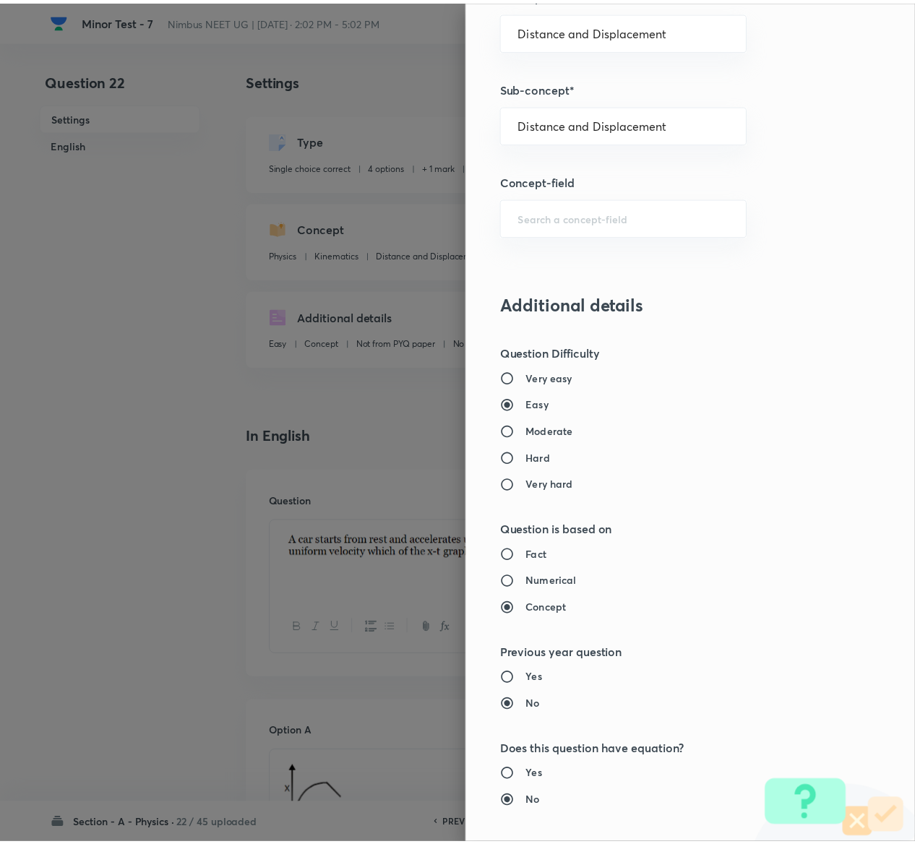
scroll to position [1129, 0]
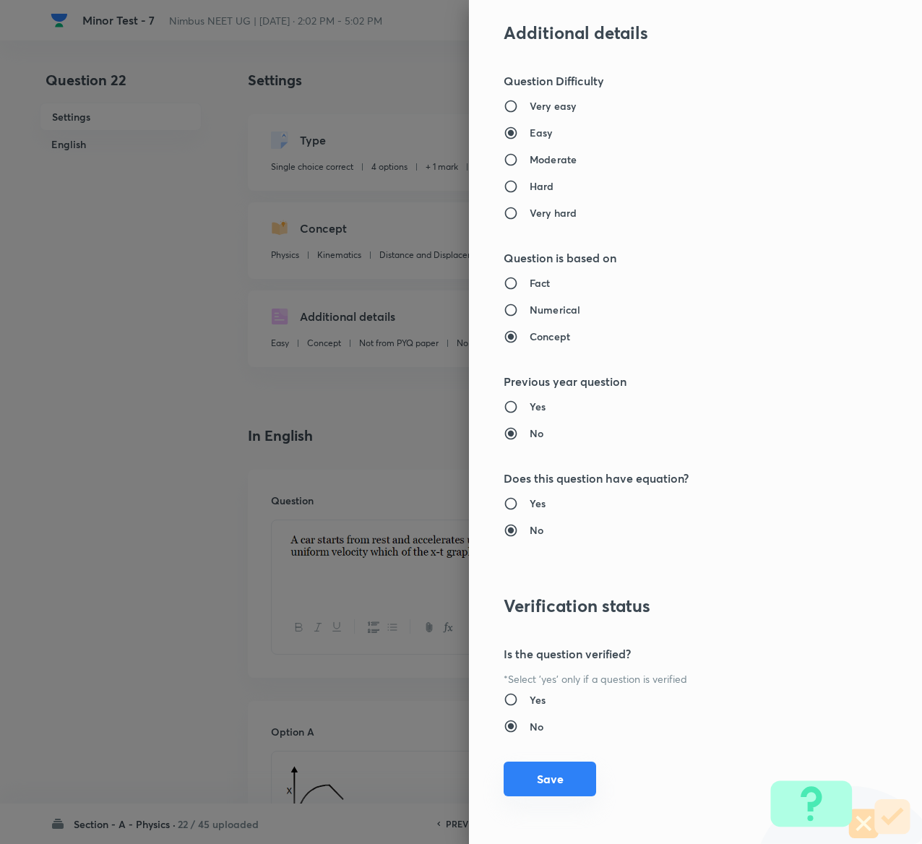
type input "1"
click at [554, 776] on button "Save" at bounding box center [550, 779] width 93 height 35
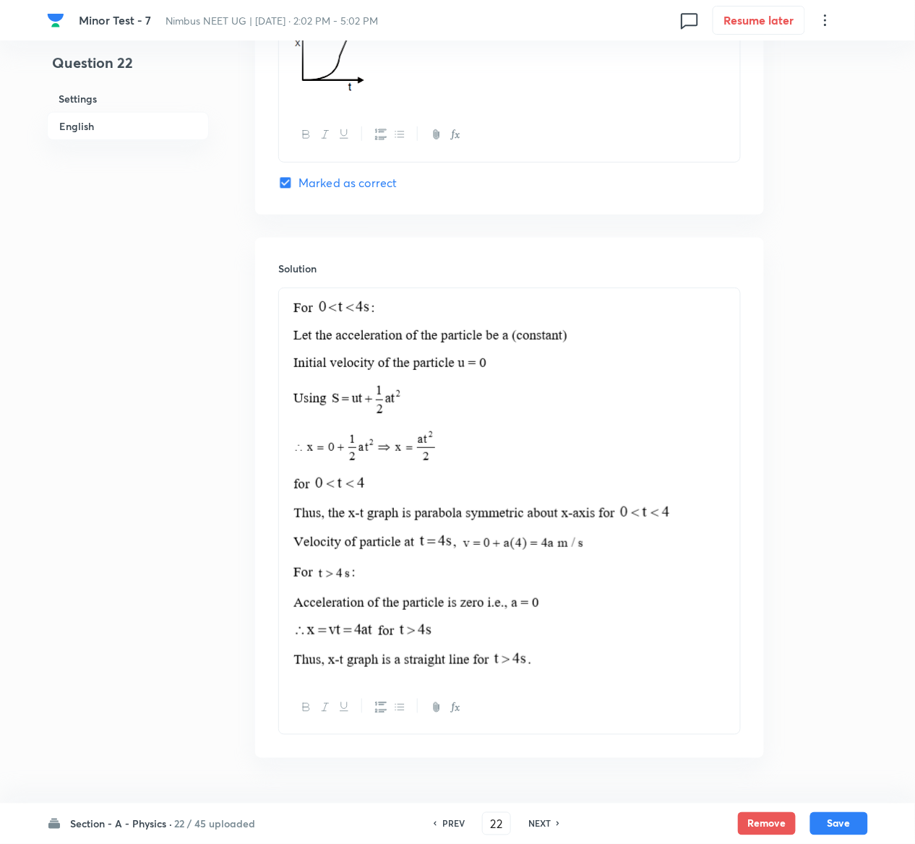
scroll to position [1508, 0]
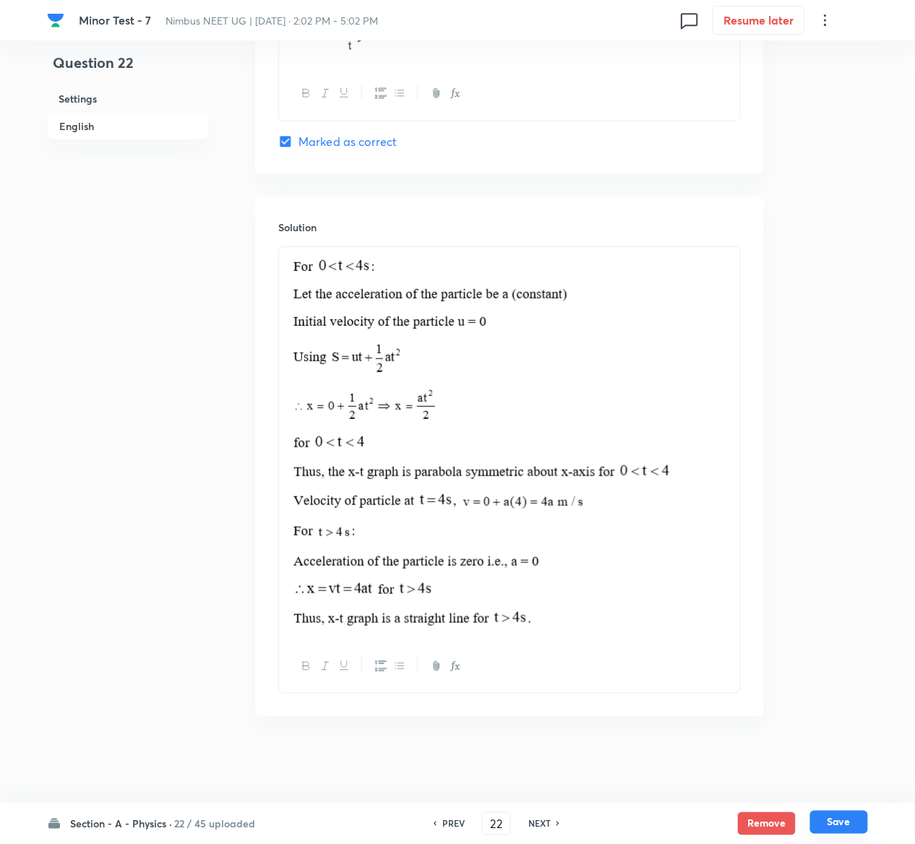
click at [851, 831] on button "Save" at bounding box center [839, 822] width 58 height 23
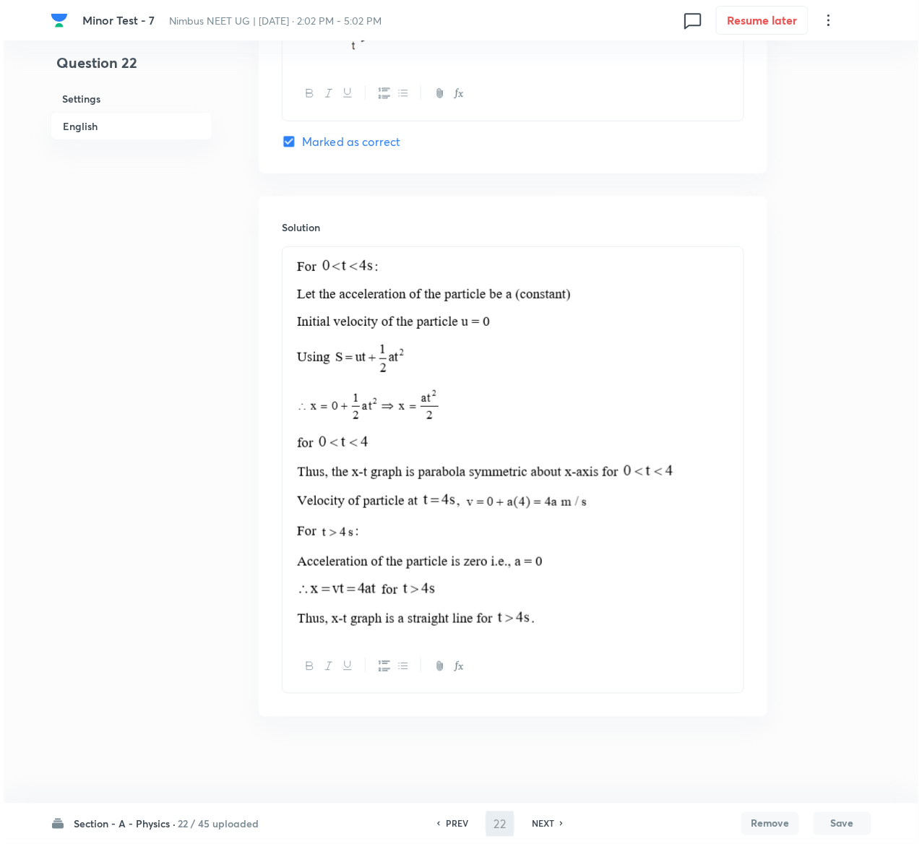
scroll to position [0, 0]
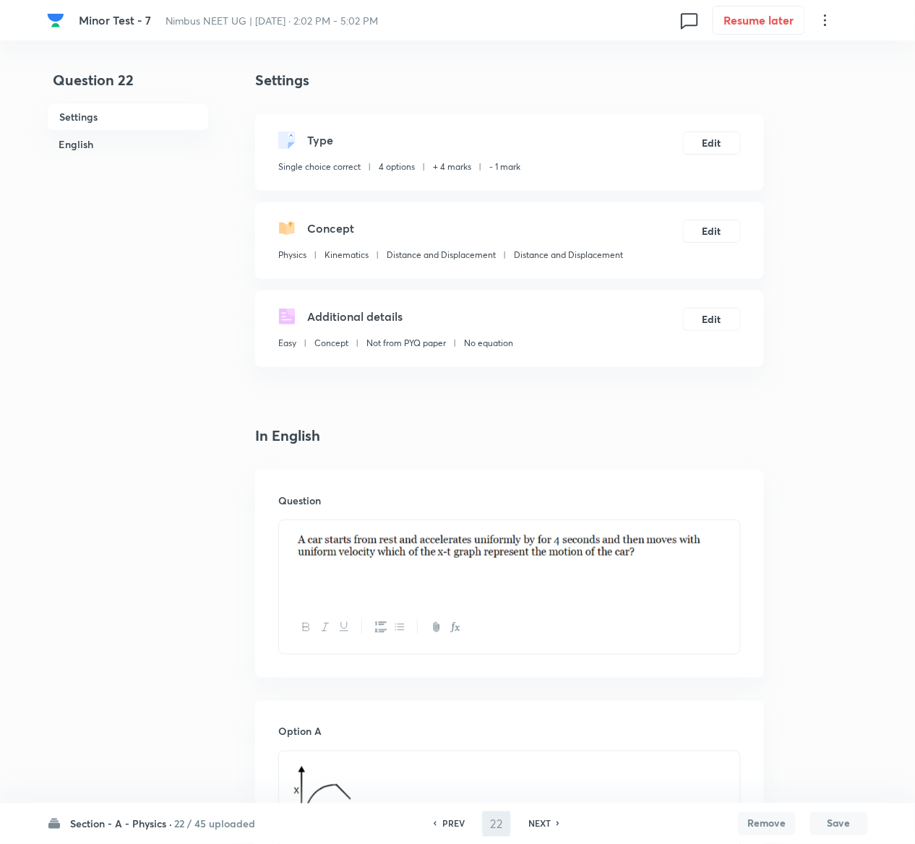
type input "23"
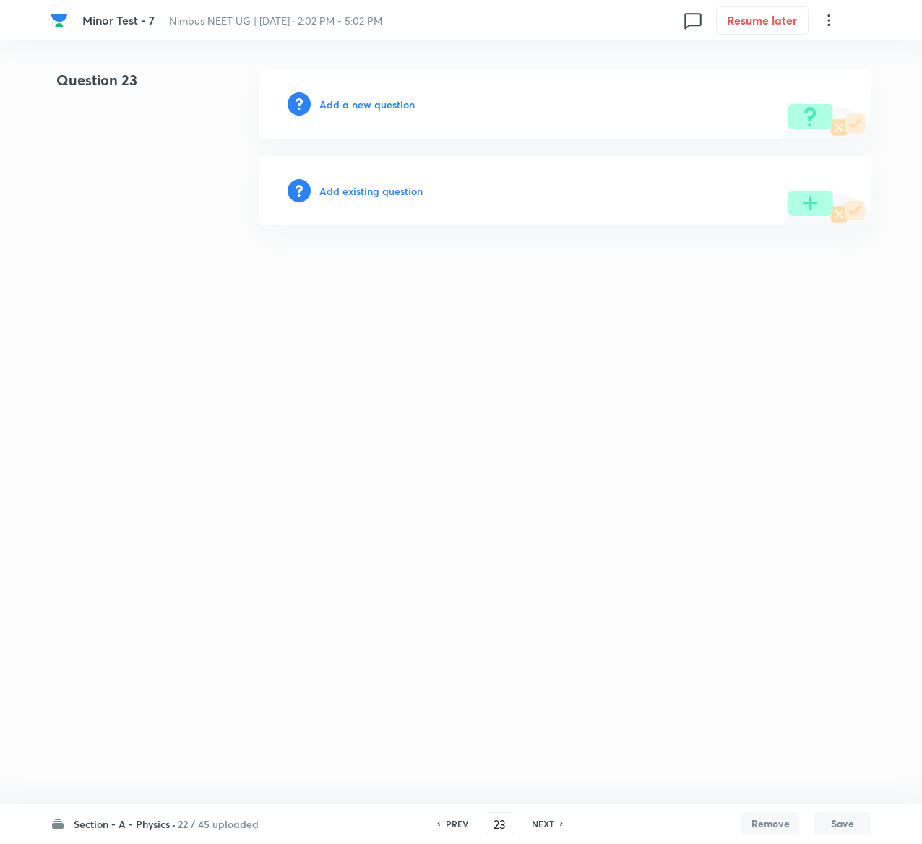
click at [385, 194] on h6 "Add existing question" at bounding box center [370, 191] width 103 height 15
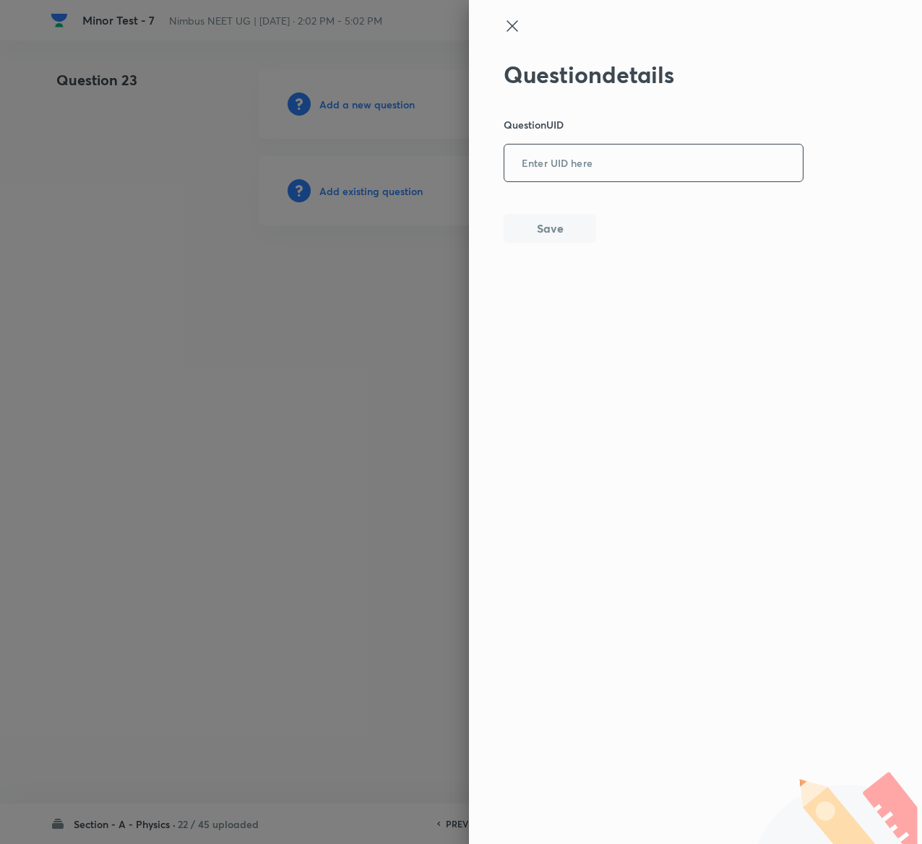
click at [664, 146] on input "text" at bounding box center [654, 163] width 299 height 35
paste input "MMLSH"
type input "MMLSH"
click at [568, 227] on button "Save" at bounding box center [550, 227] width 93 height 29
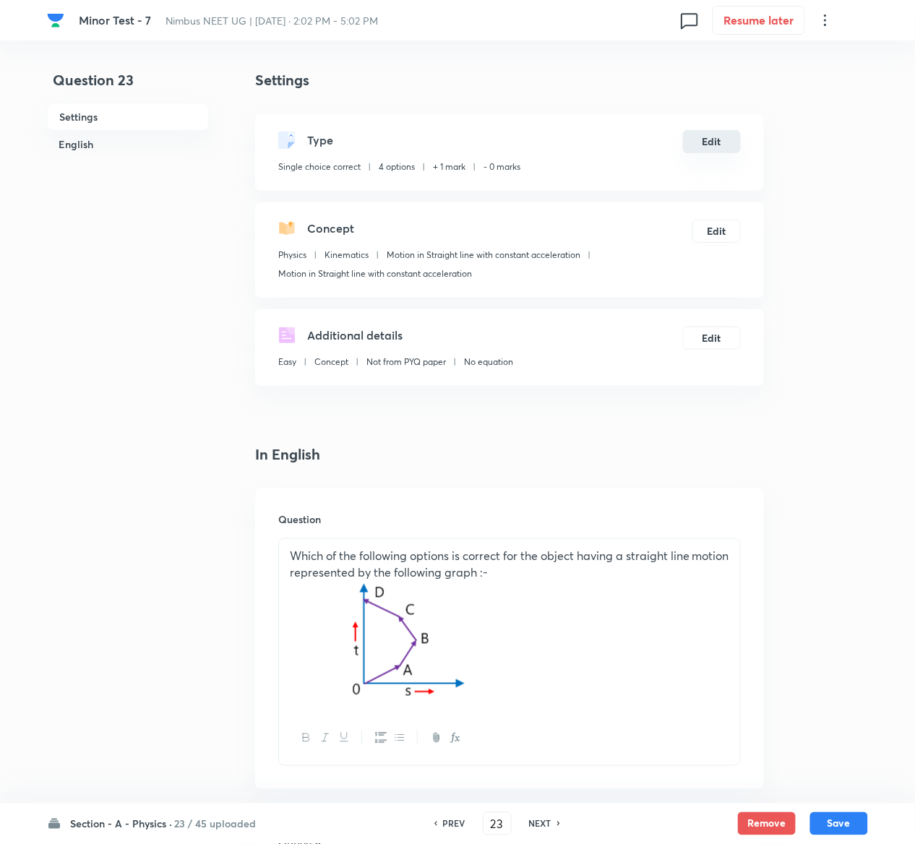
click at [706, 135] on button "Edit" at bounding box center [712, 141] width 58 height 23
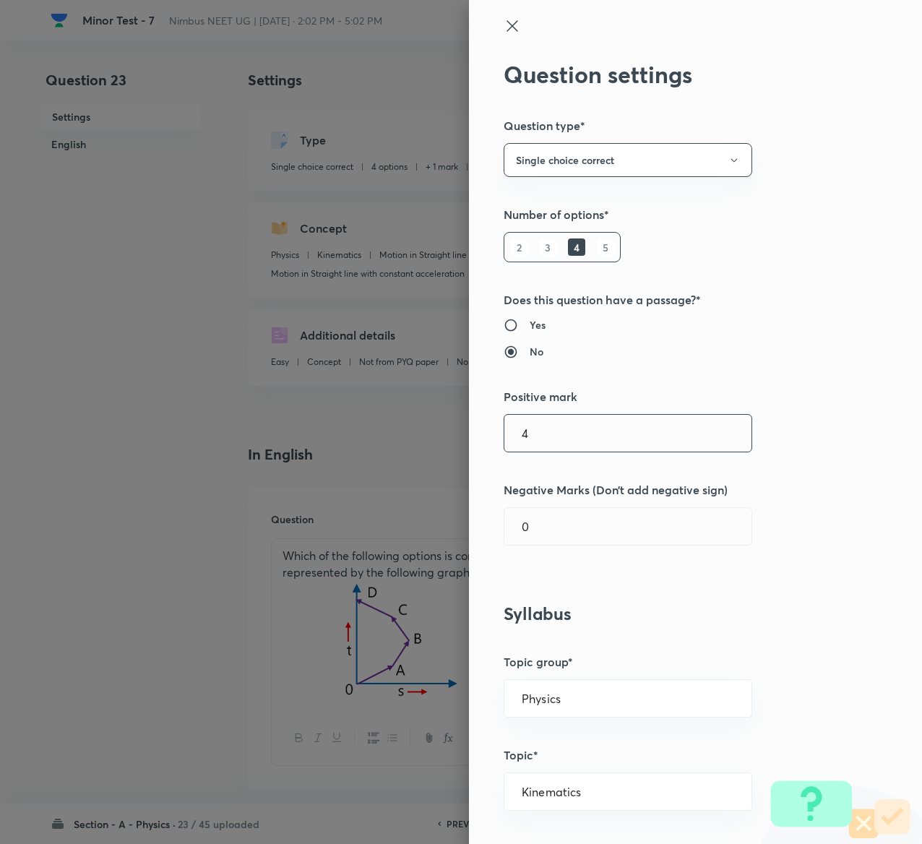
type input "4"
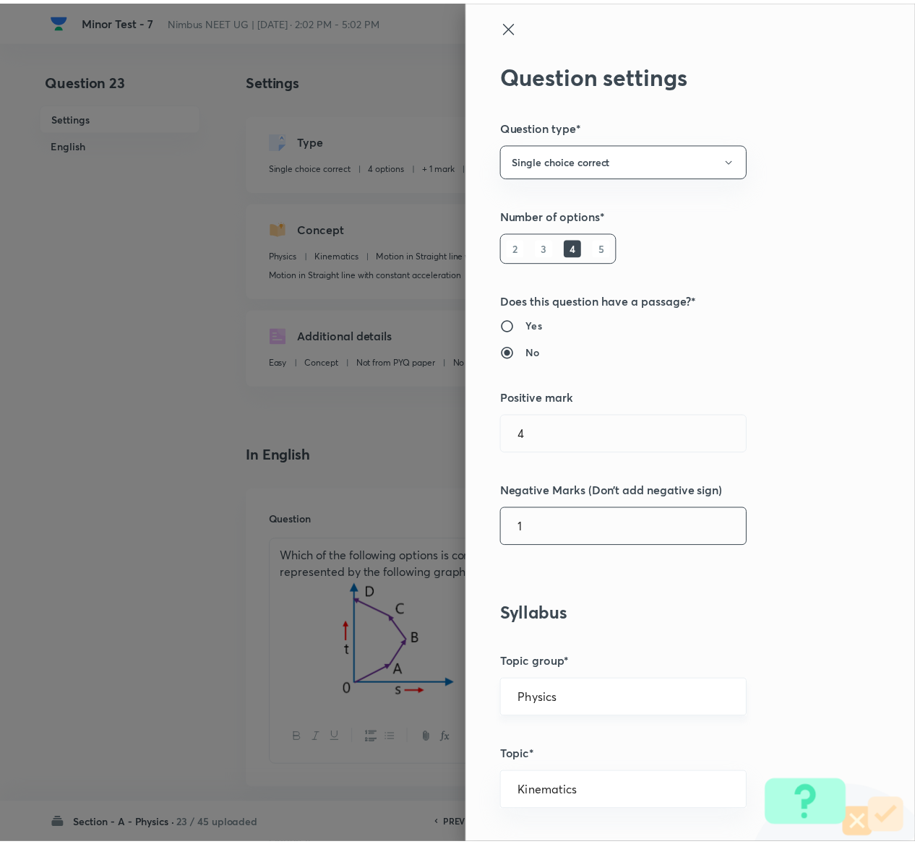
scroll to position [1129, 0]
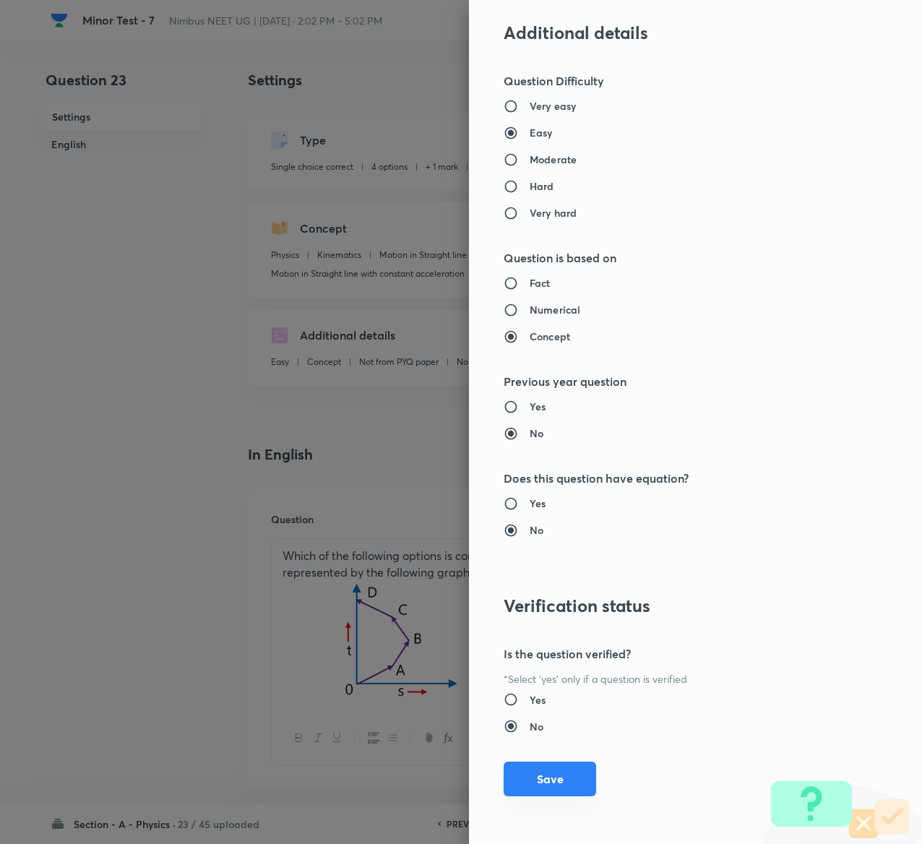
type input "1"
click at [544, 780] on button "Save" at bounding box center [550, 779] width 93 height 35
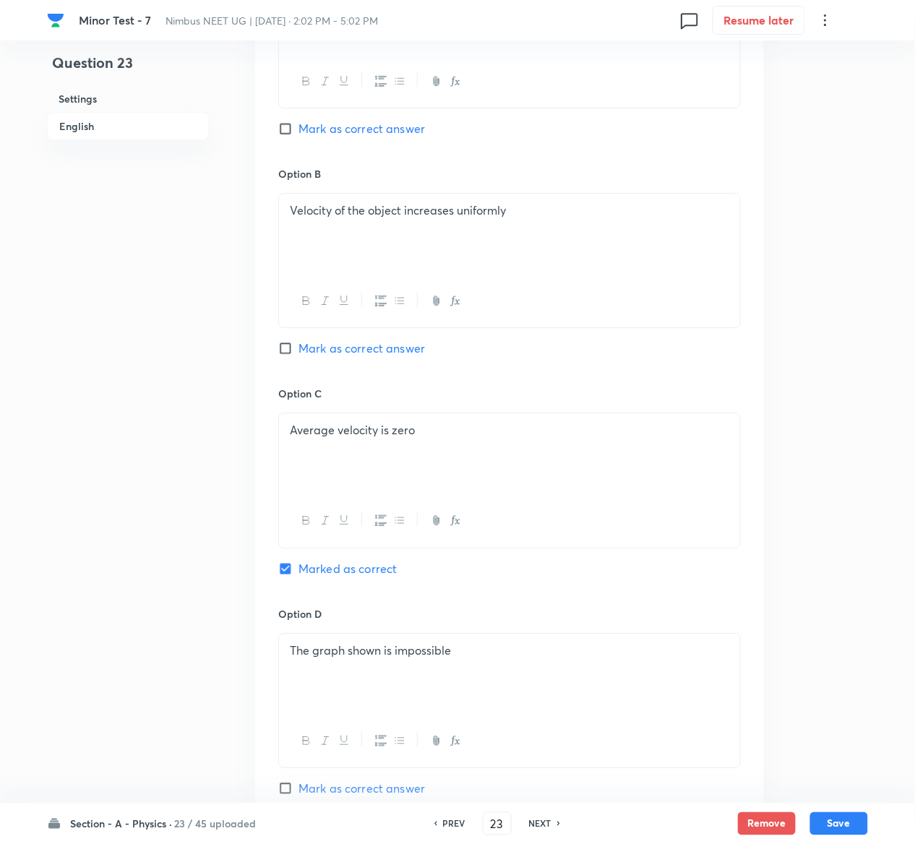
scroll to position [1227, 0]
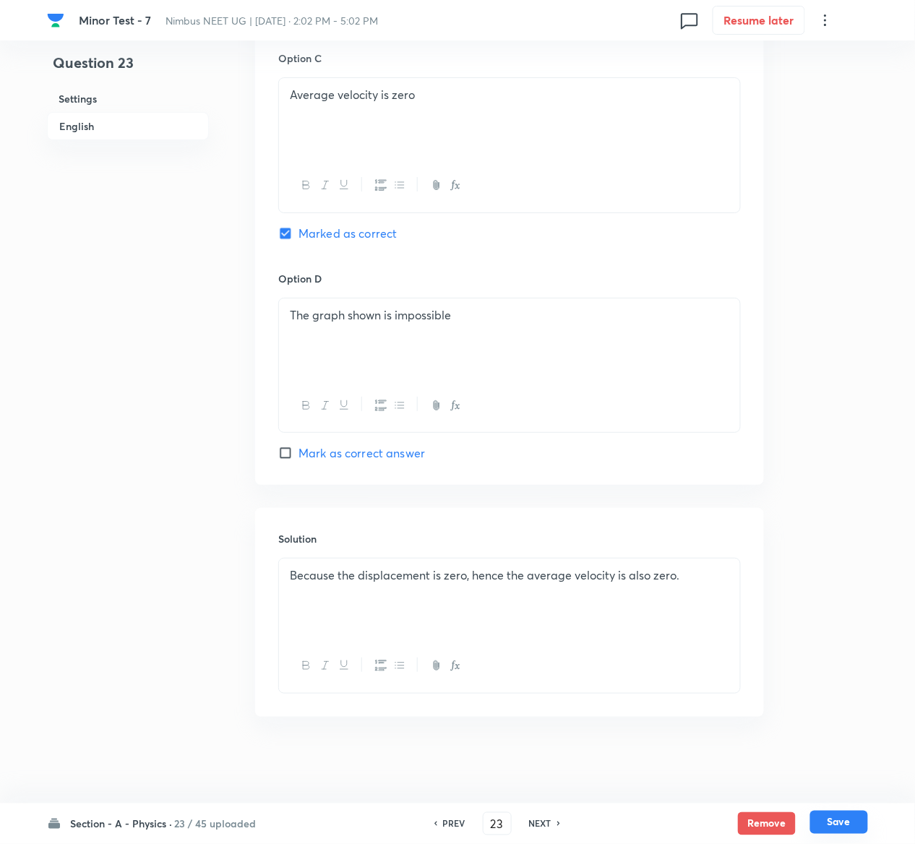
click at [856, 815] on button "Save" at bounding box center [839, 822] width 58 height 23
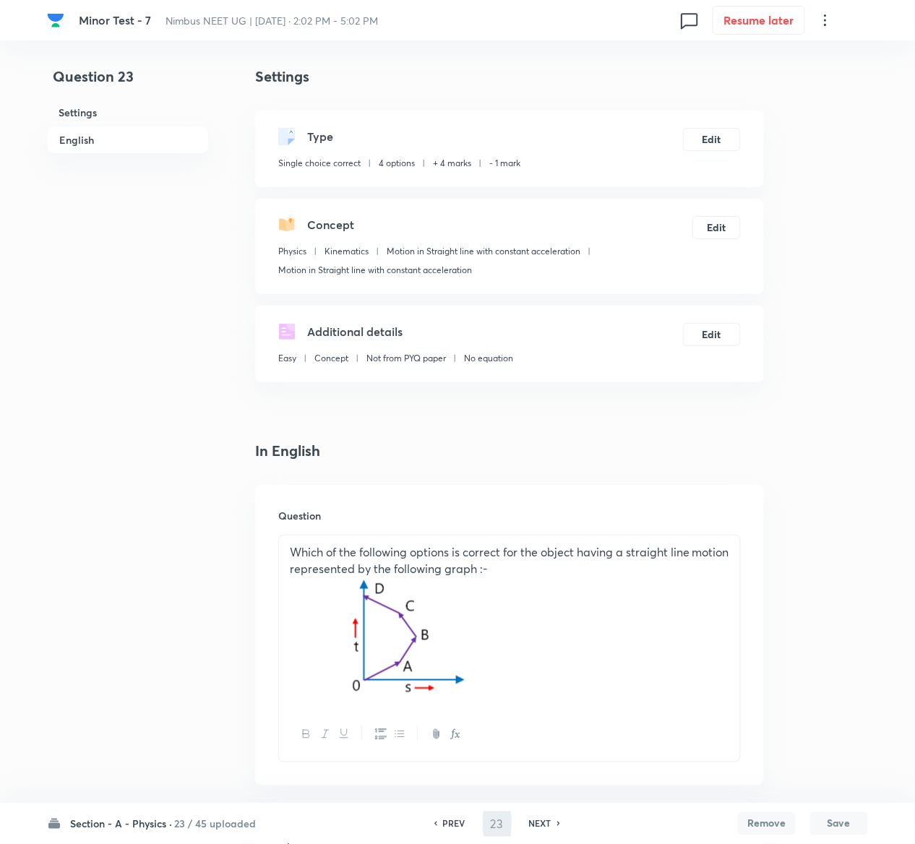
type input "24"
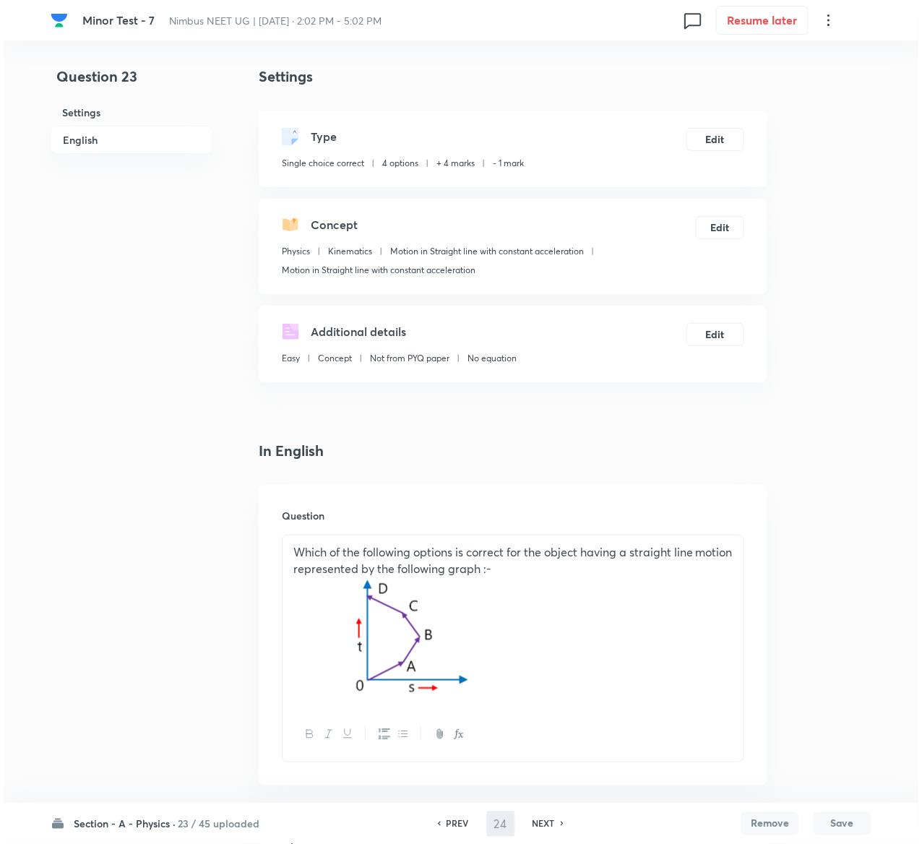
scroll to position [0, 0]
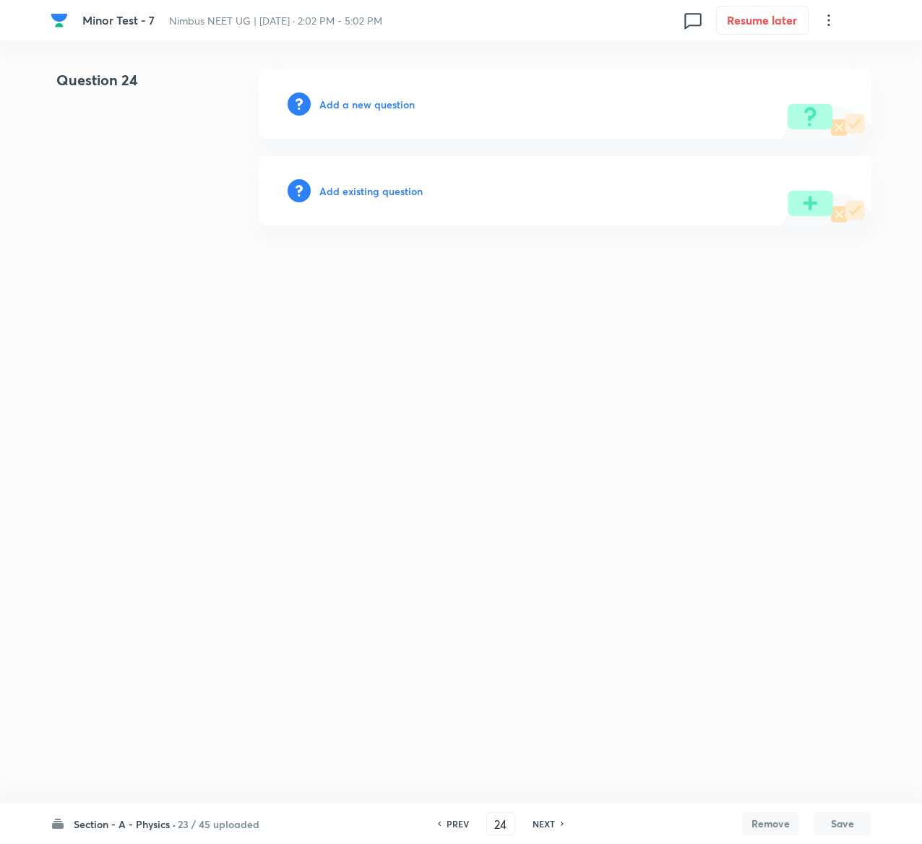
click at [408, 185] on h6 "Add existing question" at bounding box center [370, 191] width 103 height 15
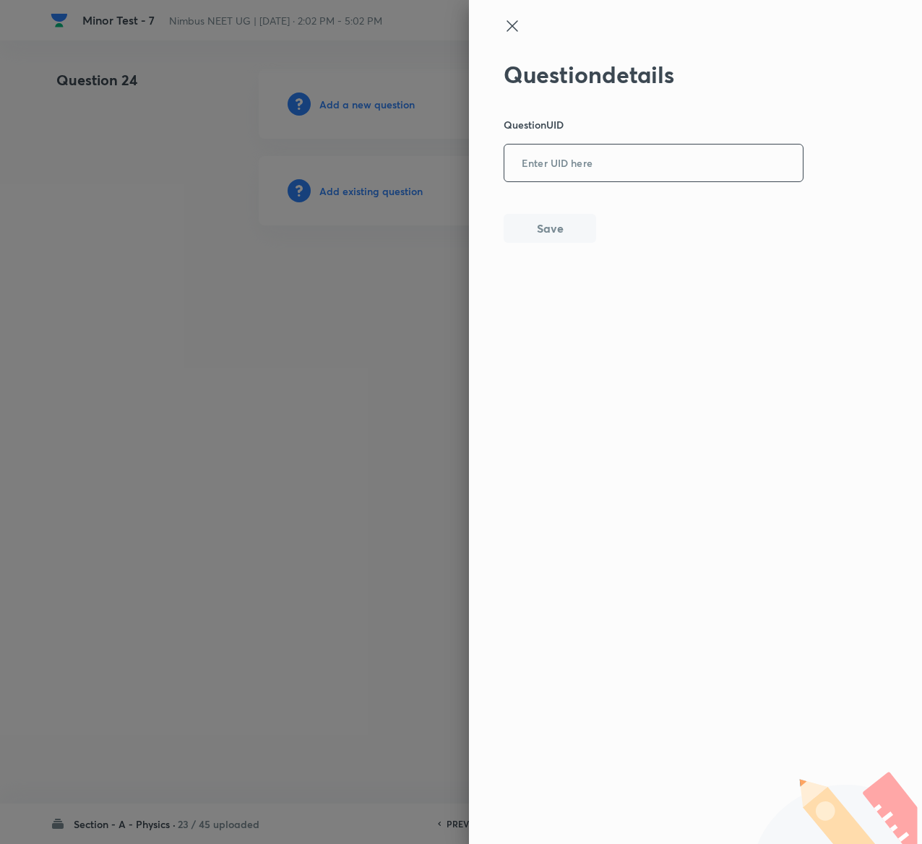
click at [651, 179] on input "text" at bounding box center [654, 163] width 299 height 35
paste input "PDBSI"
type input "PDBSI"
click at [579, 237] on button "Save" at bounding box center [550, 227] width 93 height 29
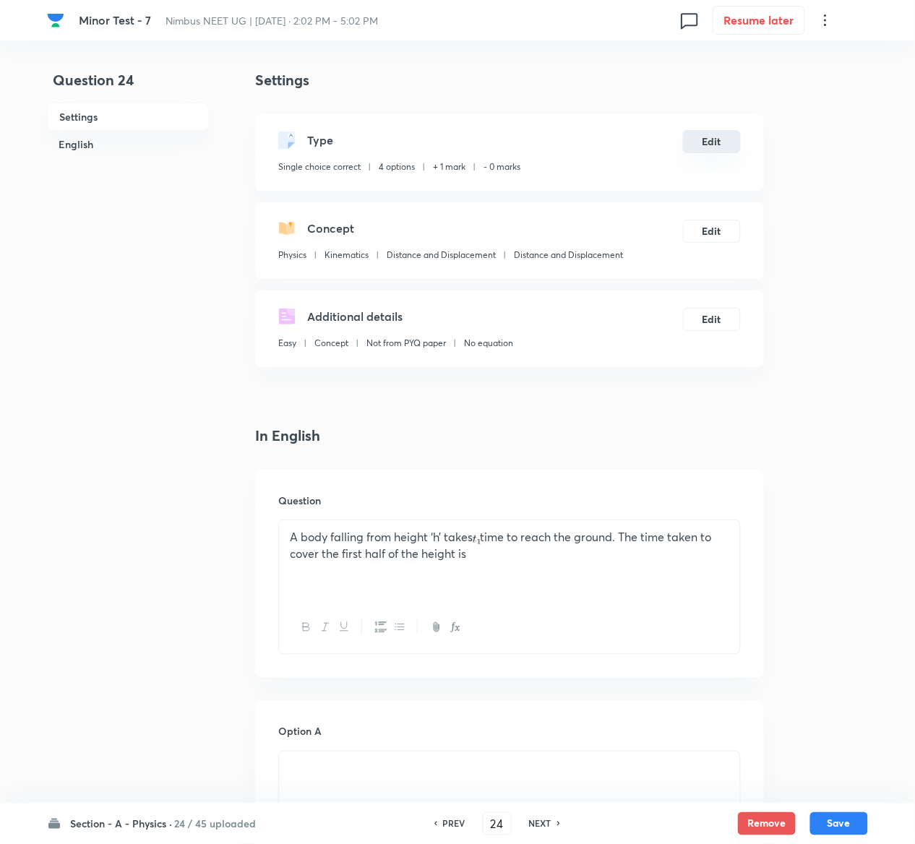
click at [714, 146] on button "Edit" at bounding box center [712, 141] width 58 height 23
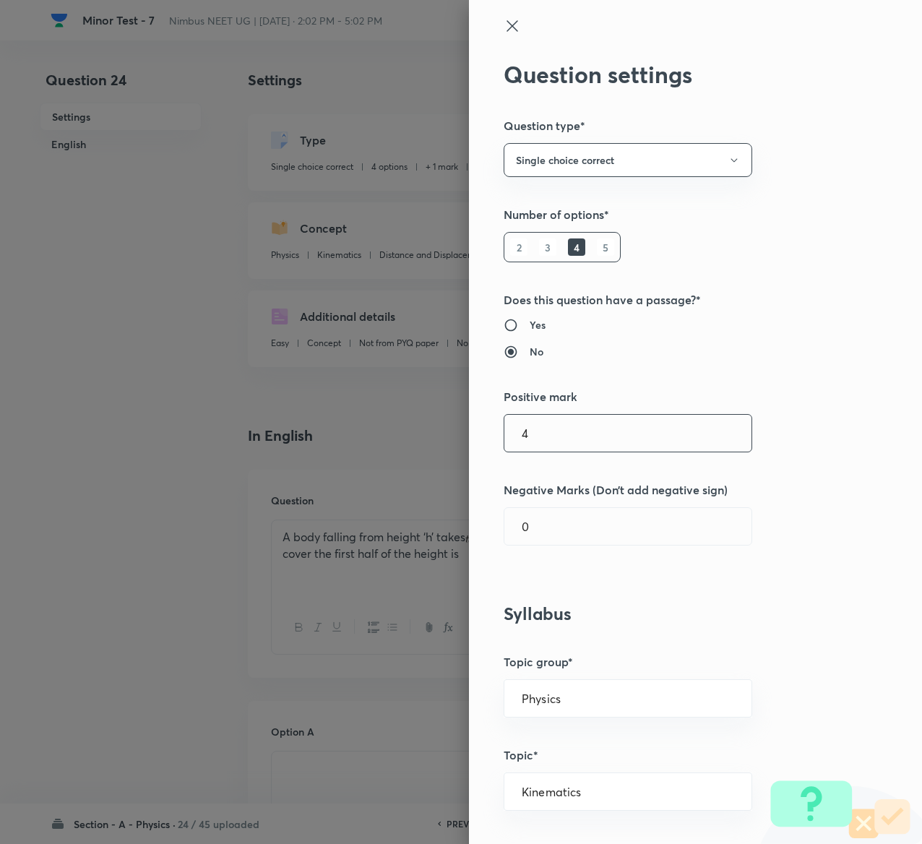
type input "4"
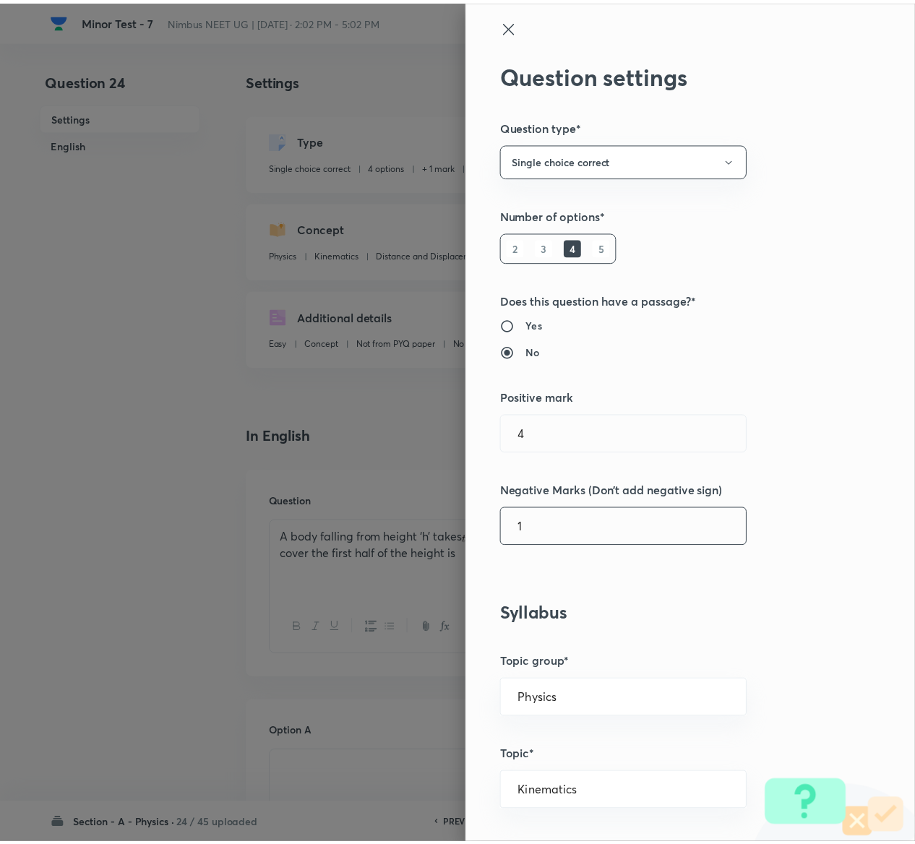
scroll to position [1129, 0]
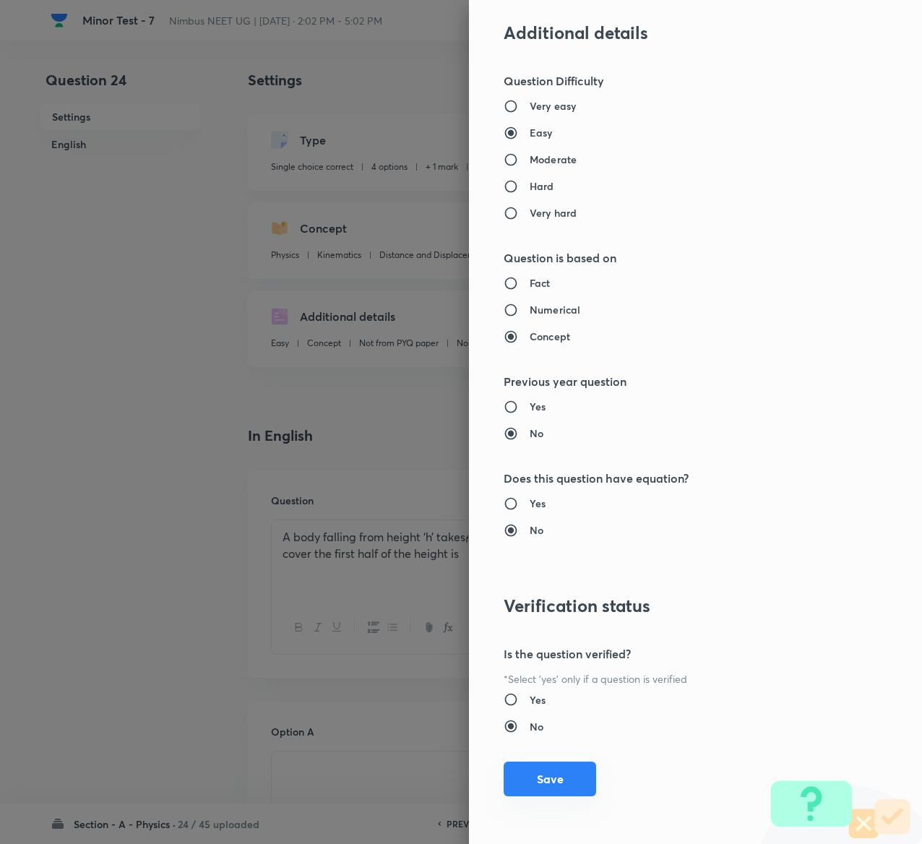
type input "1"
click at [531, 772] on button "Save" at bounding box center [550, 779] width 93 height 35
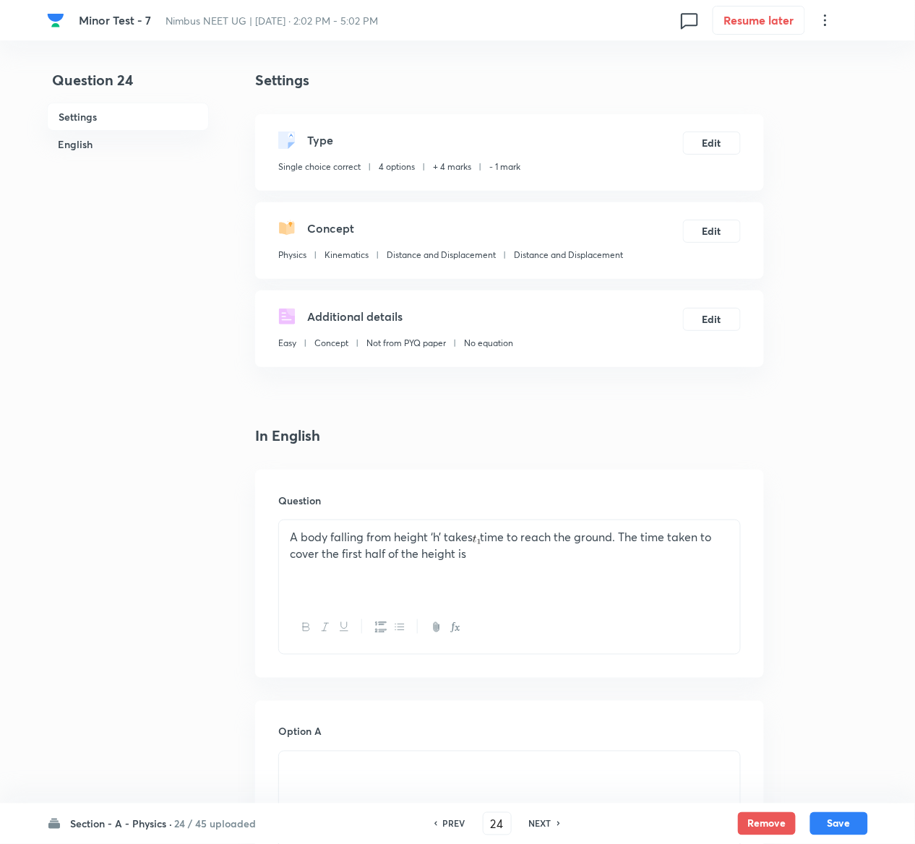
scroll to position [1222, 0]
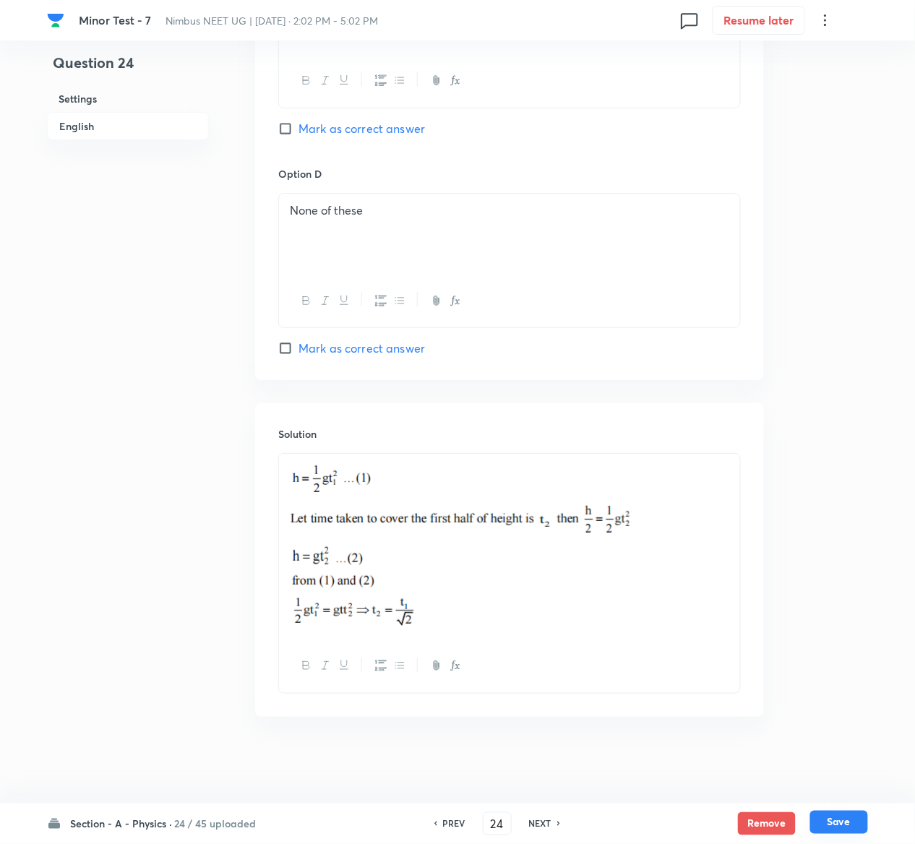
click at [839, 815] on button "Save" at bounding box center [839, 822] width 58 height 23
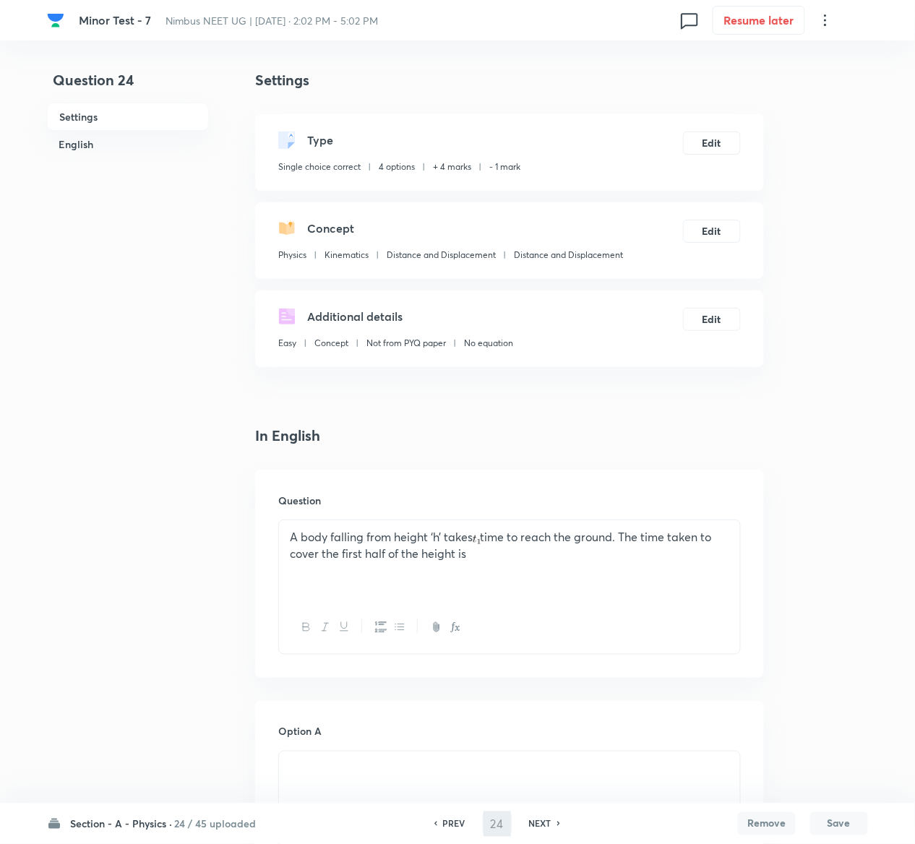
type input "25"
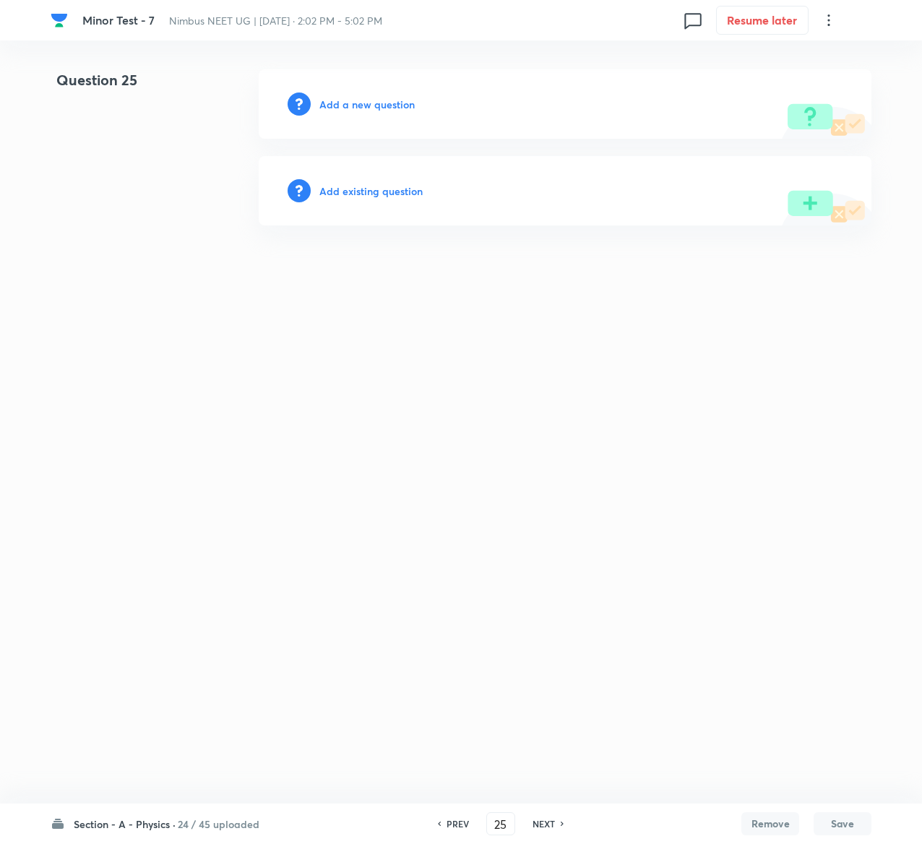
click at [376, 190] on h6 "Add existing question" at bounding box center [370, 191] width 103 height 15
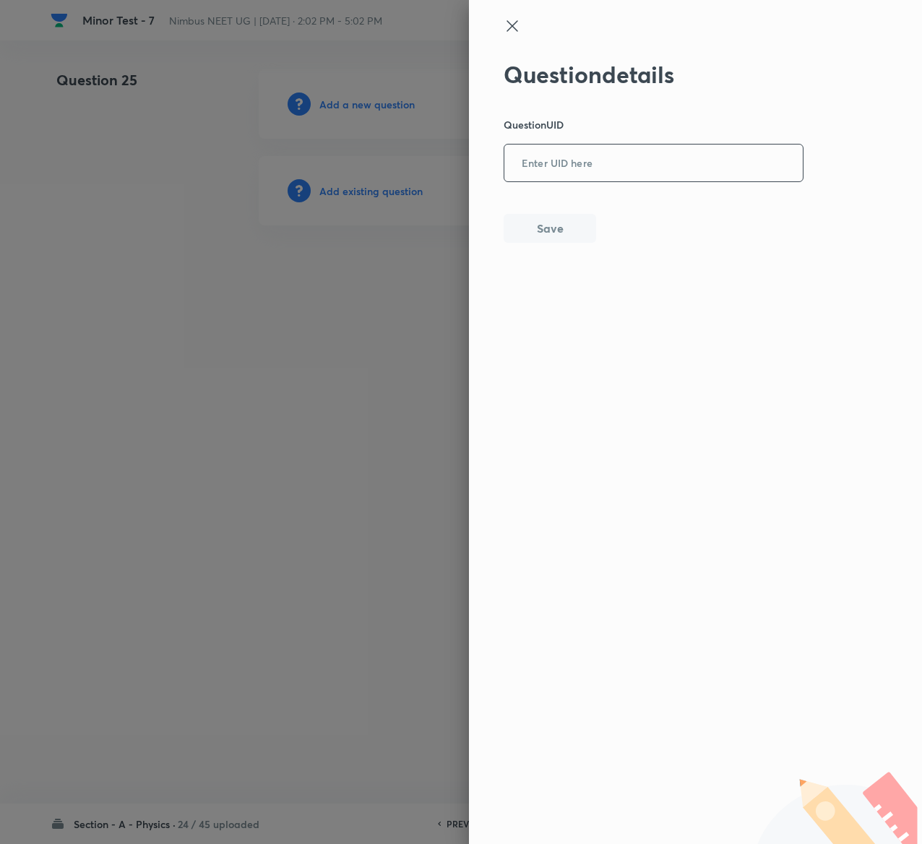
drag, startPoint x: 643, startPoint y: 135, endPoint x: 643, endPoint y: 152, distance: 16.6
click at [643, 152] on div "Question details Question UID ​ Save" at bounding box center [654, 152] width 301 height 182
click at [643, 152] on input "text" at bounding box center [654, 163] width 299 height 35
paste input "VSNRA"
type input "VSNRA"
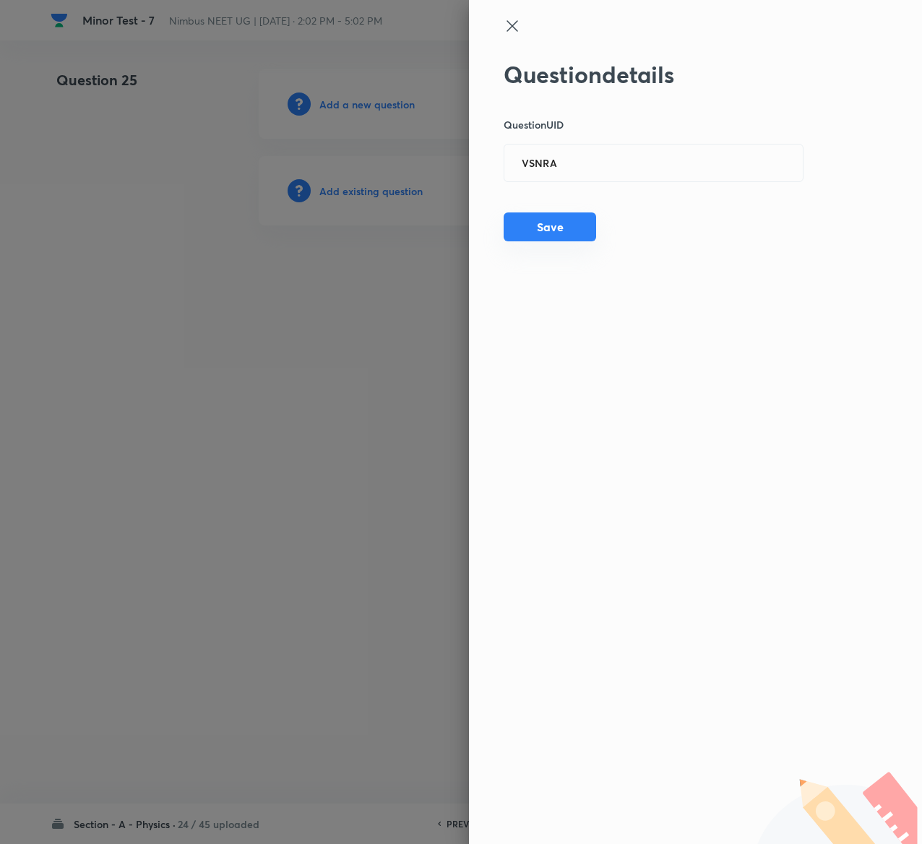
click at [565, 228] on button "Save" at bounding box center [550, 227] width 93 height 29
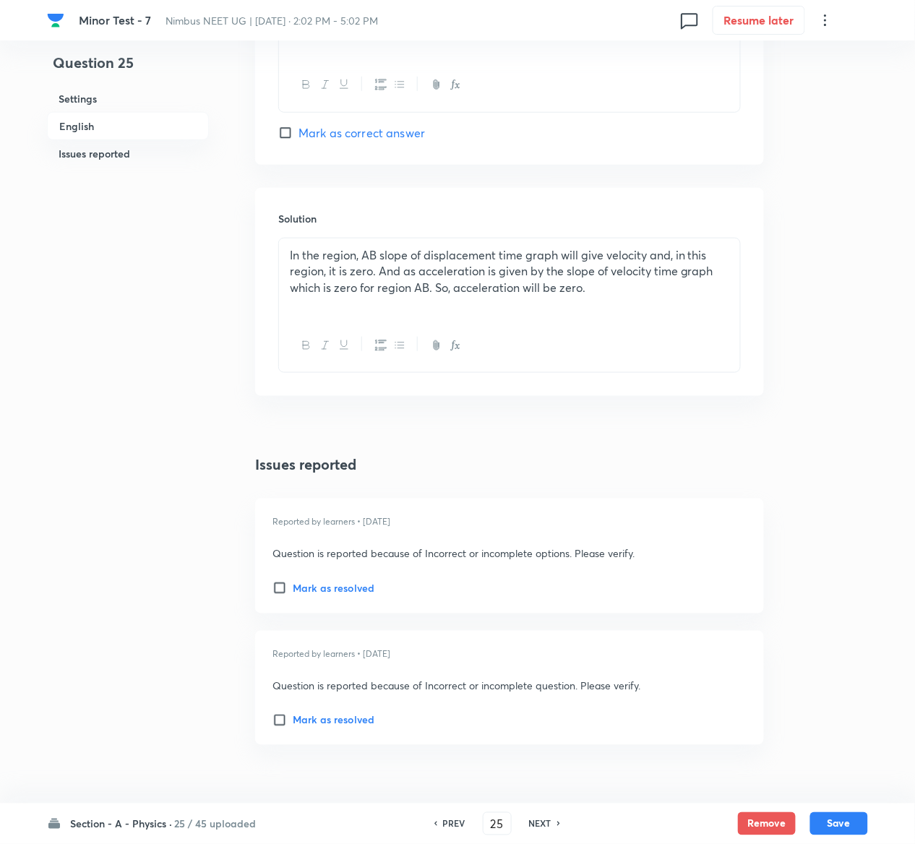
scroll to position [1618, 0]
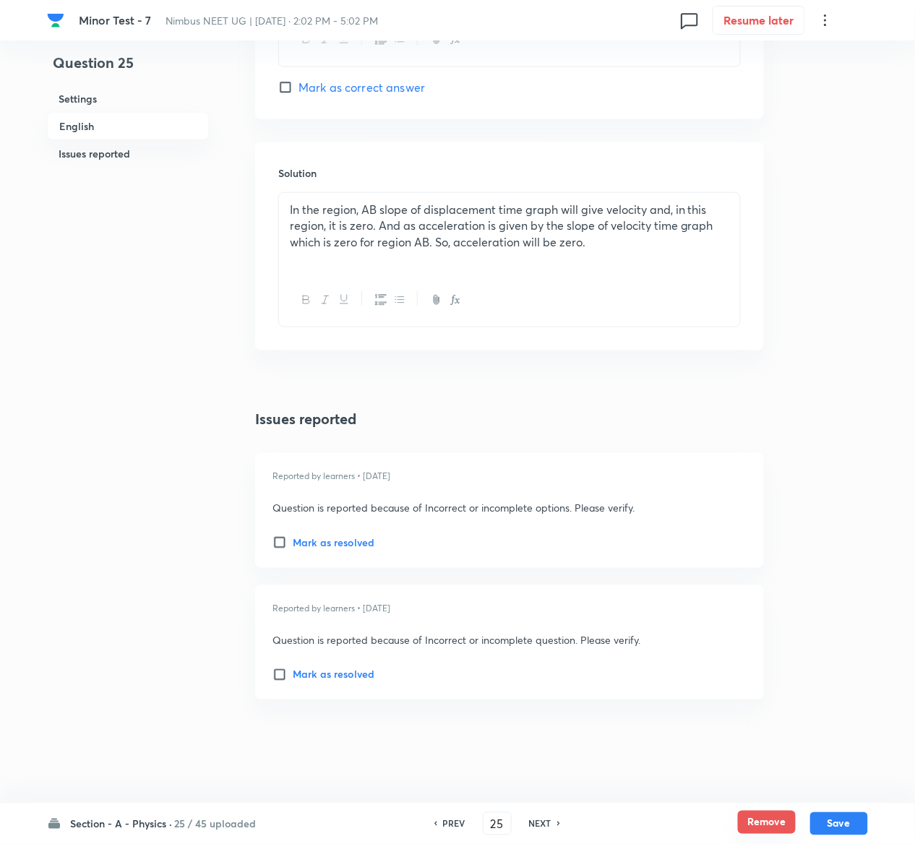
click at [752, 820] on button "Remove" at bounding box center [767, 822] width 58 height 23
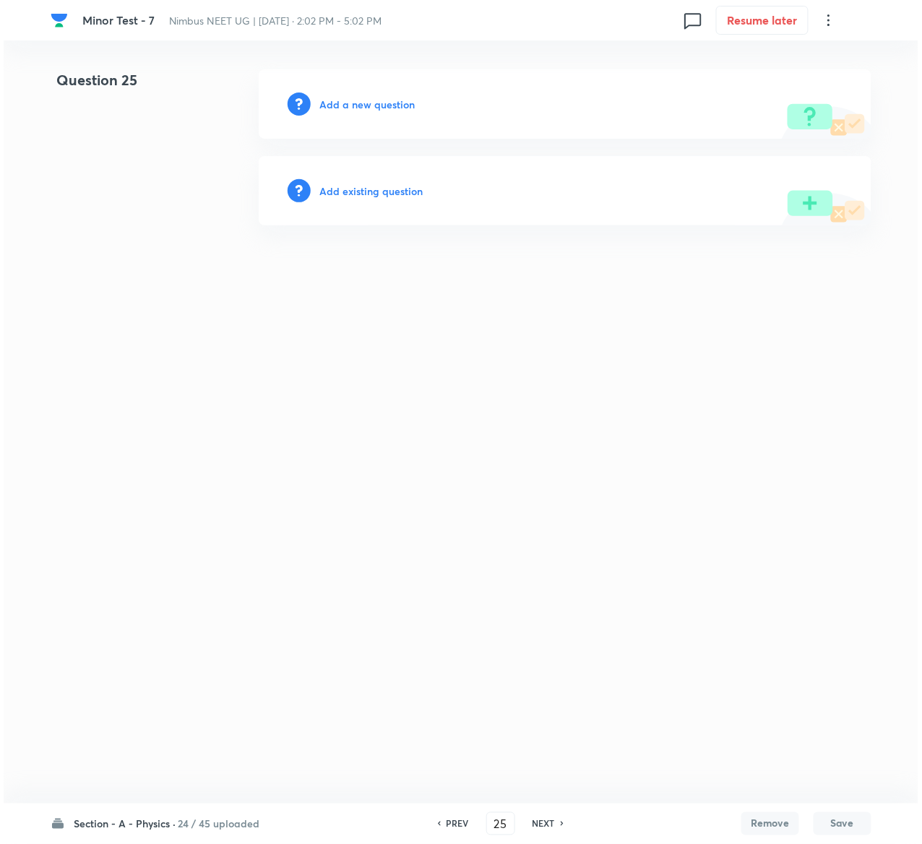
scroll to position [0, 0]
click at [385, 200] on div "Add existing question" at bounding box center [565, 190] width 613 height 69
click at [385, 194] on h6 "Add existing question" at bounding box center [370, 191] width 103 height 15
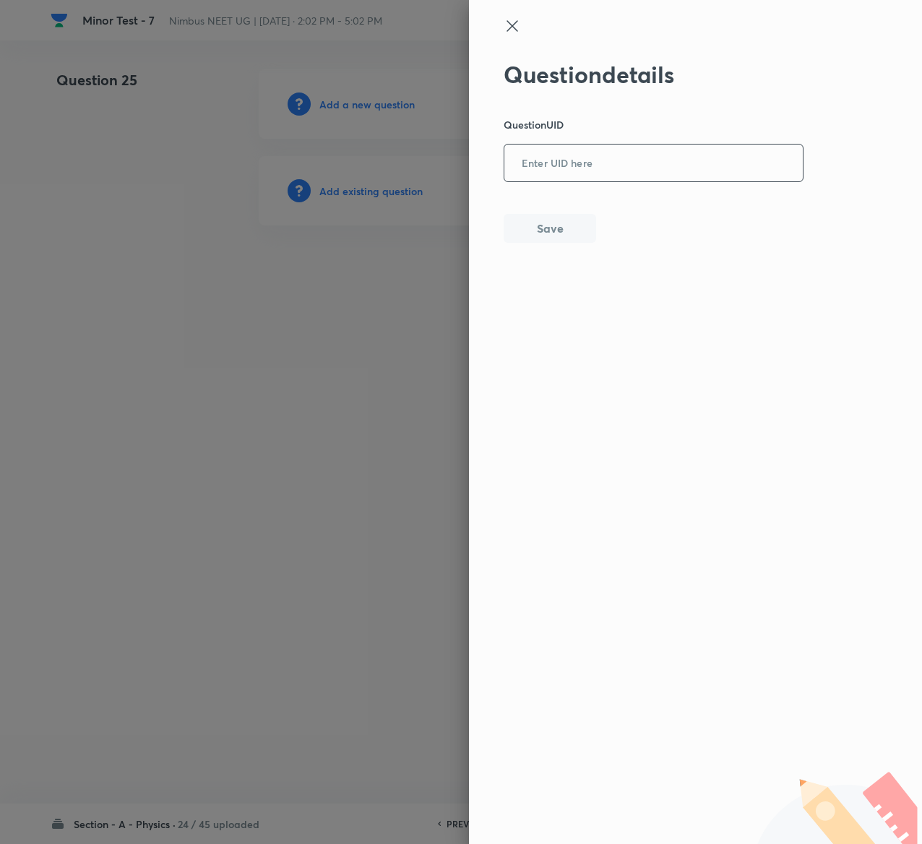
click at [629, 144] on div "​" at bounding box center [654, 163] width 300 height 38
paste input "W9GIL"
type input "W9GIL"
click at [559, 231] on button "Save" at bounding box center [550, 227] width 93 height 29
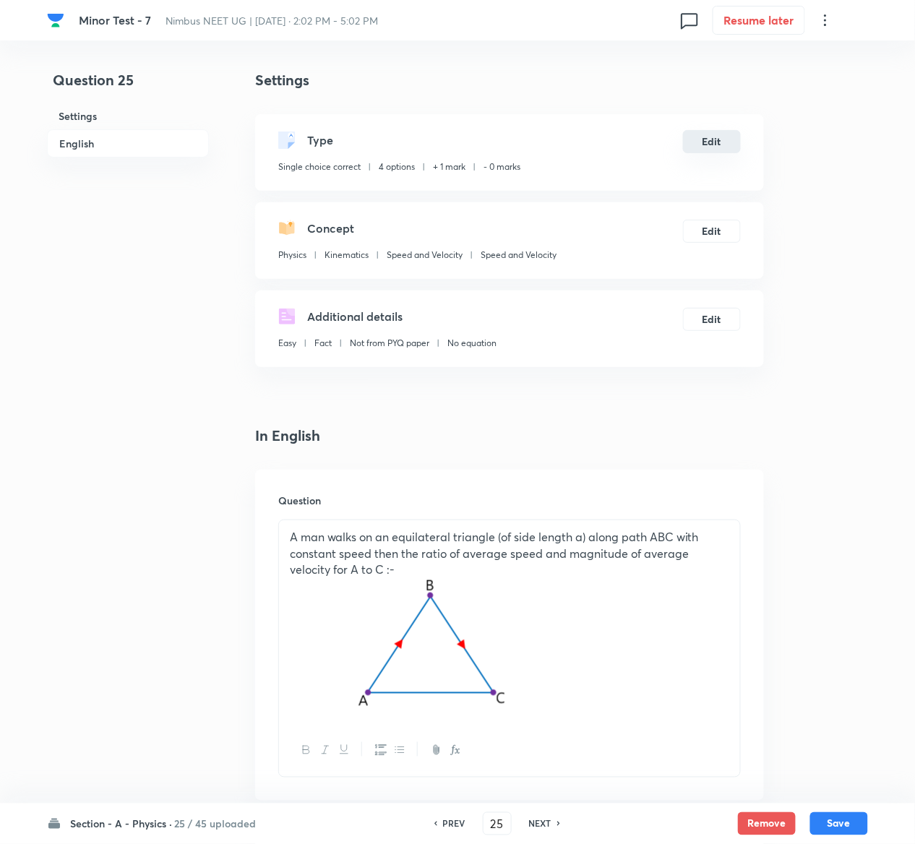
click at [708, 147] on button "Edit" at bounding box center [712, 141] width 58 height 23
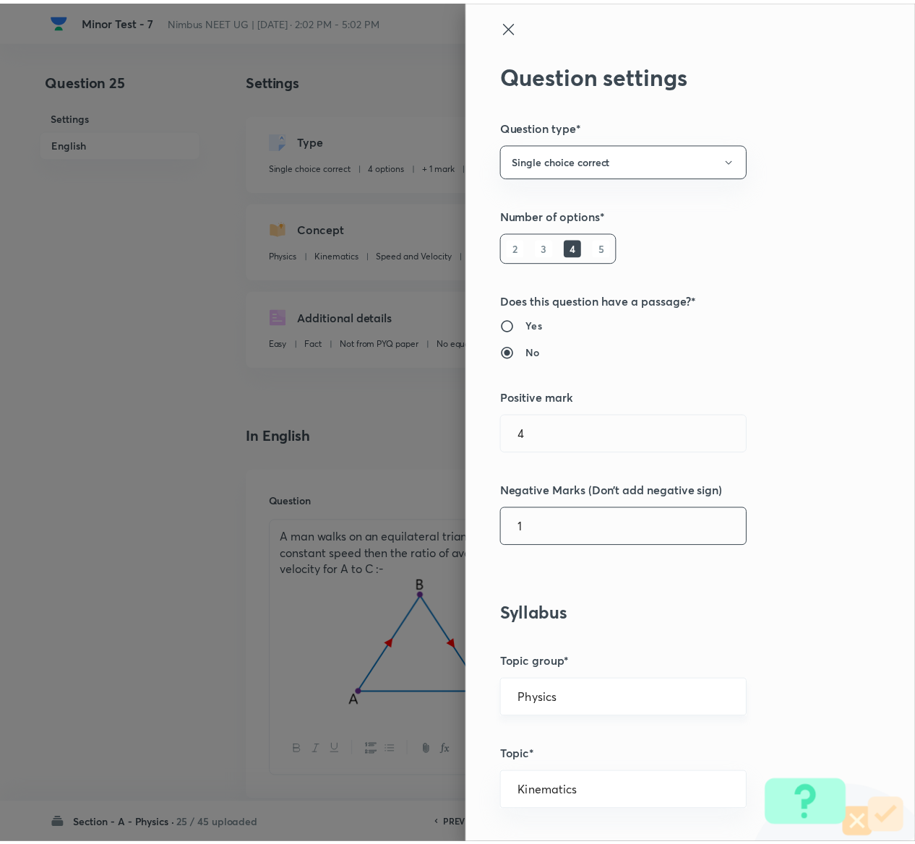
scroll to position [1129, 0]
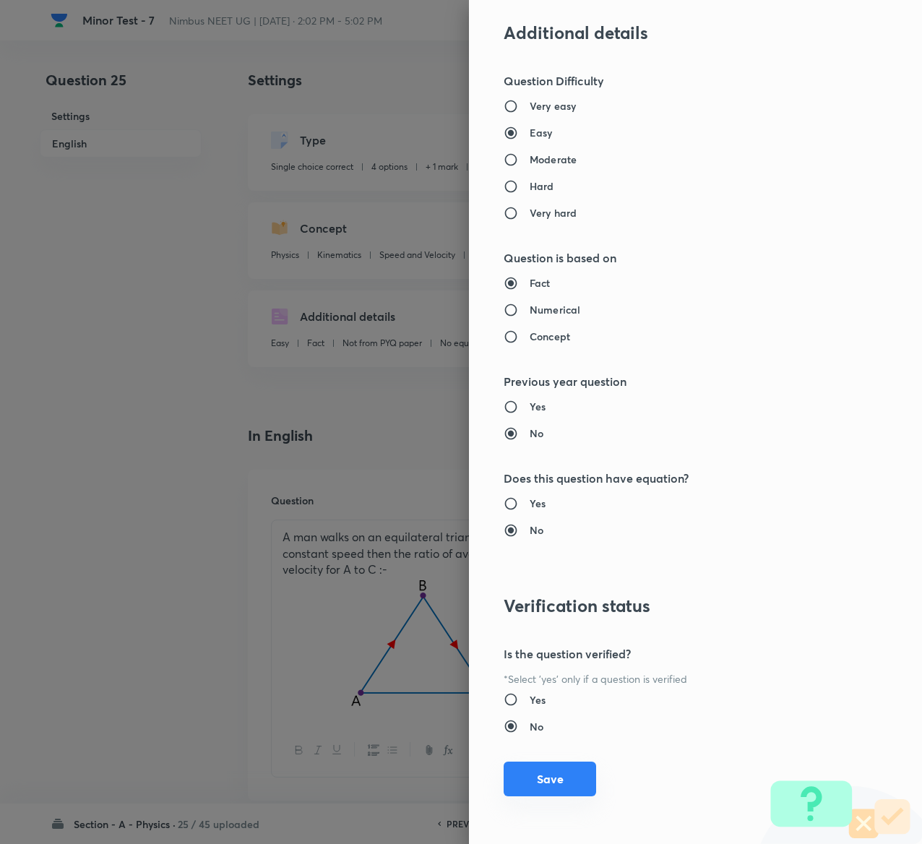
click at [535, 768] on button "Save" at bounding box center [550, 779] width 93 height 35
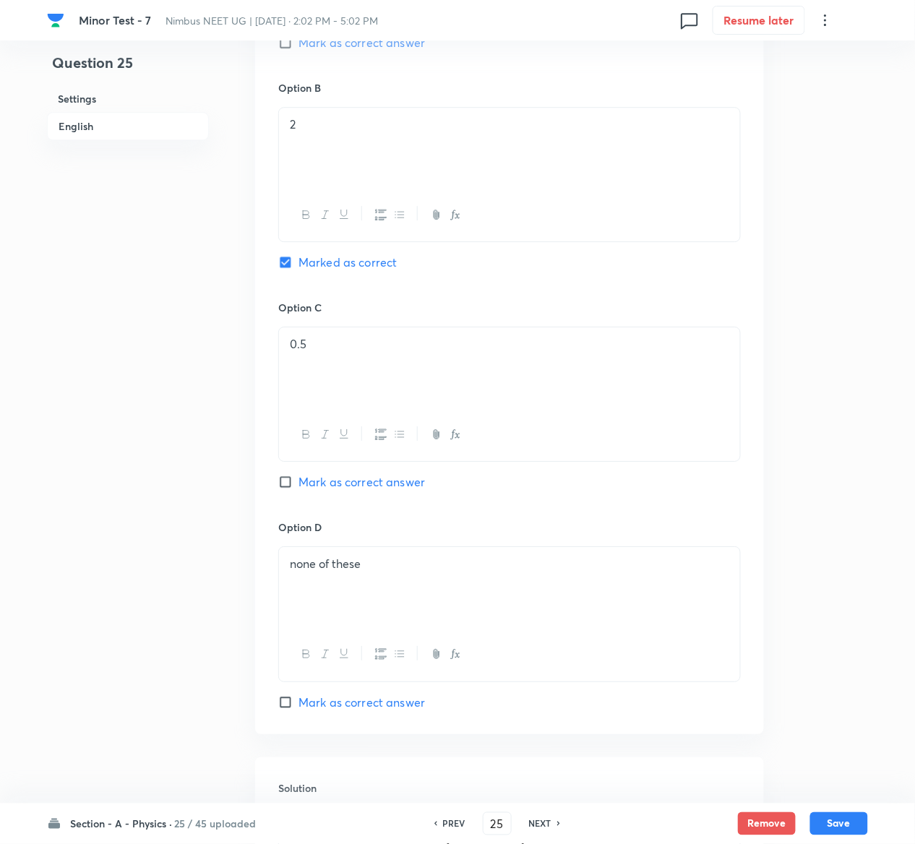
scroll to position [1339, 0]
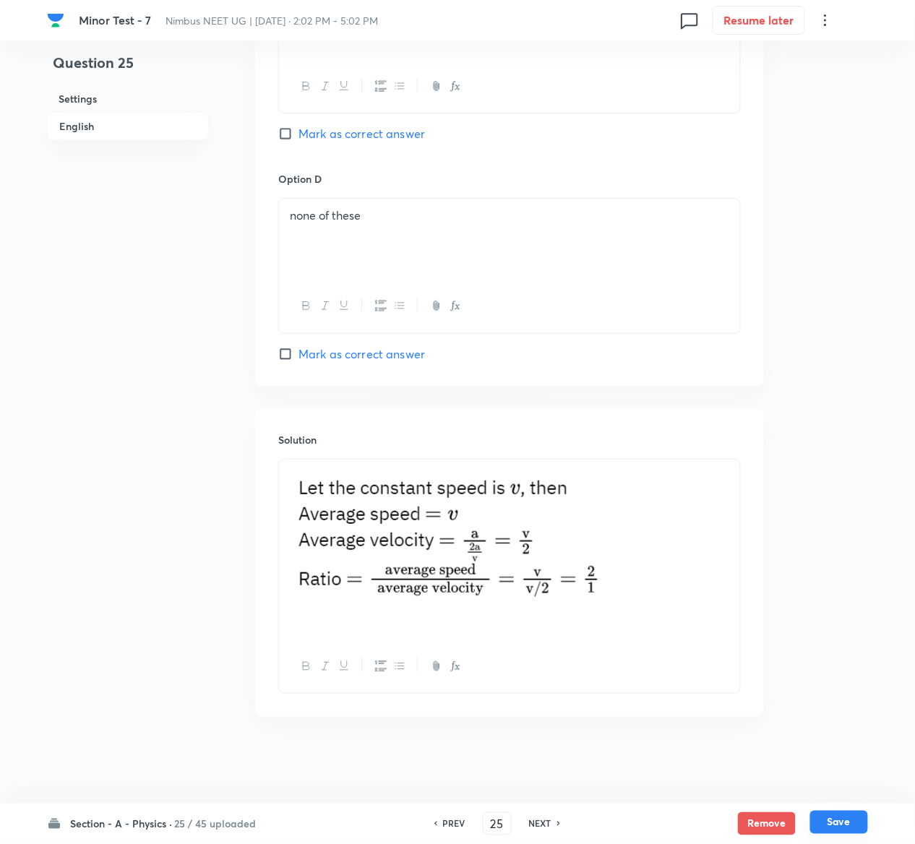
click at [841, 818] on button "Save" at bounding box center [839, 822] width 58 height 23
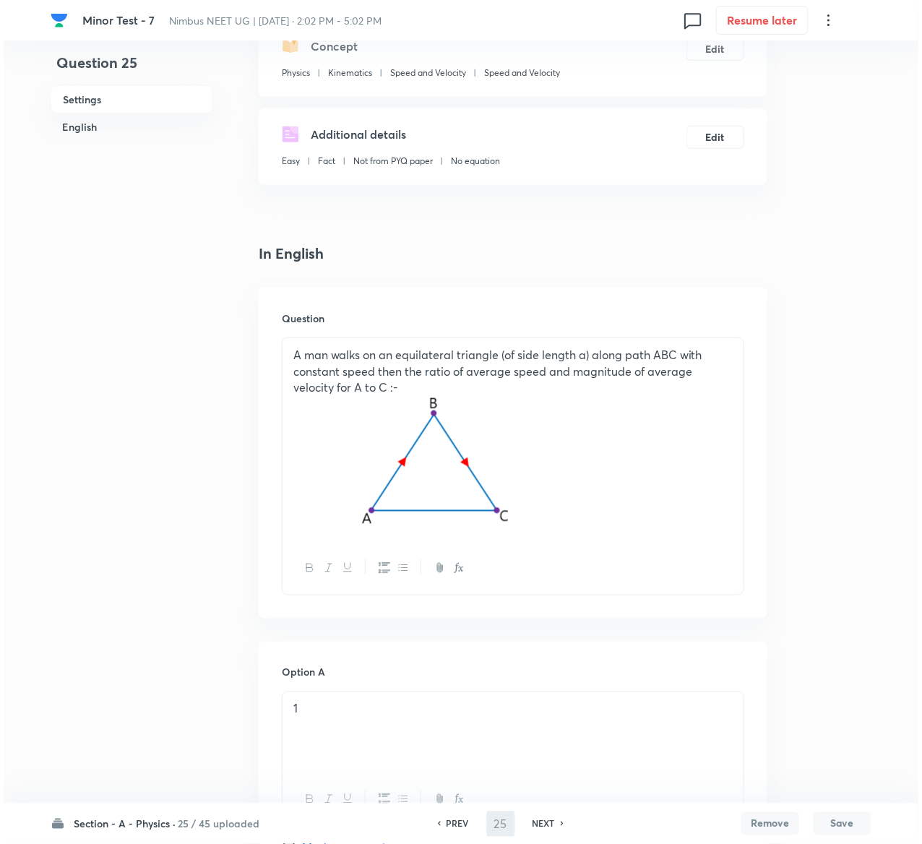
scroll to position [0, 0]
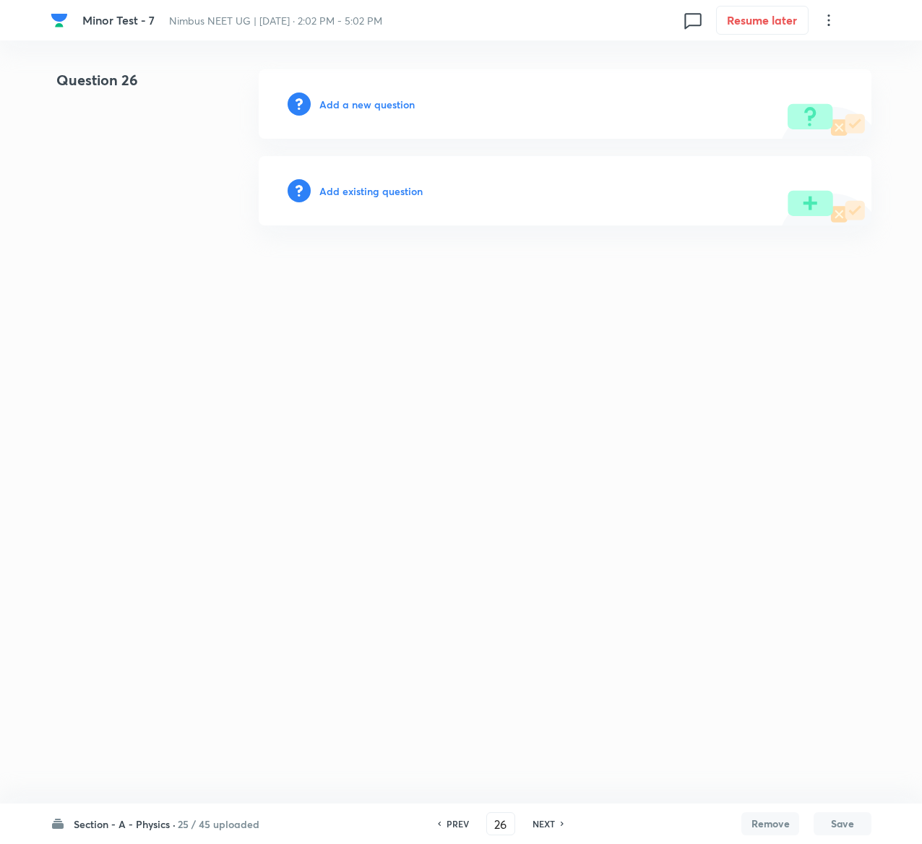
click at [396, 194] on h6 "Add existing question" at bounding box center [370, 191] width 103 height 15
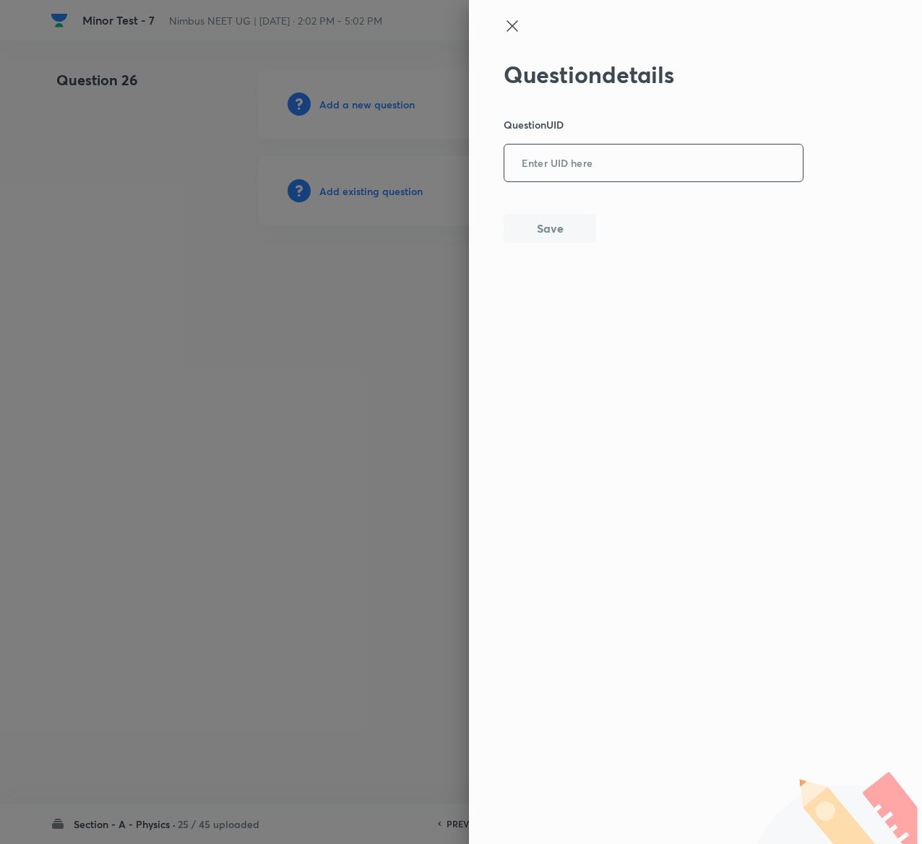
click at [617, 153] on input "text" at bounding box center [654, 163] width 299 height 35
paste input "O15HE"
click at [559, 227] on button "Save" at bounding box center [550, 227] width 93 height 29
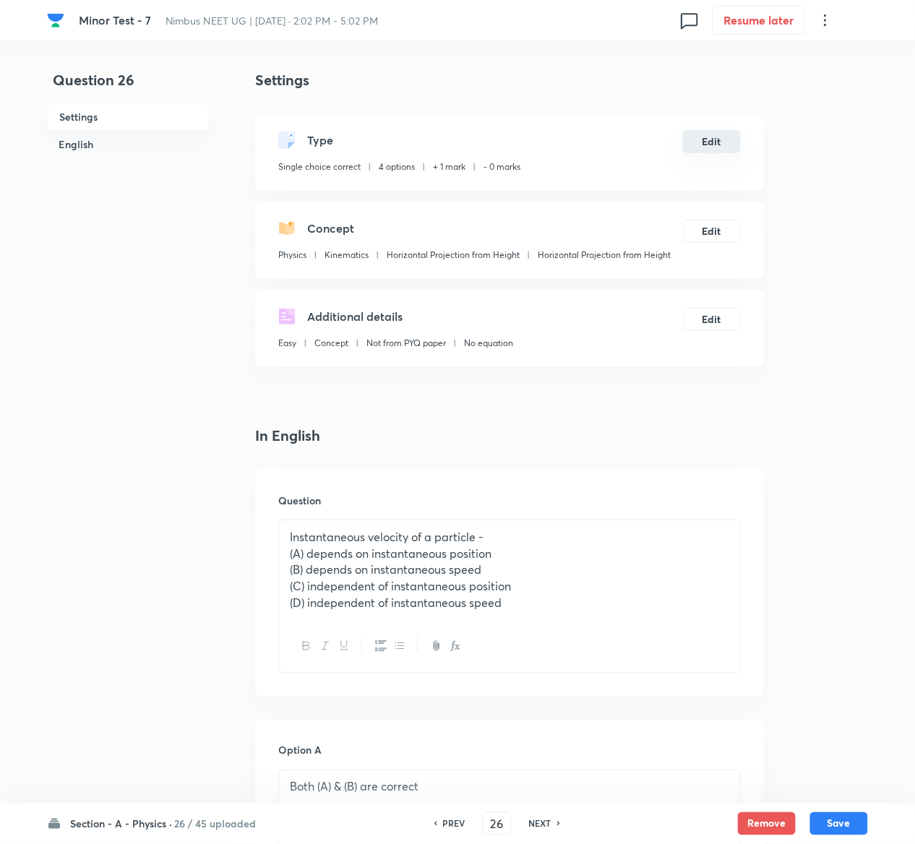
click at [718, 137] on button "Edit" at bounding box center [712, 141] width 58 height 23
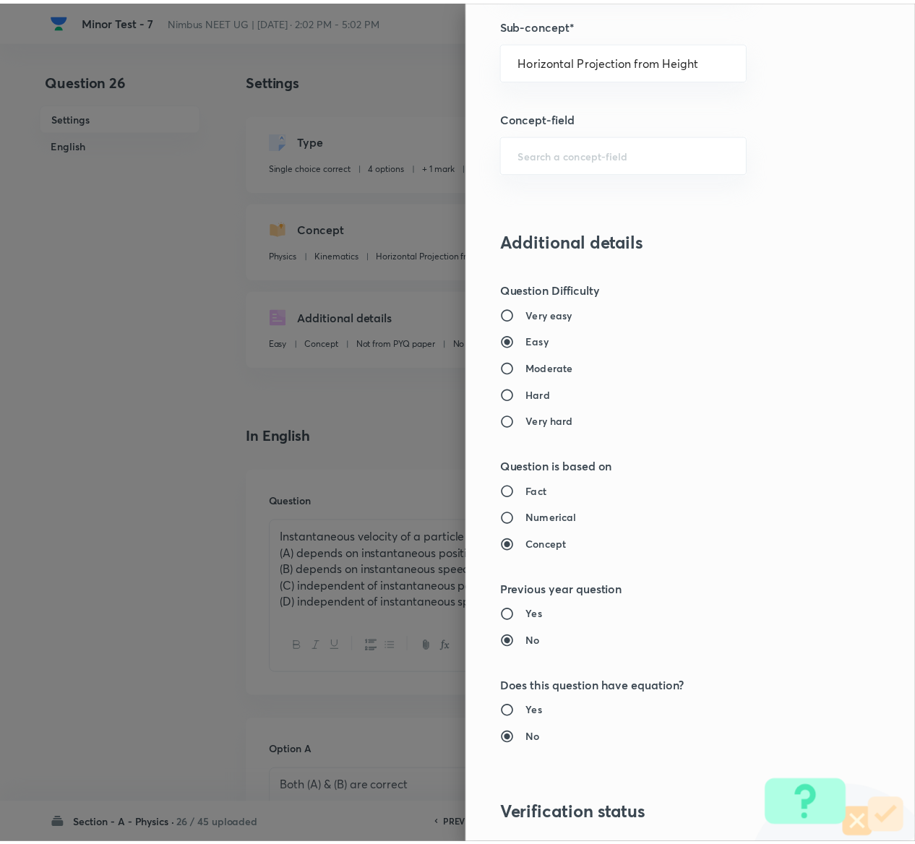
scroll to position [1129, 0]
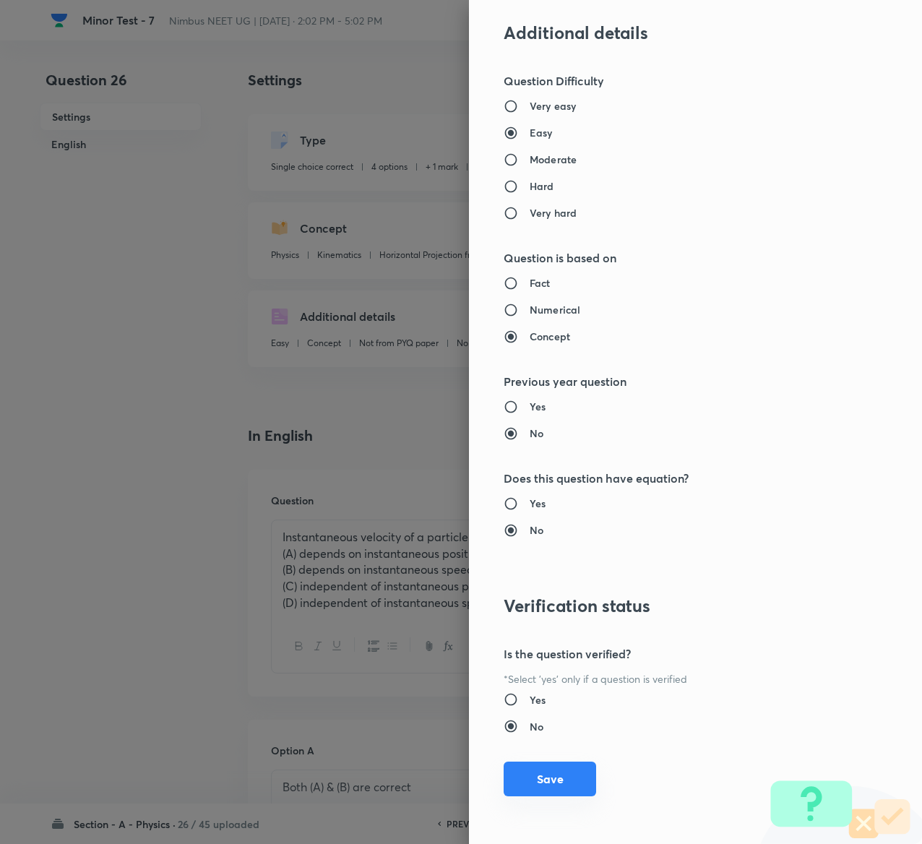
click at [546, 774] on button "Save" at bounding box center [550, 779] width 93 height 35
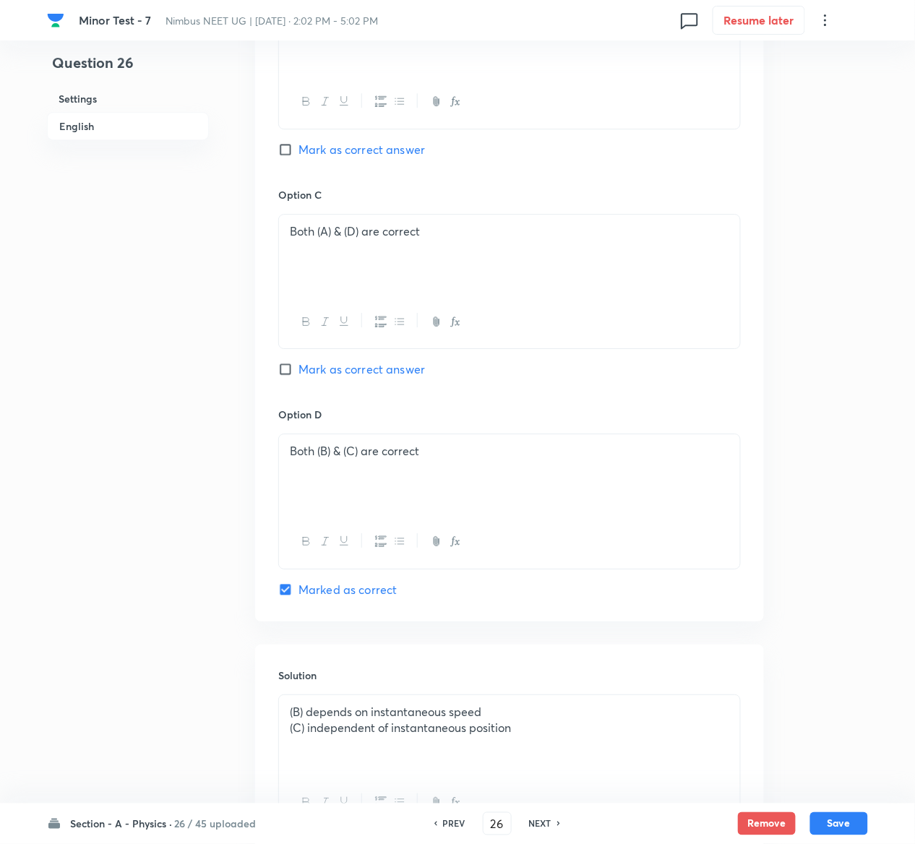
scroll to position [1136, 0]
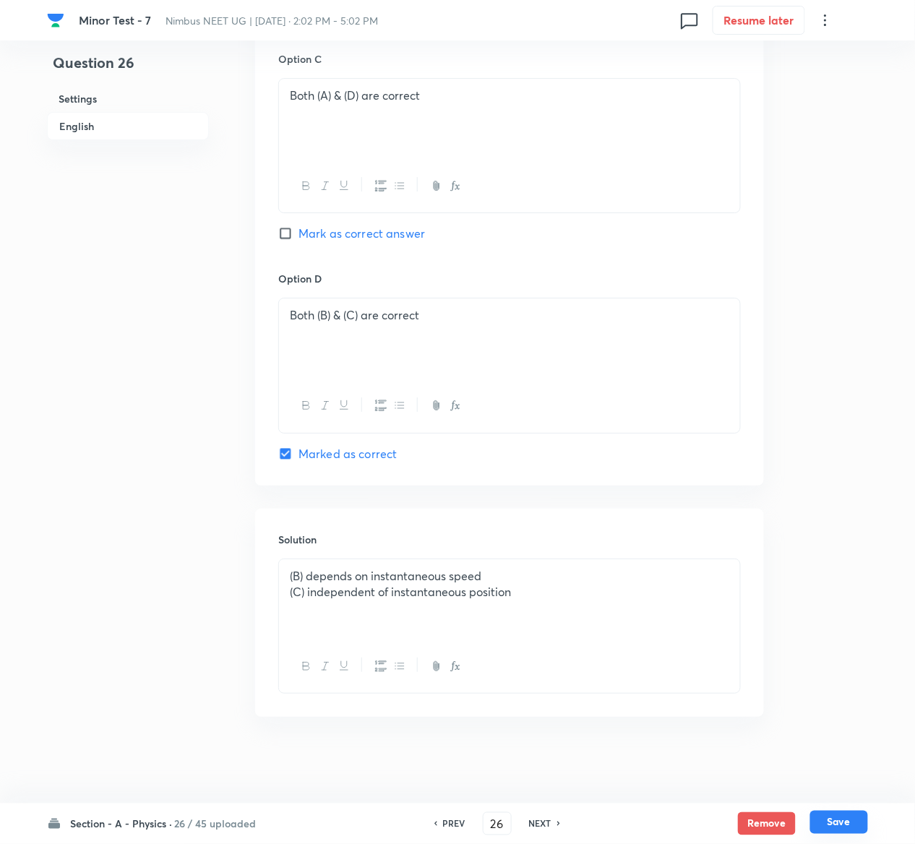
click at [854, 825] on button "Save" at bounding box center [839, 822] width 58 height 23
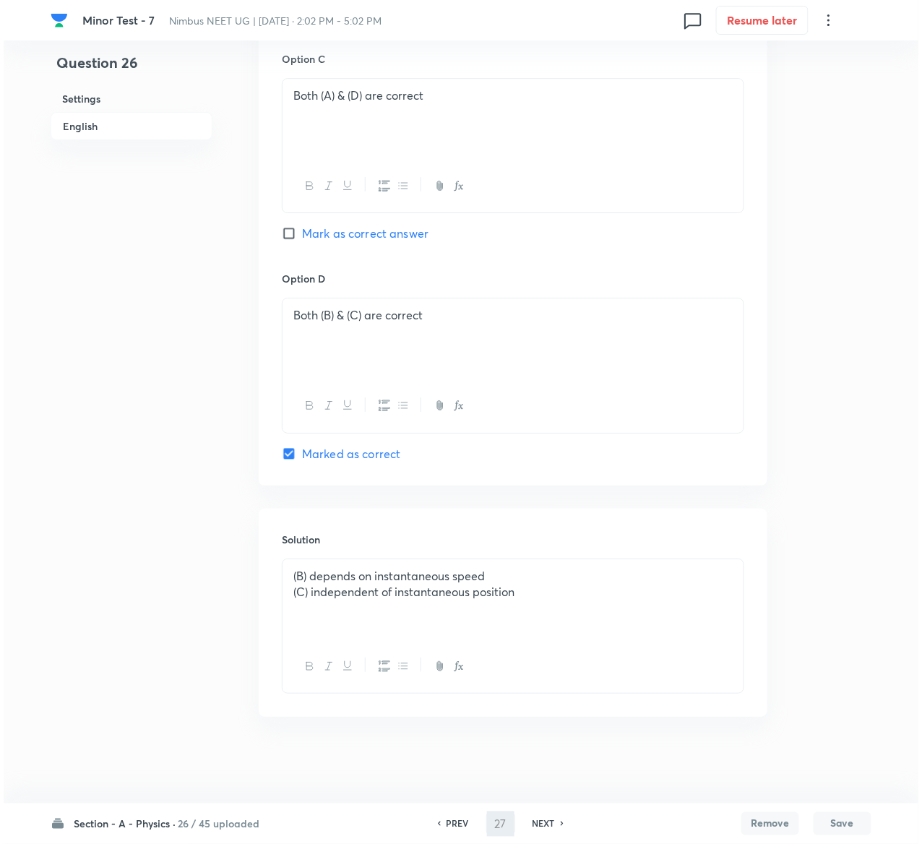
scroll to position [0, 0]
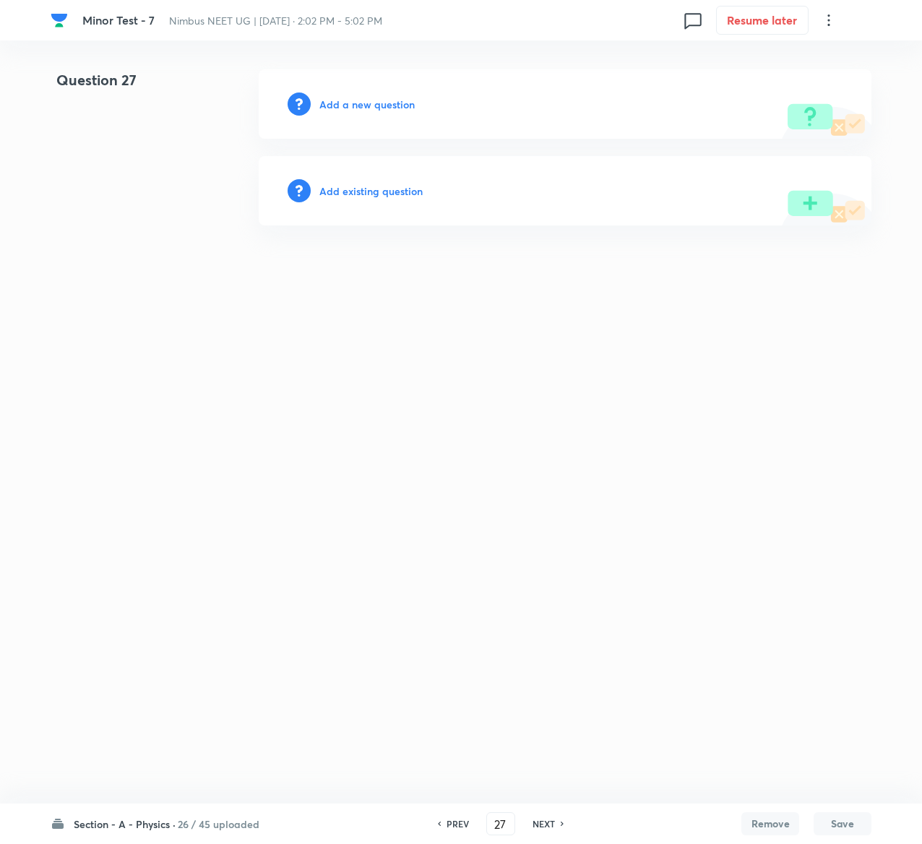
click at [393, 190] on h6 "Add existing question" at bounding box center [370, 191] width 103 height 15
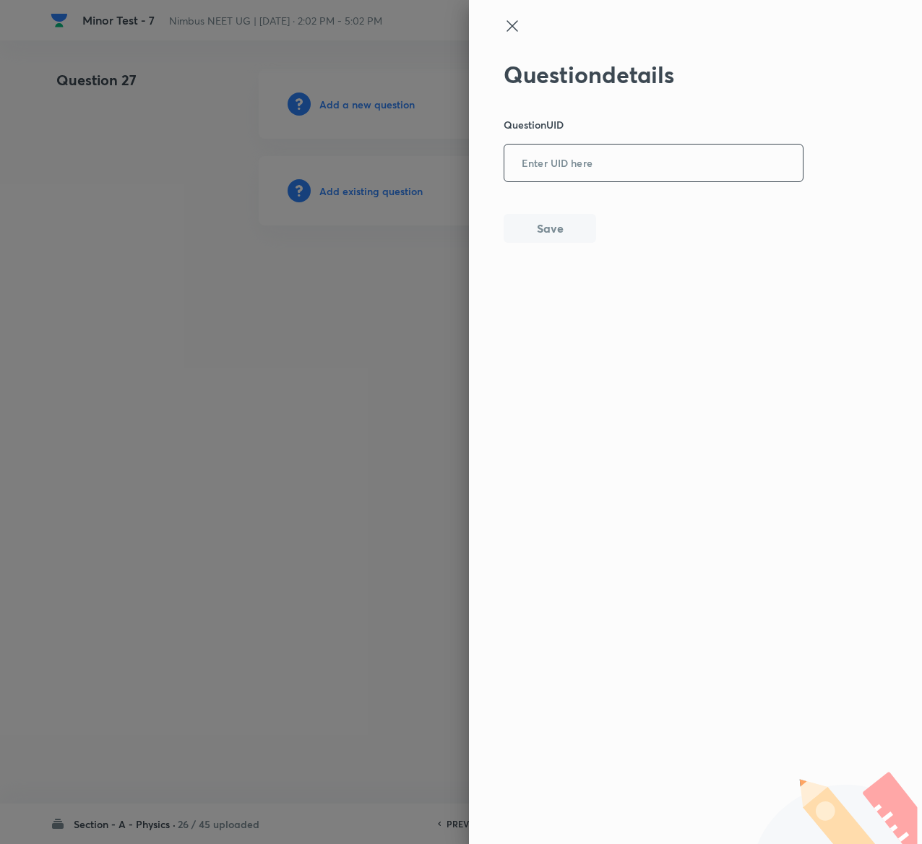
click at [636, 163] on input "text" at bounding box center [654, 163] width 299 height 35
paste input "1681D"
click at [553, 236] on button "Save" at bounding box center [550, 227] width 93 height 29
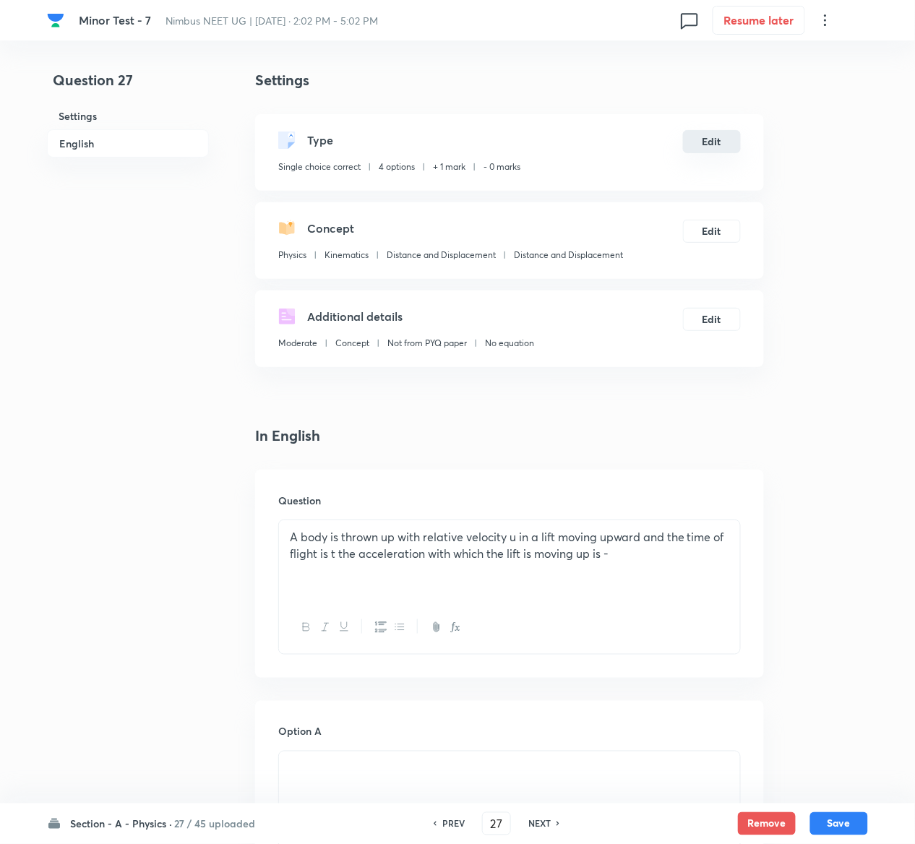
click at [710, 135] on button "Edit" at bounding box center [712, 141] width 58 height 23
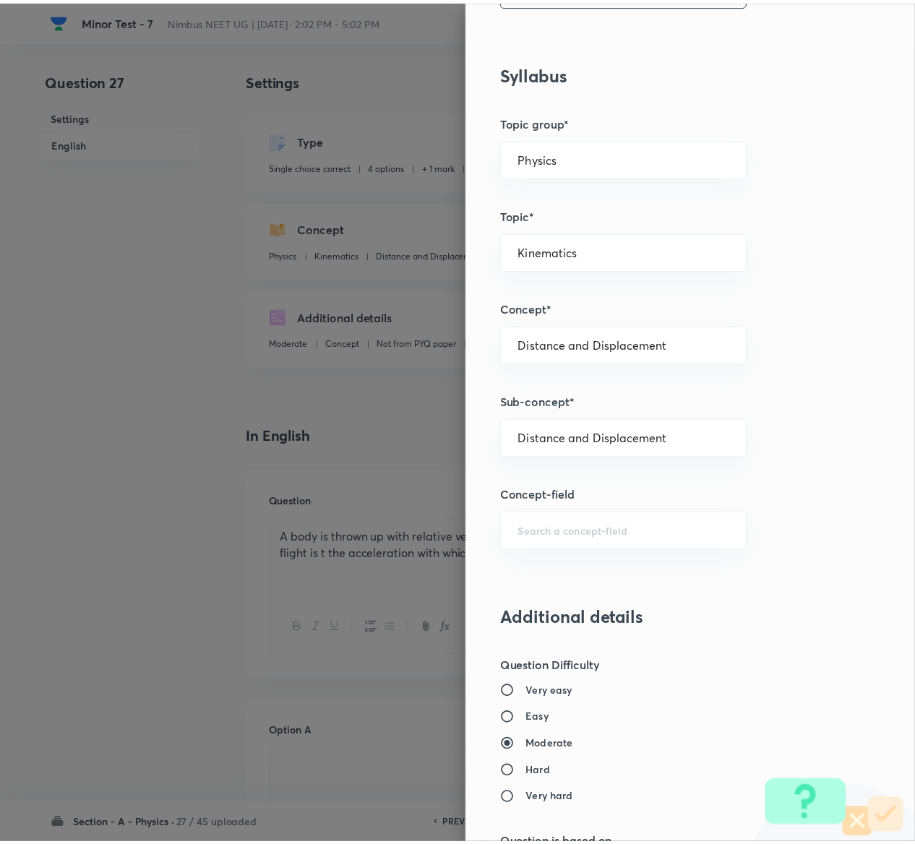
scroll to position [1129, 0]
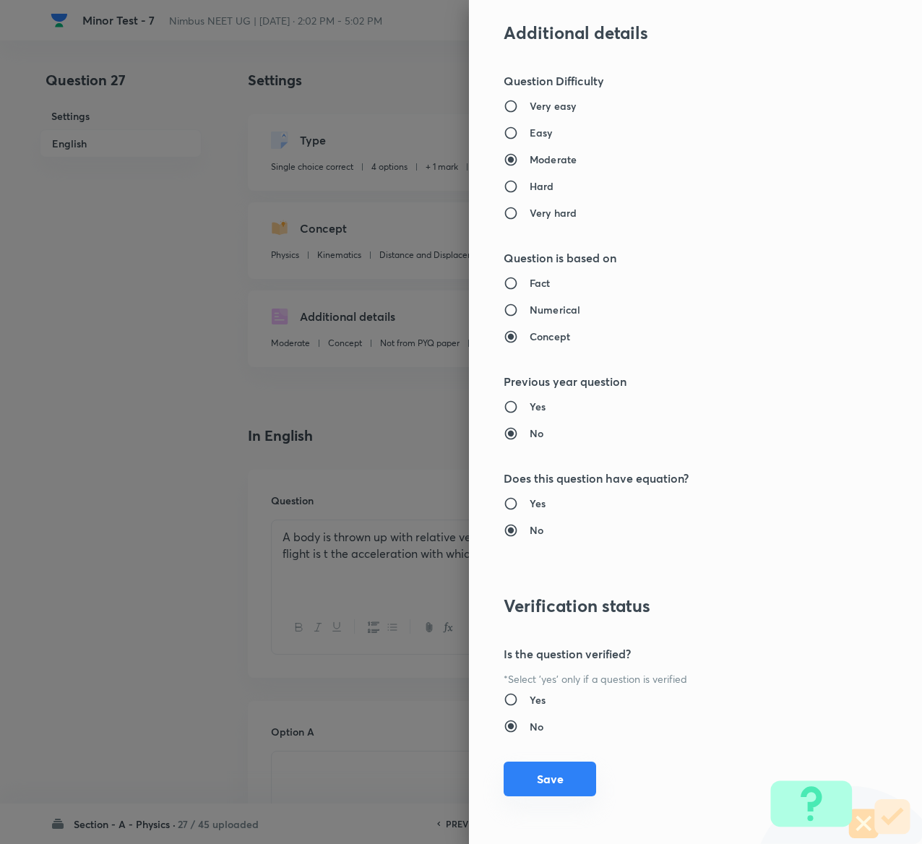
click at [529, 776] on button "Save" at bounding box center [550, 779] width 93 height 35
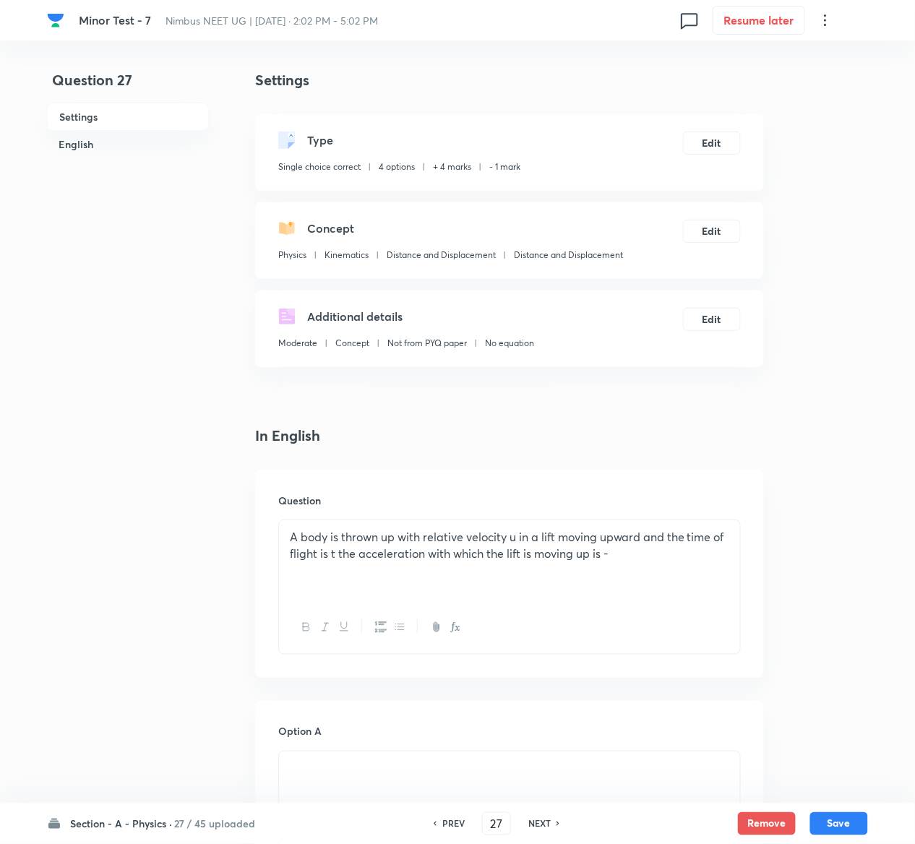
scroll to position [1131, 0]
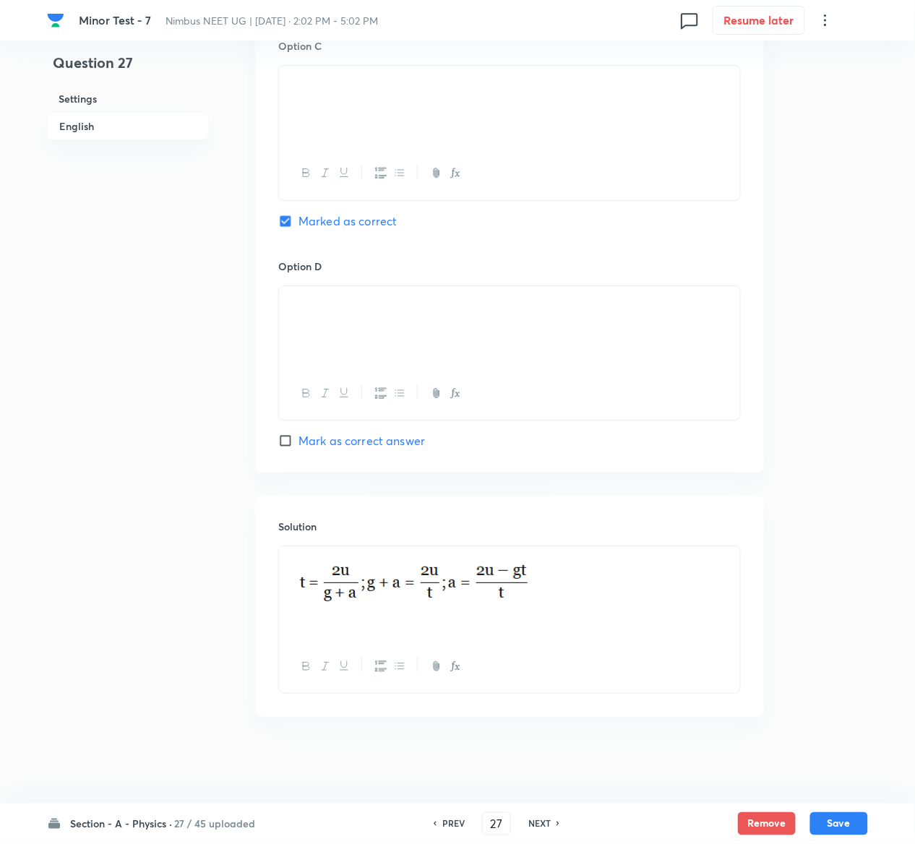
click at [844, 806] on div "Section - A - Physics · 27 / 45 uploaded PREV 27 ​ NEXT Remove Save" at bounding box center [457, 824] width 821 height 40
click at [847, 815] on button "Save" at bounding box center [839, 822] width 58 height 23
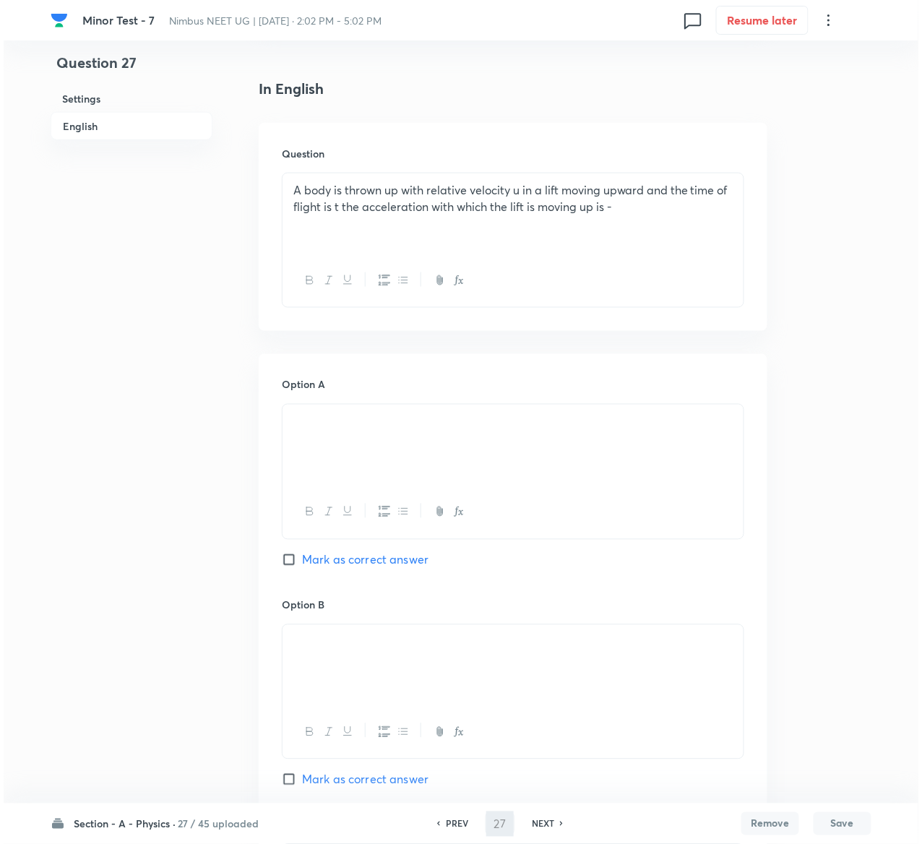
scroll to position [0, 0]
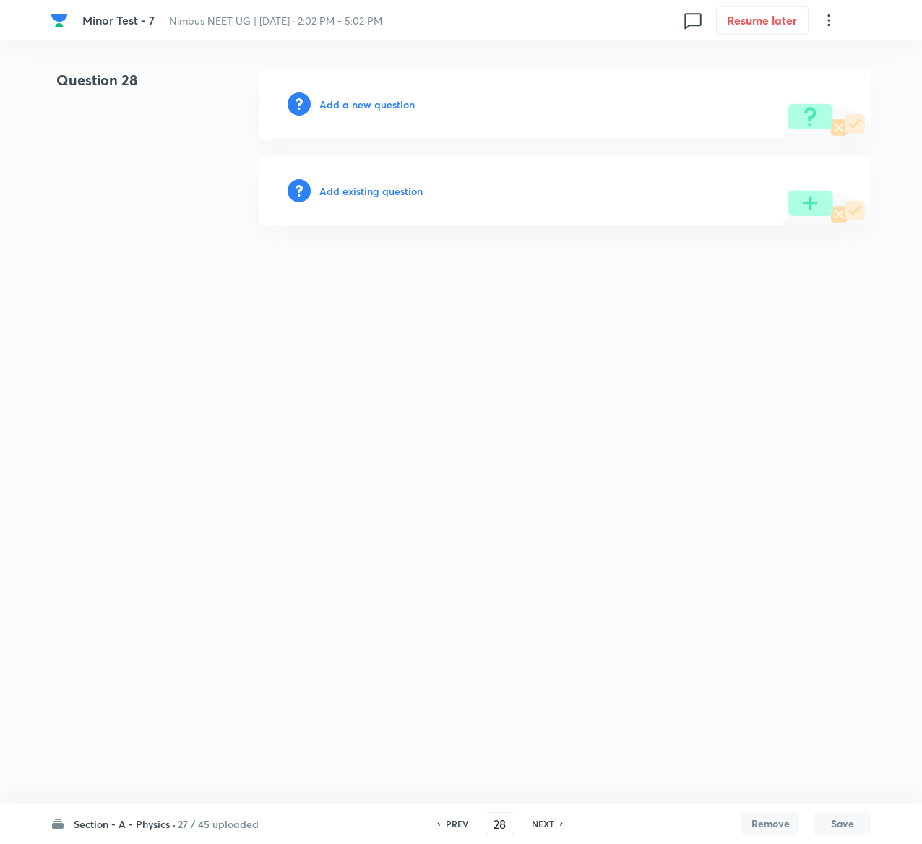
click at [392, 188] on h6 "Add existing question" at bounding box center [370, 191] width 103 height 15
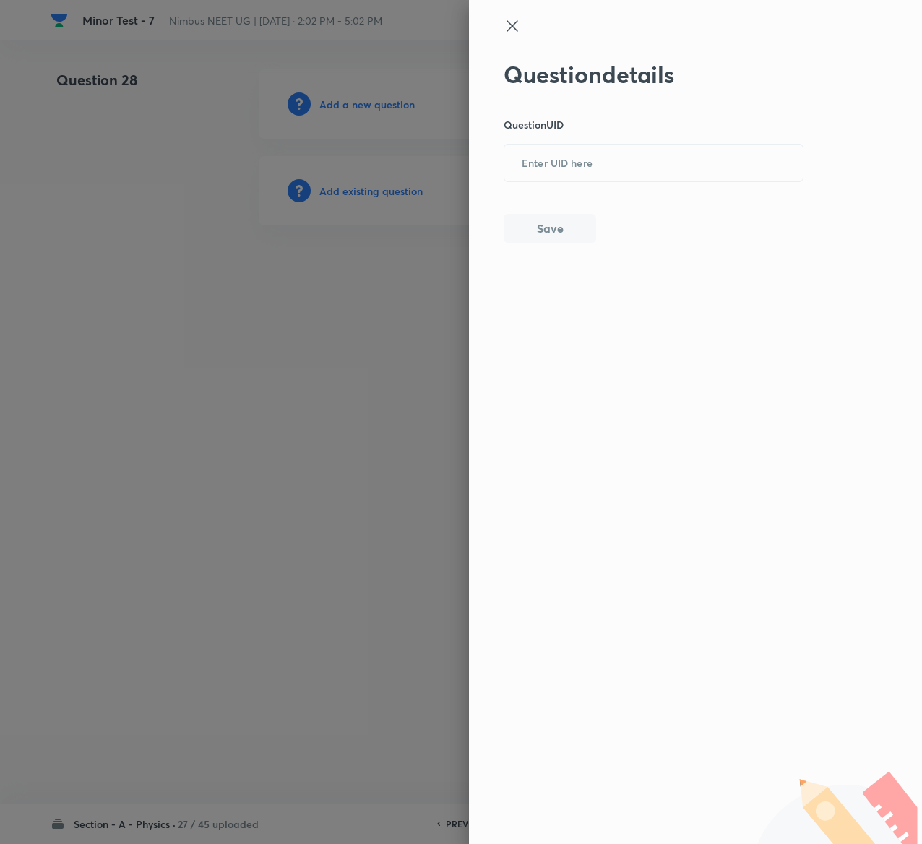
click at [630, 184] on div "Question details Question UID ​ Save" at bounding box center [654, 152] width 301 height 182
click at [626, 172] on input "text" at bounding box center [654, 163] width 299 height 35
paste input "LJFW2"
click at [574, 224] on button "Save" at bounding box center [550, 227] width 93 height 29
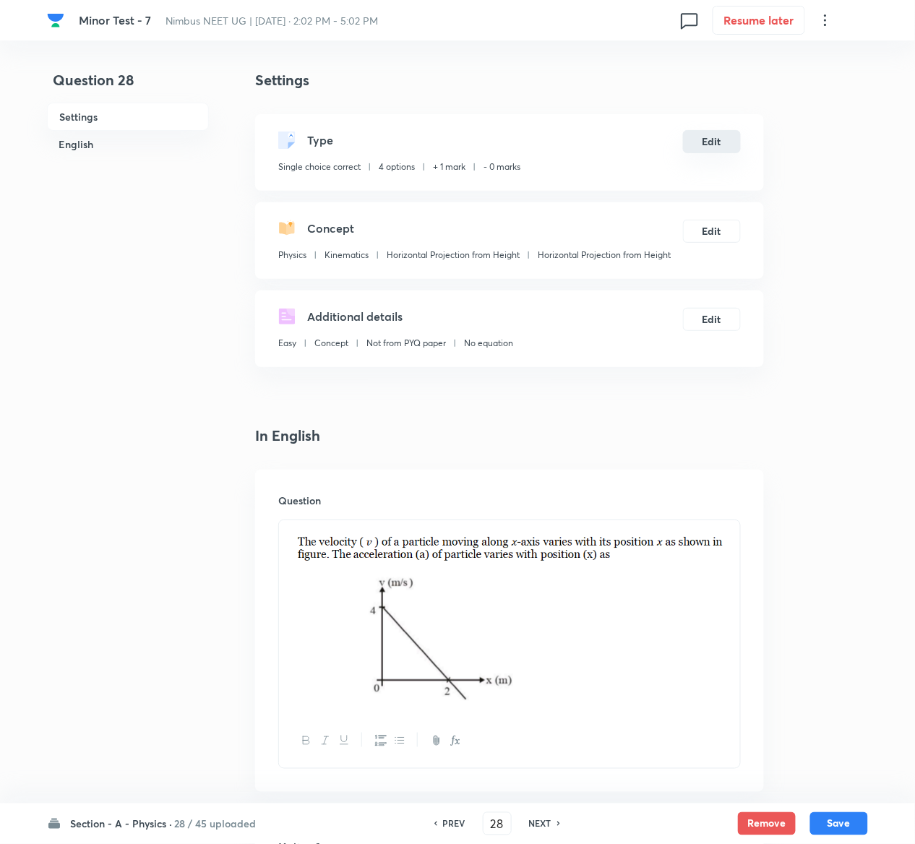
click at [718, 136] on button "Edit" at bounding box center [712, 141] width 58 height 23
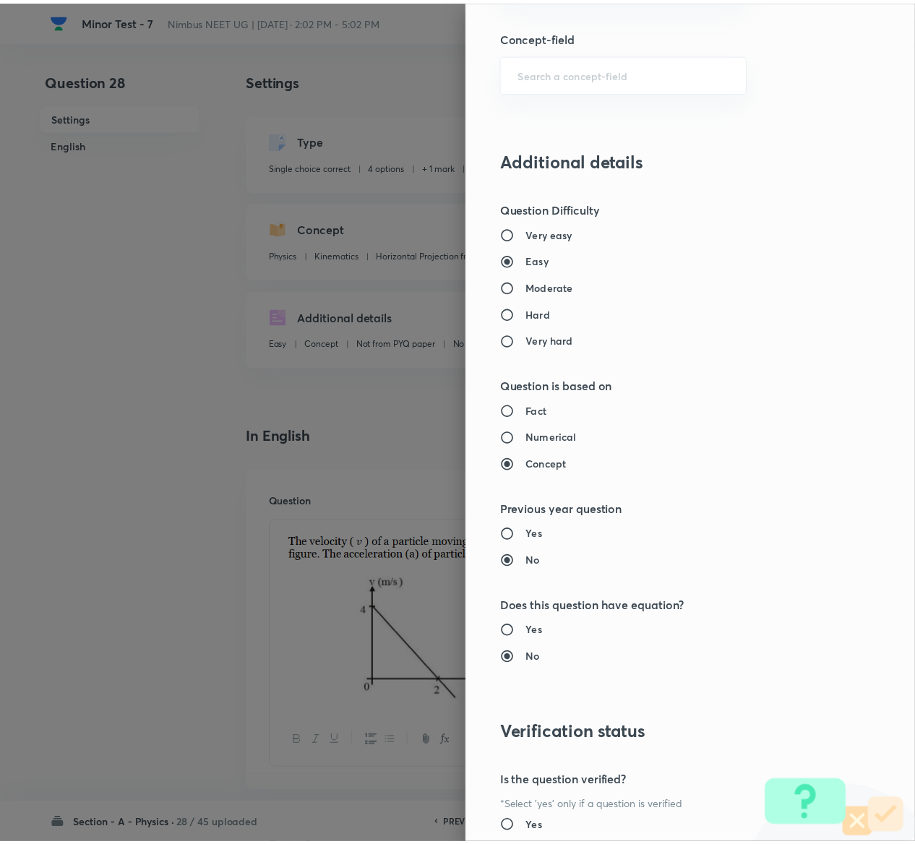
scroll to position [1129, 0]
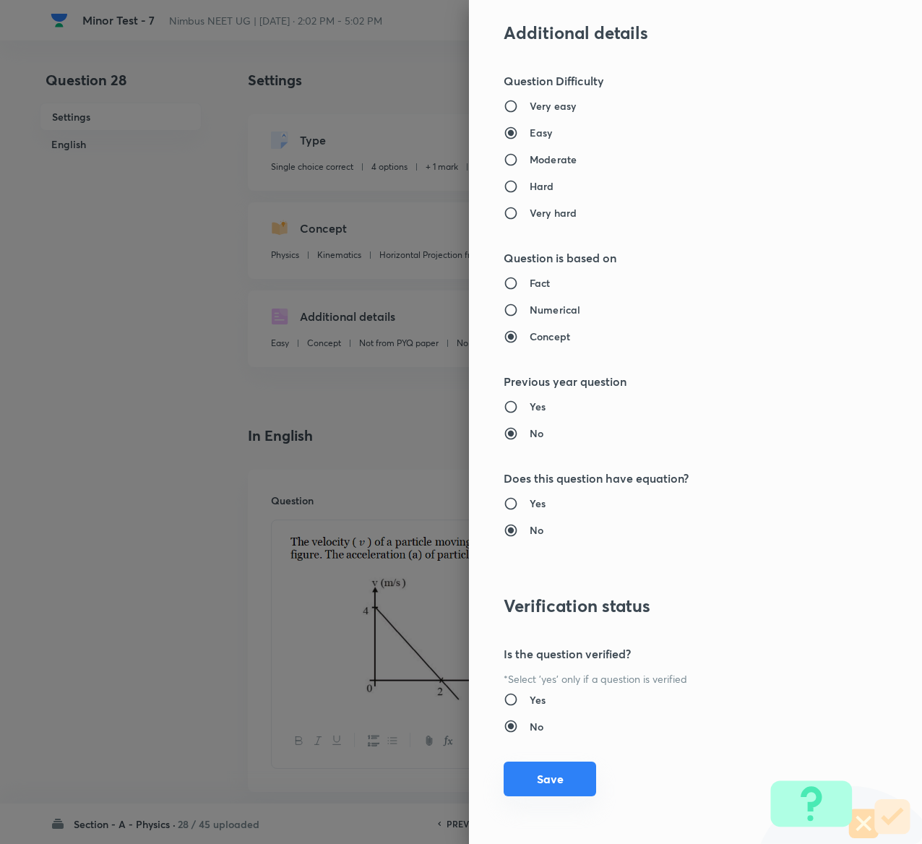
click at [533, 786] on button "Save" at bounding box center [550, 779] width 93 height 35
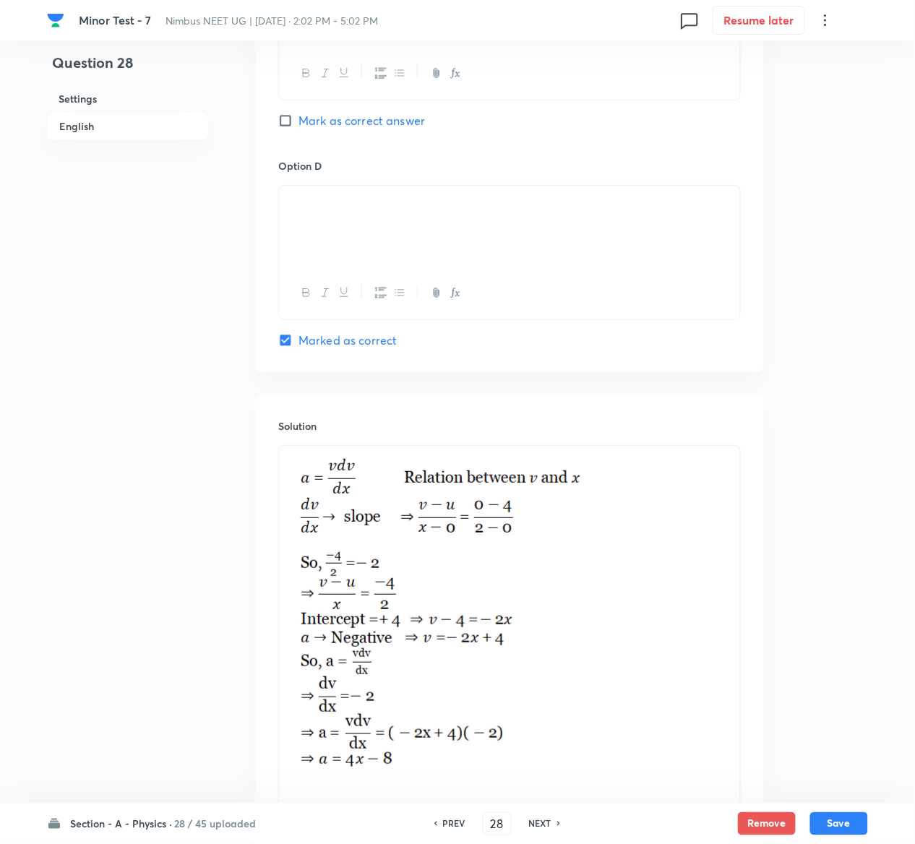
scroll to position [1493, 0]
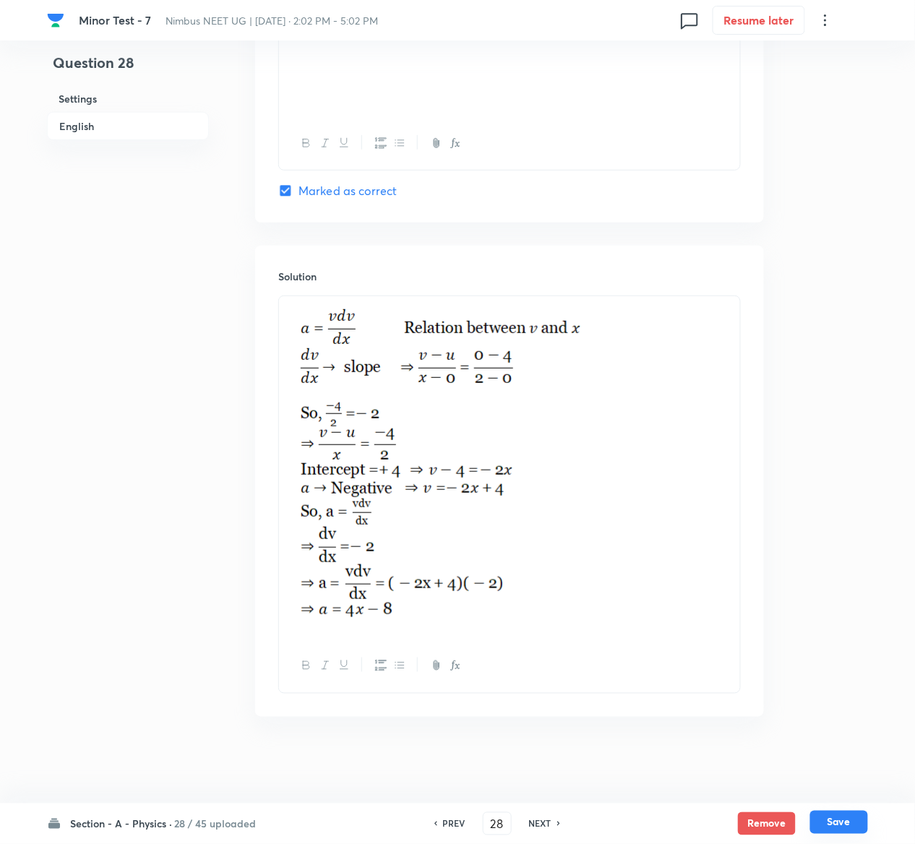
click at [859, 814] on button "Save" at bounding box center [839, 822] width 58 height 23
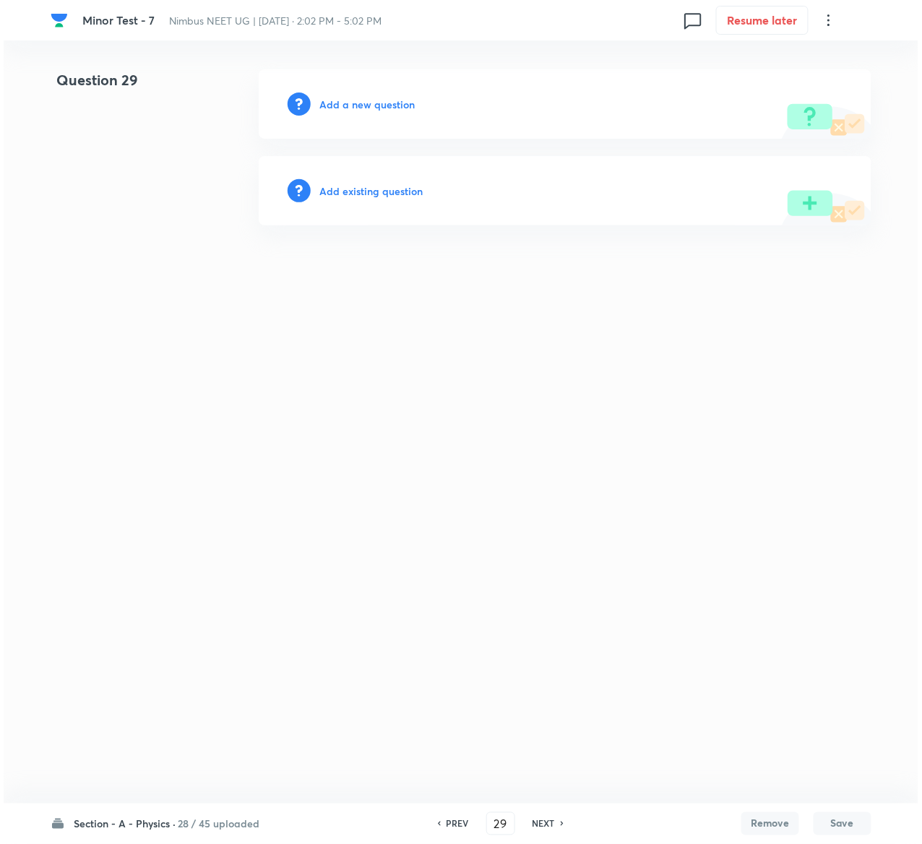
scroll to position [0, 0]
click at [400, 184] on h6 "Add existing question" at bounding box center [370, 191] width 103 height 15
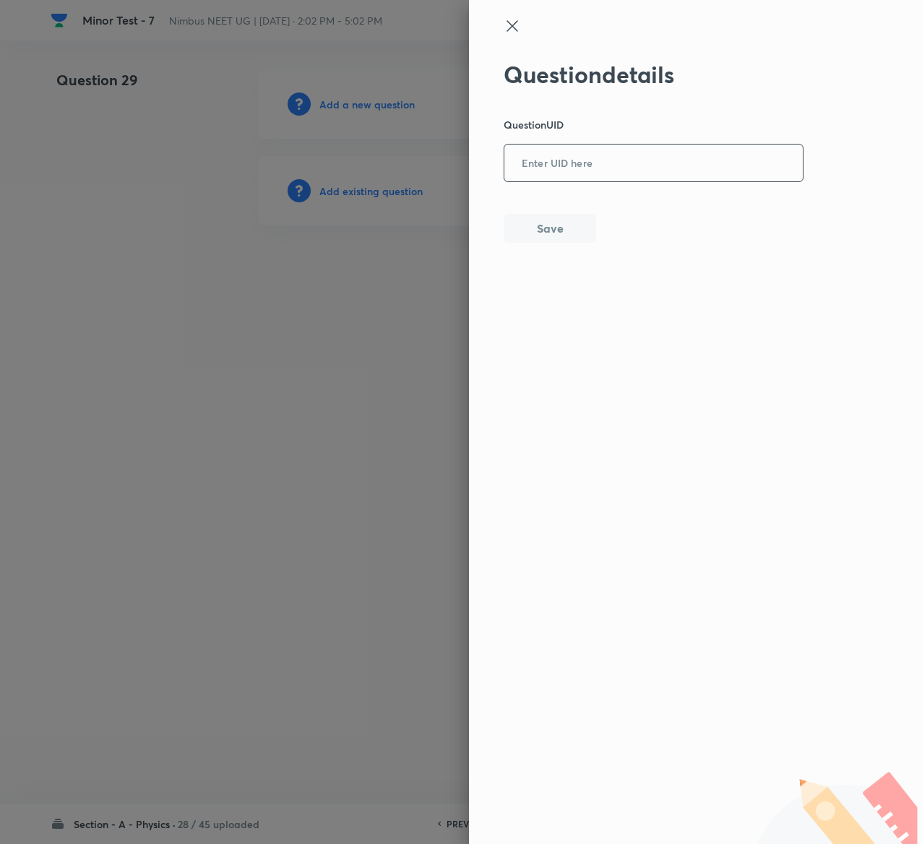
click at [559, 149] on input "text" at bounding box center [654, 163] width 299 height 35
paste input "BIM2F"
click at [565, 231] on button "Save" at bounding box center [550, 227] width 93 height 29
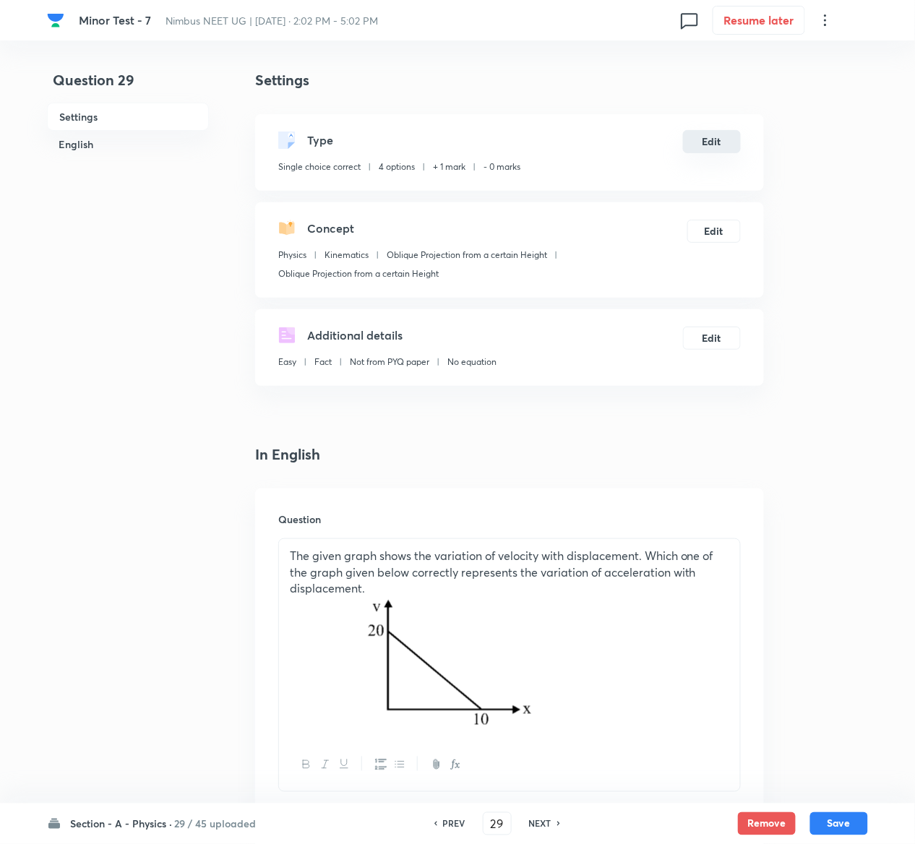
click at [720, 149] on button "Edit" at bounding box center [712, 141] width 58 height 23
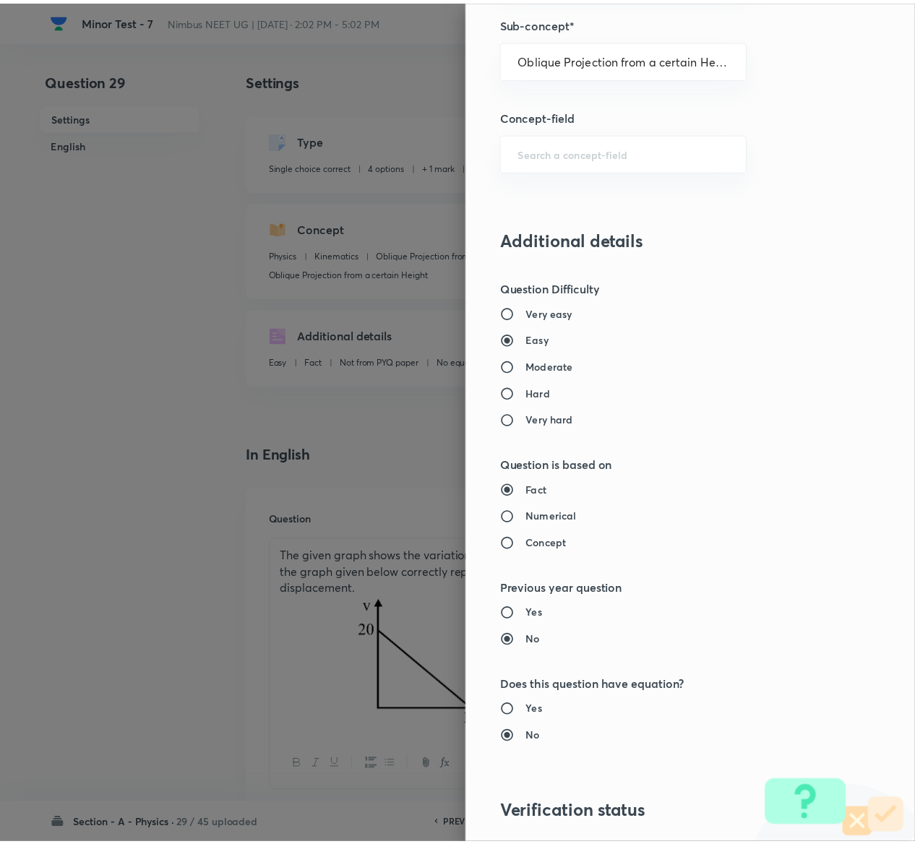
scroll to position [1129, 0]
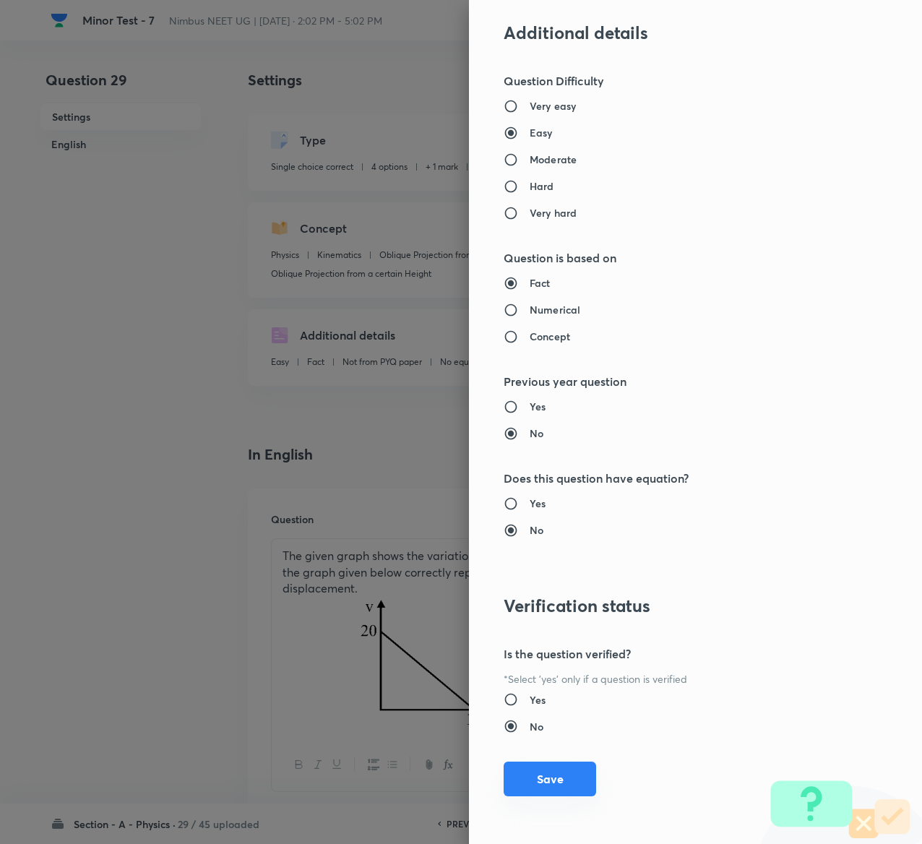
click at [544, 781] on button "Save" at bounding box center [550, 779] width 93 height 35
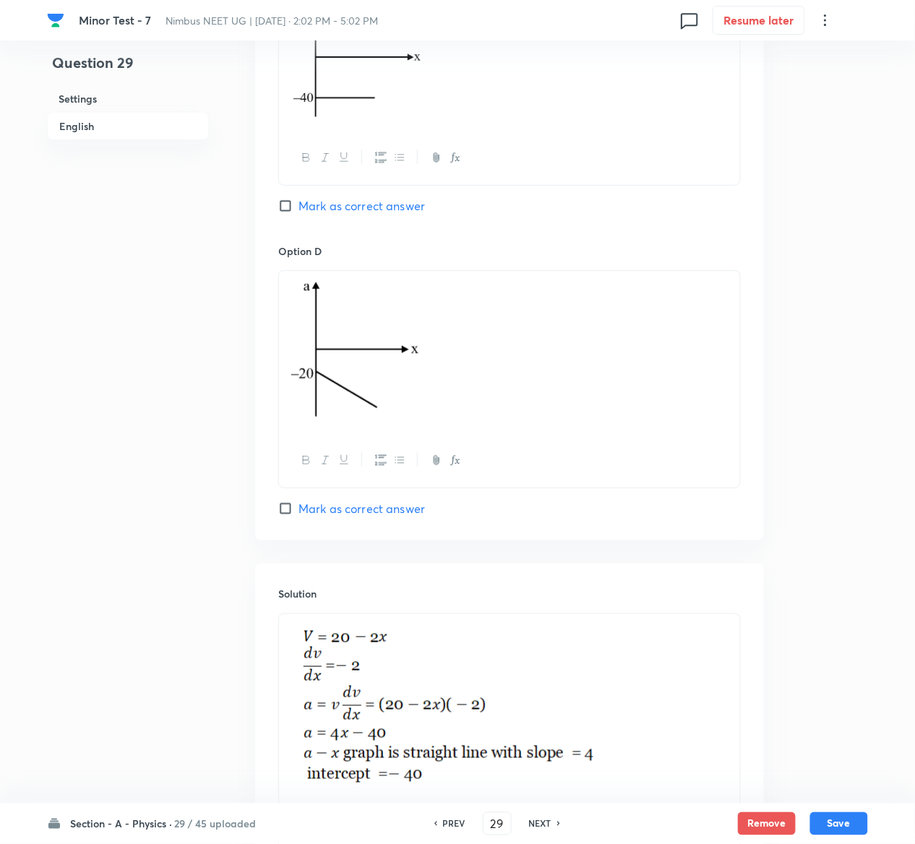
scroll to position [1661, 0]
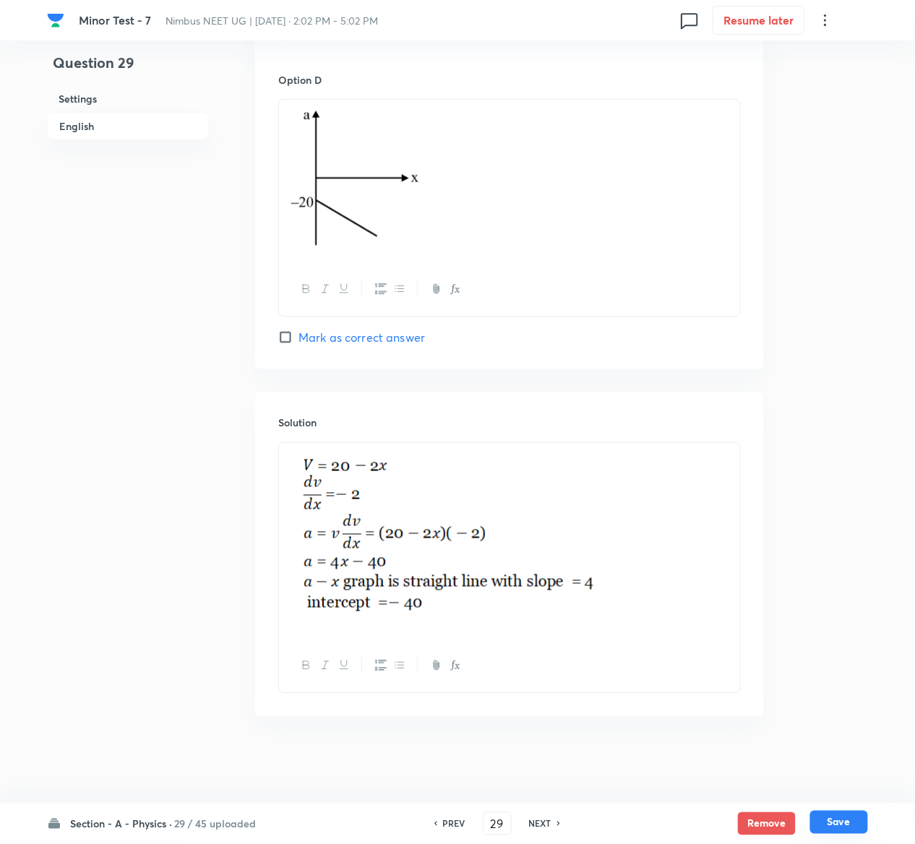
click at [838, 821] on button "Save" at bounding box center [839, 822] width 58 height 23
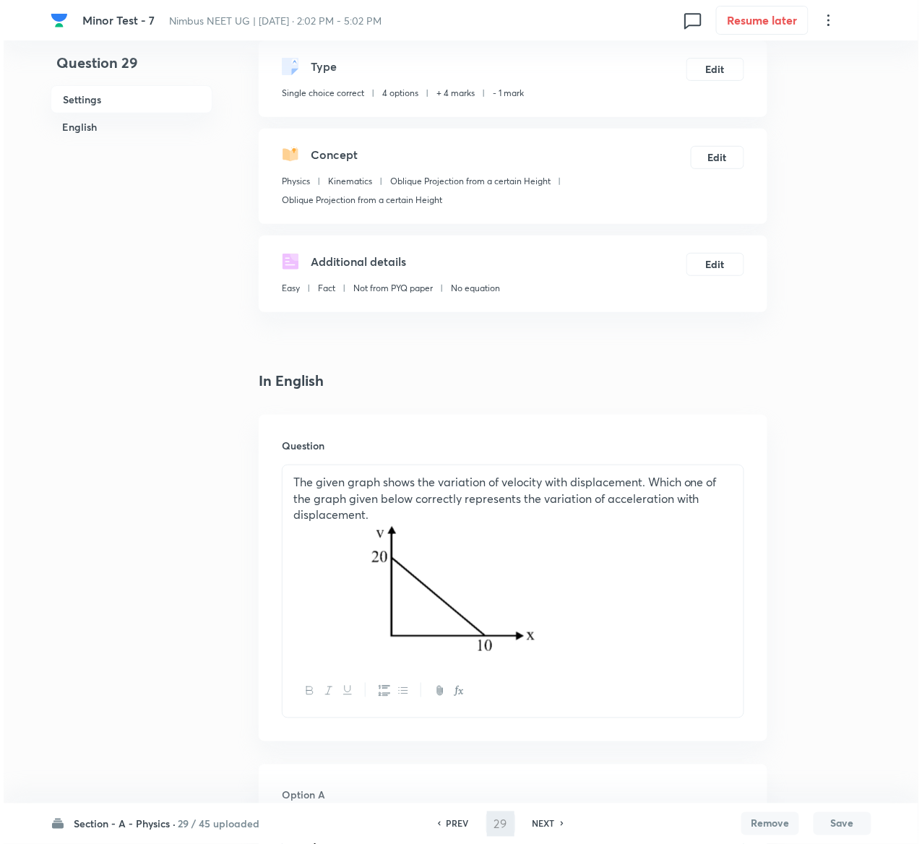
scroll to position [0, 0]
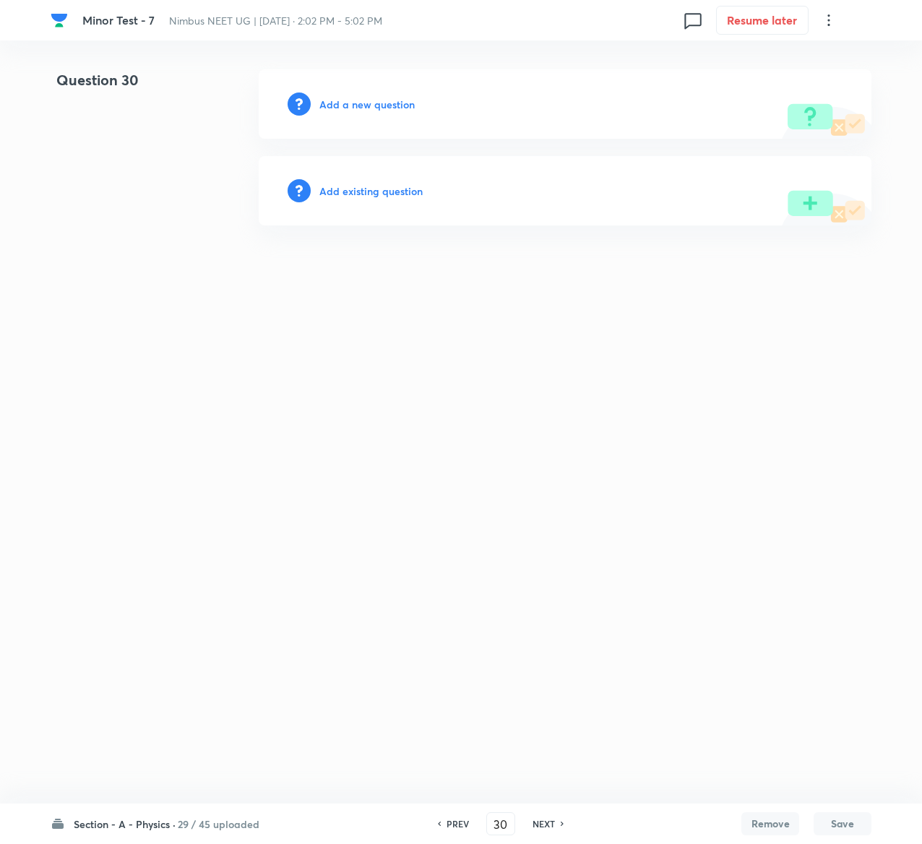
click at [395, 179] on div "Add existing question" at bounding box center [565, 190] width 613 height 69
click at [395, 182] on div "Add existing question" at bounding box center [565, 190] width 613 height 69
click at [395, 184] on h6 "Add existing question" at bounding box center [370, 191] width 103 height 15
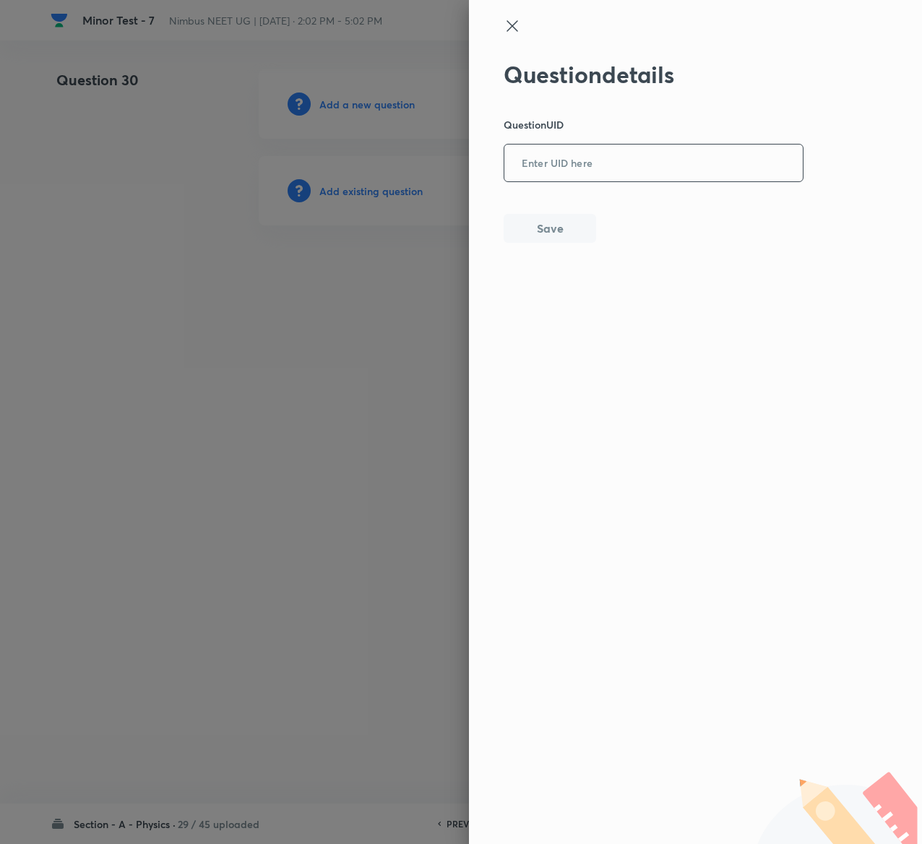
click at [625, 153] on input "text" at bounding box center [654, 163] width 299 height 35
paste input "5AXSH"
click at [541, 223] on button "Save" at bounding box center [550, 227] width 93 height 29
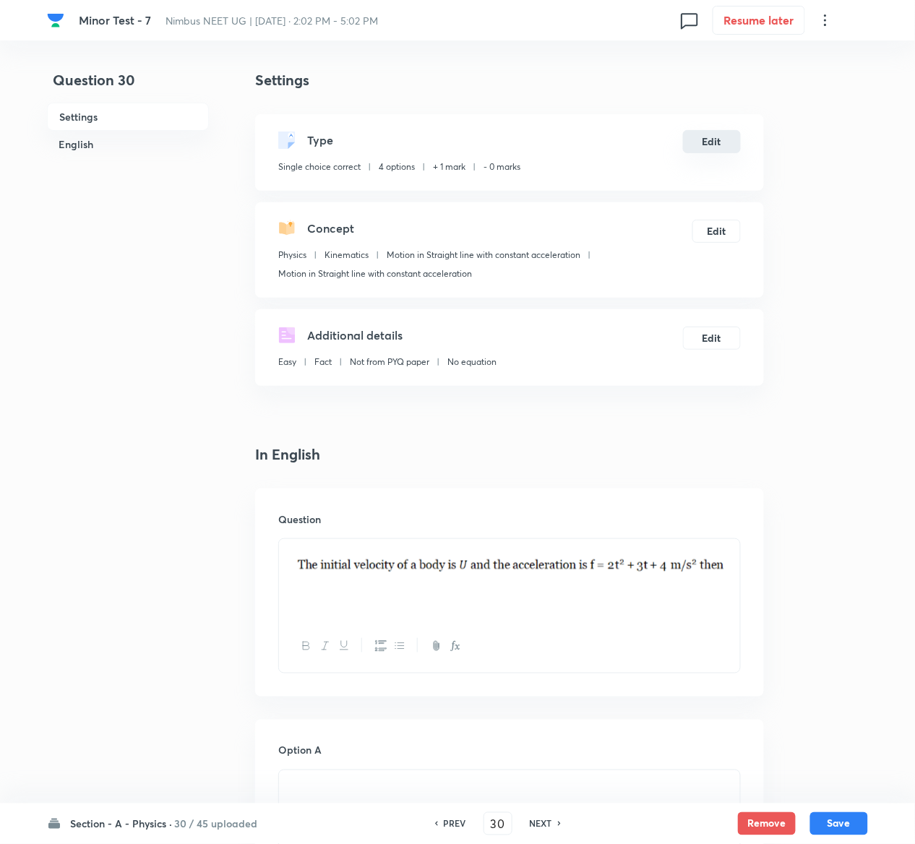
click at [717, 140] on button "Edit" at bounding box center [712, 141] width 58 height 23
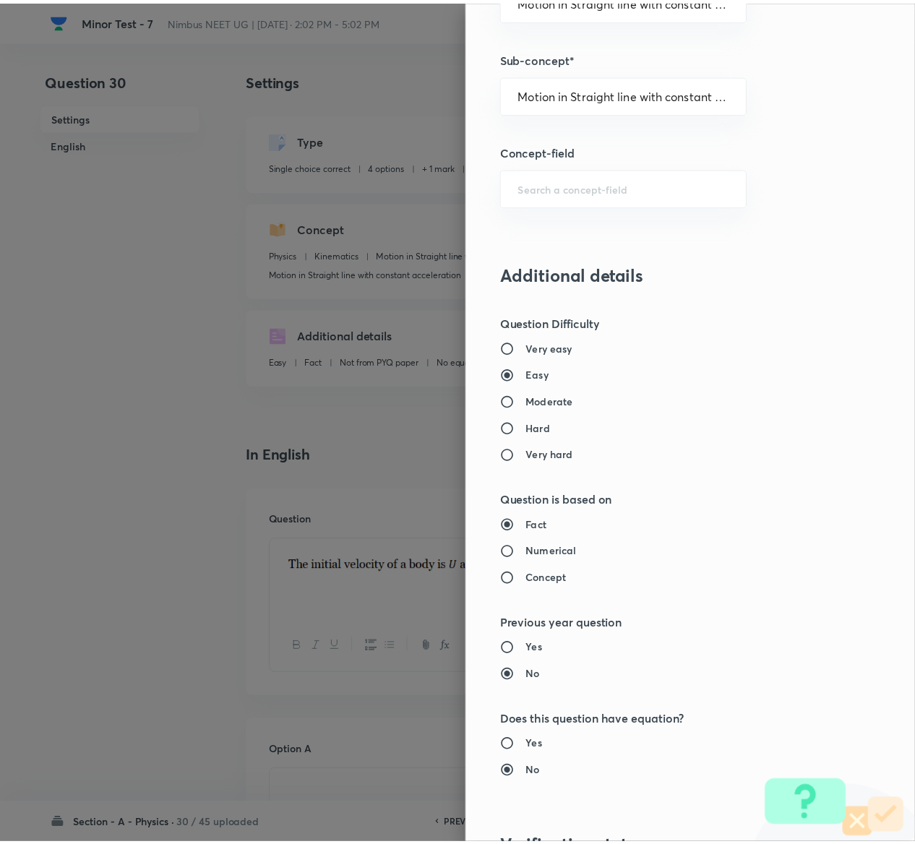
scroll to position [1129, 0]
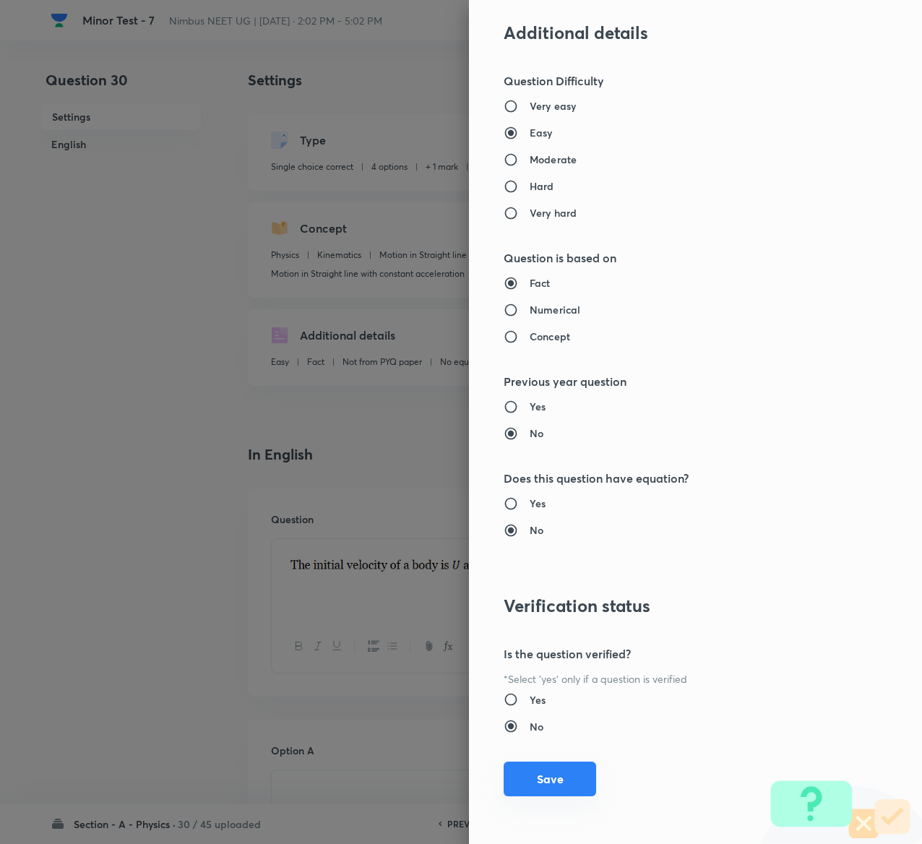
click at [510, 784] on button "Save" at bounding box center [550, 779] width 93 height 35
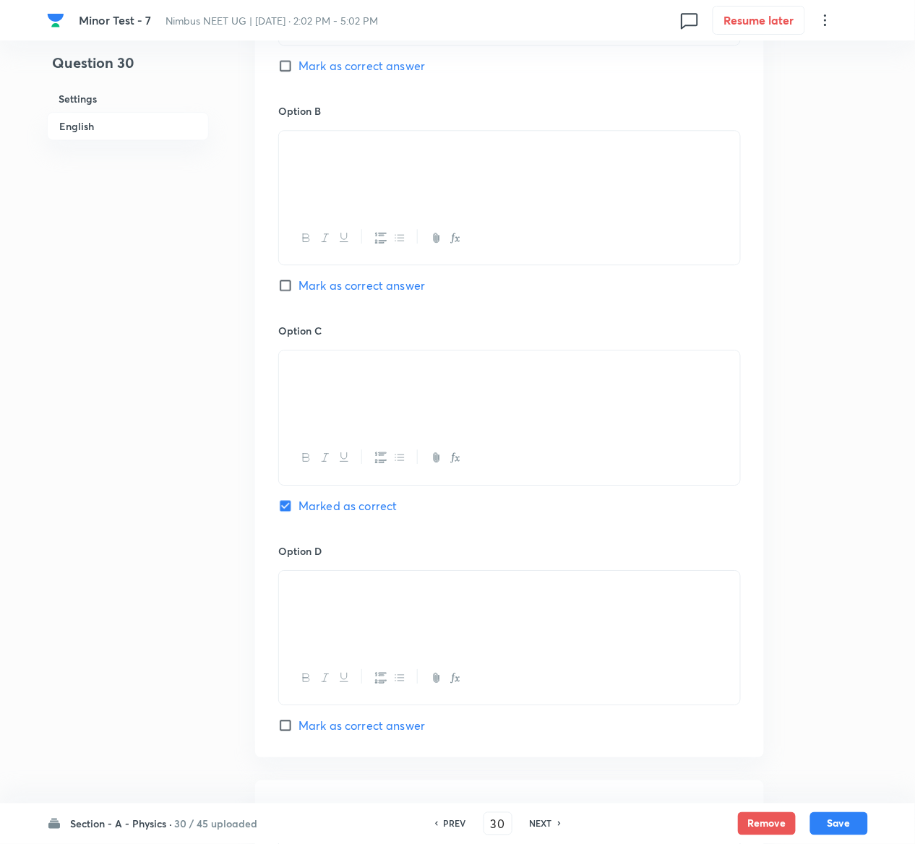
scroll to position [1230, 0]
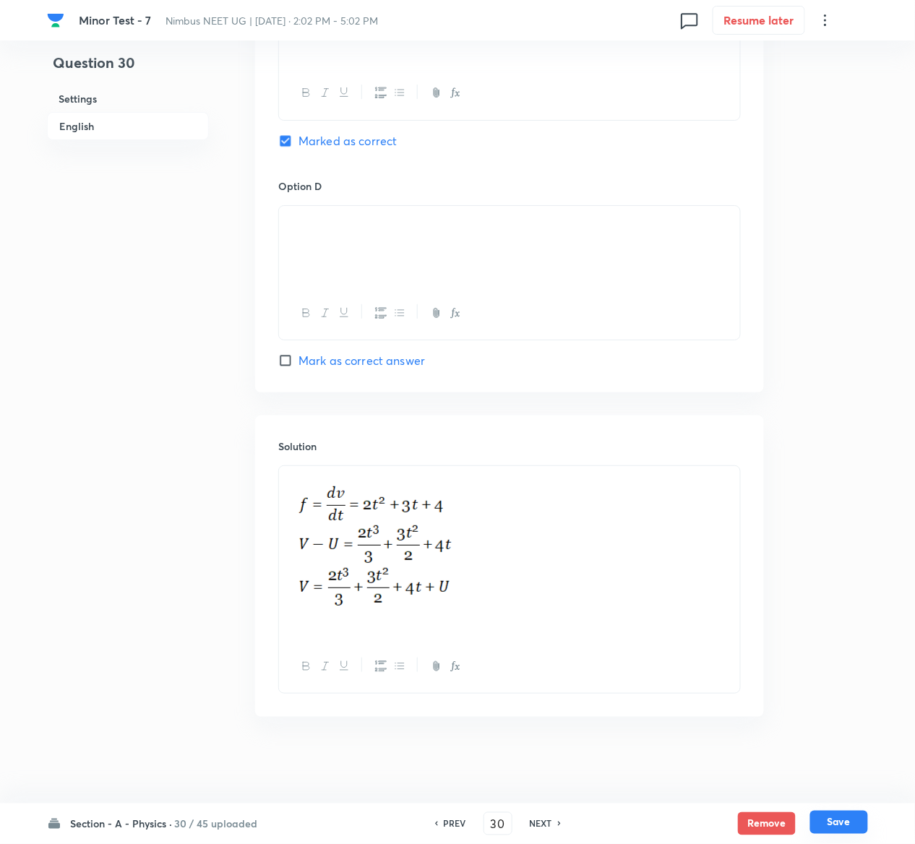
click at [848, 823] on button "Save" at bounding box center [839, 822] width 58 height 23
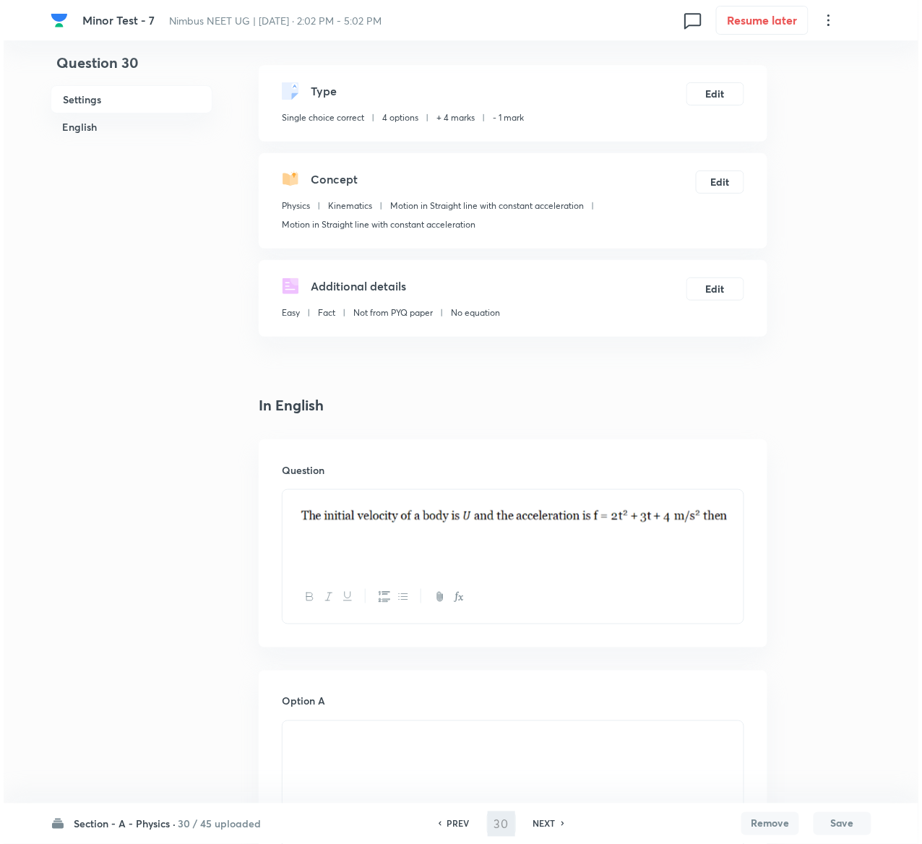
scroll to position [0, 0]
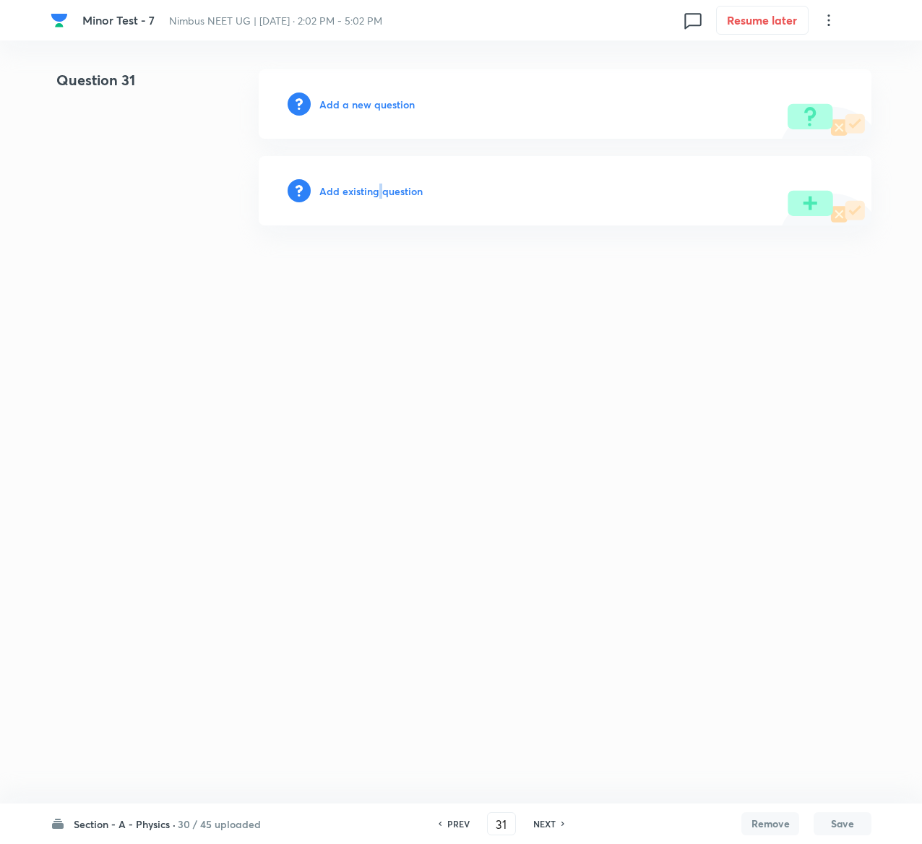
drag, startPoint x: 379, startPoint y: 179, endPoint x: 383, endPoint y: 198, distance: 19.8
click at [383, 198] on div "Add existing question" at bounding box center [565, 190] width 613 height 69
click at [383, 198] on h6 "Add existing question" at bounding box center [370, 191] width 103 height 15
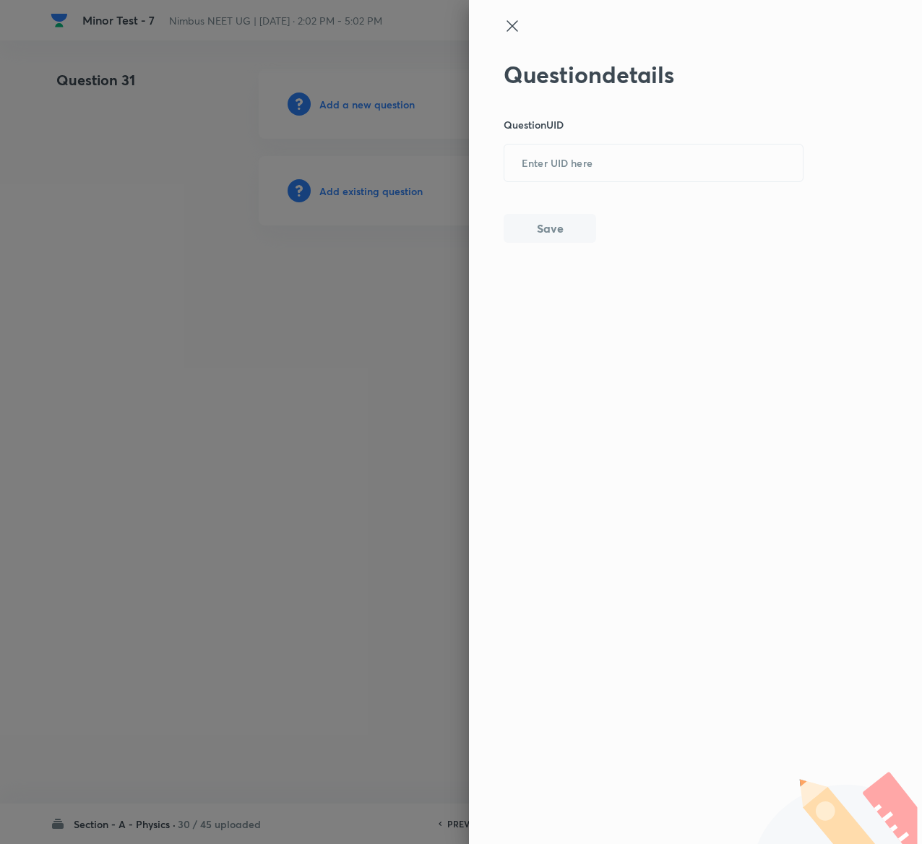
click at [593, 196] on div "Question details Question UID ​ Save" at bounding box center [654, 152] width 301 height 182
click at [599, 179] on input "text" at bounding box center [654, 163] width 299 height 35
paste input "CDR0P"
click at [557, 225] on button "Save" at bounding box center [550, 227] width 93 height 29
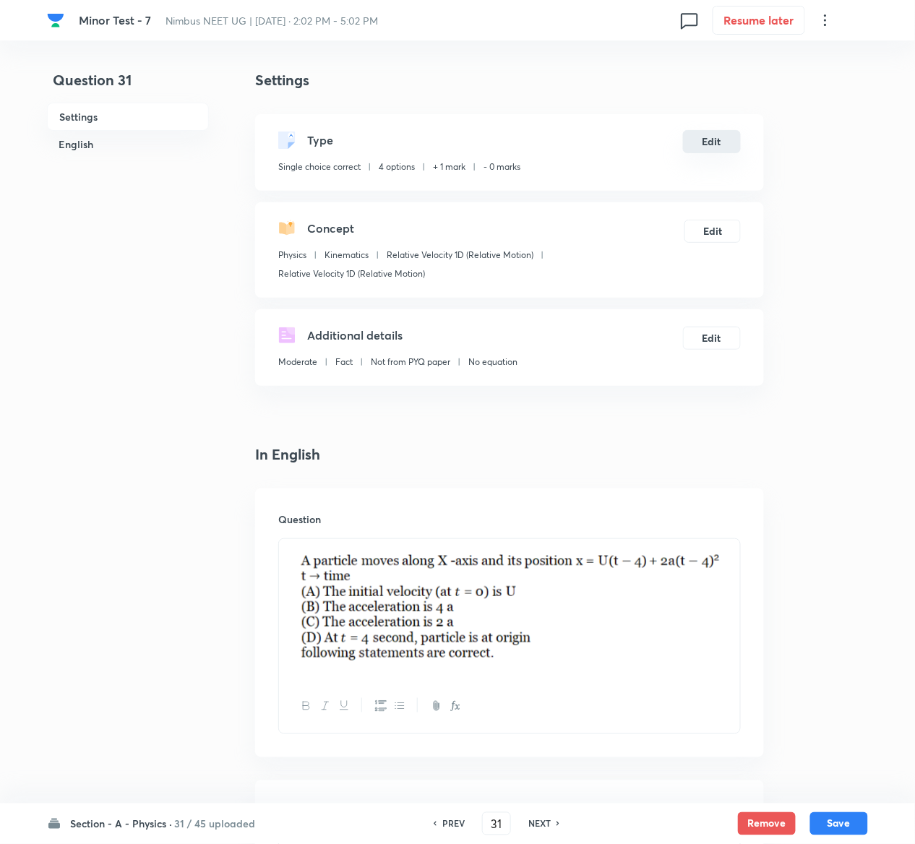
click at [729, 141] on button "Edit" at bounding box center [712, 141] width 58 height 23
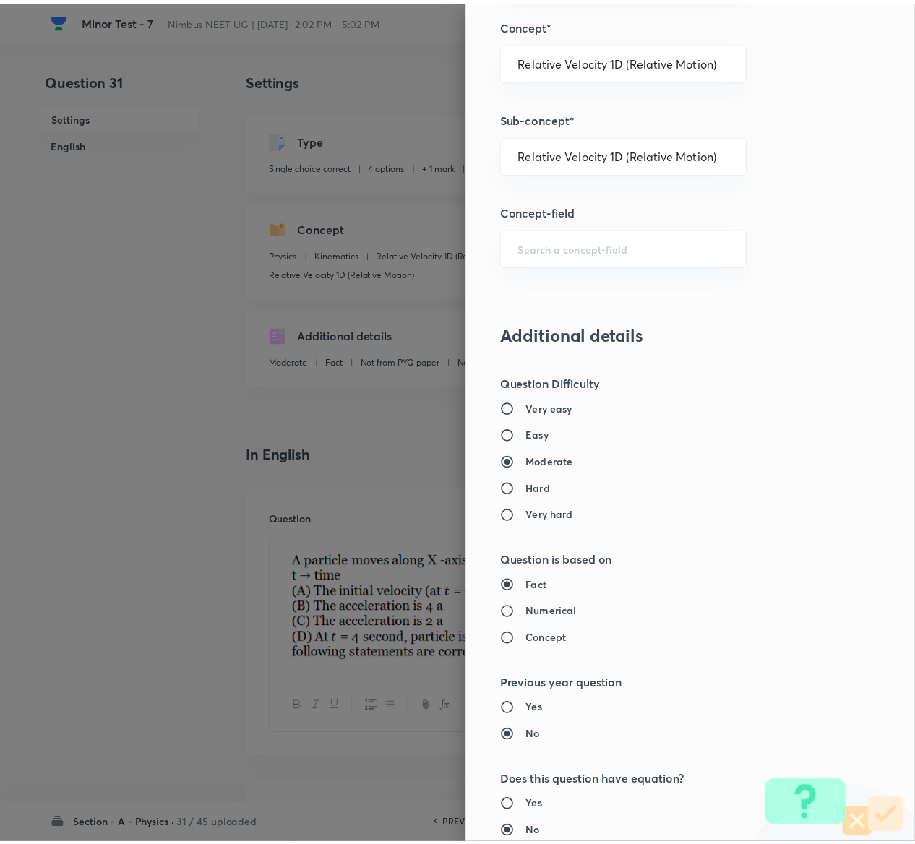
scroll to position [1129, 0]
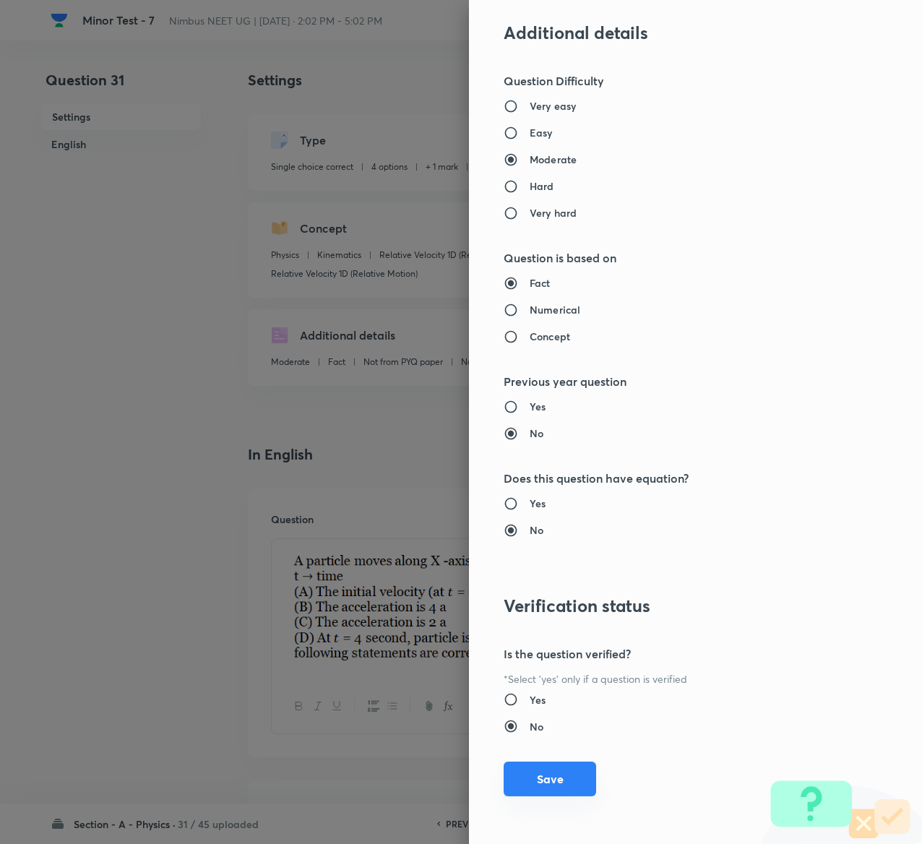
click at [541, 772] on button "Save" at bounding box center [550, 779] width 93 height 35
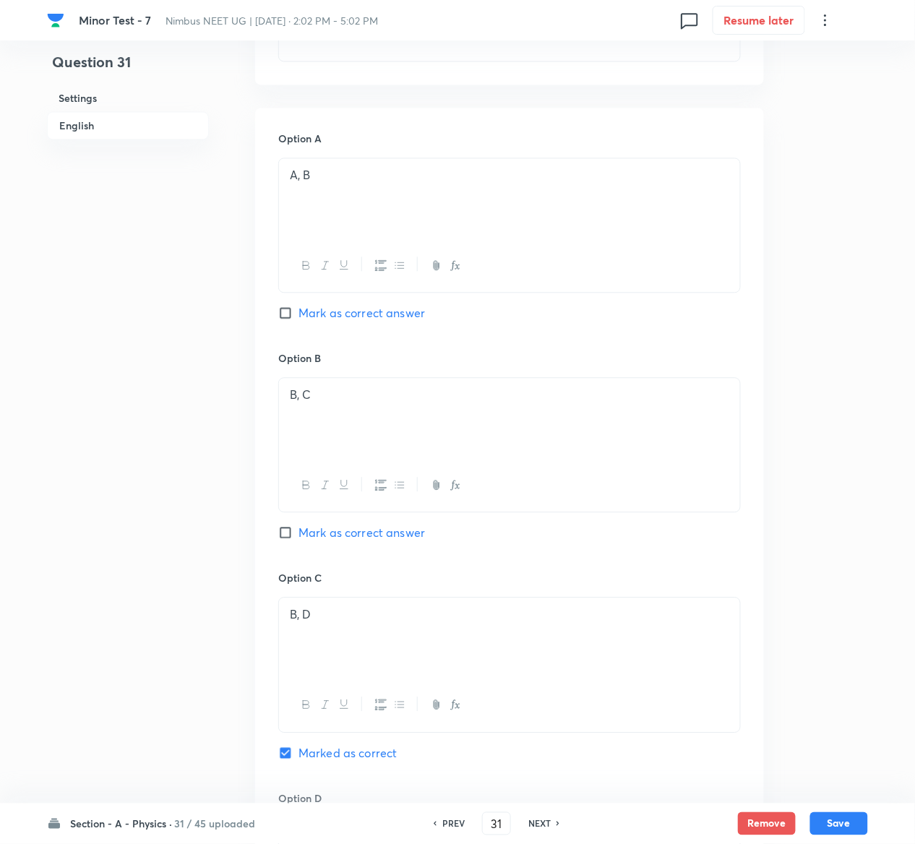
scroll to position [1337, 0]
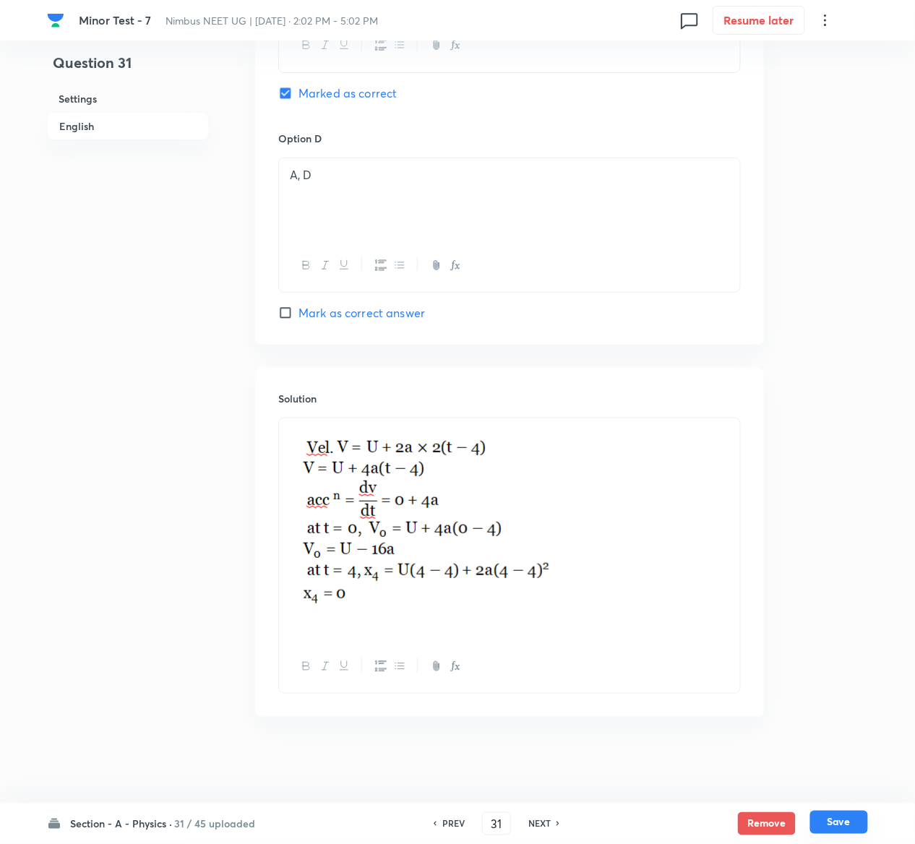
click at [840, 820] on button "Save" at bounding box center [839, 822] width 58 height 23
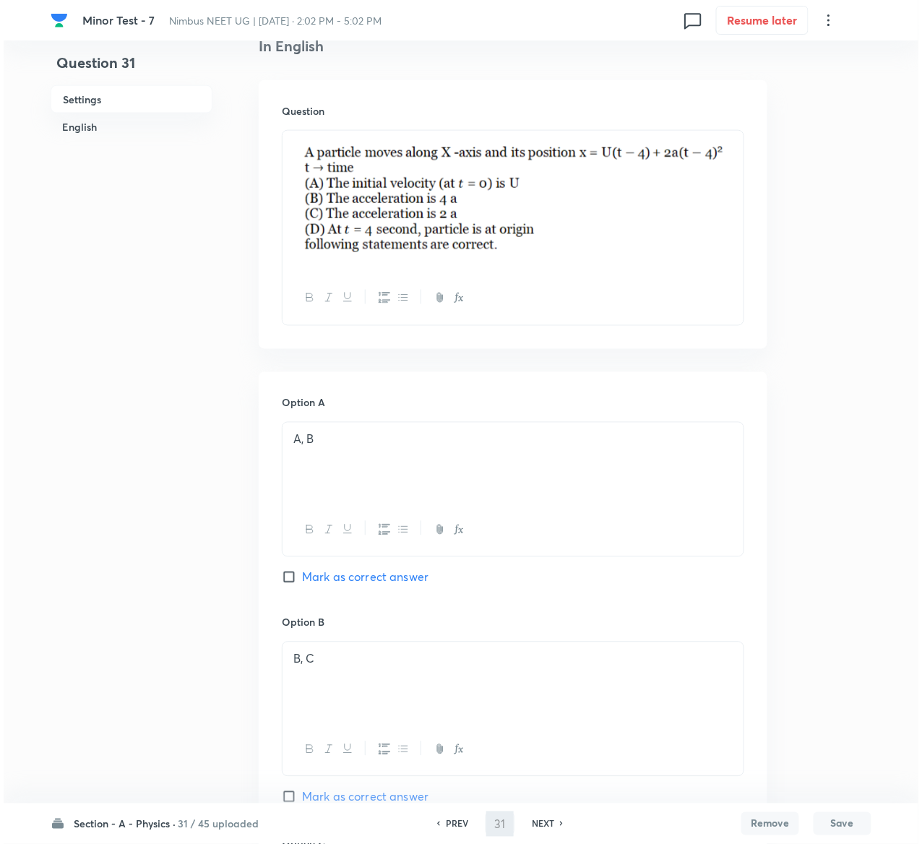
scroll to position [0, 0]
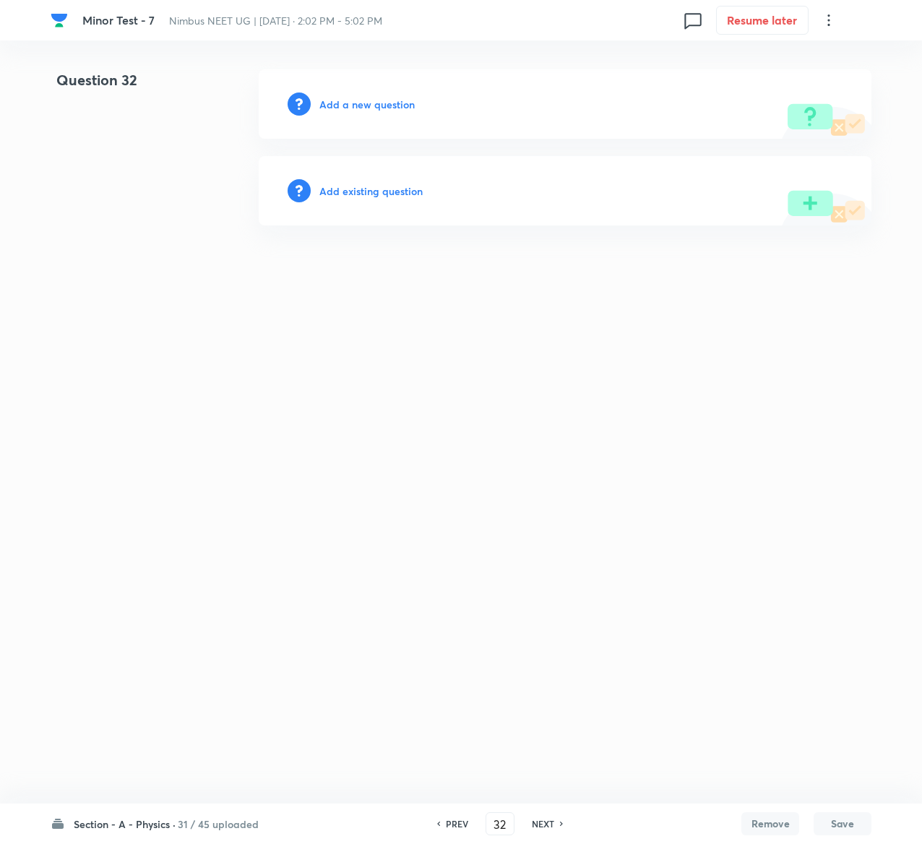
click at [414, 197] on h6 "Add existing question" at bounding box center [370, 191] width 103 height 15
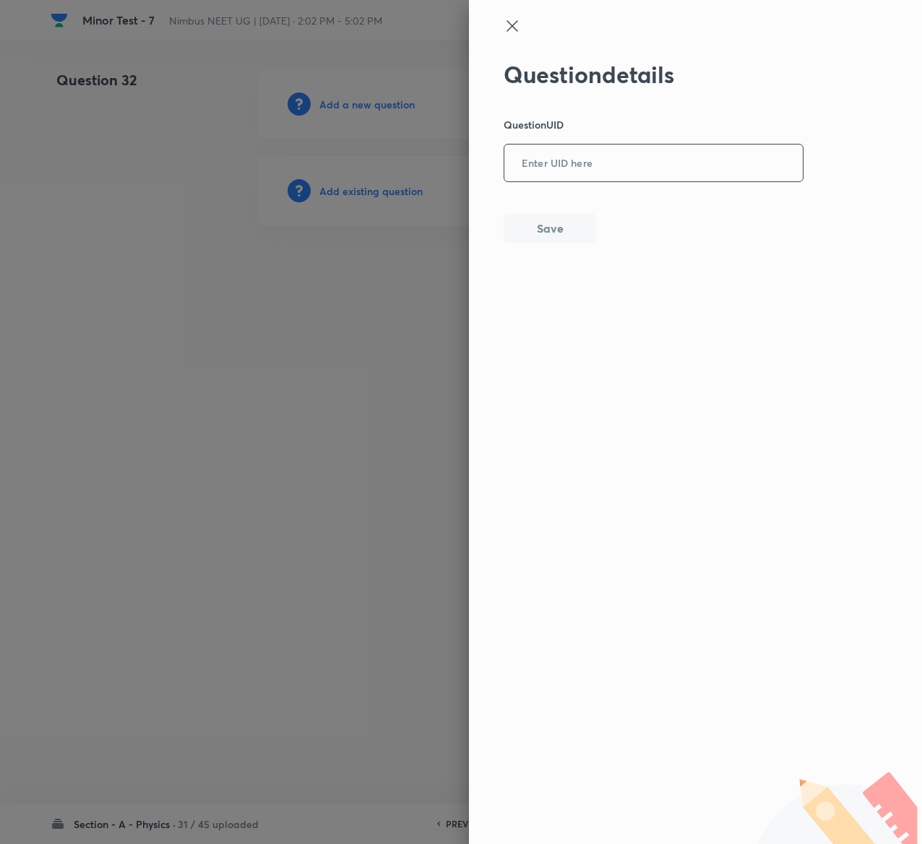
click at [616, 170] on input "text" at bounding box center [654, 163] width 299 height 35
paste input "MZJM6"
click at [525, 224] on button "Save" at bounding box center [550, 227] width 93 height 29
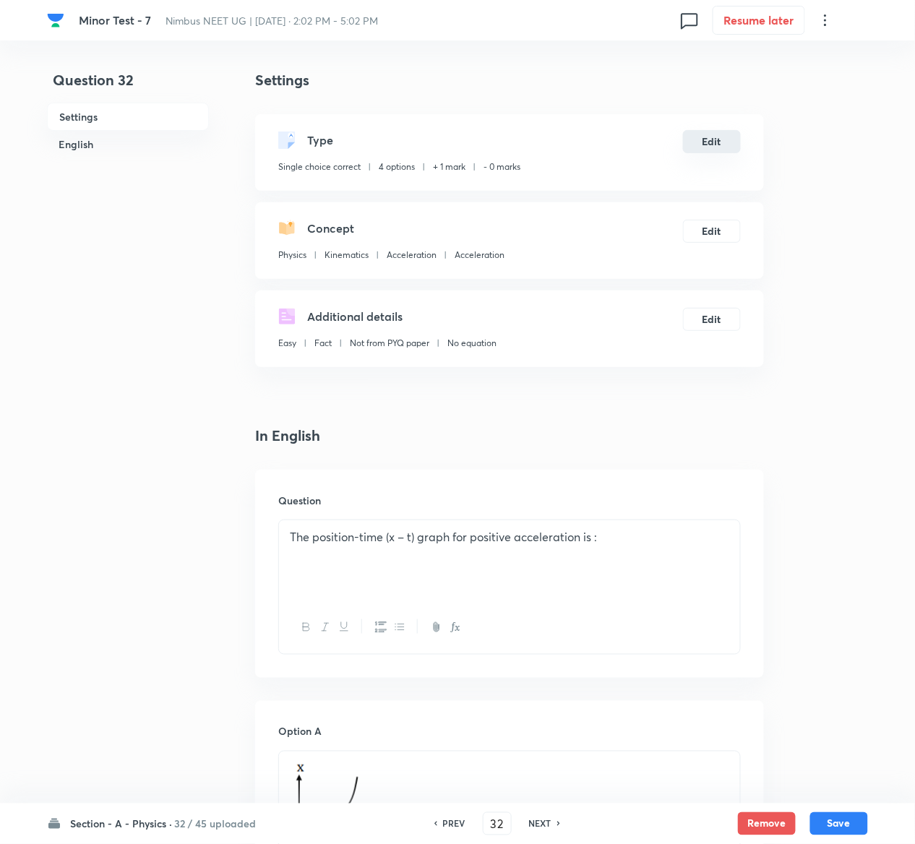
click at [710, 133] on button "Edit" at bounding box center [712, 141] width 58 height 23
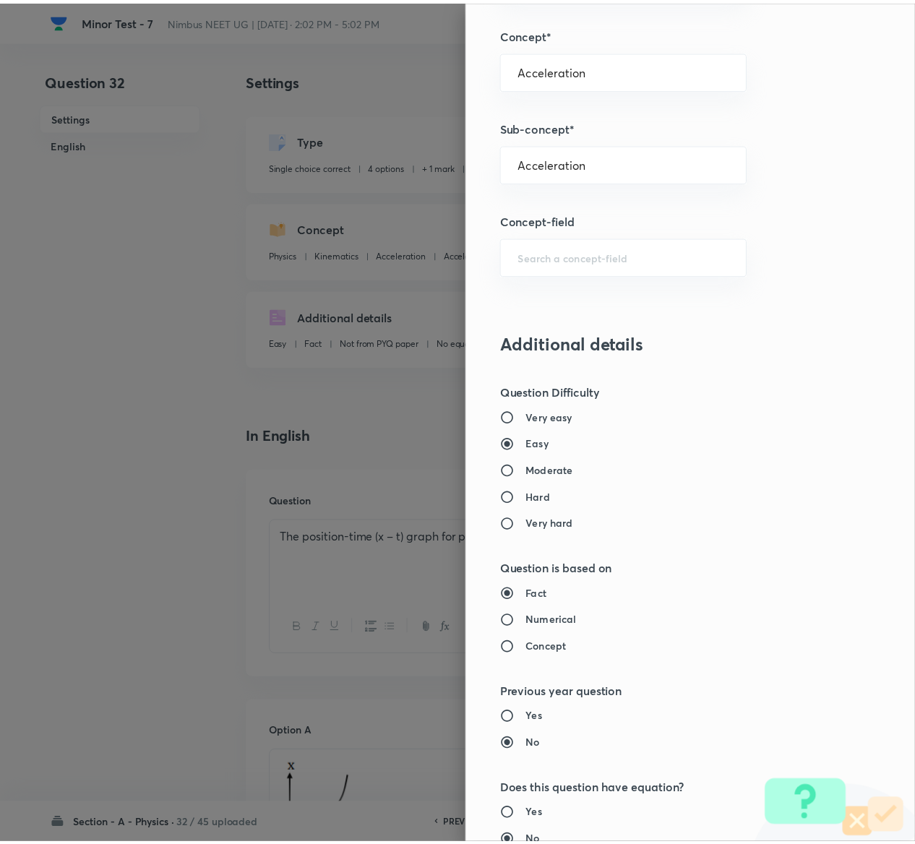
scroll to position [1129, 0]
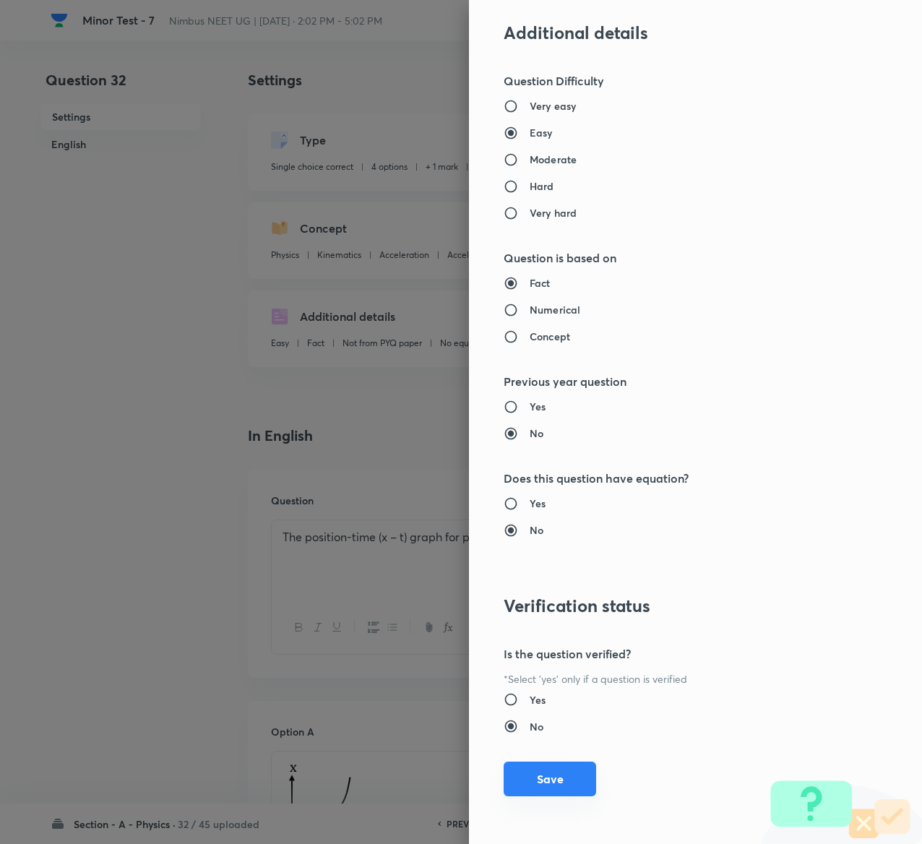
click at [538, 779] on button "Save" at bounding box center [550, 779] width 93 height 35
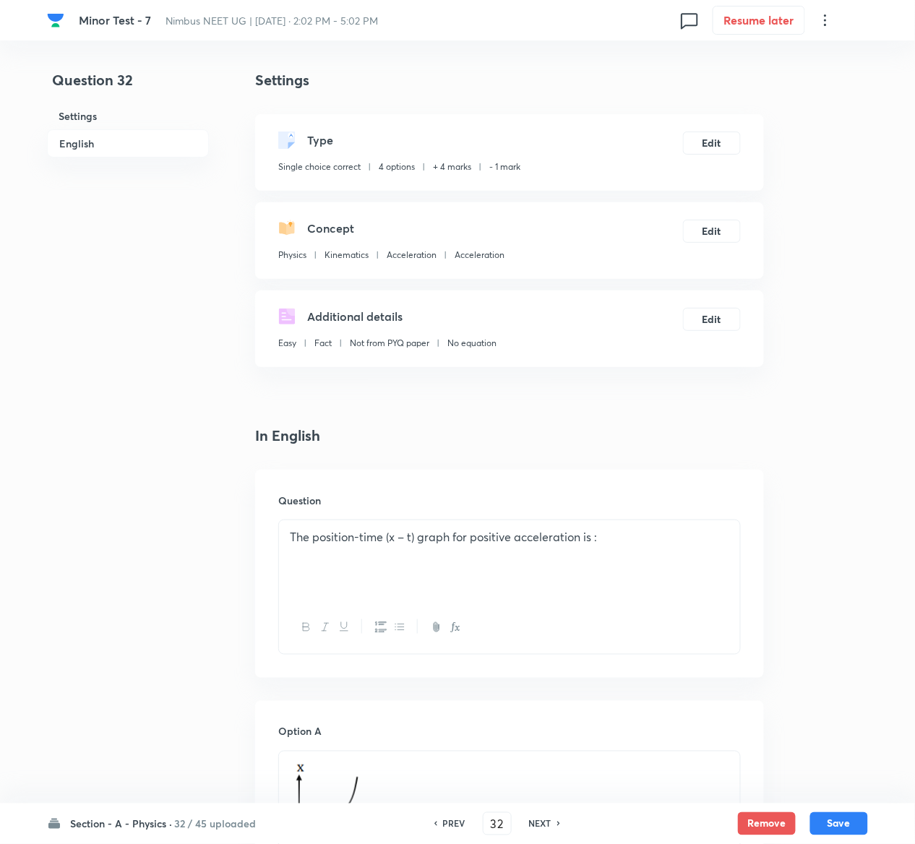
scroll to position [1218, 0]
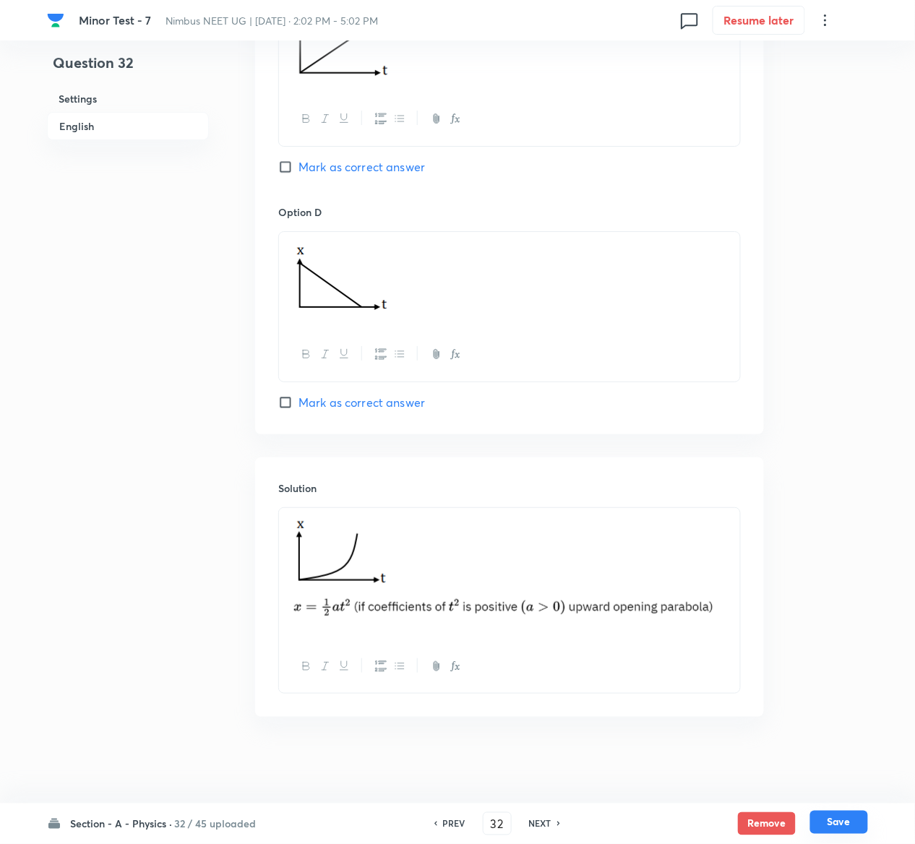
click at [851, 823] on button "Save" at bounding box center [839, 822] width 58 height 23
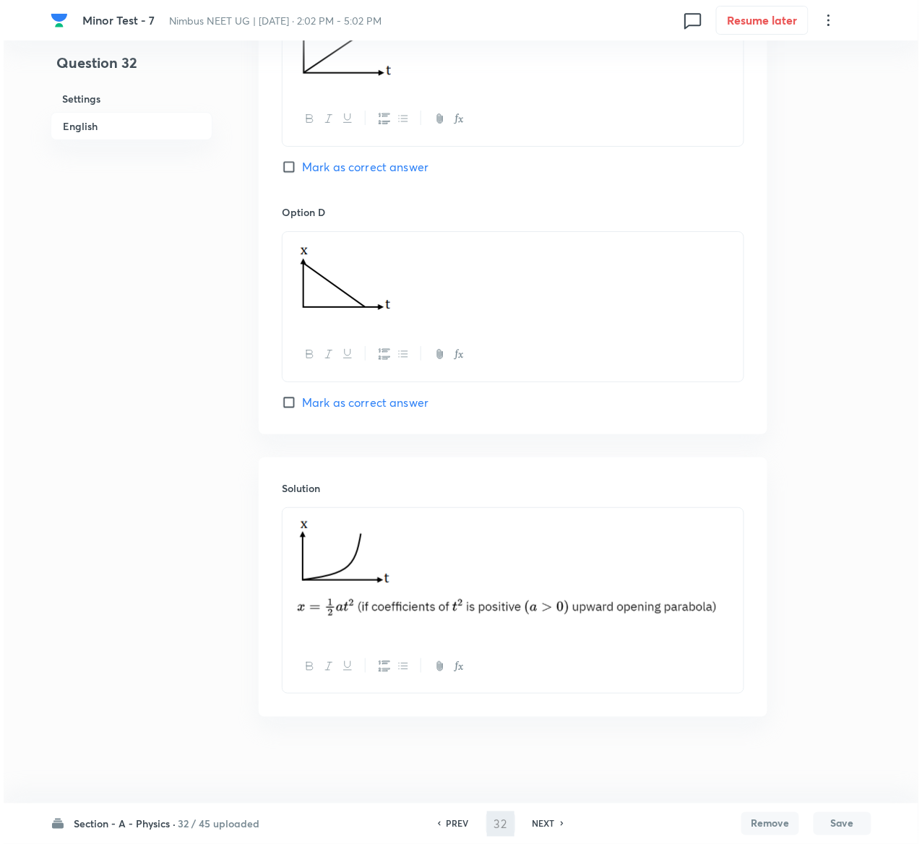
scroll to position [0, 0]
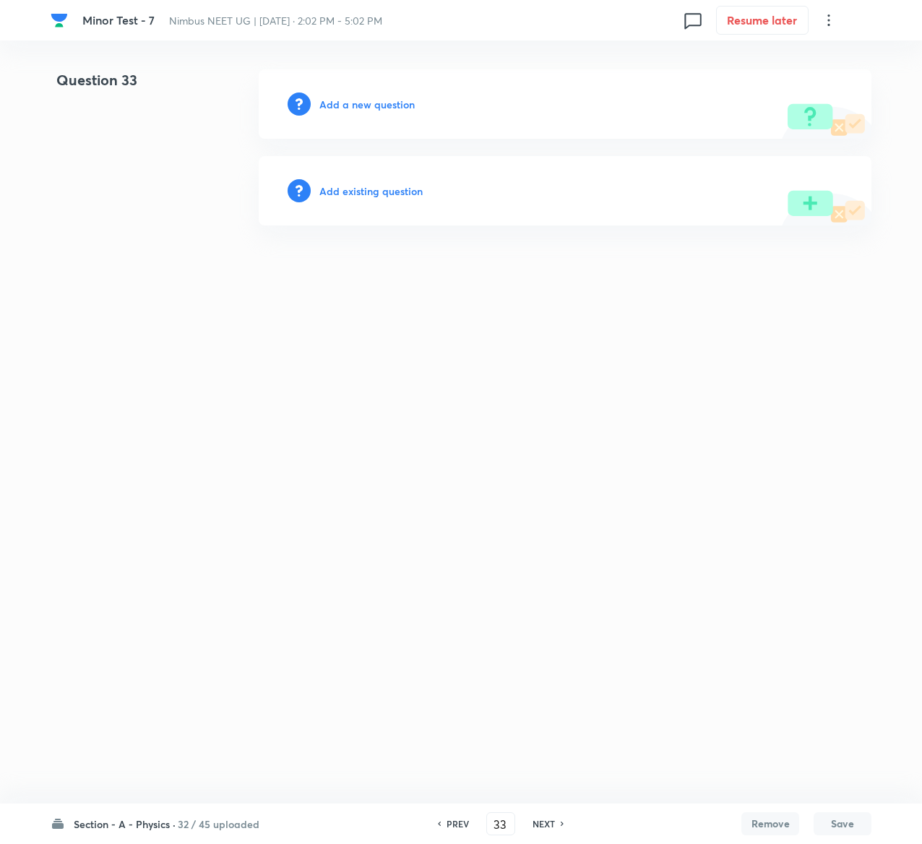
click at [406, 193] on h6 "Add existing question" at bounding box center [370, 191] width 103 height 15
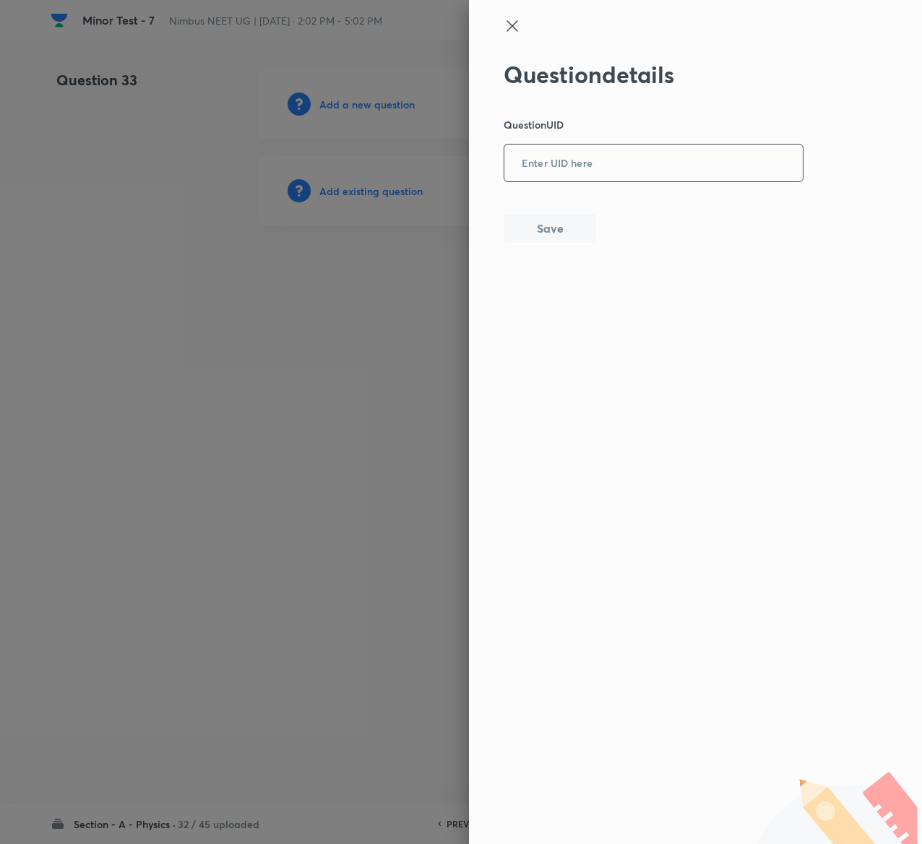
click at [668, 165] on input "text" at bounding box center [654, 163] width 299 height 35
paste input "30W5Q"
click at [578, 233] on button "Save" at bounding box center [550, 227] width 93 height 29
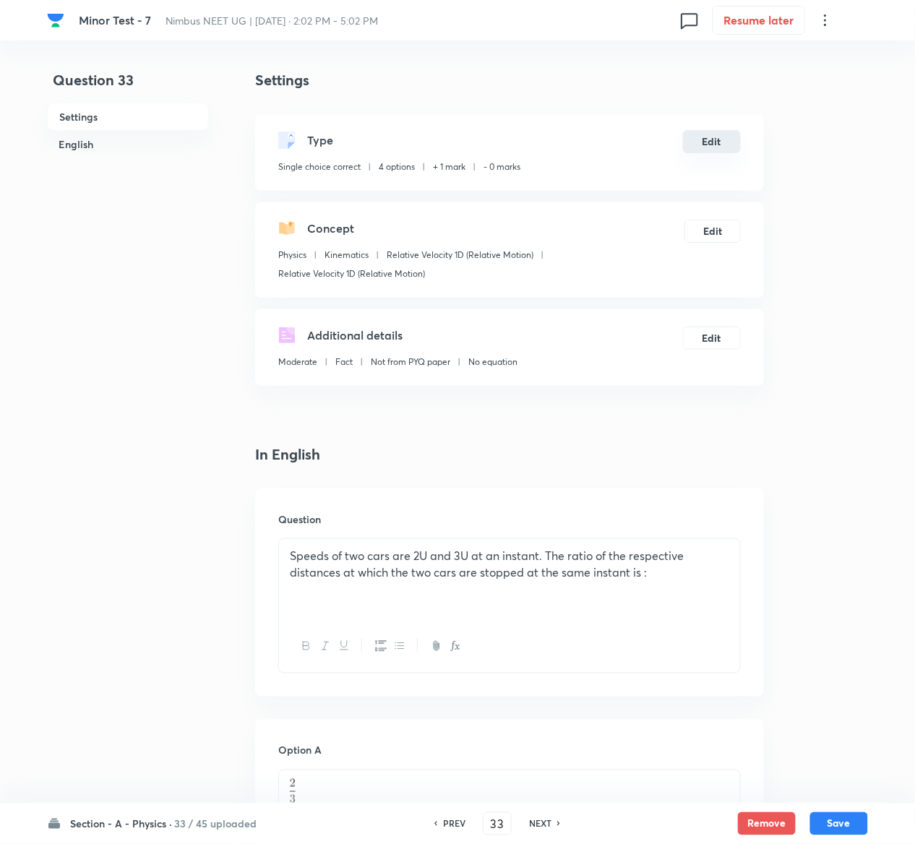
click at [724, 142] on button "Edit" at bounding box center [712, 141] width 58 height 23
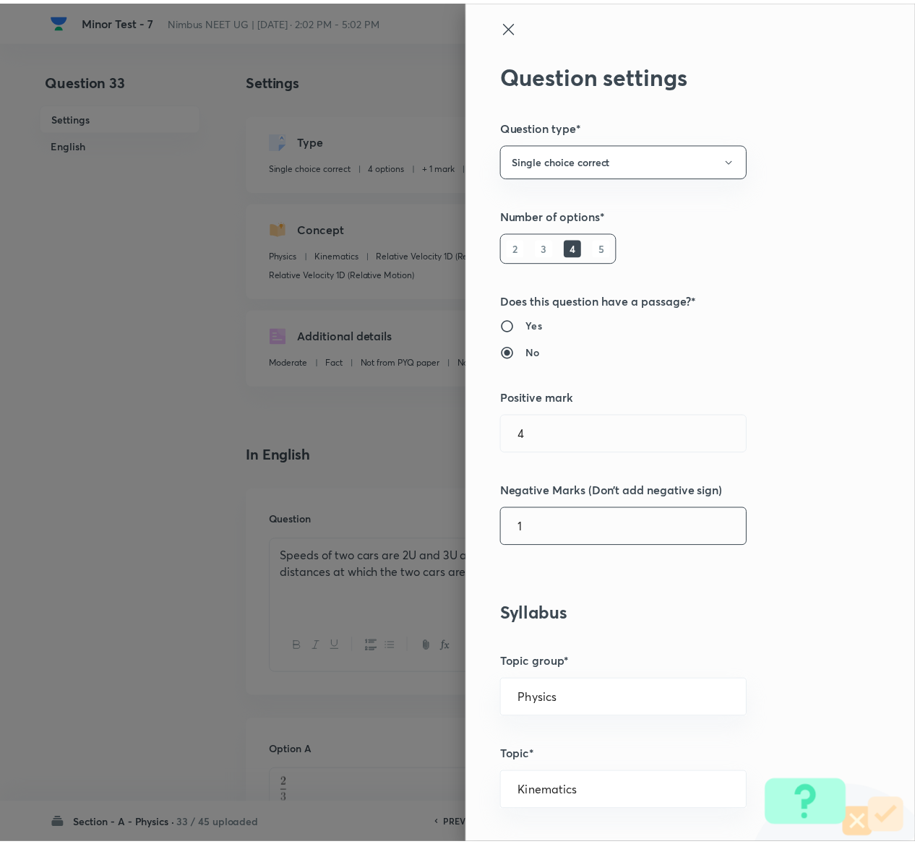
scroll to position [1129, 0]
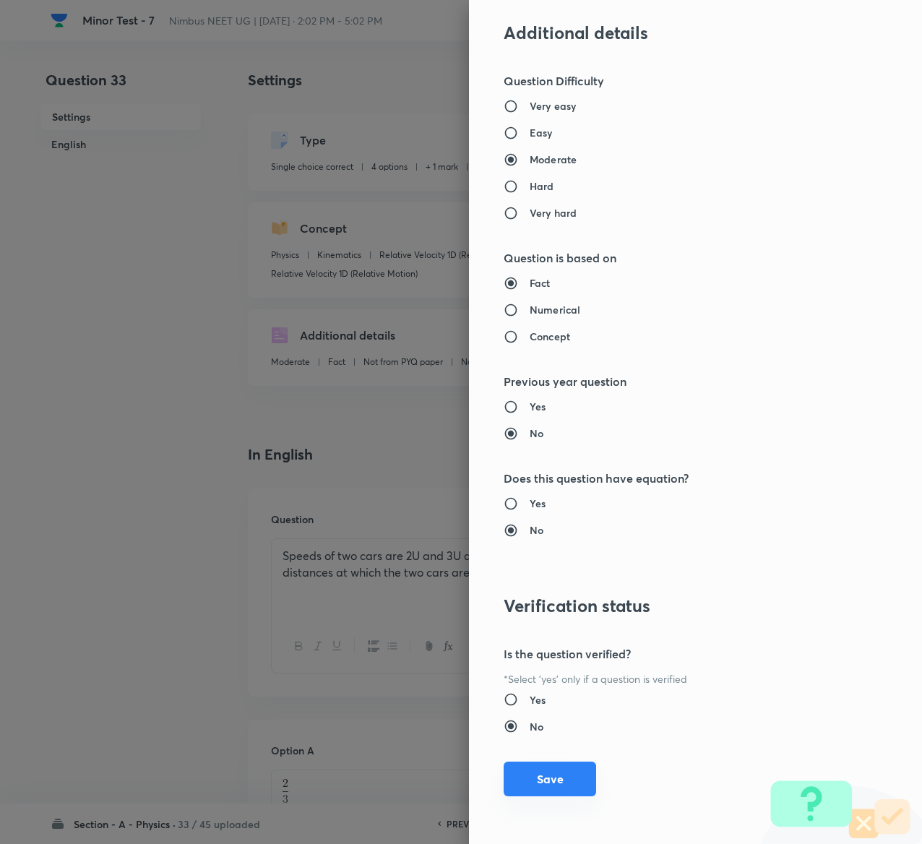
click at [541, 774] on button "Save" at bounding box center [550, 779] width 93 height 35
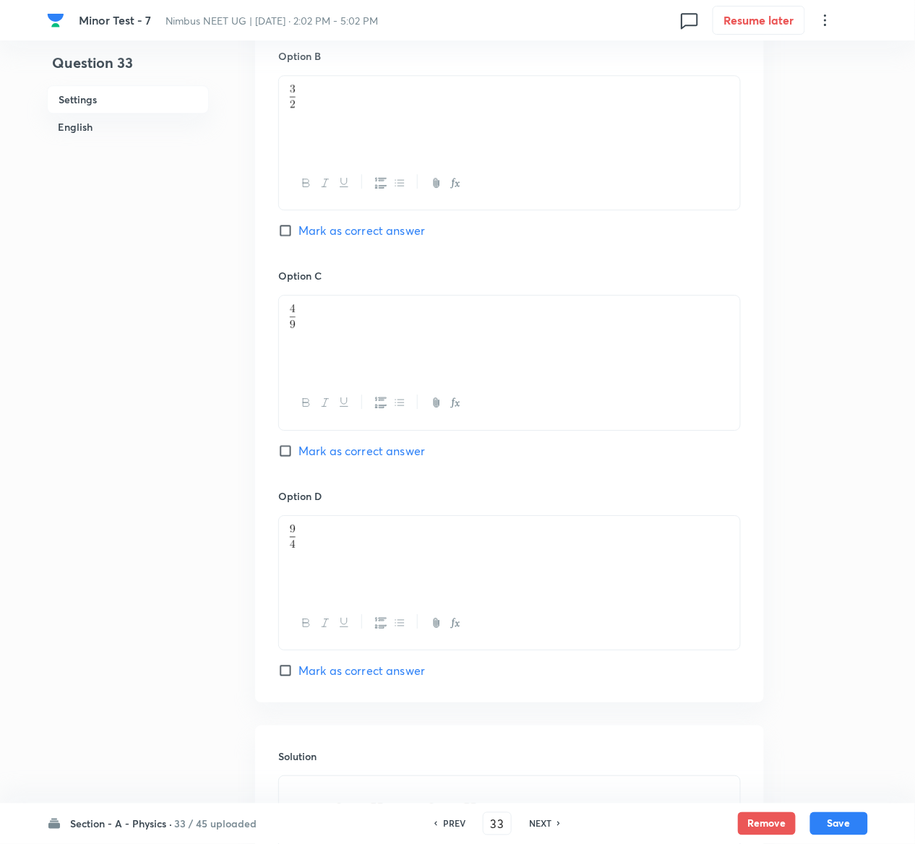
scroll to position [1264, 0]
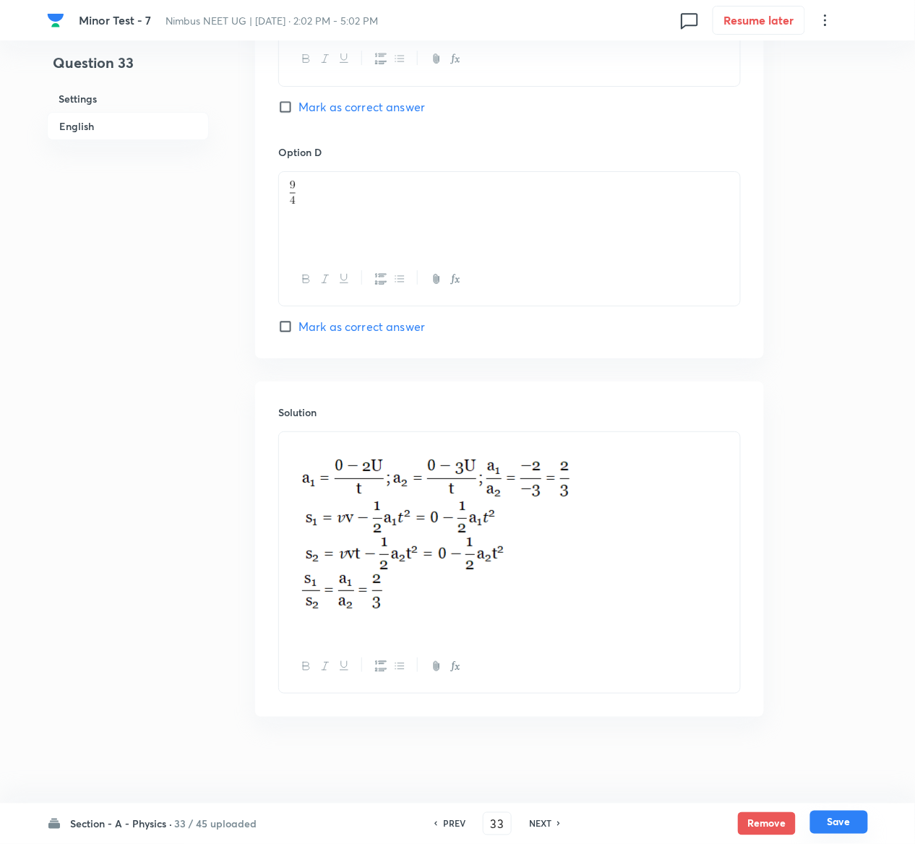
click at [846, 820] on button "Save" at bounding box center [839, 822] width 58 height 23
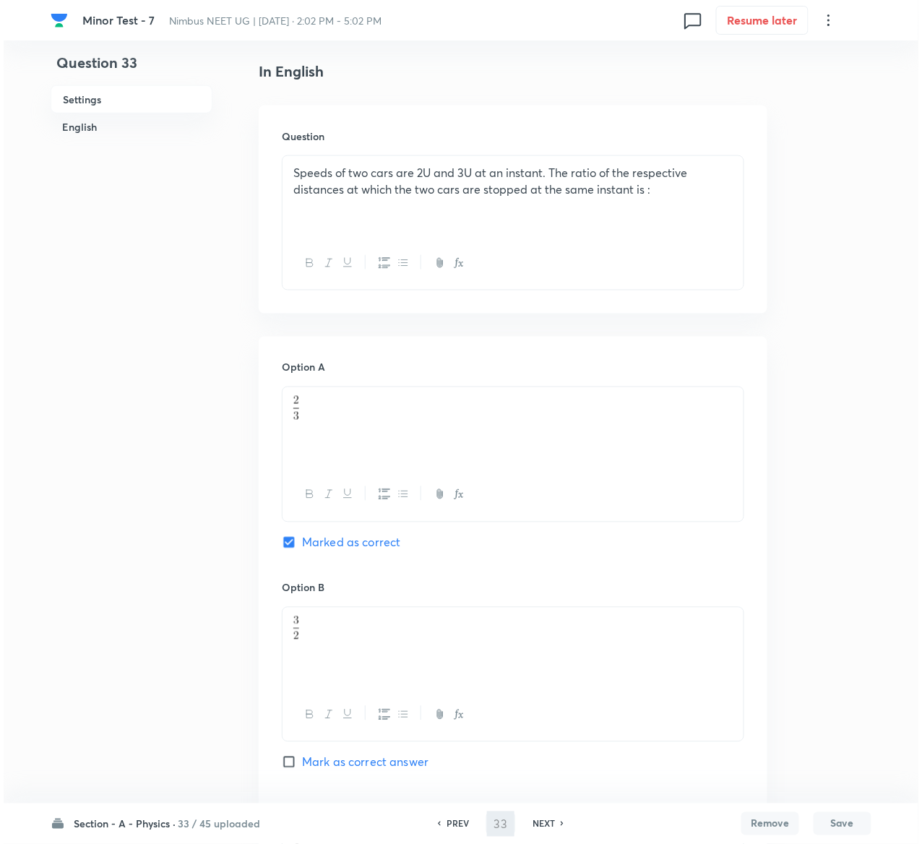
scroll to position [0, 0]
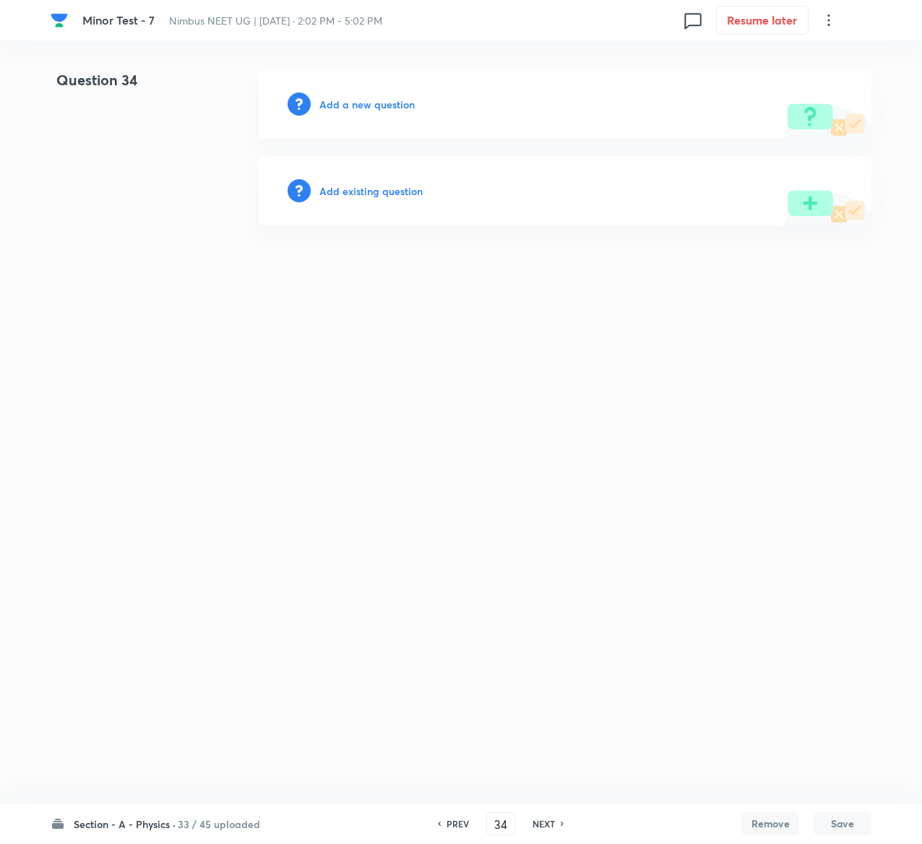
click at [385, 192] on h6 "Add existing question" at bounding box center [370, 191] width 103 height 15
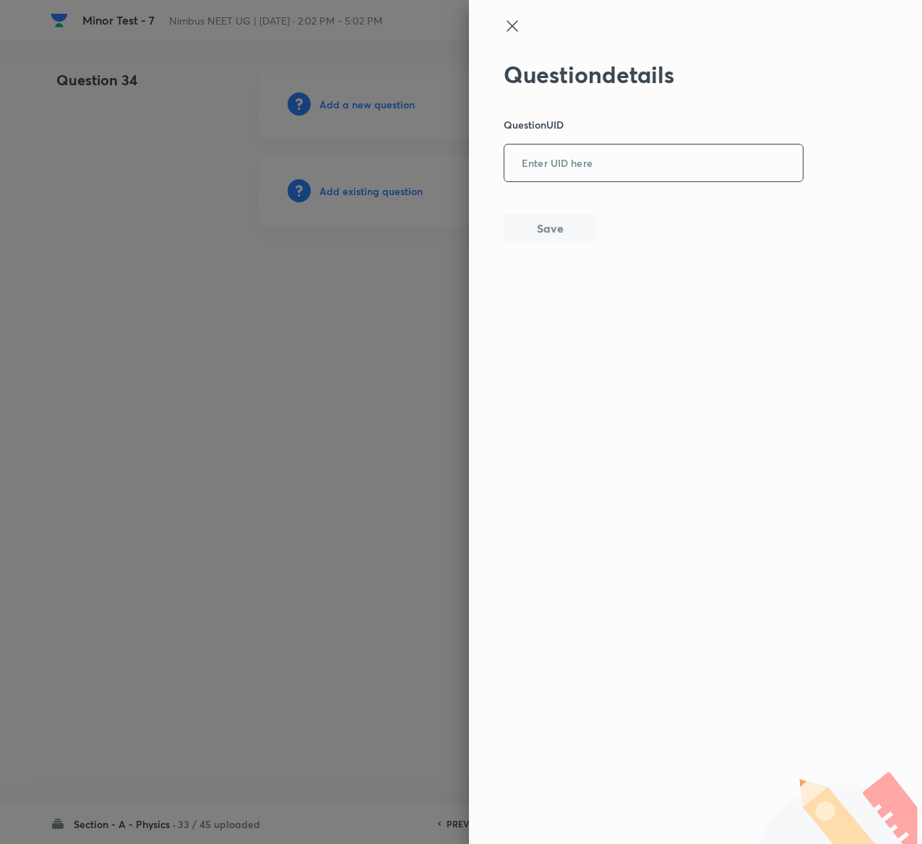
click at [635, 163] on input "text" at bounding box center [654, 163] width 299 height 35
paste input "D9VKR"
click at [565, 239] on button "Save" at bounding box center [550, 227] width 93 height 29
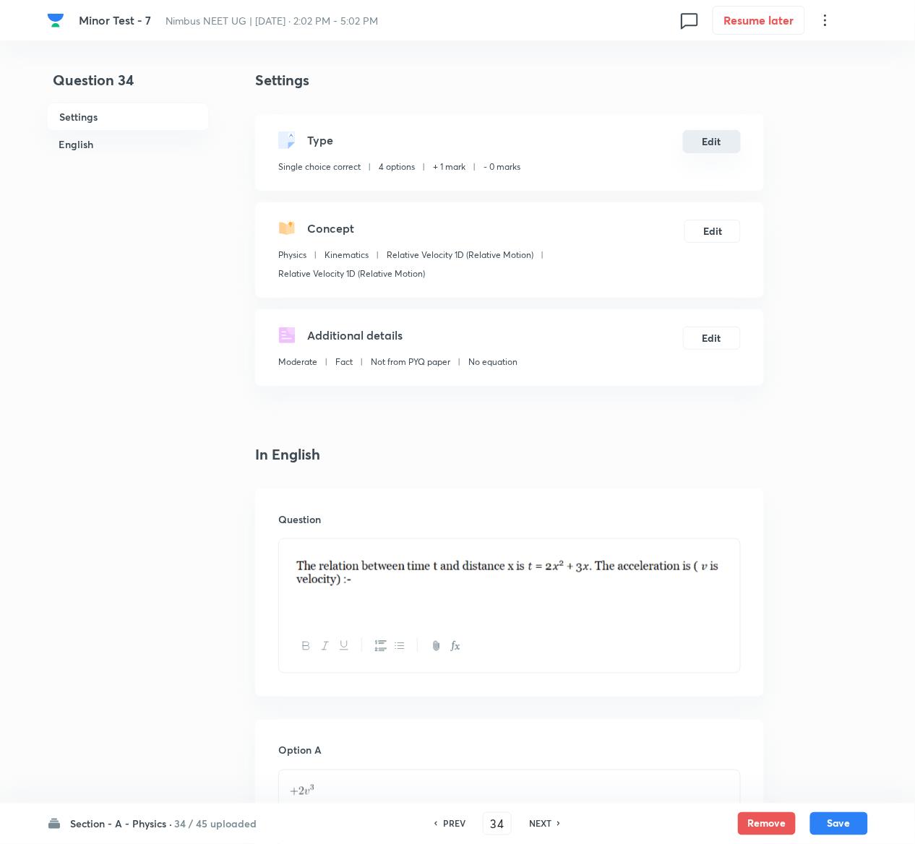
click at [711, 134] on button "Edit" at bounding box center [712, 141] width 58 height 23
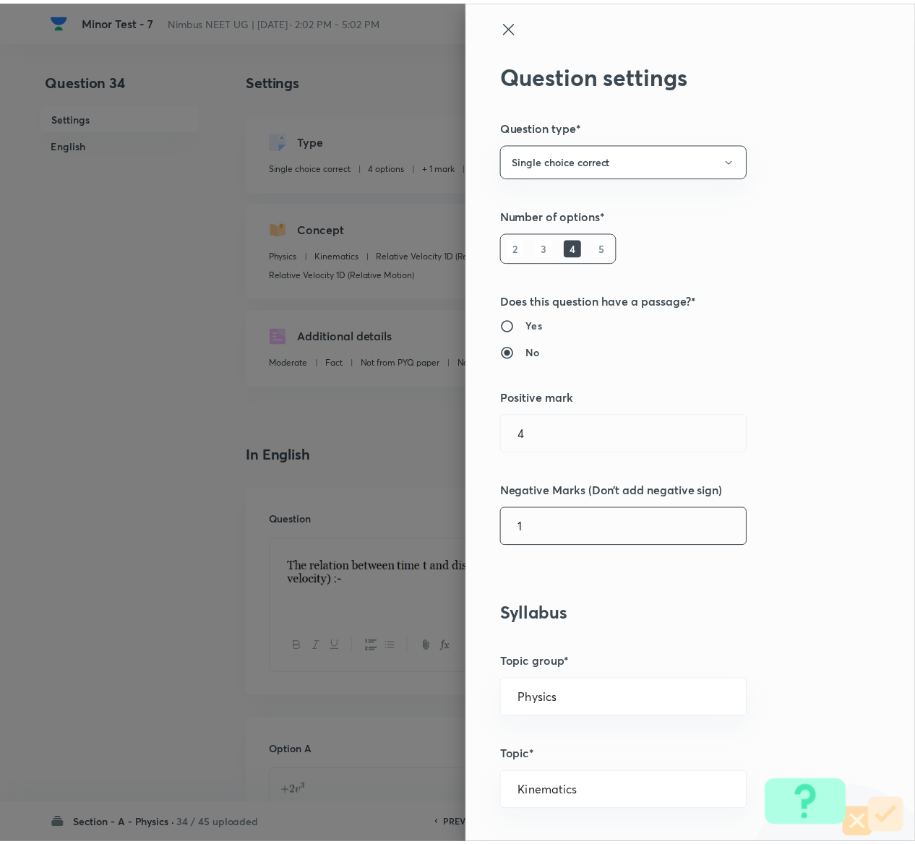
scroll to position [1129, 0]
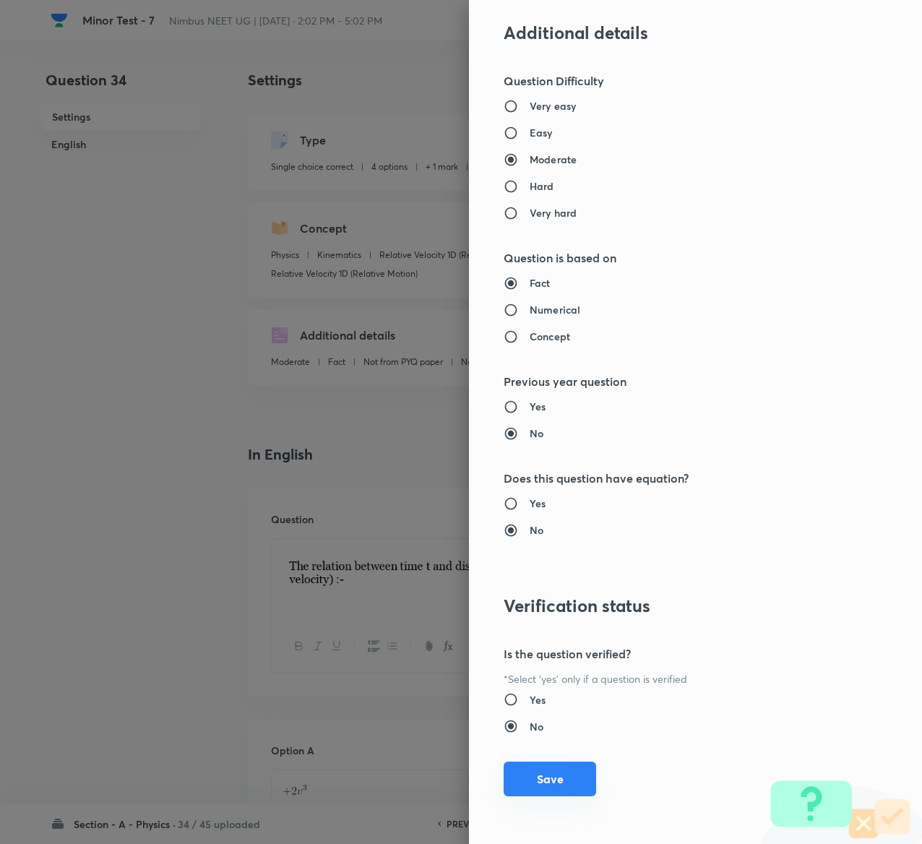
click at [538, 783] on button "Save" at bounding box center [550, 779] width 93 height 35
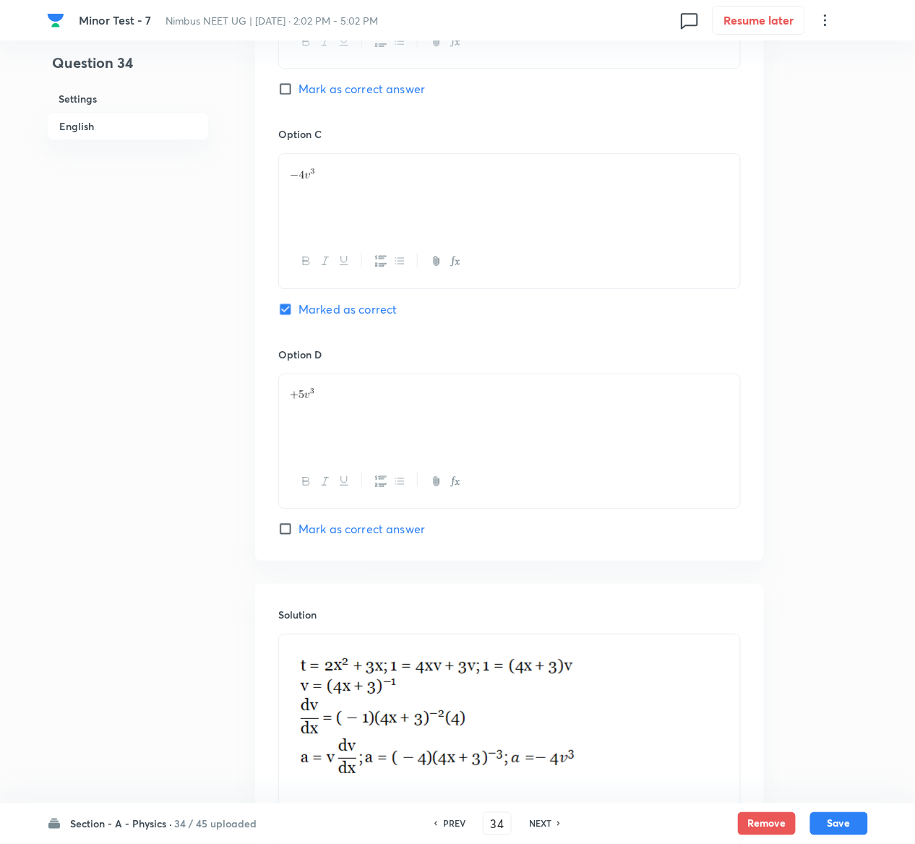
scroll to position [1227, 0]
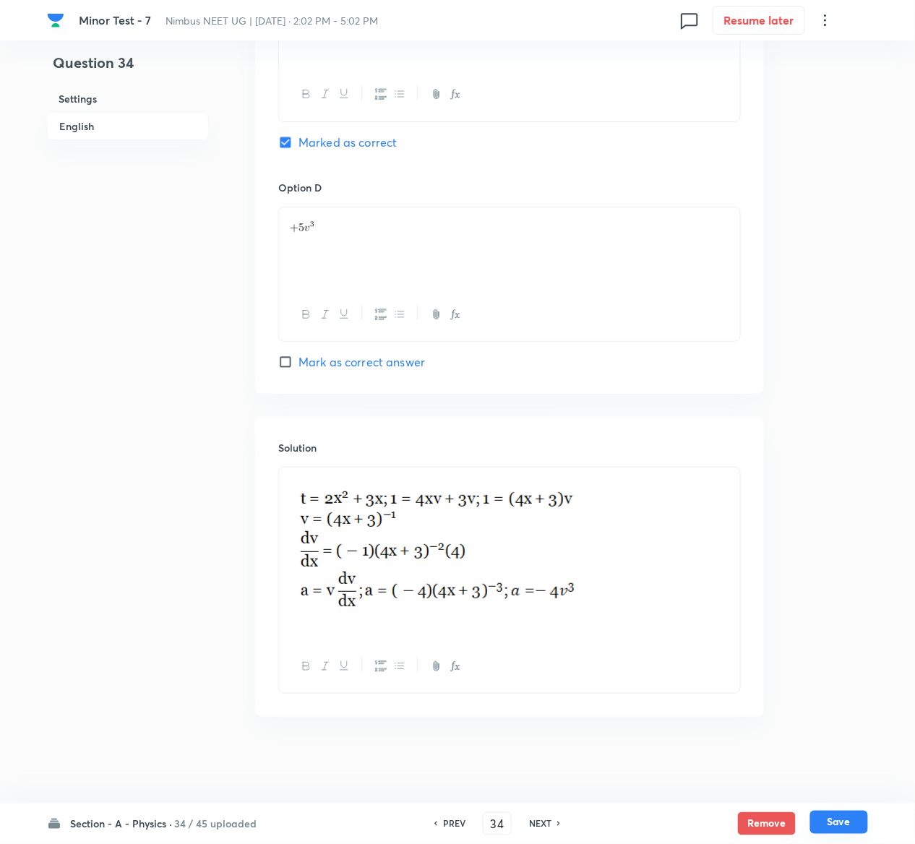
click at [851, 823] on button "Save" at bounding box center [839, 822] width 58 height 23
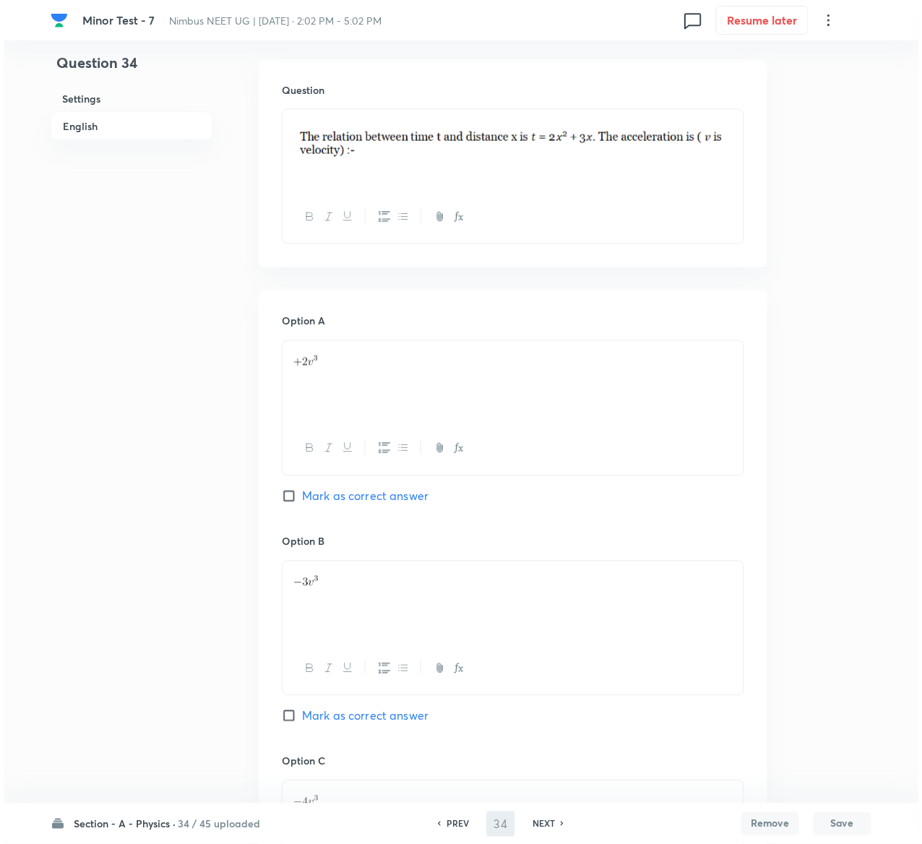
scroll to position [0, 0]
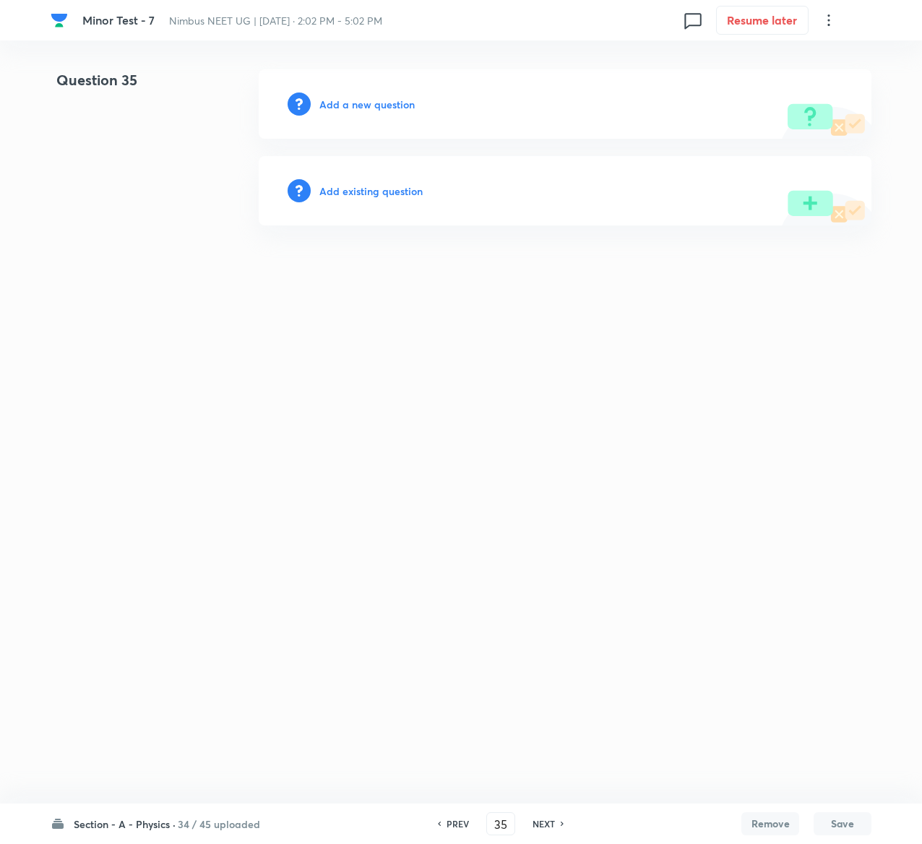
click at [377, 179] on div "Add existing question" at bounding box center [565, 190] width 613 height 69
click at [377, 190] on h6 "Add existing question" at bounding box center [370, 191] width 103 height 15
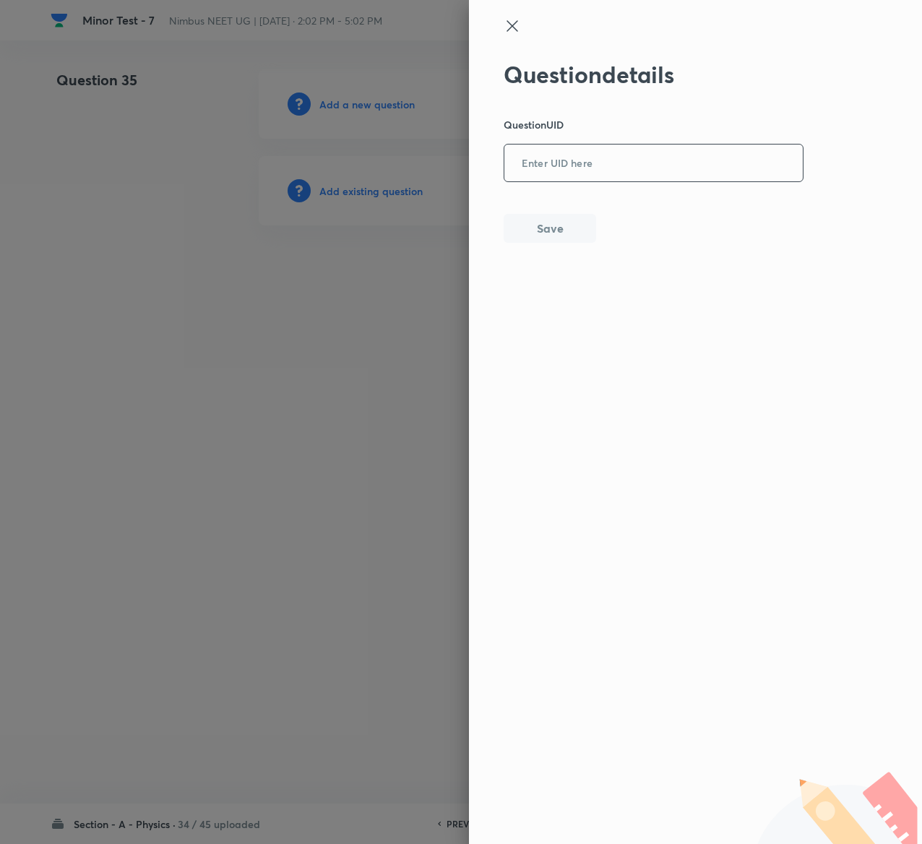
click at [608, 147] on input "text" at bounding box center [654, 163] width 299 height 35
paste input "XF65C"
click at [574, 230] on button "Save" at bounding box center [550, 227] width 93 height 29
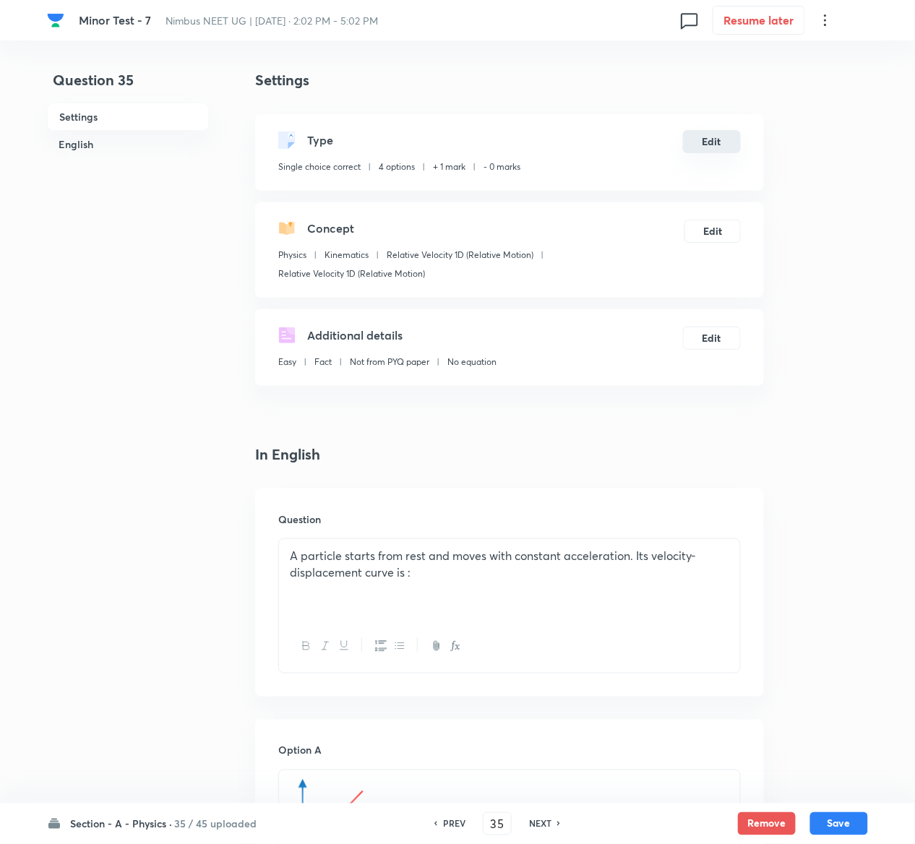
click at [733, 142] on button "Edit" at bounding box center [712, 141] width 58 height 23
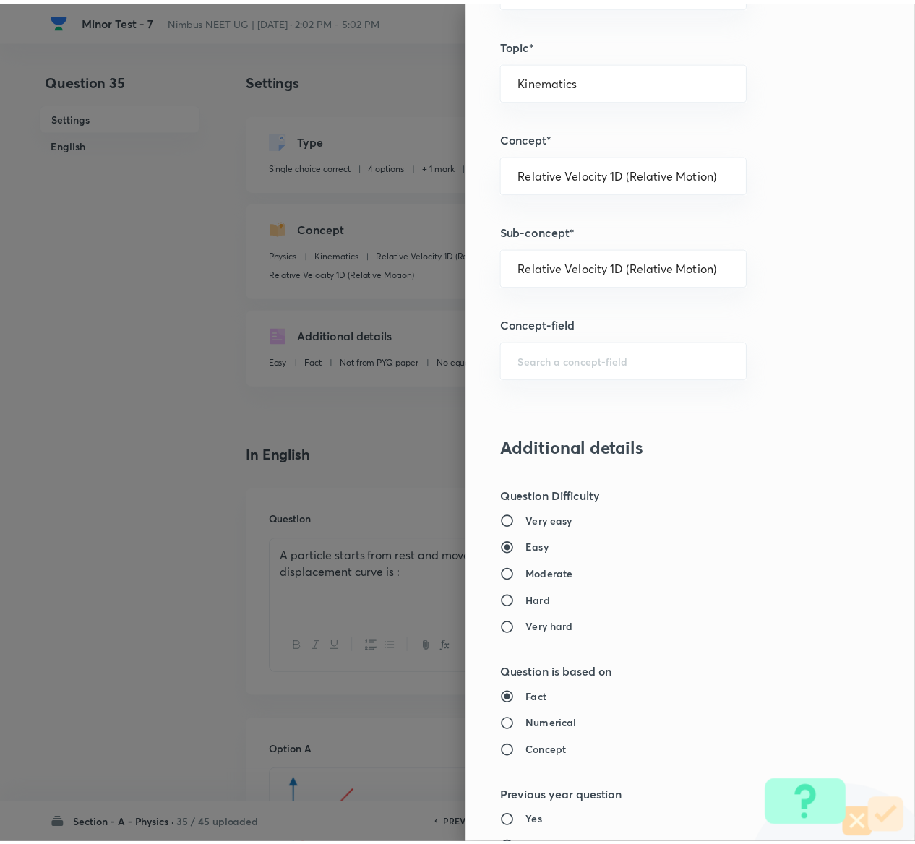
scroll to position [1129, 0]
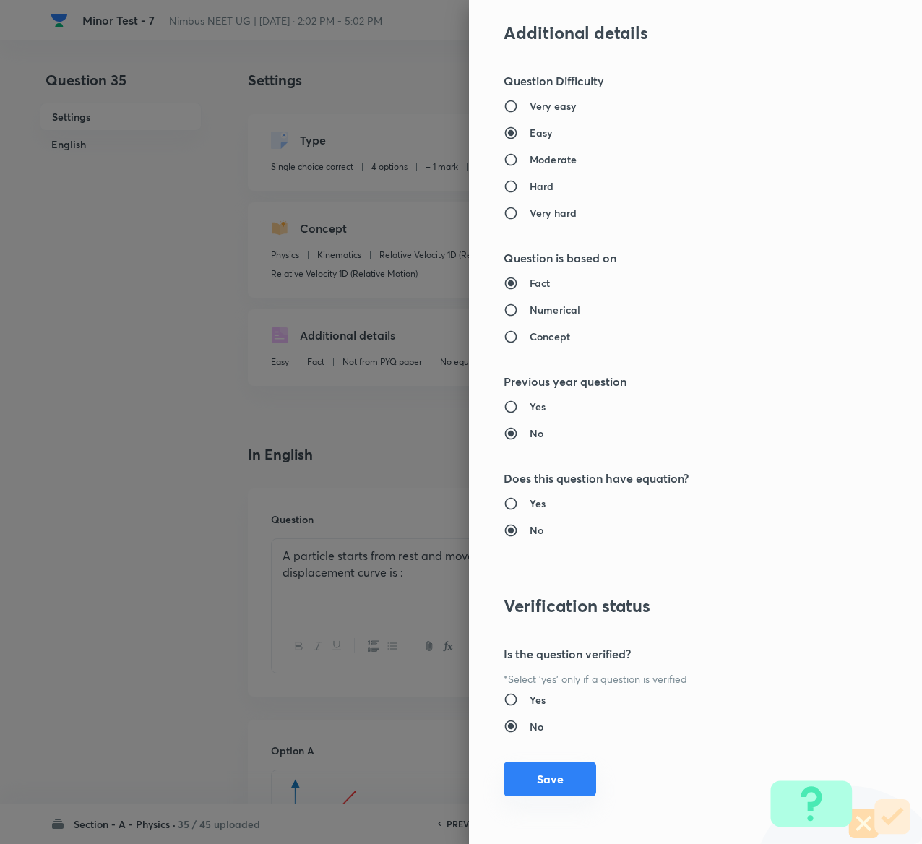
click at [515, 771] on button "Save" at bounding box center [550, 779] width 93 height 35
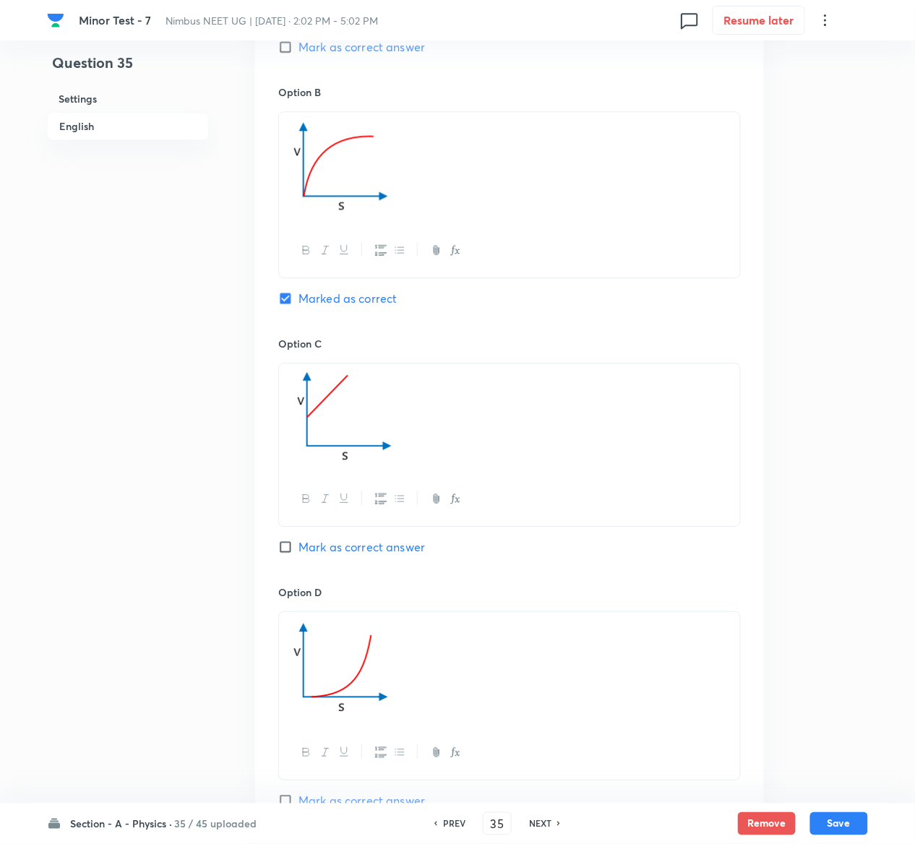
scroll to position [1259, 0]
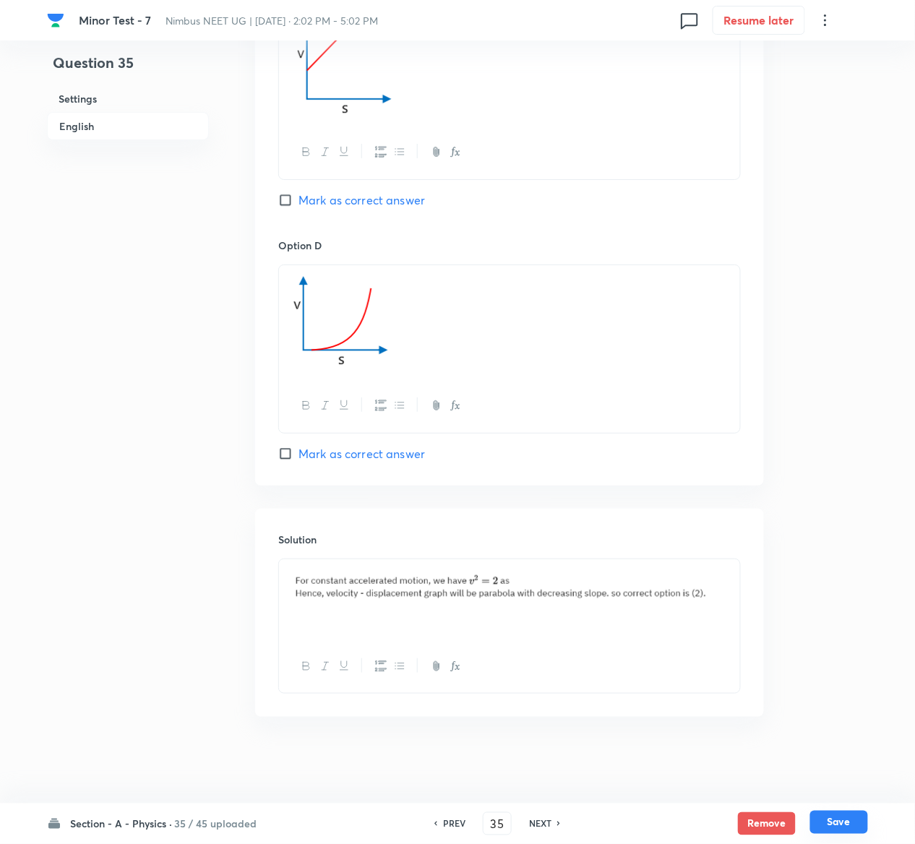
click at [853, 821] on button "Save" at bounding box center [839, 822] width 58 height 23
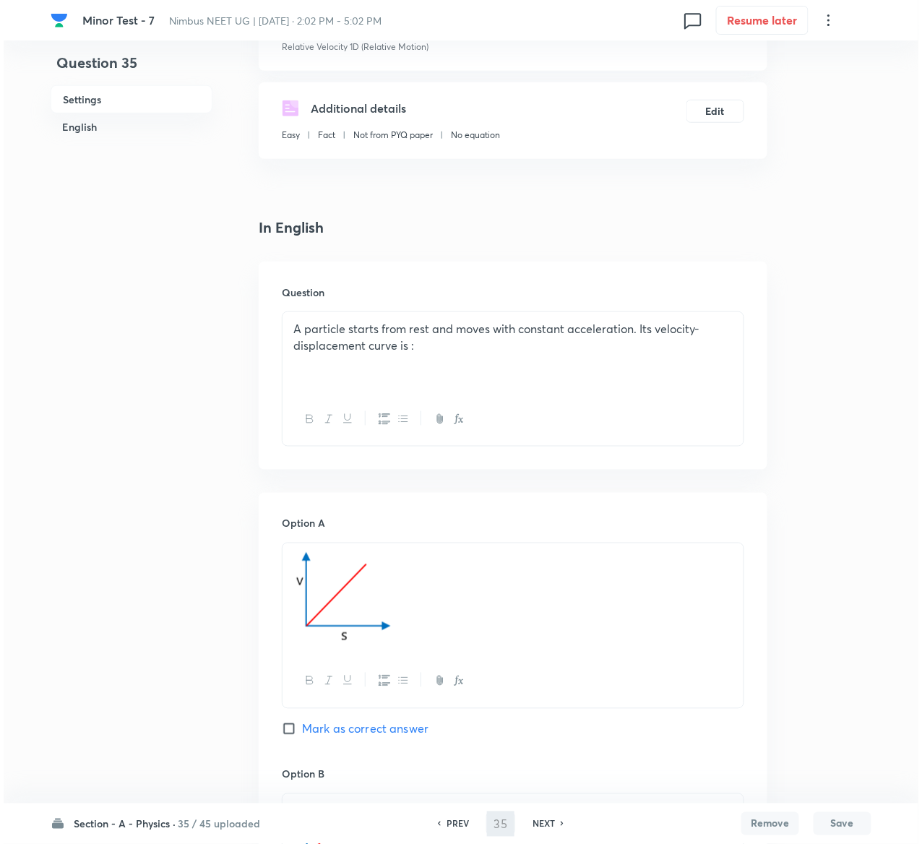
scroll to position [0, 0]
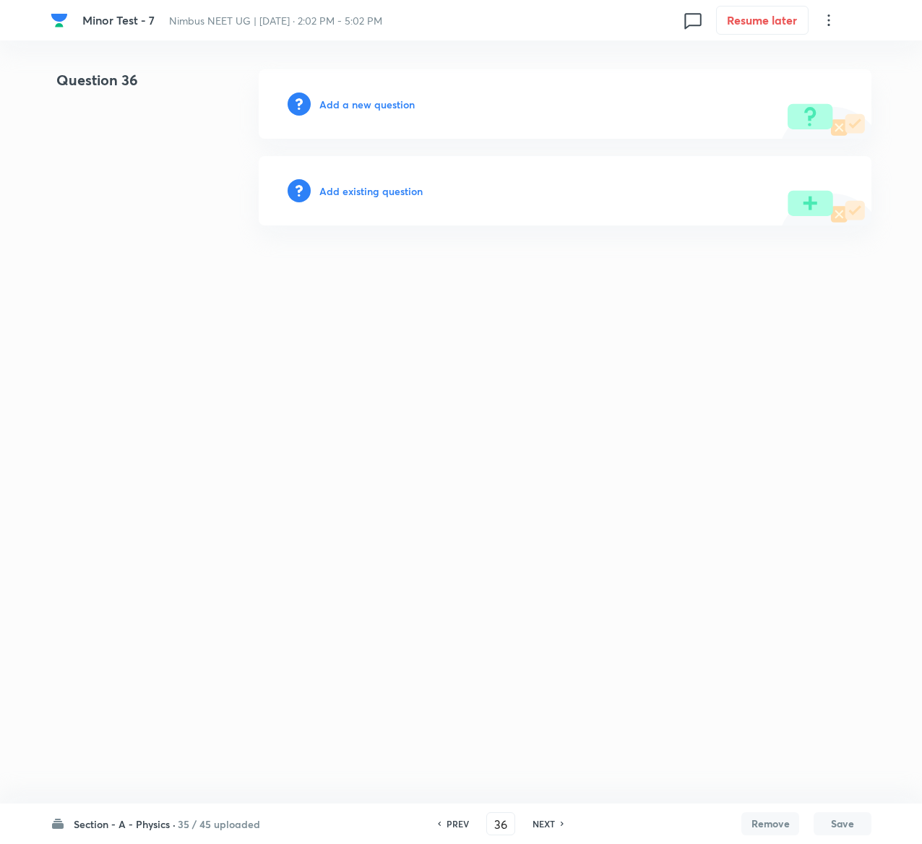
drag, startPoint x: 386, startPoint y: 176, endPoint x: 386, endPoint y: 191, distance: 14.5
click at [386, 191] on div "Add existing question" at bounding box center [565, 190] width 613 height 69
click at [386, 191] on h6 "Add existing question" at bounding box center [370, 191] width 103 height 15
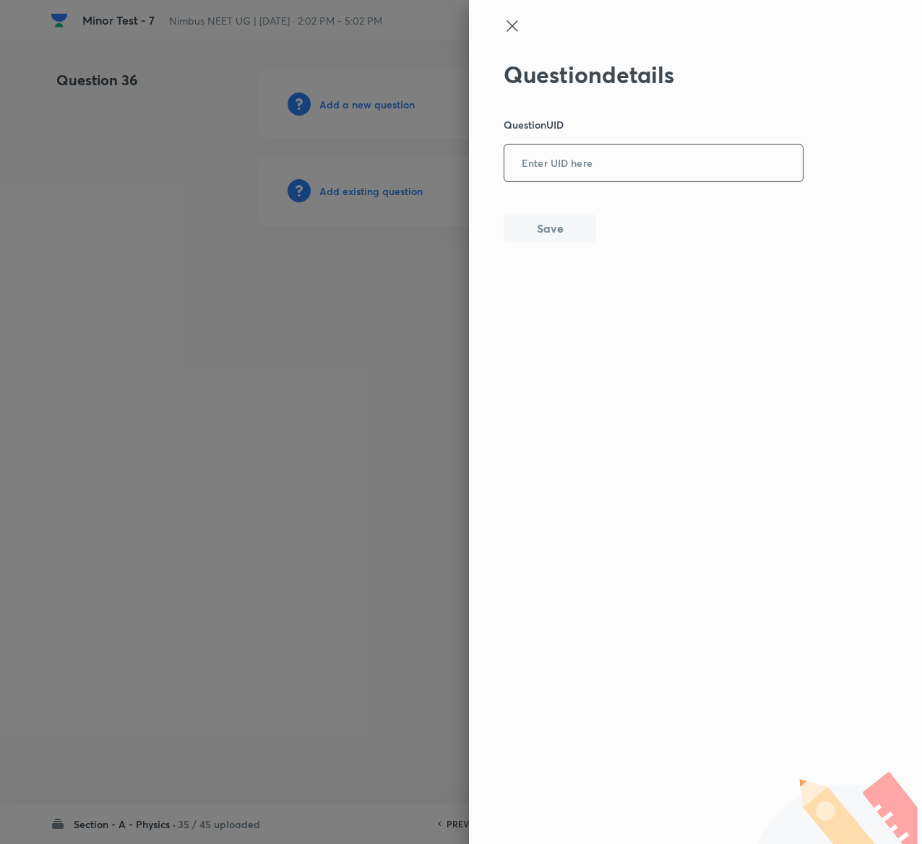
click at [565, 149] on input "text" at bounding box center [654, 163] width 299 height 35
paste input "HBN83"
click at [539, 223] on button "Save" at bounding box center [550, 227] width 93 height 29
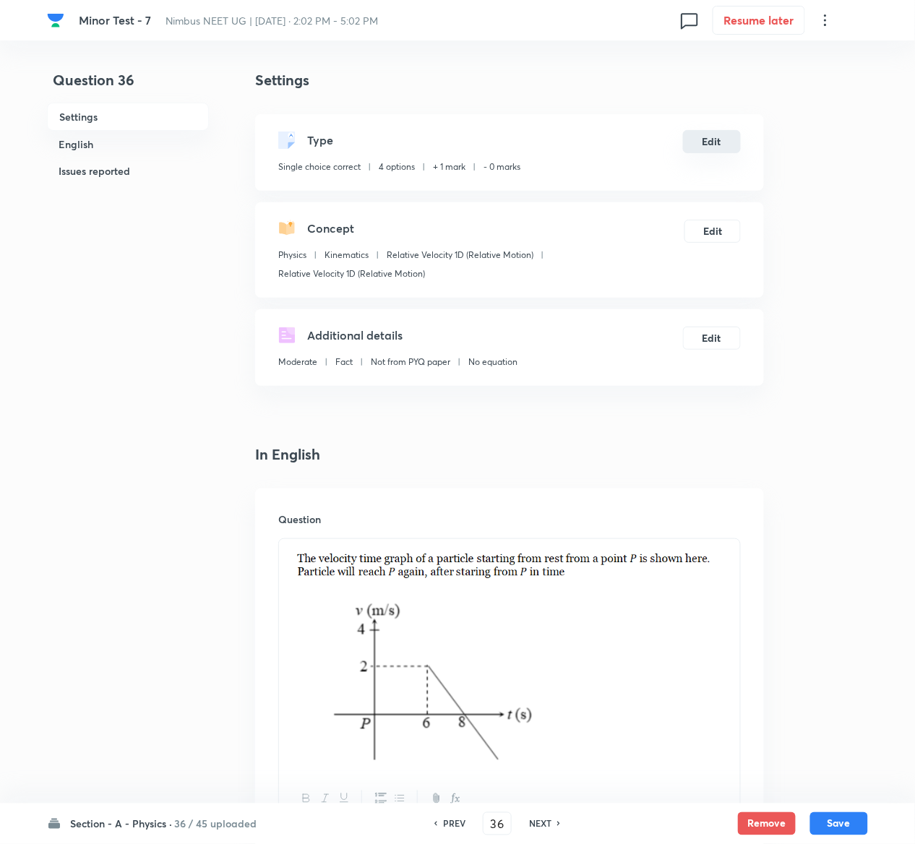
click at [701, 147] on button "Edit" at bounding box center [712, 141] width 58 height 23
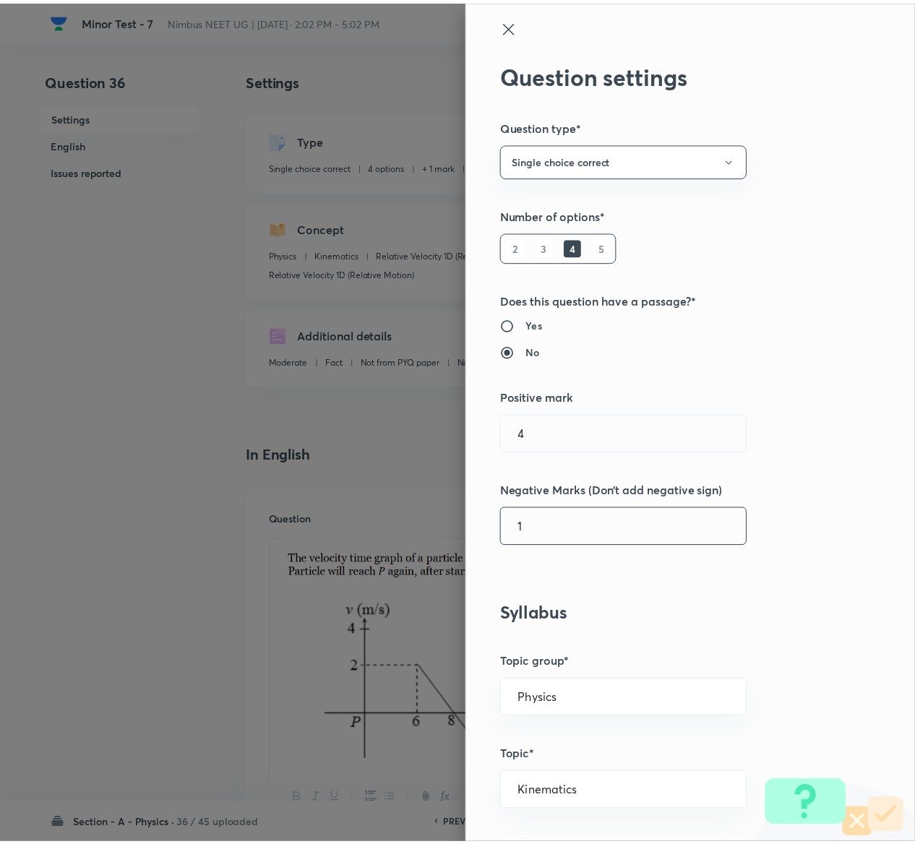
scroll to position [1129, 0]
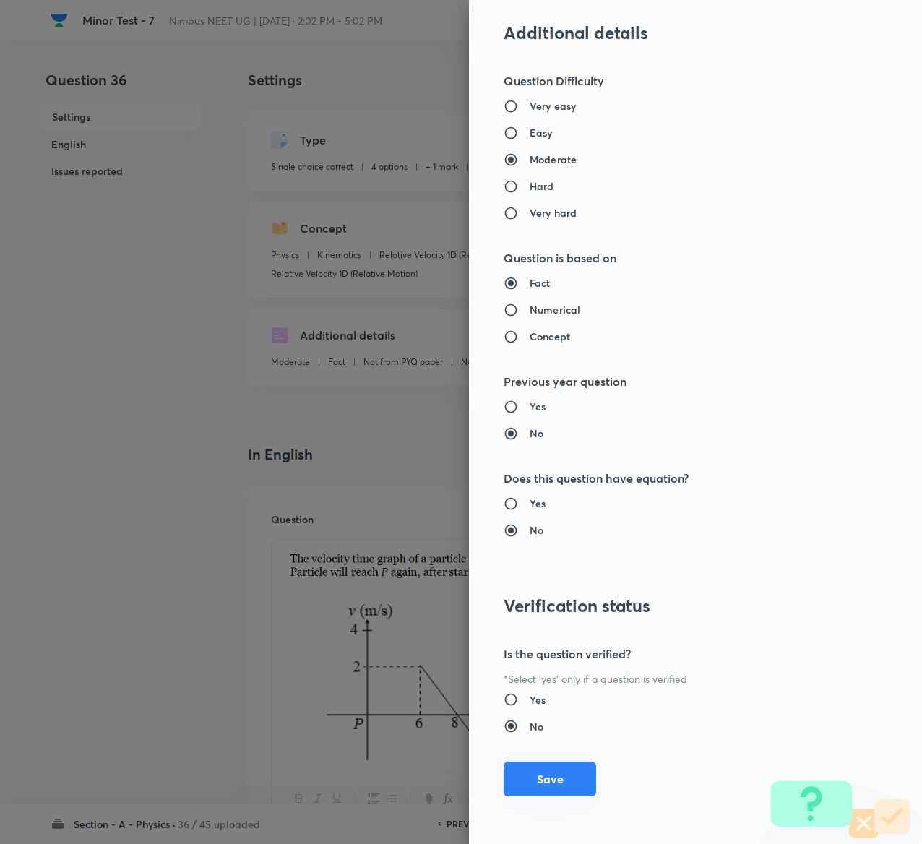
click at [542, 786] on button "Save" at bounding box center [550, 779] width 93 height 35
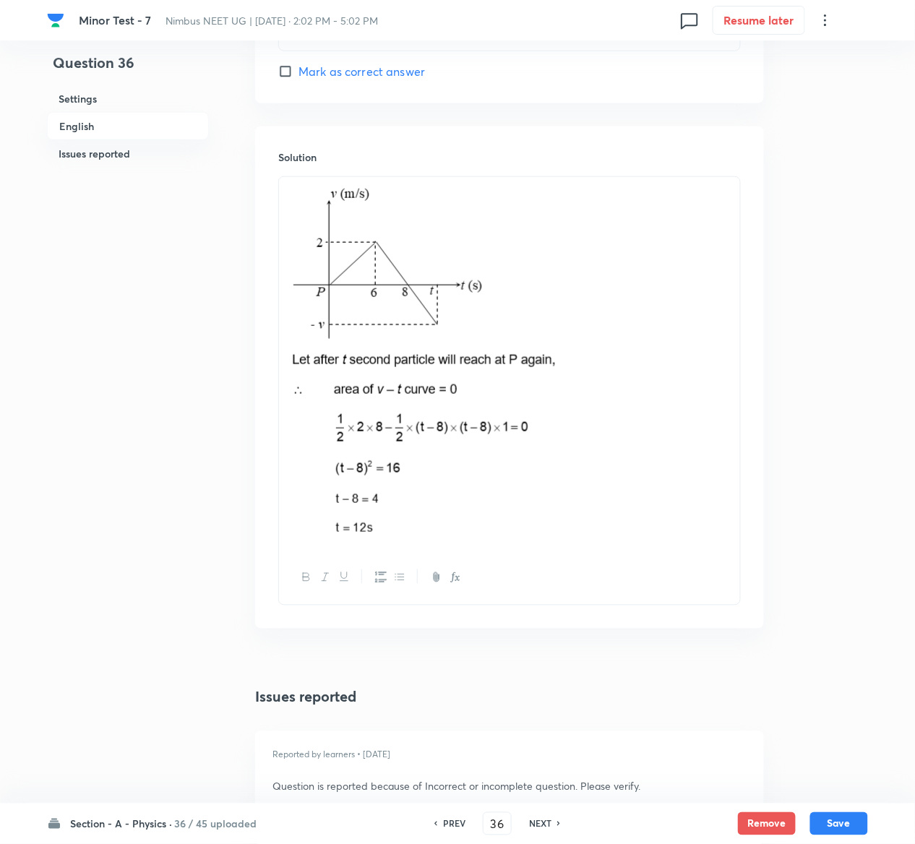
scroll to position [1947, 0]
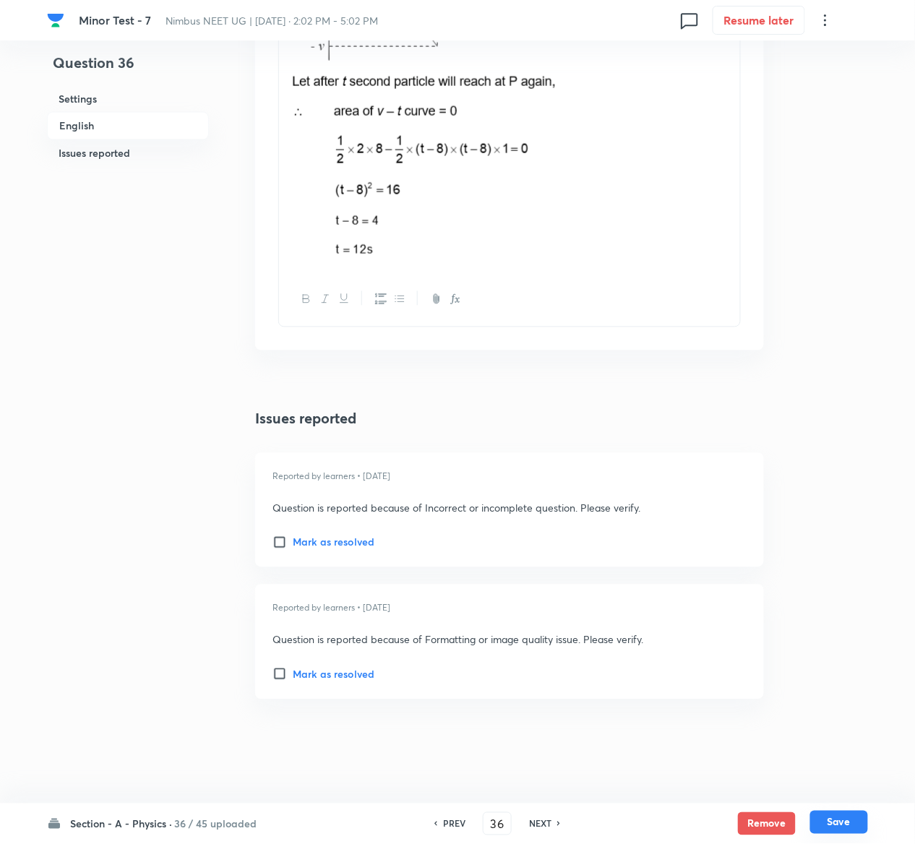
click at [836, 825] on button "Save" at bounding box center [839, 822] width 58 height 23
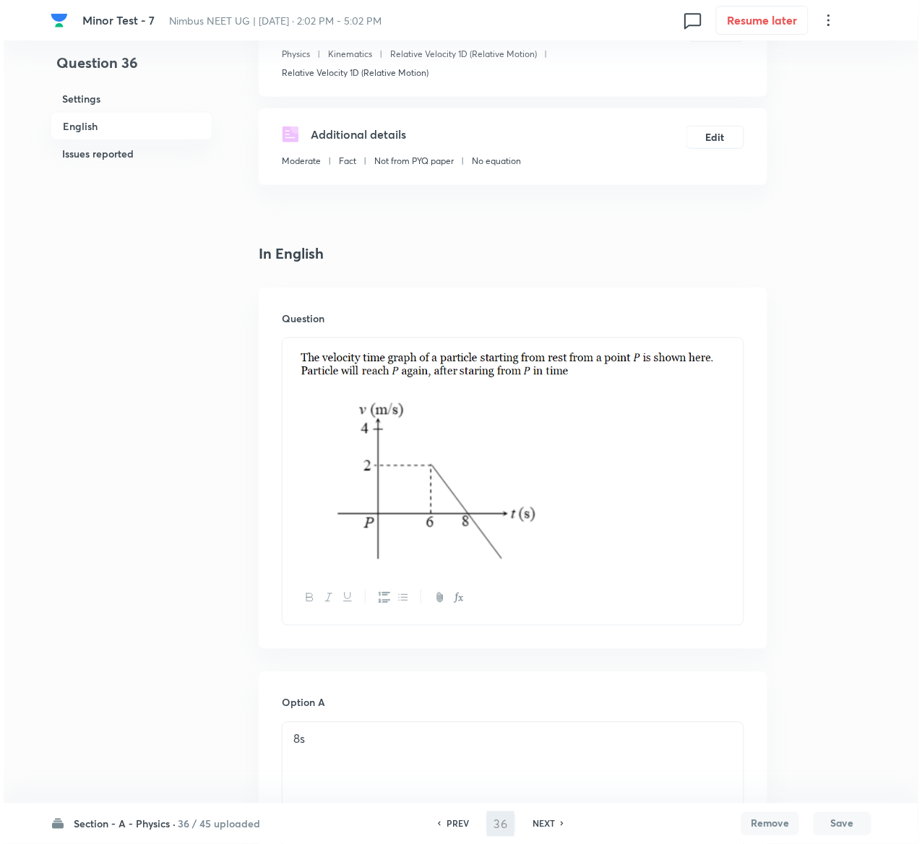
scroll to position [0, 0]
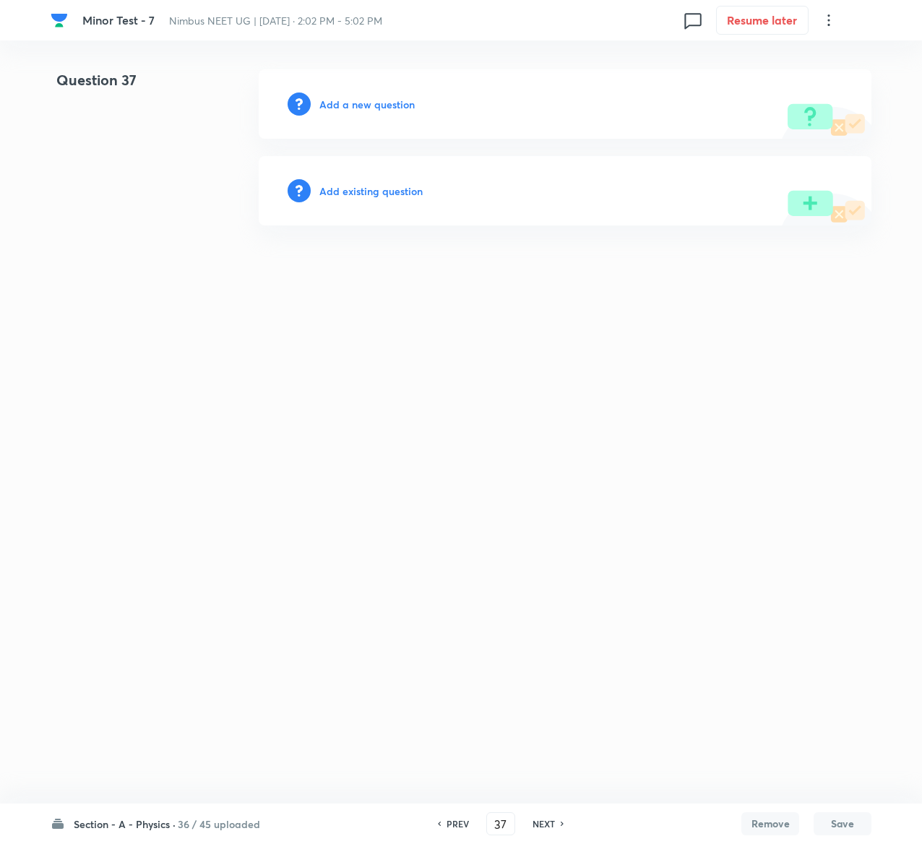
click at [380, 191] on h6 "Add existing question" at bounding box center [370, 191] width 103 height 15
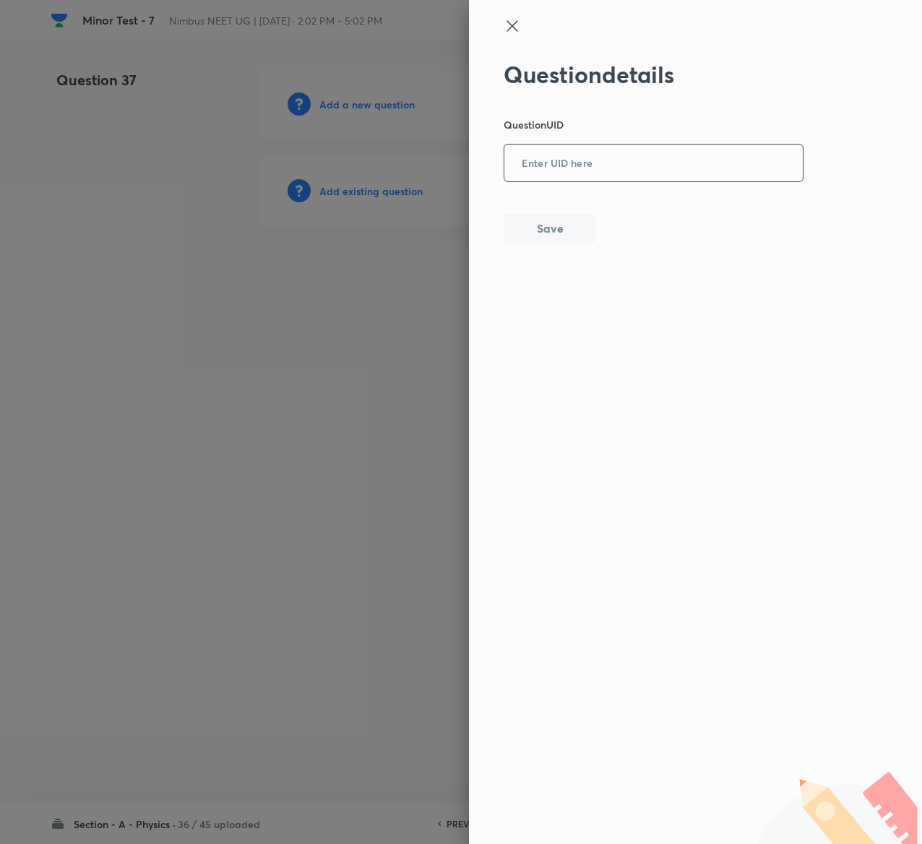
click at [613, 172] on input "text" at bounding box center [654, 163] width 299 height 35
paste input "VN7WA"
click at [570, 233] on button "Save" at bounding box center [550, 227] width 93 height 29
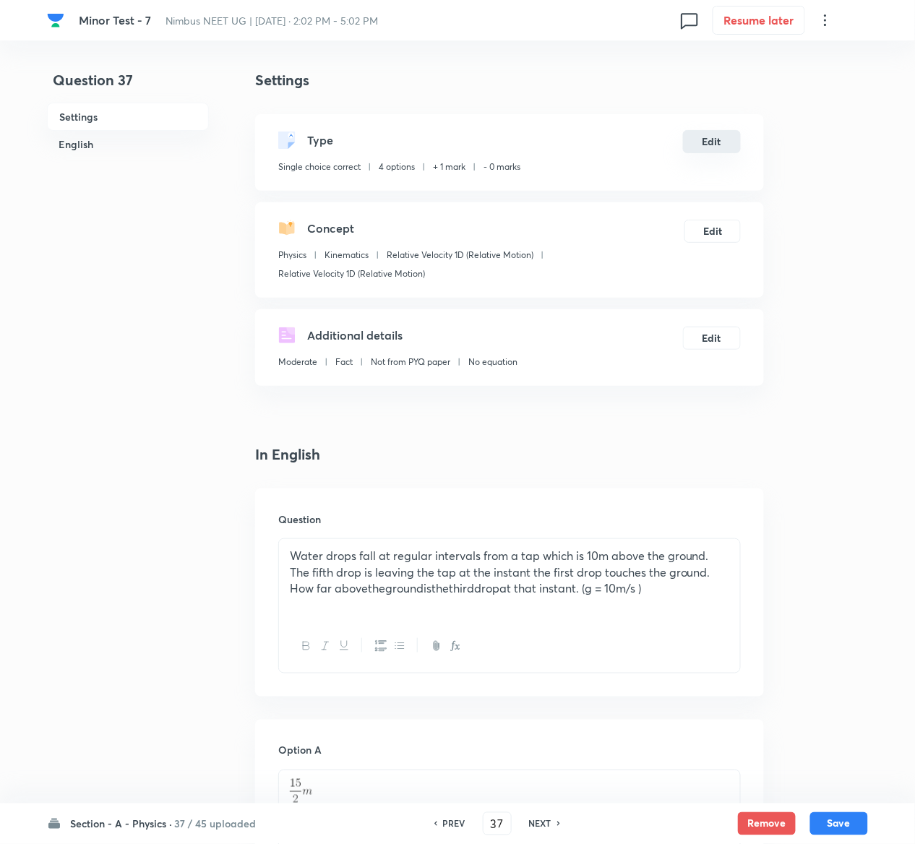
click at [705, 132] on button "Edit" at bounding box center [712, 141] width 58 height 23
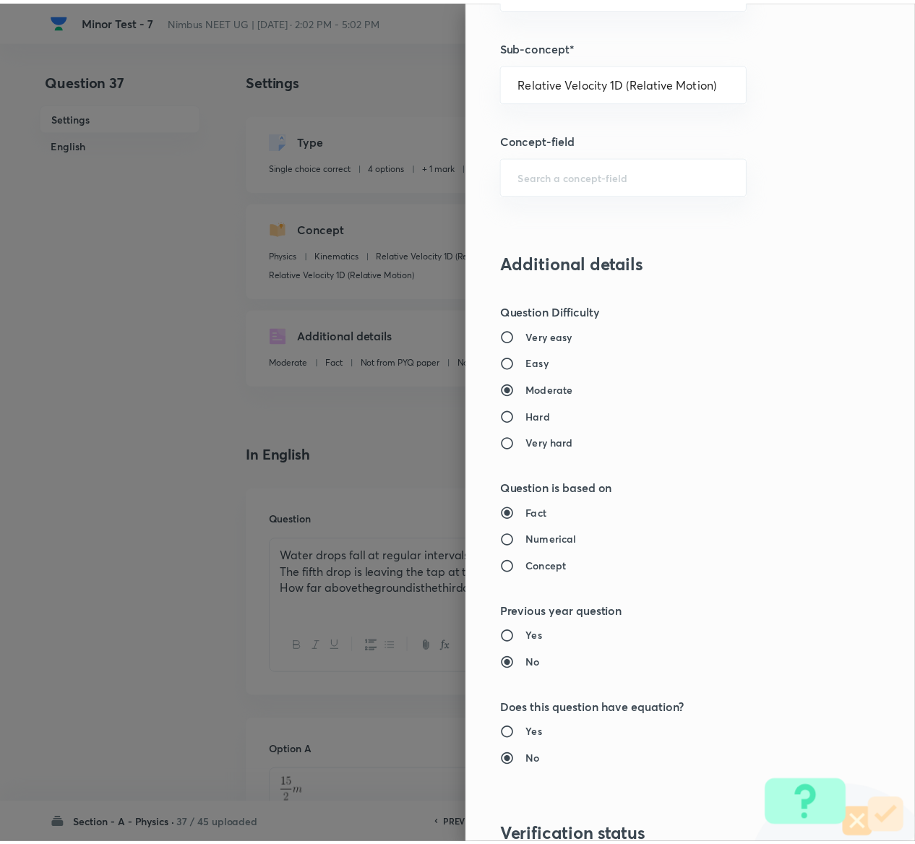
scroll to position [1129, 0]
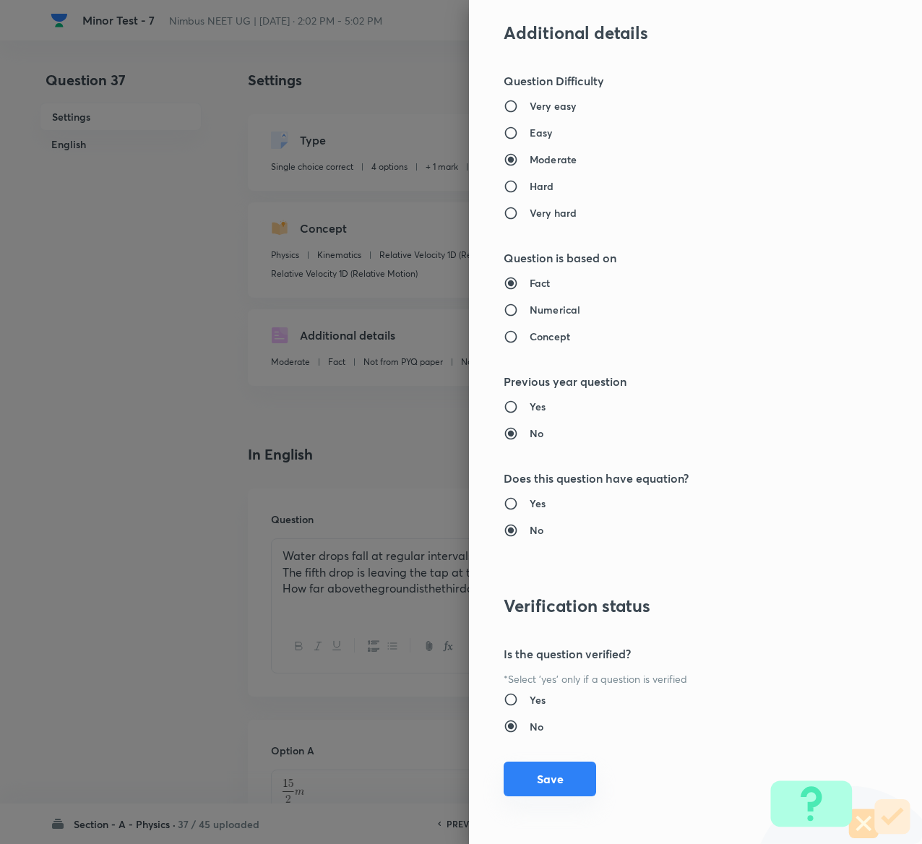
click at [527, 779] on button "Save" at bounding box center [550, 779] width 93 height 35
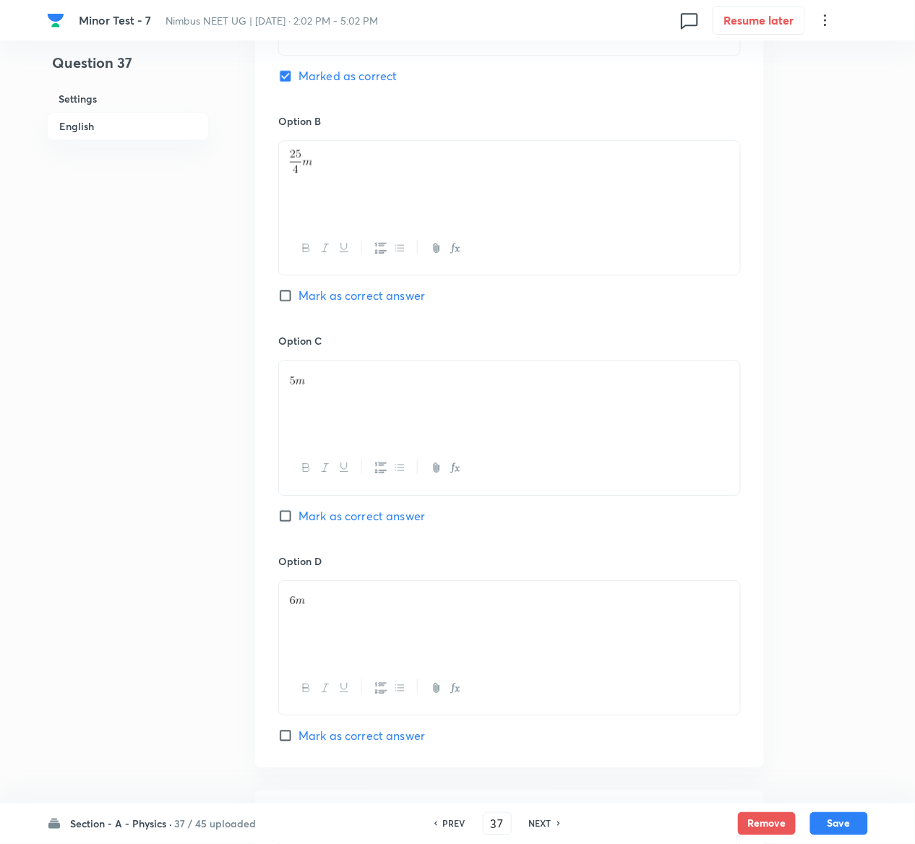
scroll to position [1258, 0]
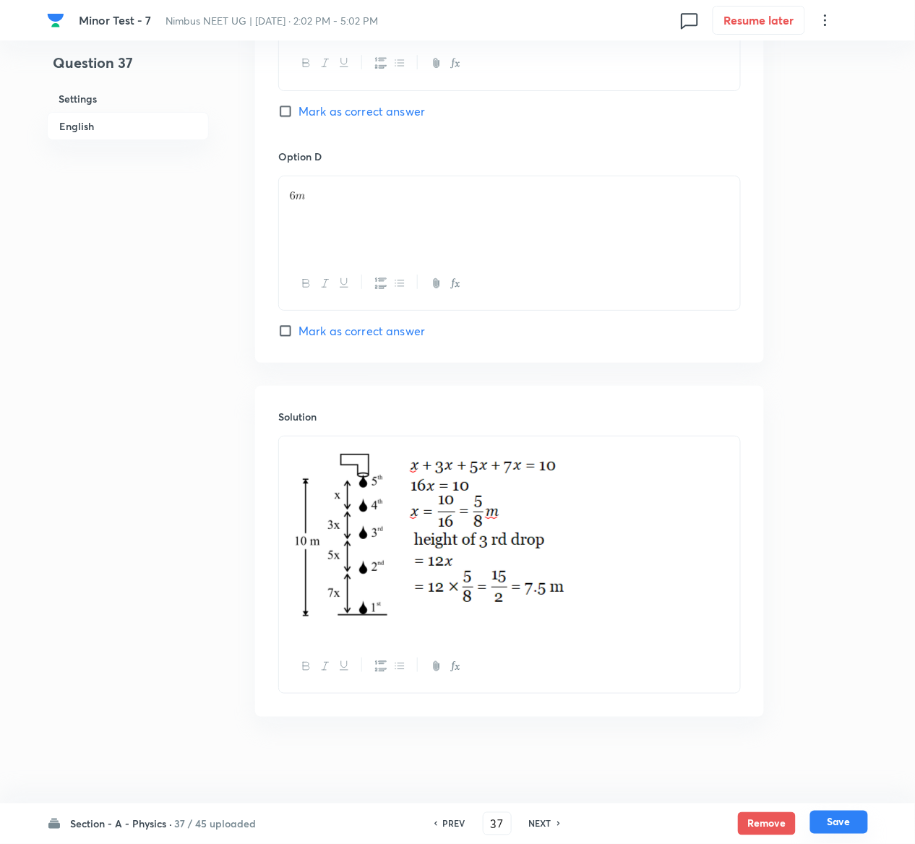
click at [853, 830] on button "Save" at bounding box center [839, 822] width 58 height 23
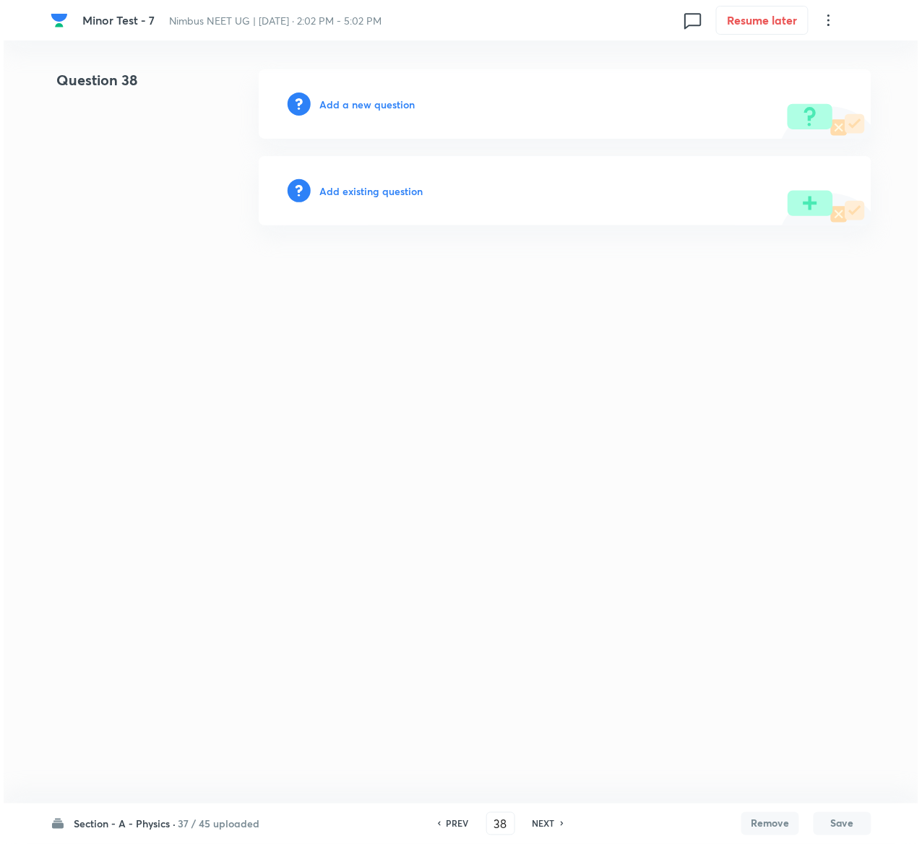
scroll to position [0, 0]
click at [389, 195] on h6 "Add existing question" at bounding box center [370, 191] width 103 height 15
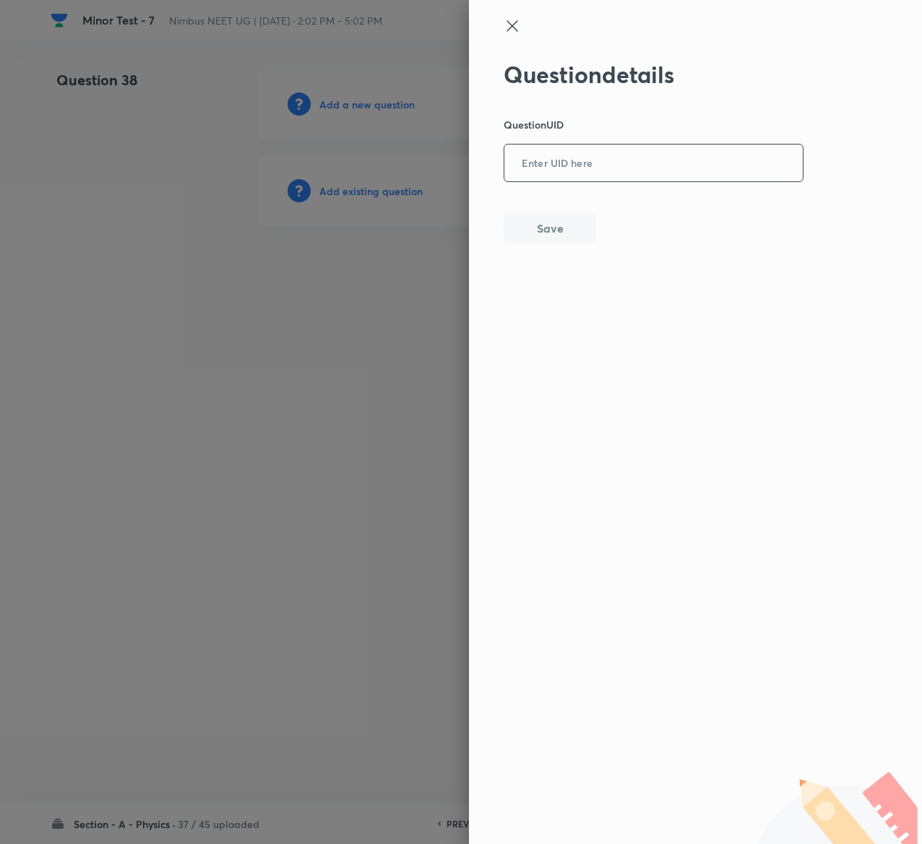
click at [612, 169] on input "text" at bounding box center [654, 163] width 299 height 35
paste input "2NPKC"
click at [559, 225] on button "Save" at bounding box center [550, 227] width 93 height 29
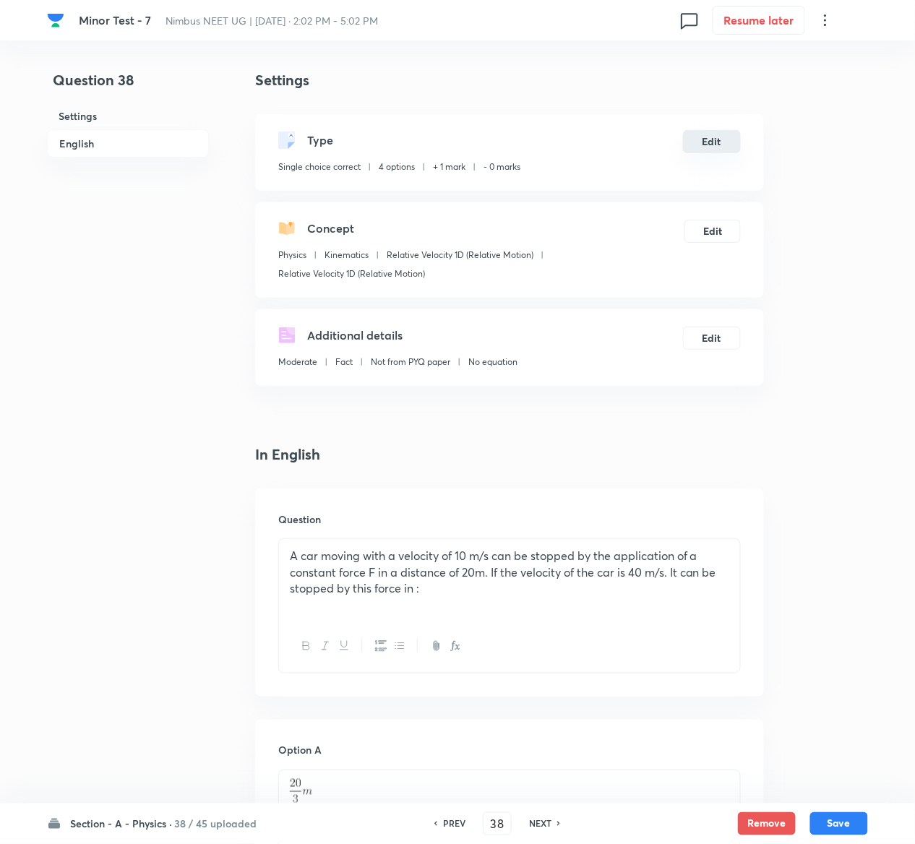
click at [714, 140] on button "Edit" at bounding box center [712, 141] width 58 height 23
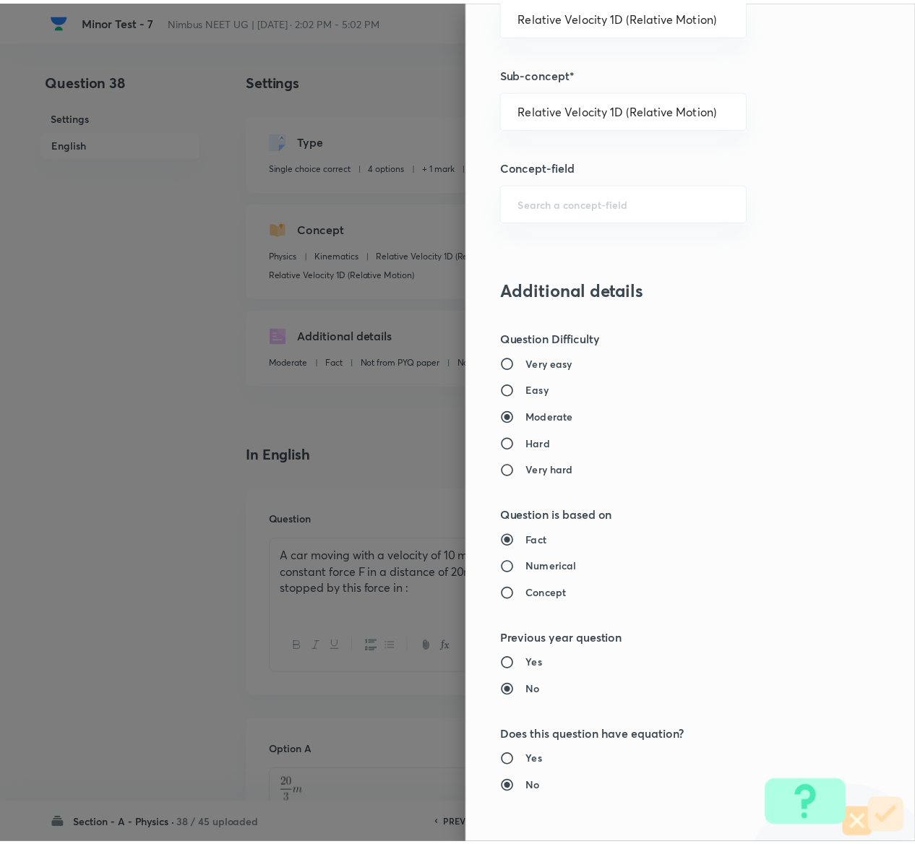
scroll to position [1129, 0]
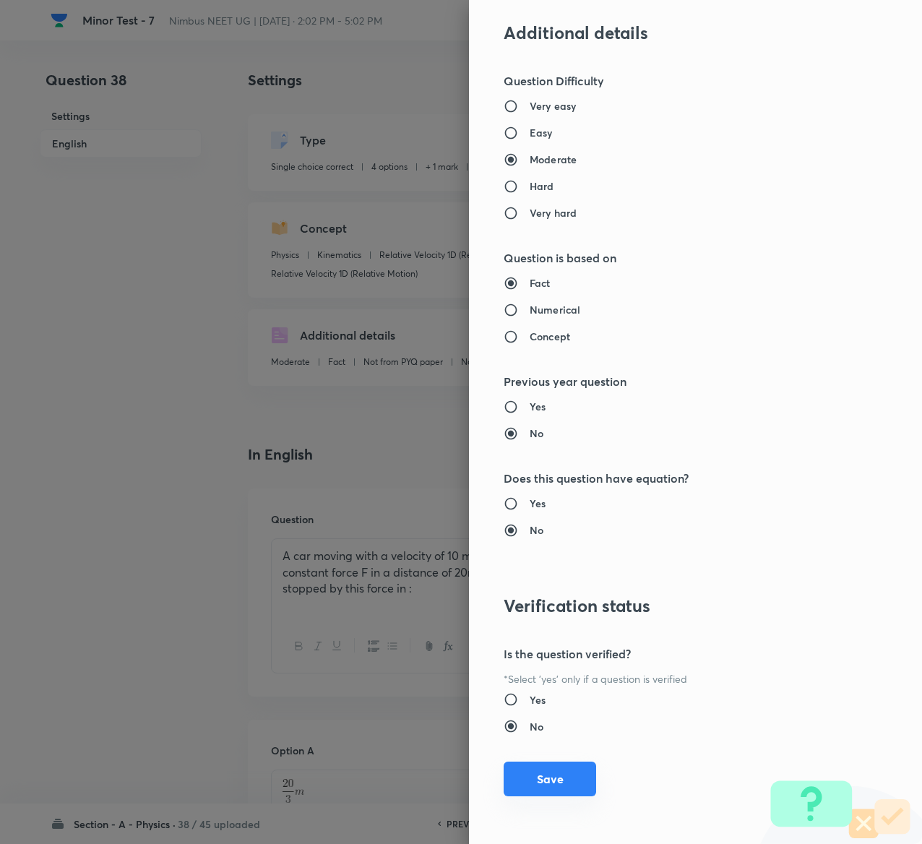
click at [550, 786] on button "Save" at bounding box center [550, 779] width 93 height 35
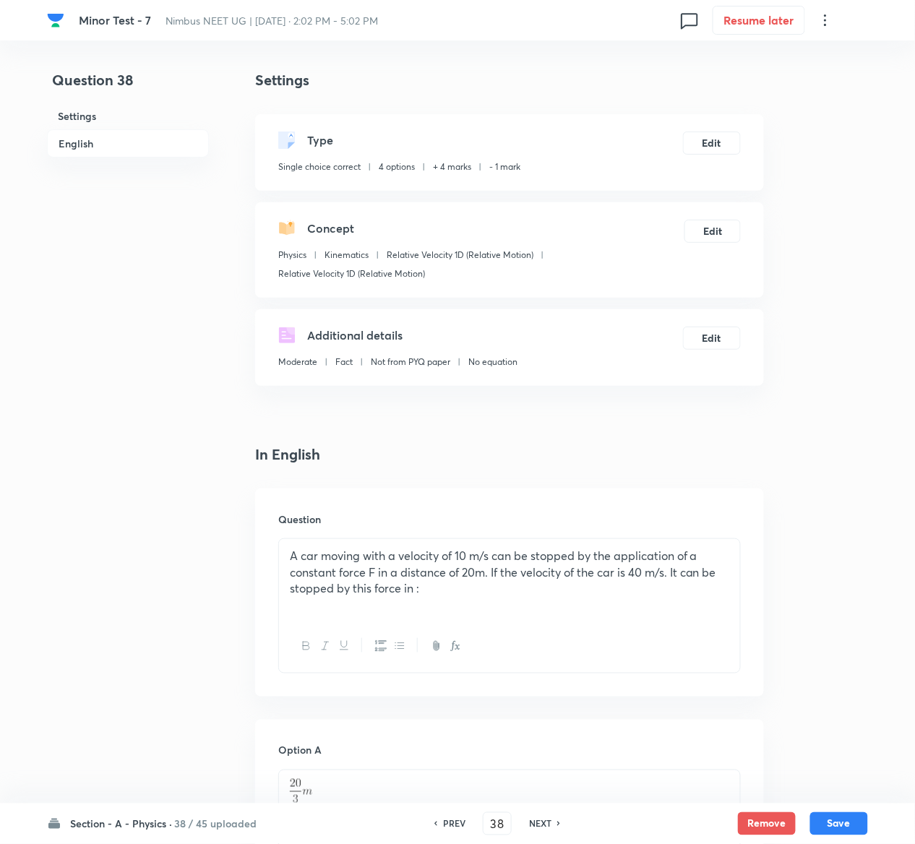
scroll to position [1267, 0]
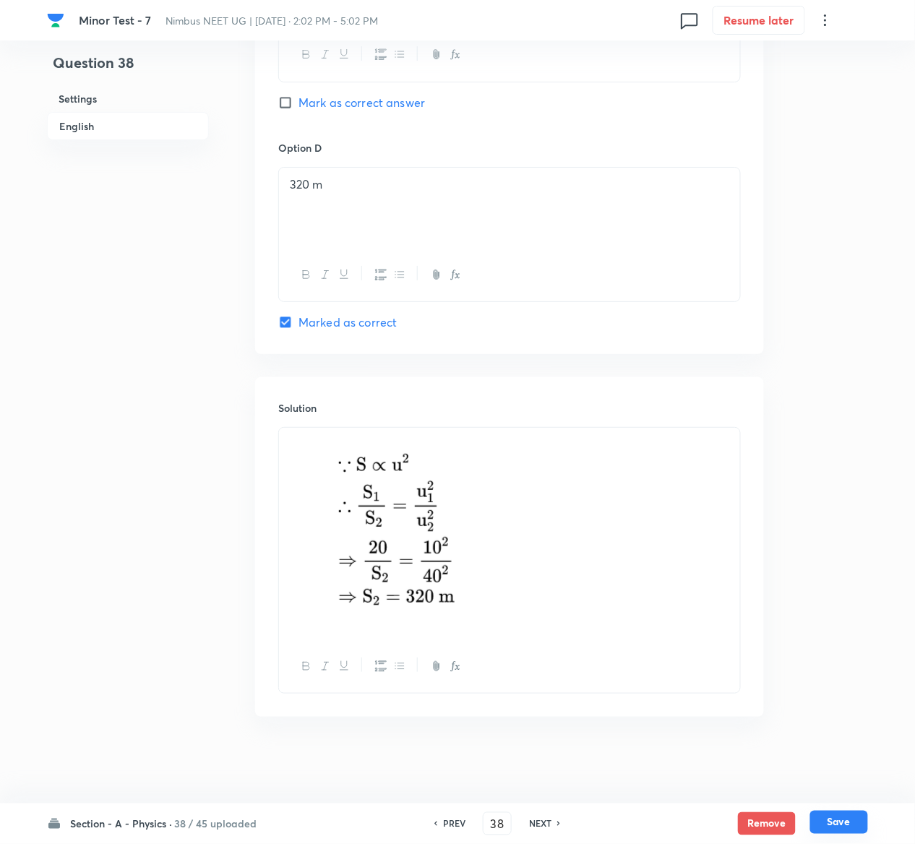
click at [851, 818] on button "Save" at bounding box center [839, 822] width 58 height 23
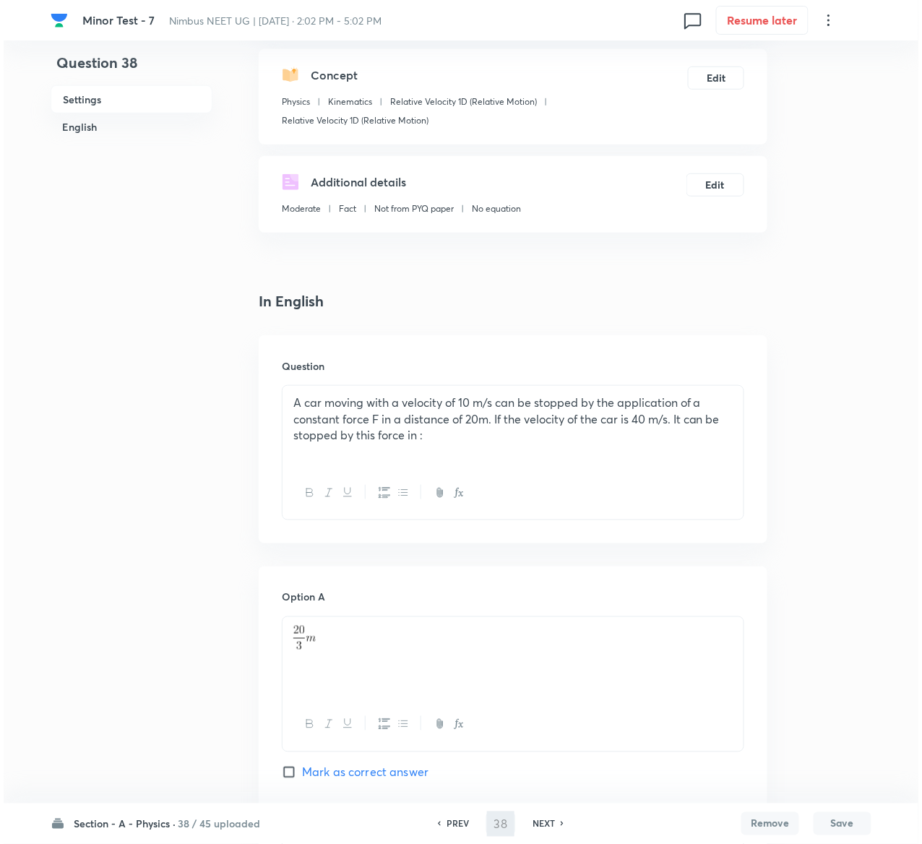
scroll to position [0, 0]
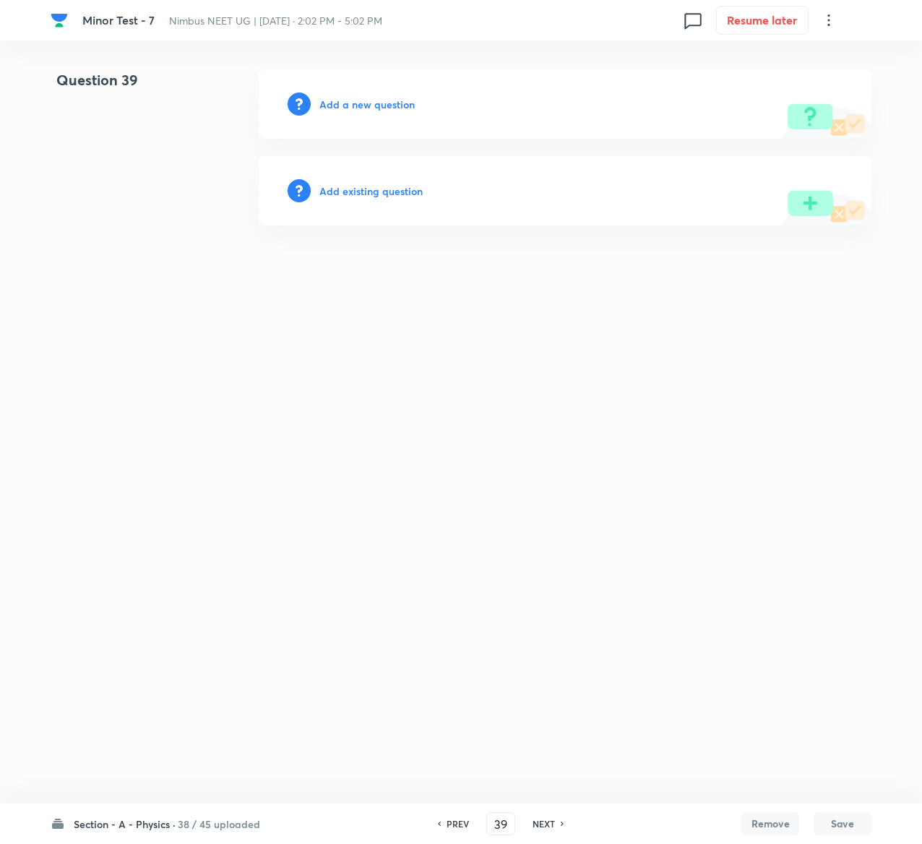
click at [374, 188] on h6 "Add existing question" at bounding box center [370, 191] width 103 height 15
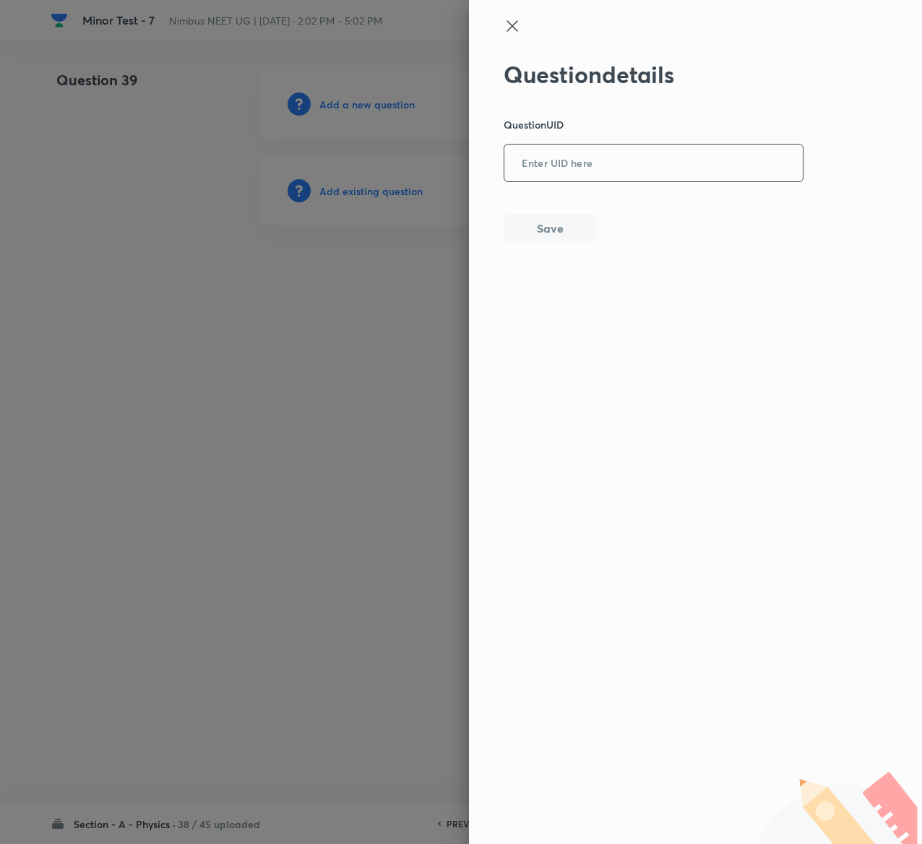
drag, startPoint x: 559, startPoint y: 188, endPoint x: 572, endPoint y: 155, distance: 35.3
click at [572, 155] on div "Question details Question UID ​ Save" at bounding box center [654, 152] width 301 height 182
click at [572, 155] on input "text" at bounding box center [654, 163] width 299 height 35
paste input "850E2"
click at [570, 226] on button "Save" at bounding box center [550, 227] width 93 height 29
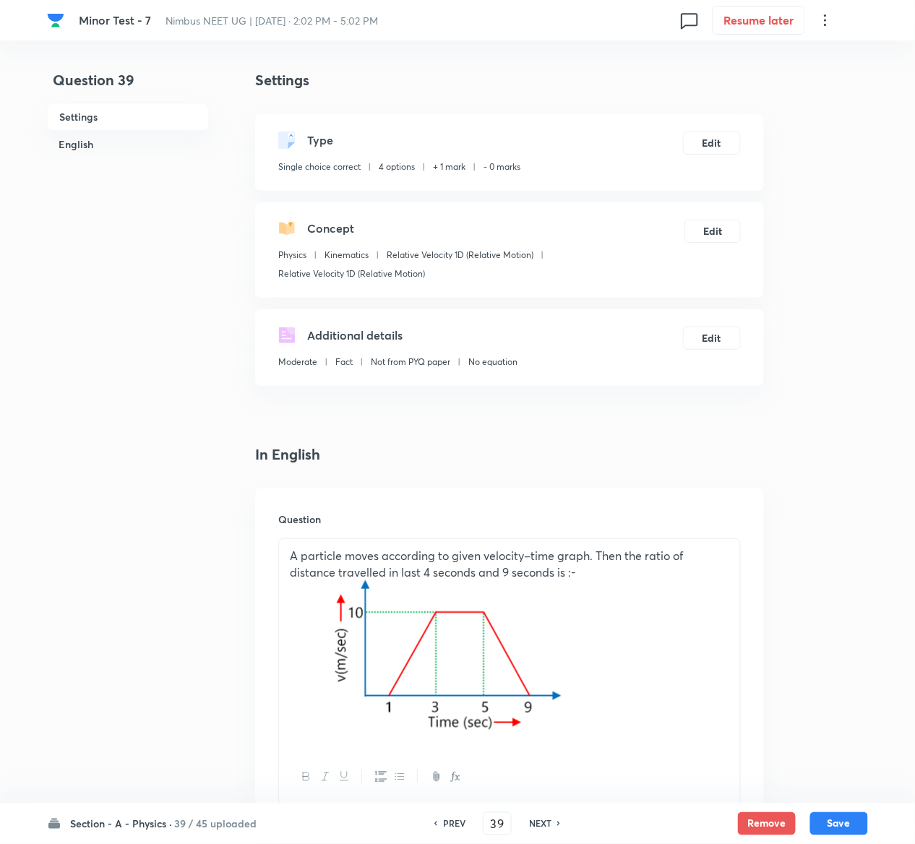
click at [726, 155] on div "Type Single choice correct 4 options + 1 mark - 0 marks Edit" at bounding box center [509, 152] width 509 height 77
click at [723, 145] on button "Edit" at bounding box center [712, 141] width 58 height 23
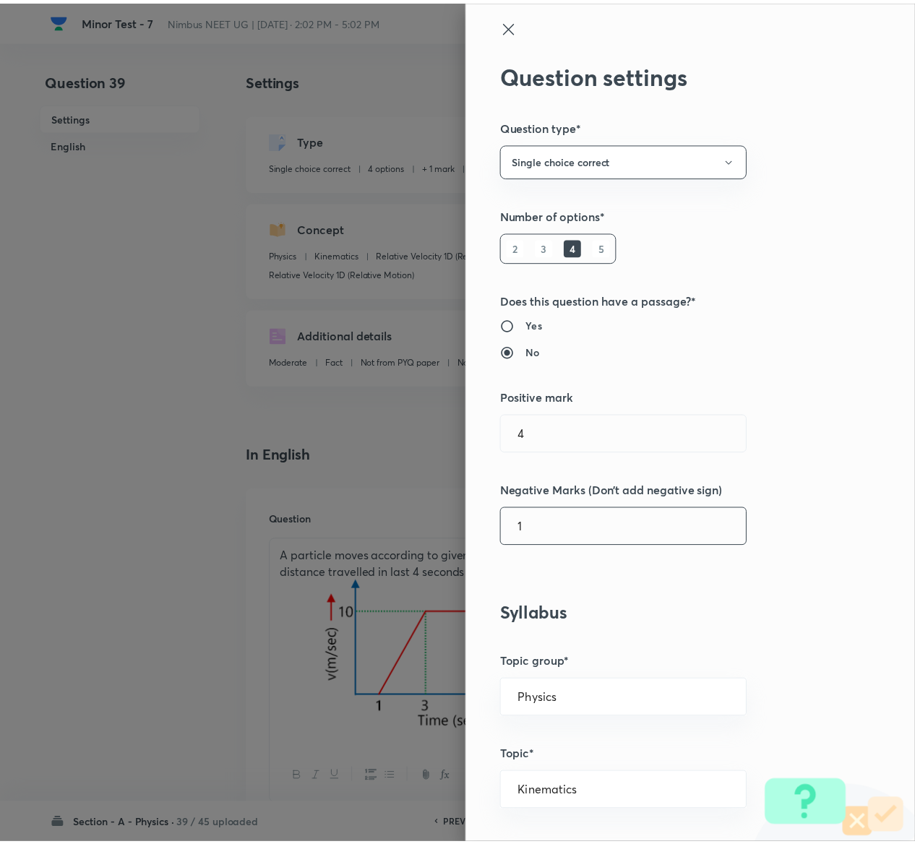
scroll to position [1129, 0]
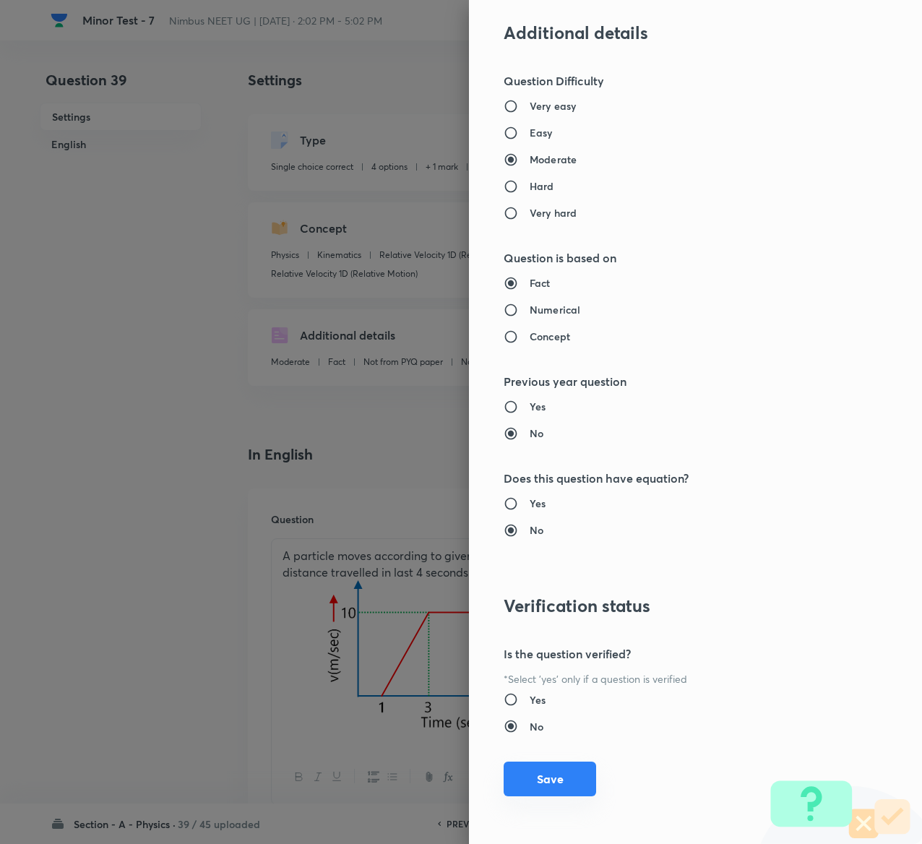
click at [552, 777] on button "Save" at bounding box center [550, 779] width 93 height 35
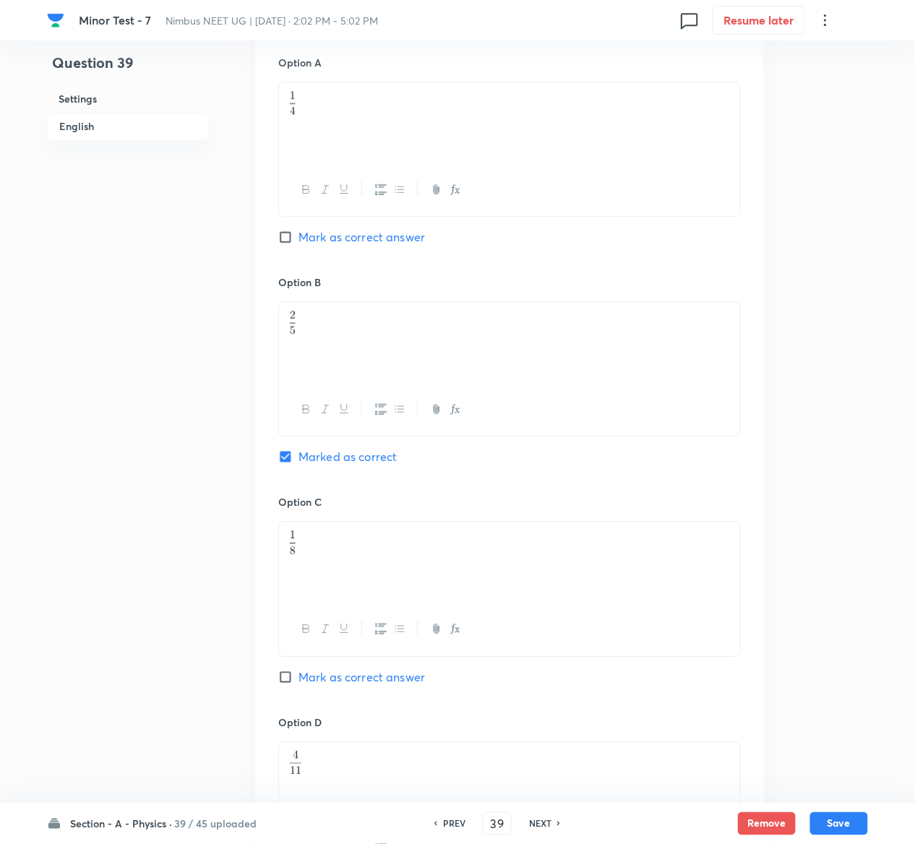
scroll to position [1310, 0]
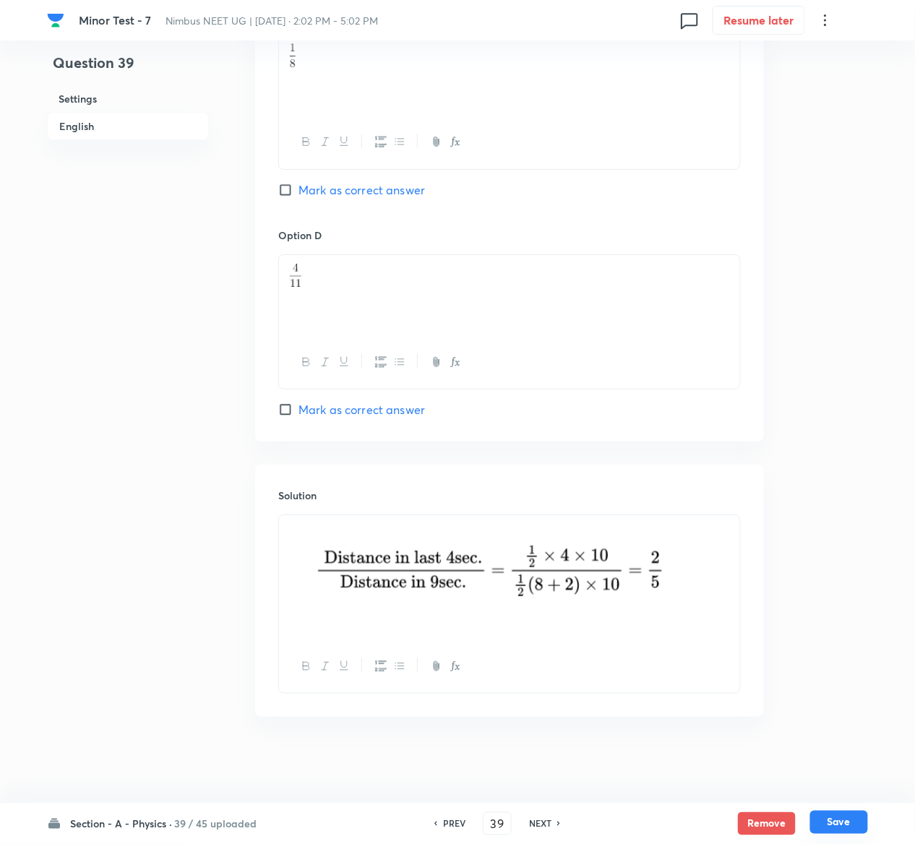
click at [848, 820] on button "Save" at bounding box center [839, 822] width 58 height 23
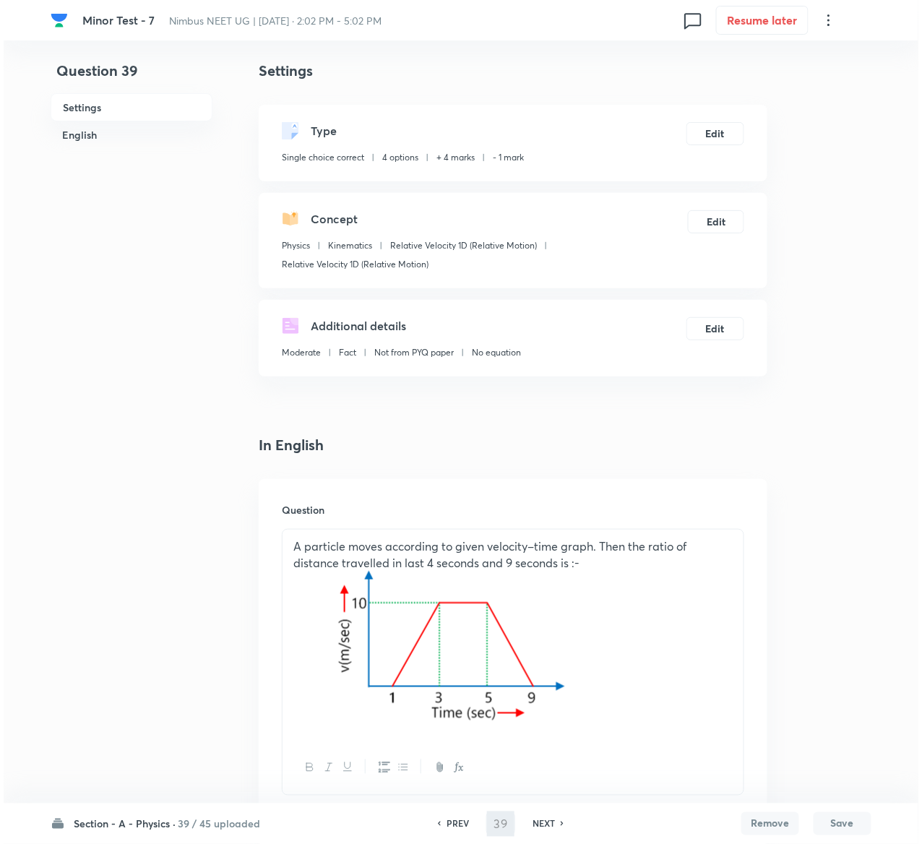
scroll to position [0, 0]
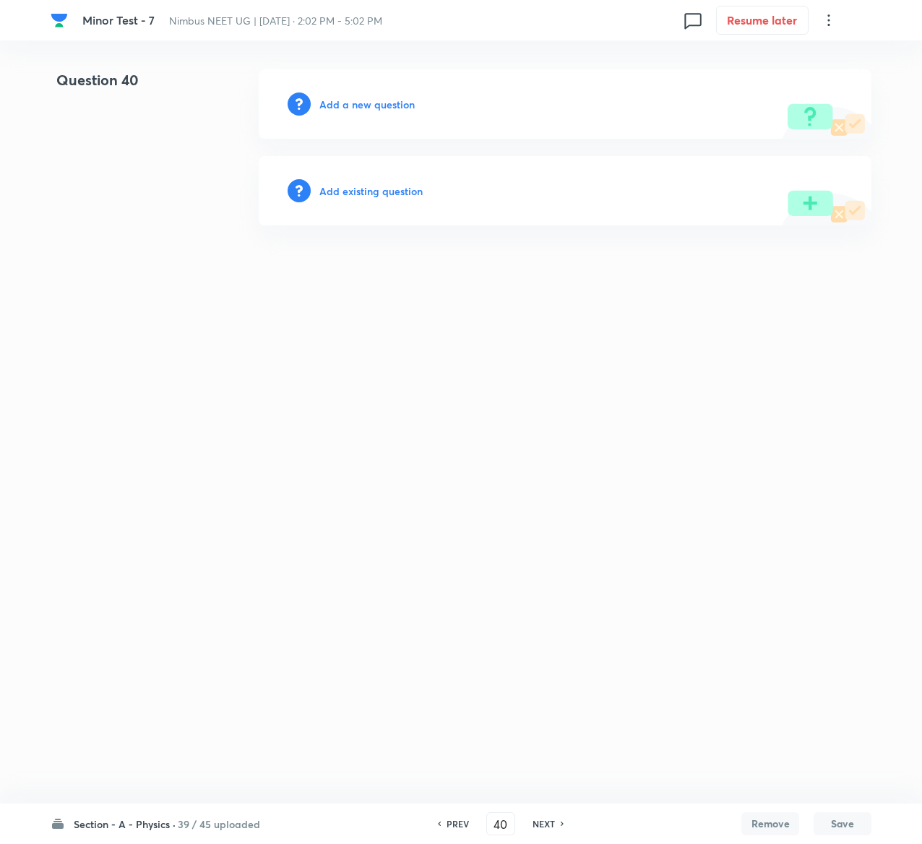
click at [397, 187] on h6 "Add existing question" at bounding box center [370, 191] width 103 height 15
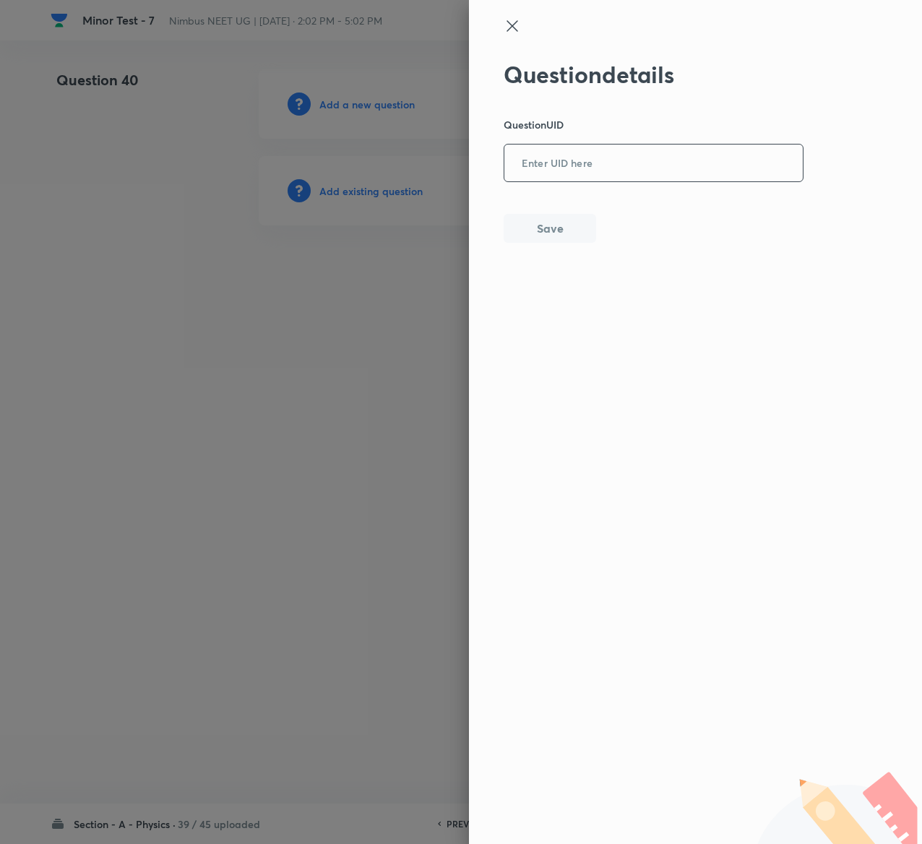
click at [657, 179] on input "text" at bounding box center [654, 163] width 299 height 35
paste input "E0JIF"
click at [562, 234] on button "Save" at bounding box center [550, 227] width 93 height 29
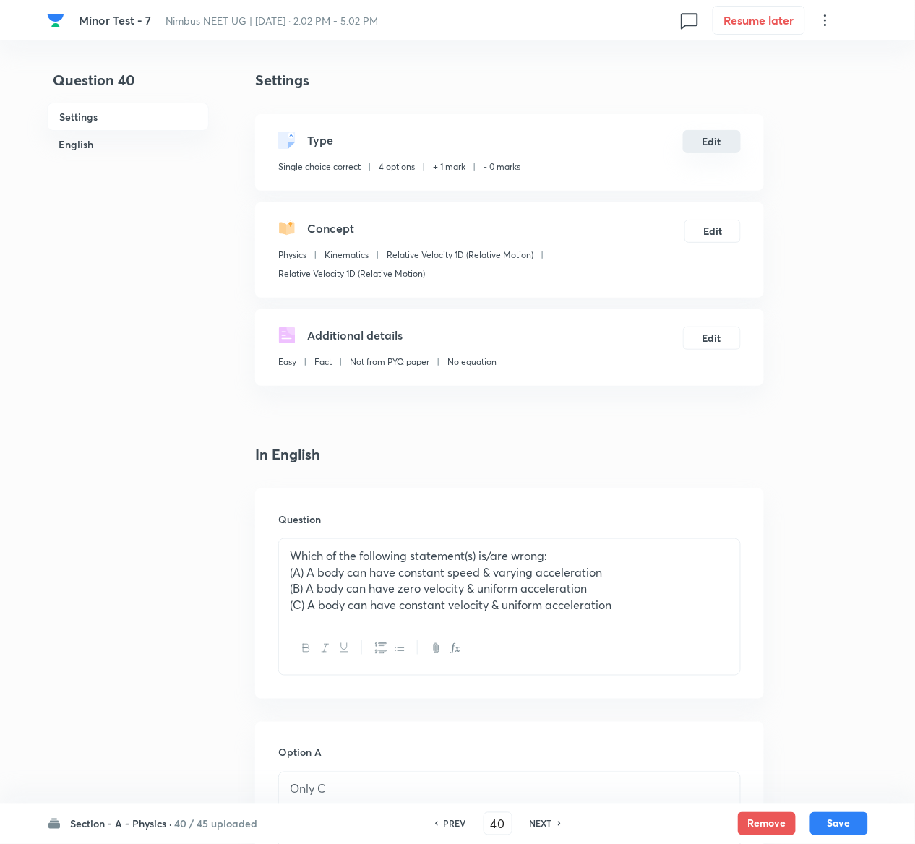
click at [712, 134] on button "Edit" at bounding box center [712, 141] width 58 height 23
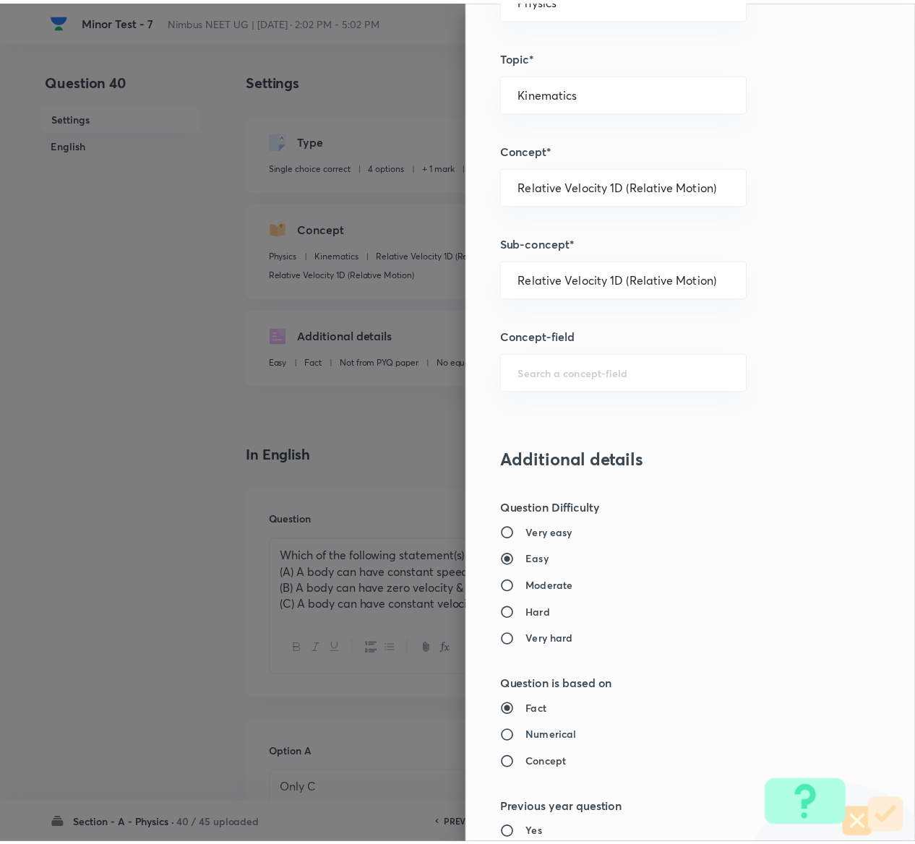
scroll to position [1129, 0]
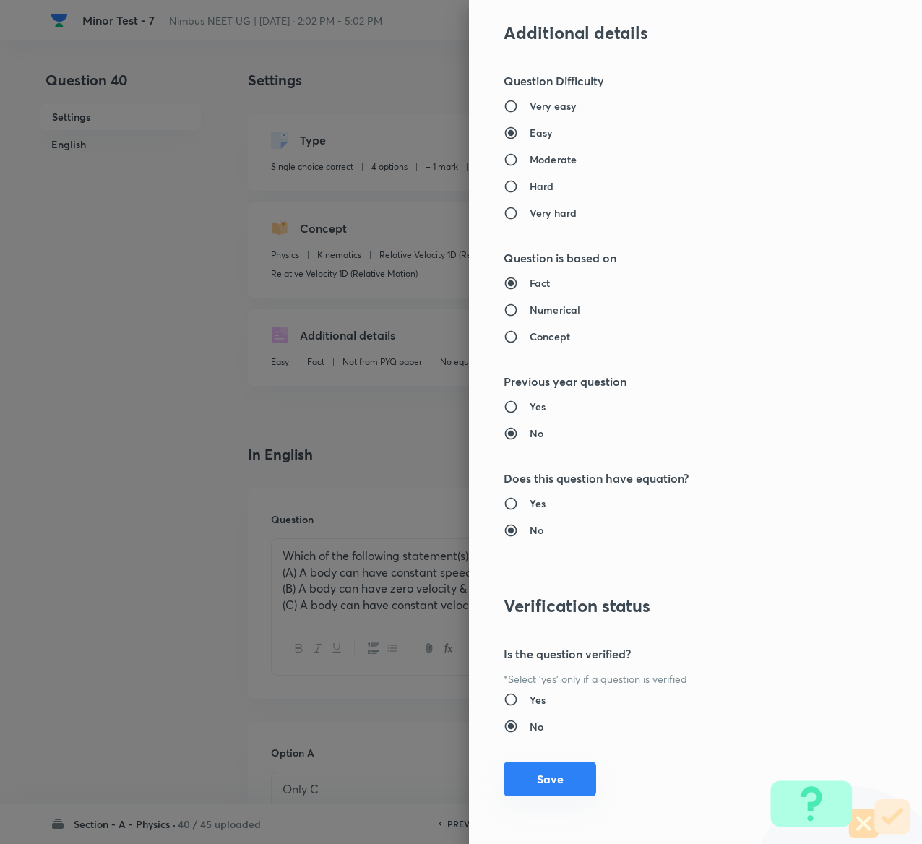
click at [533, 776] on button "Save" at bounding box center [550, 779] width 93 height 35
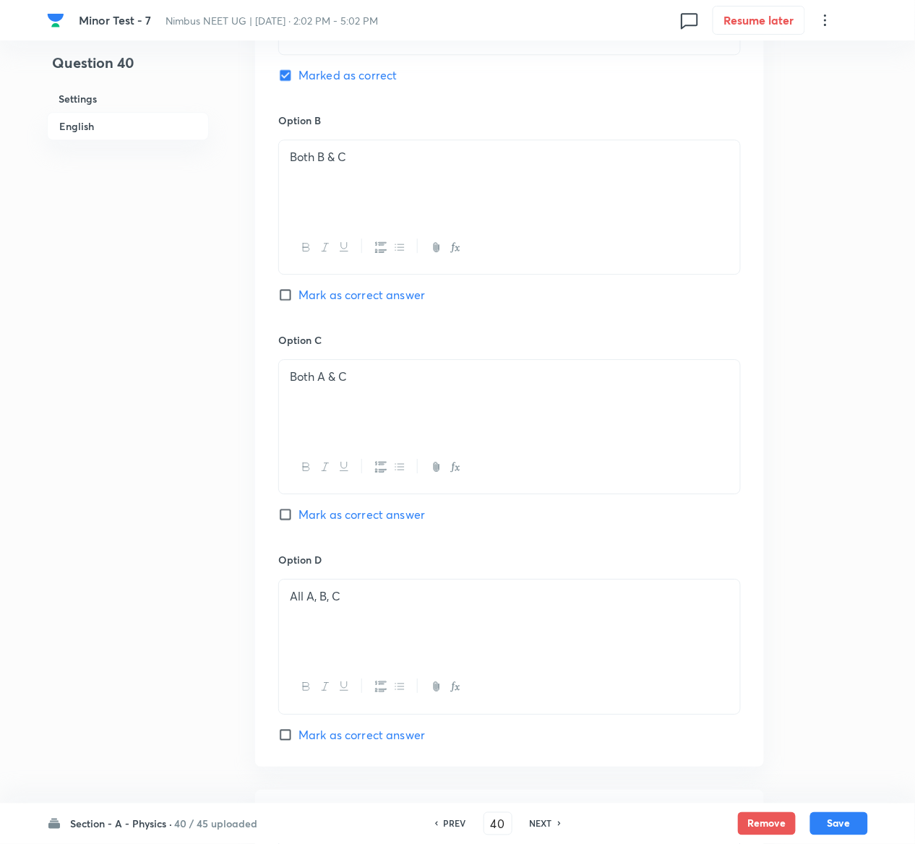
scroll to position [1141, 0]
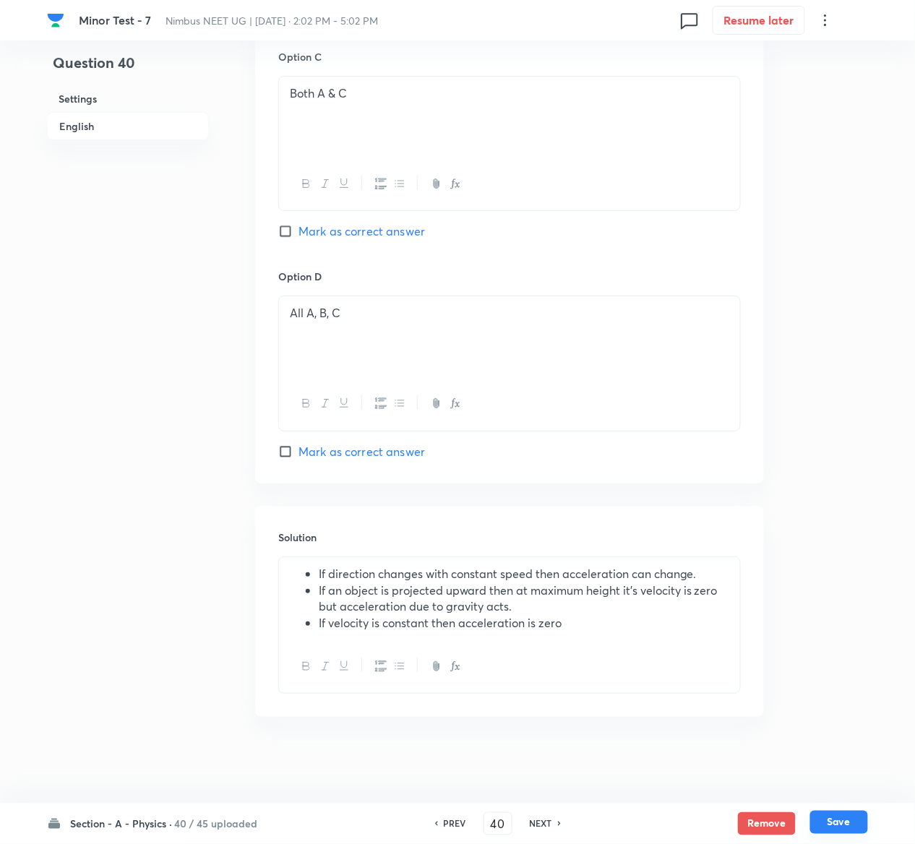
click at [851, 824] on button "Save" at bounding box center [839, 822] width 58 height 23
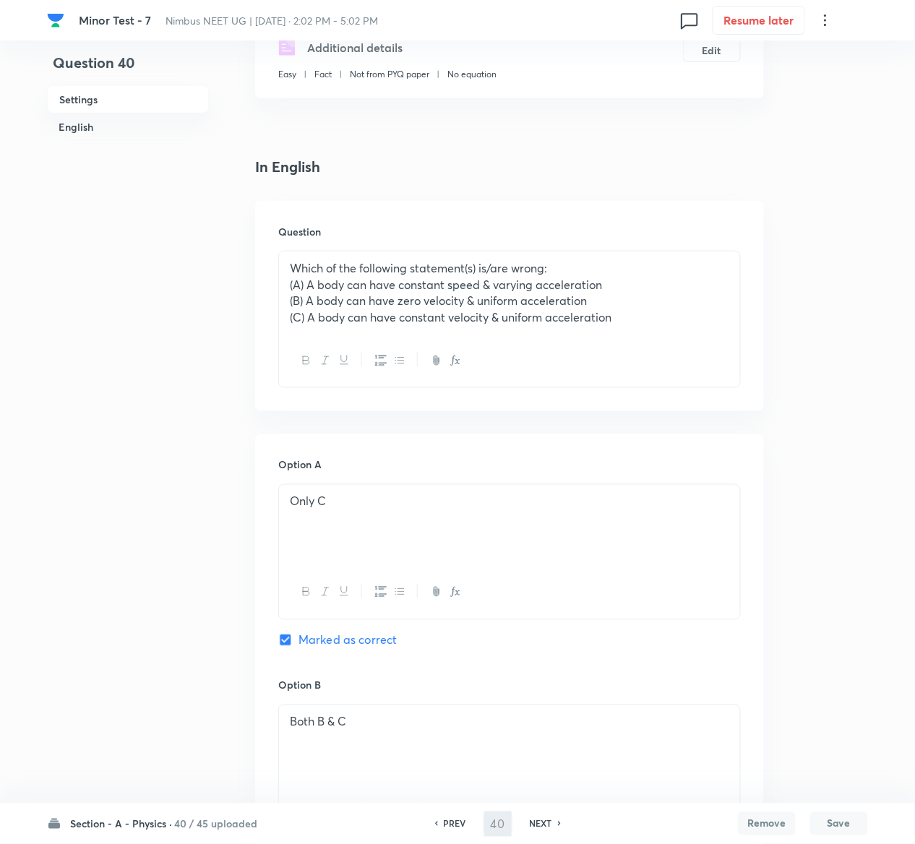
scroll to position [0, 0]
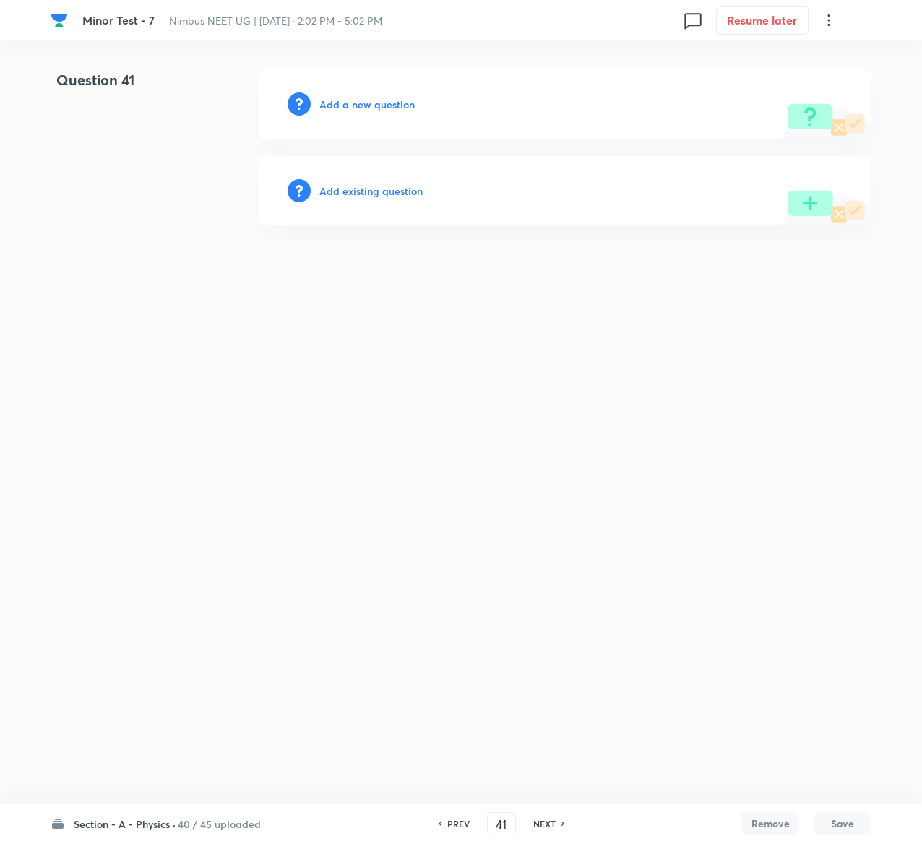
click at [368, 190] on h6 "Add existing question" at bounding box center [370, 191] width 103 height 15
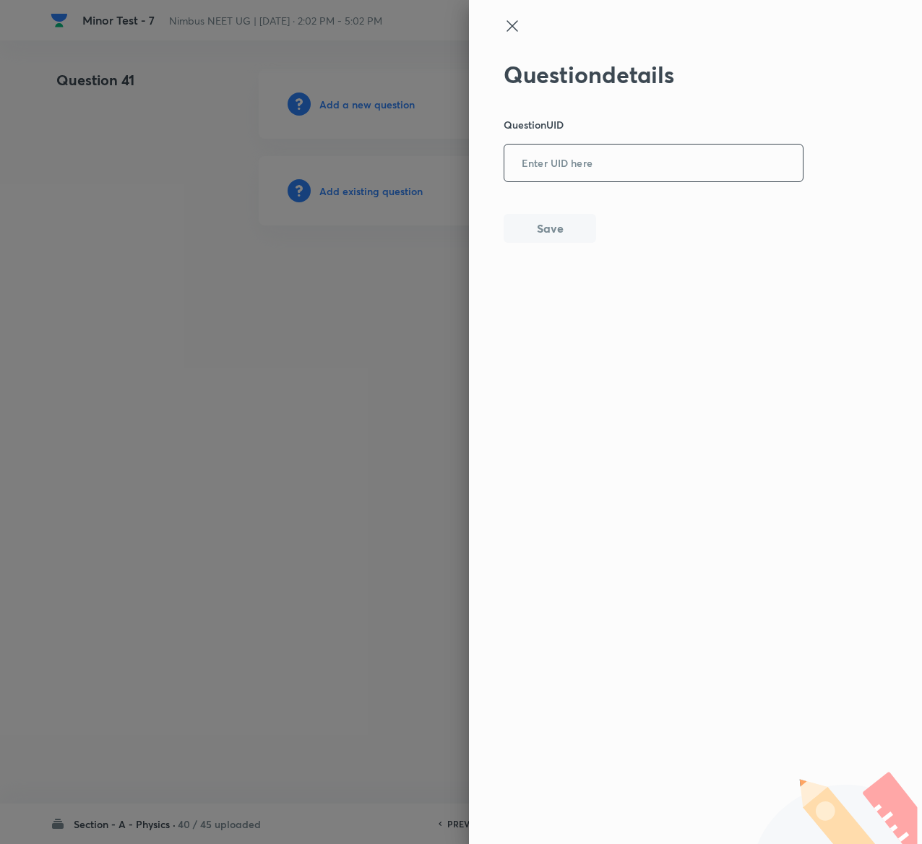
click at [576, 160] on input "text" at bounding box center [654, 163] width 299 height 35
paste input "SZKGO"
click at [573, 236] on button "Save" at bounding box center [550, 227] width 93 height 29
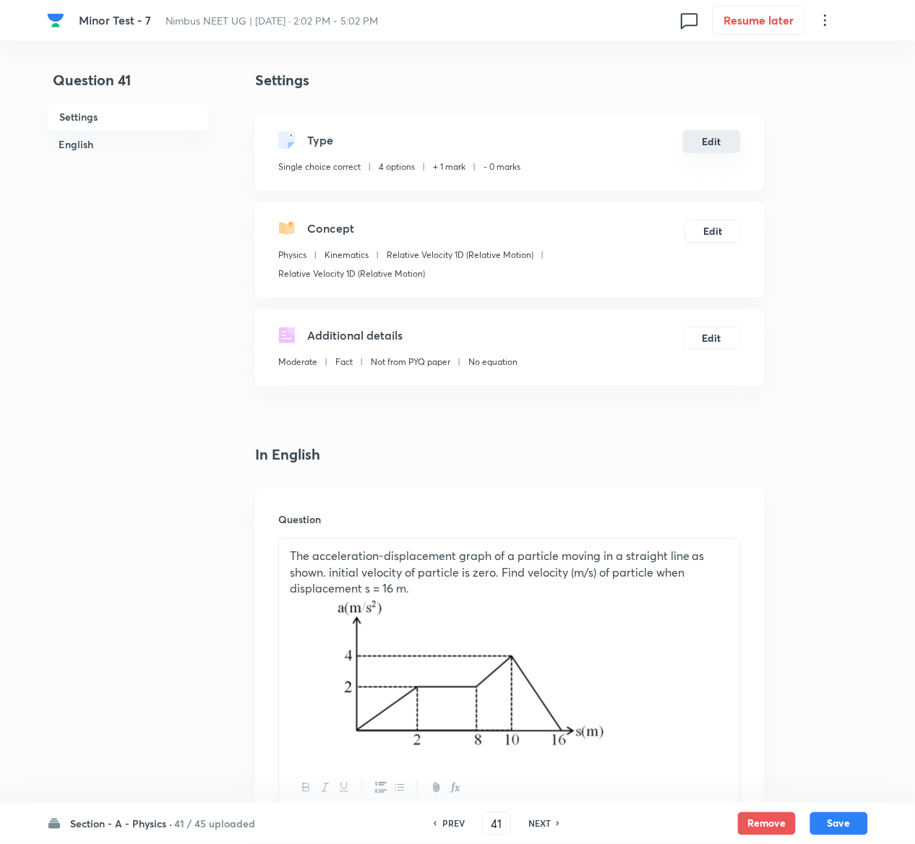
click at [718, 138] on button "Edit" at bounding box center [712, 141] width 58 height 23
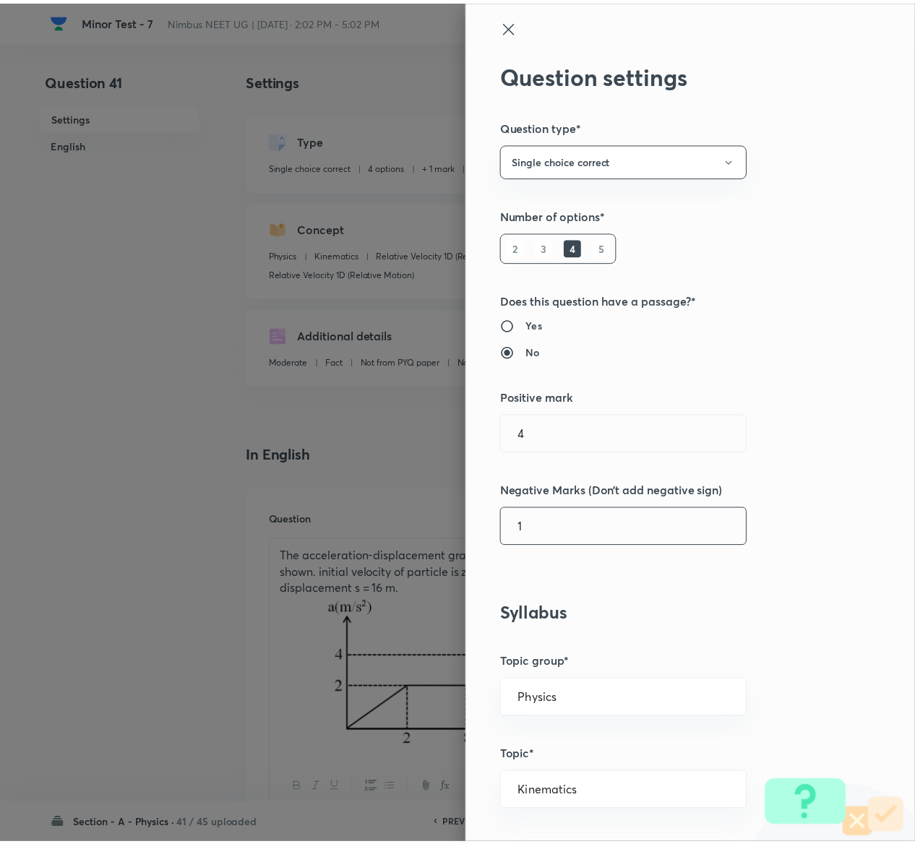
scroll to position [1129, 0]
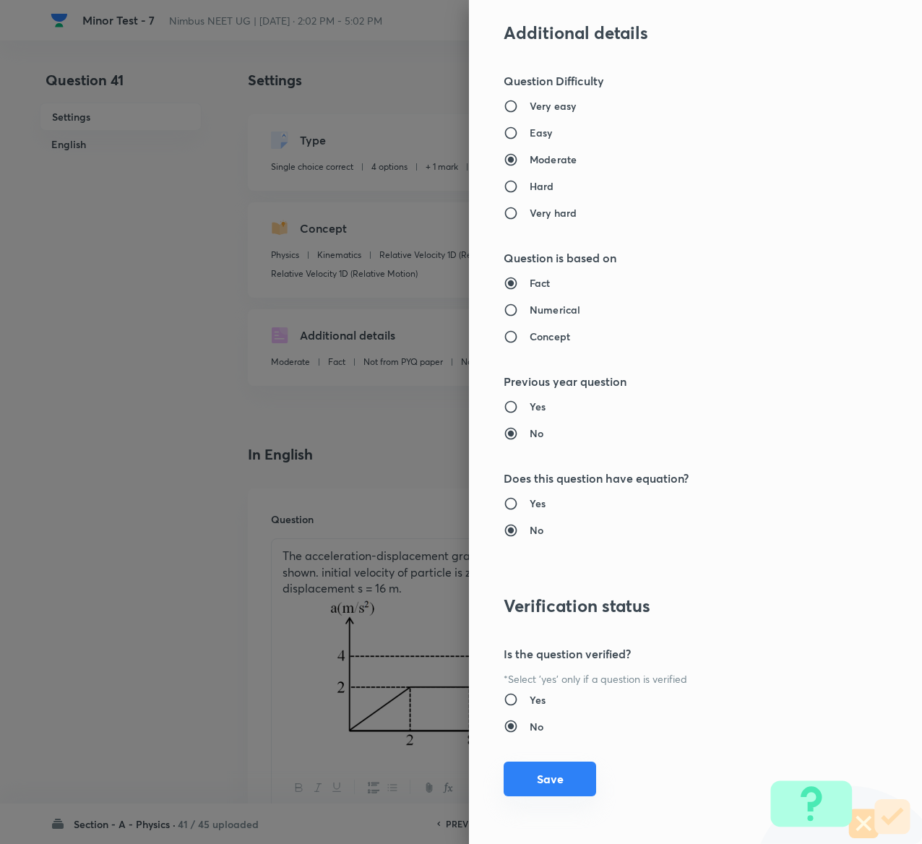
click at [510, 772] on button "Save" at bounding box center [550, 779] width 93 height 35
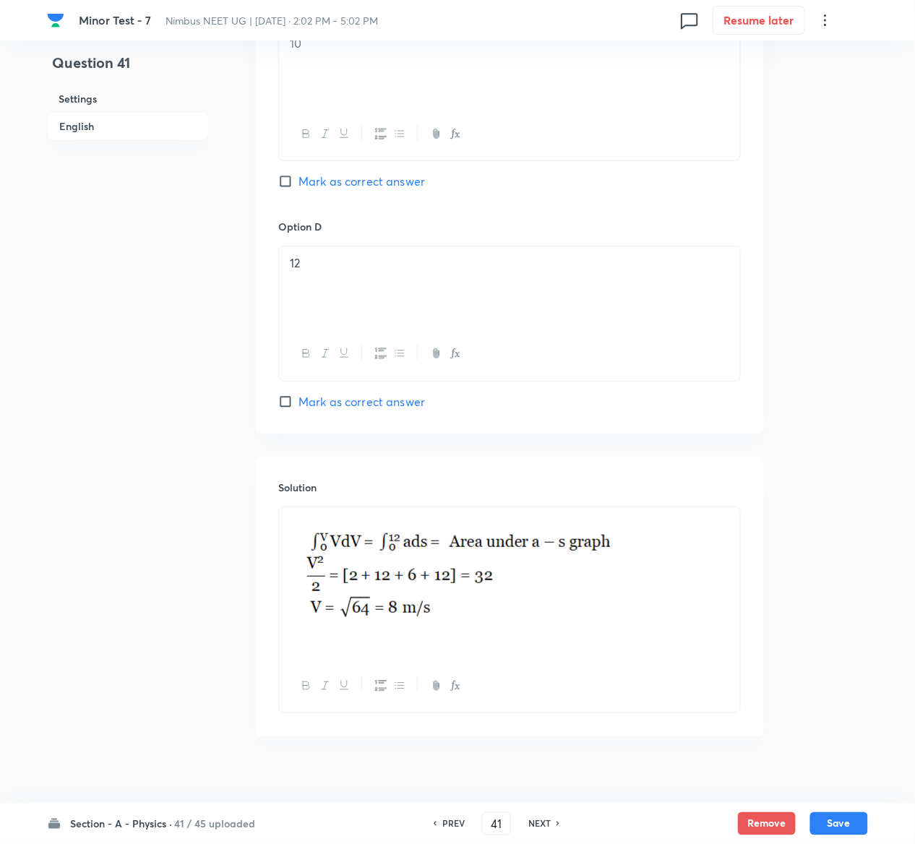
scroll to position [1349, 0]
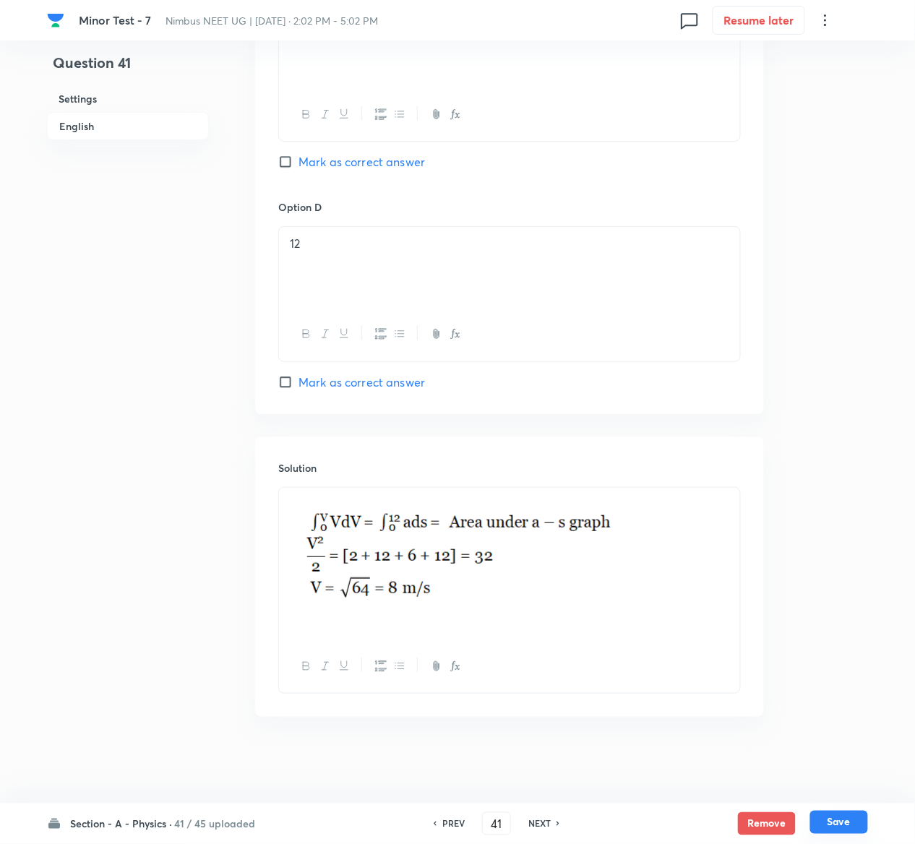
click at [841, 820] on button "Save" at bounding box center [839, 822] width 58 height 23
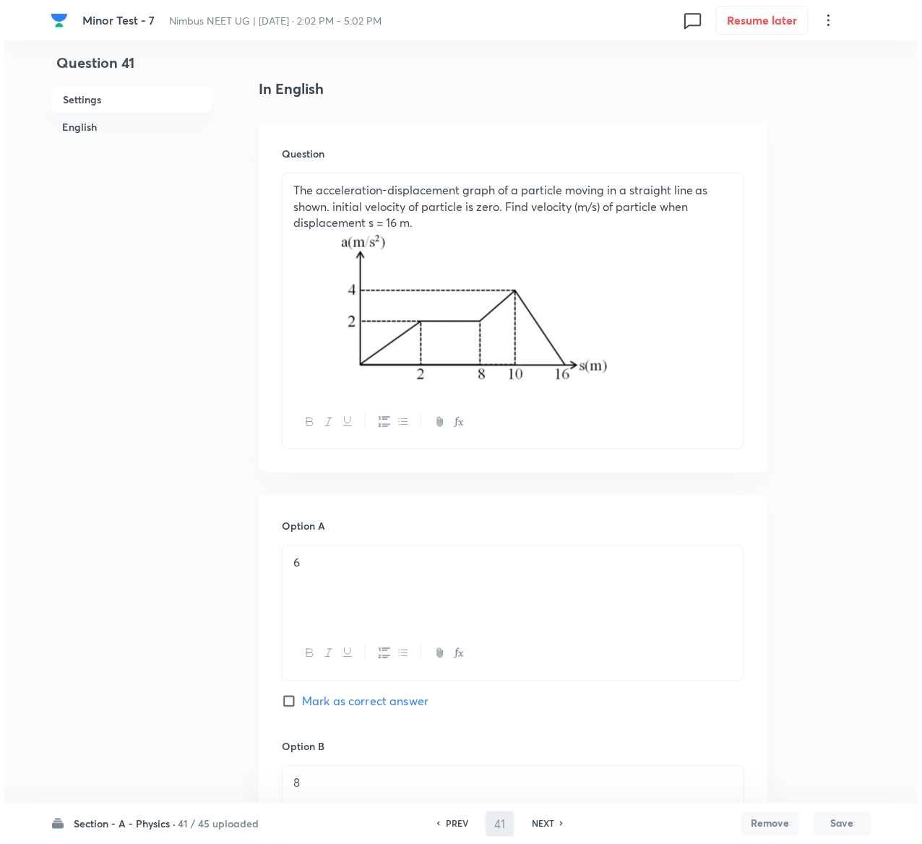
scroll to position [0, 0]
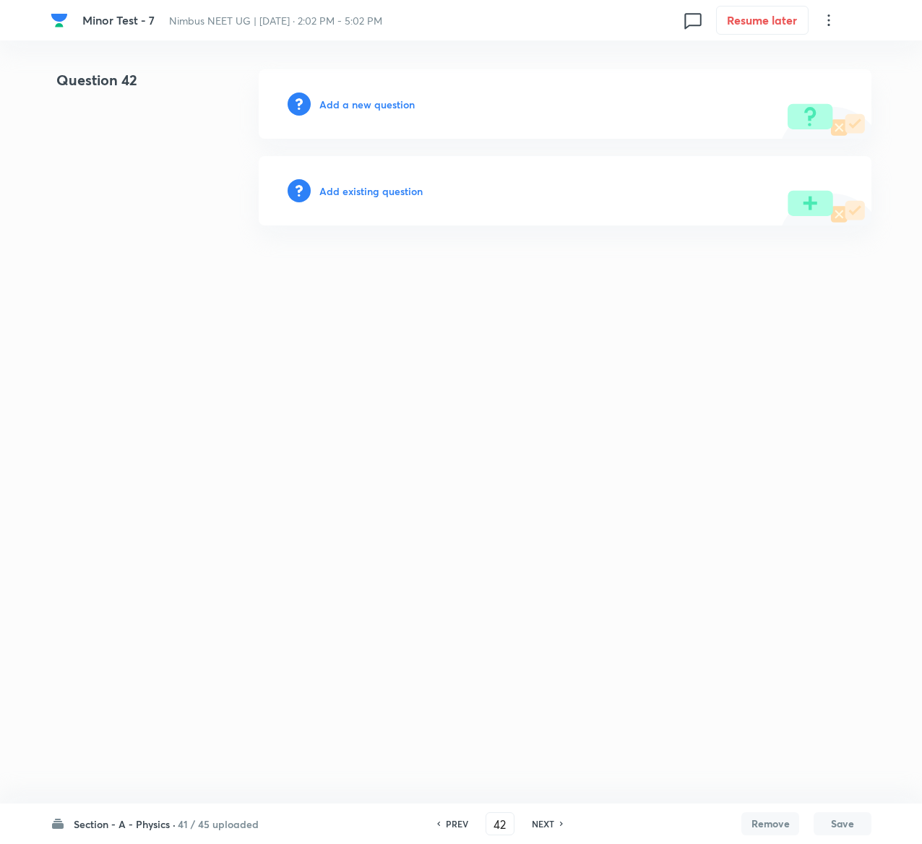
click at [388, 193] on h6 "Add existing question" at bounding box center [370, 191] width 103 height 15
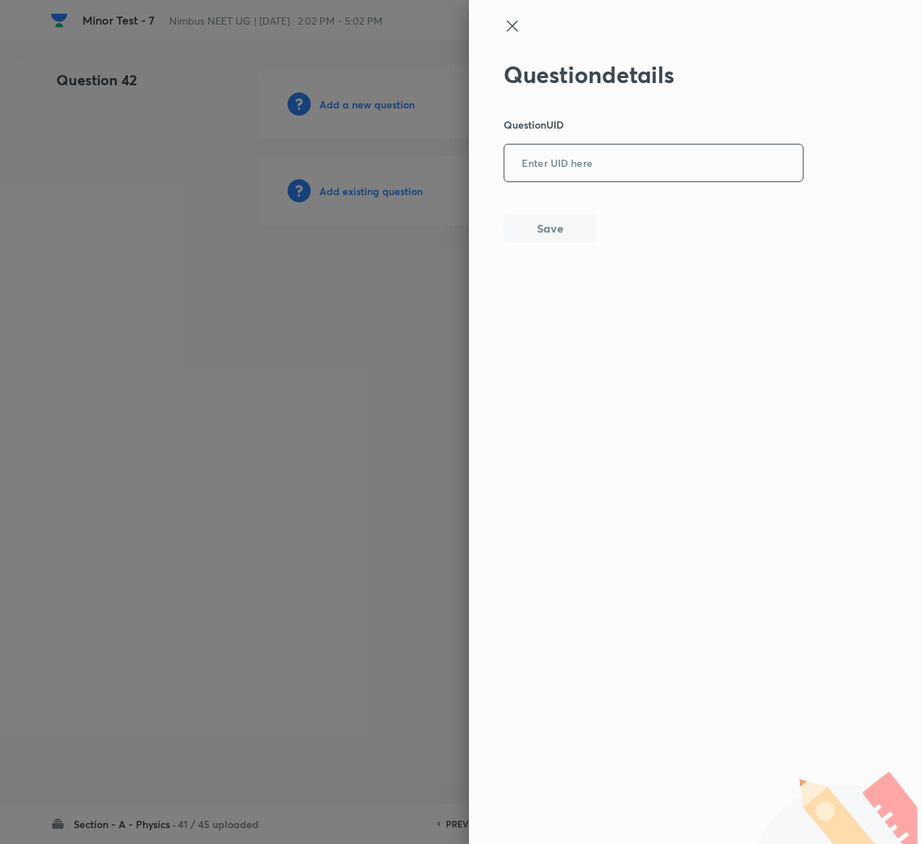
click at [576, 164] on input "text" at bounding box center [654, 163] width 299 height 35
paste input "T0U6I"
click at [562, 226] on button "Save" at bounding box center [550, 227] width 93 height 29
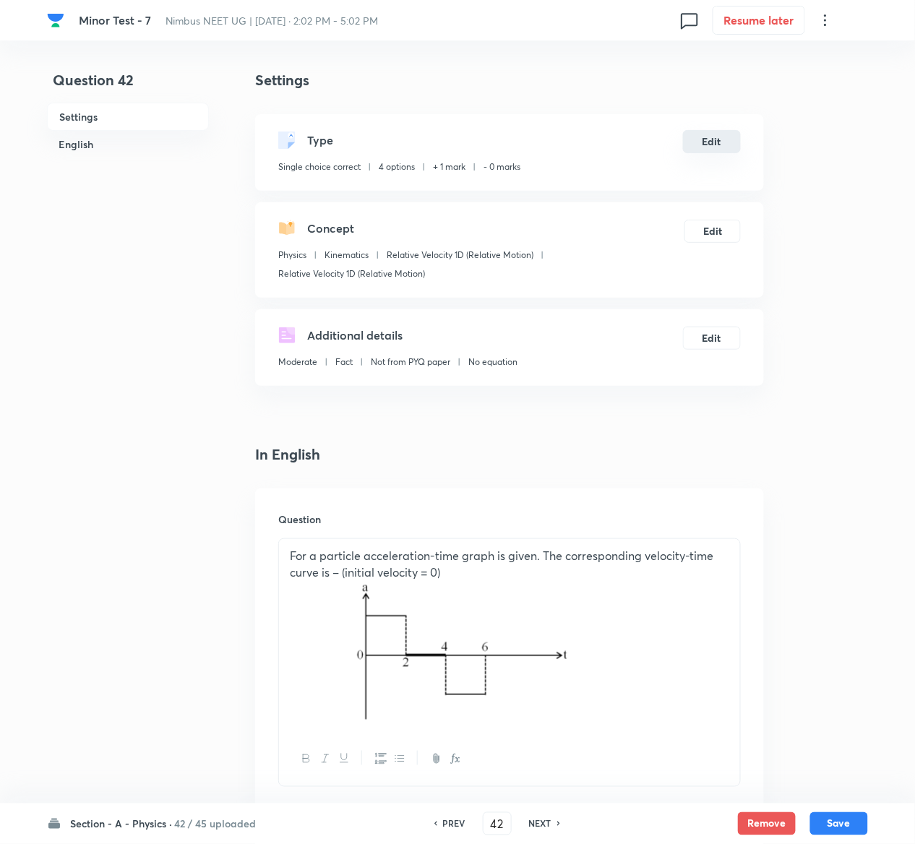
click at [721, 143] on button "Edit" at bounding box center [712, 141] width 58 height 23
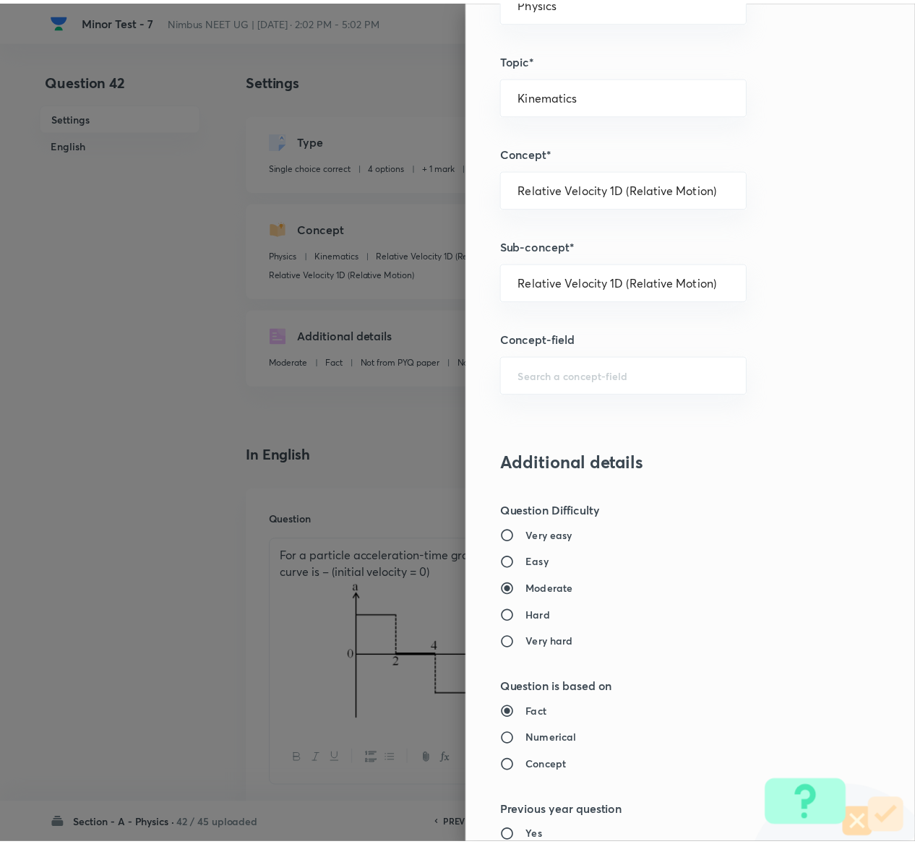
scroll to position [1129, 0]
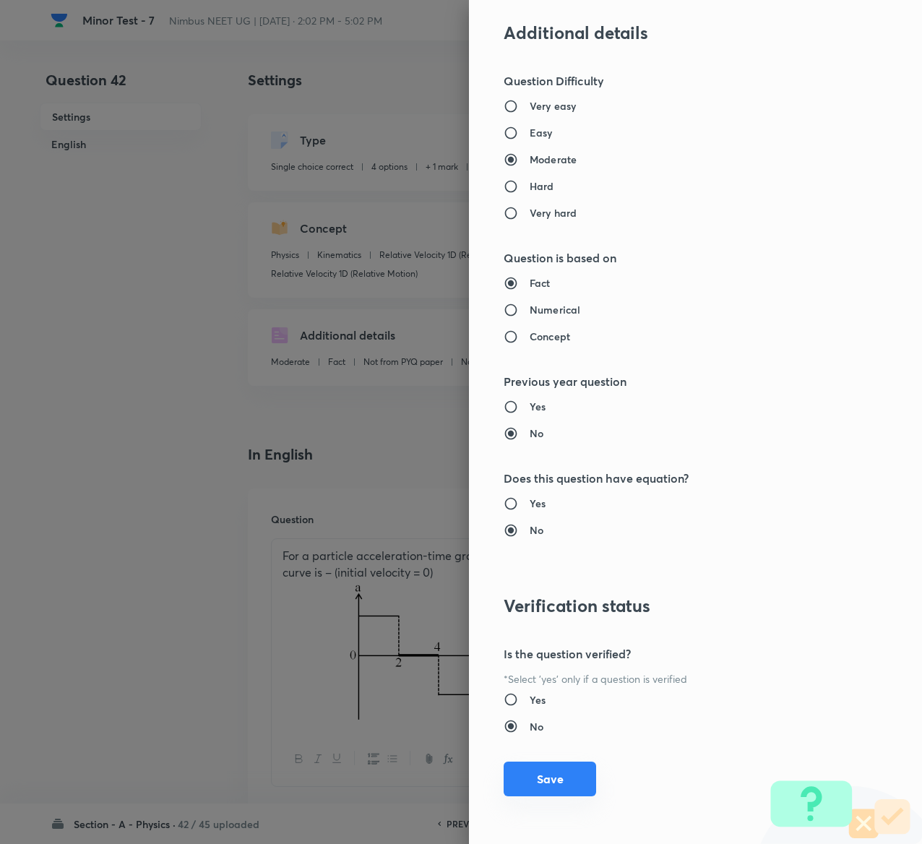
click at [533, 774] on button "Save" at bounding box center [550, 779] width 93 height 35
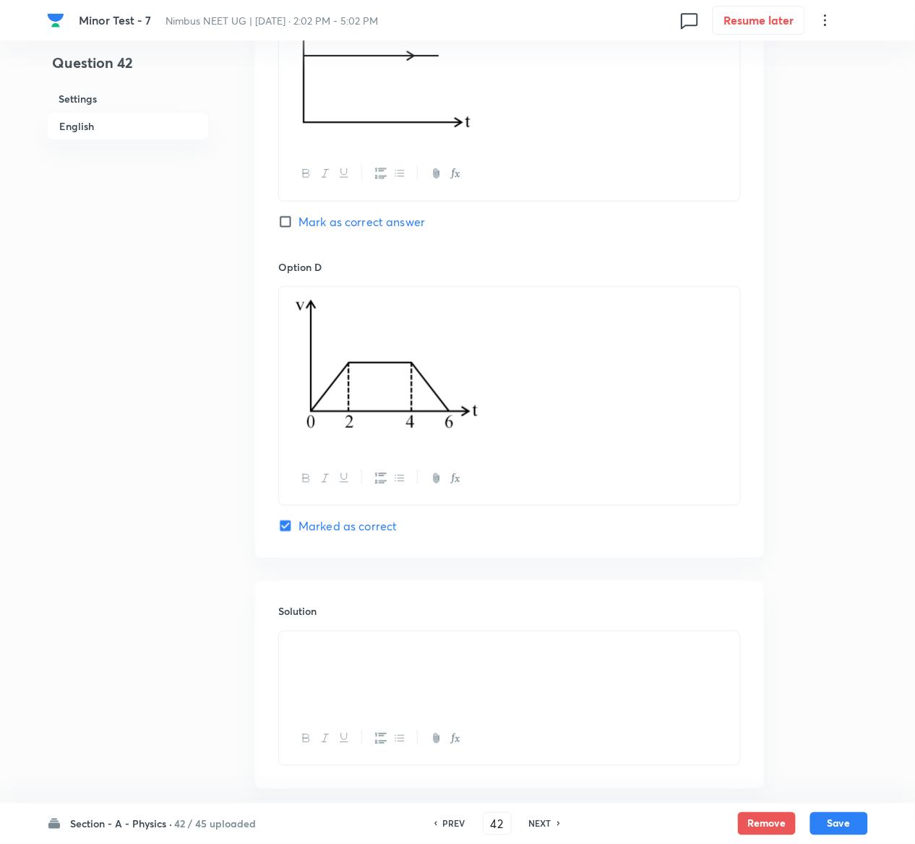
scroll to position [1610, 0]
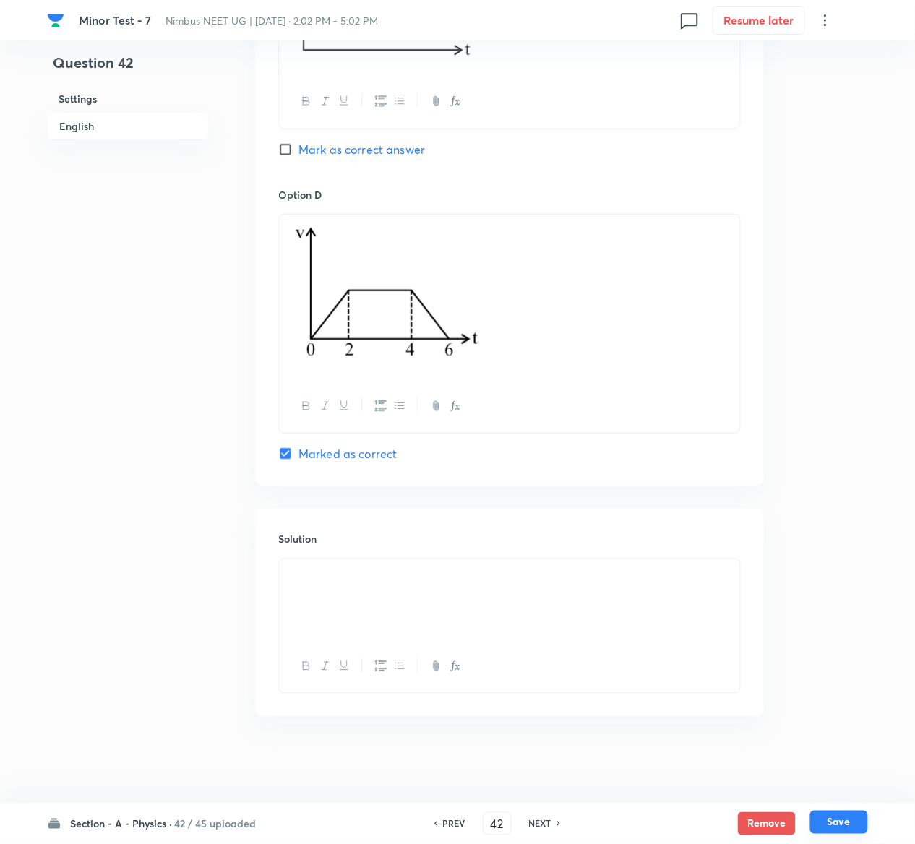
click at [848, 823] on button "Save" at bounding box center [839, 822] width 58 height 23
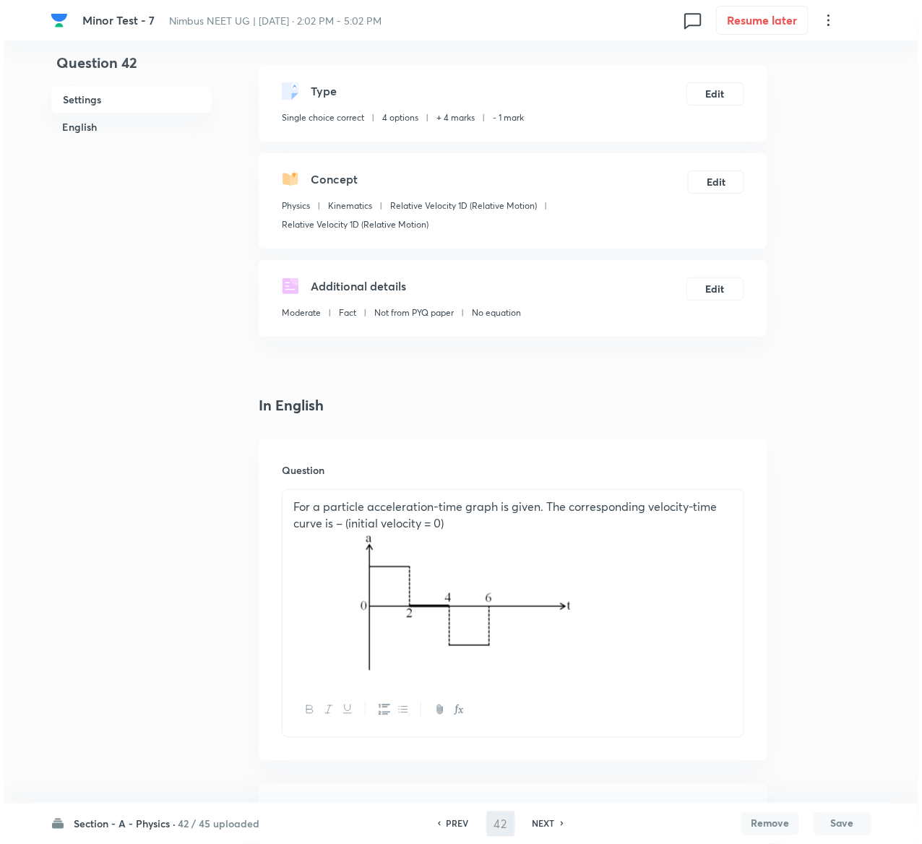
scroll to position [0, 0]
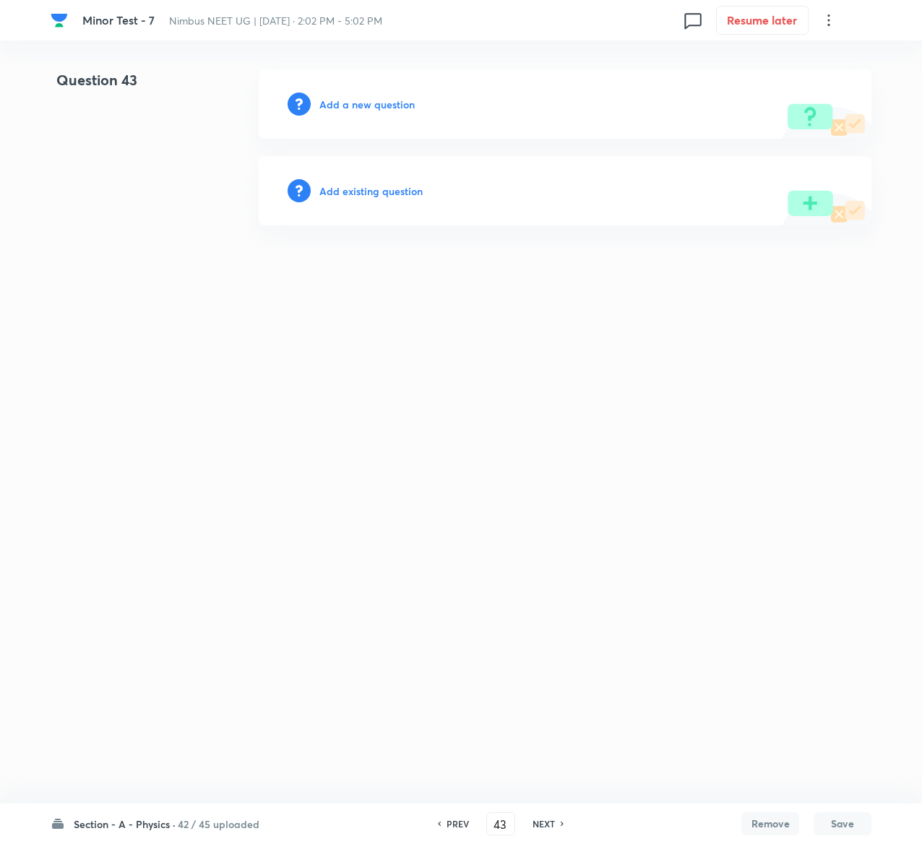
click at [367, 194] on h6 "Add existing question" at bounding box center [370, 191] width 103 height 15
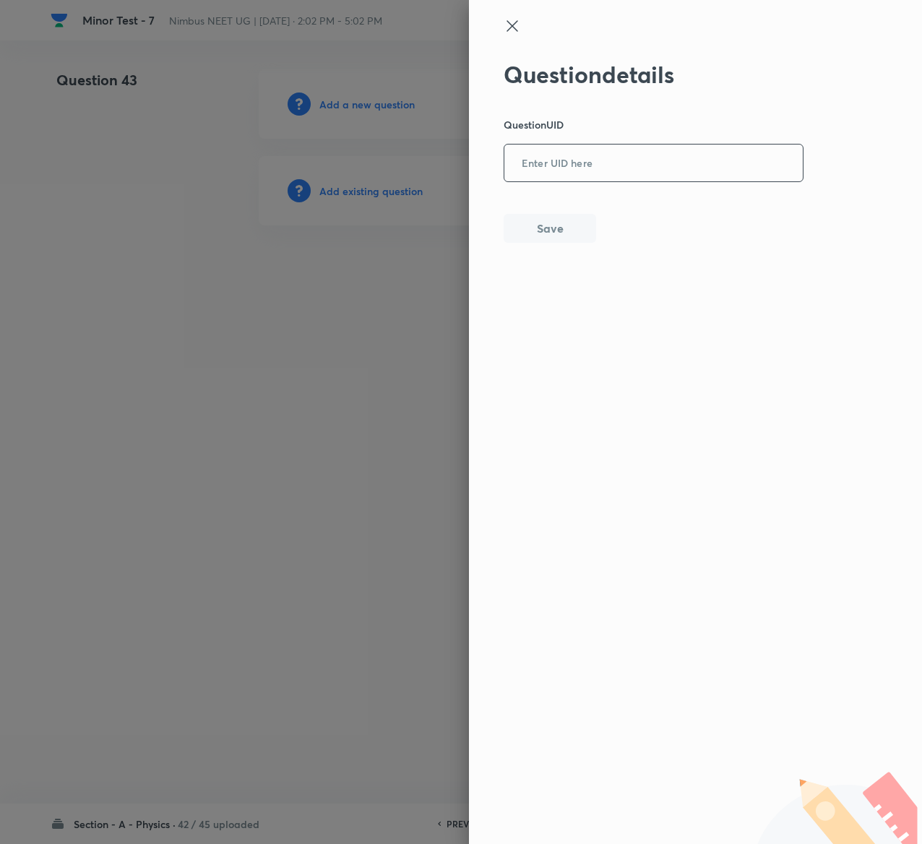
click at [651, 181] on div "​" at bounding box center [654, 163] width 300 height 38
paste input "DTHHM"
click at [570, 221] on button "Save" at bounding box center [550, 227] width 93 height 29
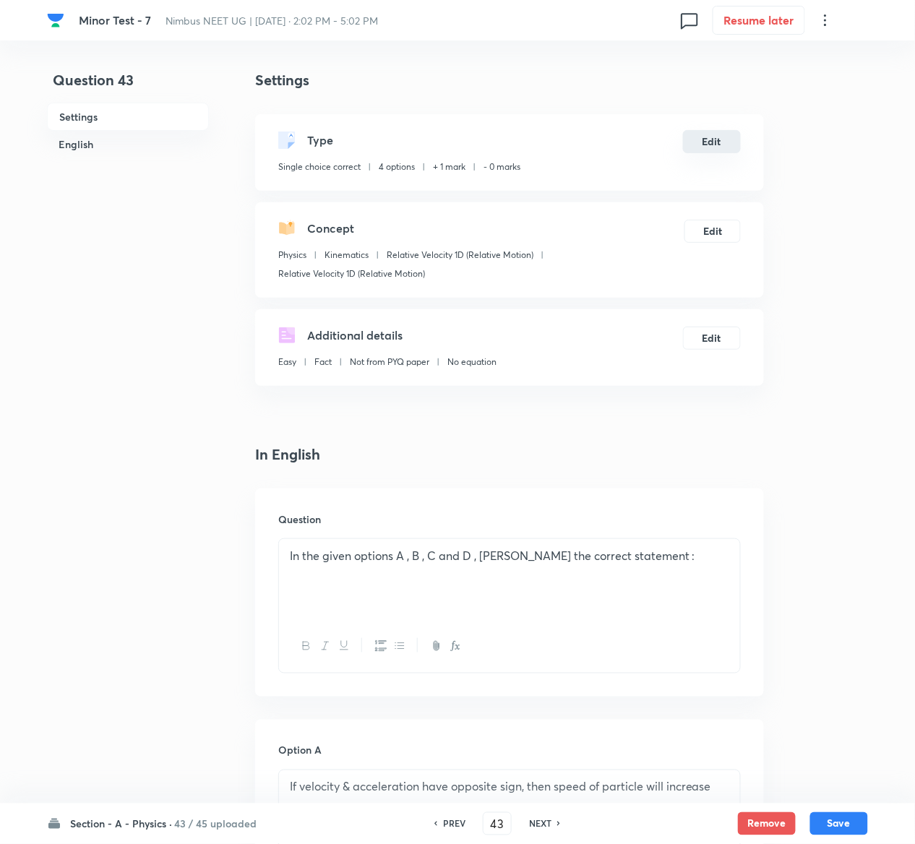
click at [713, 135] on button "Edit" at bounding box center [712, 141] width 58 height 23
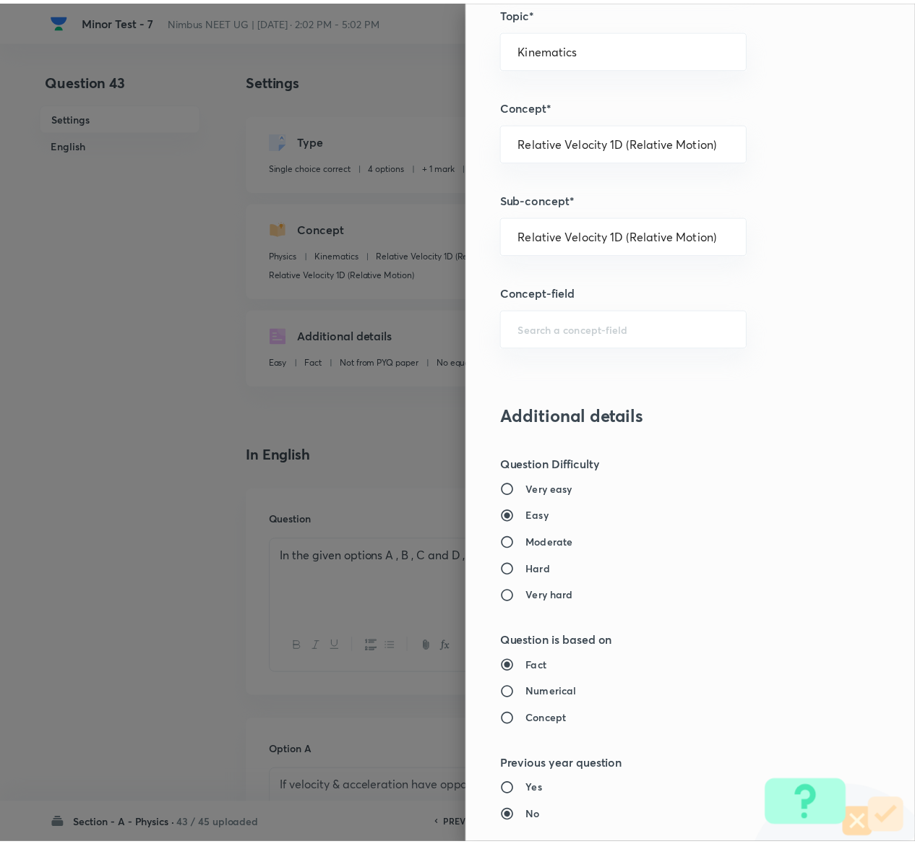
scroll to position [1129, 0]
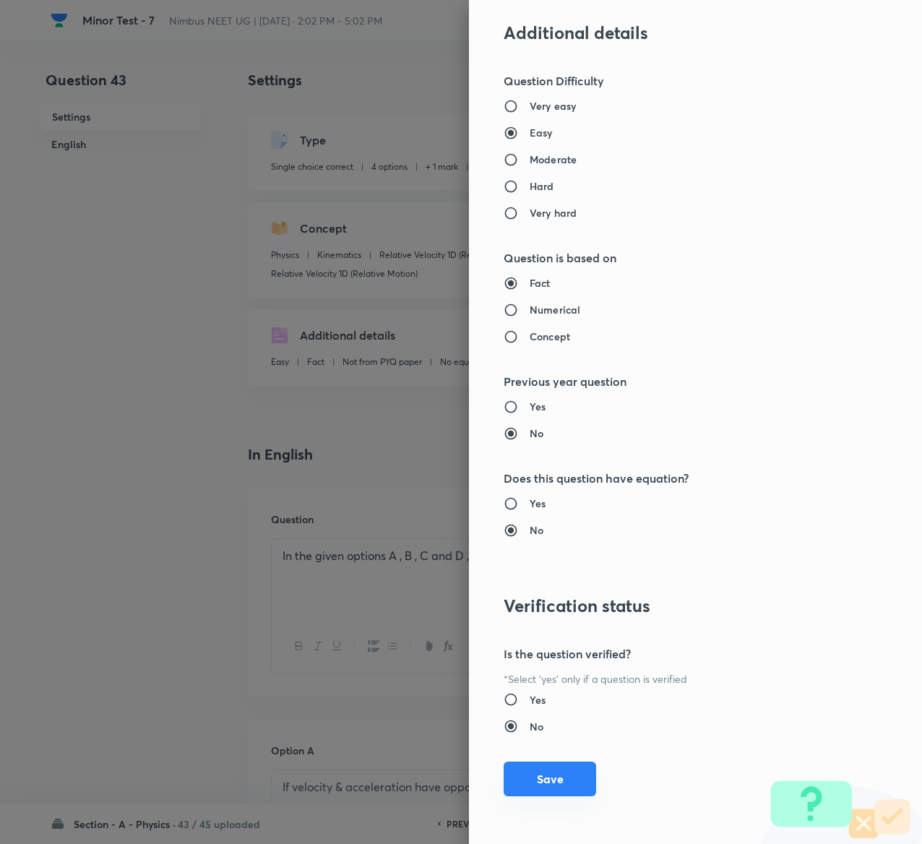
click at [521, 789] on button "Save" at bounding box center [550, 779] width 93 height 35
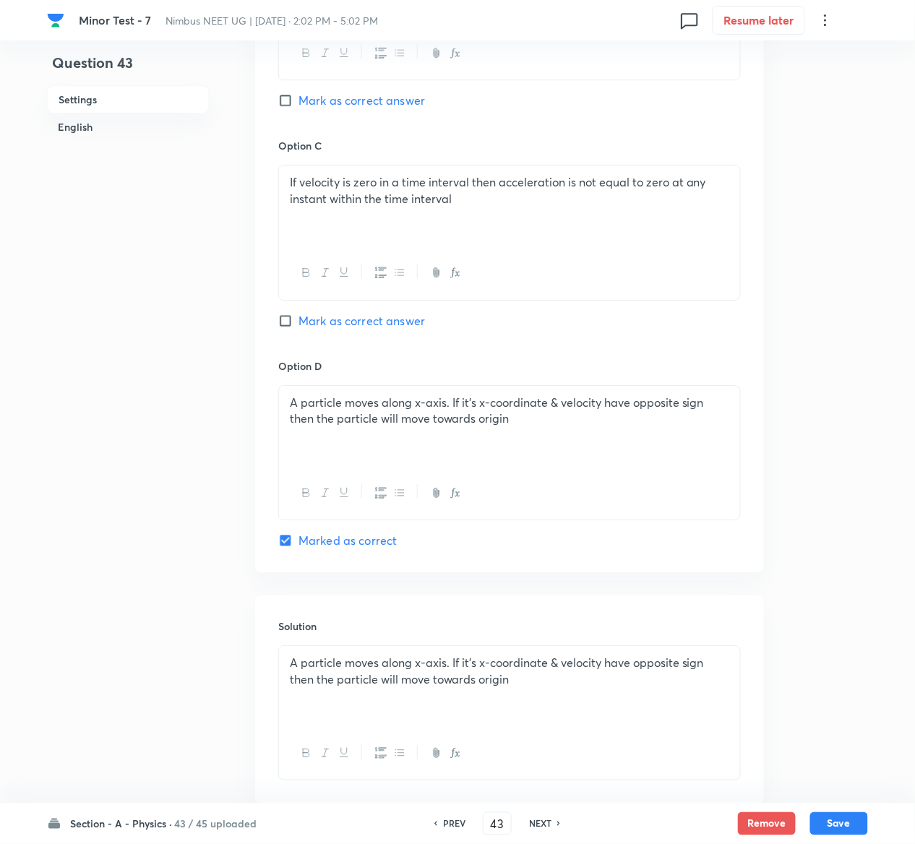
scroll to position [1136, 0]
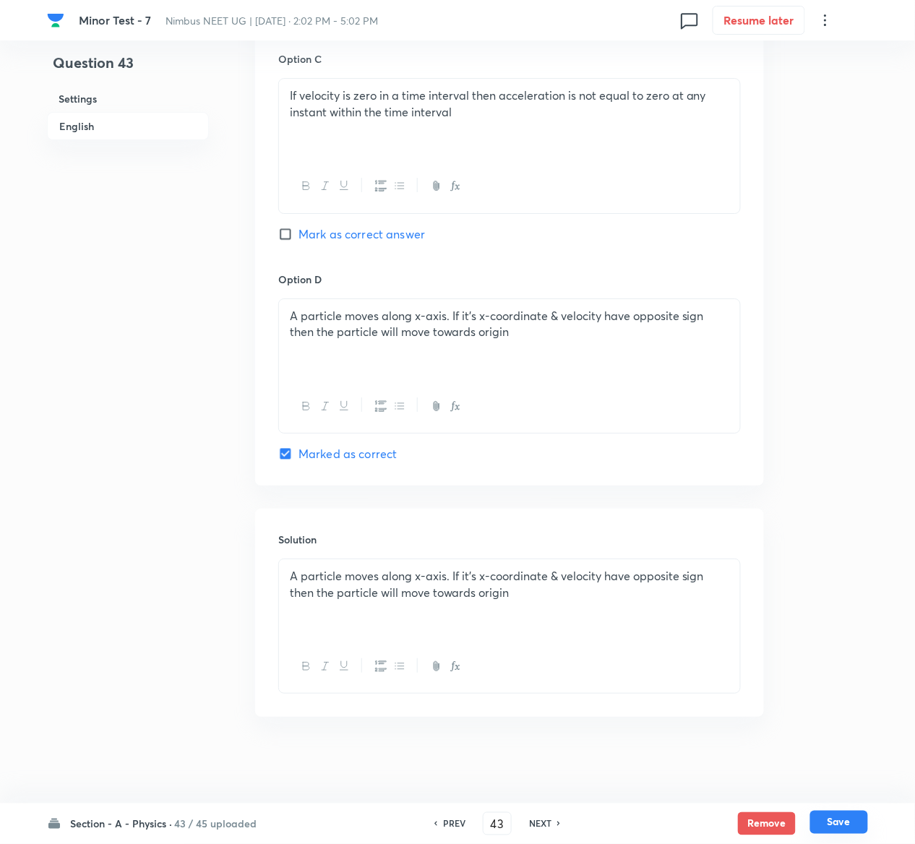
click at [853, 824] on button "Save" at bounding box center [839, 822] width 58 height 23
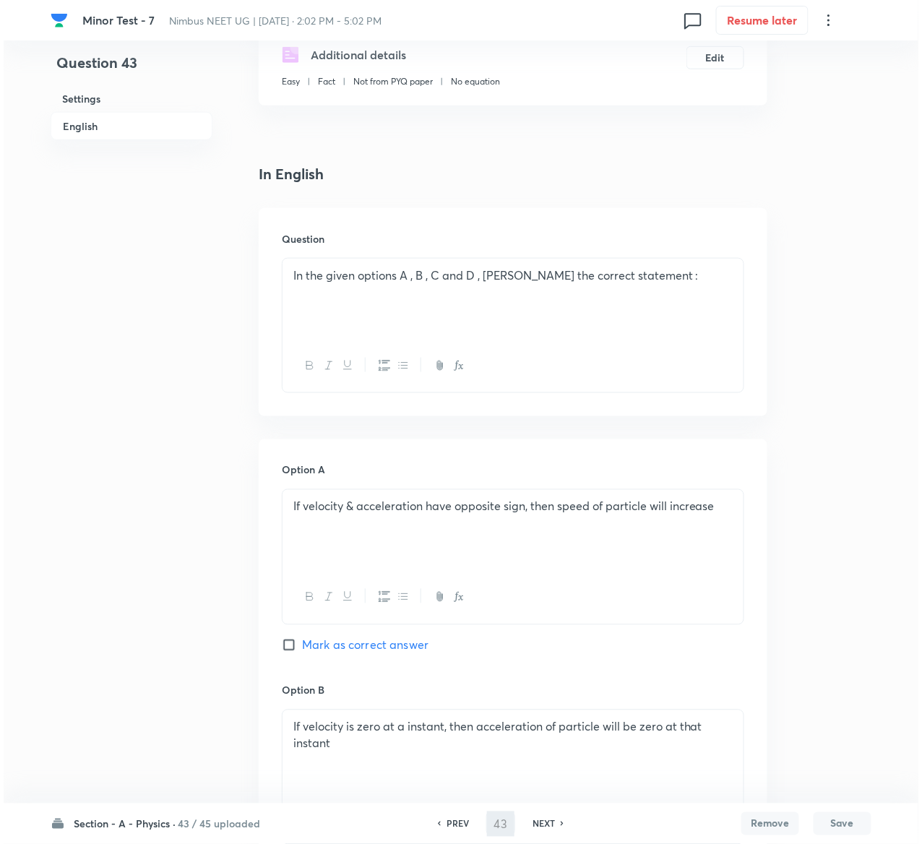
scroll to position [0, 0]
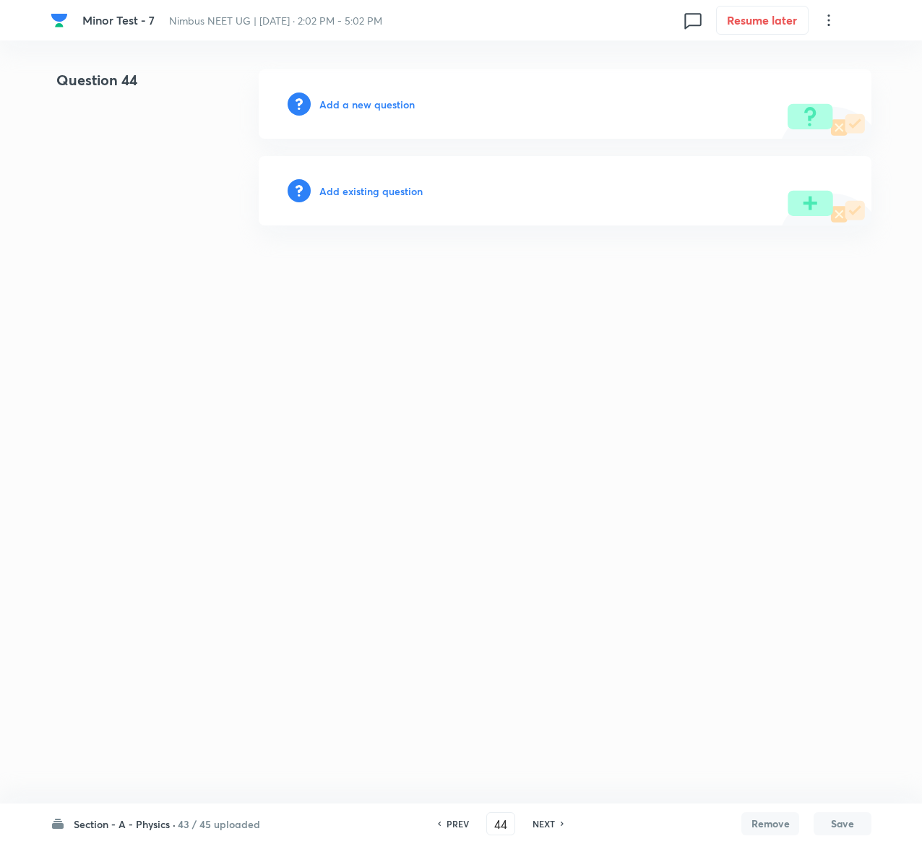
click at [366, 191] on h6 "Add existing question" at bounding box center [370, 191] width 103 height 15
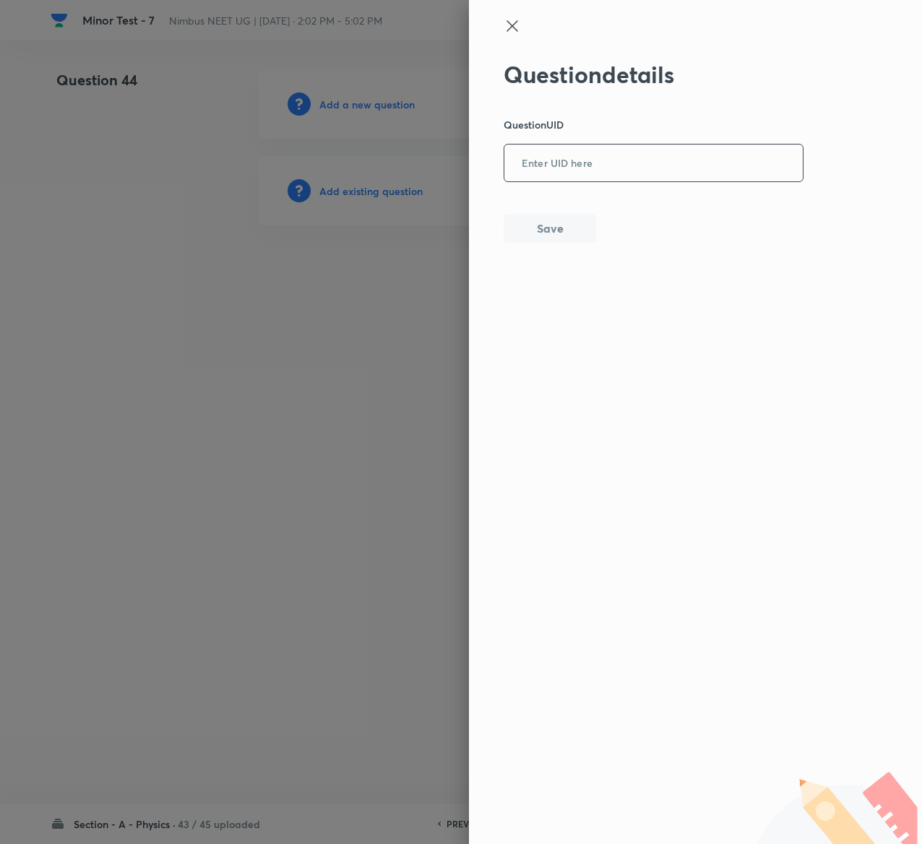
click at [655, 165] on input "text" at bounding box center [654, 163] width 299 height 35
paste input "TFHT9"
click at [556, 222] on button "Save" at bounding box center [550, 227] width 93 height 29
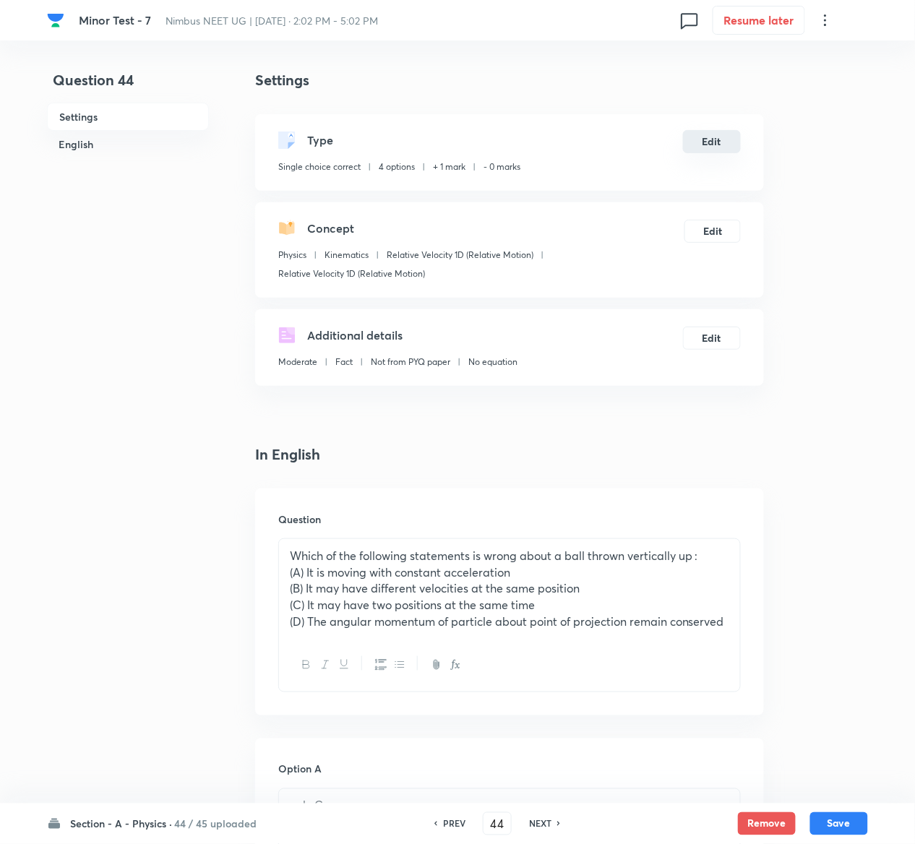
click at [718, 138] on button "Edit" at bounding box center [712, 141] width 58 height 23
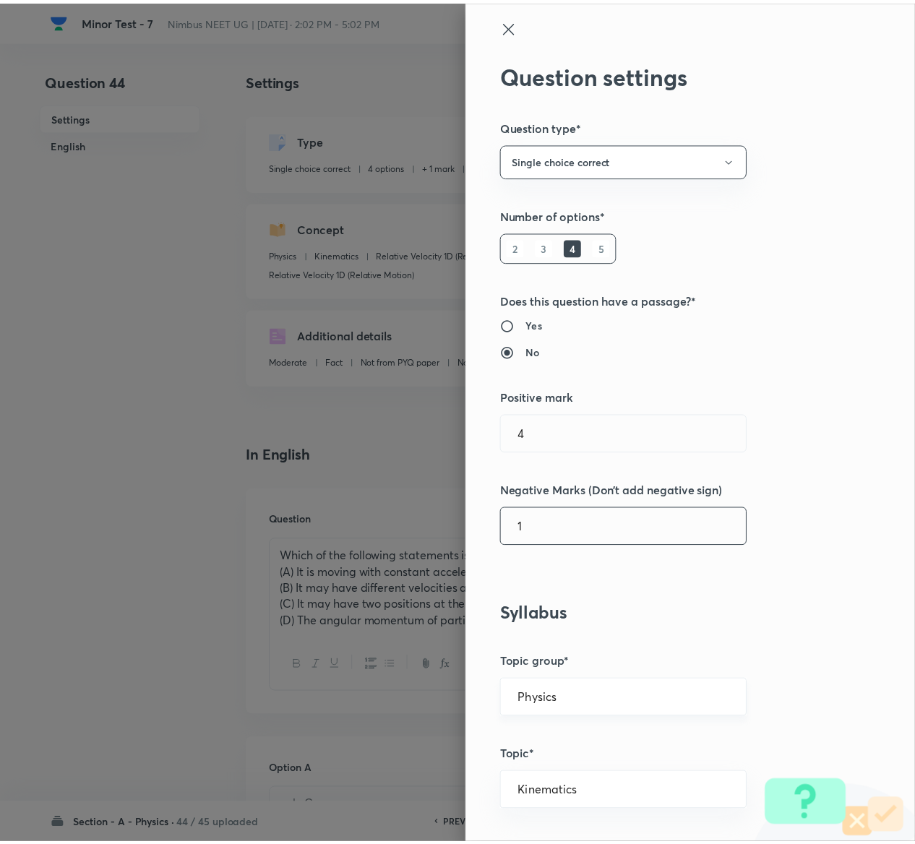
scroll to position [1129, 0]
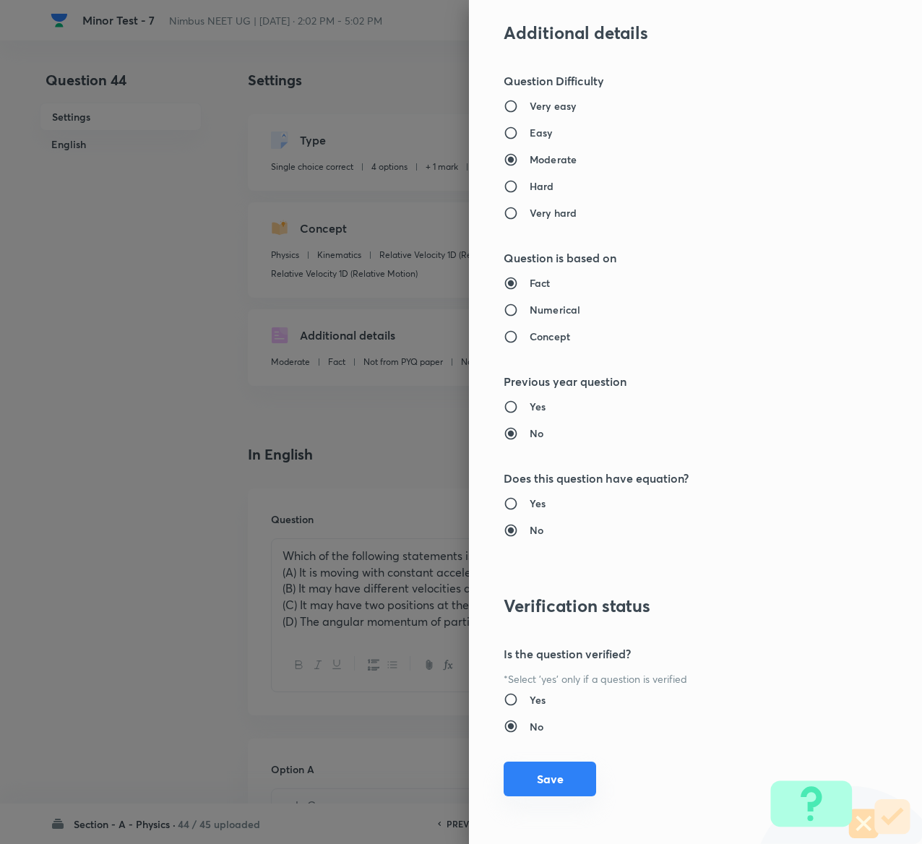
click at [529, 783] on button "Save" at bounding box center [550, 779] width 93 height 35
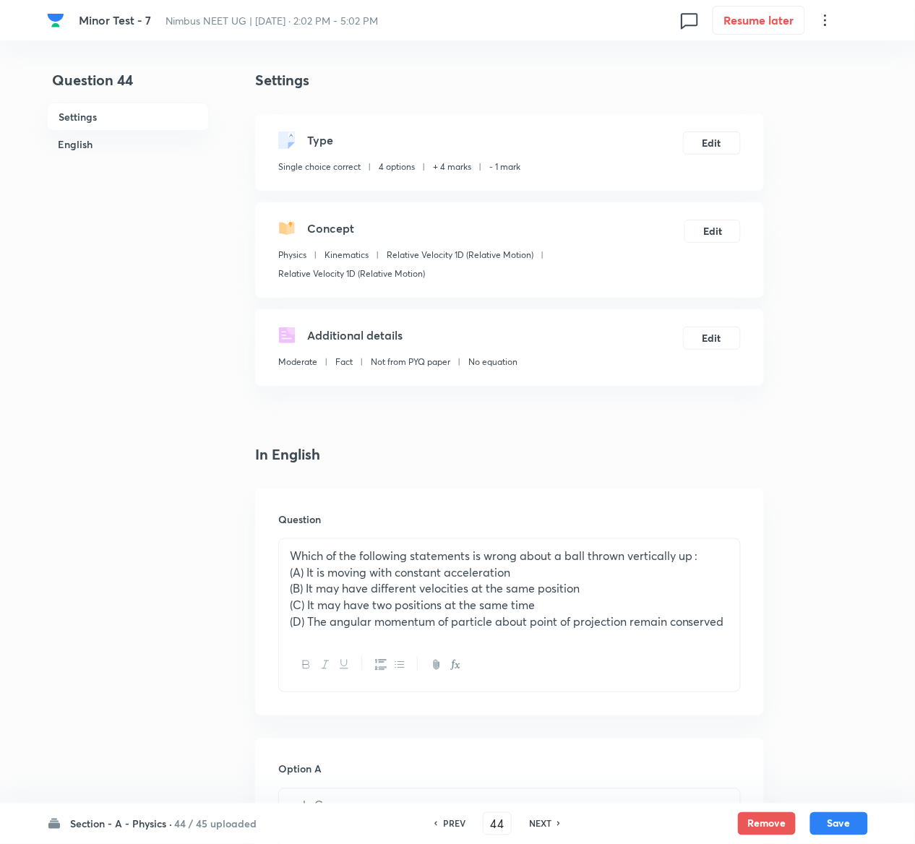
scroll to position [1154, 0]
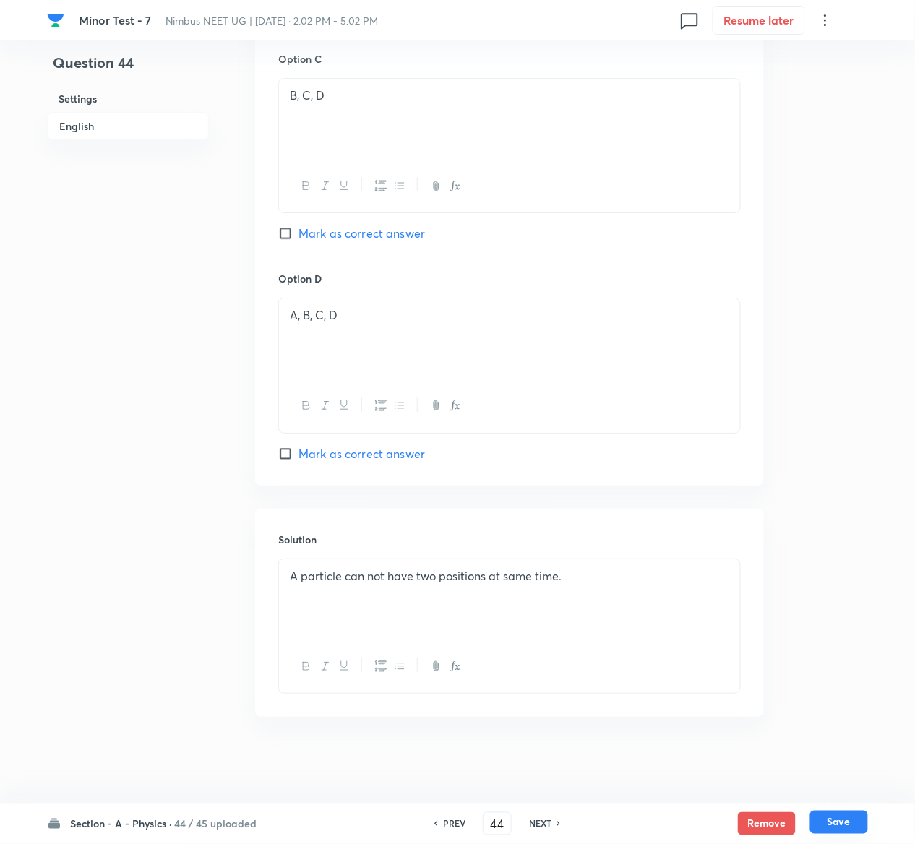
click at [853, 820] on button "Save" at bounding box center [839, 822] width 58 height 23
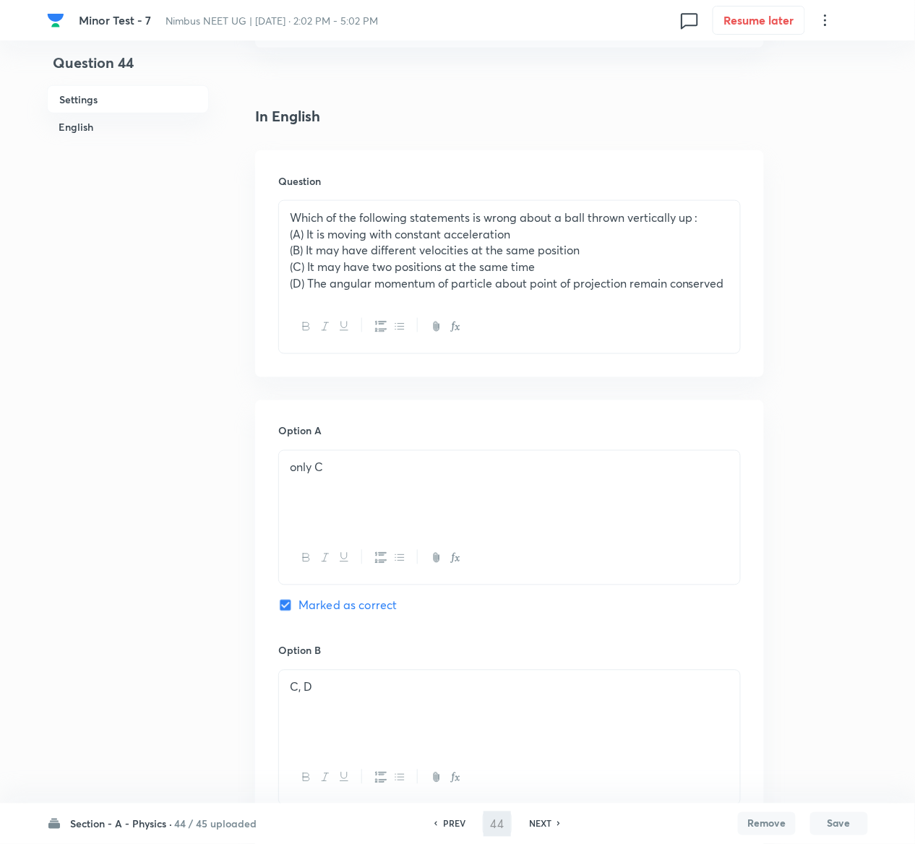
scroll to position [0, 0]
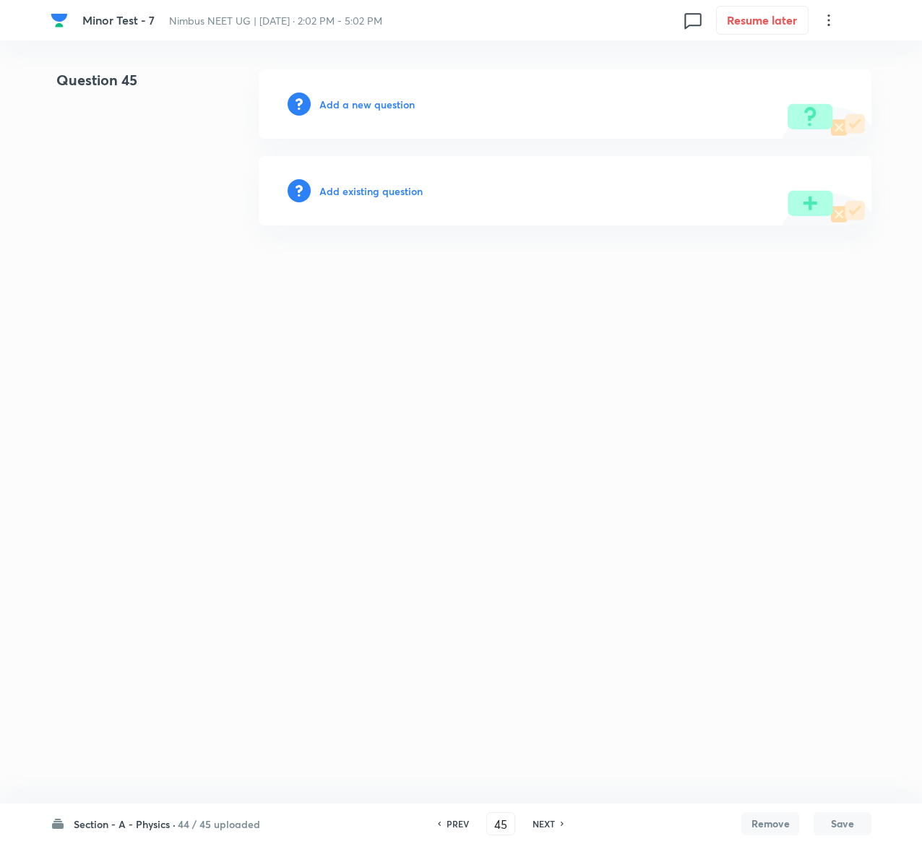
click at [390, 193] on h6 "Add existing question" at bounding box center [370, 191] width 103 height 15
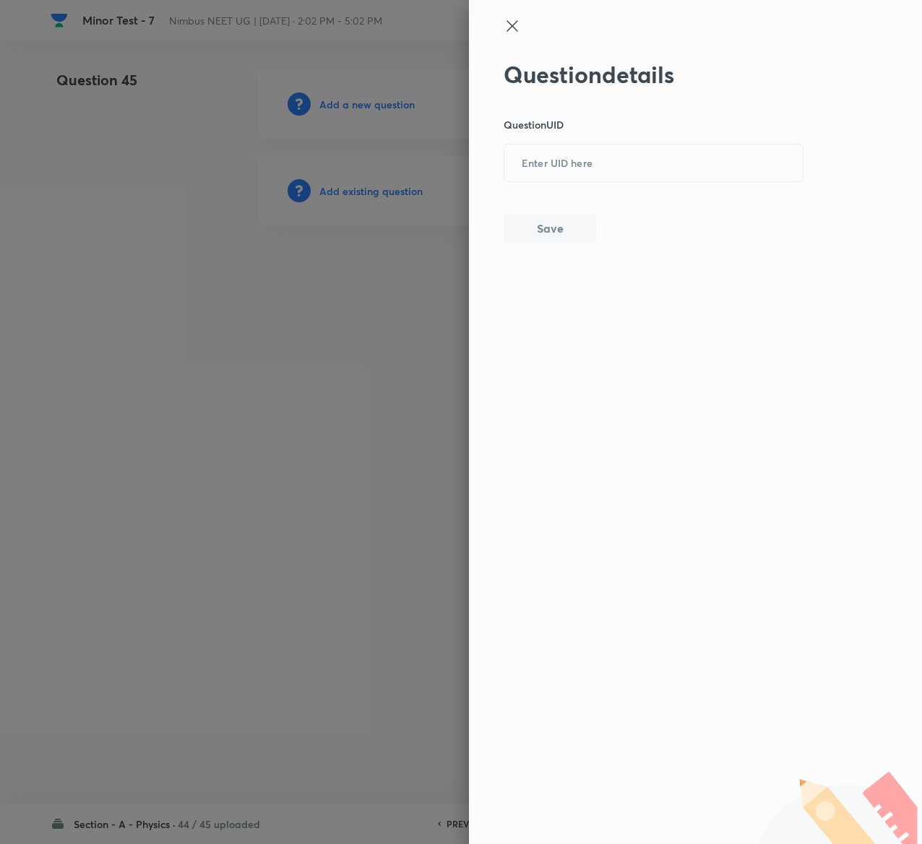
click at [661, 126] on p "Question UID" at bounding box center [654, 124] width 301 height 15
click at [661, 142] on div "Question details Question UID ​ Save" at bounding box center [654, 152] width 301 height 182
click at [661, 147] on input "text" at bounding box center [654, 163] width 299 height 35
paste input "081Y9"
click at [579, 233] on button "Save" at bounding box center [550, 227] width 93 height 29
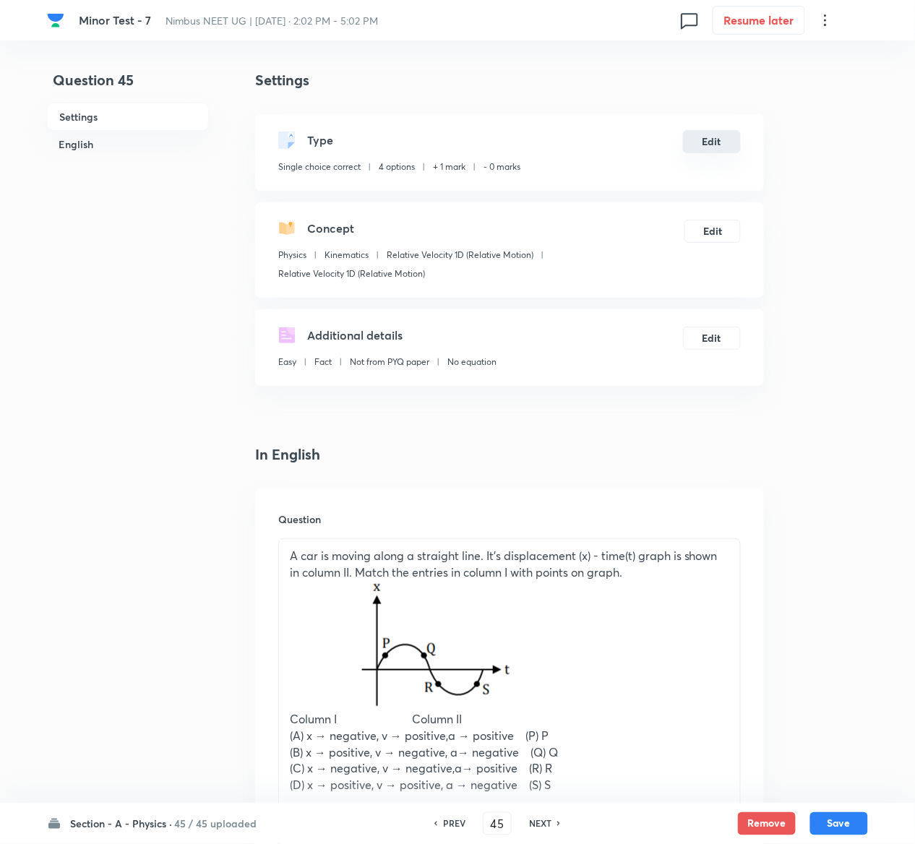
drag, startPoint x: 718, startPoint y: 127, endPoint x: 718, endPoint y: 147, distance: 19.5
click at [718, 147] on div "Type Single choice correct 4 options + 1 mark - 0 marks Edit" at bounding box center [509, 152] width 509 height 77
click at [718, 147] on button "Edit" at bounding box center [712, 141] width 58 height 23
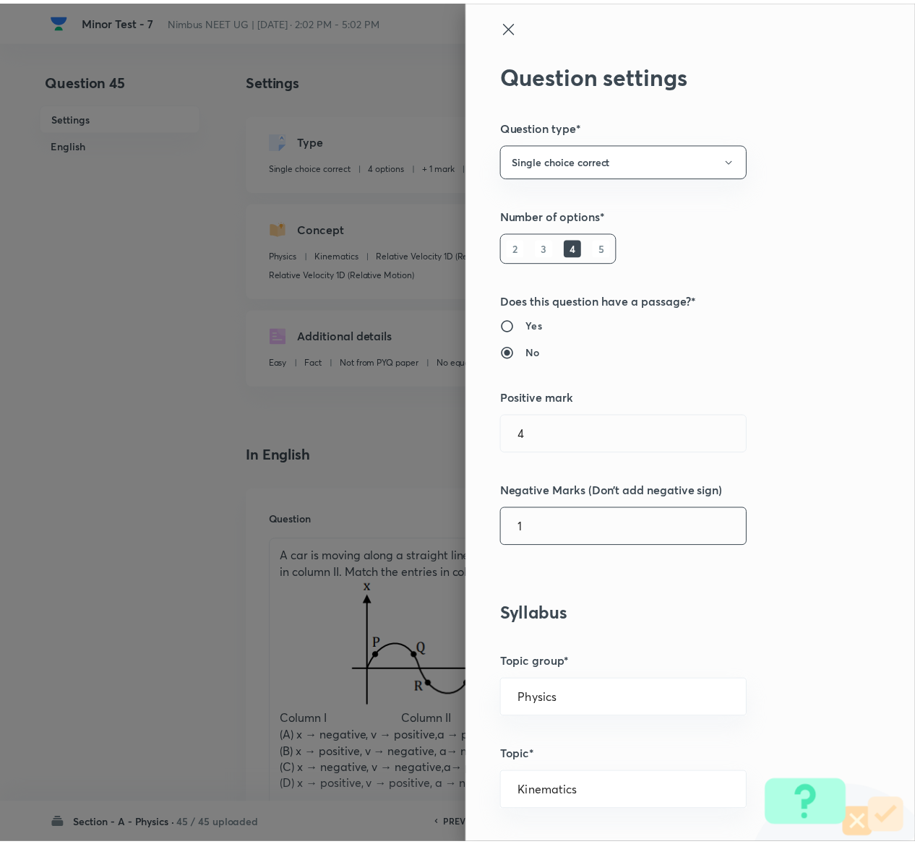
scroll to position [1129, 0]
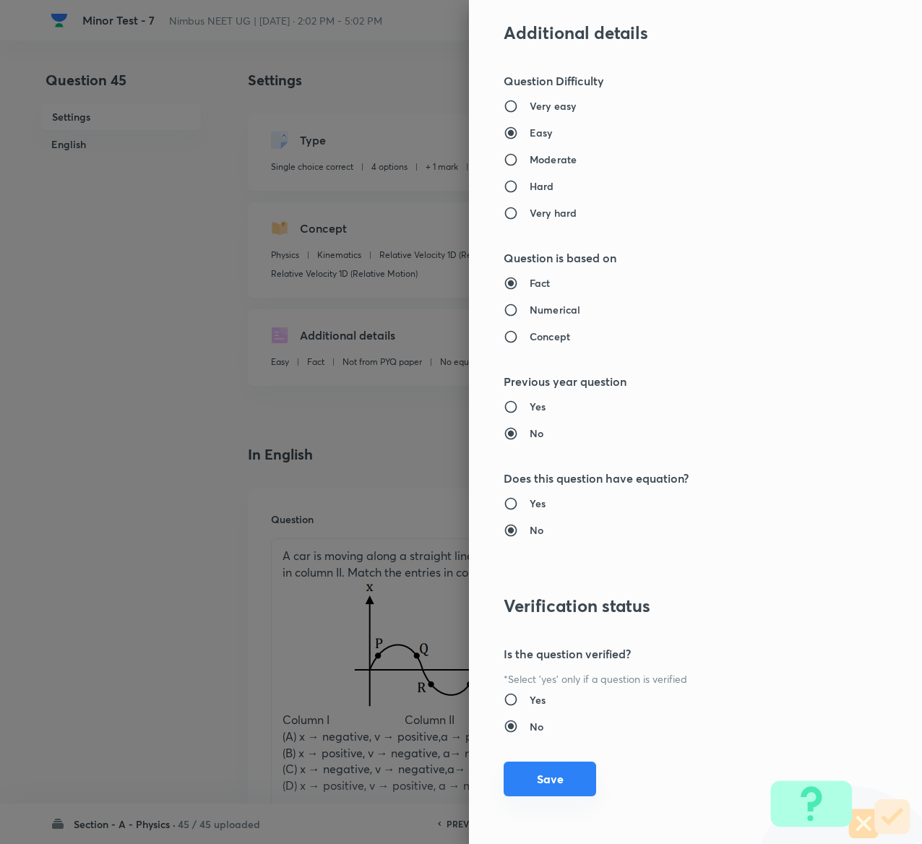
click at [518, 776] on button "Save" at bounding box center [550, 779] width 93 height 35
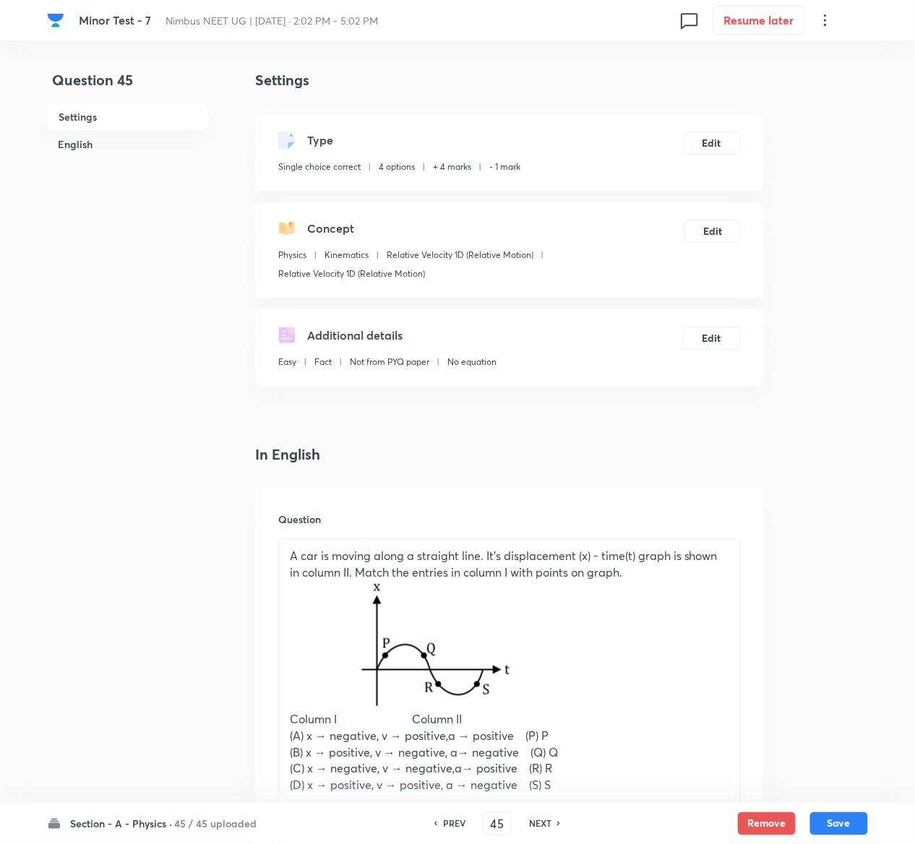
scroll to position [1319, 0]
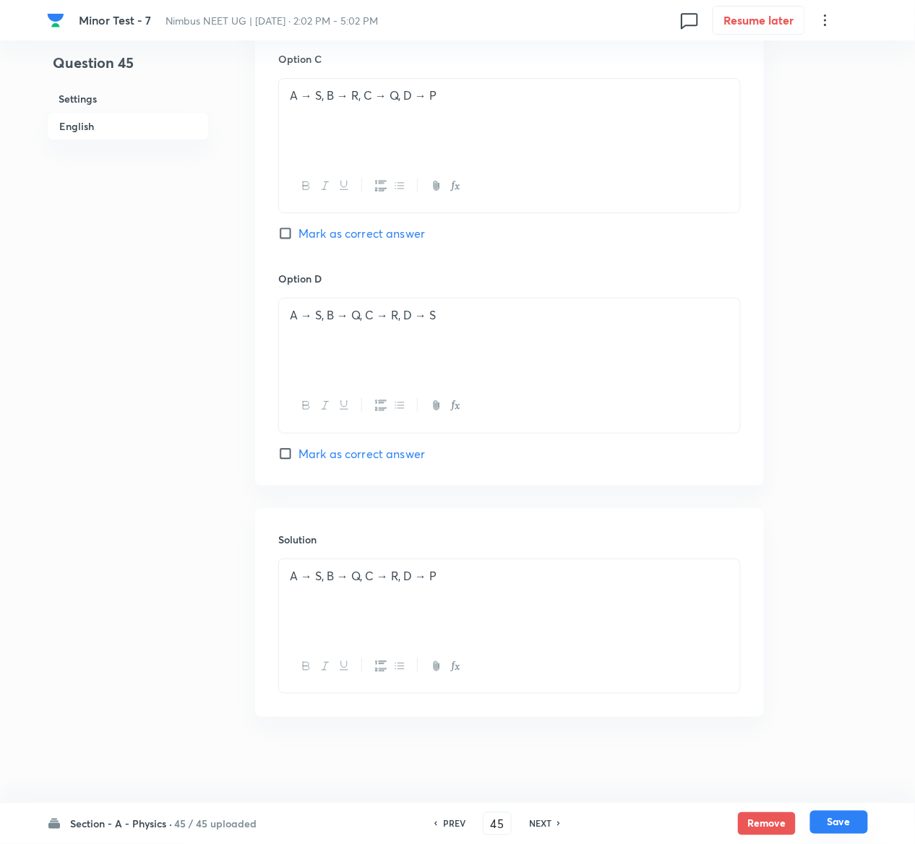
click at [860, 830] on button "Save" at bounding box center [839, 822] width 58 height 23
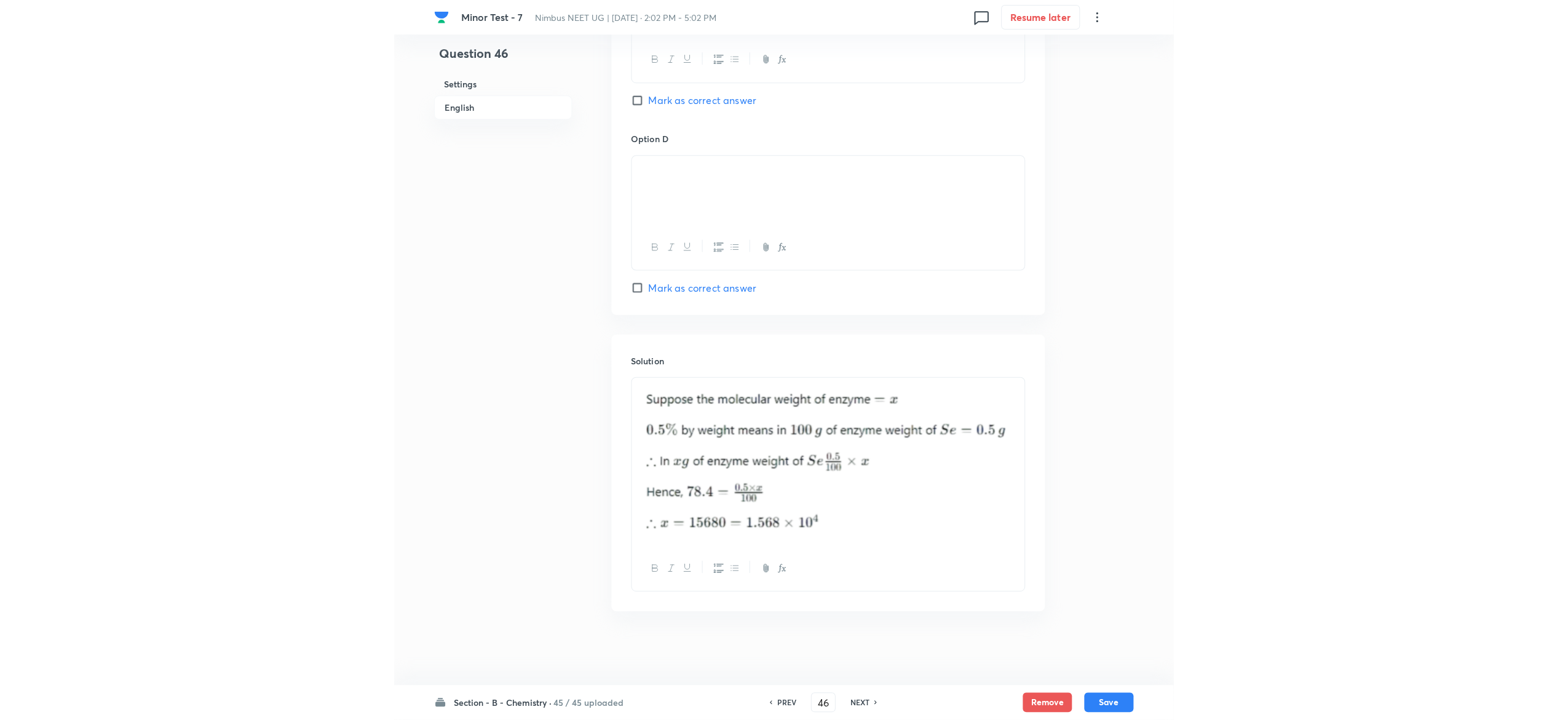
scroll to position [1065, 0]
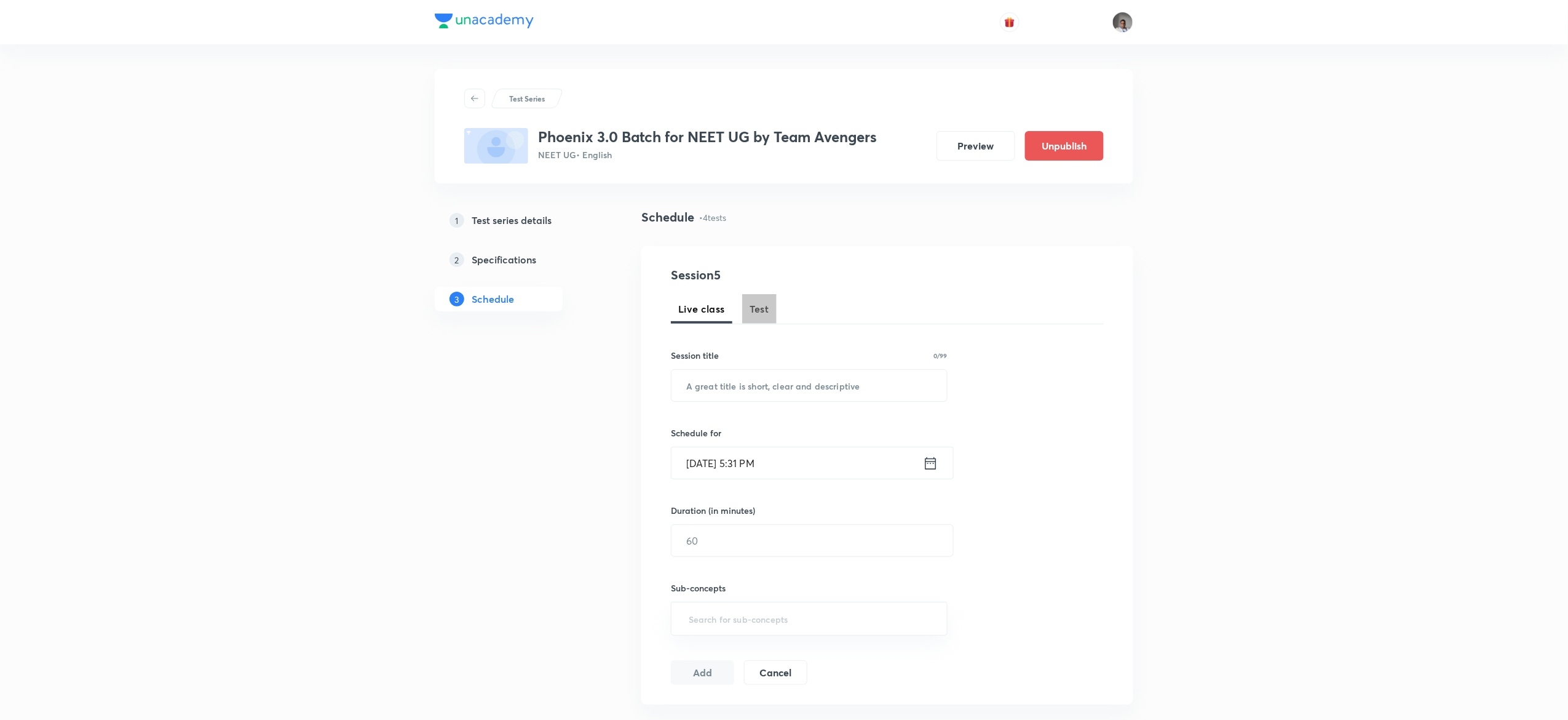
click at [758, 307] on span "Test" at bounding box center [759, 308] width 20 height 14
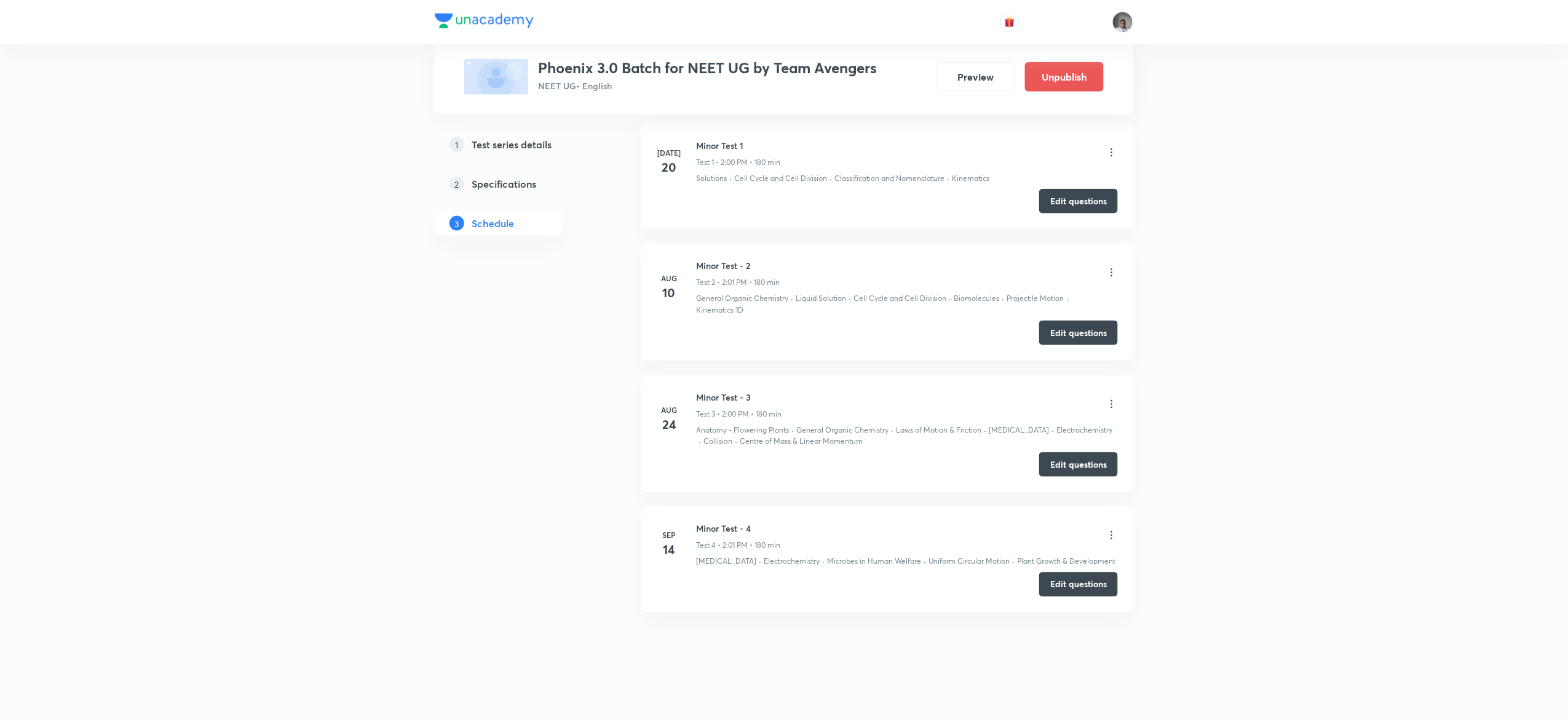
click at [1113, 529] on icon at bounding box center [1112, 535] width 12 height 12
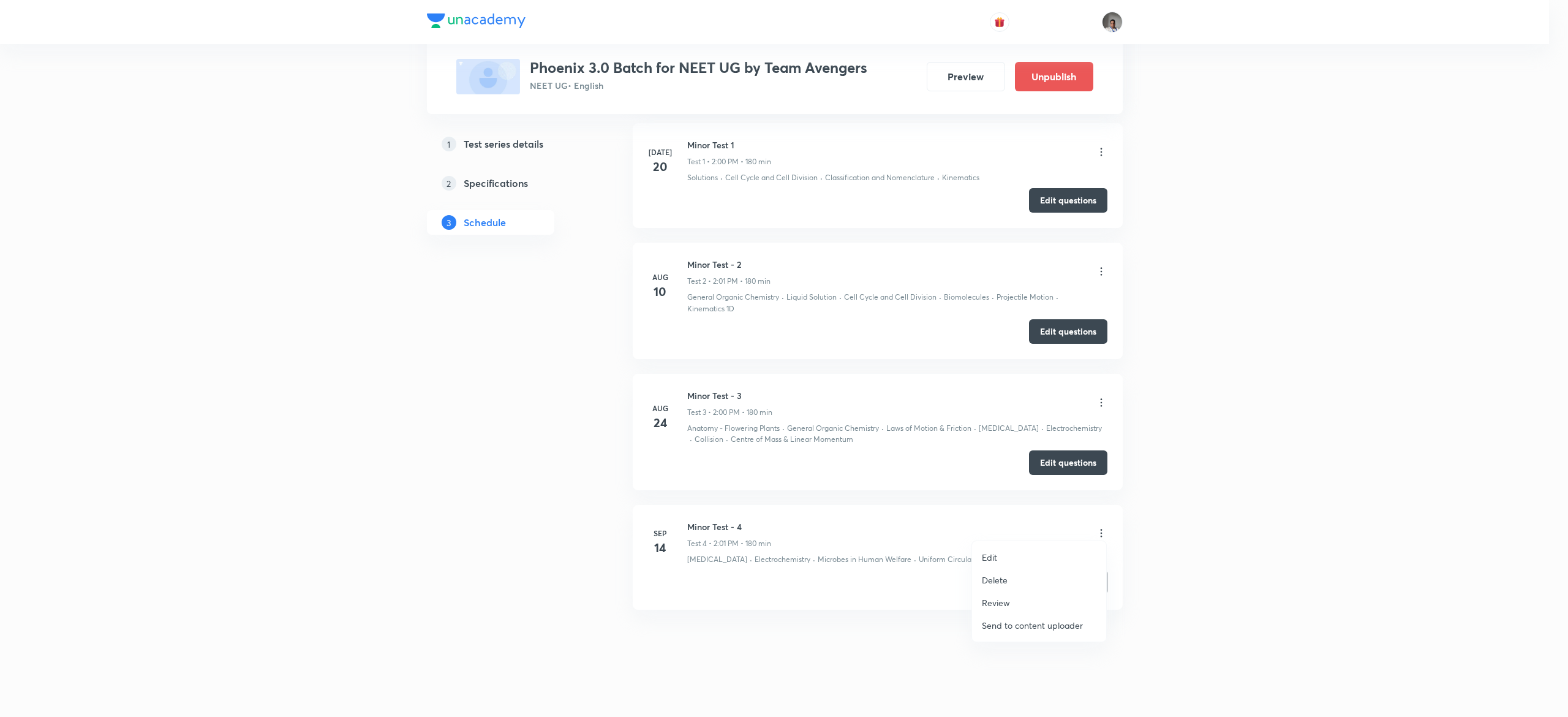
click at [993, 556] on p "Edit" at bounding box center [990, 557] width 15 height 13
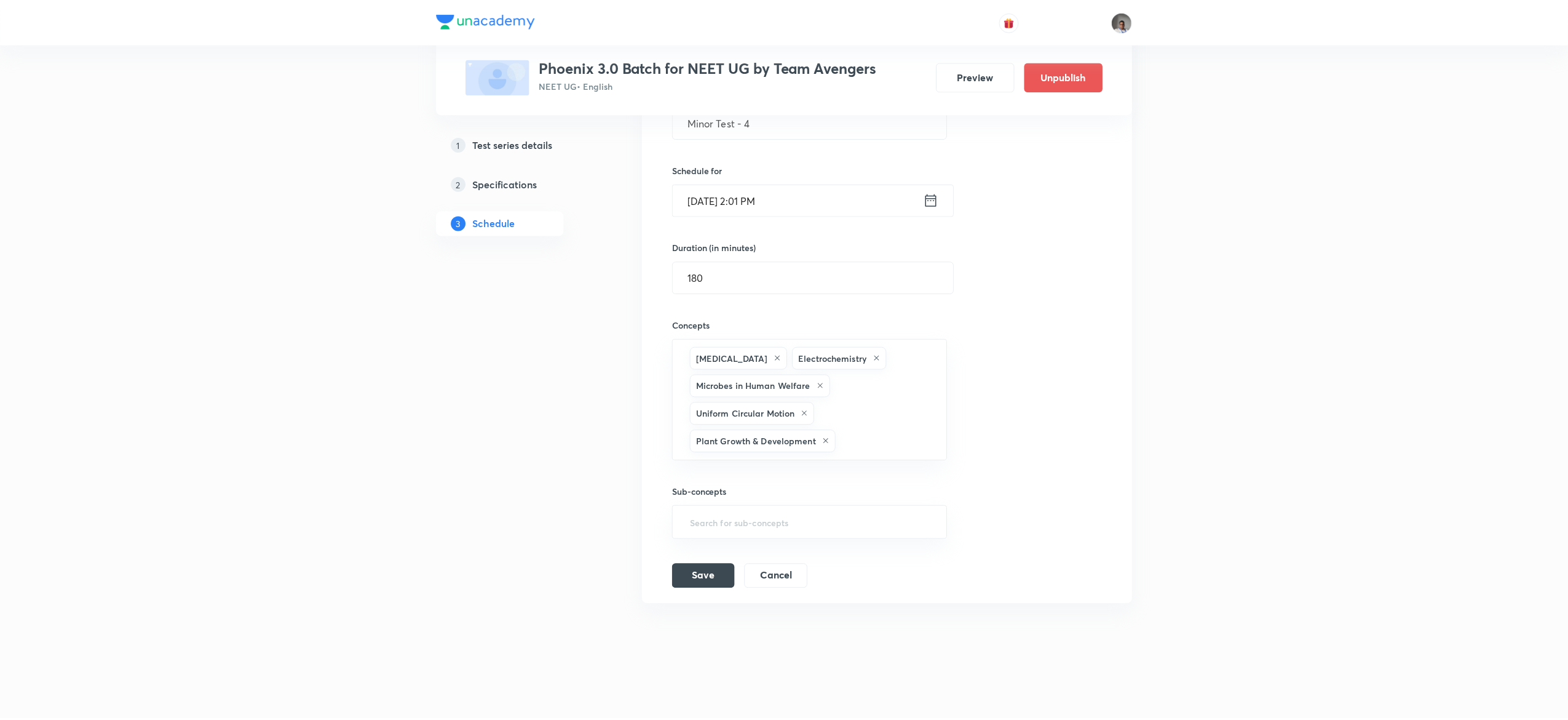
scroll to position [638, 0]
click at [898, 454] on div "Hydrocarbons Electrochemistry Microbes in Human Welfare Uniform Circular Motion…" at bounding box center [809, 406] width 277 height 122
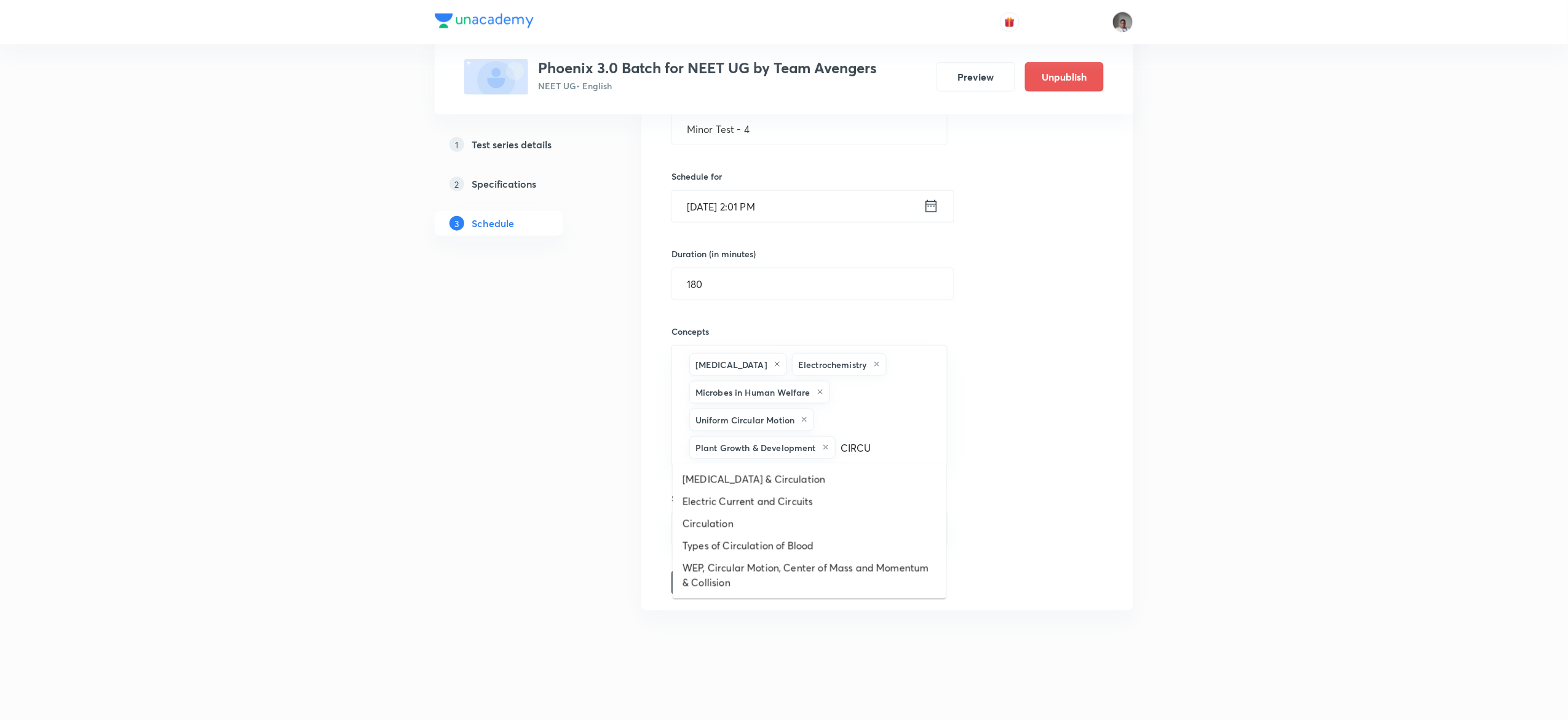
type input "CIRCU"
click at [507, 181] on h5 "Specifications" at bounding box center [504, 183] width 65 height 14
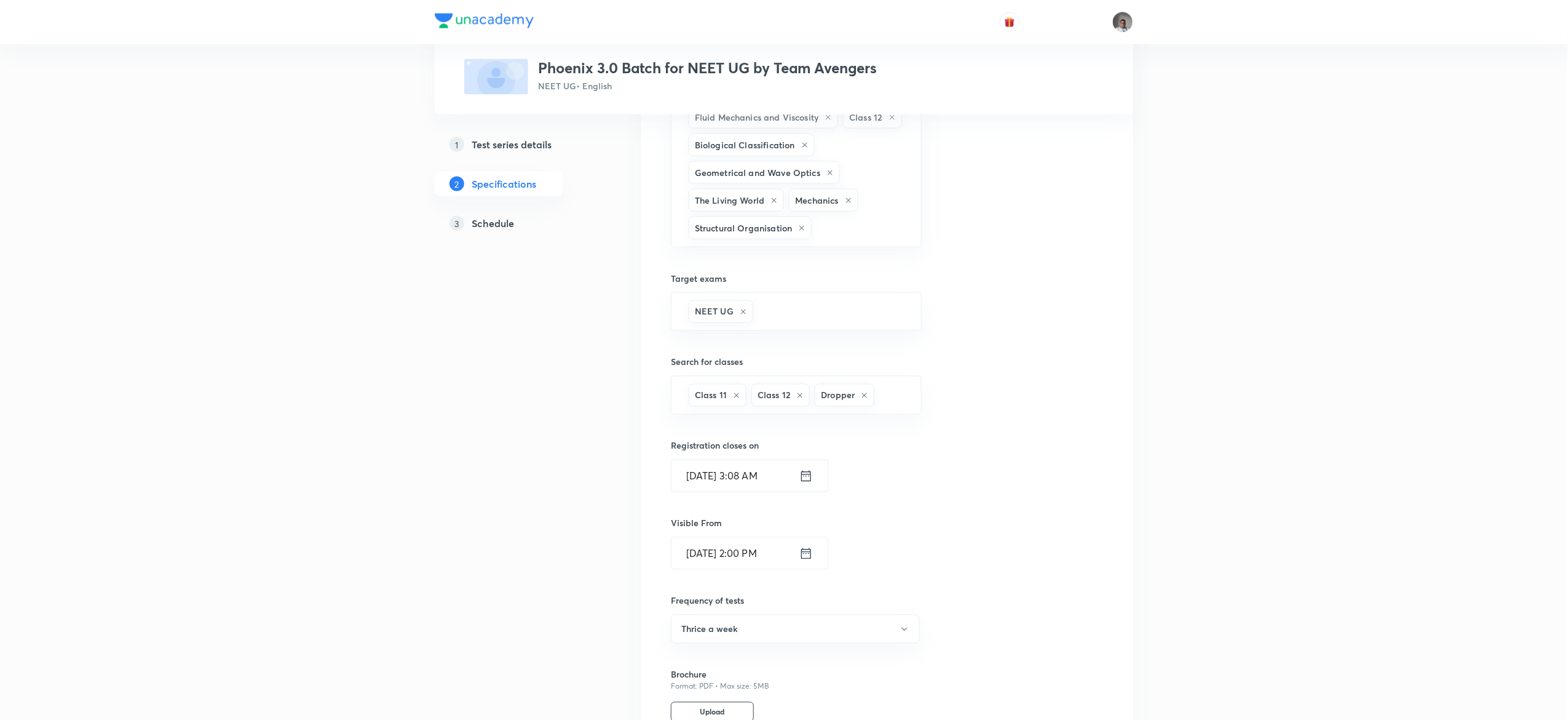
scroll to position [908, 0]
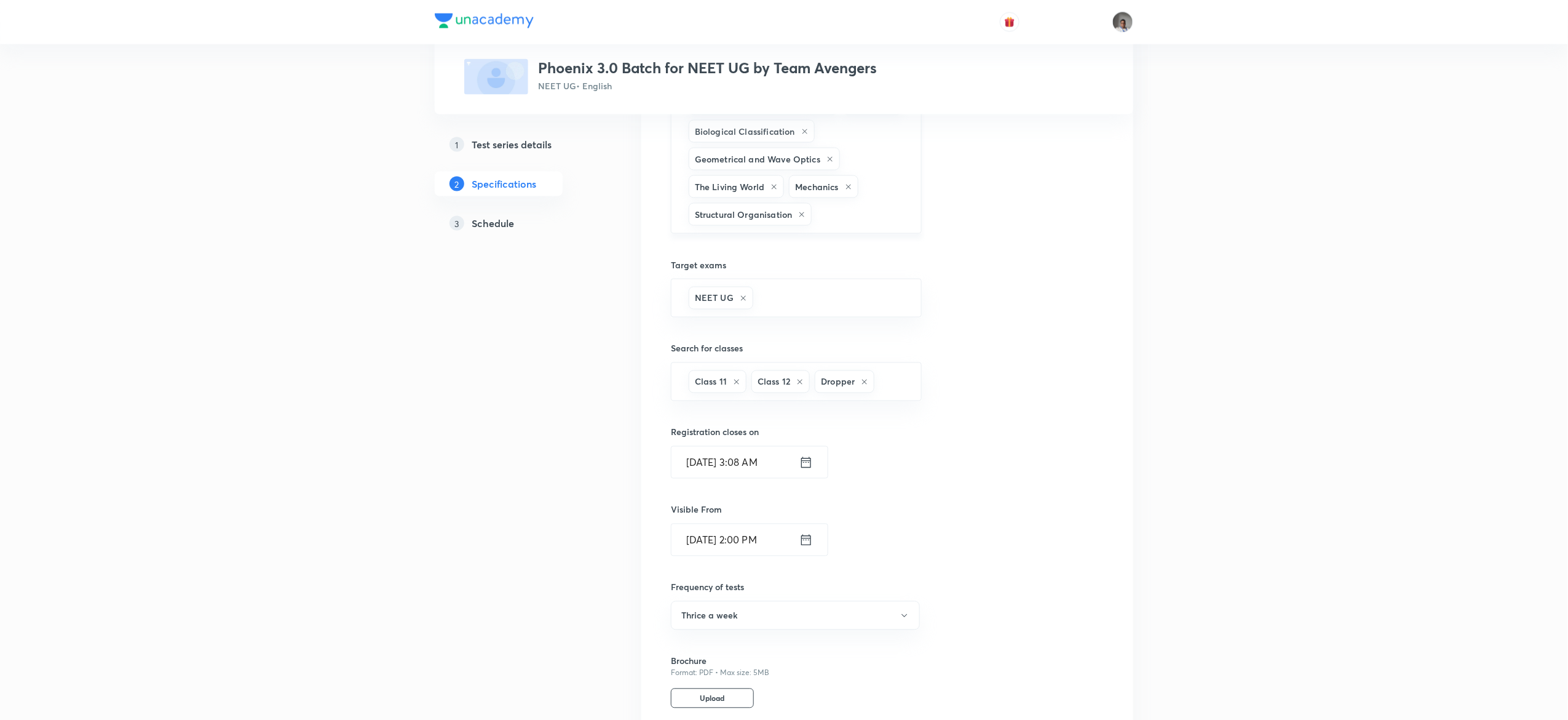
type input "CIRCULAR"
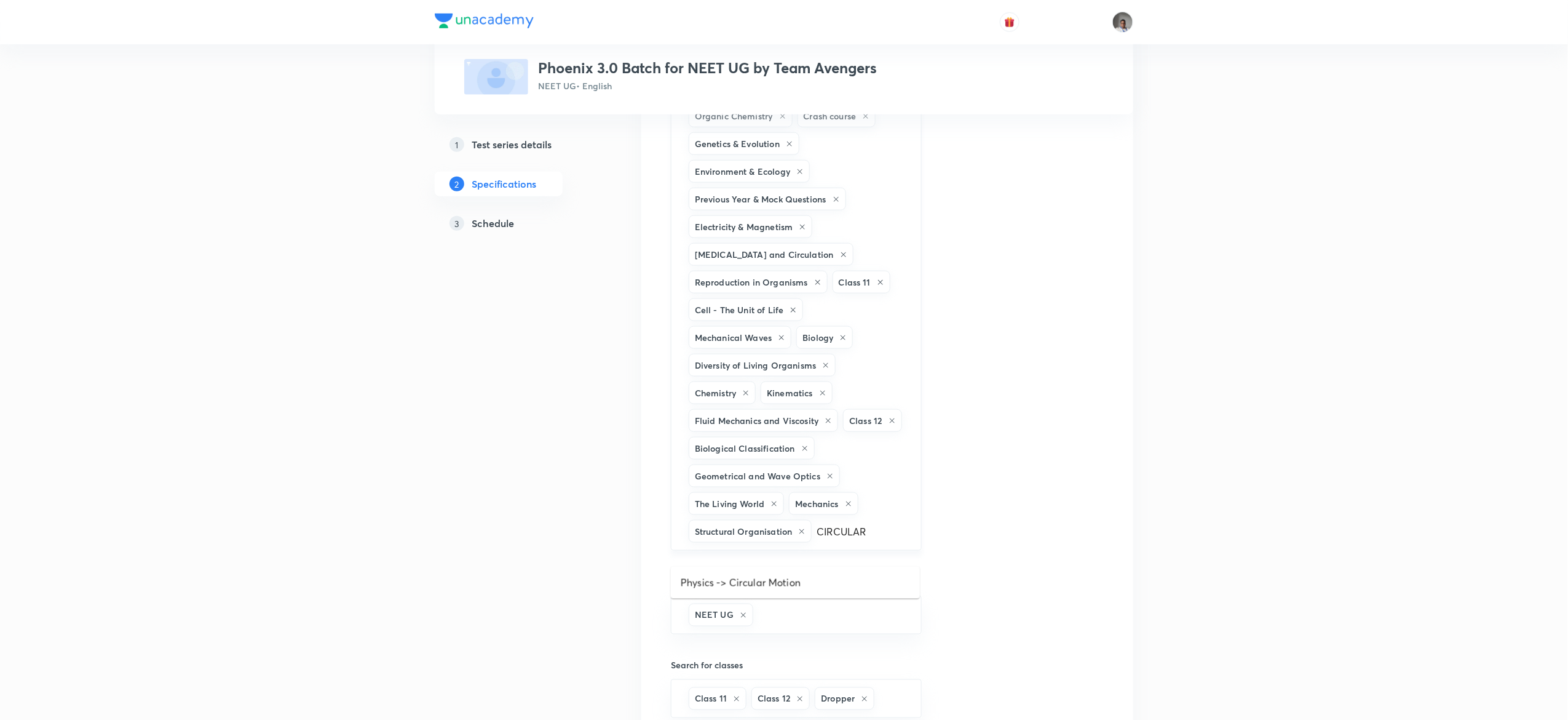
scroll to position [589, 0]
click at [795, 580] on li "Physics -> Circular Motion" at bounding box center [795, 585] width 249 height 22
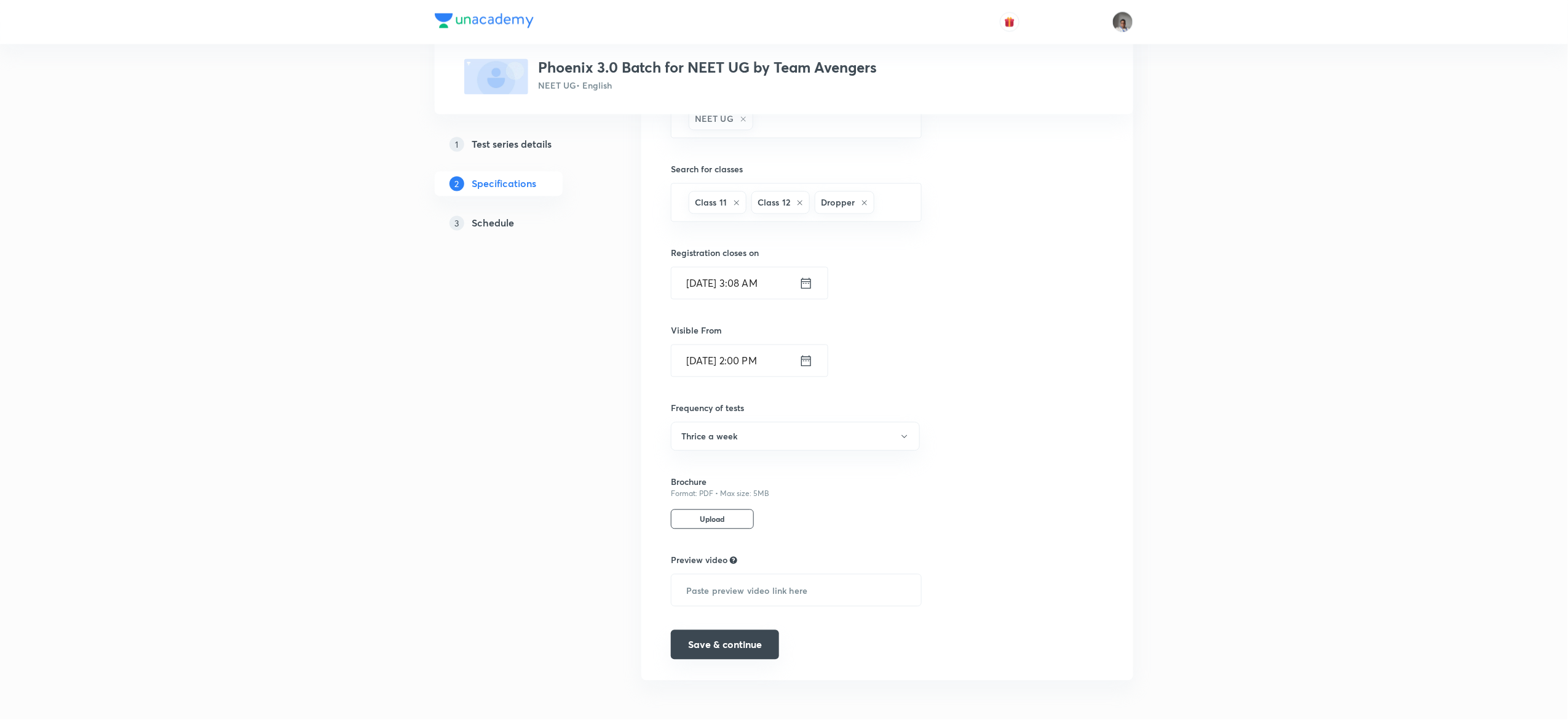
click at [744, 647] on button "Save & continue" at bounding box center [725, 644] width 108 height 30
click at [744, 647] on button "Save & continue" at bounding box center [725, 646] width 108 height 30
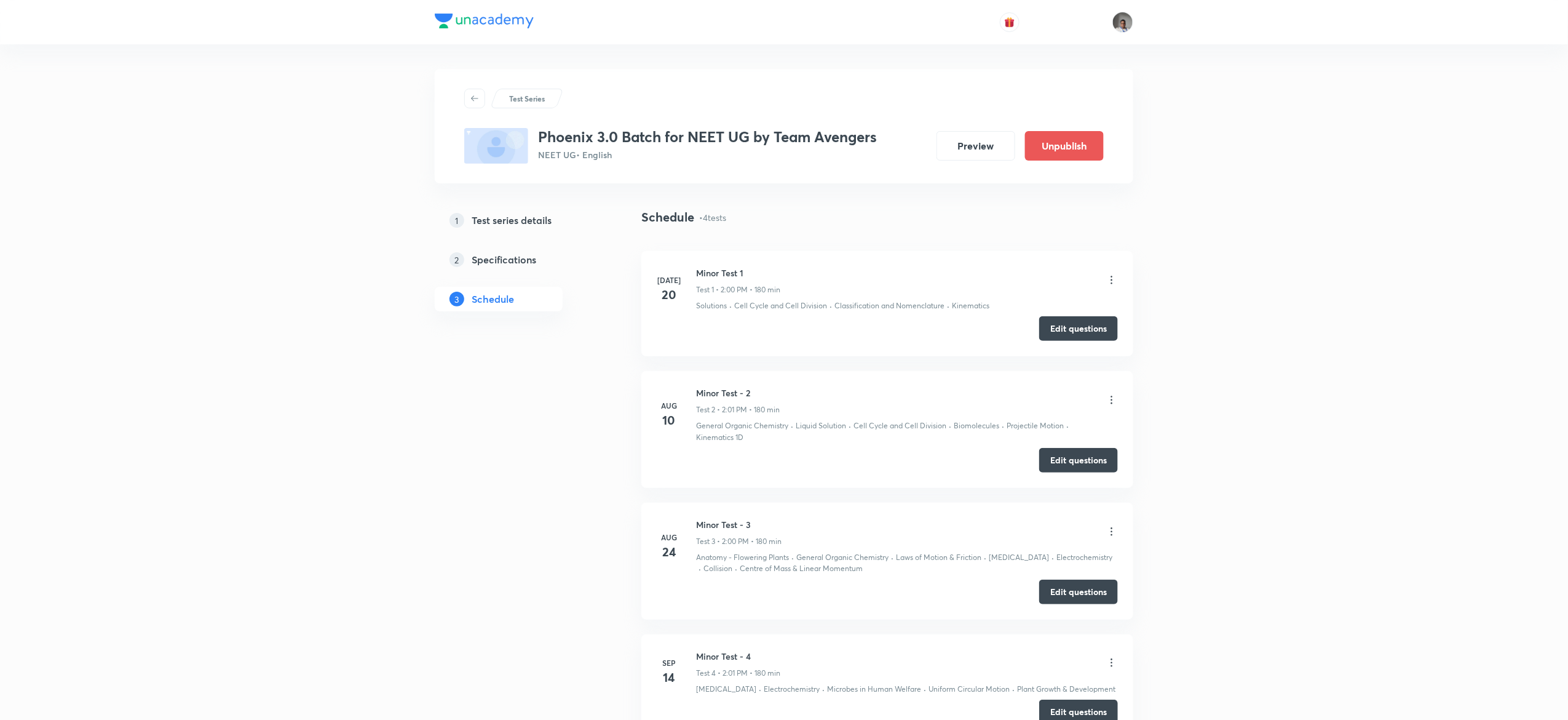
scroll to position [125, 0]
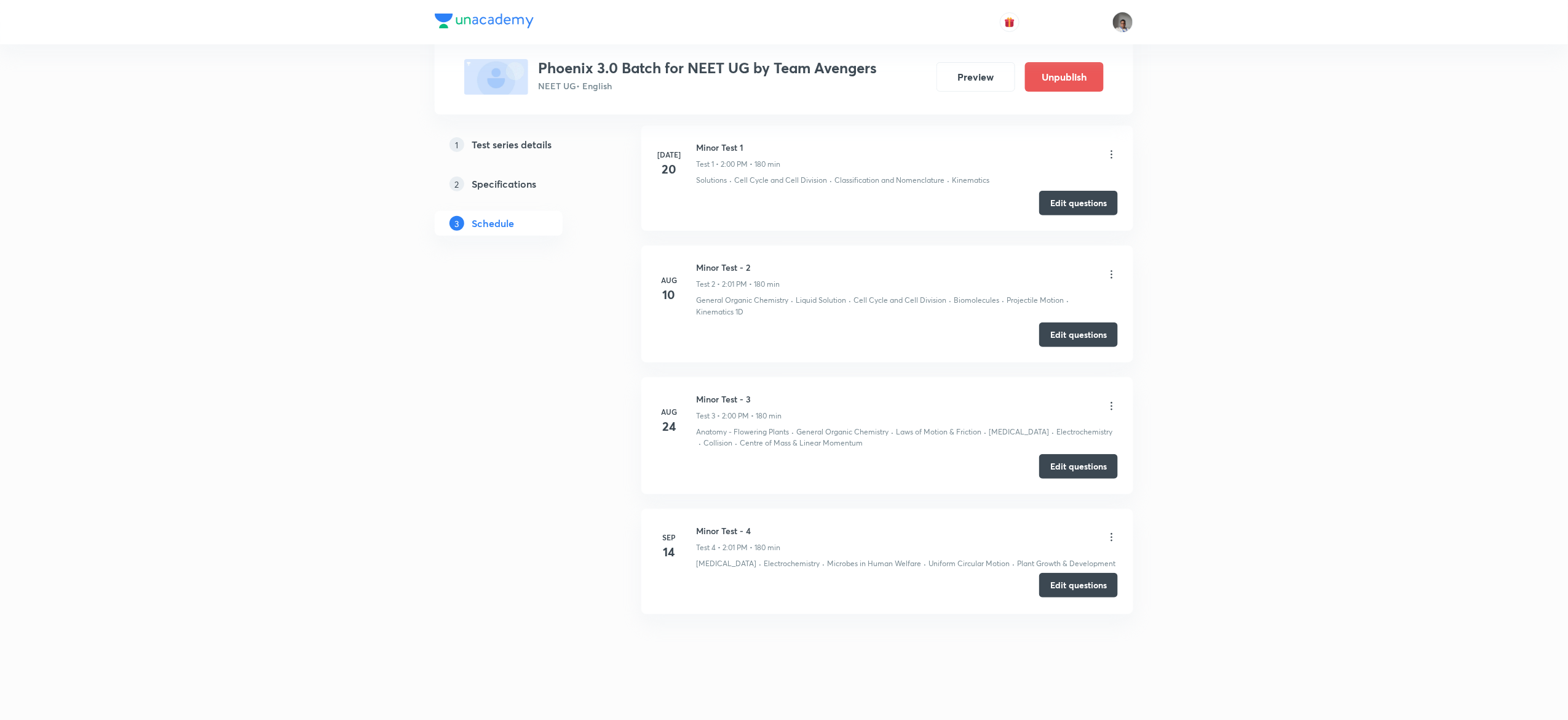
click at [1099, 578] on button "Edit questions" at bounding box center [1079, 585] width 79 height 25
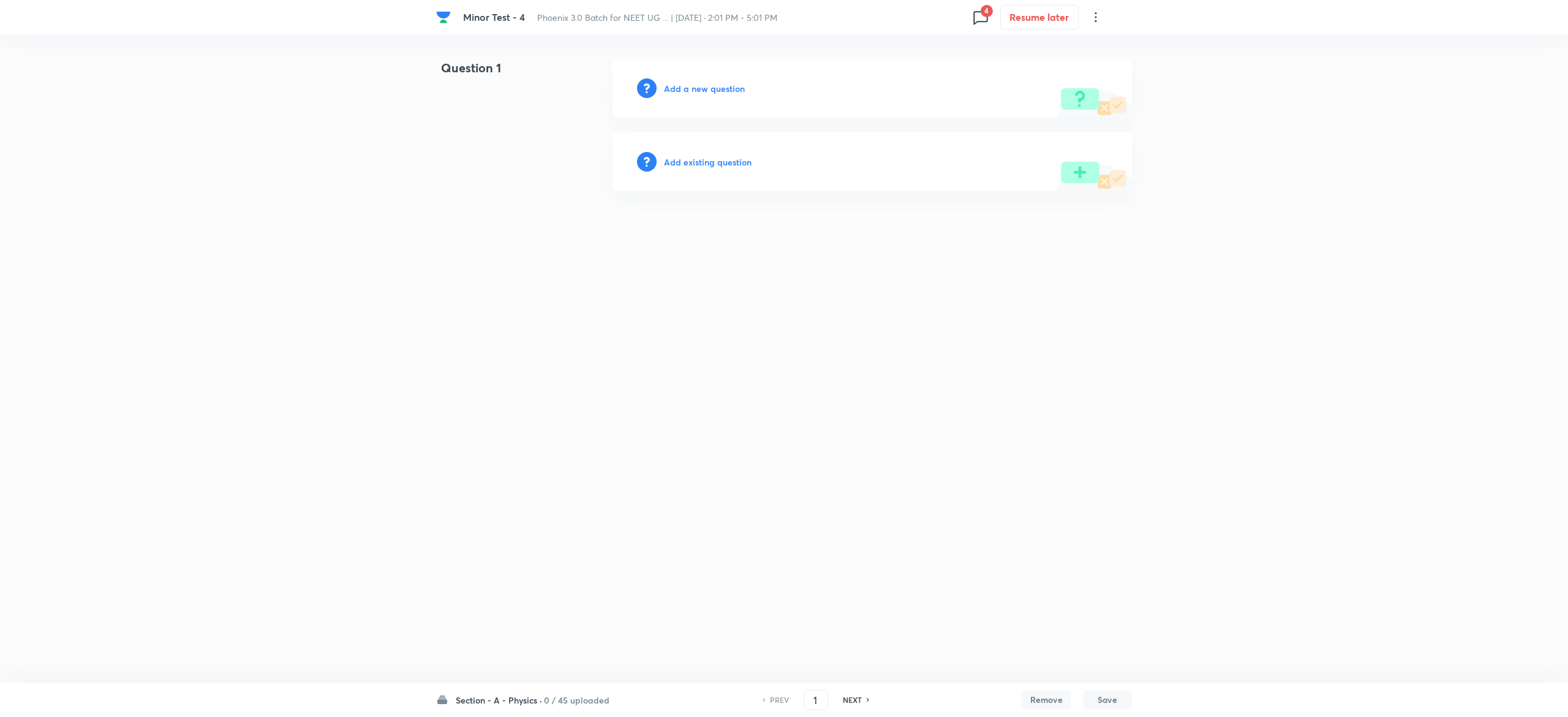
click at [726, 156] on h6 "Add existing question" at bounding box center [708, 162] width 87 height 13
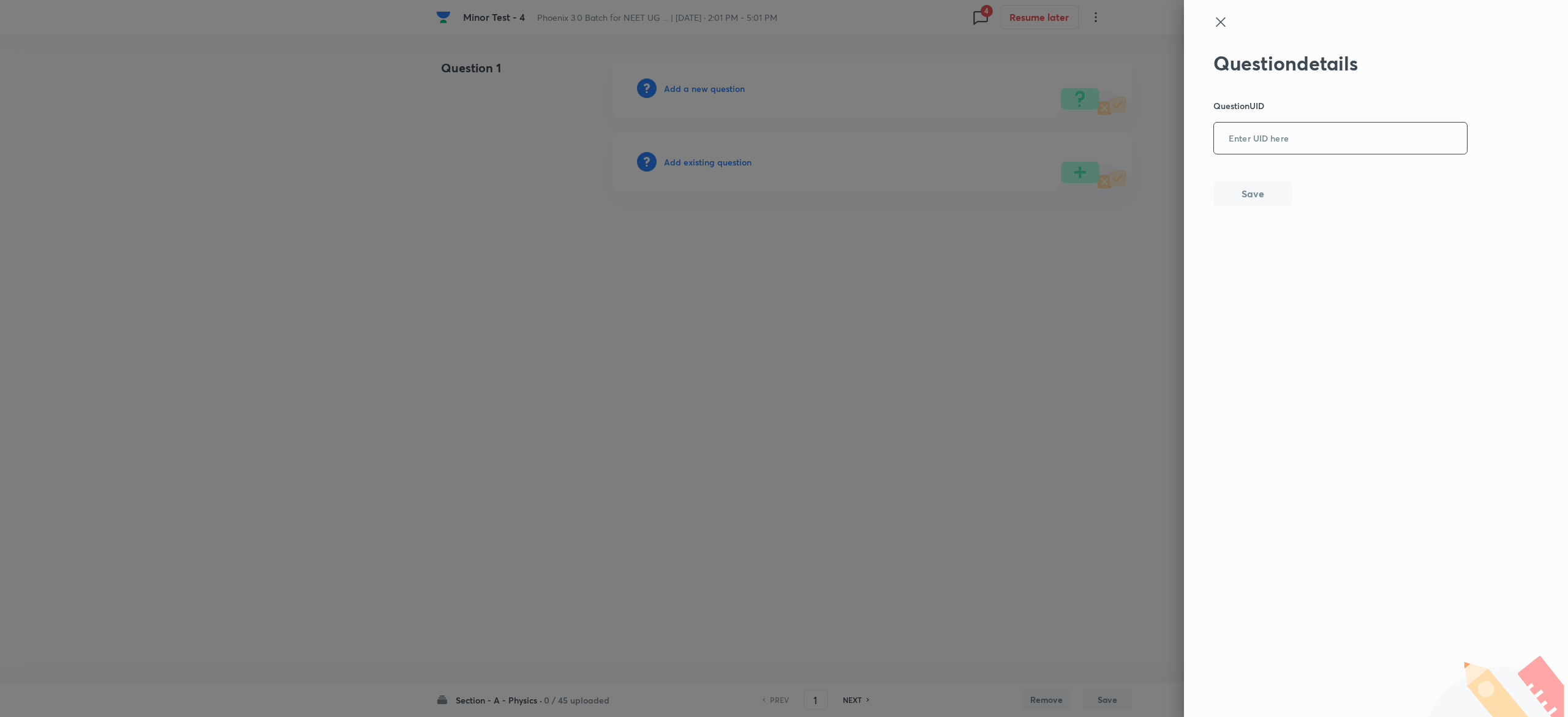
click at [1272, 143] on input "text" at bounding box center [1341, 138] width 253 height 30
paste input "XH7LY"
type input "XH7LY"
click at [1226, 193] on button "Save" at bounding box center [1253, 192] width 79 height 25
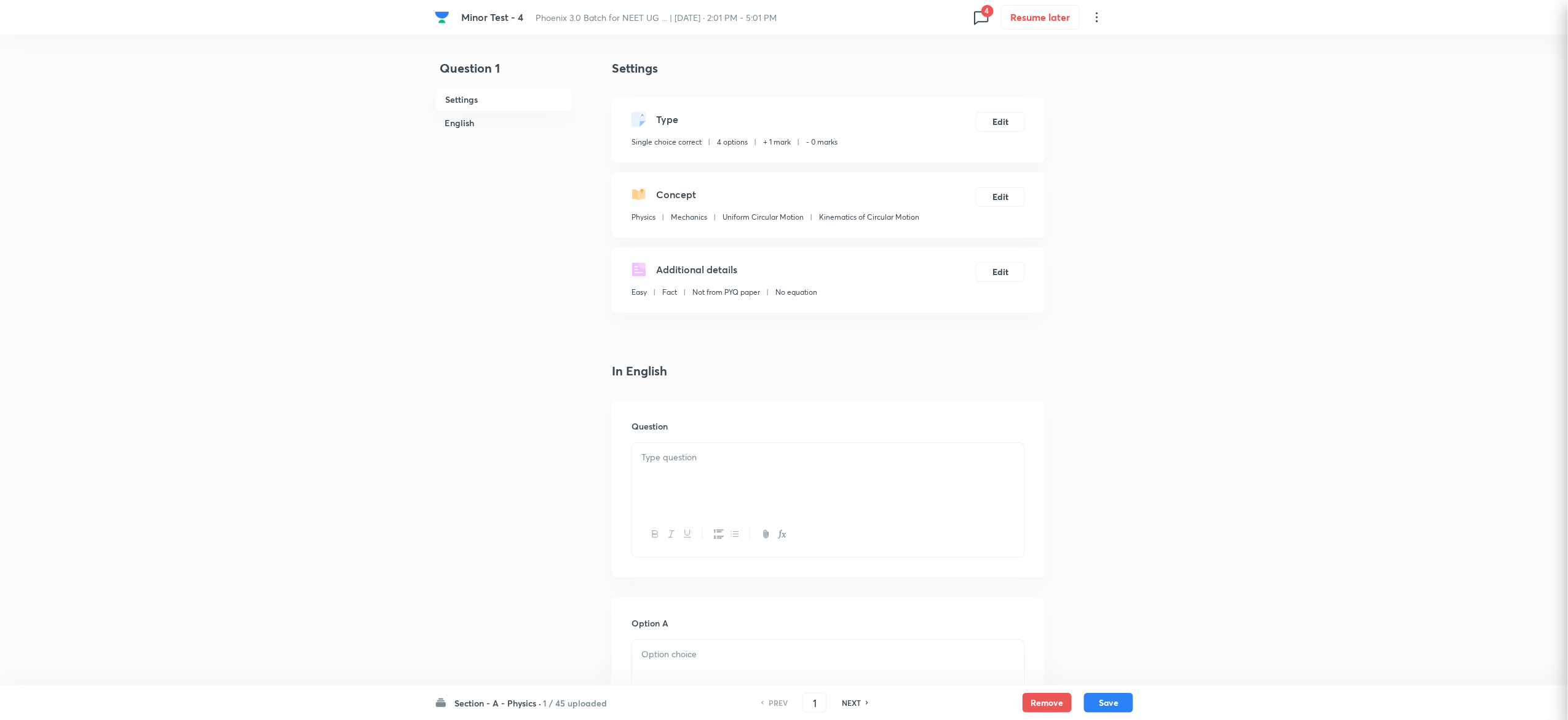
checkbox input "true"
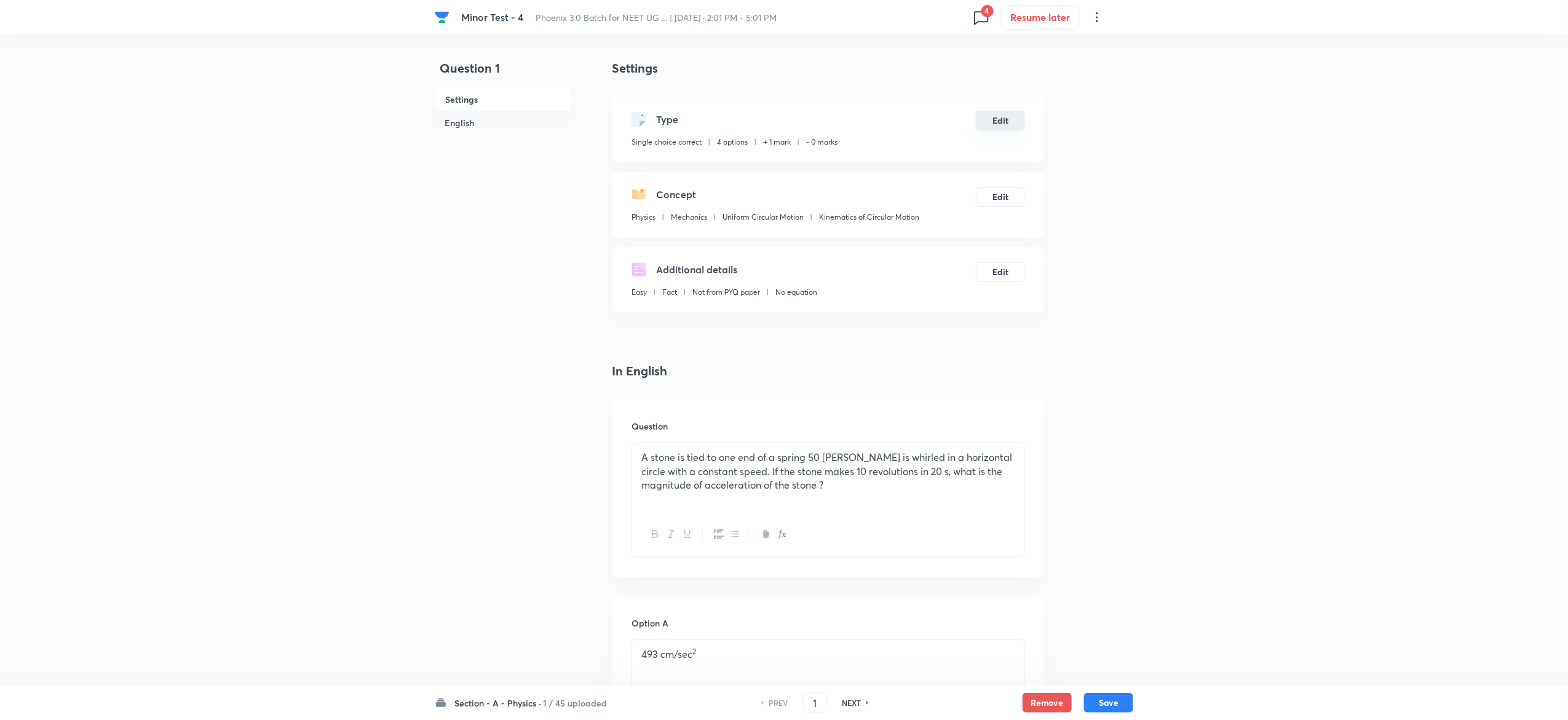
click at [1009, 115] on button "Edit" at bounding box center [1001, 120] width 49 height 20
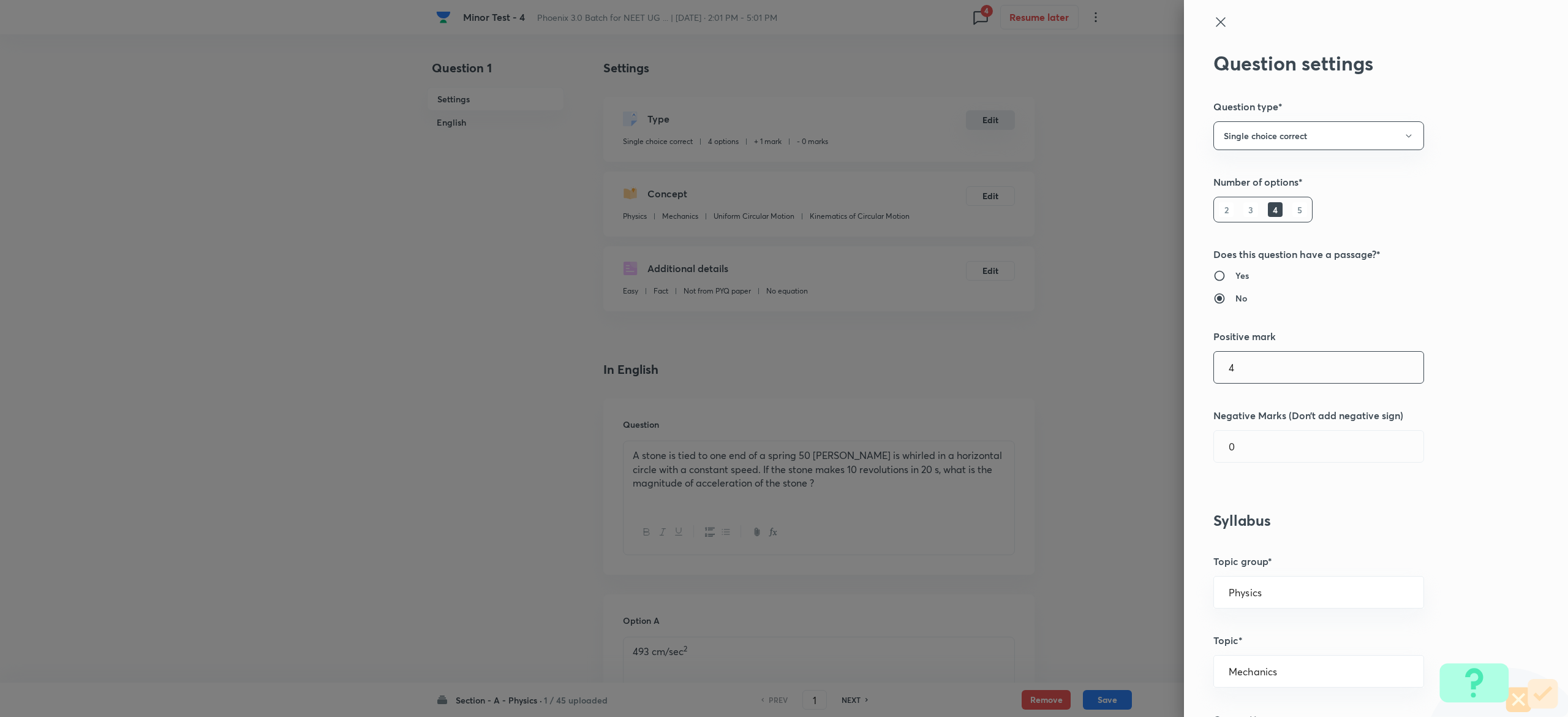
type input "4"
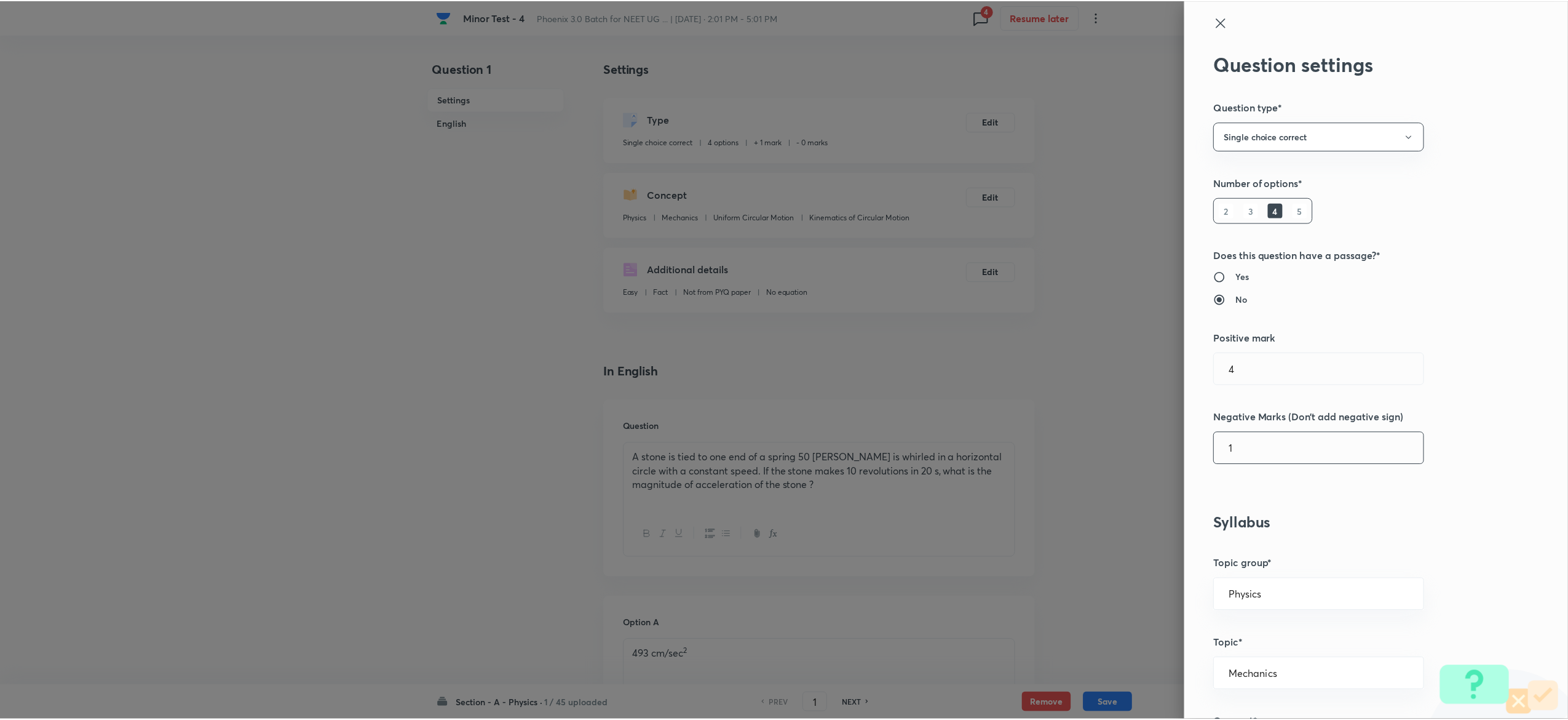
scroll to position [960, 0]
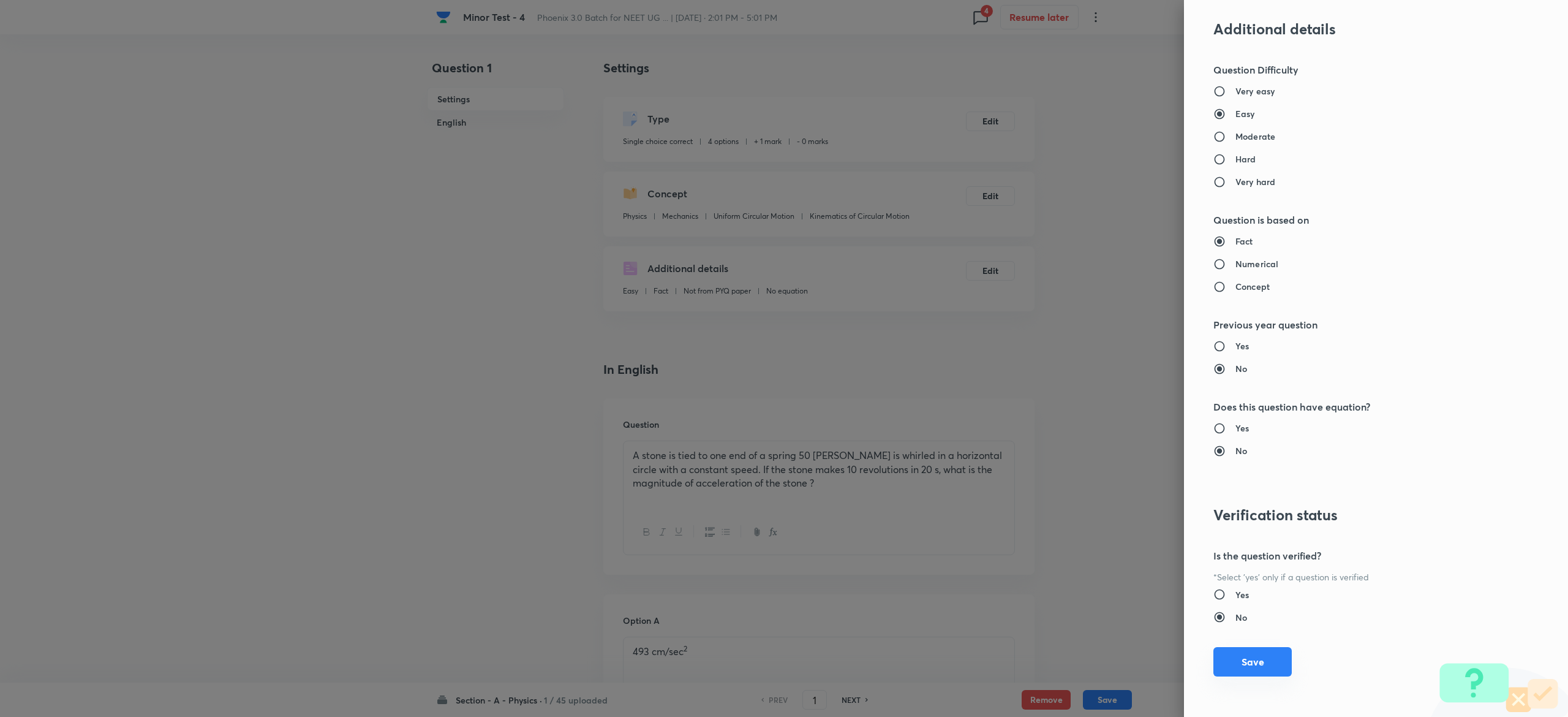
type input "1"
click at [1243, 661] on button "Save" at bounding box center [1253, 661] width 79 height 30
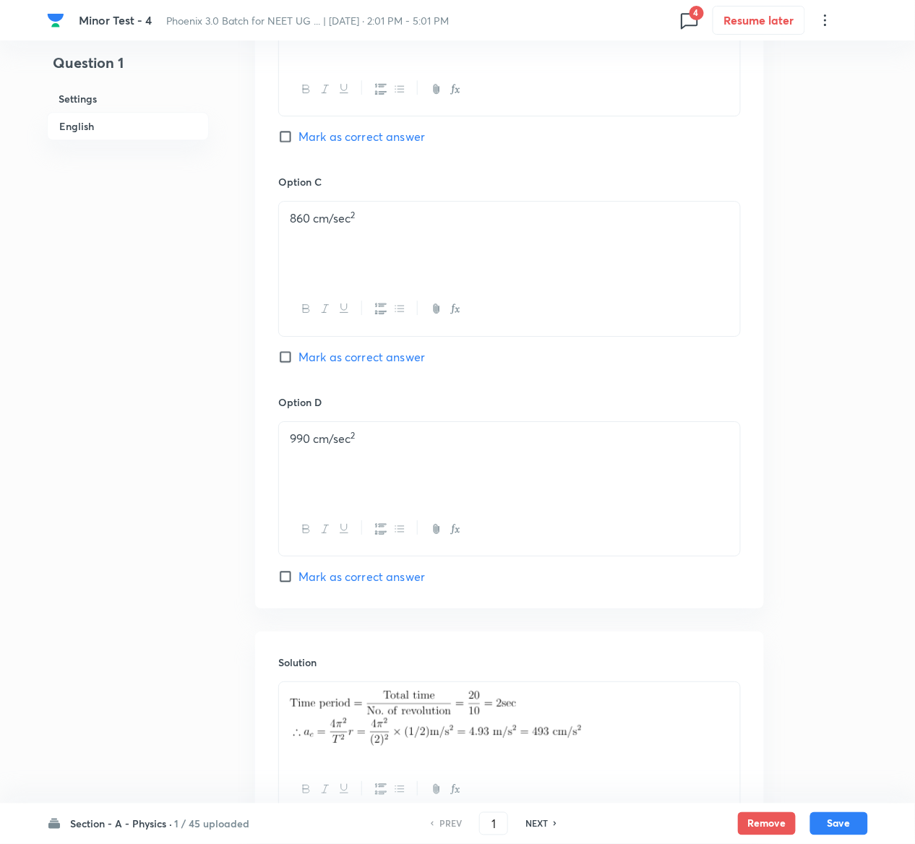
scroll to position [1118, 0]
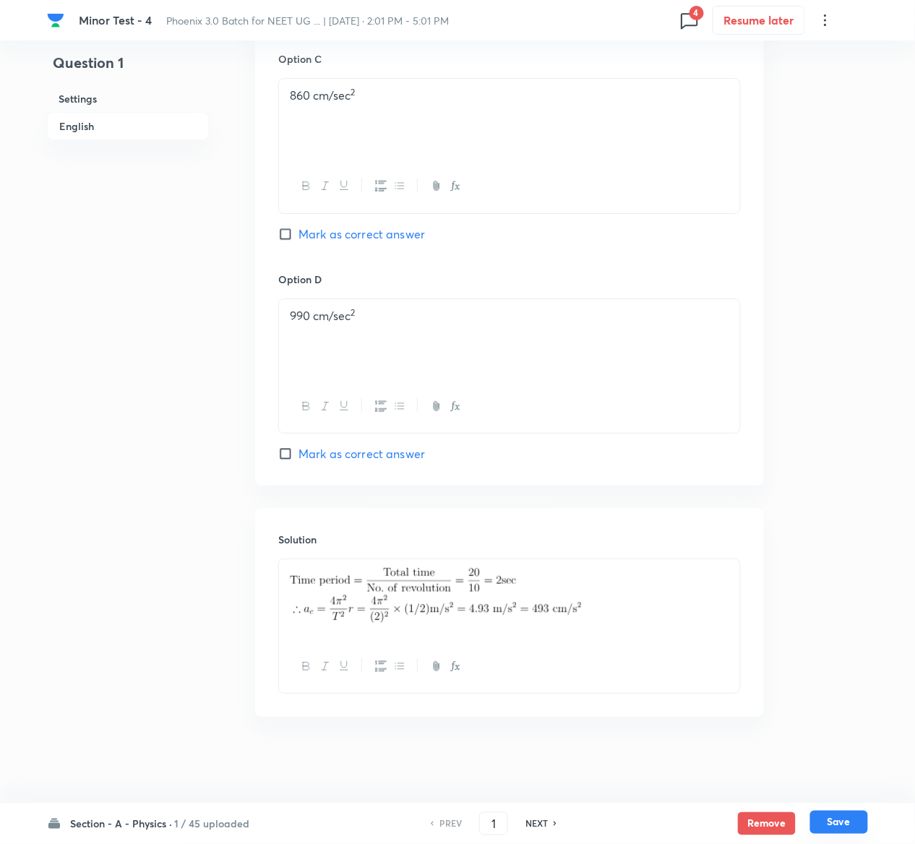
click at [839, 820] on button "Save" at bounding box center [839, 822] width 58 height 23
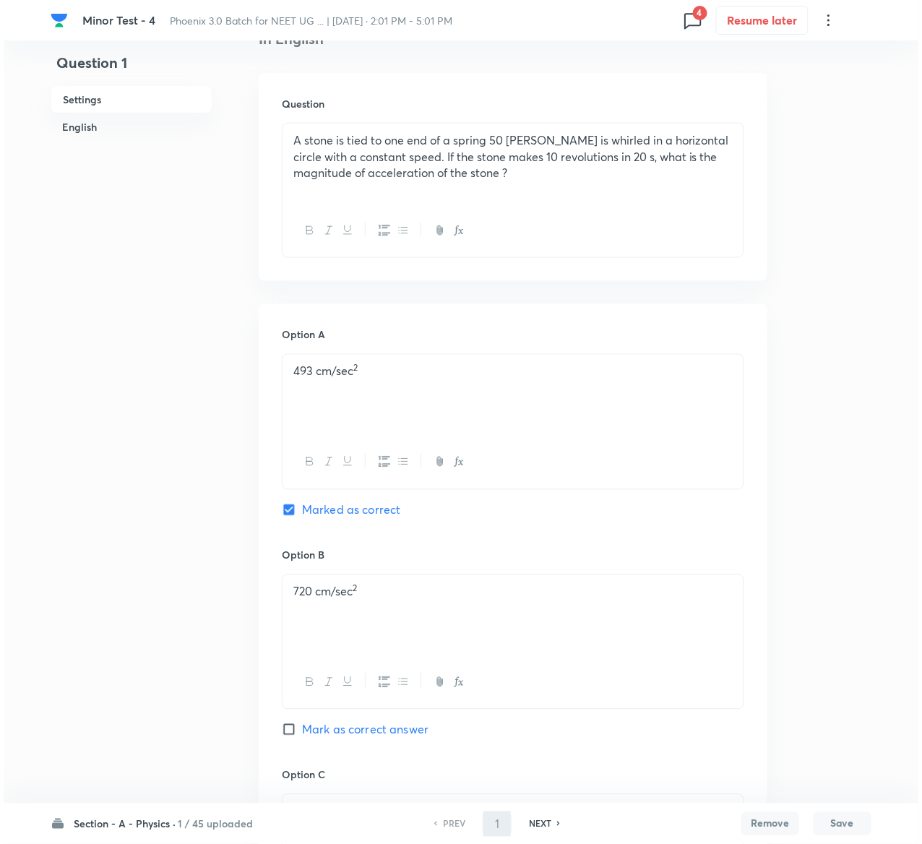
scroll to position [0, 0]
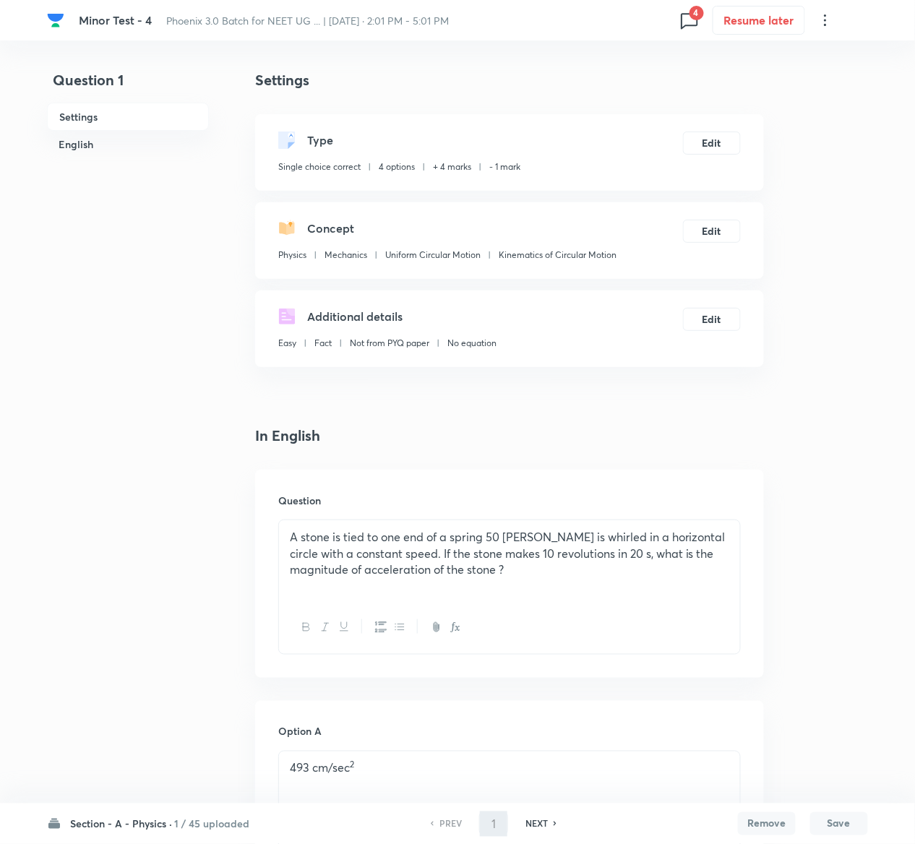
type input "2"
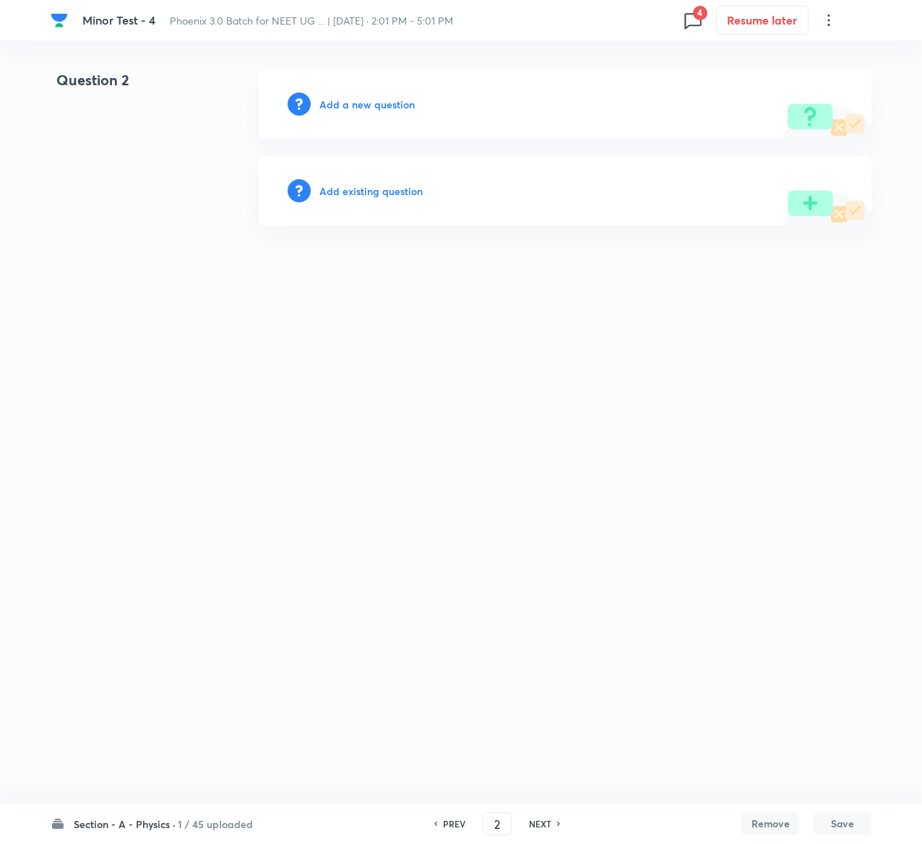
click at [403, 197] on h6 "Add existing question" at bounding box center [370, 191] width 103 height 15
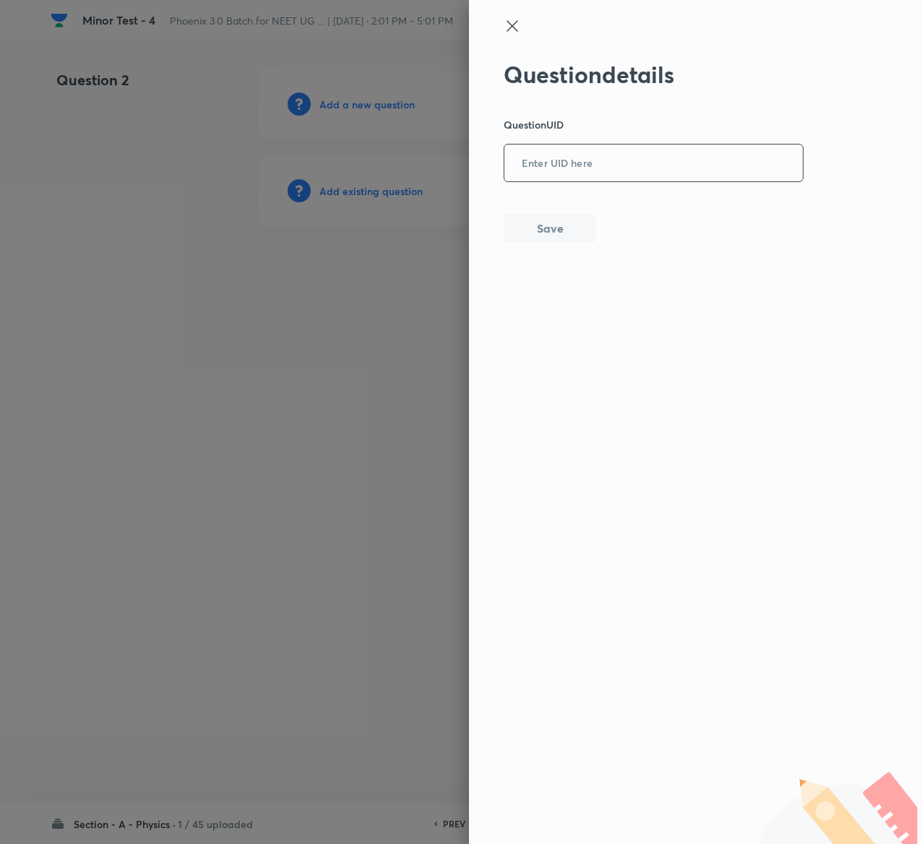
click at [633, 173] on input "text" at bounding box center [654, 163] width 299 height 35
paste input "A785D"
type input "A785D"
click at [574, 239] on button "Save" at bounding box center [550, 227] width 93 height 29
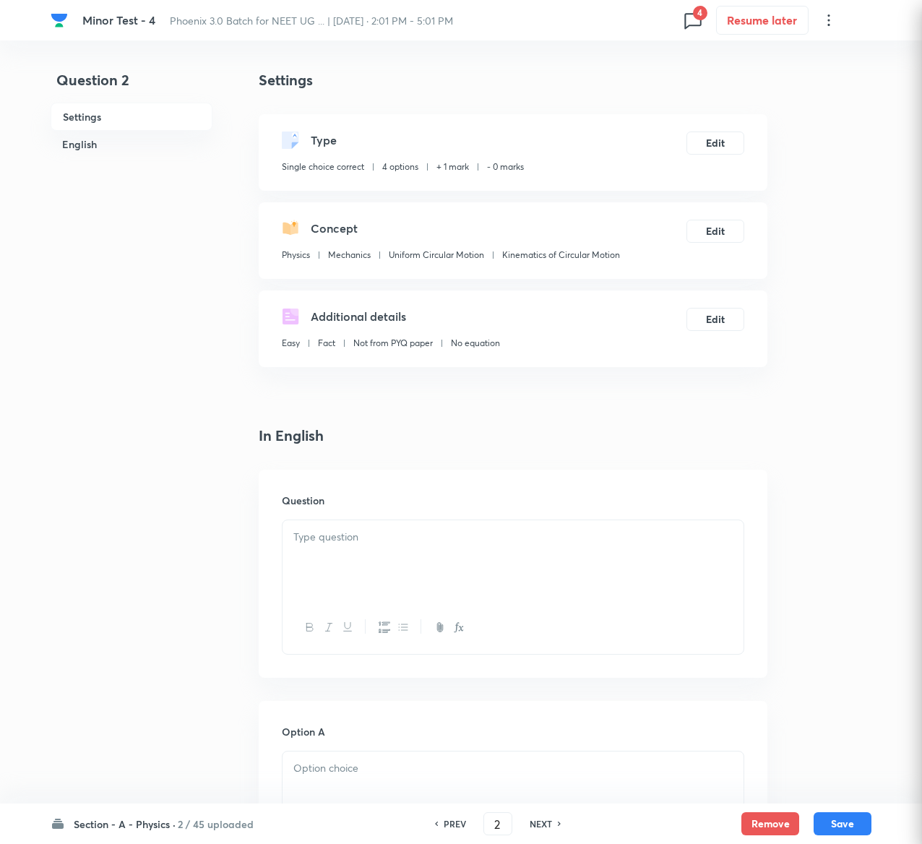
checkbox input "true"
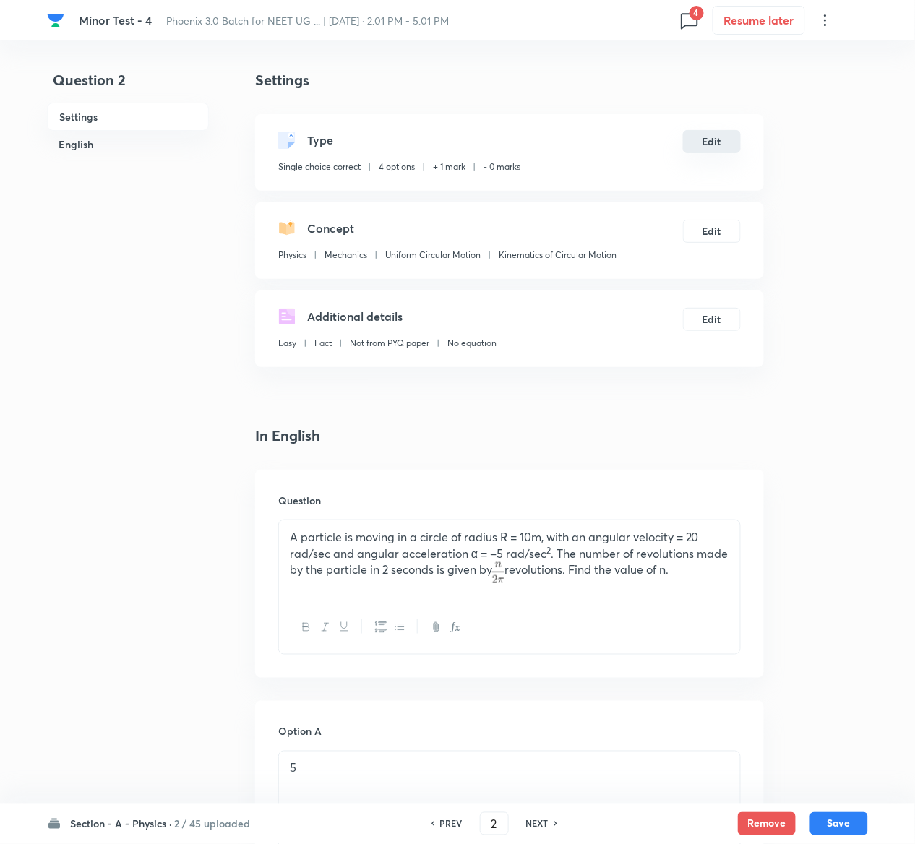
click at [710, 135] on button "Edit" at bounding box center [712, 141] width 58 height 23
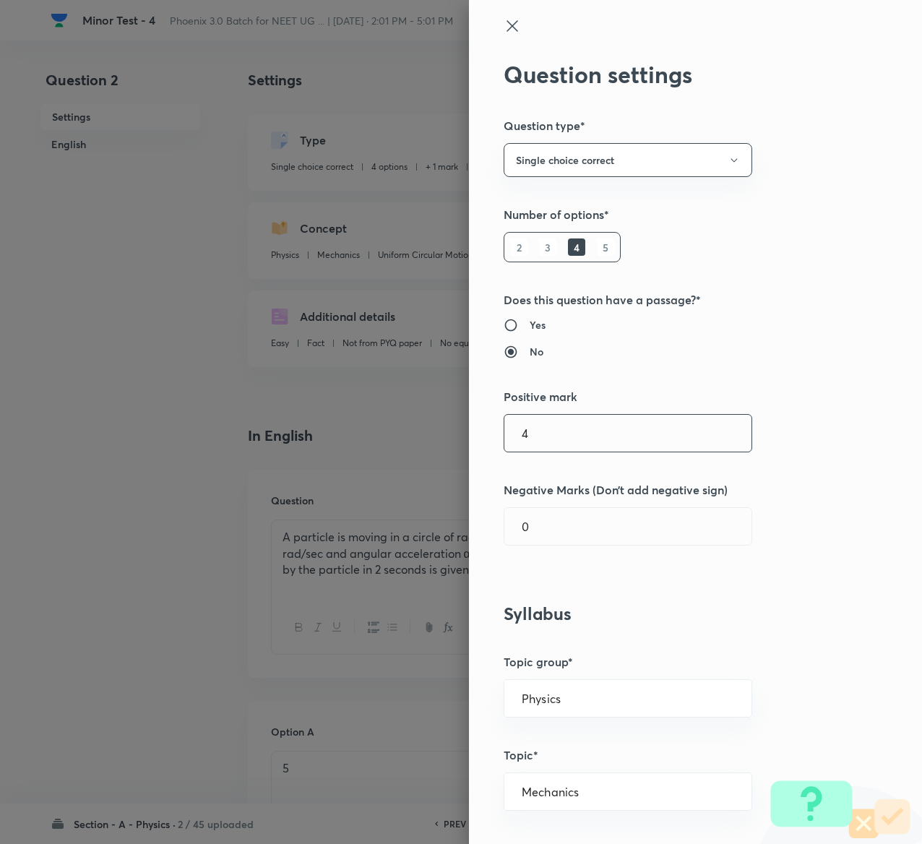
type input "4"
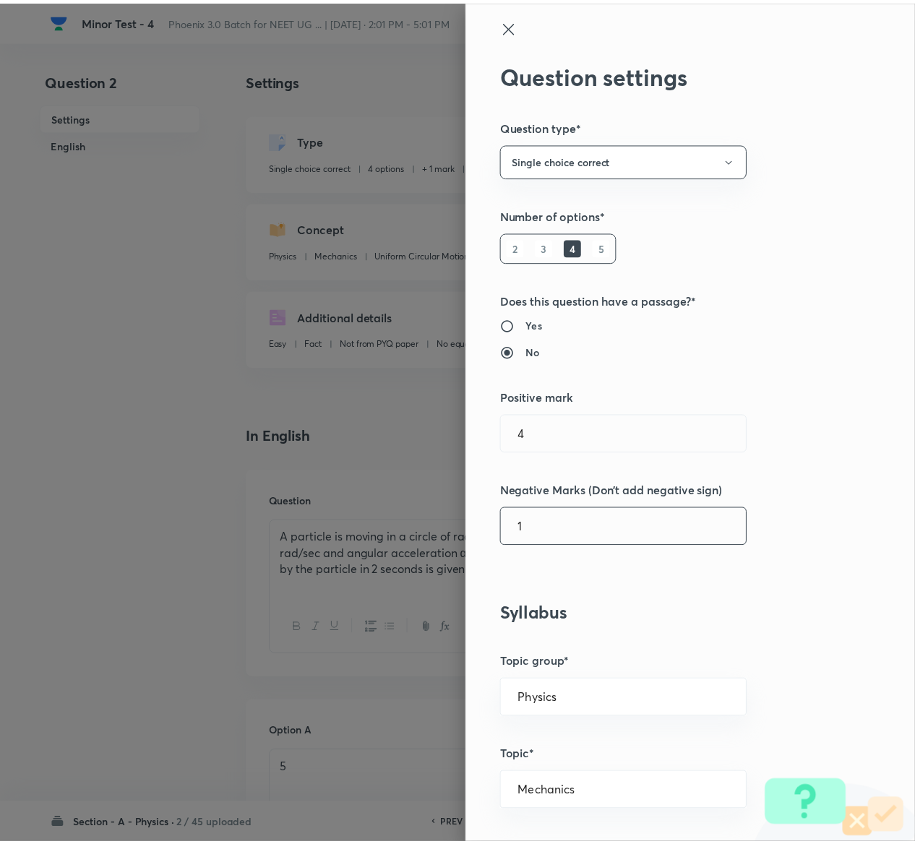
scroll to position [1129, 0]
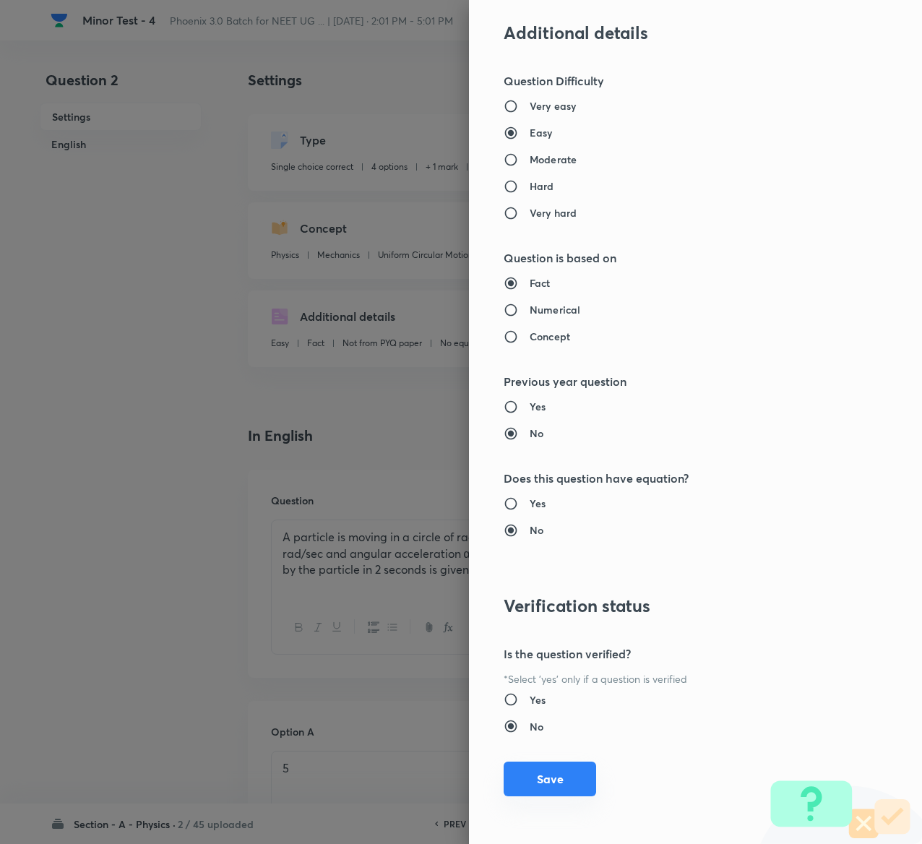
type input "1"
click at [518, 777] on button "Save" at bounding box center [550, 779] width 93 height 35
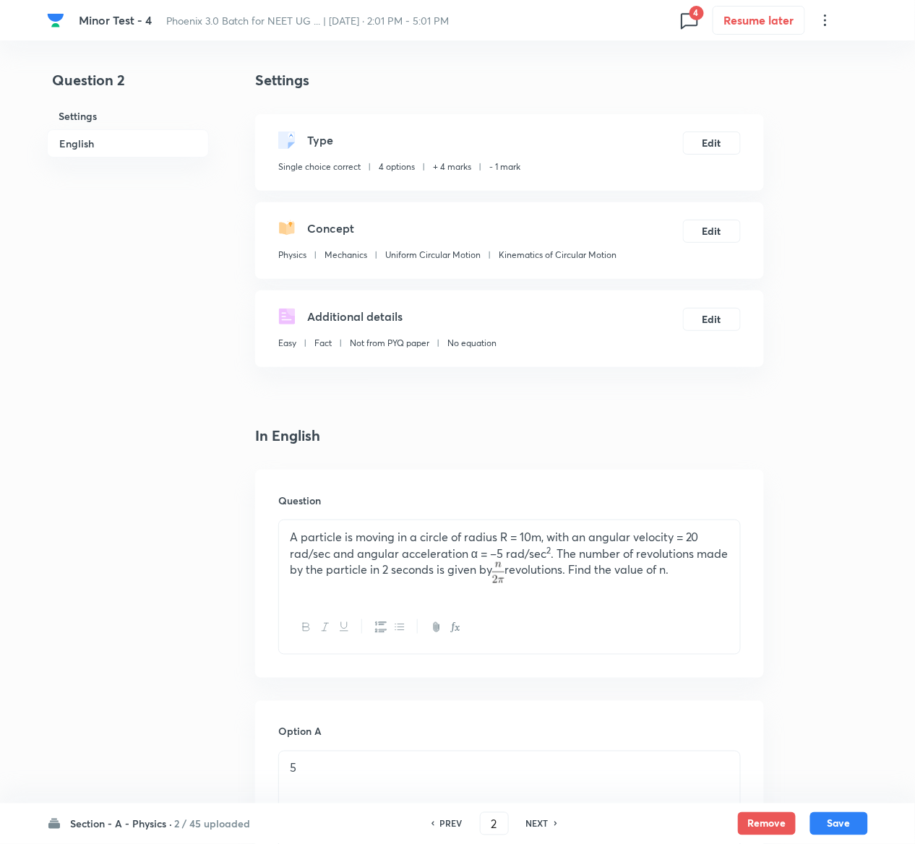
scroll to position [1162, 0]
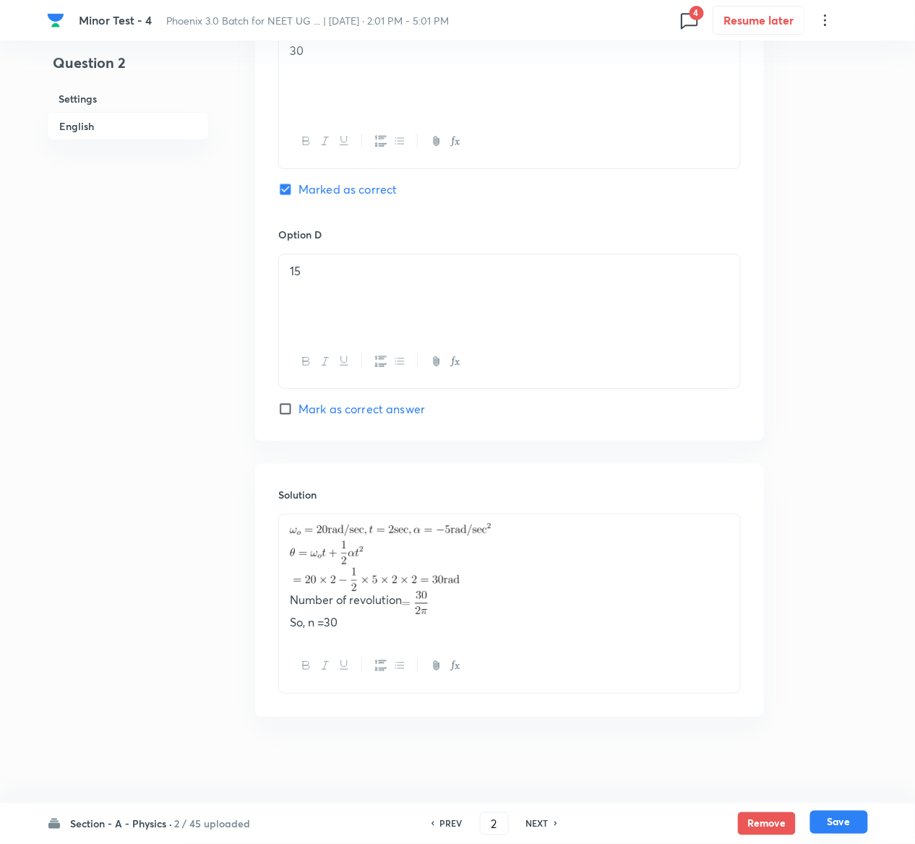
click at [857, 825] on button "Save" at bounding box center [839, 822] width 58 height 23
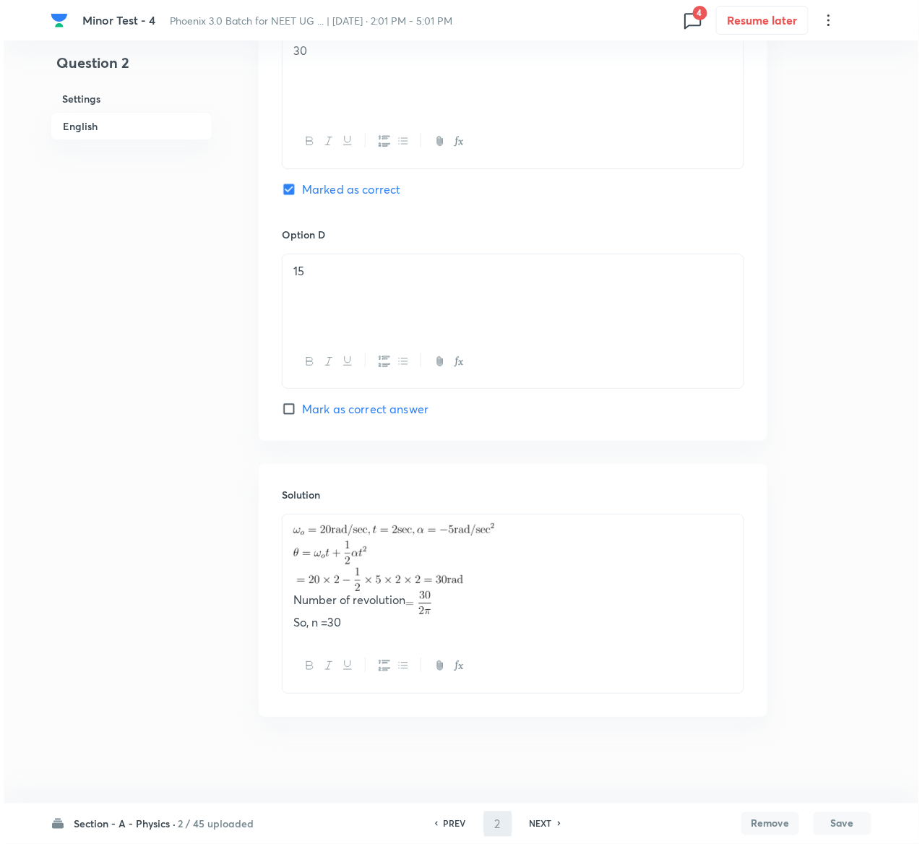
scroll to position [0, 0]
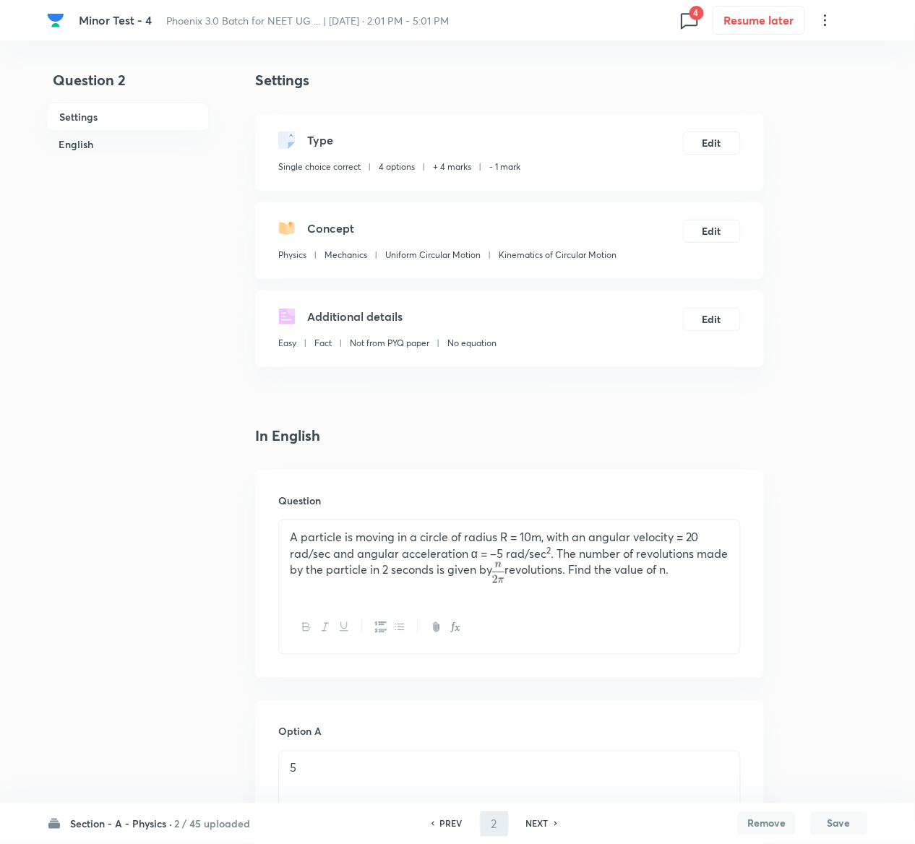
type input "3"
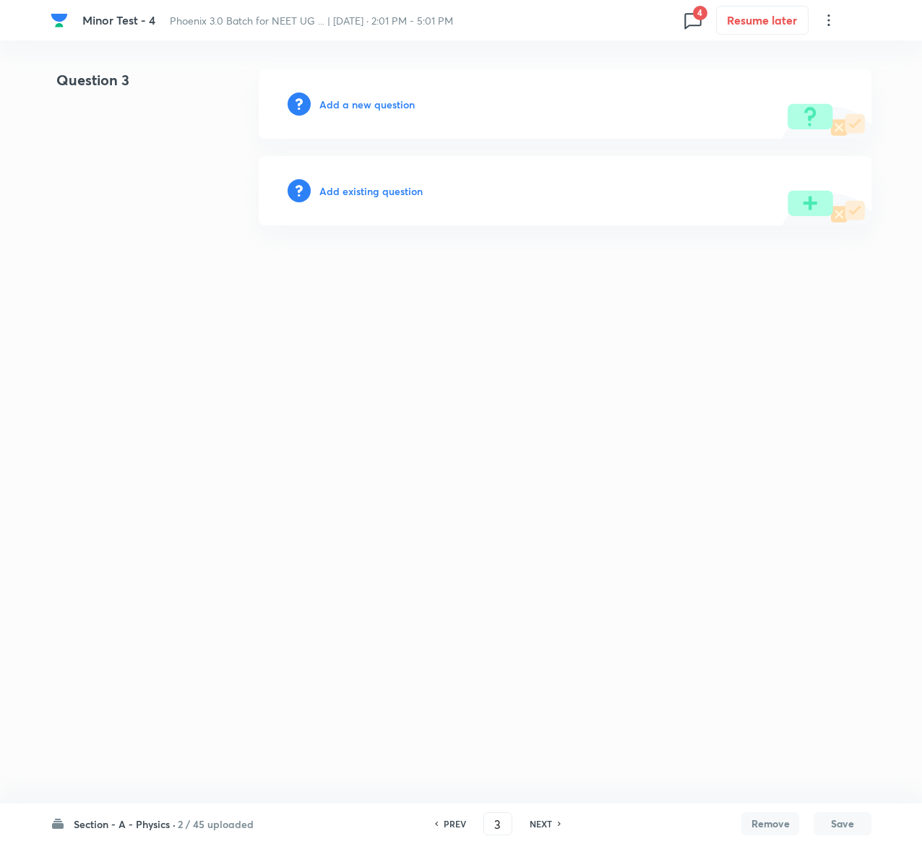
click at [405, 191] on h6 "Add existing question" at bounding box center [370, 191] width 103 height 15
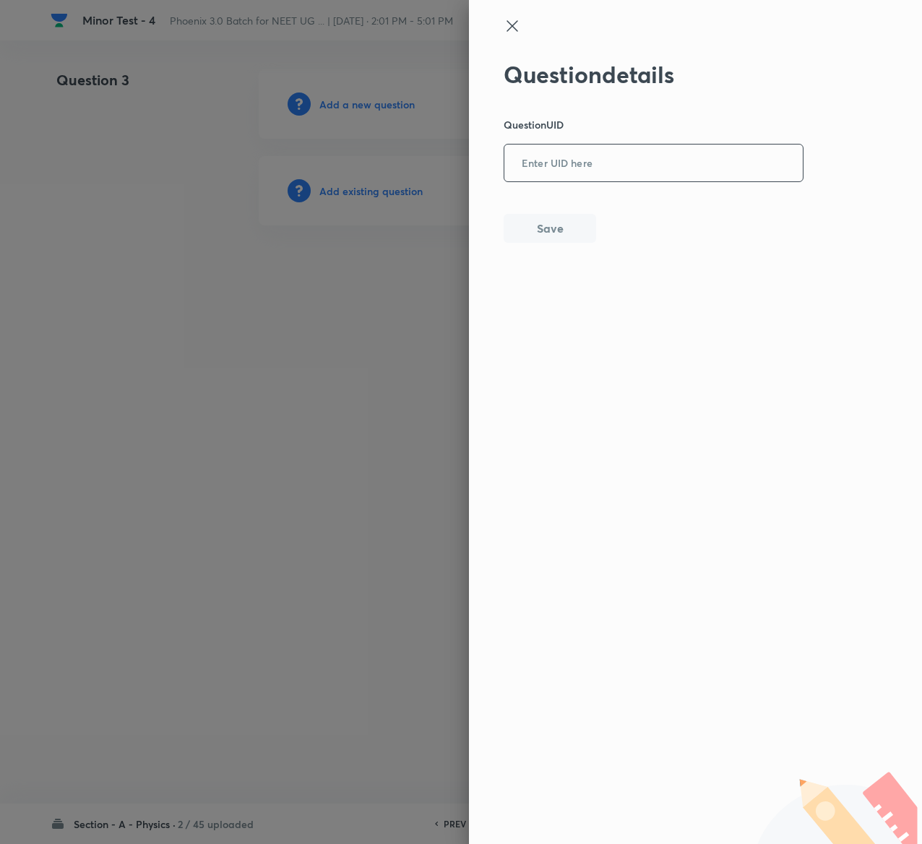
click at [599, 150] on input "text" at bounding box center [654, 163] width 299 height 35
paste input "JNCKZ"
type input "JNCKZ"
